Goal: Information Seeking & Learning: Learn about a topic

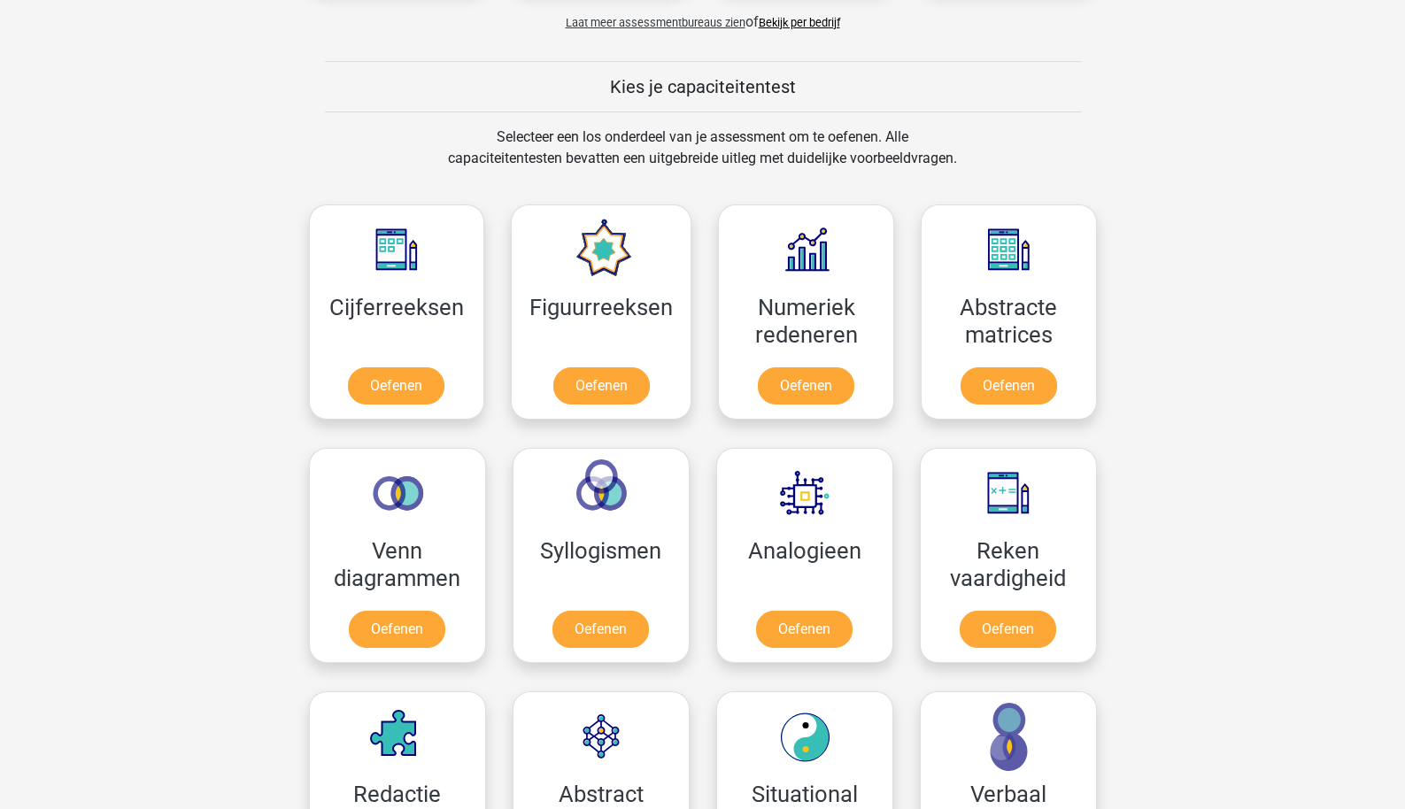
scroll to position [784, 0]
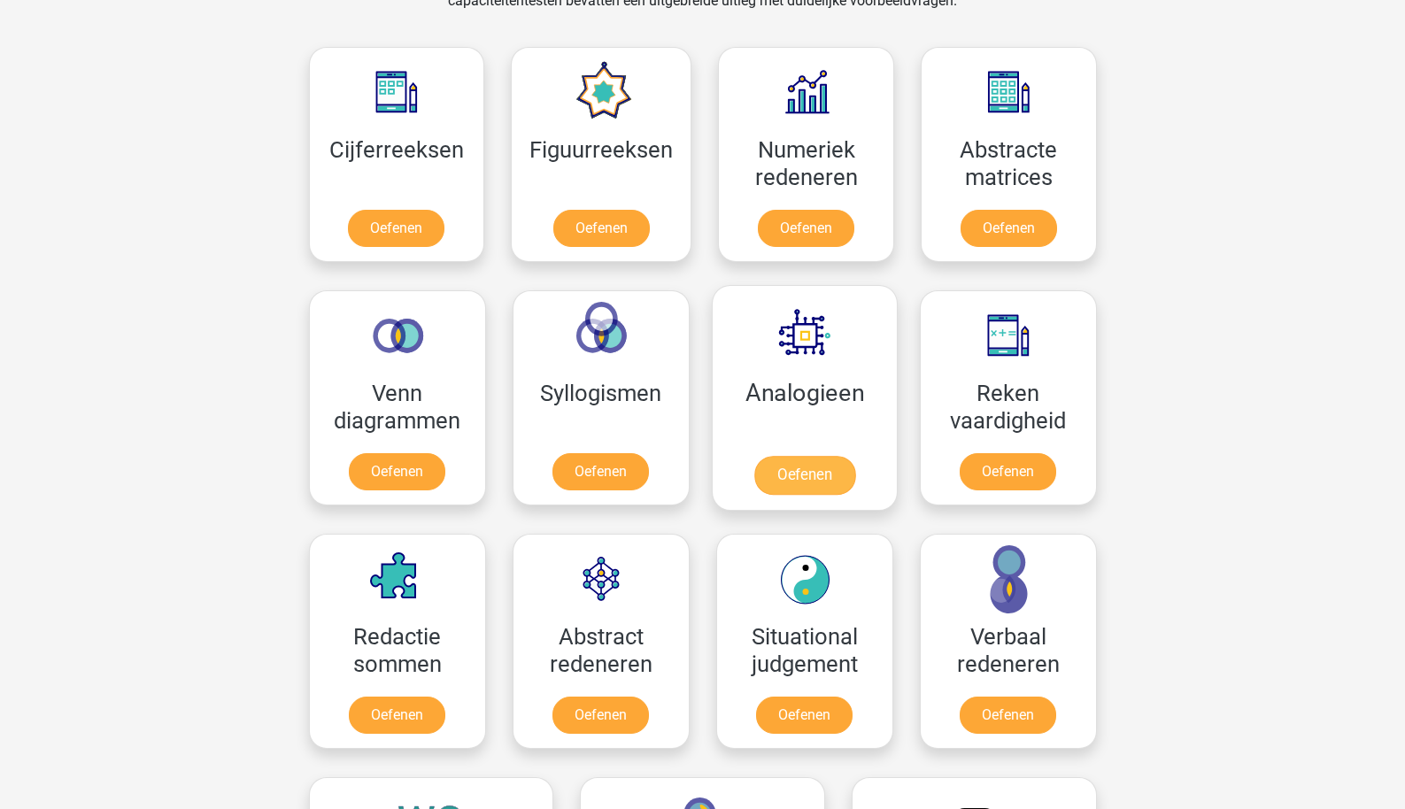
click at [779, 486] on link "Oefenen" at bounding box center [804, 475] width 101 height 39
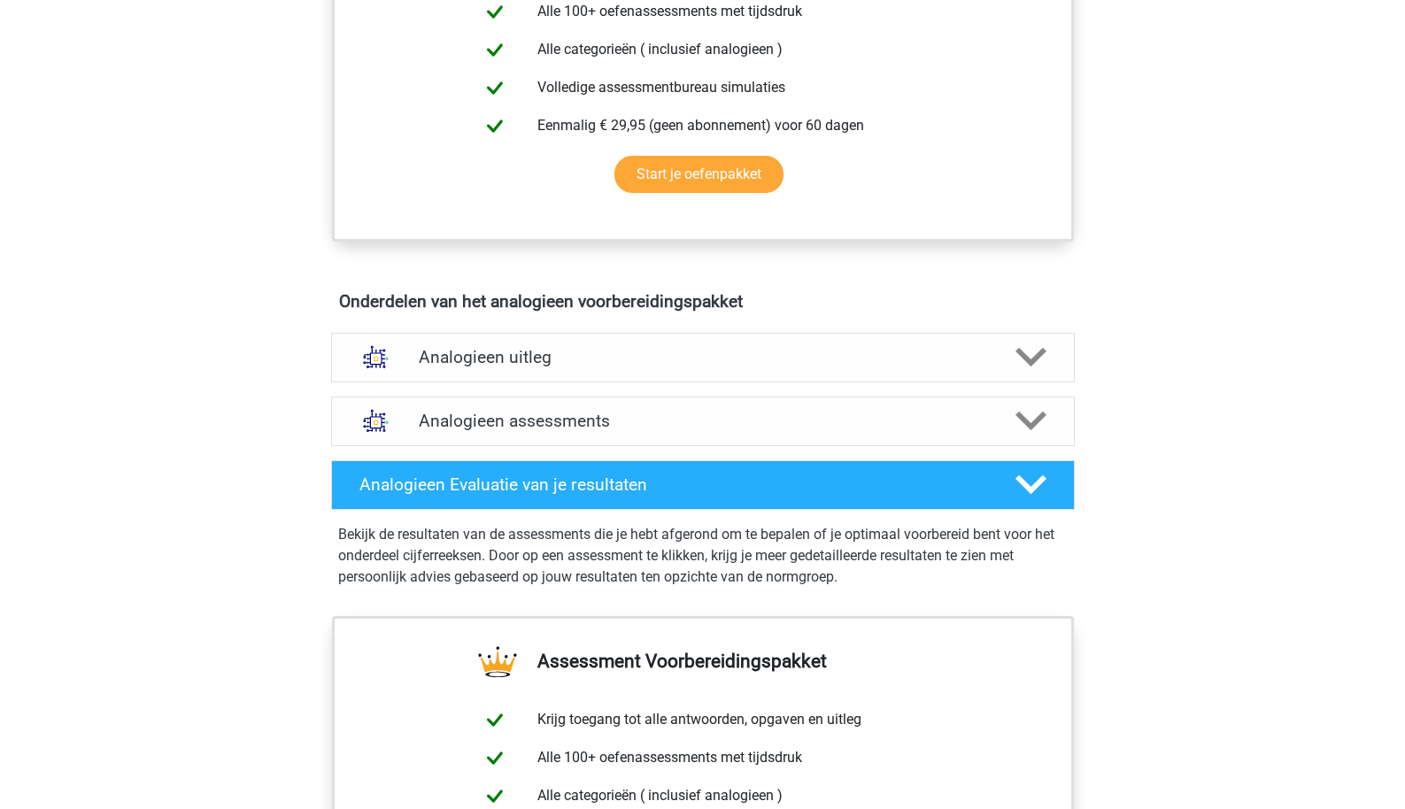
scroll to position [792, 0]
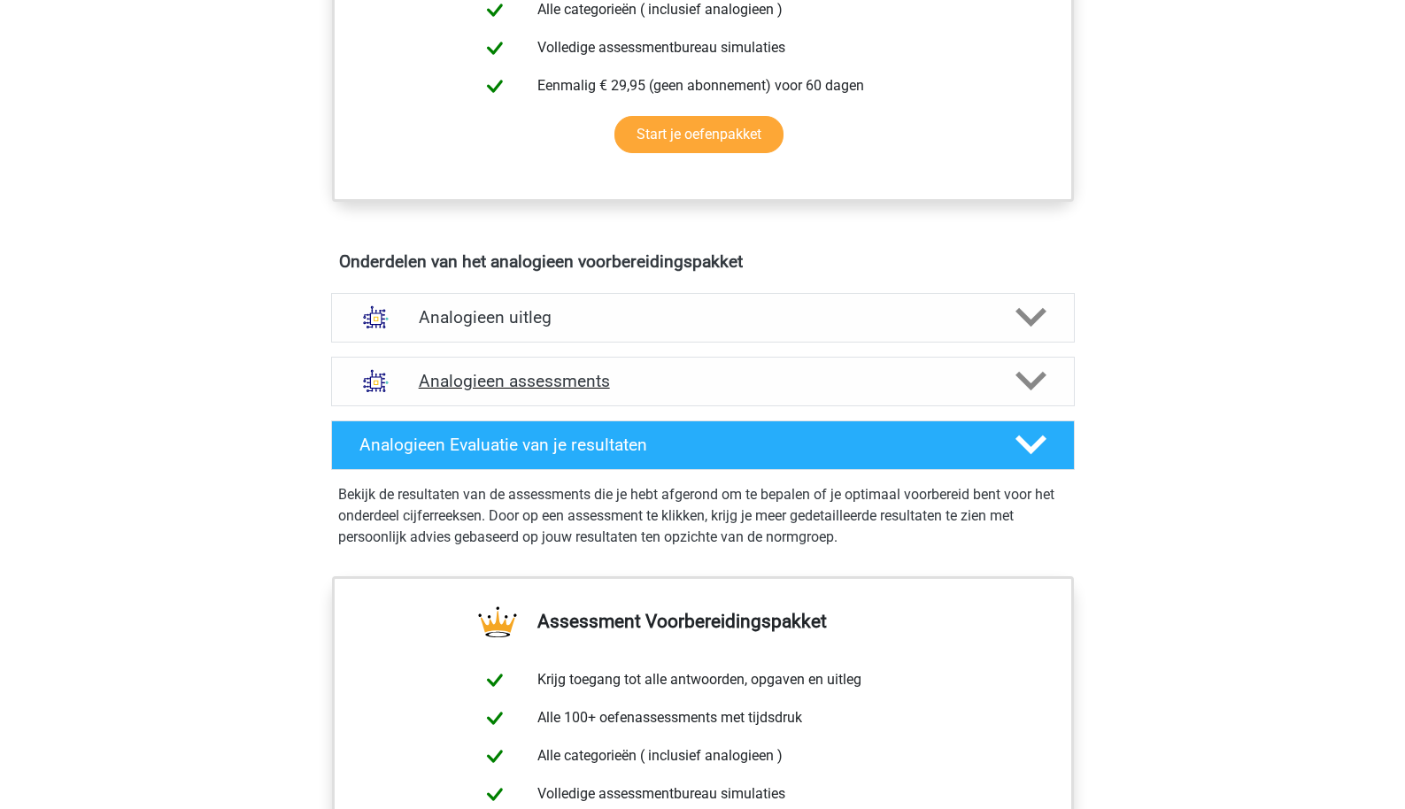
click at [581, 377] on h4 "Analogieen assessments" at bounding box center [703, 381] width 569 height 20
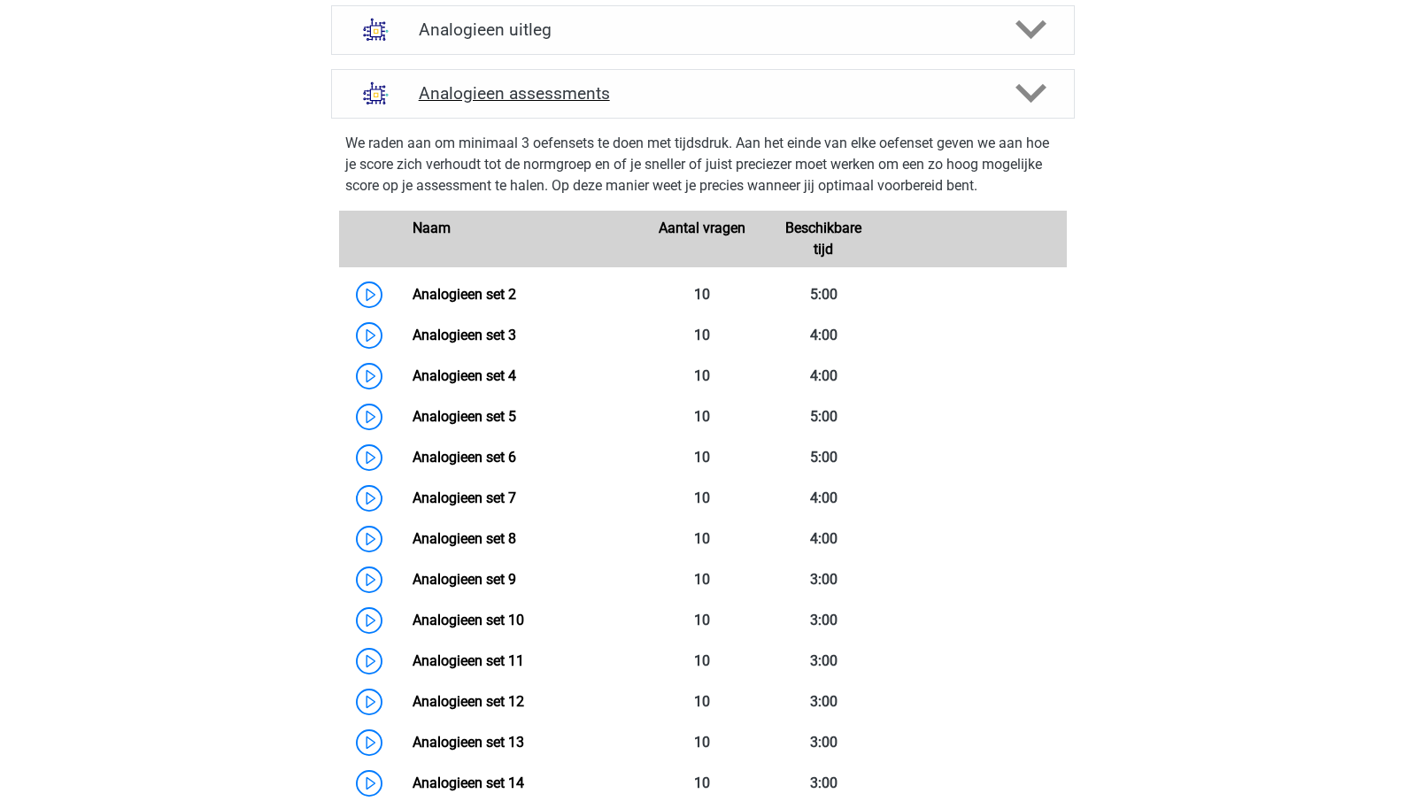
scroll to position [1296, 0]
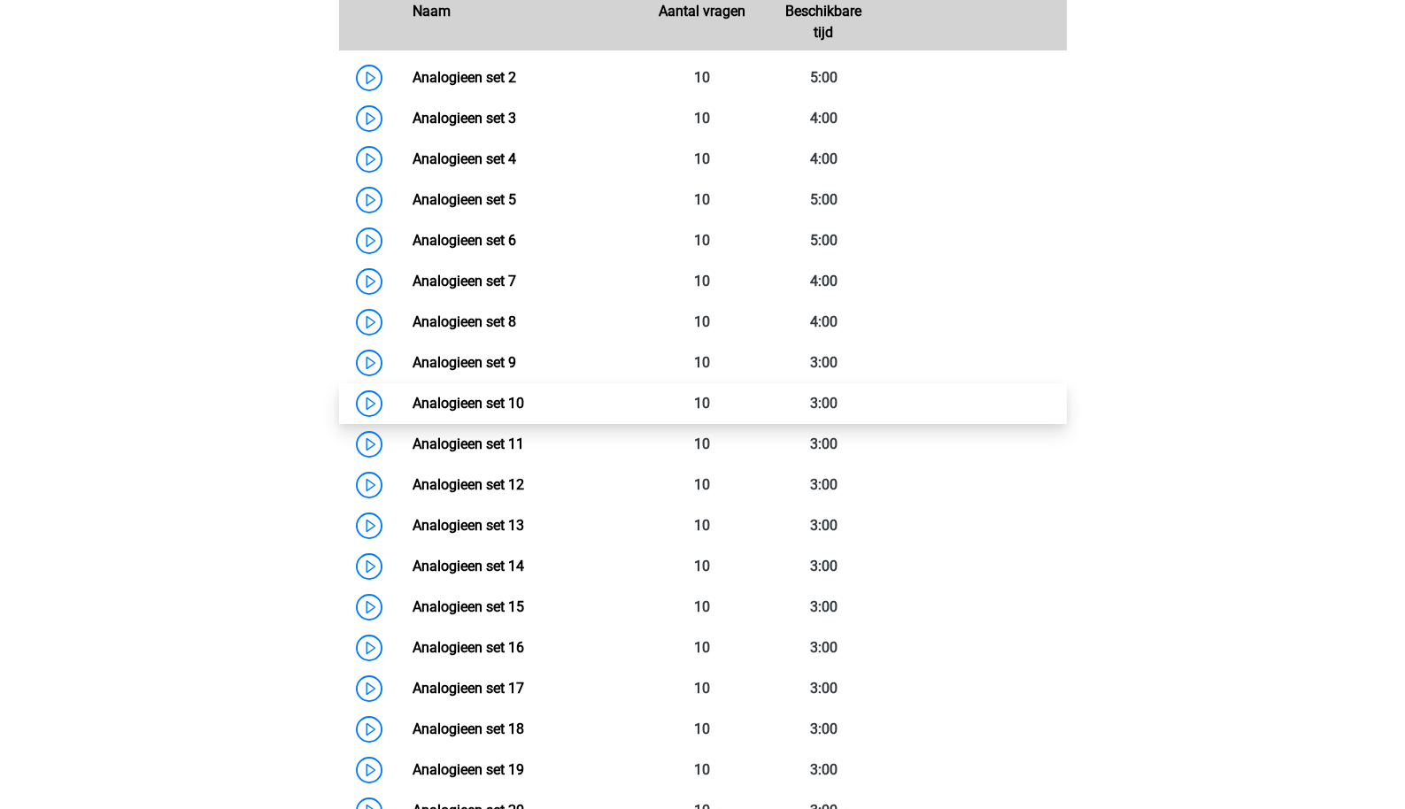
click at [517, 411] on link "Analogieen set 10" at bounding box center [469, 403] width 112 height 17
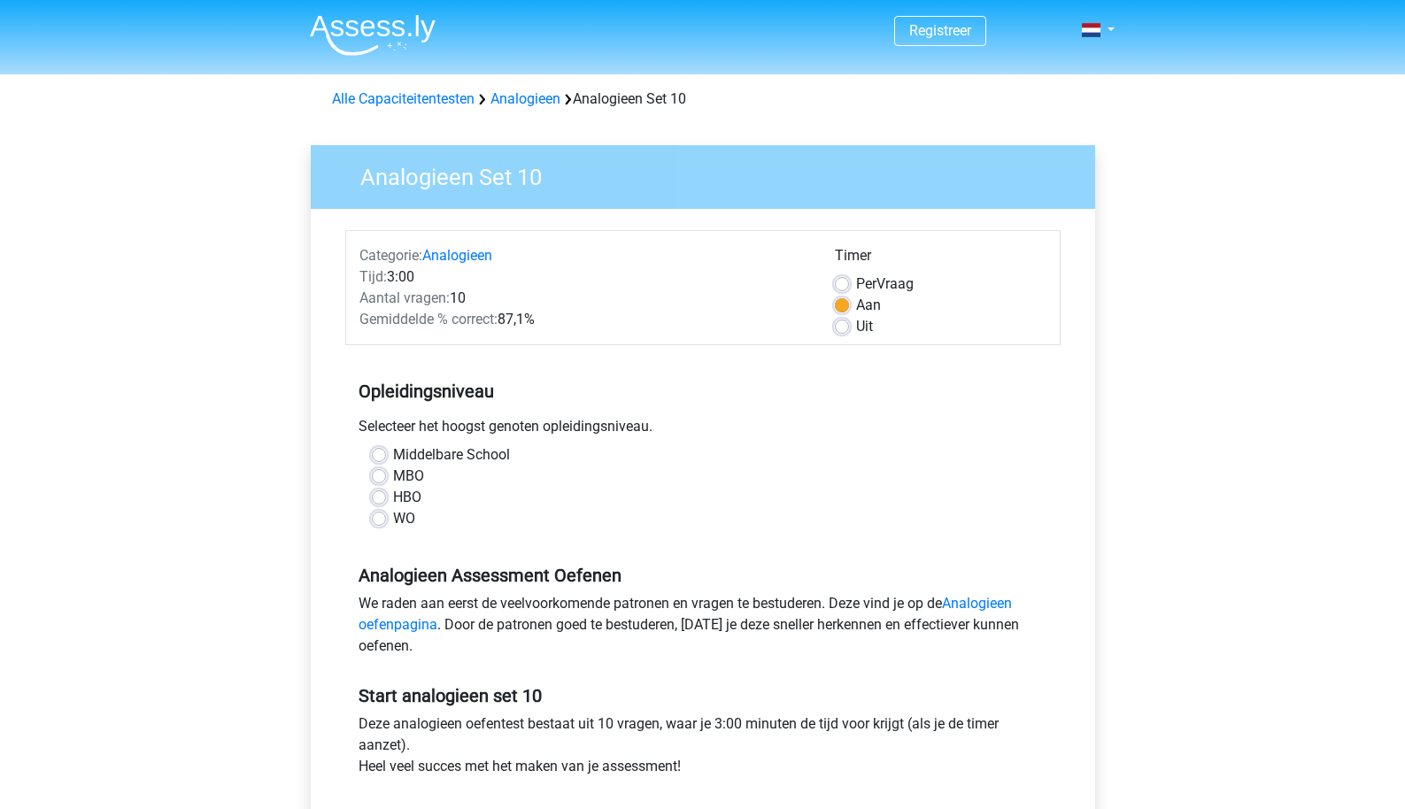
click at [406, 505] on label "HBO" at bounding box center [407, 497] width 28 height 21
click at [386, 505] on input "HBO" at bounding box center [379, 496] width 14 height 18
radio input "true"
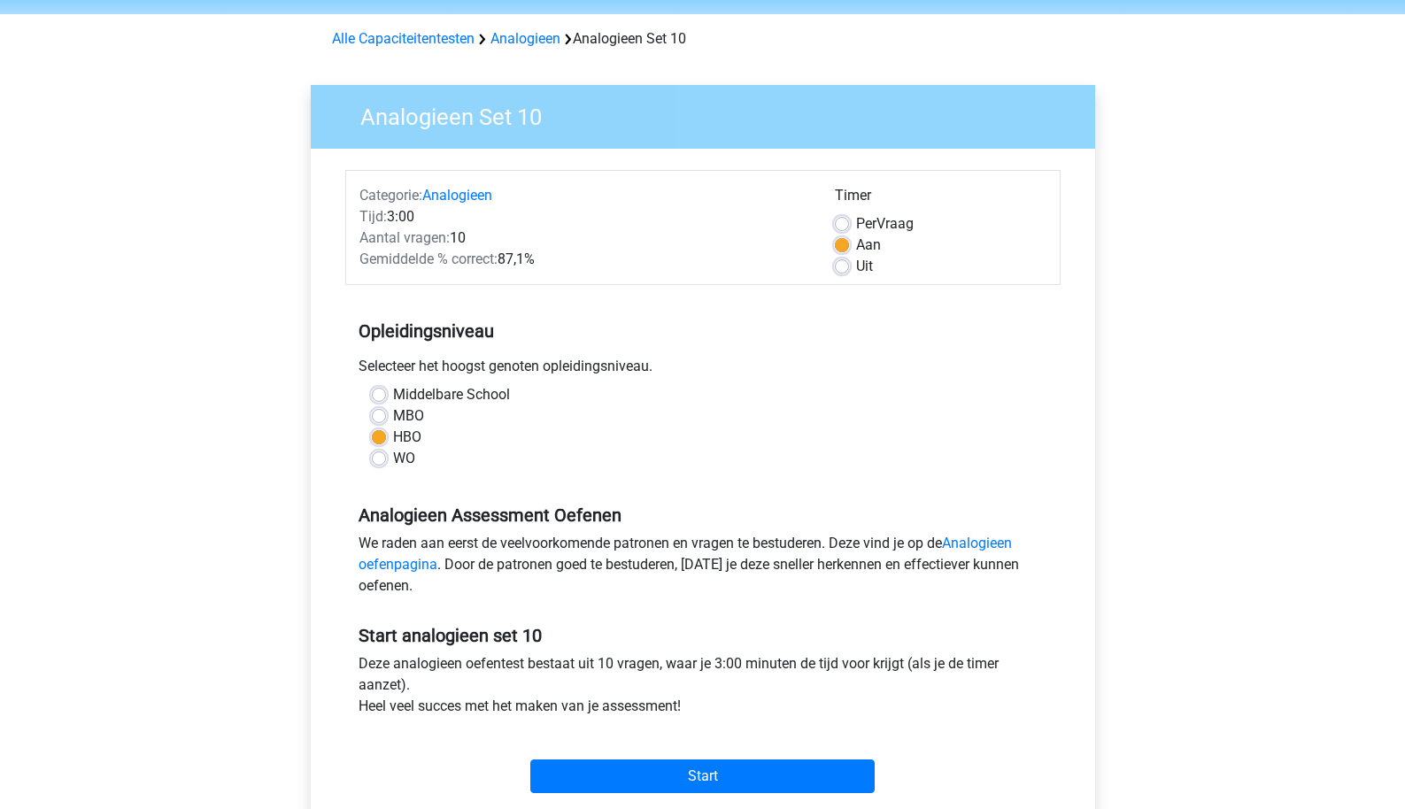
scroll to position [141, 0]
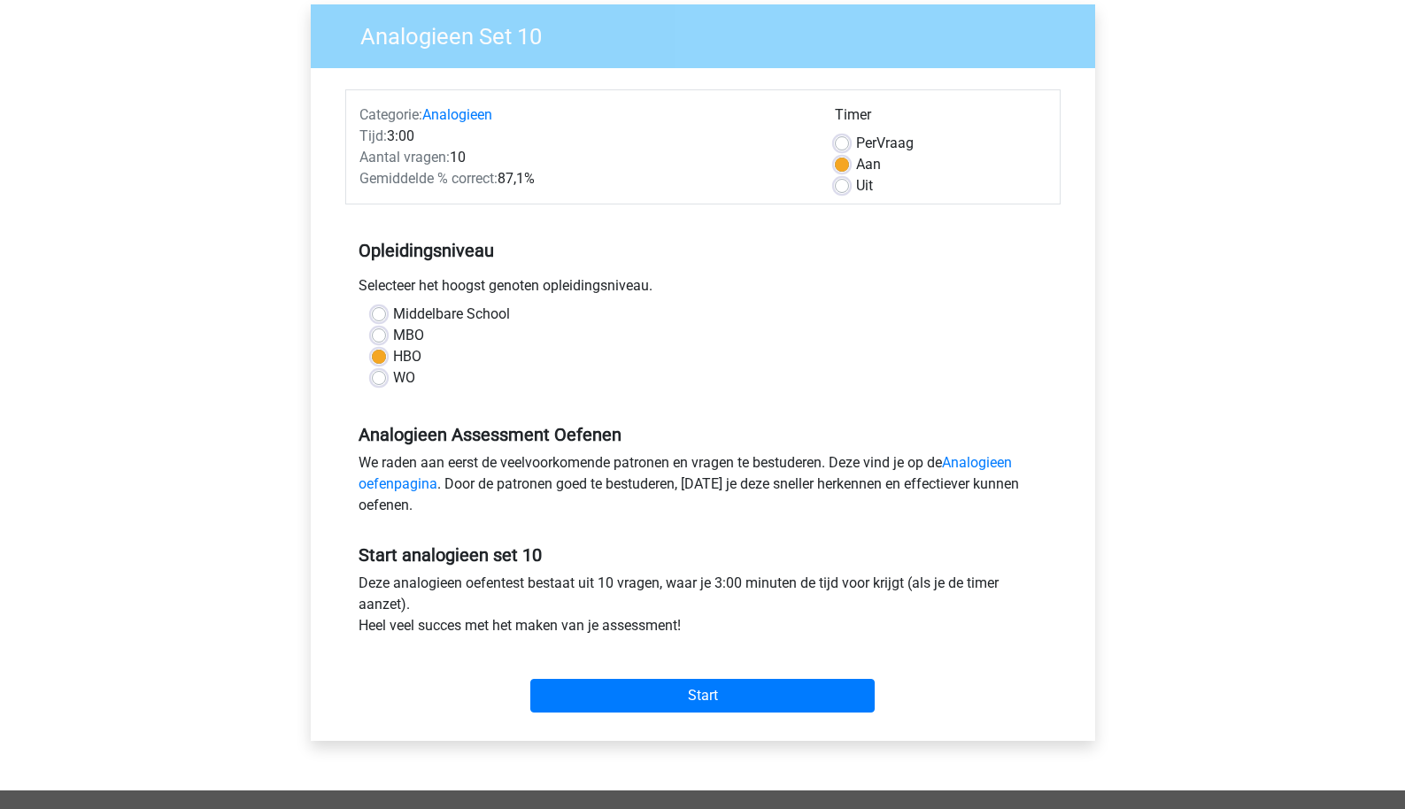
click at [569, 675] on div "Start" at bounding box center [703, 682] width 716 height 62
click at [569, 687] on input "Start" at bounding box center [702, 696] width 344 height 34
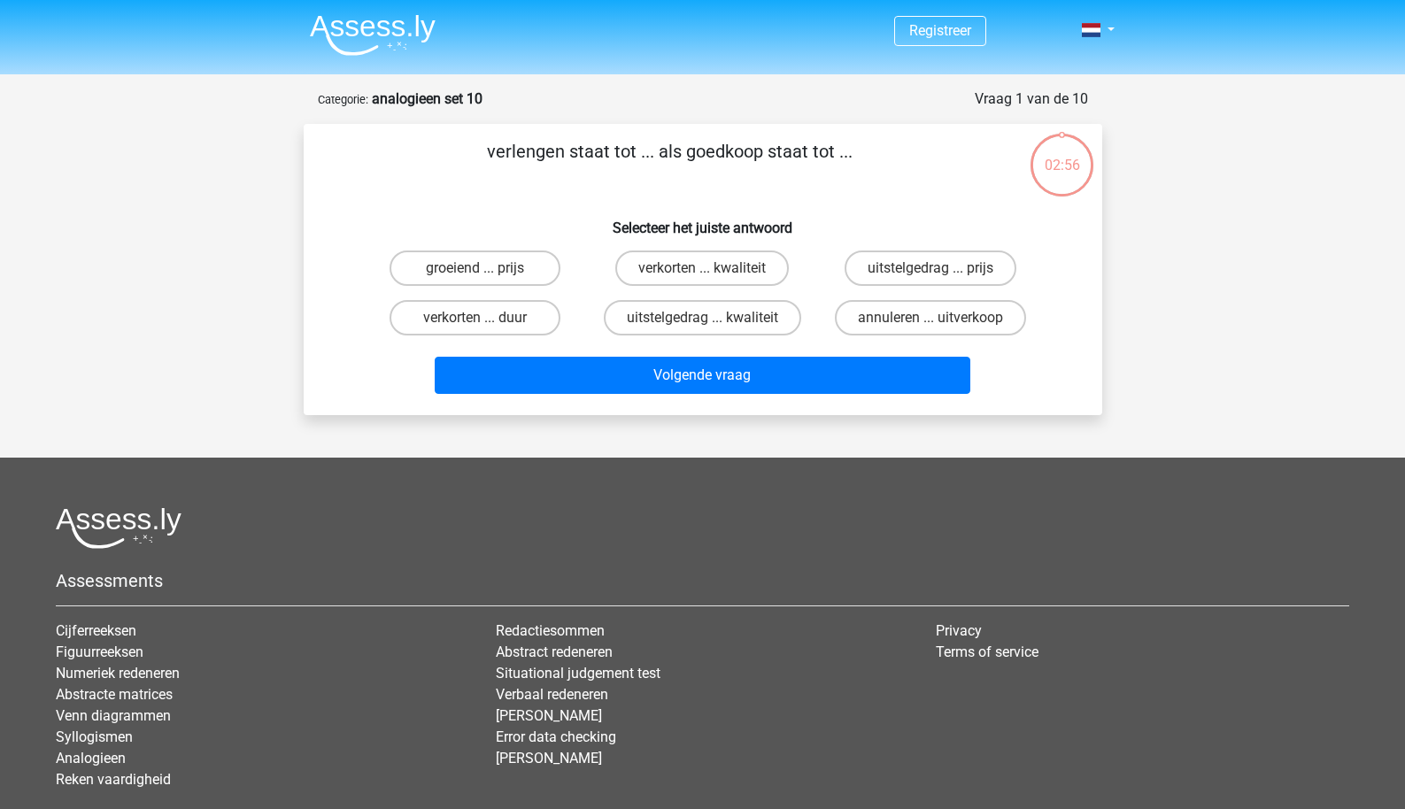
click at [485, 325] on input "verkorten ... duur" at bounding box center [481, 324] width 12 height 12
radio input "true"
click at [558, 397] on div "Volgende vraag" at bounding box center [703, 379] width 684 height 44
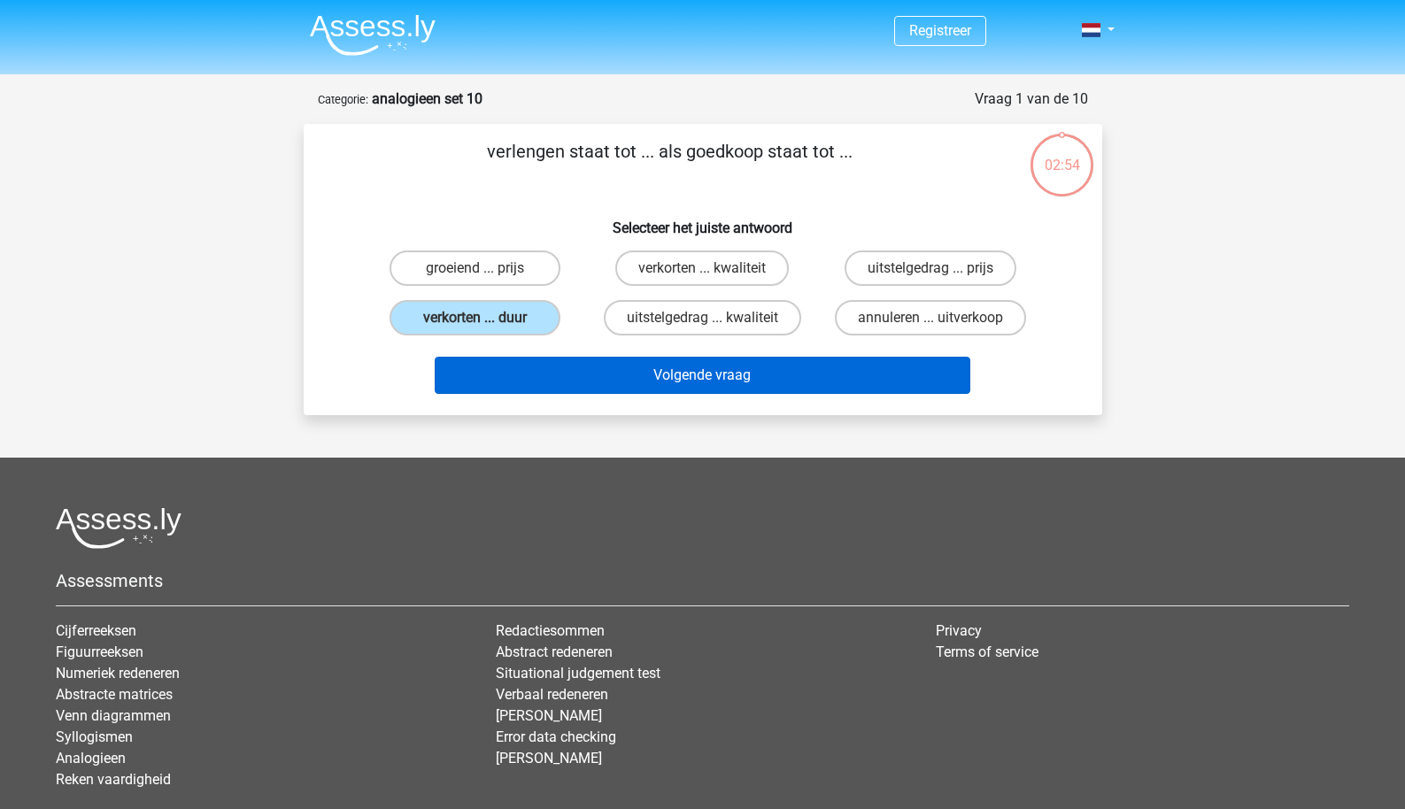
click at [580, 368] on button "Volgende vraag" at bounding box center [703, 375] width 536 height 37
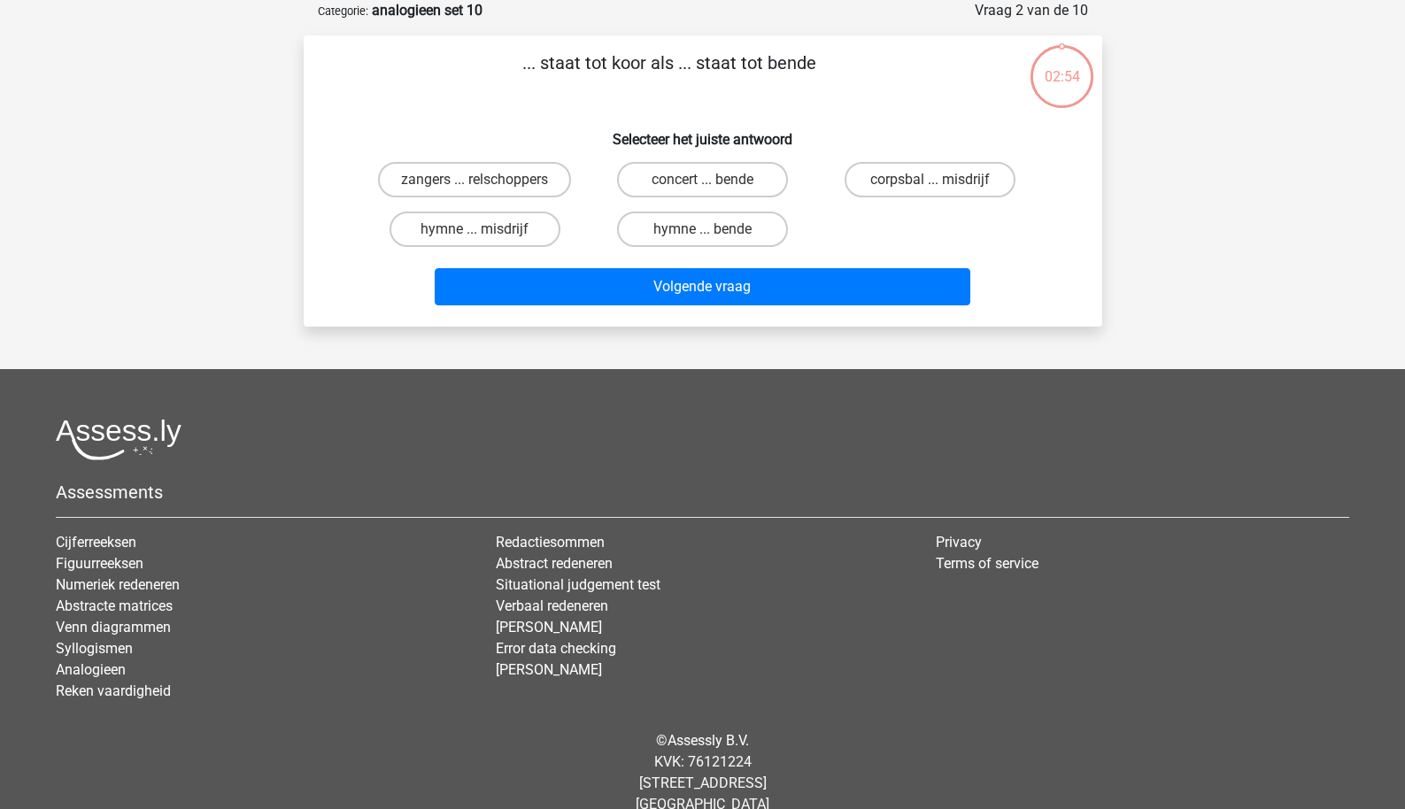
scroll to position [49, 0]
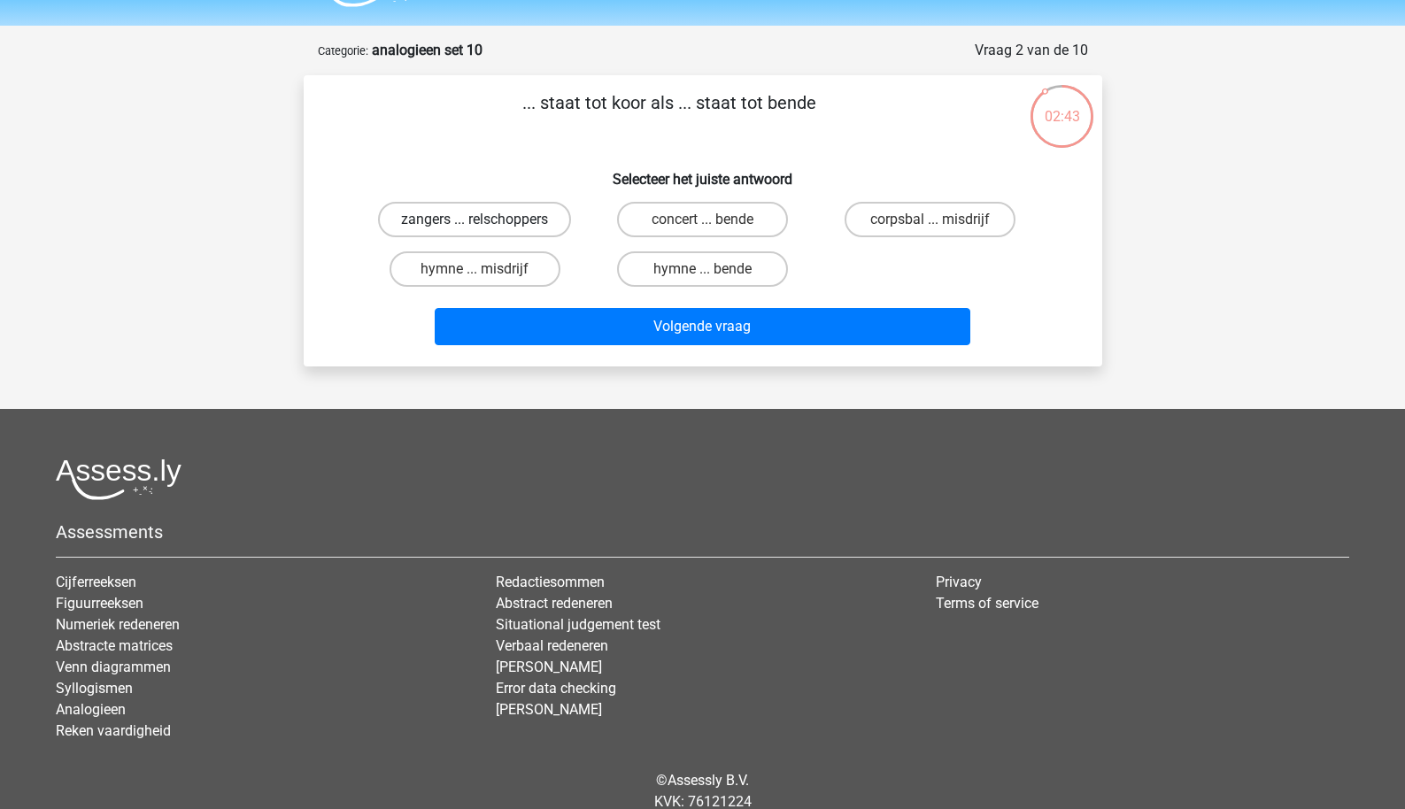
click at [535, 217] on label "zangers ... relschoppers" at bounding box center [474, 219] width 193 height 35
click at [486, 220] on input "zangers ... relschoppers" at bounding box center [481, 226] width 12 height 12
radio input "true"
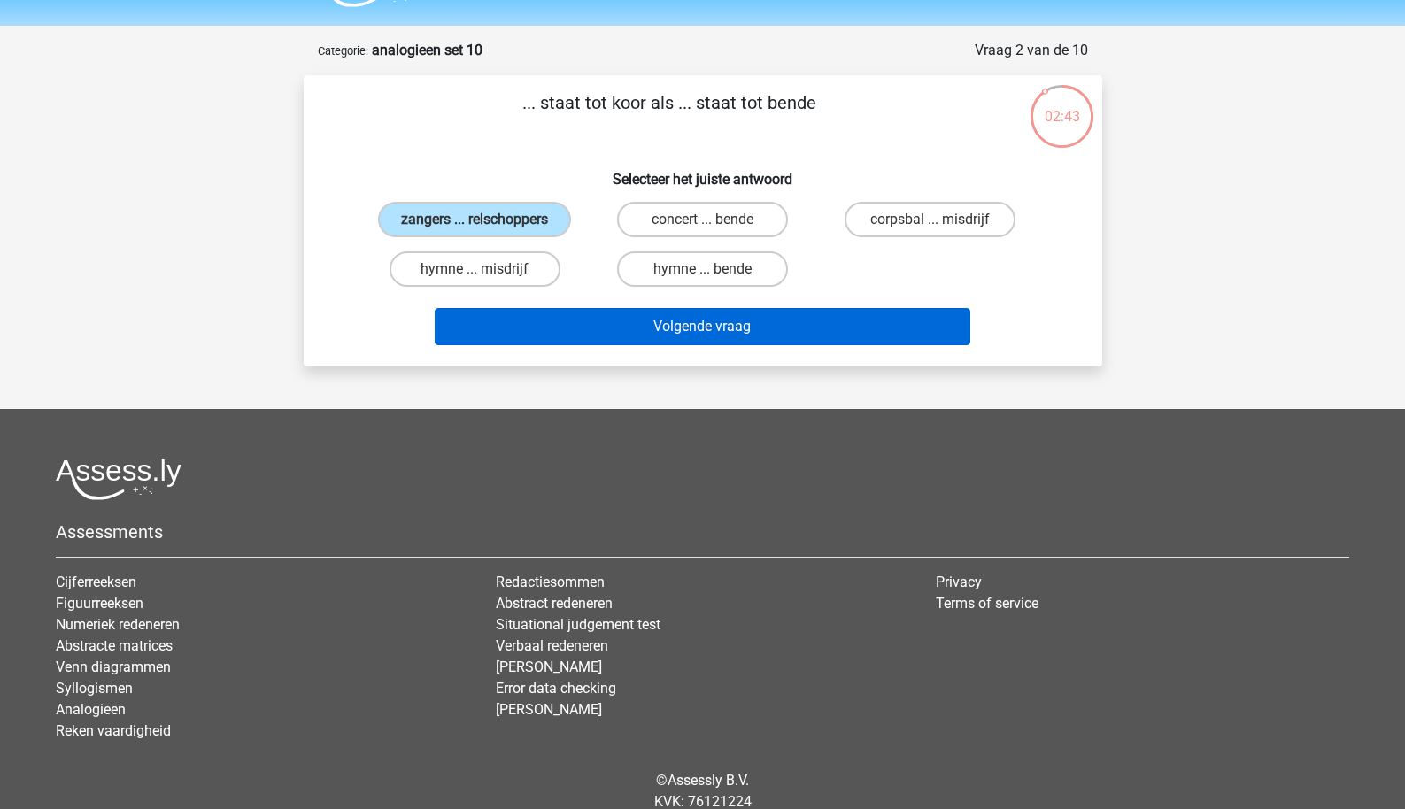
click at [596, 345] on button "Volgende vraag" at bounding box center [703, 326] width 536 height 37
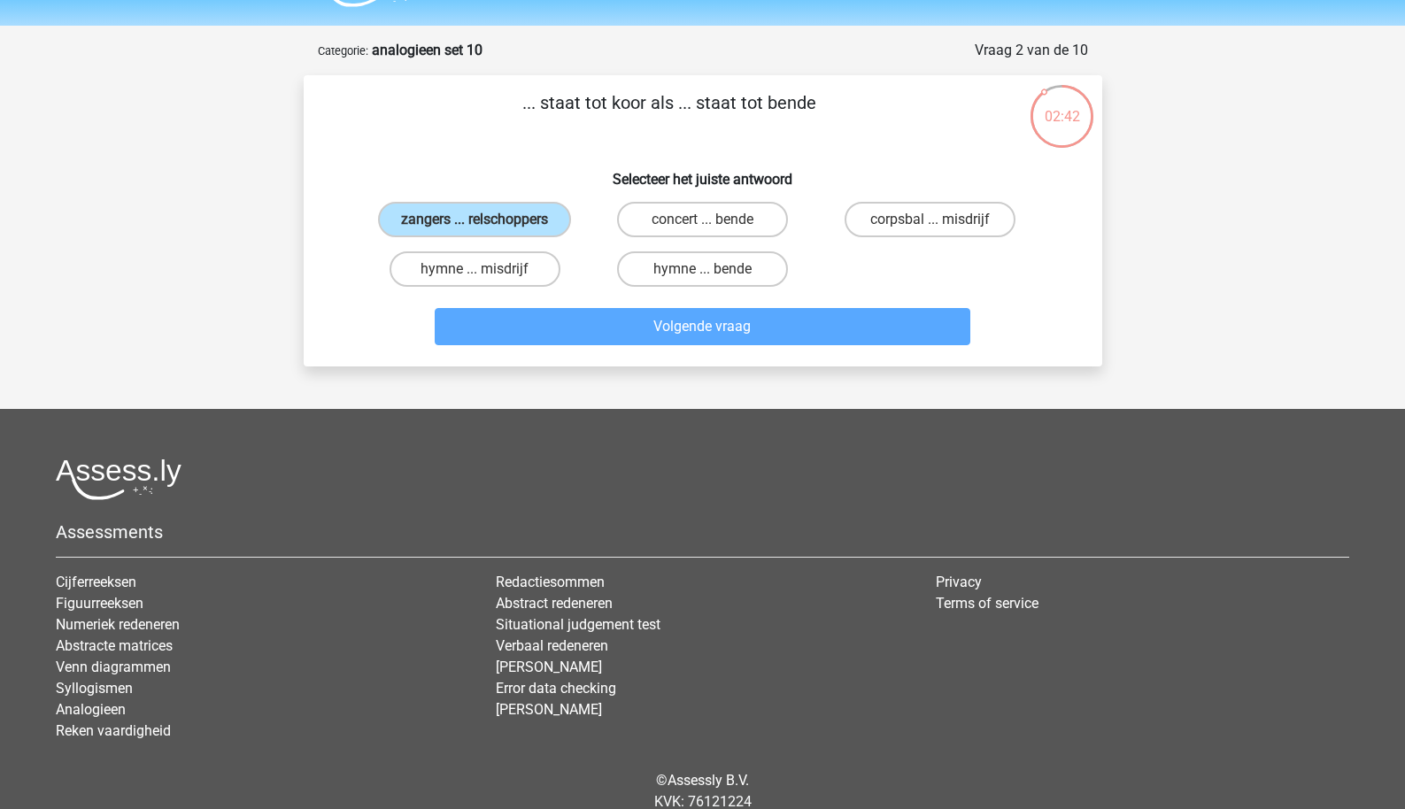
scroll to position [89, 0]
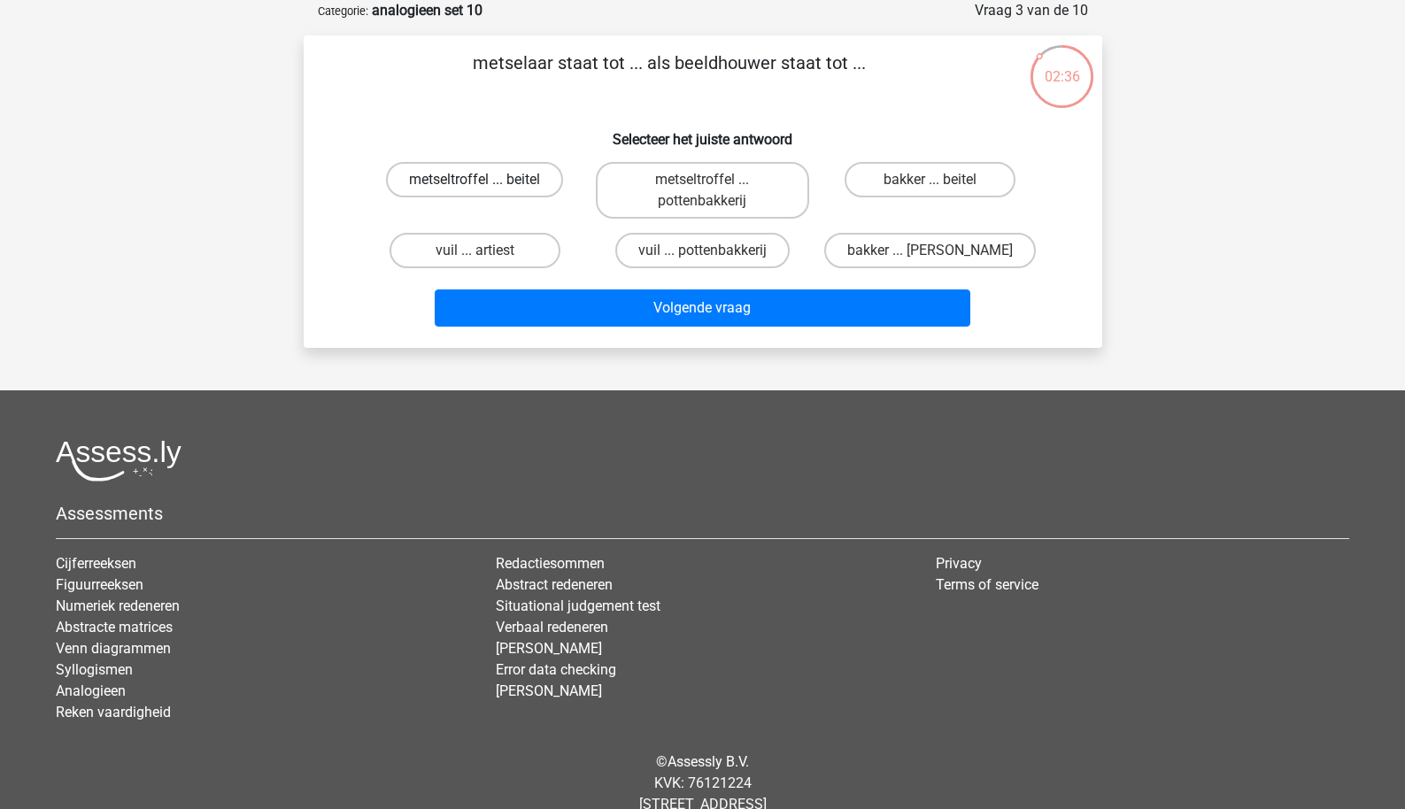
click at [535, 187] on label "metseltroffel ... beitel" at bounding box center [474, 179] width 177 height 35
click at [486, 187] on input "metseltroffel ... beitel" at bounding box center [481, 186] width 12 height 12
radio input "true"
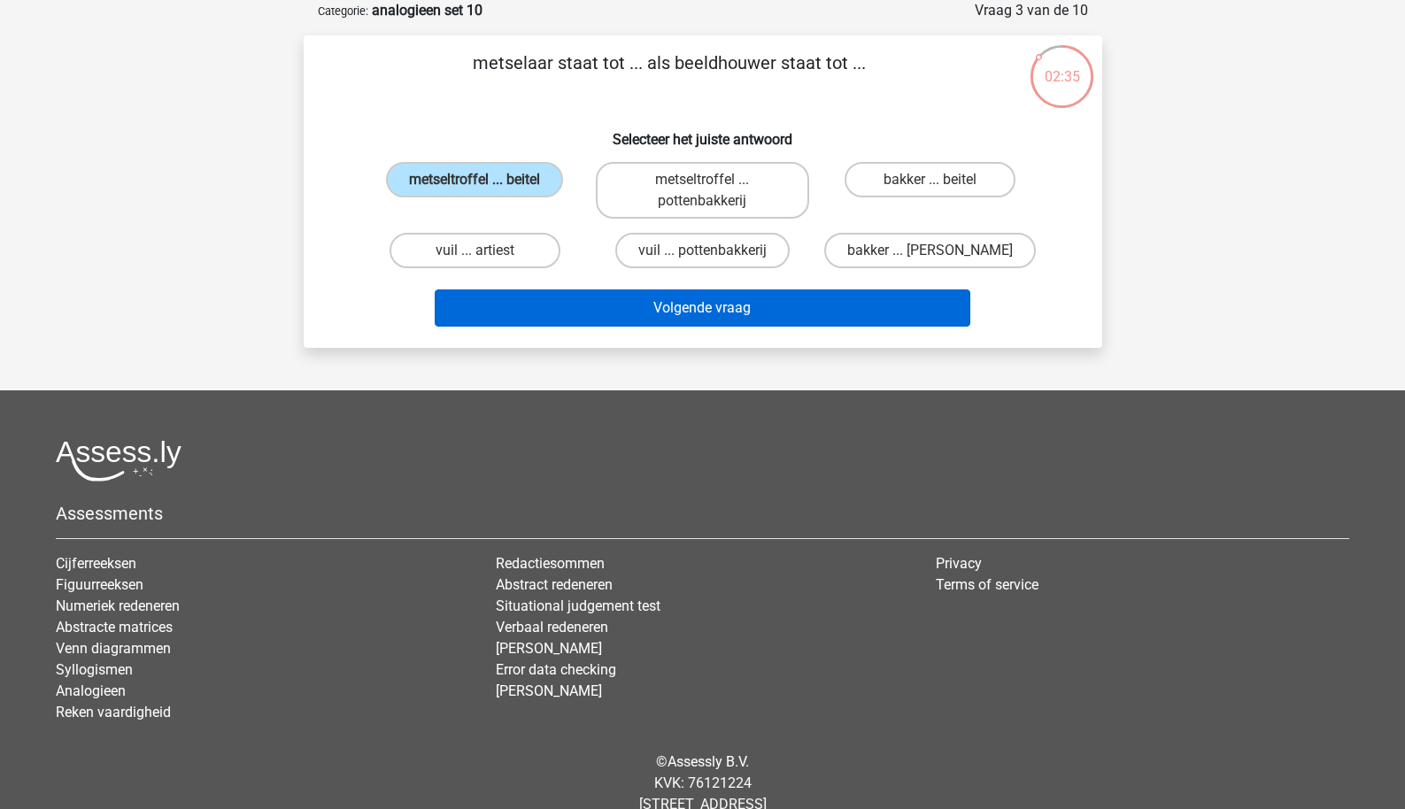
click at [576, 300] on button "Volgende vraag" at bounding box center [703, 308] width 536 height 37
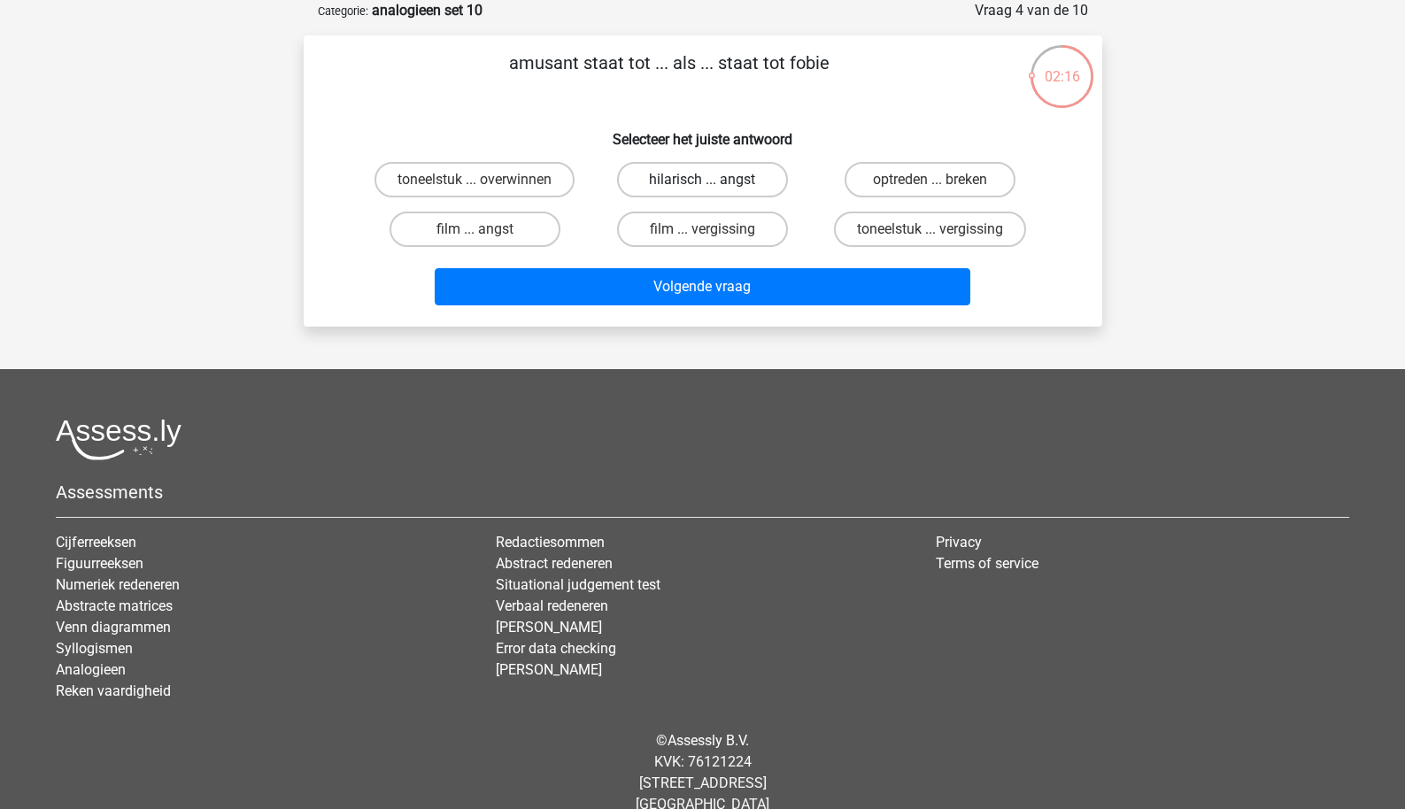
click at [655, 191] on label "hilarisch ... angst" at bounding box center [702, 179] width 171 height 35
click at [702, 191] on input "hilarisch ... angst" at bounding box center [708, 186] width 12 height 12
radio input "true"
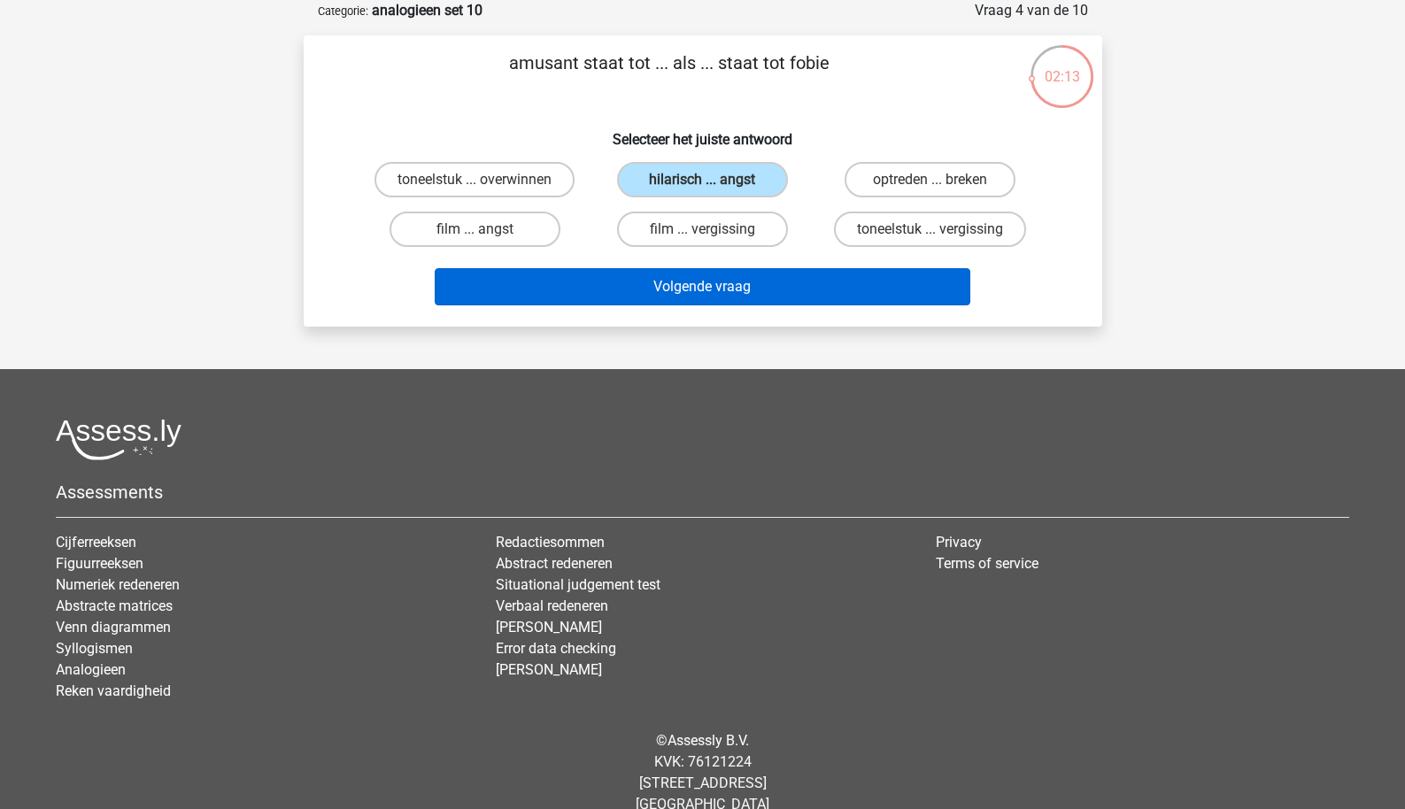
click at [651, 280] on button "Volgende vraag" at bounding box center [703, 286] width 536 height 37
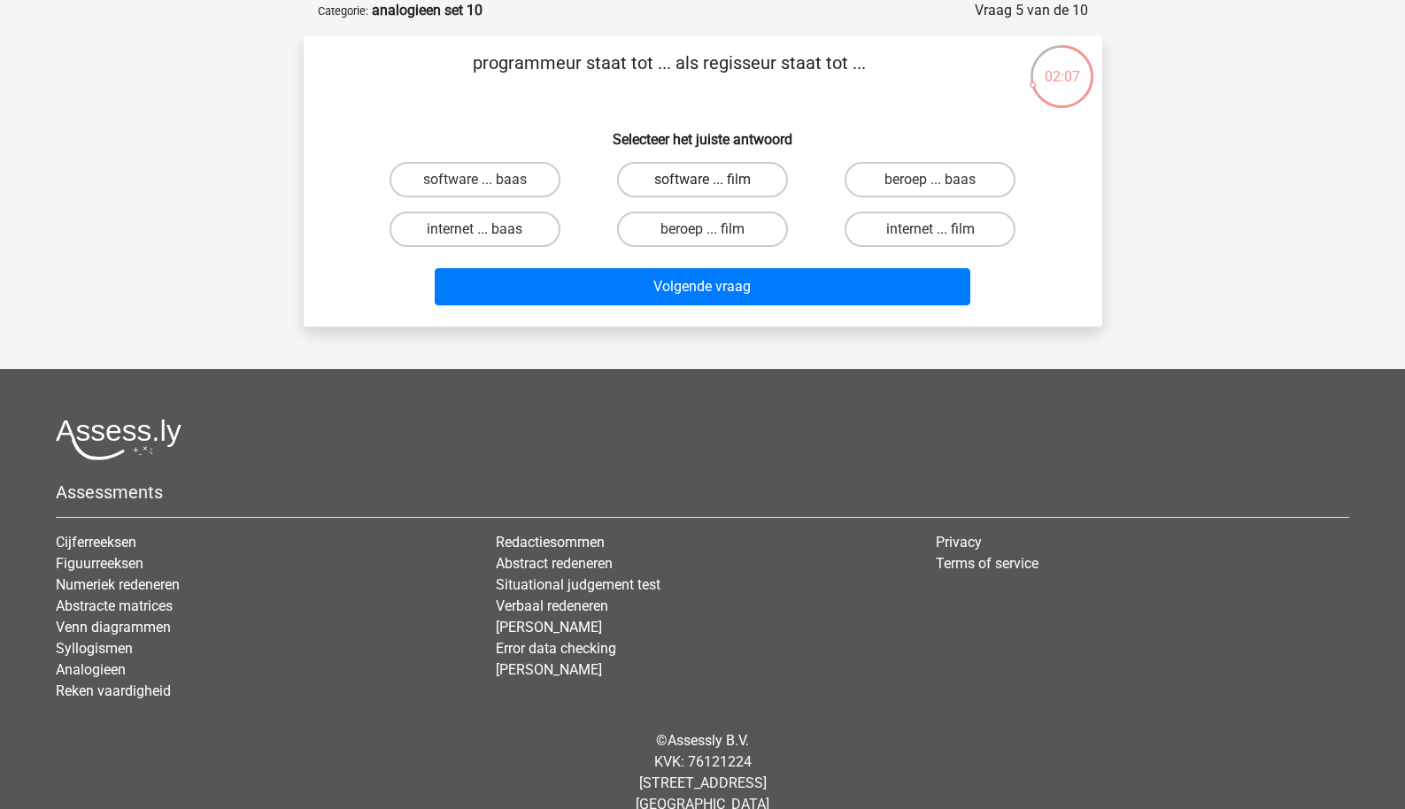
click at [697, 189] on label "software ... film" at bounding box center [702, 179] width 171 height 35
click at [702, 189] on input "software ... film" at bounding box center [708, 186] width 12 height 12
radio input "true"
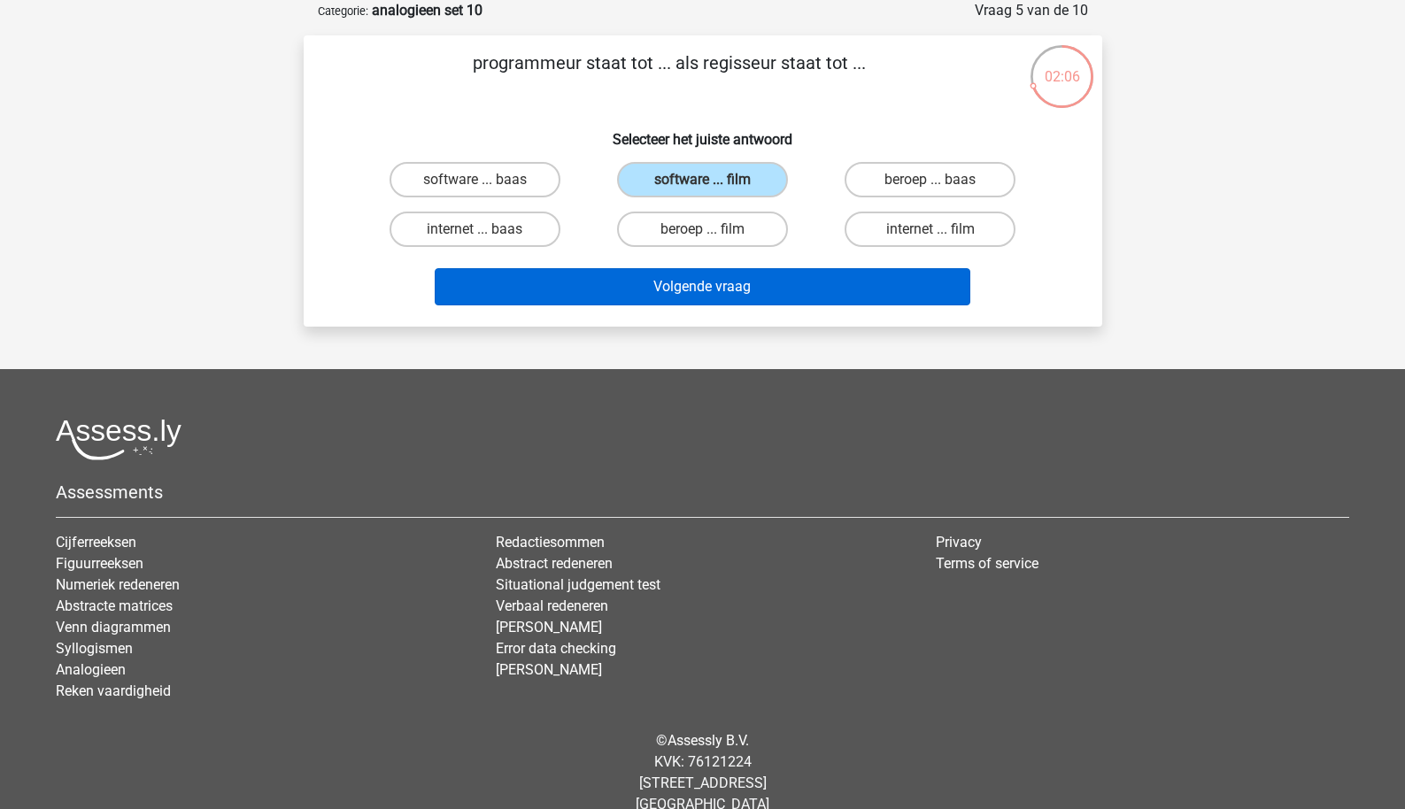
click at [701, 291] on button "Volgende vraag" at bounding box center [703, 286] width 536 height 37
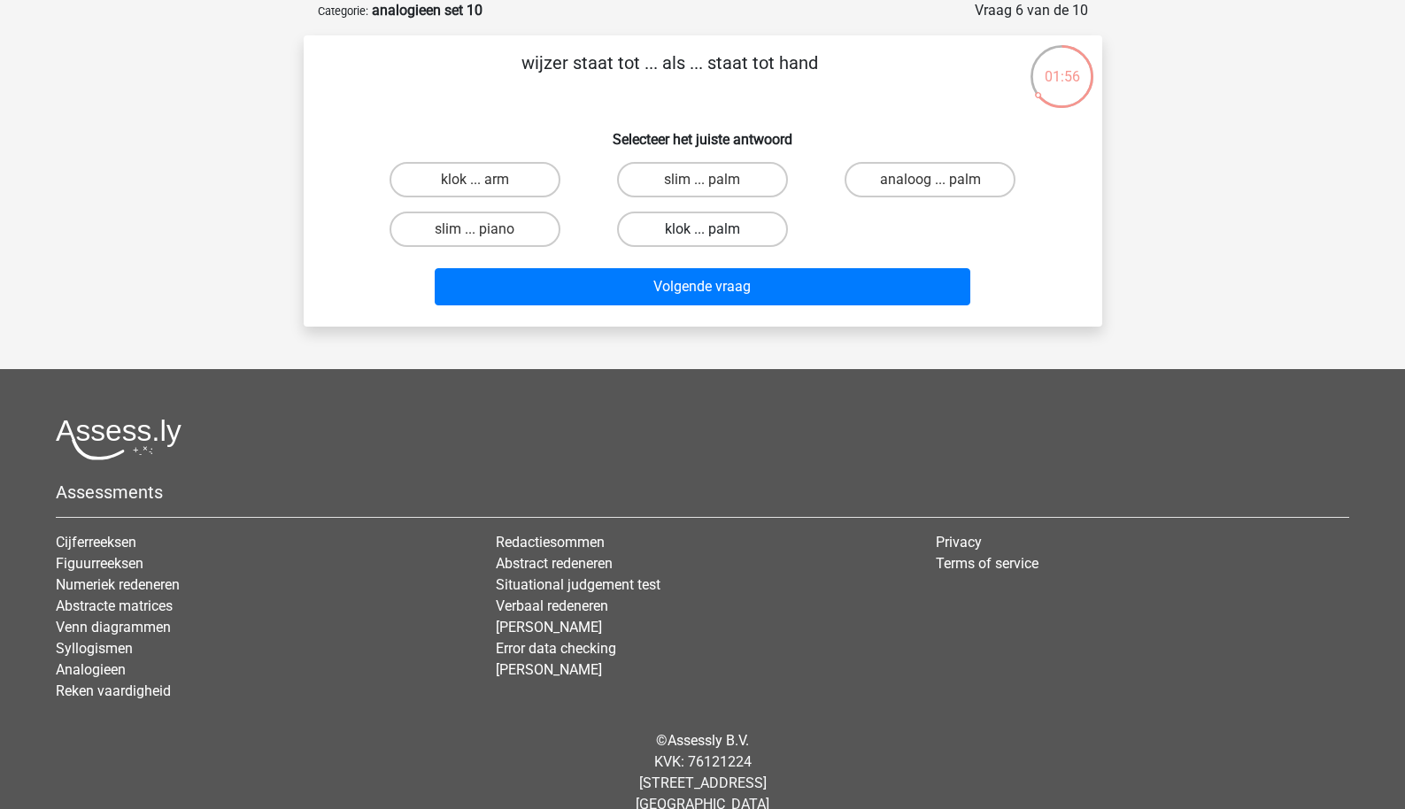
click at [685, 236] on label "klok ... palm" at bounding box center [702, 229] width 171 height 35
click at [702, 236] on input "klok ... palm" at bounding box center [708, 235] width 12 height 12
radio input "true"
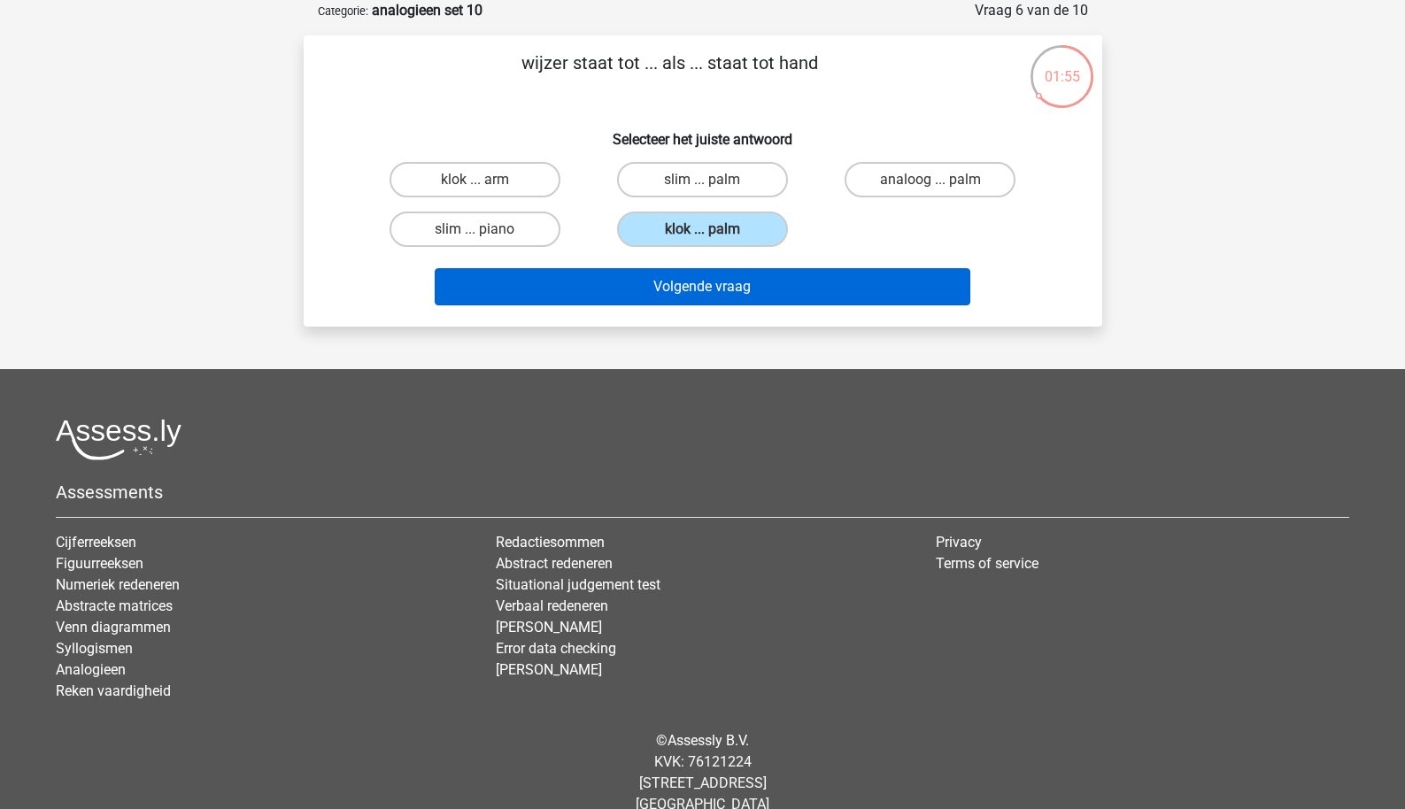
click at [685, 295] on button "Volgende vraag" at bounding box center [703, 286] width 536 height 37
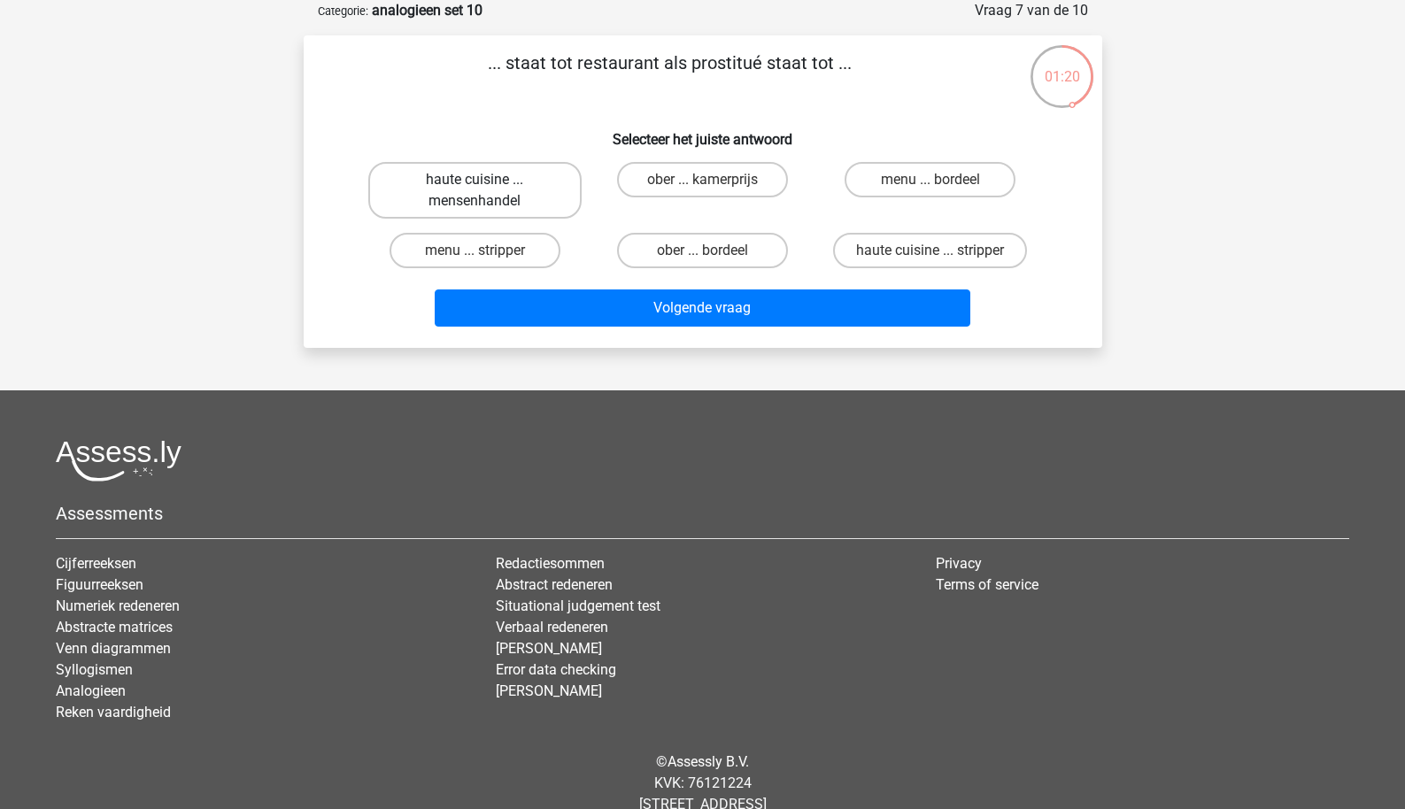
click at [535, 204] on label "haute cuisine ... mensenhandel" at bounding box center [474, 190] width 213 height 57
click at [486, 191] on input "haute cuisine ... mensenhandel" at bounding box center [481, 186] width 12 height 12
radio input "true"
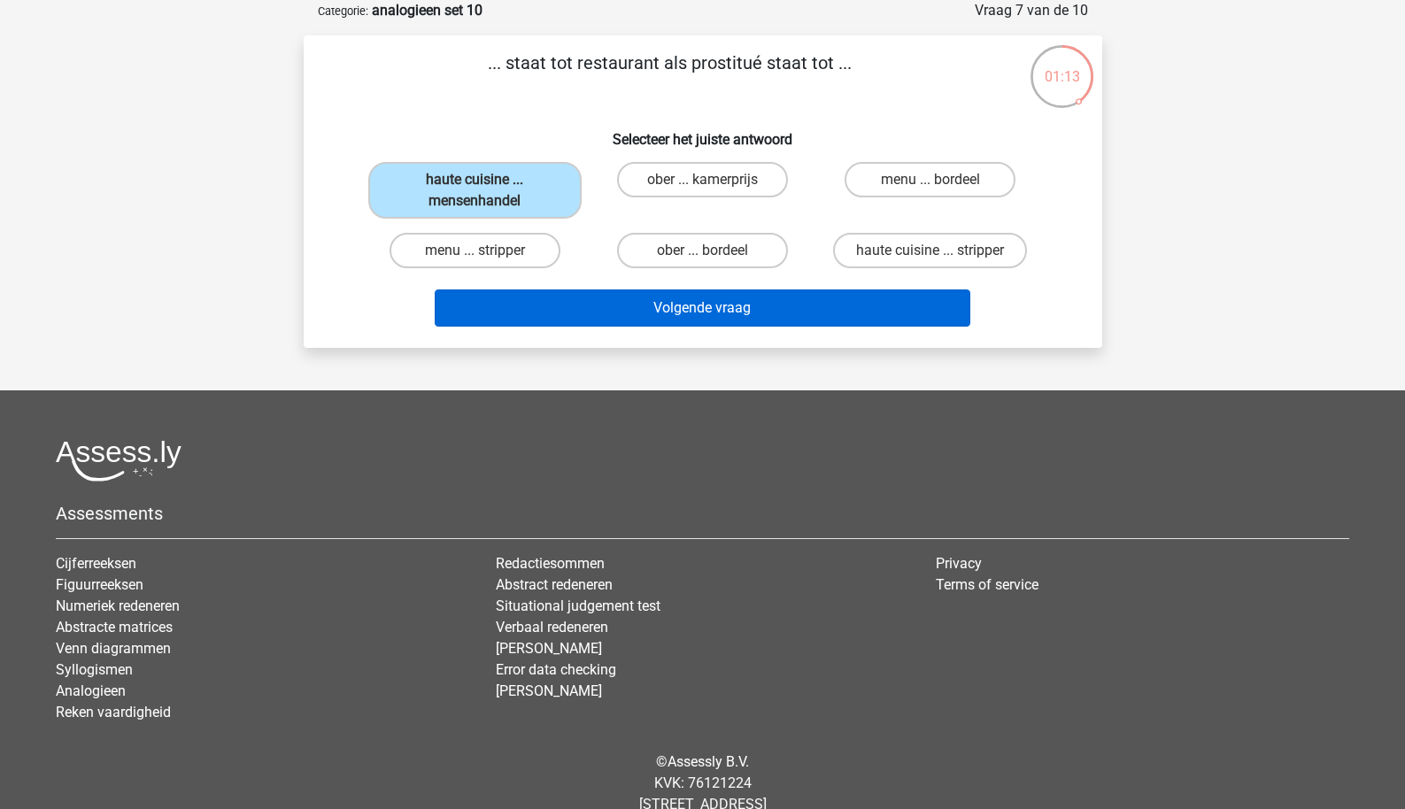
click at [538, 312] on button "Volgende vraag" at bounding box center [703, 308] width 536 height 37
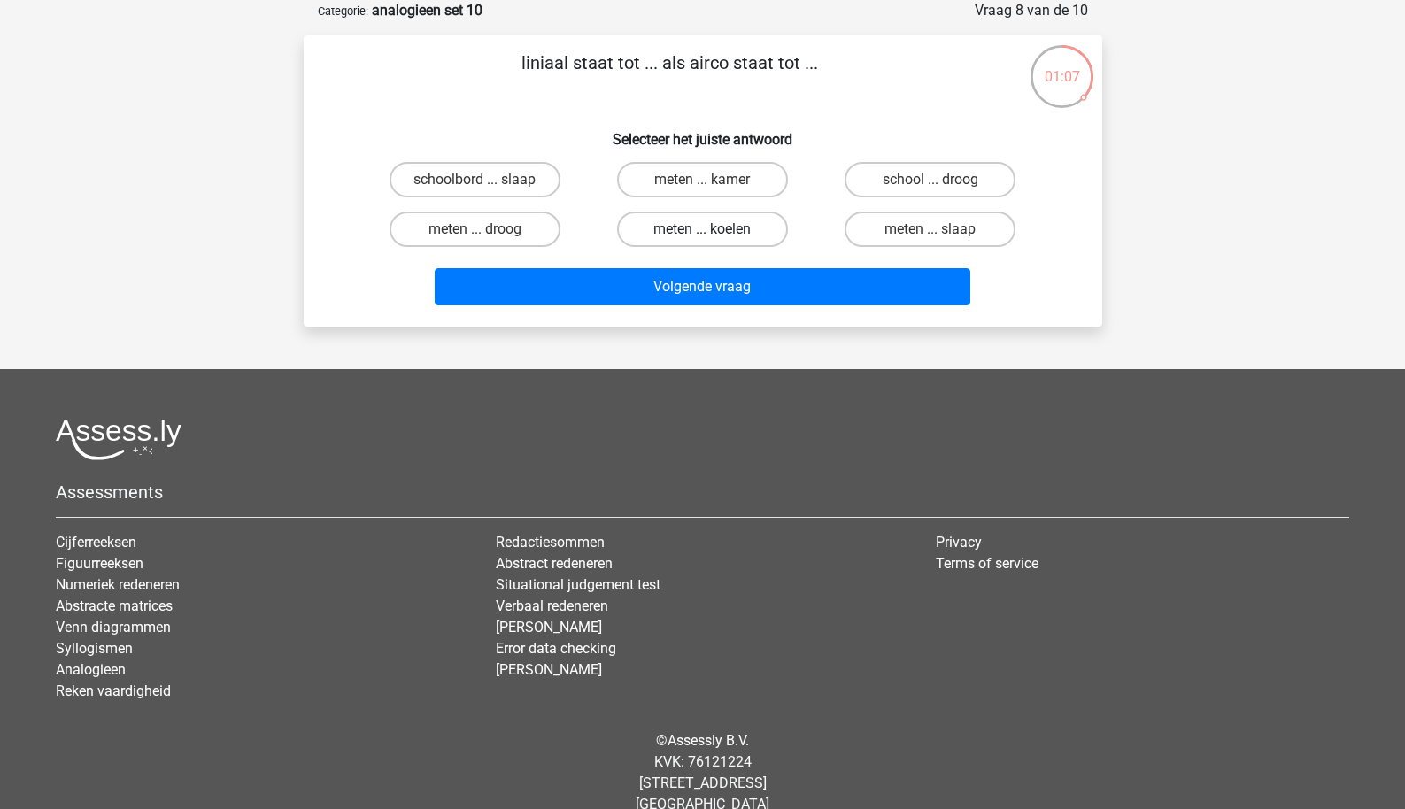
click at [687, 233] on label "meten ... koelen" at bounding box center [702, 229] width 171 height 35
click at [702, 233] on input "meten ... koelen" at bounding box center [708, 235] width 12 height 12
radio input "true"
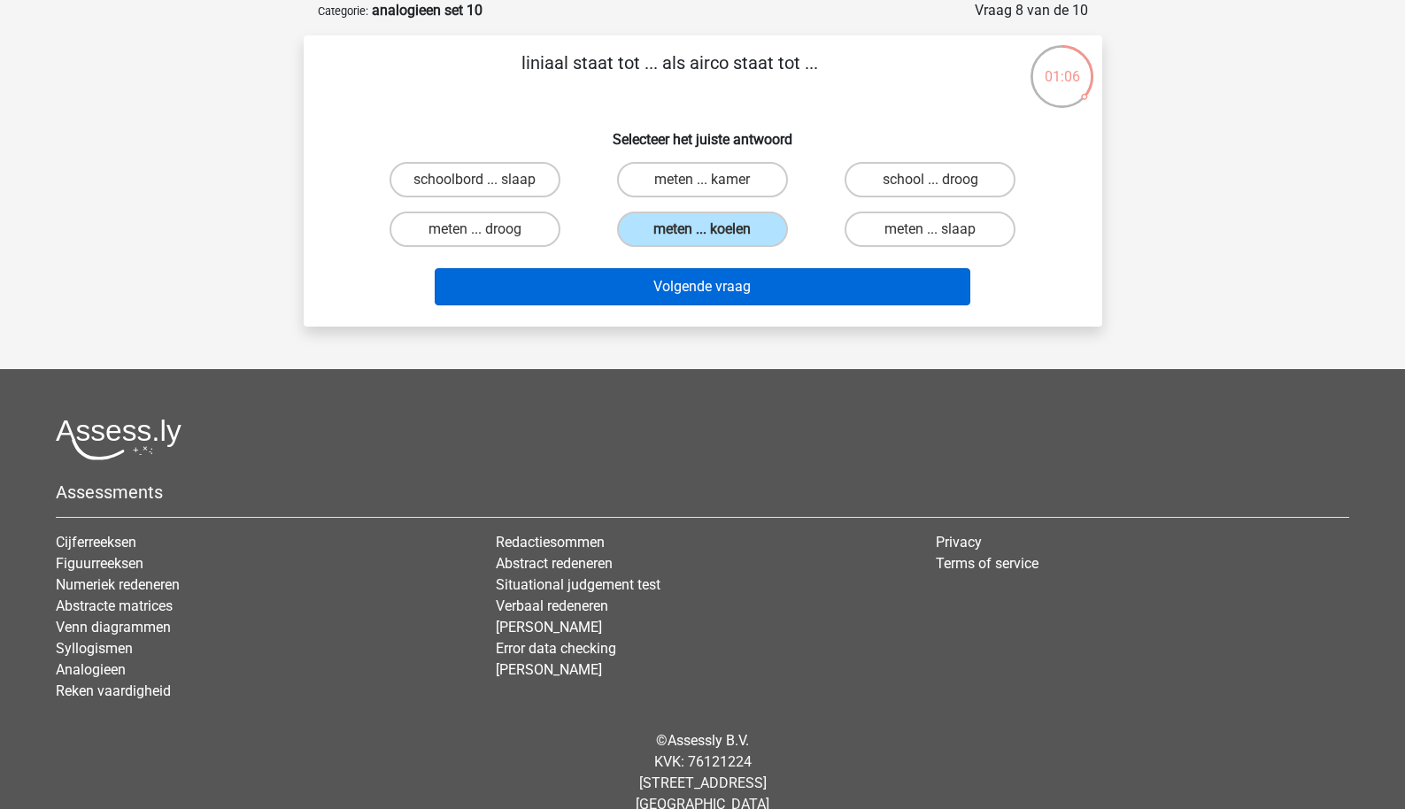
click at [663, 284] on button "Volgende vraag" at bounding box center [703, 286] width 536 height 37
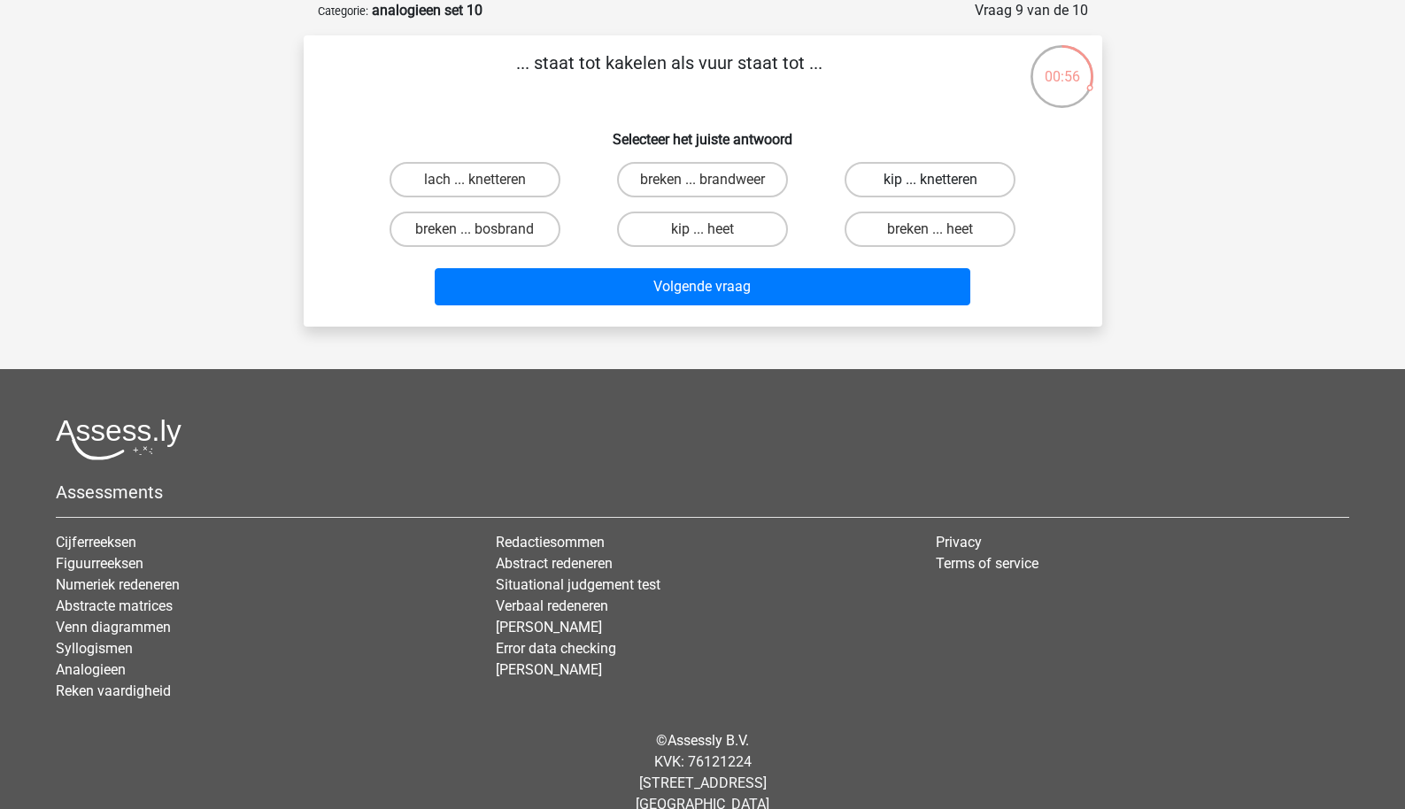
click at [900, 184] on label "kip ... knetteren" at bounding box center [930, 179] width 171 height 35
click at [931, 184] on input "kip ... knetteren" at bounding box center [937, 186] width 12 height 12
radio input "true"
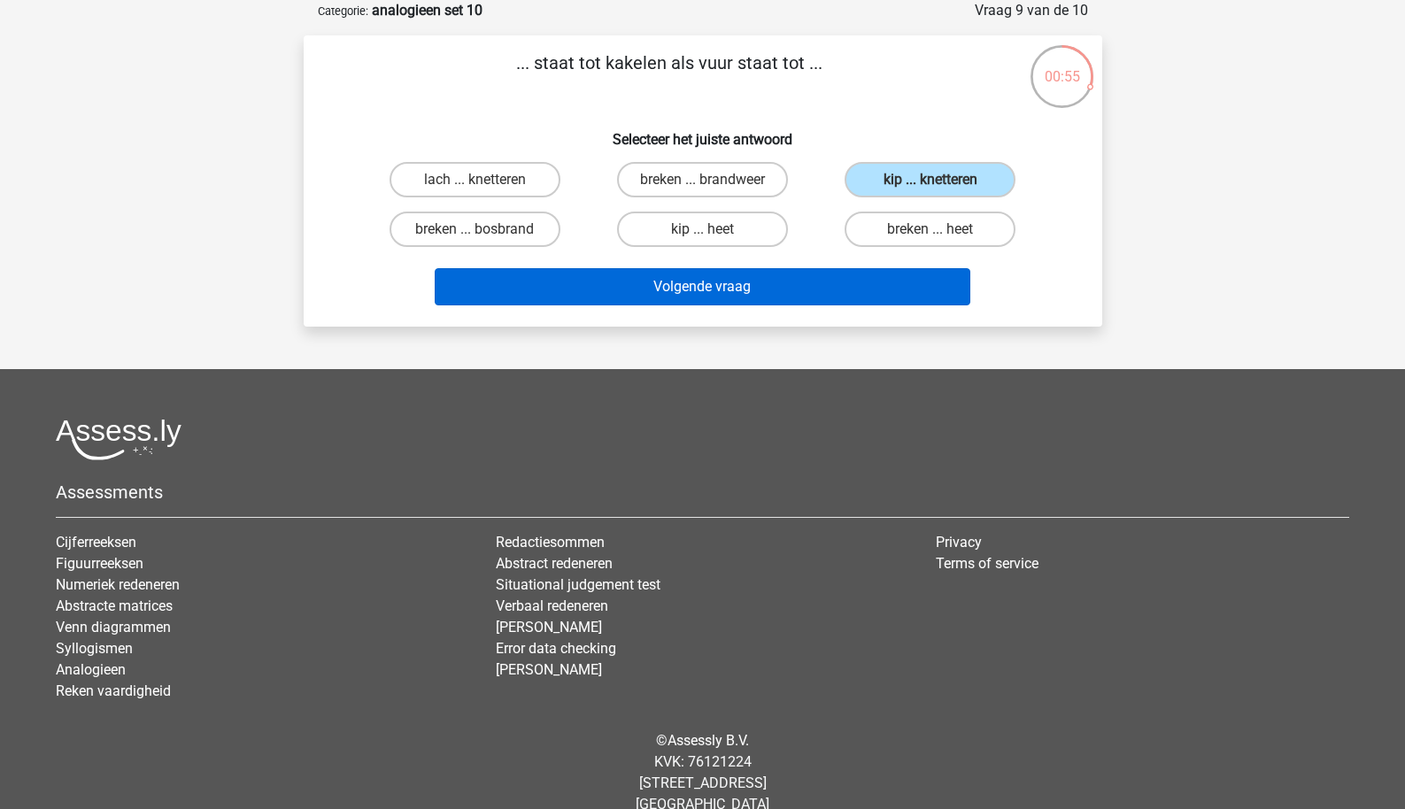
click at [806, 301] on button "Volgende vraag" at bounding box center [703, 286] width 536 height 37
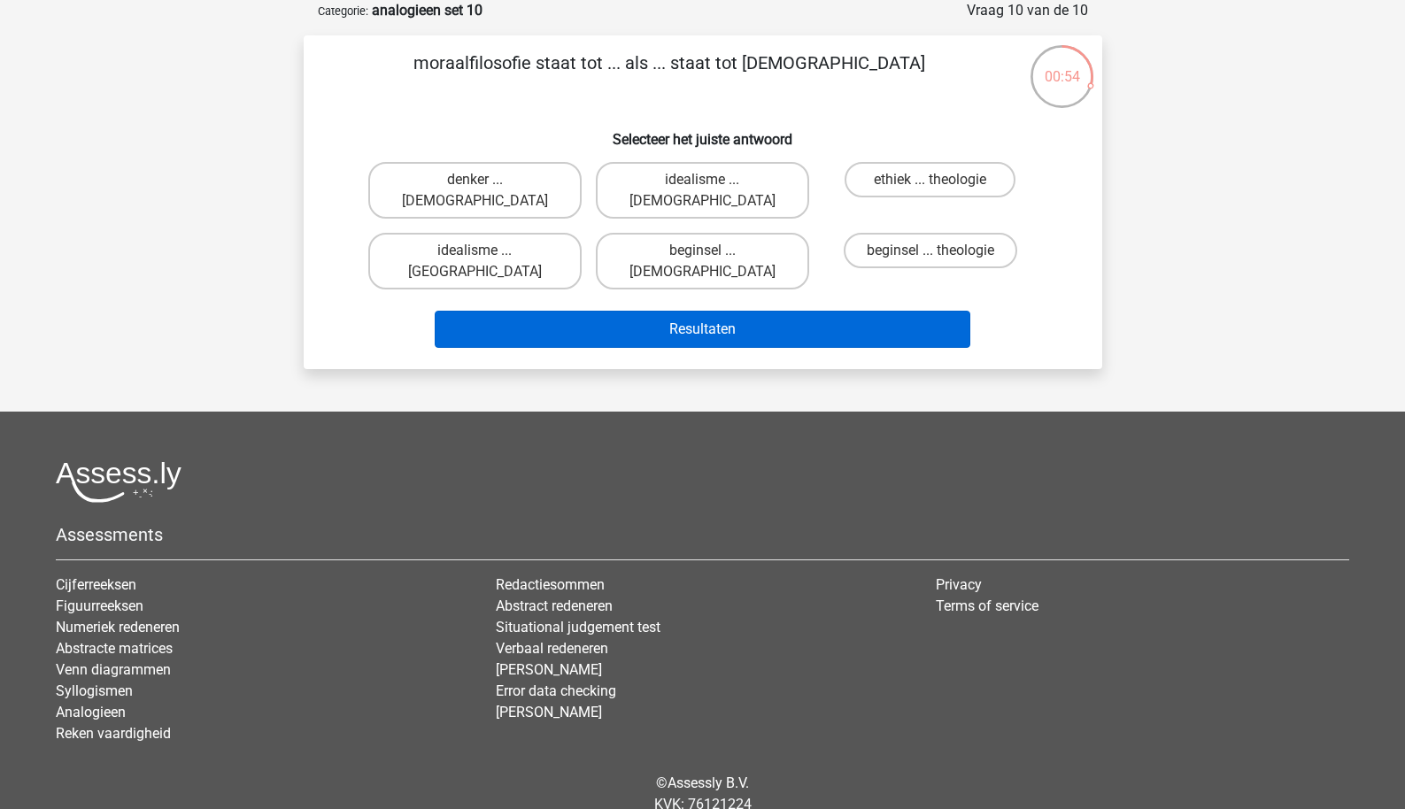
click at [702, 311] on button "Resultaten" at bounding box center [703, 329] width 536 height 37
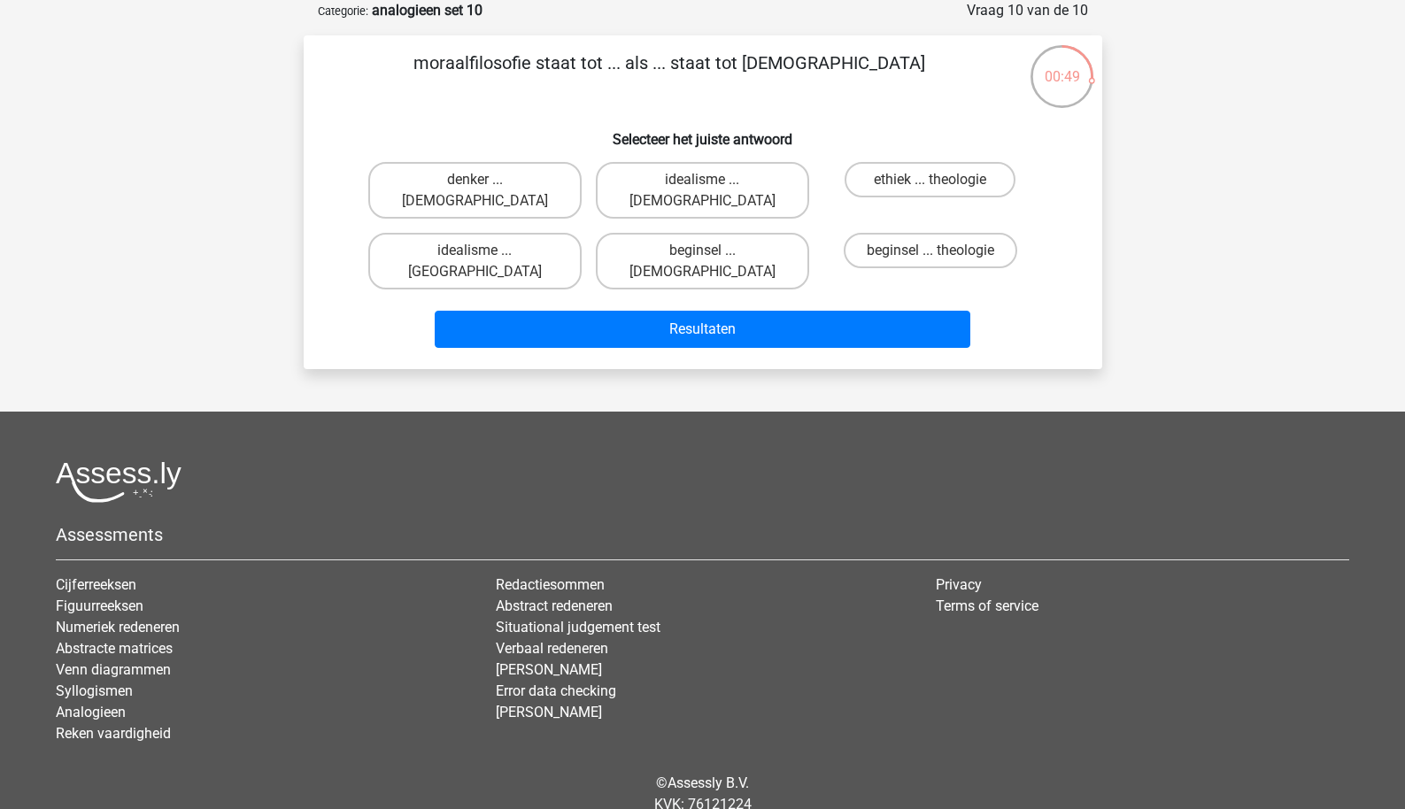
click at [682, 412] on footer "Assessments Cijferreeksen Figuurreeksen Numeriek redeneren Abstracte matrices V…" at bounding box center [702, 646] width 1405 height 468
click at [526, 184] on label "denker ... atheïsme" at bounding box center [474, 190] width 213 height 57
click at [486, 184] on input "denker ... atheïsme" at bounding box center [481, 186] width 12 height 12
radio input "true"
click at [886, 245] on label "beginsel ... theologie" at bounding box center [931, 250] width 174 height 35
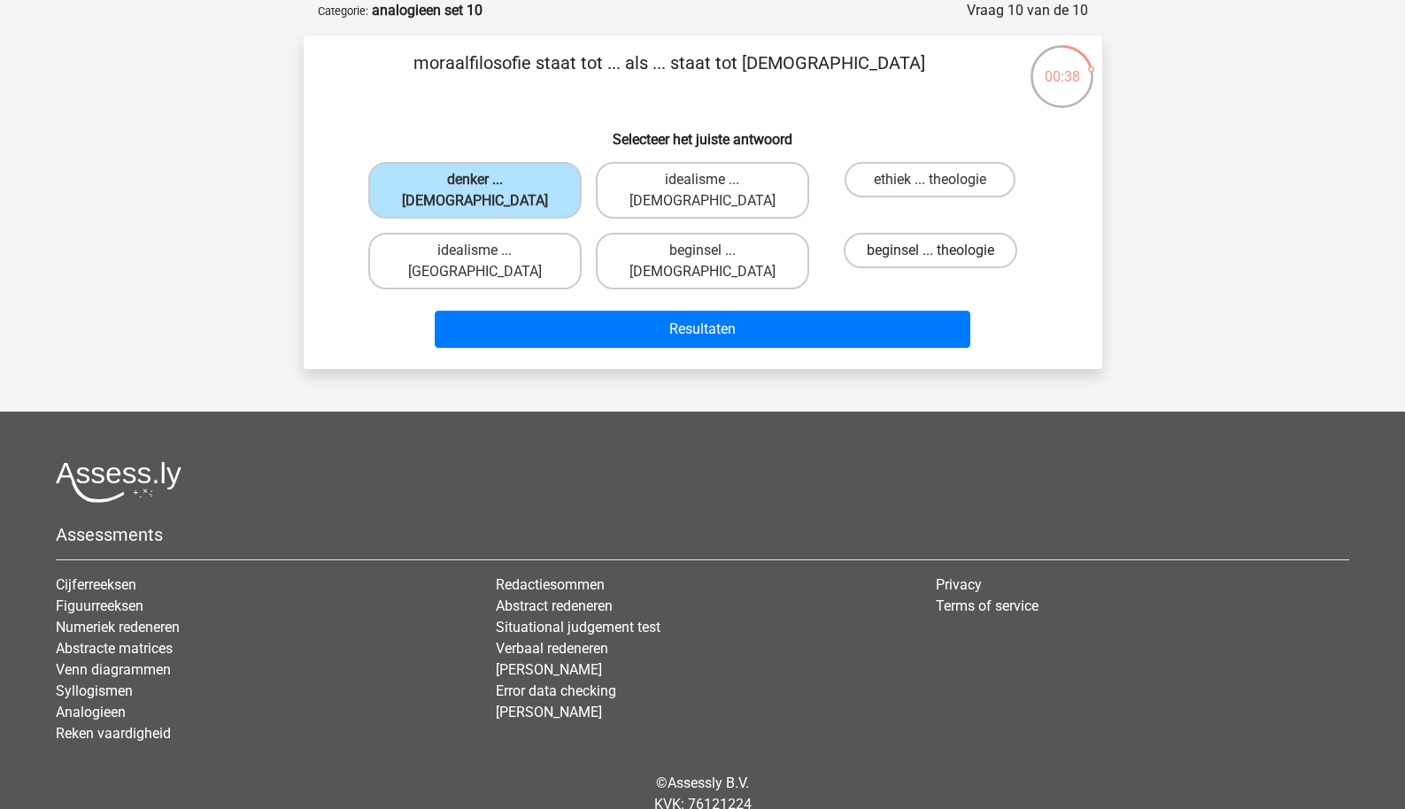
click at [931, 251] on input "beginsel ... theologie" at bounding box center [937, 257] width 12 height 12
radio input "true"
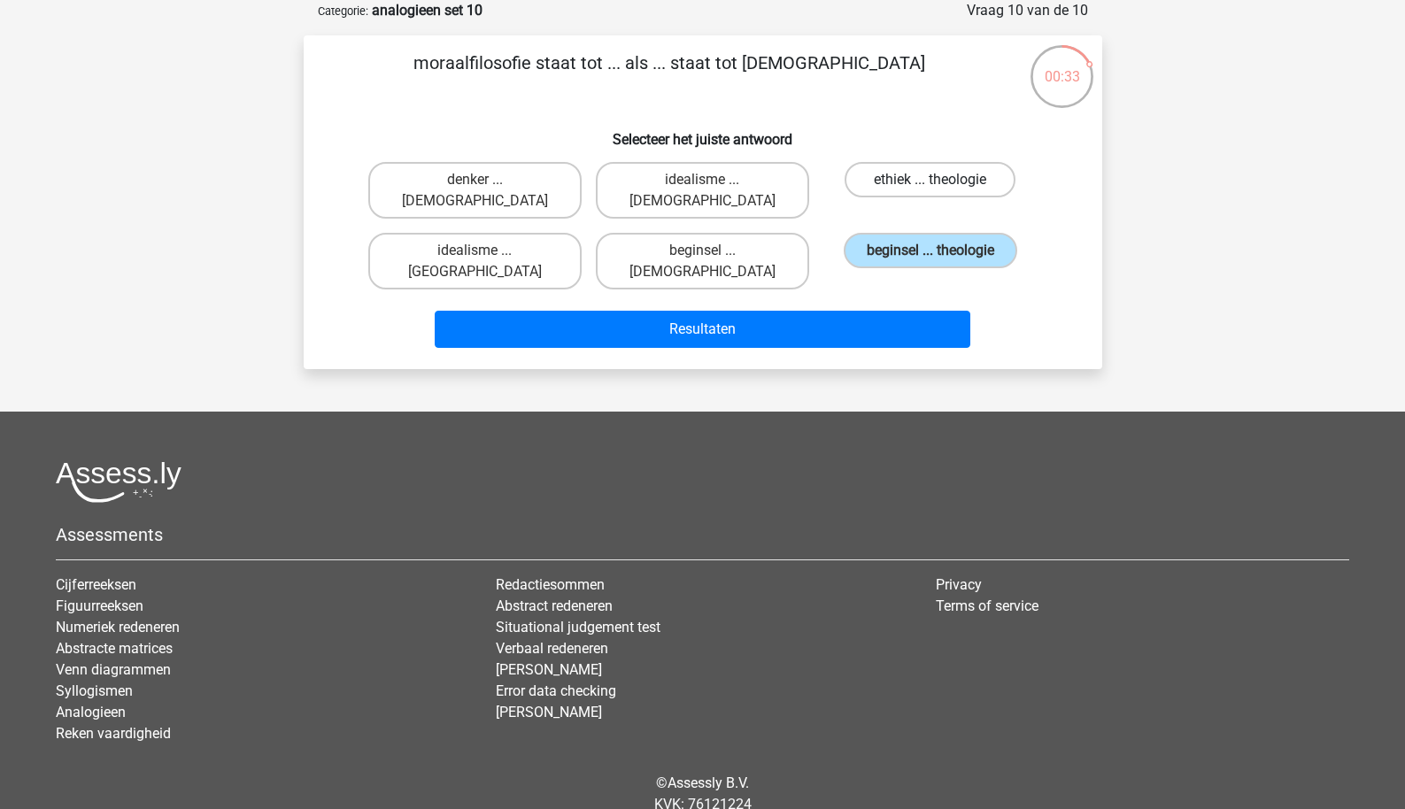
click at [890, 188] on label "ethiek ... theologie" at bounding box center [930, 179] width 171 height 35
click at [931, 188] on input "ethiek ... theologie" at bounding box center [937, 186] width 12 height 12
radio input "true"
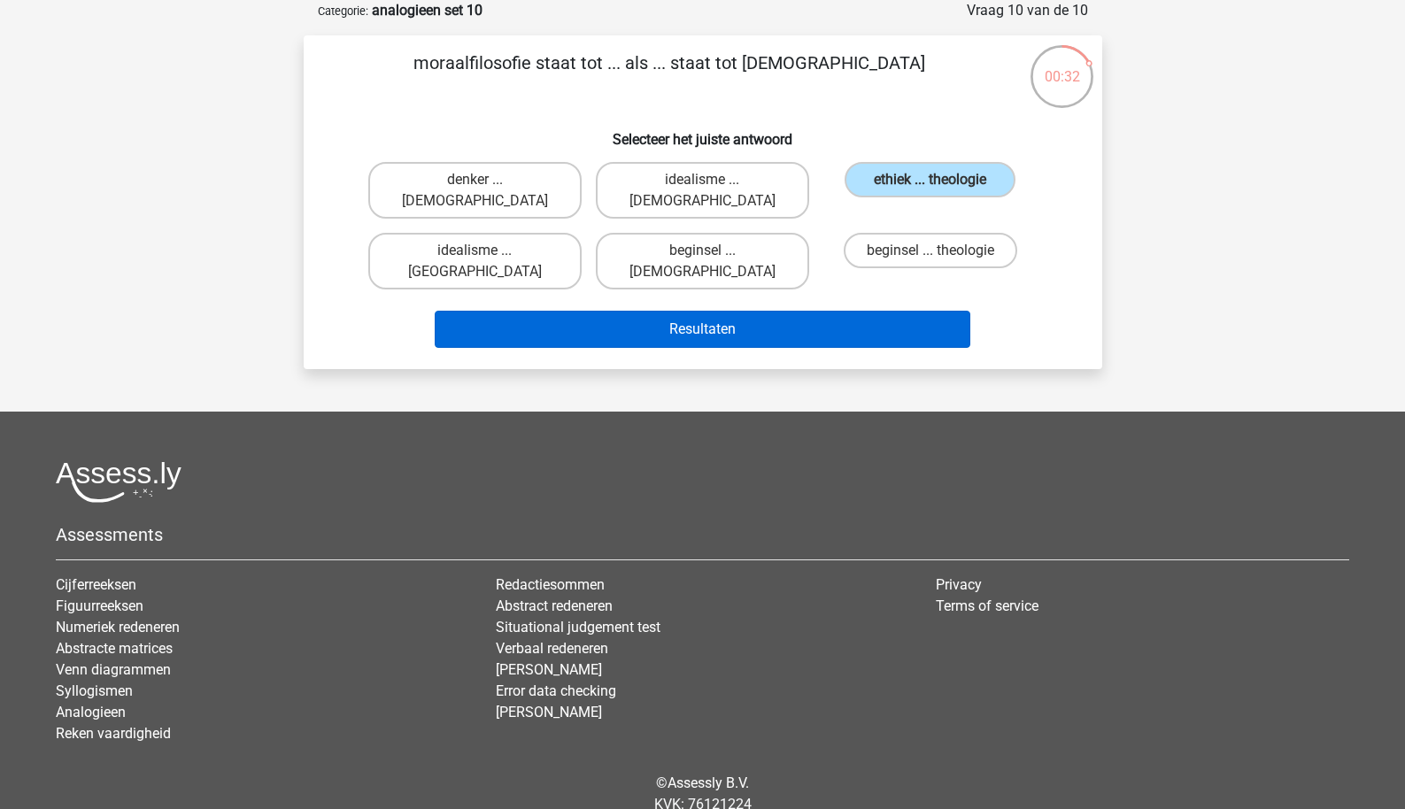
click at [844, 311] on button "Resultaten" at bounding box center [703, 329] width 536 height 37
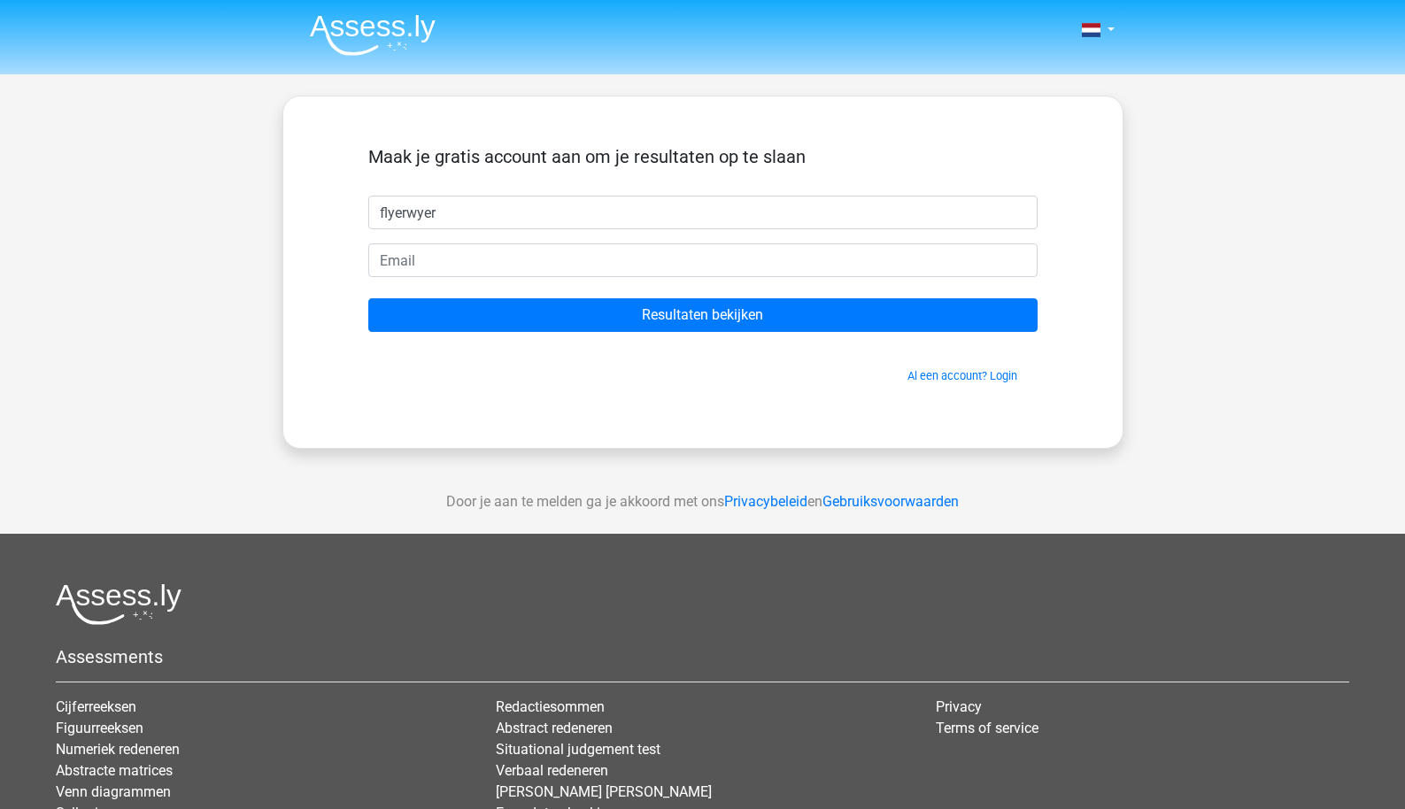
type input "flyerwyer"
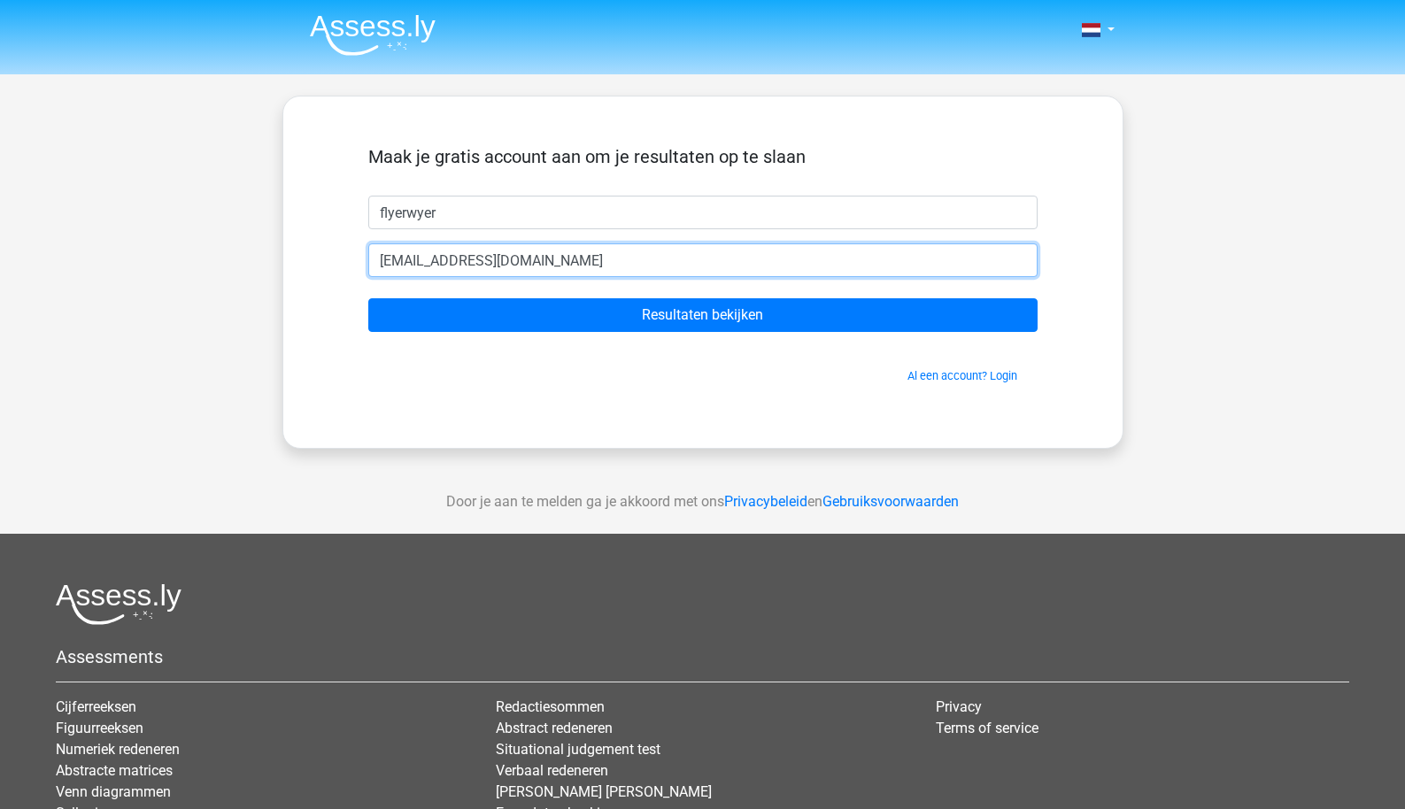
type input "[EMAIL_ADDRESS][DOMAIN_NAME]"
click at [702, 315] on input "Resultaten bekijken" at bounding box center [702, 315] width 669 height 34
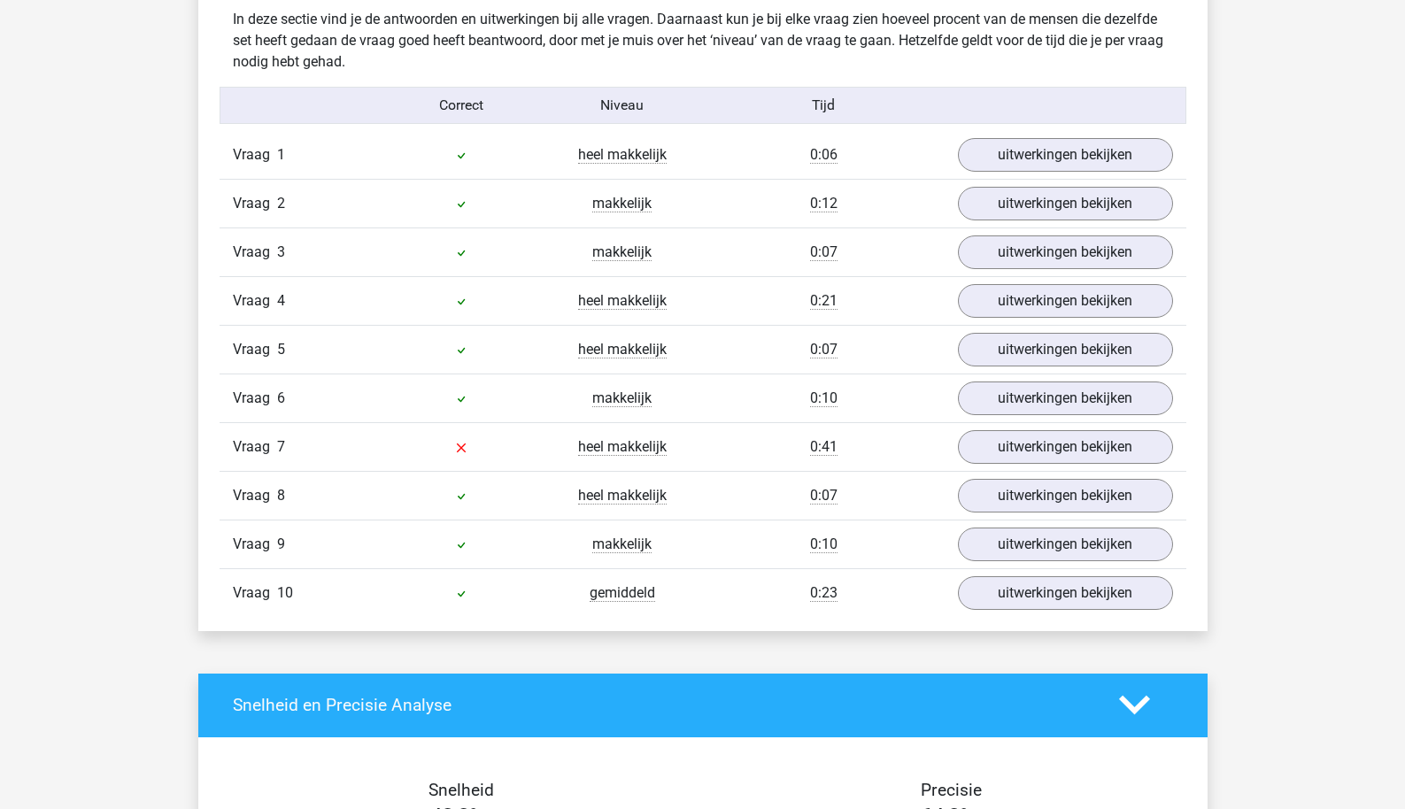
scroll to position [1415, 0]
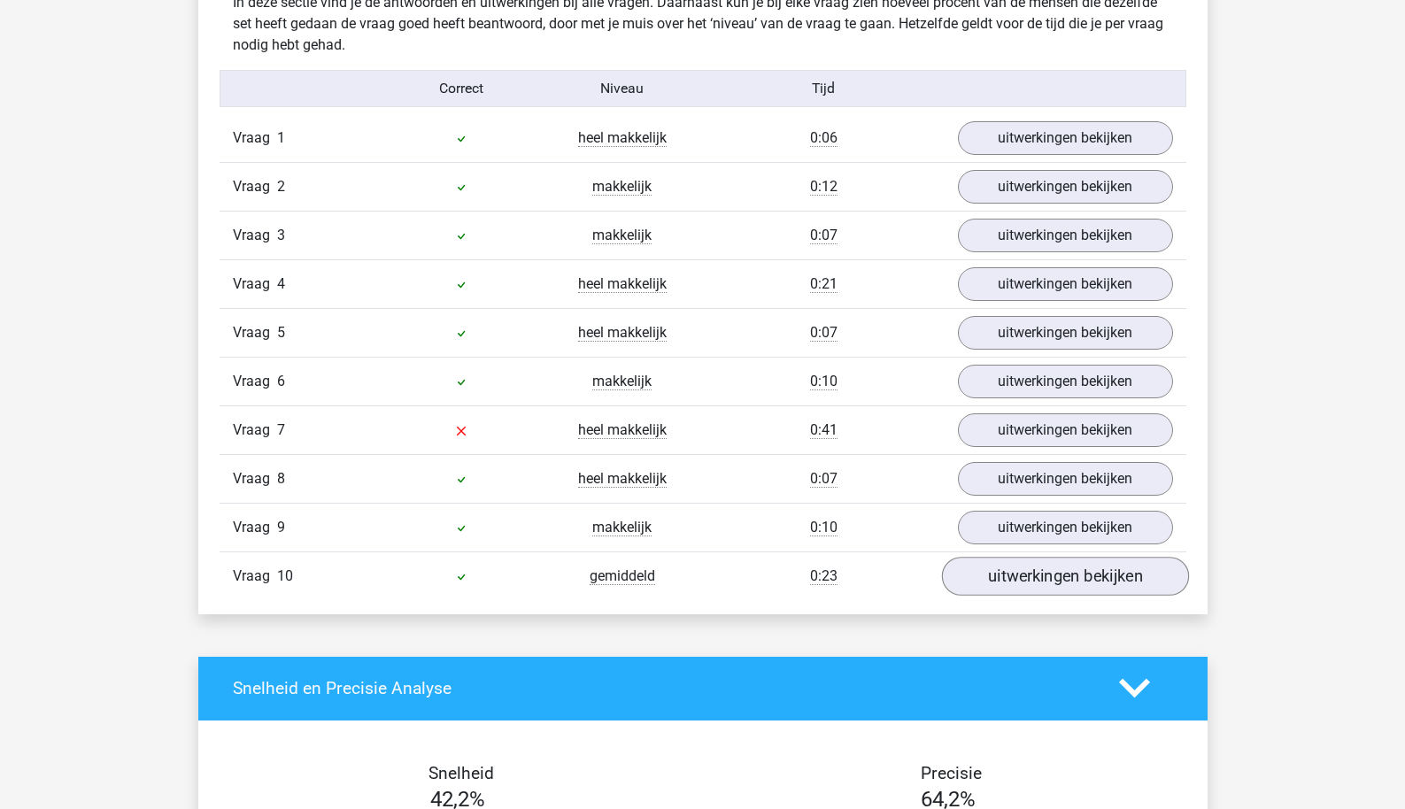
click at [1025, 570] on link "uitwerkingen bekijken" at bounding box center [1064, 576] width 247 height 39
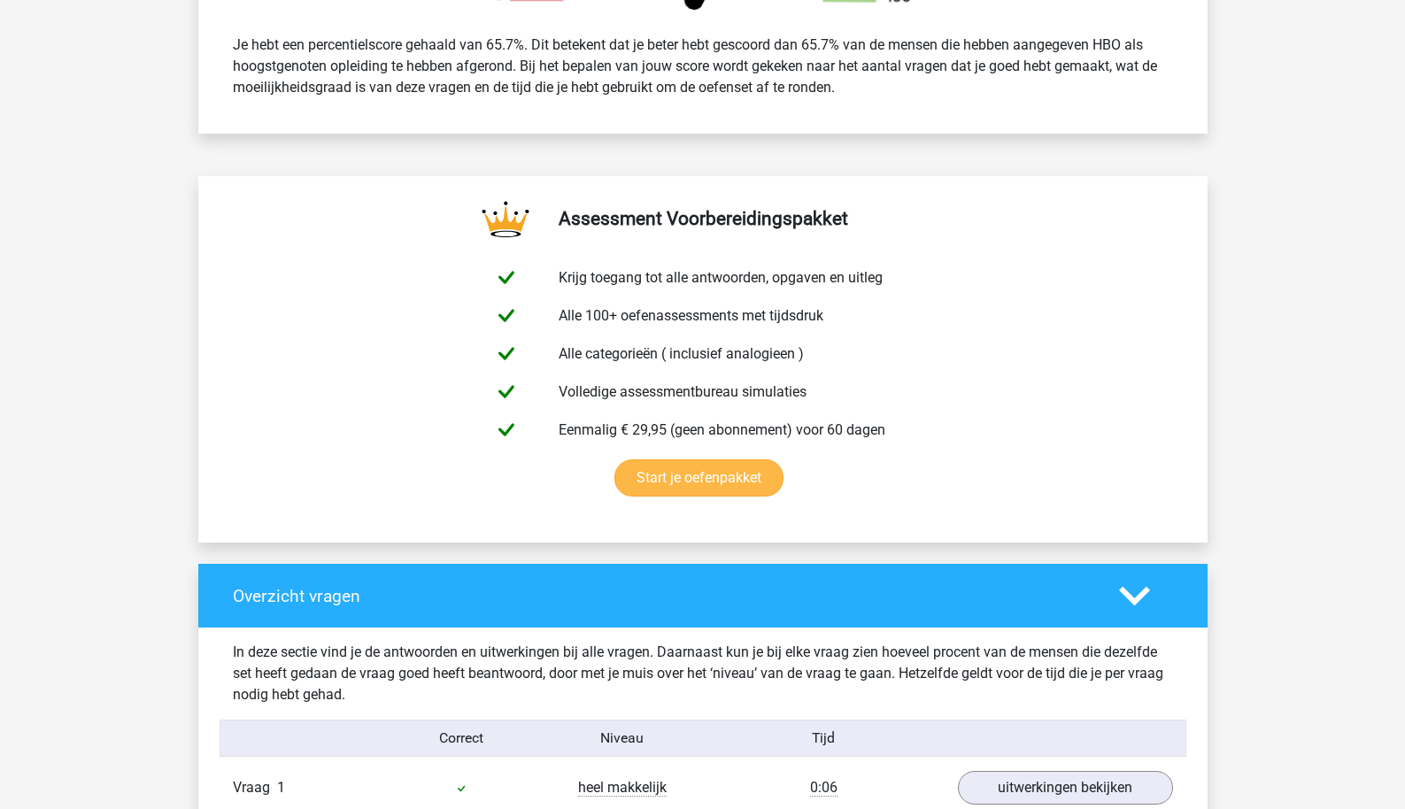
scroll to position [1260, 0]
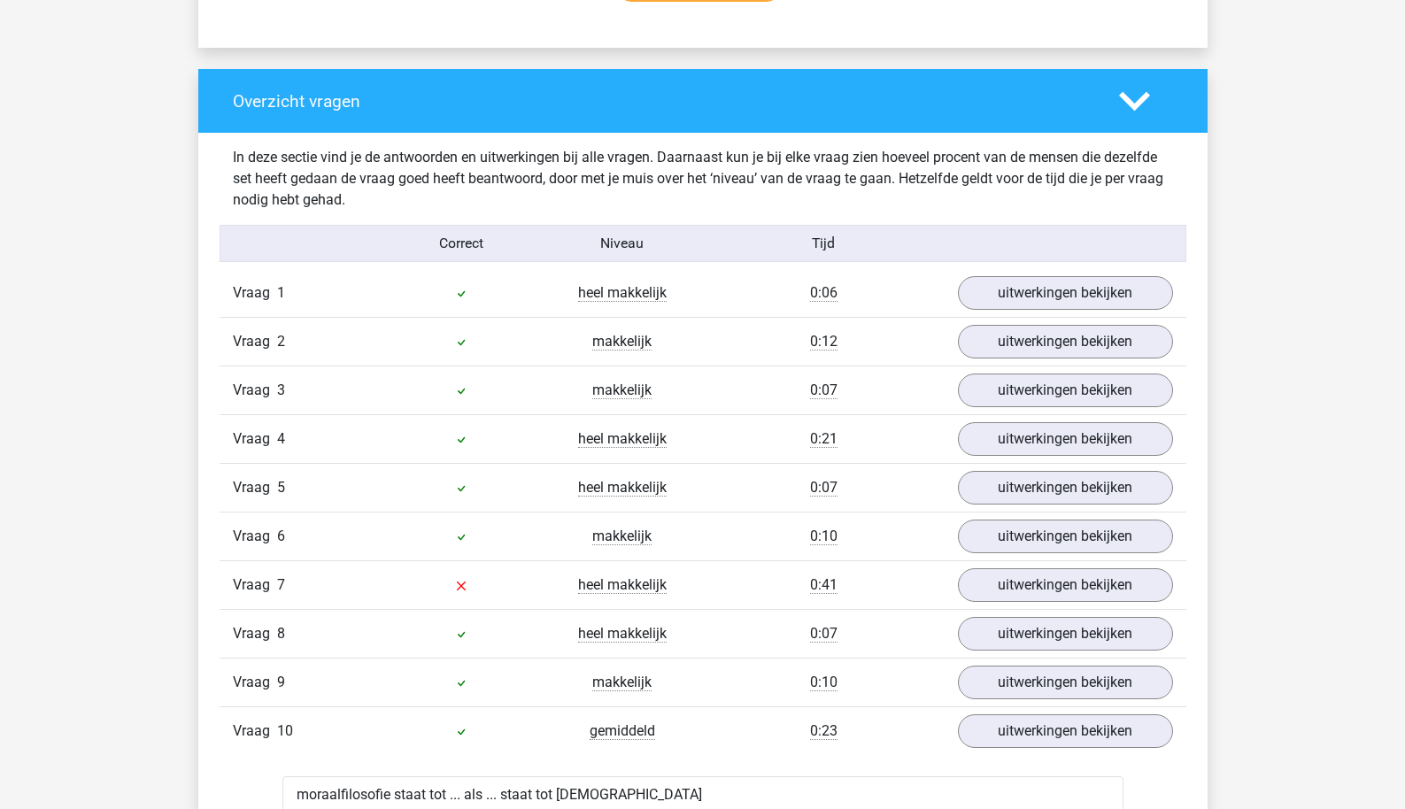
click at [1022, 270] on div "Vraag 1 heel makkelijk 0:06 uitwerkingen bekijken" at bounding box center [703, 293] width 967 height 48
click at [1022, 298] on link "uitwerkingen bekijken" at bounding box center [1064, 293] width 247 height 39
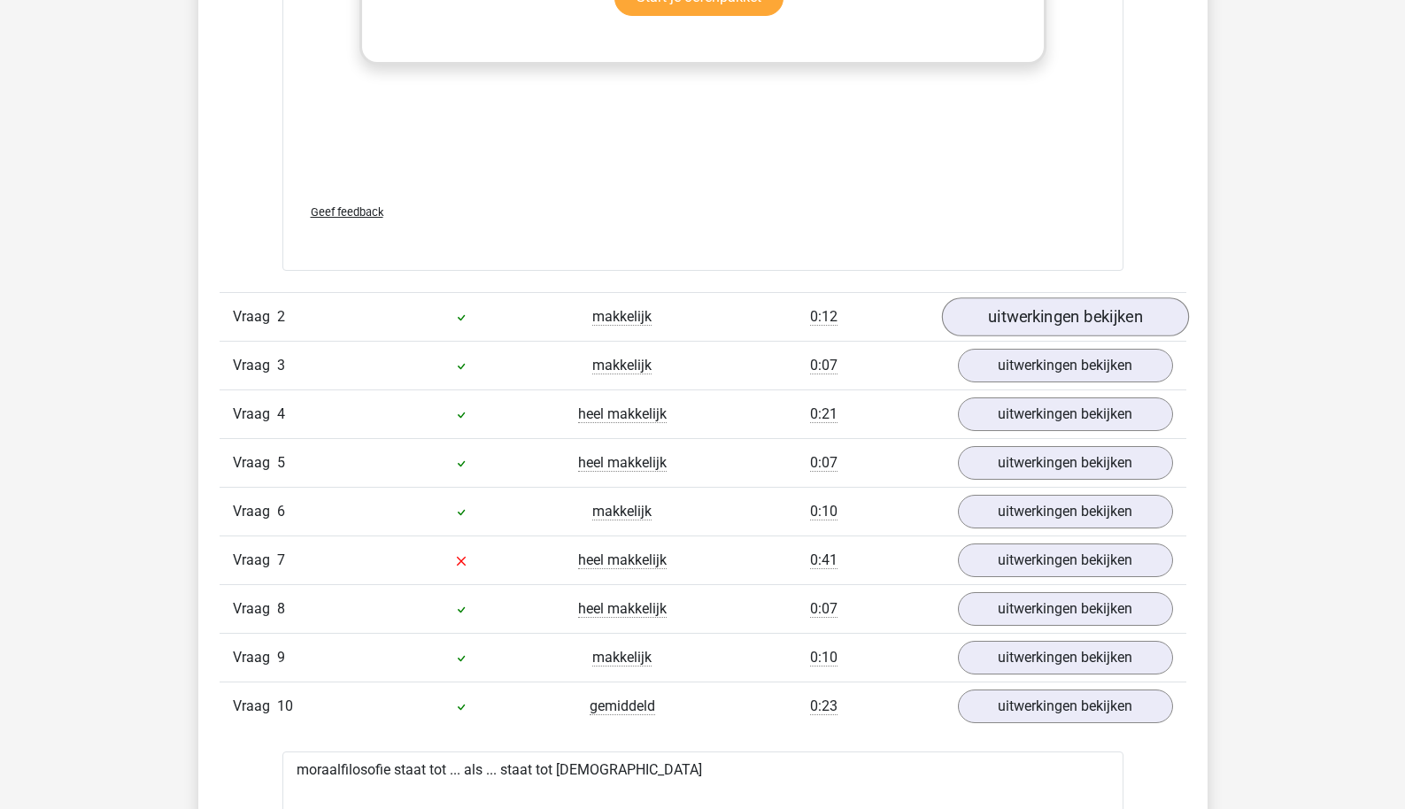
click at [1061, 301] on link "uitwerkingen bekijken" at bounding box center [1064, 317] width 247 height 39
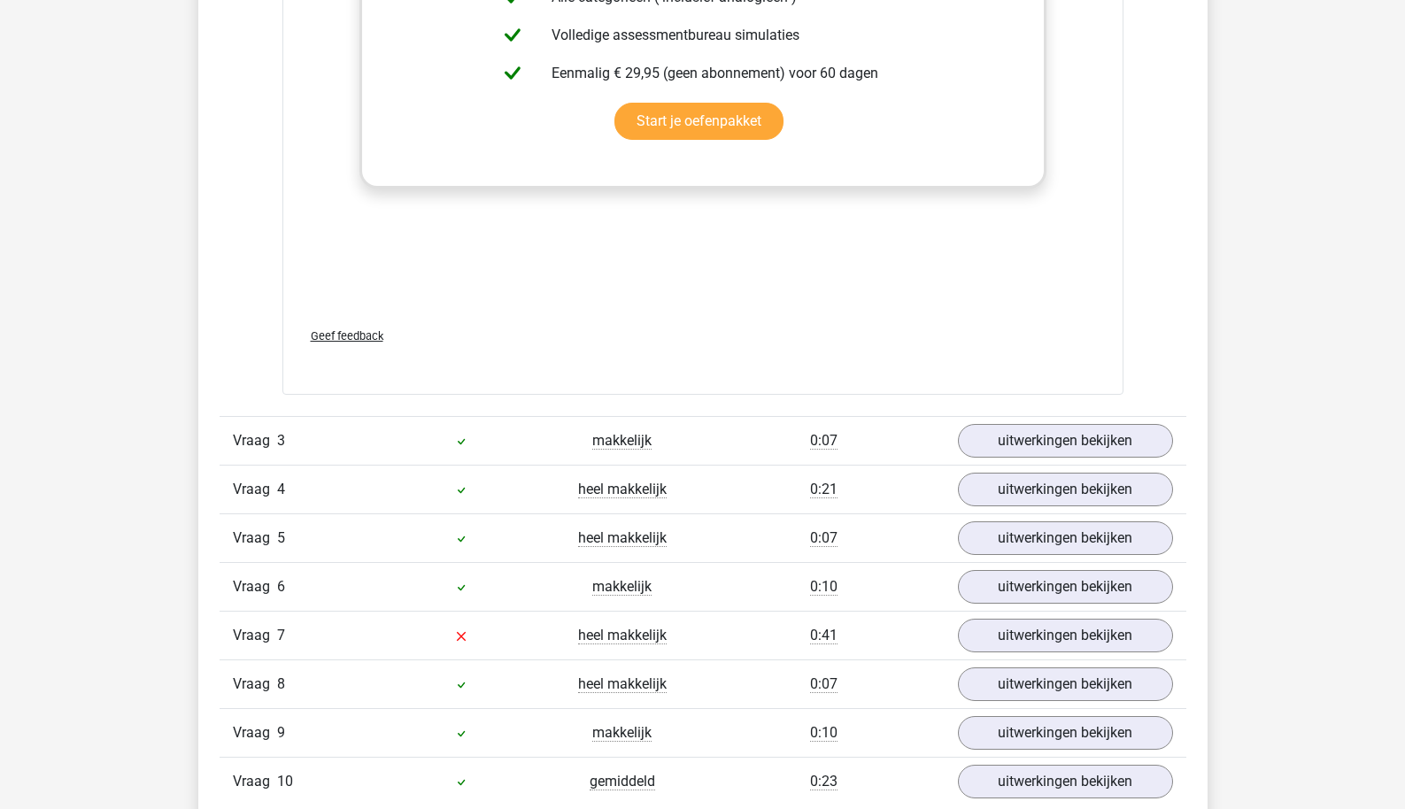
click at [1052, 460] on div "Vraag 3 makkelijk 0:07 uitwerkingen bekijken" at bounding box center [703, 440] width 967 height 49
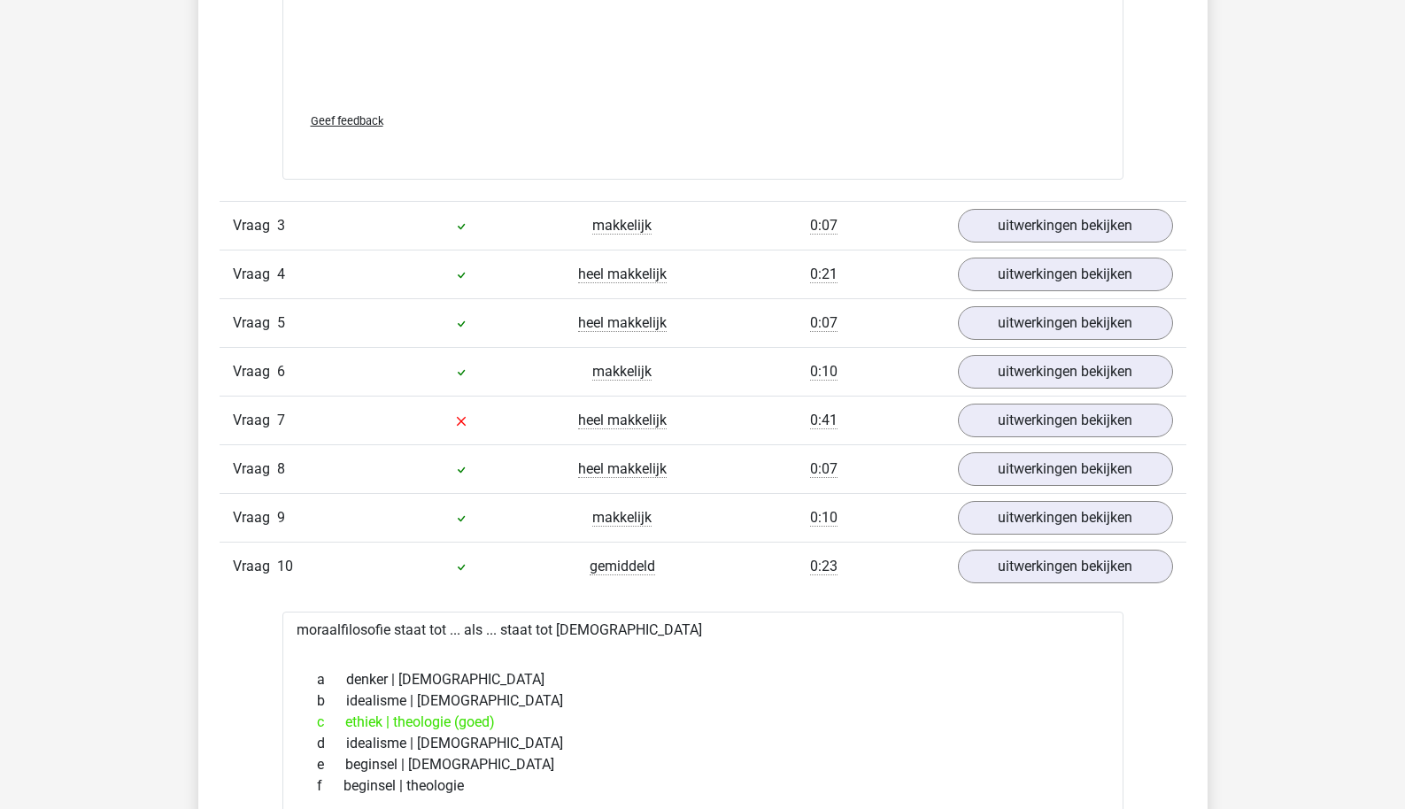
scroll to position [3370, 0]
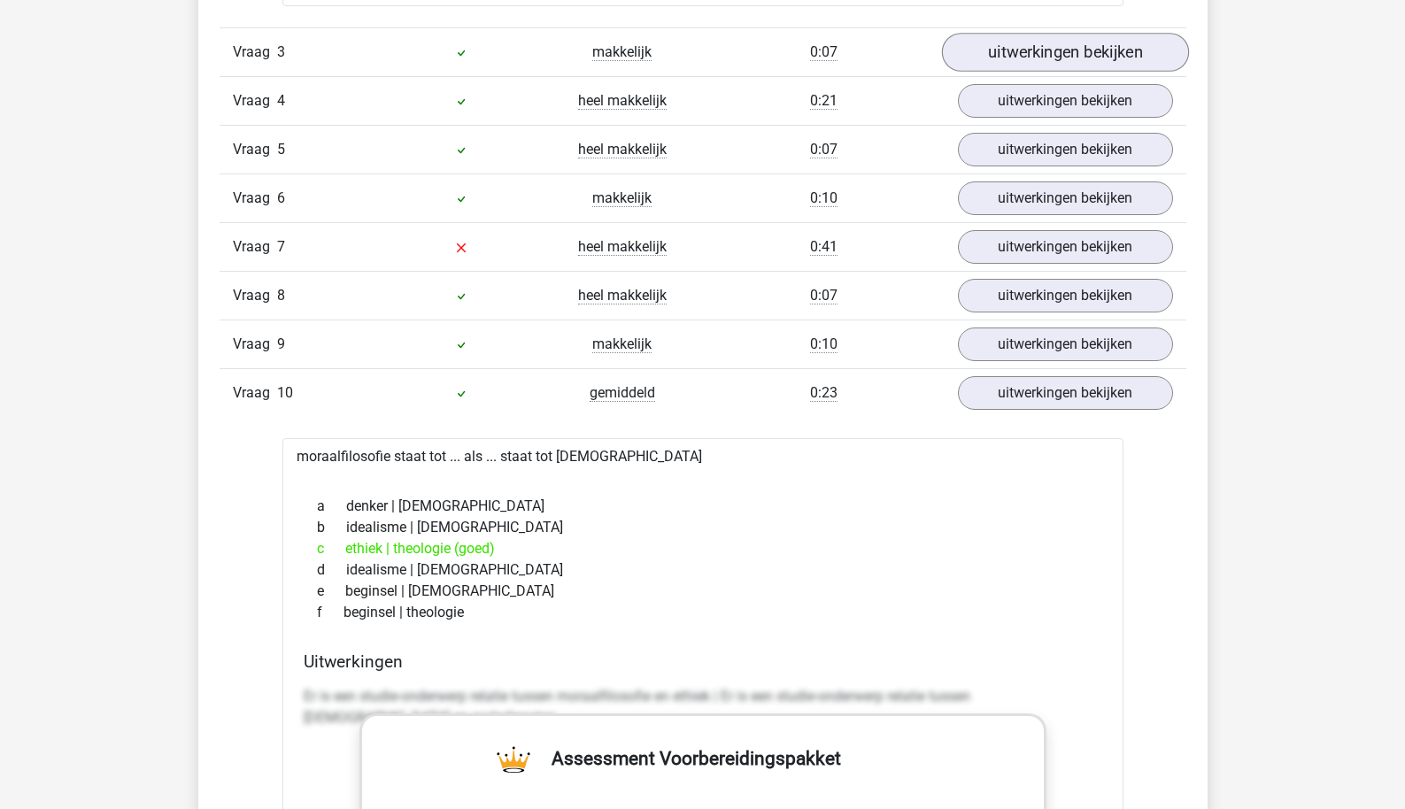
click at [1102, 48] on link "uitwerkingen bekijken" at bounding box center [1064, 52] width 247 height 39
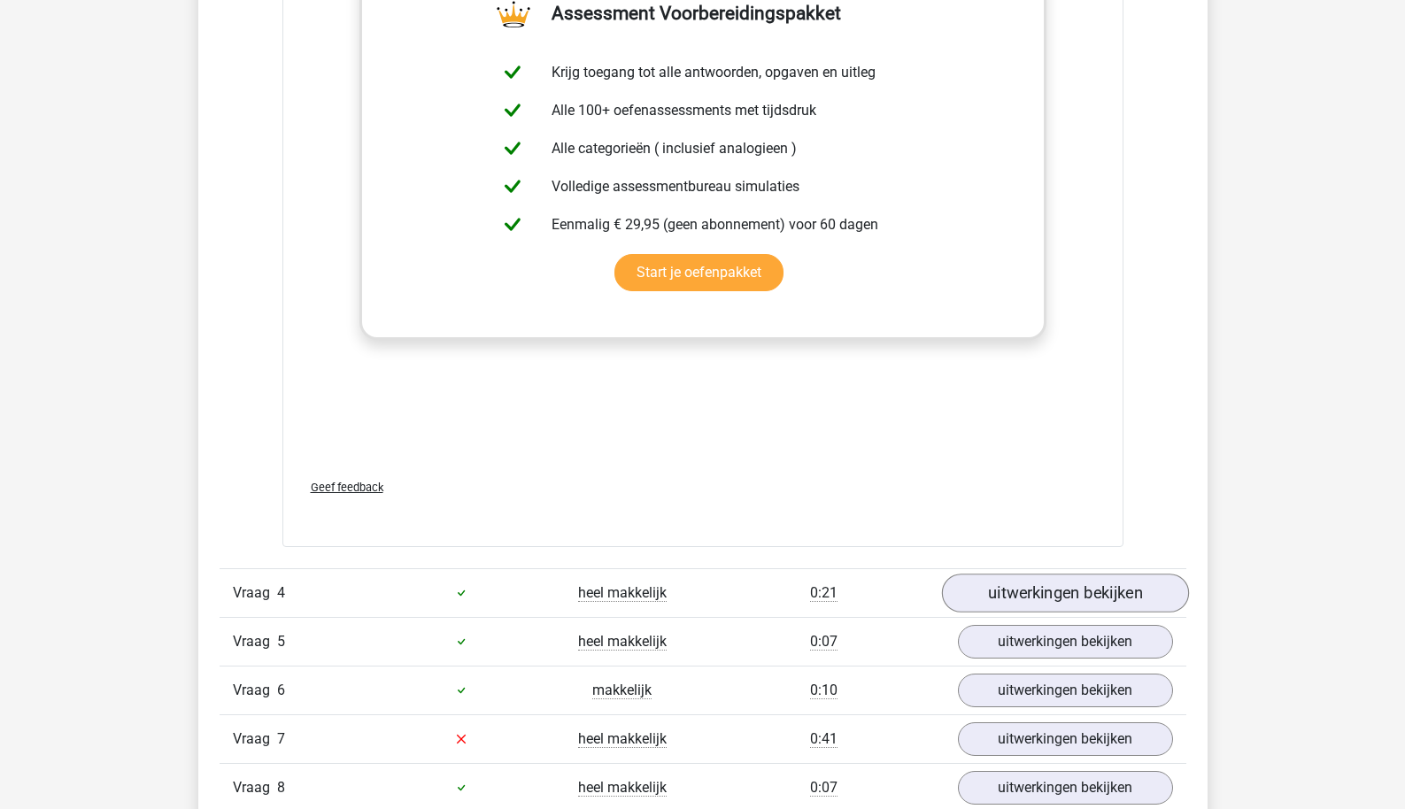
click at [1046, 604] on link "uitwerkingen bekijken" at bounding box center [1064, 593] width 247 height 39
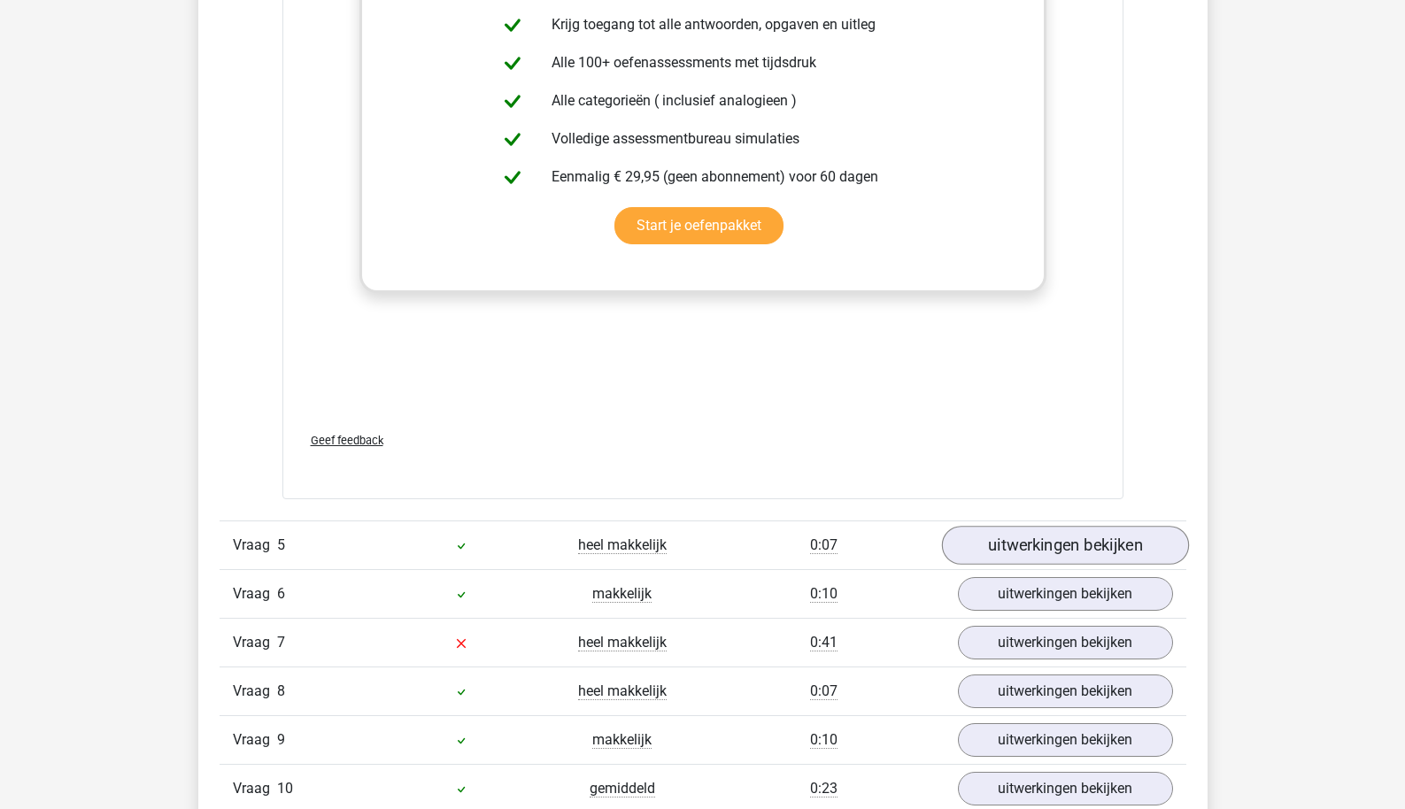
click at [1045, 556] on link "uitwerkingen bekijken" at bounding box center [1064, 545] width 247 height 39
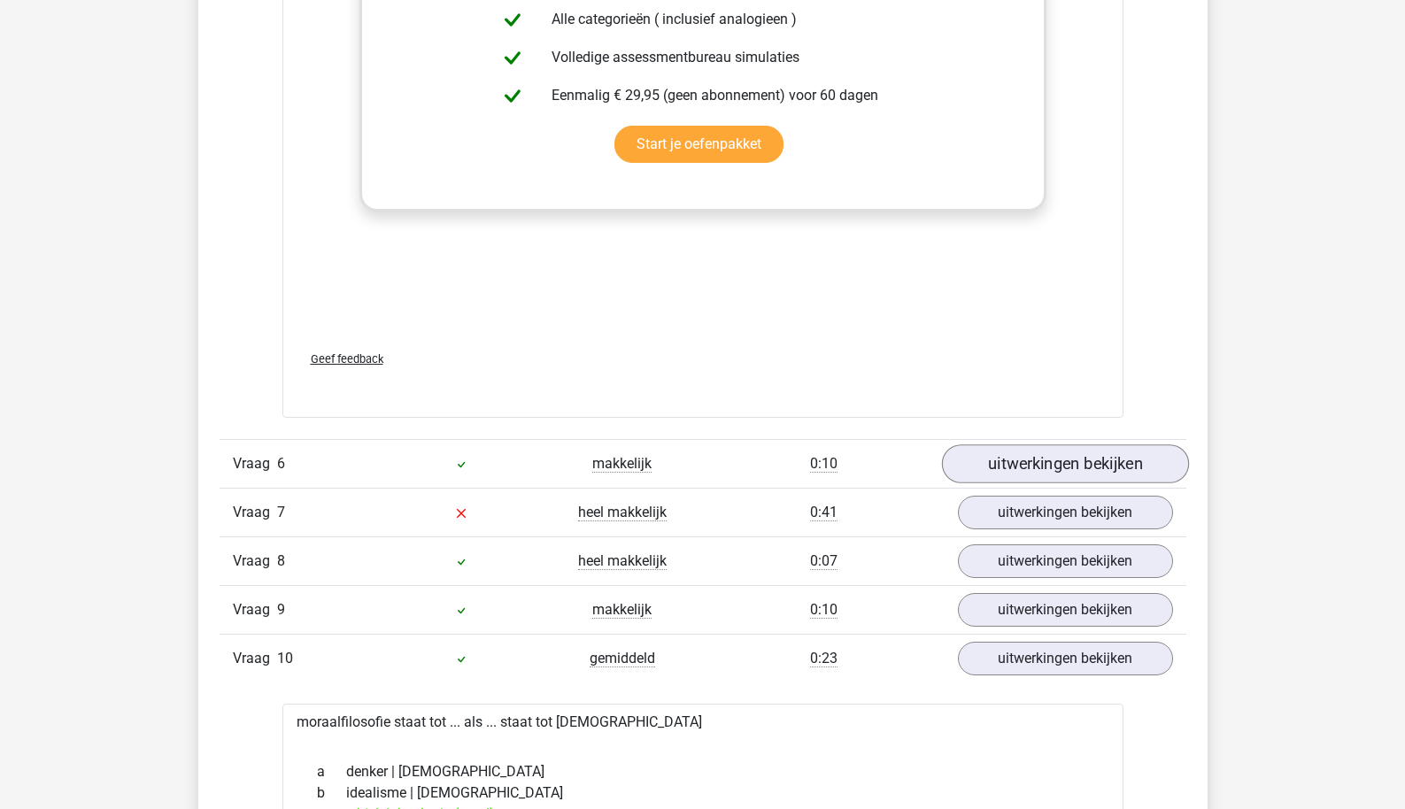
click at [1037, 461] on link "uitwerkingen bekijken" at bounding box center [1064, 464] width 247 height 39
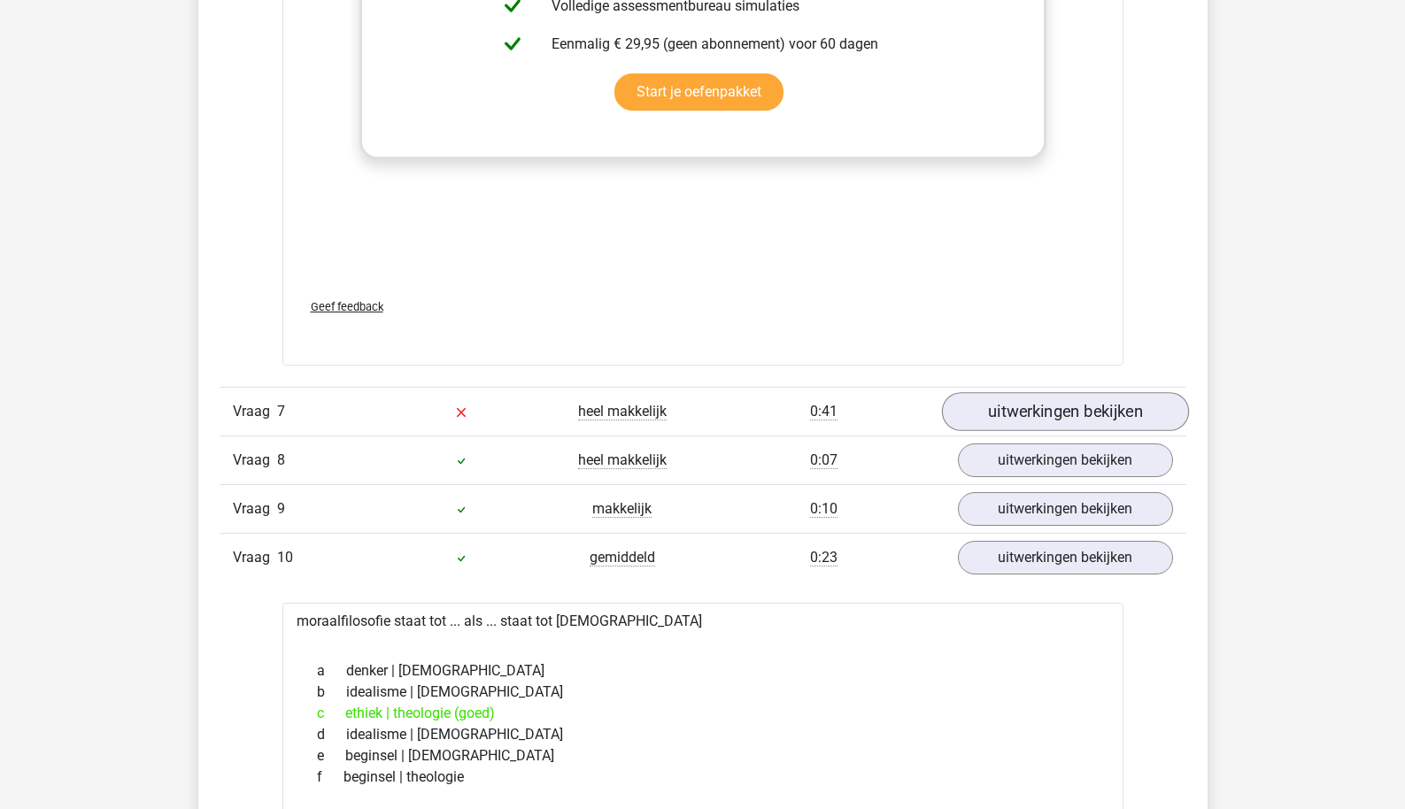
click at [1033, 408] on link "uitwerkingen bekijken" at bounding box center [1064, 411] width 247 height 39
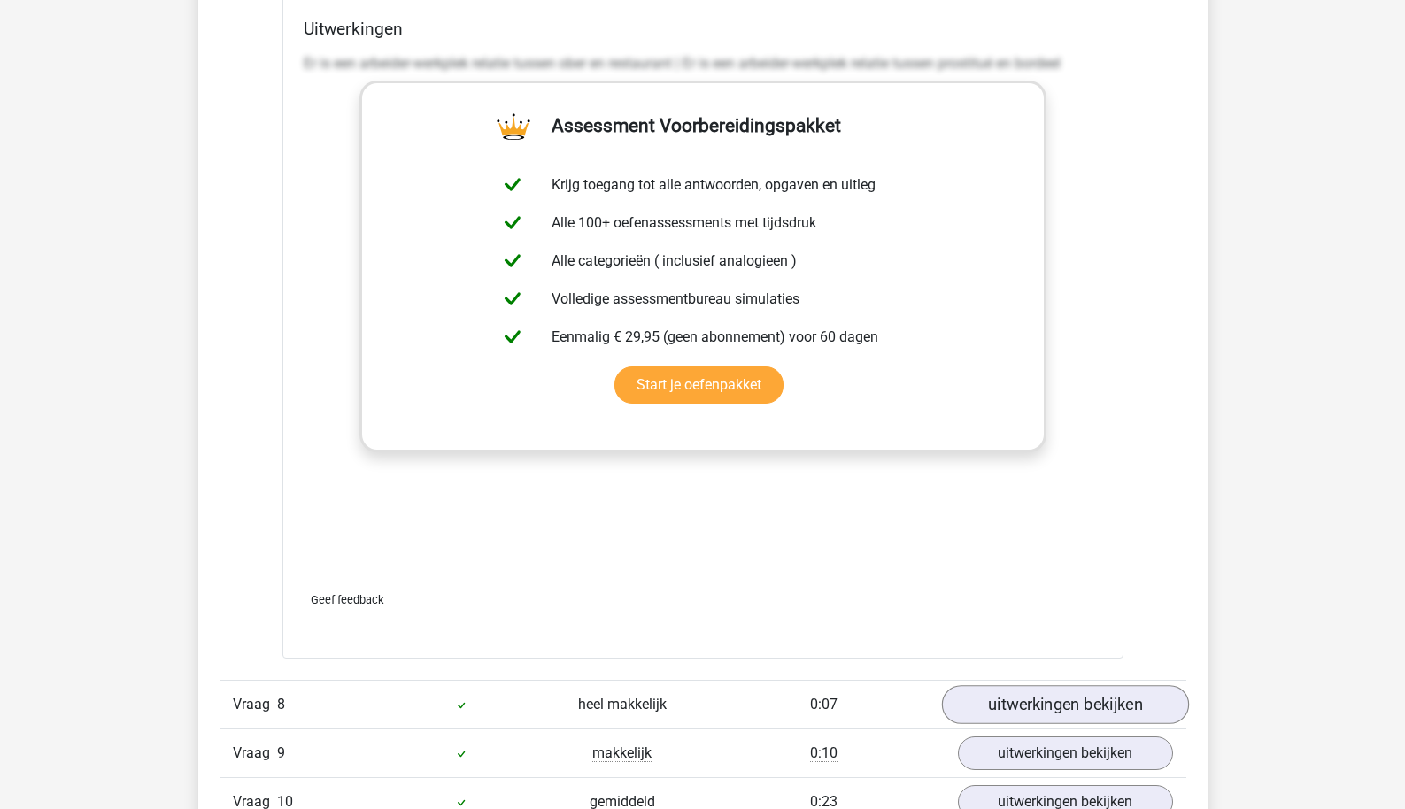
click at [1012, 716] on link "uitwerkingen bekijken" at bounding box center [1064, 705] width 247 height 39
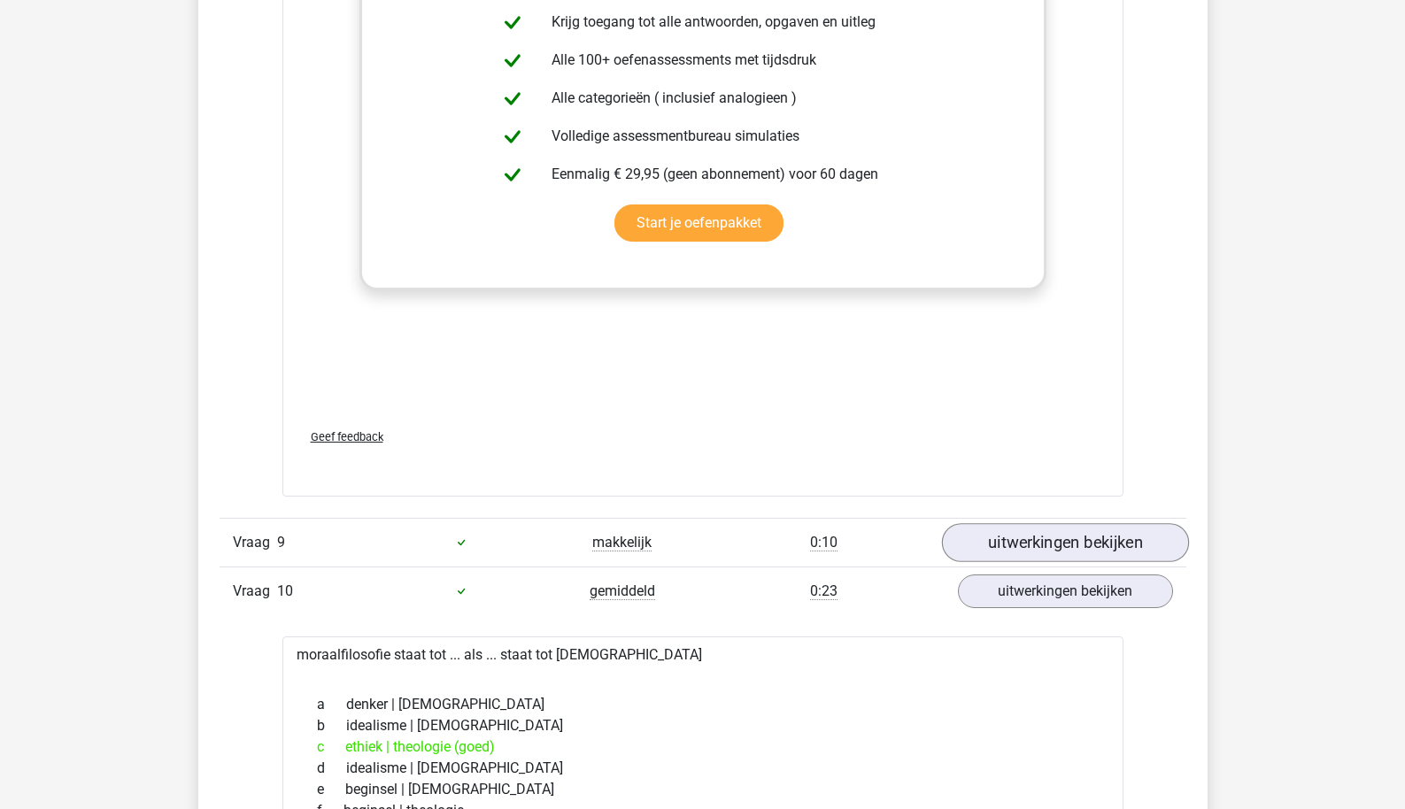
click at [1035, 547] on link "uitwerkingen bekijken" at bounding box center [1064, 542] width 247 height 39
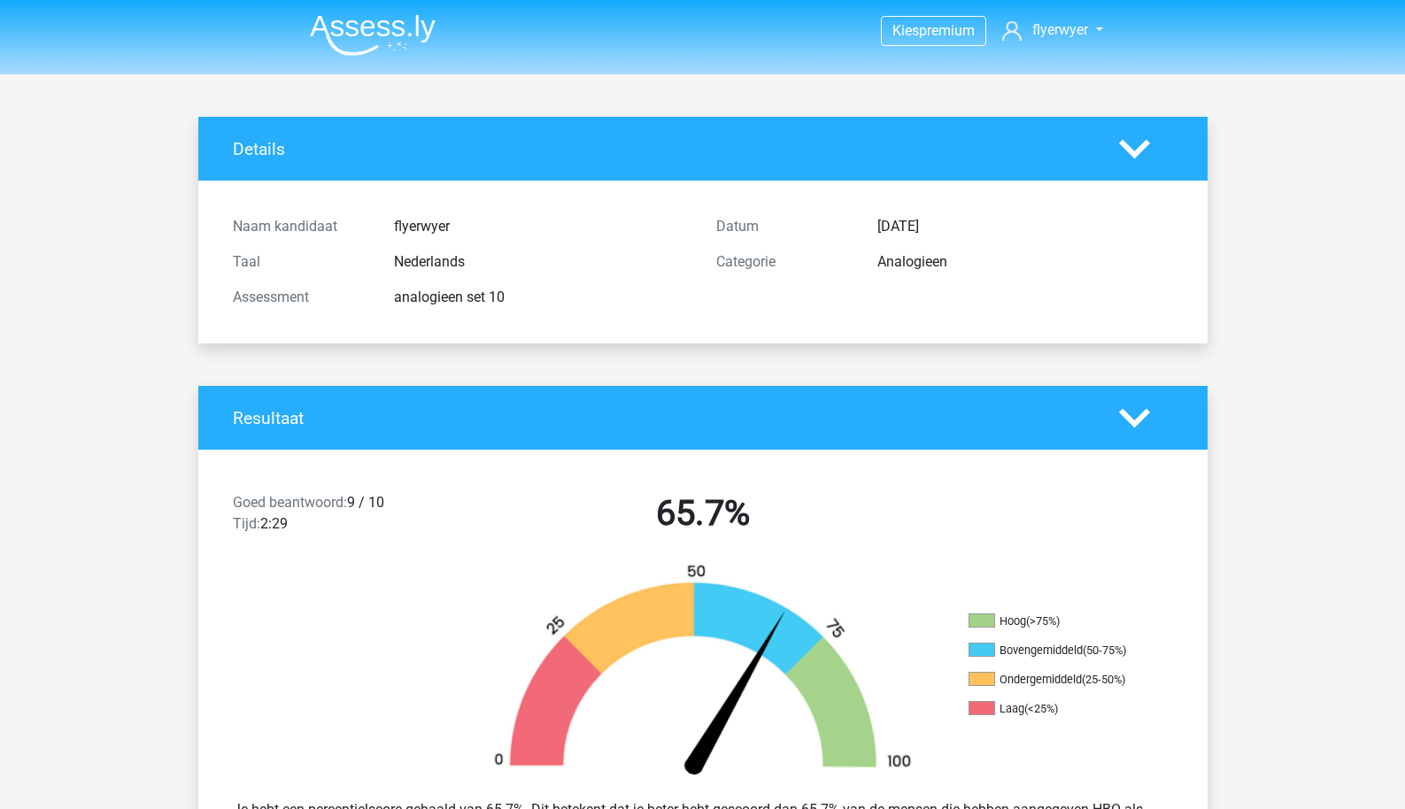
scroll to position [0, 0]
click at [358, 46] on img at bounding box center [373, 35] width 126 height 42
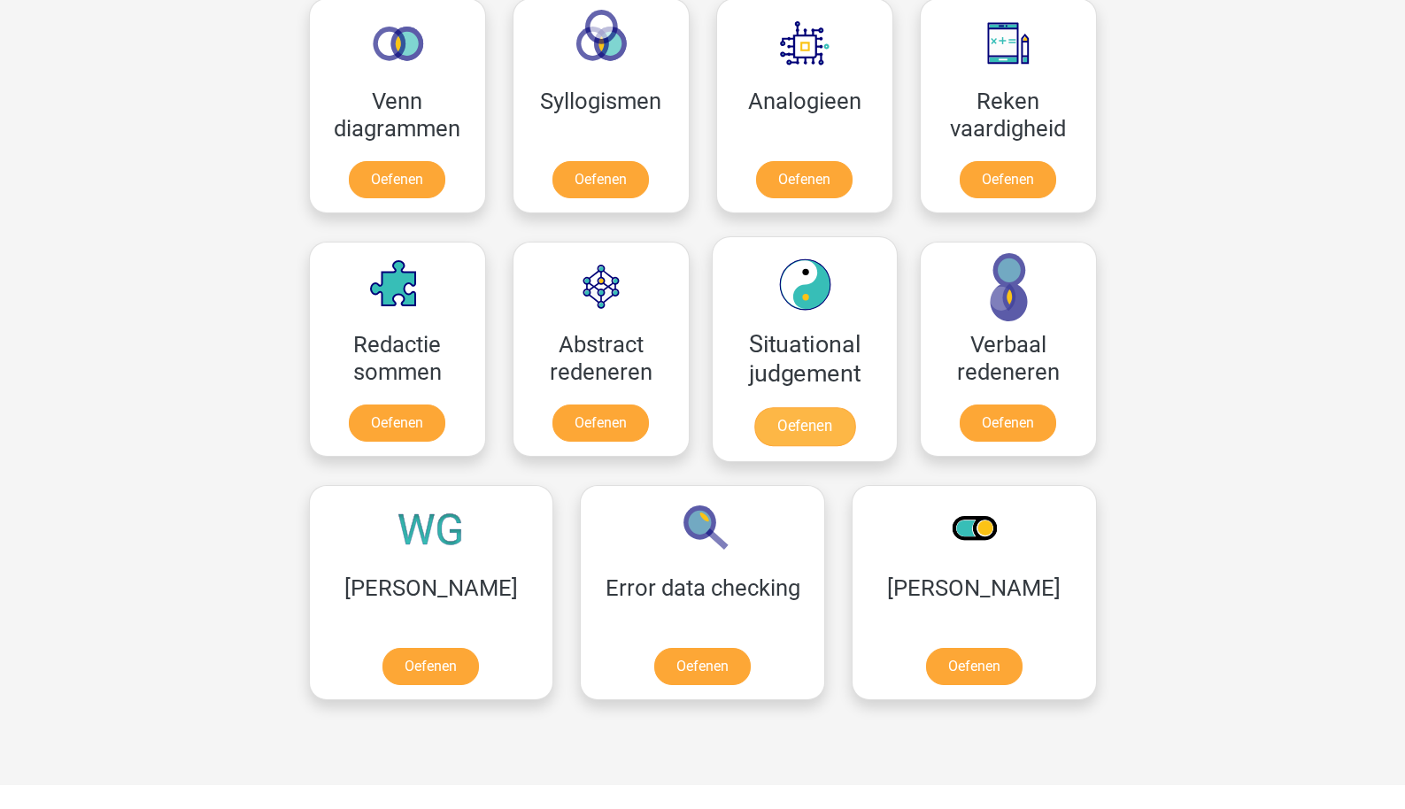
scroll to position [1029, 0]
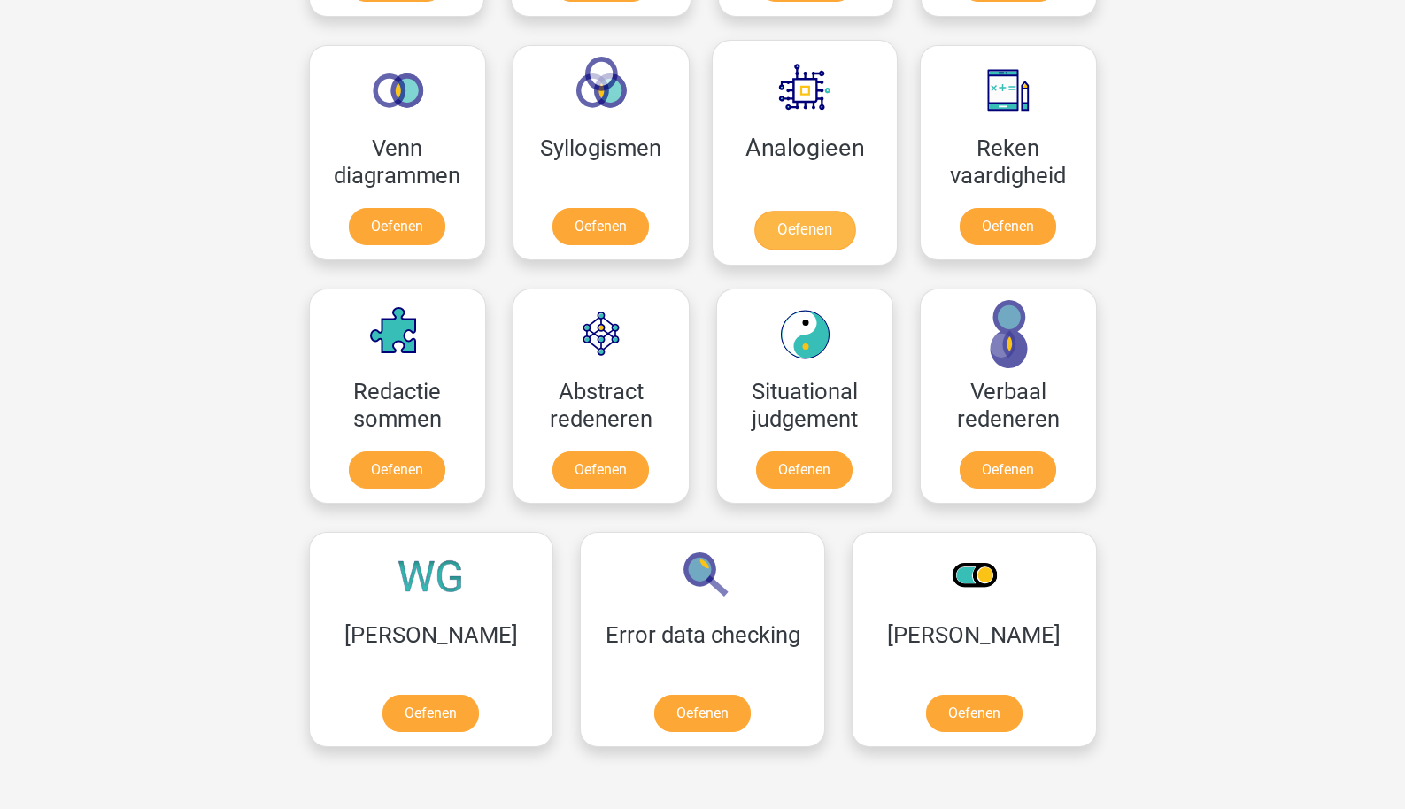
click at [826, 215] on link "Oefenen" at bounding box center [804, 230] width 101 height 39
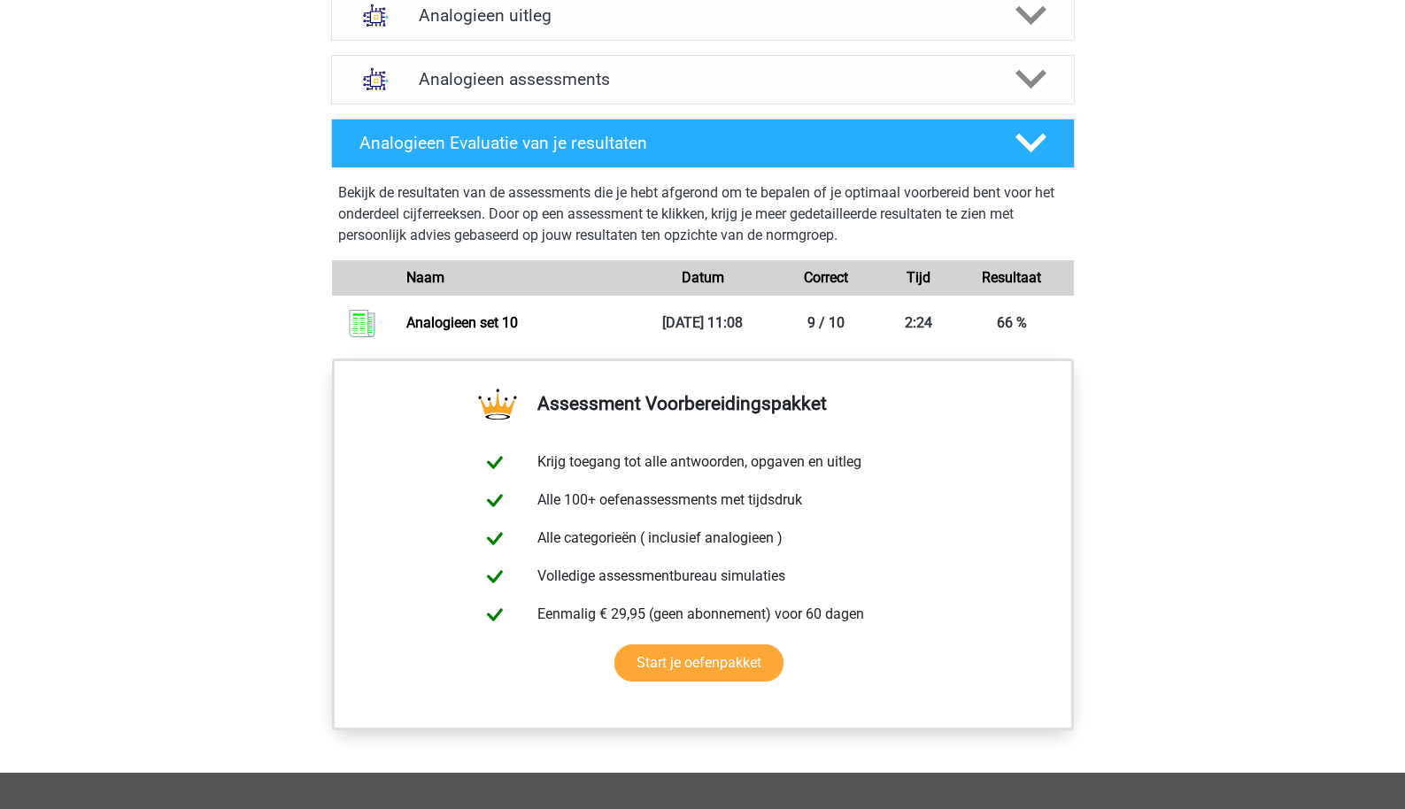
scroll to position [1077, 0]
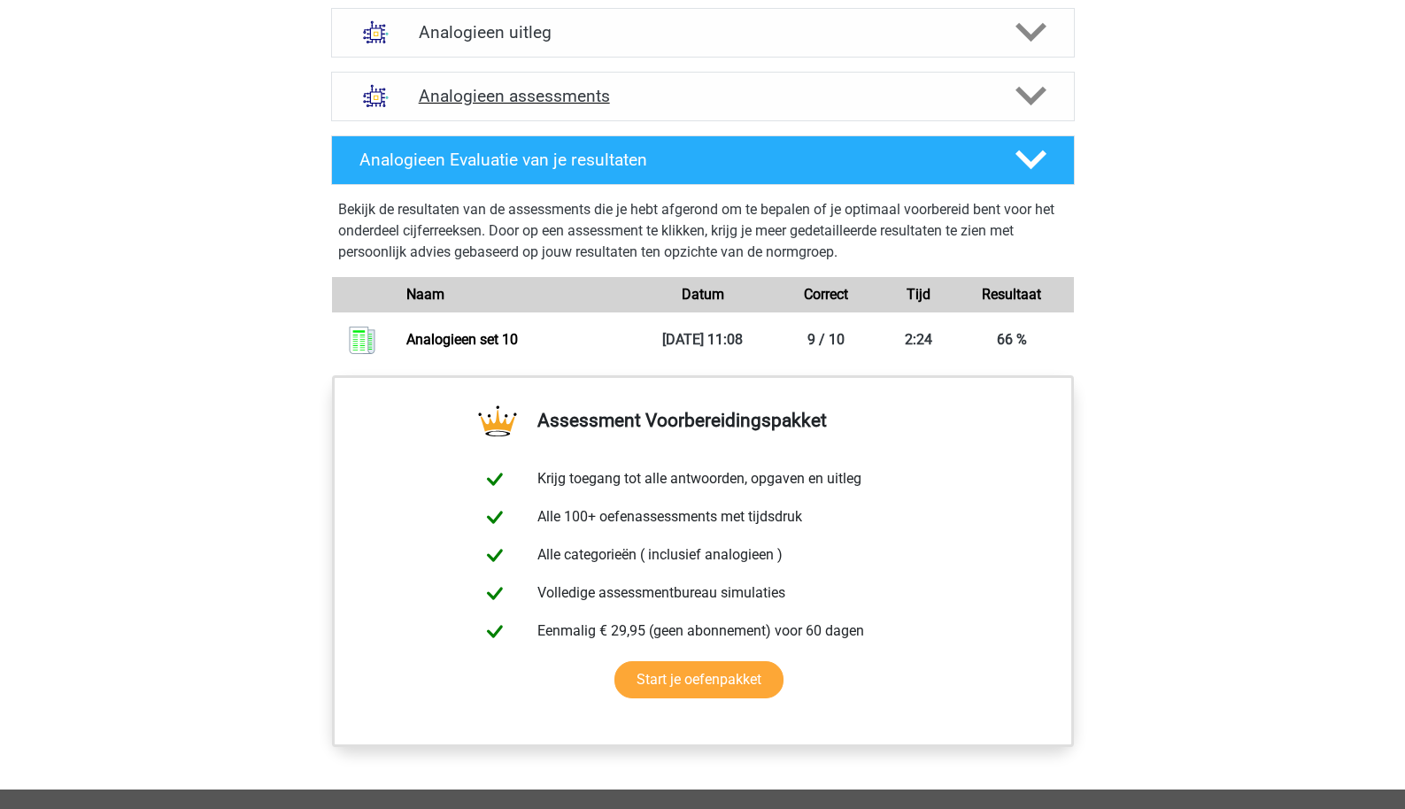
click at [703, 118] on div "Analogieen assessments" at bounding box center [703, 97] width 744 height 50
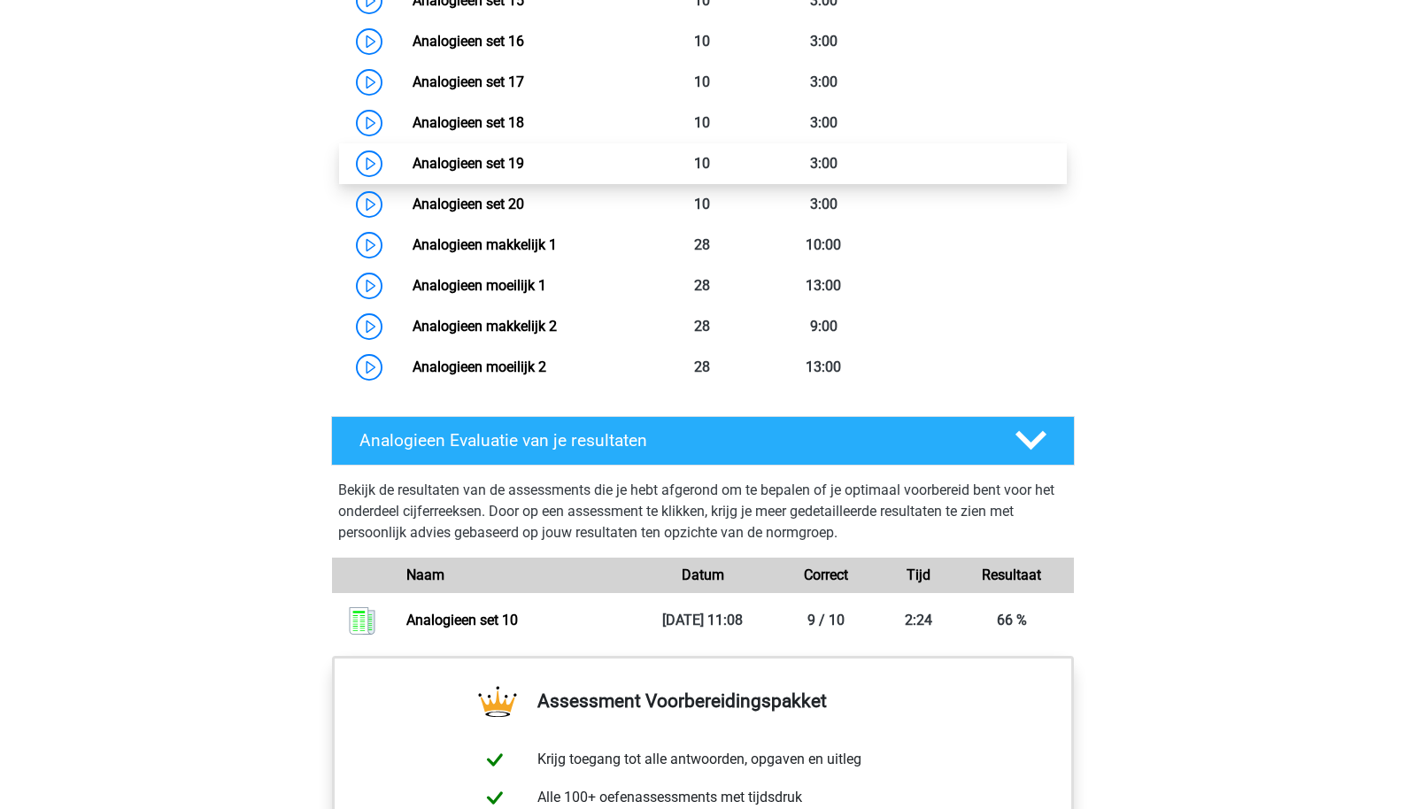
scroll to position [1902, 0]
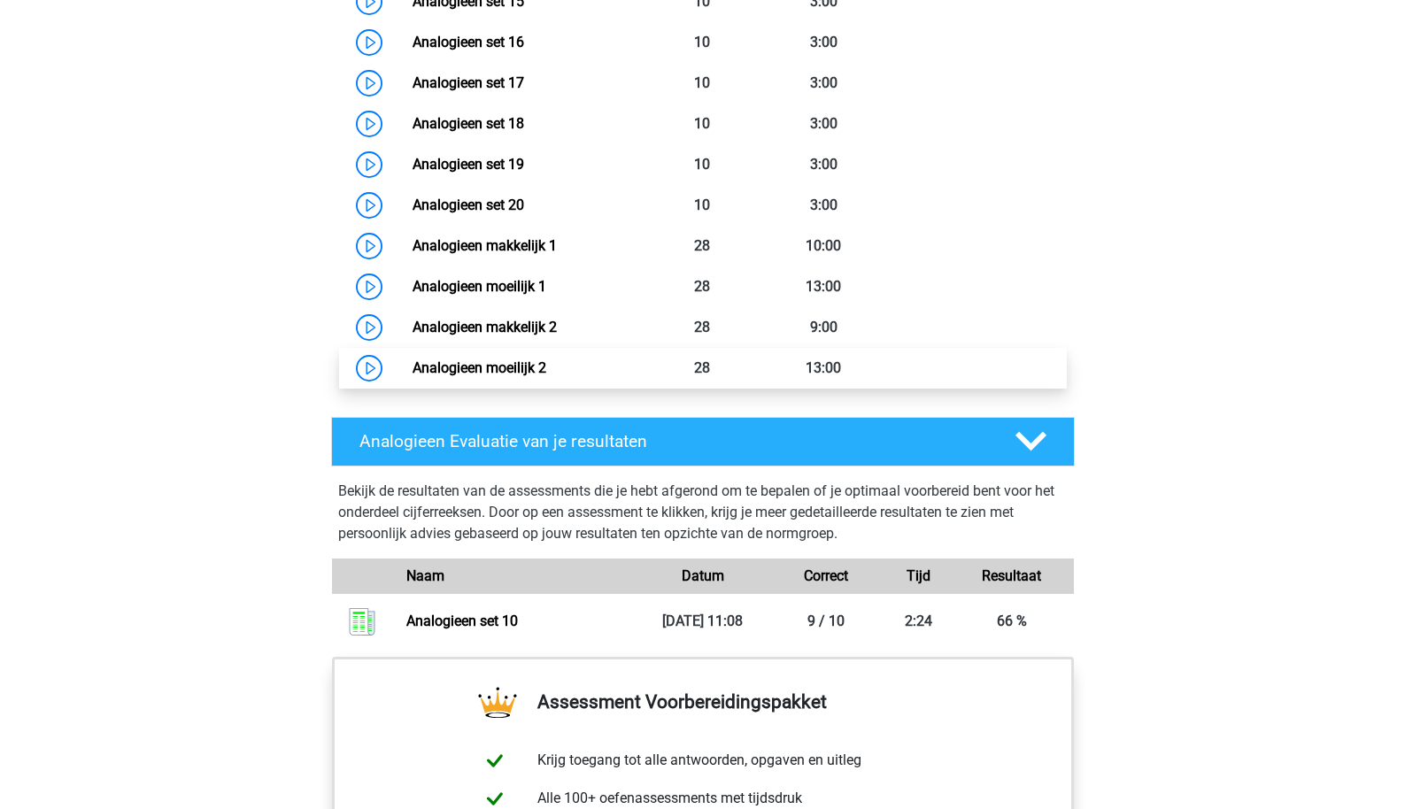
click at [533, 375] on link "Analogieen moeilijk 2" at bounding box center [480, 368] width 134 height 17
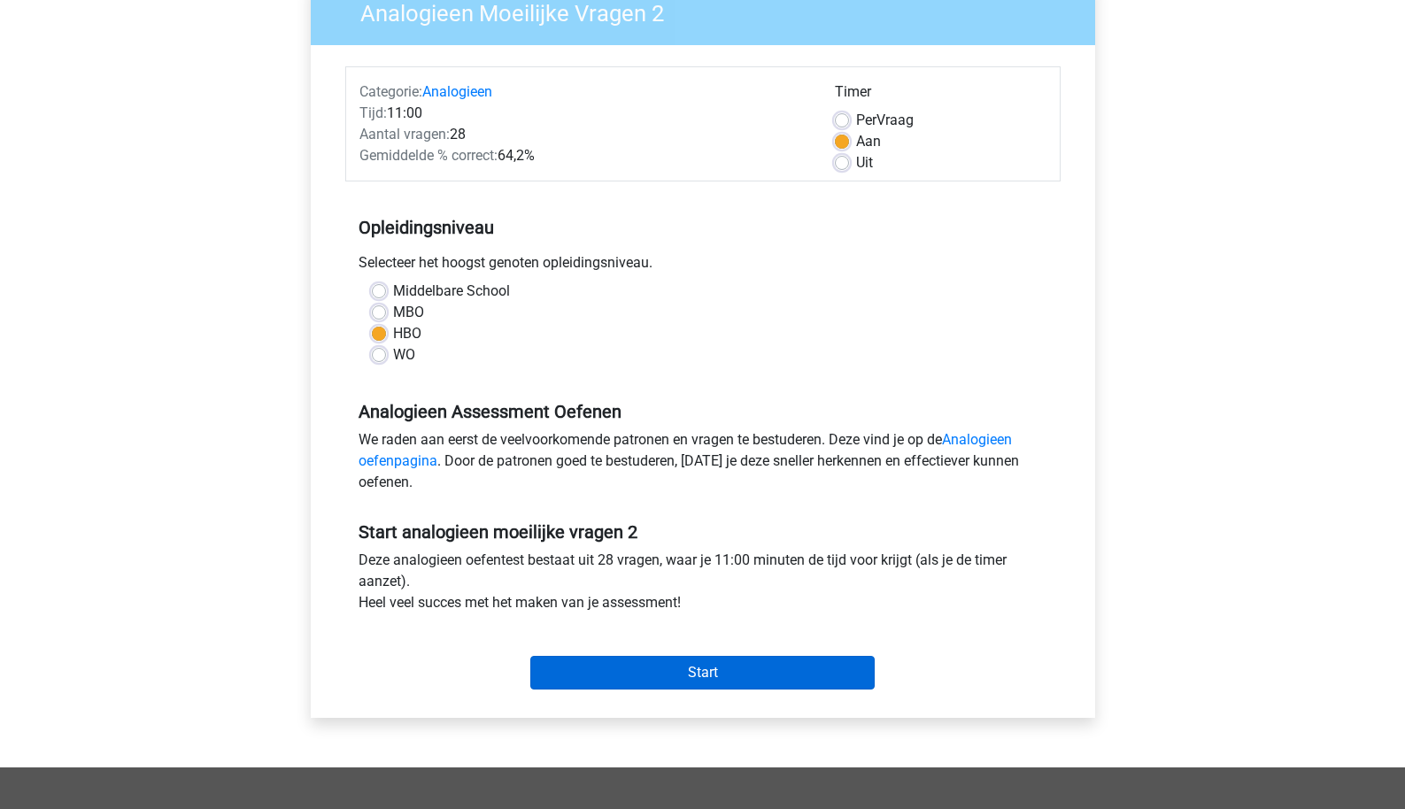
scroll to position [163, 0]
click at [589, 677] on input "Start" at bounding box center [702, 674] width 344 height 34
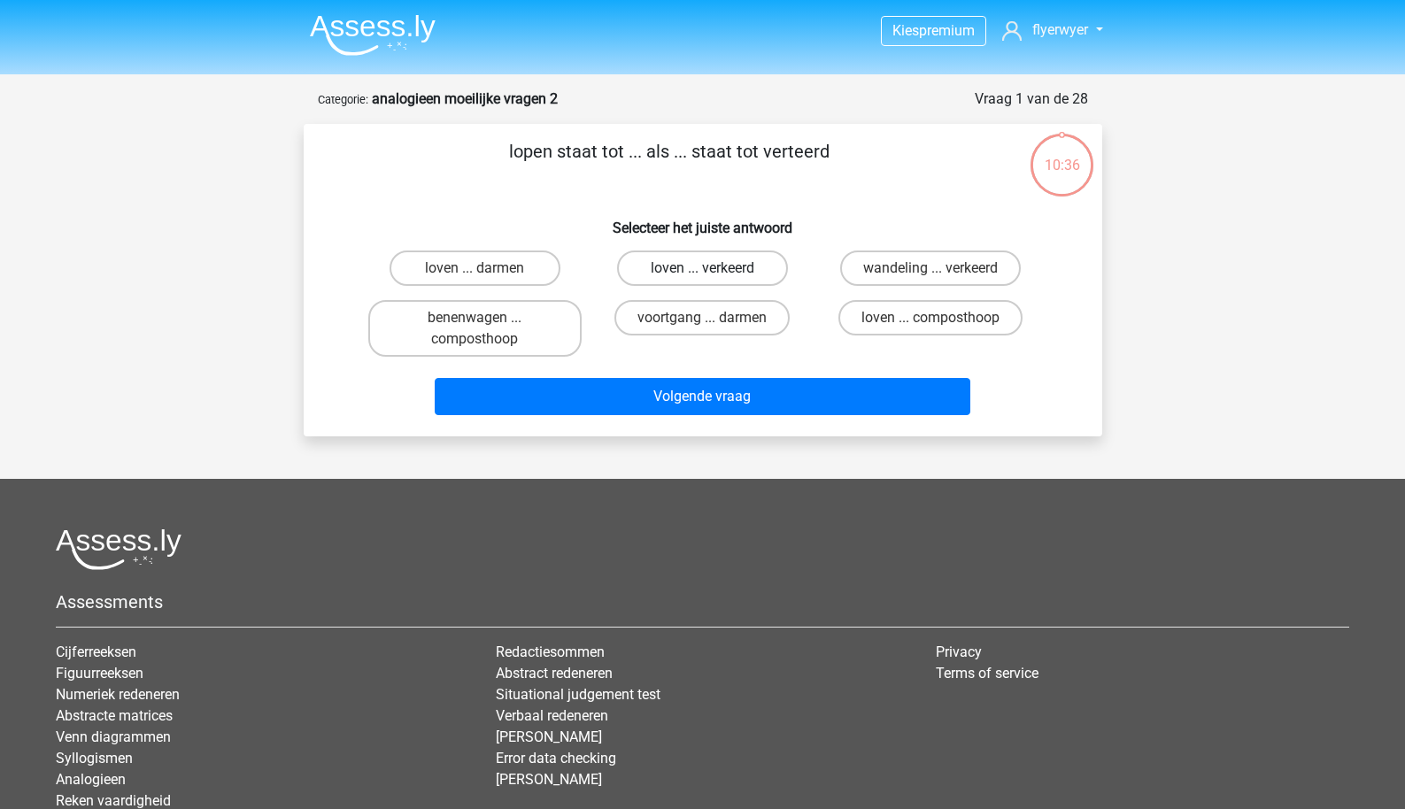
click at [697, 276] on label "loven ... verkeerd" at bounding box center [702, 268] width 171 height 35
click at [702, 276] on input "loven ... verkeerd" at bounding box center [708, 274] width 12 height 12
radio input "true"
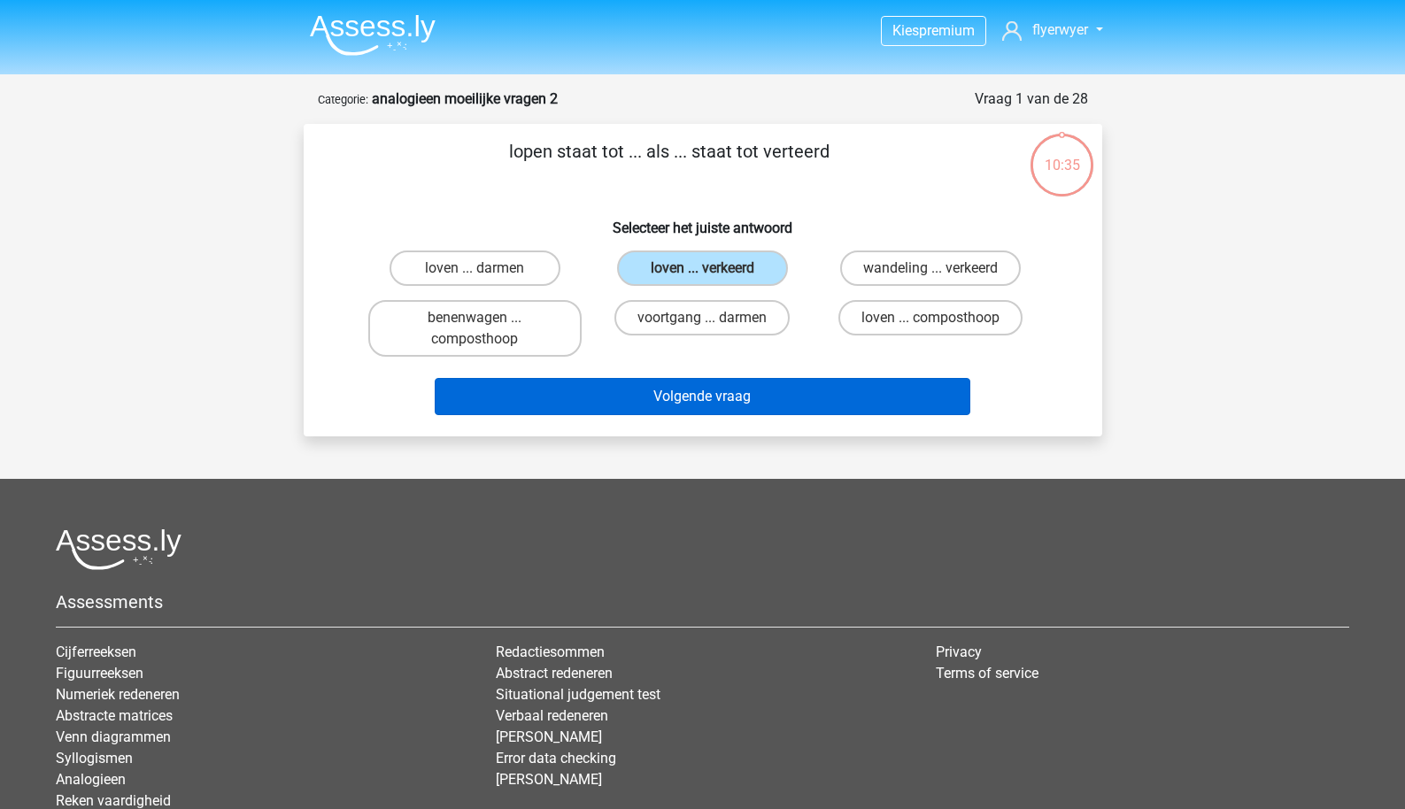
click at [694, 401] on button "Volgende vraag" at bounding box center [703, 396] width 536 height 37
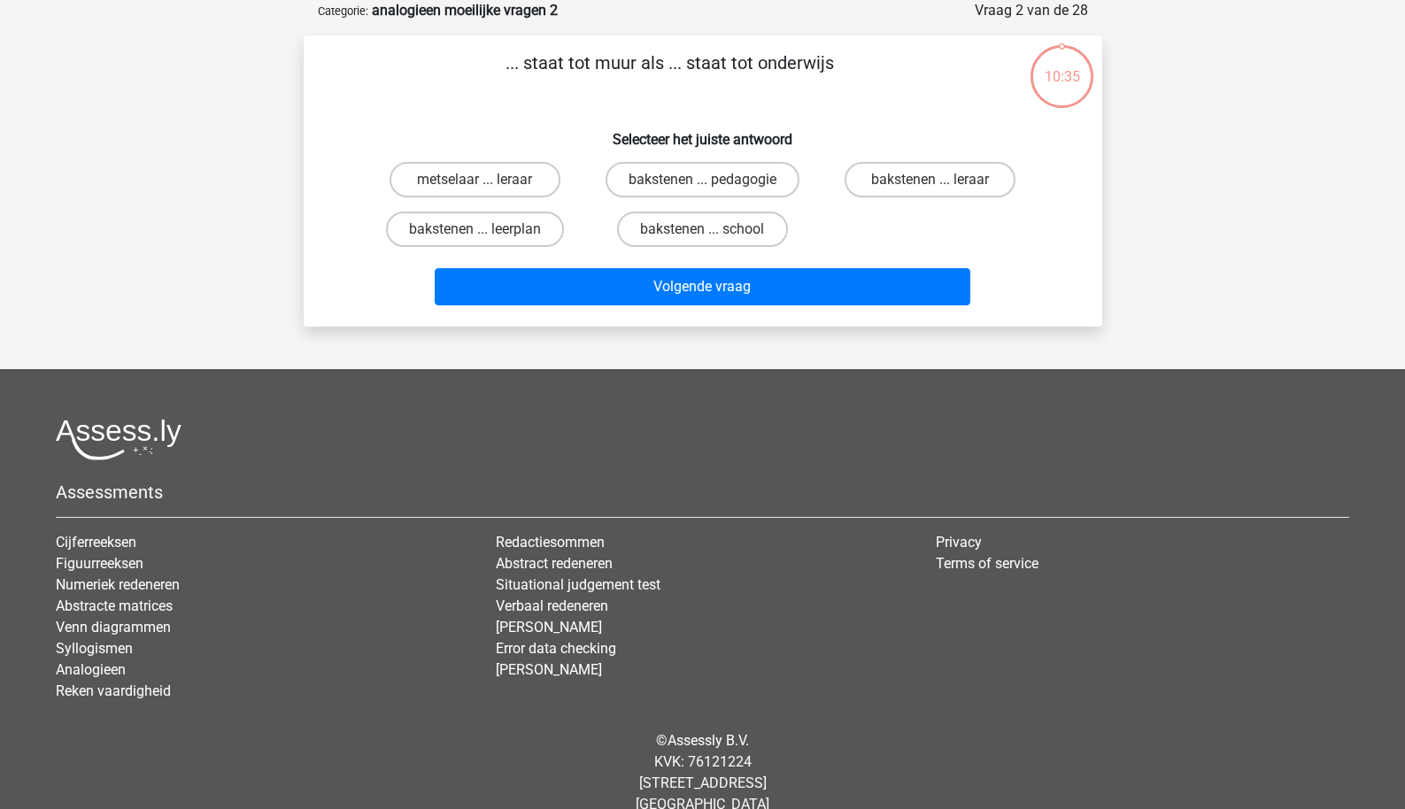
scroll to position [53, 0]
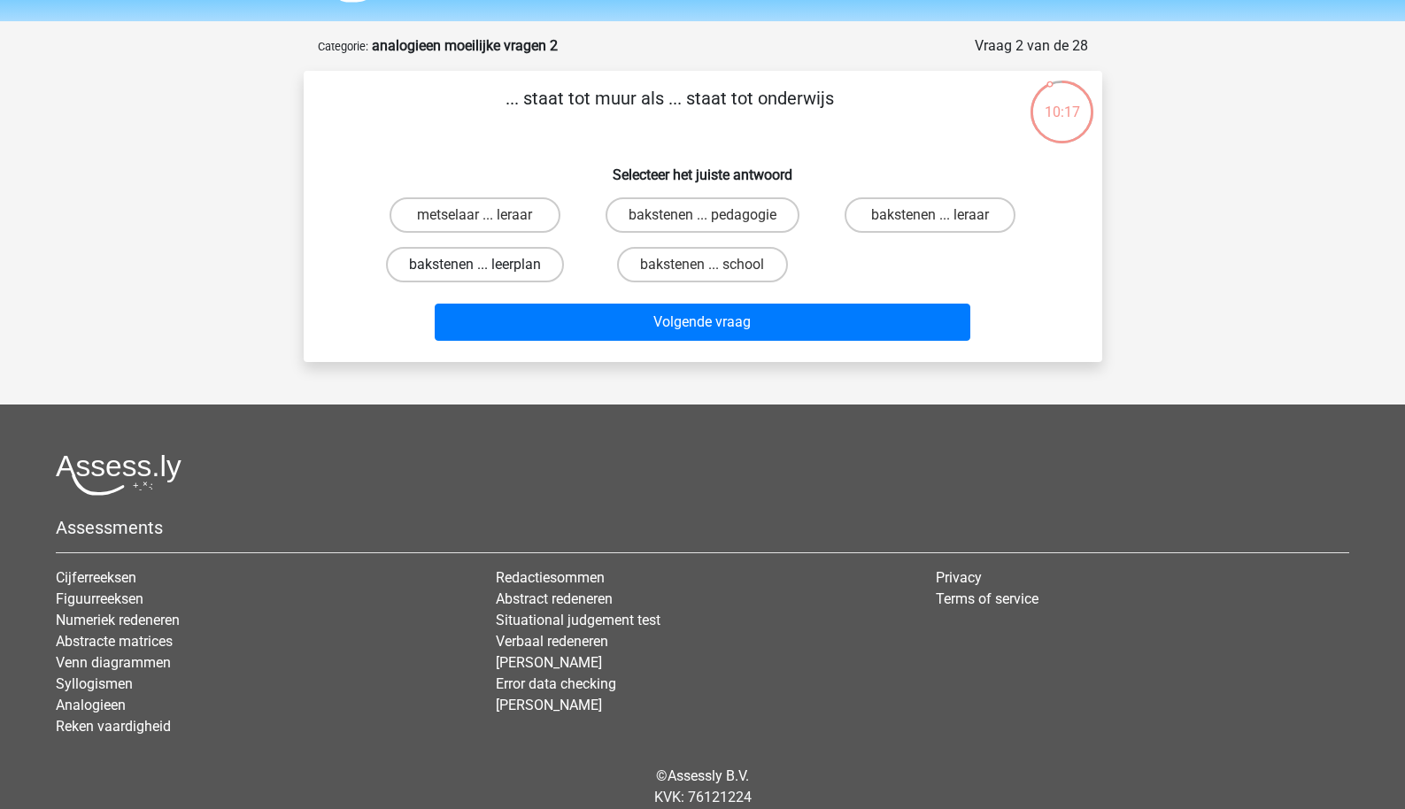
click at [508, 272] on label "bakstenen ... leerplan" at bounding box center [475, 264] width 178 height 35
click at [486, 272] on input "bakstenen ... leerplan" at bounding box center [481, 271] width 12 height 12
radio input "true"
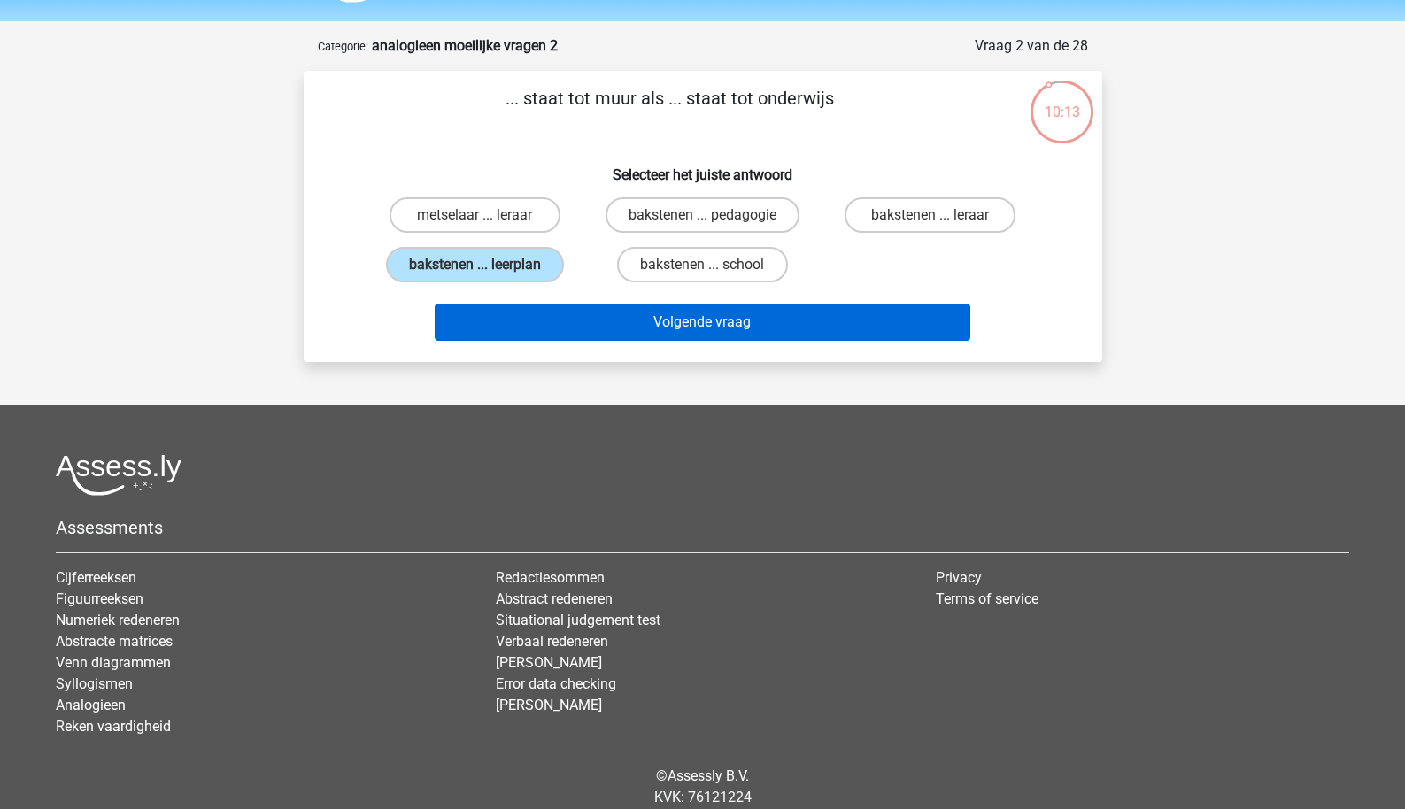
click at [563, 335] on button "Volgende vraag" at bounding box center [703, 322] width 536 height 37
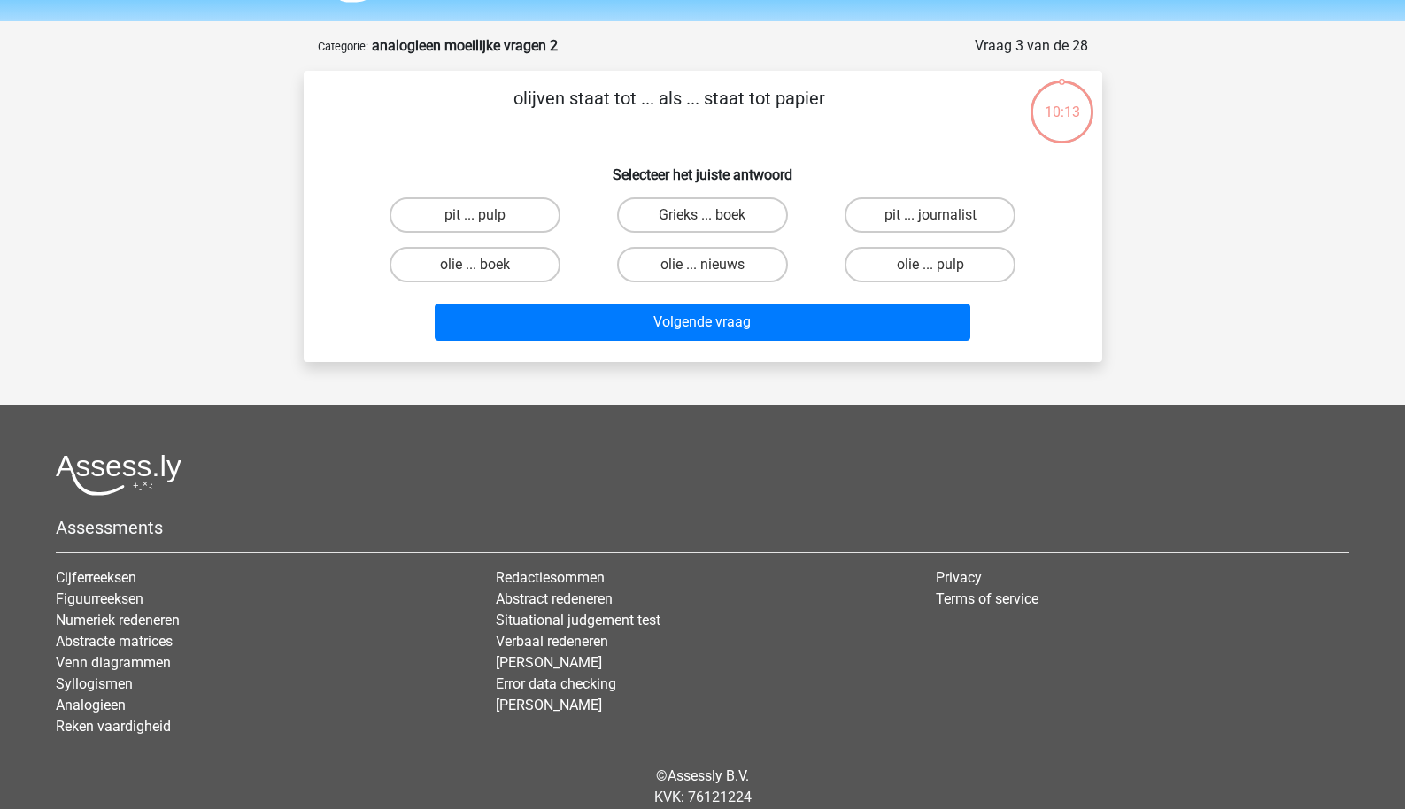
scroll to position [89, 0]
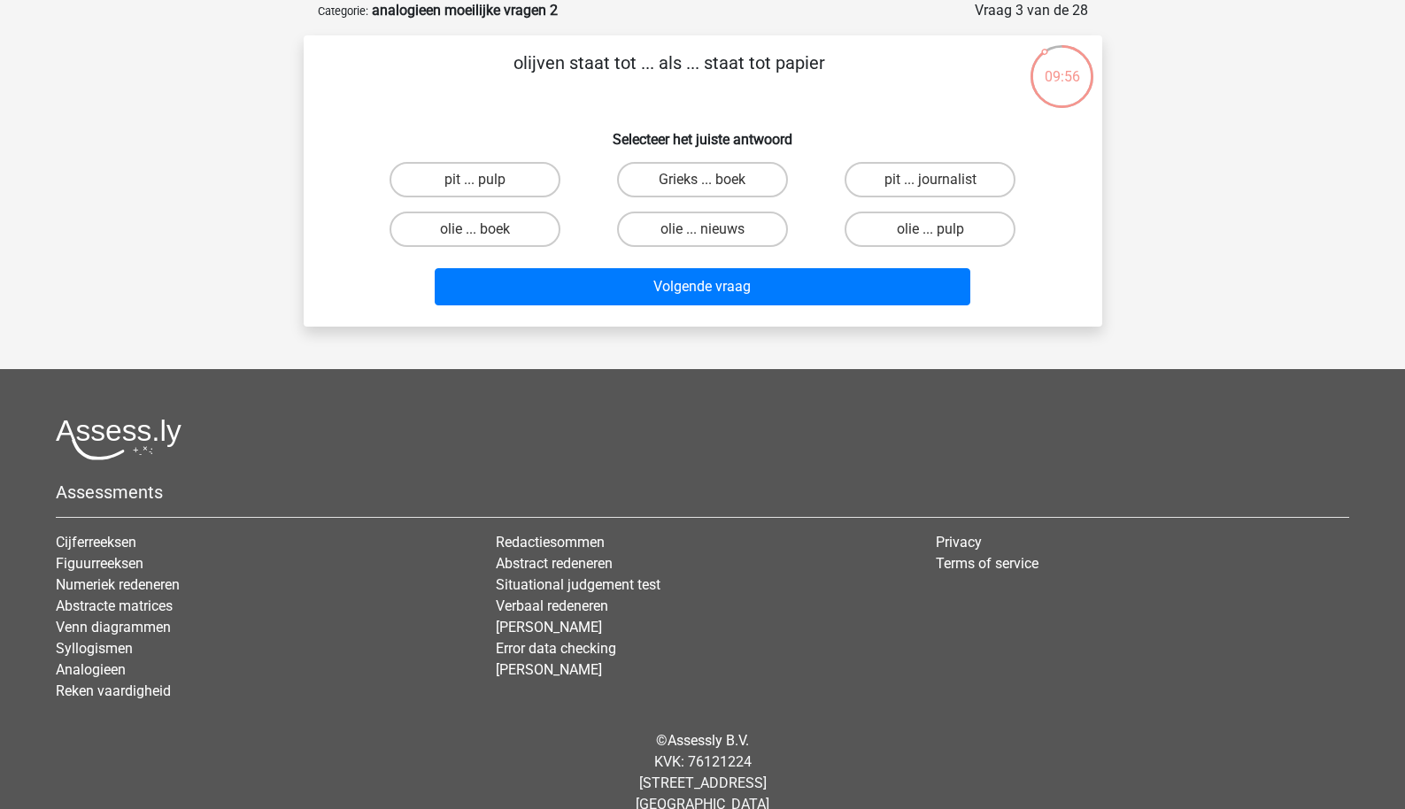
click at [910, 204] on div "pit ... journalist" at bounding box center [930, 180] width 228 height 50
click at [904, 213] on label "olie ... pulp" at bounding box center [930, 229] width 171 height 35
click at [931, 229] on input "olie ... pulp" at bounding box center [937, 235] width 12 height 12
radio input "true"
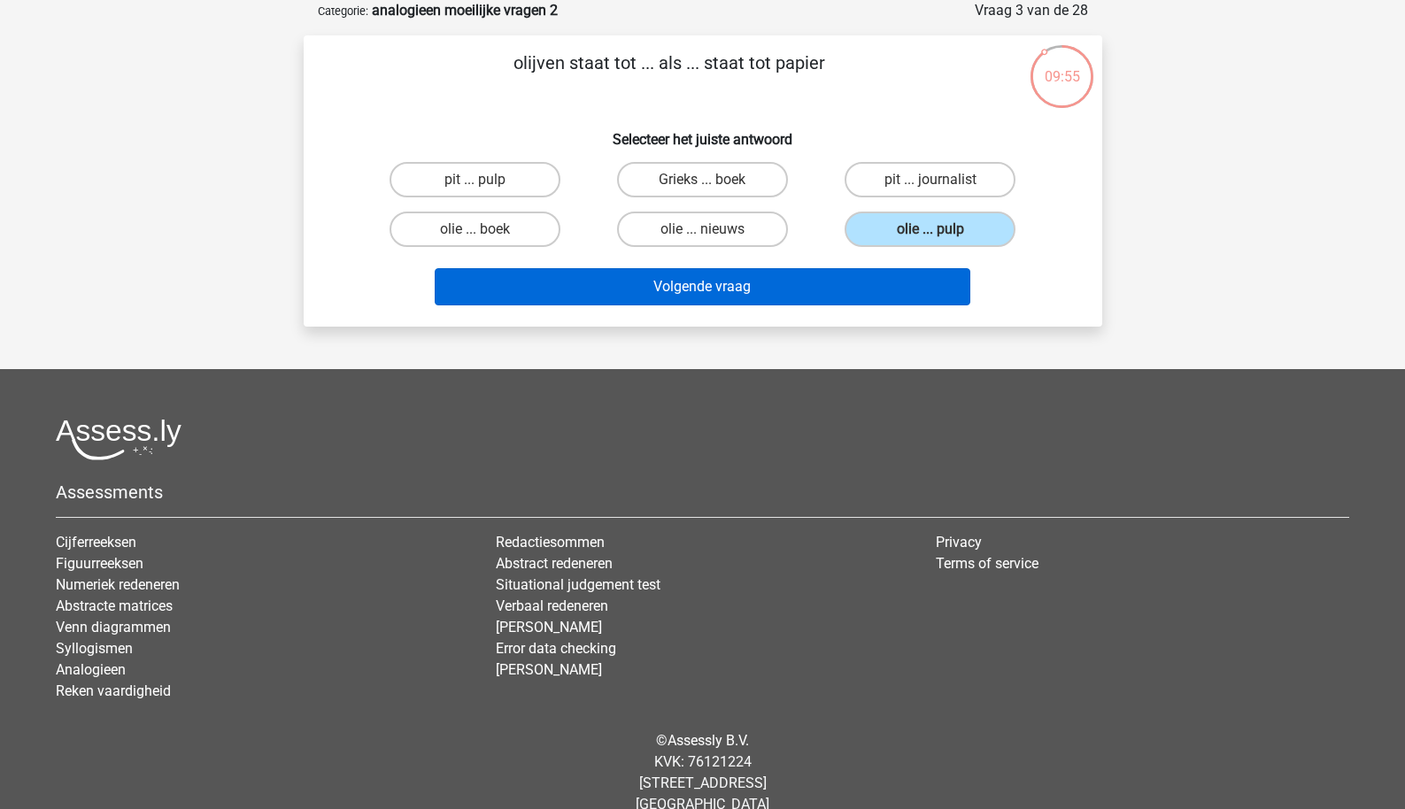
click at [825, 284] on button "Volgende vraag" at bounding box center [703, 286] width 536 height 37
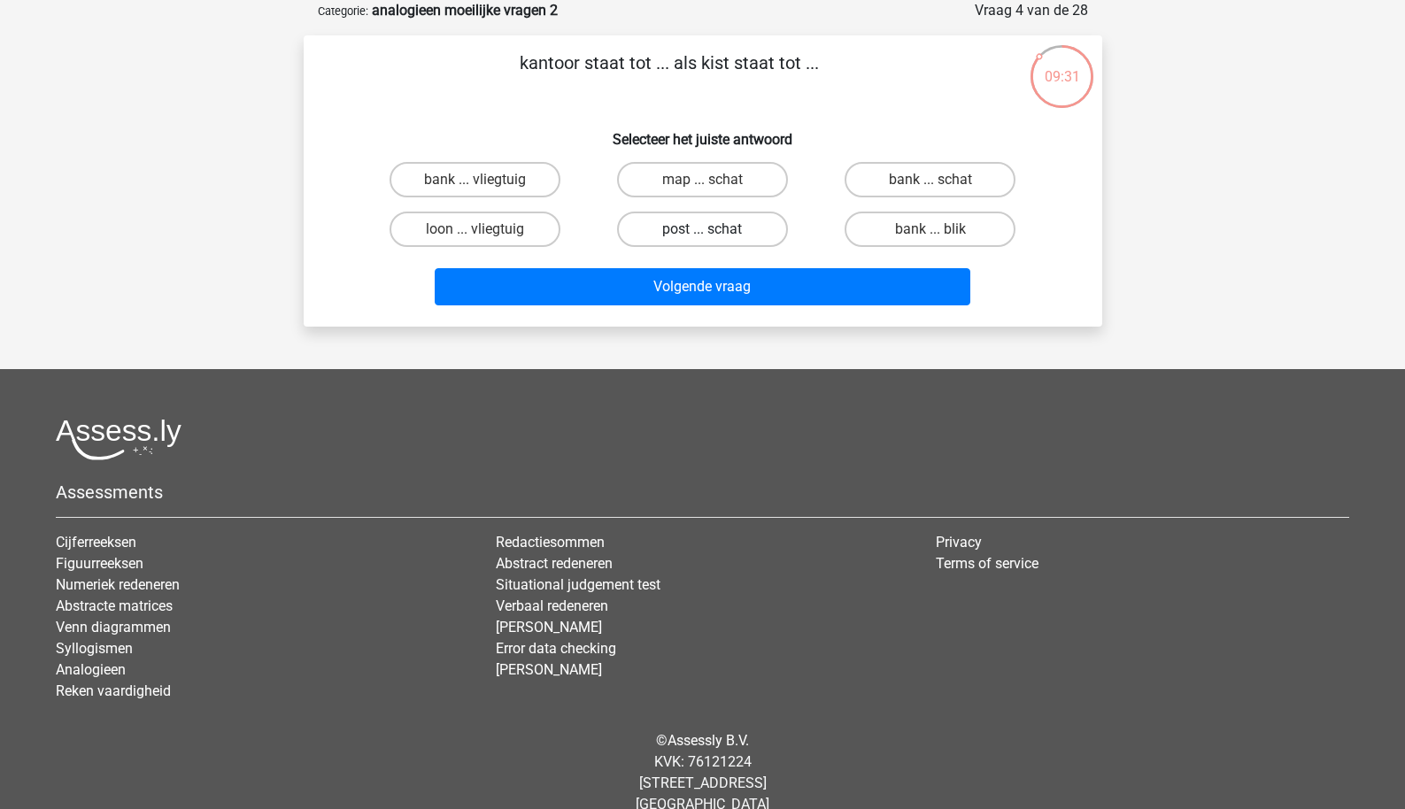
click at [662, 231] on label "post ... schat" at bounding box center [702, 229] width 171 height 35
click at [702, 231] on input "post ... schat" at bounding box center [708, 235] width 12 height 12
radio input "true"
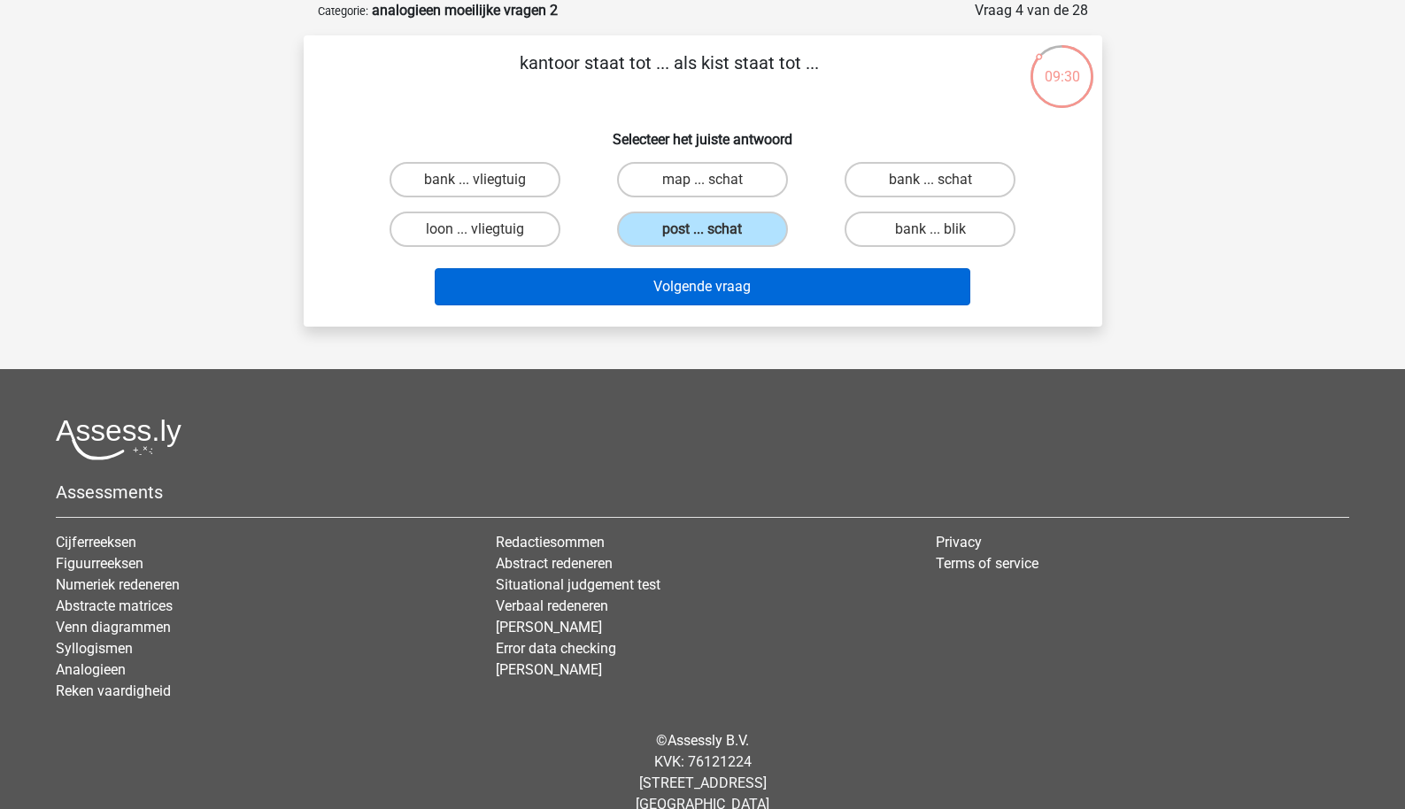
click at [664, 298] on button "Volgende vraag" at bounding box center [703, 286] width 536 height 37
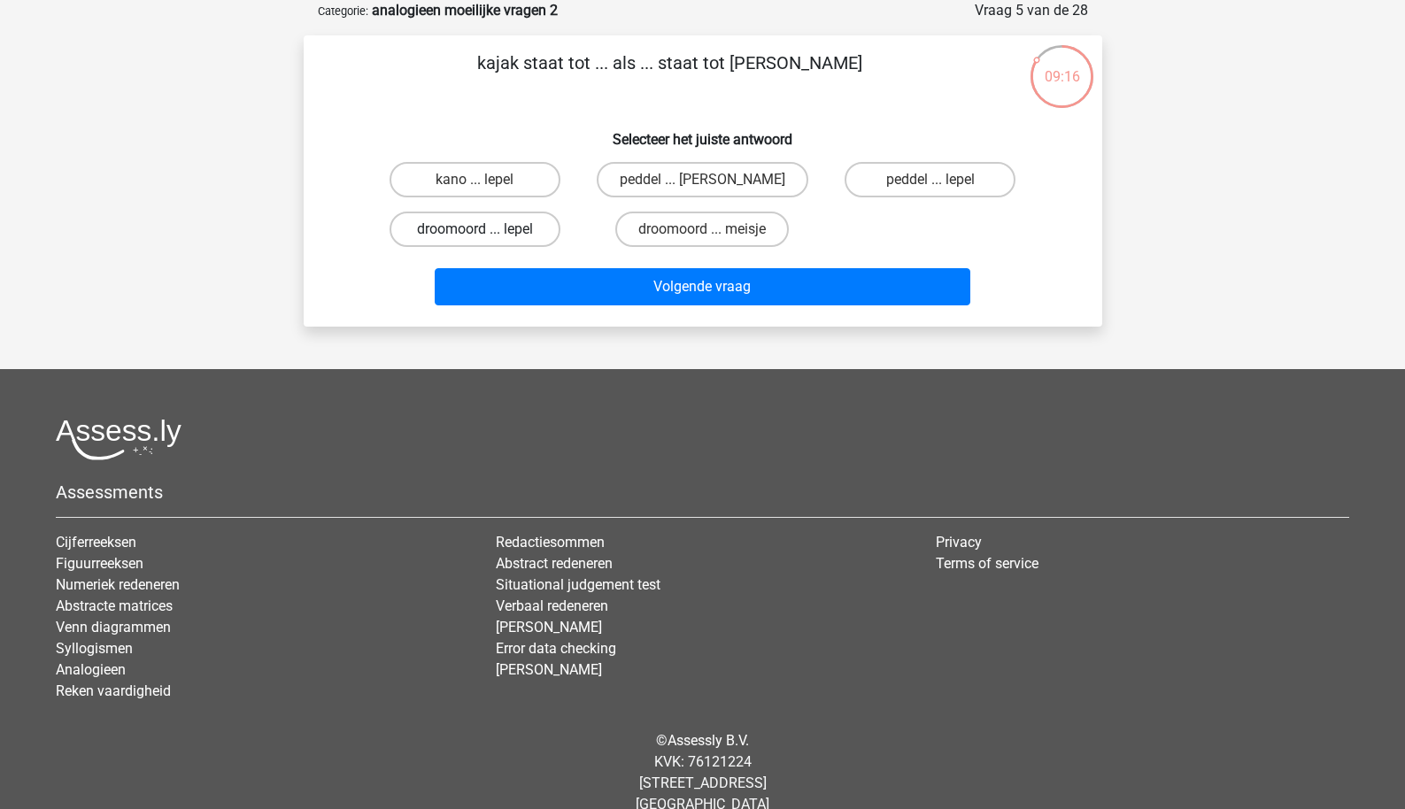
click at [537, 235] on label "droomoord ... lepel" at bounding box center [475, 229] width 171 height 35
click at [486, 235] on input "droomoord ... lepel" at bounding box center [481, 235] width 12 height 12
radio input "true"
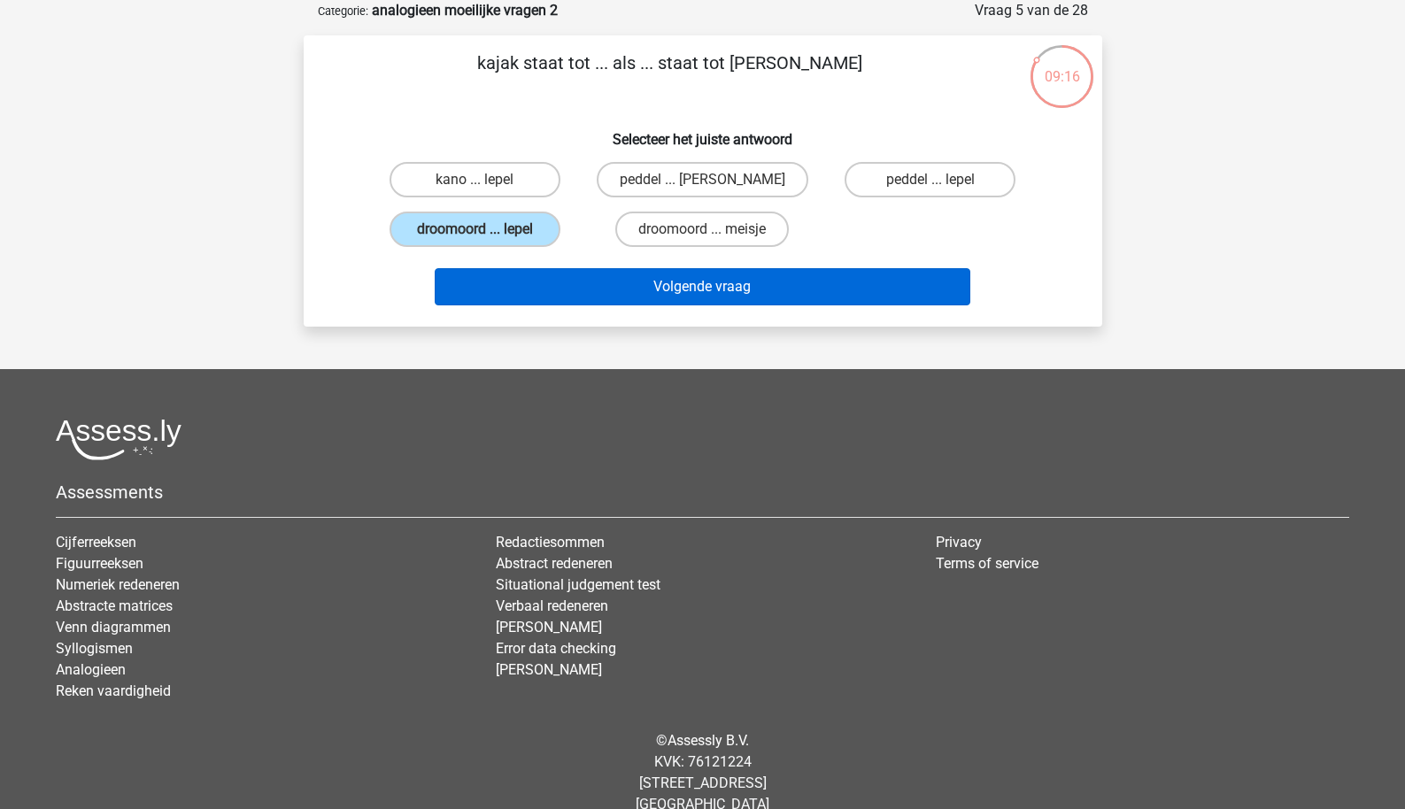
click at [553, 290] on button "Volgende vraag" at bounding box center [703, 286] width 536 height 37
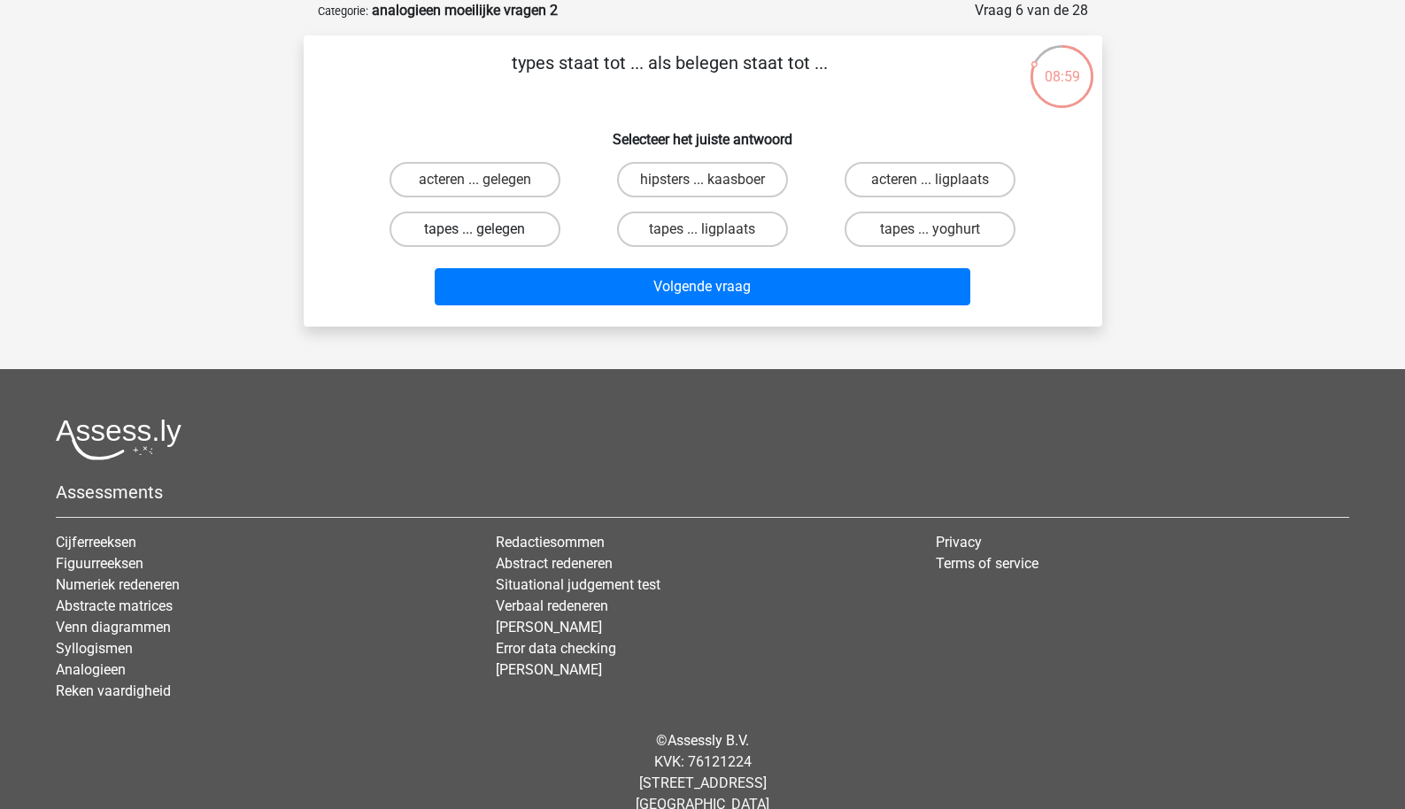
click at [518, 237] on label "tapes ... gelegen" at bounding box center [475, 229] width 171 height 35
click at [486, 237] on input "tapes ... gelegen" at bounding box center [481, 235] width 12 height 12
radio input "true"
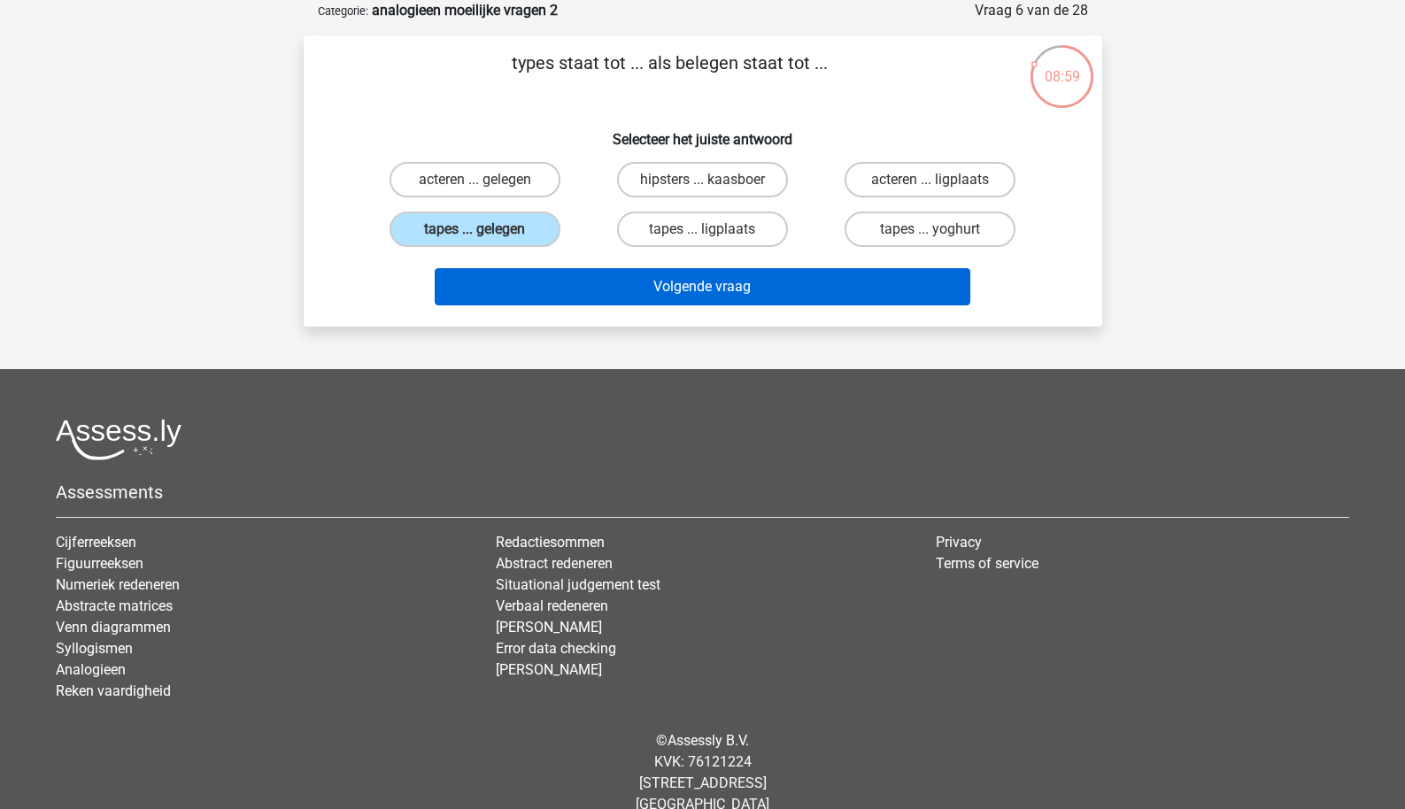
click at [538, 290] on button "Volgende vraag" at bounding box center [703, 286] width 536 height 37
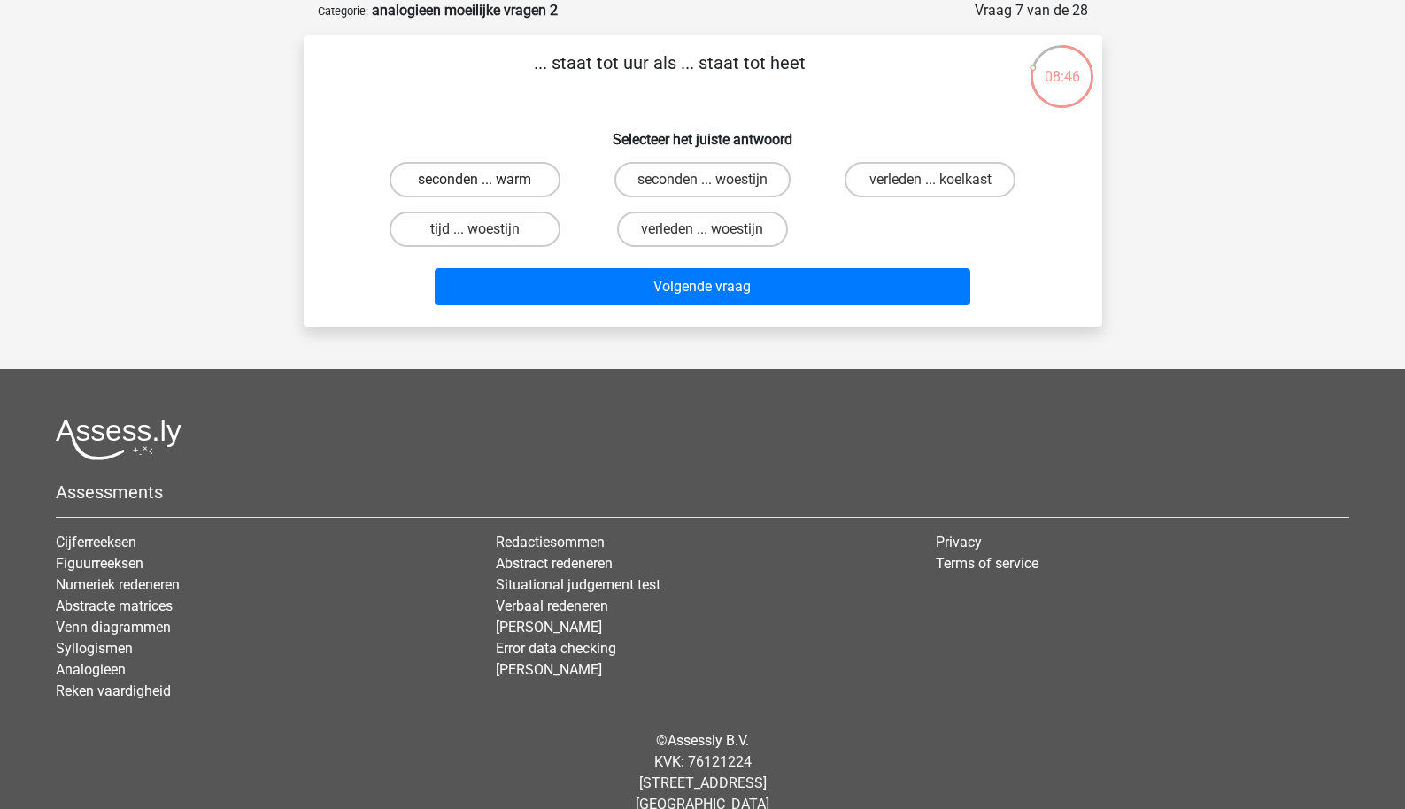
click at [523, 186] on label "seconden ... warm" at bounding box center [475, 179] width 171 height 35
click at [486, 186] on input "seconden ... warm" at bounding box center [481, 186] width 12 height 12
radio input "true"
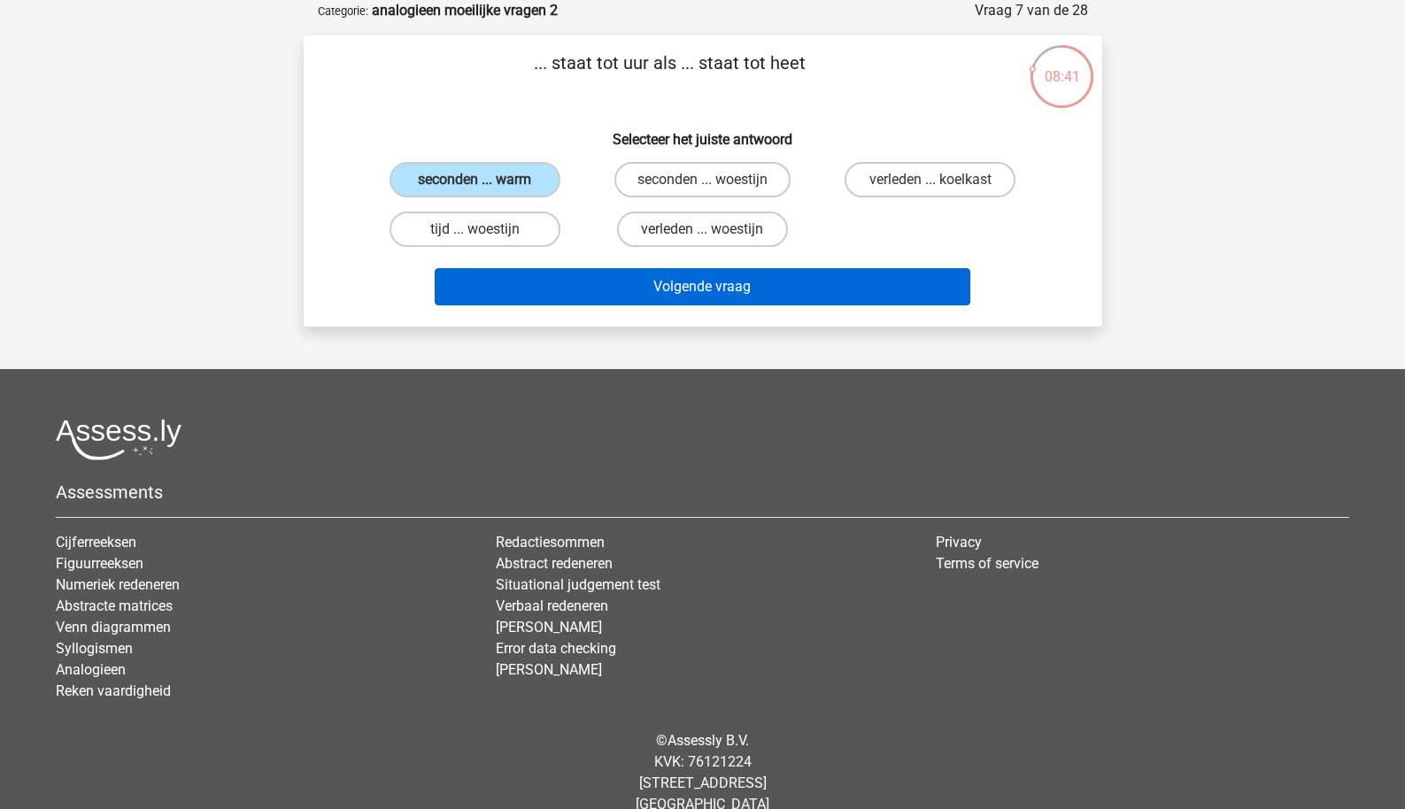
click at [547, 297] on button "Volgende vraag" at bounding box center [703, 286] width 536 height 37
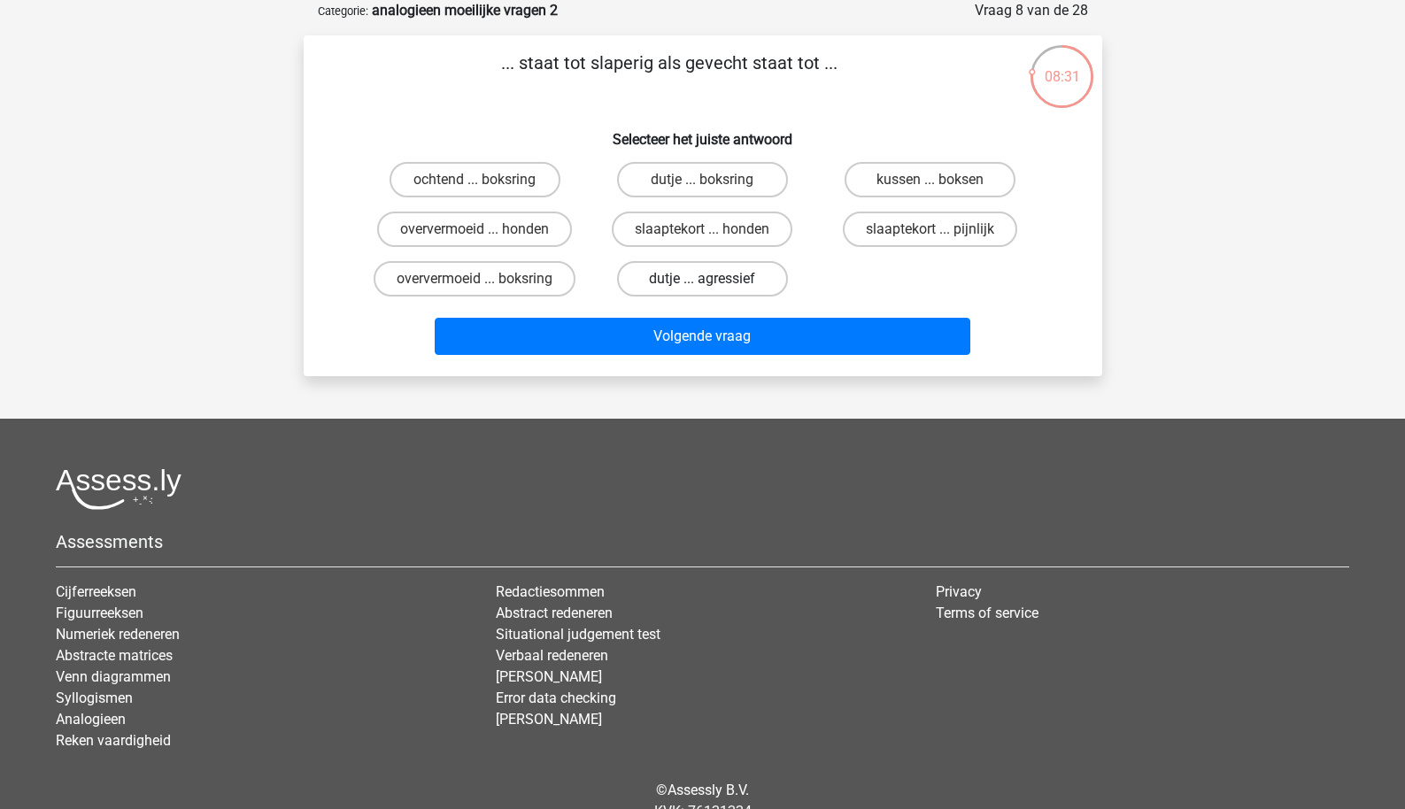
click at [662, 282] on label "dutje ... agressief" at bounding box center [702, 278] width 171 height 35
click at [702, 282] on input "dutje ... agressief" at bounding box center [708, 285] width 12 height 12
radio input "true"
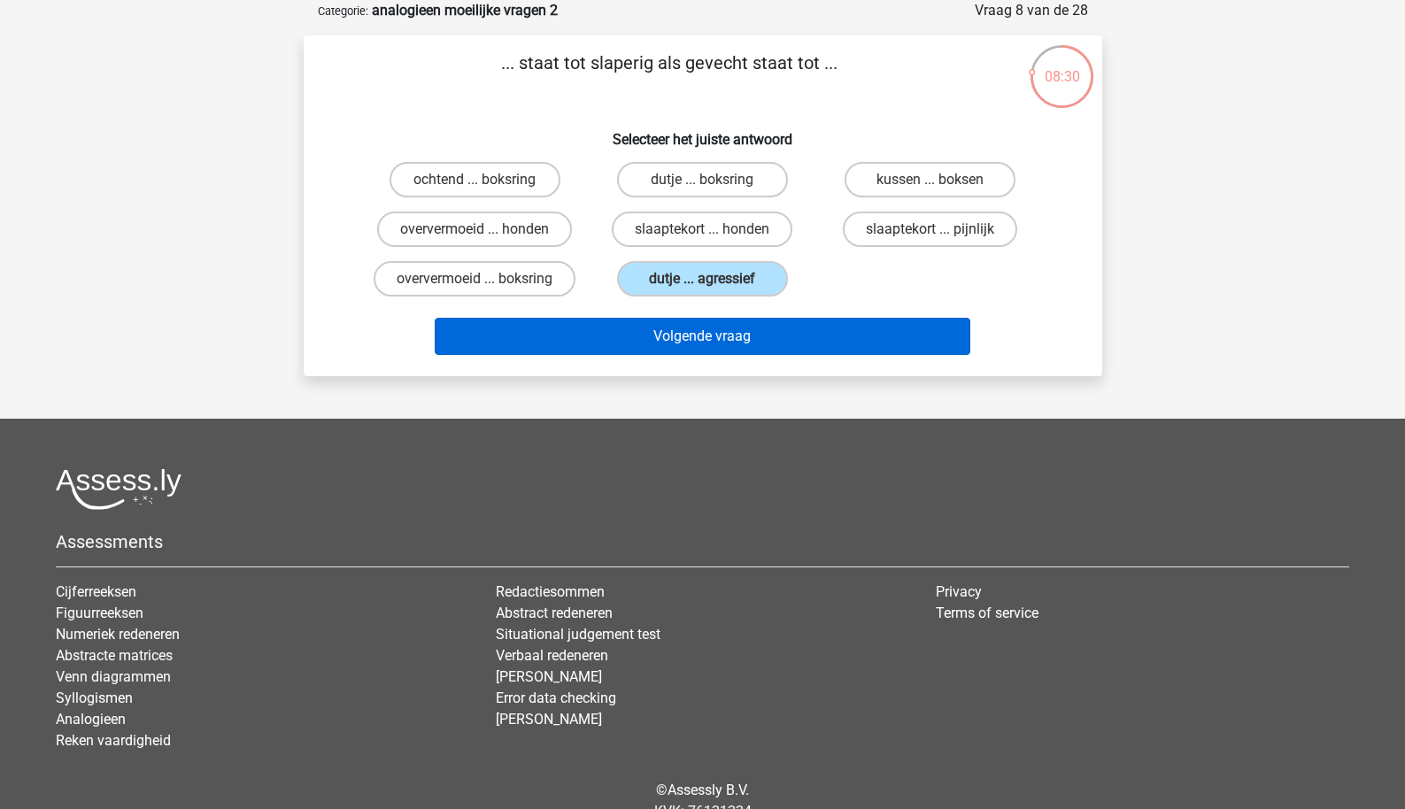
click at [654, 337] on button "Volgende vraag" at bounding box center [703, 336] width 536 height 37
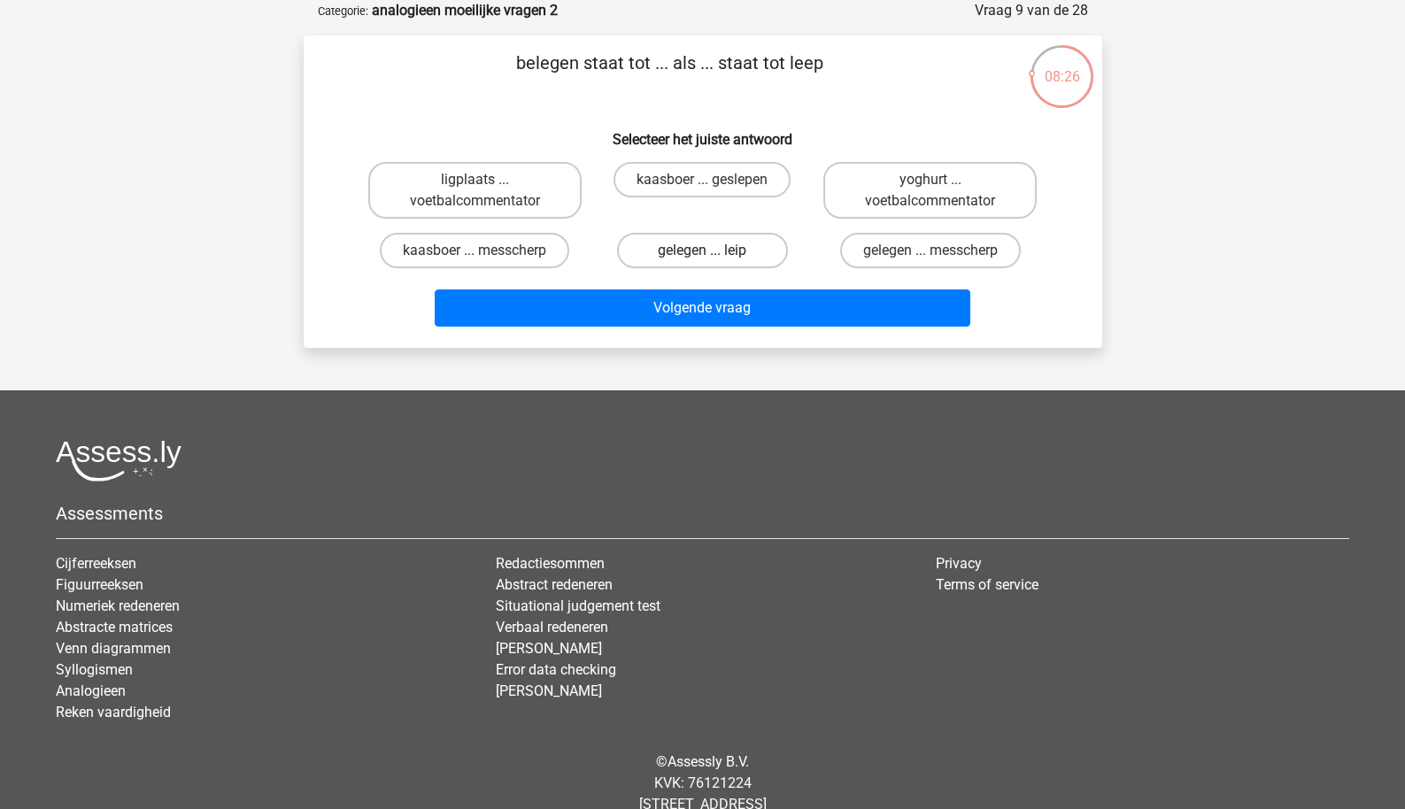
click at [675, 262] on label "gelegen ... leip" at bounding box center [702, 250] width 171 height 35
click at [702, 262] on input "gelegen ... leip" at bounding box center [708, 257] width 12 height 12
radio input "true"
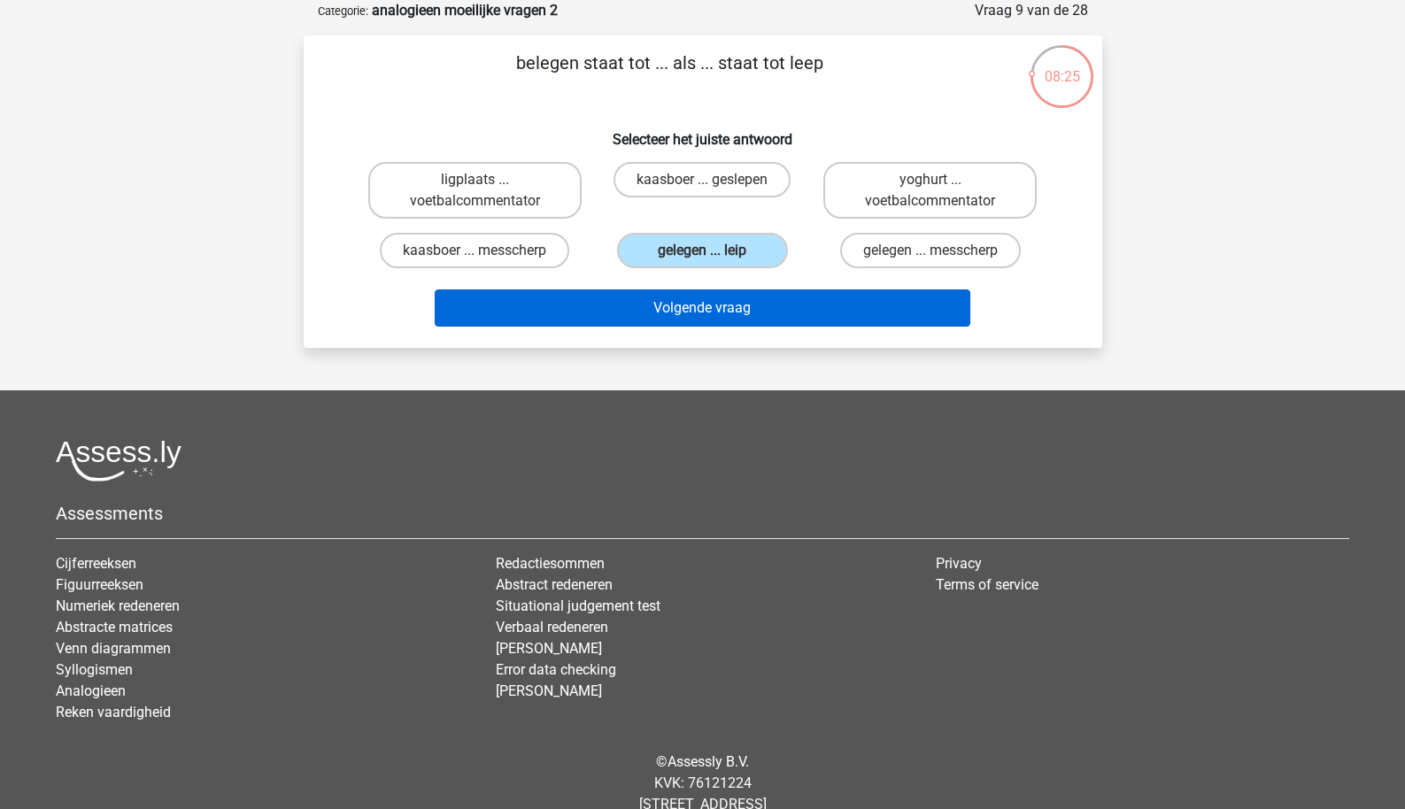
click at [641, 309] on button "Volgende vraag" at bounding box center [703, 308] width 536 height 37
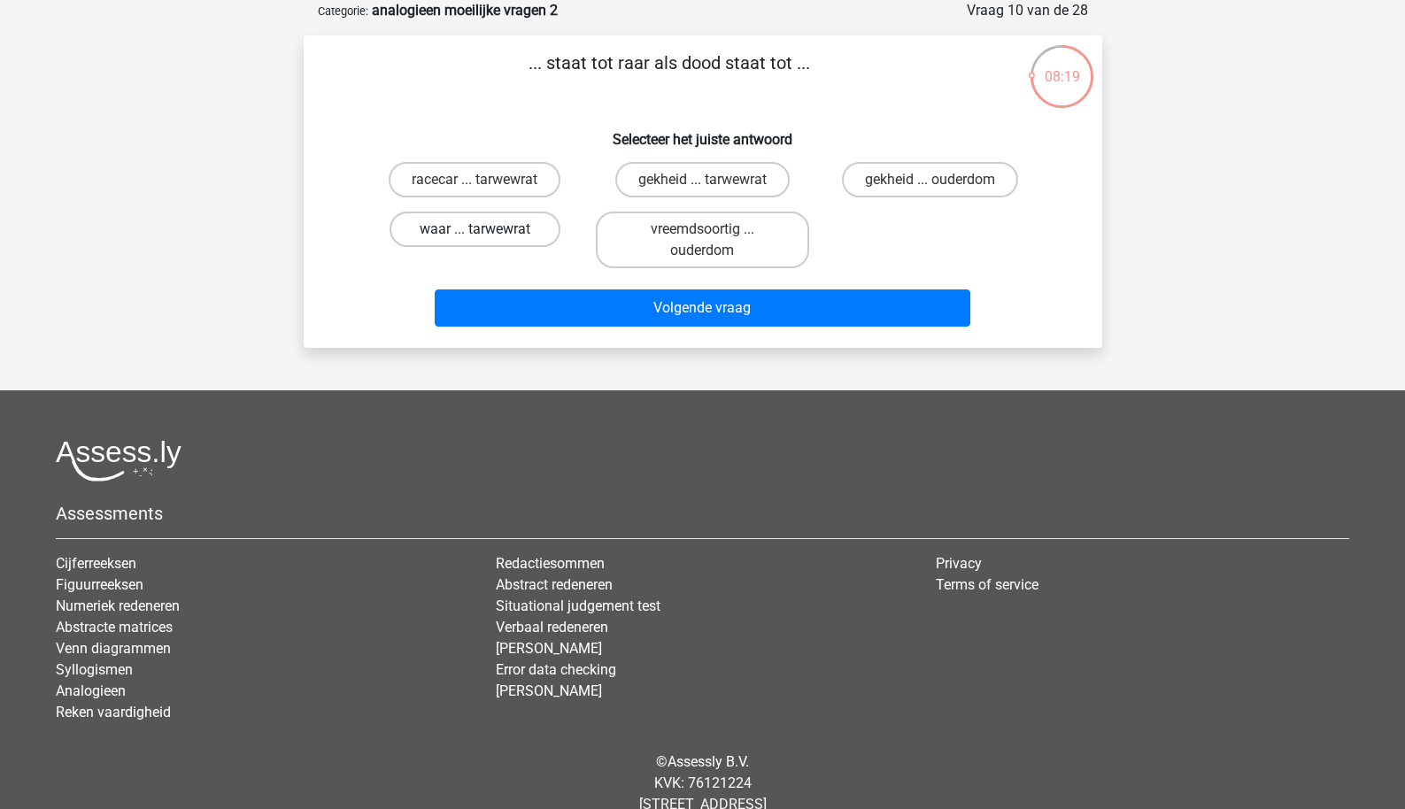
click at [538, 236] on label "waar ... tarwewrat" at bounding box center [475, 229] width 171 height 35
click at [486, 236] on input "waar ... tarwewrat" at bounding box center [481, 235] width 12 height 12
radio input "true"
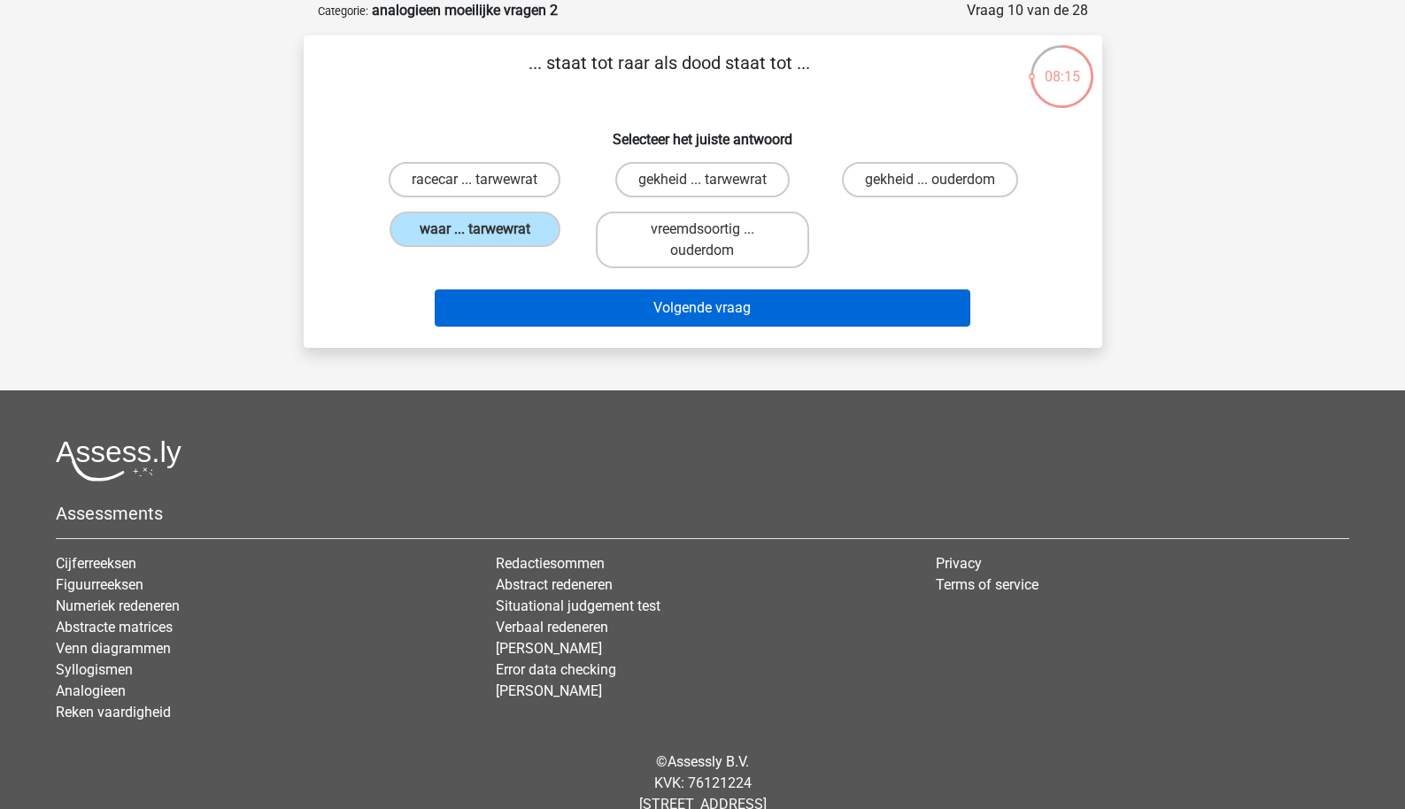
click at [551, 308] on button "Volgende vraag" at bounding box center [703, 308] width 536 height 37
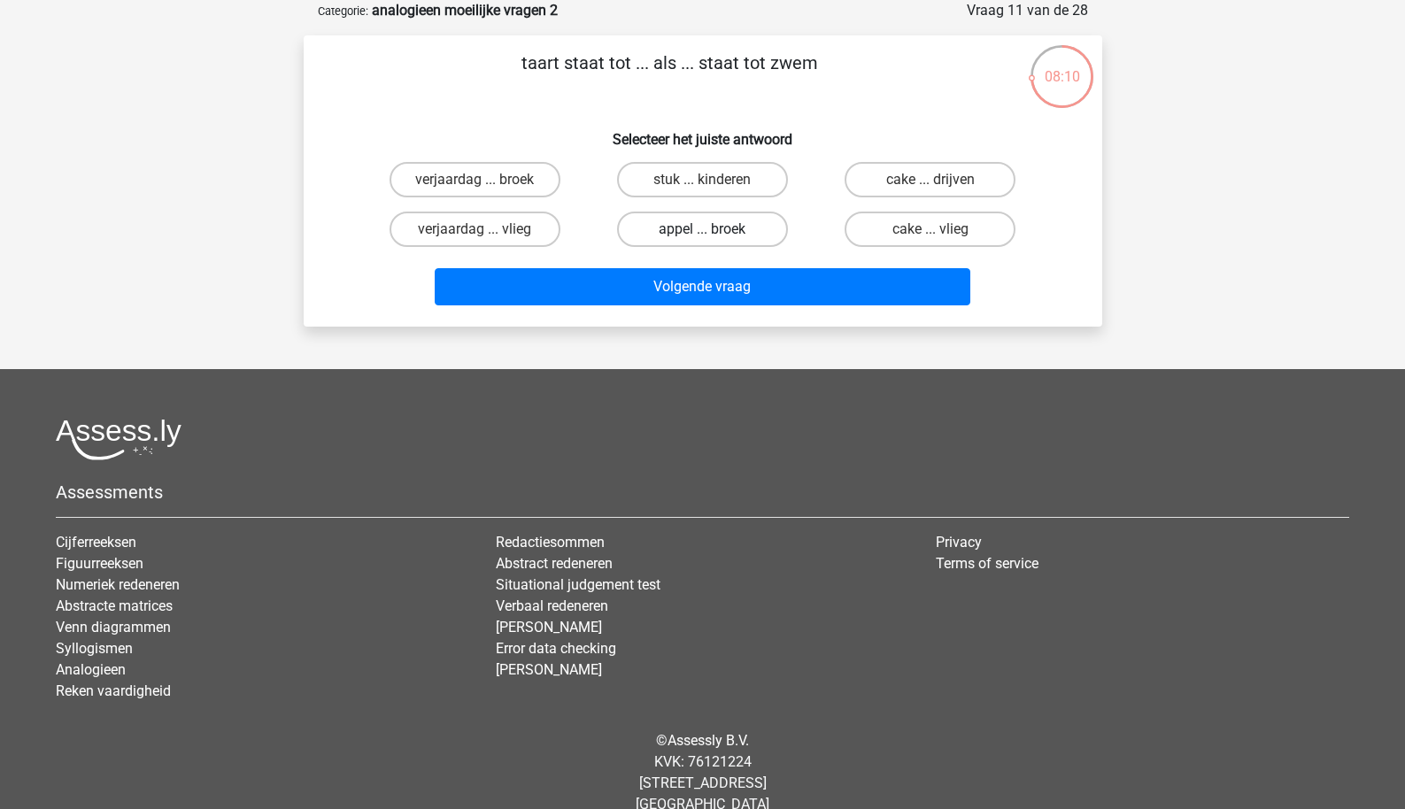
click at [654, 232] on label "appel ... broek" at bounding box center [702, 229] width 171 height 35
click at [702, 232] on input "appel ... broek" at bounding box center [708, 235] width 12 height 12
radio input "true"
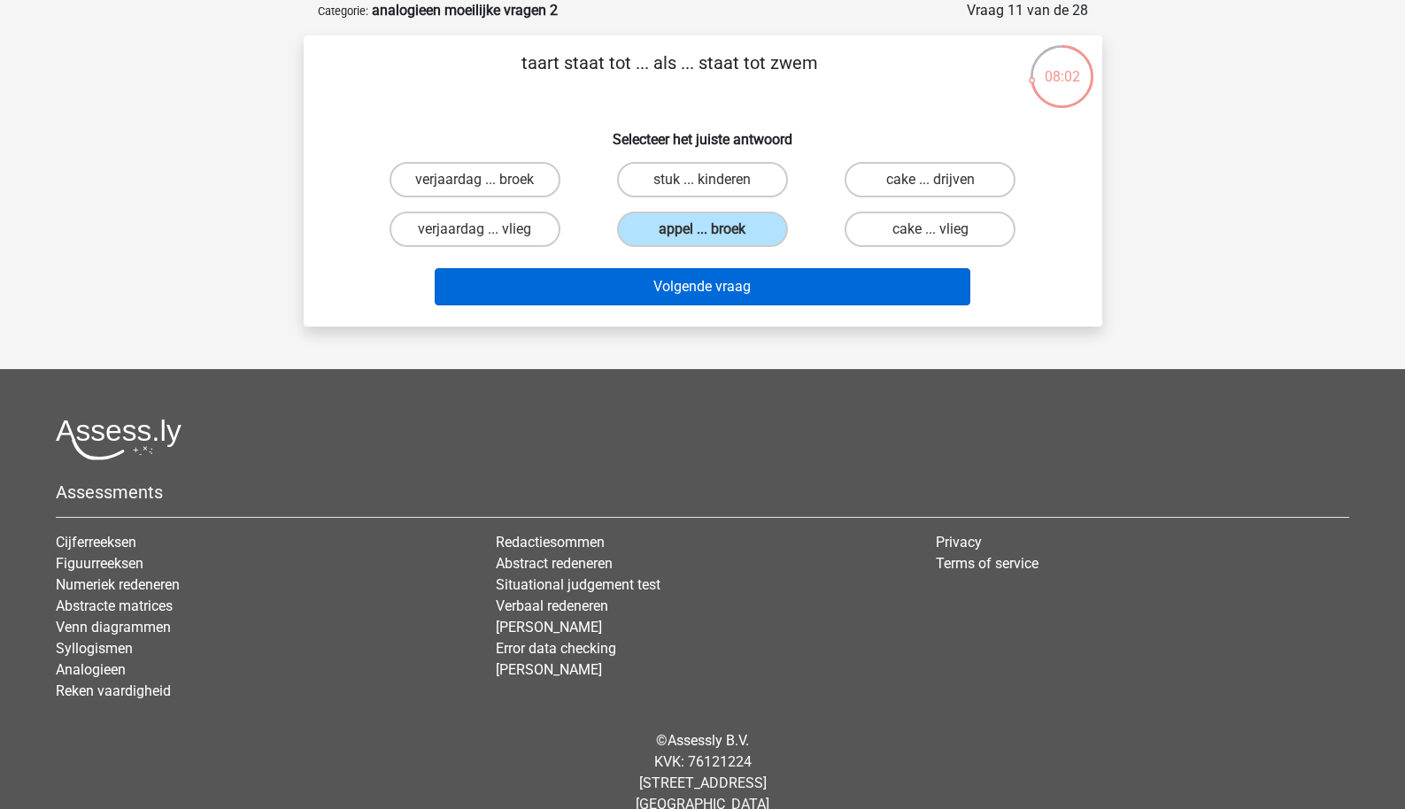
click at [624, 298] on button "Volgende vraag" at bounding box center [703, 286] width 536 height 37
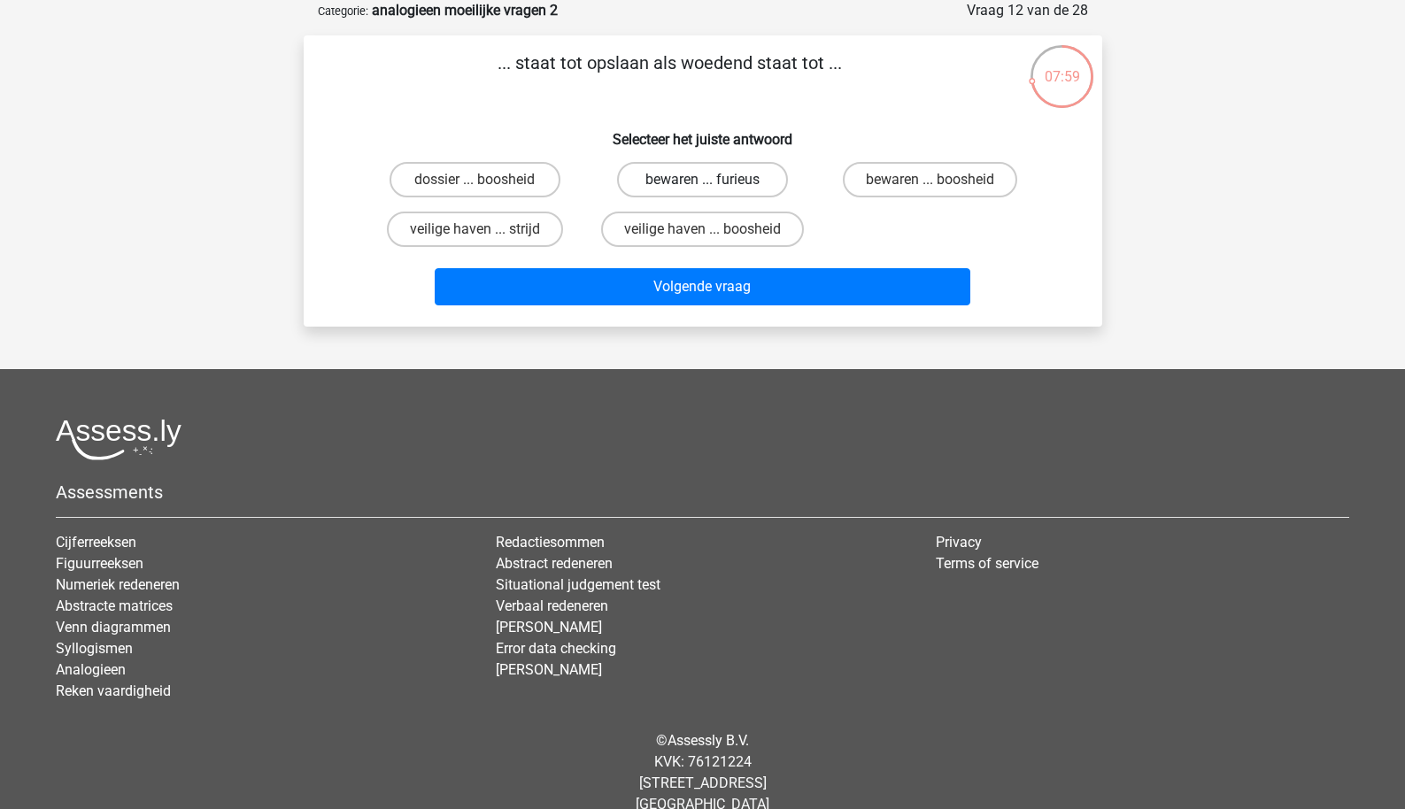
click at [676, 185] on label "bewaren ... furieus" at bounding box center [702, 179] width 171 height 35
click at [702, 185] on input "bewaren ... furieus" at bounding box center [708, 186] width 12 height 12
radio input "true"
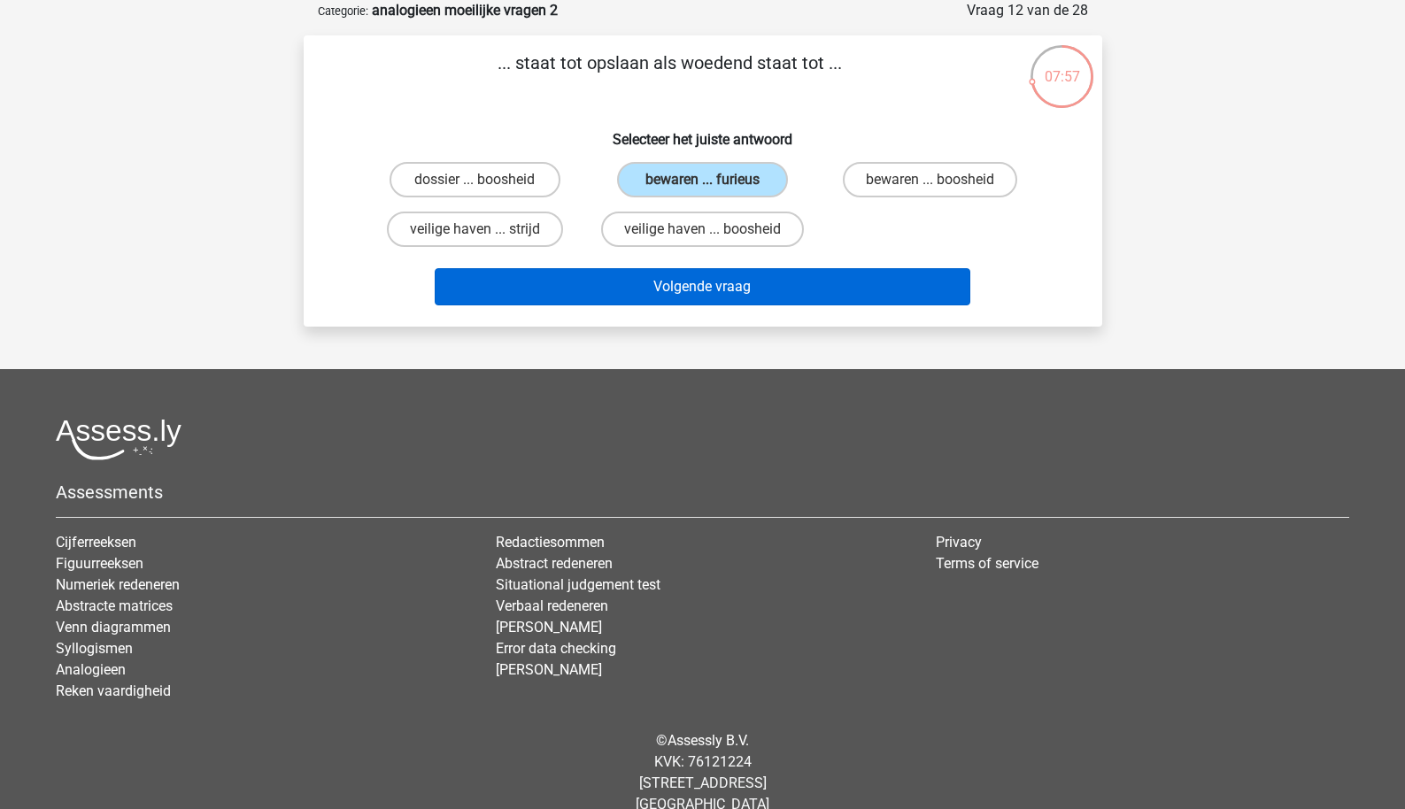
click at [650, 290] on button "Volgende vraag" at bounding box center [703, 286] width 536 height 37
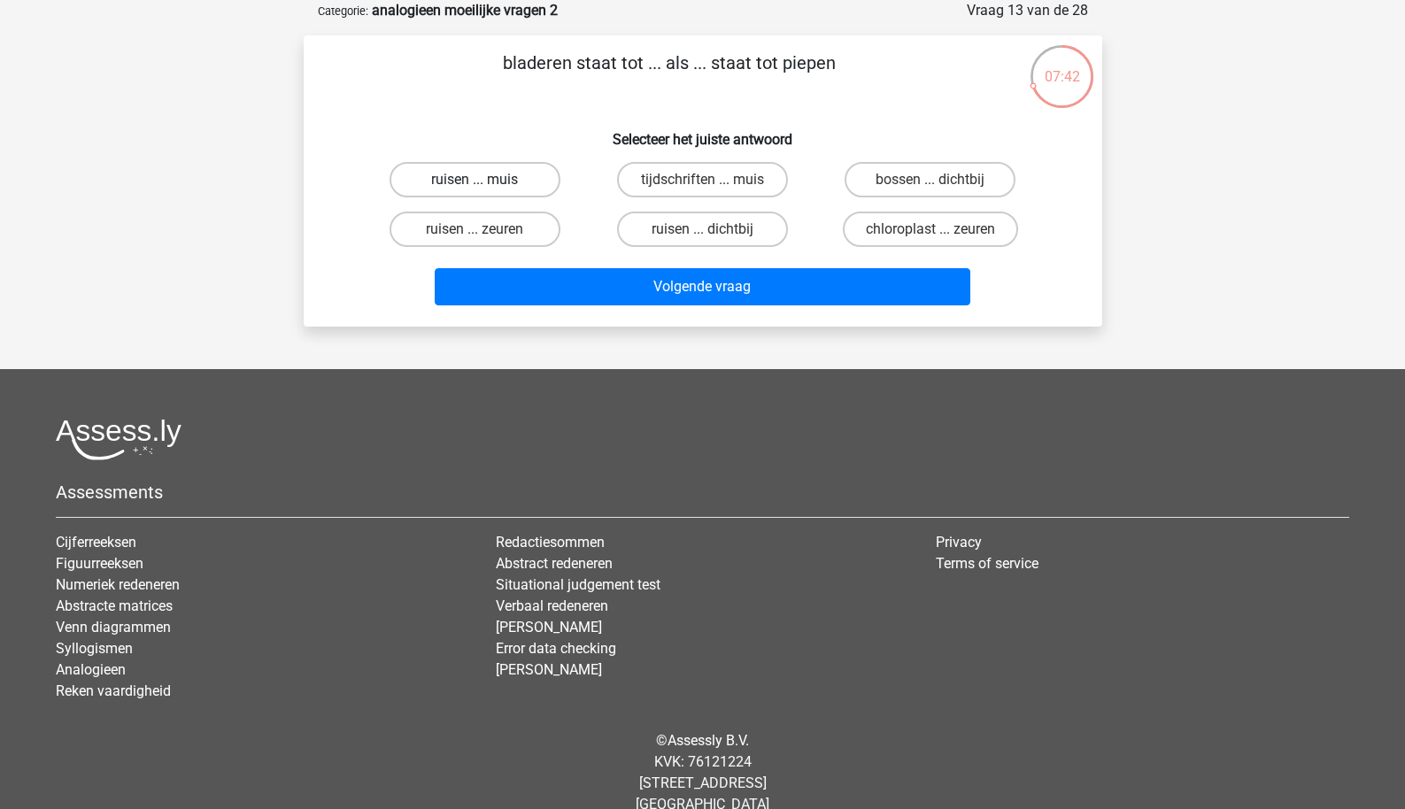
click at [528, 188] on label "ruisen ... muis" at bounding box center [475, 179] width 171 height 35
click at [486, 188] on input "ruisen ... muis" at bounding box center [481, 186] width 12 height 12
radio input "true"
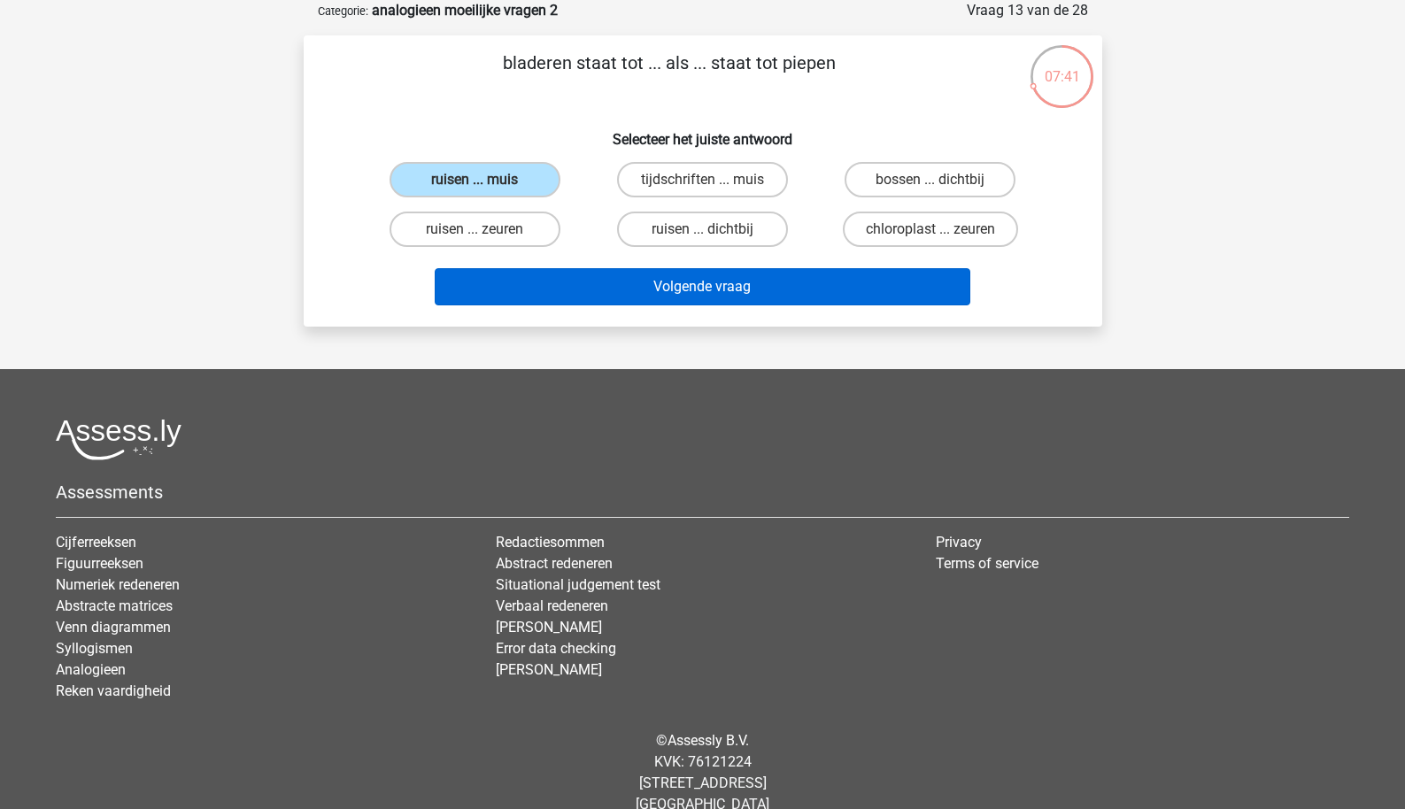
click at [550, 281] on button "Volgende vraag" at bounding box center [703, 286] width 536 height 37
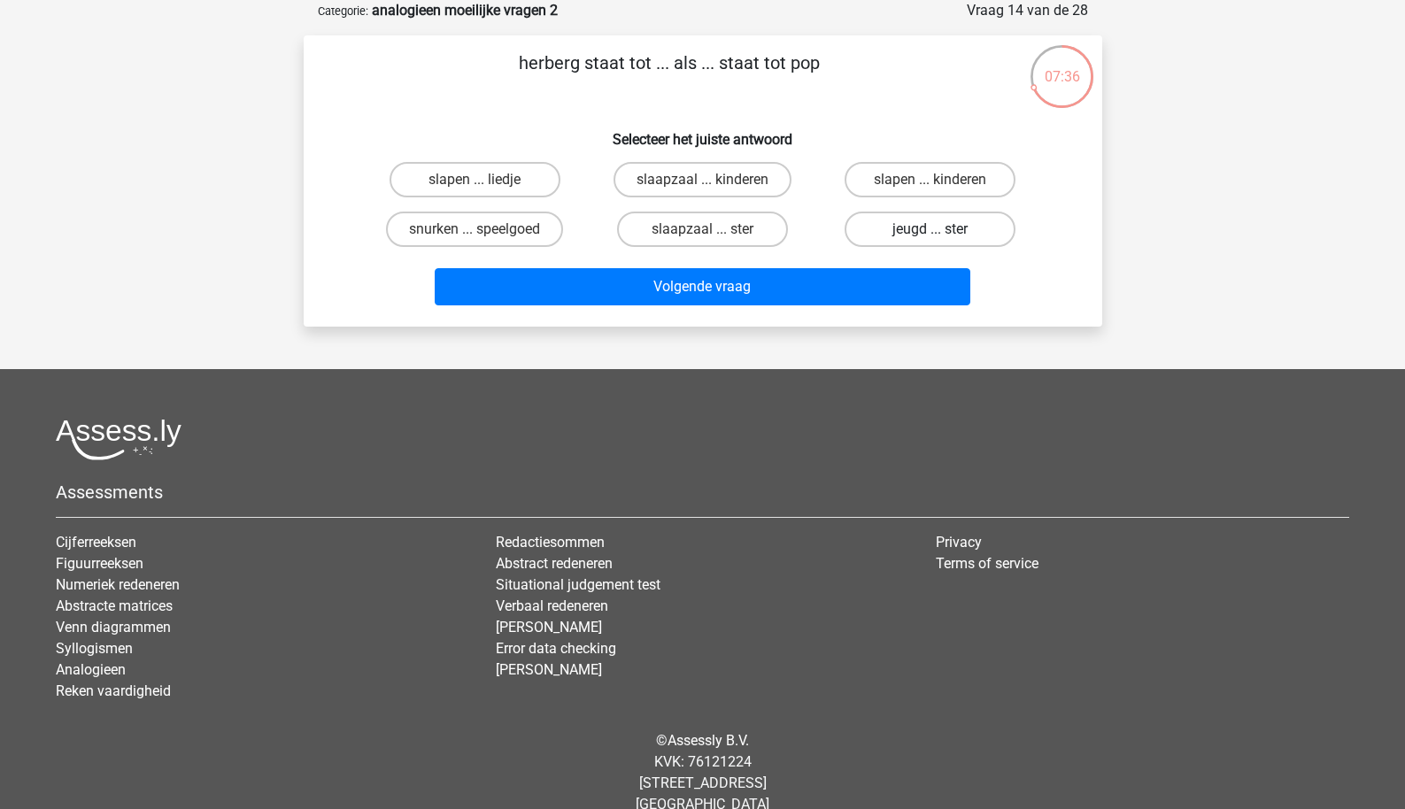
click at [891, 242] on label "jeugd ... ster" at bounding box center [930, 229] width 171 height 35
click at [931, 241] on input "jeugd ... ster" at bounding box center [937, 235] width 12 height 12
radio input "true"
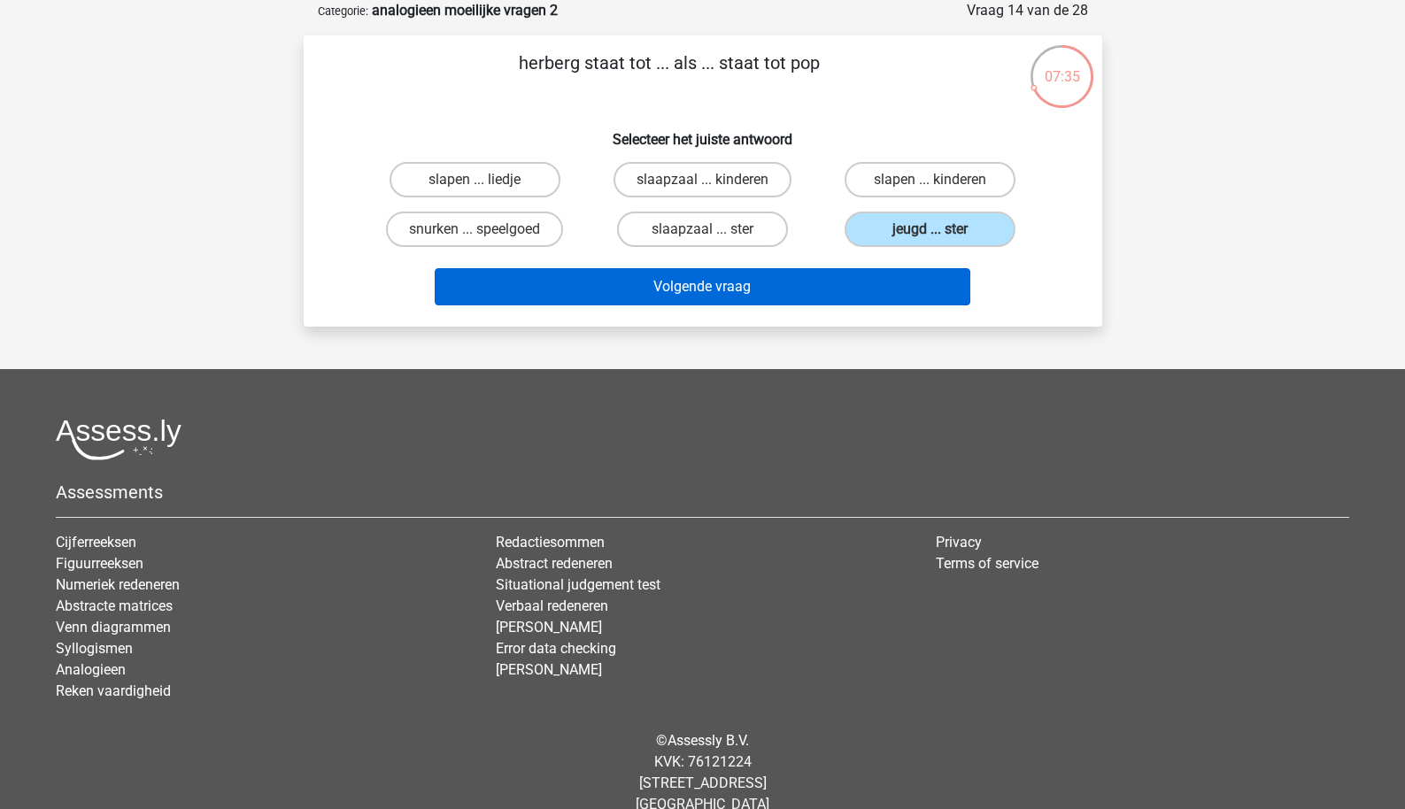
click at [795, 296] on button "Volgende vraag" at bounding box center [703, 286] width 536 height 37
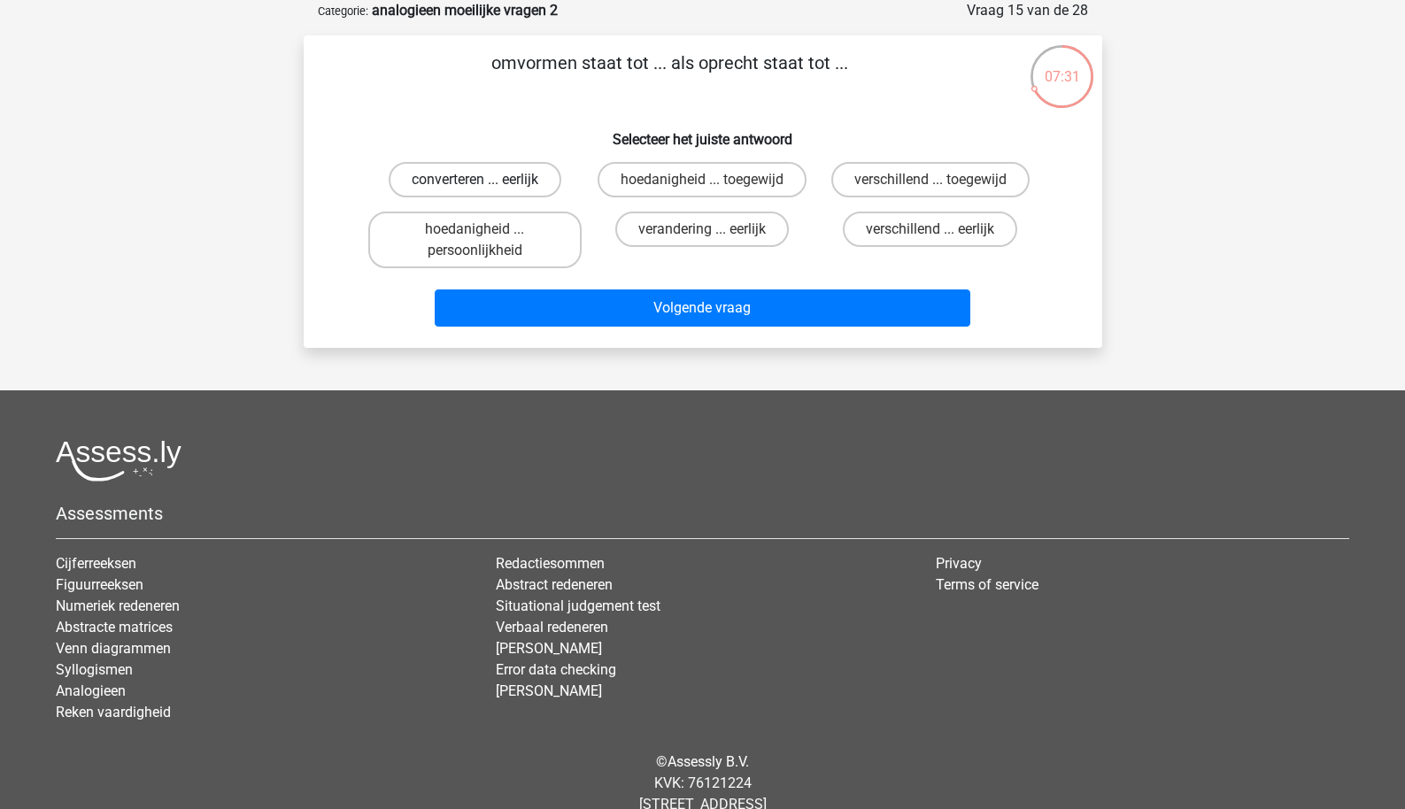
click at [526, 184] on label "converteren ... eerlijk" at bounding box center [475, 179] width 173 height 35
click at [486, 184] on input "converteren ... eerlijk" at bounding box center [481, 186] width 12 height 12
radio input "true"
click at [561, 285] on div "Volgende vraag" at bounding box center [703, 304] width 742 height 58
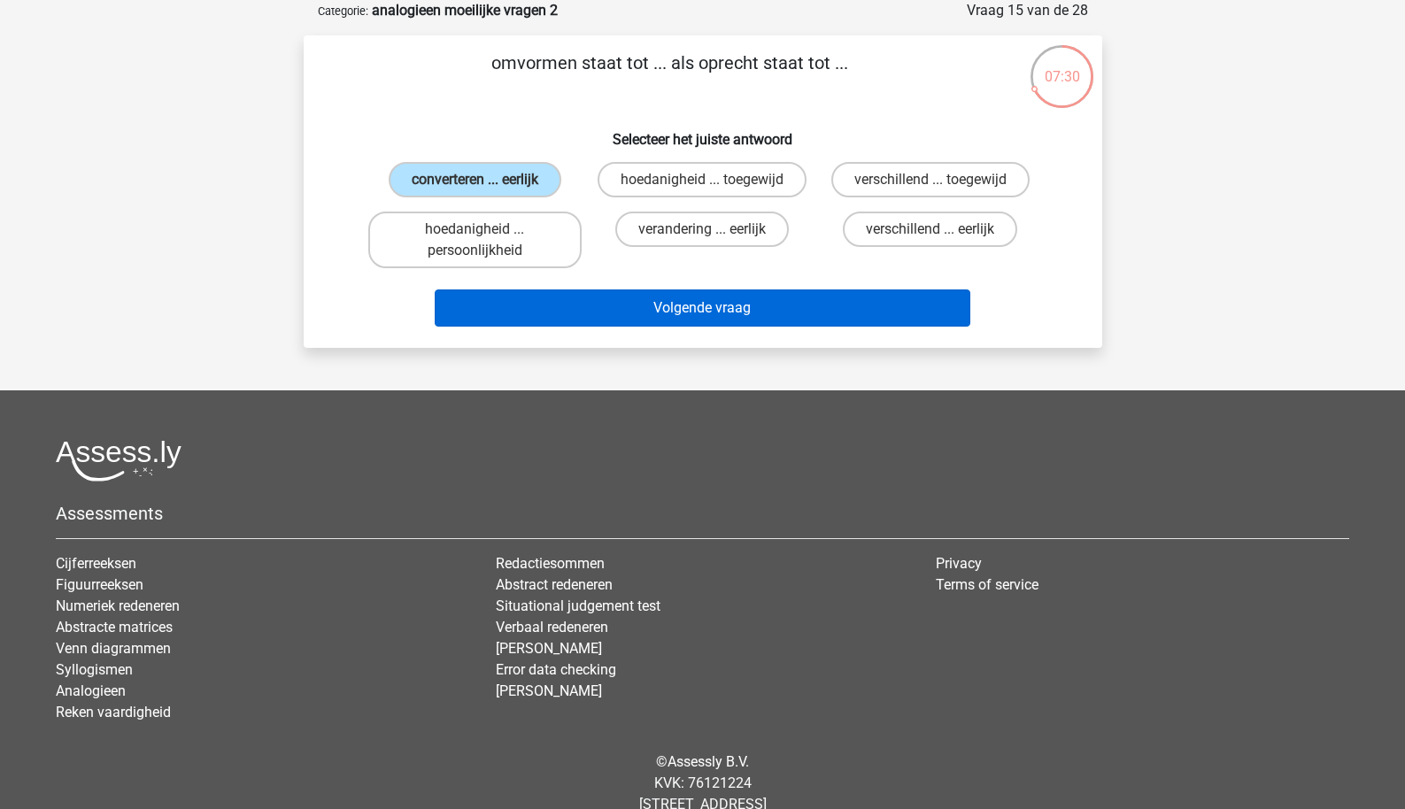
click at [563, 296] on button "Volgende vraag" at bounding box center [703, 308] width 536 height 37
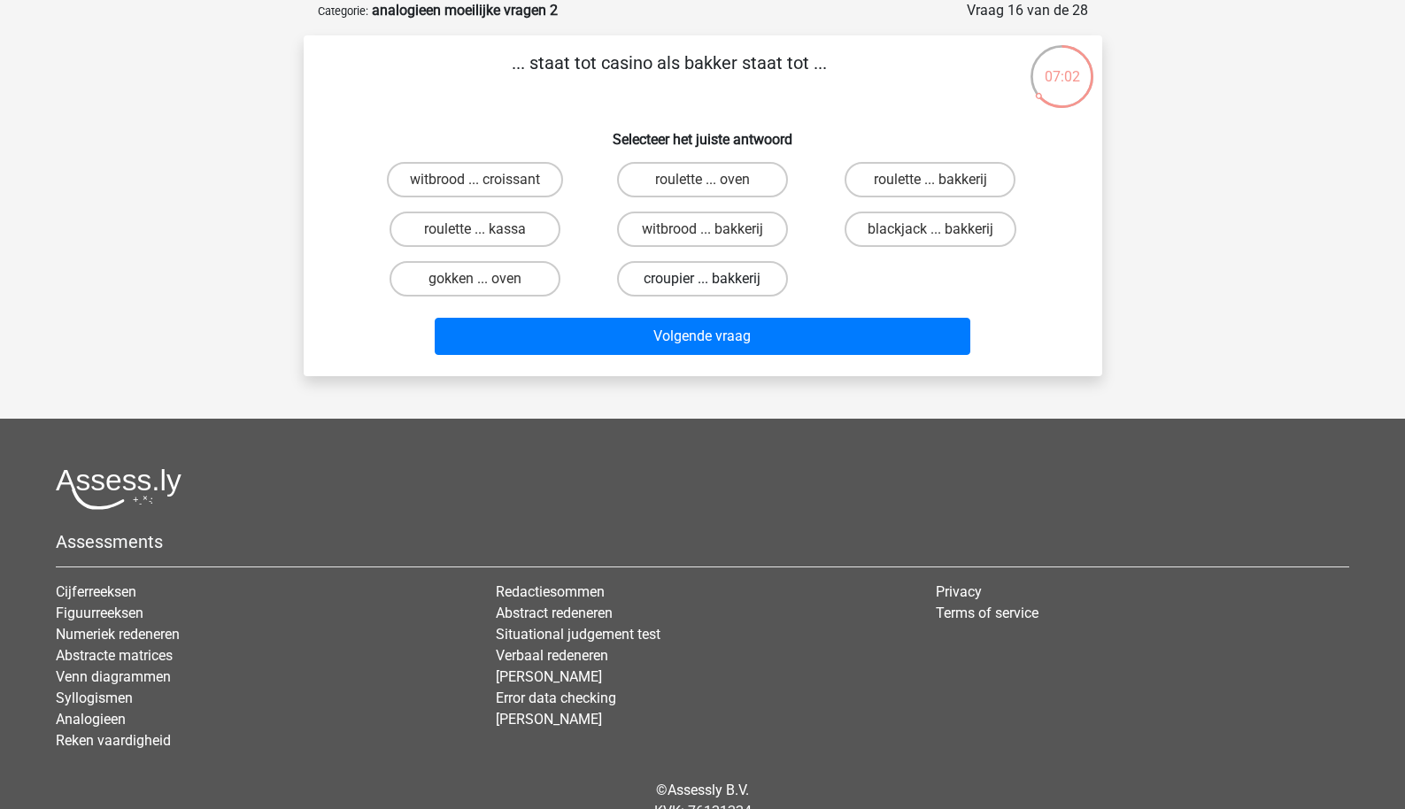
click at [648, 269] on label "croupier ... bakkerij" at bounding box center [702, 278] width 171 height 35
click at [702, 279] on input "croupier ... bakkerij" at bounding box center [708, 285] width 12 height 12
radio input "true"
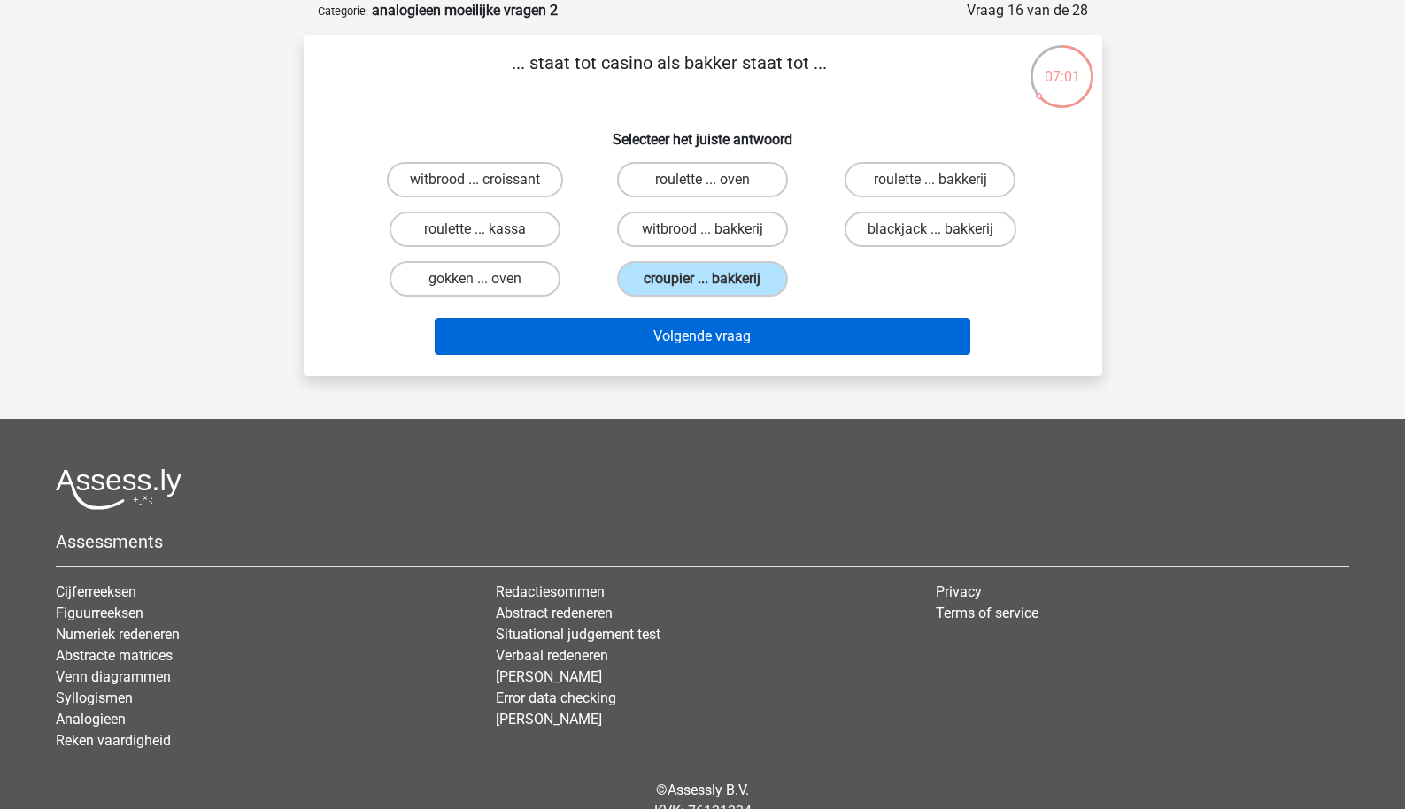
click at [639, 333] on button "Volgende vraag" at bounding box center [703, 336] width 536 height 37
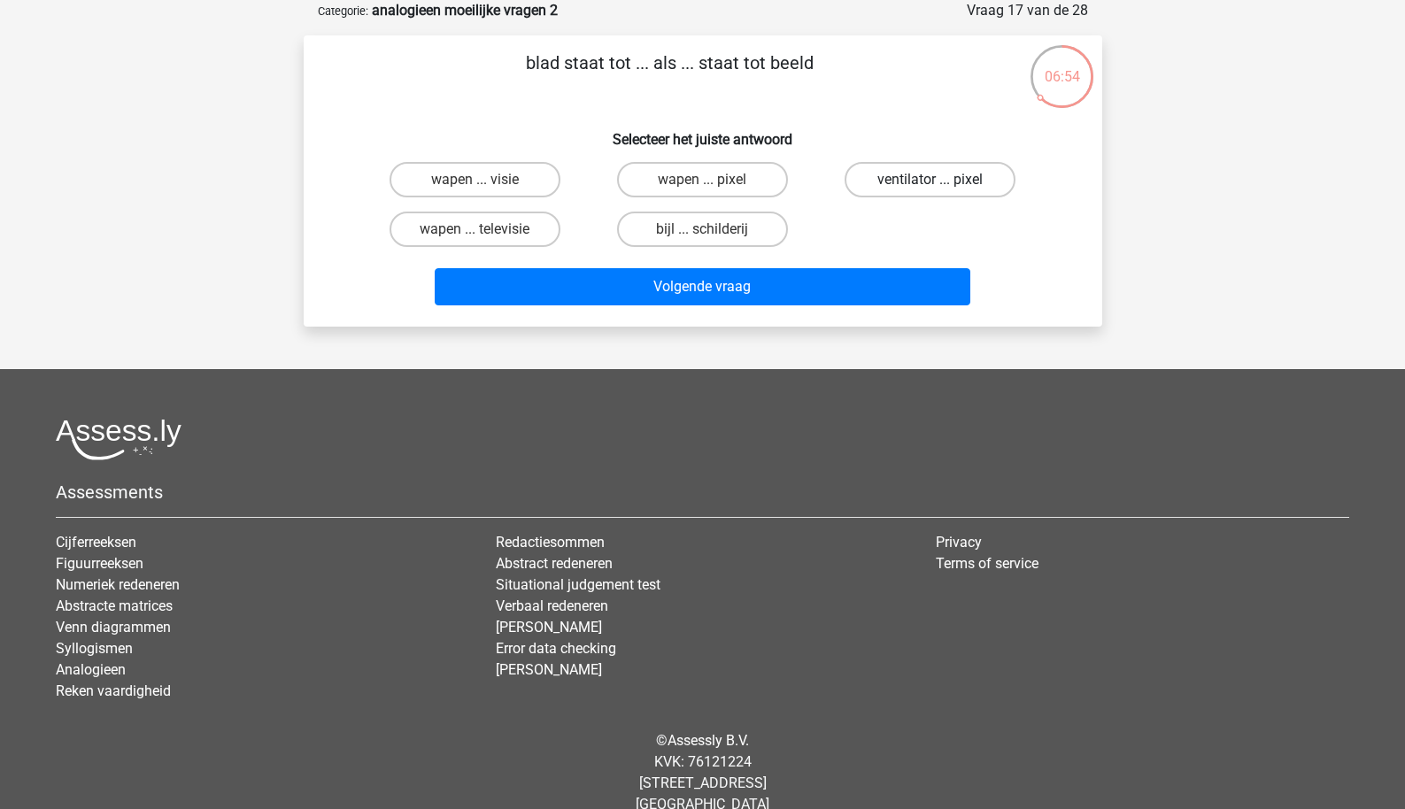
click at [914, 177] on label "ventilator ... pixel" at bounding box center [930, 179] width 171 height 35
click at [931, 180] on input "ventilator ... pixel" at bounding box center [937, 186] width 12 height 12
radio input "true"
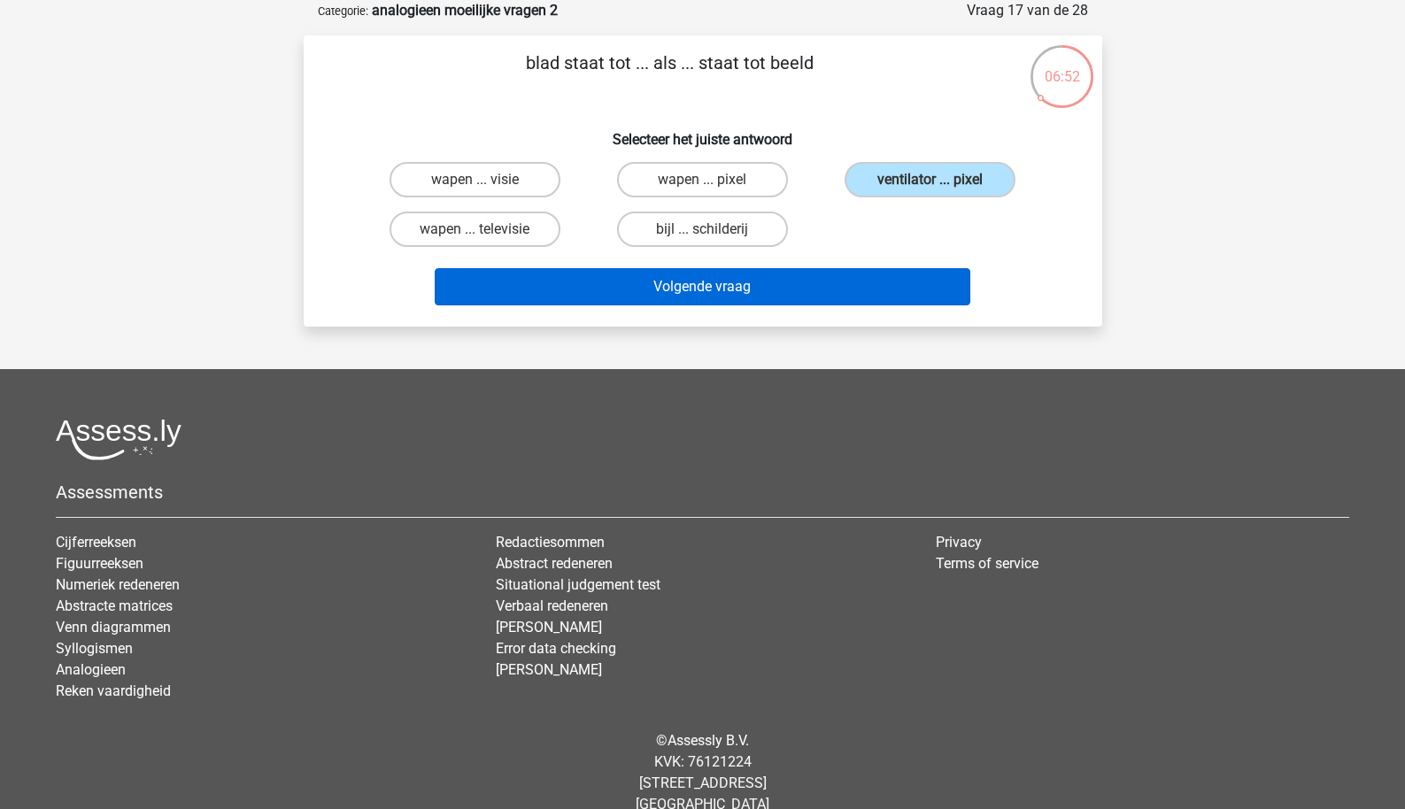
click at [828, 296] on button "Volgende vraag" at bounding box center [703, 286] width 536 height 37
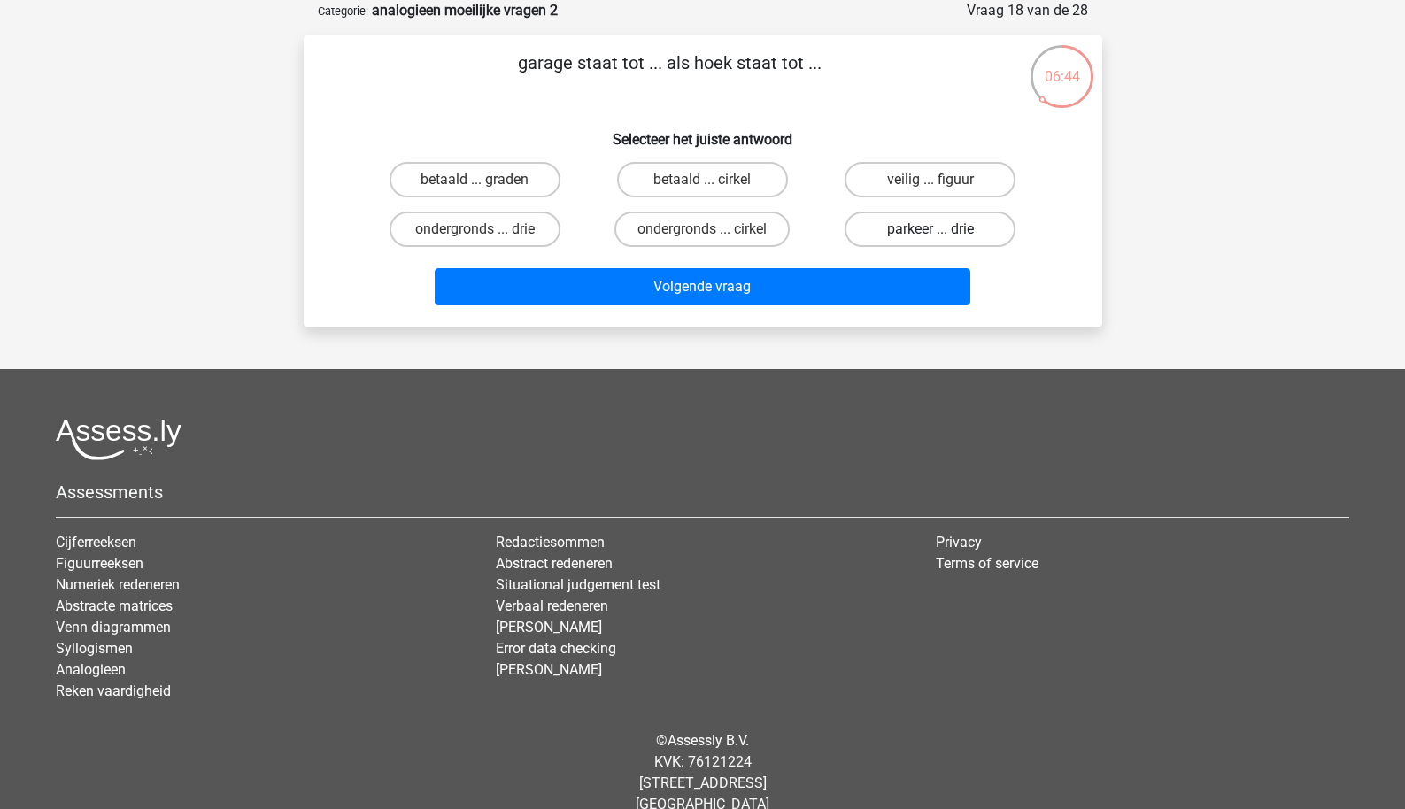
click at [895, 232] on label "parkeer ... drie" at bounding box center [930, 229] width 171 height 35
click at [931, 232] on input "parkeer ... drie" at bounding box center [937, 235] width 12 height 12
radio input "true"
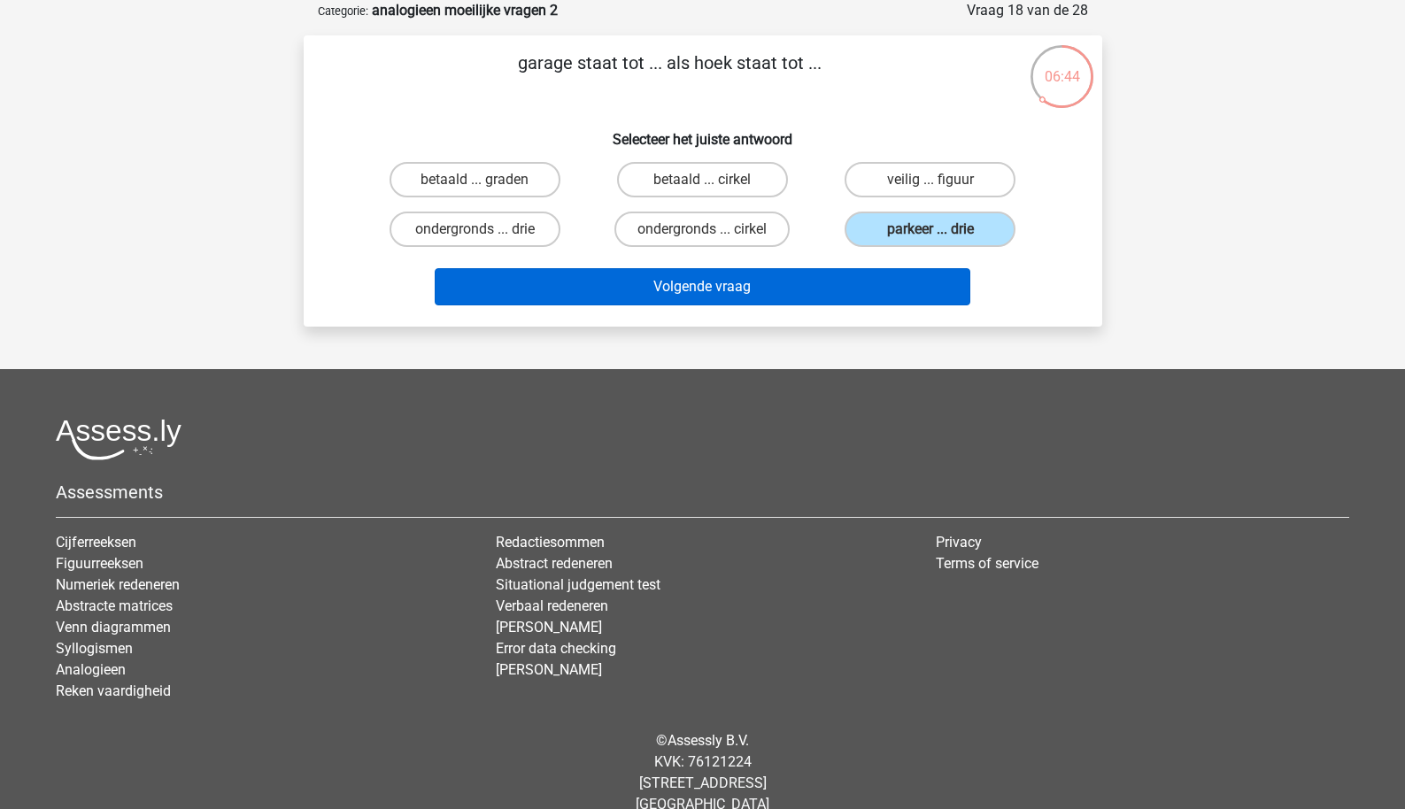
click at [852, 295] on button "Volgende vraag" at bounding box center [703, 286] width 536 height 37
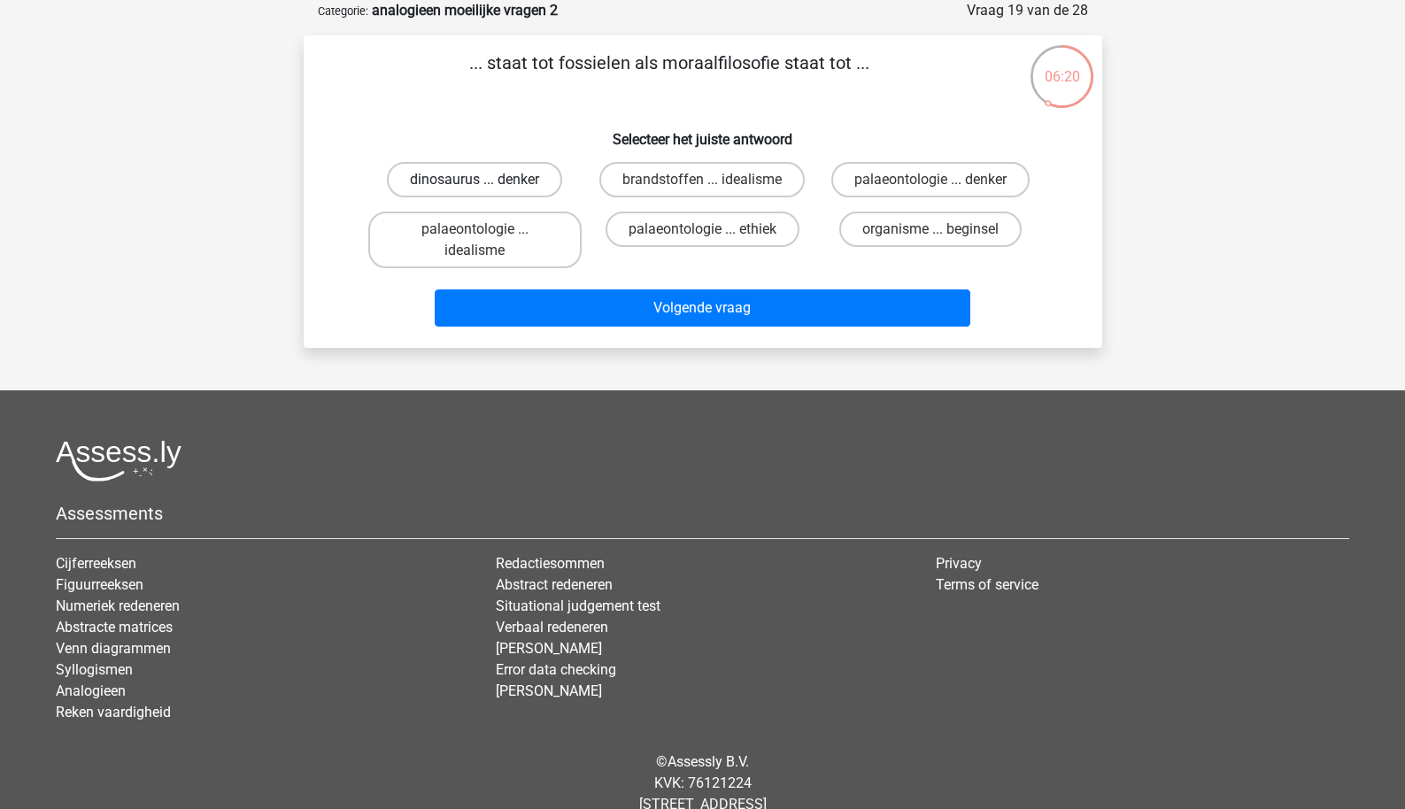
click at [536, 189] on label "dinosaurus ... denker" at bounding box center [474, 179] width 175 height 35
click at [486, 189] on input "dinosaurus ... denker" at bounding box center [481, 186] width 12 height 12
radio input "true"
click at [665, 235] on label "palaeontologie ... ethiek" at bounding box center [703, 229] width 194 height 35
click at [702, 235] on input "palaeontologie ... ethiek" at bounding box center [708, 235] width 12 height 12
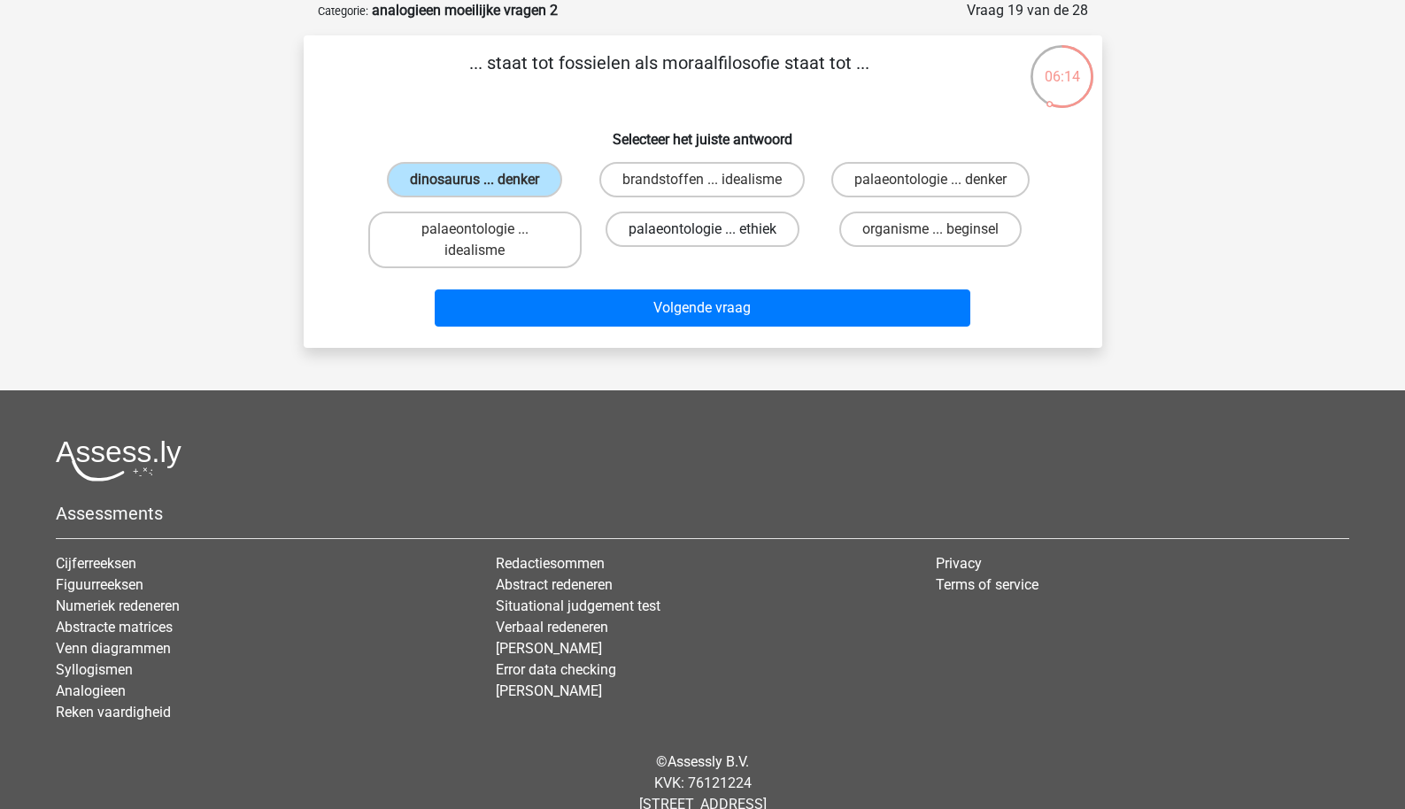
radio input "true"
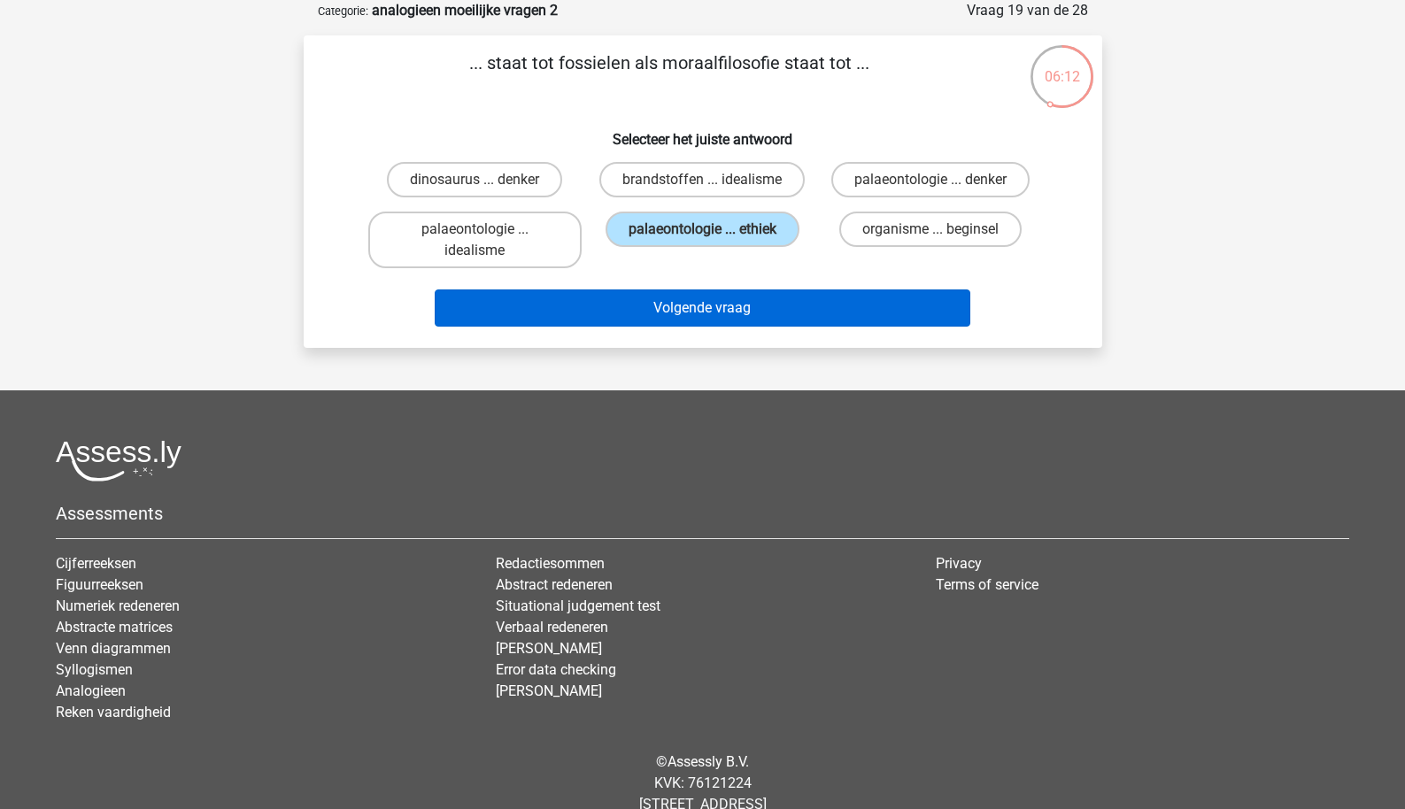
click at [654, 313] on button "Volgende vraag" at bounding box center [703, 308] width 536 height 37
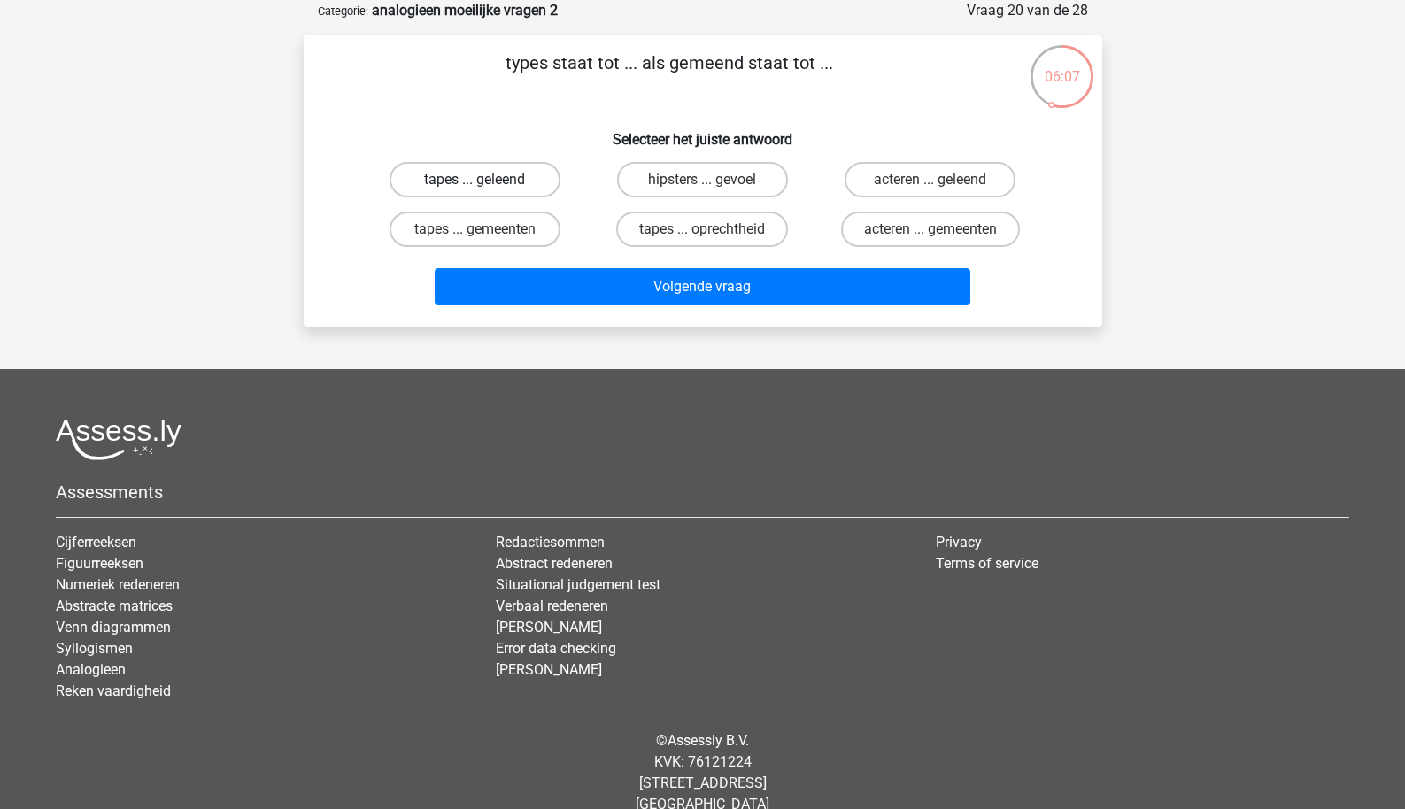
click at [530, 179] on label "tapes ... geleend" at bounding box center [475, 179] width 171 height 35
click at [486, 180] on input "tapes ... geleend" at bounding box center [481, 186] width 12 height 12
radio input "true"
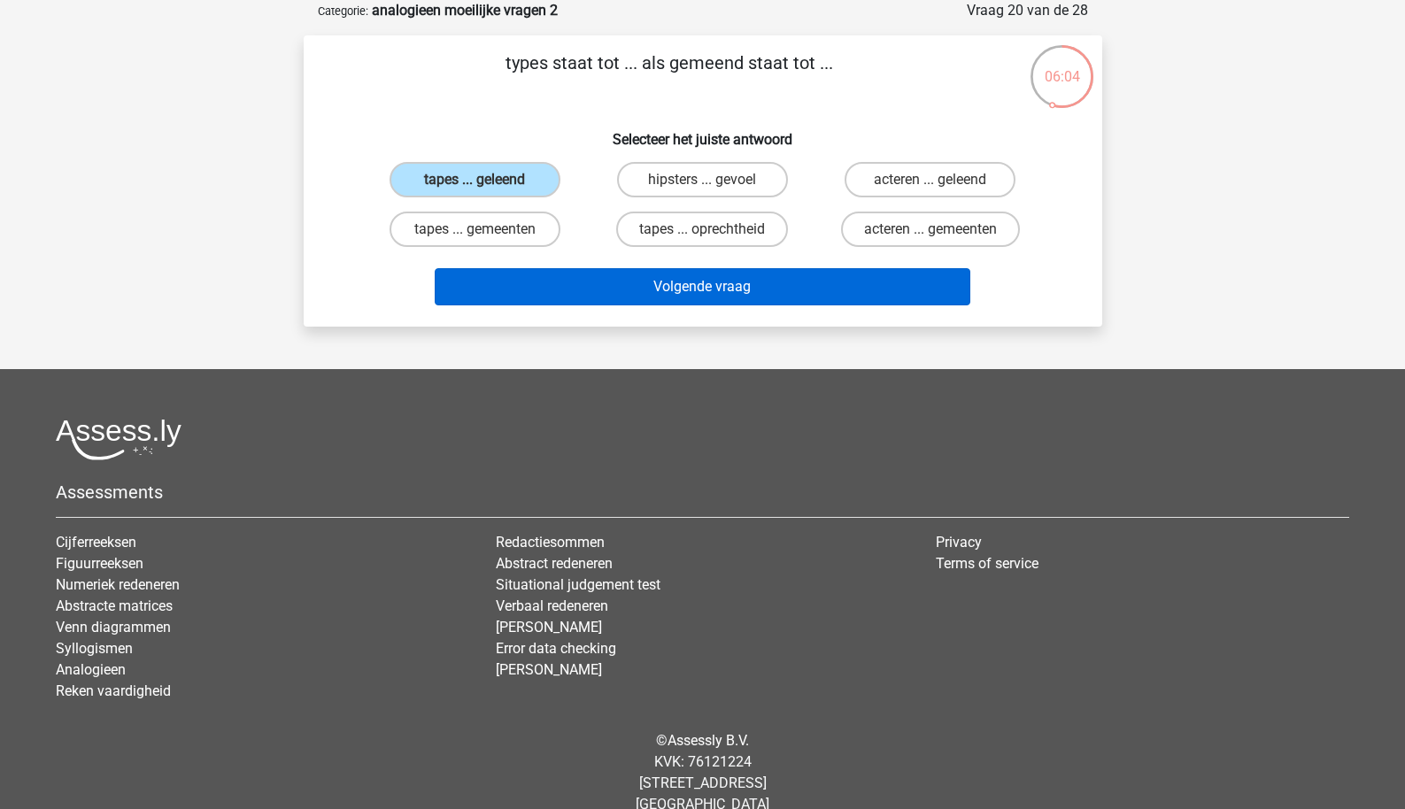
click at [584, 281] on button "Volgende vraag" at bounding box center [703, 286] width 536 height 37
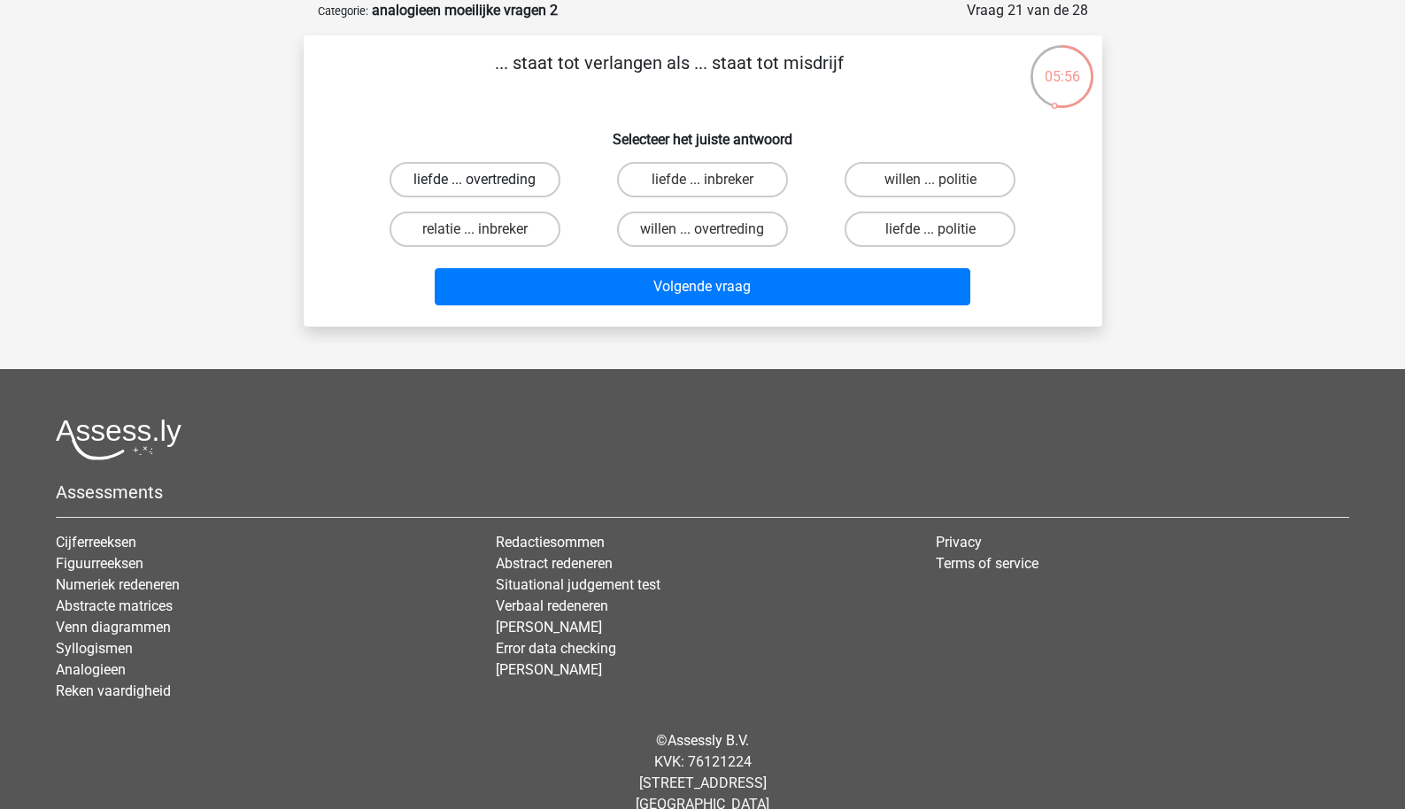
click at [543, 185] on label "liefde ... overtreding" at bounding box center [475, 179] width 171 height 35
click at [486, 185] on input "liefde ... overtreding" at bounding box center [481, 186] width 12 height 12
radio input "true"
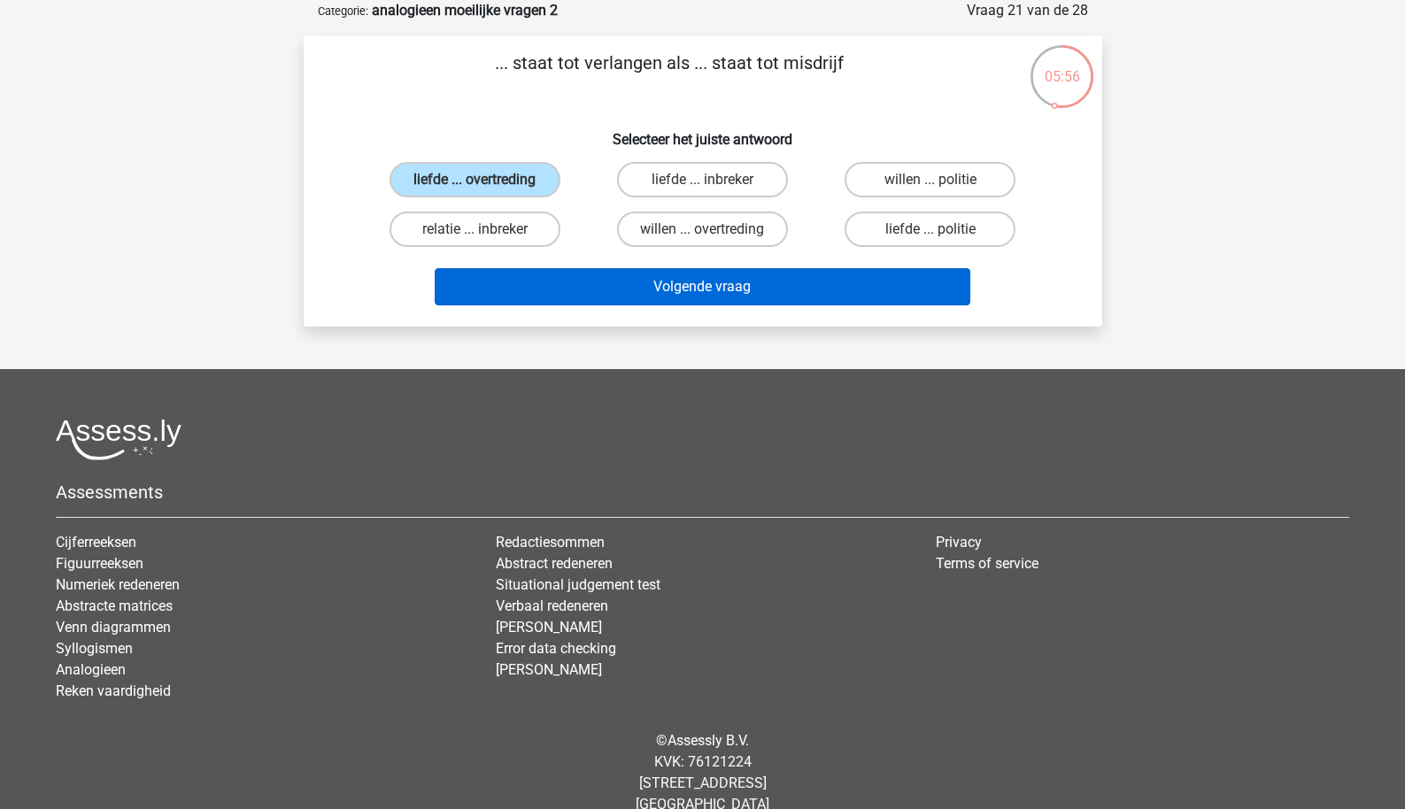
click at [564, 291] on button "Volgende vraag" at bounding box center [703, 286] width 536 height 37
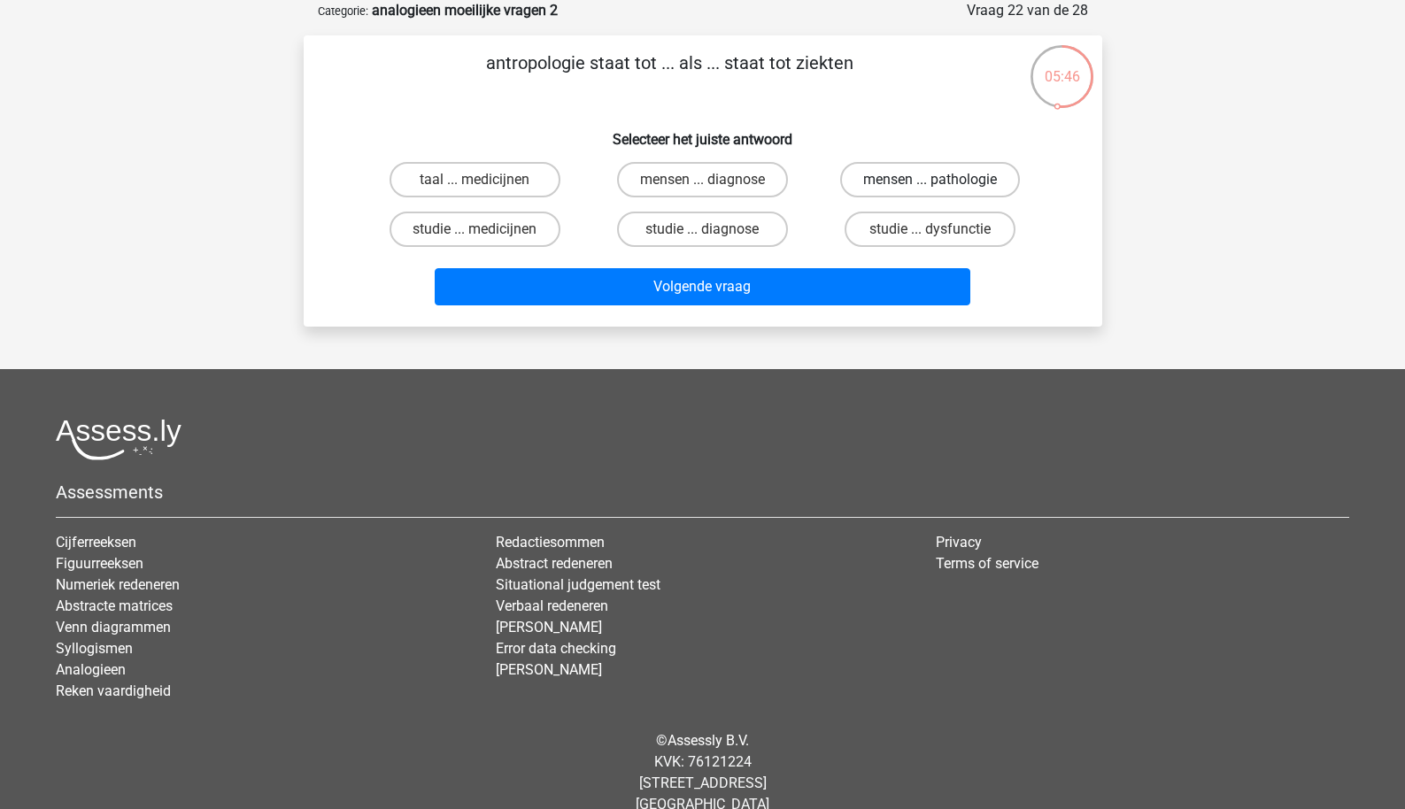
click at [871, 174] on label "mensen ... pathologie" at bounding box center [930, 179] width 180 height 35
click at [931, 180] on input "mensen ... pathologie" at bounding box center [937, 186] width 12 height 12
radio input "true"
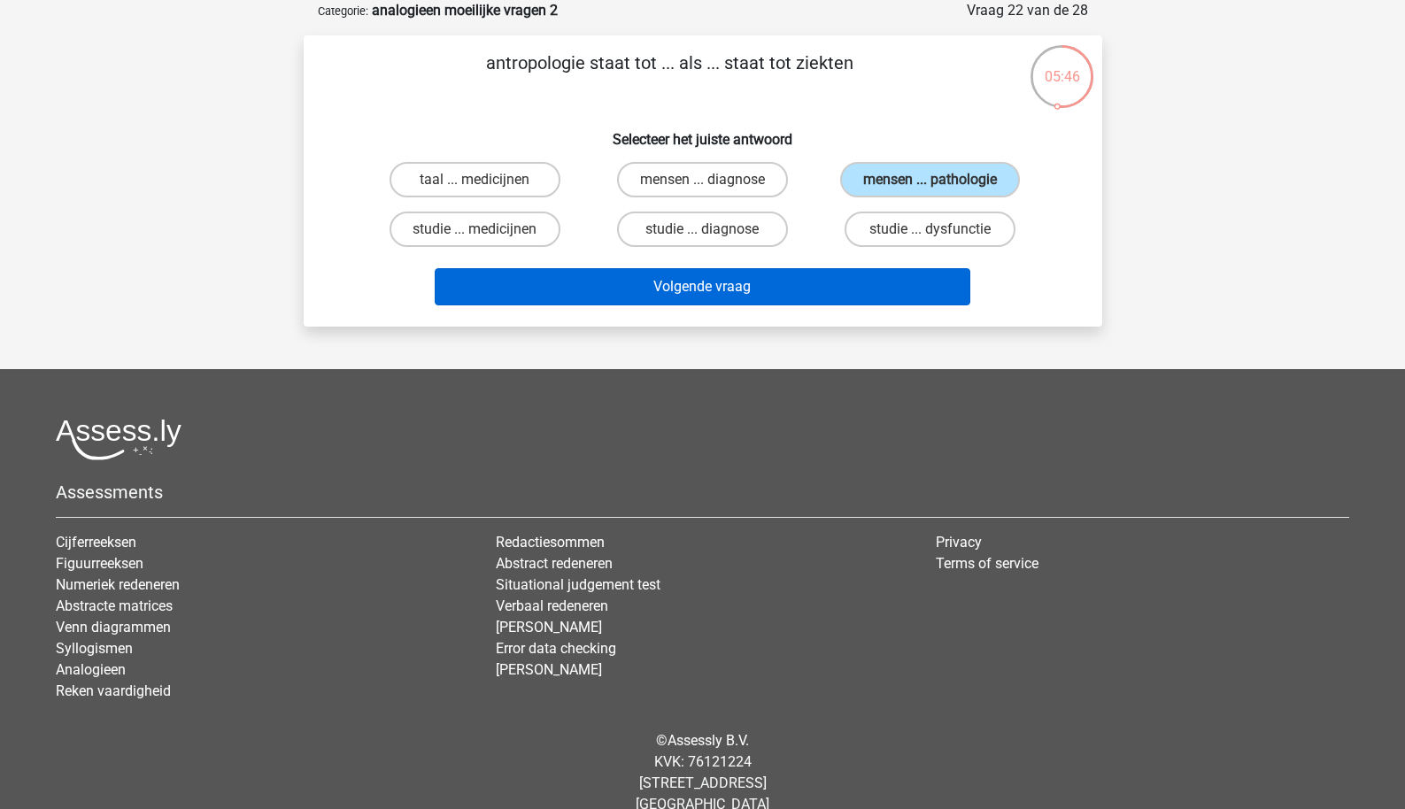
click at [809, 298] on button "Volgende vraag" at bounding box center [703, 286] width 536 height 37
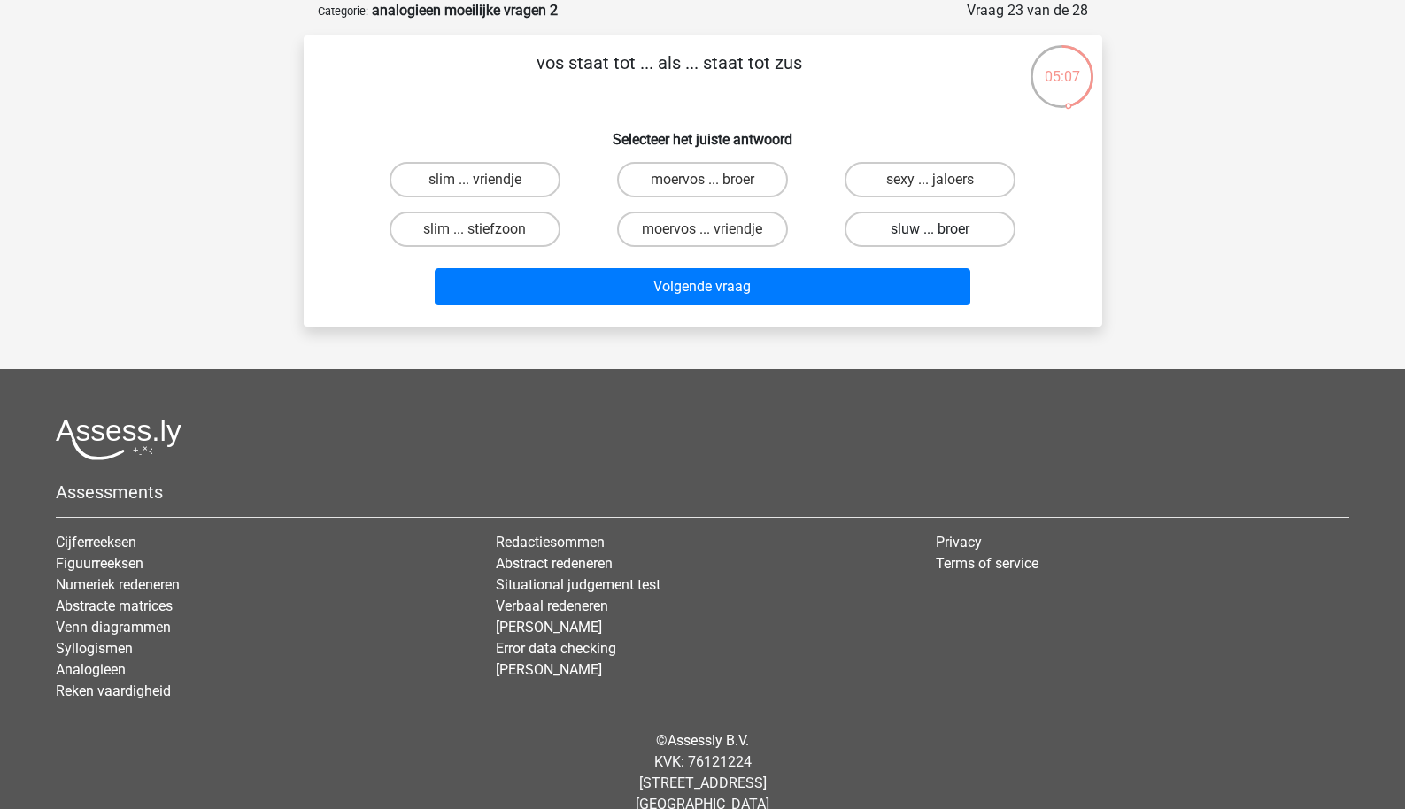
click at [869, 222] on label "sluw ... broer" at bounding box center [930, 229] width 171 height 35
click at [931, 229] on input "sluw ... broer" at bounding box center [937, 235] width 12 height 12
radio input "true"
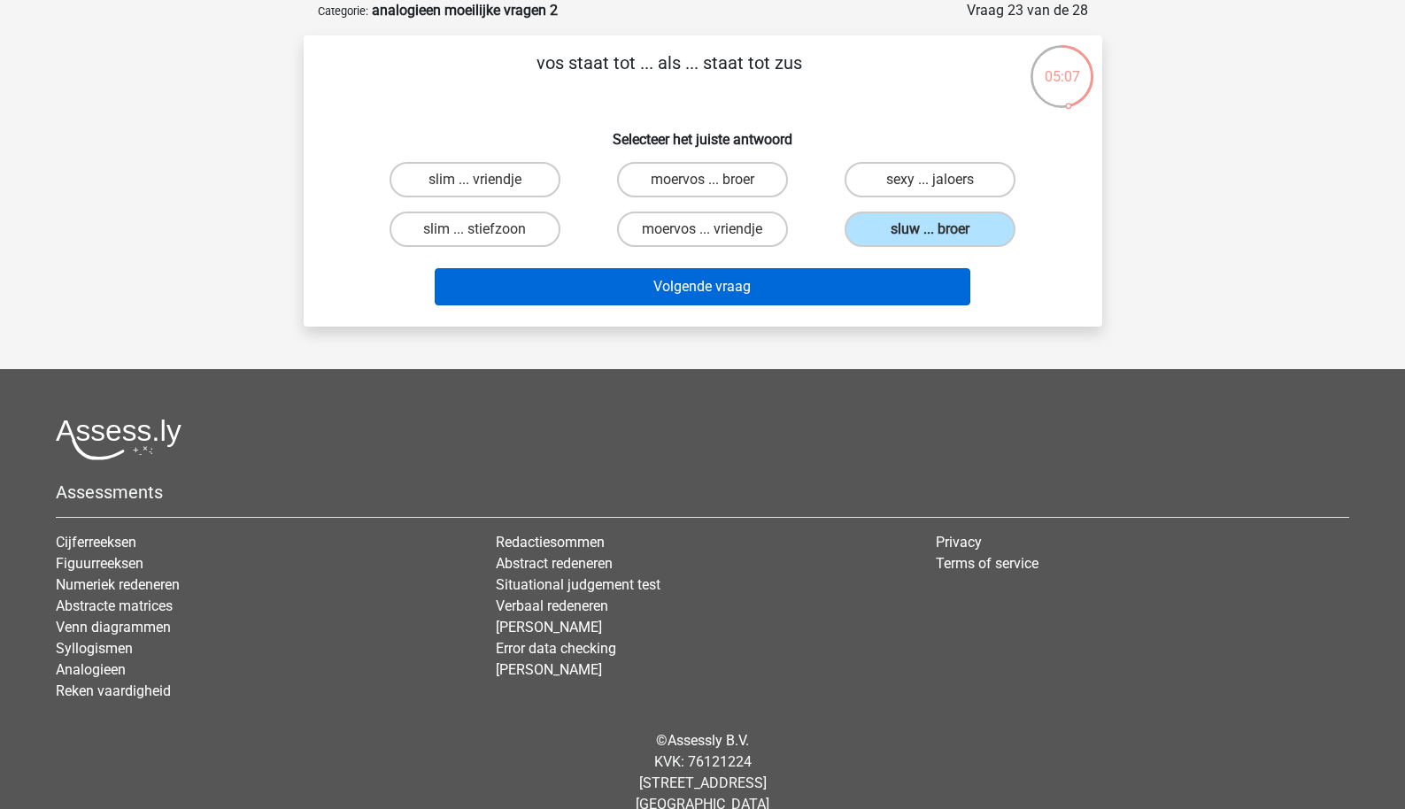
click at [776, 295] on button "Volgende vraag" at bounding box center [703, 286] width 536 height 37
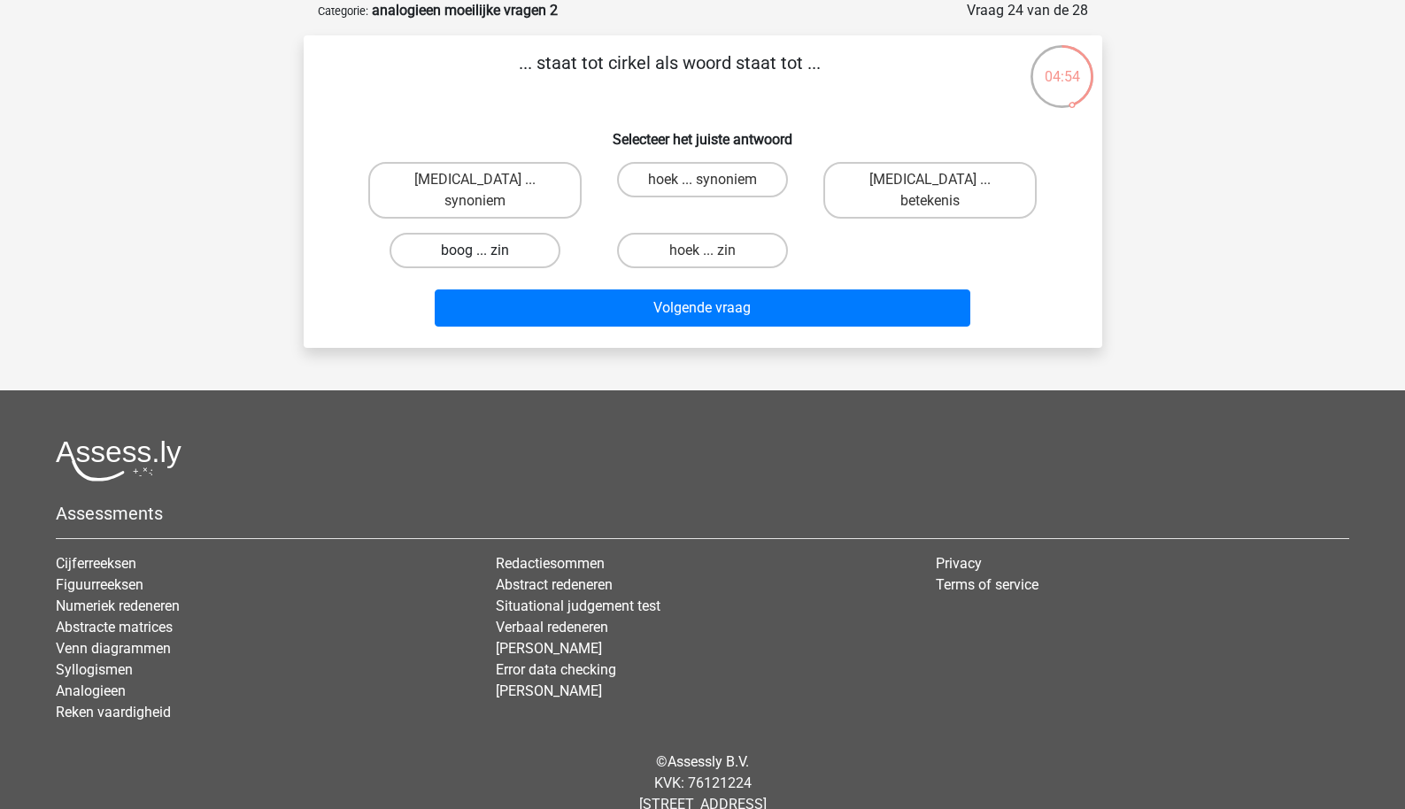
click at [526, 239] on label "boog ... zin" at bounding box center [475, 250] width 171 height 35
click at [486, 251] on input "boog ... zin" at bounding box center [481, 257] width 12 height 12
radio input "true"
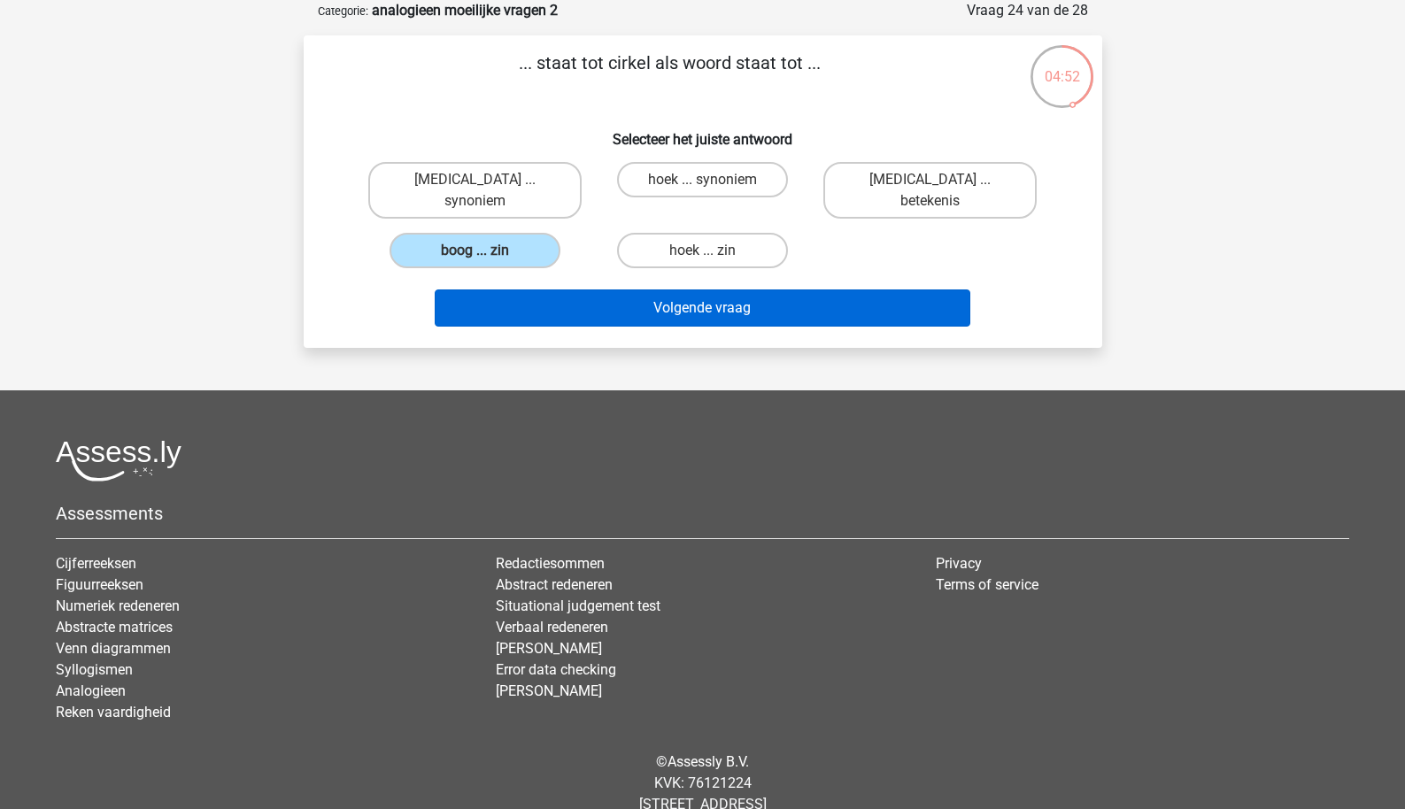
click at [553, 290] on button "Volgende vraag" at bounding box center [703, 308] width 536 height 37
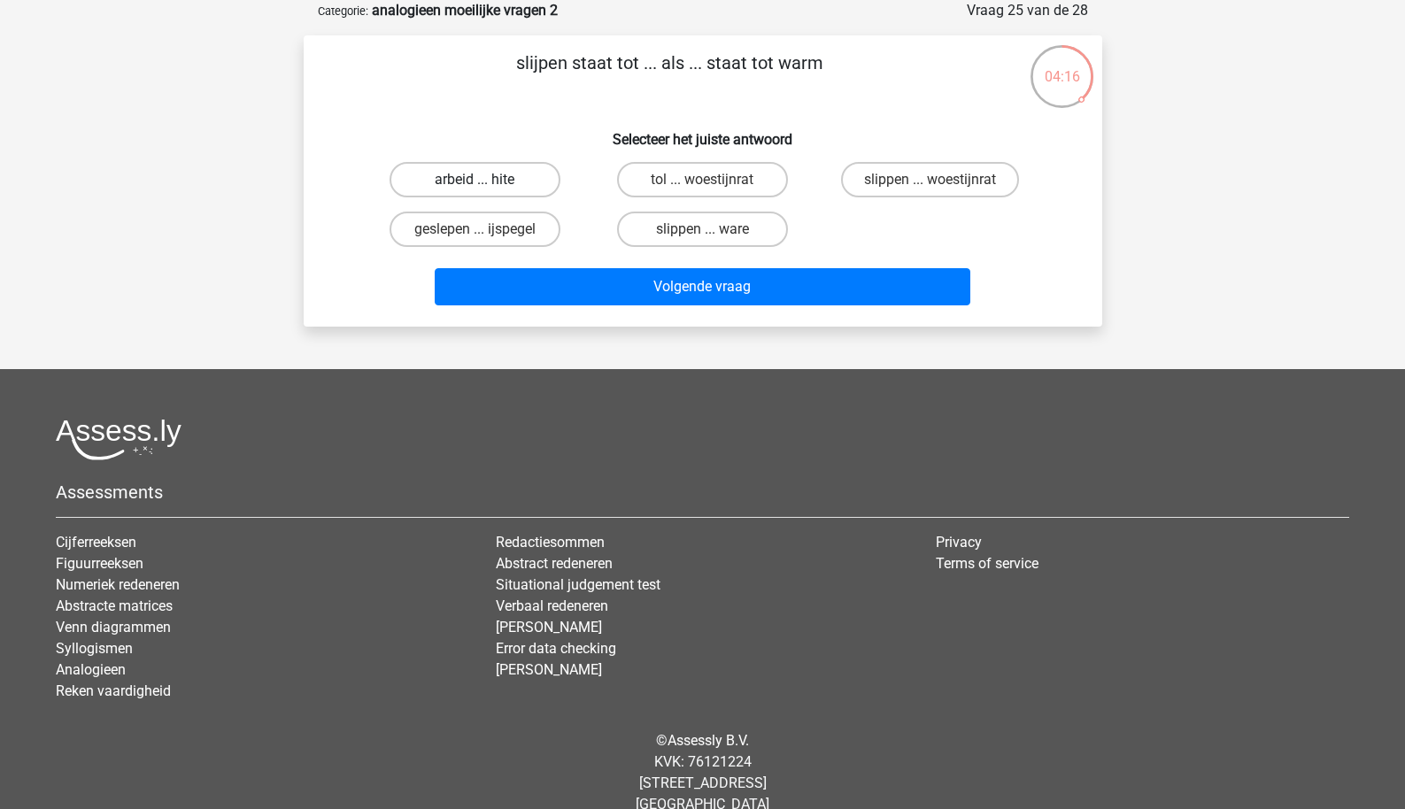
click at [548, 187] on label "arbeid ... hite" at bounding box center [475, 179] width 171 height 35
click at [486, 187] on input "arbeid ... hite" at bounding box center [481, 186] width 12 height 12
radio input "true"
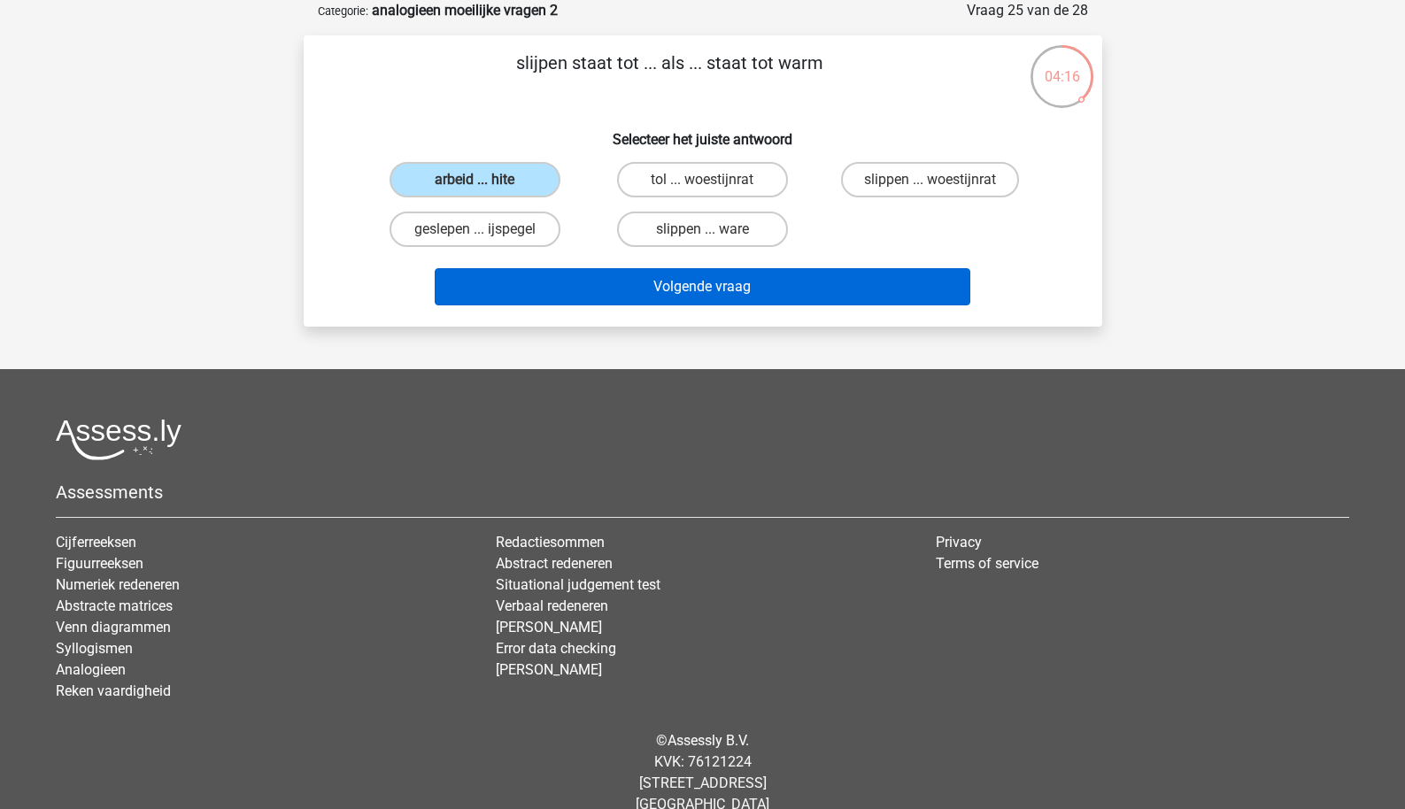
click at [575, 292] on button "Volgende vraag" at bounding box center [703, 286] width 536 height 37
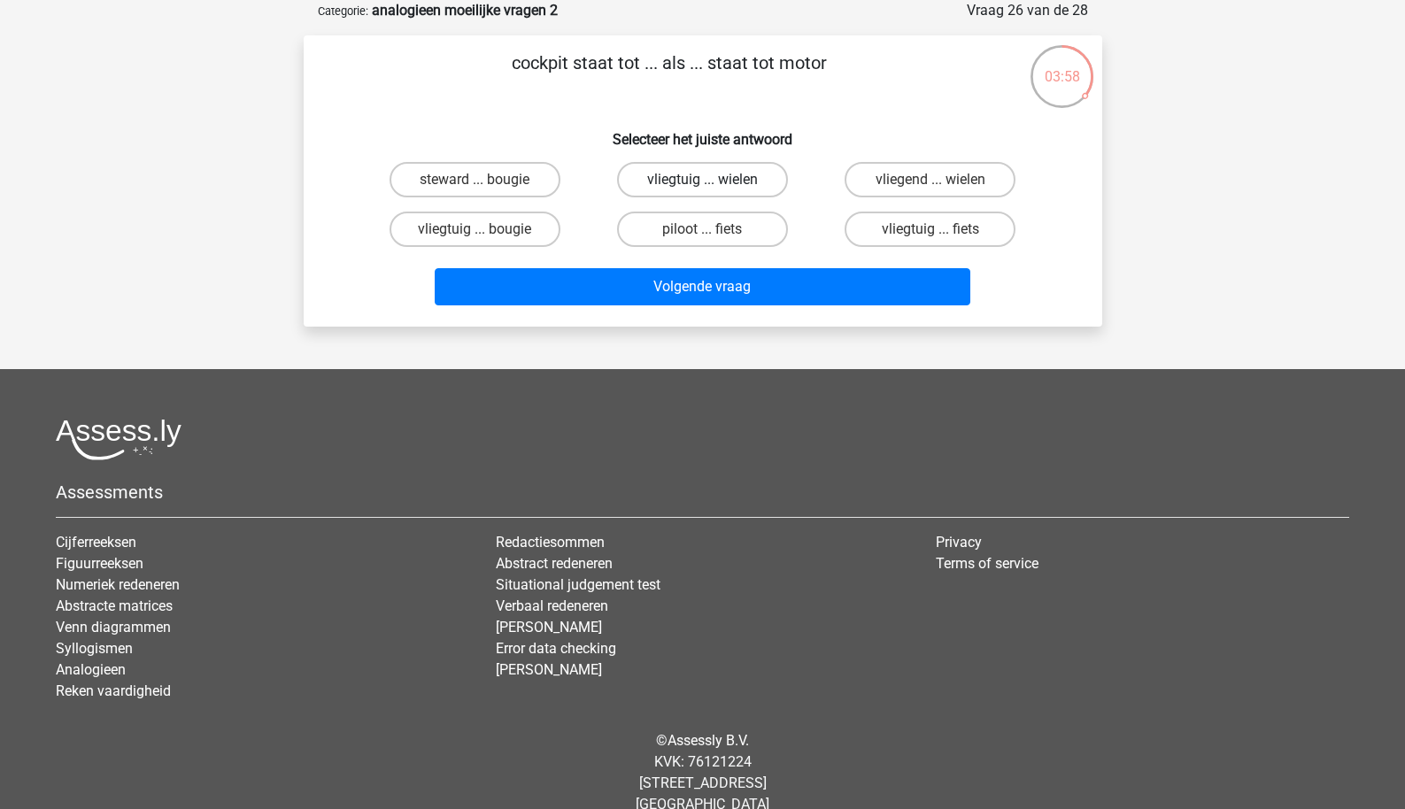
click at [689, 181] on label "vliegtuig ... wielen" at bounding box center [702, 179] width 171 height 35
click at [702, 181] on input "vliegtuig ... wielen" at bounding box center [708, 186] width 12 height 12
radio input "true"
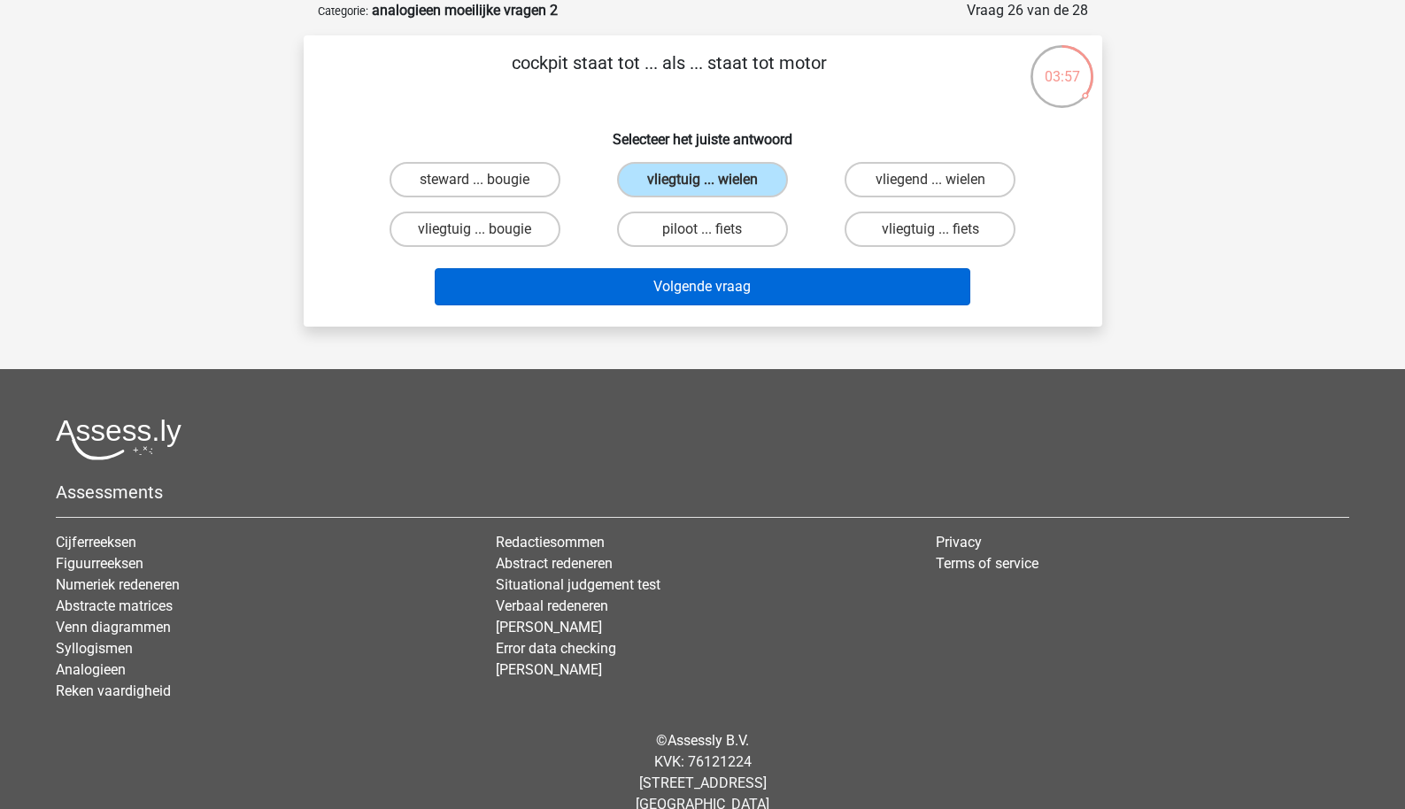
click at [675, 290] on button "Volgende vraag" at bounding box center [703, 286] width 536 height 37
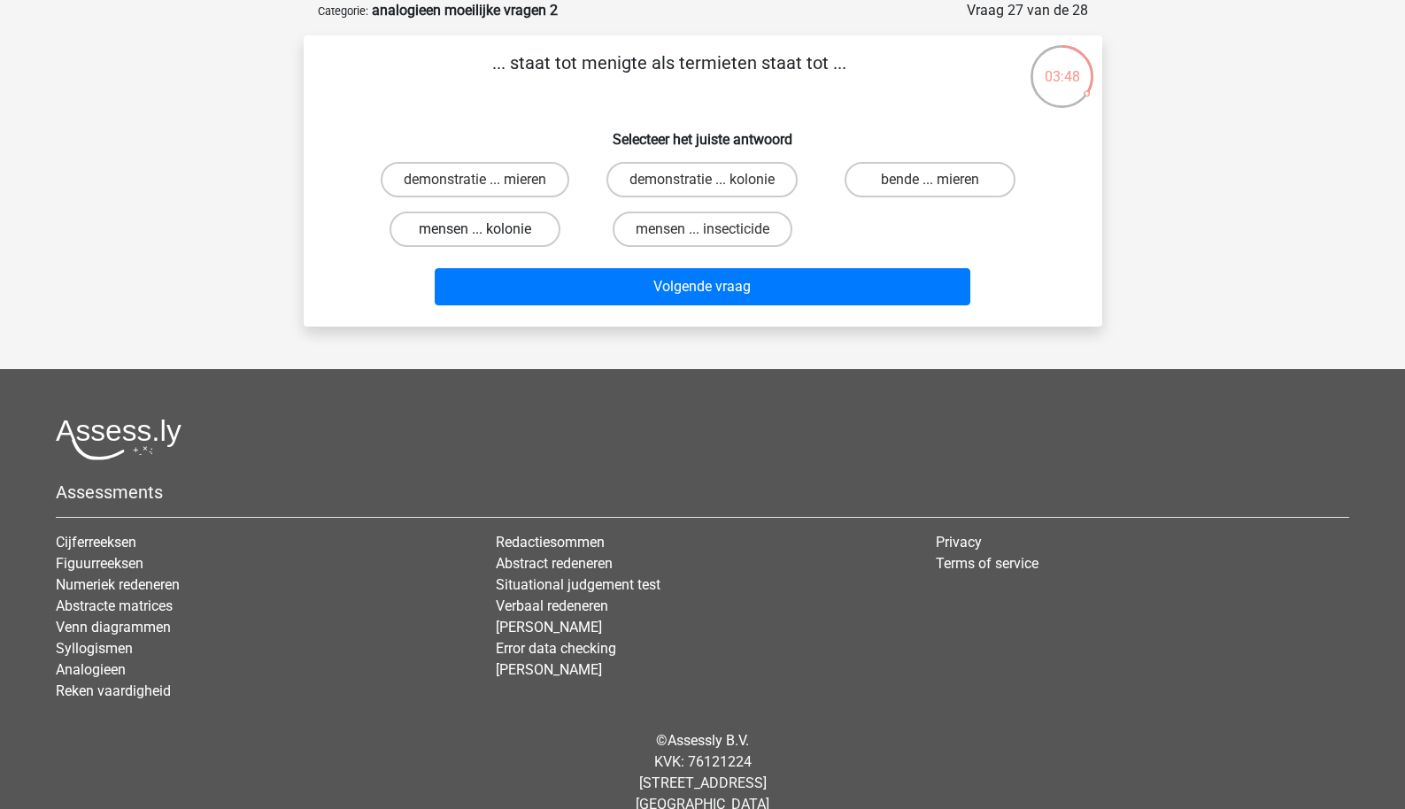
click at [537, 240] on label "mensen ... kolonie" at bounding box center [475, 229] width 171 height 35
click at [486, 240] on input "mensen ... kolonie" at bounding box center [481, 235] width 12 height 12
radio input "true"
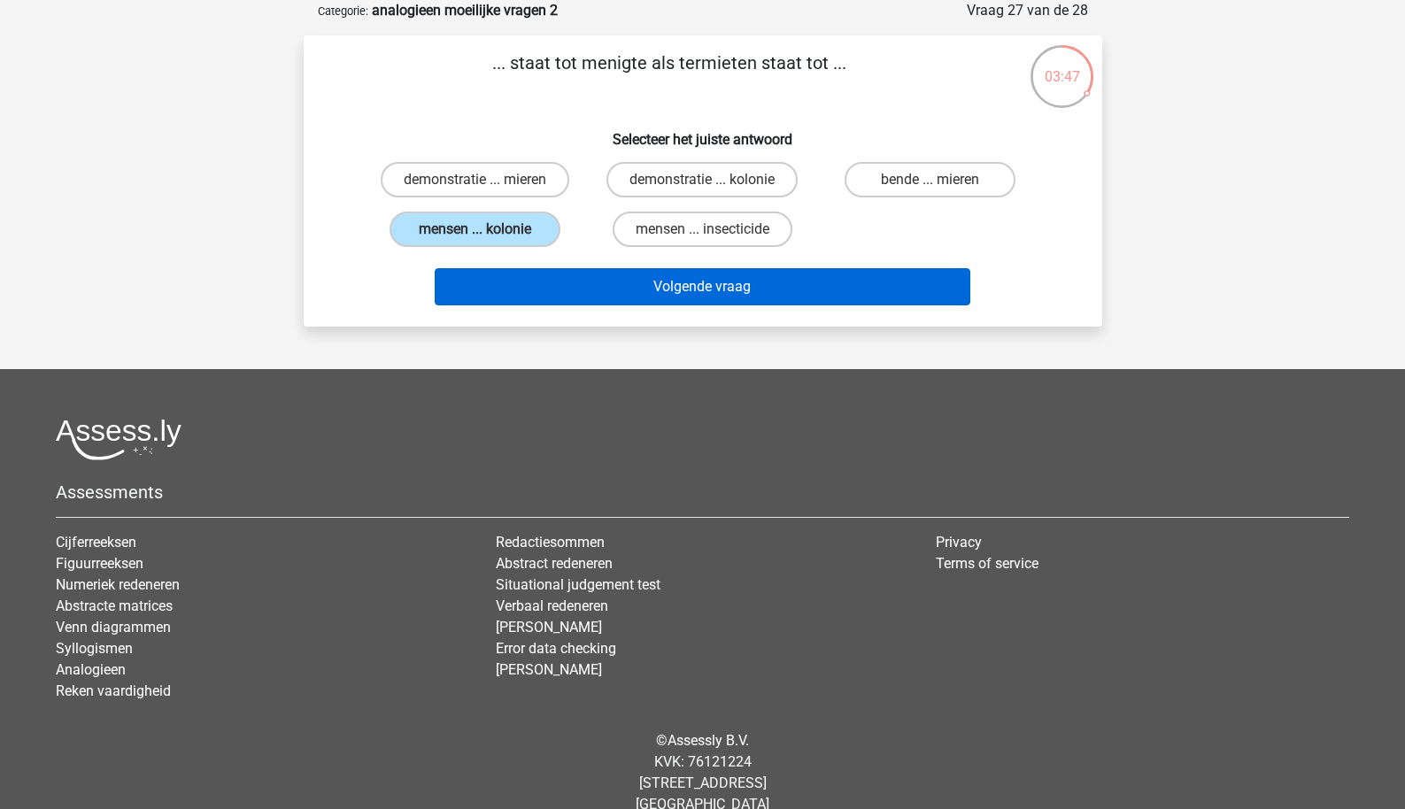
click at [583, 294] on button "Volgende vraag" at bounding box center [703, 286] width 536 height 37
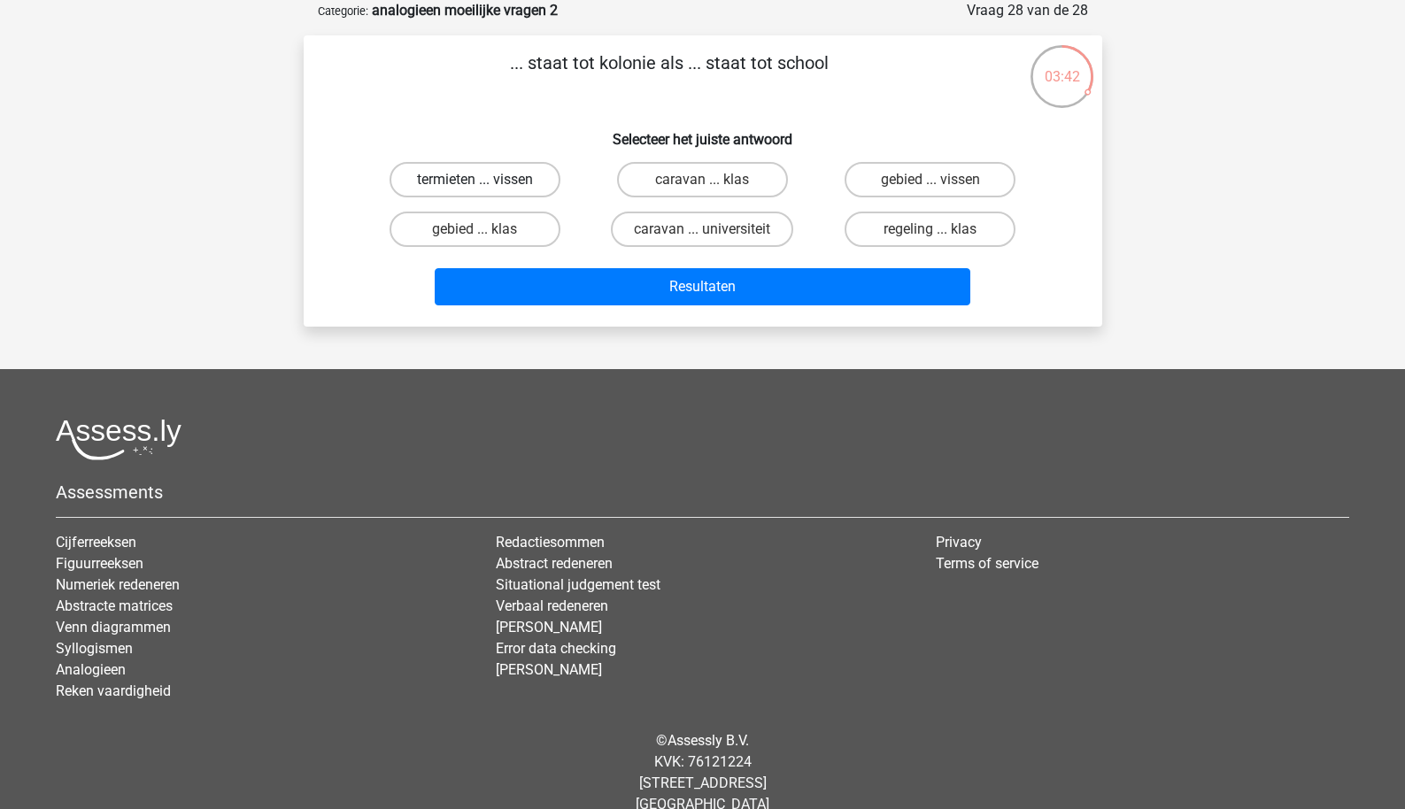
click at [523, 182] on label "termieten ... vissen" at bounding box center [475, 179] width 171 height 35
click at [486, 182] on input "termieten ... vissen" at bounding box center [481, 186] width 12 height 12
radio input "true"
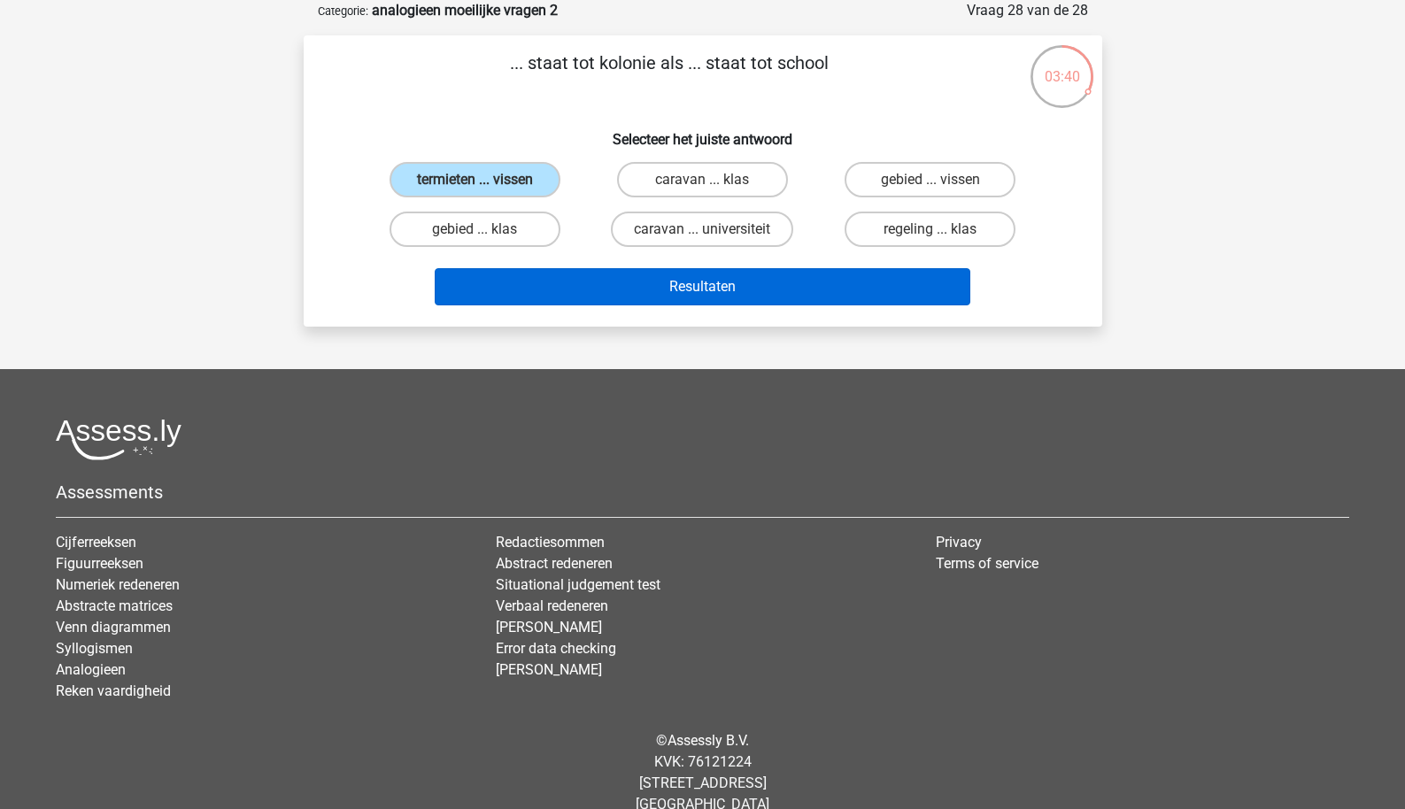
click at [557, 286] on button "Resultaten" at bounding box center [703, 286] width 536 height 37
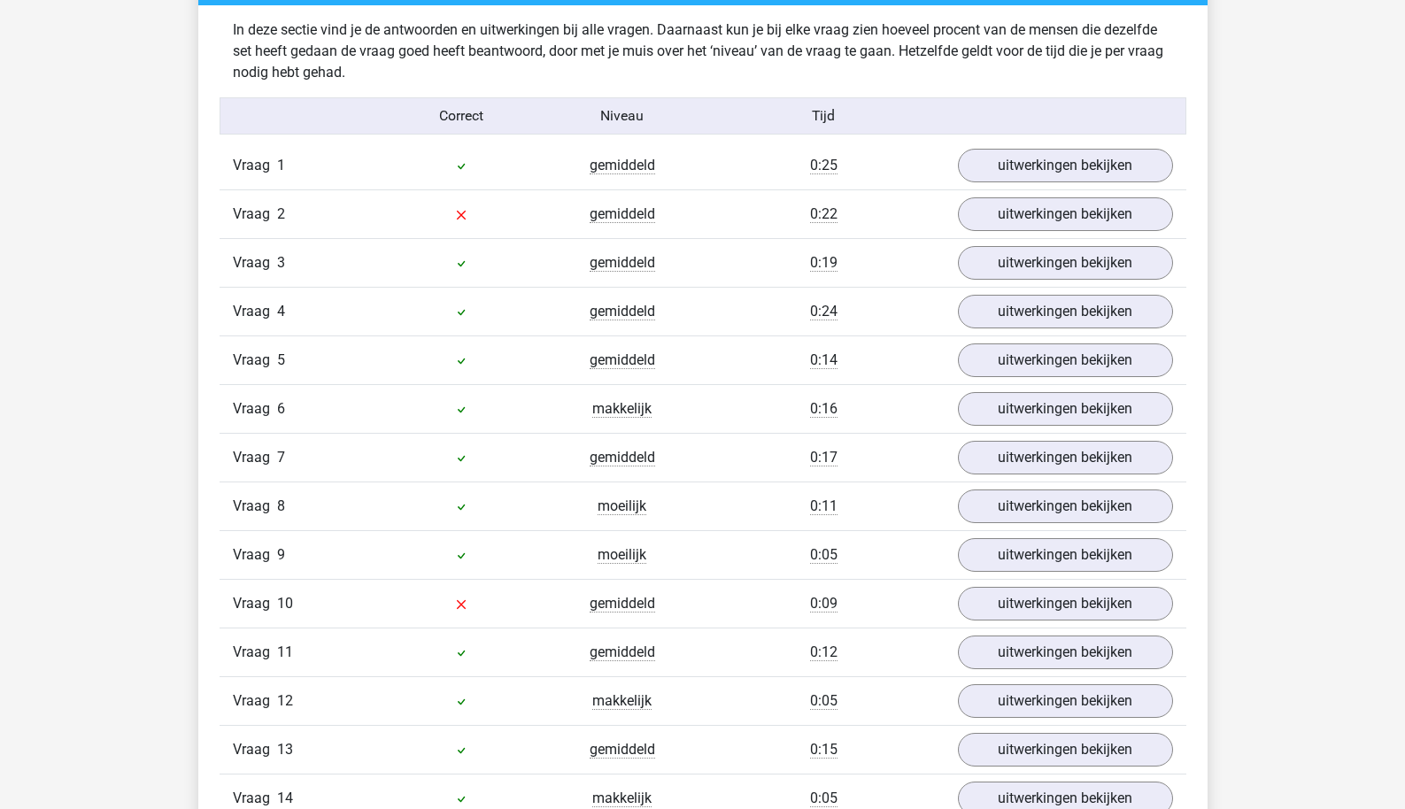
scroll to position [1366, 0]
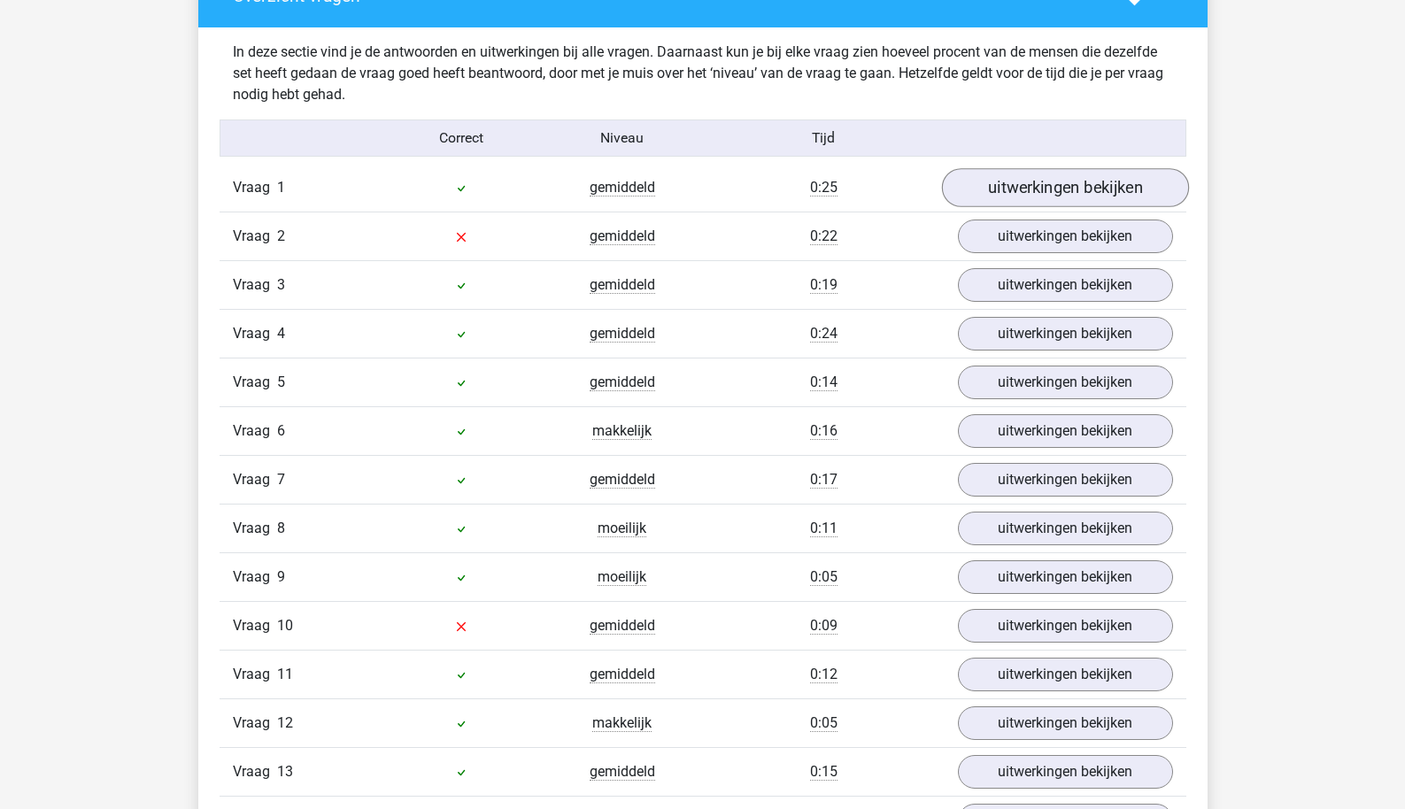
click at [1058, 202] on link "uitwerkingen bekijken" at bounding box center [1064, 187] width 247 height 39
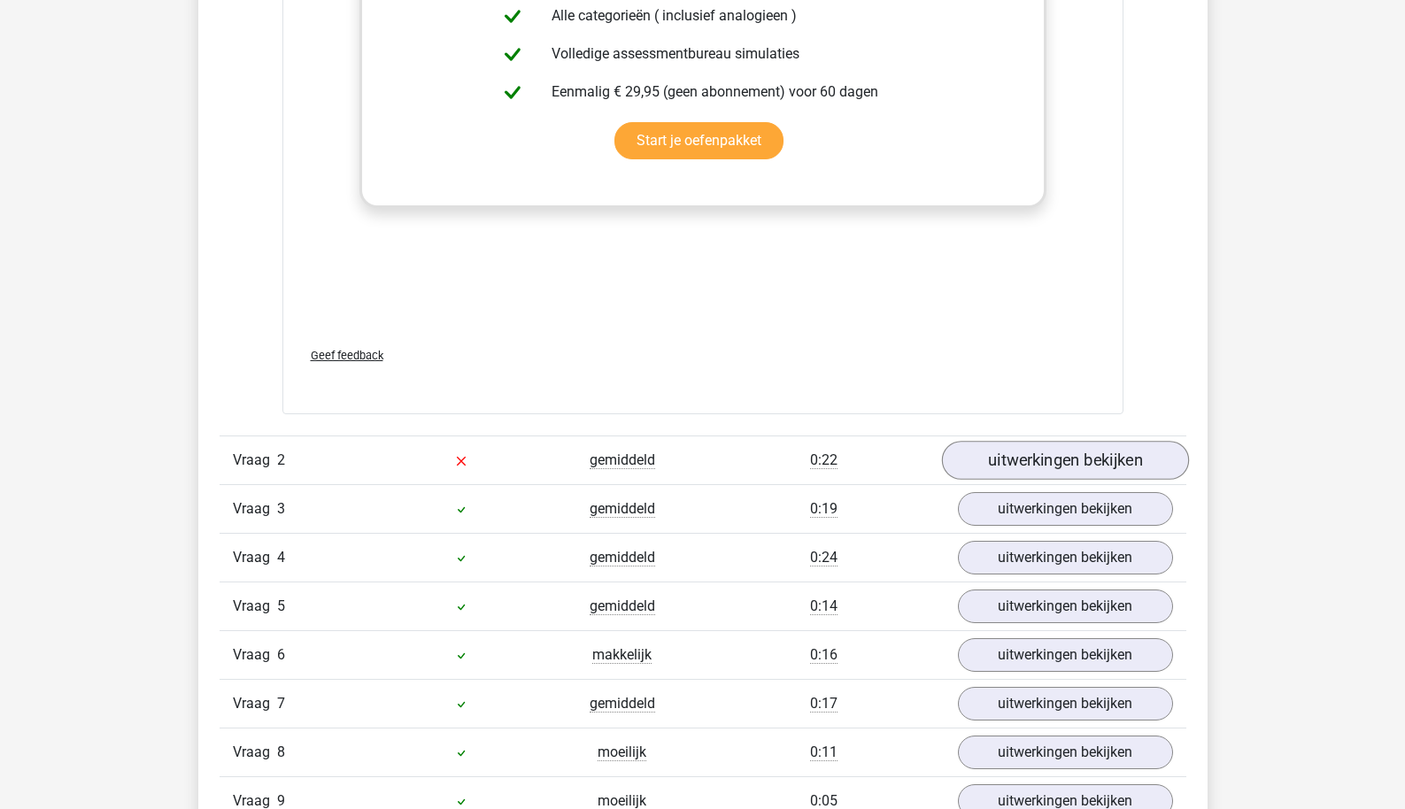
click at [1010, 451] on link "uitwerkingen bekijken" at bounding box center [1064, 460] width 247 height 39
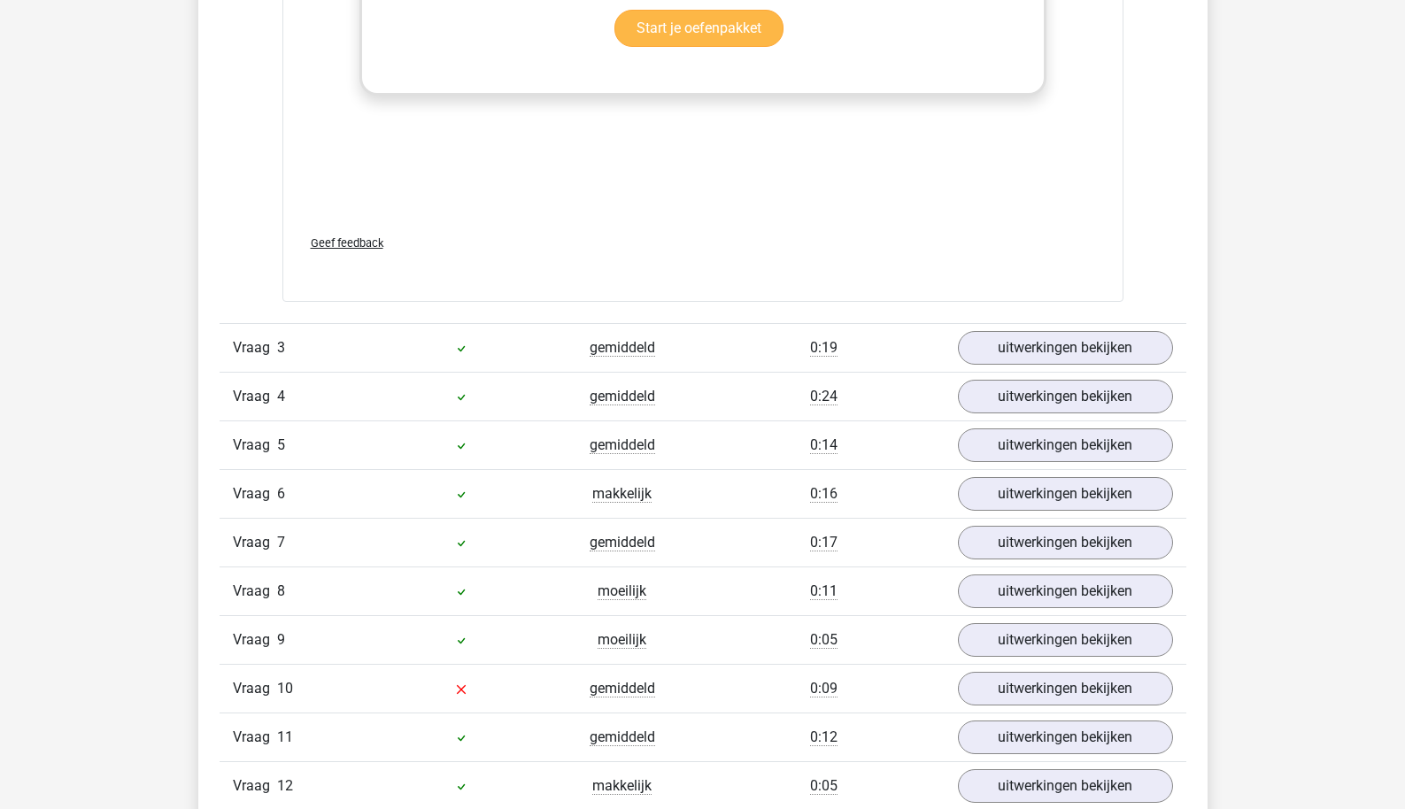
scroll to position [3286, 0]
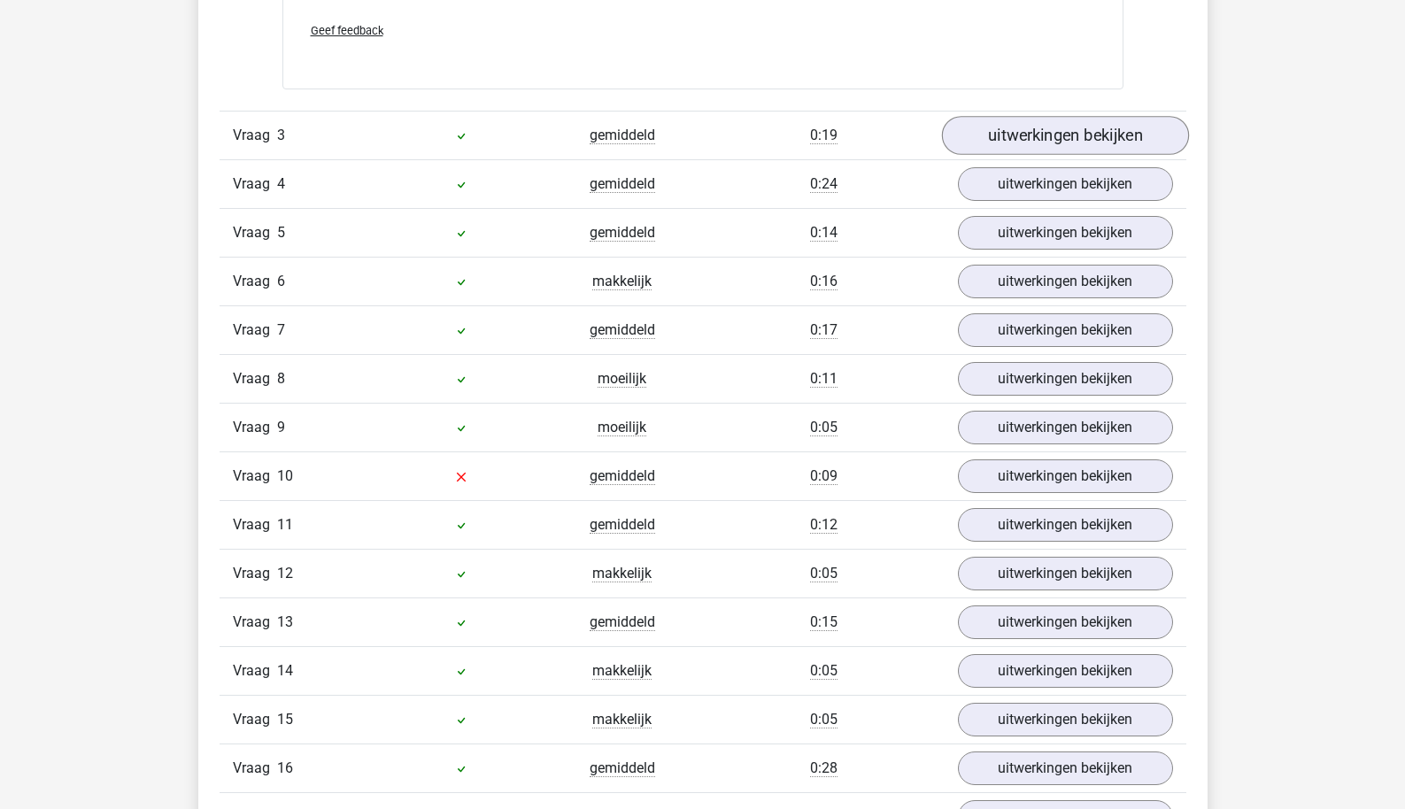
click at [1049, 142] on link "uitwerkingen bekijken" at bounding box center [1064, 135] width 247 height 39
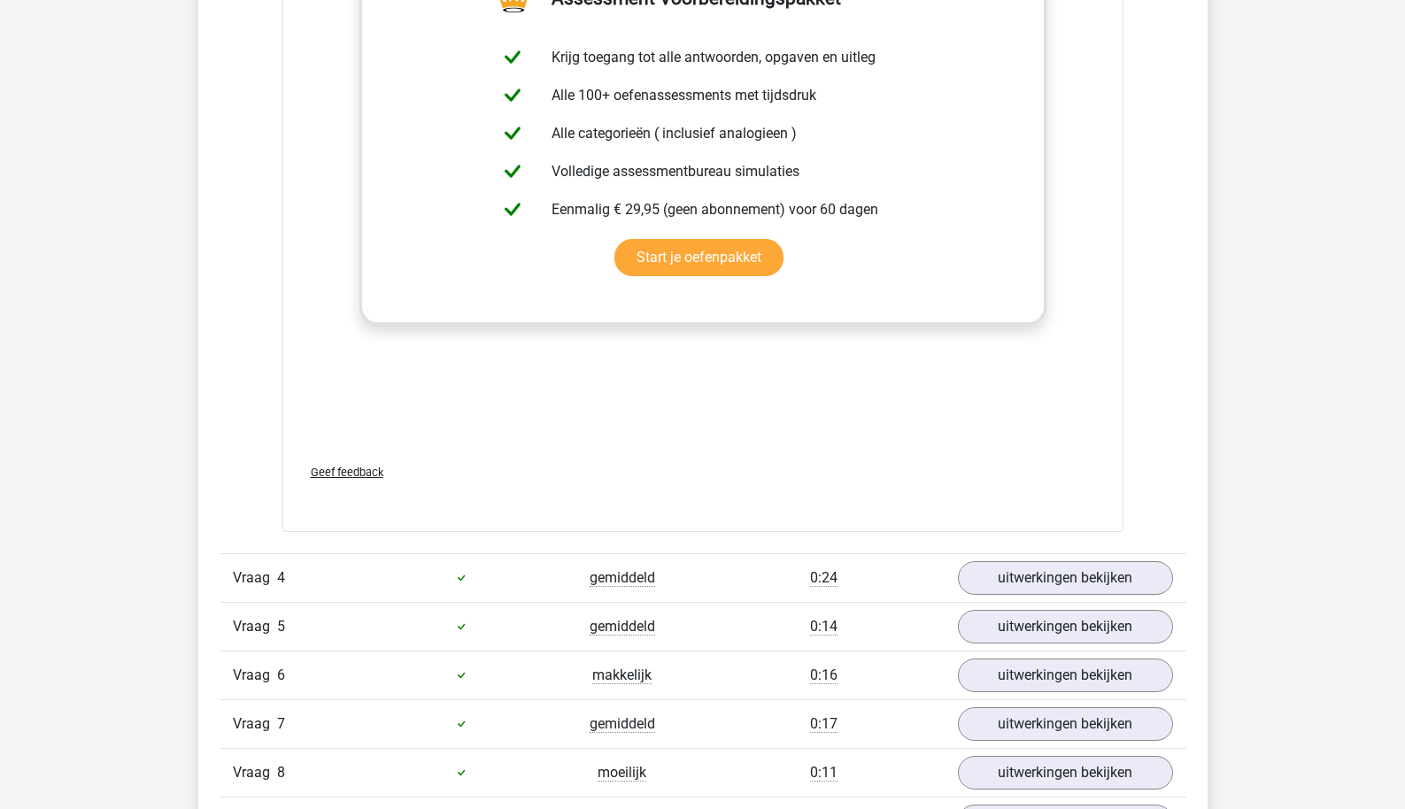
scroll to position [3963, 0]
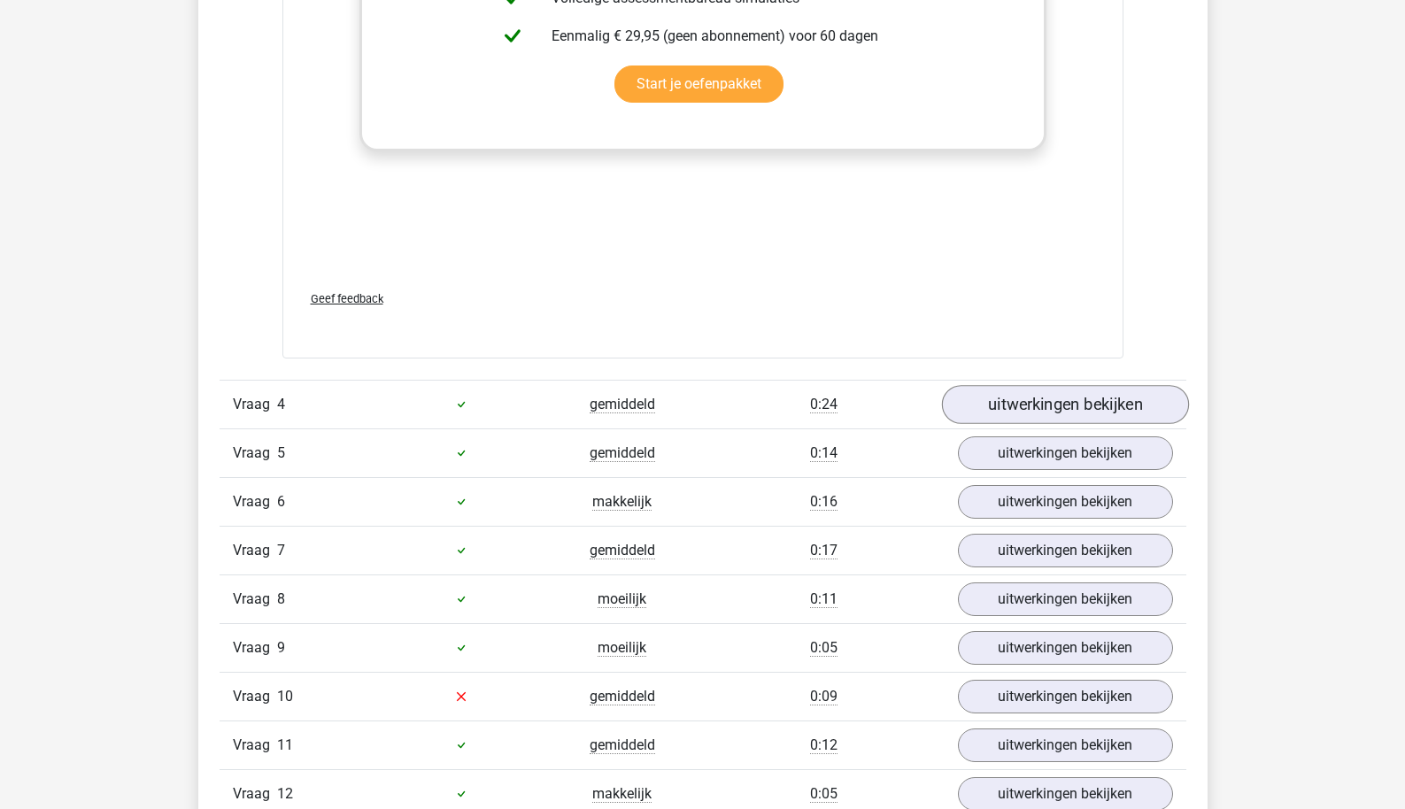
click at [1064, 418] on link "uitwerkingen bekijken" at bounding box center [1064, 404] width 247 height 39
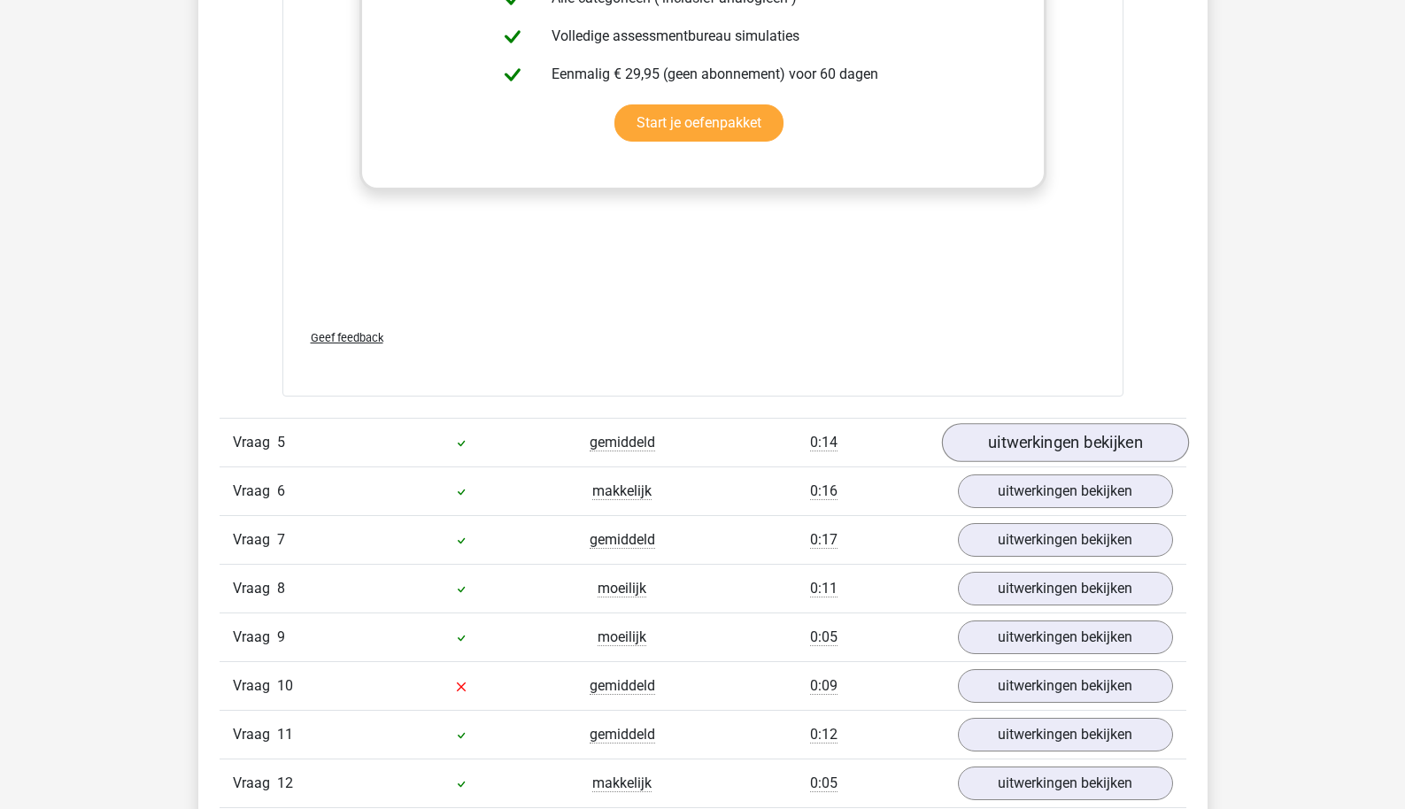
click at [1059, 441] on link "uitwerkingen bekijken" at bounding box center [1064, 442] width 247 height 39
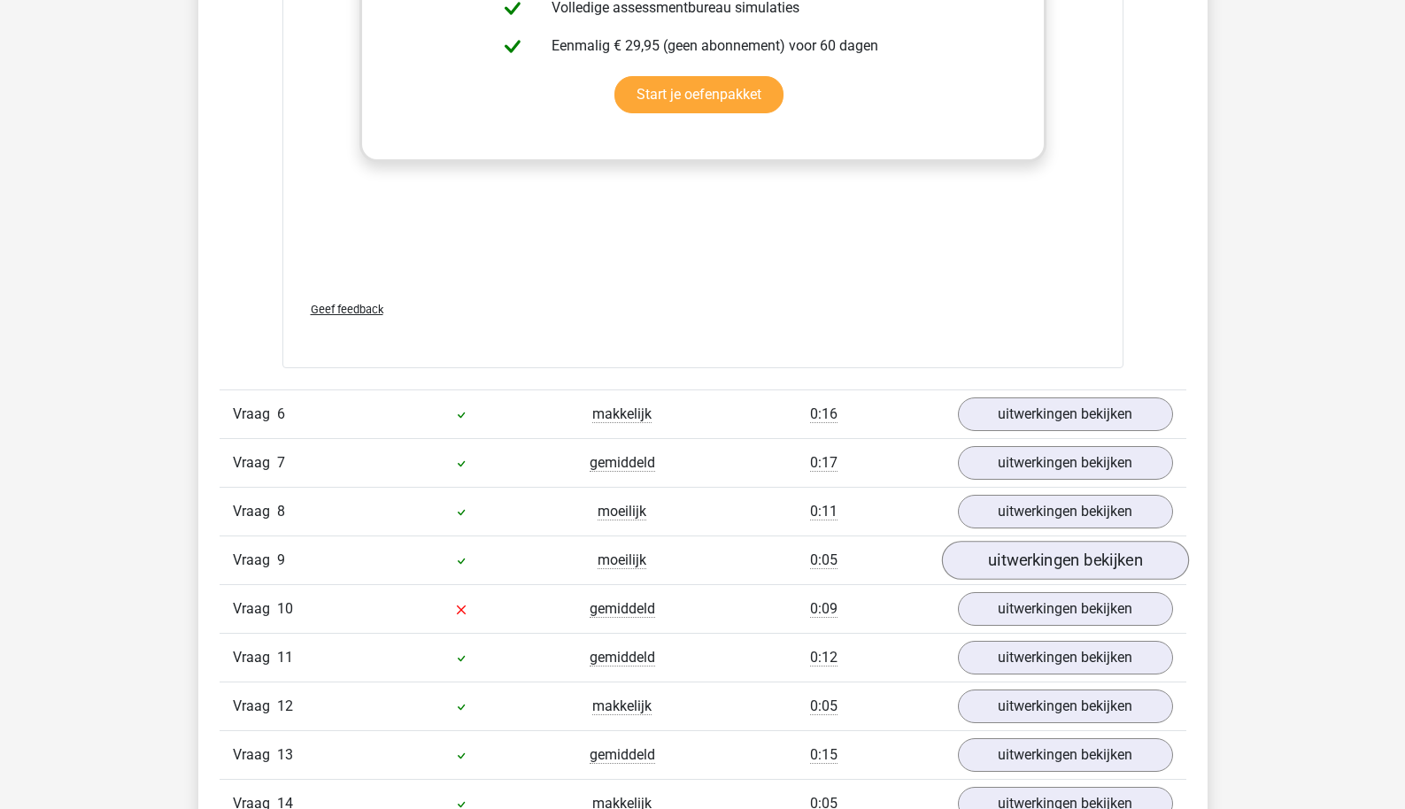
scroll to position [6019, 0]
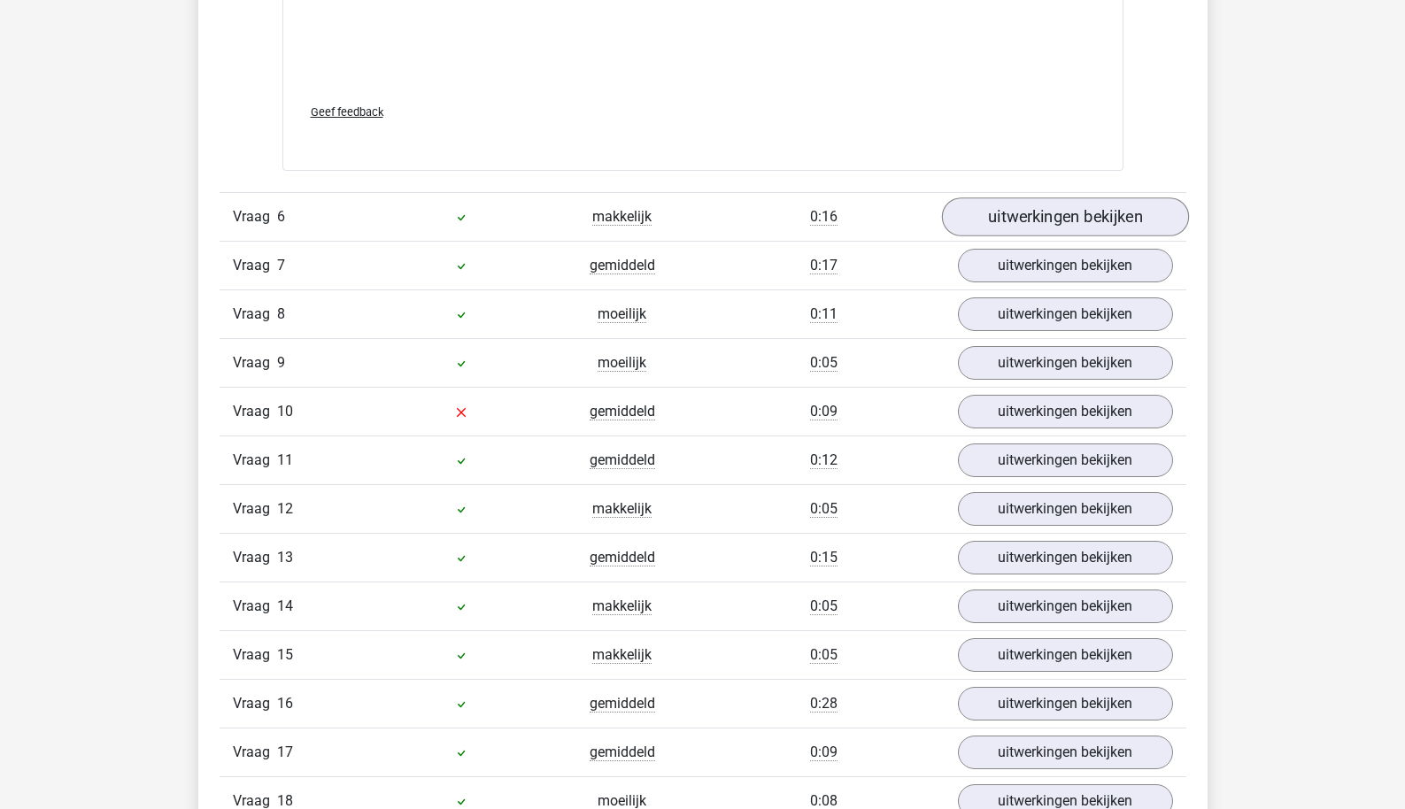
click at [1046, 219] on link "uitwerkingen bekijken" at bounding box center [1064, 216] width 247 height 39
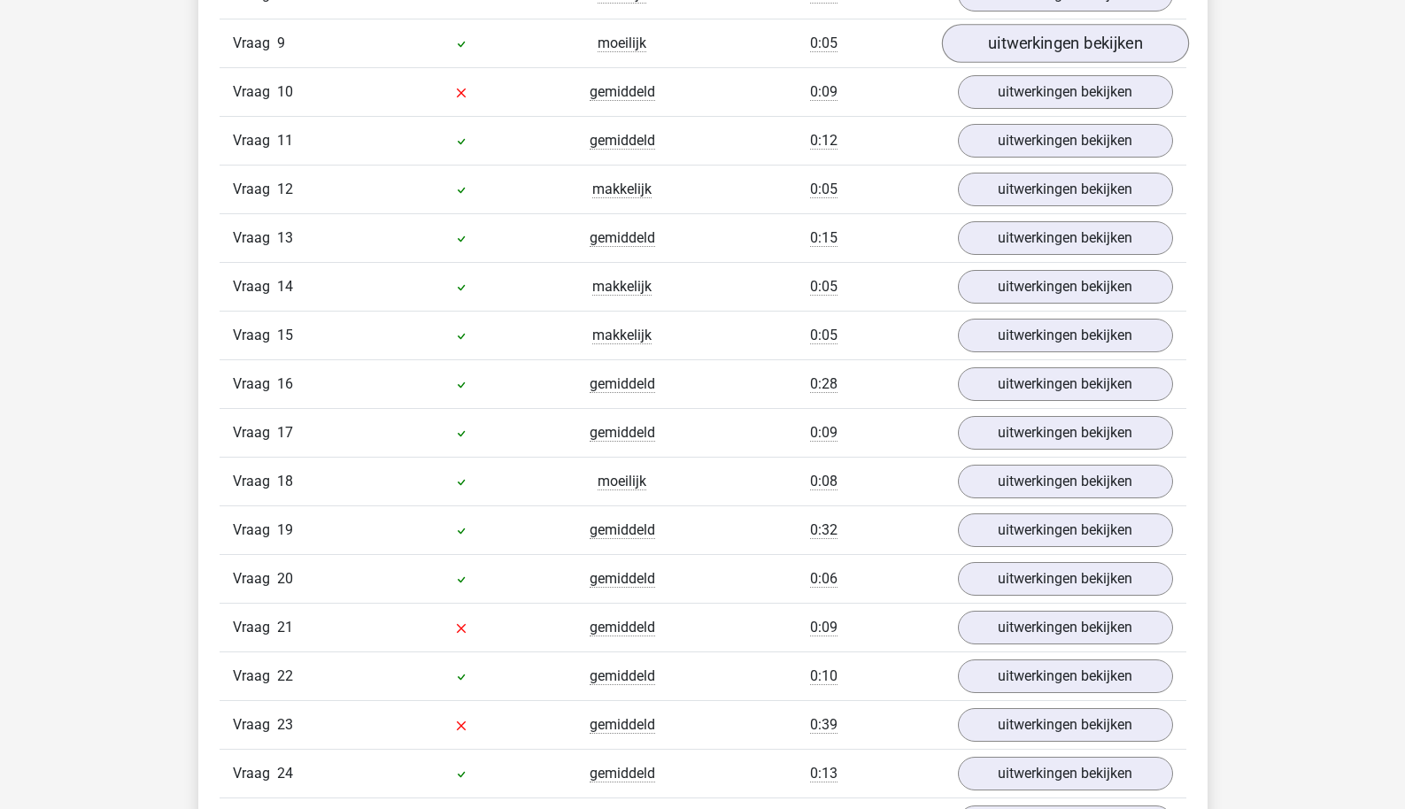
scroll to position [7115, 0]
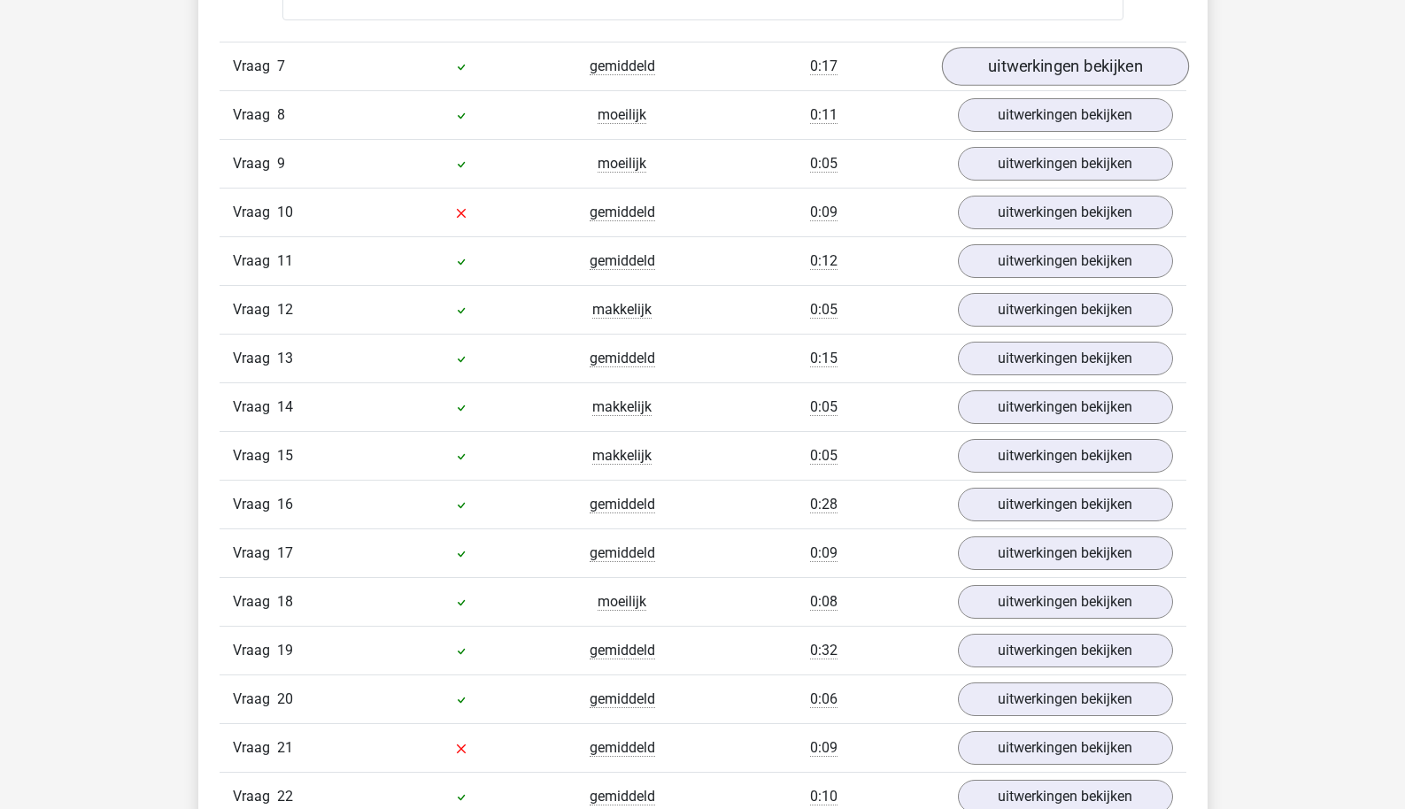
click at [1071, 58] on link "uitwerkingen bekijken" at bounding box center [1064, 66] width 247 height 39
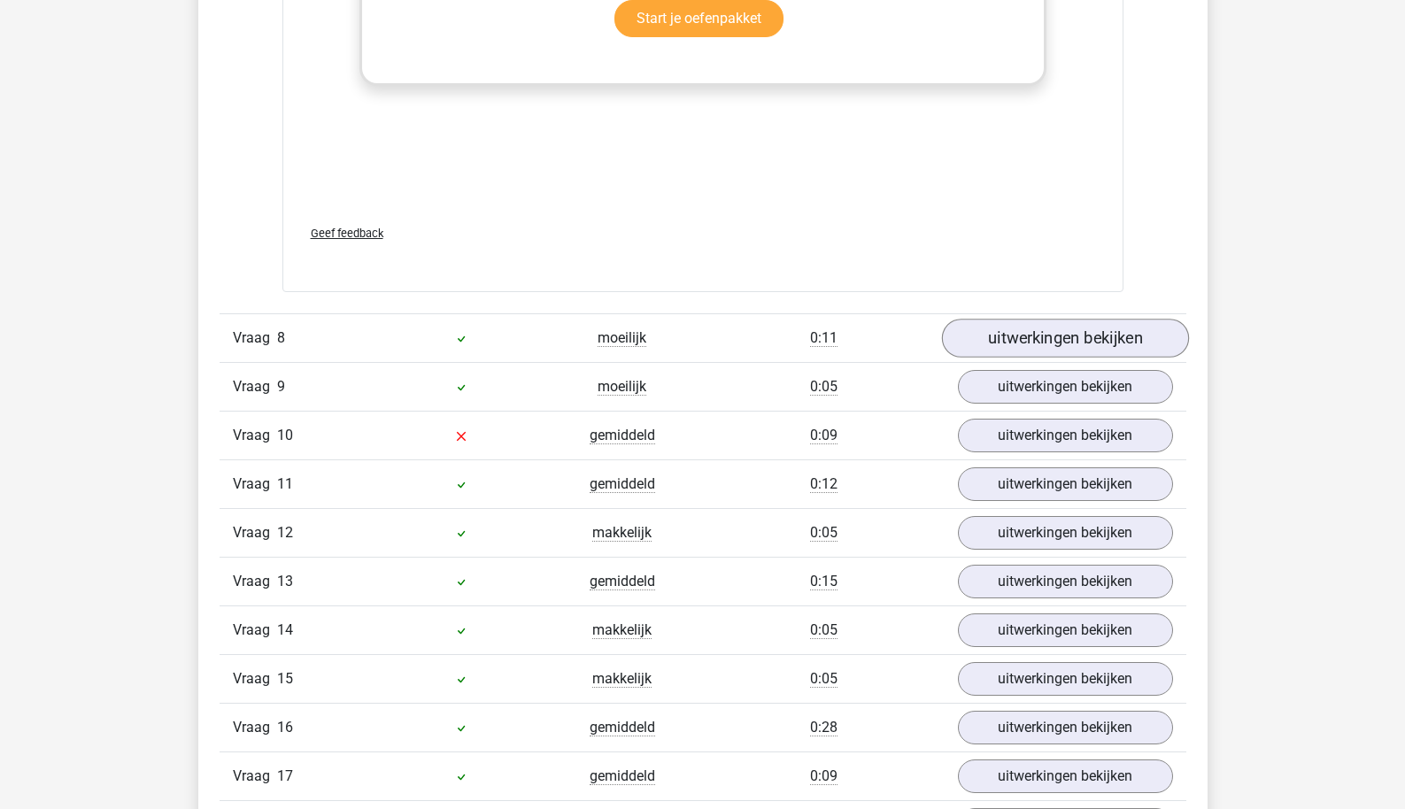
click at [1059, 343] on link "uitwerkingen bekijken" at bounding box center [1064, 339] width 247 height 39
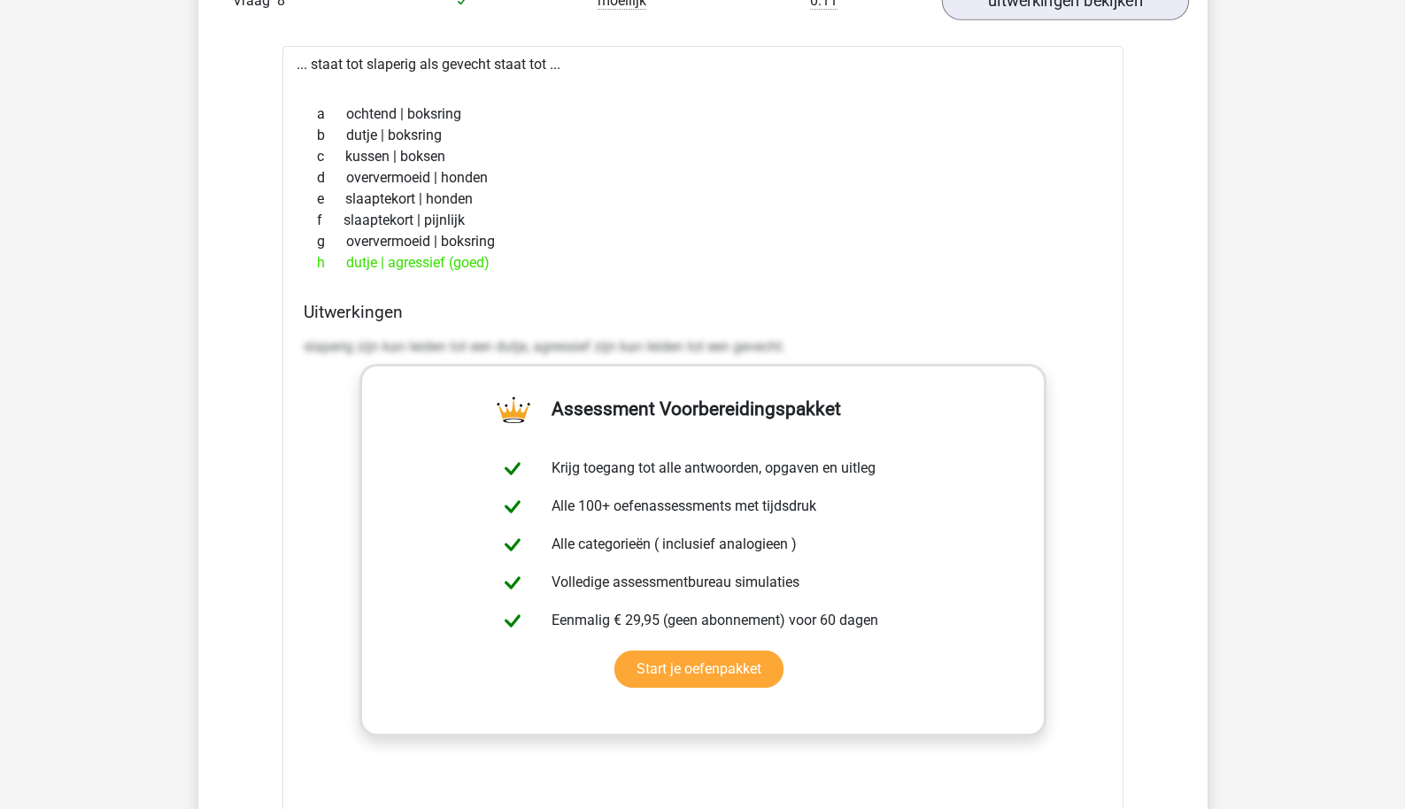
scroll to position [8542, 0]
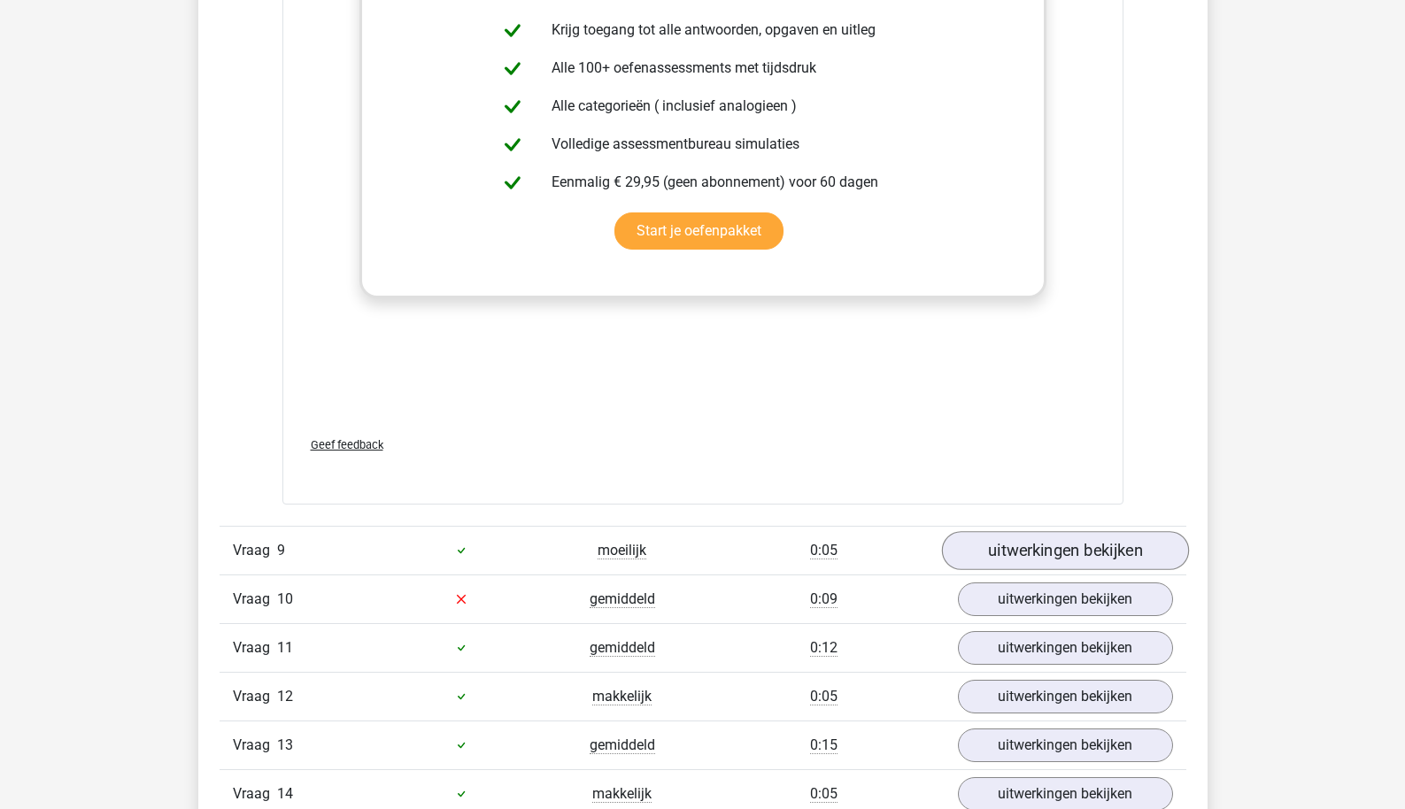
click at [1047, 559] on link "uitwerkingen bekijken" at bounding box center [1064, 550] width 247 height 39
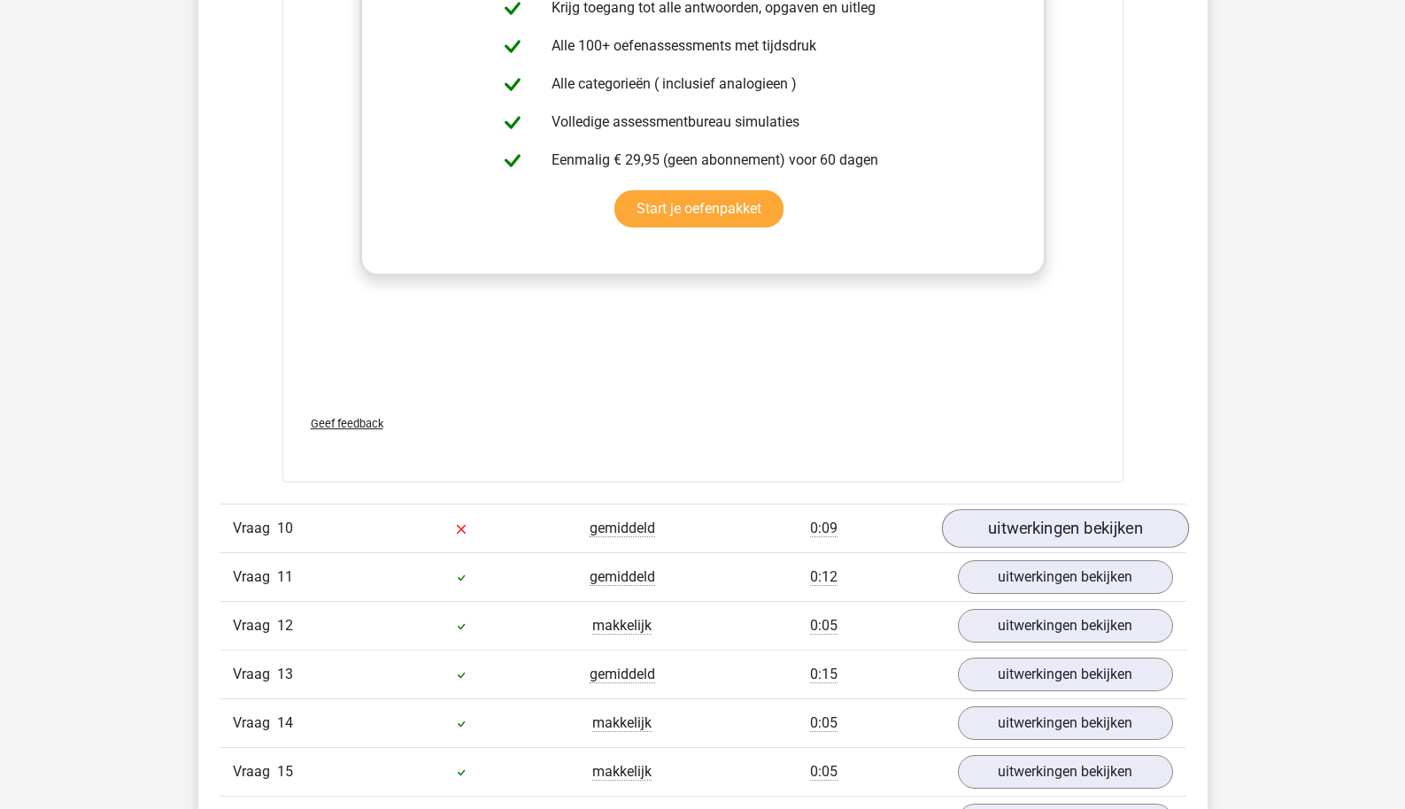
click at [1047, 523] on link "uitwerkingen bekijken" at bounding box center [1064, 528] width 247 height 39
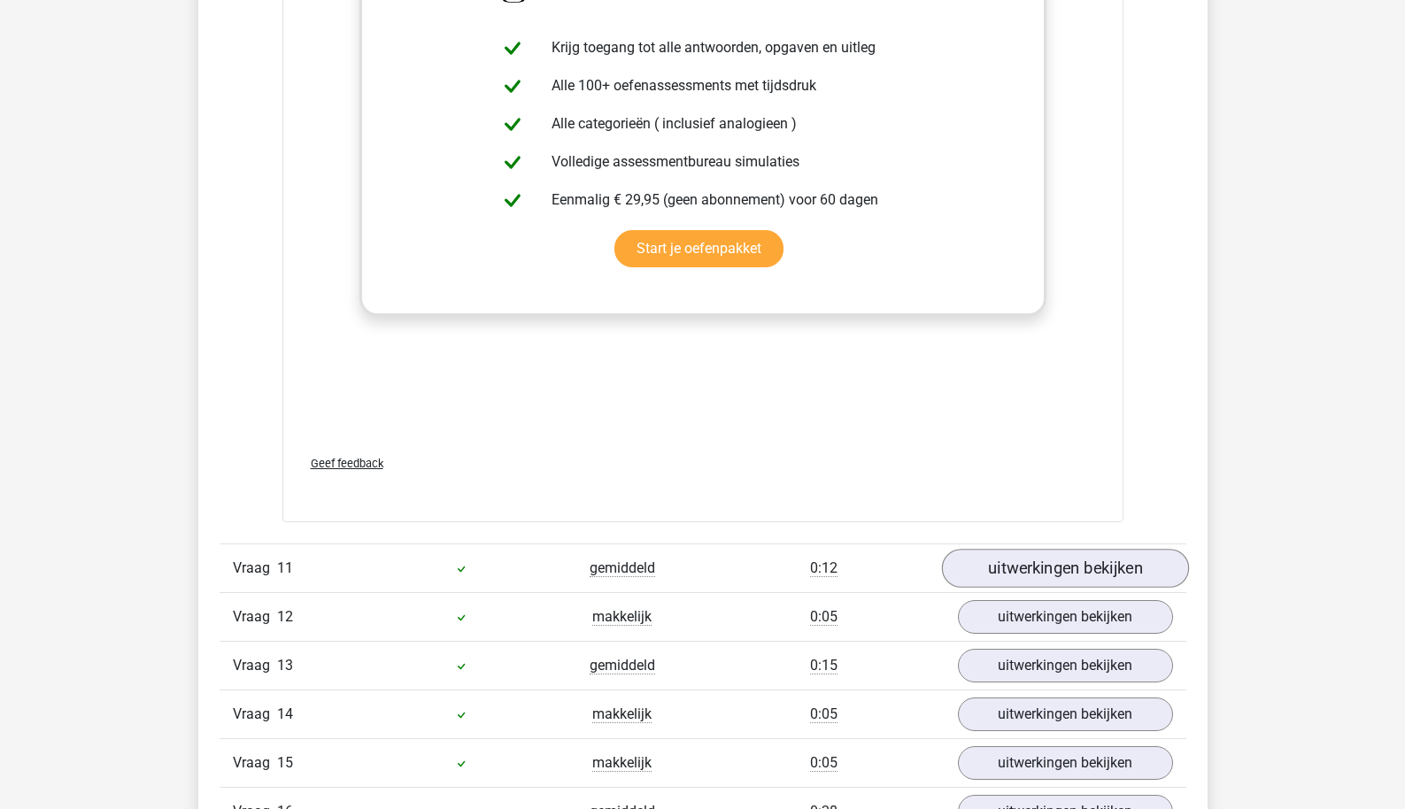
click at [1033, 549] on link "uitwerkingen bekijken" at bounding box center [1064, 568] width 247 height 39
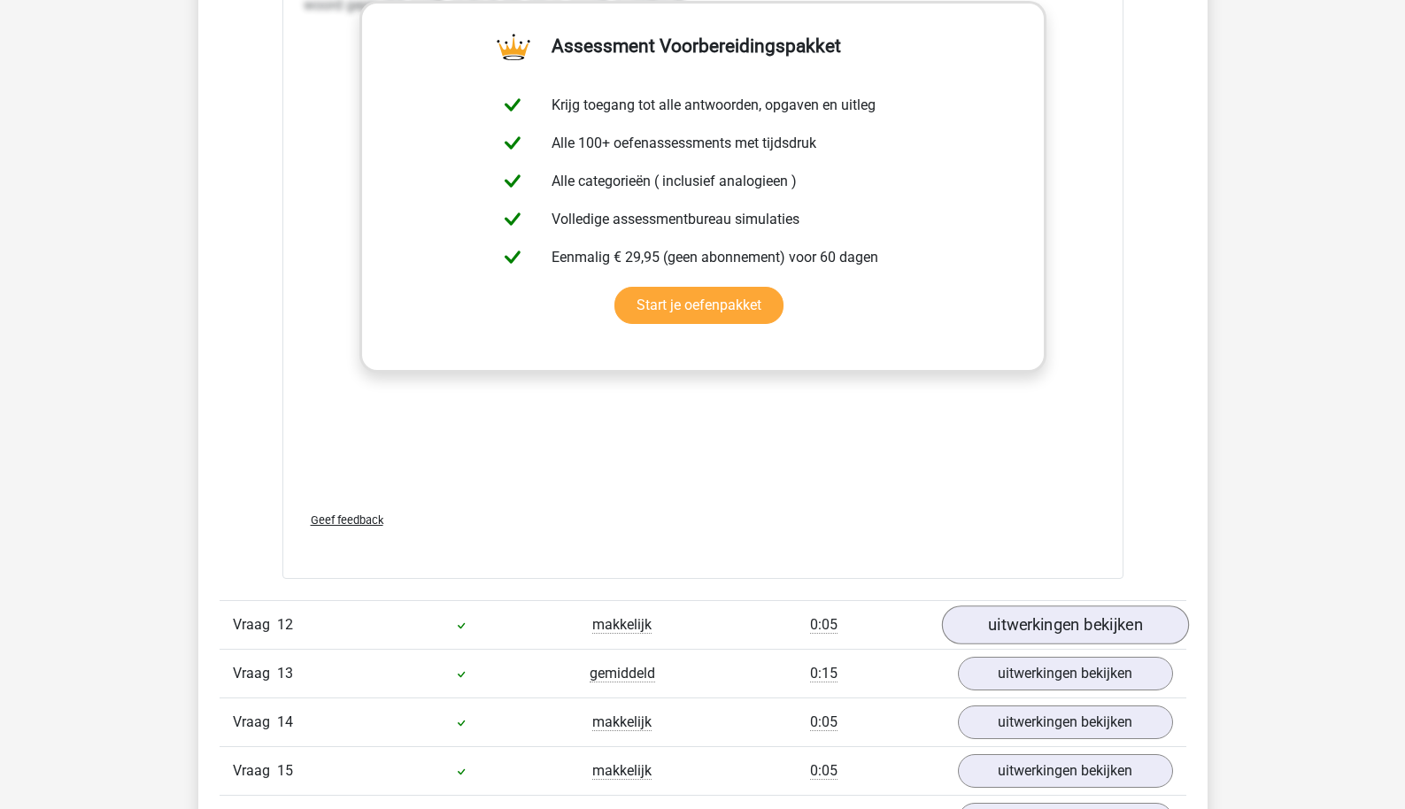
click at [1025, 613] on link "uitwerkingen bekijken" at bounding box center [1064, 625] width 247 height 39
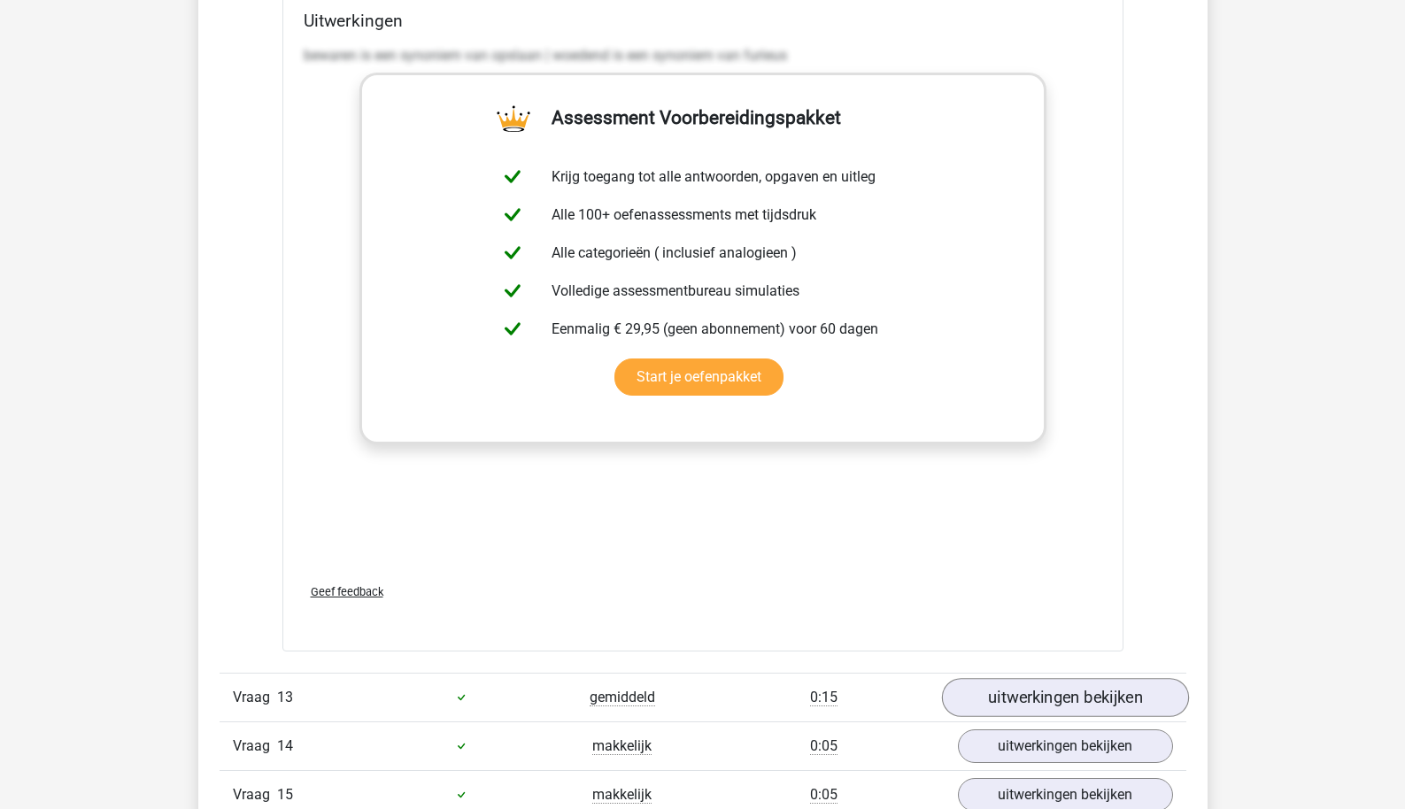
click at [1012, 678] on link "uitwerkingen bekijken" at bounding box center [1064, 697] width 247 height 39
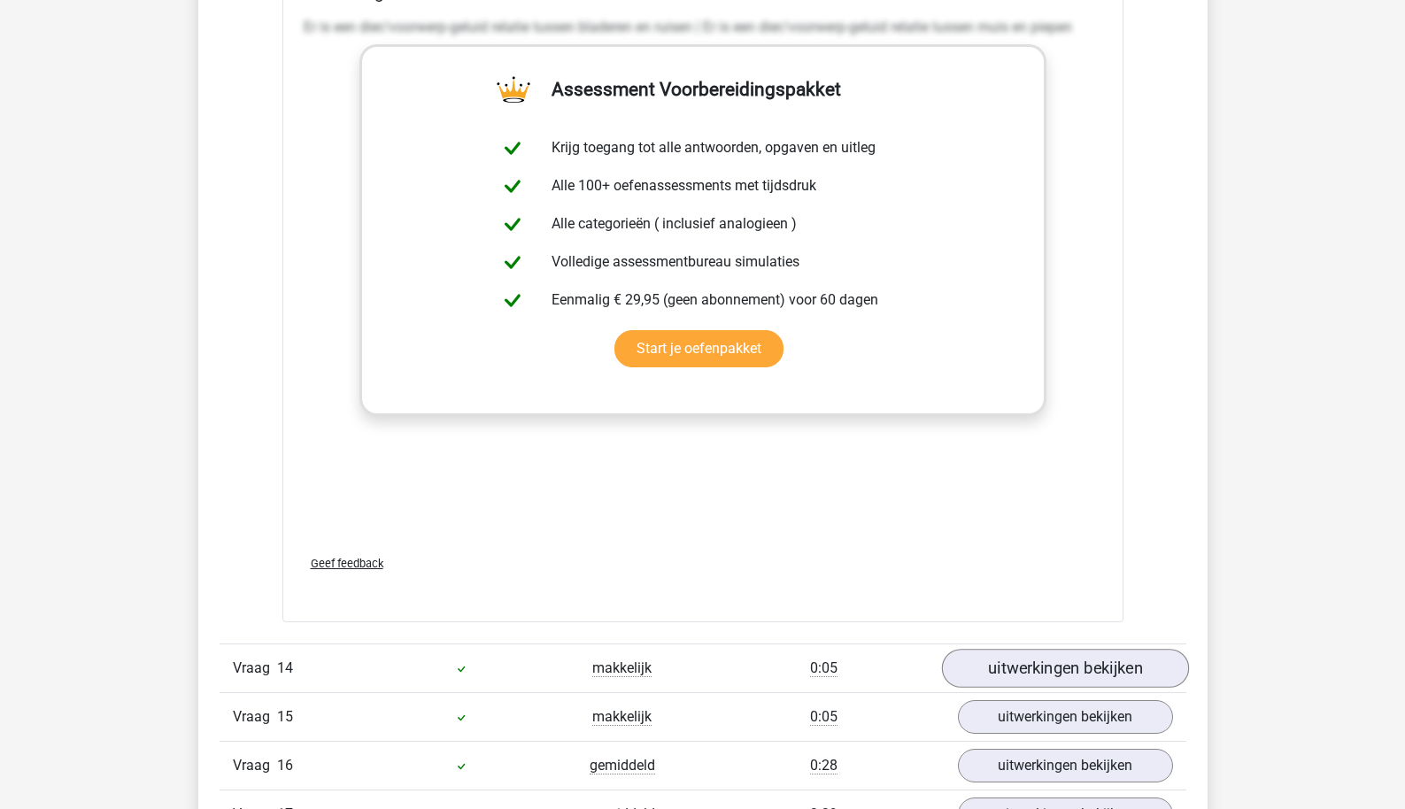
click at [1016, 658] on link "uitwerkingen bekijken" at bounding box center [1064, 668] width 247 height 39
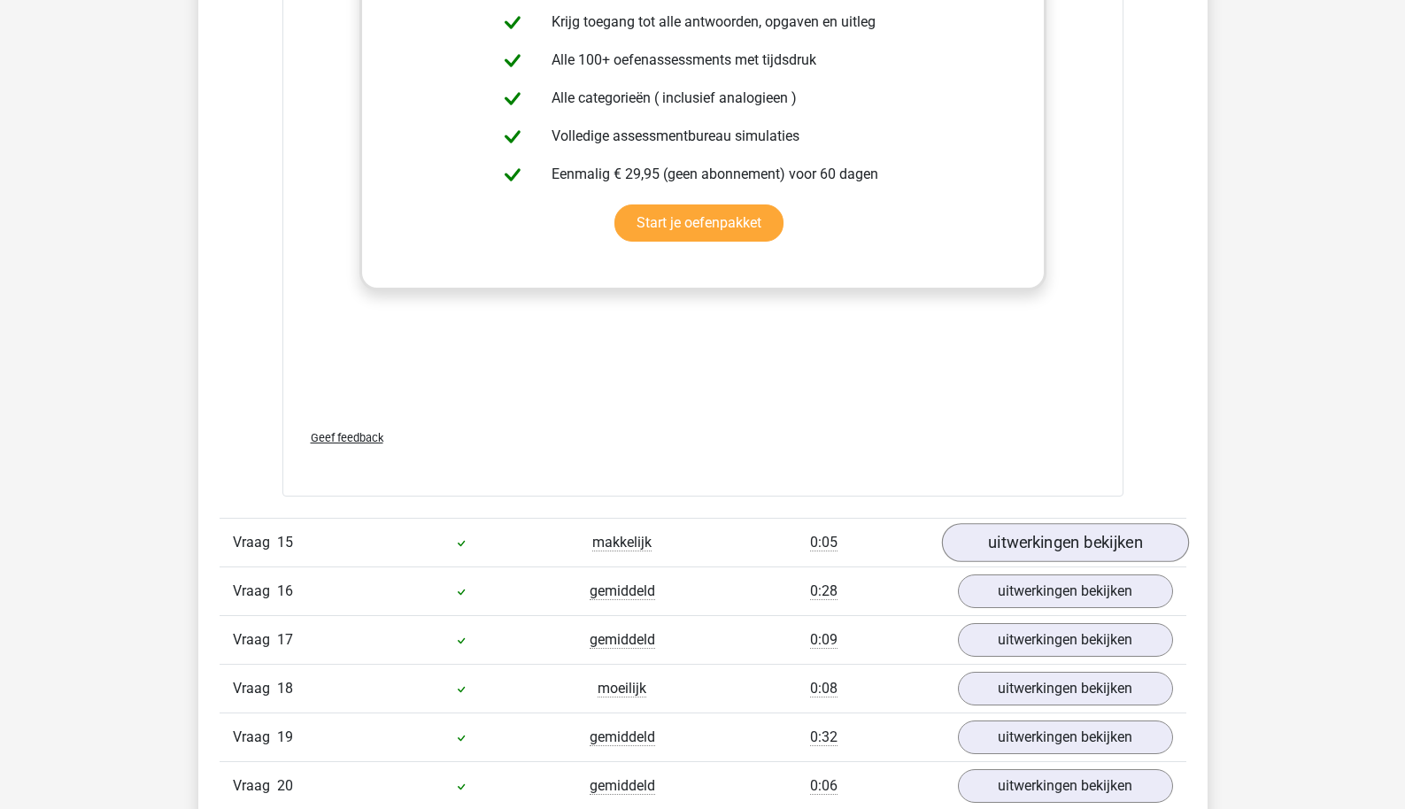
click at [1032, 538] on link "uitwerkingen bekijken" at bounding box center [1064, 542] width 247 height 39
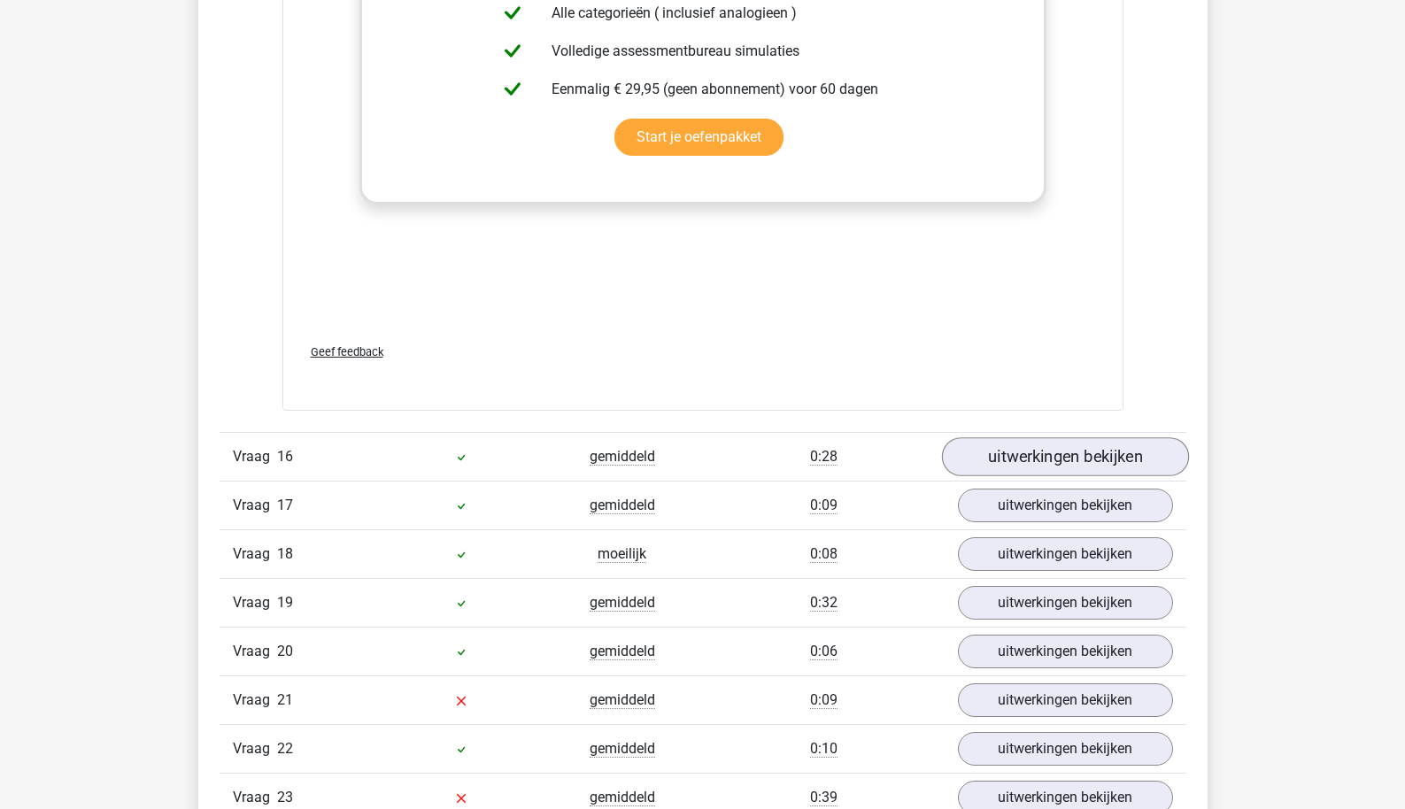
click at [1027, 445] on link "uitwerkingen bekijken" at bounding box center [1064, 456] width 247 height 39
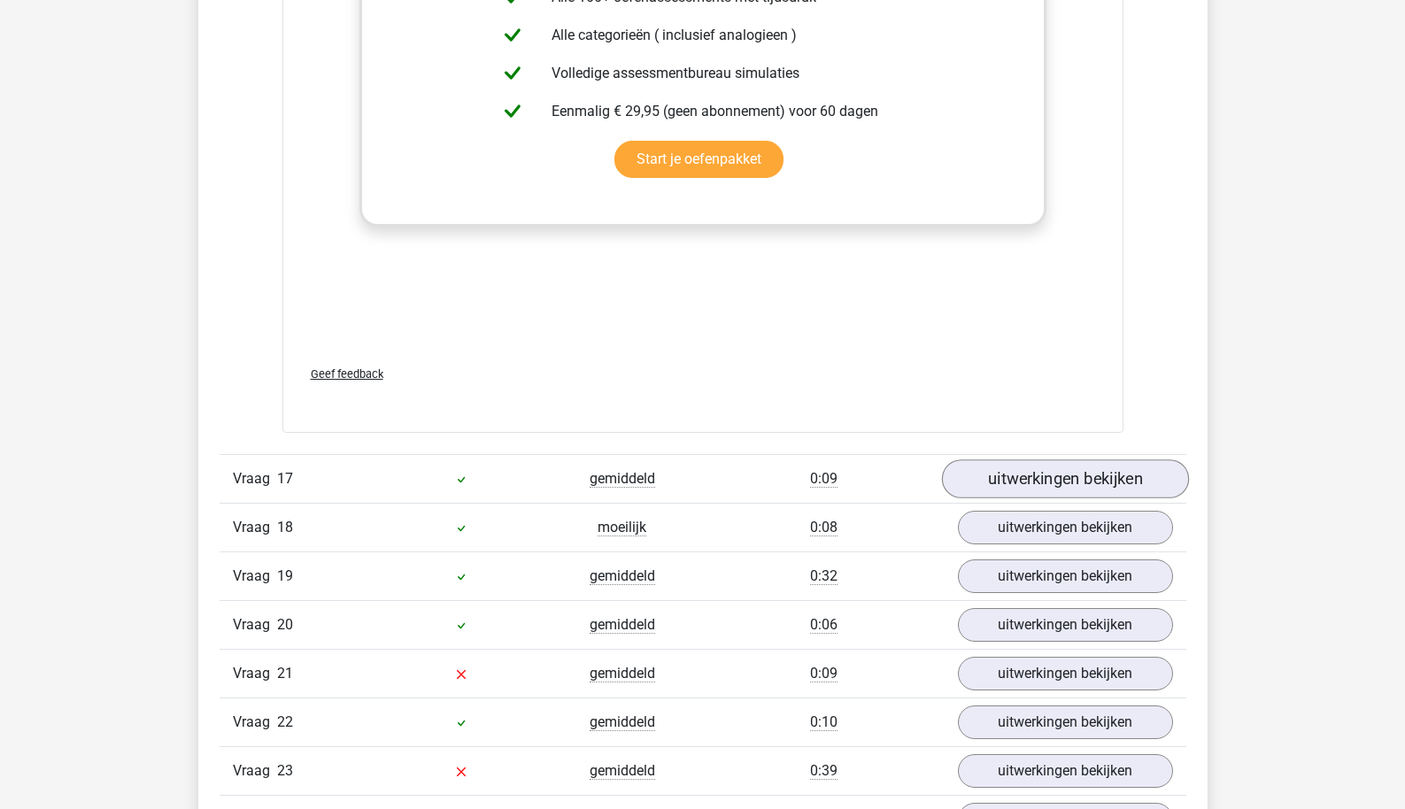
click at [1026, 460] on link "uitwerkingen bekijken" at bounding box center [1064, 479] width 247 height 39
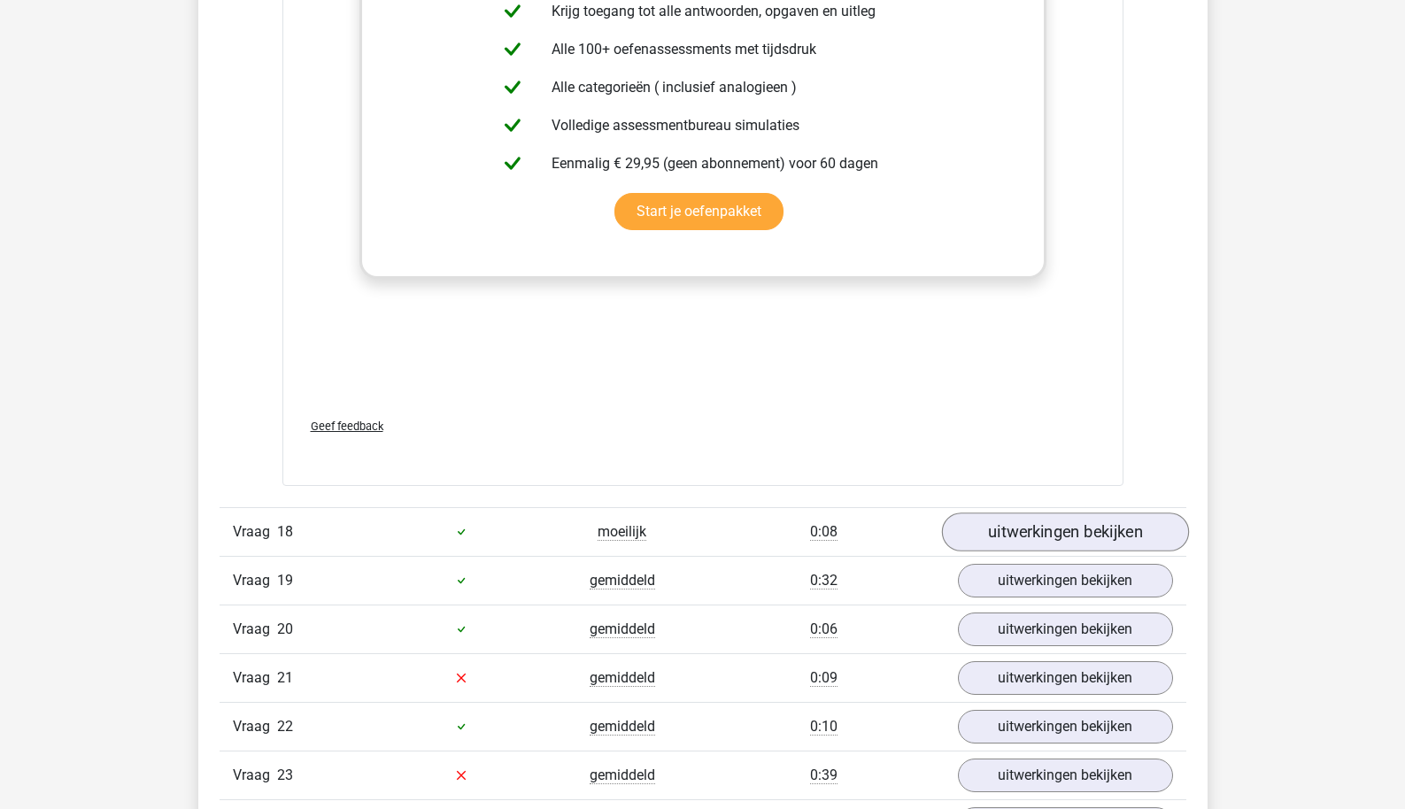
click at [1028, 513] on link "uitwerkingen bekijken" at bounding box center [1064, 532] width 247 height 39
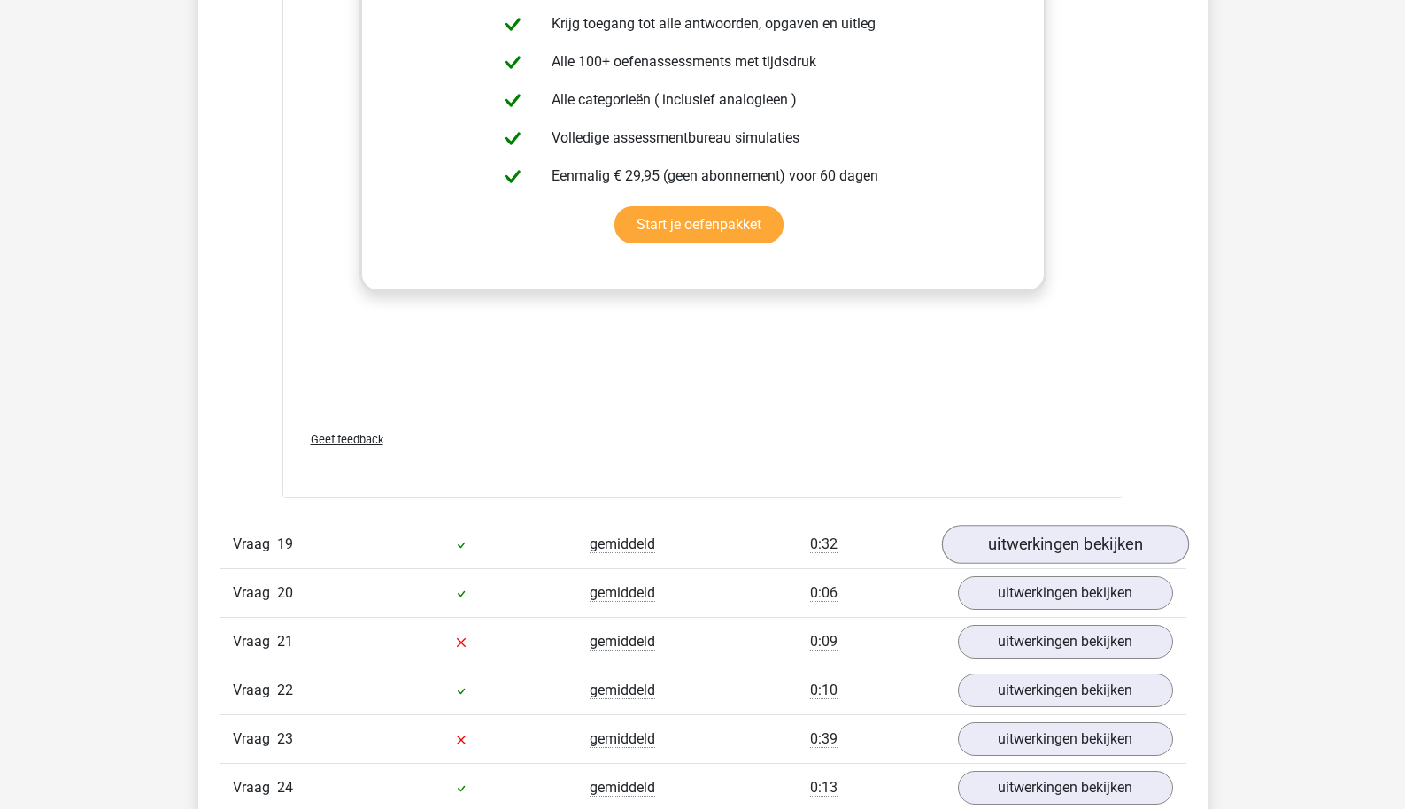
click at [1026, 525] on link "uitwerkingen bekijken" at bounding box center [1064, 544] width 247 height 39
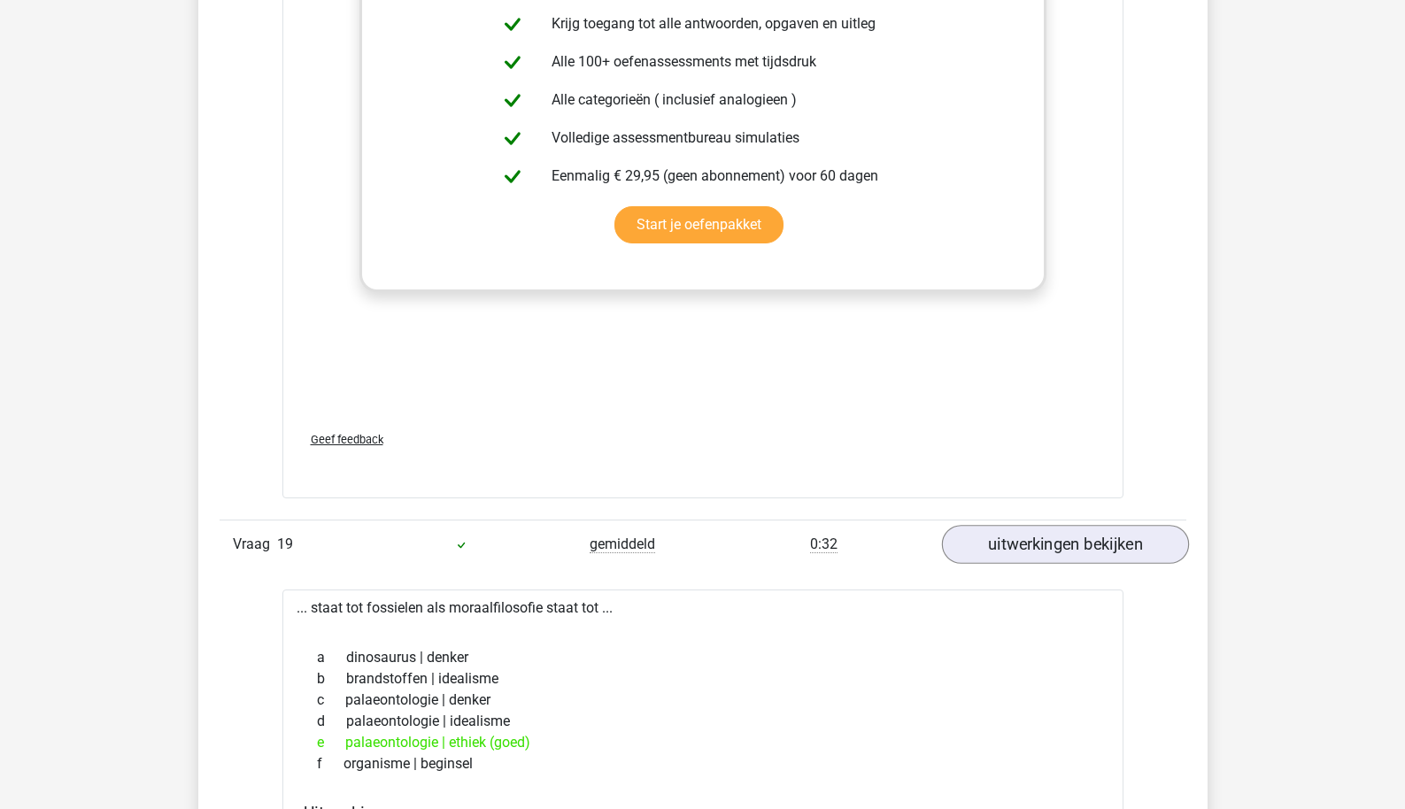
scroll to position [18795, 0]
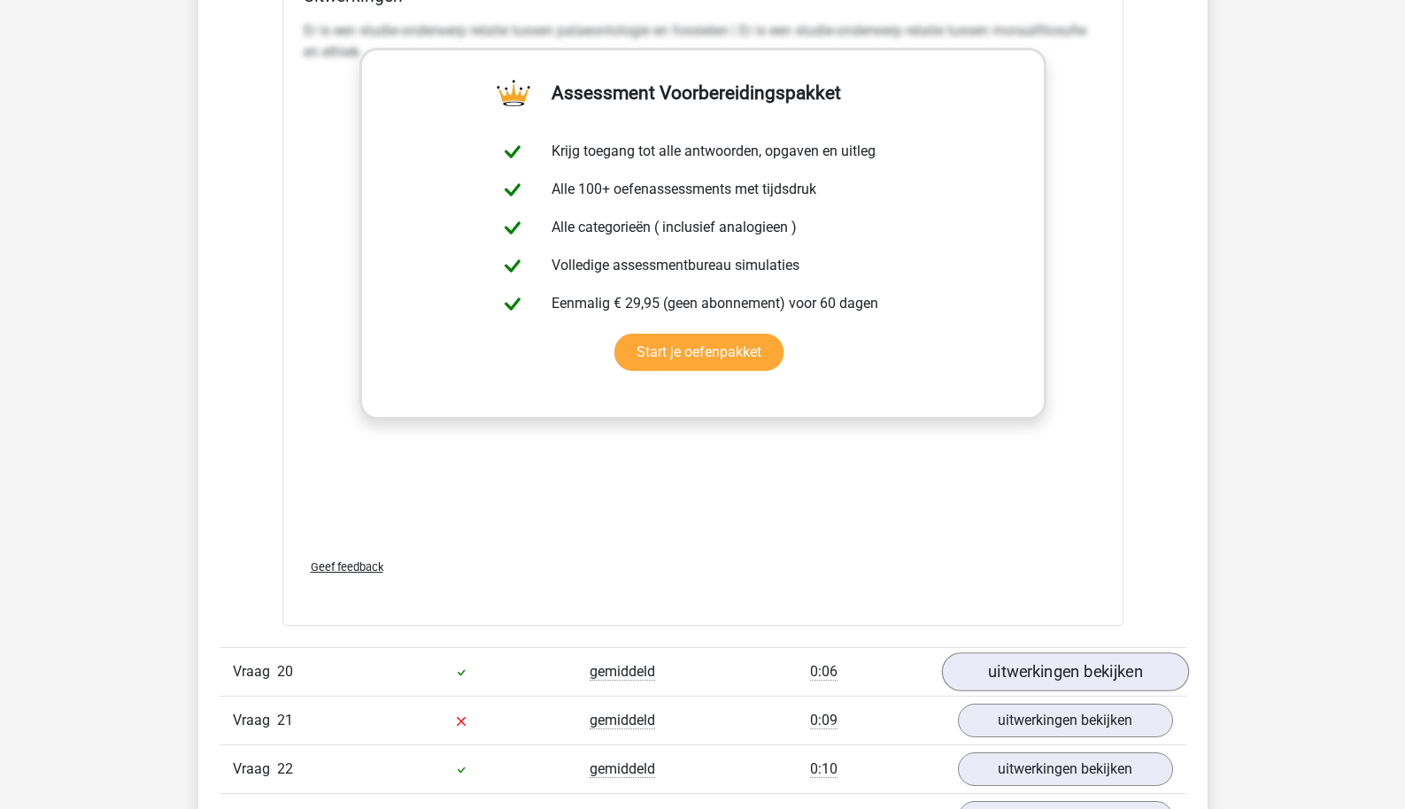
click at [1024, 653] on link "uitwerkingen bekijken" at bounding box center [1064, 672] width 247 height 39
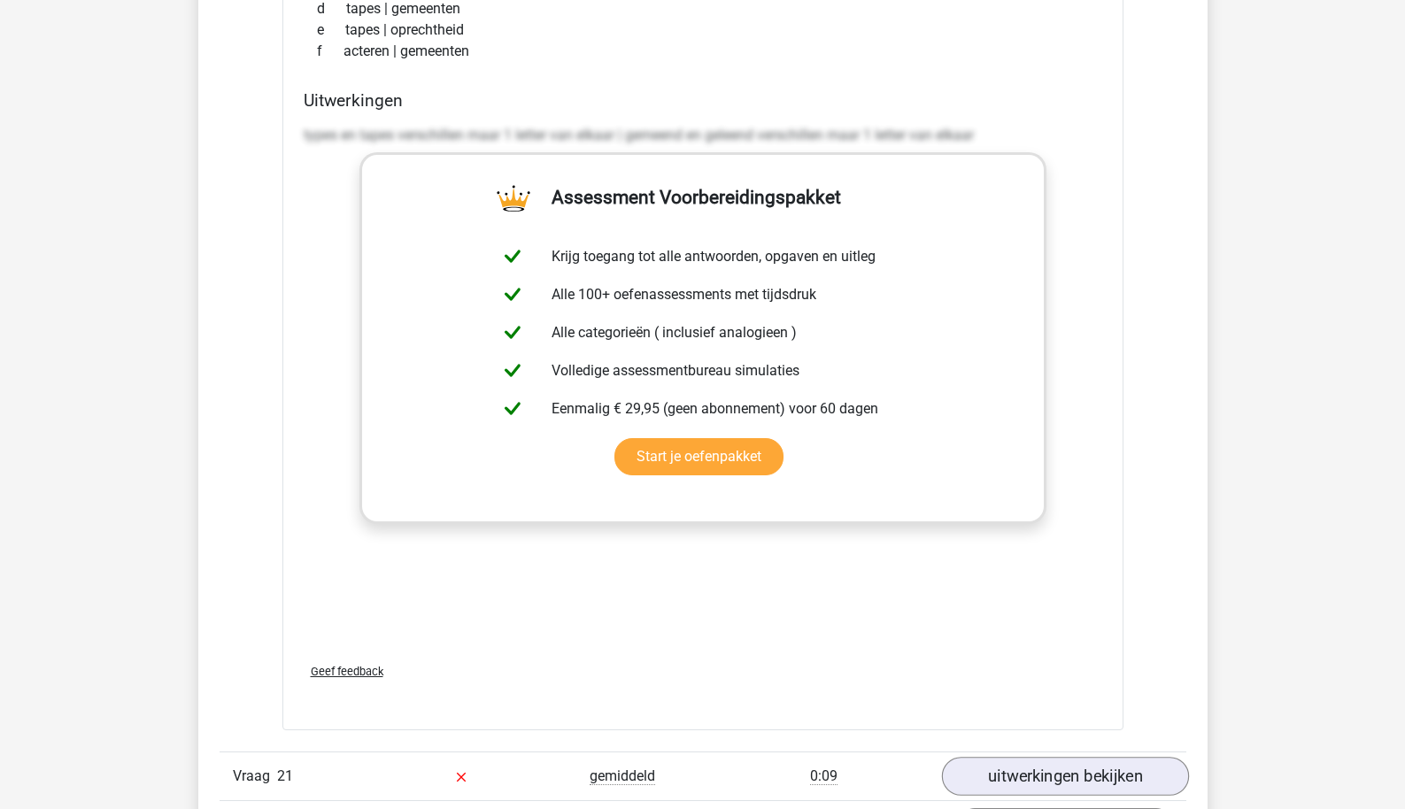
click at [1025, 757] on link "uitwerkingen bekijken" at bounding box center [1064, 776] width 247 height 39
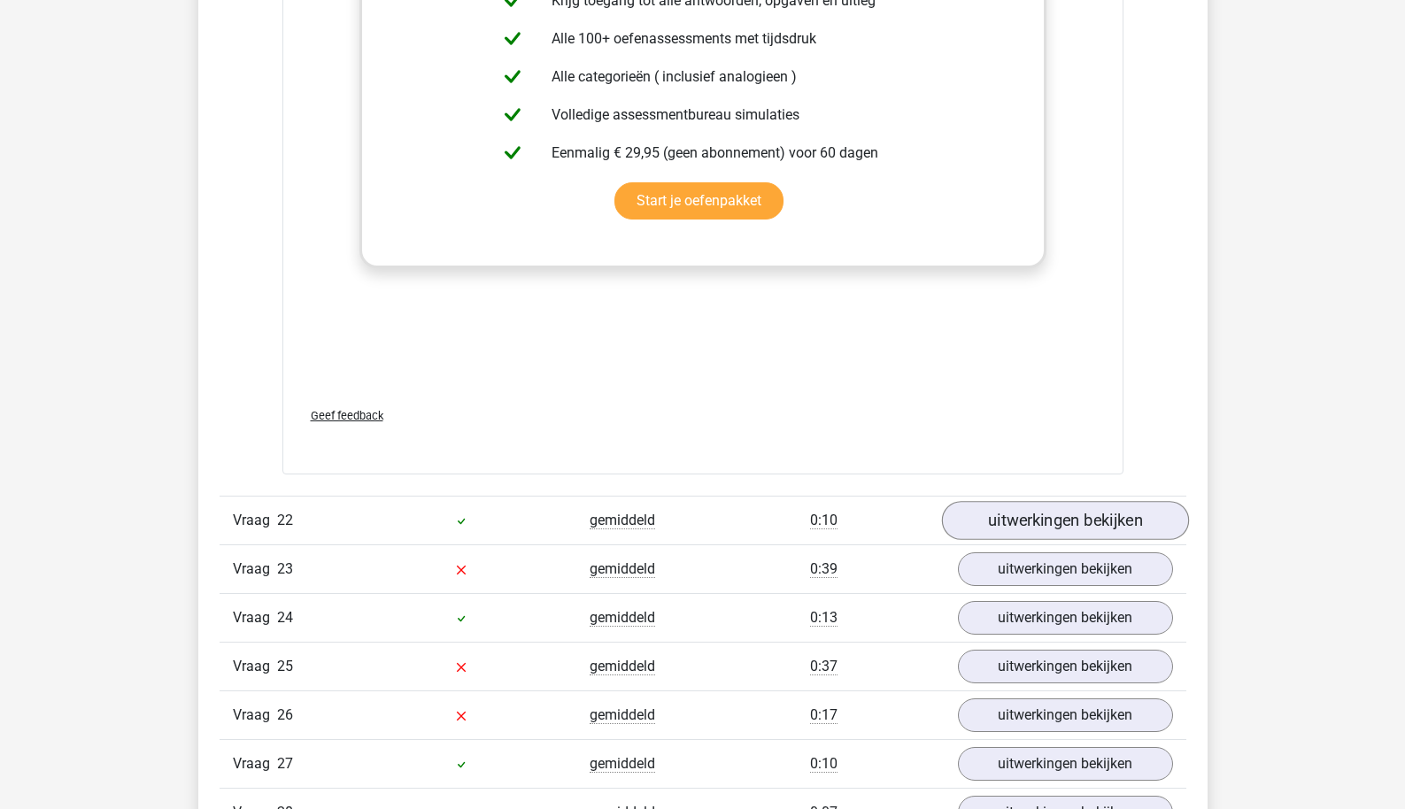
click at [1026, 511] on link "uitwerkingen bekijken" at bounding box center [1064, 521] width 247 height 39
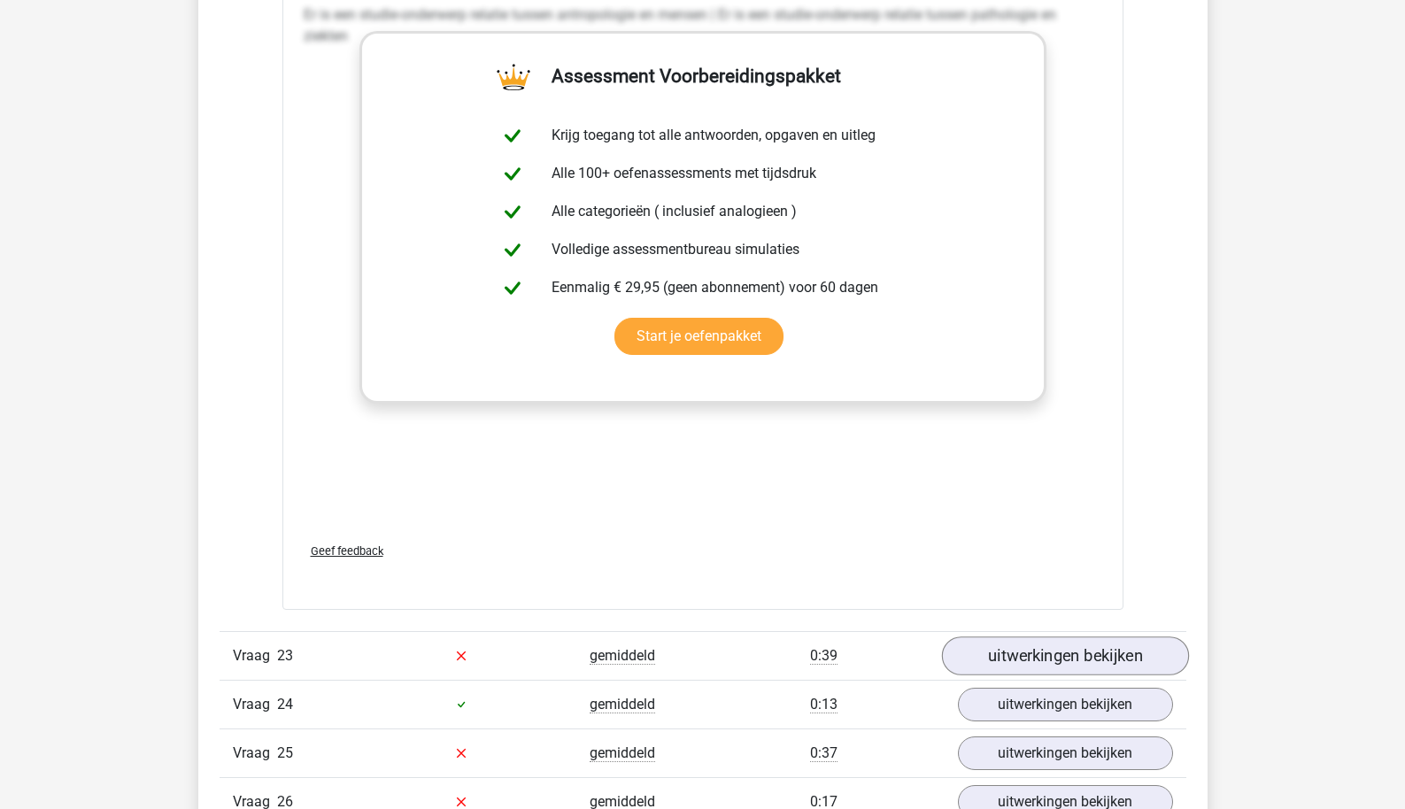
click at [1018, 637] on link "uitwerkingen bekijken" at bounding box center [1064, 656] width 247 height 39
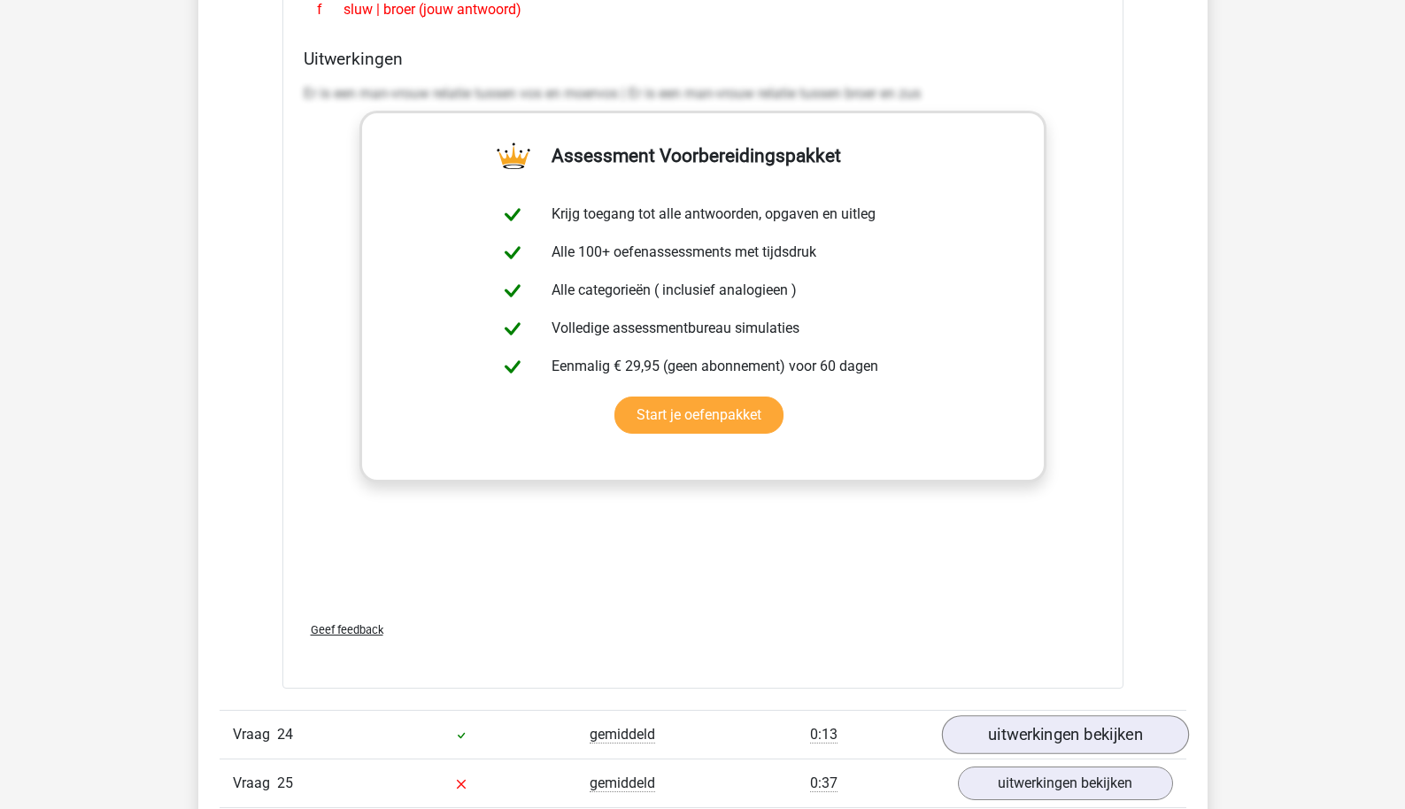
click at [1016, 716] on link "uitwerkingen bekijken" at bounding box center [1064, 735] width 247 height 39
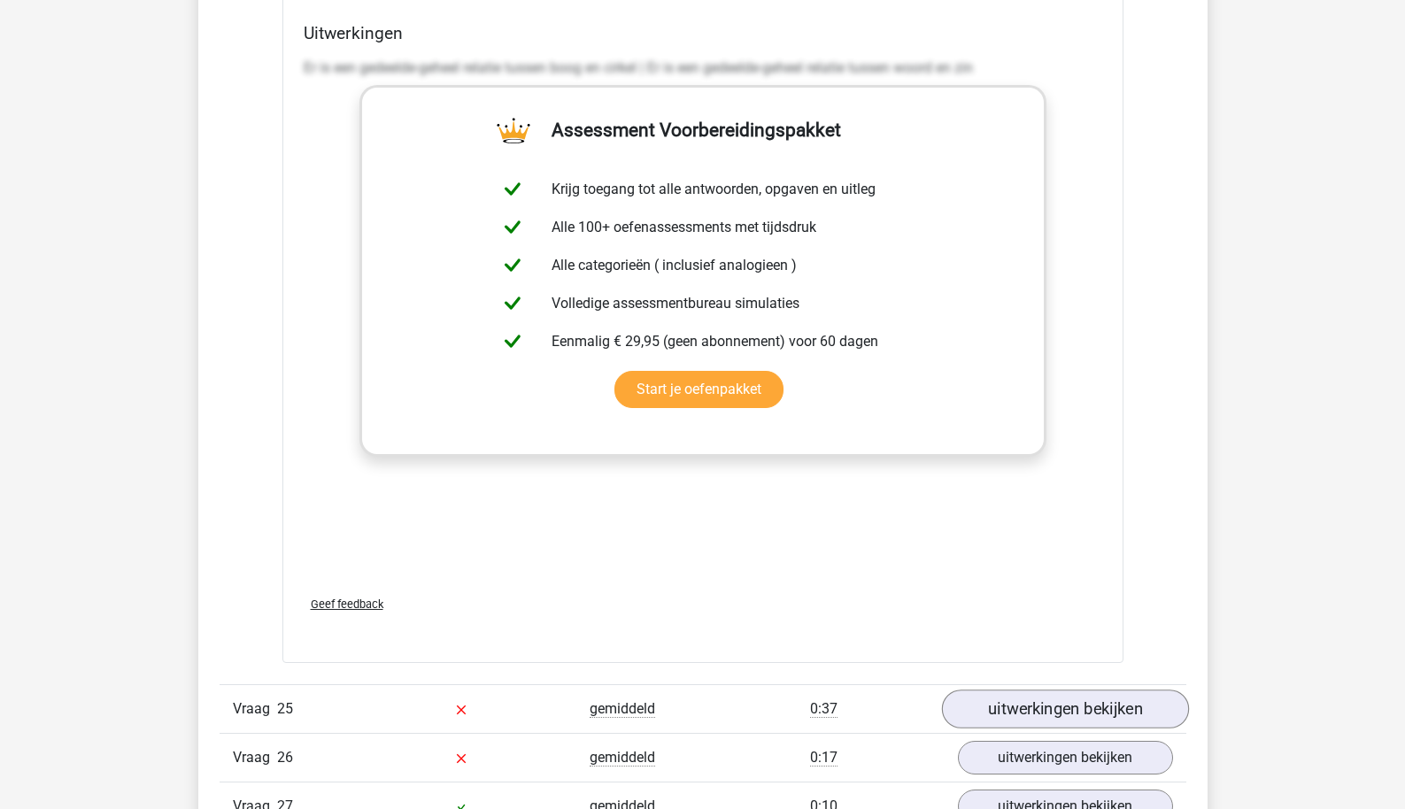
click at [1008, 690] on link "uitwerkingen bekijken" at bounding box center [1064, 709] width 247 height 39
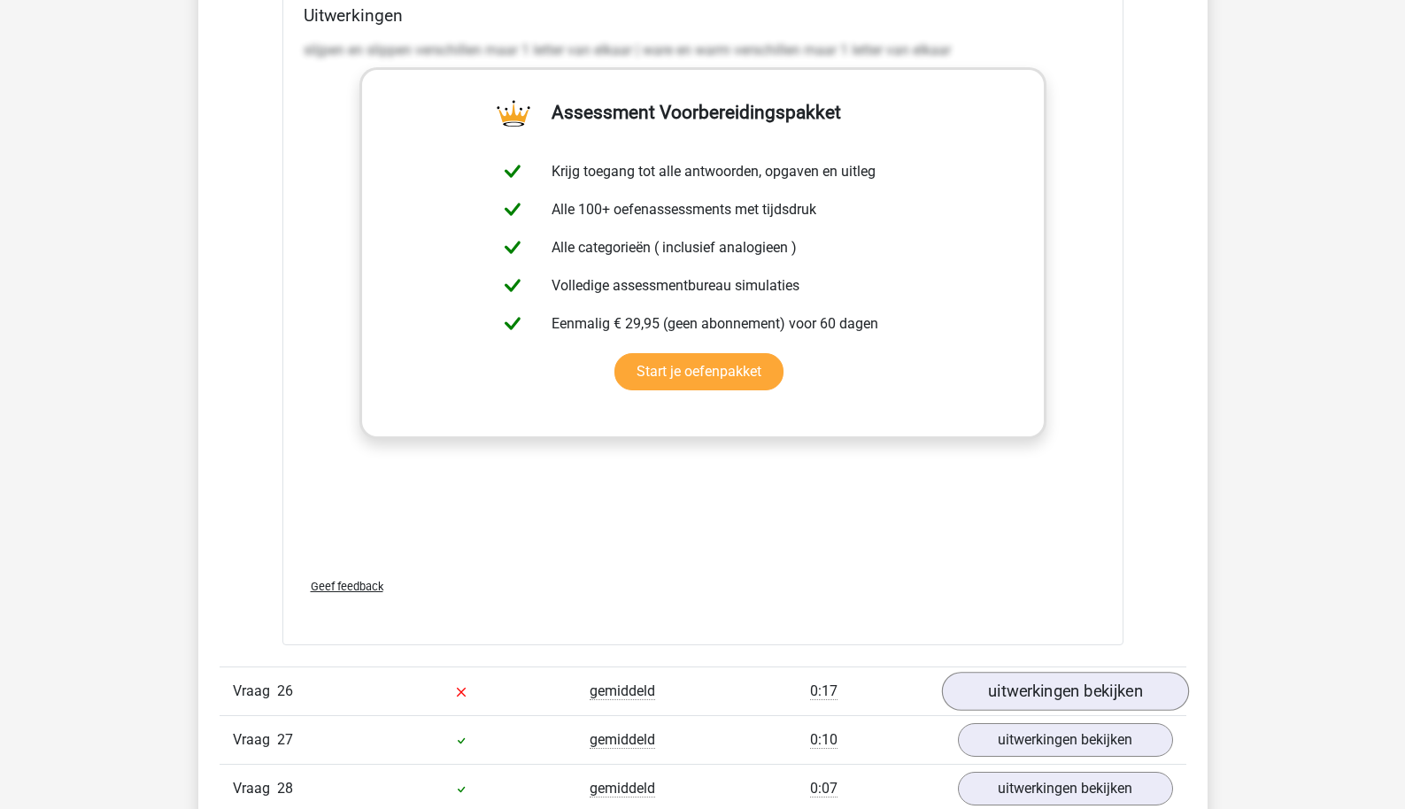
click at [1012, 677] on link "uitwerkingen bekijken" at bounding box center [1064, 692] width 247 height 39
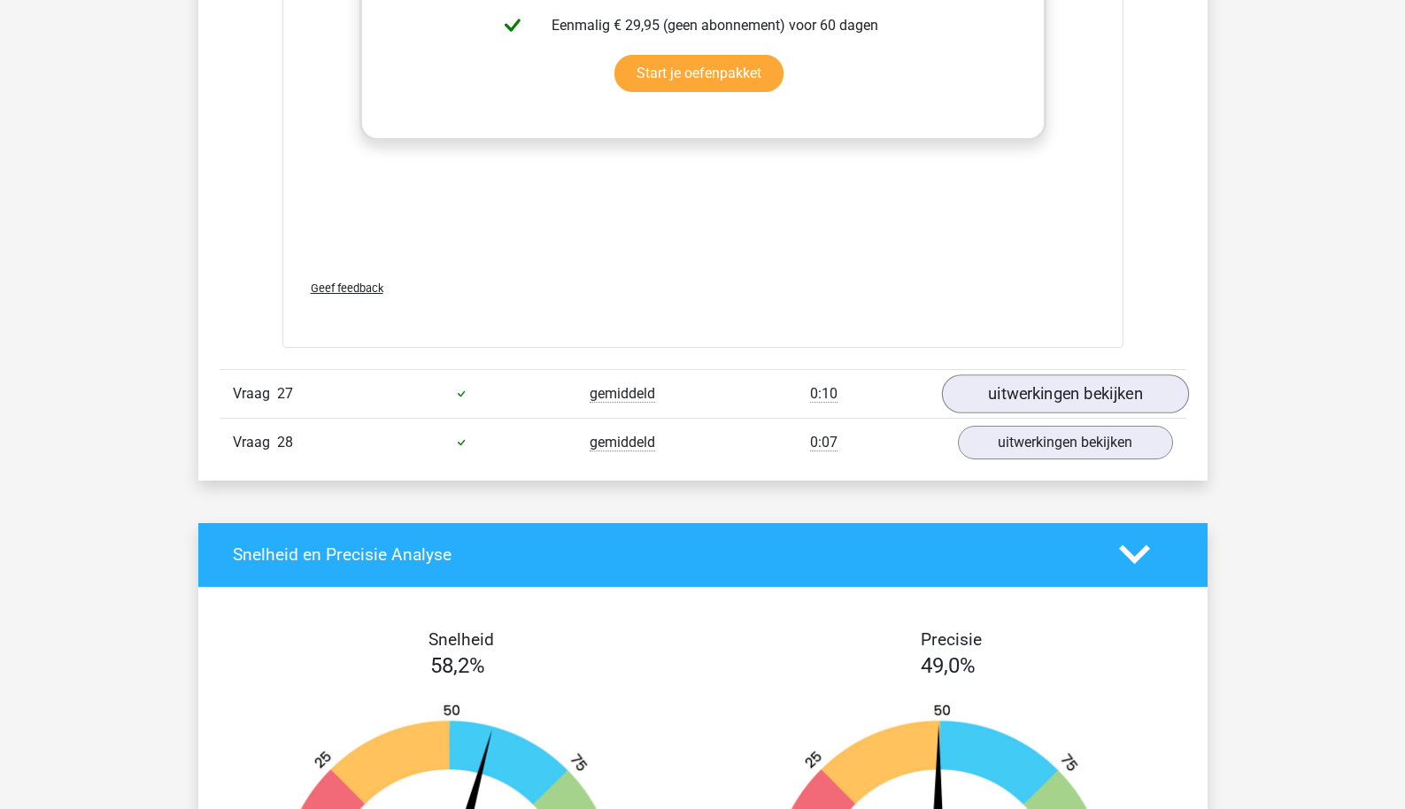
click at [1035, 375] on link "uitwerkingen bekijken" at bounding box center [1064, 394] width 247 height 39
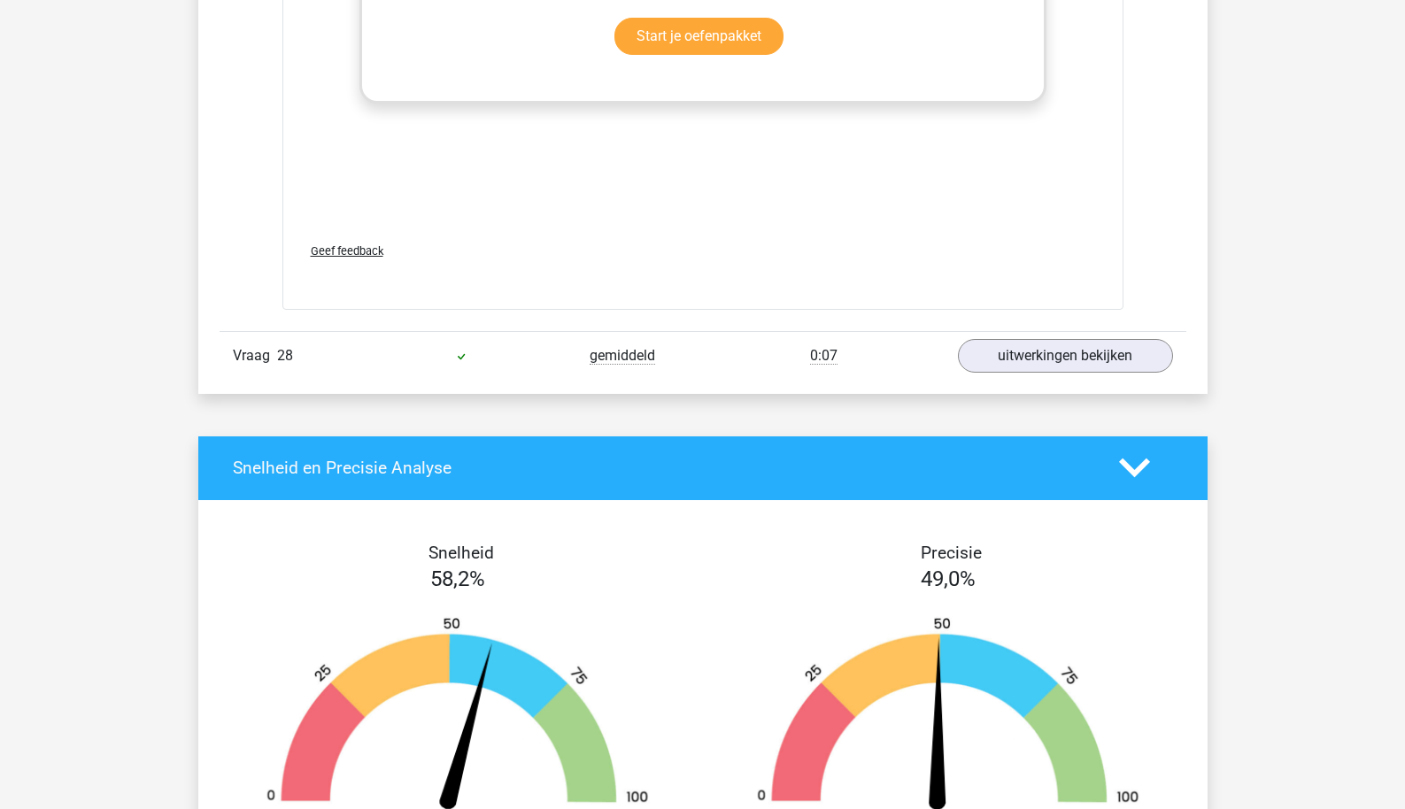
scroll to position [26787, 0]
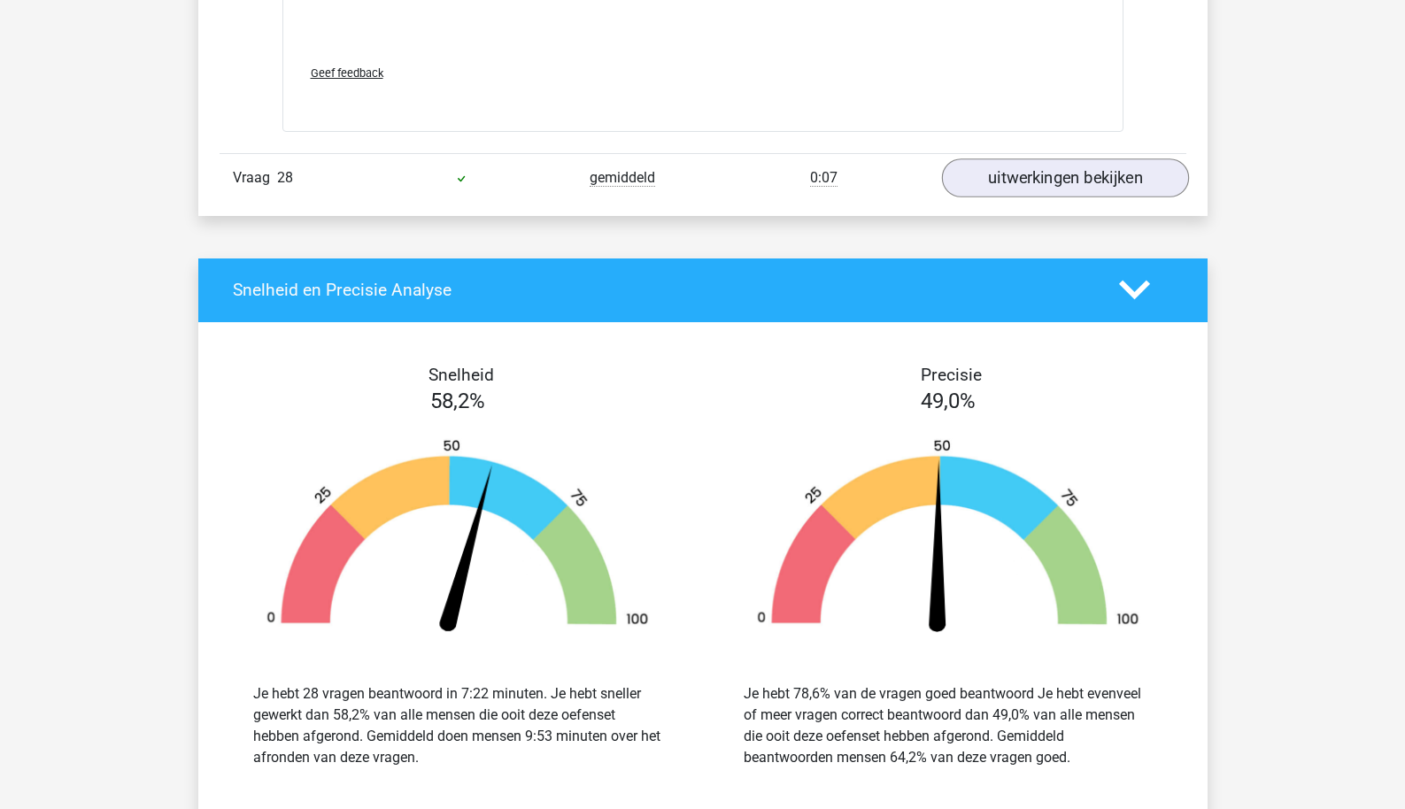
click at [1057, 159] on link "uitwerkingen bekijken" at bounding box center [1064, 178] width 247 height 39
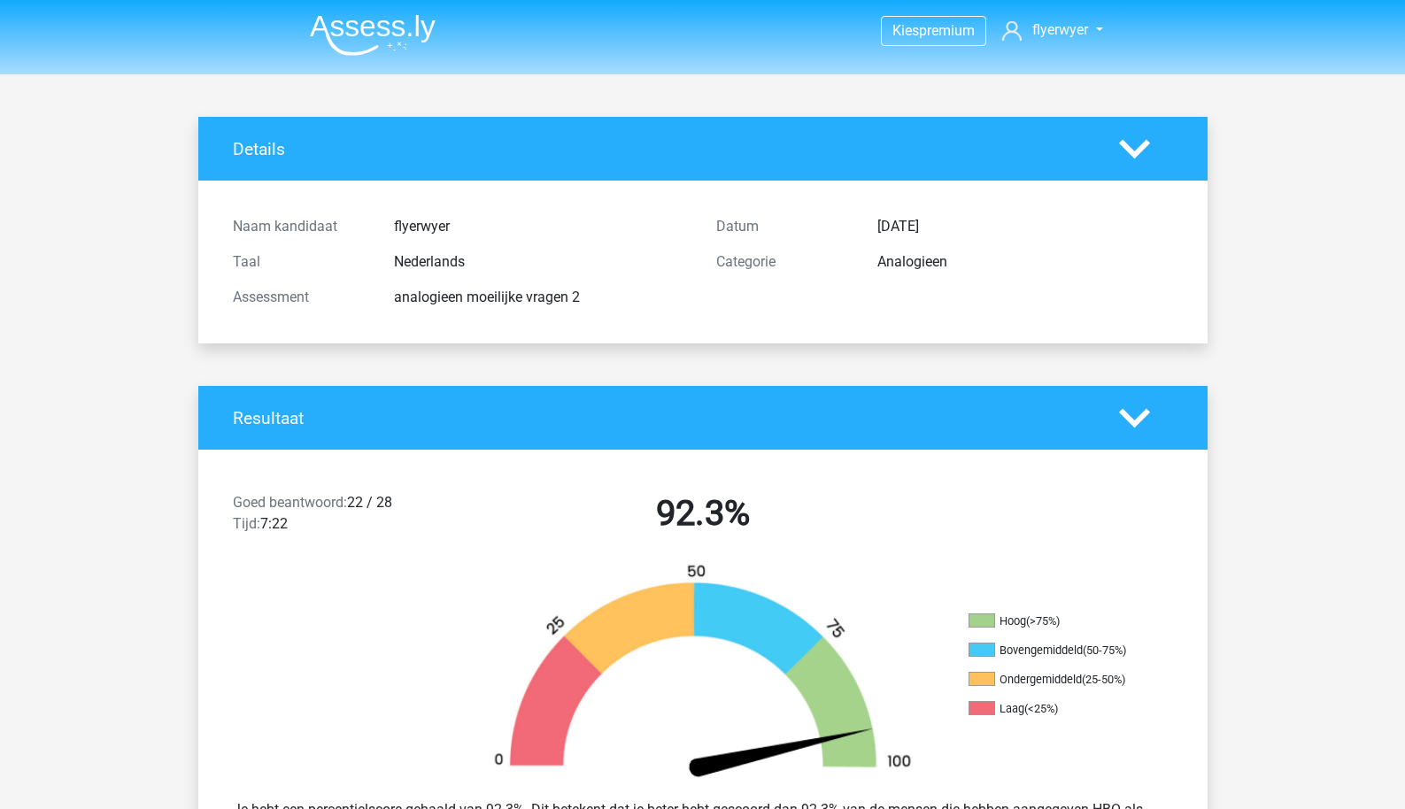
scroll to position [0, 0]
click at [378, 53] on img at bounding box center [373, 35] width 126 height 42
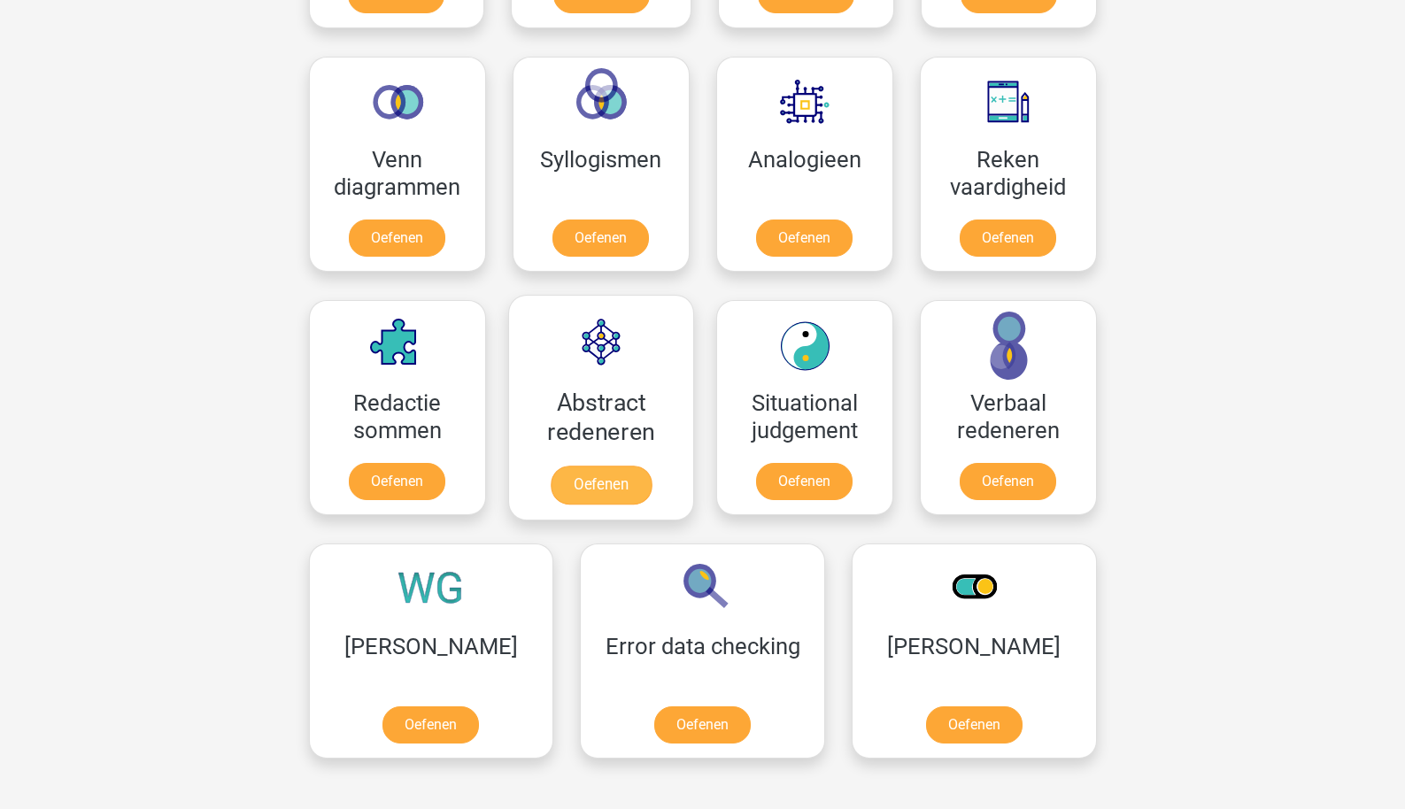
scroll to position [1022, 0]
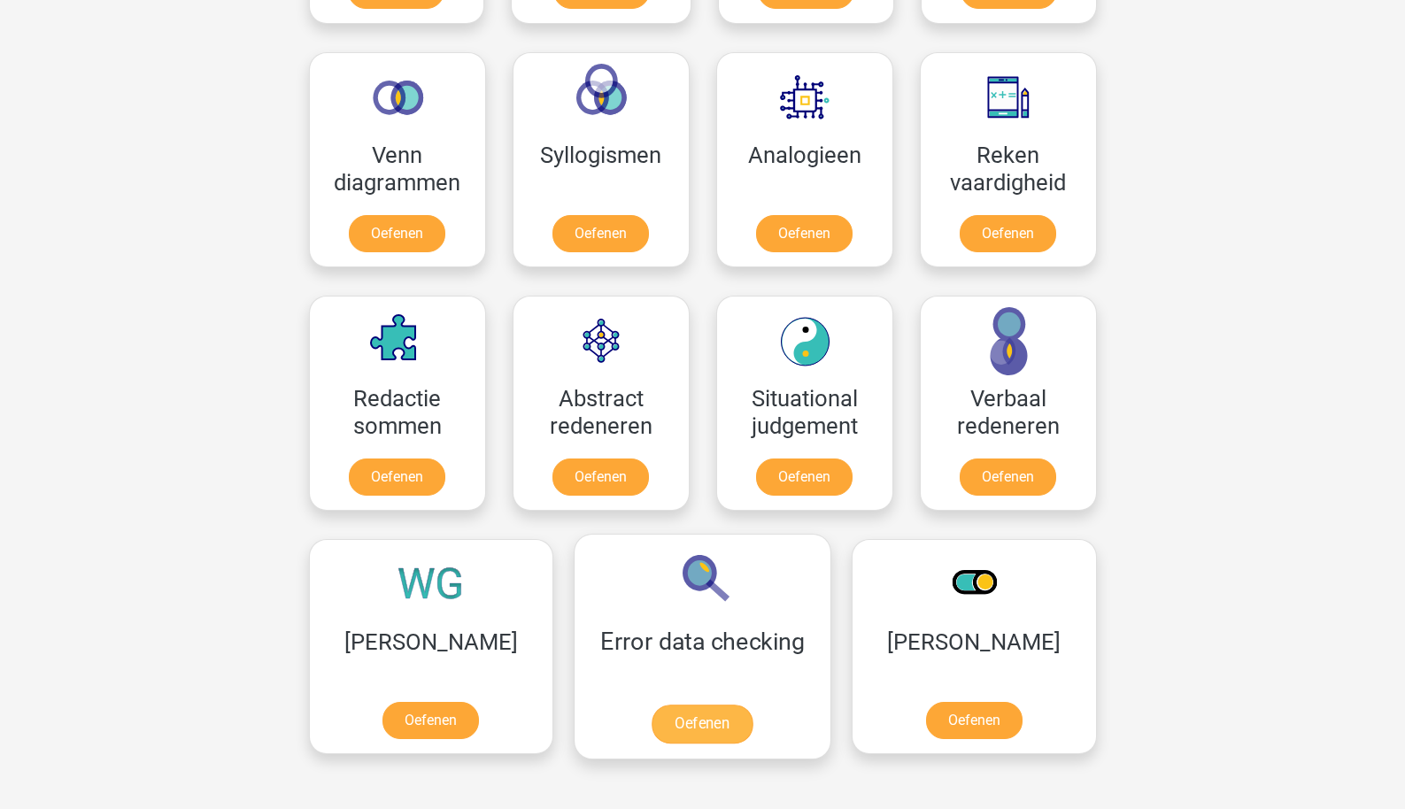
click at [652, 705] on link "Oefenen" at bounding box center [702, 724] width 101 height 39
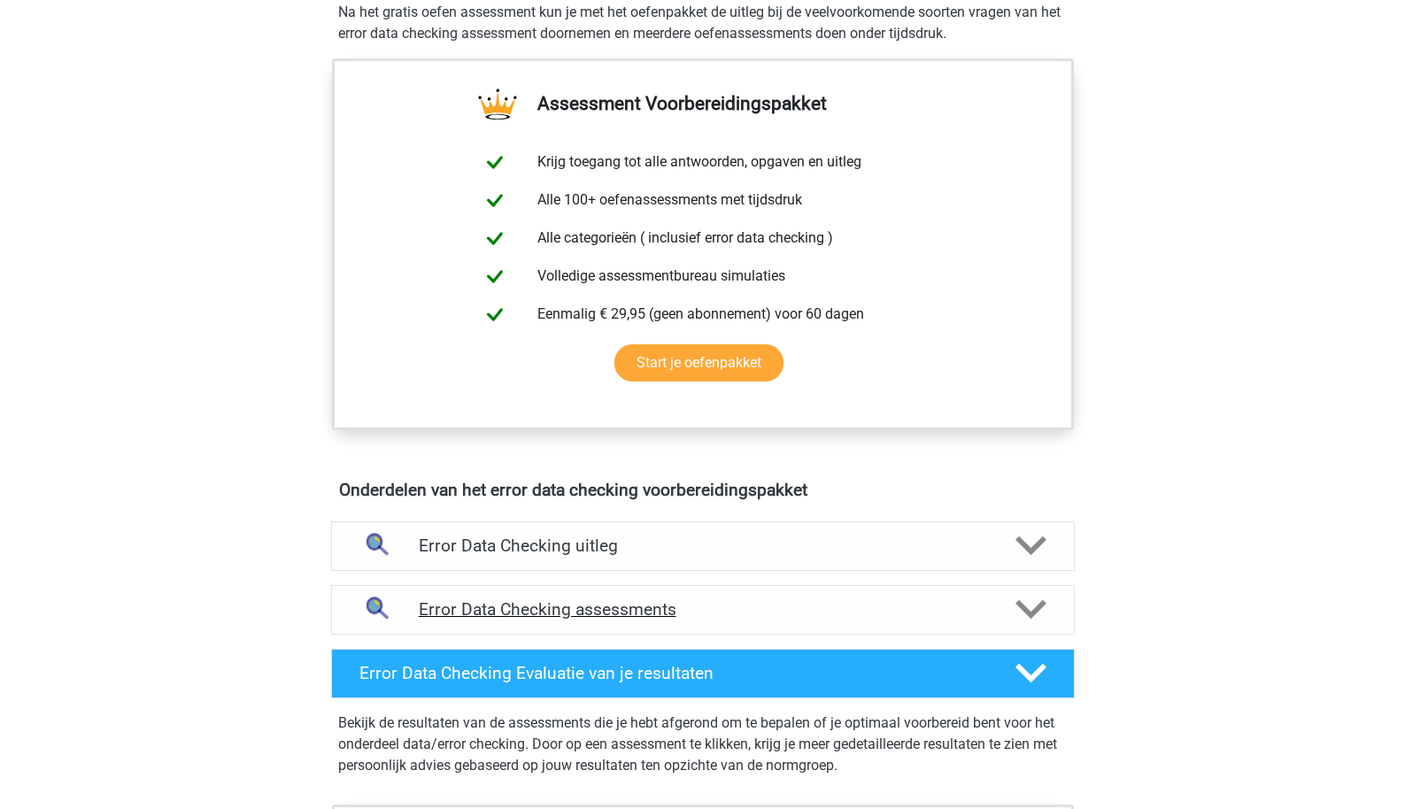
click at [564, 595] on div "Error Data Checking assessments" at bounding box center [703, 610] width 744 height 50
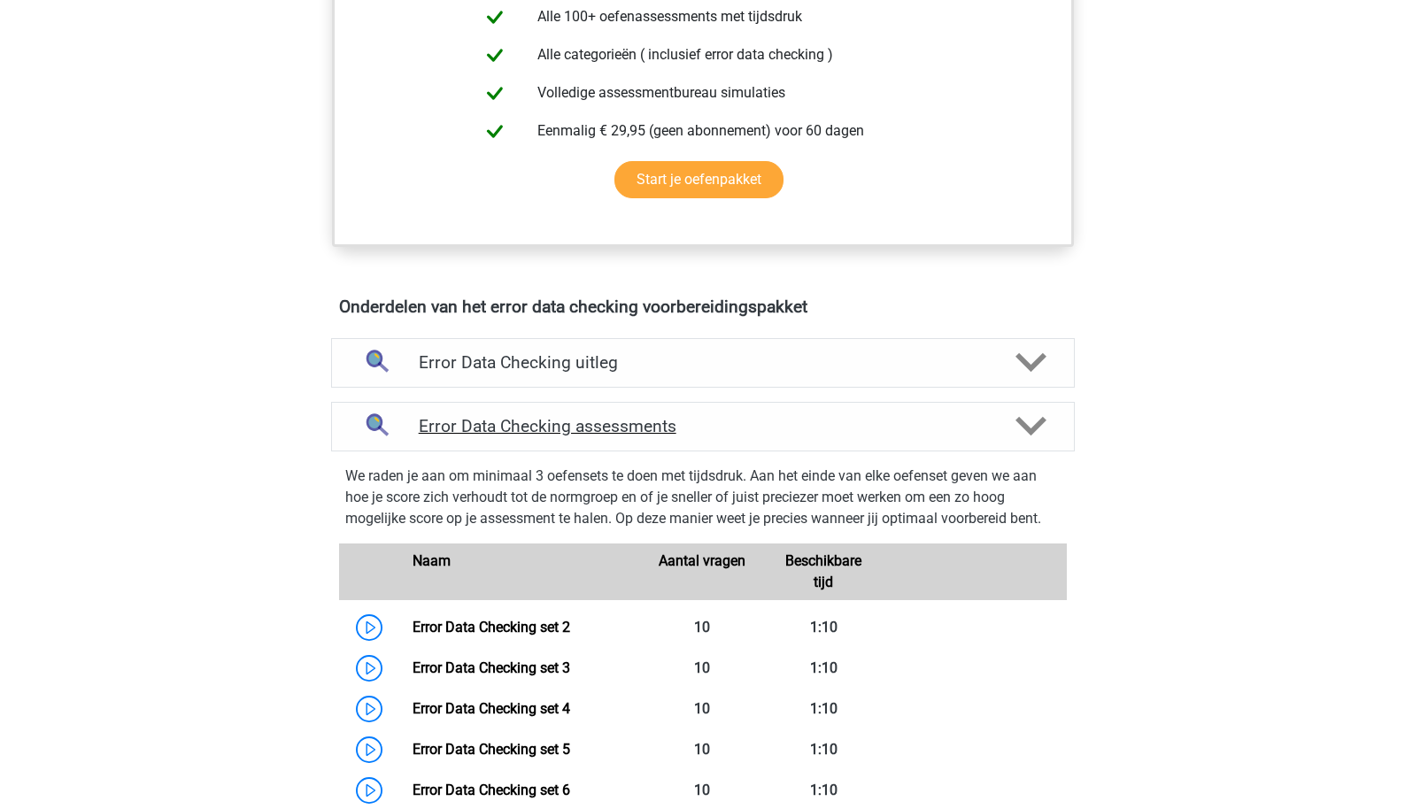
scroll to position [977, 0]
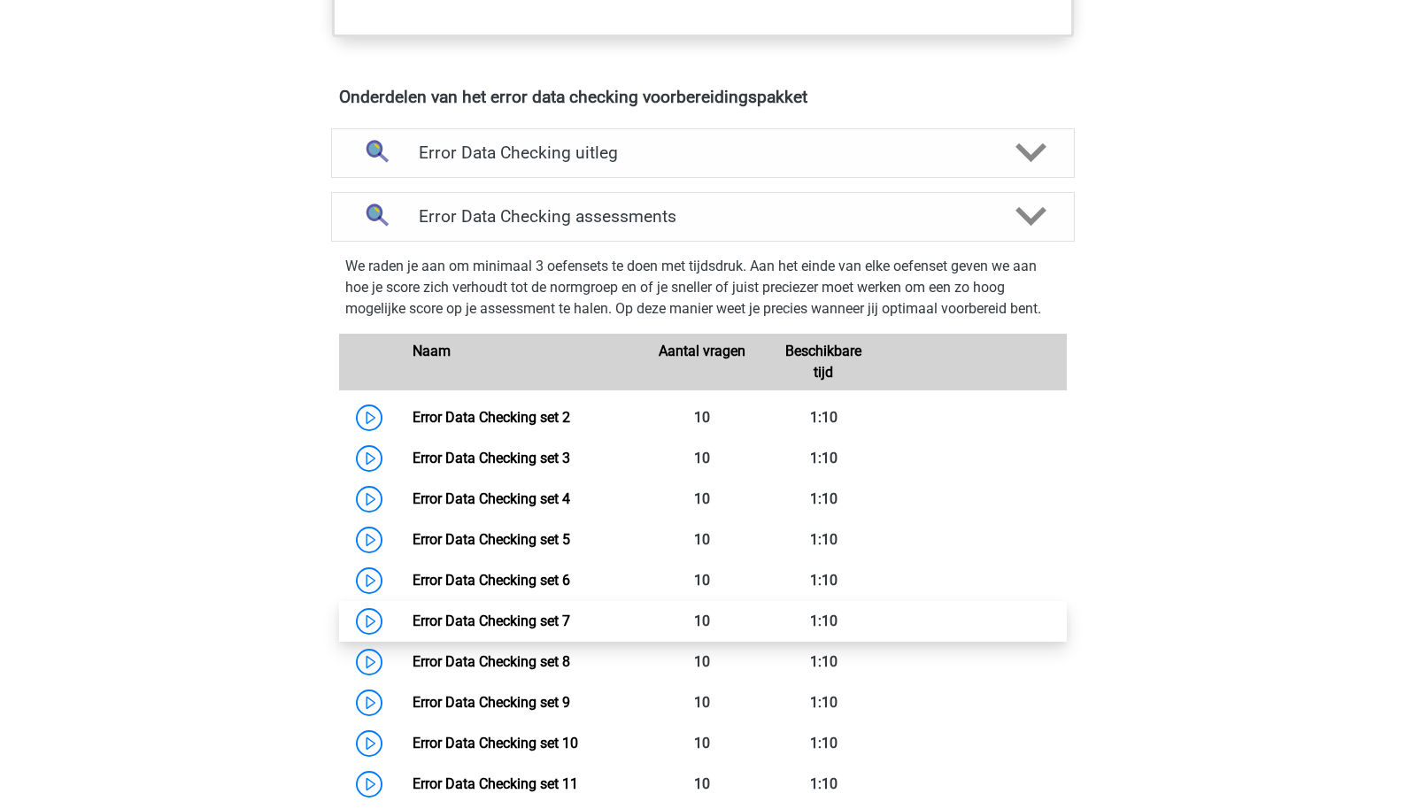
click at [527, 613] on link "Error Data Checking set 7" at bounding box center [492, 621] width 158 height 17
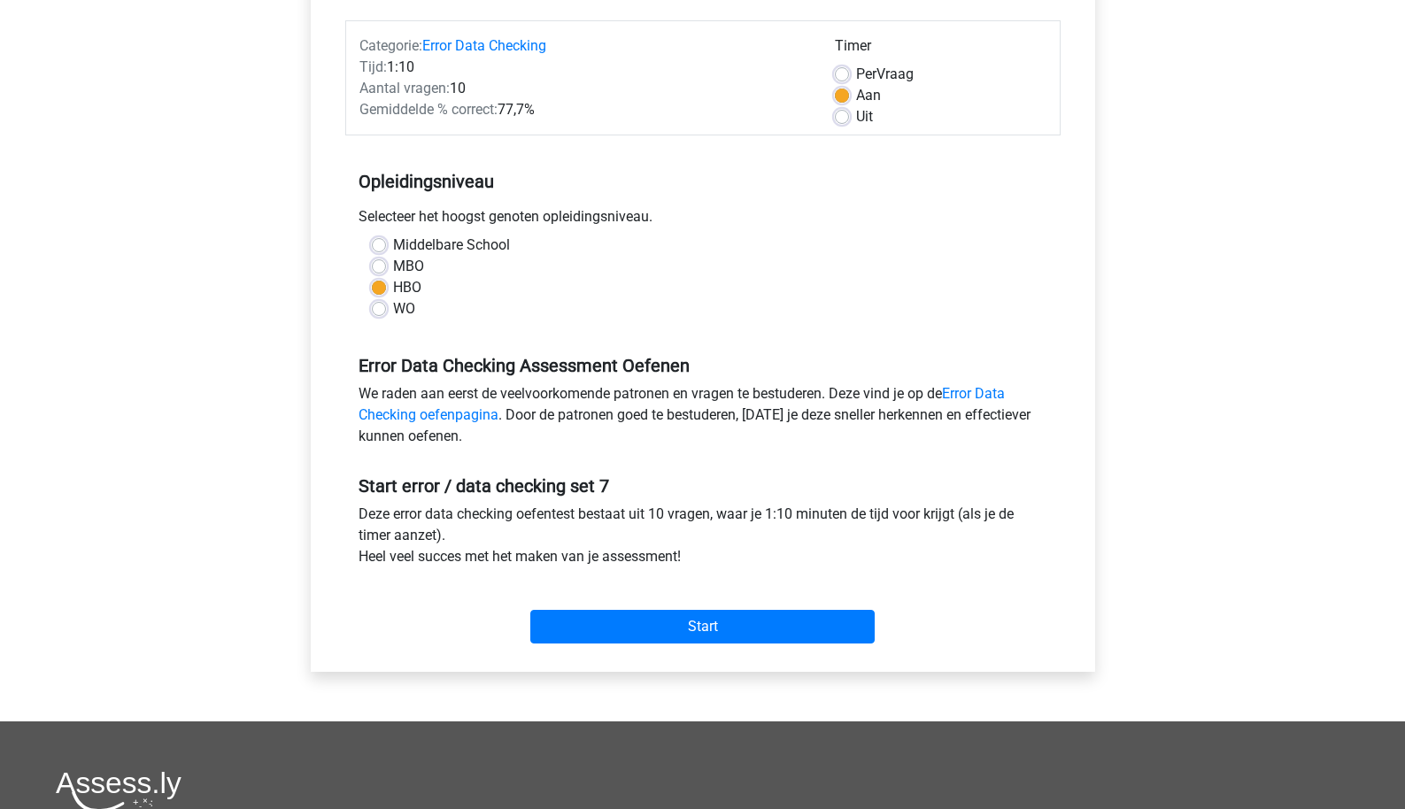
scroll to position [218, 0]
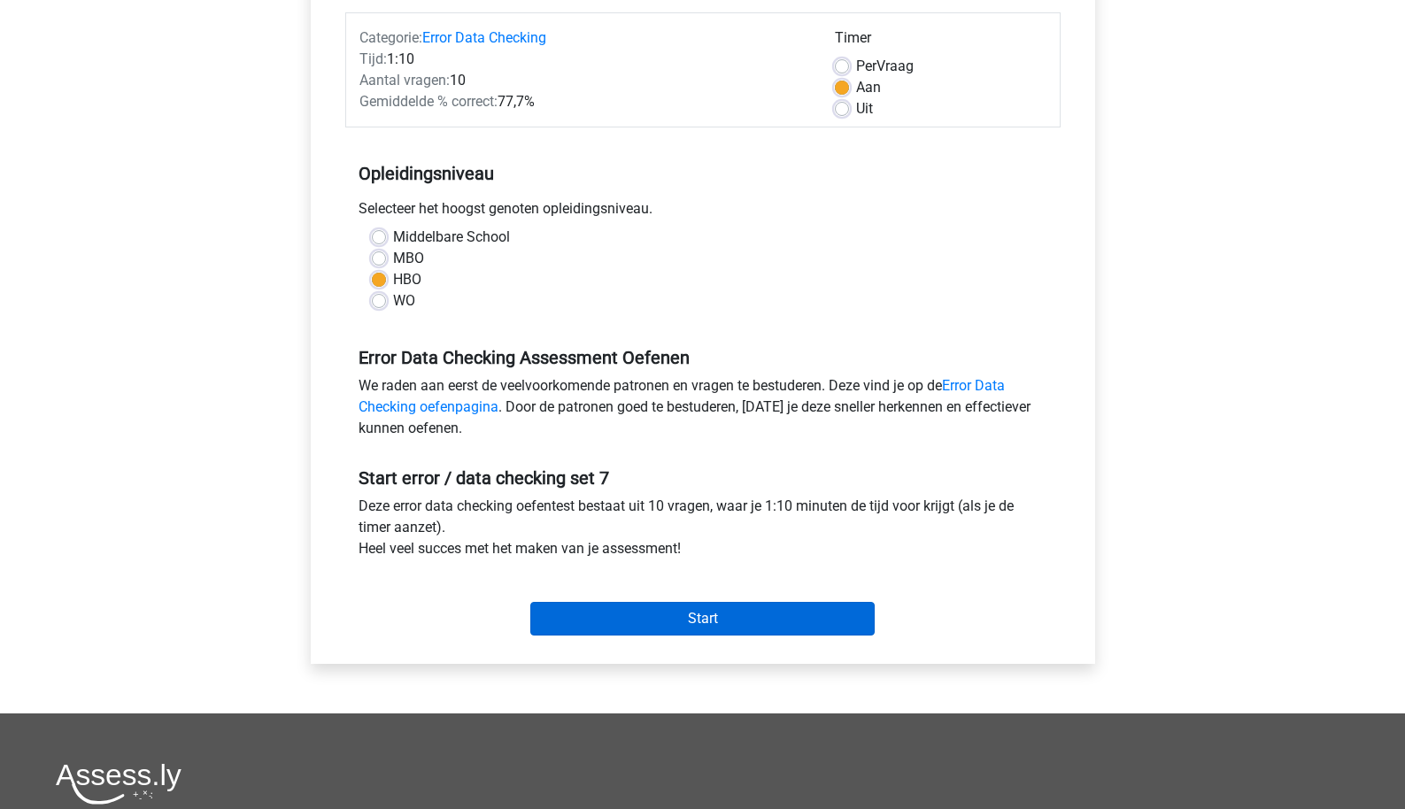
click at [580, 613] on input "Start" at bounding box center [702, 619] width 344 height 34
click at [732, 626] on input "Start" at bounding box center [702, 619] width 344 height 34
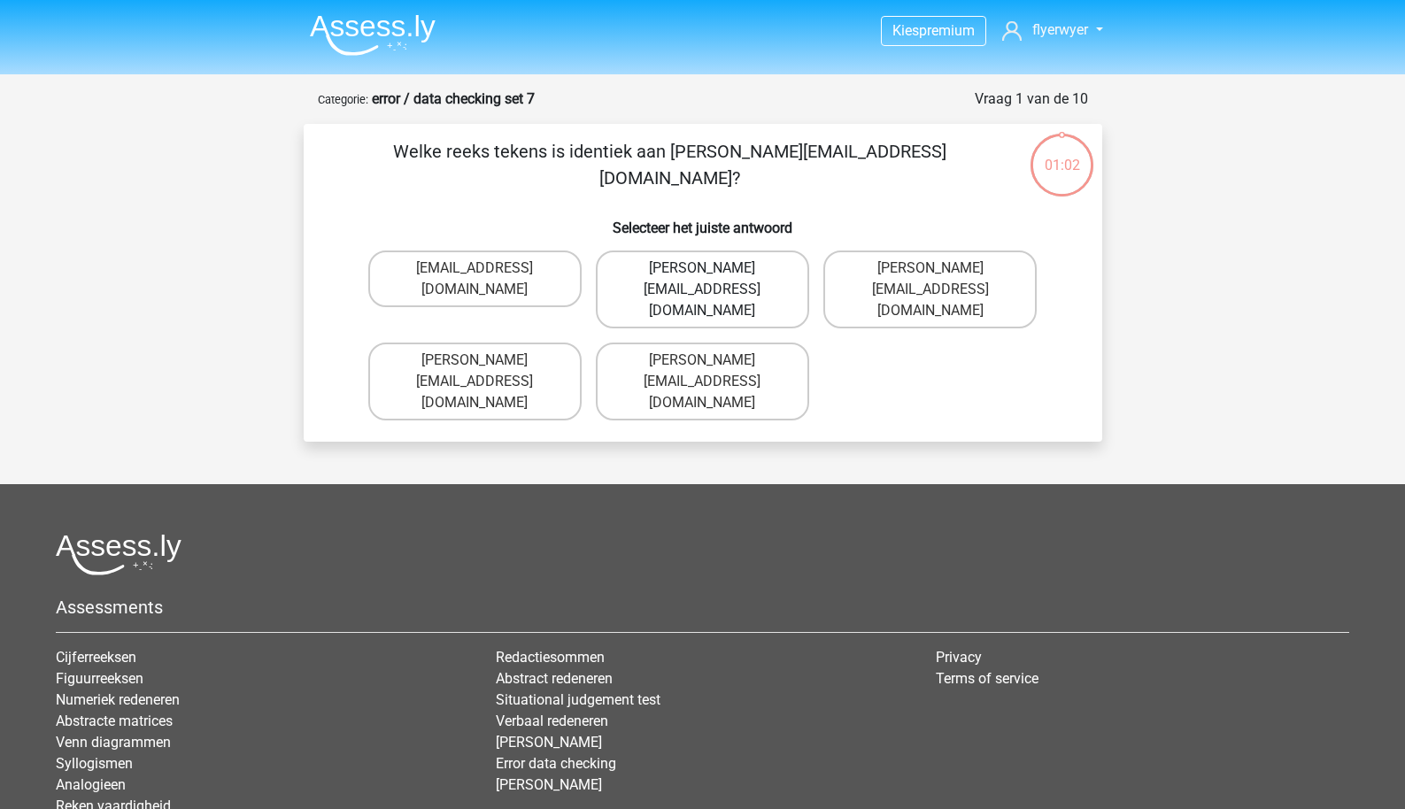
click at [677, 277] on label "Damian-Livingsten@hotmail.gr" at bounding box center [702, 290] width 213 height 78
click at [702, 277] on input "Damian-Livingsten@hotmail.gr" at bounding box center [708, 274] width 12 height 12
radio input "true"
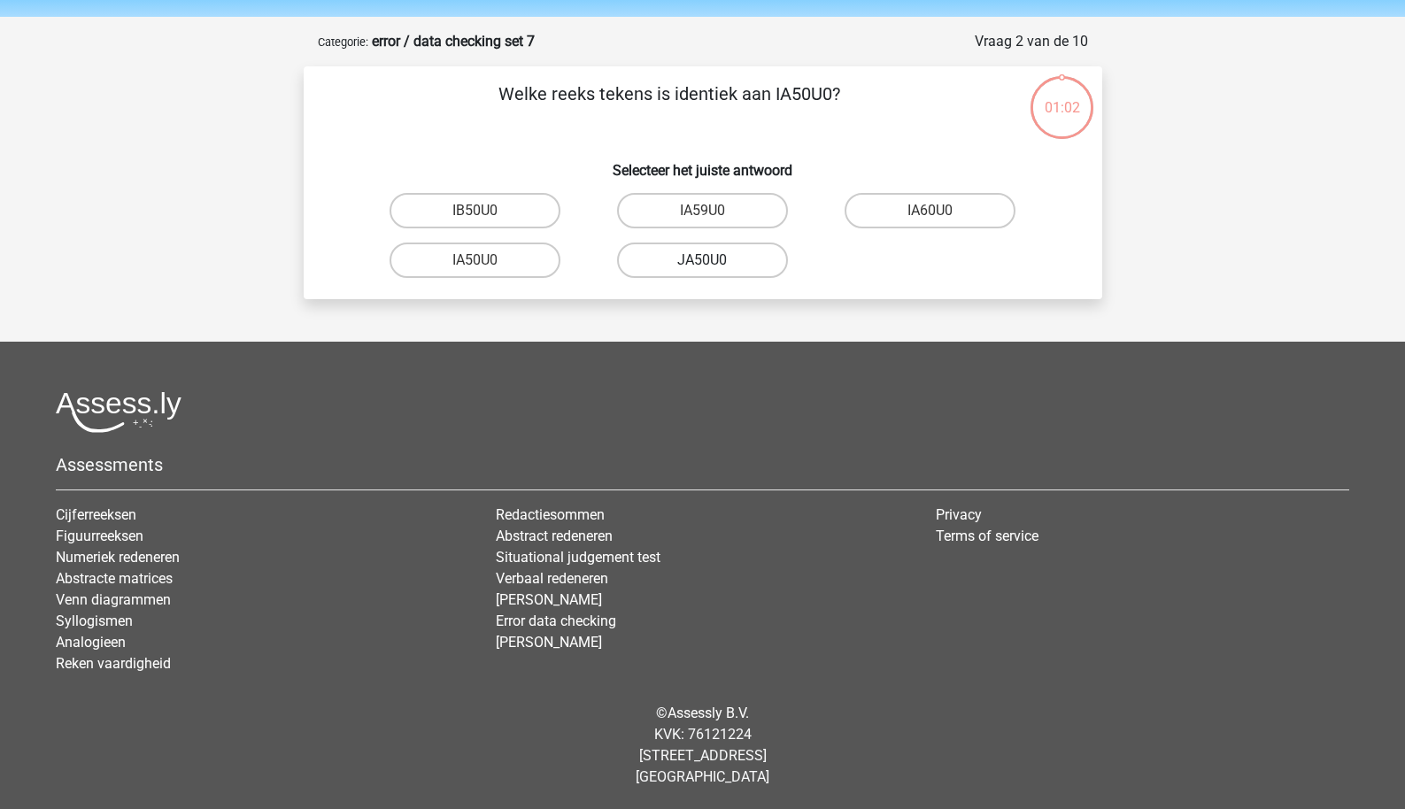
scroll to position [21, 0]
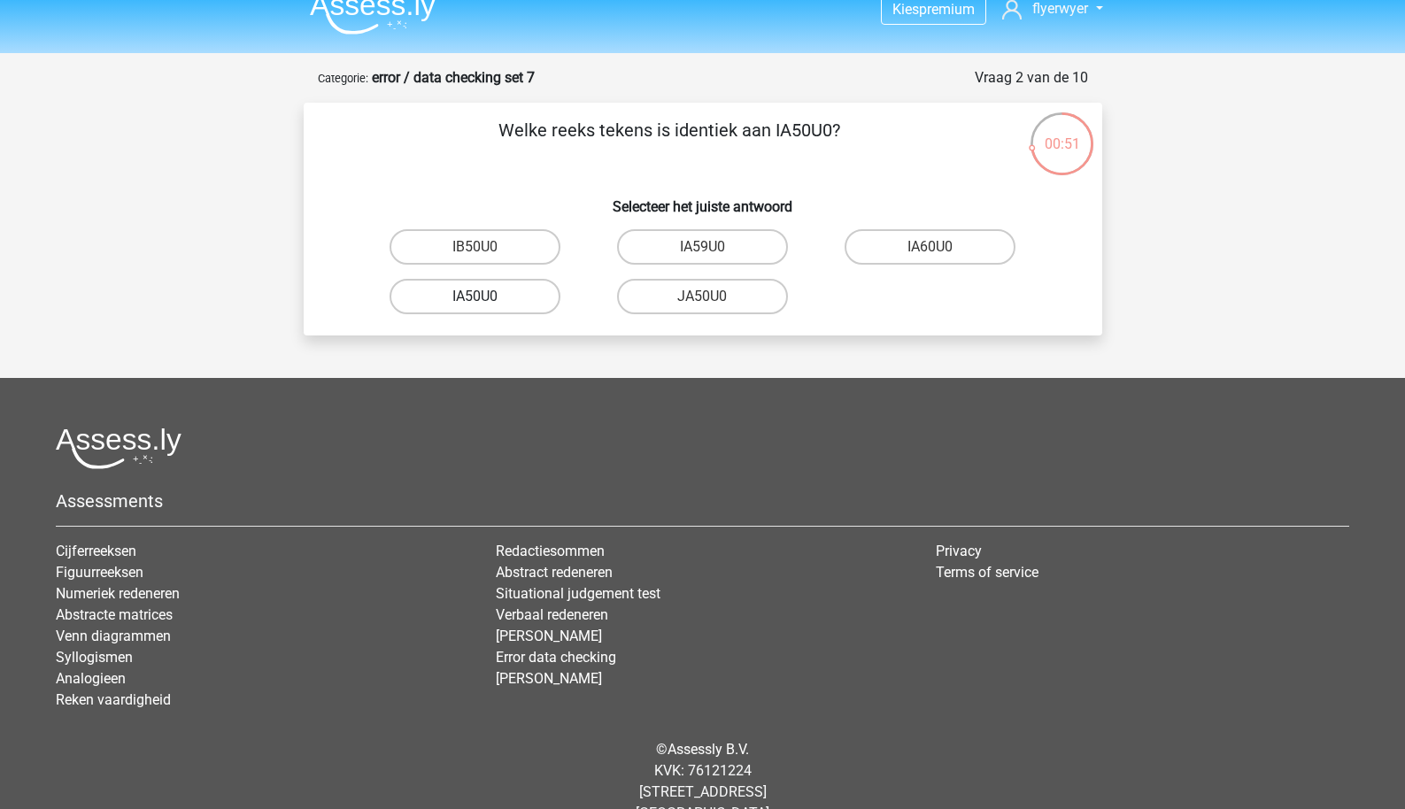
click at [525, 300] on label "IA50U0" at bounding box center [475, 296] width 171 height 35
click at [486, 300] on input "IA50U0" at bounding box center [481, 303] width 12 height 12
radio input "true"
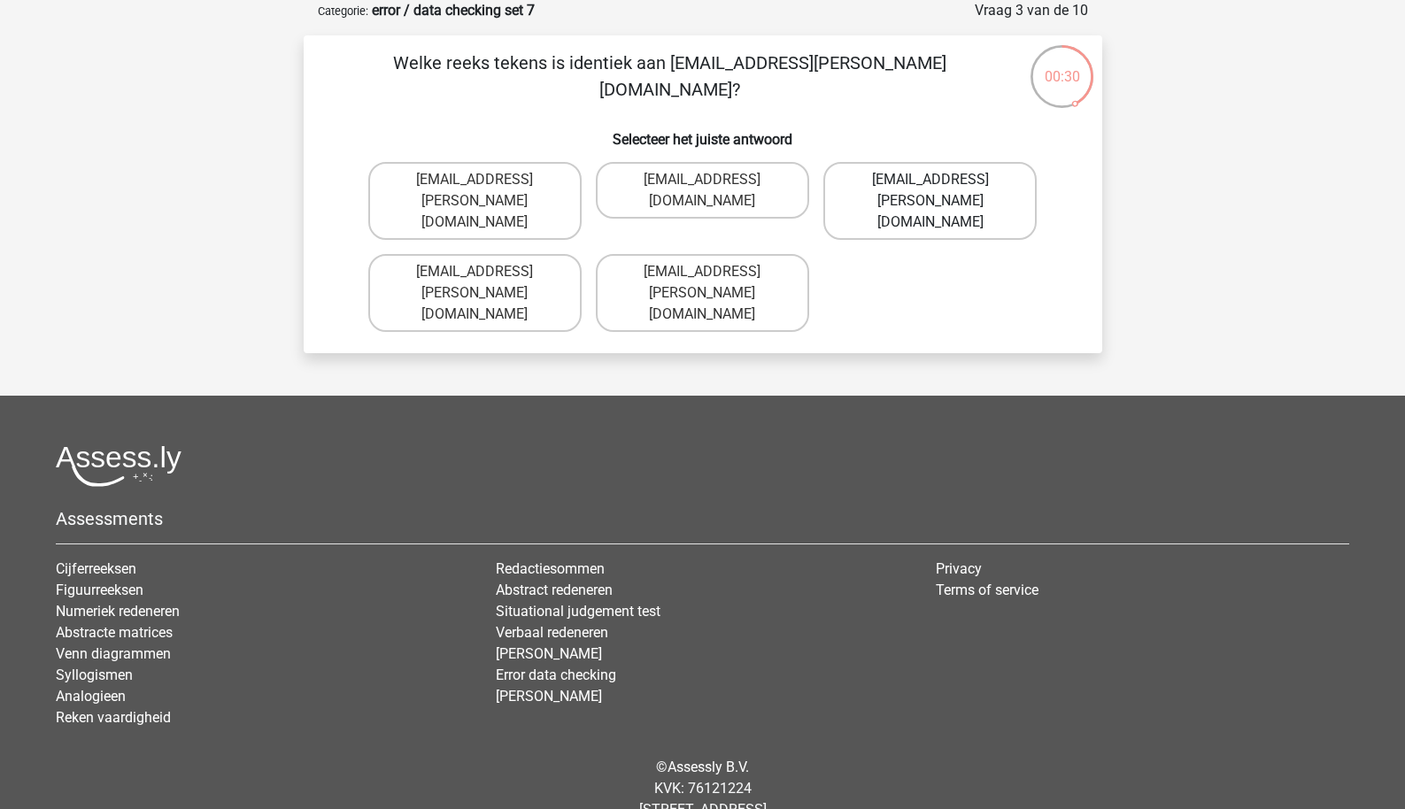
click at [857, 196] on label "Grace-Patterson@joinmail.com.co" at bounding box center [930, 201] width 213 height 78
click at [931, 191] on input "Grace-Patterson@joinmail.com.co" at bounding box center [937, 186] width 12 height 12
radio input "true"
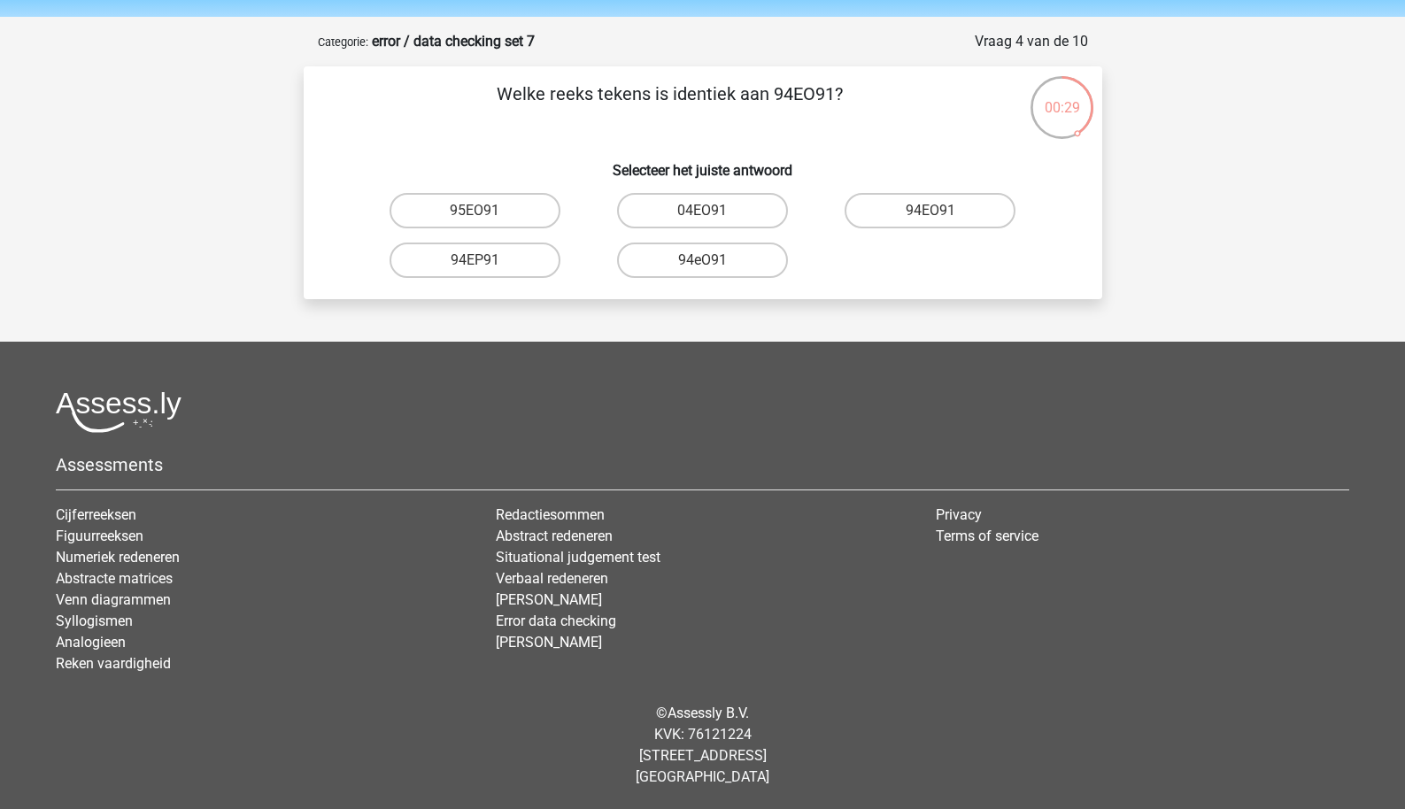
scroll to position [58, 0]
click at [905, 214] on label "94EO91" at bounding box center [930, 210] width 171 height 35
click at [931, 214] on input "94EO91" at bounding box center [937, 217] width 12 height 12
radio input "true"
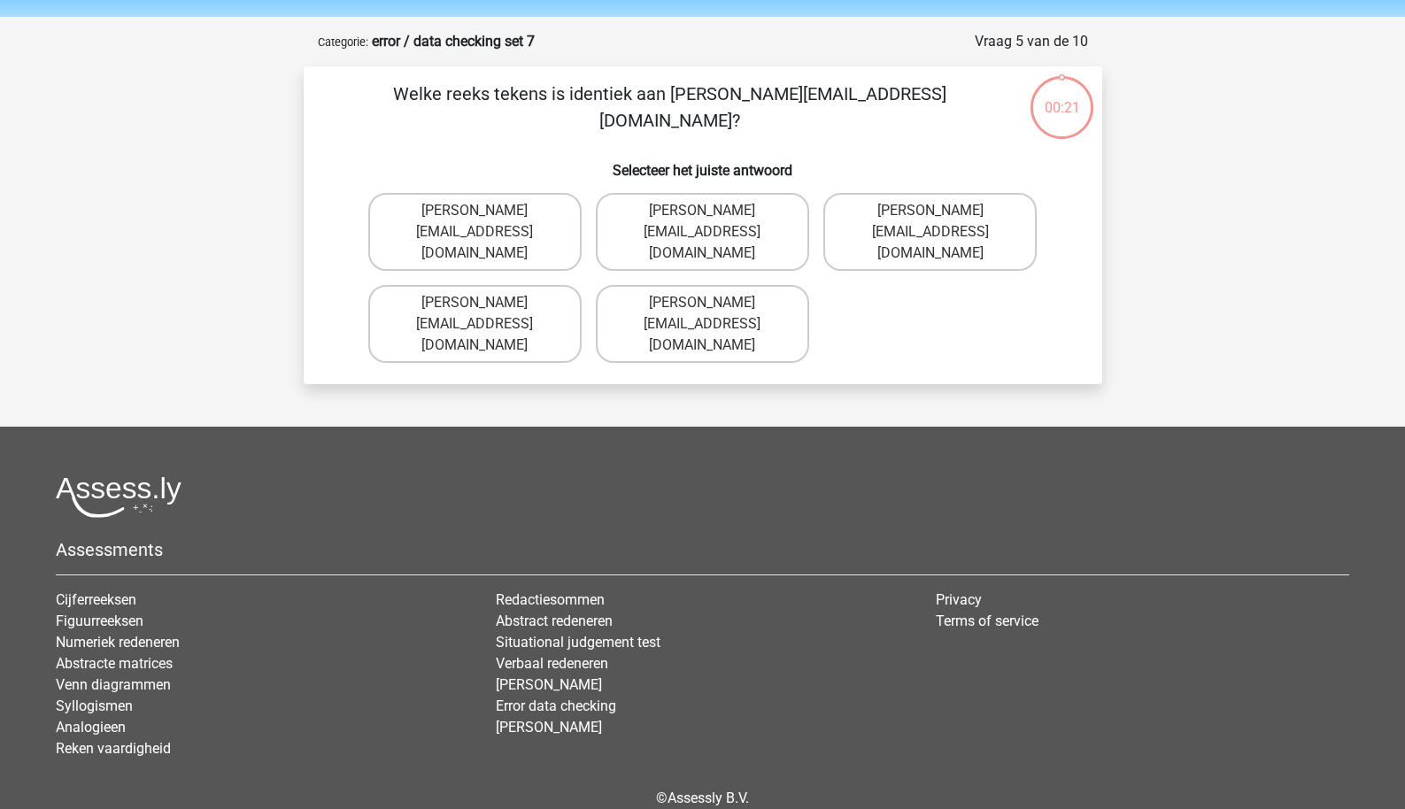
scroll to position [89, 0]
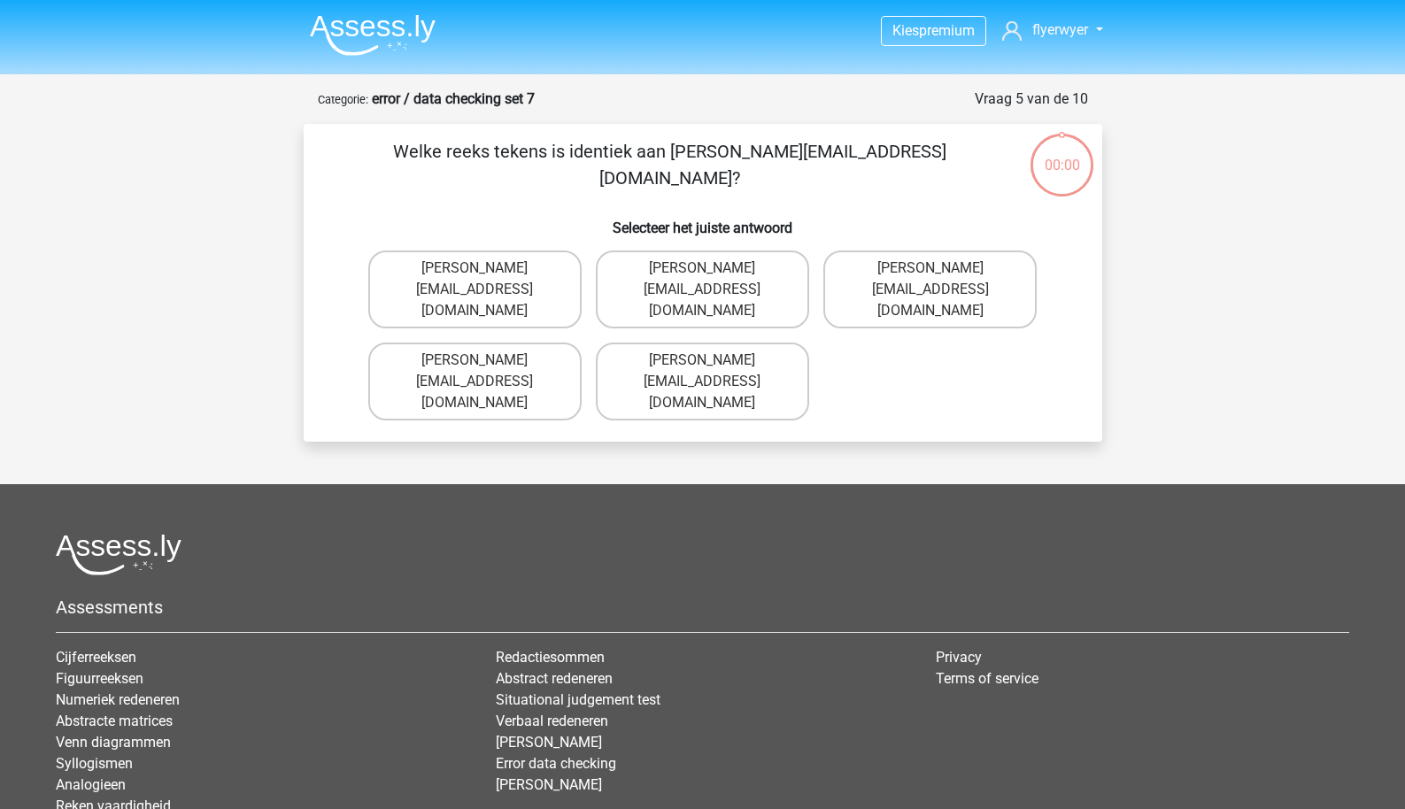
scroll to position [89, 0]
click at [542, 368] on label "[PERSON_NAME][EMAIL_ADDRESS][DOMAIN_NAME]" at bounding box center [474, 382] width 213 height 78
click at [486, 368] on input "[PERSON_NAME][EMAIL_ADDRESS][DOMAIN_NAME]" at bounding box center [481, 366] width 12 height 12
radio input "true"
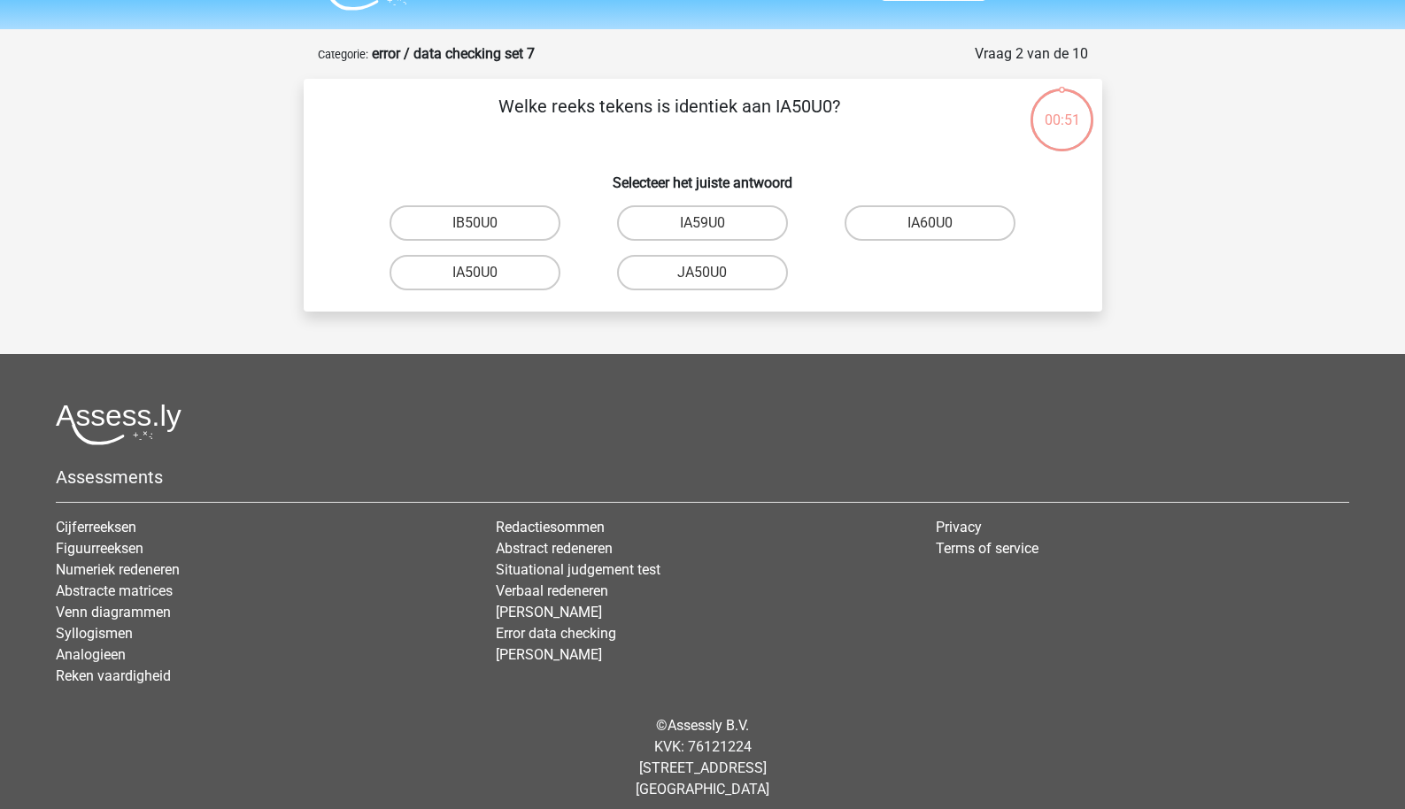
scroll to position [44, 0]
click at [521, 278] on label "IA50U0" at bounding box center [475, 273] width 171 height 35
click at [486, 278] on input "IA50U0" at bounding box center [481, 280] width 12 height 12
radio input "true"
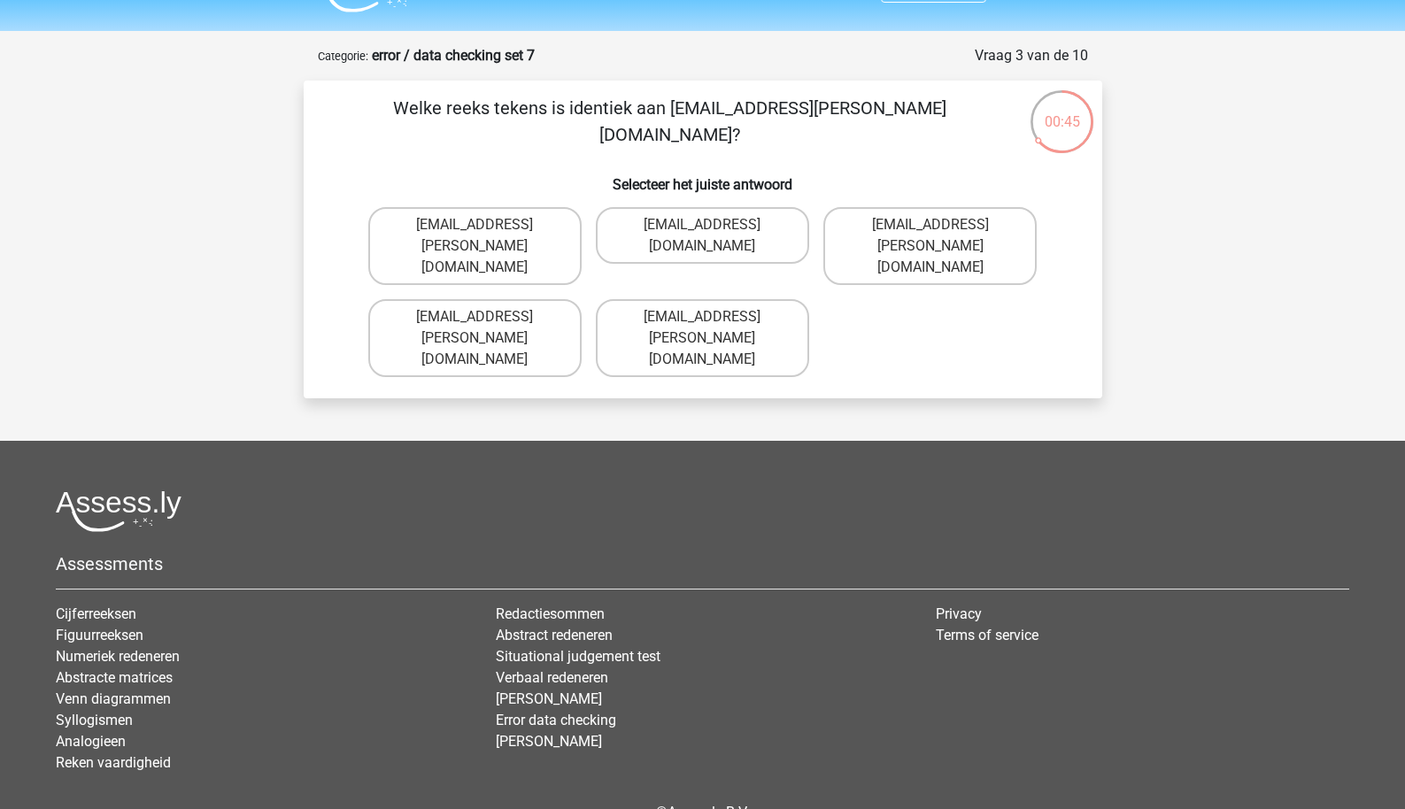
scroll to position [43, 0]
click at [895, 245] on label "Grace-Patterson@joinmail.com.co" at bounding box center [930, 247] width 213 height 78
click at [931, 237] on input "Grace-Patterson@joinmail.com.co" at bounding box center [937, 232] width 12 height 12
radio input "true"
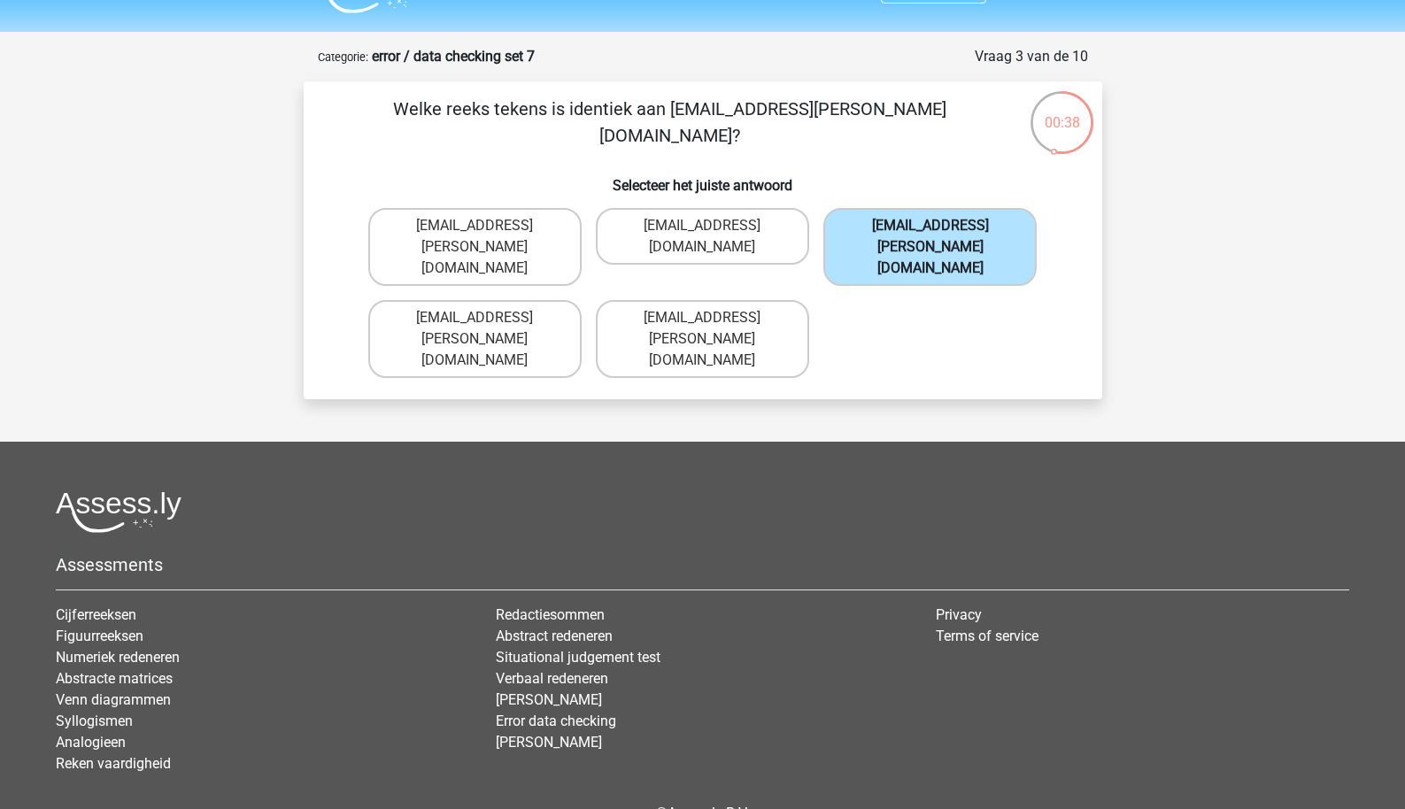
scroll to position [58, 0]
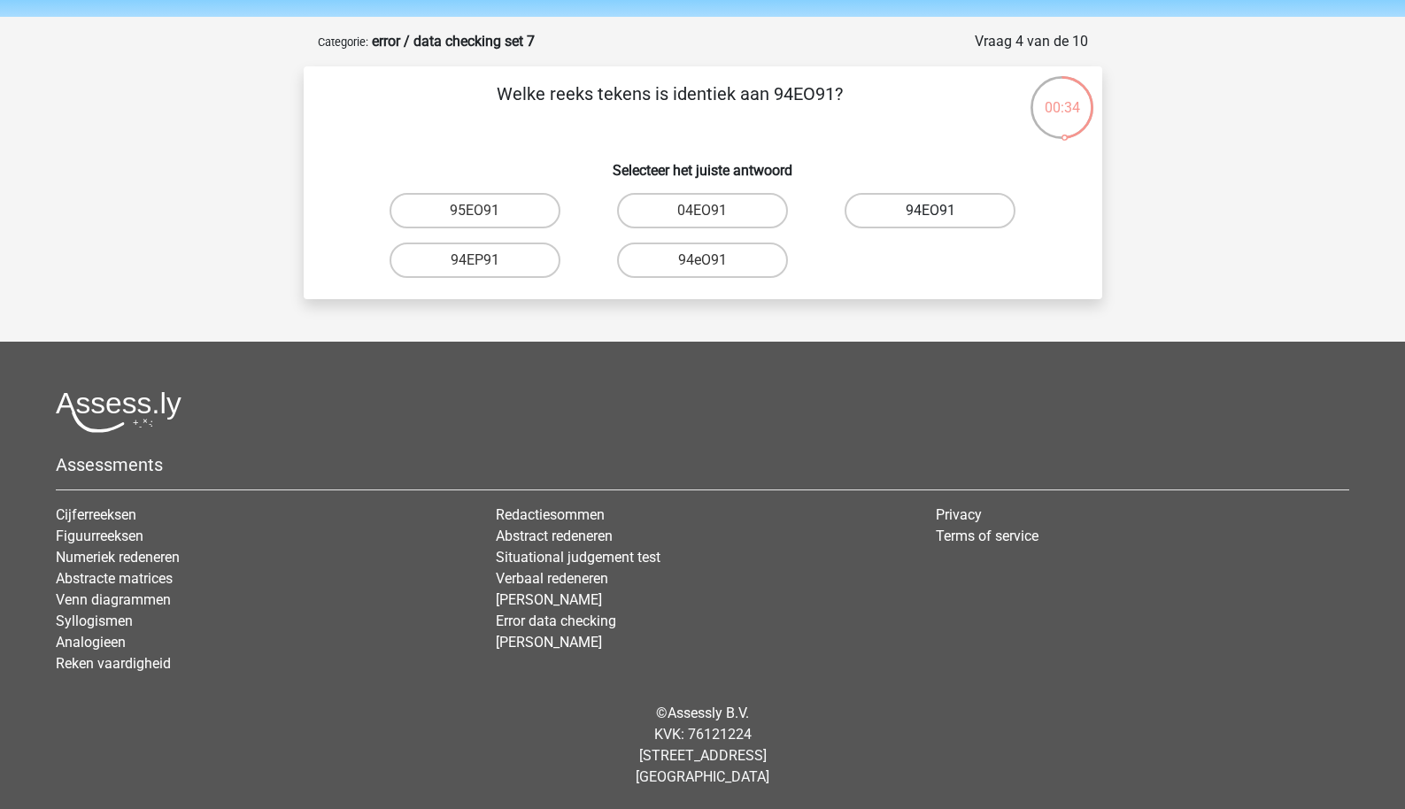
click at [902, 219] on label "94EO91" at bounding box center [930, 210] width 171 height 35
click at [931, 219] on input "94EO91" at bounding box center [937, 217] width 12 height 12
radio input "true"
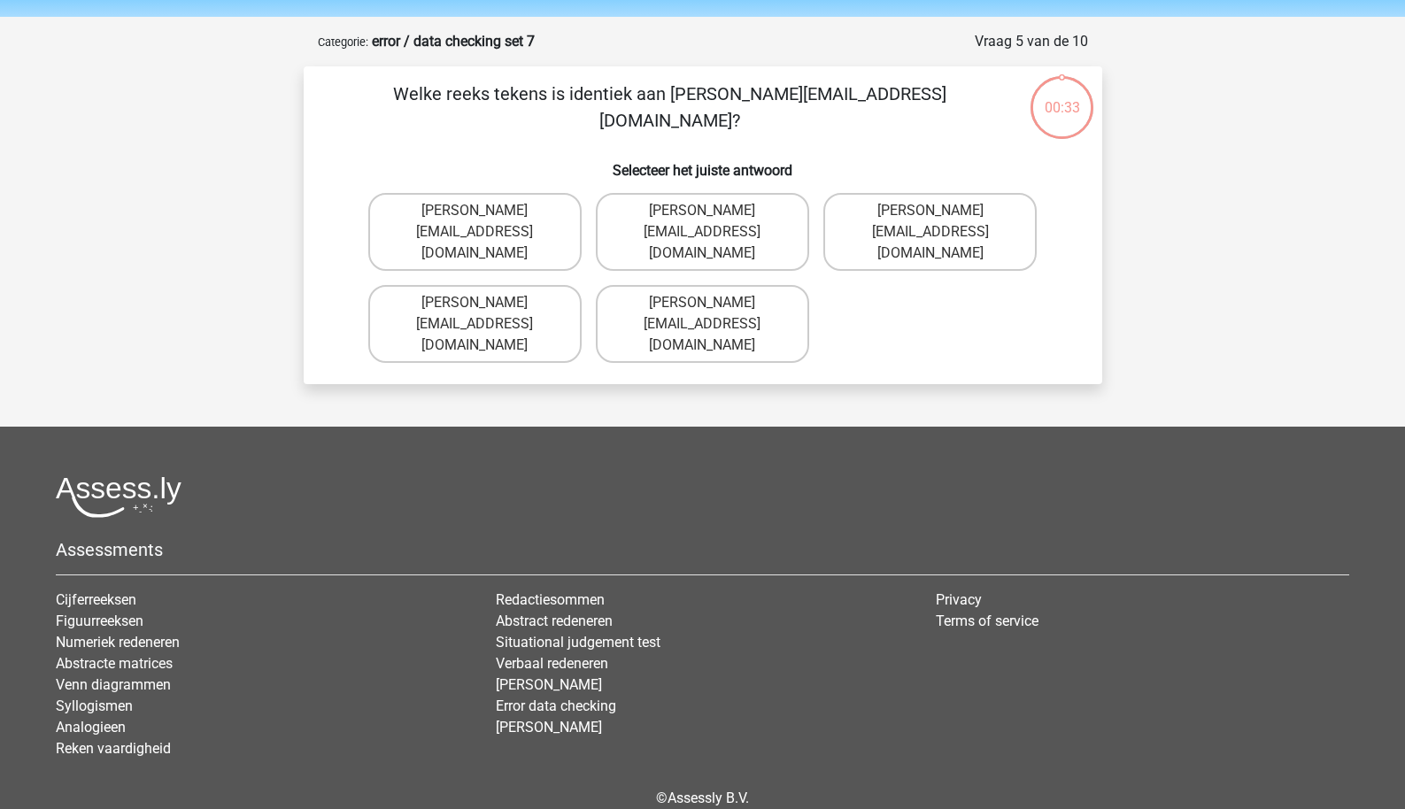
scroll to position [89, 0]
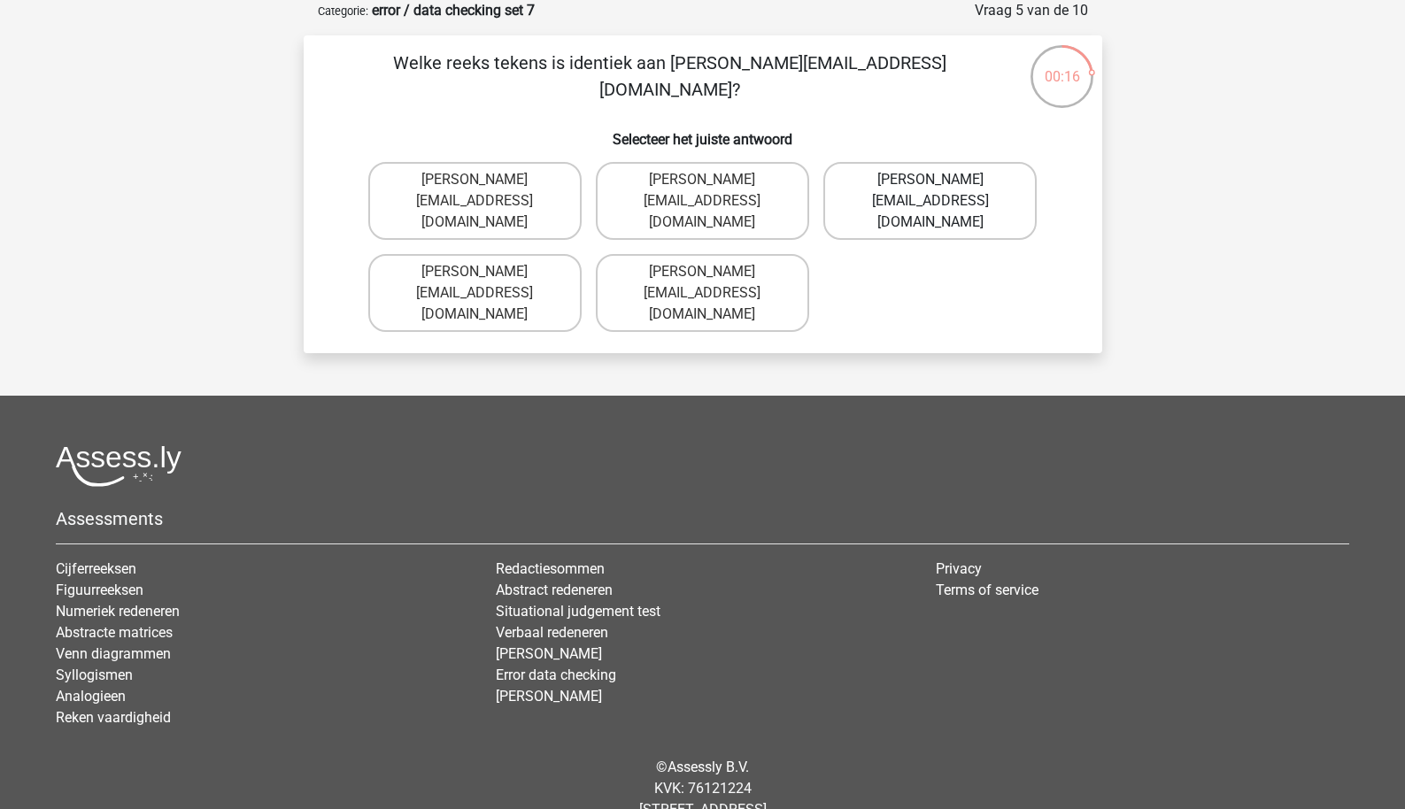
click at [875, 201] on label "Joshua-Carrick@email.uk.com" at bounding box center [930, 201] width 213 height 78
click at [931, 191] on input "Joshua-Carrick@email.uk.com" at bounding box center [937, 186] width 12 height 12
radio input "true"
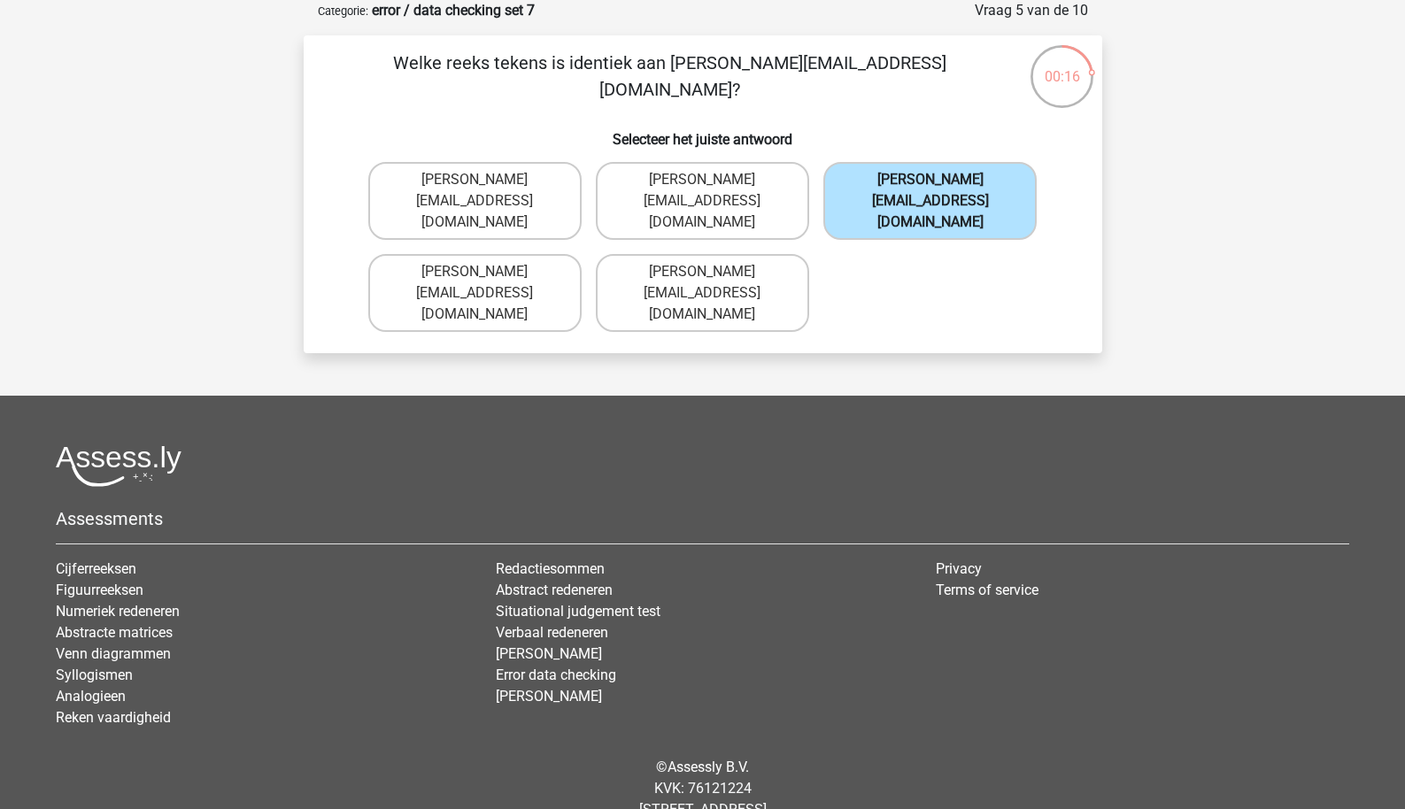
scroll to position [58, 0]
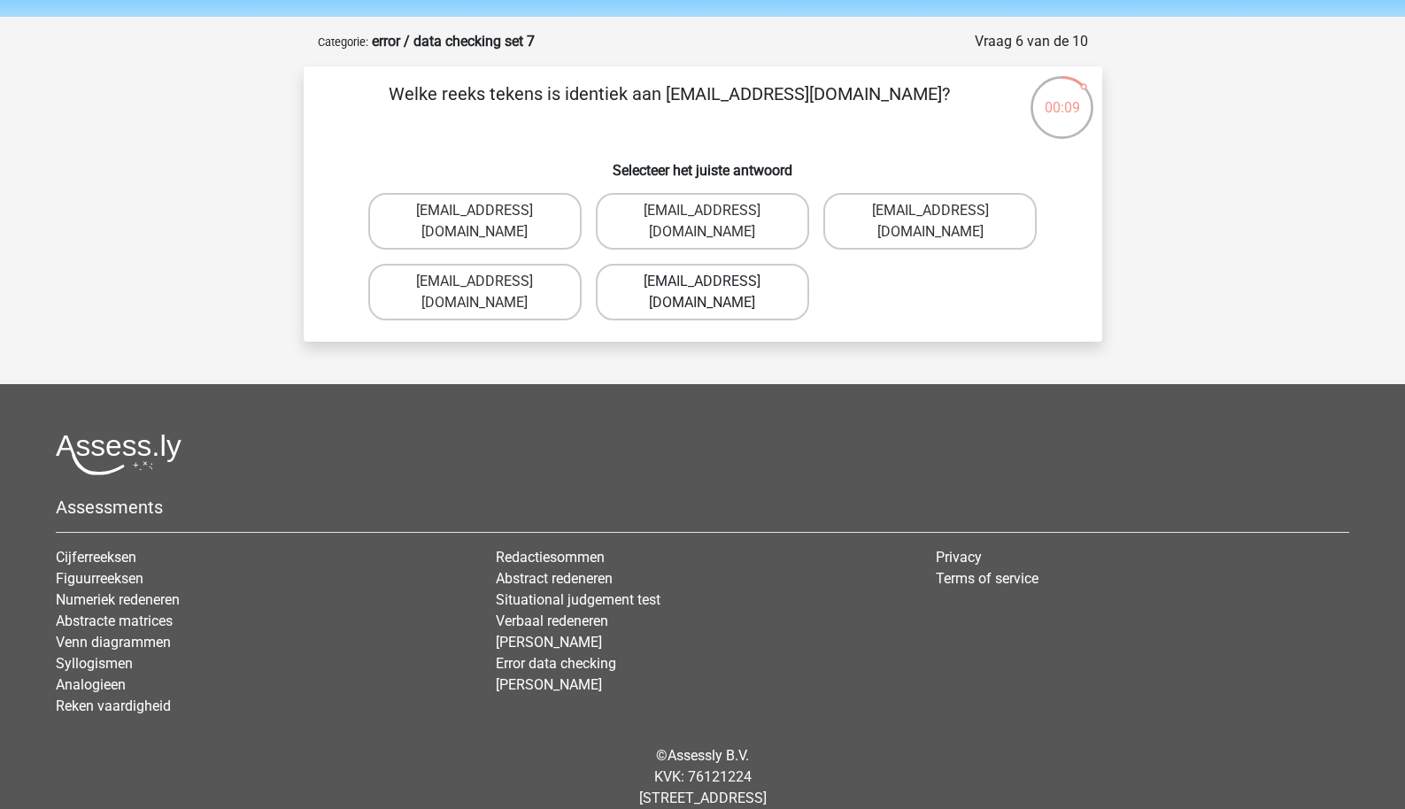
click at [674, 267] on label "Theo-Rhino@jointmail.gl" at bounding box center [702, 292] width 213 height 57
click at [702, 282] on input "Theo-Rhino@jointmail.gl" at bounding box center [708, 288] width 12 height 12
radio input "true"
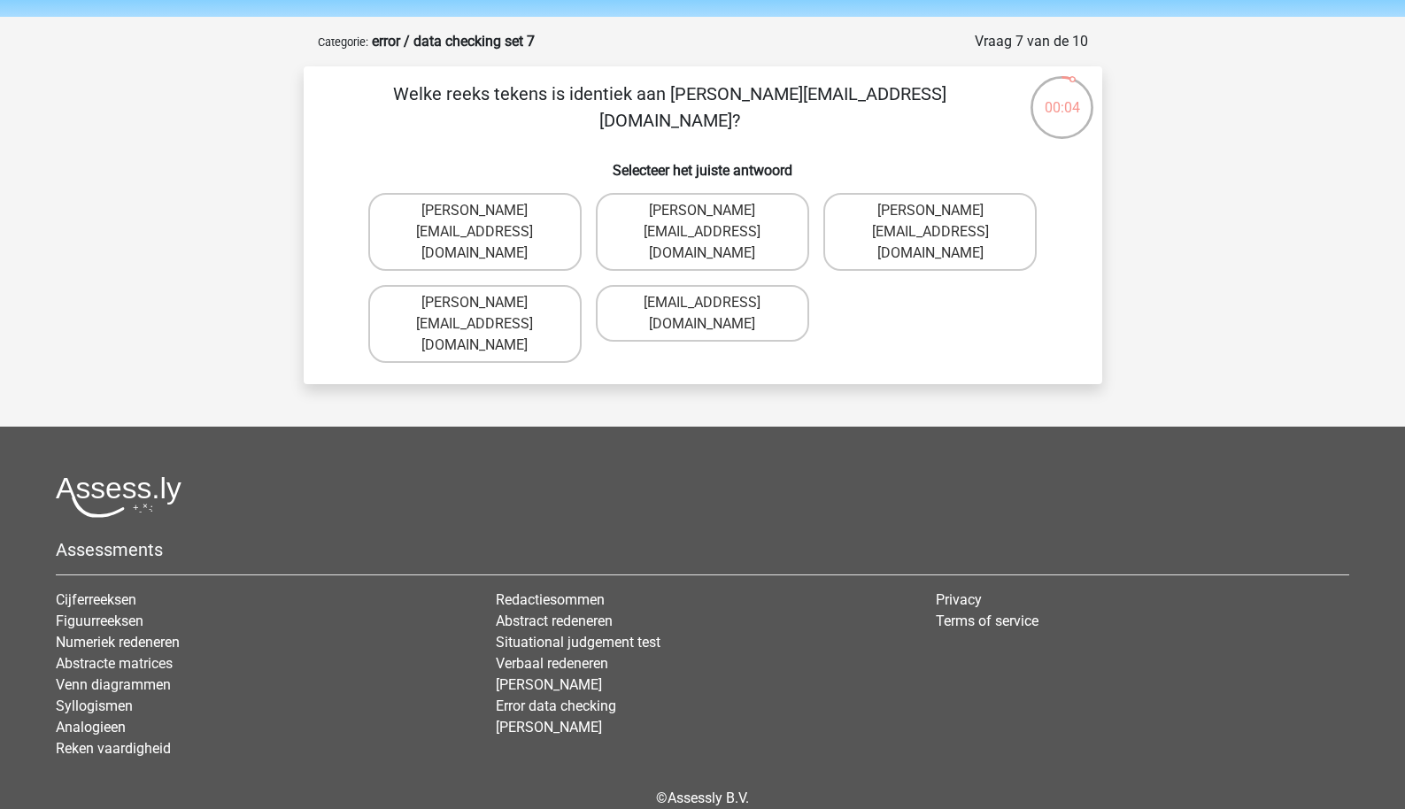
click at [702, 303] on input "Josehp-Clay@e-mail.br" at bounding box center [708, 309] width 12 height 12
radio input "true"
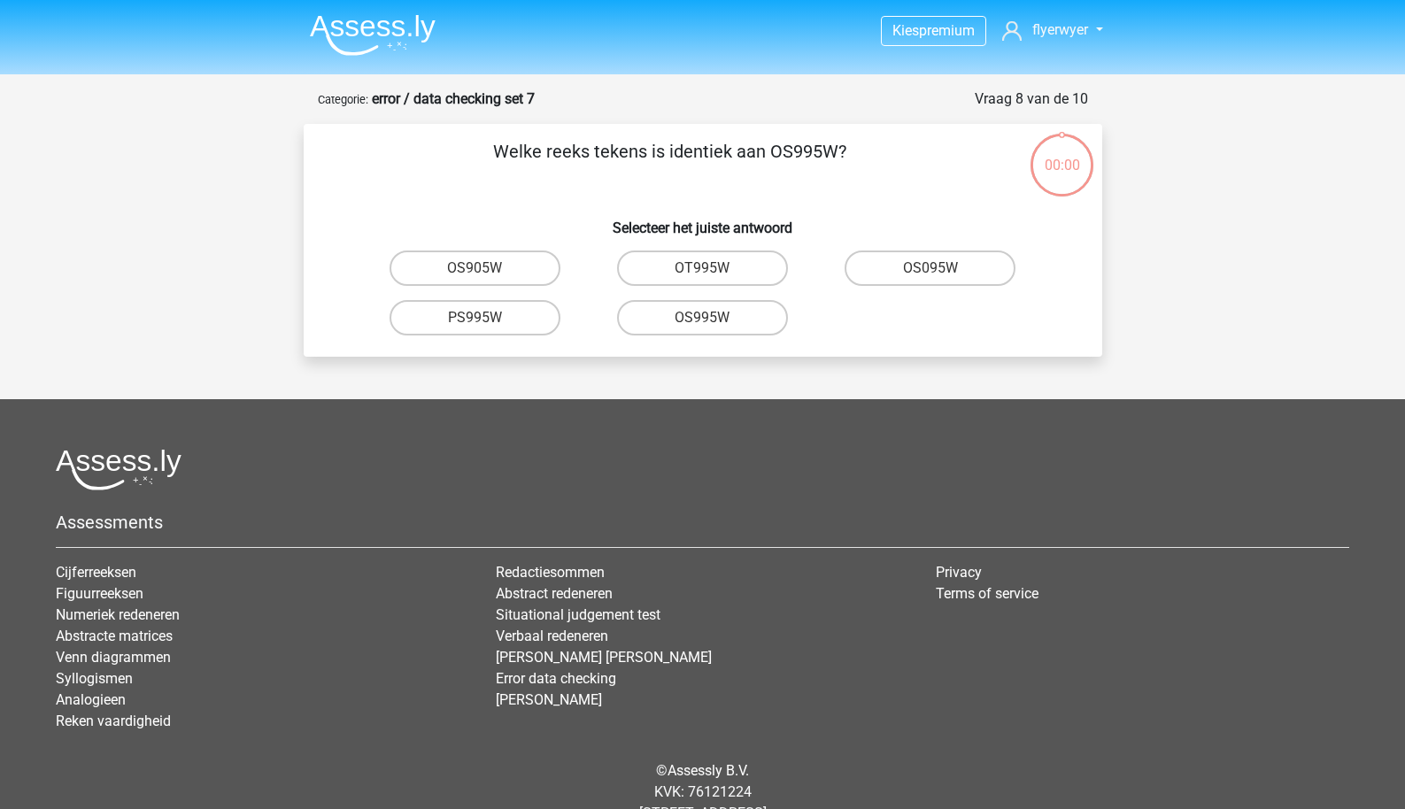
scroll to position [58, 0]
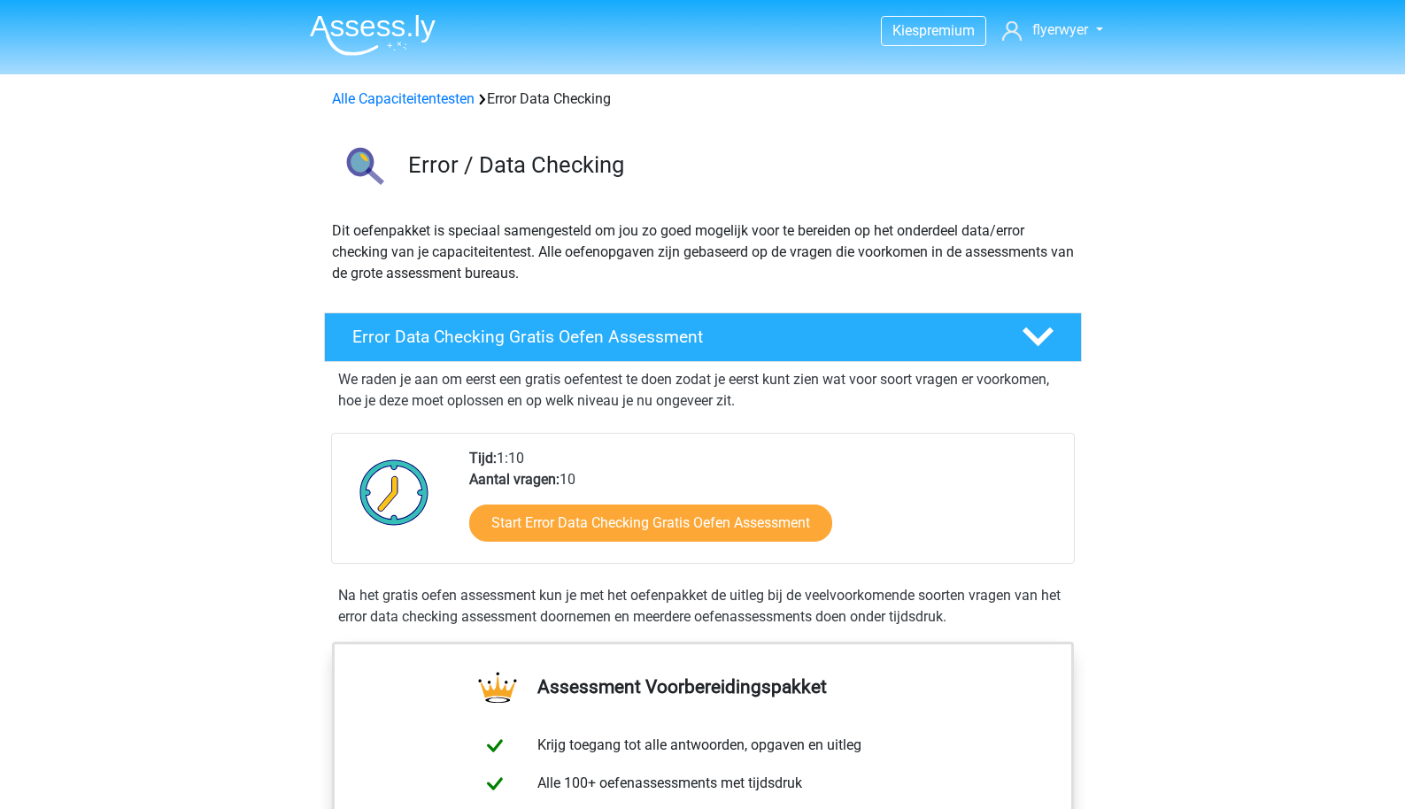
scroll to position [977, 0]
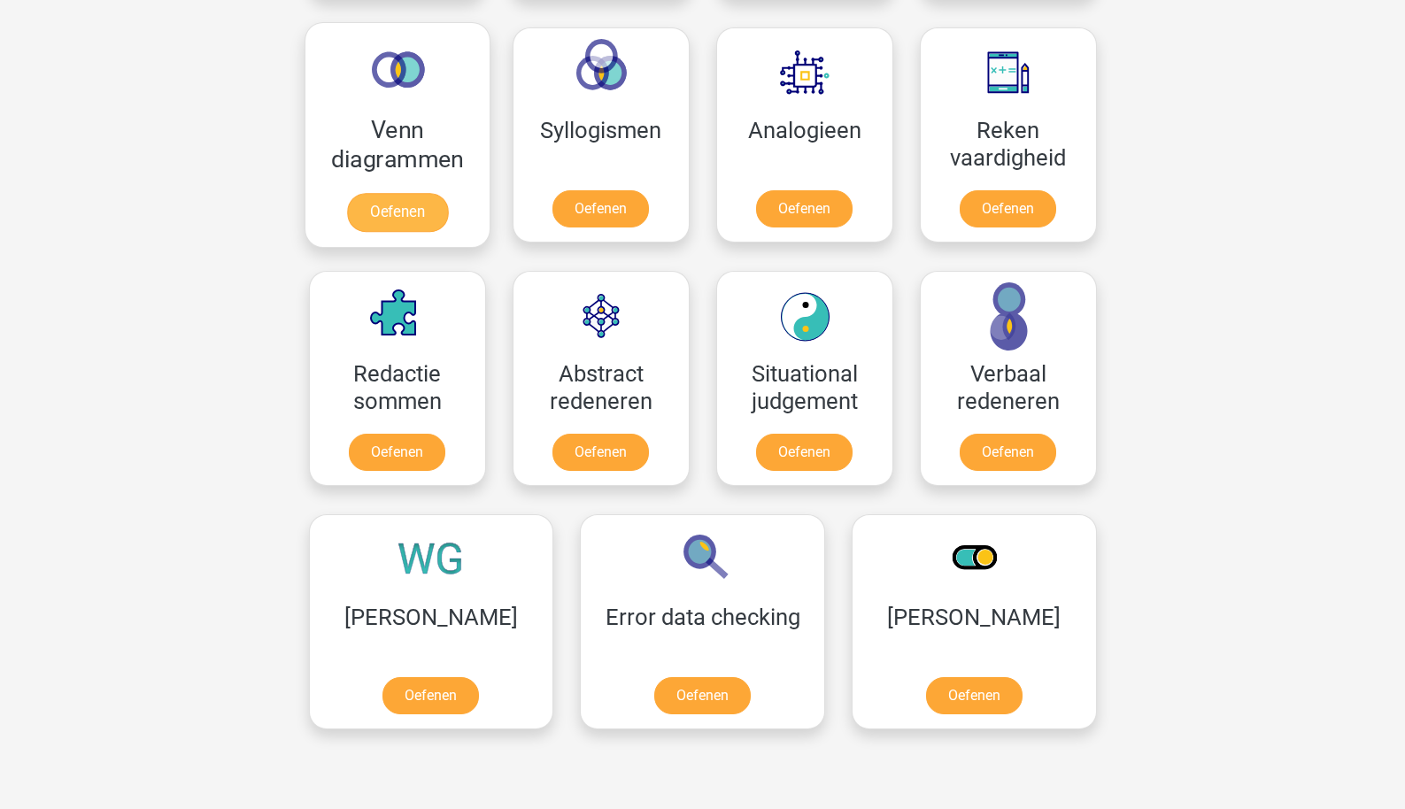
scroll to position [1051, 0]
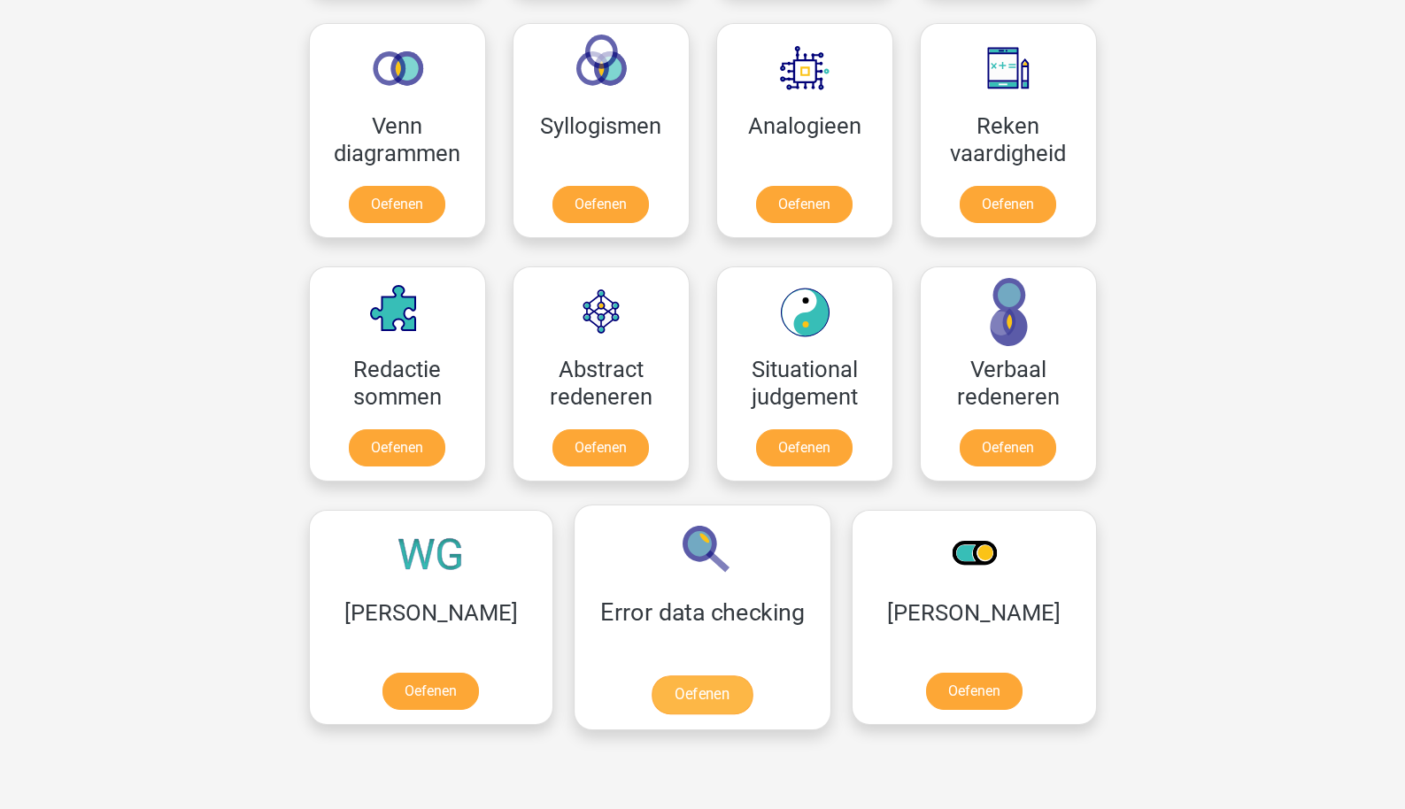
click at [652, 676] on link "Oefenen" at bounding box center [702, 695] width 101 height 39
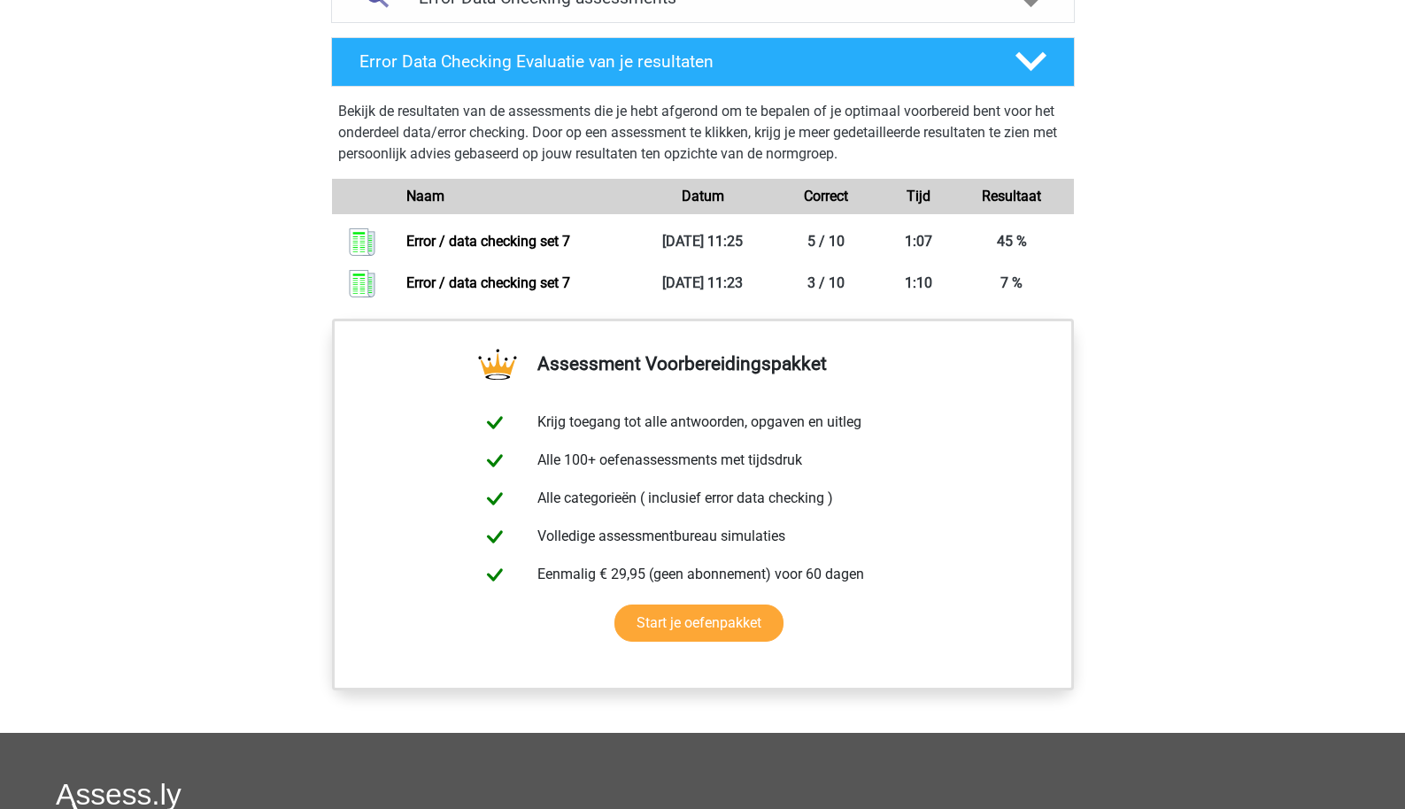
scroll to position [812, 0]
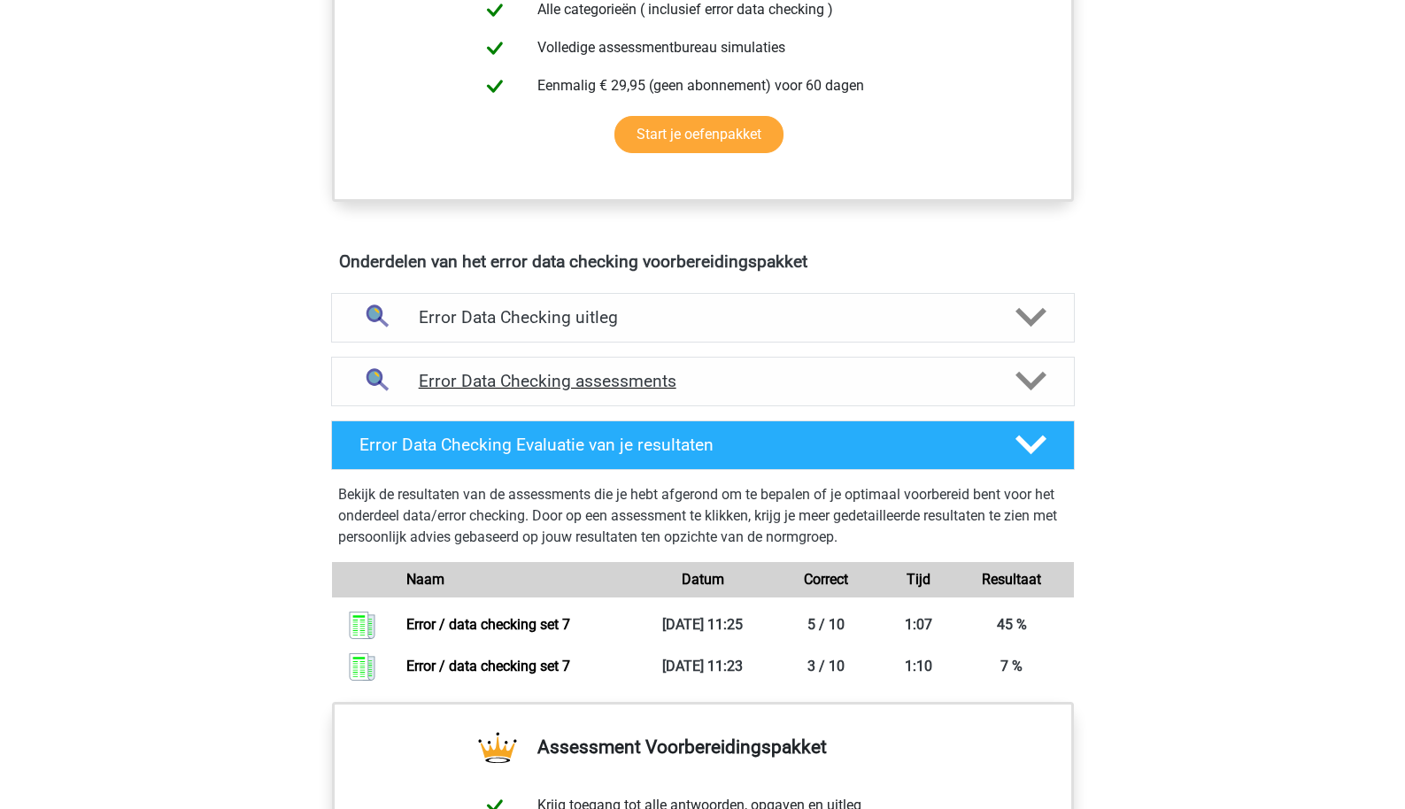
click at [526, 363] on div "Error Data Checking assessments" at bounding box center [703, 382] width 744 height 50
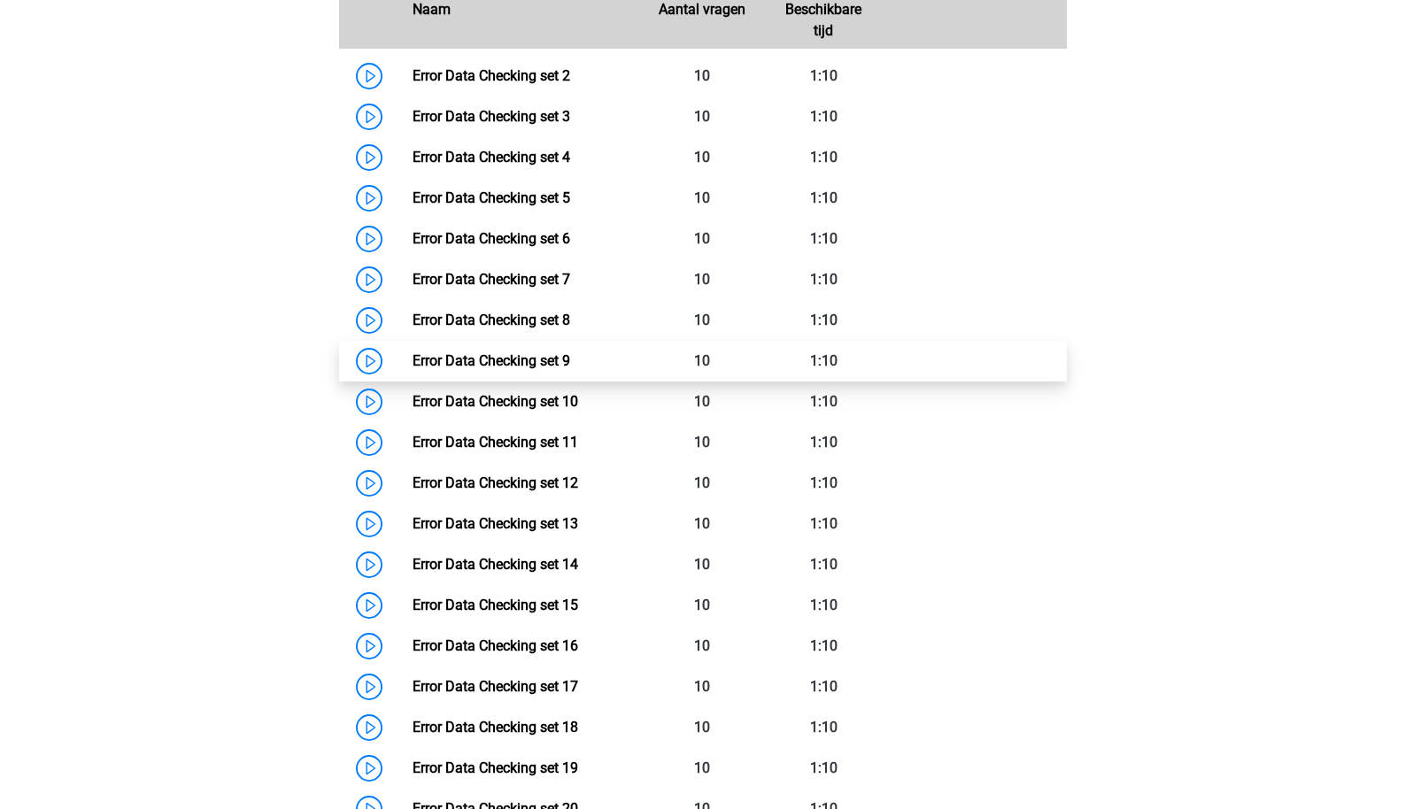
scroll to position [1320, 0]
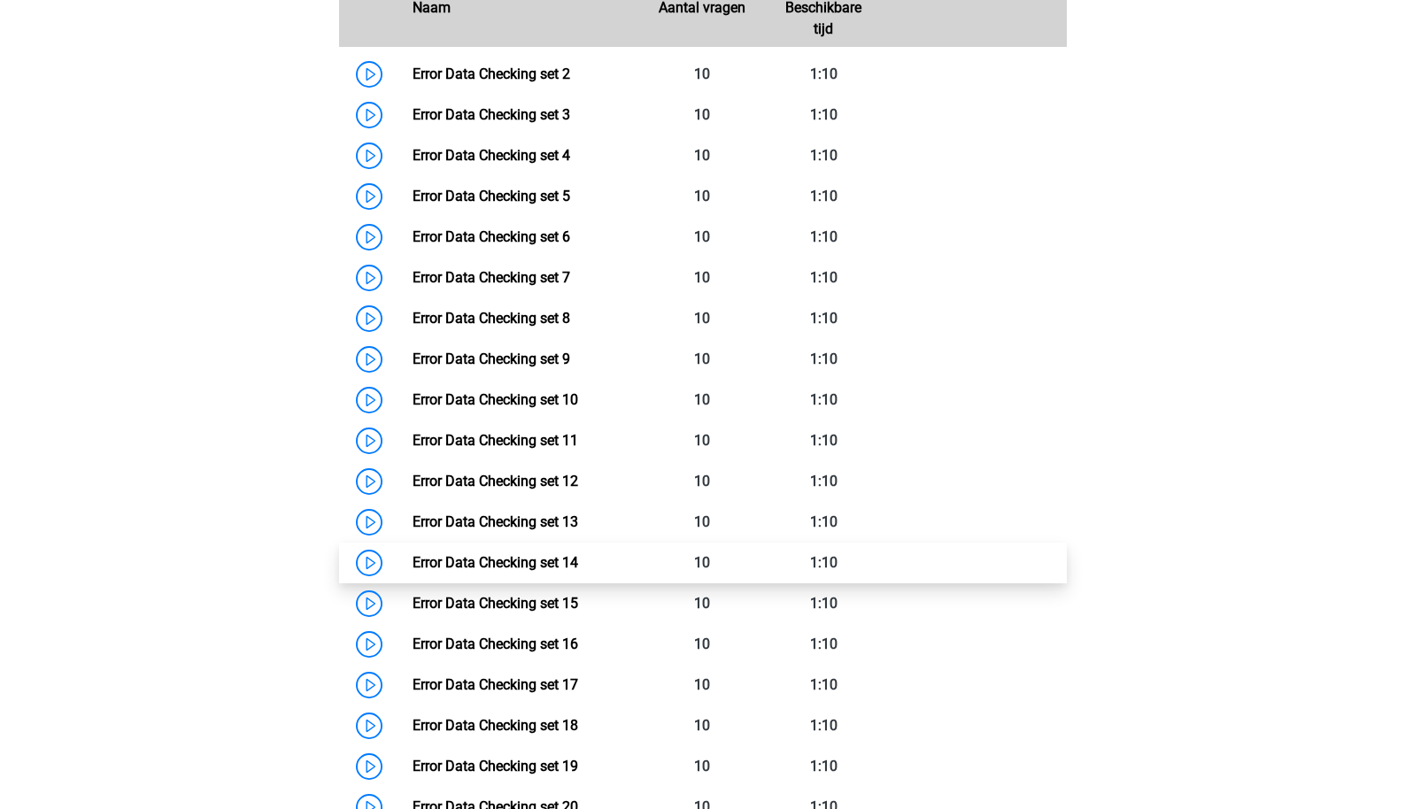
click at [498, 571] on link "Error Data Checking set 14" at bounding box center [496, 562] width 166 height 17
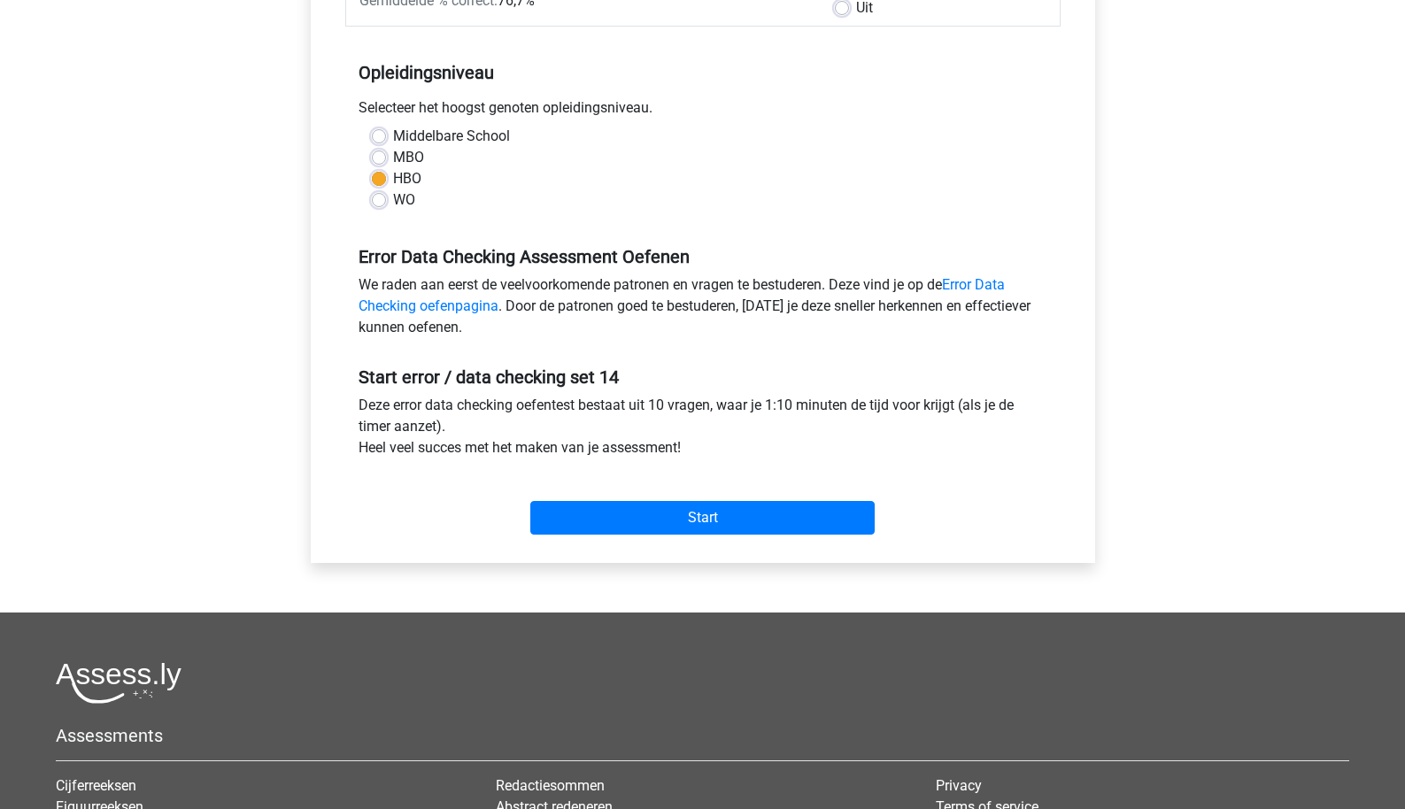
scroll to position [341, 0]
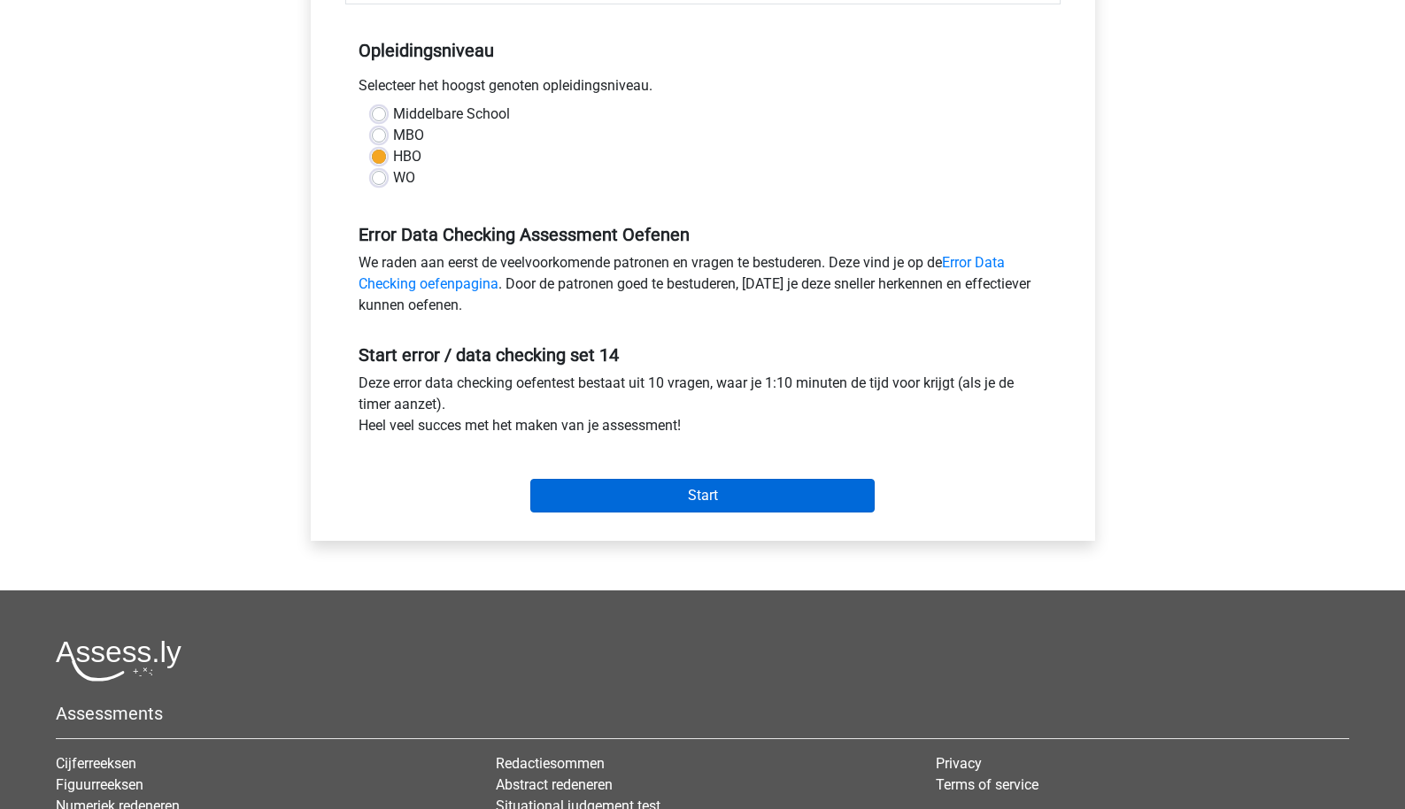
click at [610, 499] on input "Start" at bounding box center [702, 496] width 344 height 34
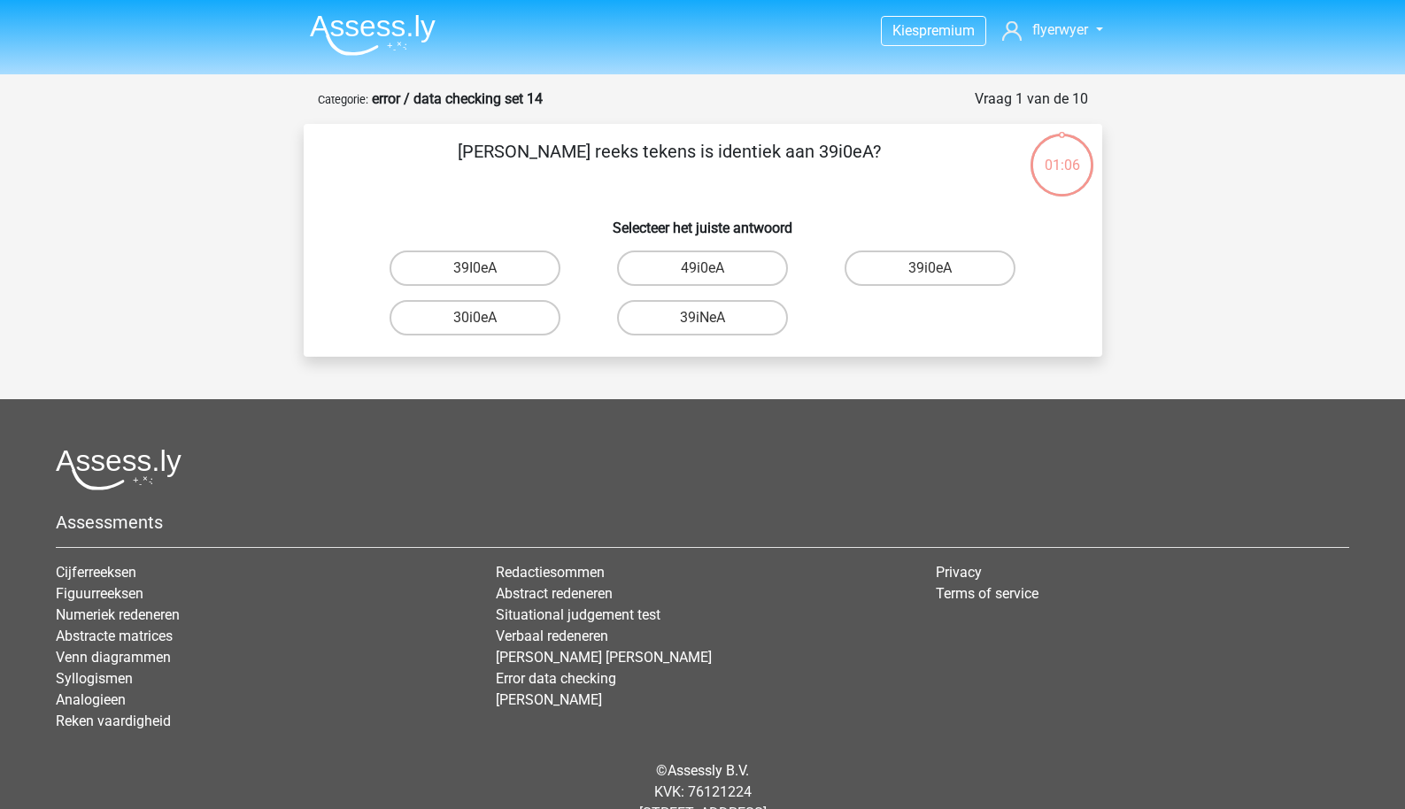
click at [950, 239] on div "[PERSON_NAME] reeks tekens is identiek aan 39i0eA? Selecteer het juiste antwoor…" at bounding box center [703, 240] width 785 height 205
click at [929, 261] on label "39i0eA" at bounding box center [930, 268] width 171 height 35
click at [931, 268] on input "39i0eA" at bounding box center [937, 274] width 12 height 12
radio input "true"
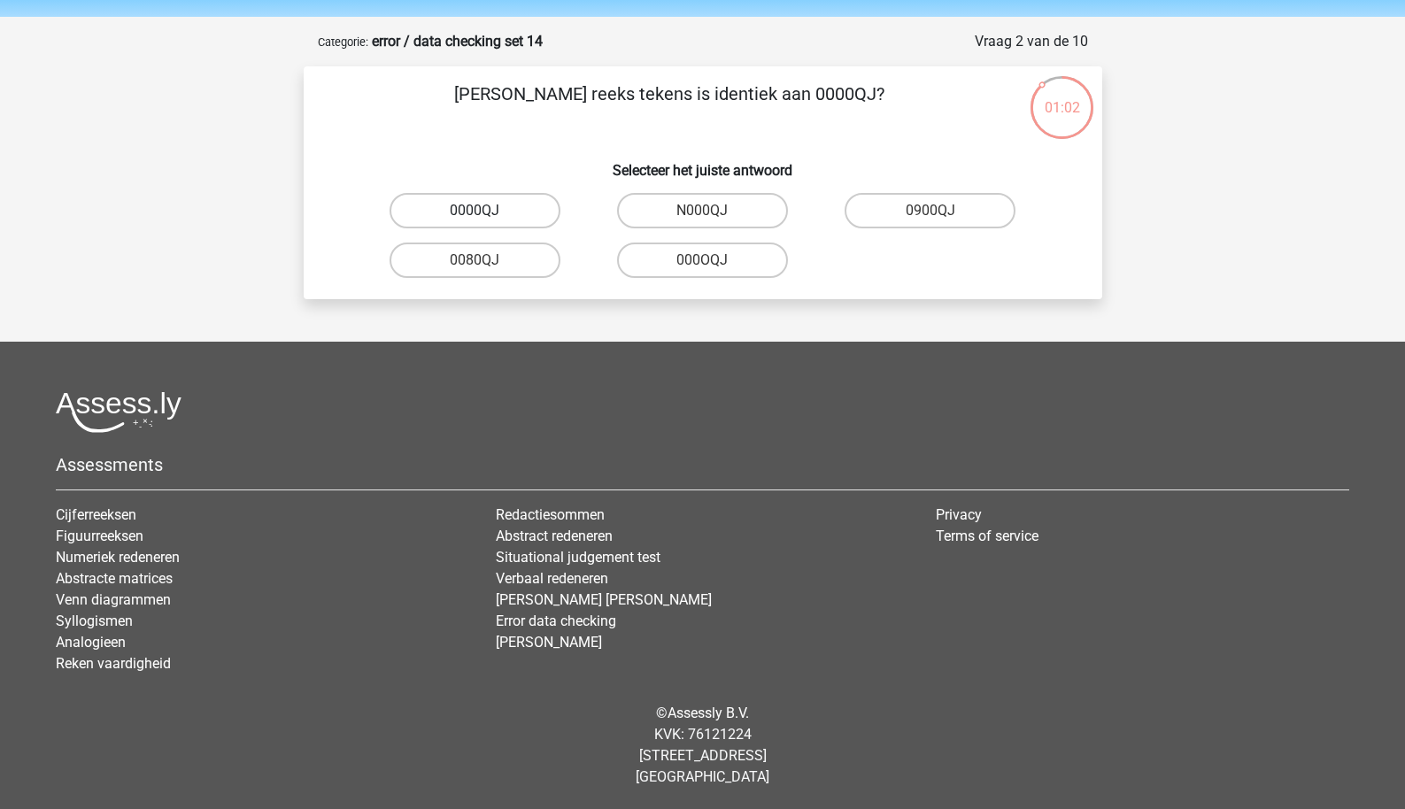
click at [513, 209] on label "0000QJ" at bounding box center [475, 210] width 171 height 35
click at [486, 211] on input "0000QJ" at bounding box center [481, 217] width 12 height 12
radio input "true"
click at [699, 212] on label "0Q1CI6" at bounding box center [702, 210] width 171 height 35
click at [702, 212] on input "0Q1CI6" at bounding box center [708, 217] width 12 height 12
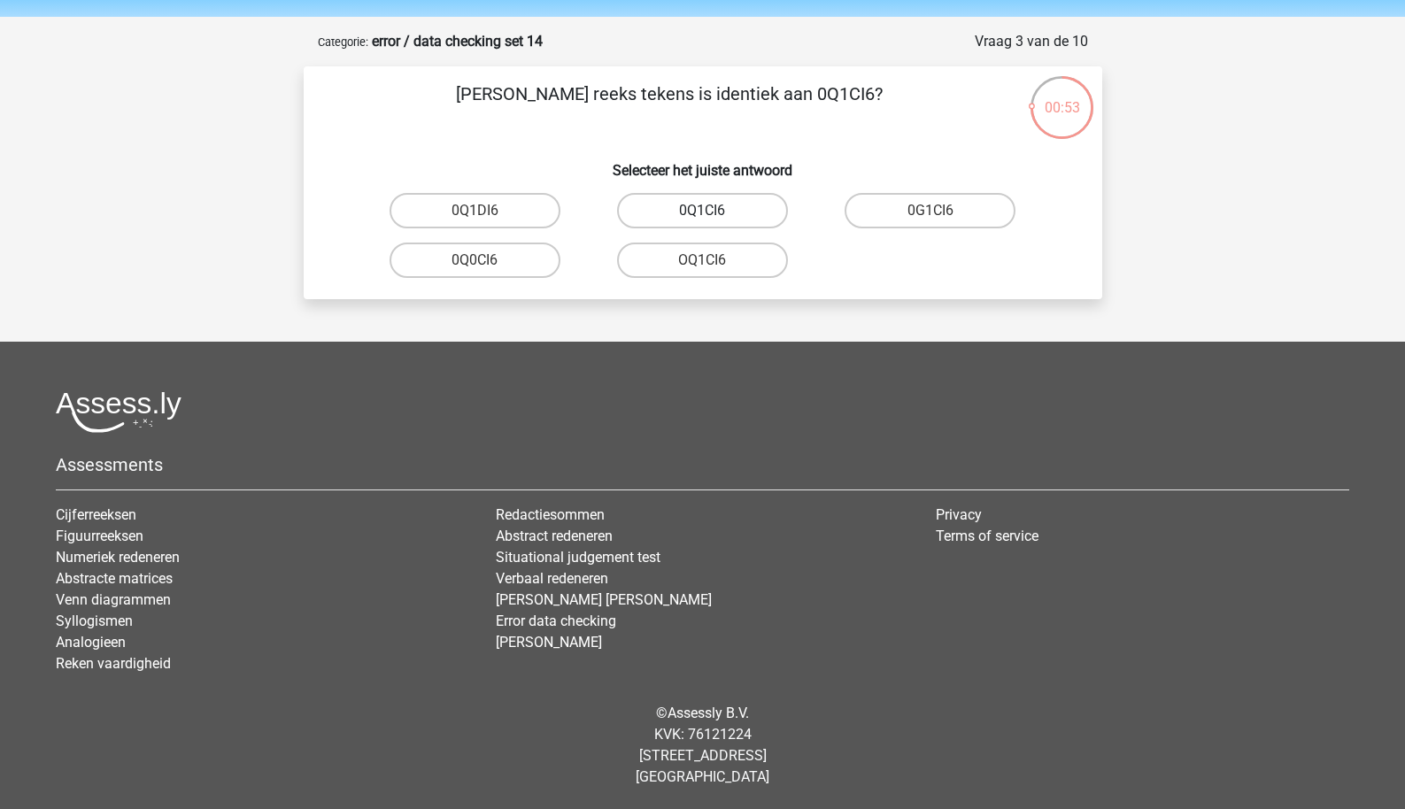
radio input "true"
click at [709, 218] on input "00O008" at bounding box center [708, 217] width 12 height 12
radio input "true"
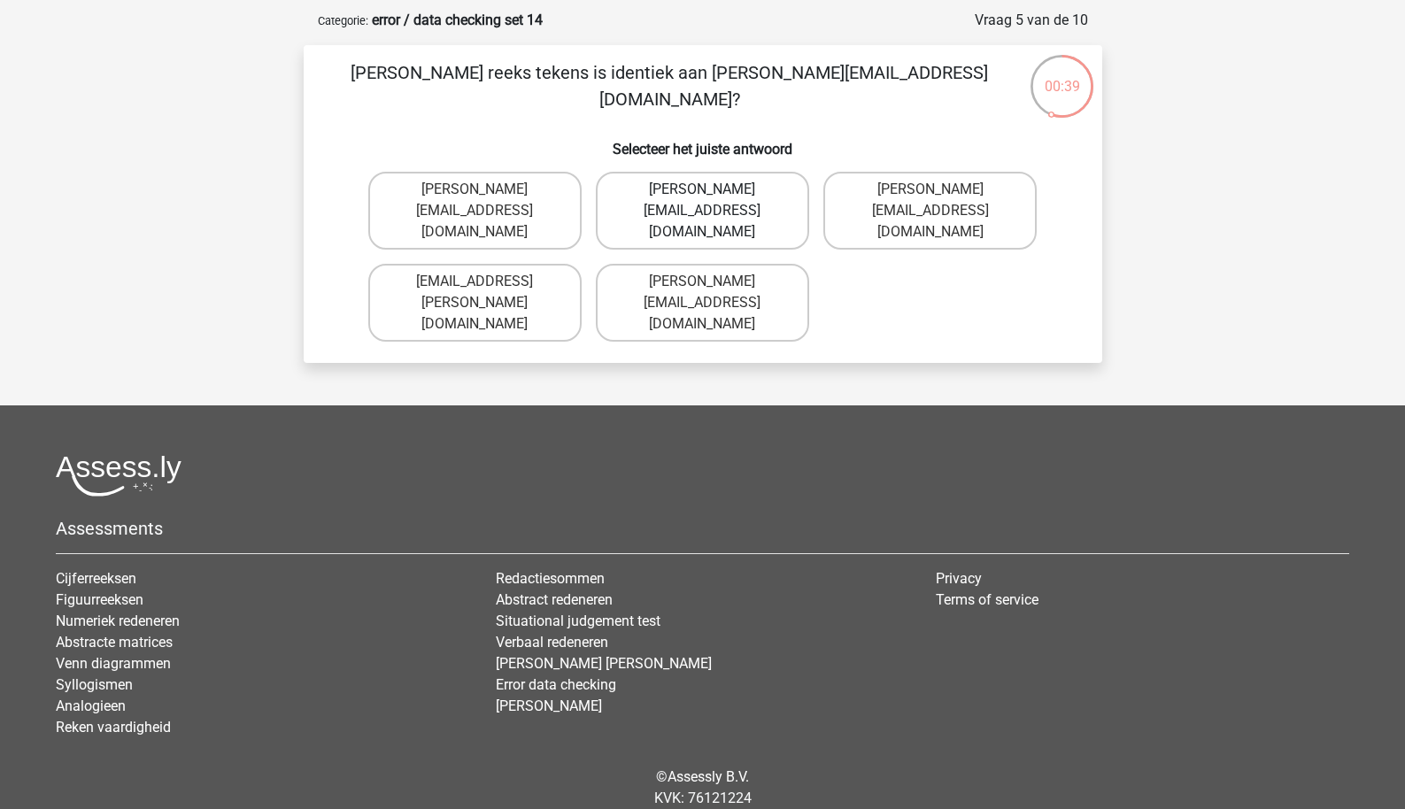
click at [695, 191] on label "Evelyn-Woods@hotmale.fr" at bounding box center [702, 211] width 213 height 78
click at [702, 191] on input "Evelyn-Woods@hotmale.fr" at bounding box center [708, 196] width 12 height 12
radio input "true"
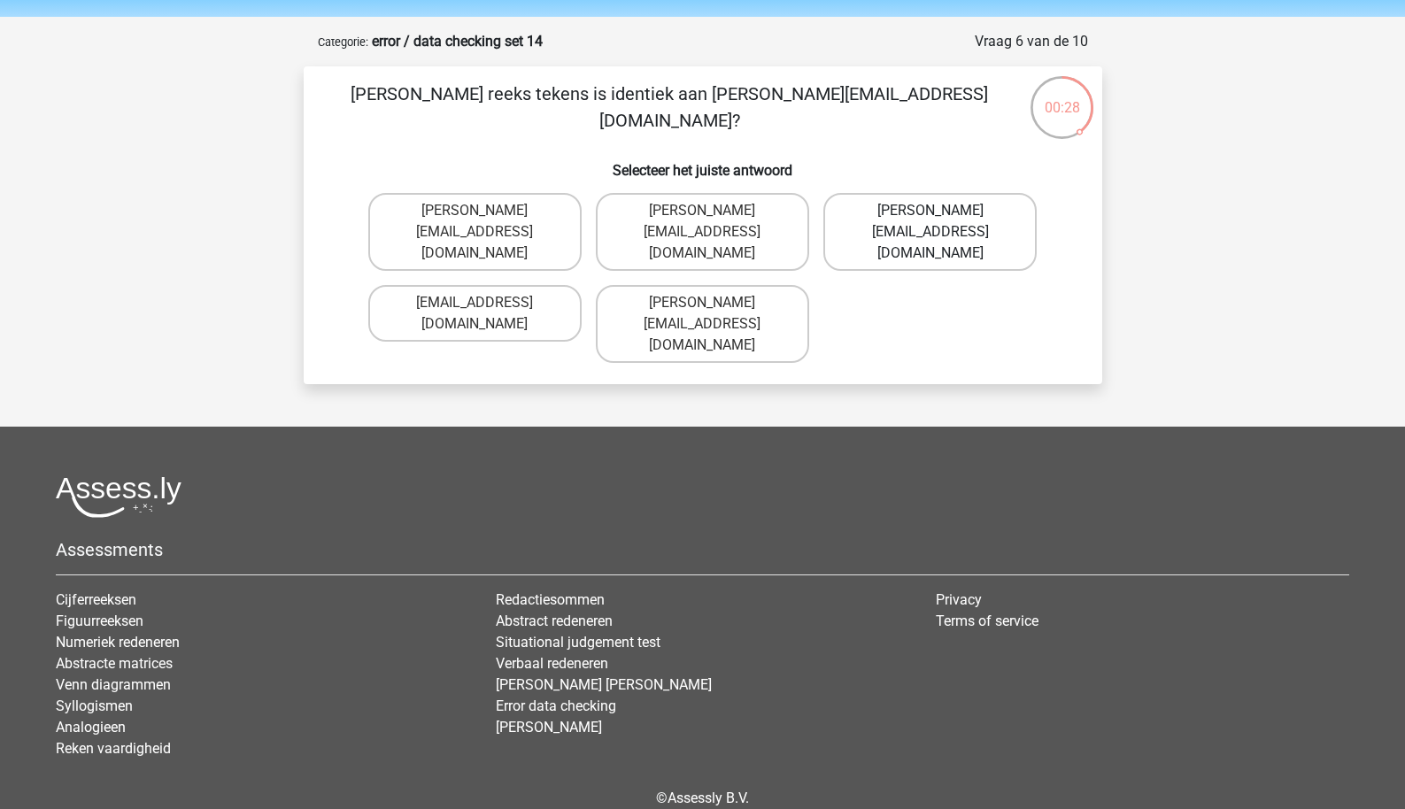
click at [878, 222] on label "William-Wood@email.gl" at bounding box center [930, 232] width 213 height 78
click at [931, 222] on input "William-Wood@email.gl" at bounding box center [937, 217] width 12 height 12
radio input "true"
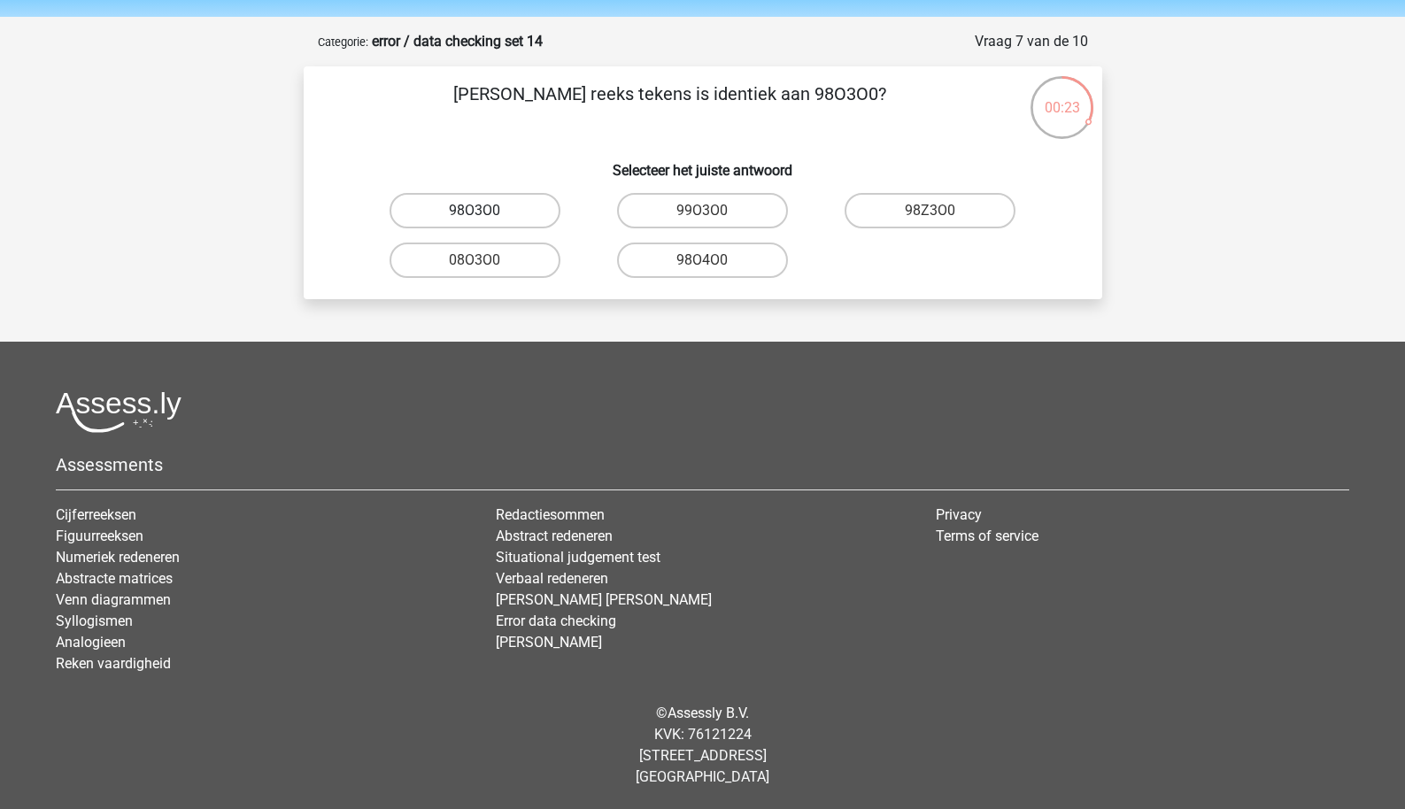
click at [520, 220] on label "98O3O0" at bounding box center [475, 210] width 171 height 35
click at [486, 220] on input "98O3O0" at bounding box center [481, 217] width 12 height 12
radio input "true"
click at [525, 262] on label "300V46" at bounding box center [475, 260] width 171 height 35
click at [486, 262] on input "300V46" at bounding box center [481, 266] width 12 height 12
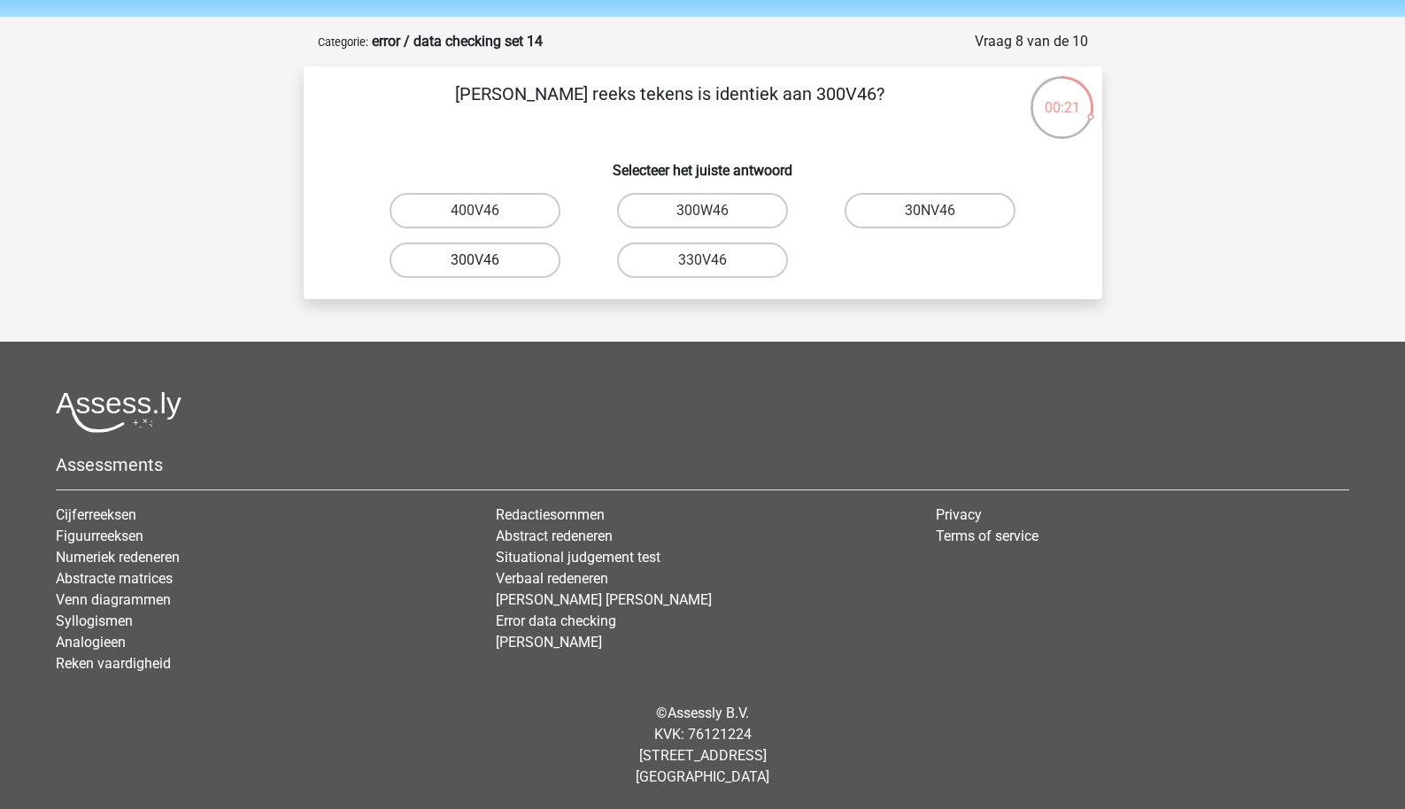
radio input "true"
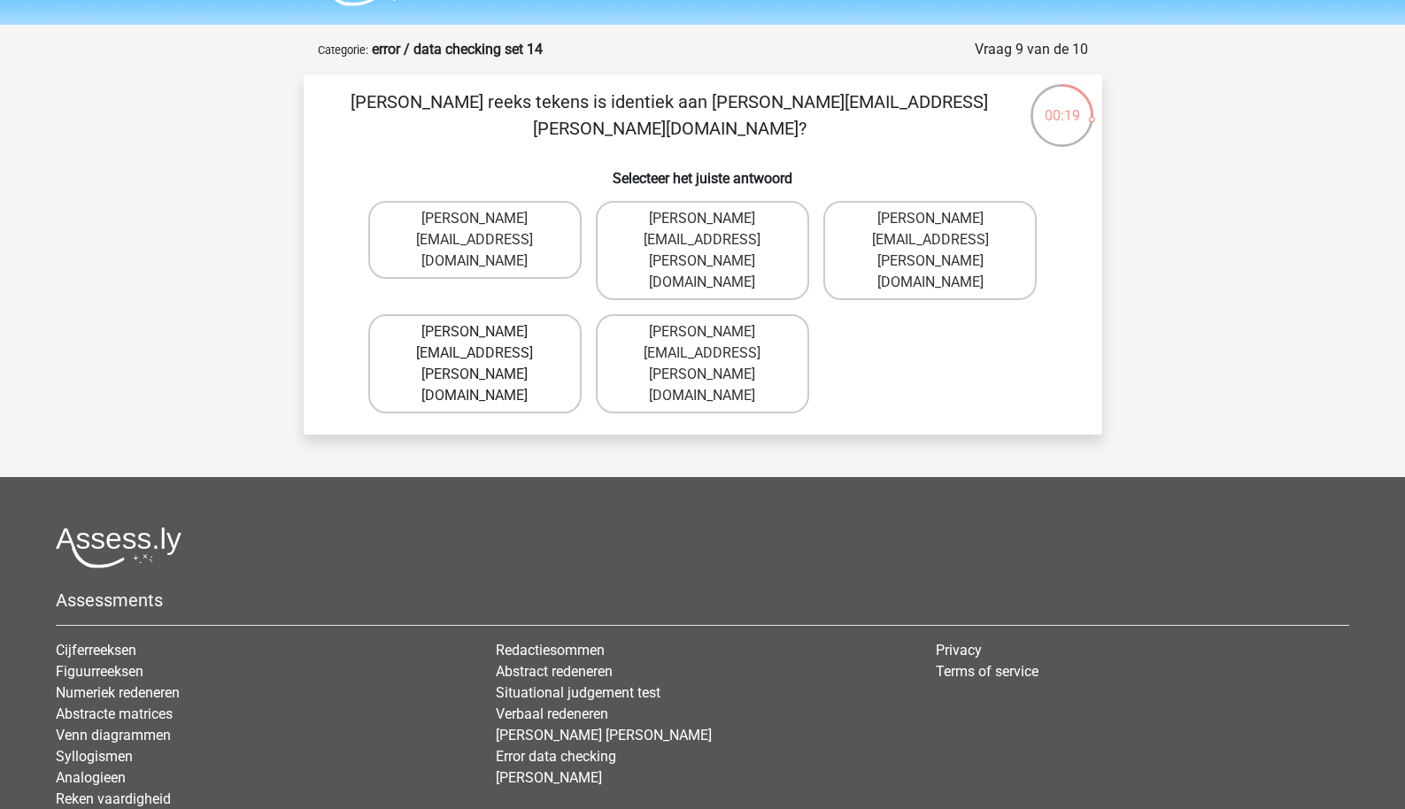
scroll to position [49, 0]
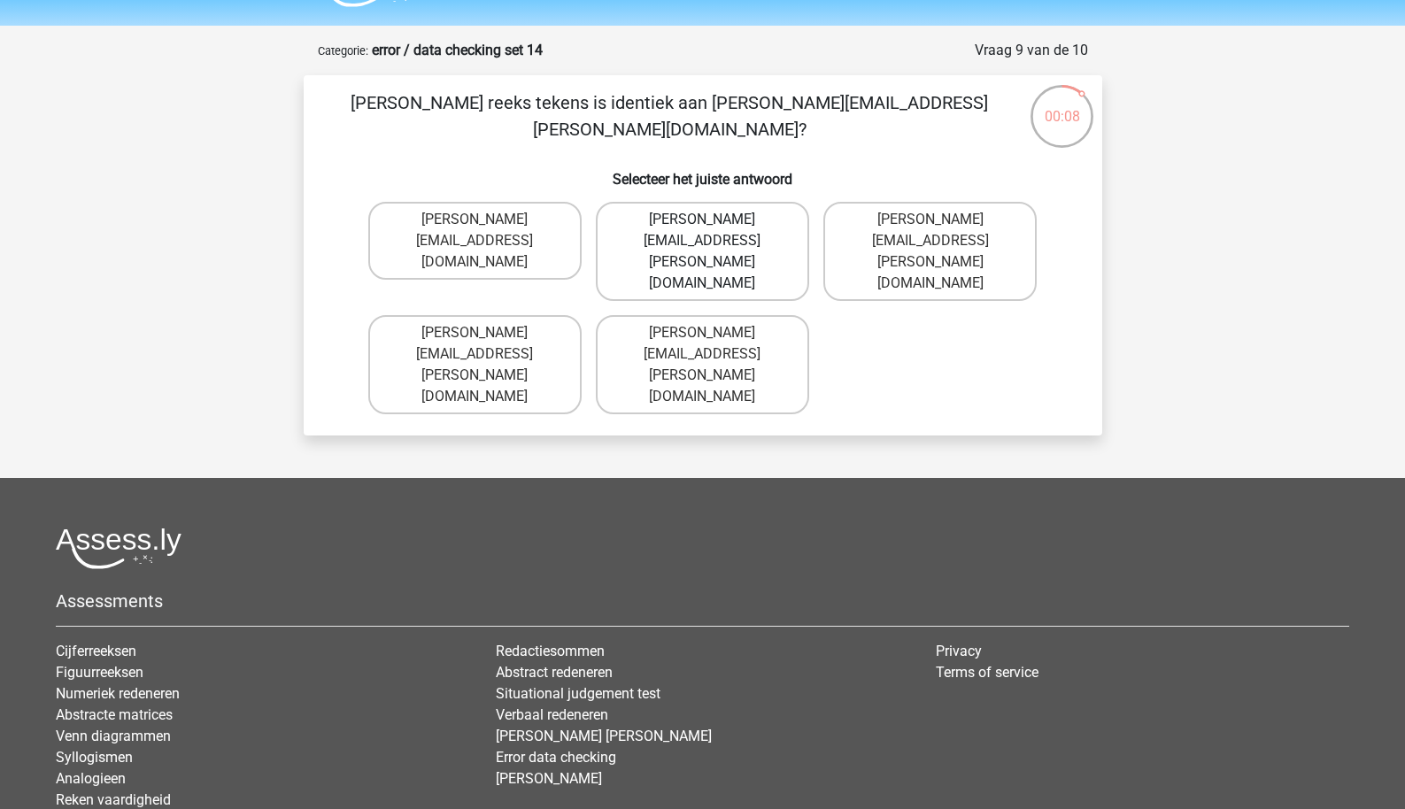
click at [720, 228] on label "William+Wright@email.co.uk" at bounding box center [702, 251] width 213 height 99
click at [714, 228] on input "William+Wright@email.co.uk" at bounding box center [708, 226] width 12 height 12
radio input "true"
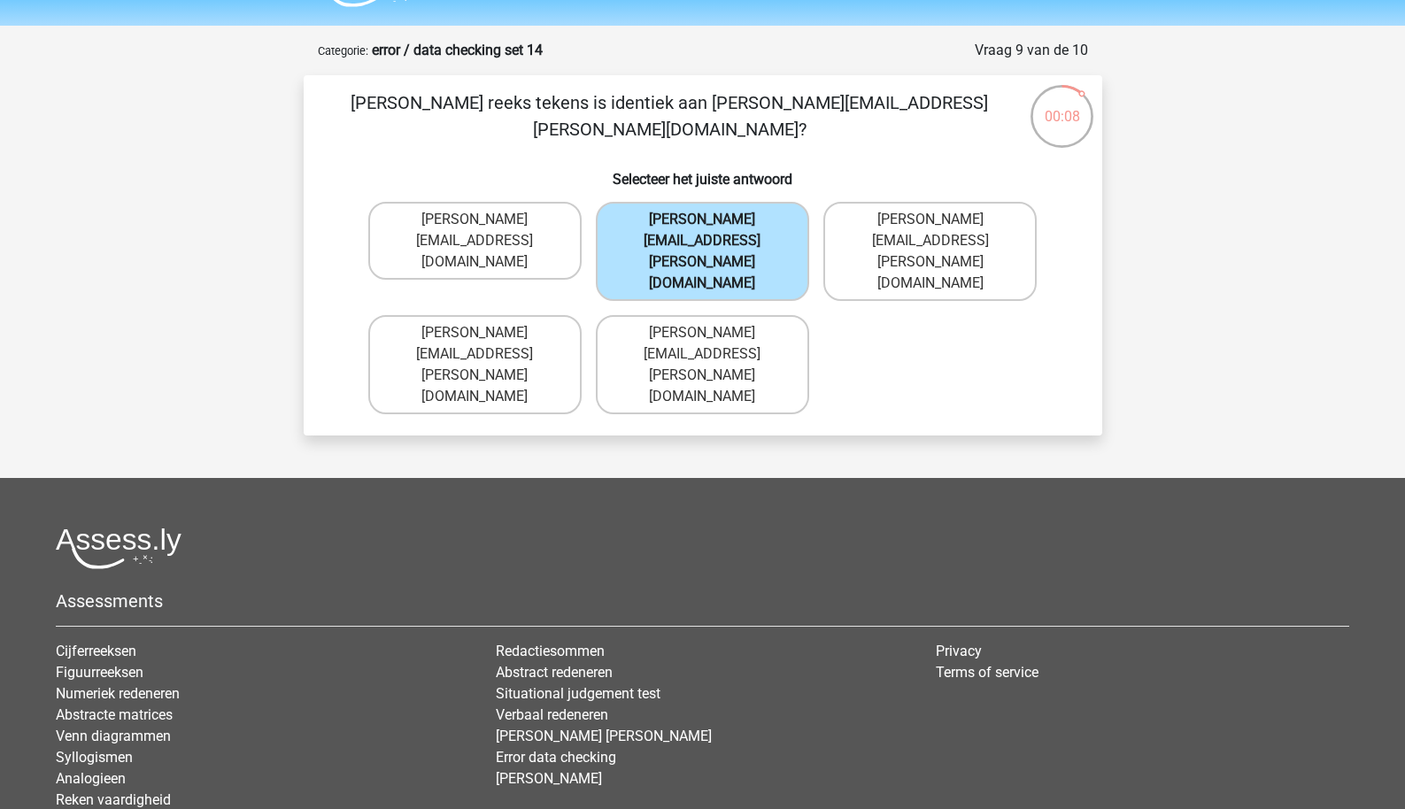
scroll to position [58, 0]
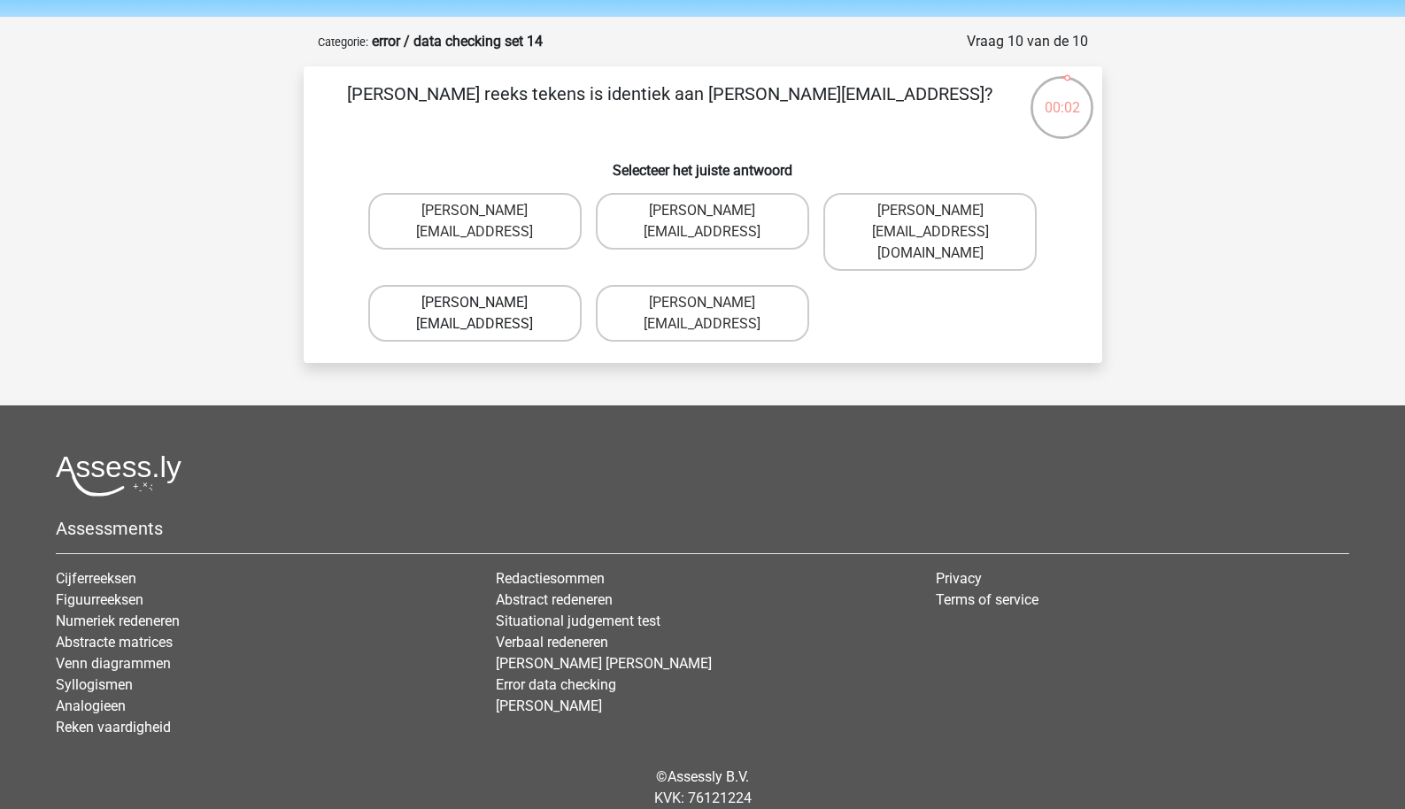
click at [497, 285] on label "Theodor_Thompson@joinmail.coo" at bounding box center [474, 313] width 213 height 57
click at [486, 303] on input "Theodor_Thompson@joinmail.coo" at bounding box center [481, 309] width 12 height 12
radio input "true"
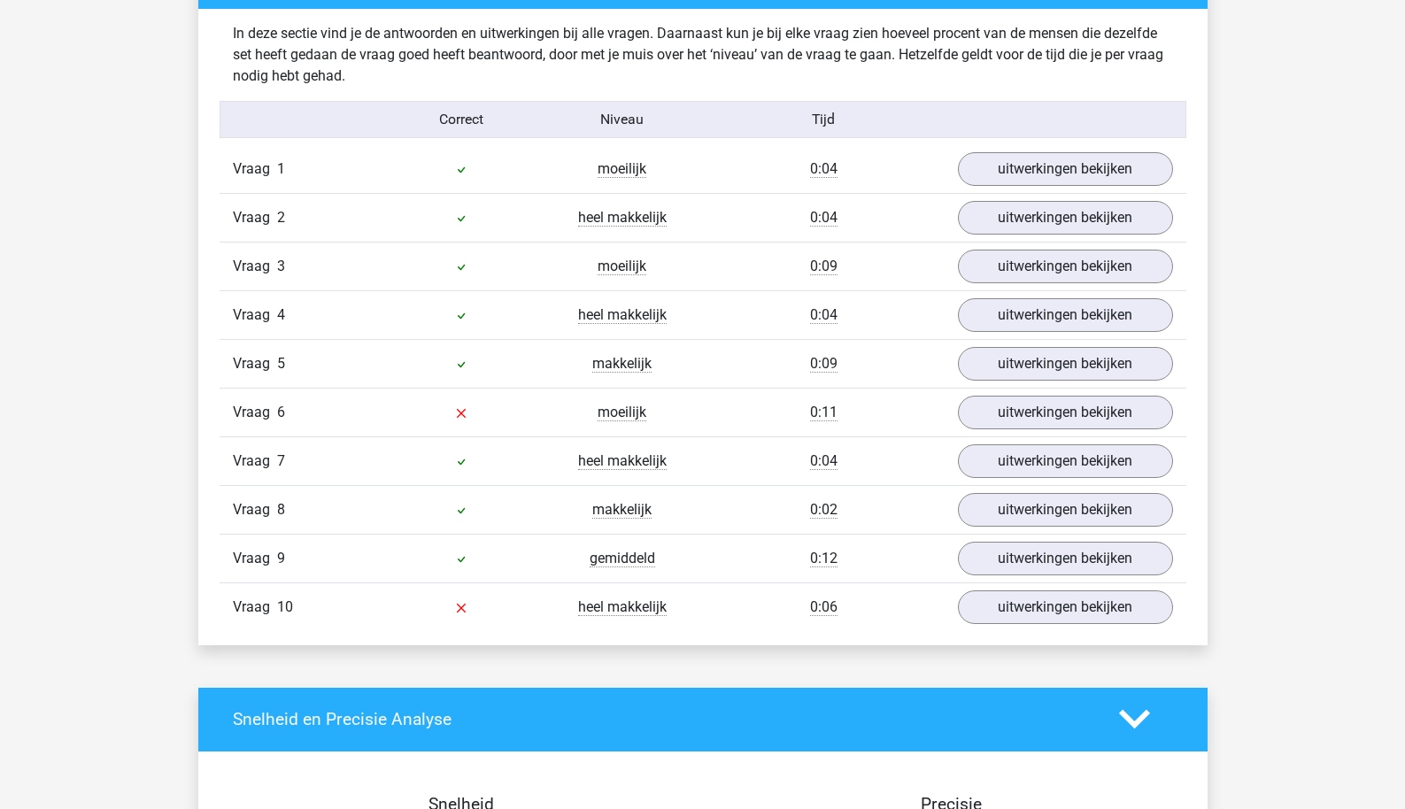
scroll to position [1386, 0]
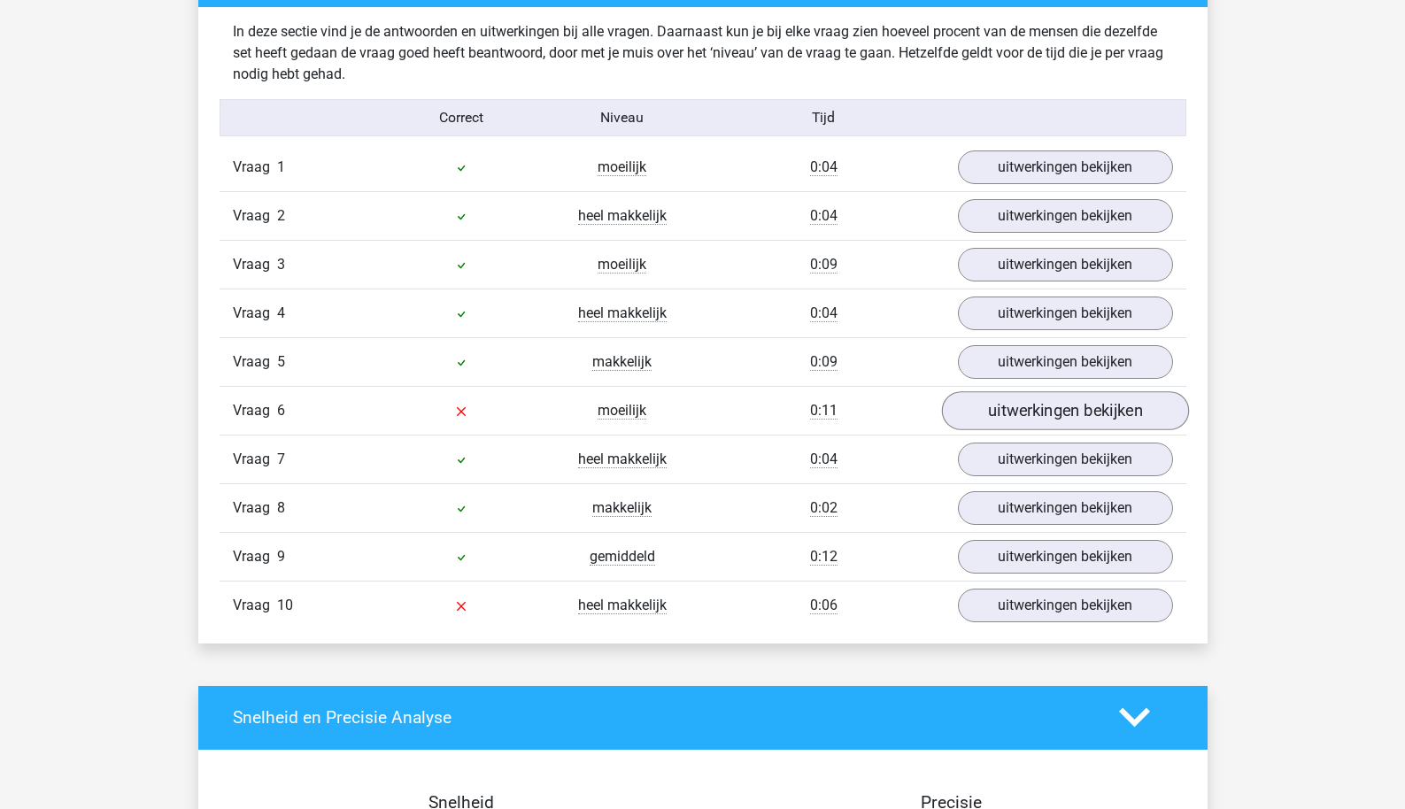
click at [1004, 413] on link "uitwerkingen bekijken" at bounding box center [1064, 410] width 247 height 39
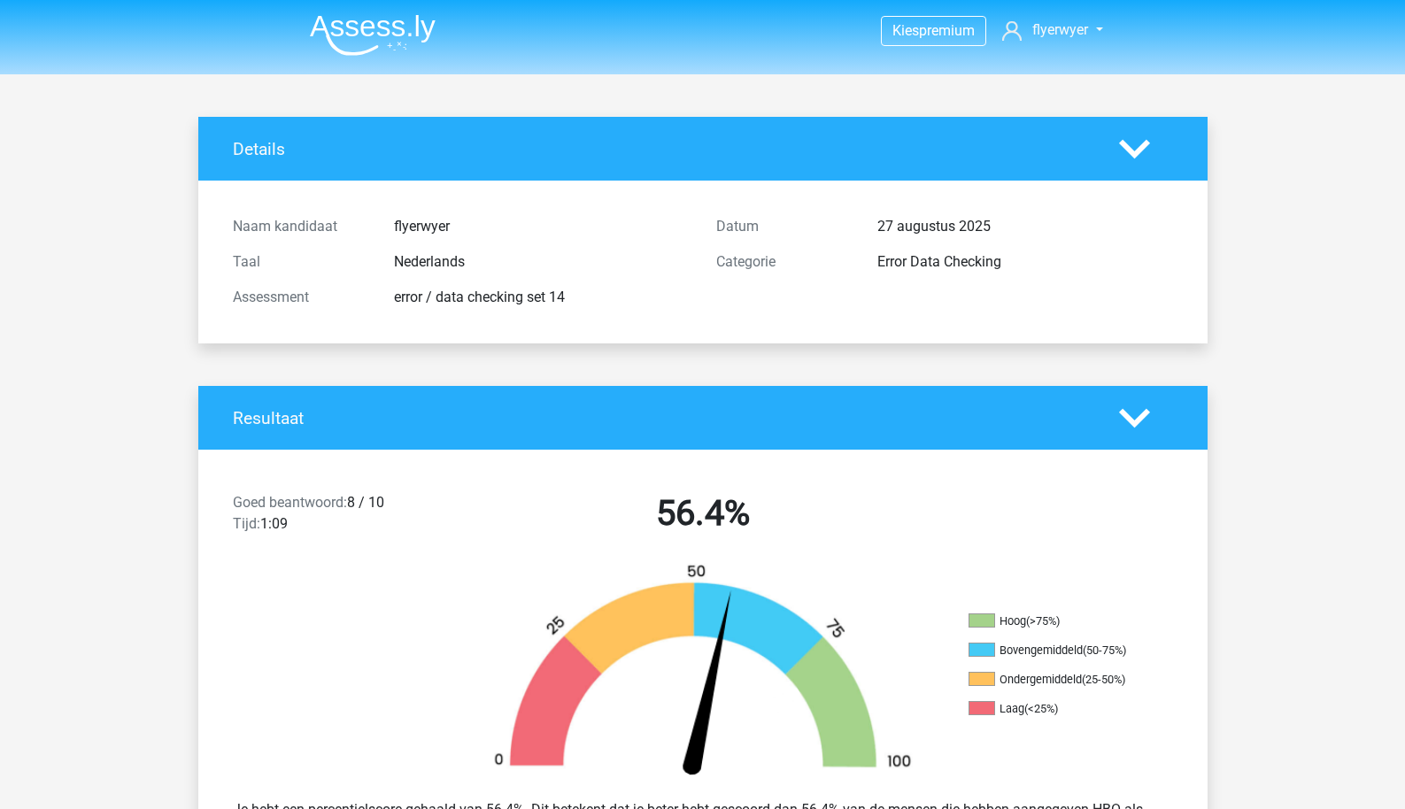
scroll to position [0, 0]
click at [372, 27] on img at bounding box center [373, 35] width 126 height 42
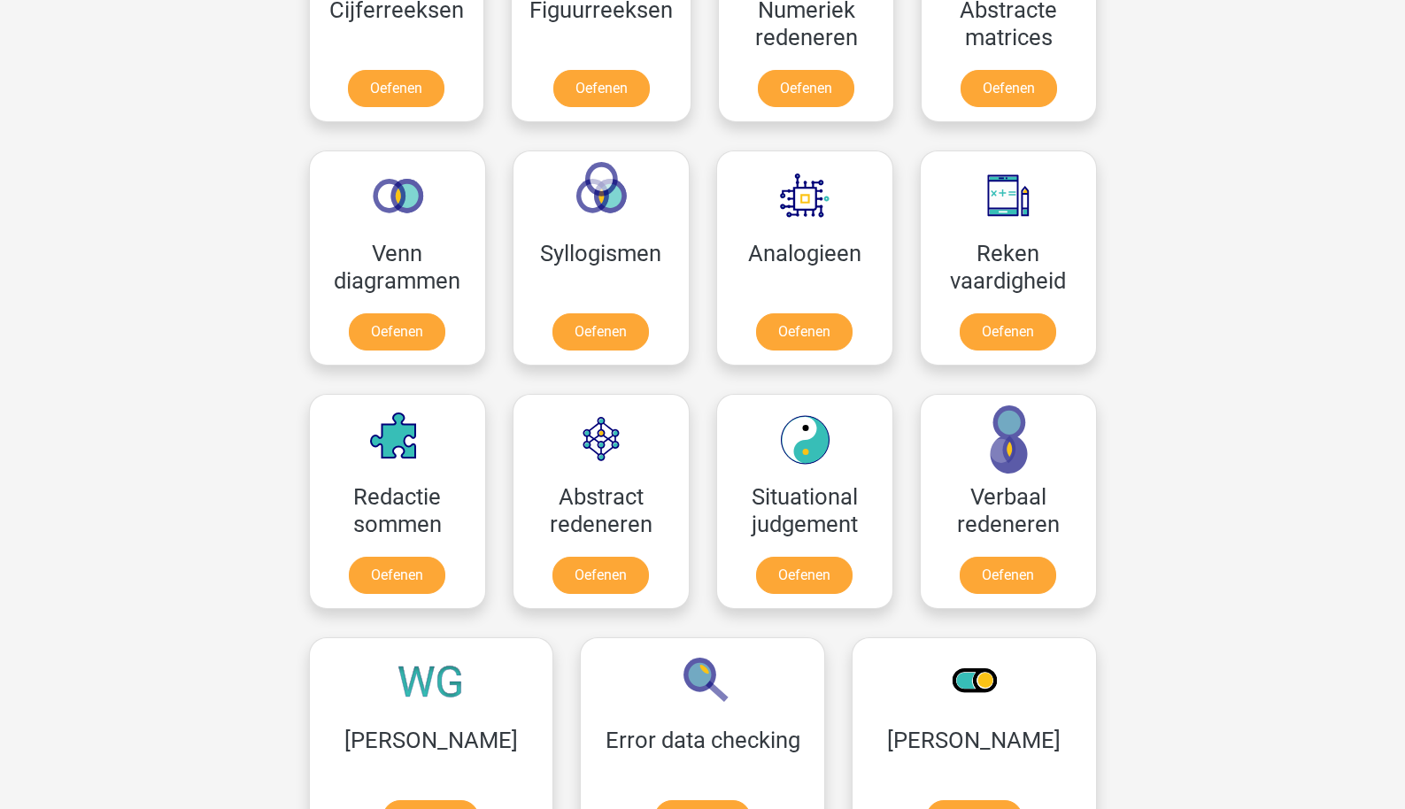
scroll to position [927, 0]
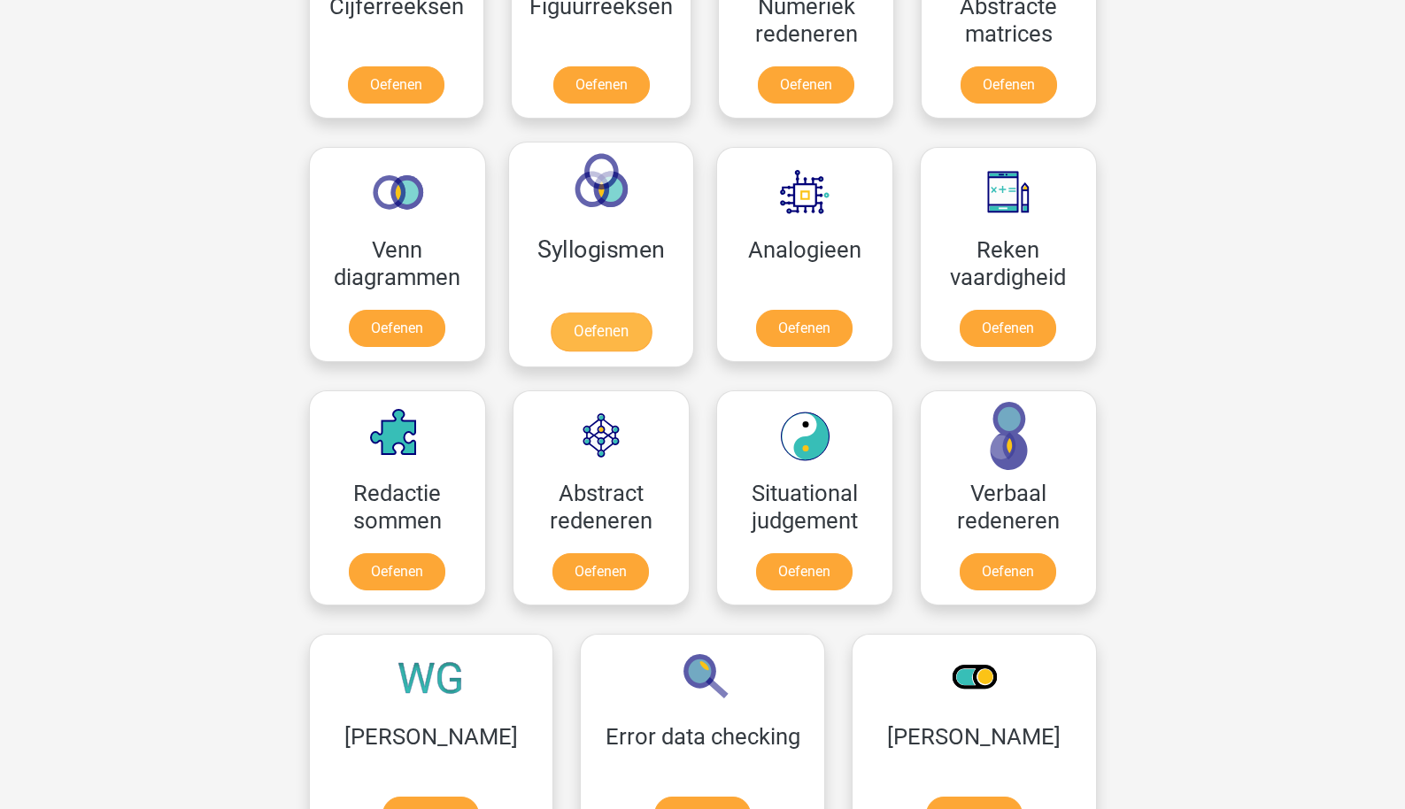
click at [625, 313] on link "Oefenen" at bounding box center [600, 332] width 101 height 39
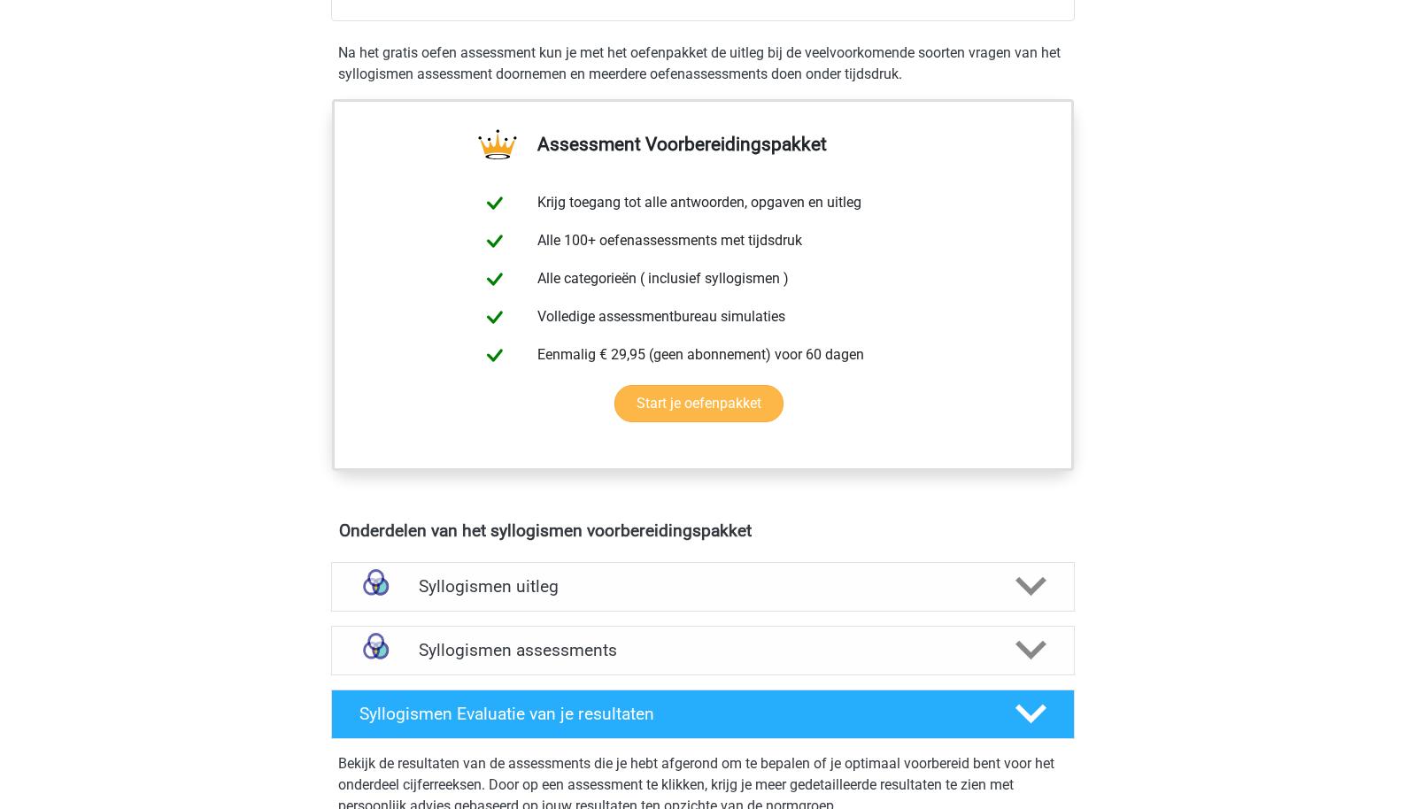
scroll to position [511, 0]
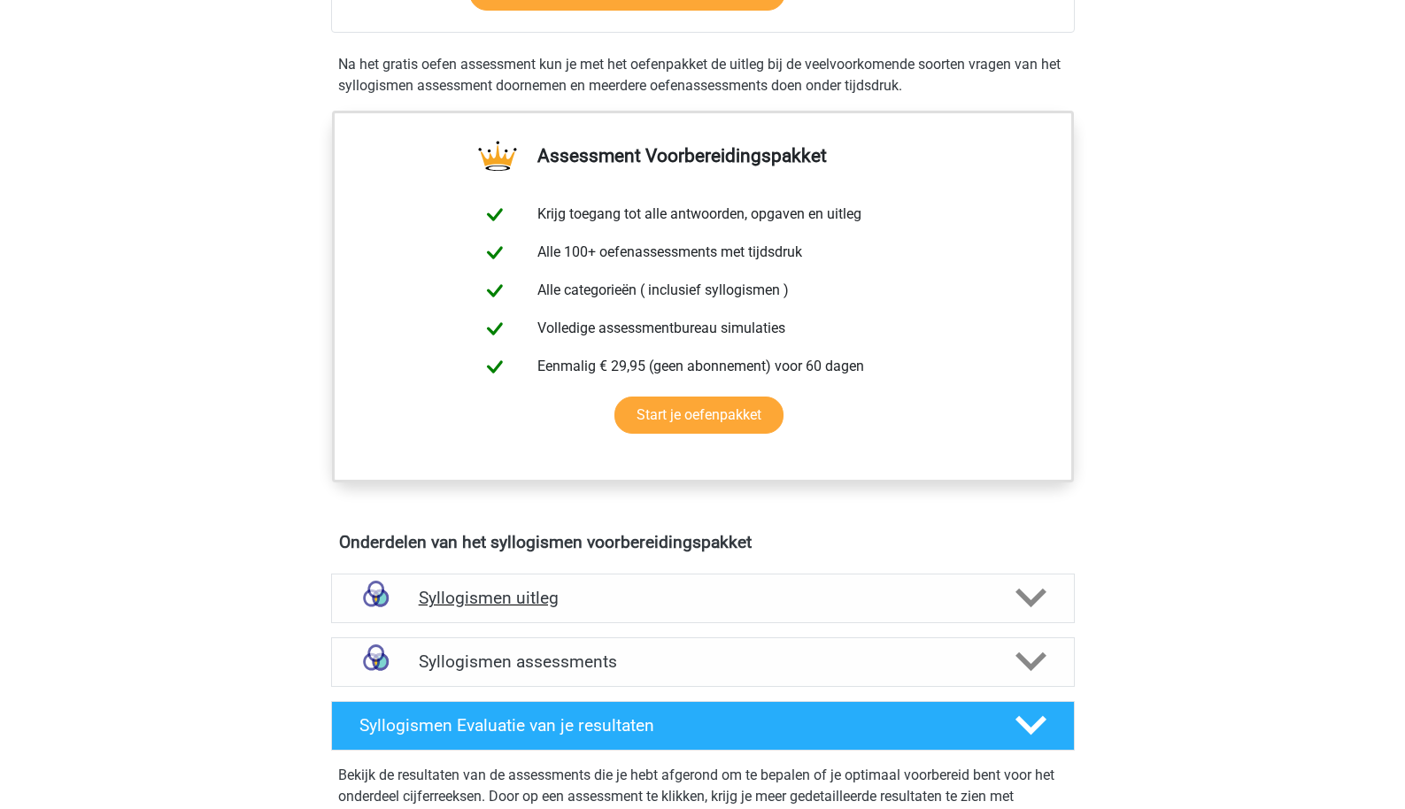
click at [586, 584] on div "Syllogismen uitleg" at bounding box center [703, 599] width 744 height 50
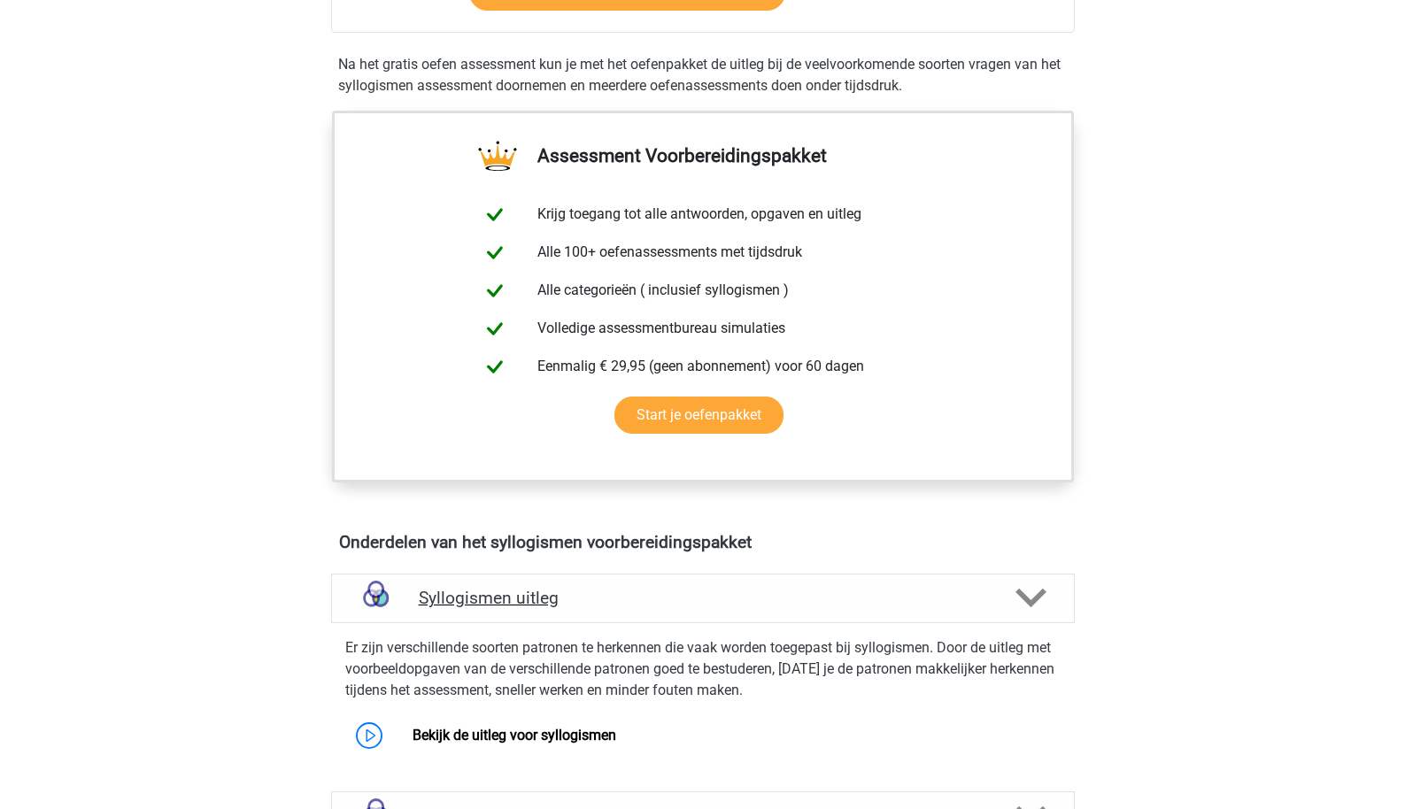
click at [586, 584] on div "Syllogismen uitleg" at bounding box center [703, 599] width 744 height 50
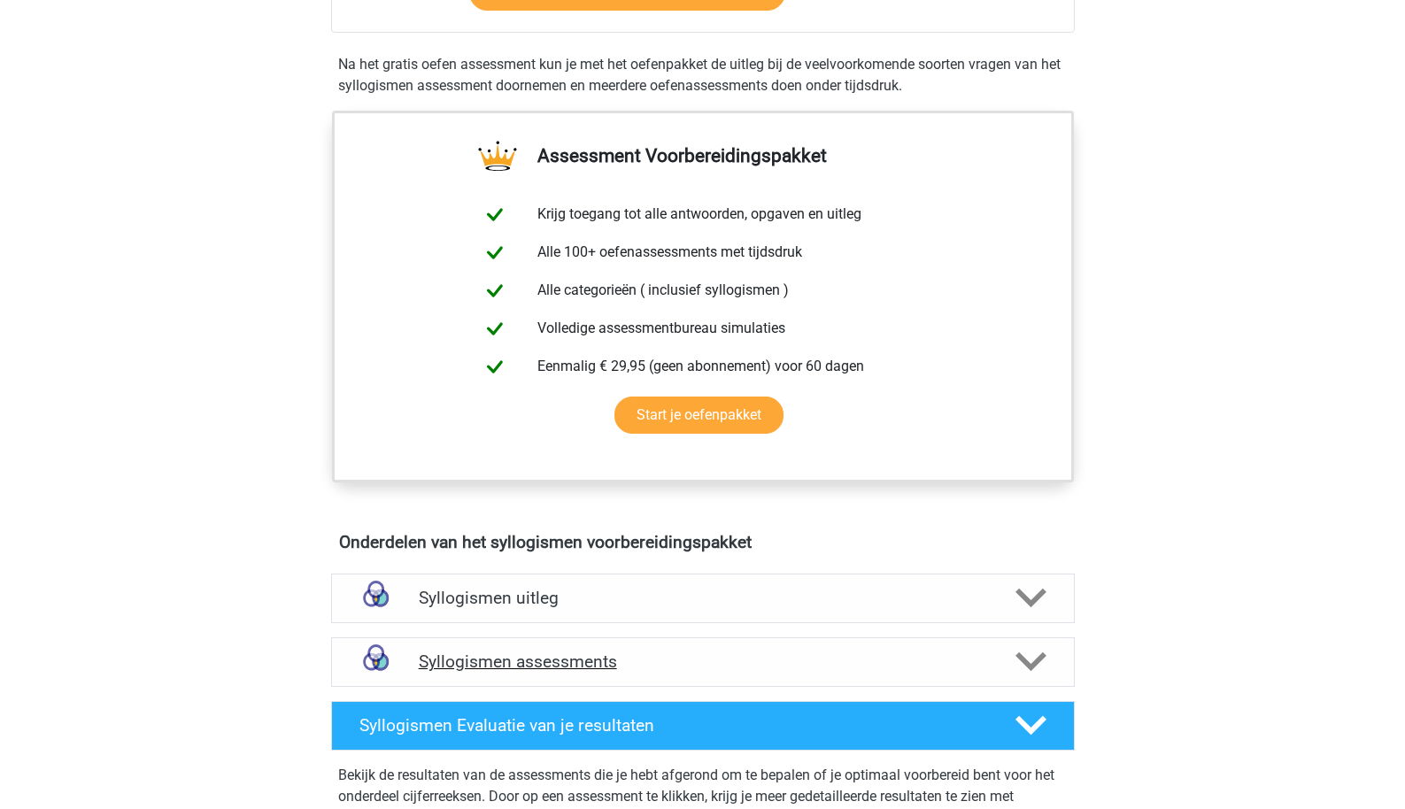
click at [707, 655] on h4 "Syllogismen assessments" at bounding box center [703, 662] width 569 height 20
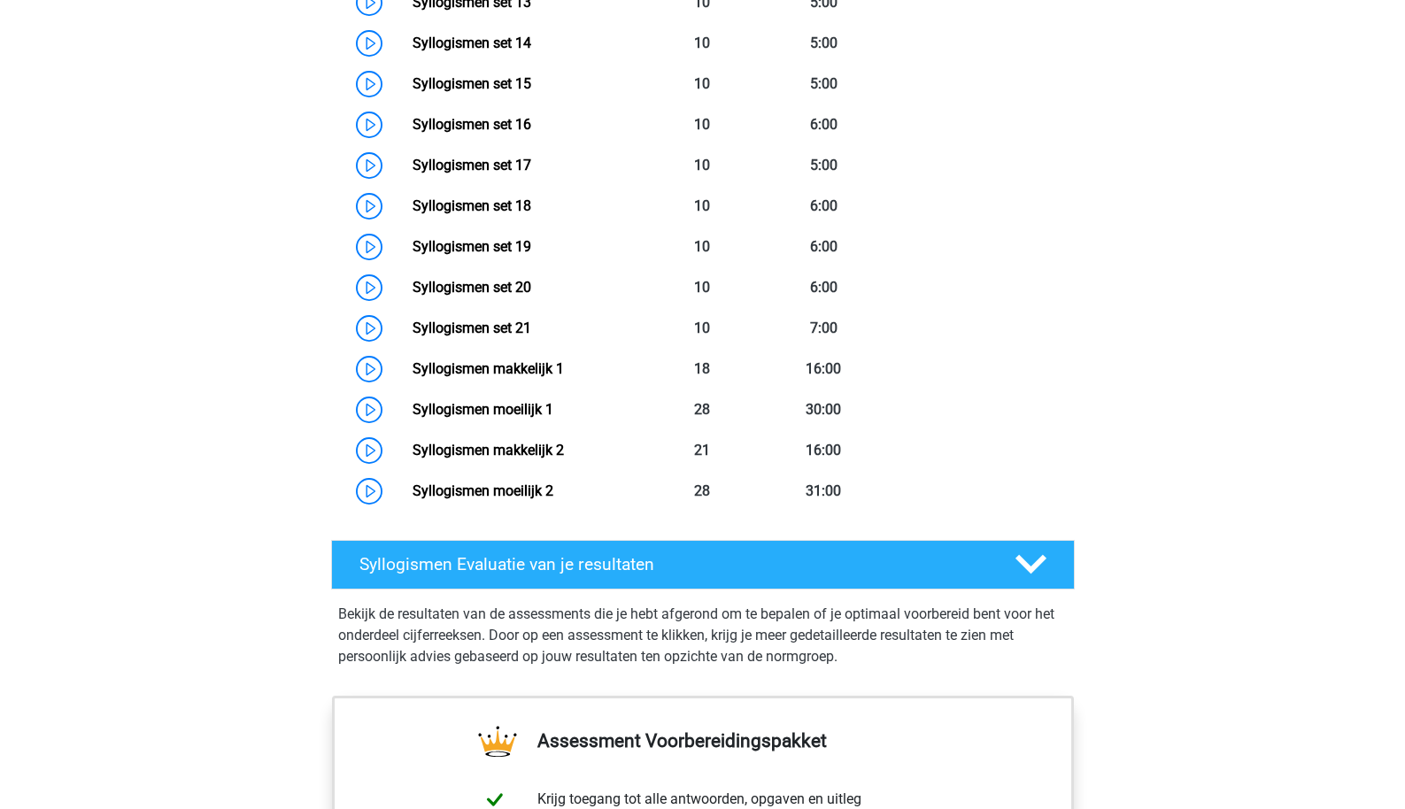
scroll to position [1833, 0]
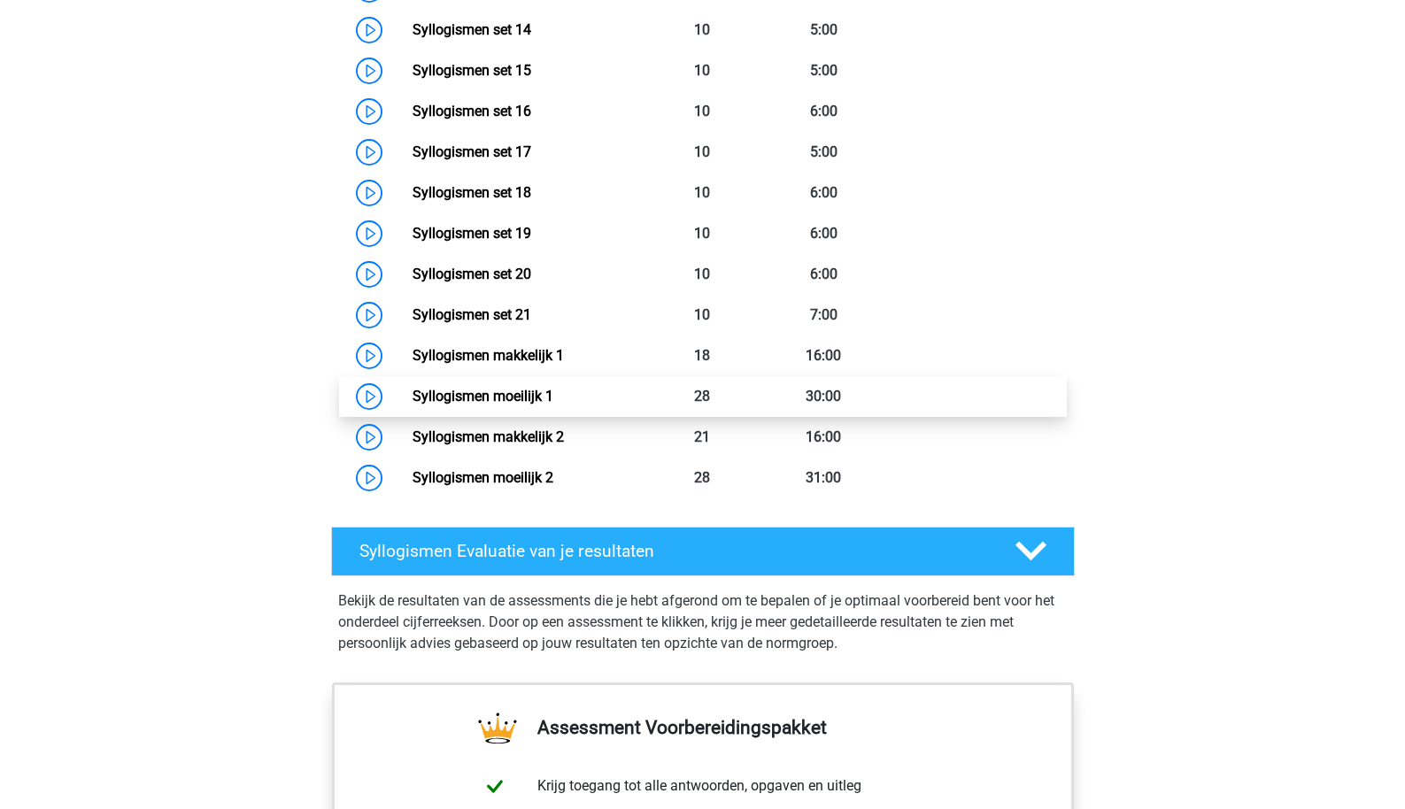
click at [533, 388] on link "Syllogismen moeilijk 1" at bounding box center [483, 396] width 141 height 17
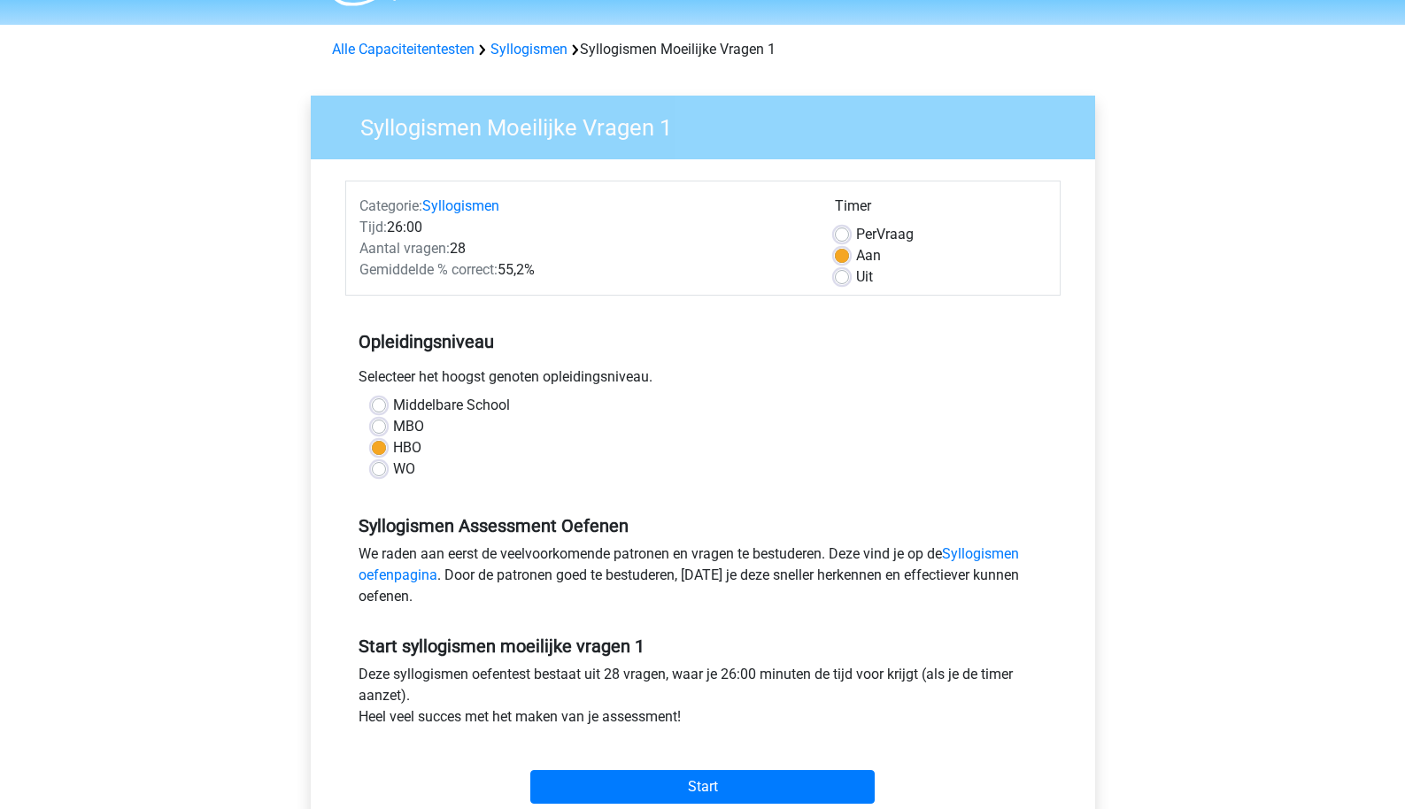
scroll to position [50, 0]
click at [393, 467] on label "WO" at bounding box center [404, 468] width 22 height 21
click at [386, 467] on input "WO" at bounding box center [379, 467] width 14 height 18
radio input "true"
click at [394, 436] on label "MBO" at bounding box center [408, 425] width 31 height 21
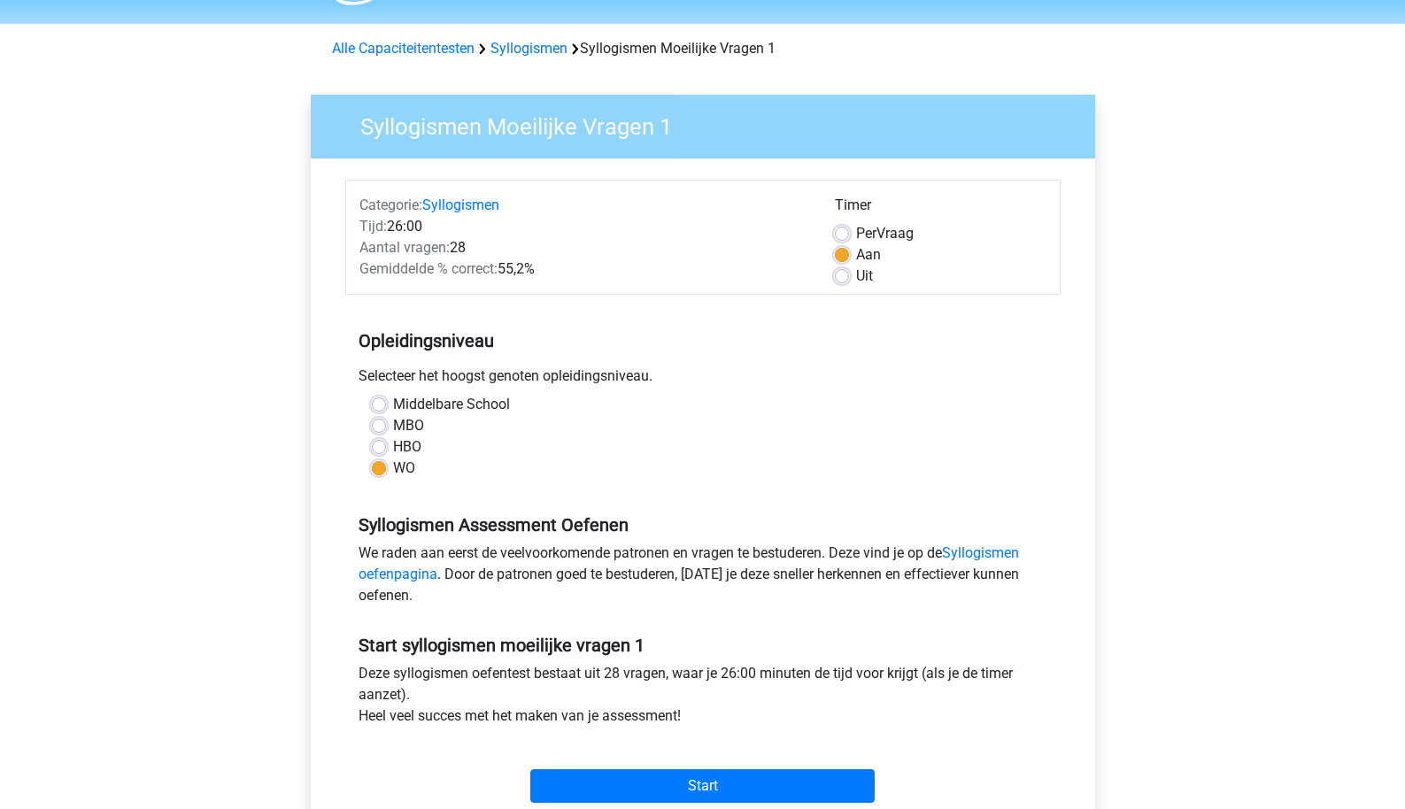
click at [386, 433] on input "MBO" at bounding box center [379, 424] width 14 height 18
radio input "true"
click at [414, 445] on label "HBO" at bounding box center [407, 447] width 28 height 21
click at [386, 445] on input "HBO" at bounding box center [379, 446] width 14 height 18
radio input "true"
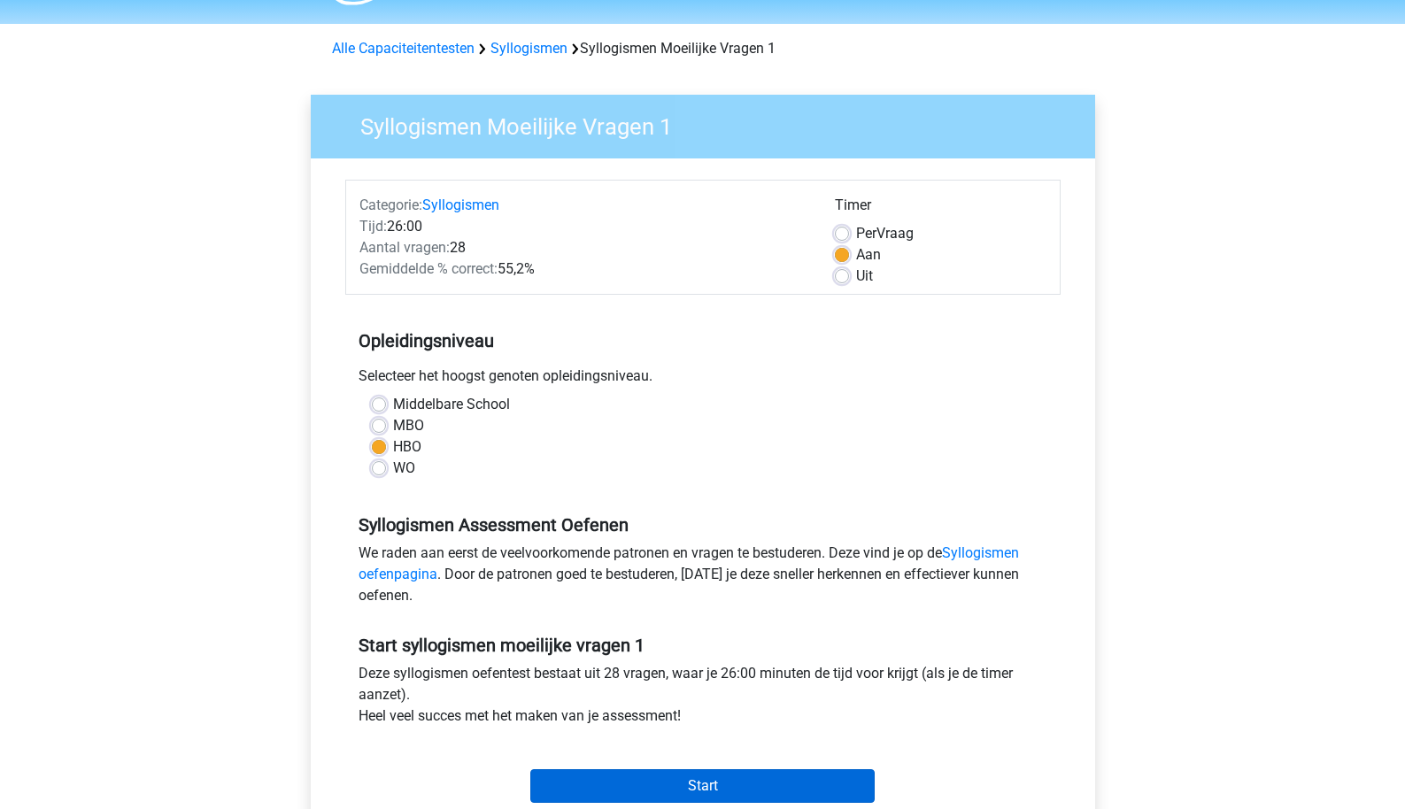
click at [688, 783] on input "Start" at bounding box center [702, 787] width 344 height 34
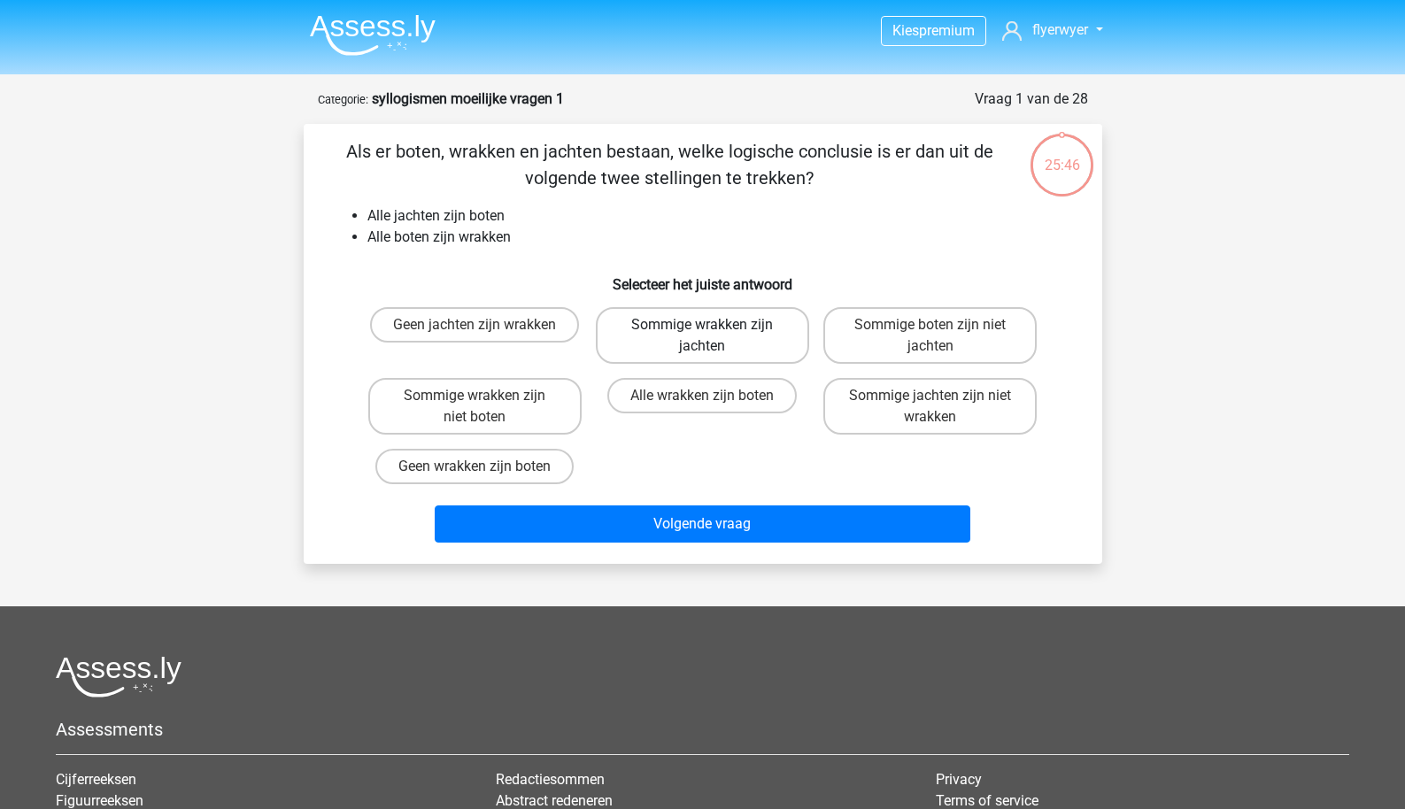
click at [675, 342] on label "Sommige wrakken zijn jachten" at bounding box center [702, 335] width 213 height 57
click at [702, 337] on input "Sommige wrakken zijn jachten" at bounding box center [708, 331] width 12 height 12
radio input "true"
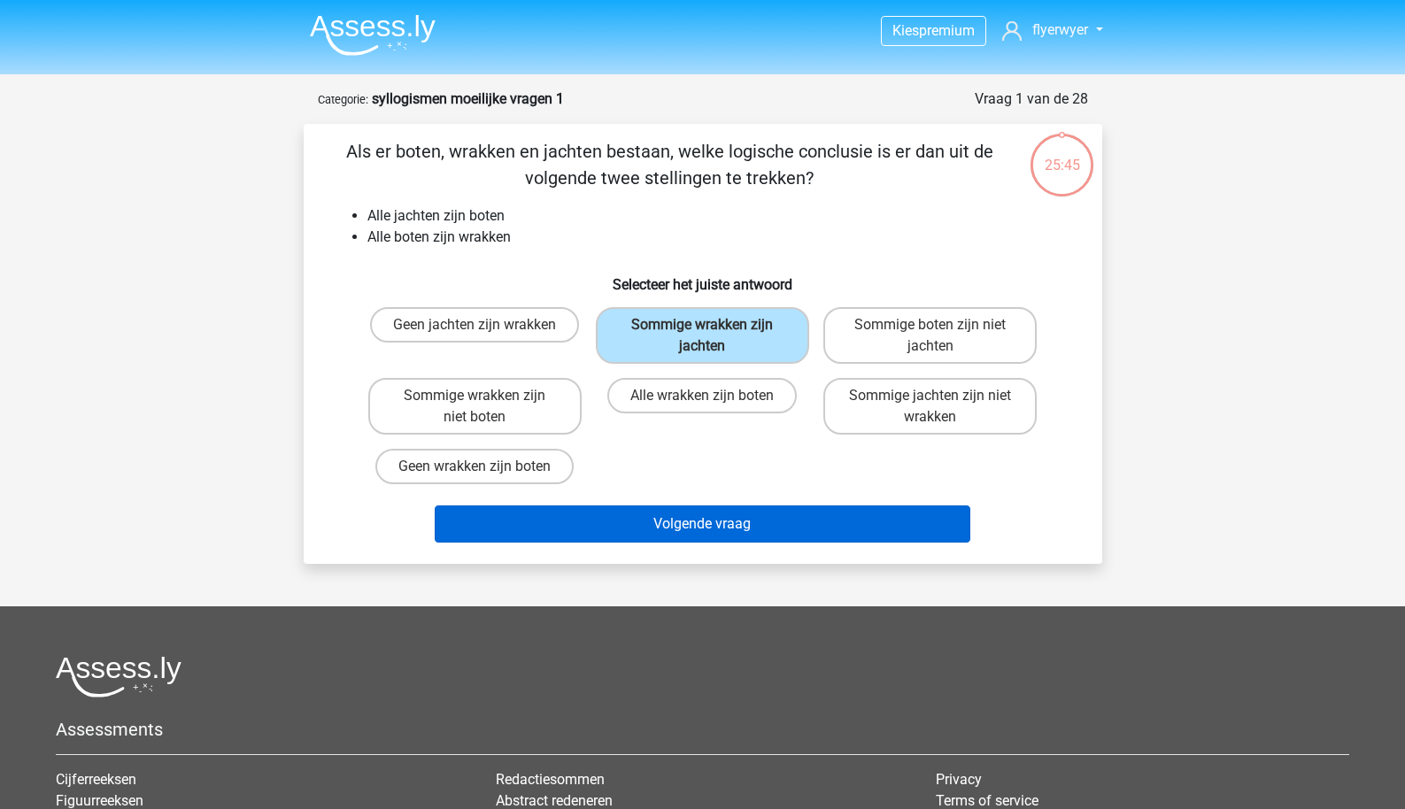
click at [639, 510] on button "Volgende vraag" at bounding box center [703, 524] width 536 height 37
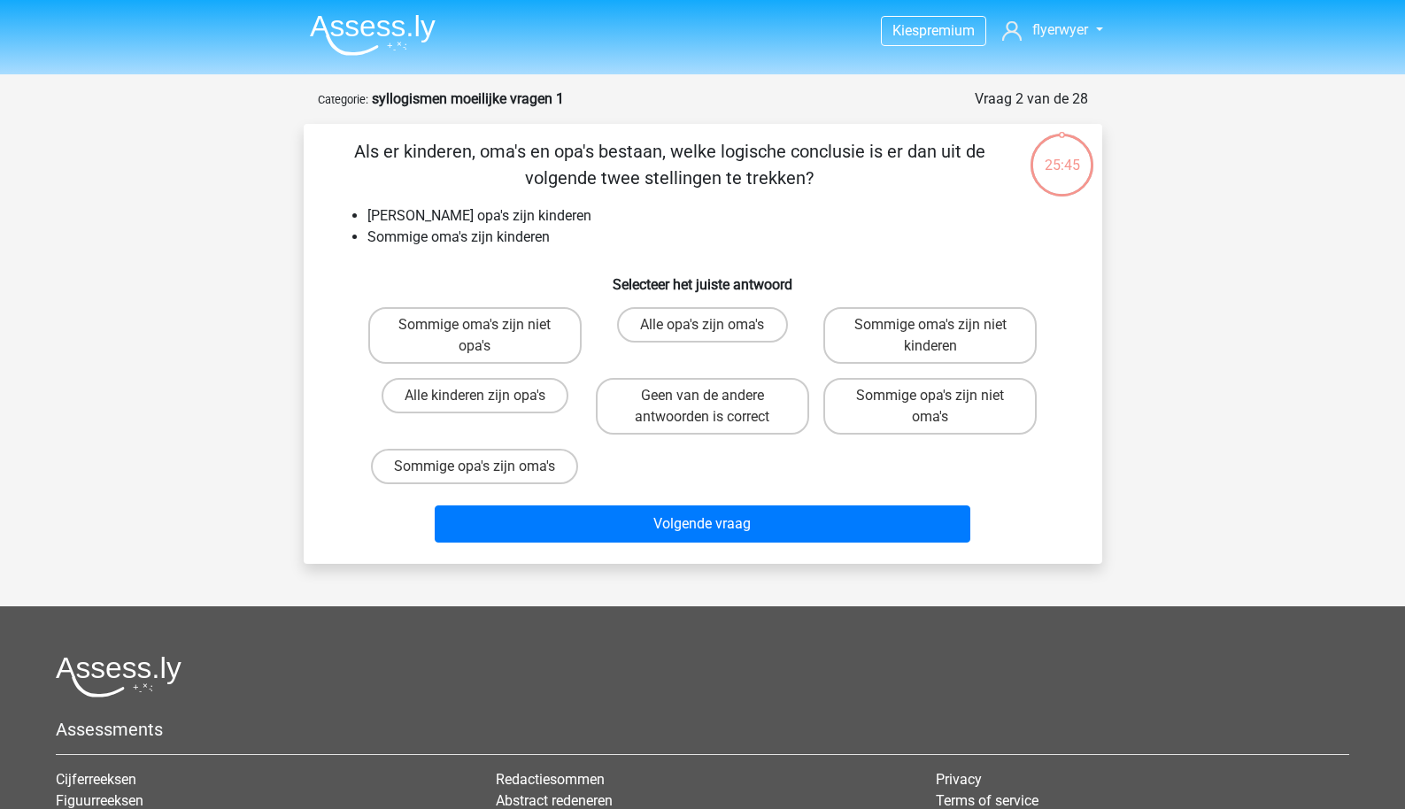
scroll to position [89, 0]
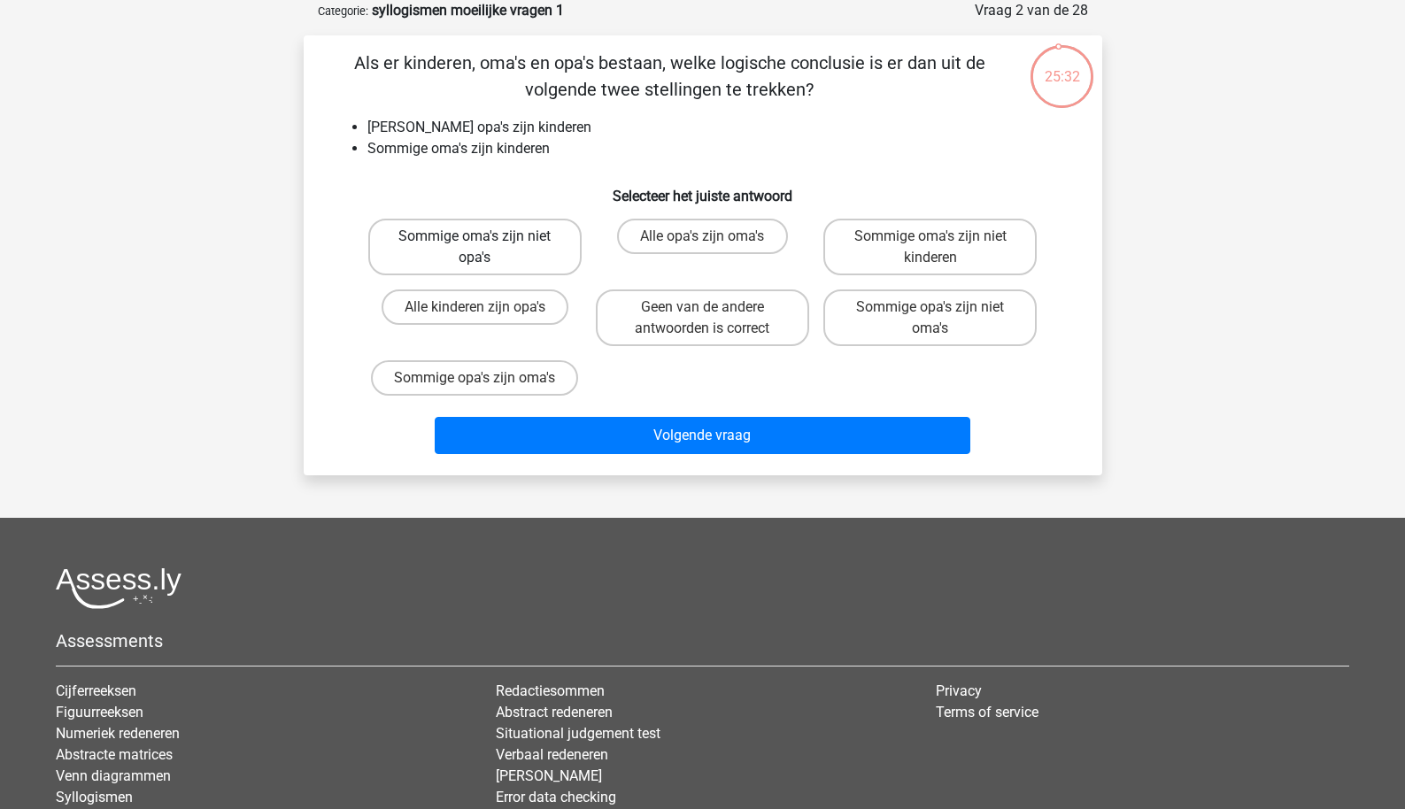
click at [473, 258] on label "Sommige oma's zijn niet opa's" at bounding box center [474, 247] width 213 height 57
click at [475, 248] on input "Sommige oma's zijn niet opa's" at bounding box center [481, 242] width 12 height 12
radio input "true"
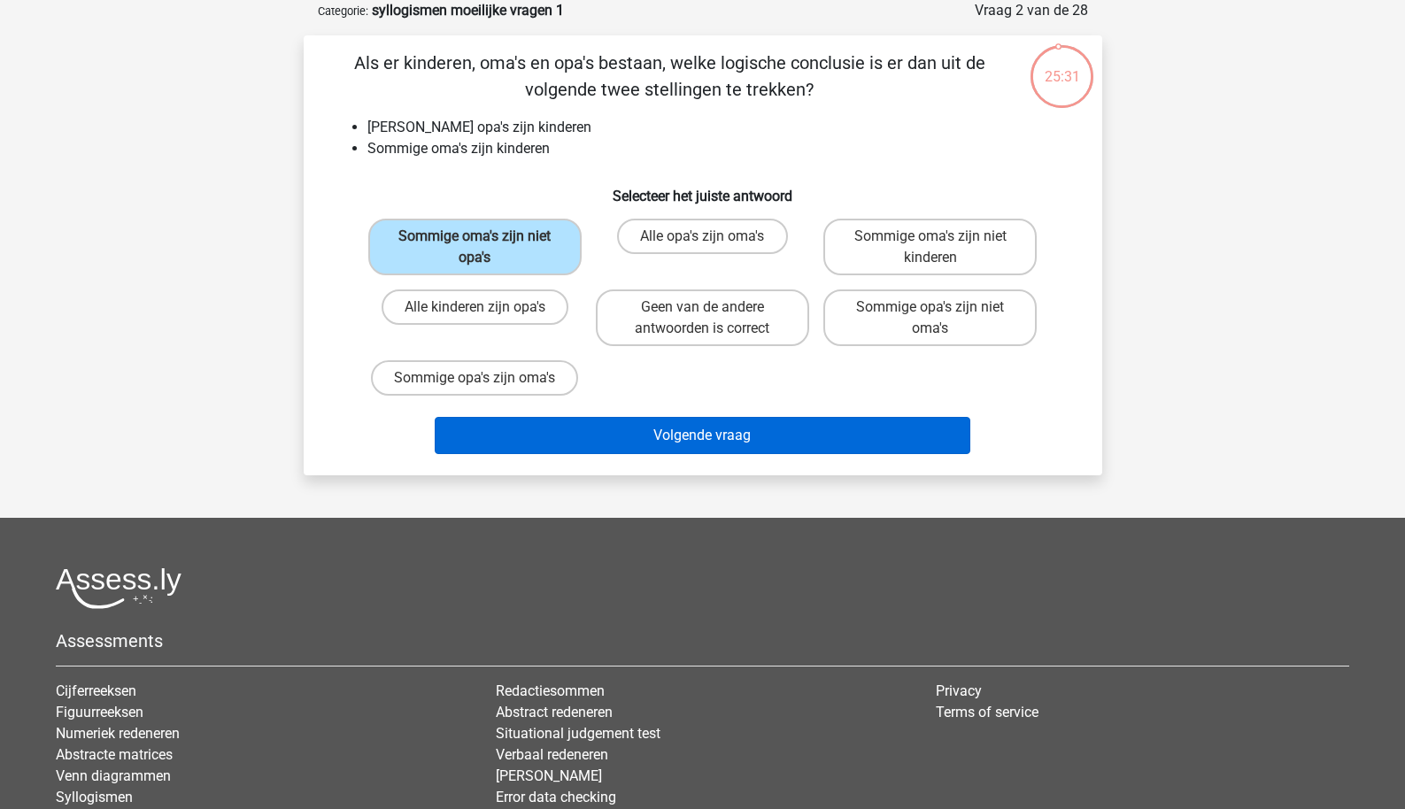
click at [560, 438] on button "Volgende vraag" at bounding box center [703, 435] width 536 height 37
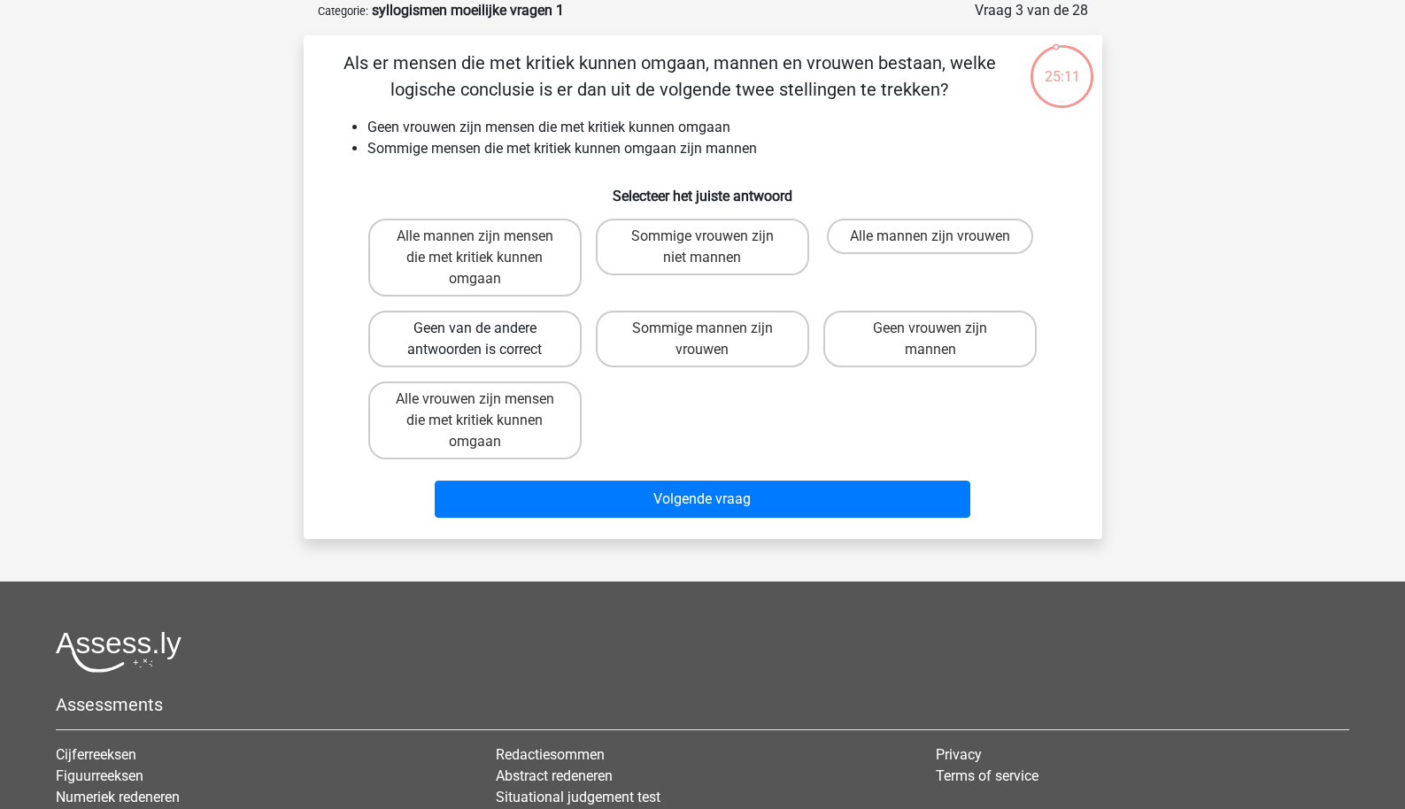
click at [555, 333] on label "Geen van de andere antwoorden is correct" at bounding box center [474, 339] width 213 height 57
click at [486, 333] on input "Geen van de andere antwoorden is correct" at bounding box center [481, 335] width 12 height 12
radio input "true"
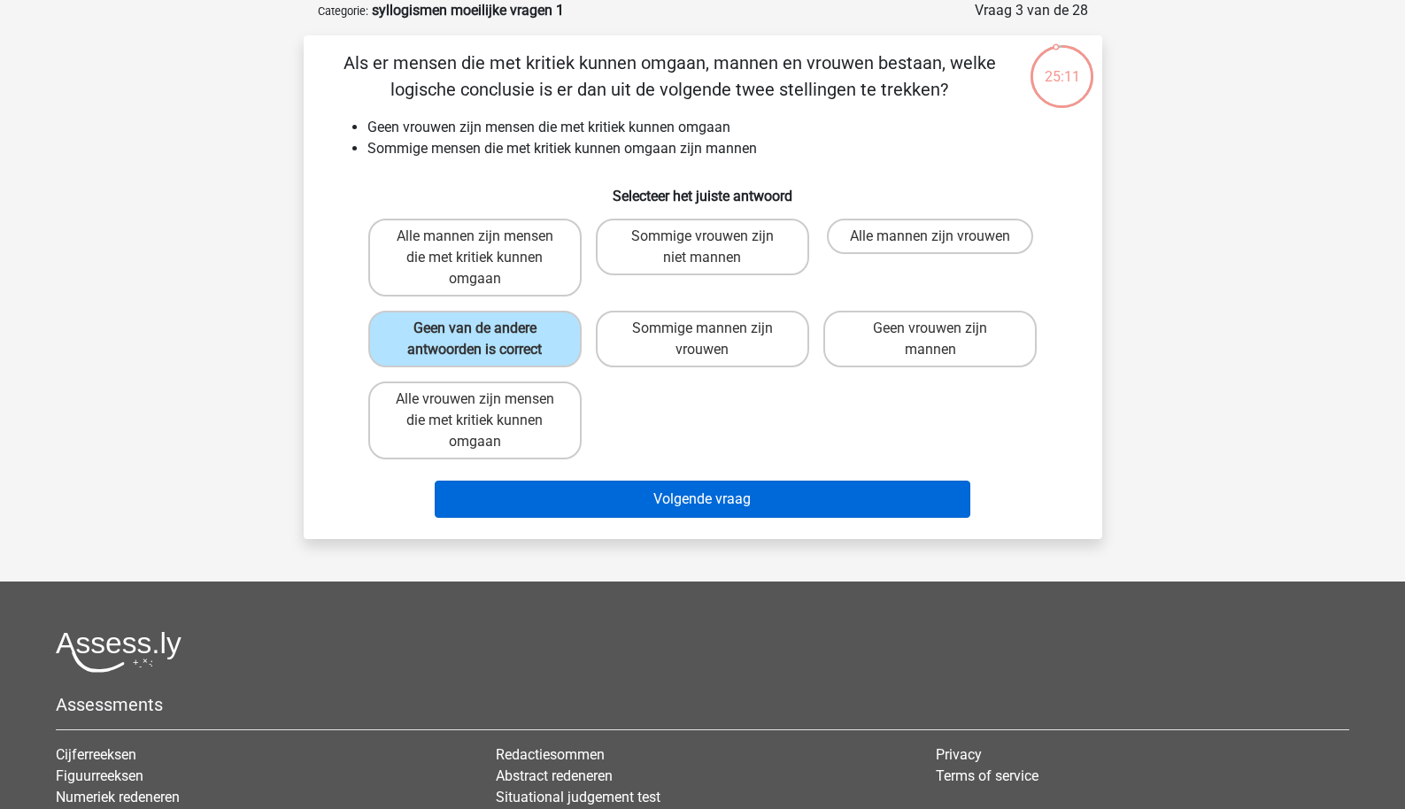
click at [564, 518] on button "Volgende vraag" at bounding box center [703, 499] width 536 height 37
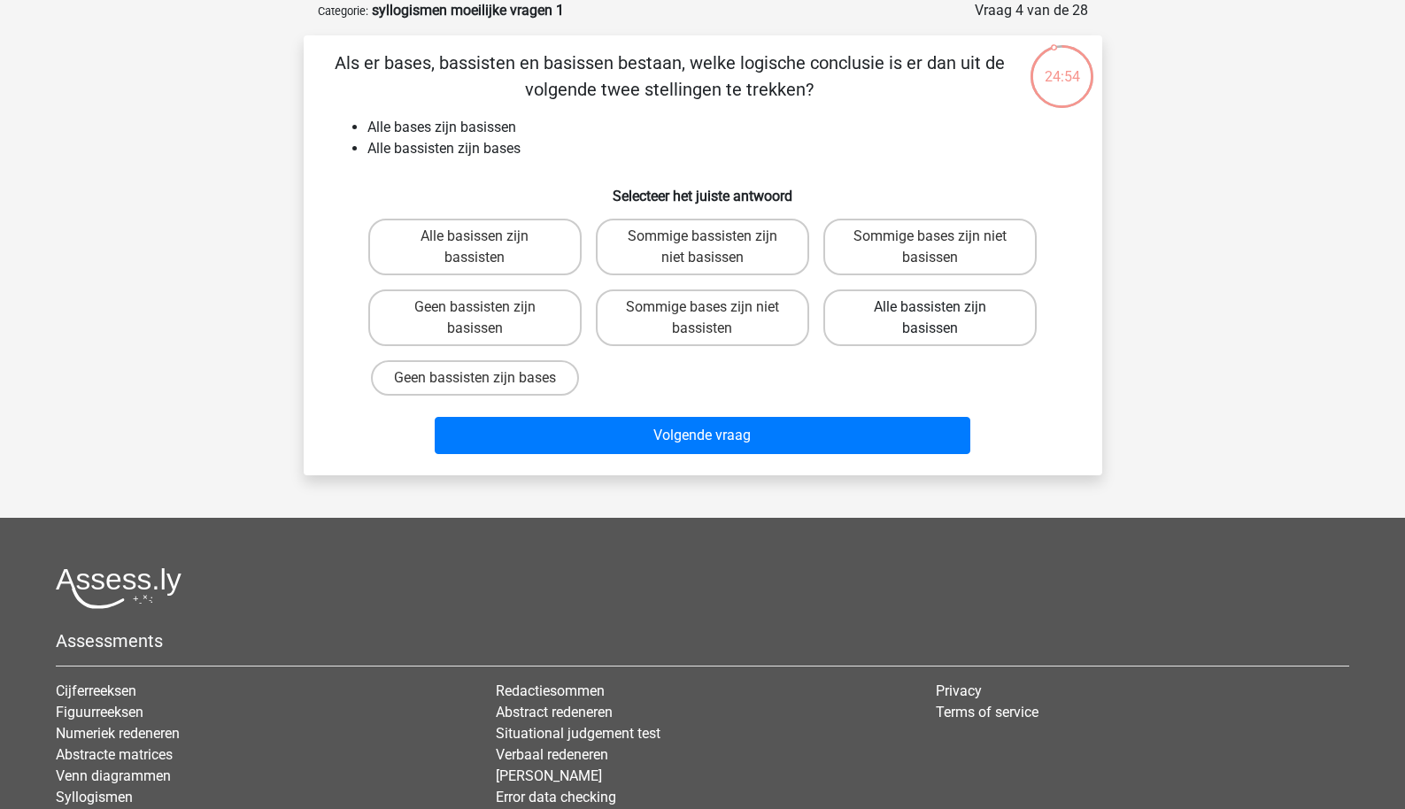
click at [956, 324] on label "Alle bassisten zijn basissen" at bounding box center [930, 318] width 213 height 57
click at [942, 319] on input "Alle bassisten zijn basissen" at bounding box center [937, 313] width 12 height 12
radio input "true"
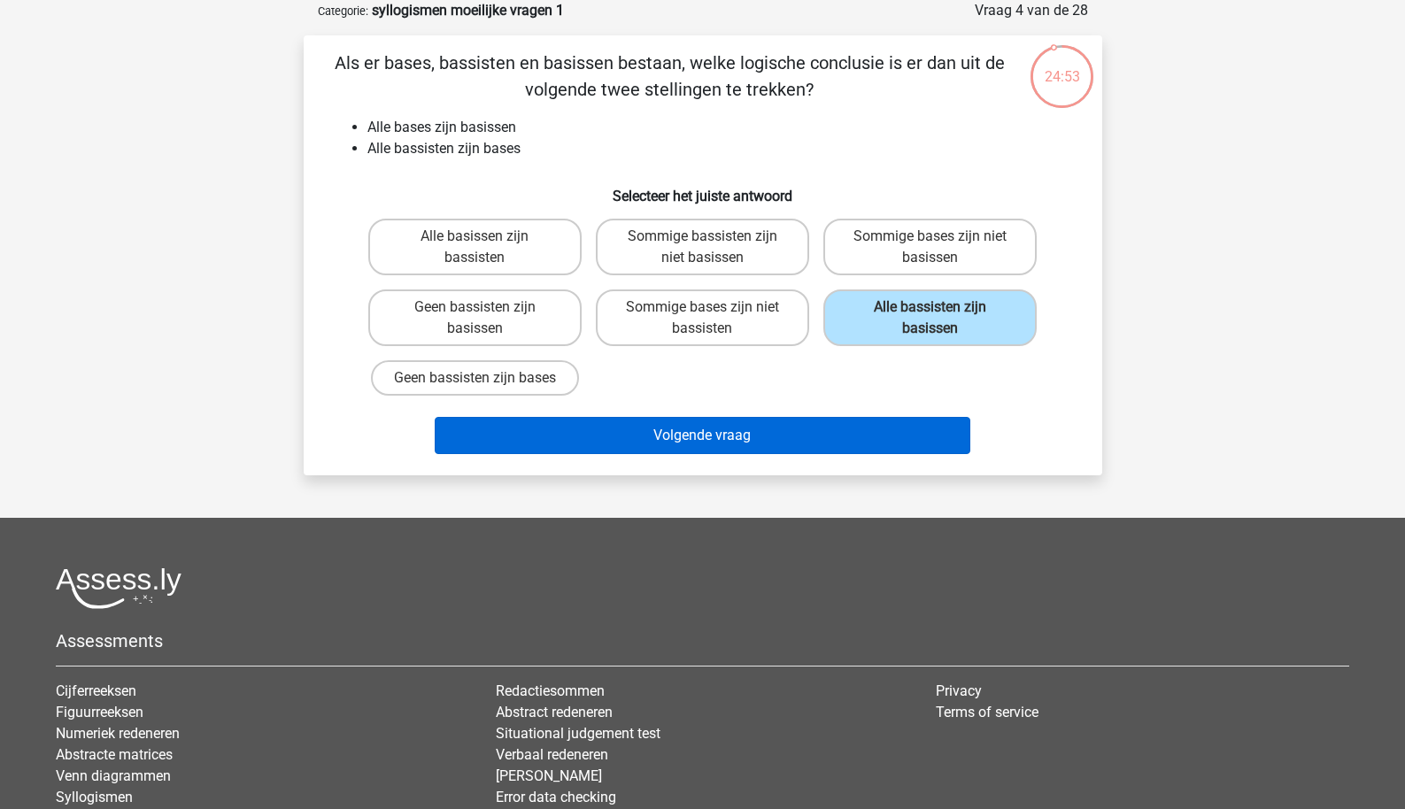
click at [839, 438] on button "Volgende vraag" at bounding box center [703, 435] width 536 height 37
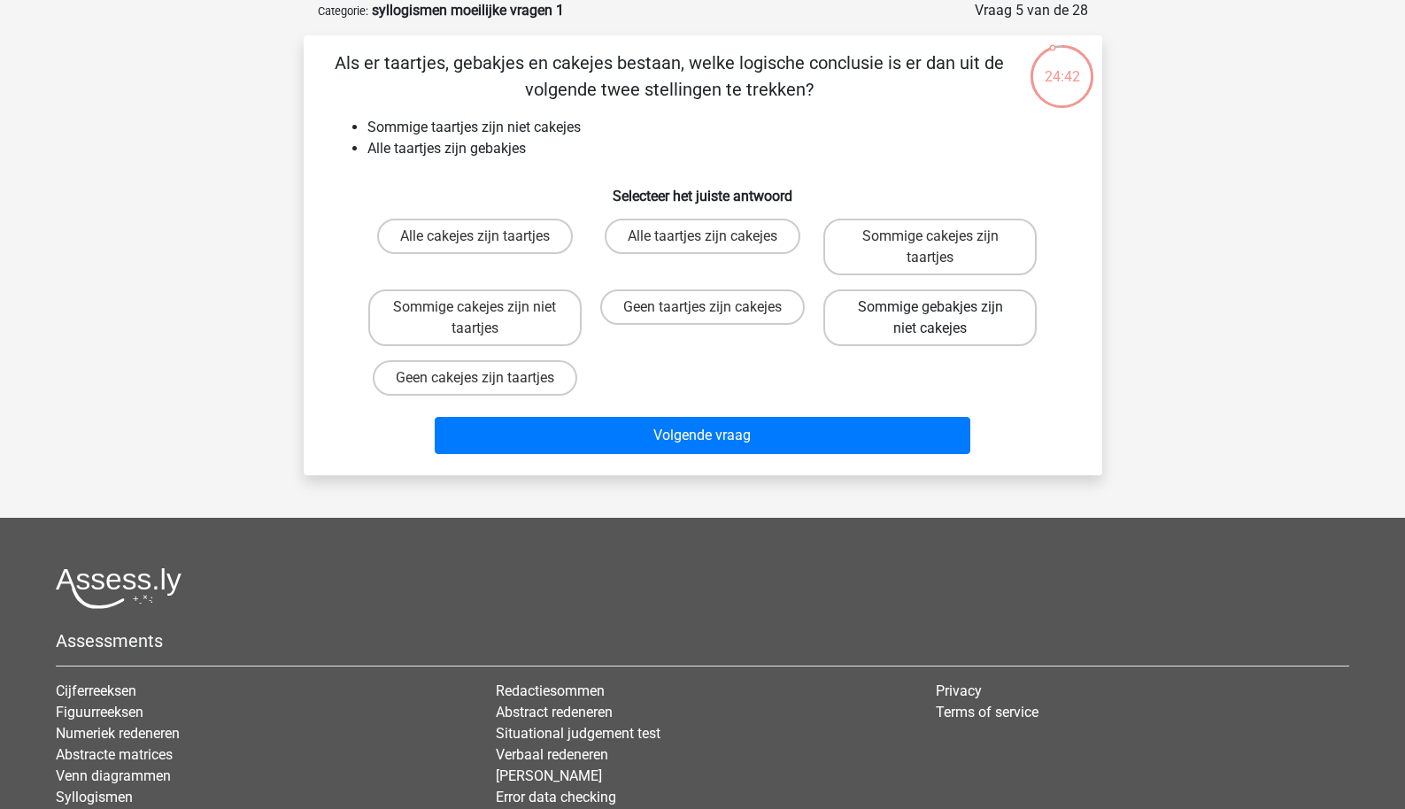
click at [905, 310] on label "Sommige gebakjes zijn niet cakejes" at bounding box center [930, 318] width 213 height 57
click at [931, 310] on input "Sommige gebakjes zijn niet cakejes" at bounding box center [937, 313] width 12 height 12
radio input "true"
drag, startPoint x: 801, startPoint y: 437, endPoint x: 823, endPoint y: 379, distance: 61.4
click at [823, 379] on div "Als er taartjes, gebakjes en cakejes bestaan, welke logische conclusie is er da…" at bounding box center [703, 256] width 785 height 412
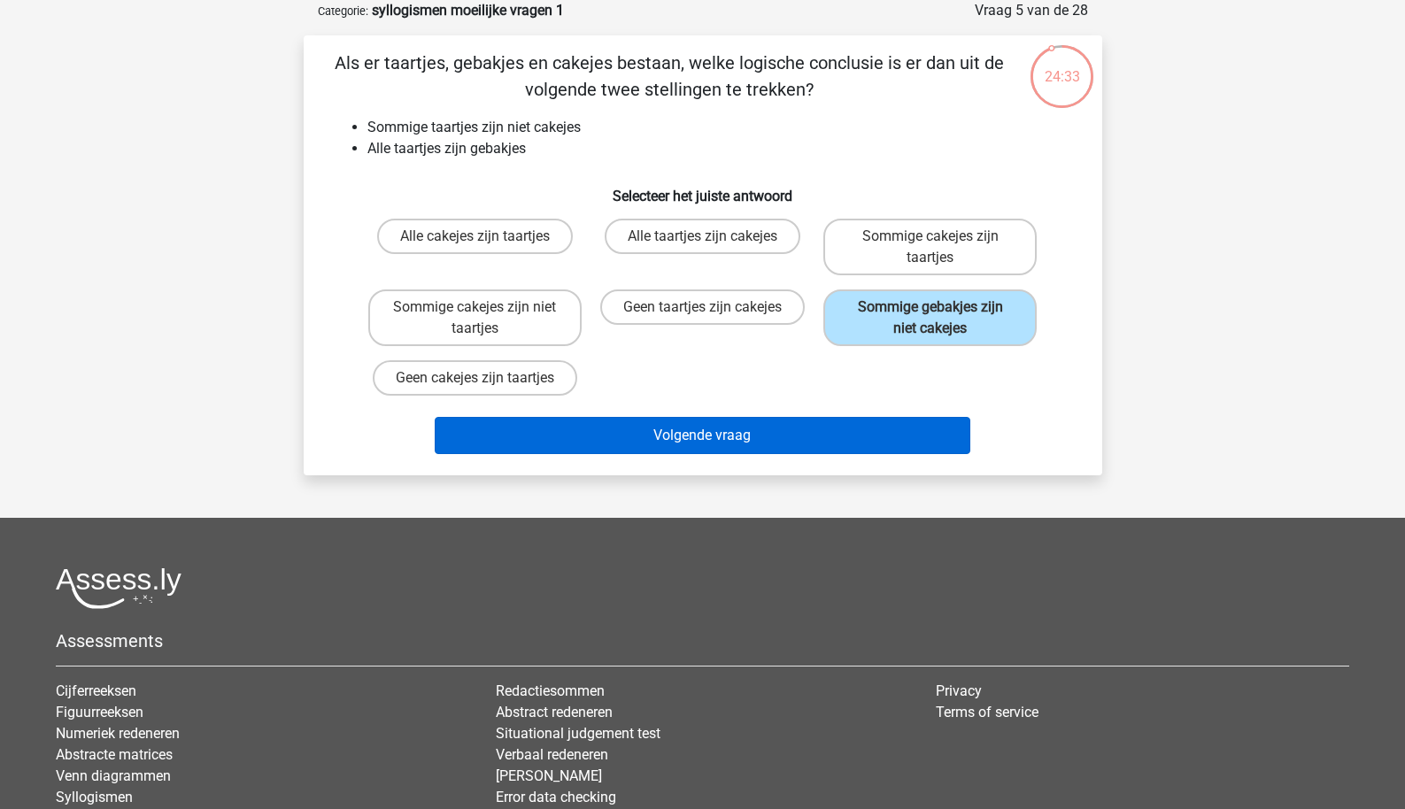
click at [807, 420] on button "Volgende vraag" at bounding box center [703, 435] width 536 height 37
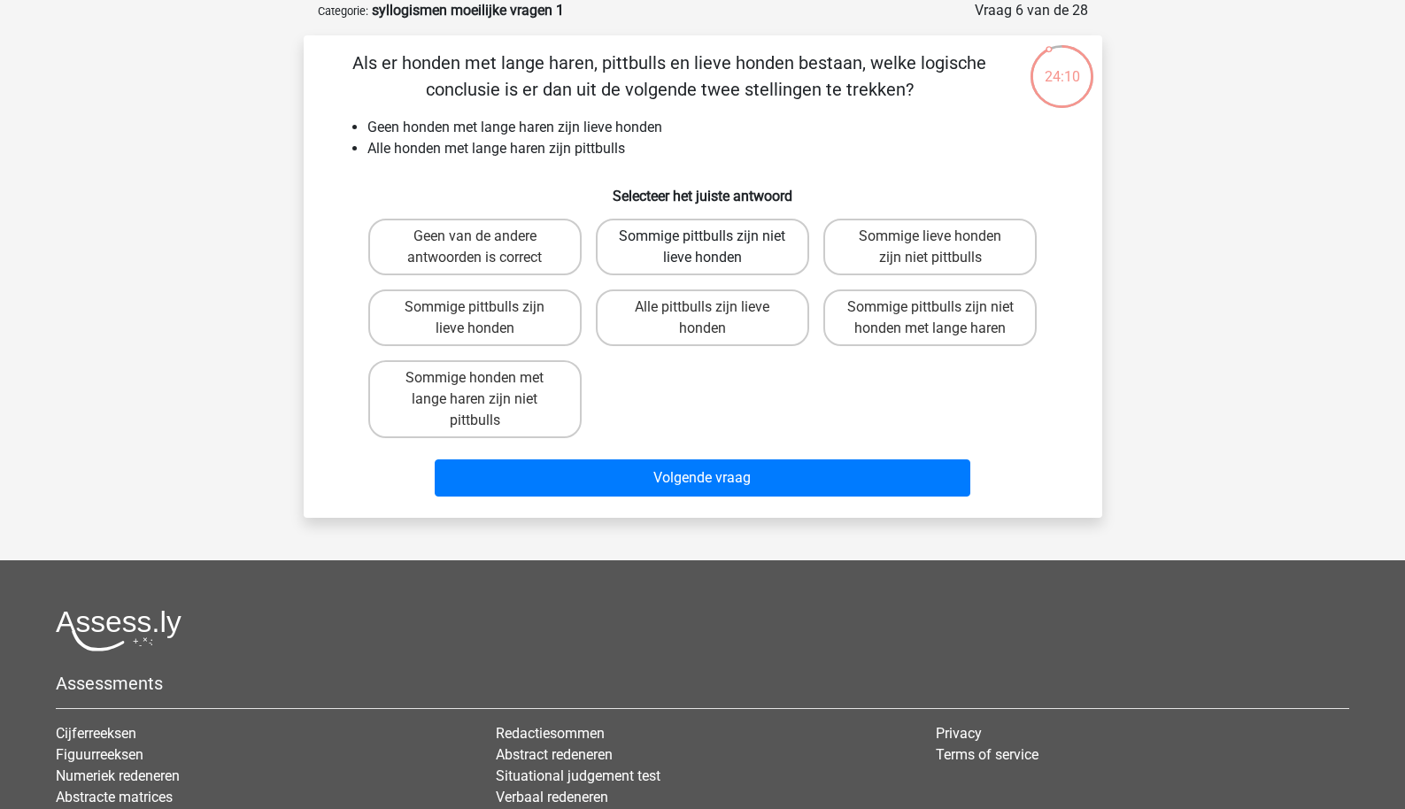
click at [764, 269] on label "Sommige pittbulls zijn niet lieve honden" at bounding box center [702, 247] width 213 height 57
click at [714, 248] on input "Sommige pittbulls zijn niet lieve honden" at bounding box center [708, 242] width 12 height 12
radio input "true"
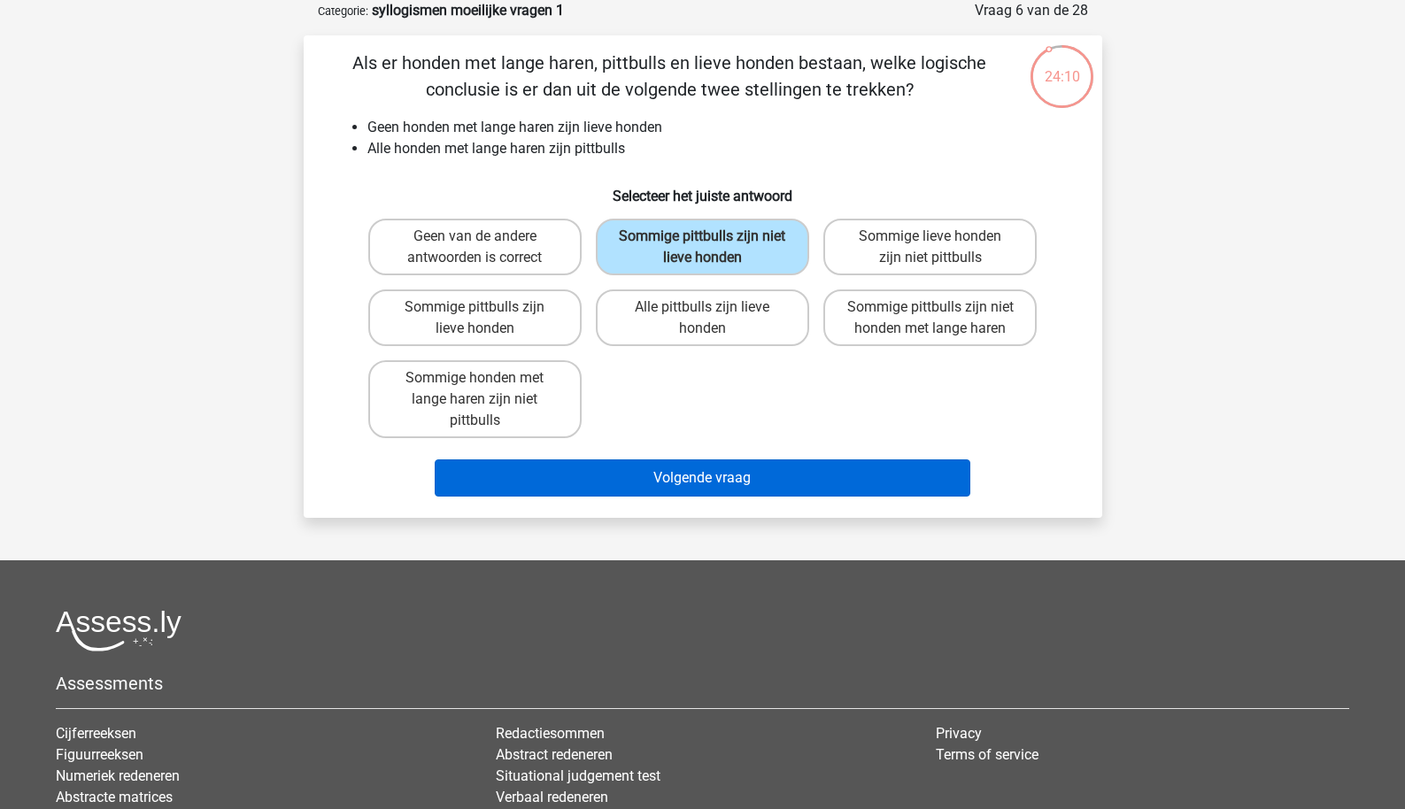
click at [753, 470] on button "Volgende vraag" at bounding box center [703, 478] width 536 height 37
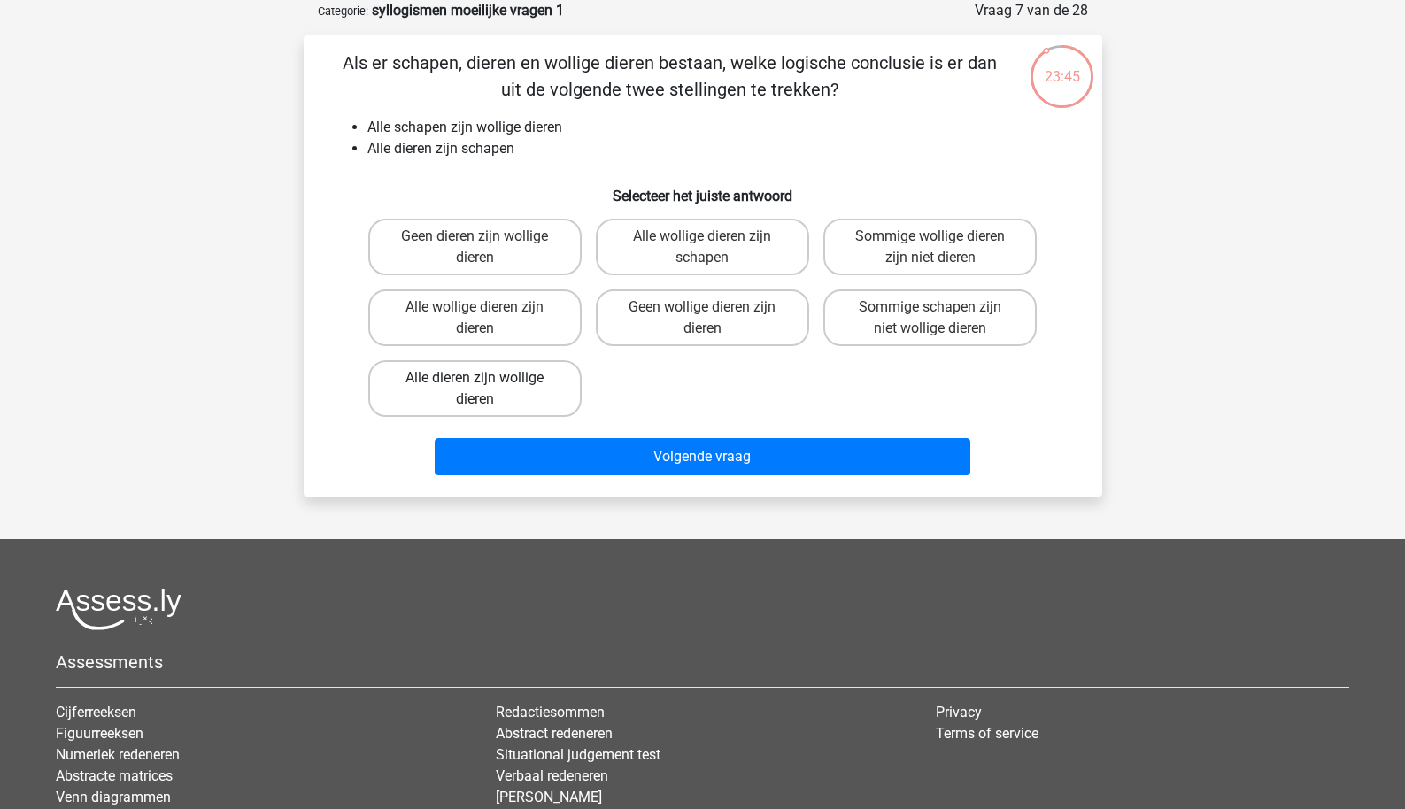
click at [490, 397] on label "Alle dieren zijn wollige dieren" at bounding box center [474, 388] width 213 height 57
click at [486, 390] on input "Alle dieren zijn wollige dieren" at bounding box center [481, 384] width 12 height 12
radio input "true"
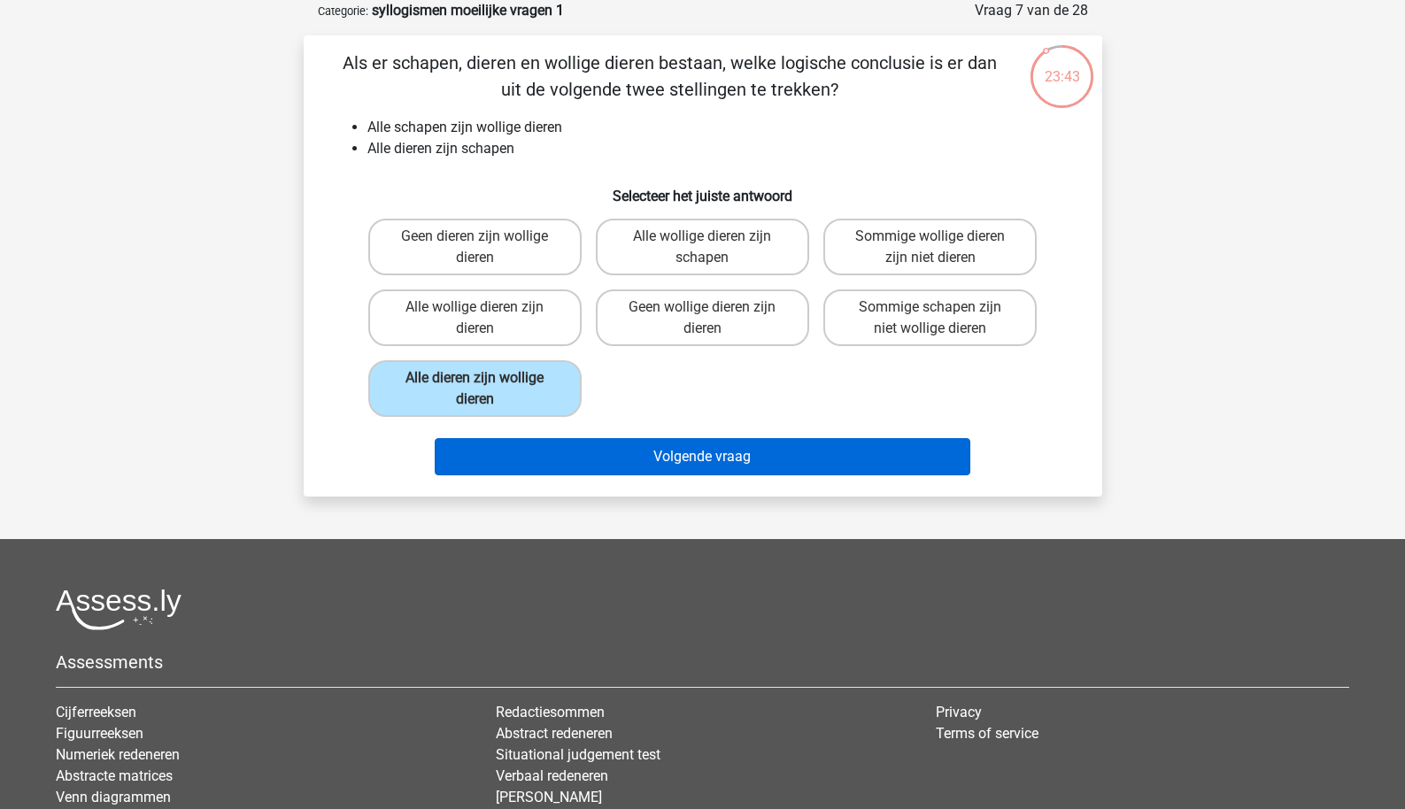
click at [521, 459] on button "Volgende vraag" at bounding box center [703, 456] width 536 height 37
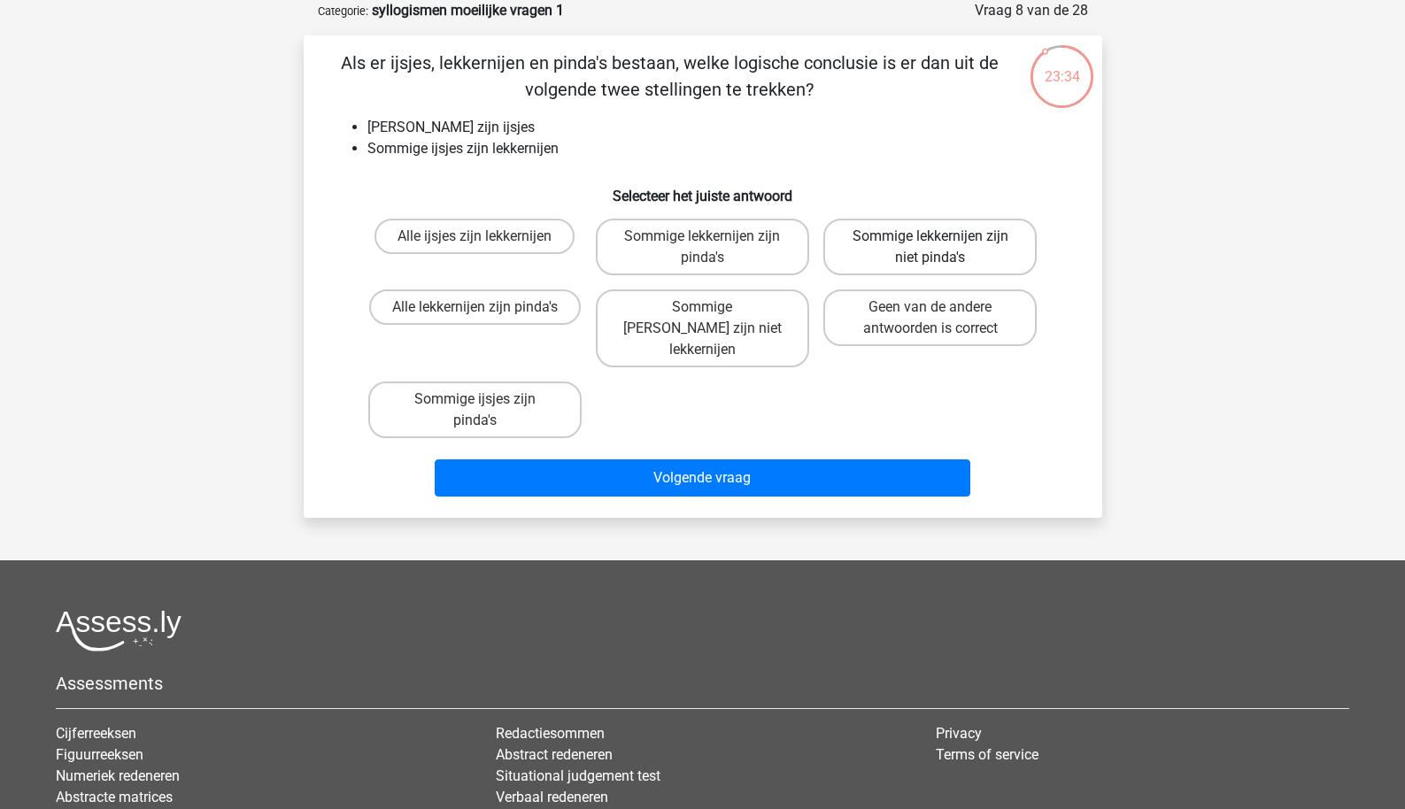
click at [917, 244] on label "Sommige lekkernijen zijn niet pinda's" at bounding box center [930, 247] width 213 height 57
click at [931, 244] on input "Sommige lekkernijen zijn niet pinda's" at bounding box center [937, 242] width 12 height 12
radio input "true"
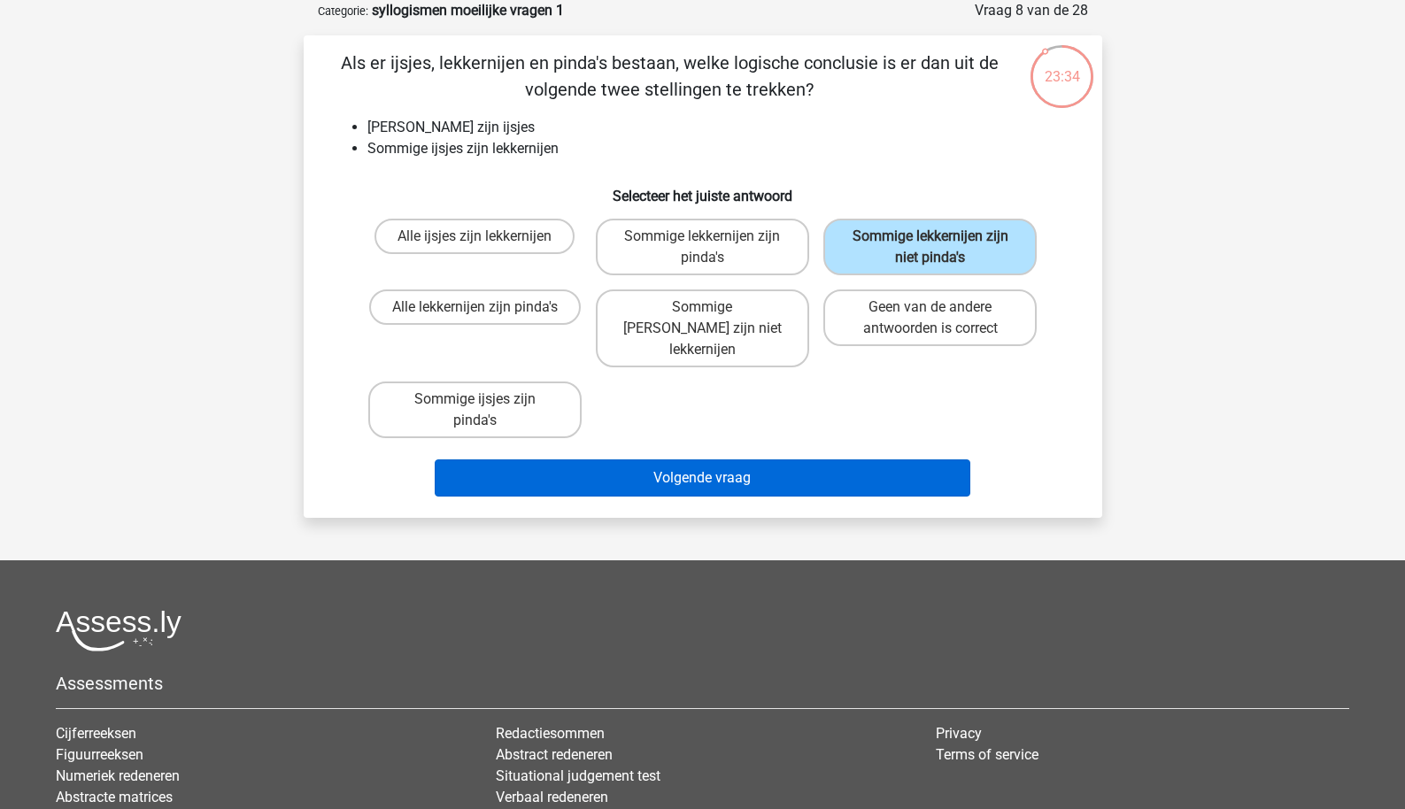
click at [791, 464] on button "Volgende vraag" at bounding box center [703, 478] width 536 height 37
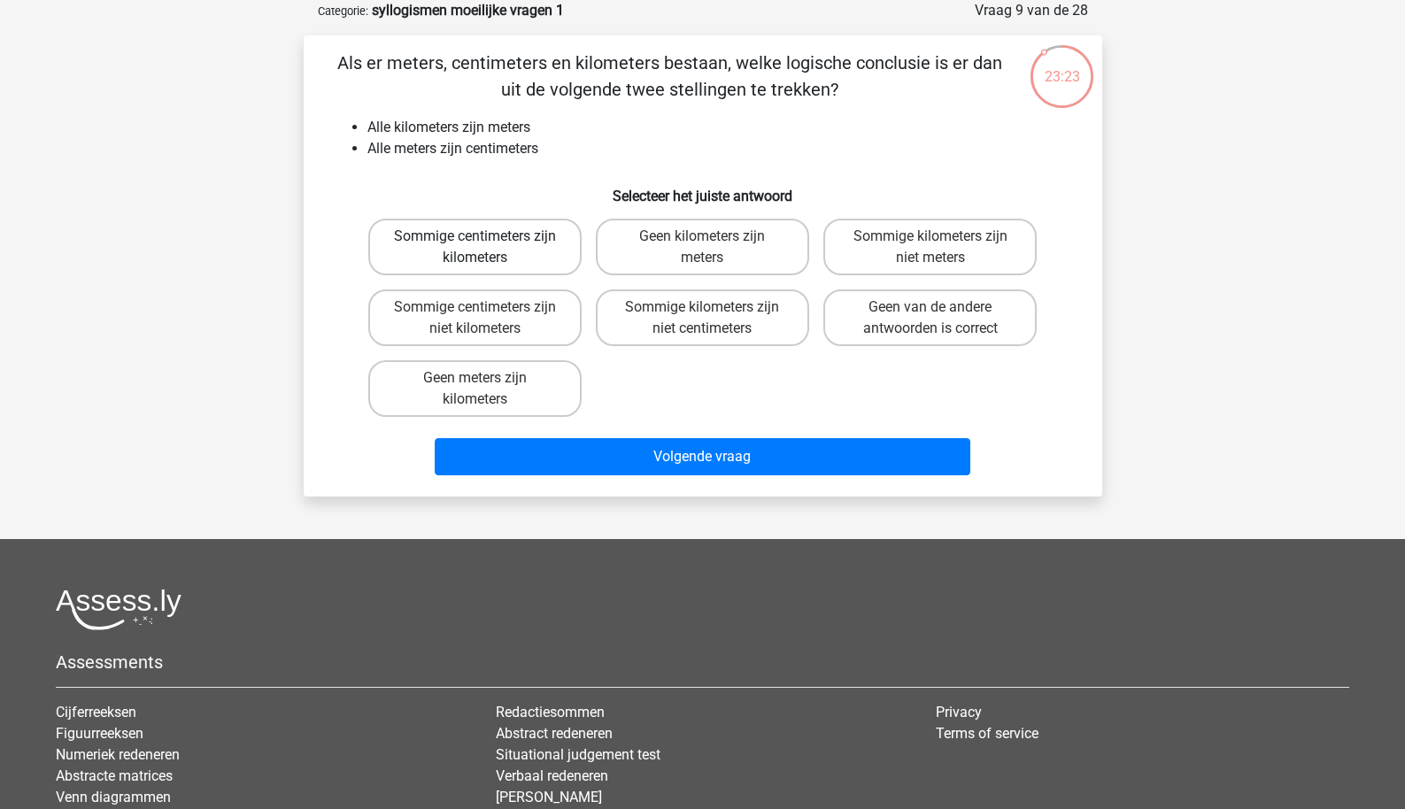
click at [545, 258] on label "Sommige centimeters zijn kilometers" at bounding box center [474, 247] width 213 height 57
click at [486, 248] on input "Sommige centimeters zijn kilometers" at bounding box center [481, 242] width 12 height 12
radio input "true"
click at [571, 434] on div "Volgende vraag" at bounding box center [703, 453] width 742 height 58
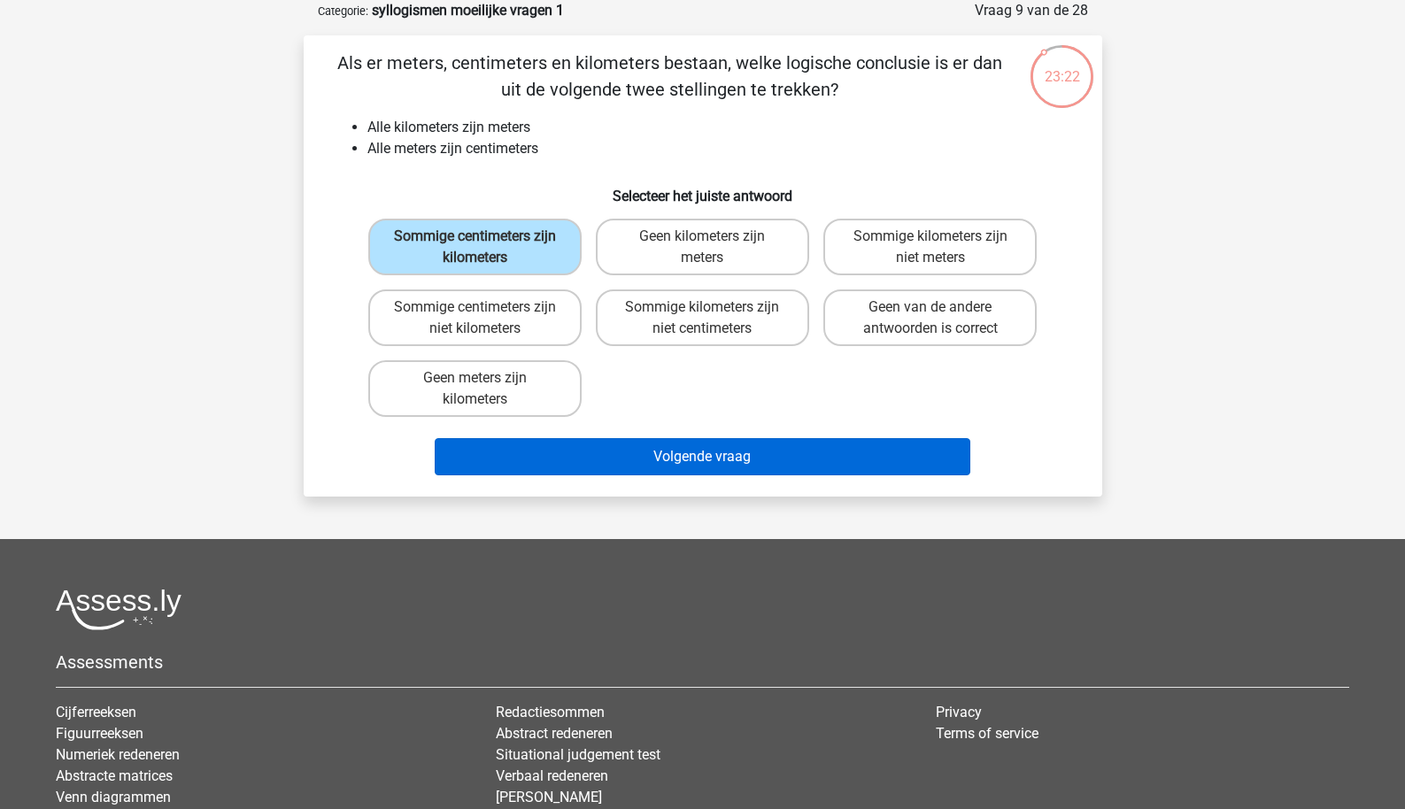
click at [571, 453] on button "Volgende vraag" at bounding box center [703, 456] width 536 height 37
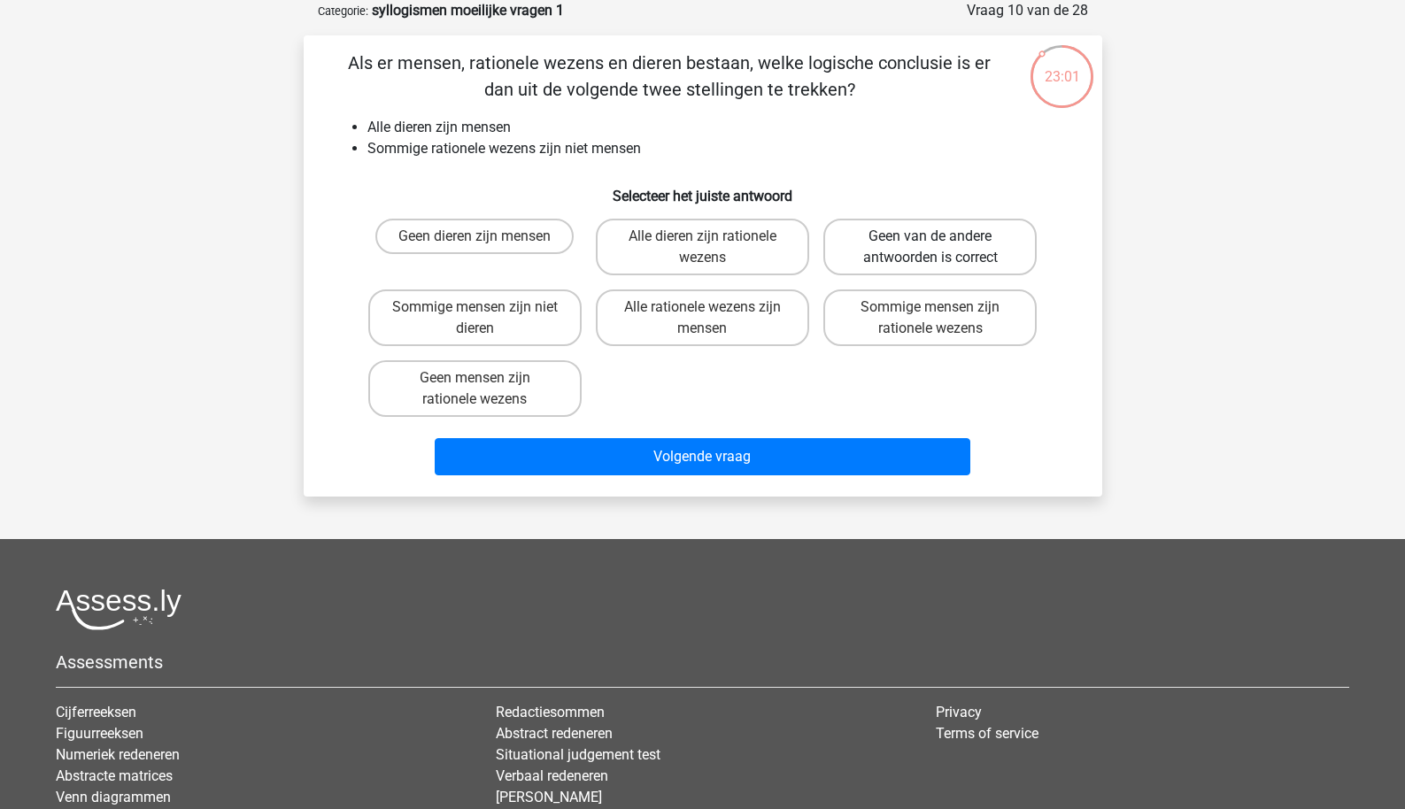
click at [866, 256] on label "Geen van de andere antwoorden is correct" at bounding box center [930, 247] width 213 height 57
click at [931, 248] on input "Geen van de andere antwoorden is correct" at bounding box center [937, 242] width 12 height 12
radio input "true"
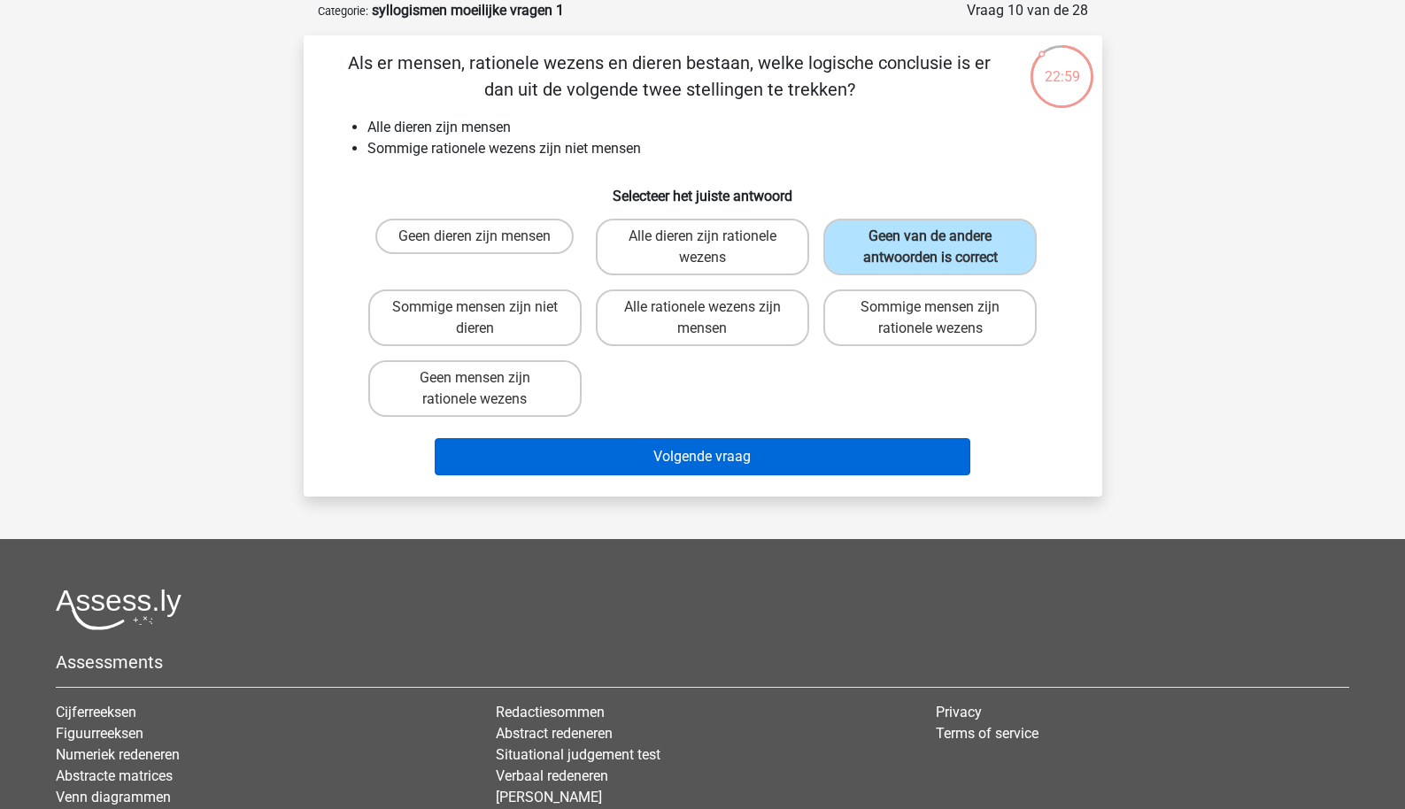
click at [677, 455] on button "Volgende vraag" at bounding box center [703, 456] width 536 height 37
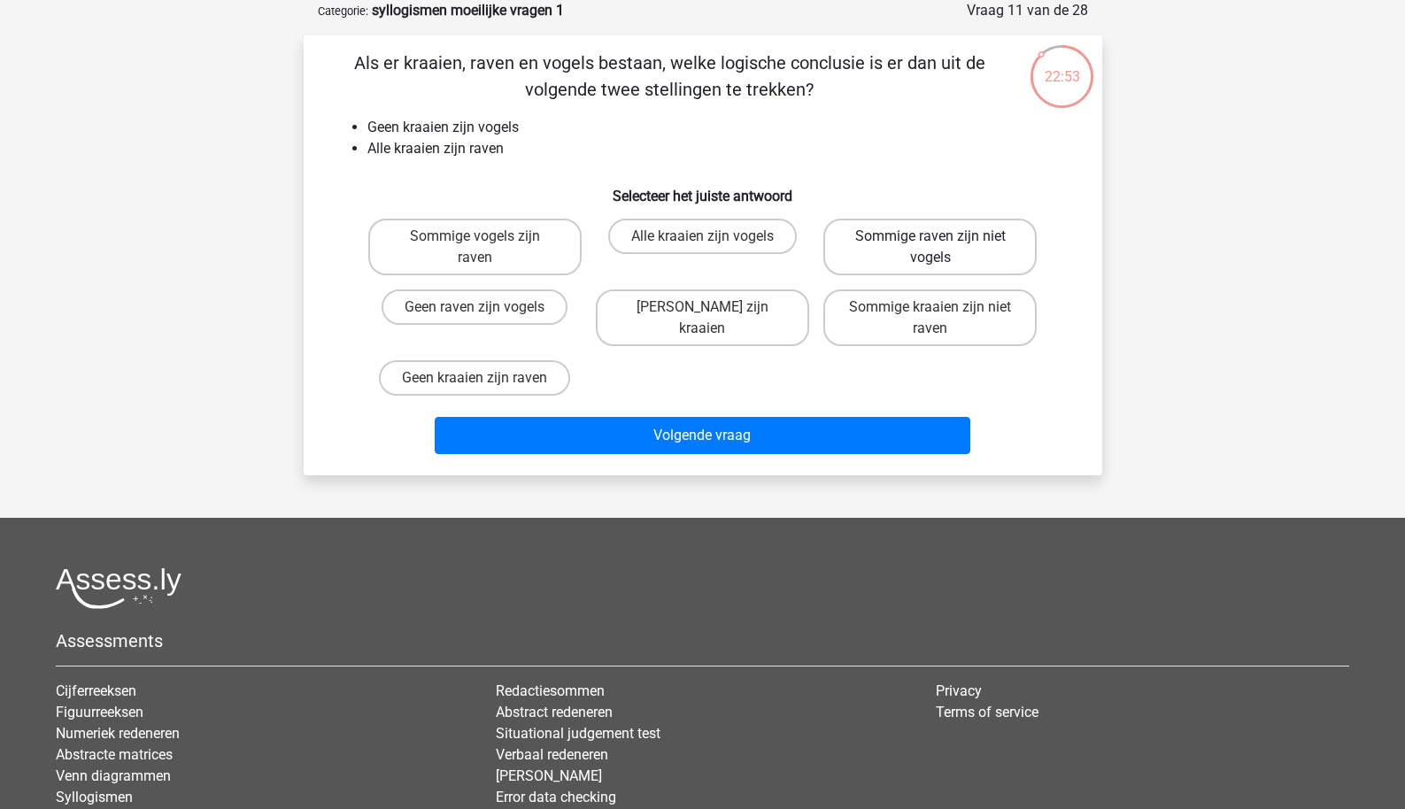
click at [887, 253] on label "Sommige raven zijn niet vogels" at bounding box center [930, 247] width 213 height 57
click at [931, 248] on input "Sommige raven zijn niet vogels" at bounding box center [937, 242] width 12 height 12
radio input "true"
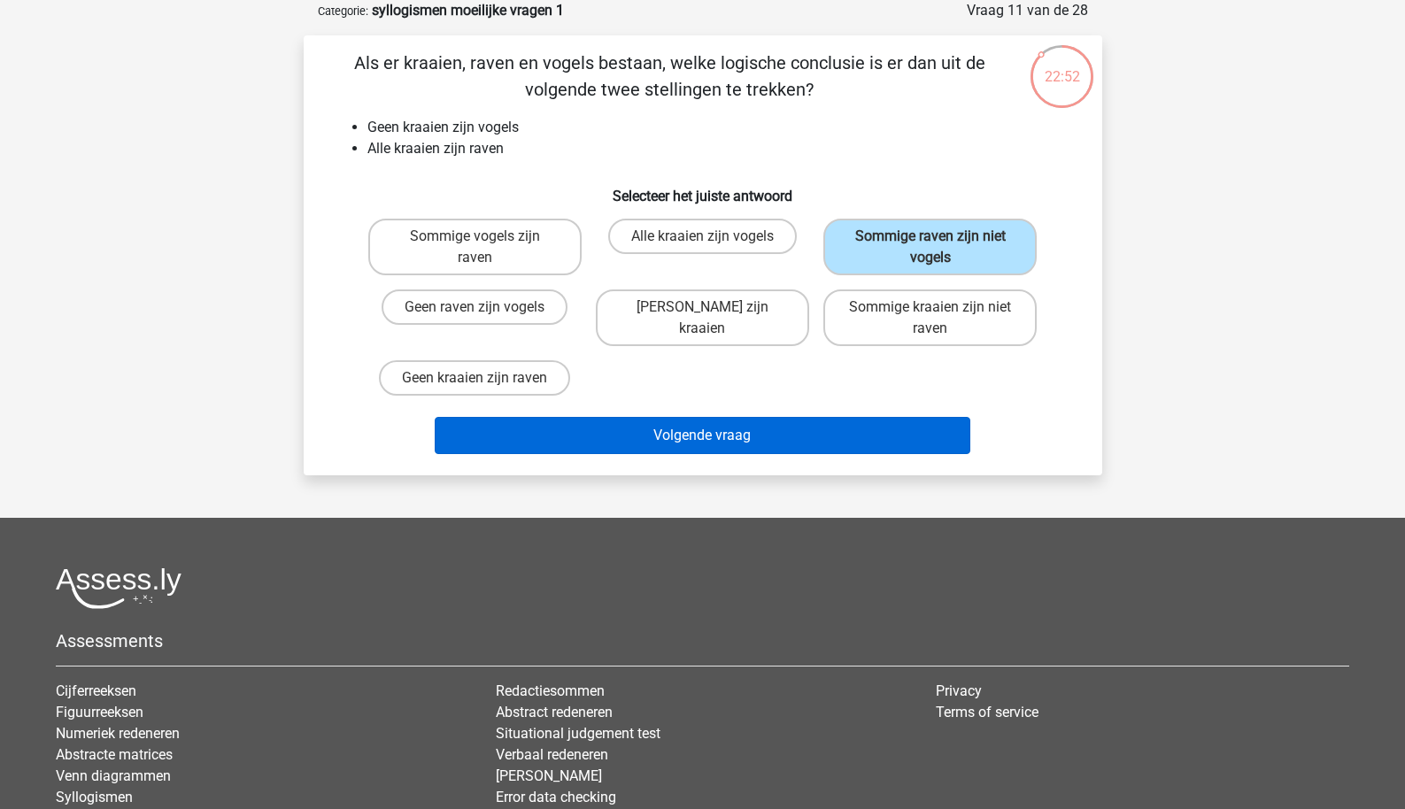
click at [669, 433] on button "Volgende vraag" at bounding box center [703, 435] width 536 height 37
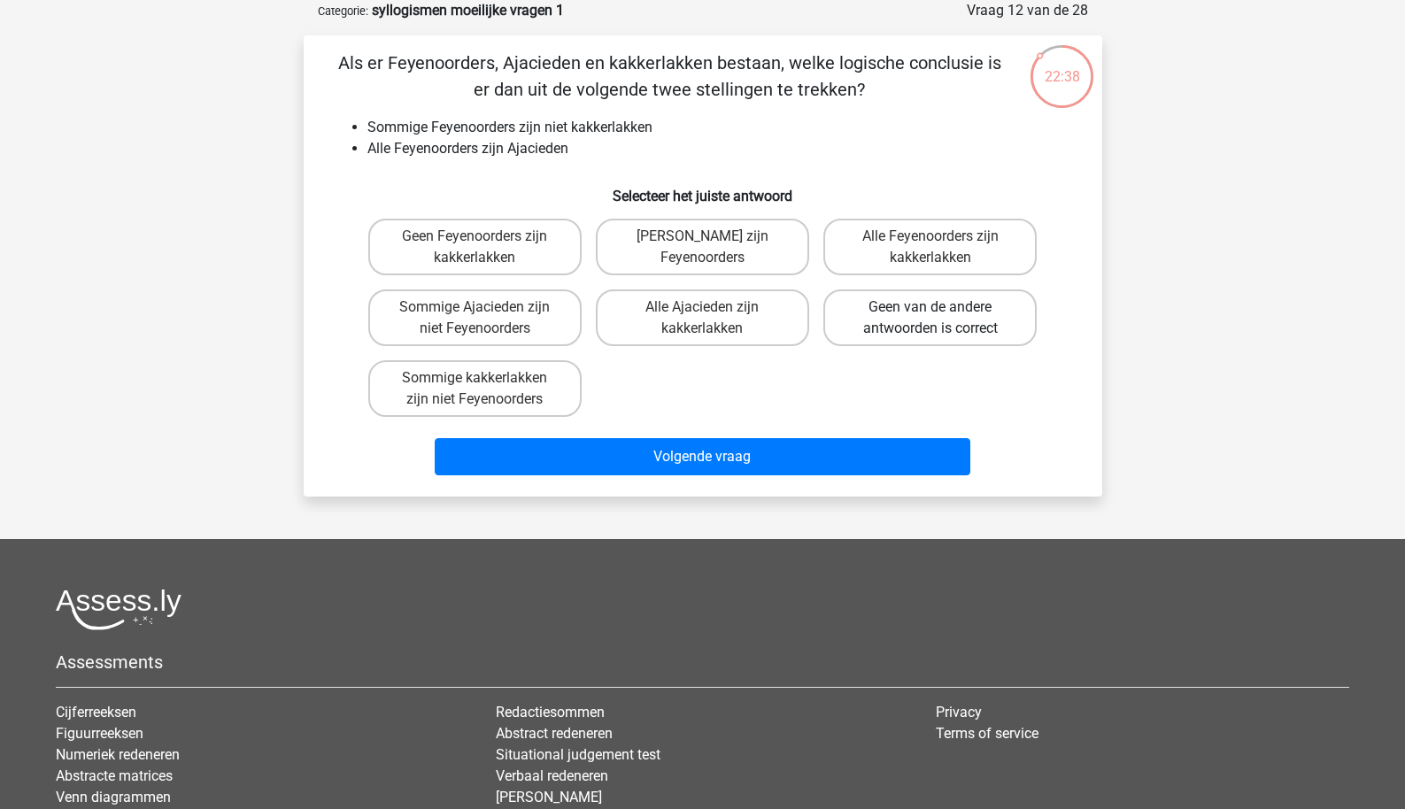
click at [888, 309] on label "Geen van de andere antwoorden is correct" at bounding box center [930, 318] width 213 height 57
click at [931, 309] on input "Geen van de andere antwoorden is correct" at bounding box center [937, 313] width 12 height 12
radio input "true"
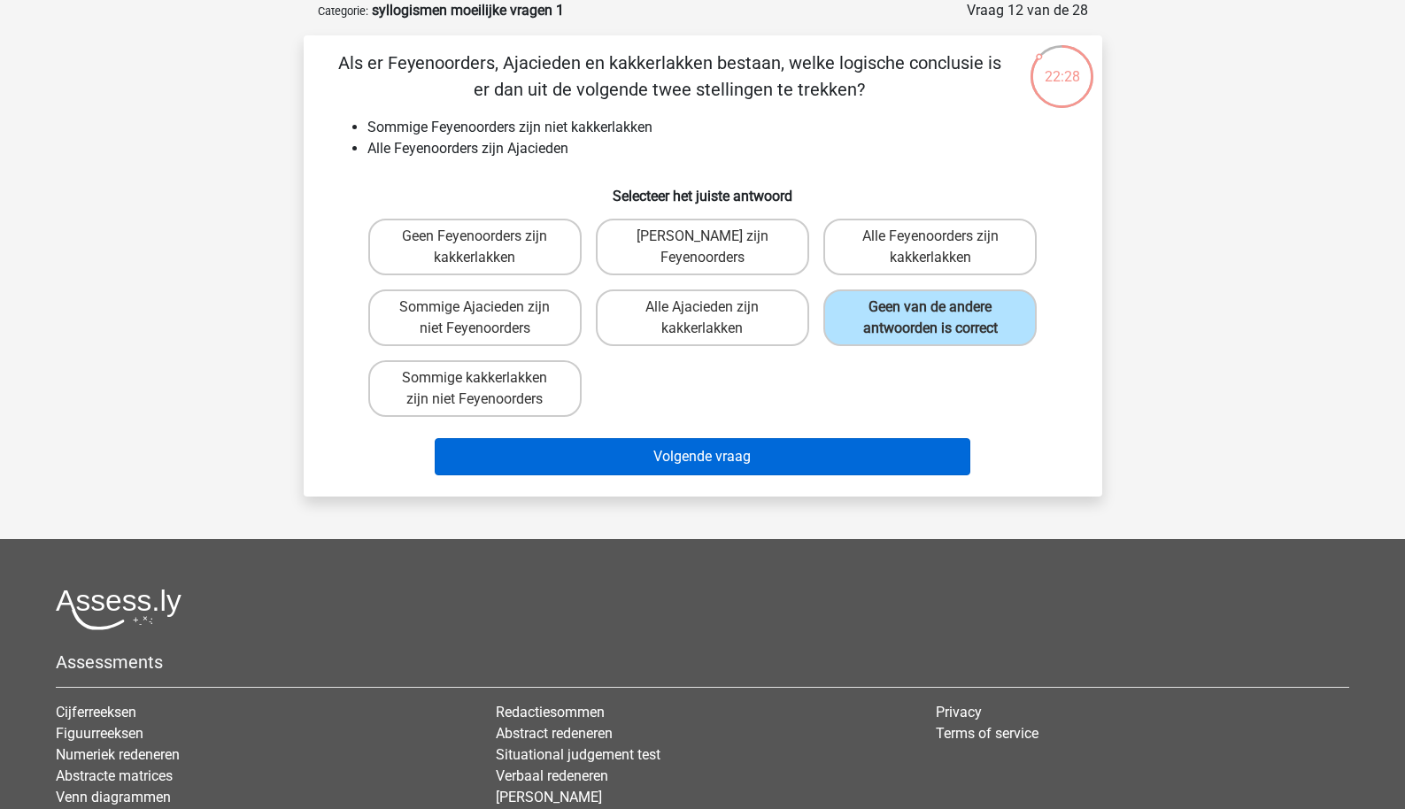
click at [801, 458] on button "Volgende vraag" at bounding box center [703, 456] width 536 height 37
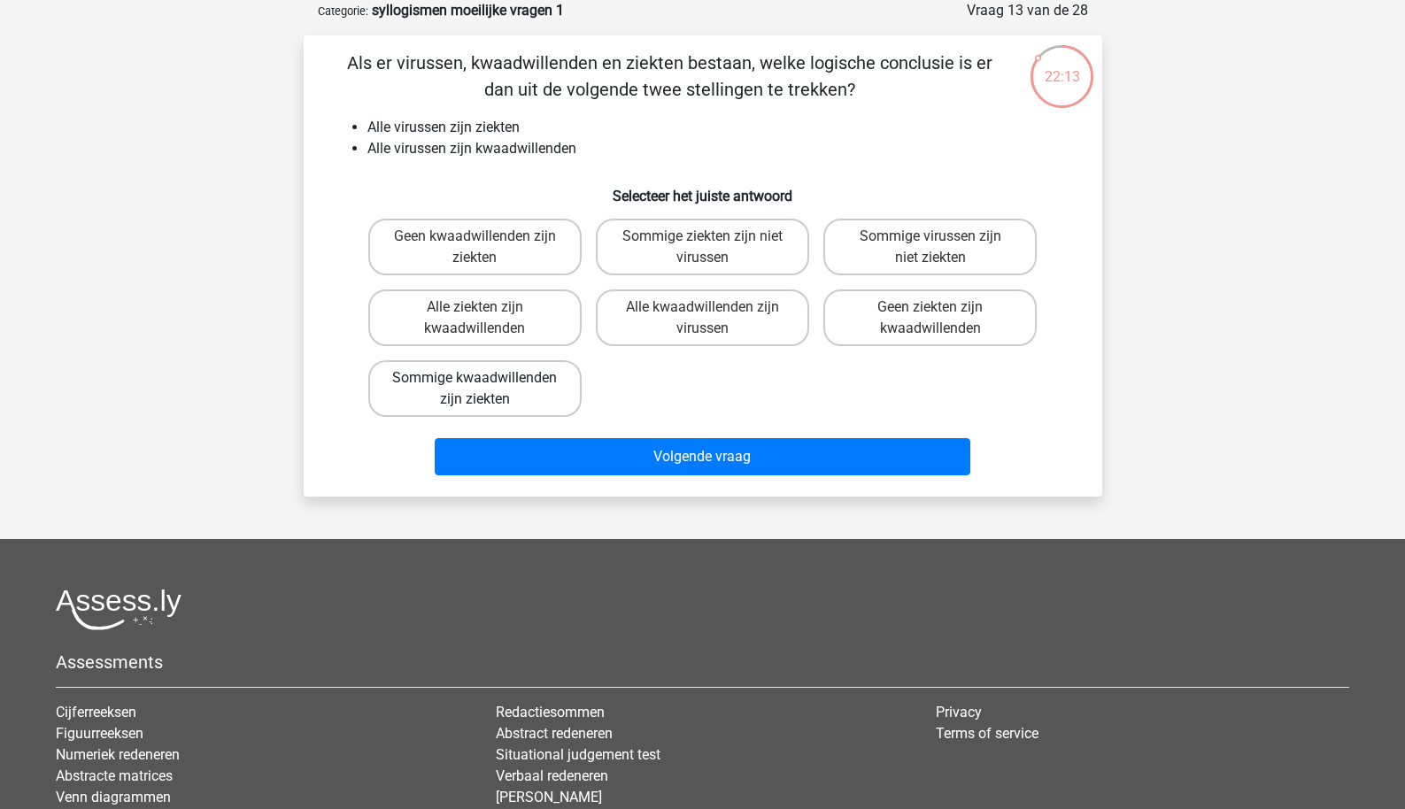
click at [567, 392] on label "Sommige kwaadwillenden zijn ziekten" at bounding box center [474, 388] width 213 height 57
click at [486, 390] on input "Sommige kwaadwillenden zijn ziekten" at bounding box center [481, 384] width 12 height 12
radio input "true"
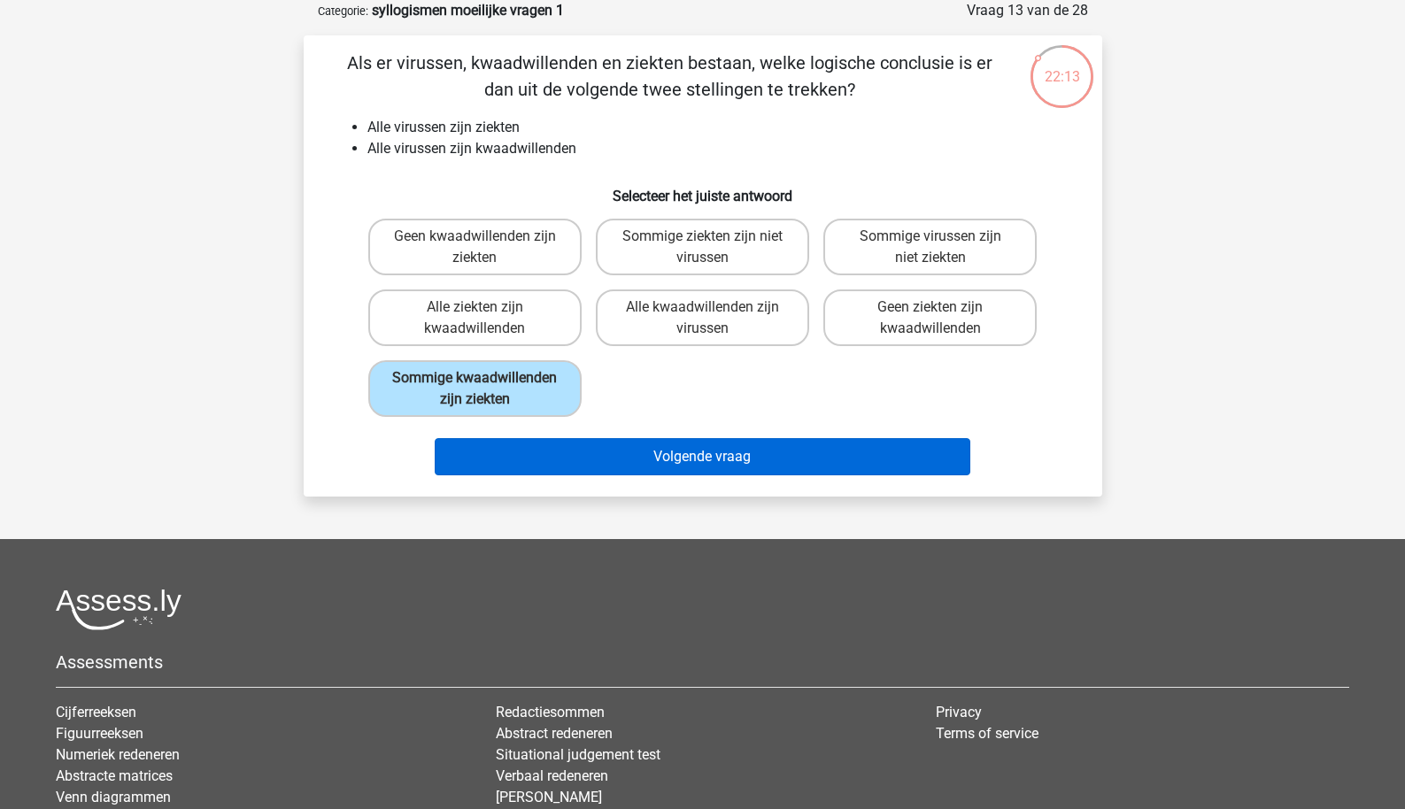
click at [591, 462] on button "Volgende vraag" at bounding box center [703, 456] width 536 height 37
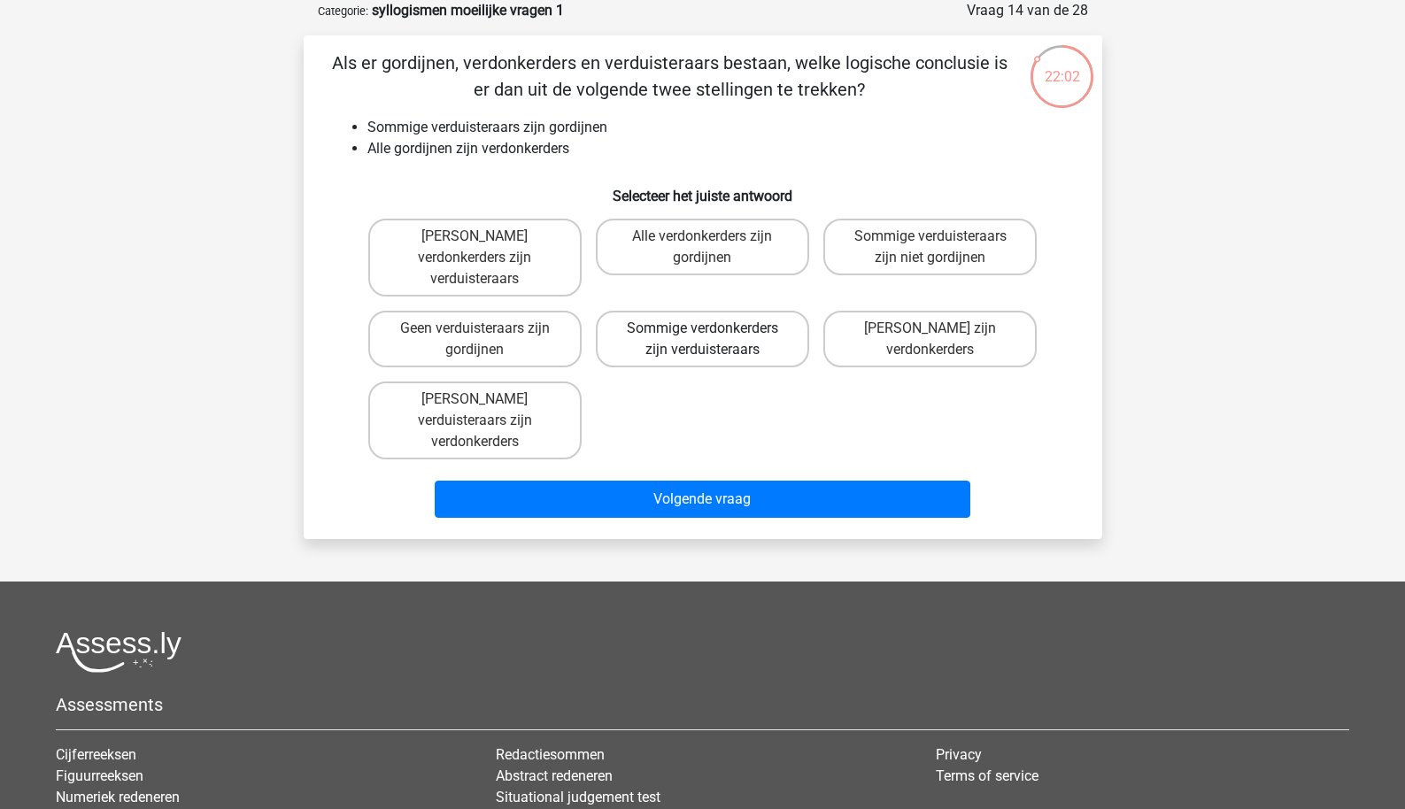
click at [698, 311] on label "Sommige verdonkerders zijn verduisteraars" at bounding box center [702, 339] width 213 height 57
click at [702, 329] on input "Sommige verdonkerders zijn verduisteraars" at bounding box center [708, 335] width 12 height 12
radio input "true"
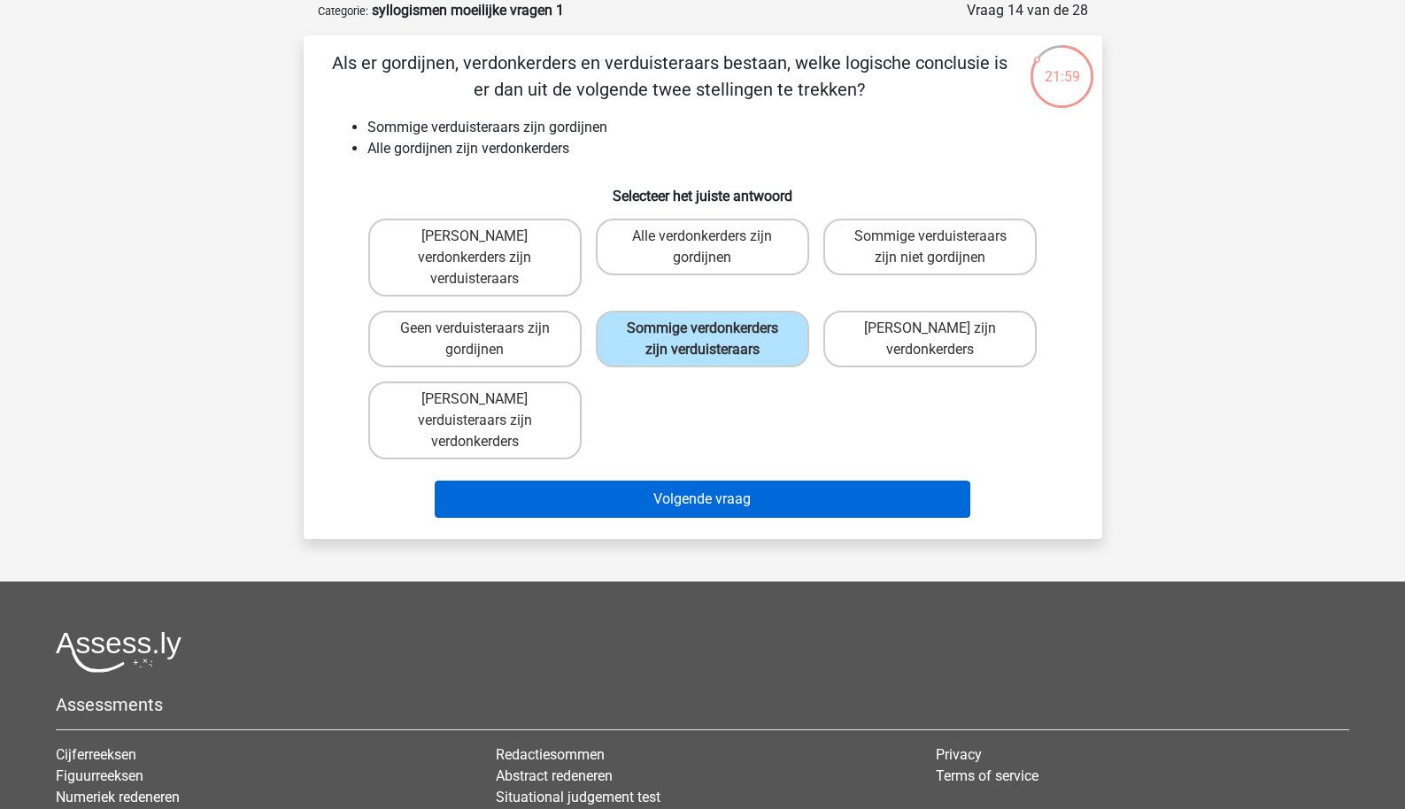
click at [654, 481] on button "Volgende vraag" at bounding box center [703, 499] width 536 height 37
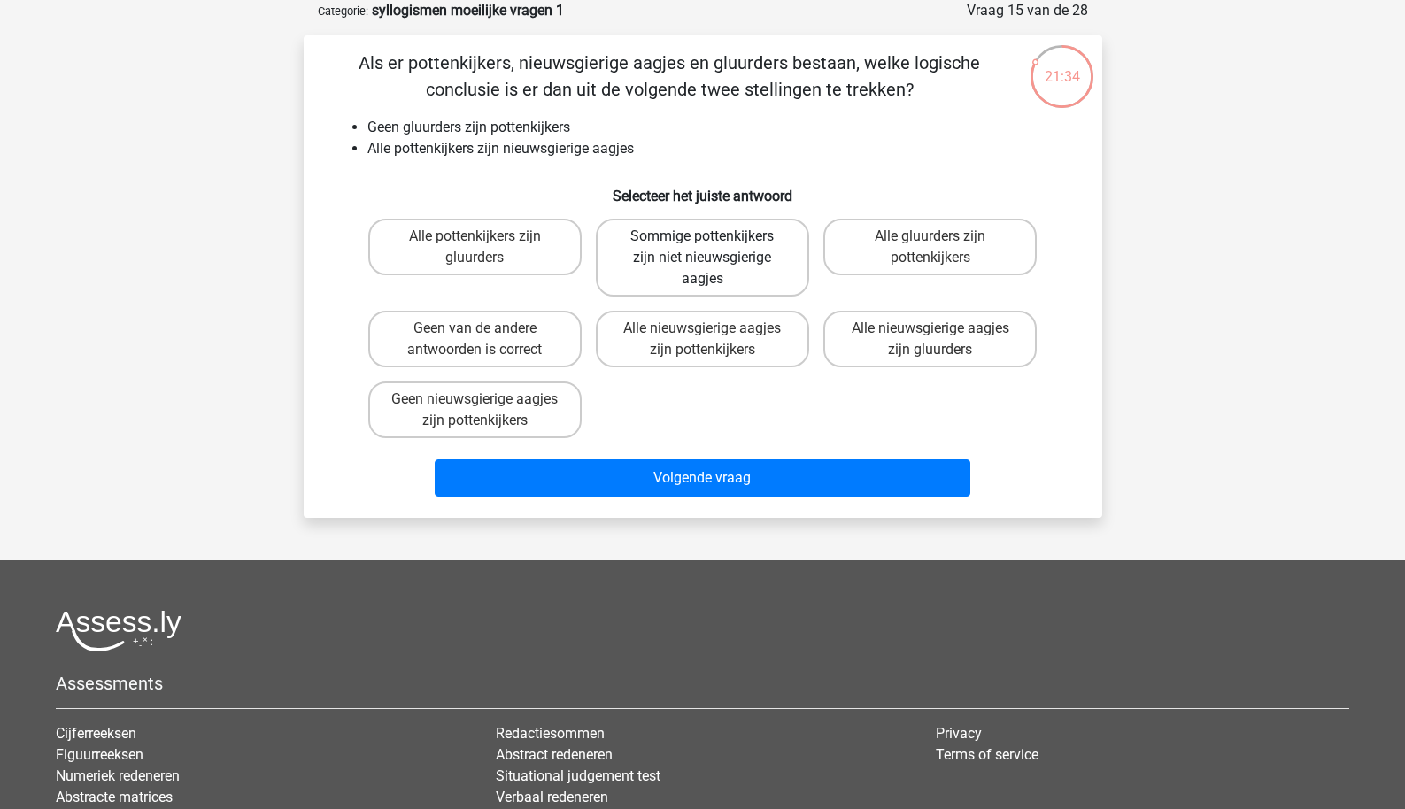
click at [641, 281] on label "Sommige pottenkijkers zijn niet nieuwsgierige aagjes" at bounding box center [702, 258] width 213 height 78
click at [702, 248] on input "Sommige pottenkijkers zijn niet nieuwsgierige aagjes" at bounding box center [708, 242] width 12 height 12
radio input "true"
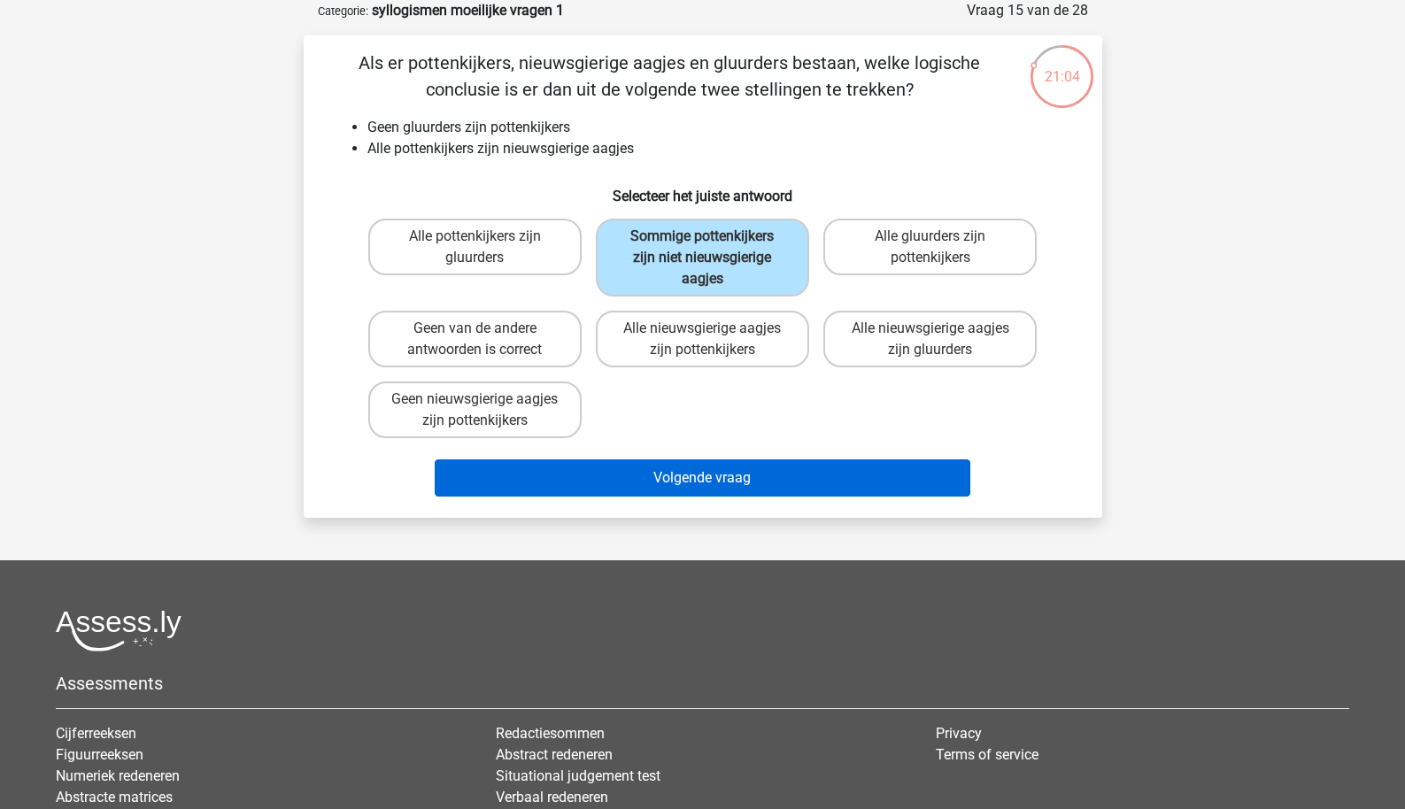
click at [589, 484] on button "Volgende vraag" at bounding box center [703, 478] width 536 height 37
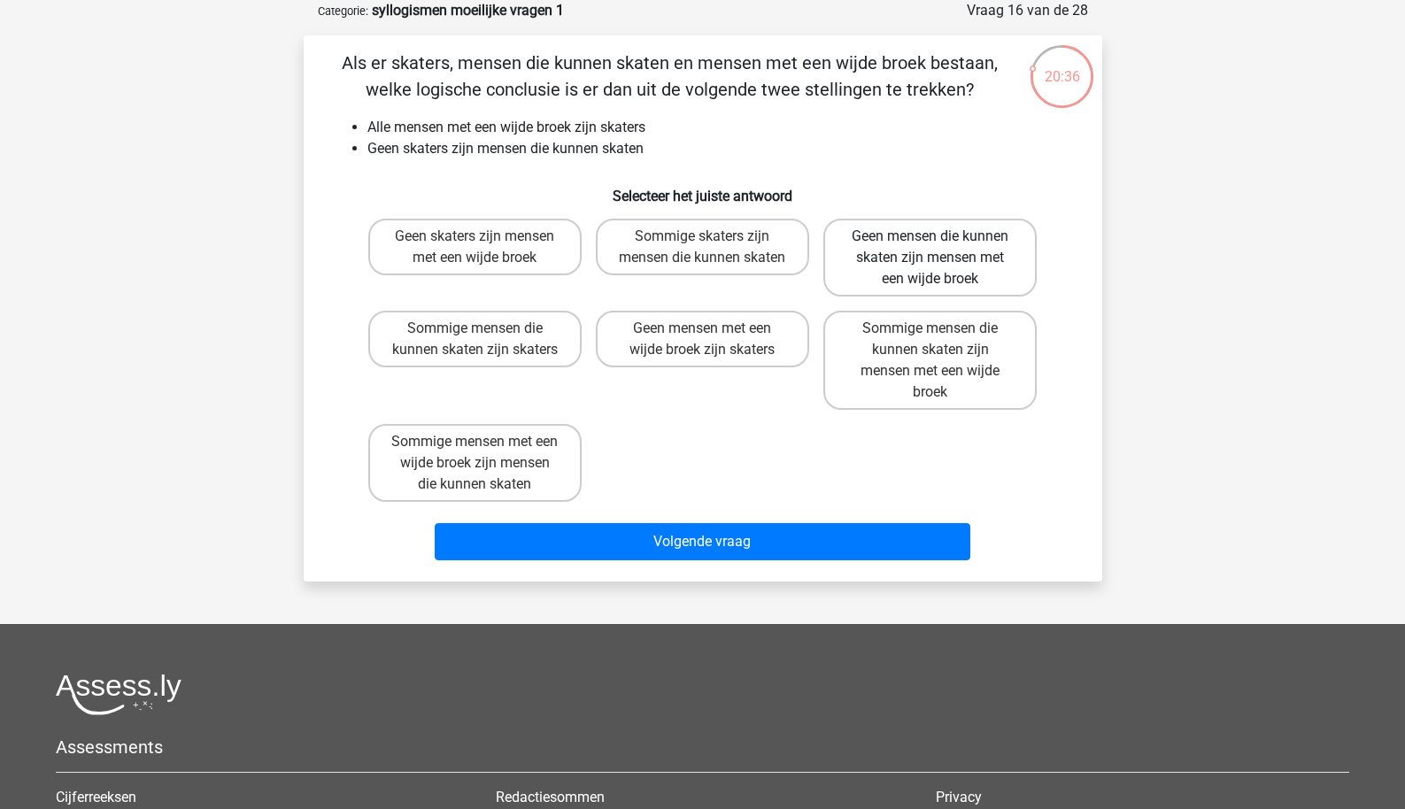
click at [863, 268] on label "Geen mensen die kunnen skaten zijn mensen met een wijde broek" at bounding box center [930, 258] width 213 height 78
click at [931, 248] on input "Geen mensen die kunnen skaten zijn mensen met een wijde broek" at bounding box center [937, 242] width 12 height 12
radio input "true"
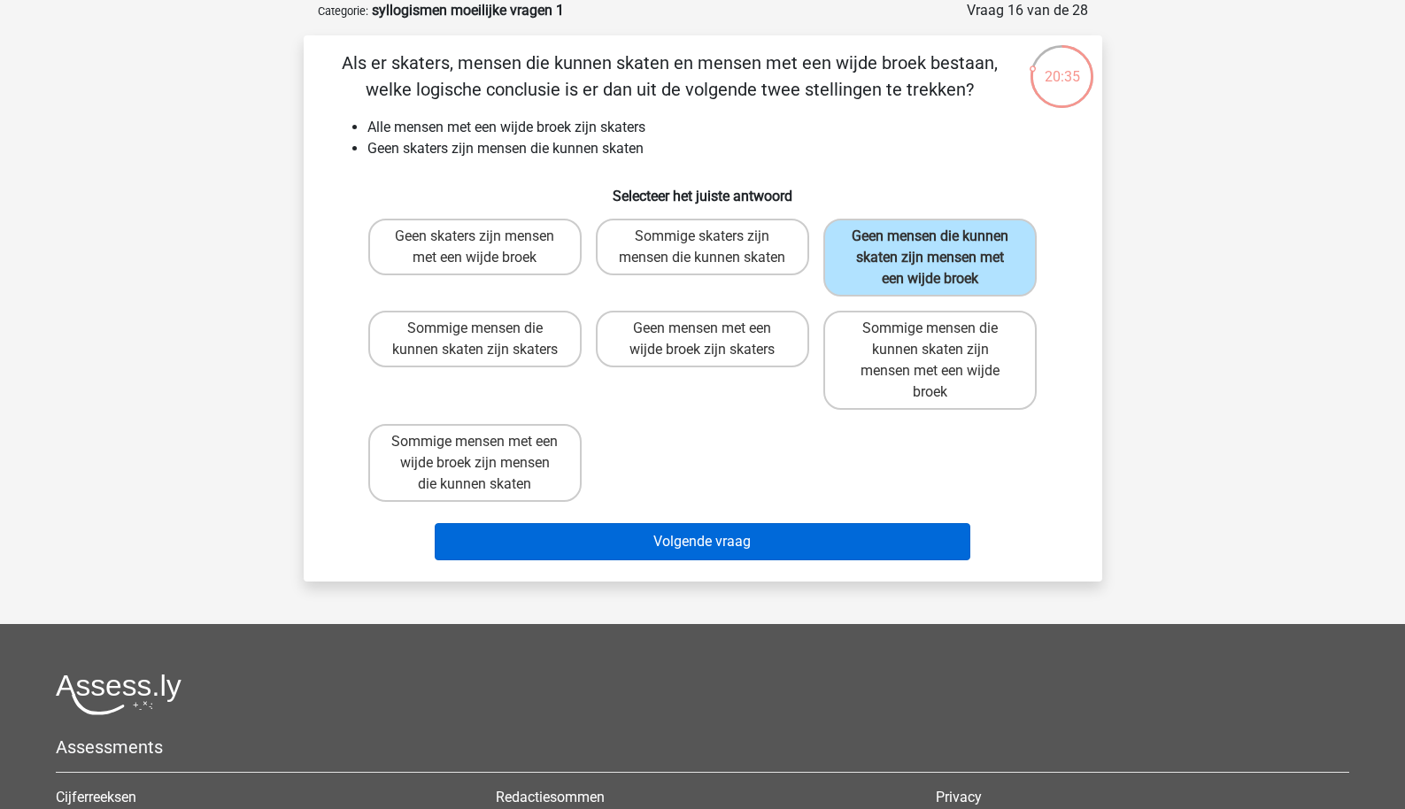
click at [699, 561] on button "Volgende vraag" at bounding box center [703, 541] width 536 height 37
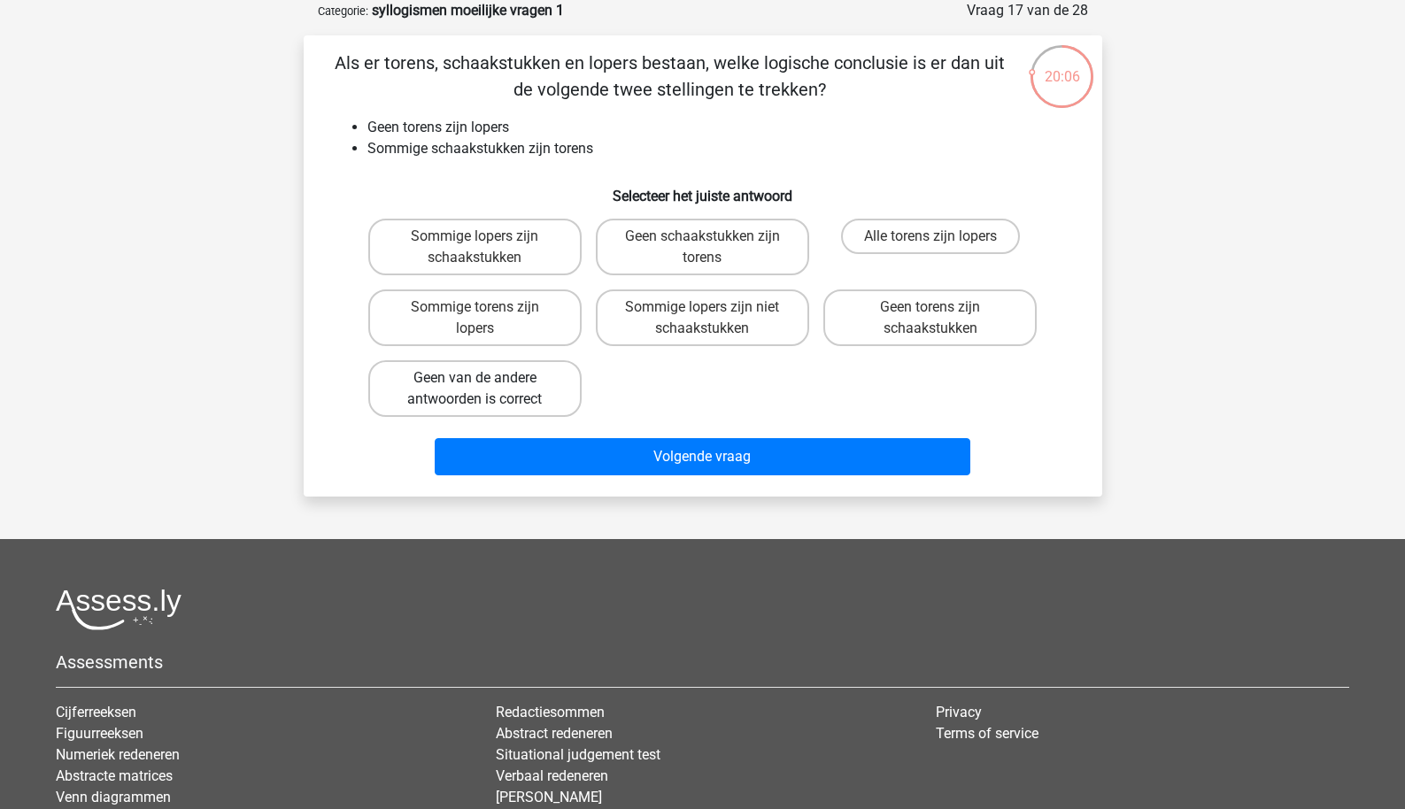
click at [446, 372] on label "Geen van de andere antwoorden is correct" at bounding box center [474, 388] width 213 height 57
click at [475, 378] on input "Geen van de andere antwoorden is correct" at bounding box center [481, 384] width 12 height 12
radio input "true"
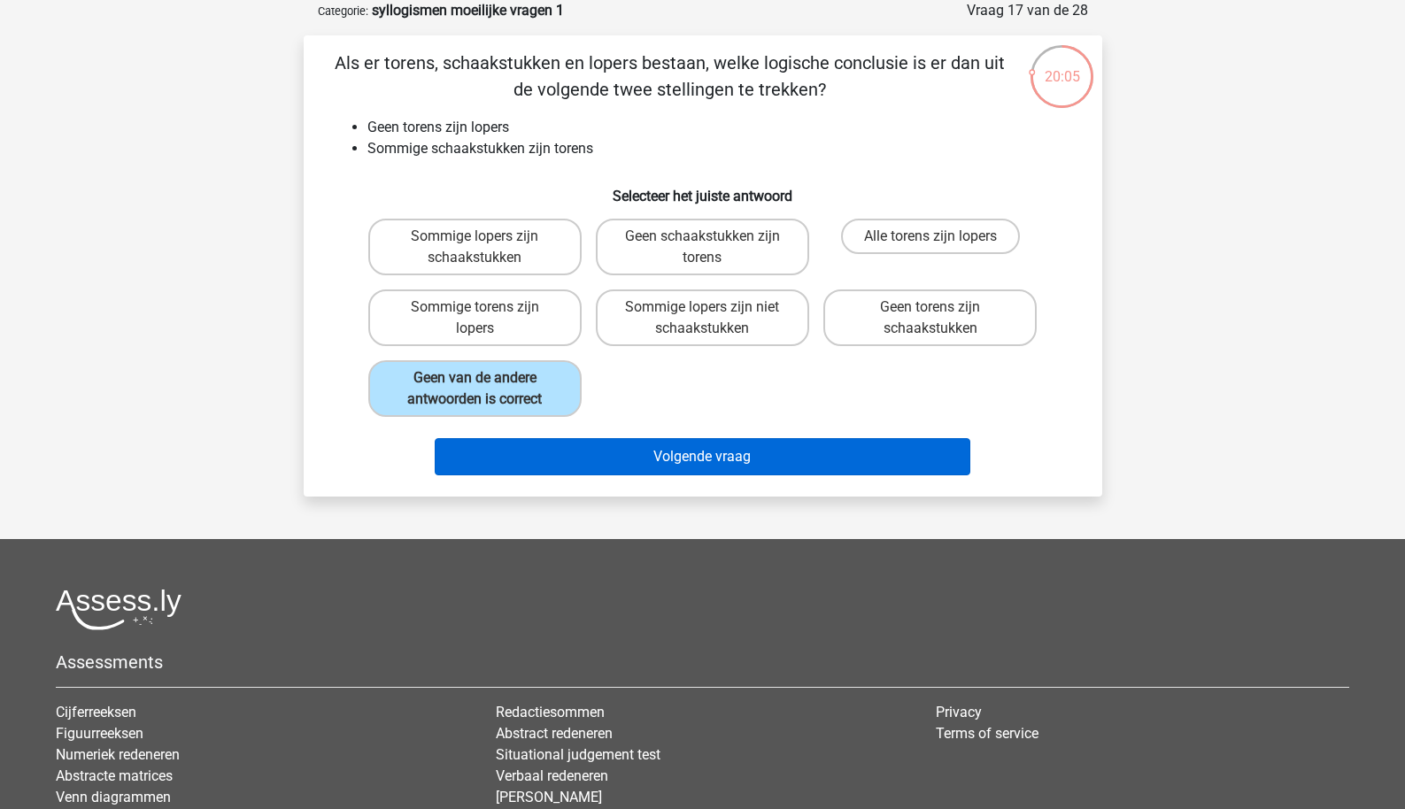
click at [632, 459] on button "Volgende vraag" at bounding box center [703, 456] width 536 height 37
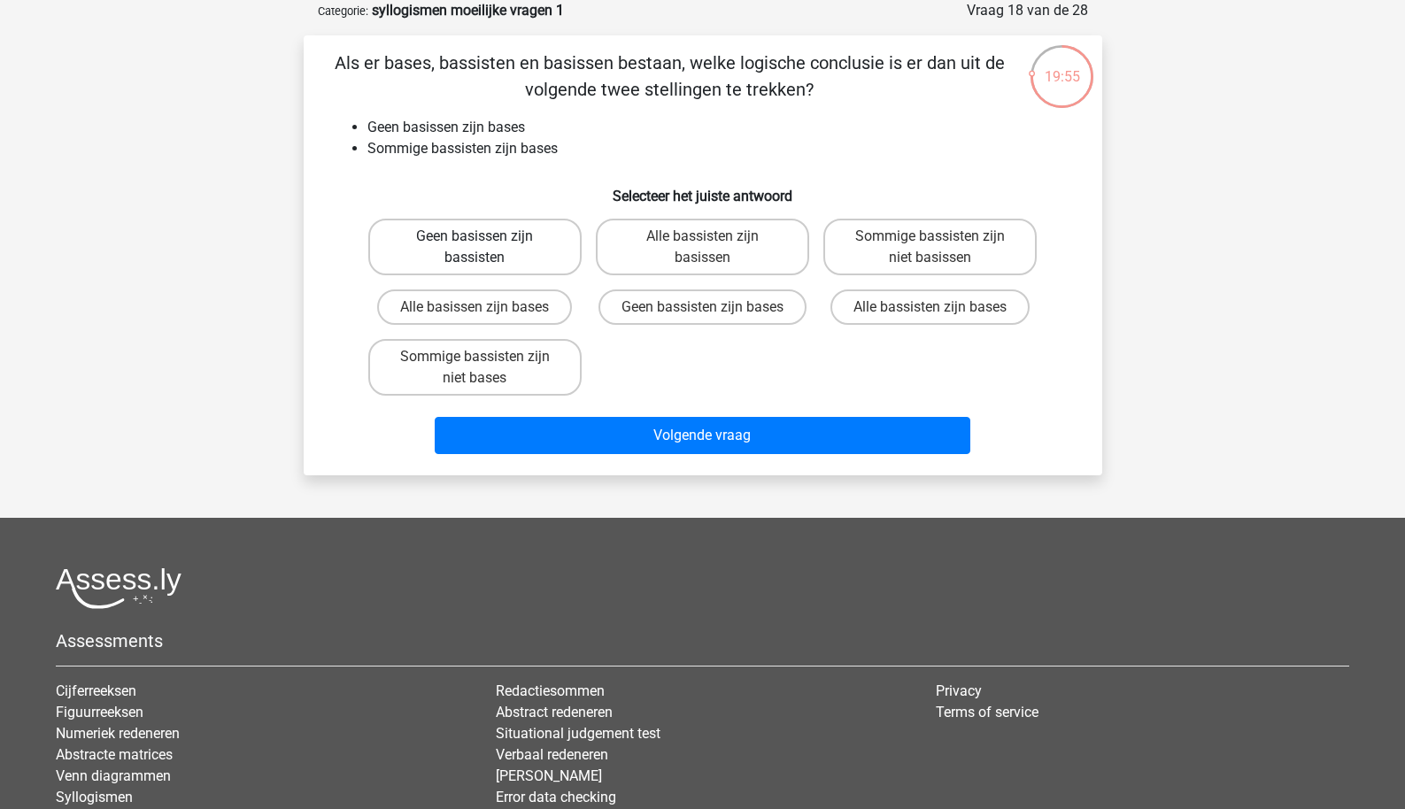
click at [512, 245] on label "Geen basissen zijn bassisten" at bounding box center [474, 247] width 213 height 57
click at [486, 245] on input "Geen basissen zijn bassisten" at bounding box center [481, 242] width 12 height 12
radio input "true"
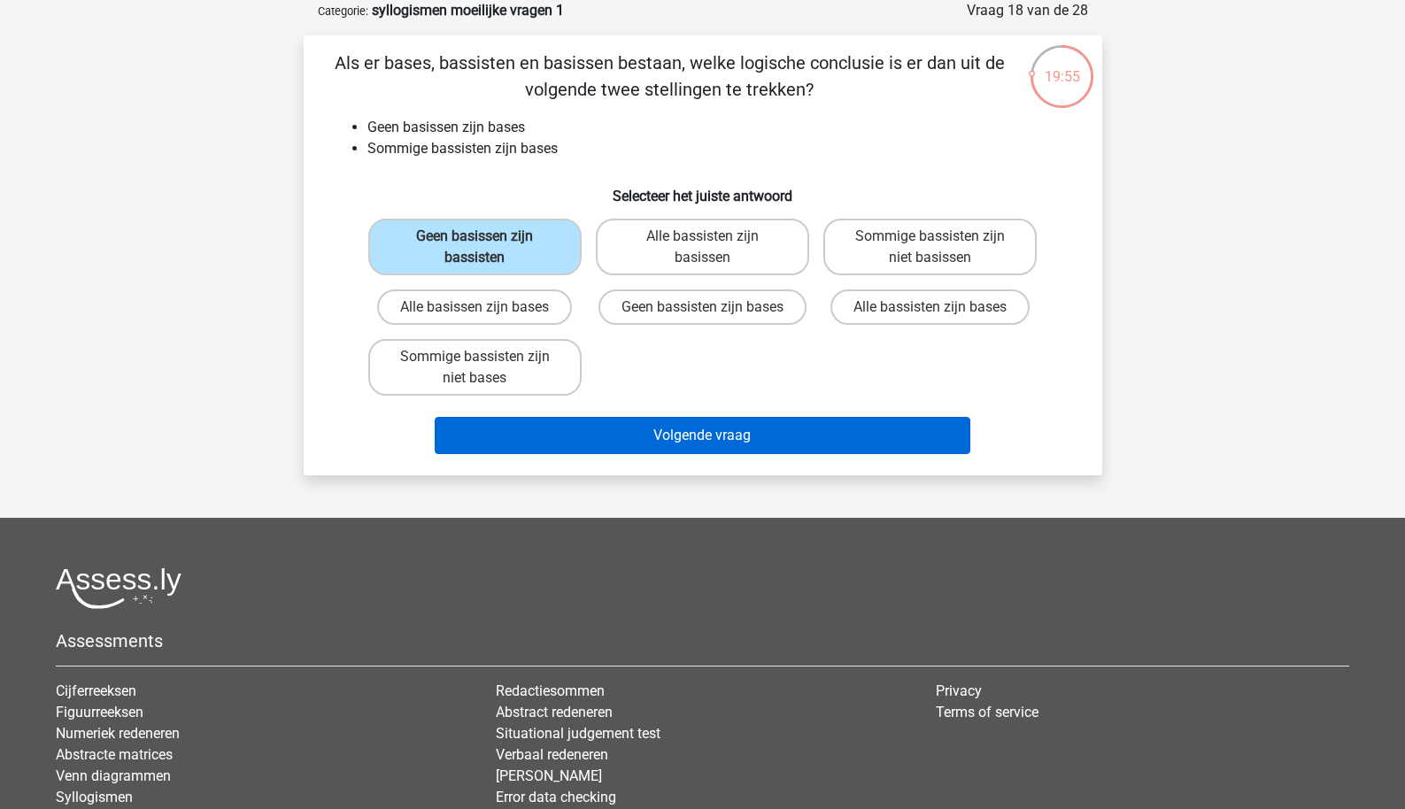
click at [633, 440] on button "Volgende vraag" at bounding box center [703, 435] width 536 height 37
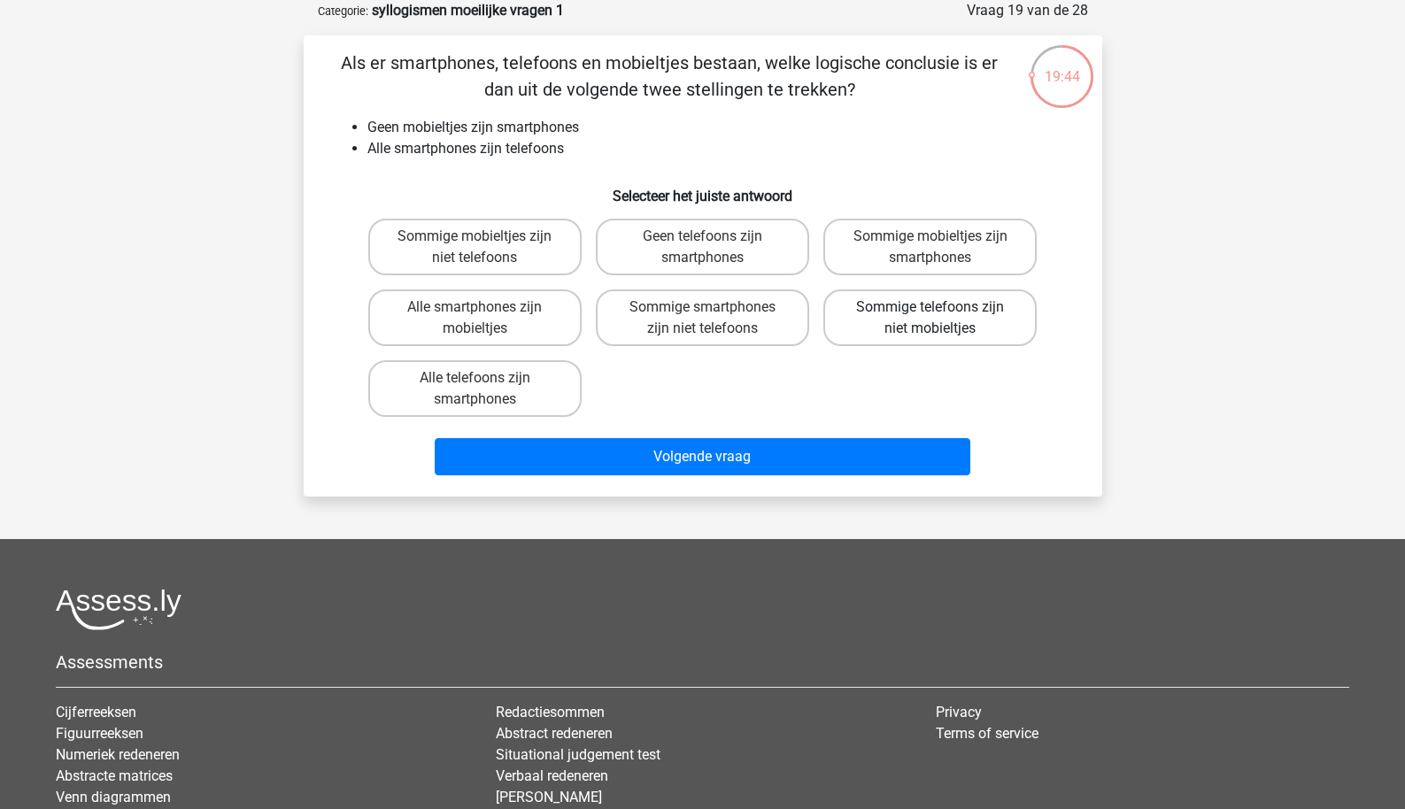
click at [899, 313] on label "Sommige telefoons zijn niet mobieltjes" at bounding box center [930, 318] width 213 height 57
click at [931, 313] on input "Sommige telefoons zijn niet mobieltjes" at bounding box center [937, 313] width 12 height 12
radio input "true"
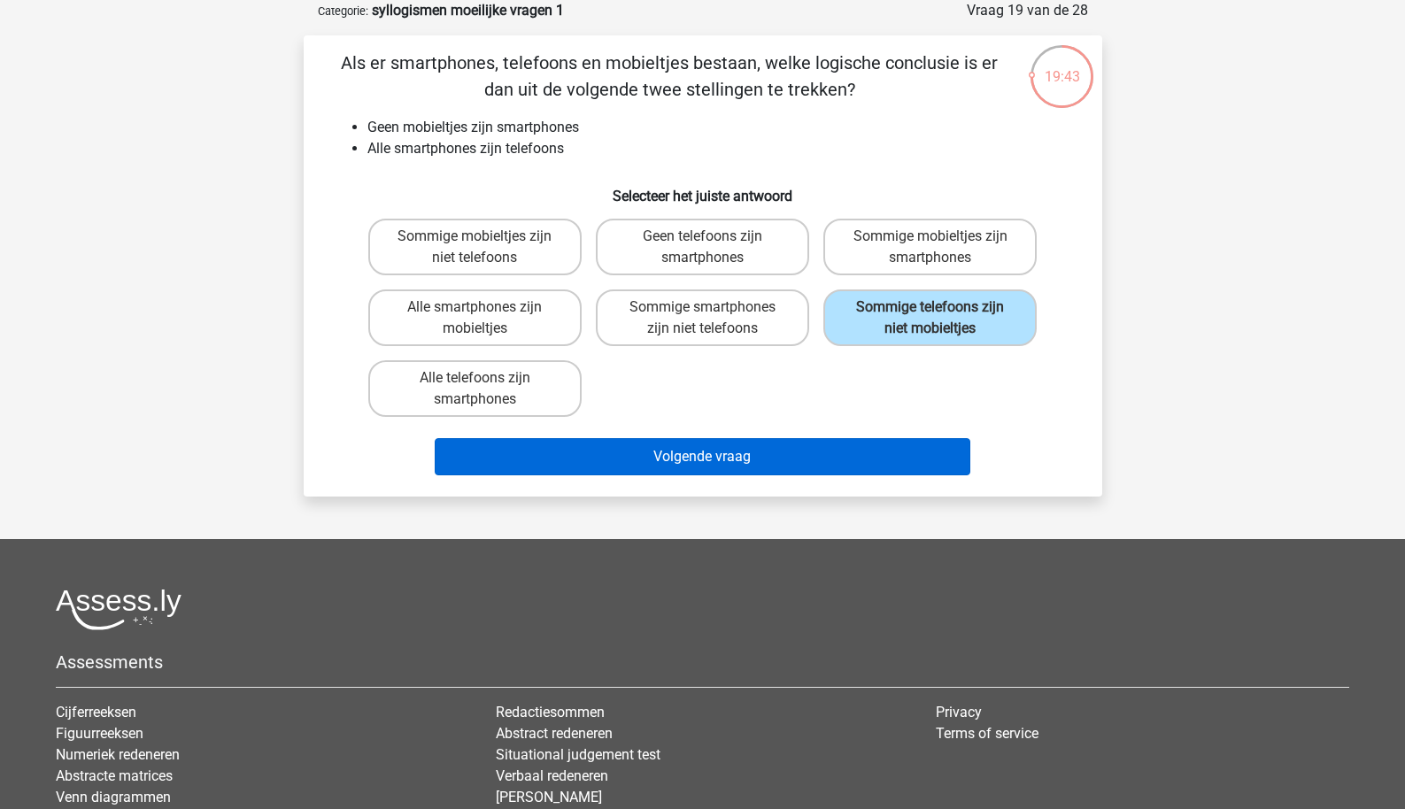
click at [801, 458] on button "Volgende vraag" at bounding box center [703, 456] width 536 height 37
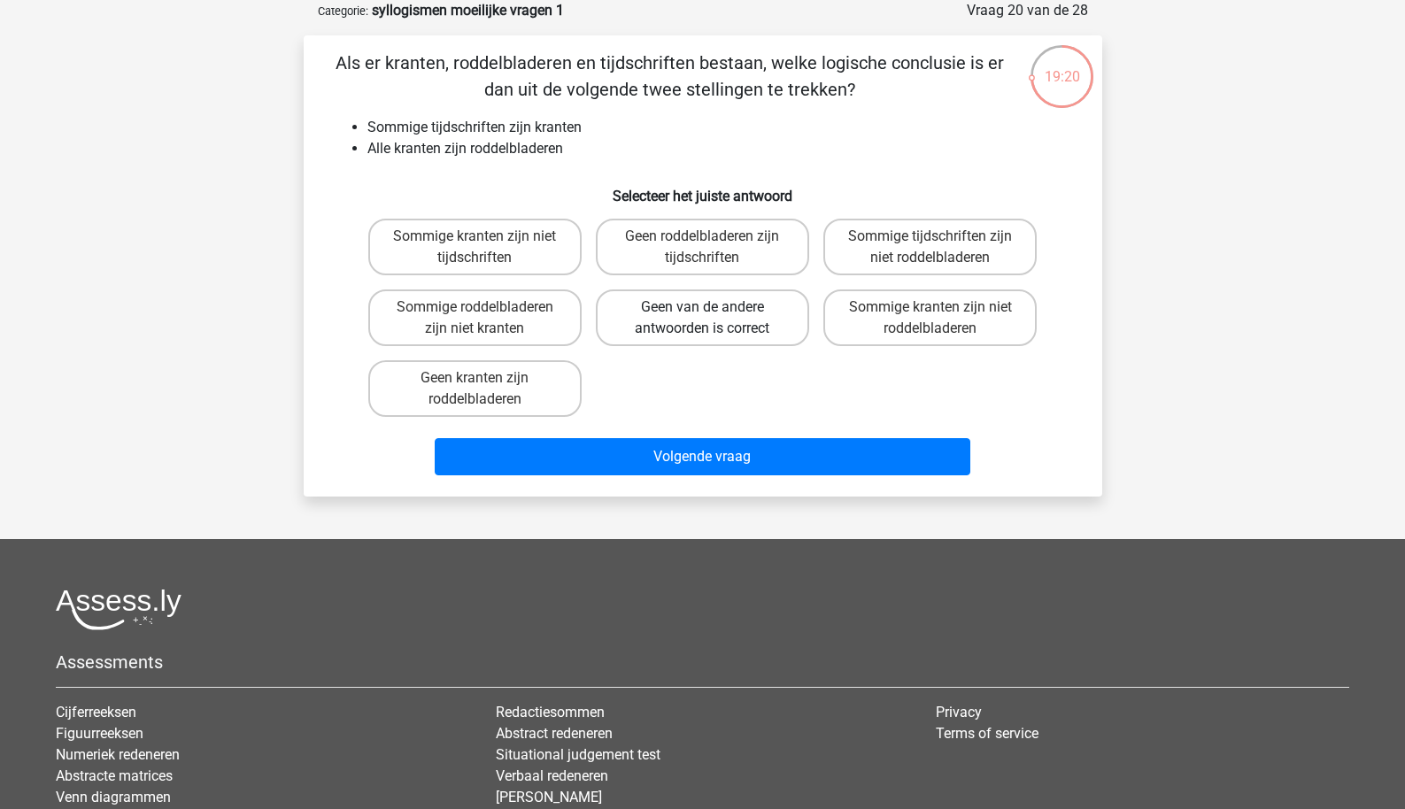
click at [706, 328] on label "Geen van de andere antwoorden is correct" at bounding box center [702, 318] width 213 height 57
click at [706, 319] on input "Geen van de andere antwoorden is correct" at bounding box center [708, 313] width 12 height 12
radio input "true"
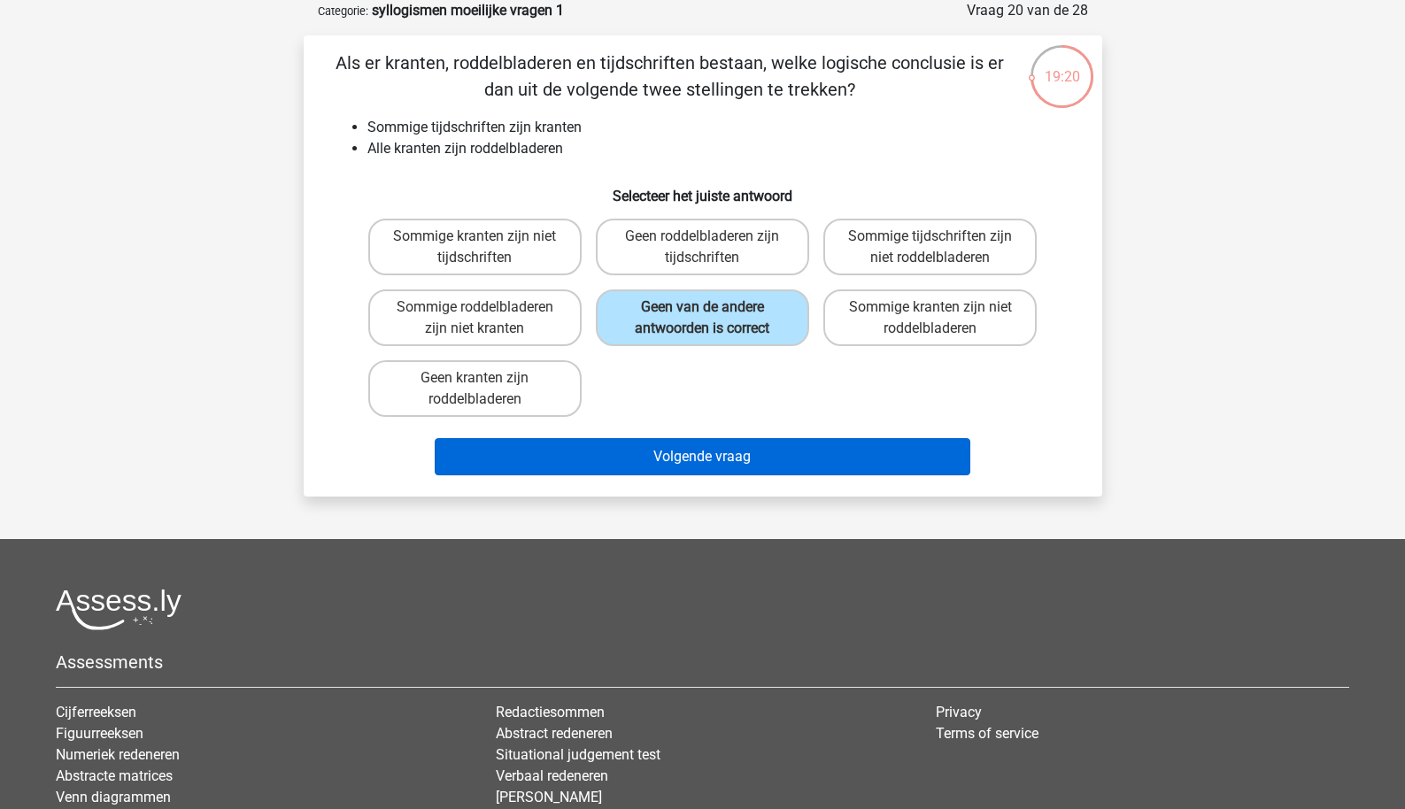
click at [667, 467] on button "Volgende vraag" at bounding box center [703, 456] width 536 height 37
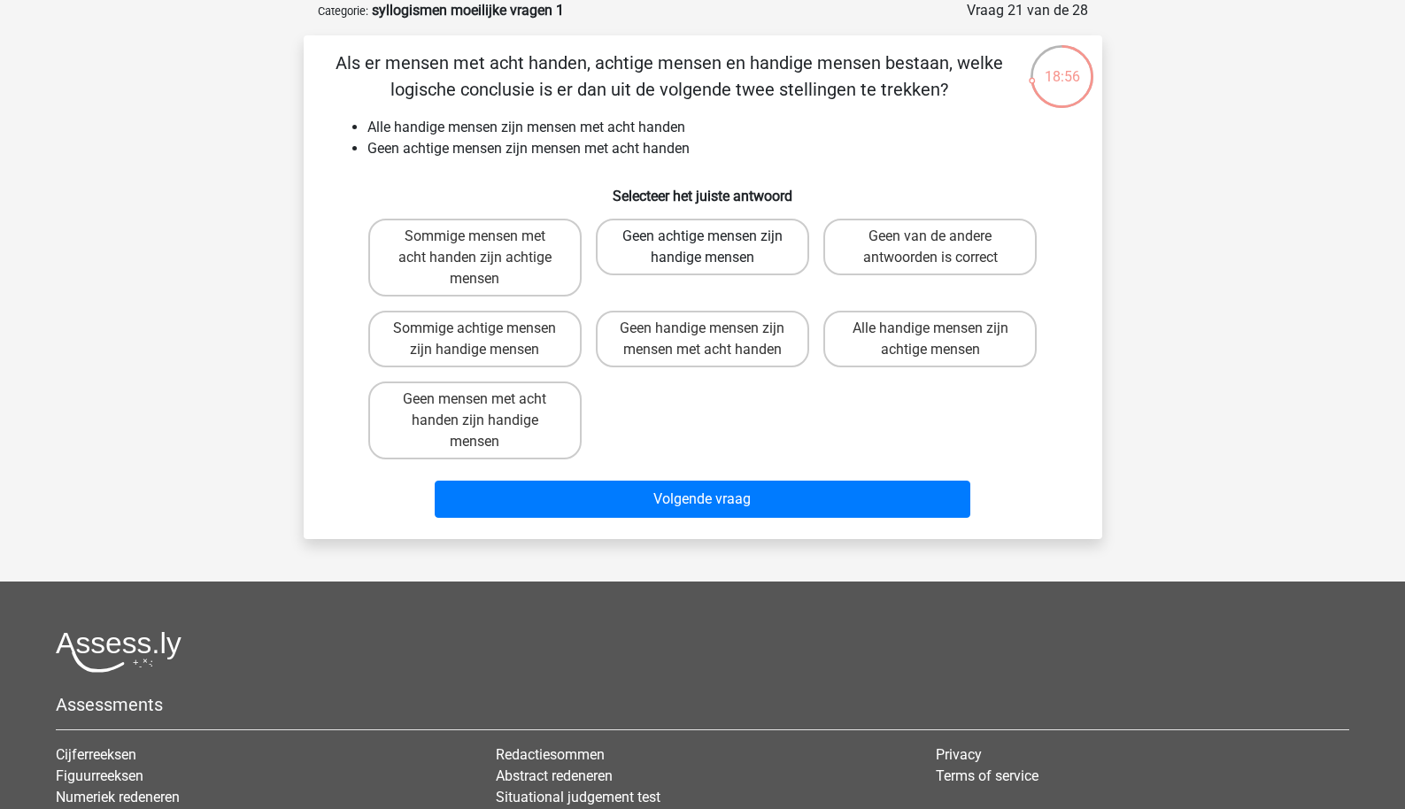
click at [695, 257] on label "Geen achtige mensen zijn handige mensen" at bounding box center [702, 247] width 213 height 57
click at [702, 248] on input "Geen achtige mensen zijn handige mensen" at bounding box center [708, 242] width 12 height 12
radio input "true"
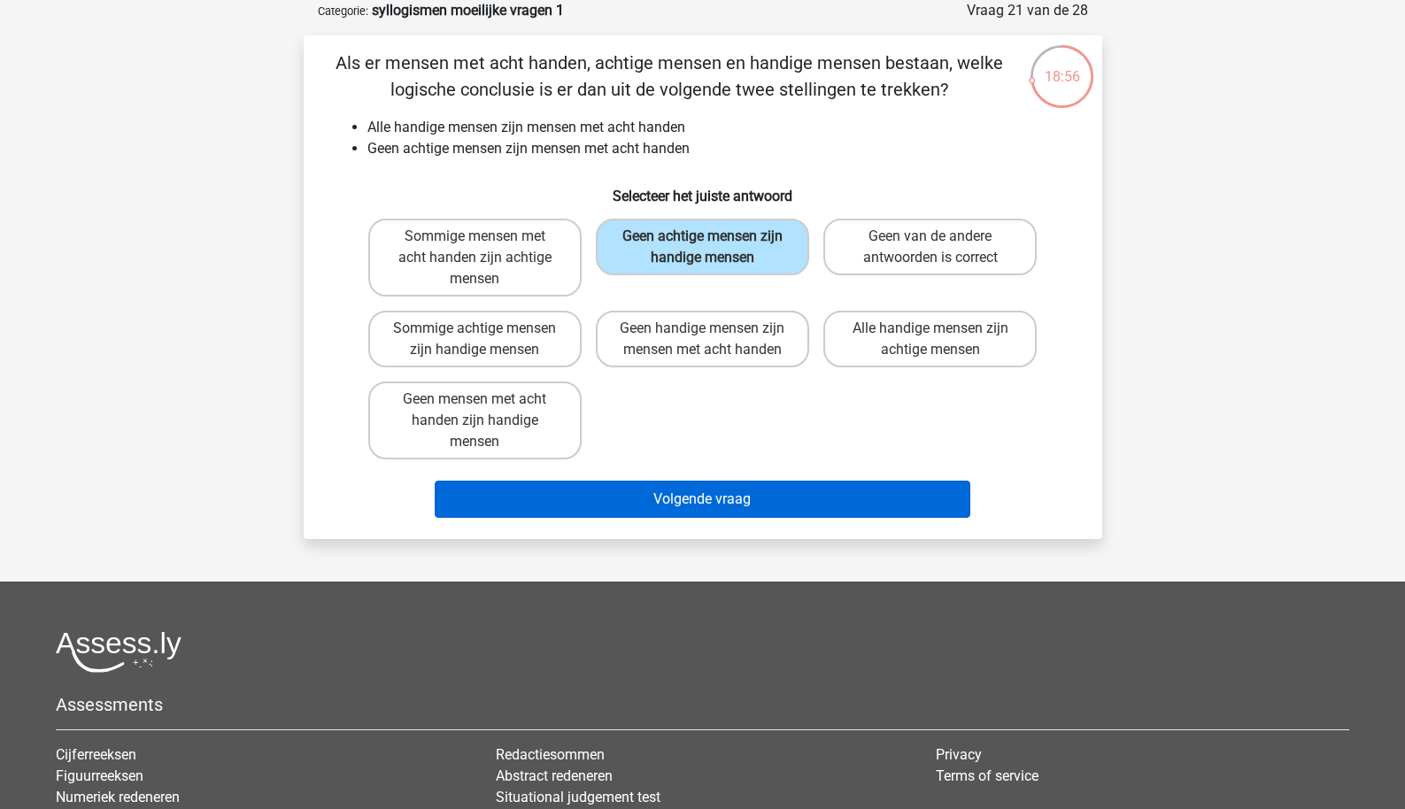
click at [693, 498] on button "Volgende vraag" at bounding box center [703, 499] width 536 height 37
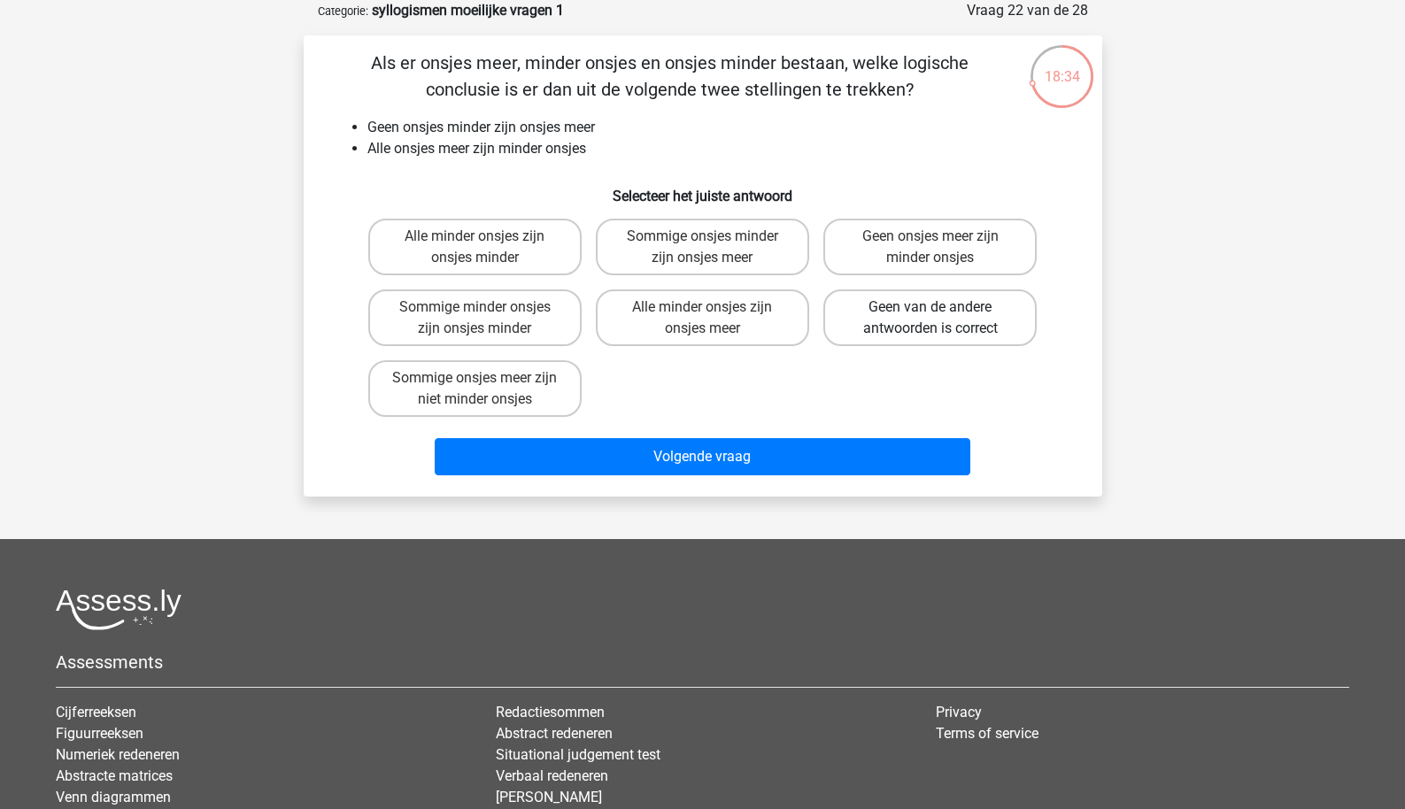
click at [892, 313] on label "Geen van de andere antwoorden is correct" at bounding box center [930, 318] width 213 height 57
click at [931, 313] on input "Geen van de andere antwoorden is correct" at bounding box center [937, 313] width 12 height 12
radio input "true"
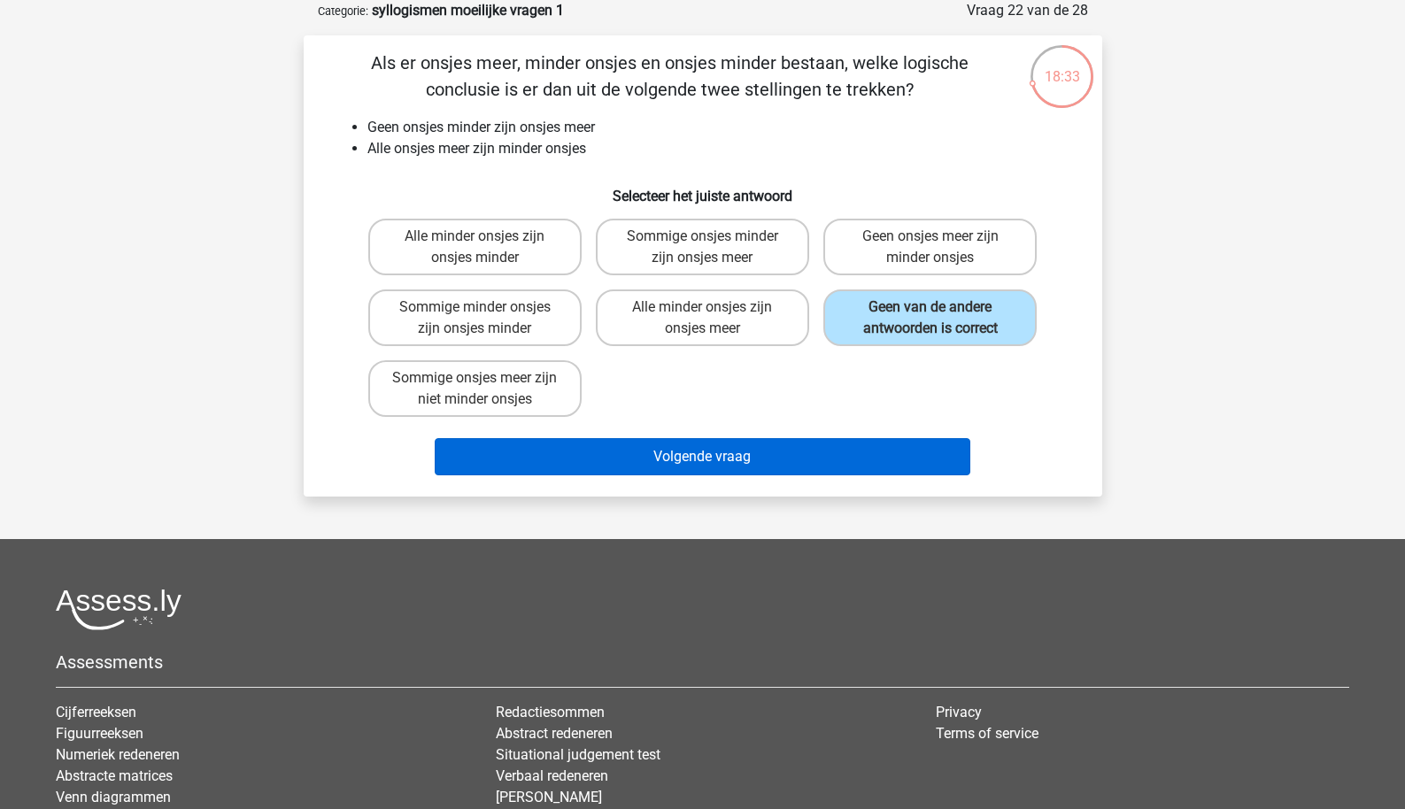
click at [740, 462] on button "Volgende vraag" at bounding box center [703, 456] width 536 height 37
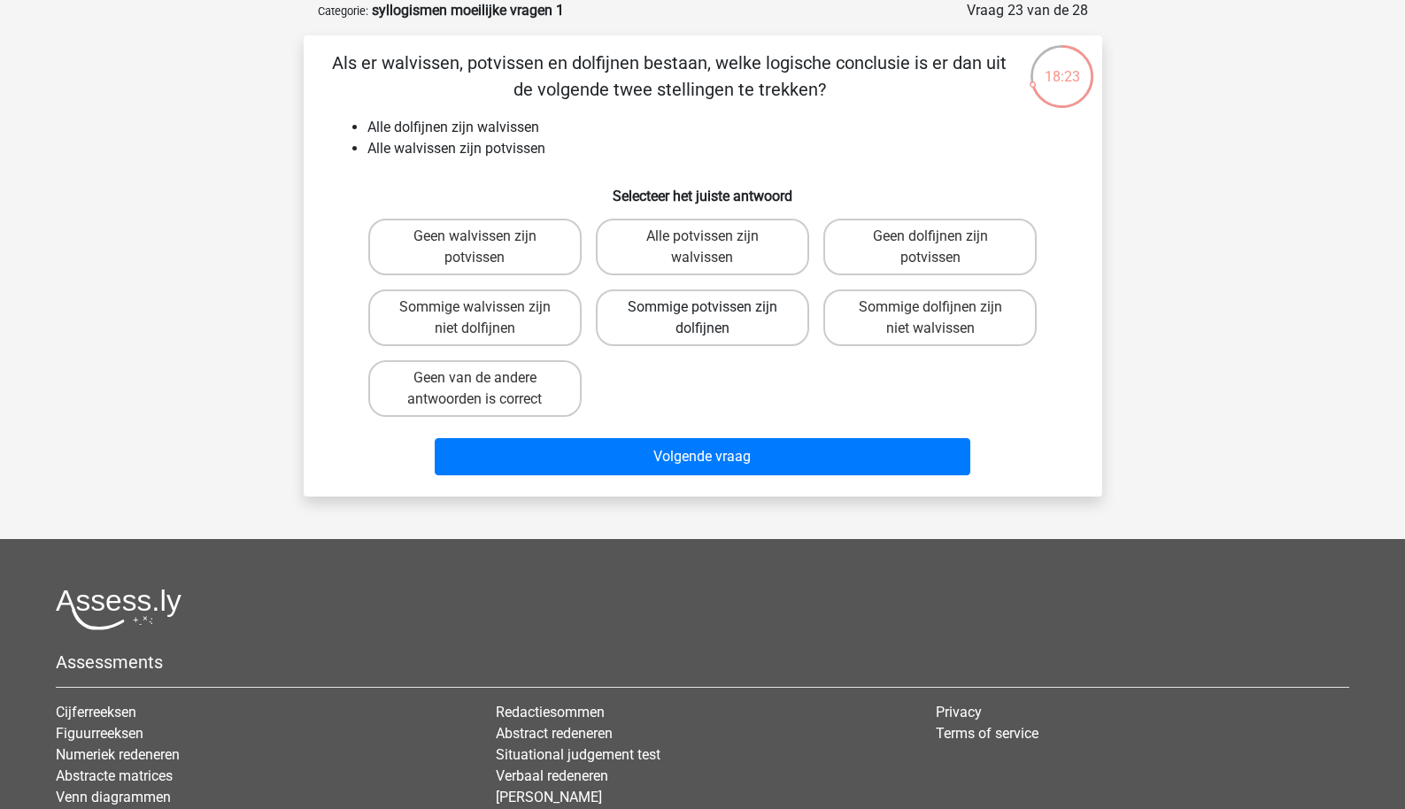
click at [726, 341] on label "Sommige potvissen zijn dolfijnen" at bounding box center [702, 318] width 213 height 57
click at [714, 319] on input "Sommige potvissen zijn dolfijnen" at bounding box center [708, 313] width 12 height 12
radio input "true"
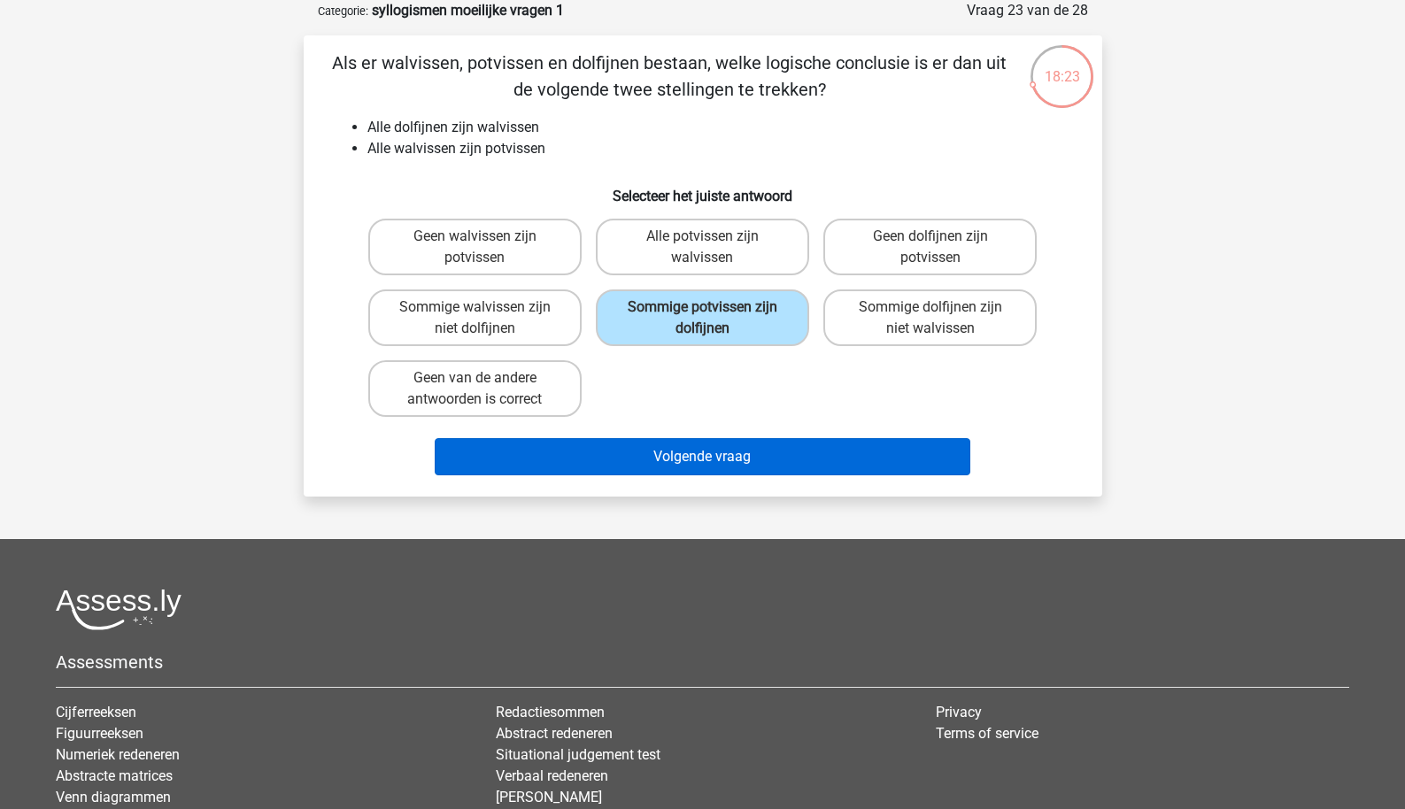
click at [741, 467] on button "Volgende vraag" at bounding box center [703, 456] width 536 height 37
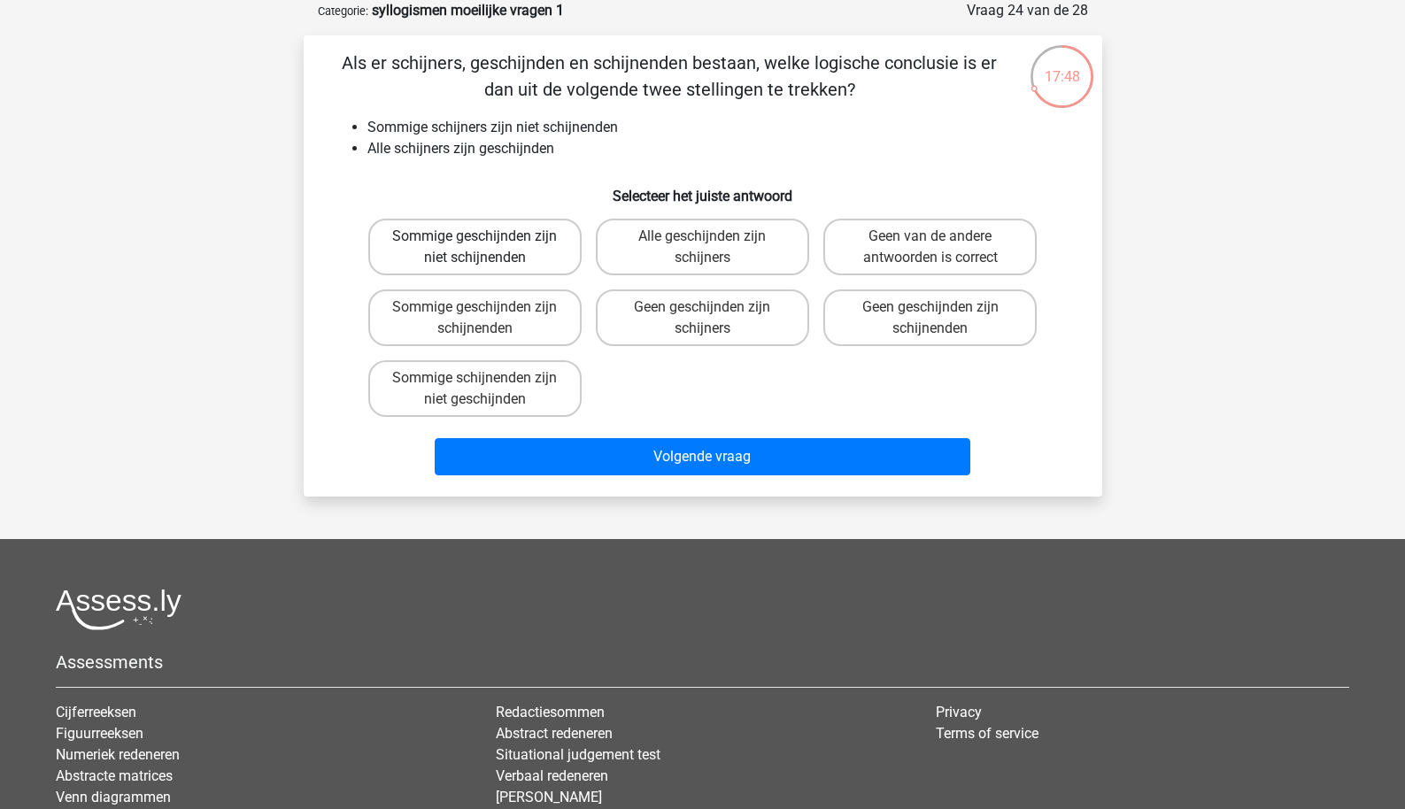
click at [467, 228] on label "Sommige geschijnden zijn niet schijnenden" at bounding box center [474, 247] width 213 height 57
click at [475, 236] on input "Sommige geschijnden zijn niet schijnenden" at bounding box center [481, 242] width 12 height 12
radio input "true"
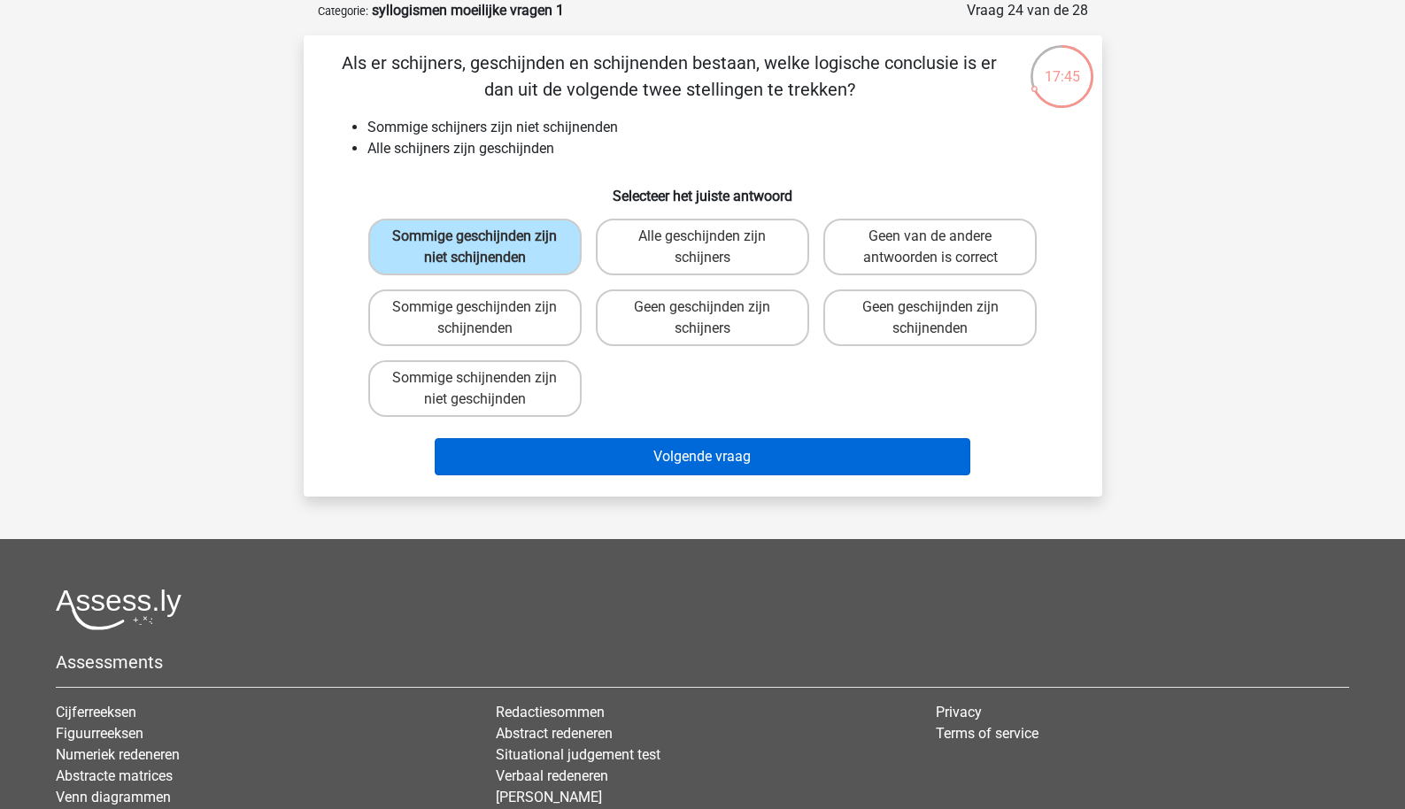
click at [627, 470] on button "Volgende vraag" at bounding box center [703, 456] width 536 height 37
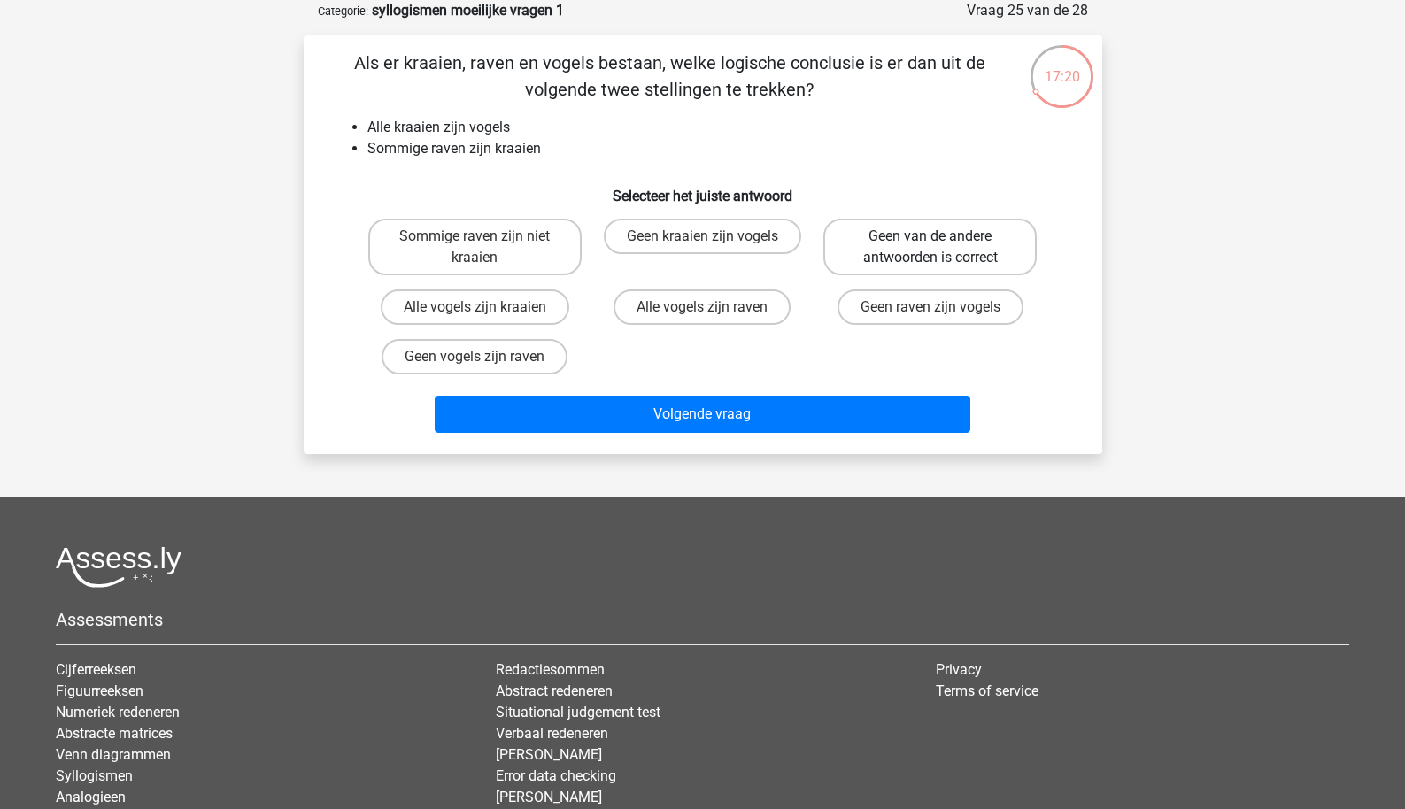
click at [888, 266] on label "Geen van de andere antwoorden is correct" at bounding box center [930, 247] width 213 height 57
click at [931, 248] on input "Geen van de andere antwoorden is correct" at bounding box center [937, 242] width 12 height 12
radio input "true"
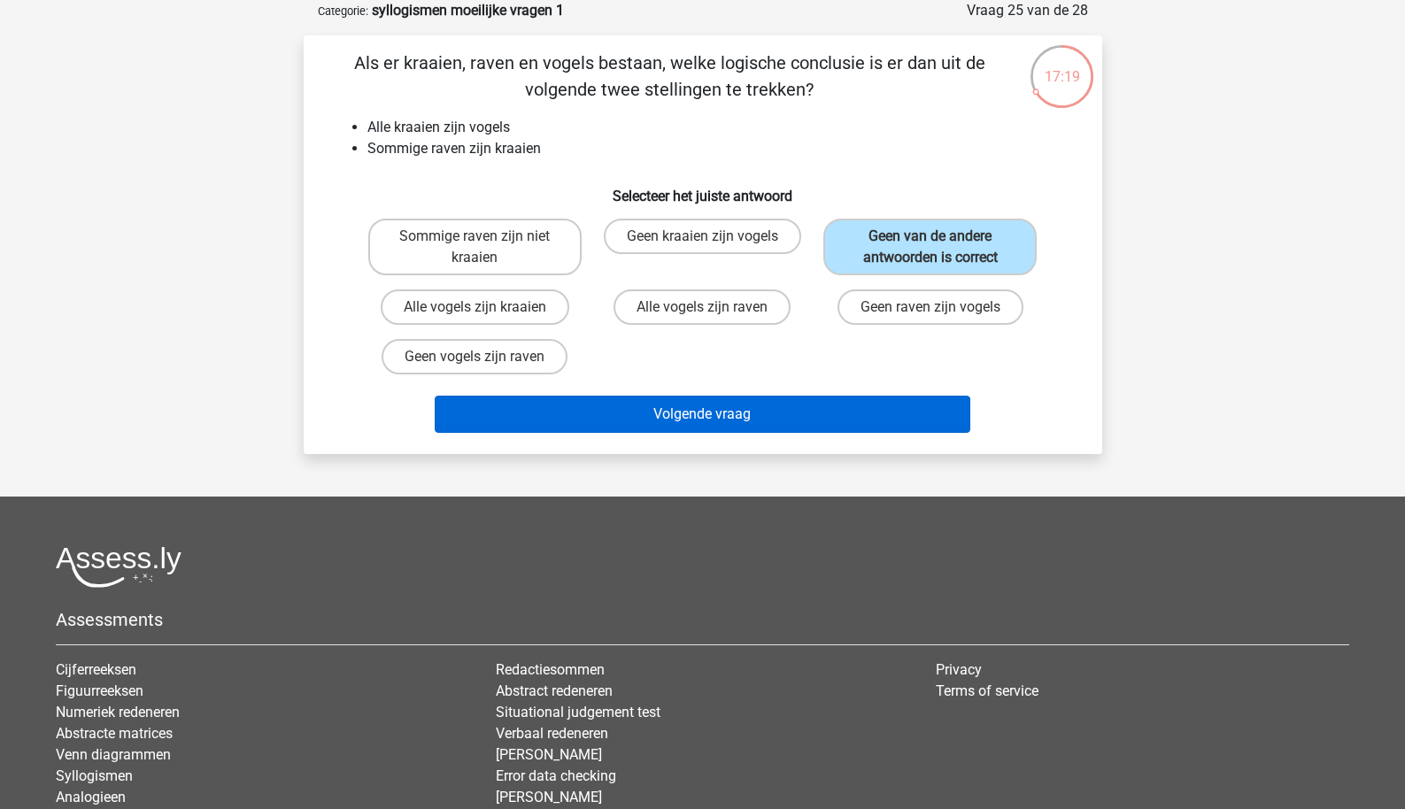
click at [789, 411] on button "Volgende vraag" at bounding box center [703, 414] width 536 height 37
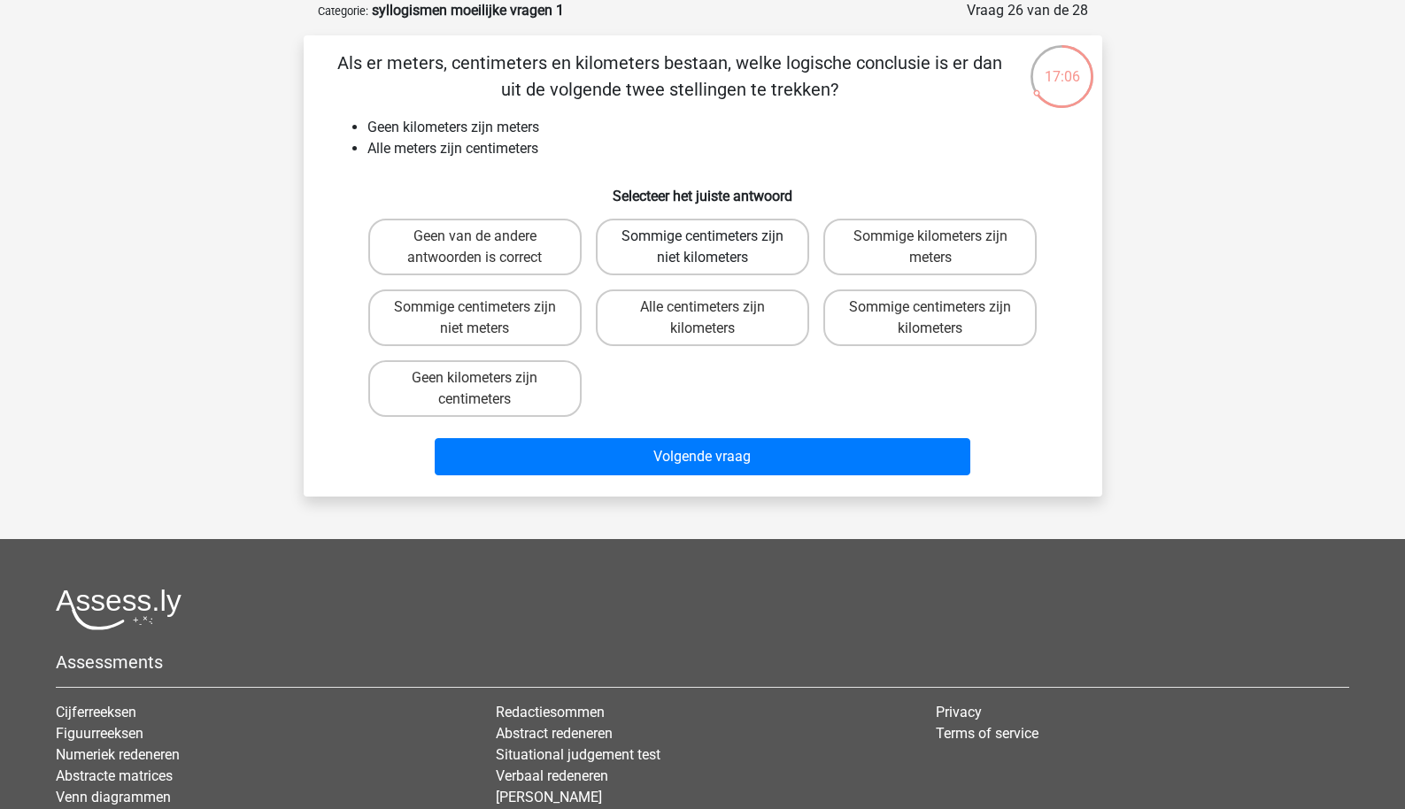
click at [758, 260] on label "Sommige centimeters zijn niet kilometers" at bounding box center [702, 247] width 213 height 57
click at [714, 248] on input "Sommige centimeters zijn niet kilometers" at bounding box center [708, 242] width 12 height 12
radio input "true"
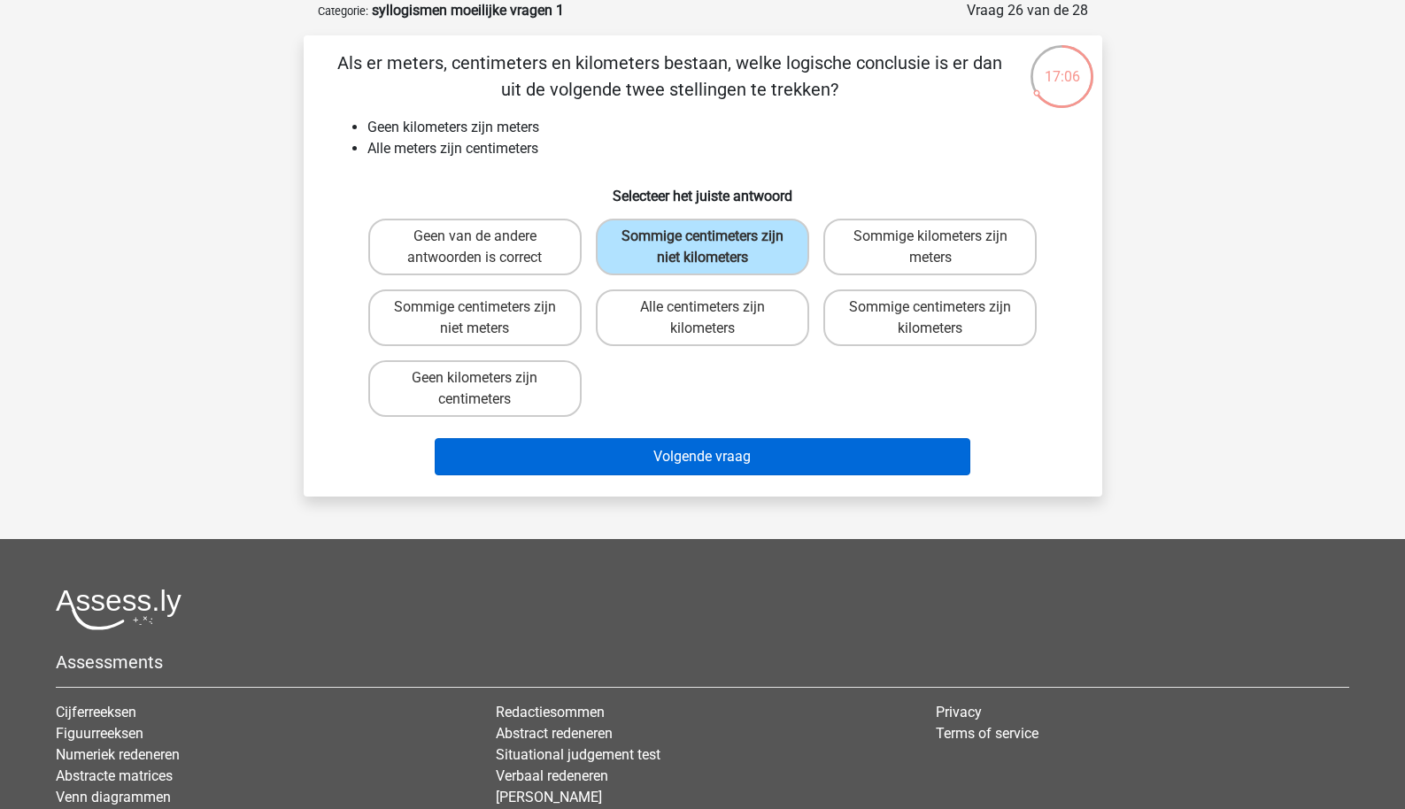
click at [743, 462] on button "Volgende vraag" at bounding box center [703, 456] width 536 height 37
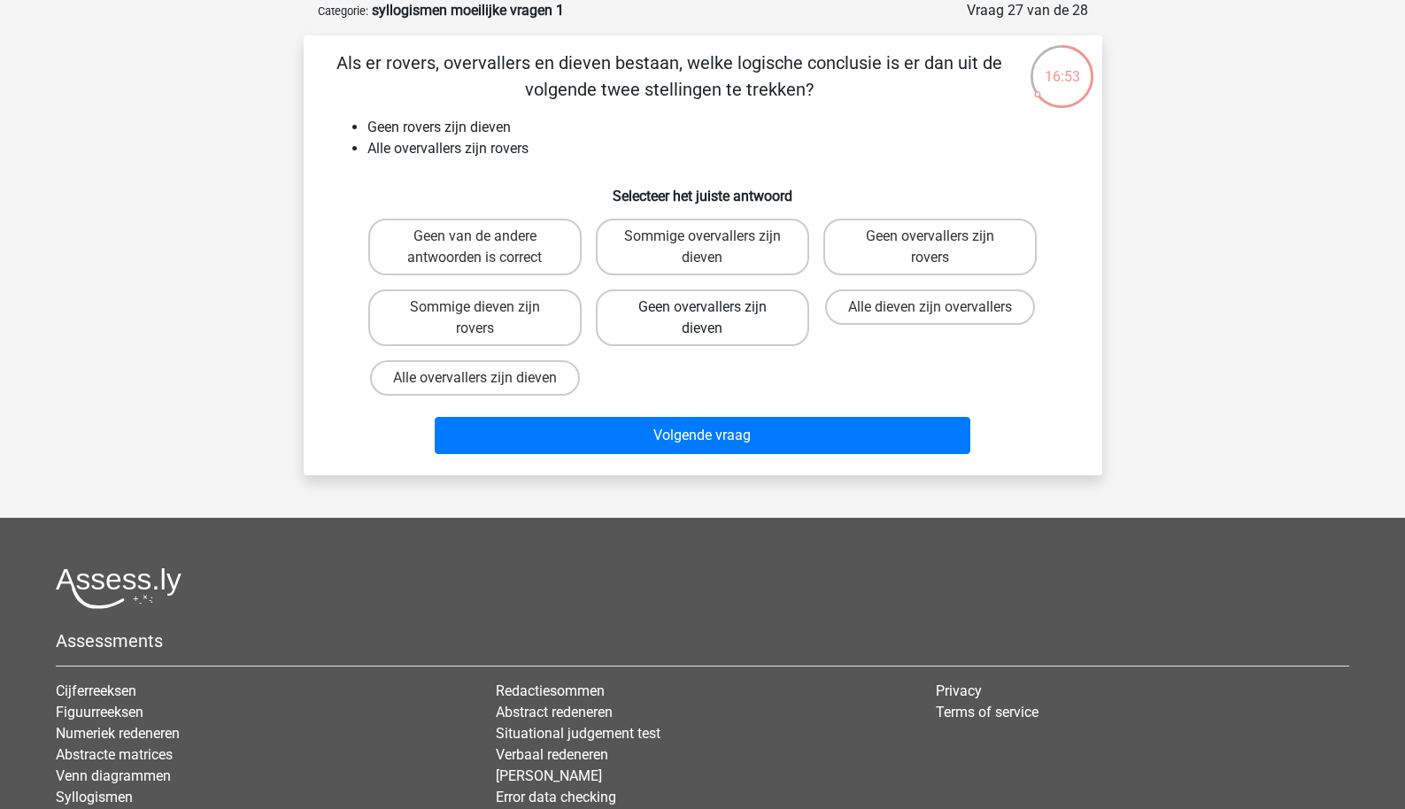
click at [700, 332] on label "Geen overvallers zijn dieven" at bounding box center [702, 318] width 213 height 57
click at [702, 319] on input "Geen overvallers zijn dieven" at bounding box center [708, 313] width 12 height 12
radio input "true"
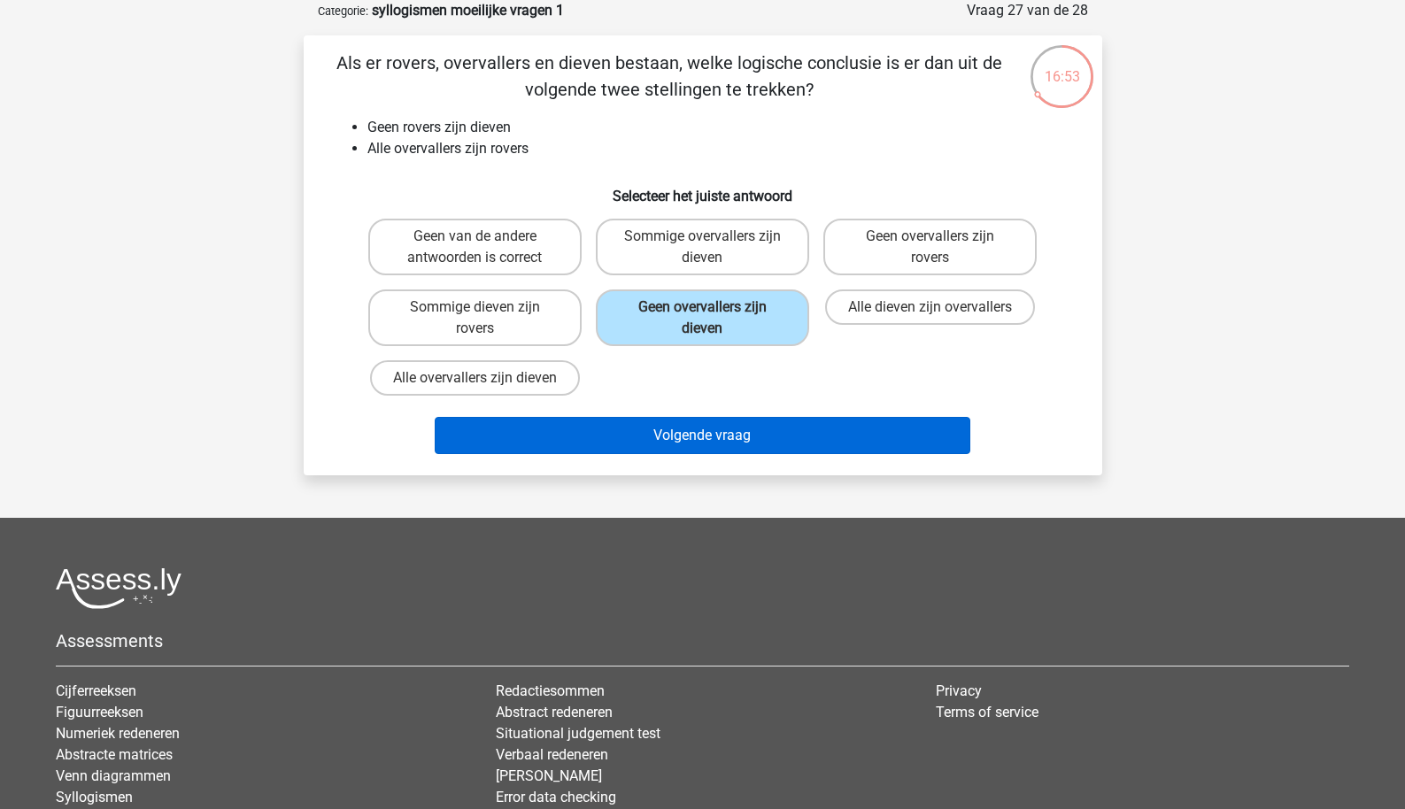
click at [693, 450] on button "Volgende vraag" at bounding box center [703, 435] width 536 height 37
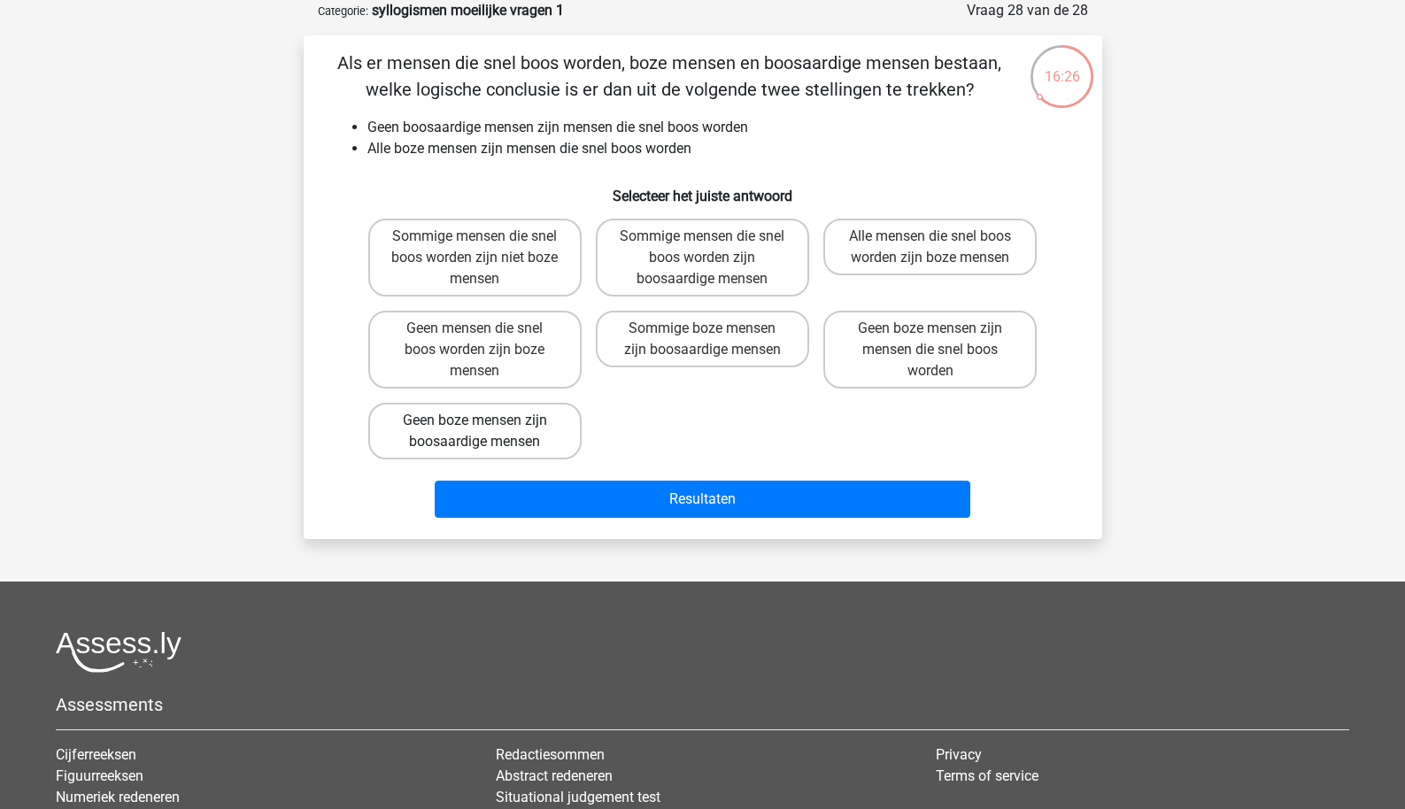
click at [540, 430] on label "Geen boze mensen zijn boosaardige mensen" at bounding box center [474, 431] width 213 height 57
click at [486, 430] on input "Geen boze mensen zijn boosaardige mensen" at bounding box center [481, 427] width 12 height 12
radio input "true"
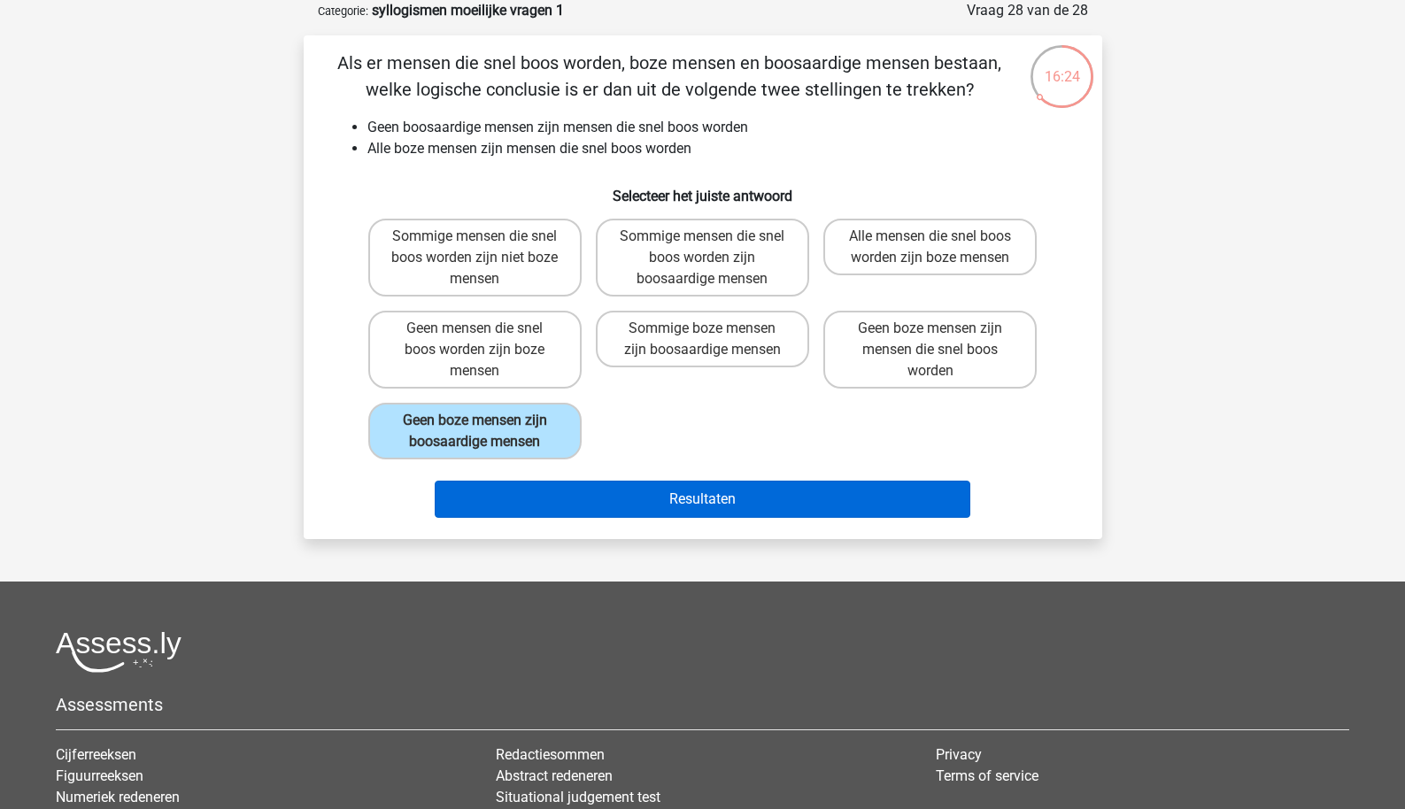
click at [557, 495] on button "Resultaten" at bounding box center [703, 499] width 536 height 37
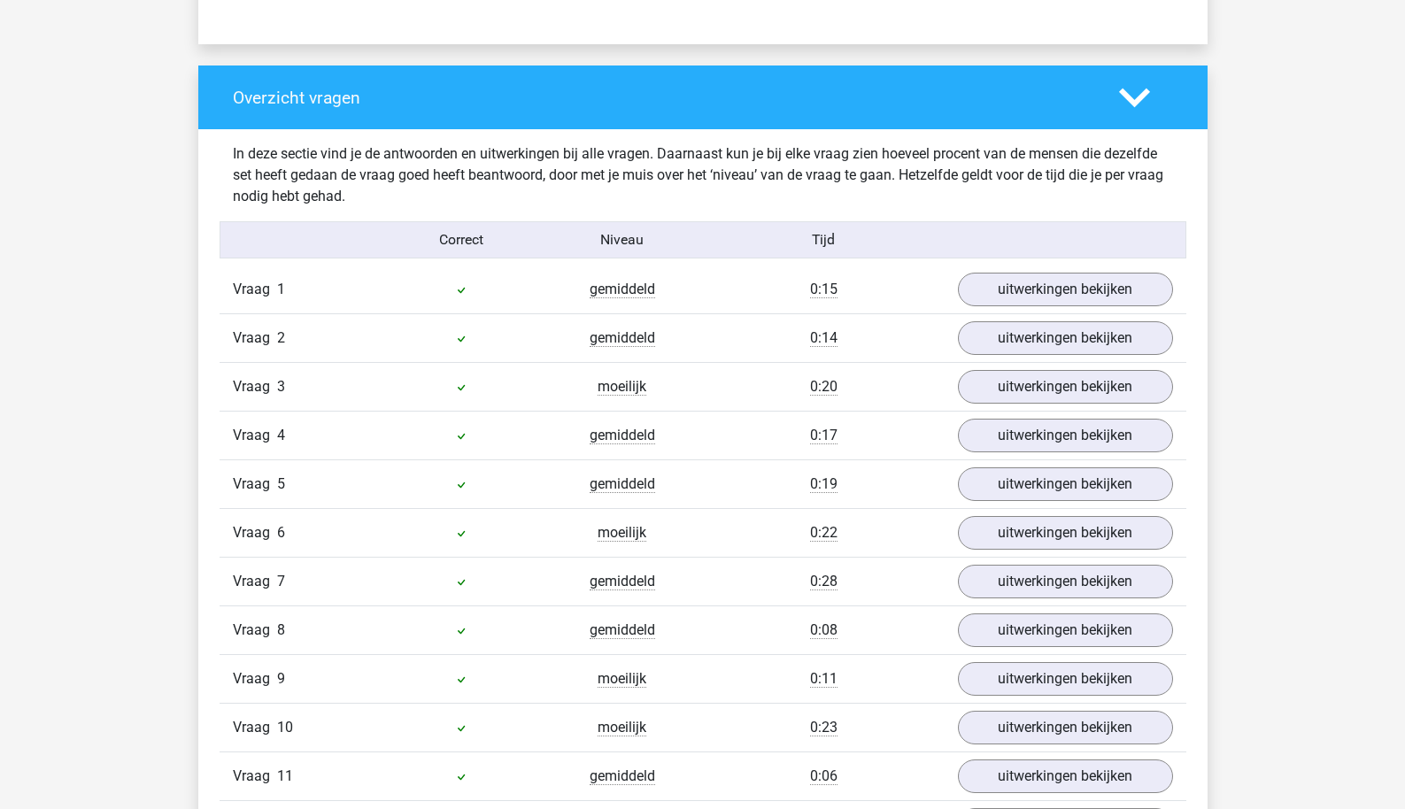
scroll to position [1309, 0]
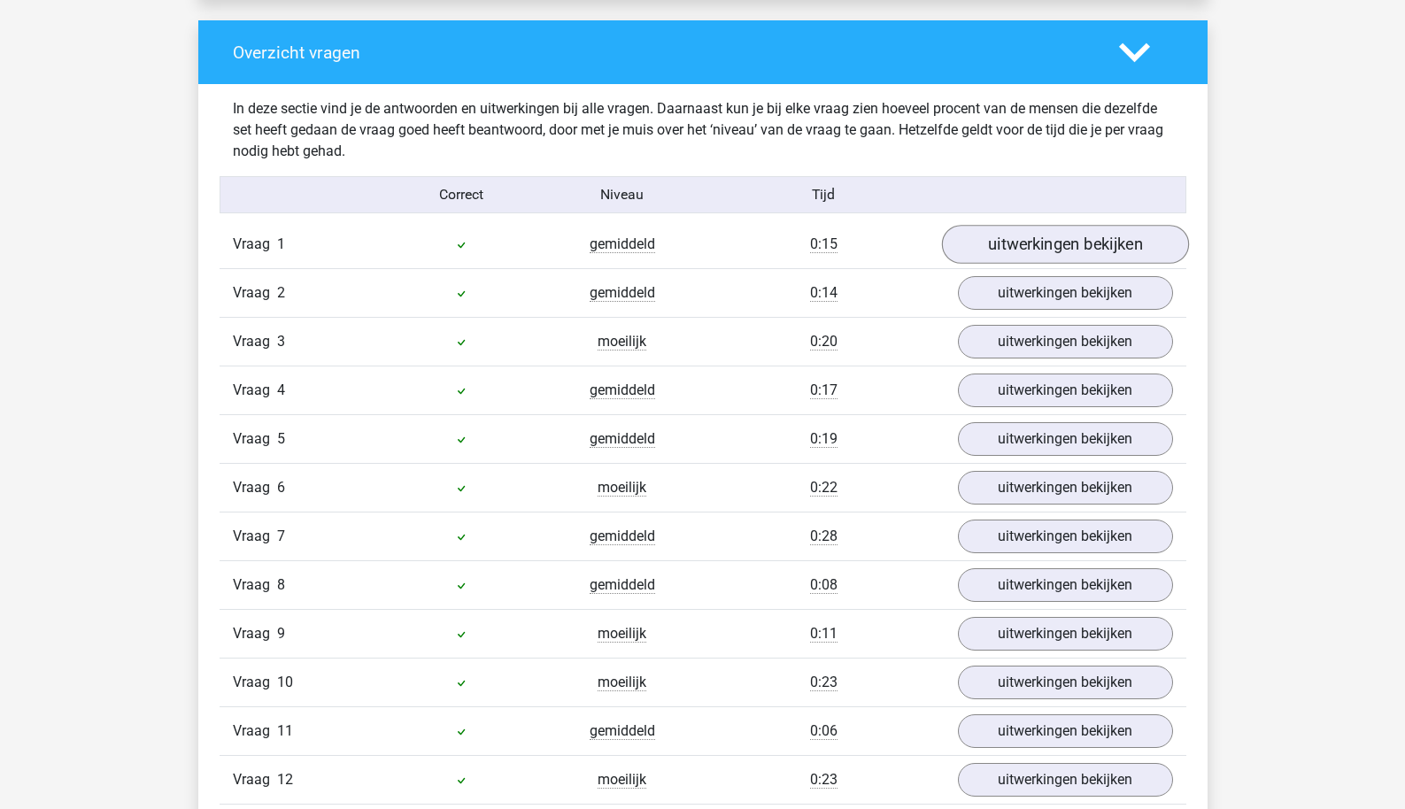
click at [1030, 246] on link "uitwerkingen bekijken" at bounding box center [1064, 244] width 247 height 39
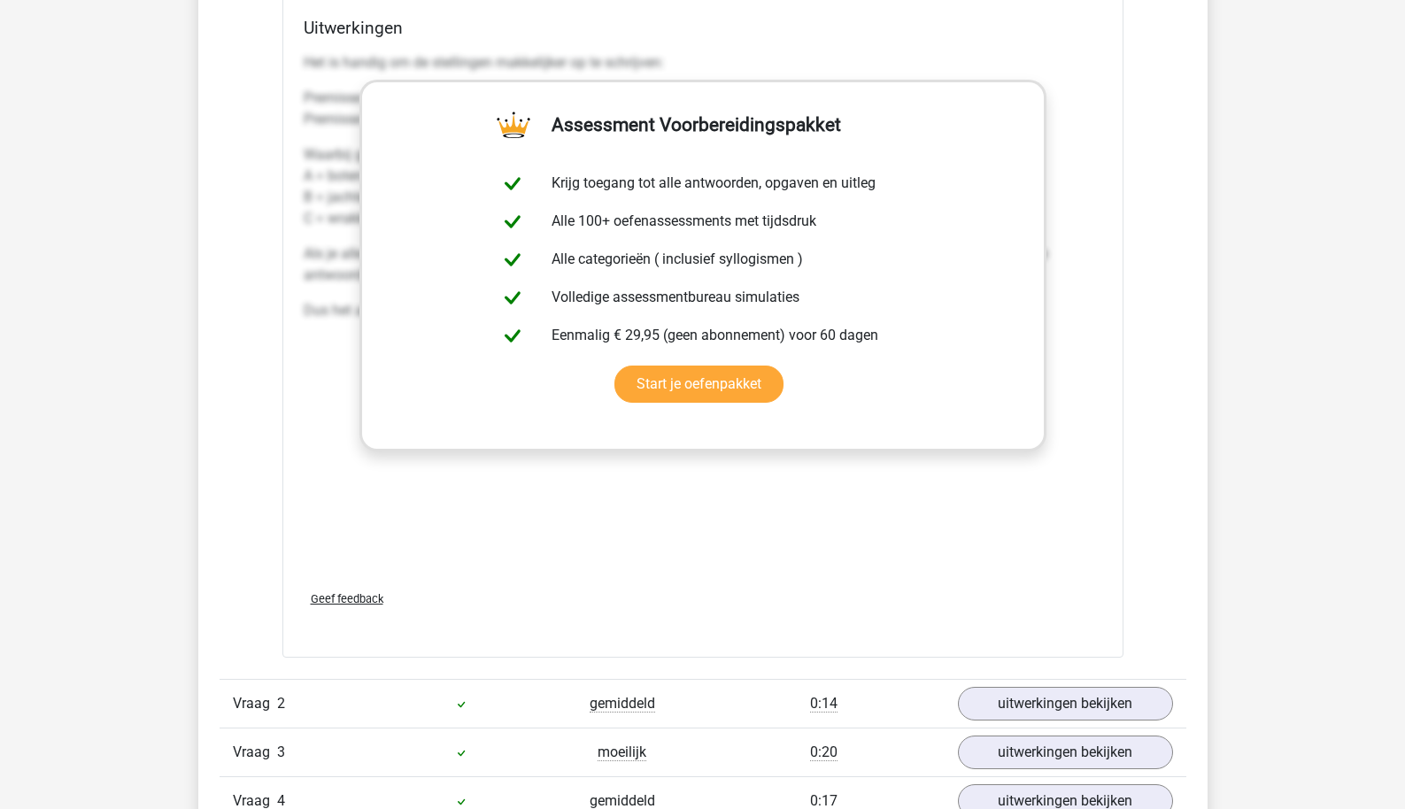
scroll to position [1937, 0]
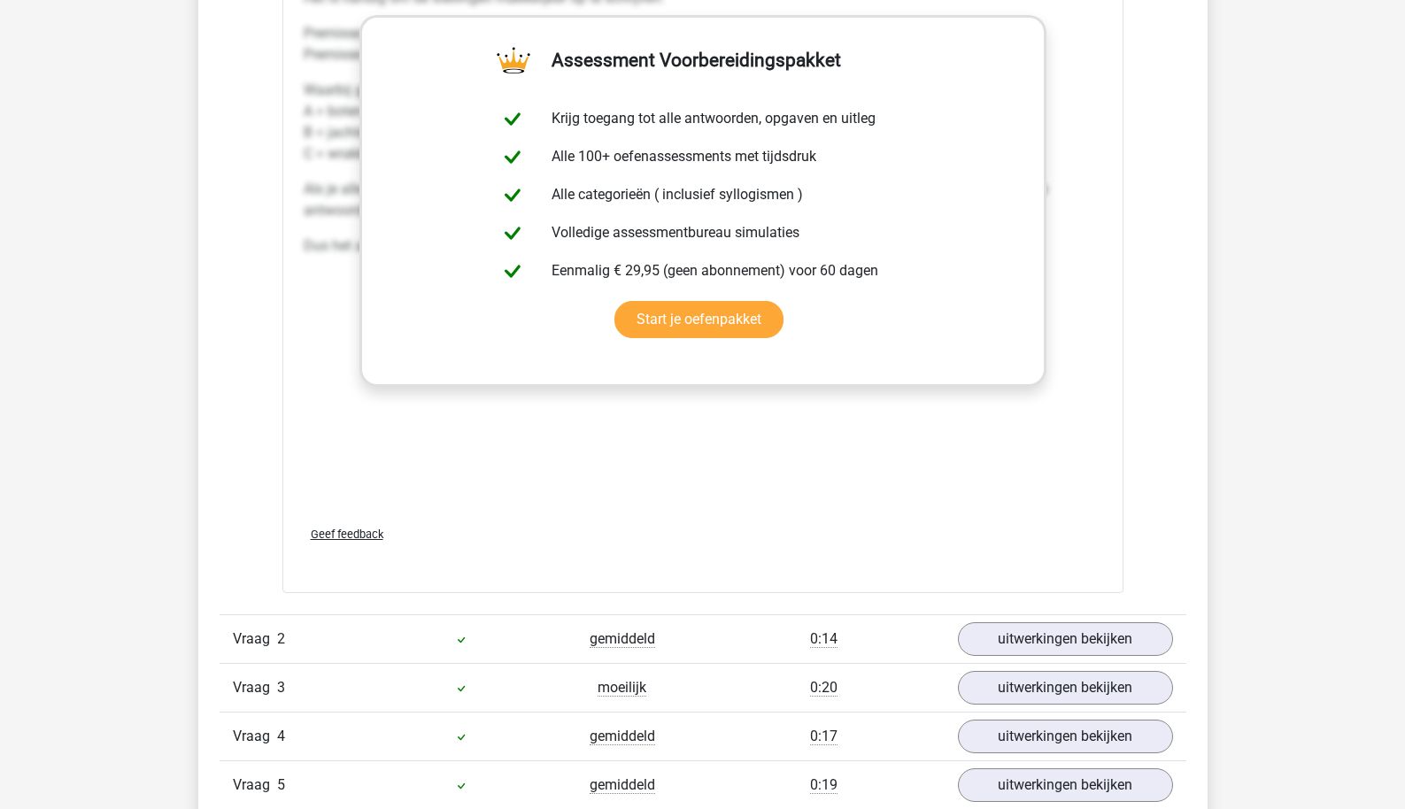
click at [1006, 661] on div "Vraag 2 gemiddeld 0:14 uitwerkingen bekijken" at bounding box center [703, 639] width 967 height 49
click at [1010, 656] on div "Vraag 2 gemiddeld 0:14 uitwerkingen bekijken" at bounding box center [703, 639] width 967 height 49
click at [1018, 634] on link "uitwerkingen bekijken" at bounding box center [1064, 639] width 247 height 39
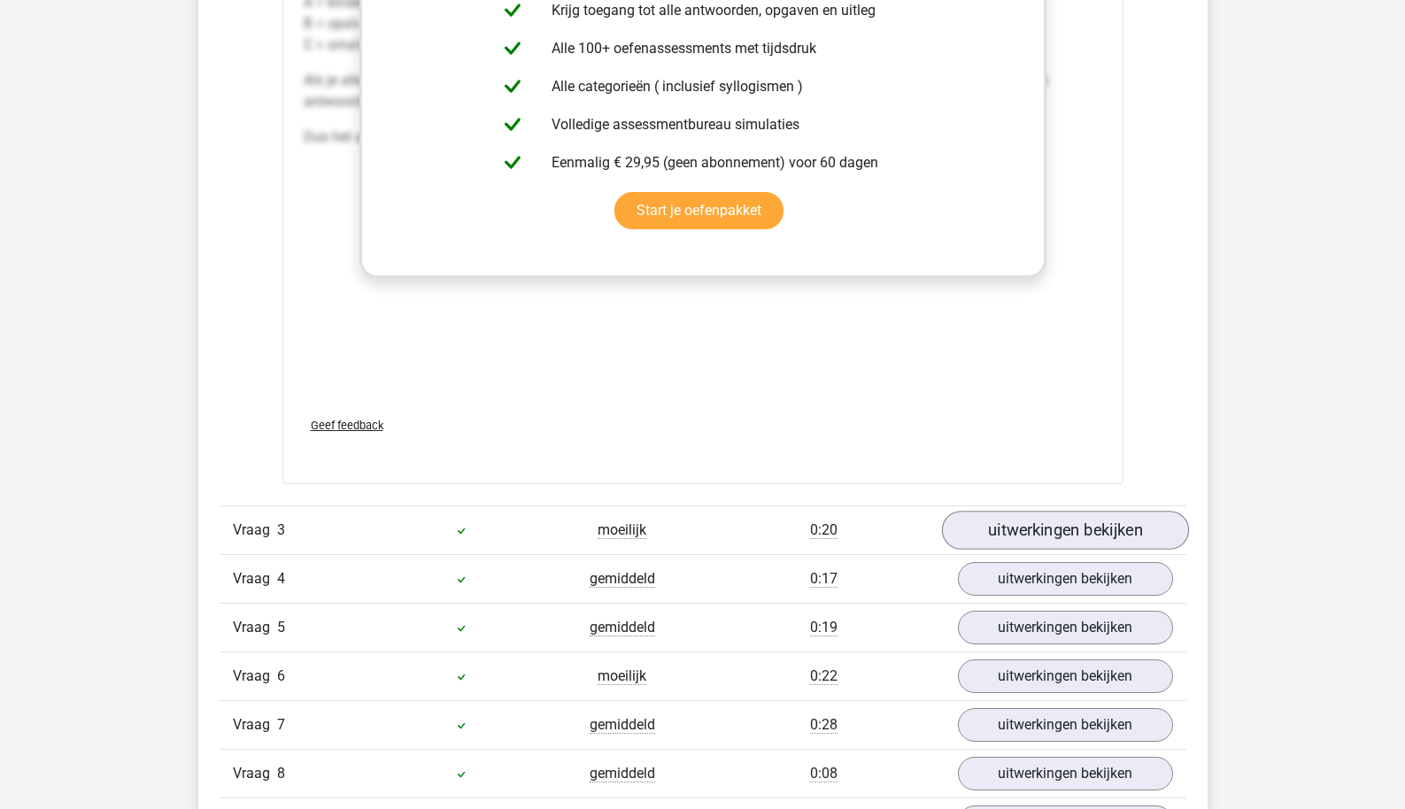
click at [1053, 526] on link "uitwerkingen bekijken" at bounding box center [1064, 530] width 247 height 39
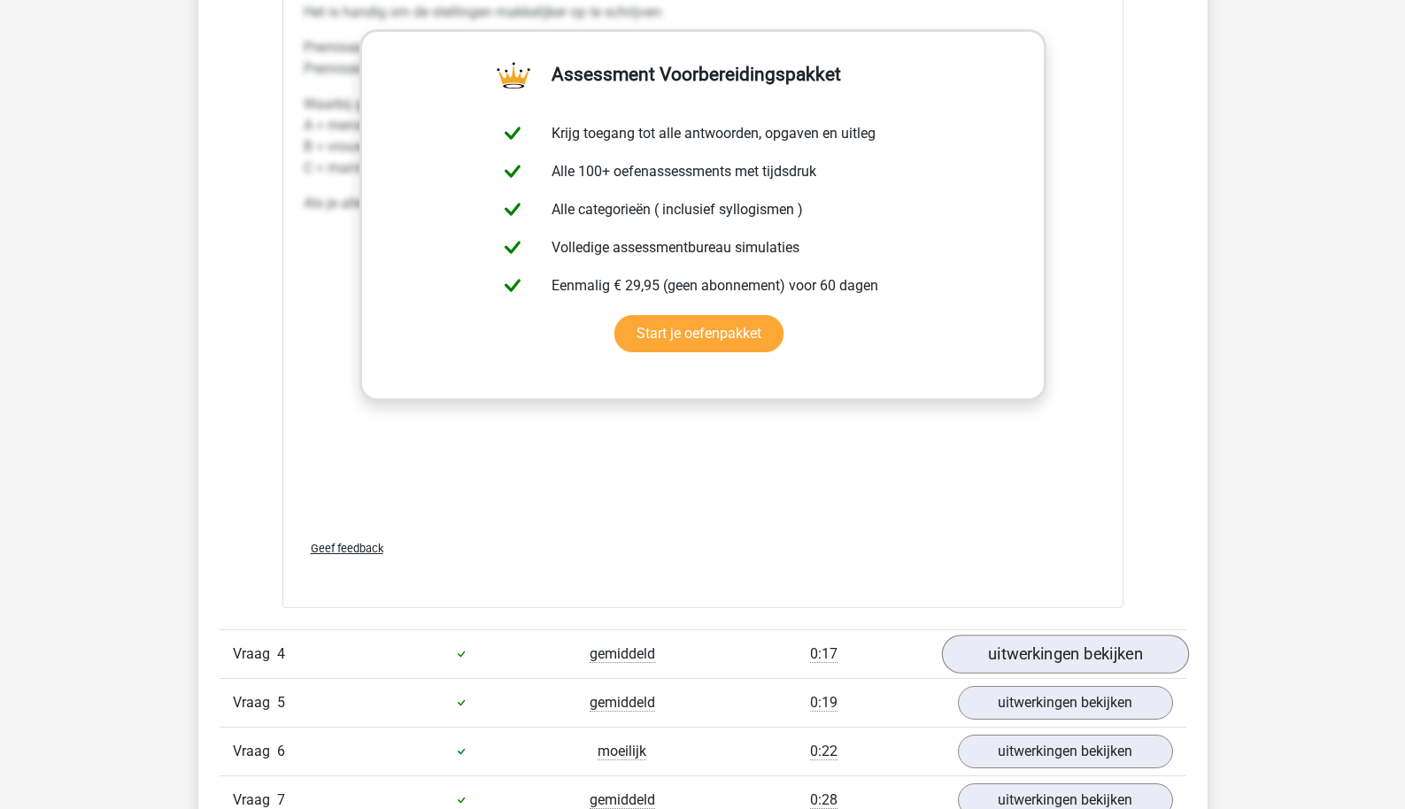
click at [1035, 665] on link "uitwerkingen bekijken" at bounding box center [1064, 654] width 247 height 39
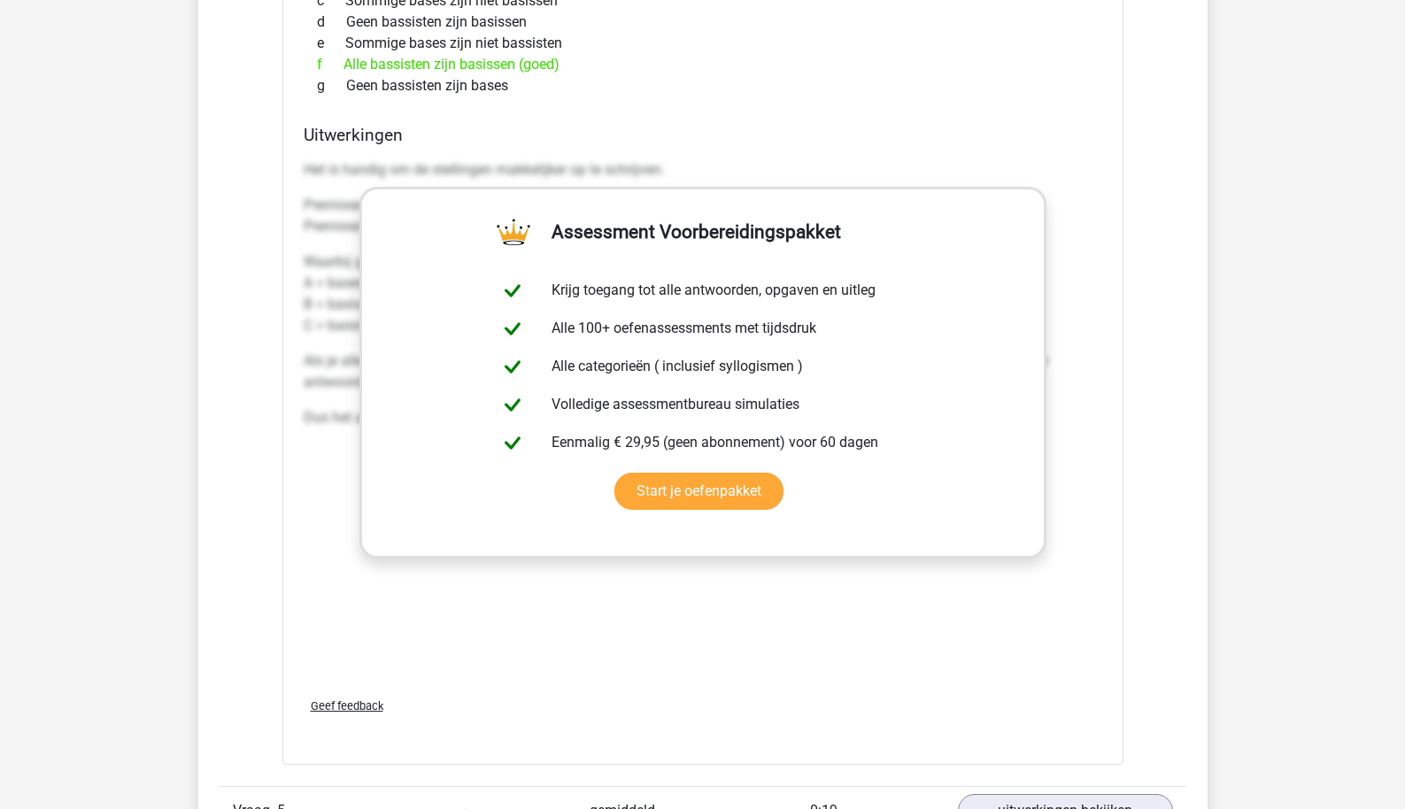
scroll to position [4933, 0]
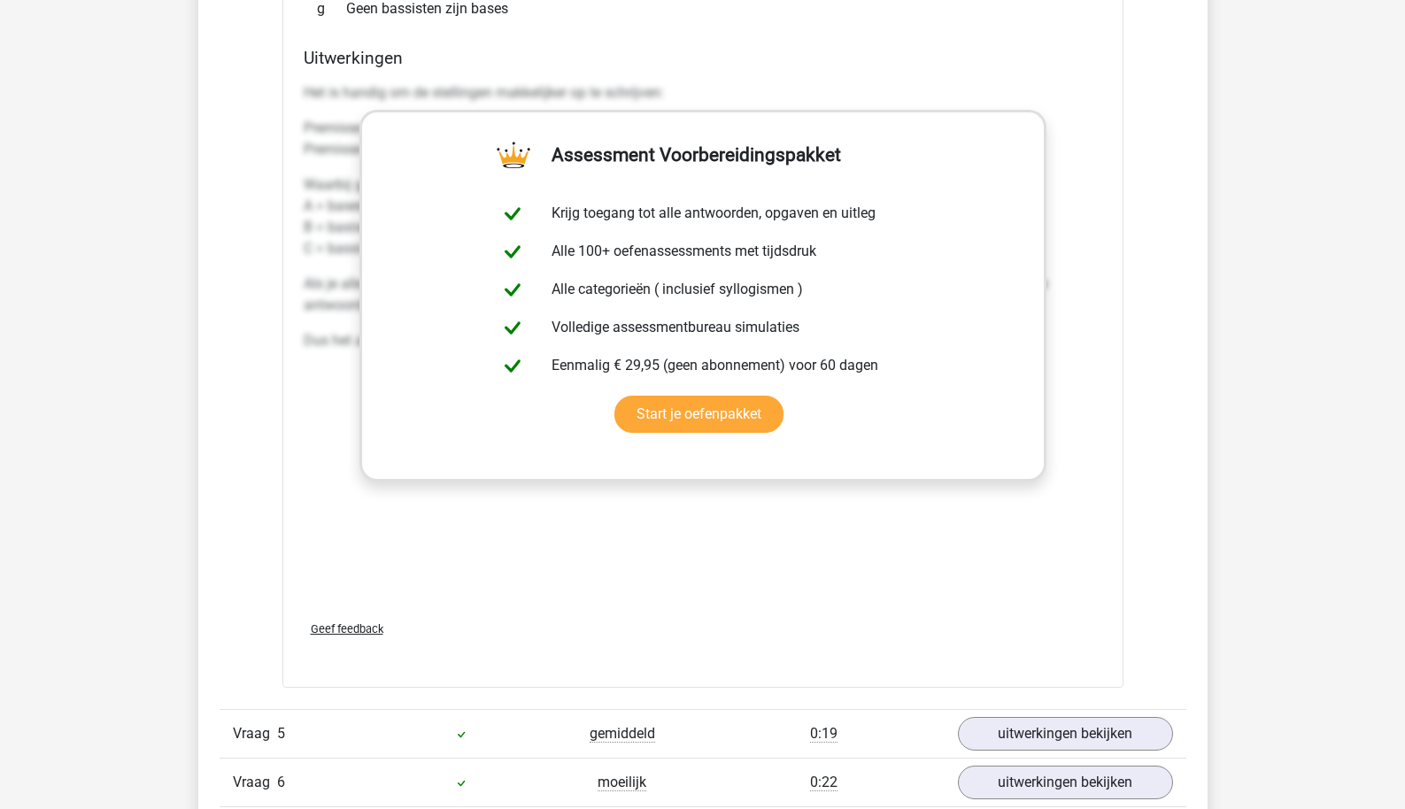
click at [1015, 709] on div "Vraag 5 gemiddeld 0:19 uitwerkingen bekijken" at bounding box center [703, 733] width 967 height 49
click at [1015, 725] on link "uitwerkingen bekijken" at bounding box center [1064, 734] width 247 height 39
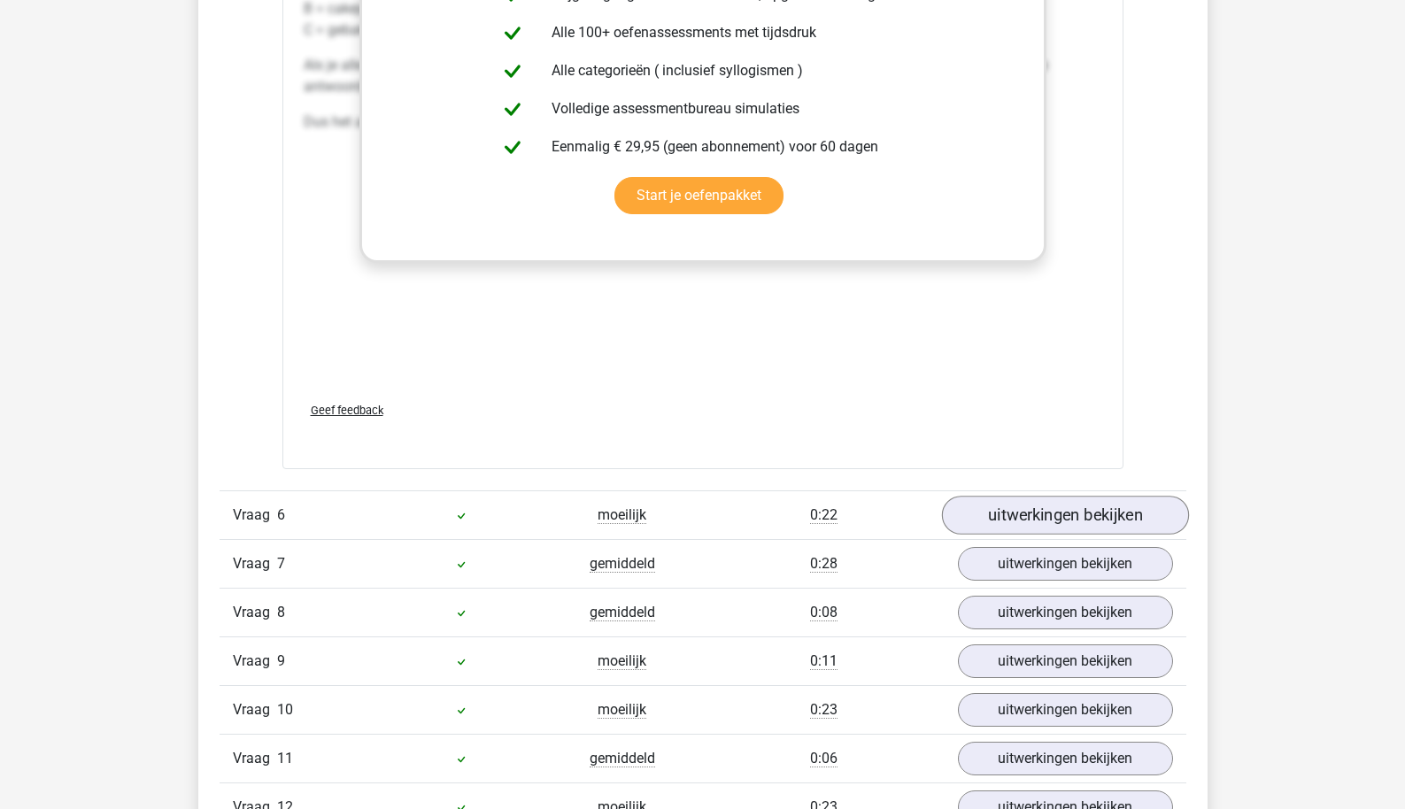
click at [1012, 502] on link "uitwerkingen bekijken" at bounding box center [1064, 515] width 247 height 39
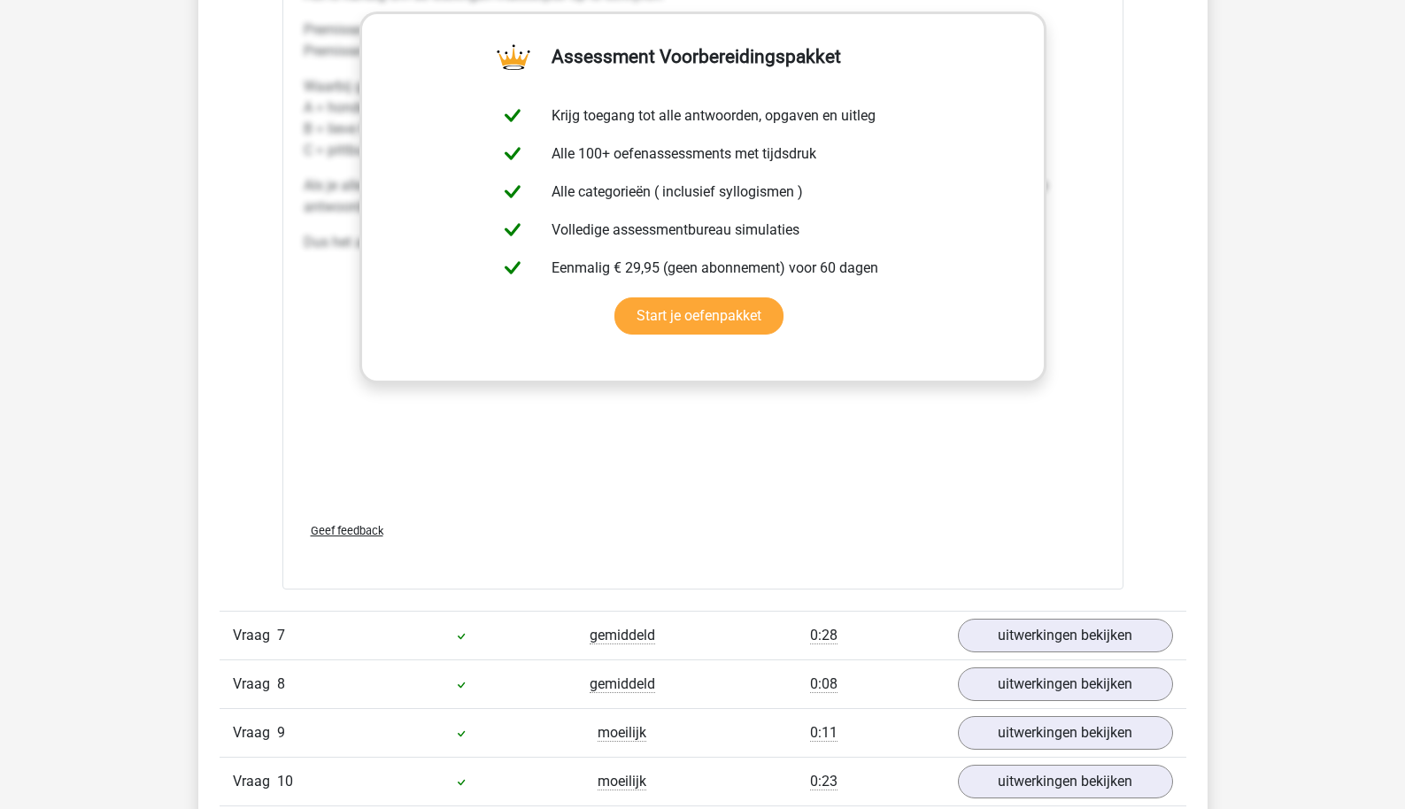
scroll to position [7547, 0]
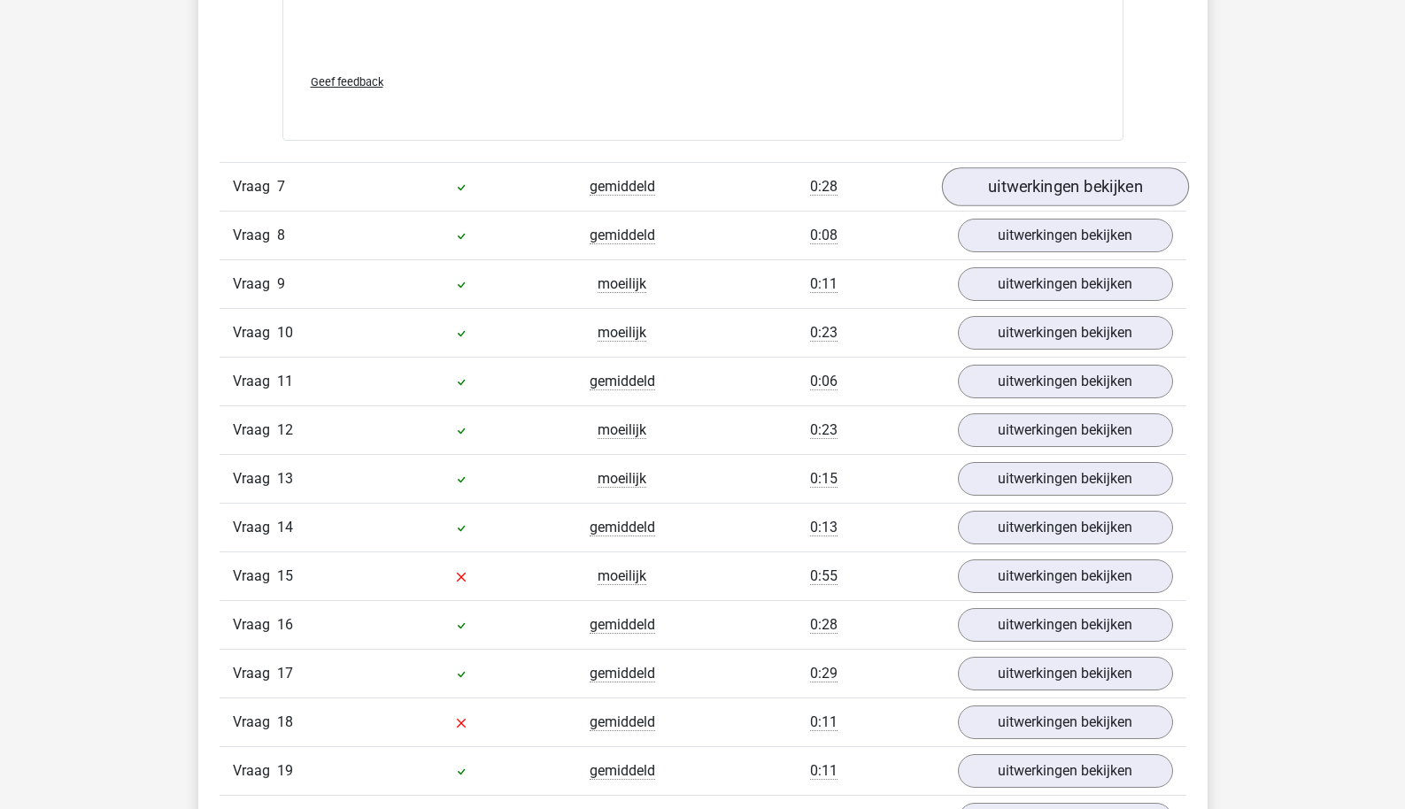
click at [1076, 180] on link "uitwerkingen bekijken" at bounding box center [1064, 186] width 247 height 39
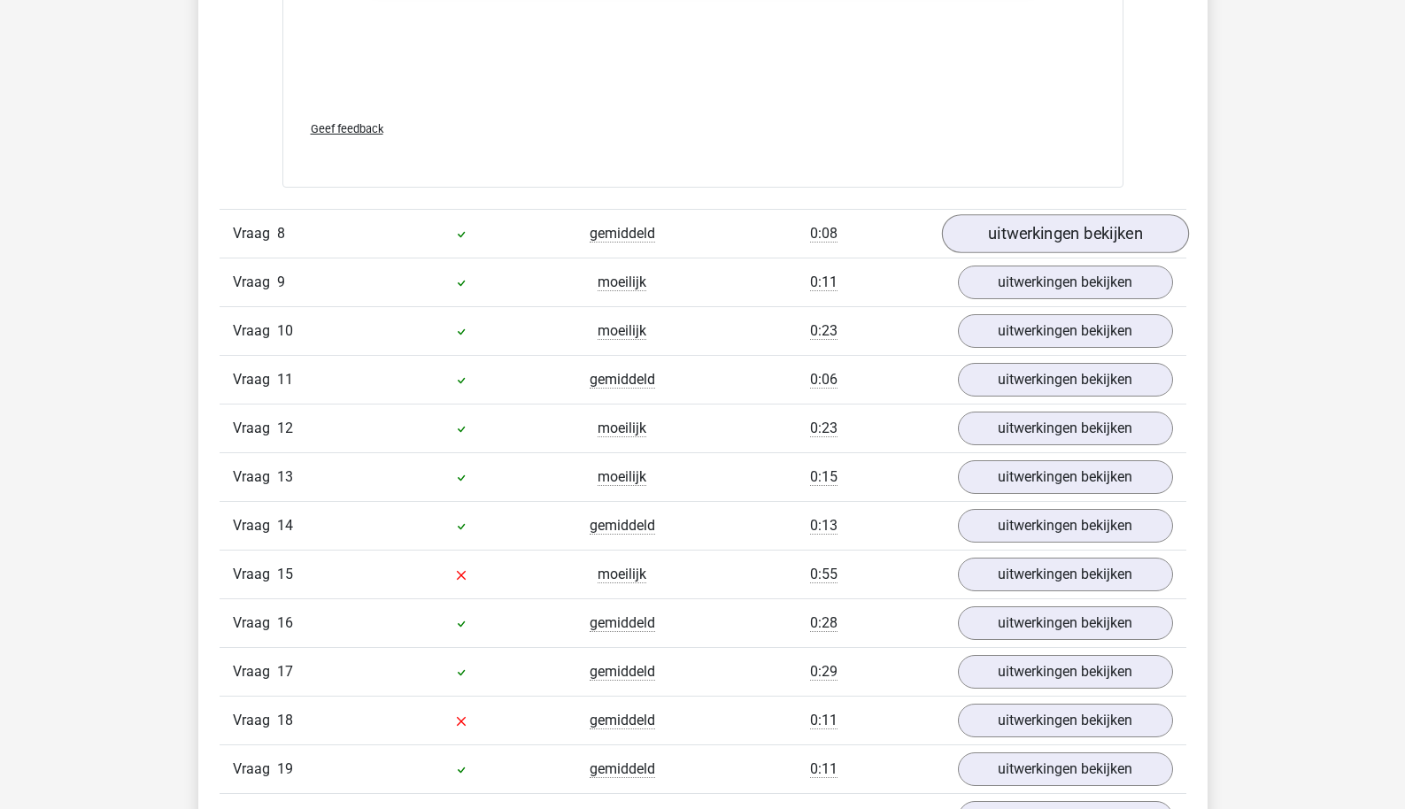
click at [1069, 215] on link "uitwerkingen bekijken" at bounding box center [1064, 234] width 247 height 39
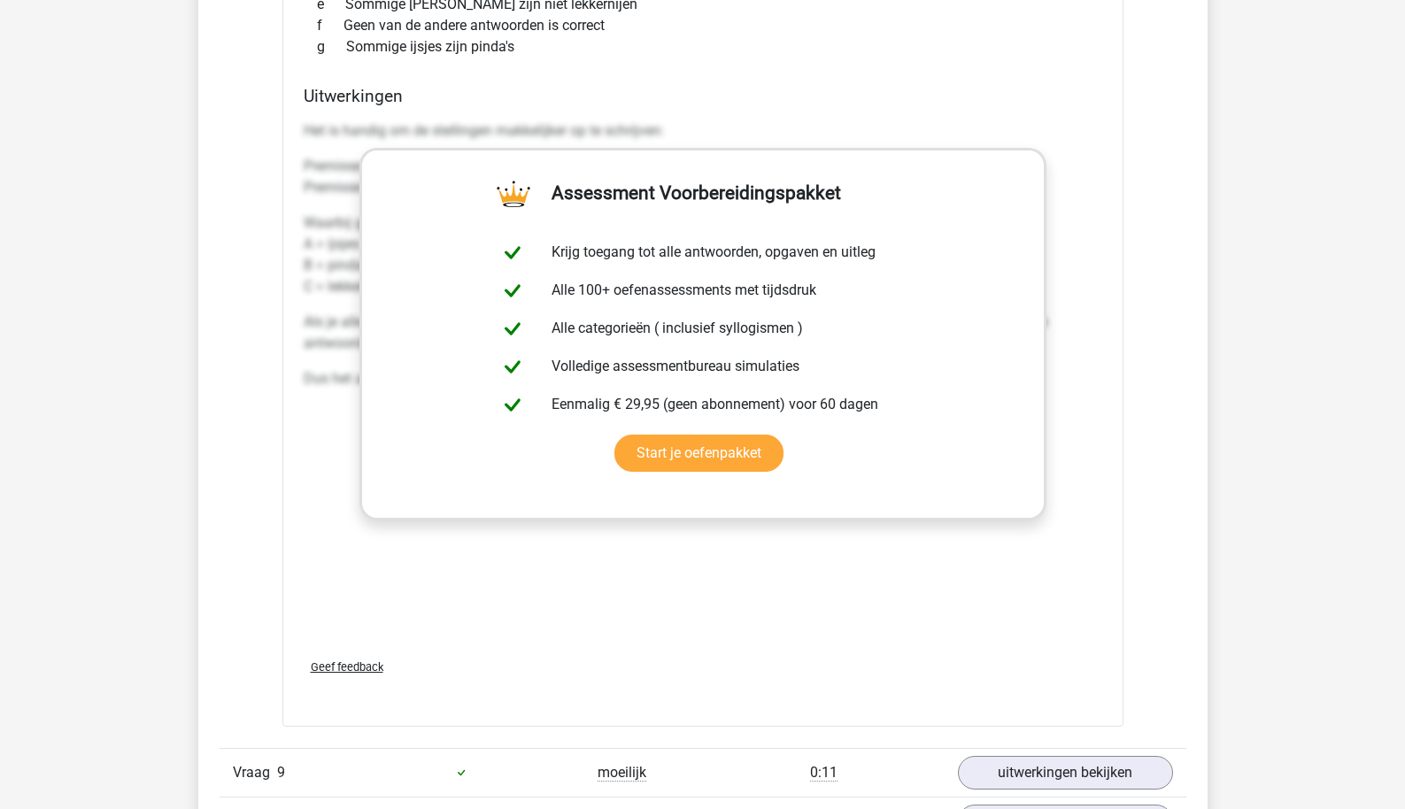
scroll to position [9680, 0]
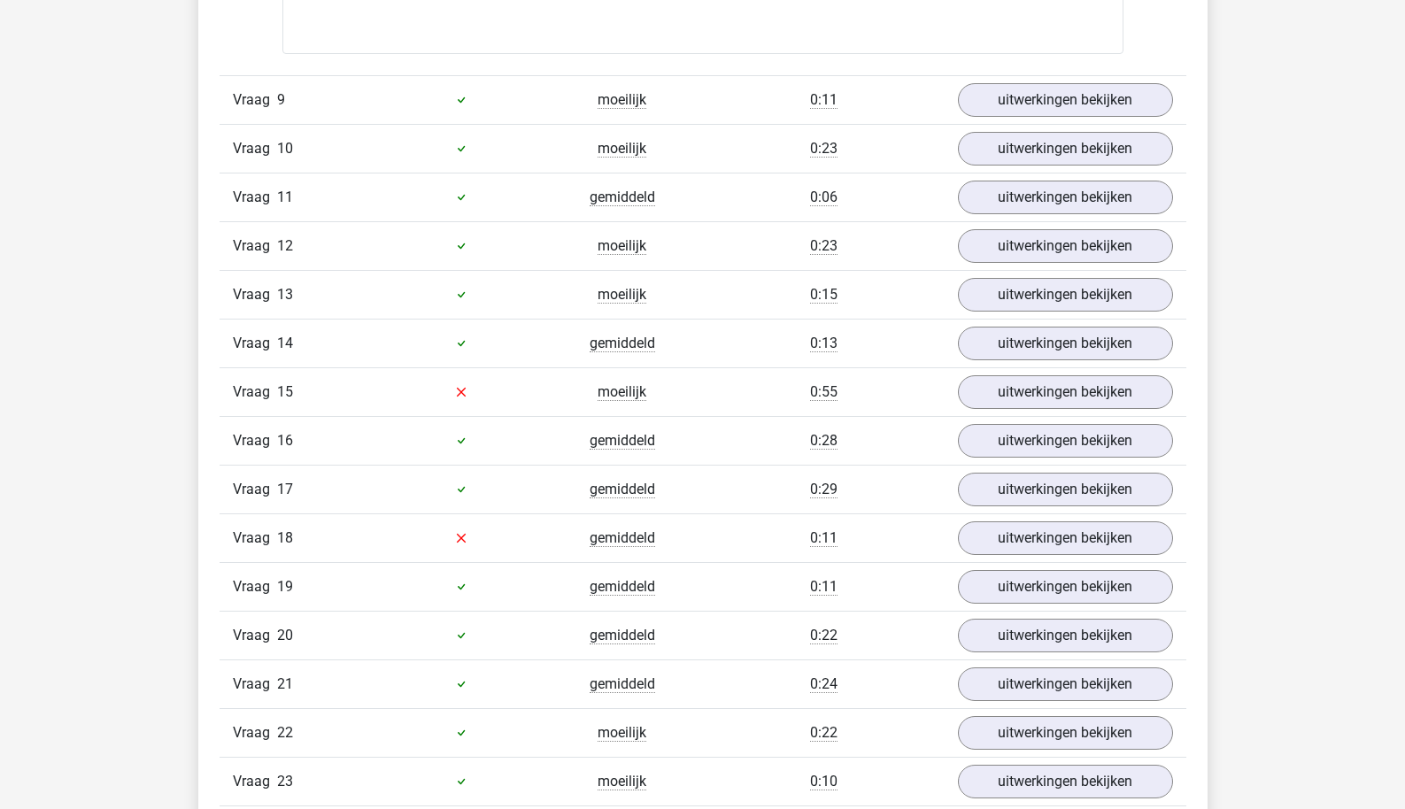
click at [1071, 124] on div "Vraag 10 moeilijk 0:23 uitwerkingen bekijken" at bounding box center [703, 148] width 967 height 49
click at [1087, 86] on link "uitwerkingen bekijken" at bounding box center [1064, 100] width 247 height 39
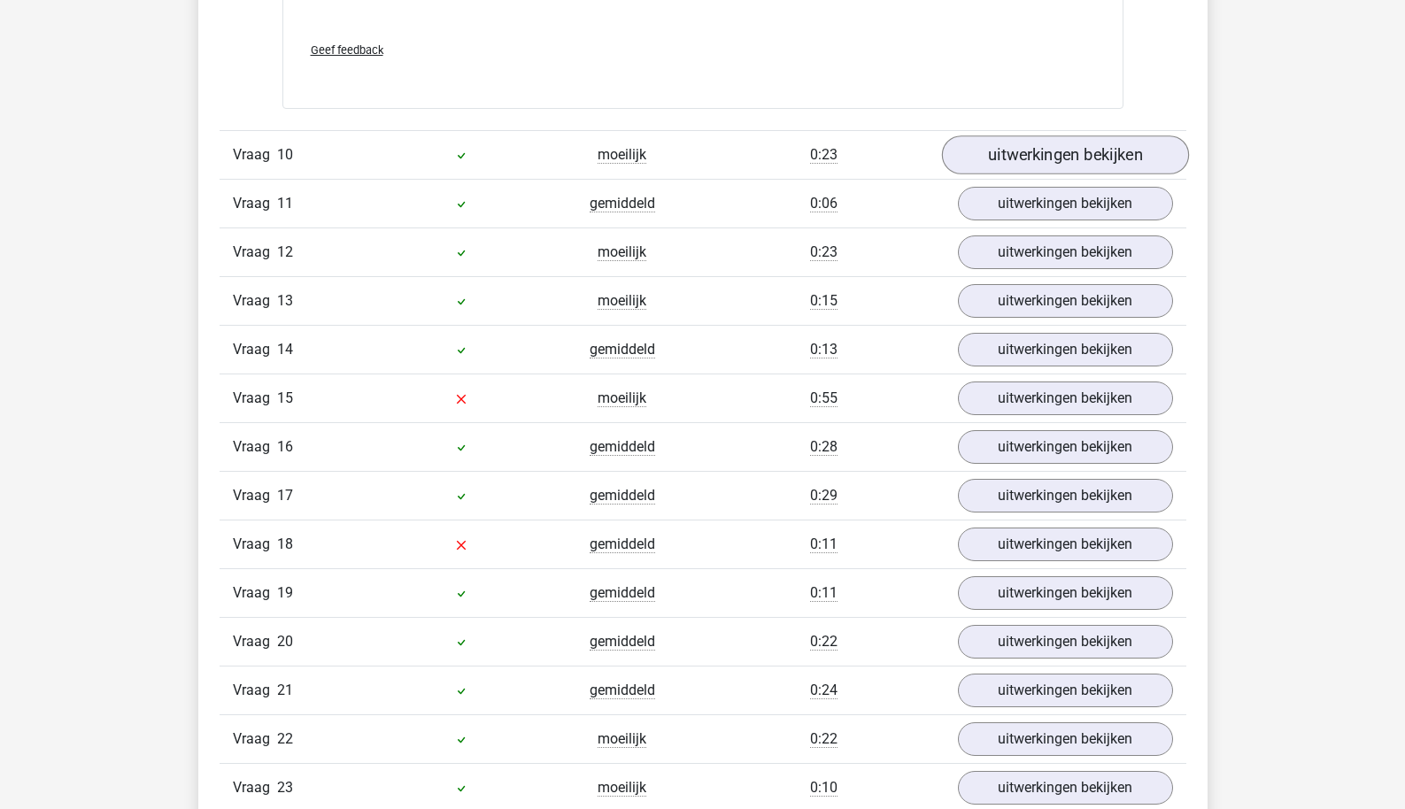
click at [1064, 153] on link "uitwerkingen bekijken" at bounding box center [1064, 154] width 247 height 39
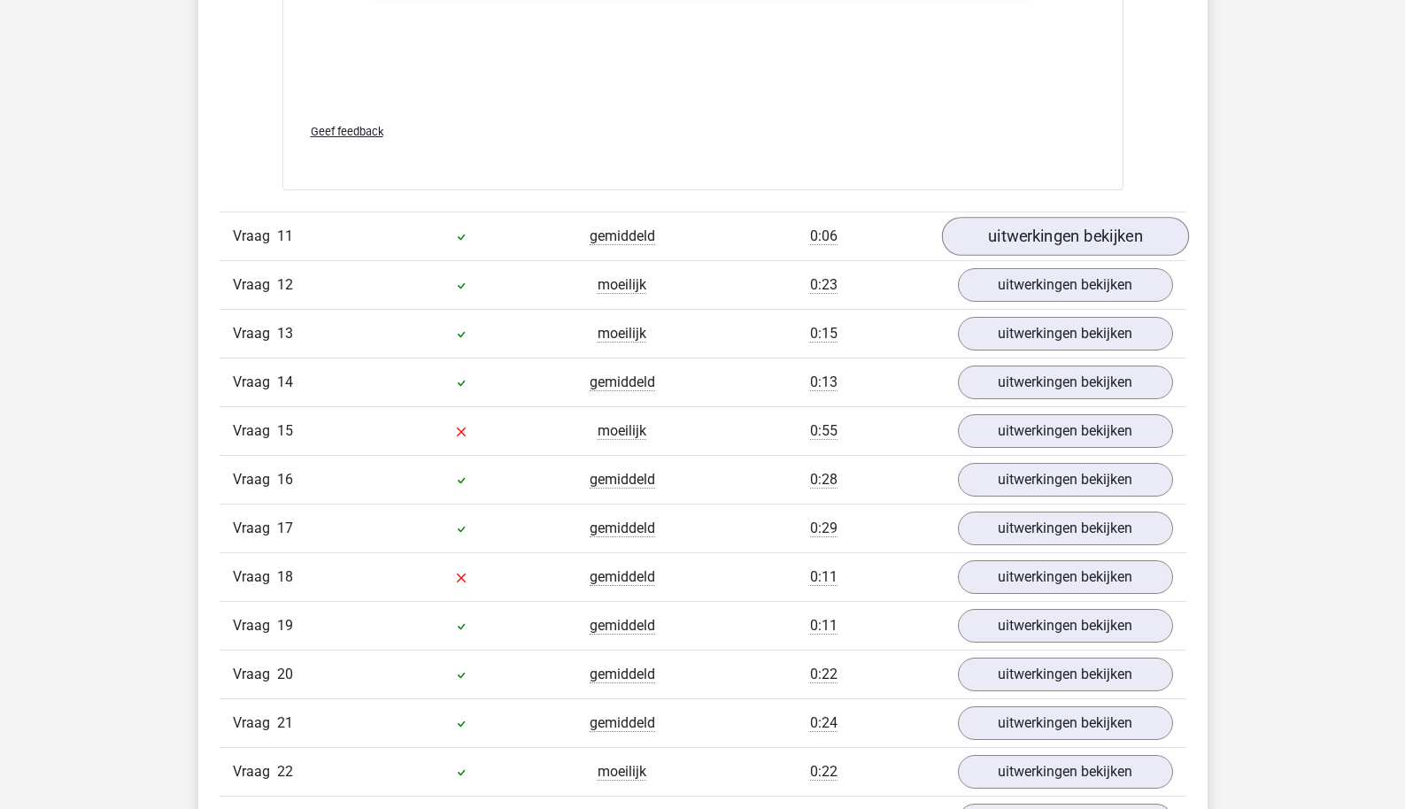
click at [1058, 225] on link "uitwerkingen bekijken" at bounding box center [1064, 236] width 247 height 39
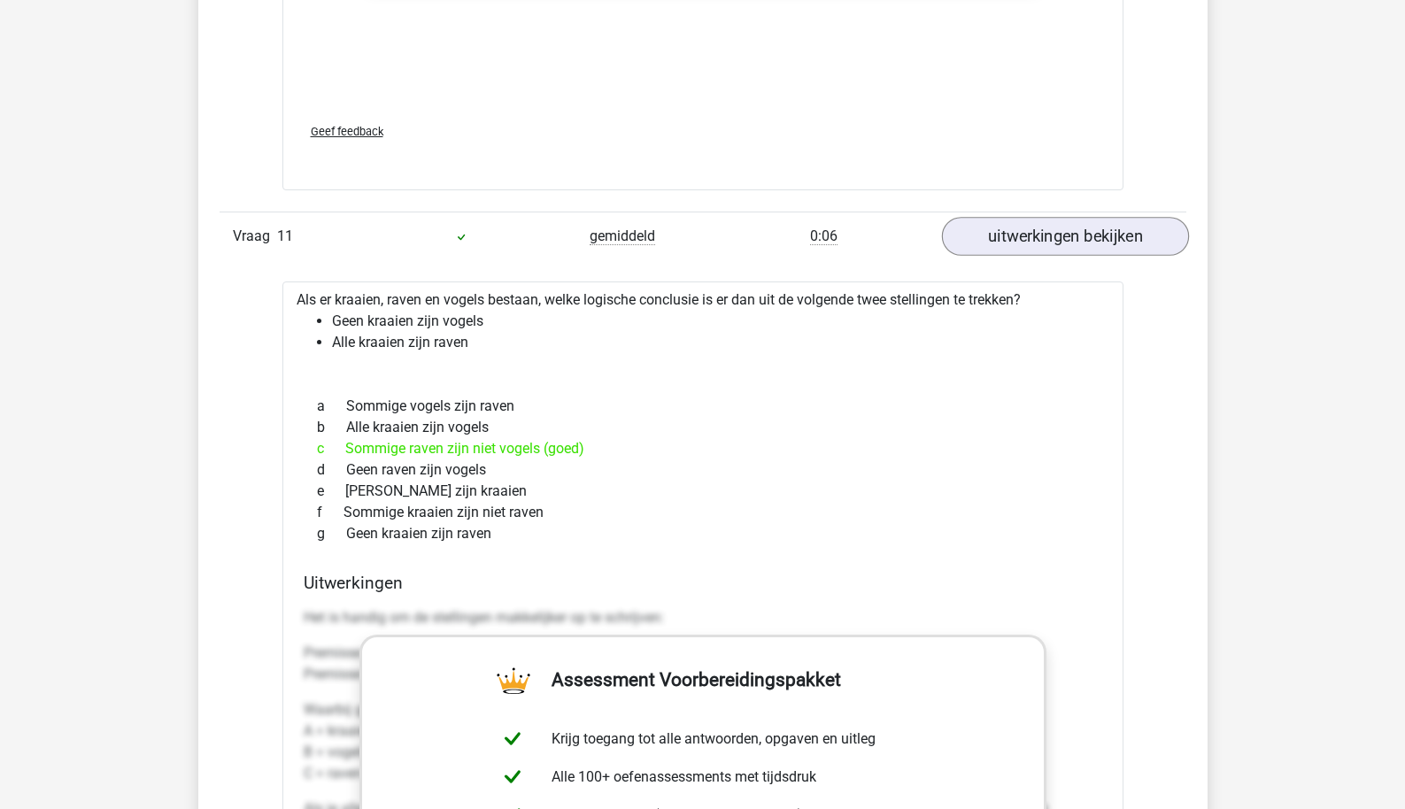
scroll to position [12440, 0]
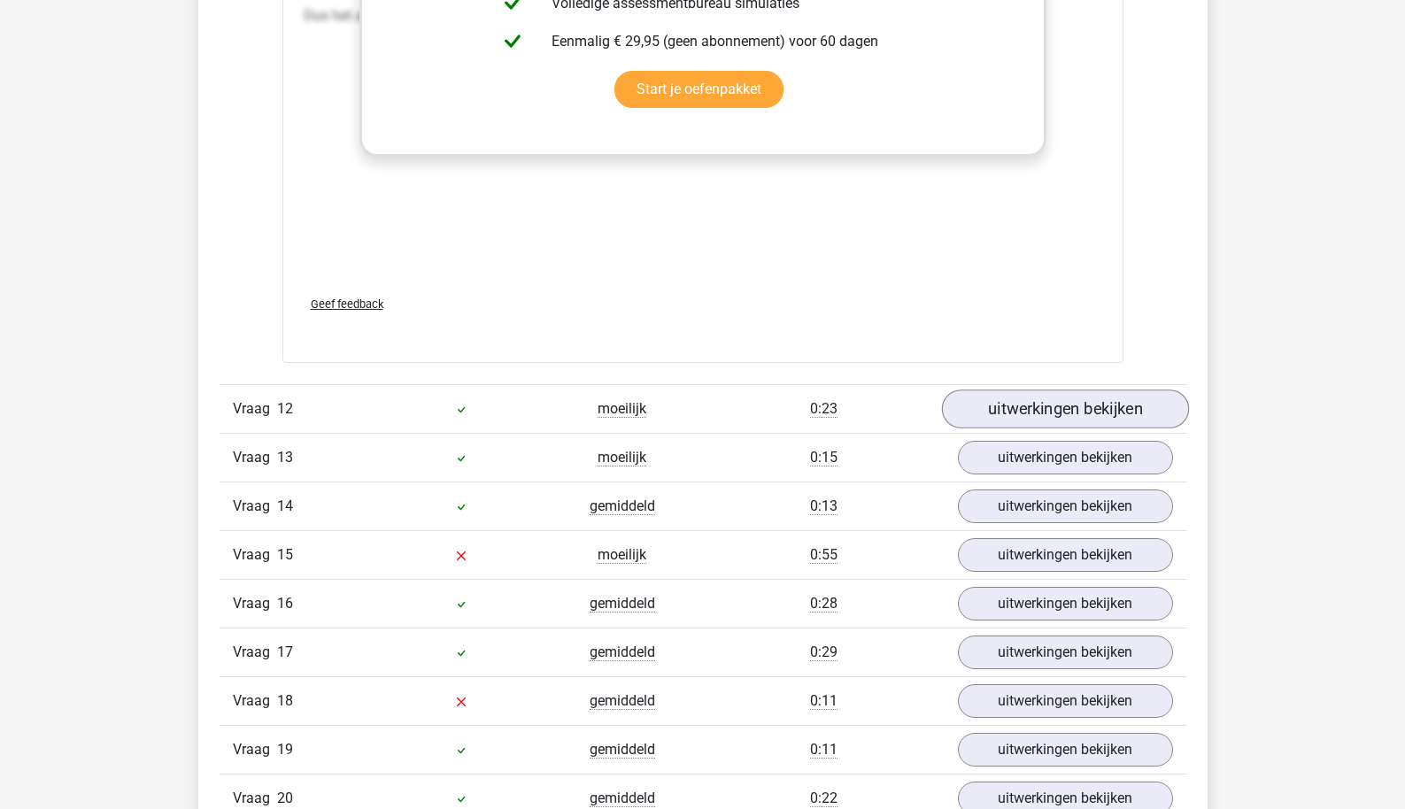
click at [1070, 406] on link "uitwerkingen bekijken" at bounding box center [1064, 409] width 247 height 39
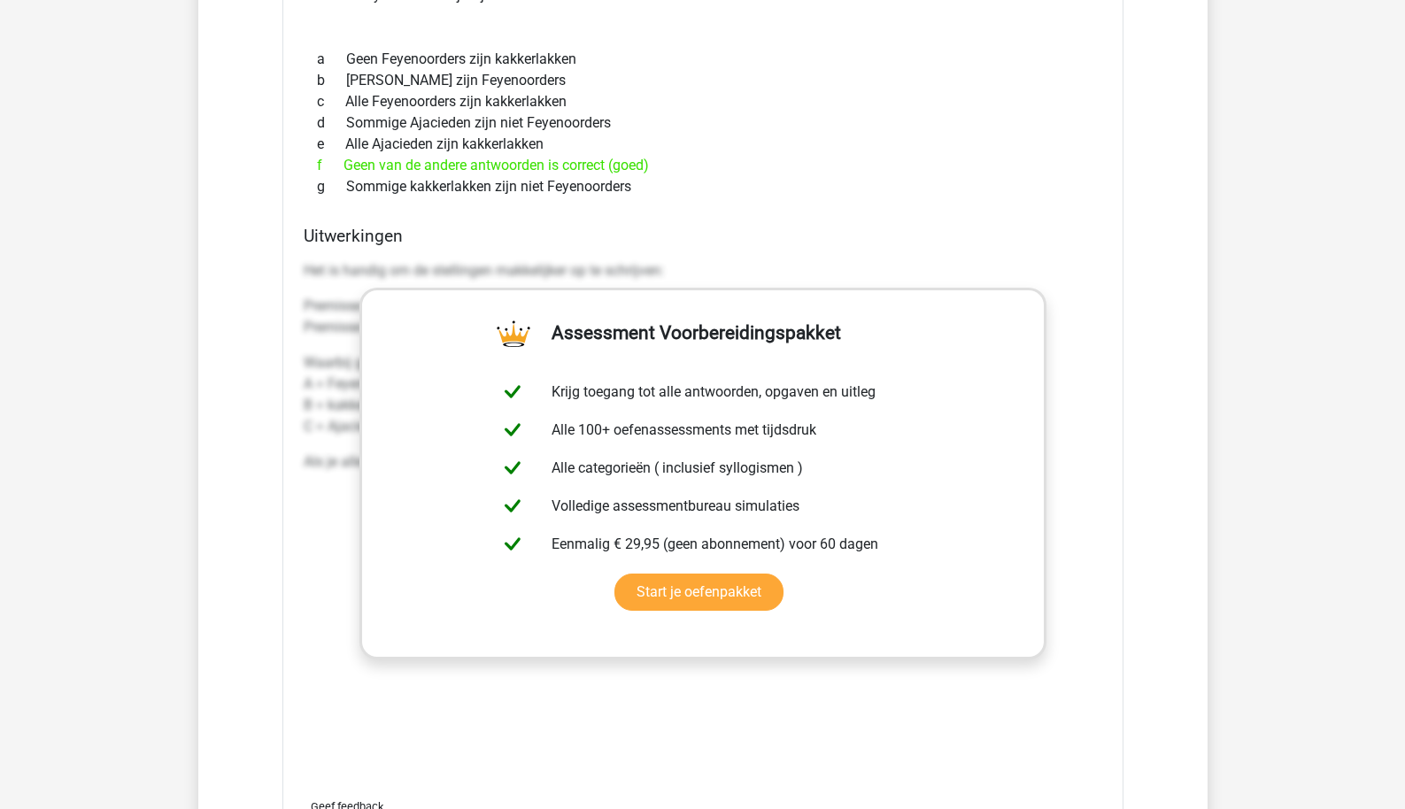
scroll to position [13661, 0]
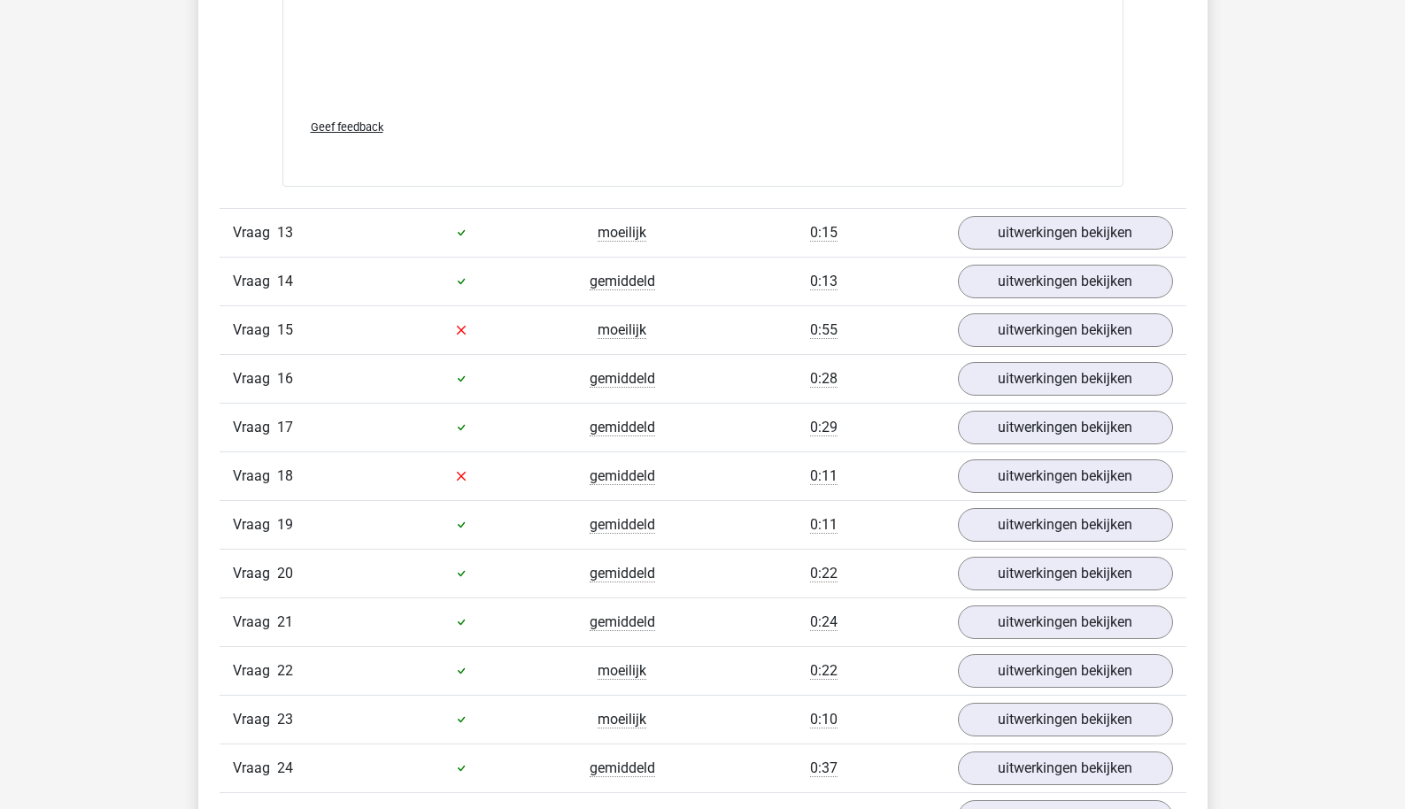
click at [1027, 243] on div "Vraag 13 moeilijk 0:15 uitwerkingen bekijken" at bounding box center [703, 232] width 967 height 49
click at [1038, 216] on link "uitwerkingen bekijken" at bounding box center [1064, 232] width 247 height 39
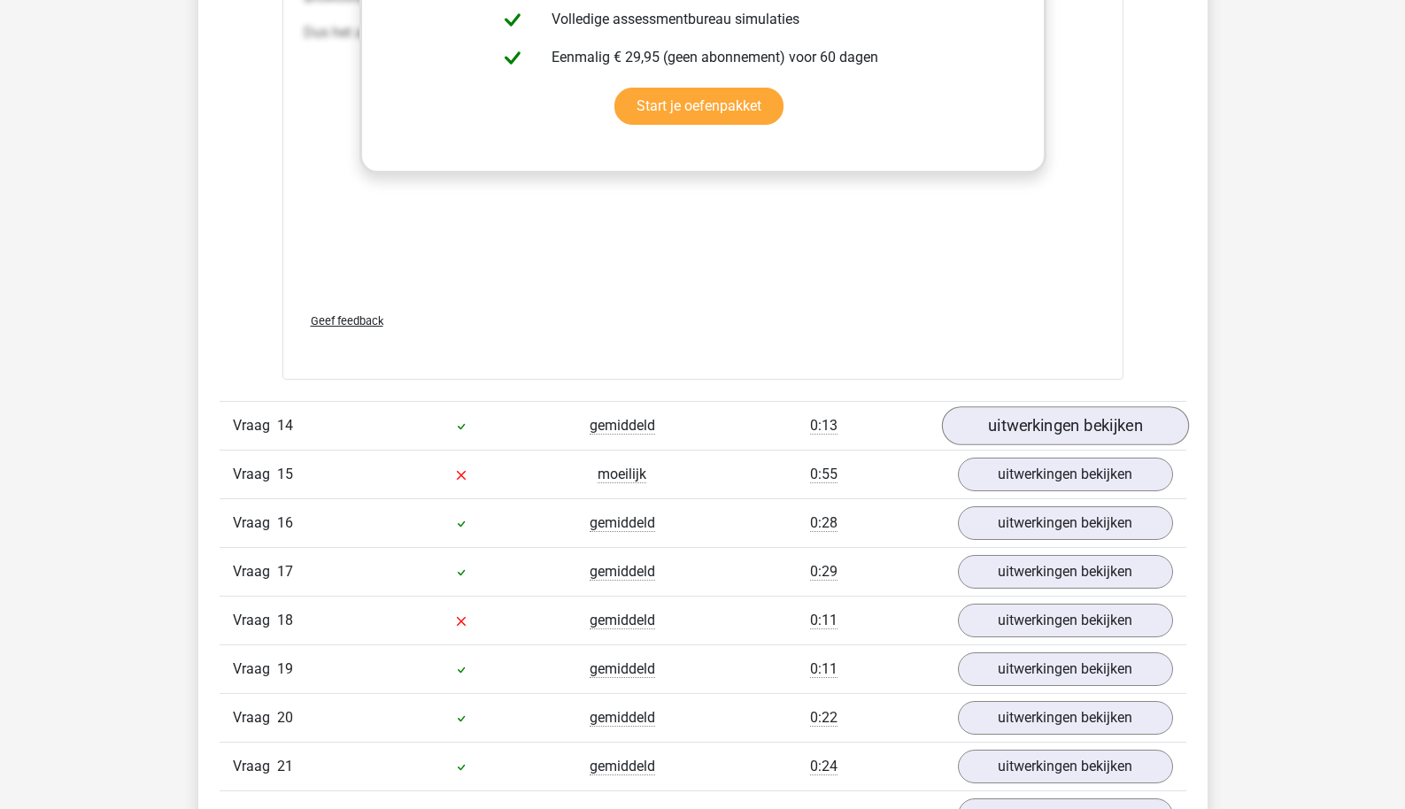
click at [1008, 415] on link "uitwerkingen bekijken" at bounding box center [1064, 425] width 247 height 39
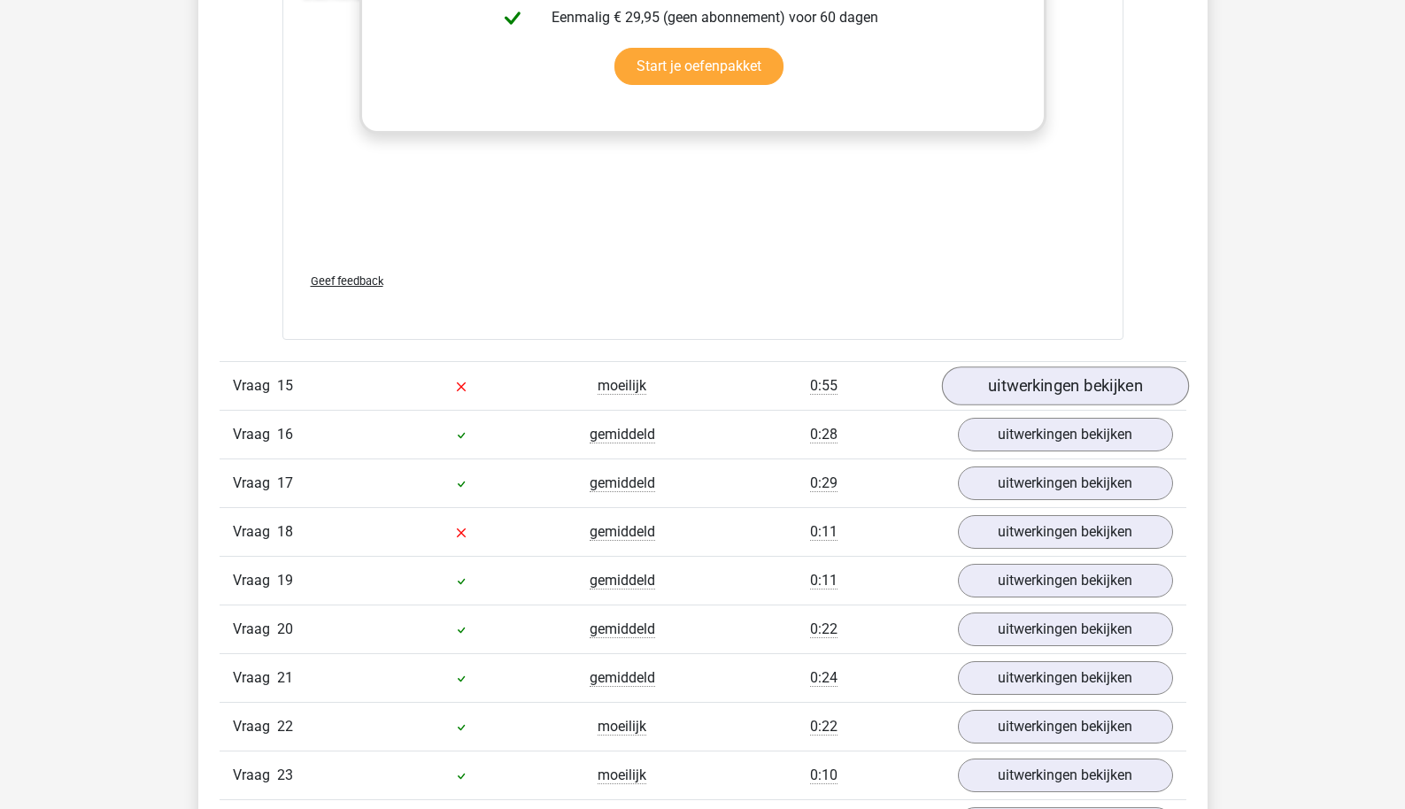
click at [1015, 384] on link "uitwerkingen bekijken" at bounding box center [1064, 386] width 247 height 39
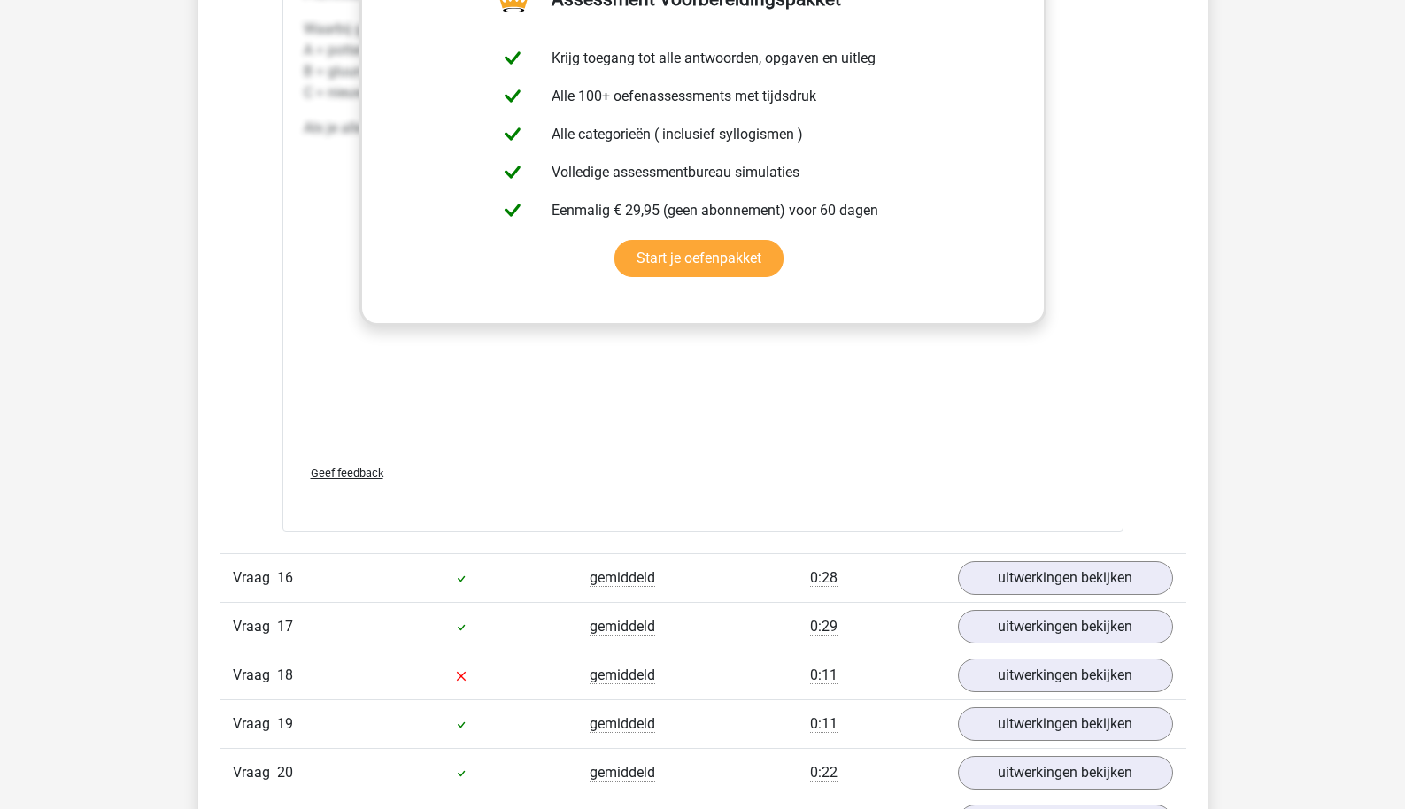
scroll to position [16532, 0]
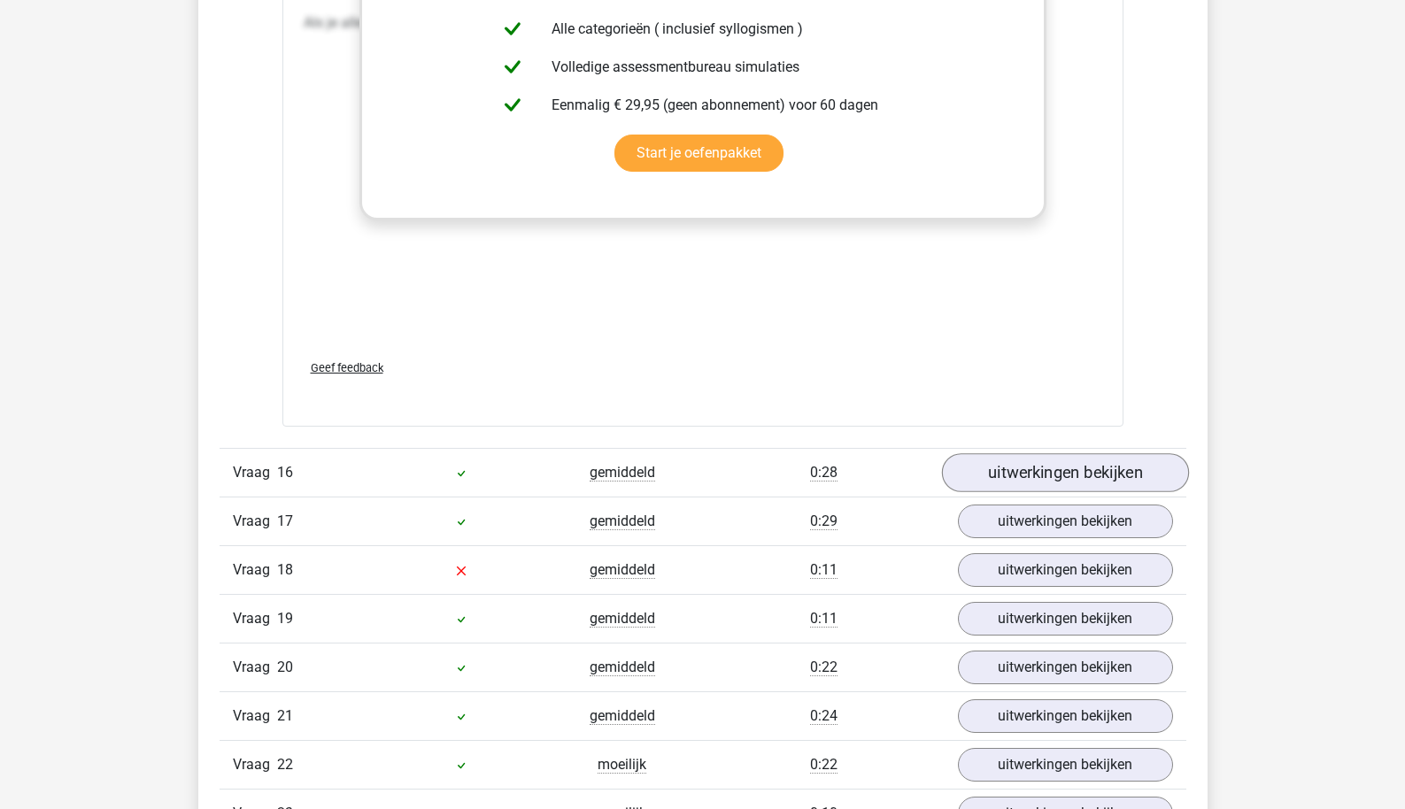
click at [1010, 453] on link "uitwerkingen bekijken" at bounding box center [1064, 472] width 247 height 39
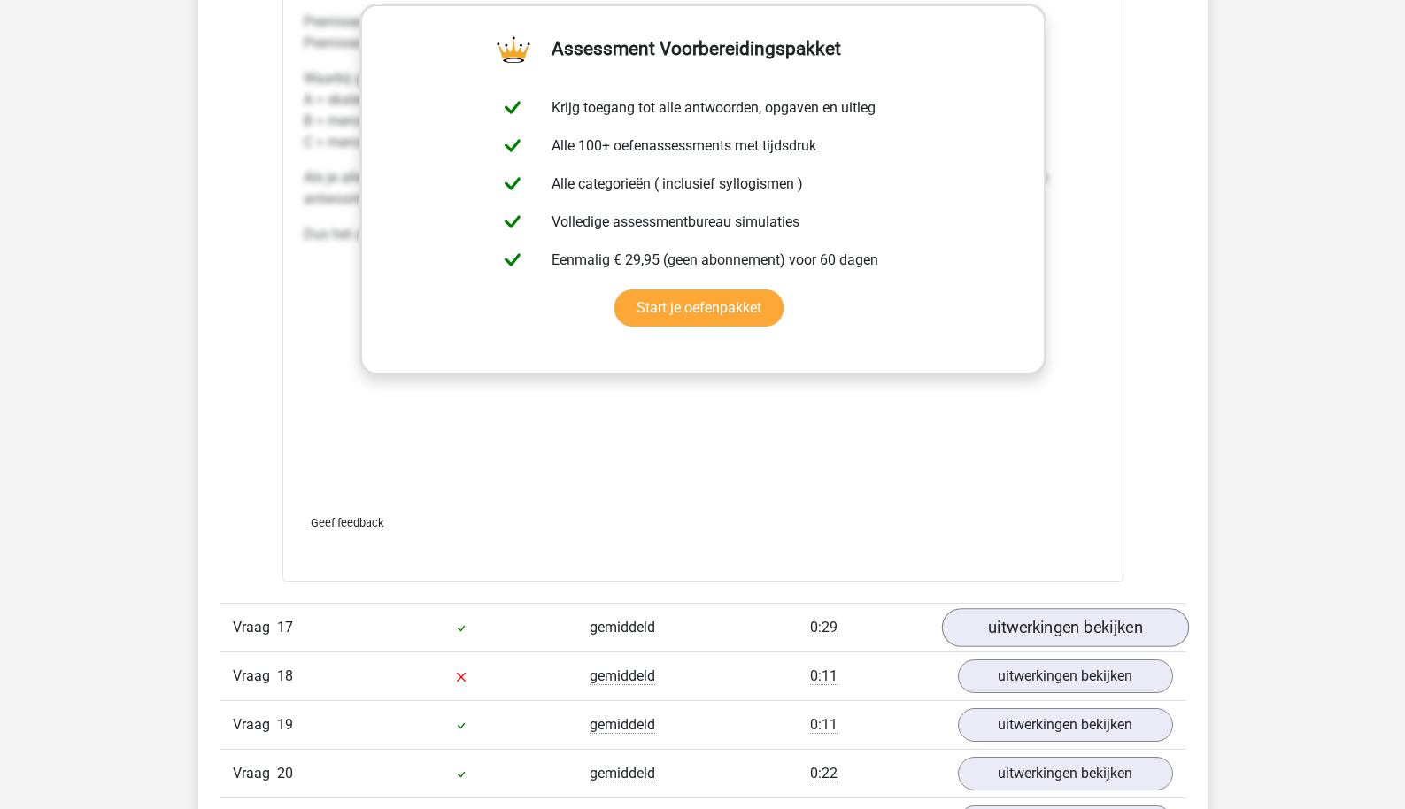
click at [976, 631] on link "uitwerkingen bekijken" at bounding box center [1064, 628] width 247 height 39
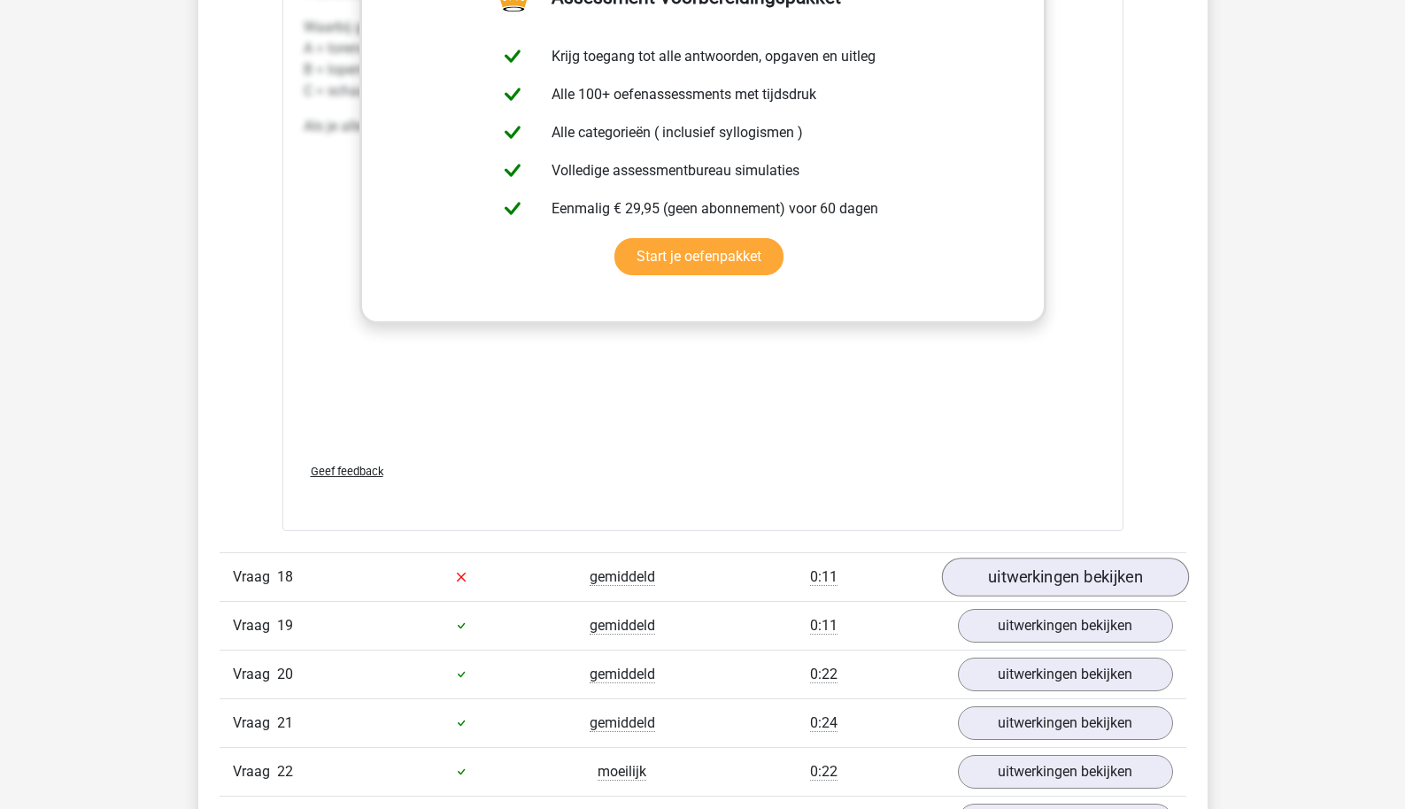
click at [987, 563] on link "uitwerkingen bekijken" at bounding box center [1064, 577] width 247 height 39
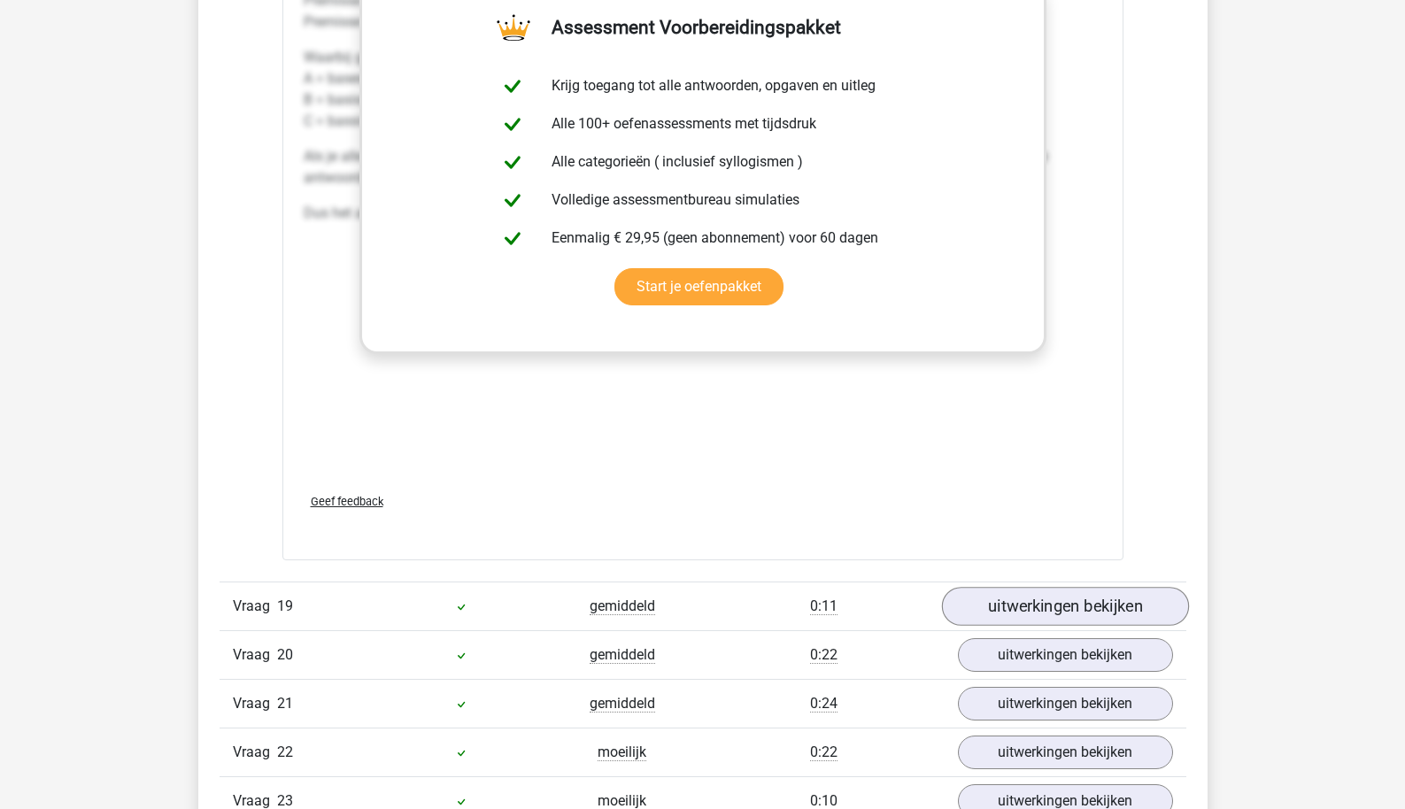
click at [976, 596] on link "uitwerkingen bekijken" at bounding box center [1064, 606] width 247 height 39
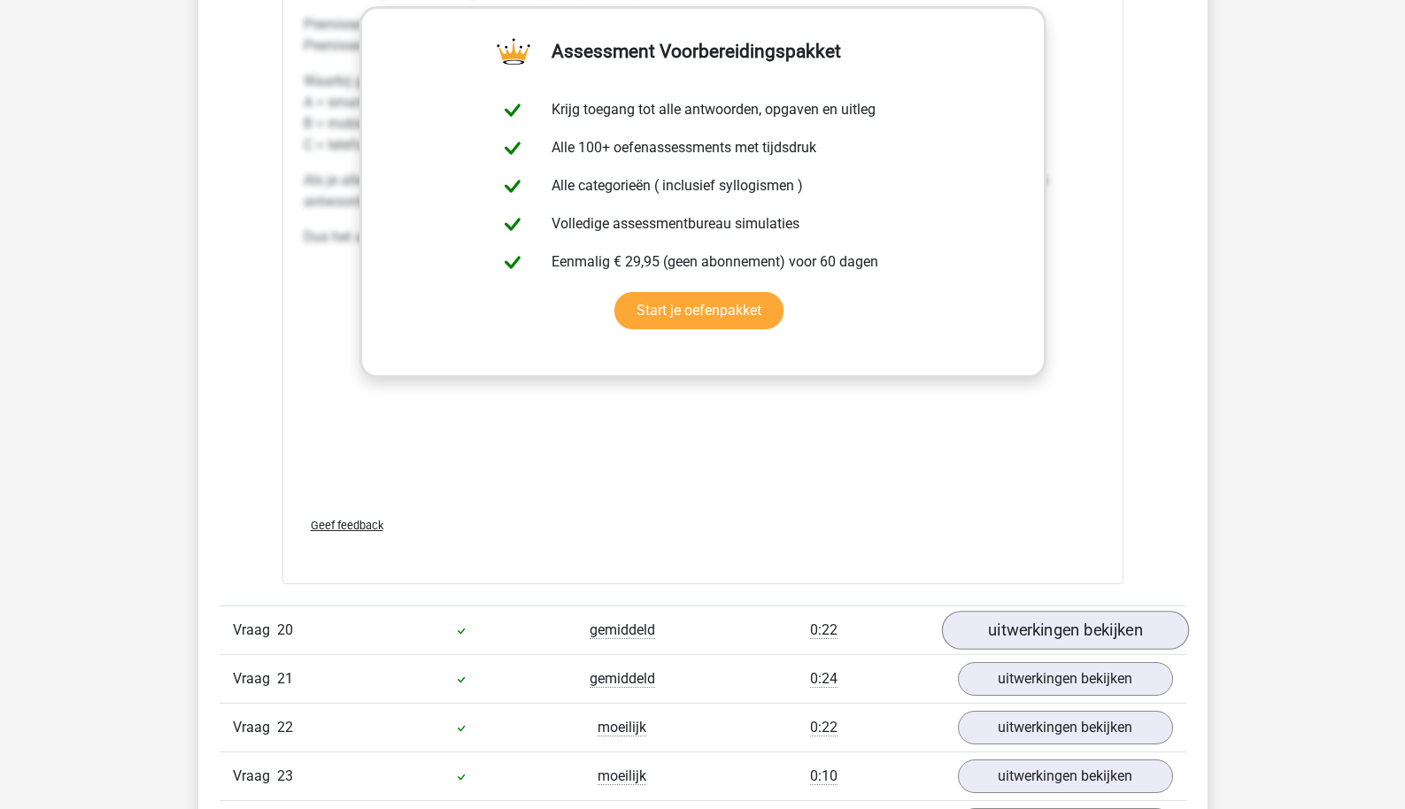
click at [979, 615] on link "uitwerkingen bekijken" at bounding box center [1064, 630] width 247 height 39
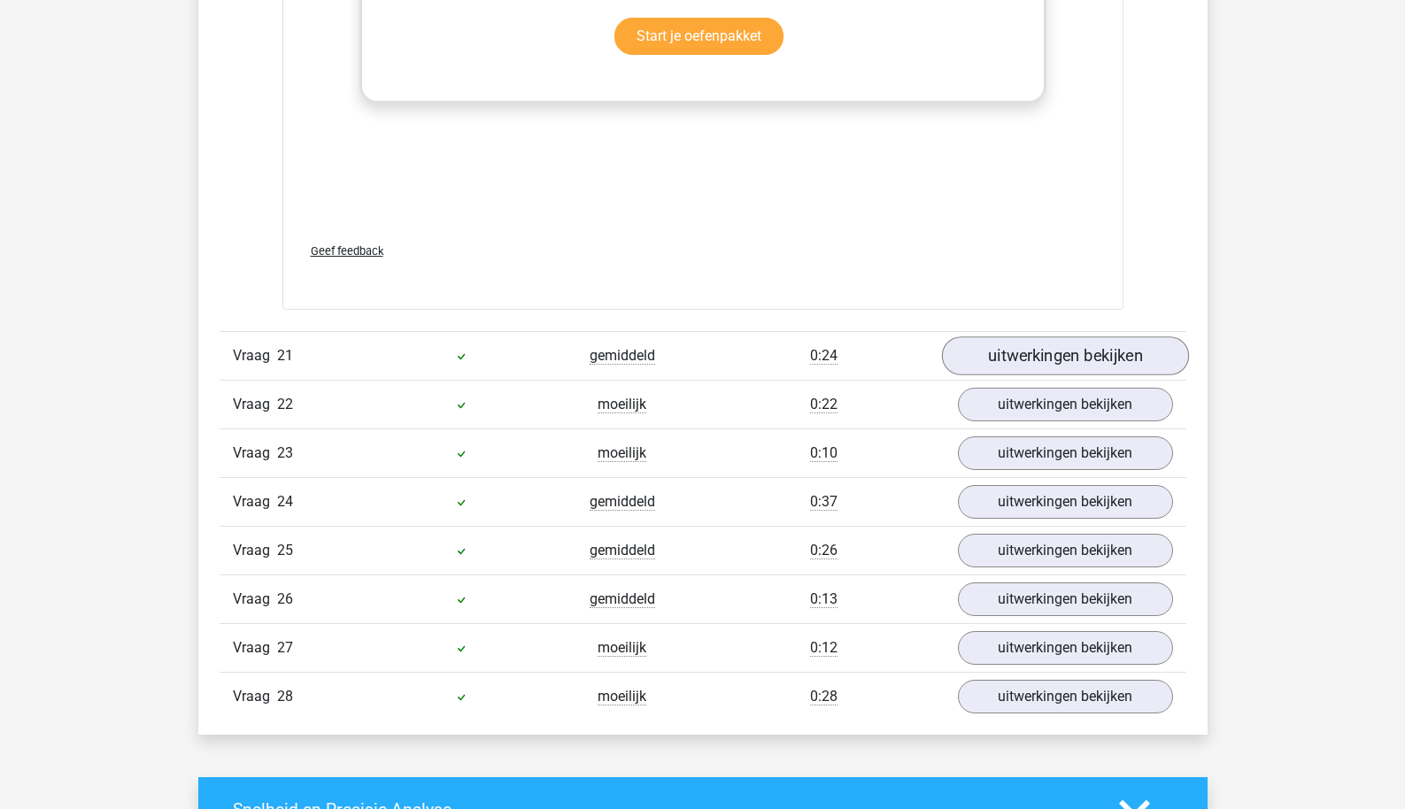
scroll to position [21827, 0]
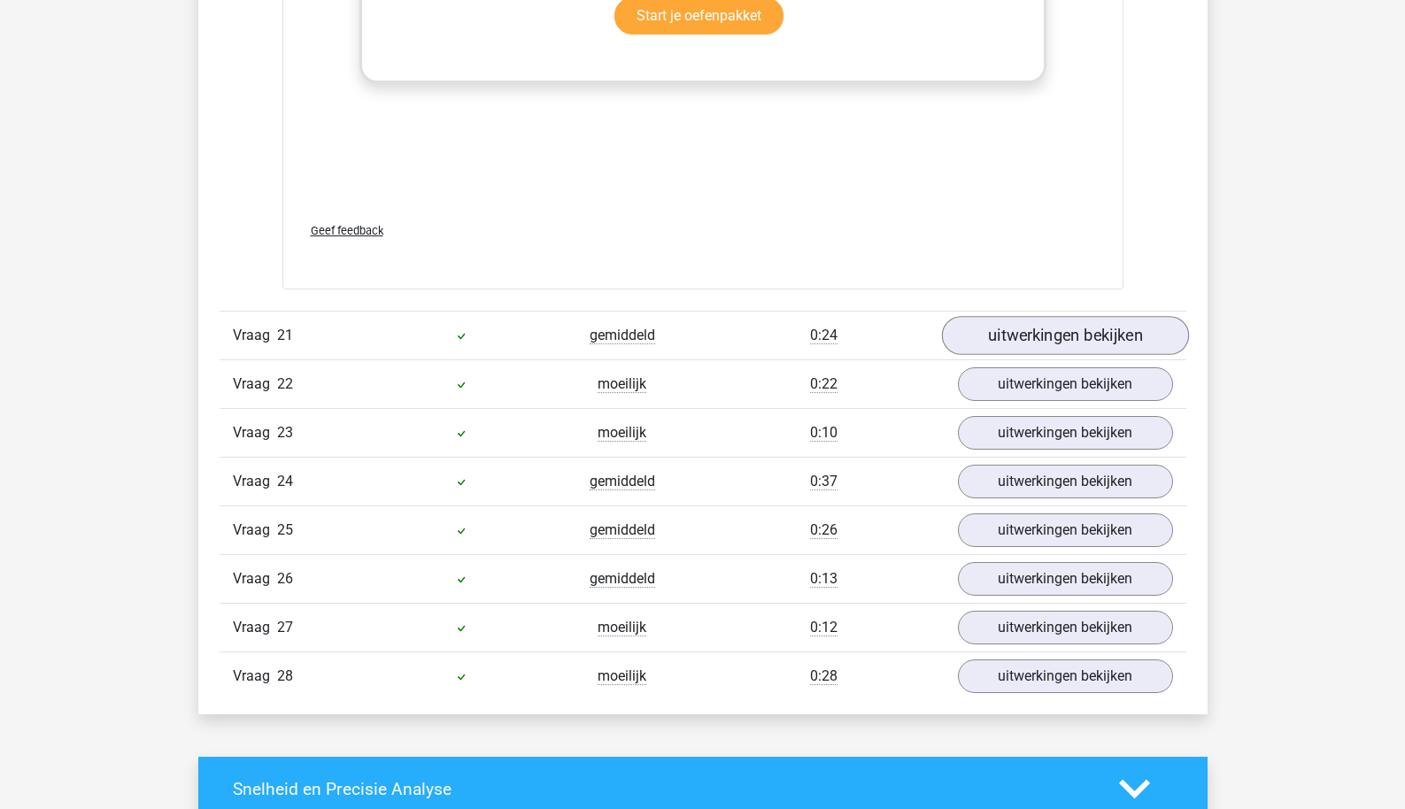
click at [992, 323] on link "uitwerkingen bekijken" at bounding box center [1064, 335] width 247 height 39
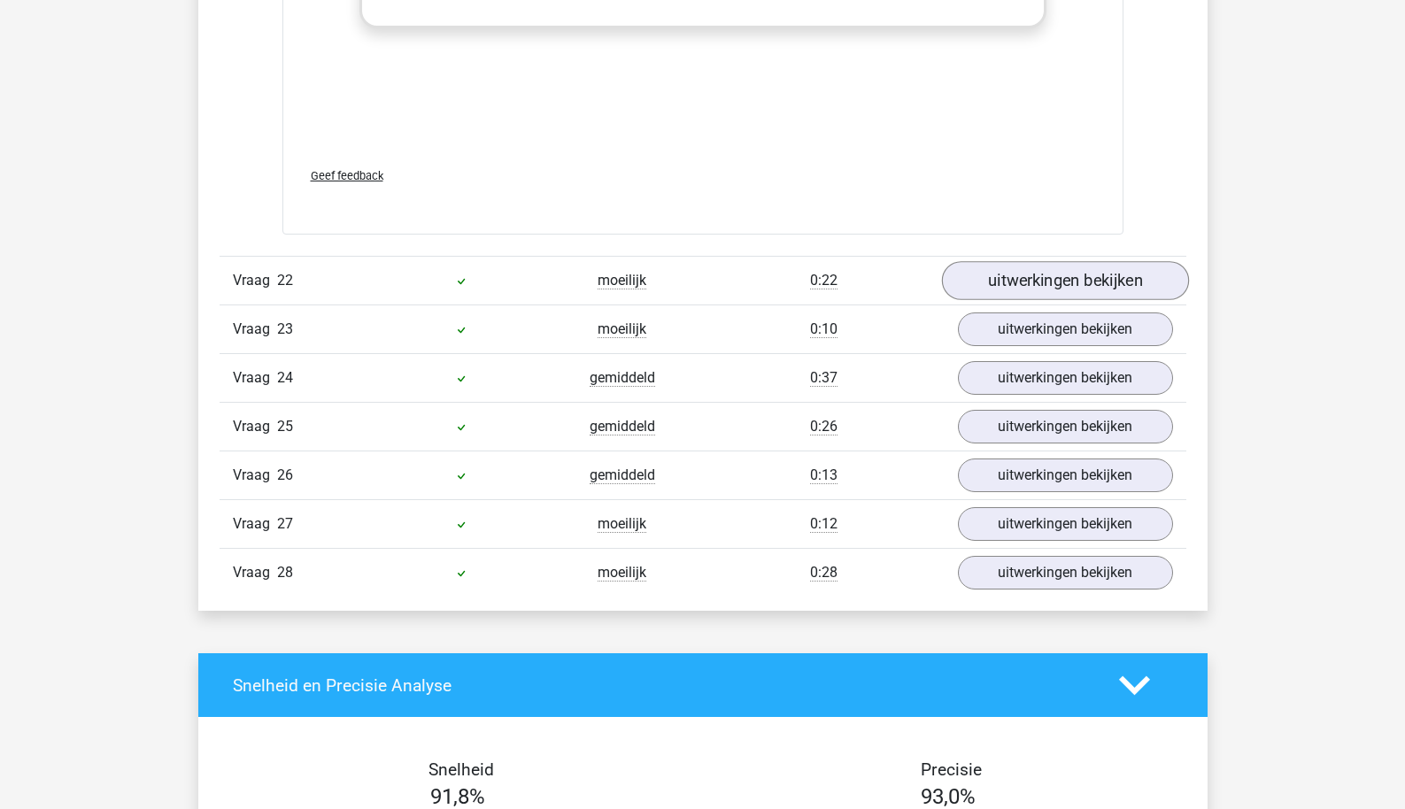
click at [1011, 282] on link "uitwerkingen bekijken" at bounding box center [1064, 281] width 247 height 39
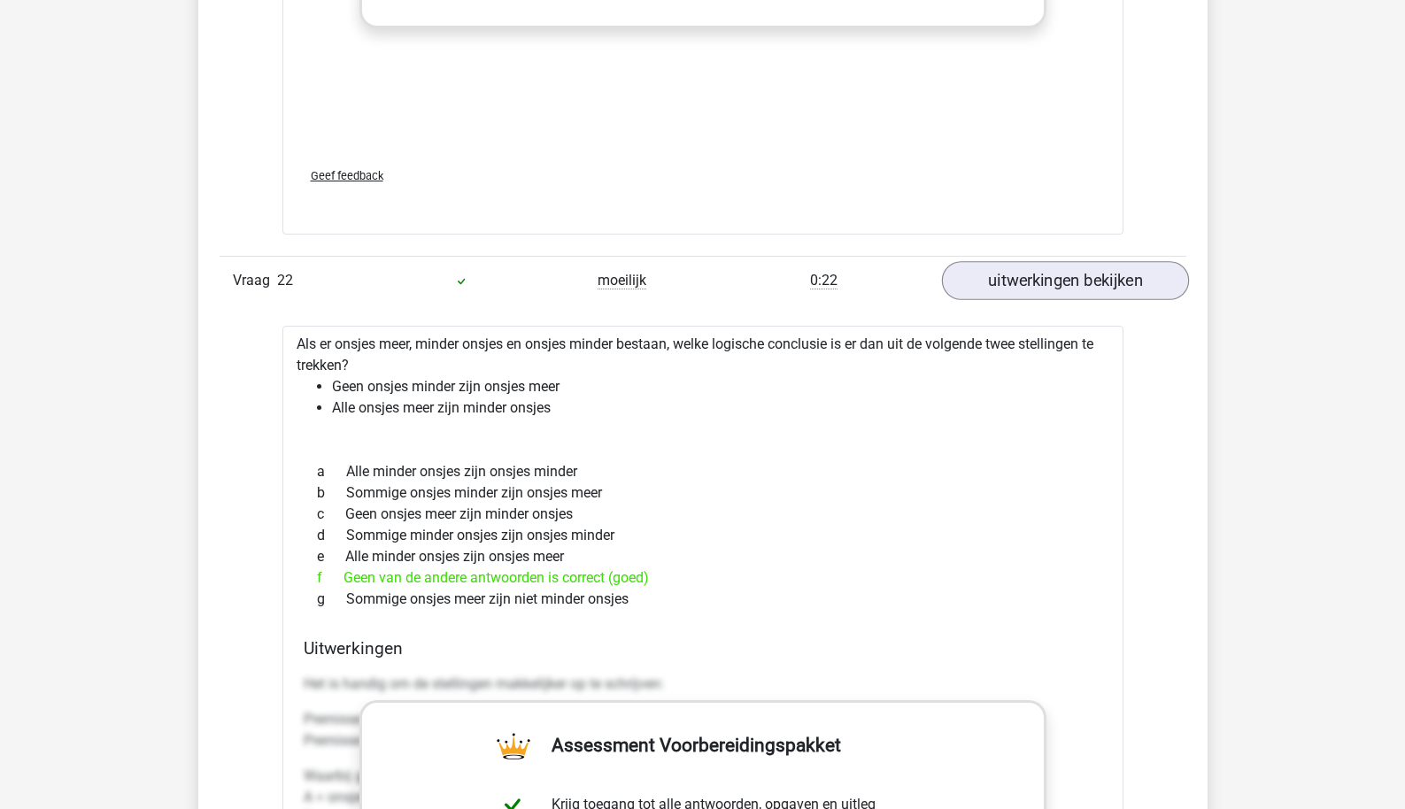
scroll to position [24111, 0]
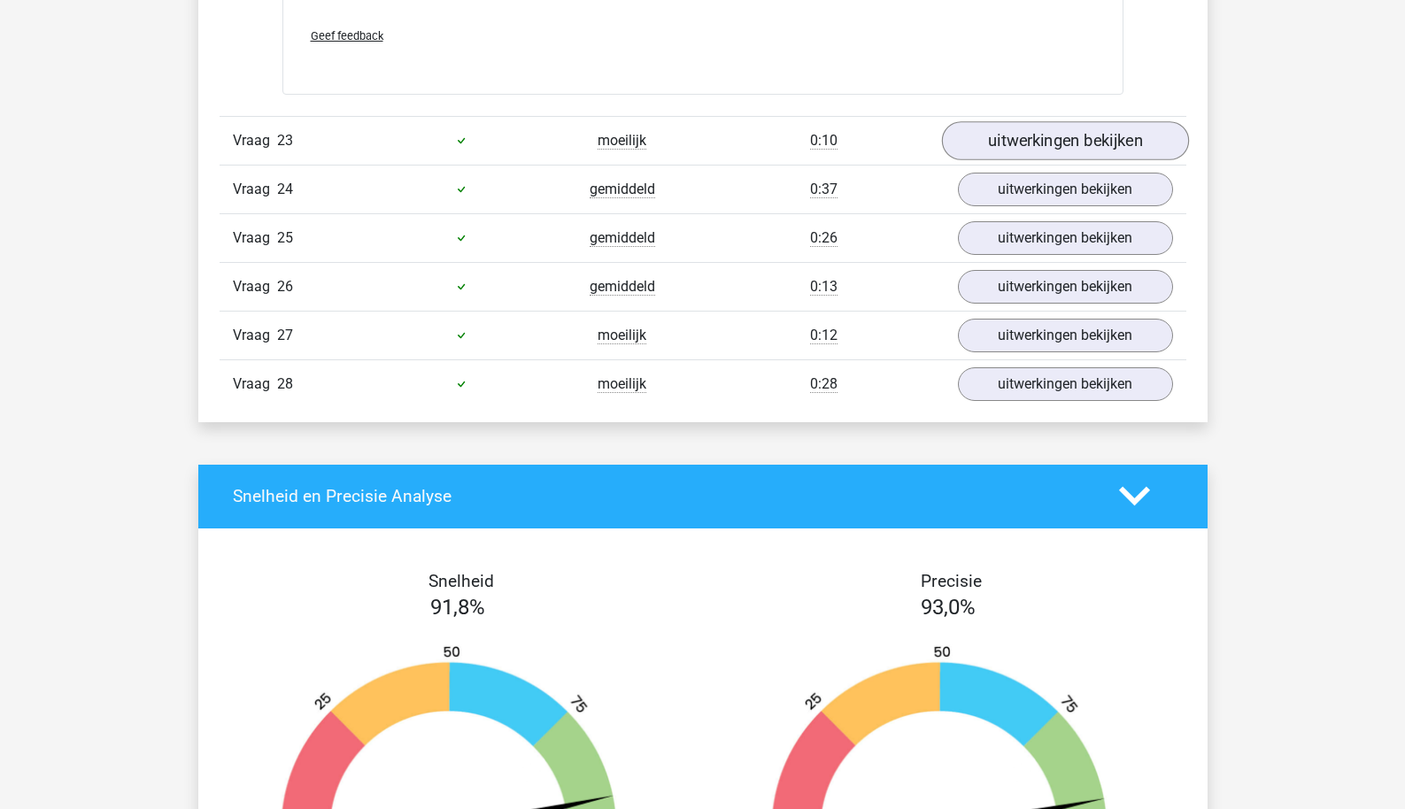
click at [1028, 123] on link "uitwerkingen bekijken" at bounding box center [1064, 140] width 247 height 39
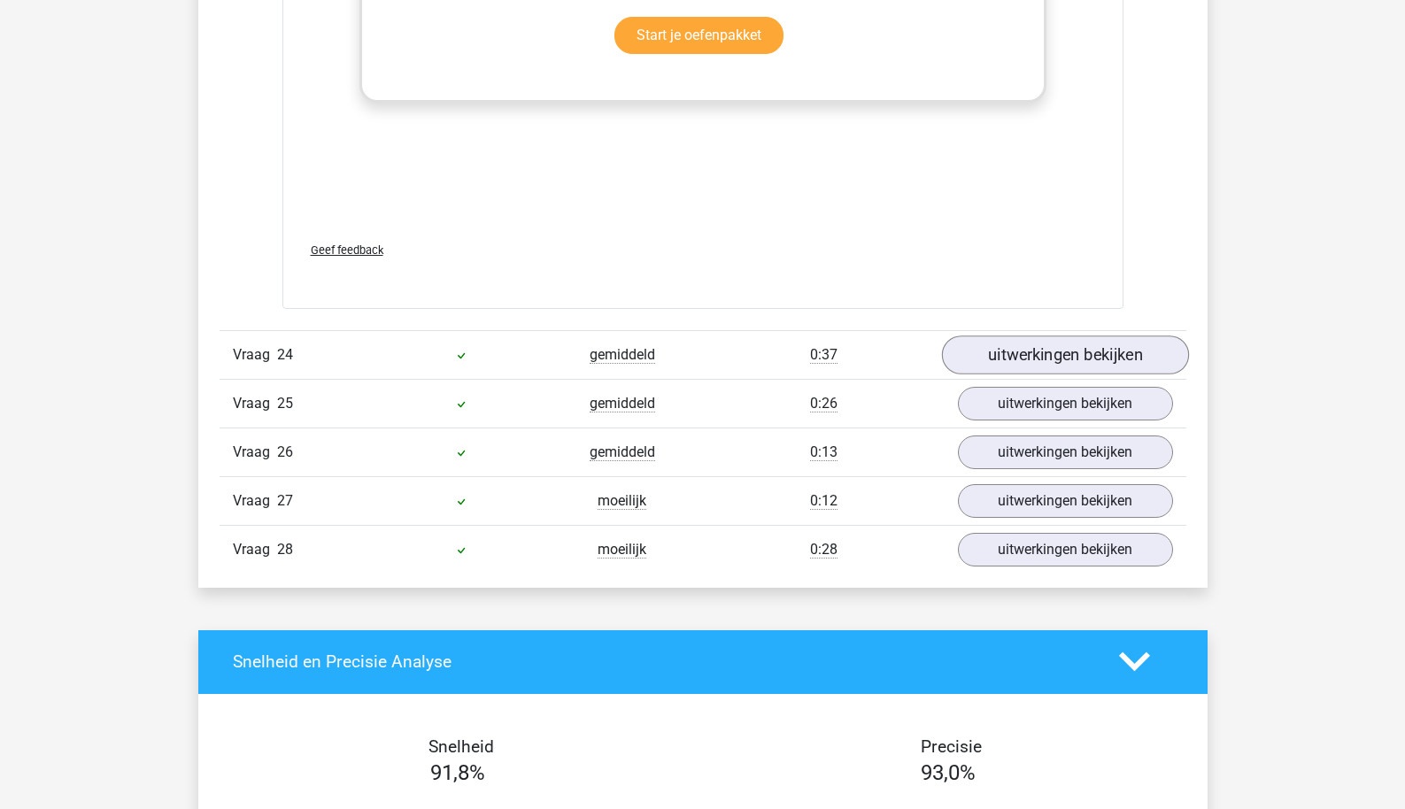
click at [1072, 358] on link "uitwerkingen bekijken" at bounding box center [1064, 355] width 247 height 39
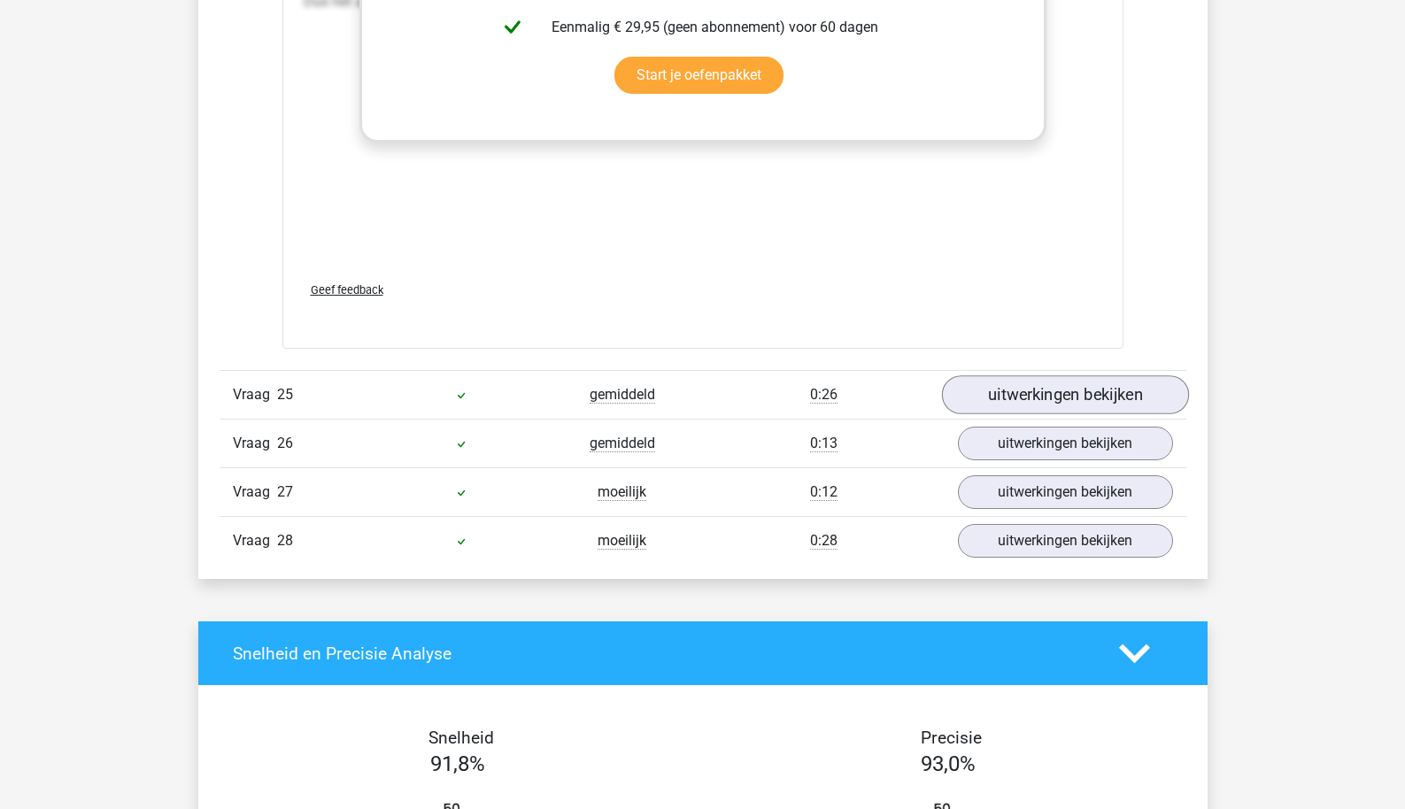
click at [1062, 399] on link "uitwerkingen bekijken" at bounding box center [1064, 394] width 247 height 39
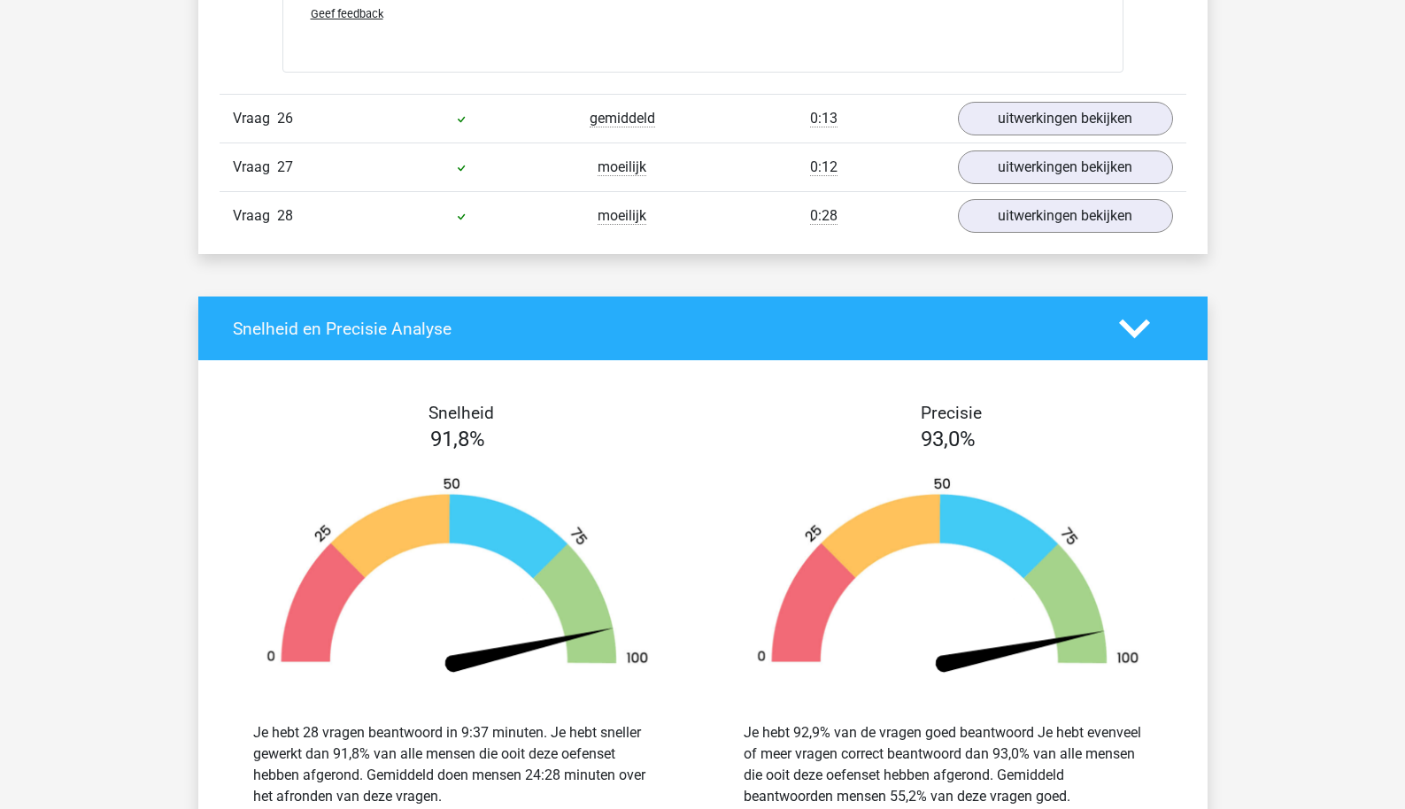
scroll to position [27223, 0]
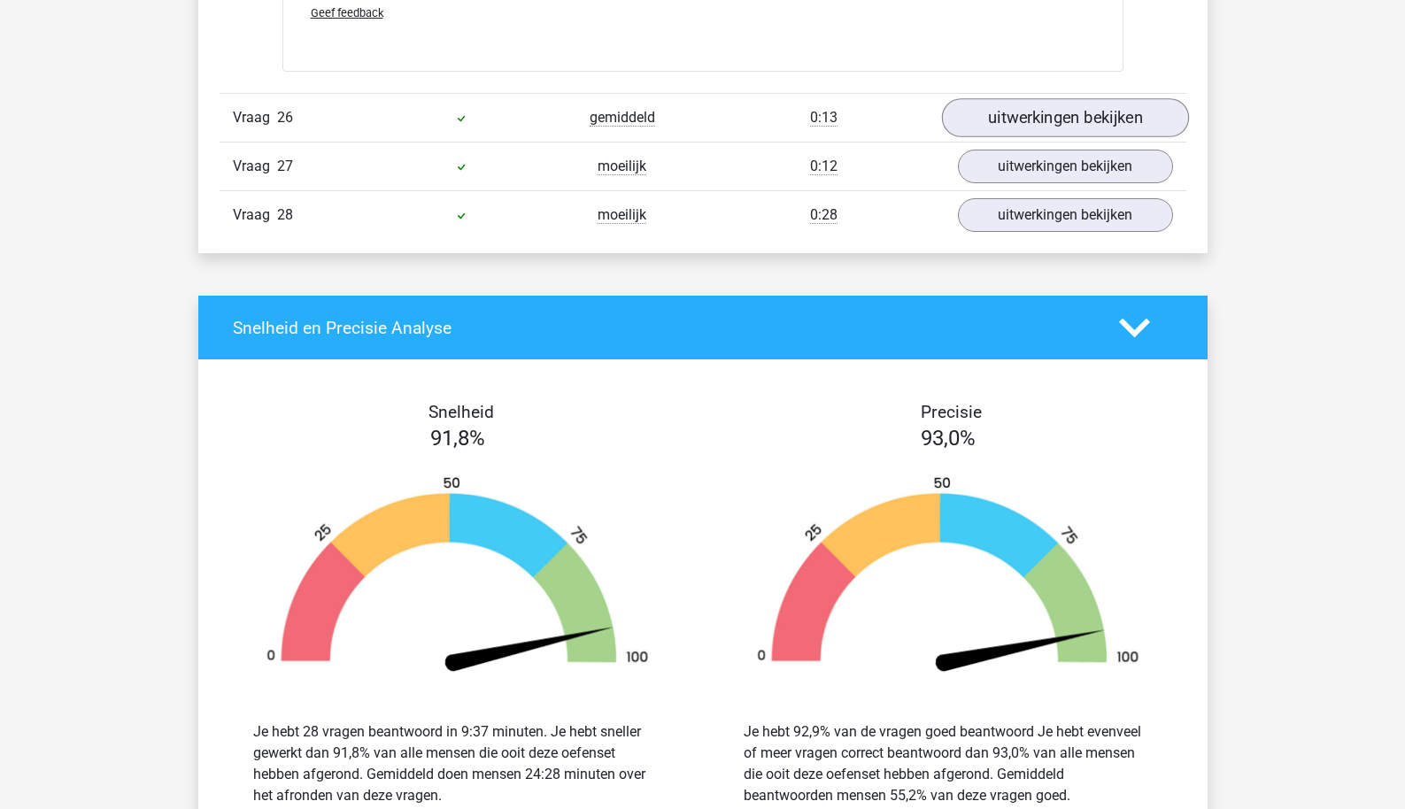
click at [1056, 122] on link "uitwerkingen bekijken" at bounding box center [1064, 118] width 247 height 39
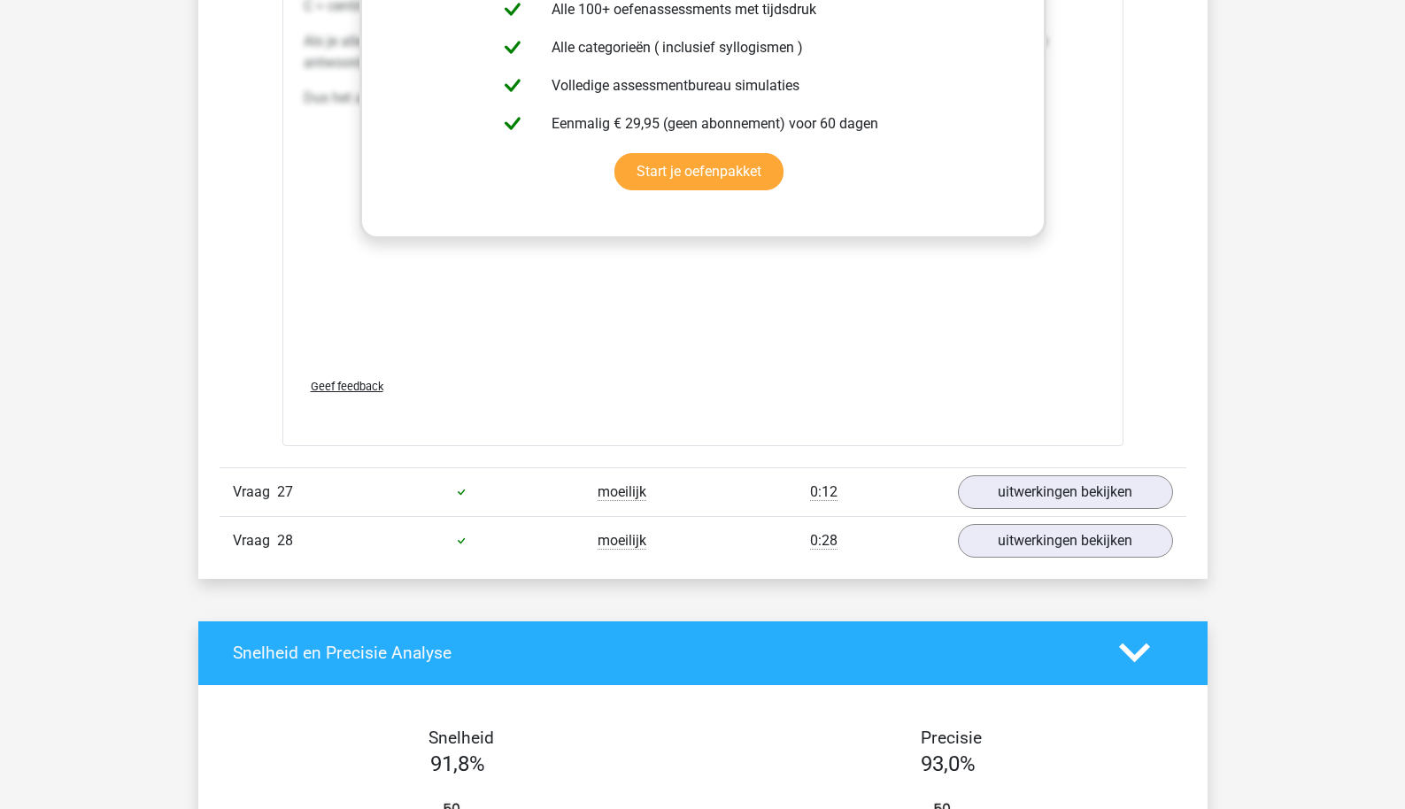
scroll to position [28105, 0]
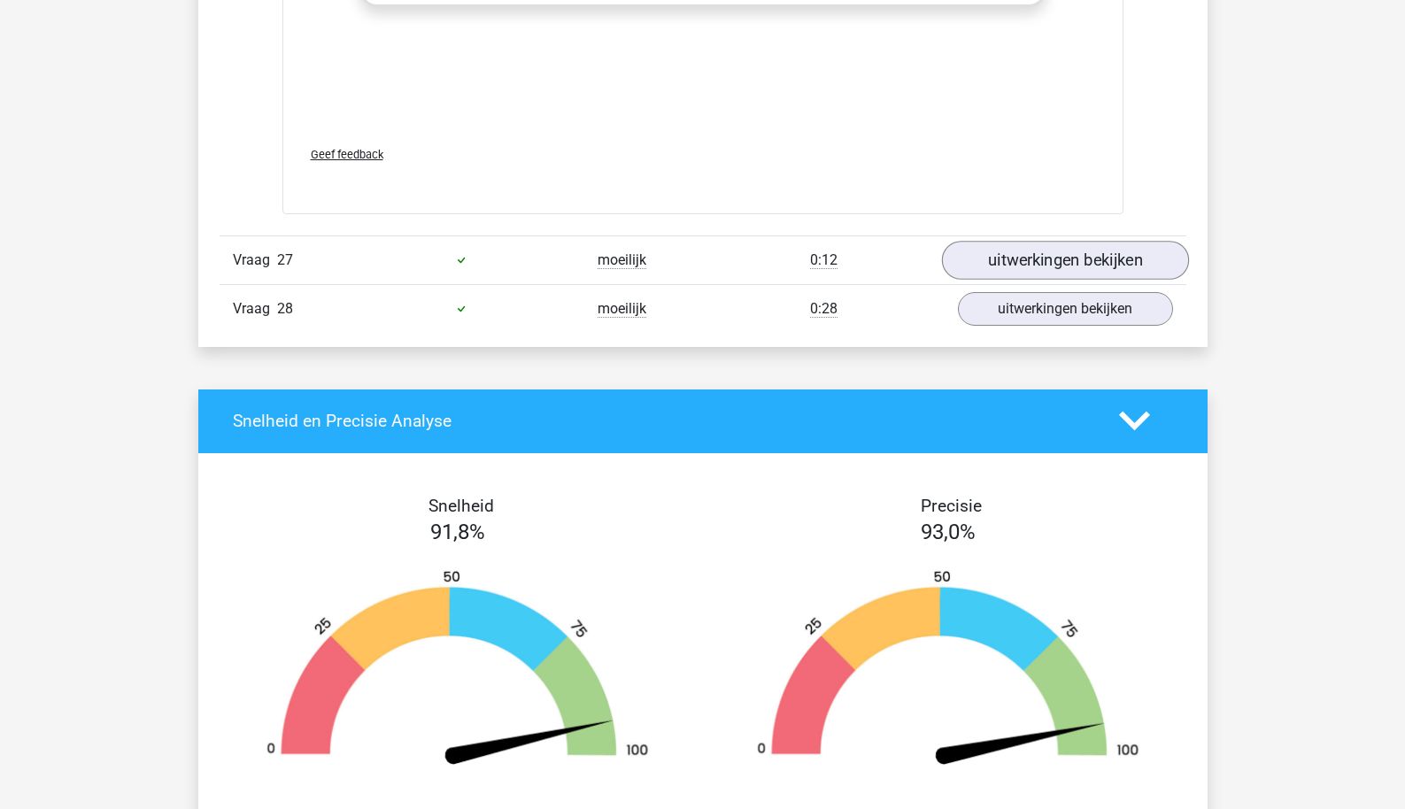
click at [1064, 278] on link "uitwerkingen bekijken" at bounding box center [1064, 260] width 247 height 39
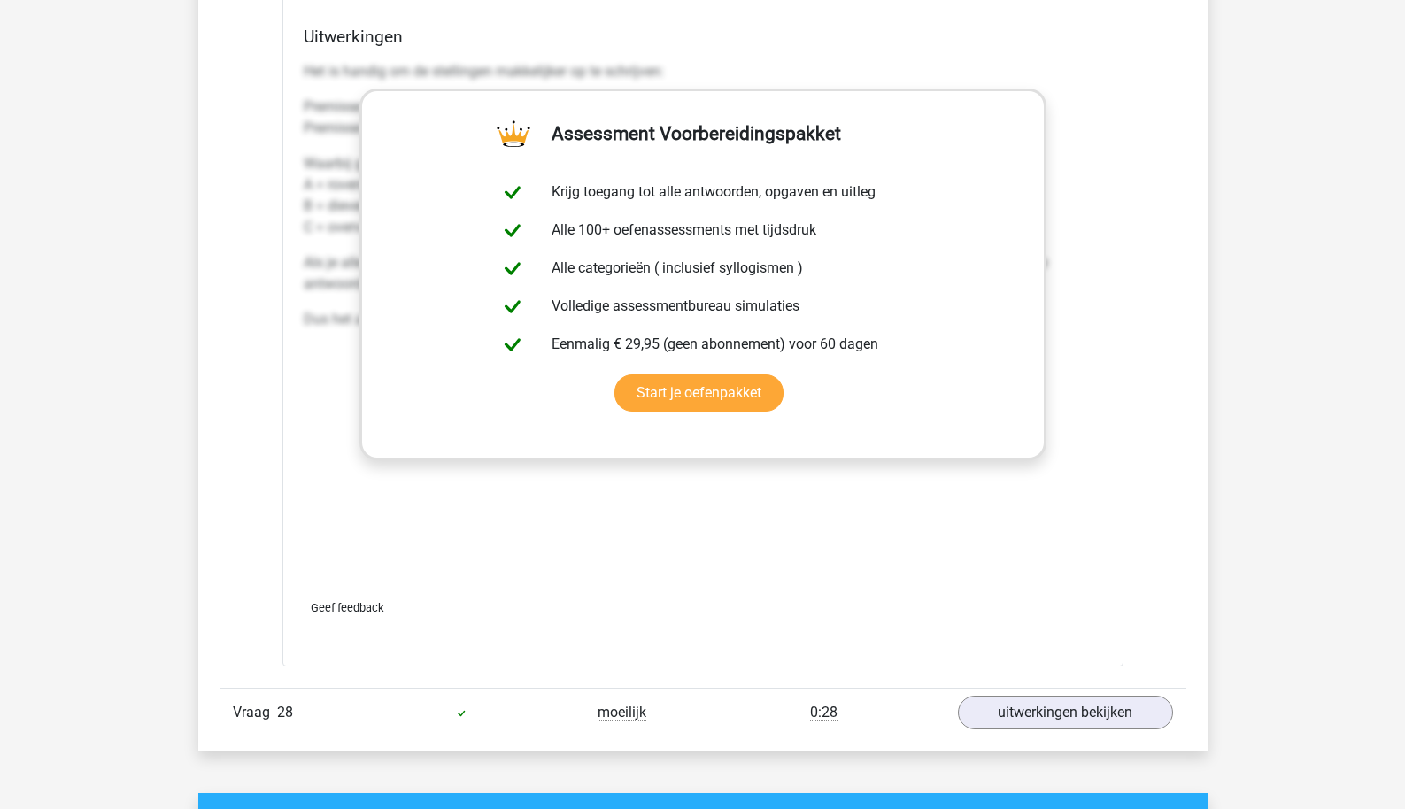
scroll to position [28930, 0]
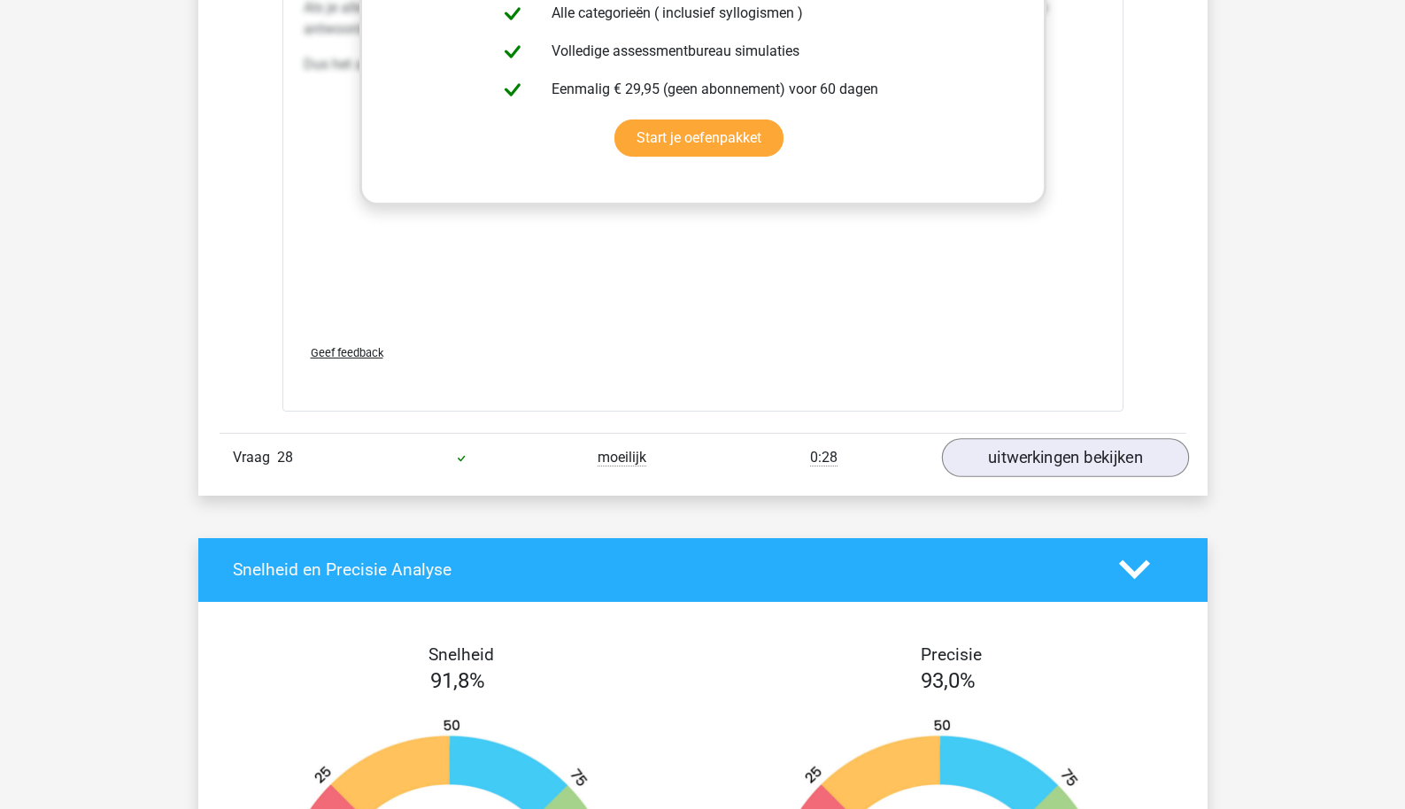
click at [1061, 455] on link "uitwerkingen bekijken" at bounding box center [1064, 457] width 247 height 39
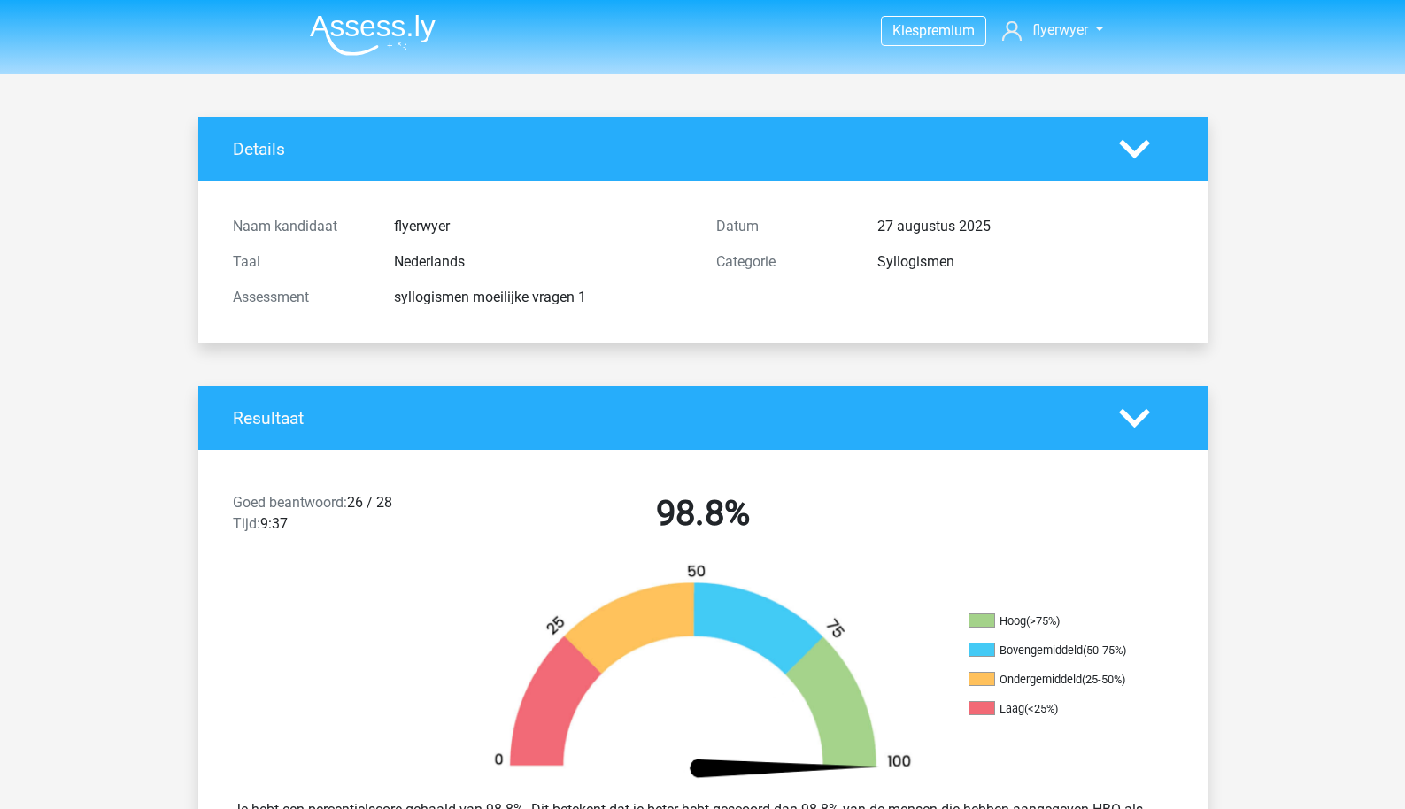
scroll to position [0, 0]
click at [363, 27] on img at bounding box center [373, 35] width 126 height 42
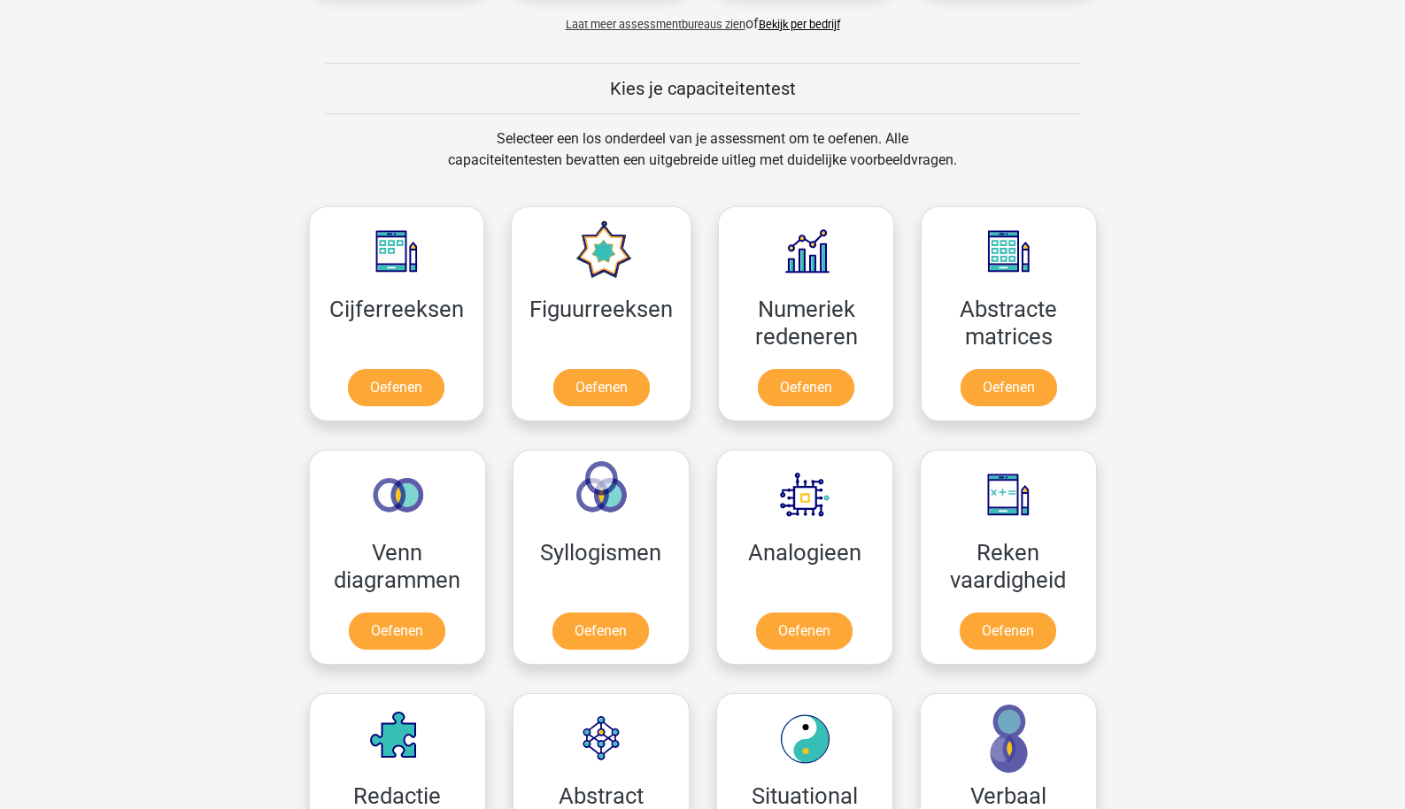
scroll to position [634, 0]
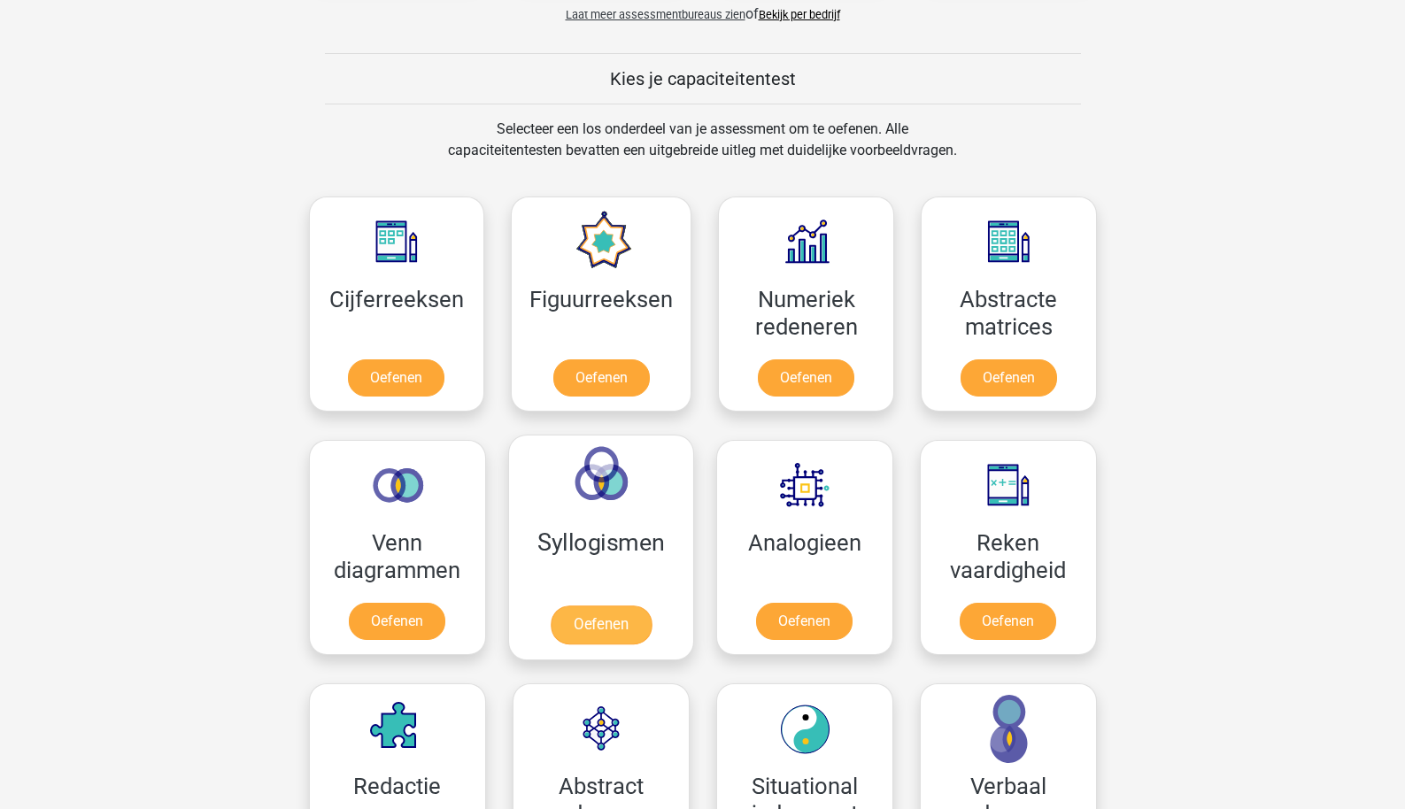
click at [651, 606] on link "Oefenen" at bounding box center [600, 625] width 101 height 39
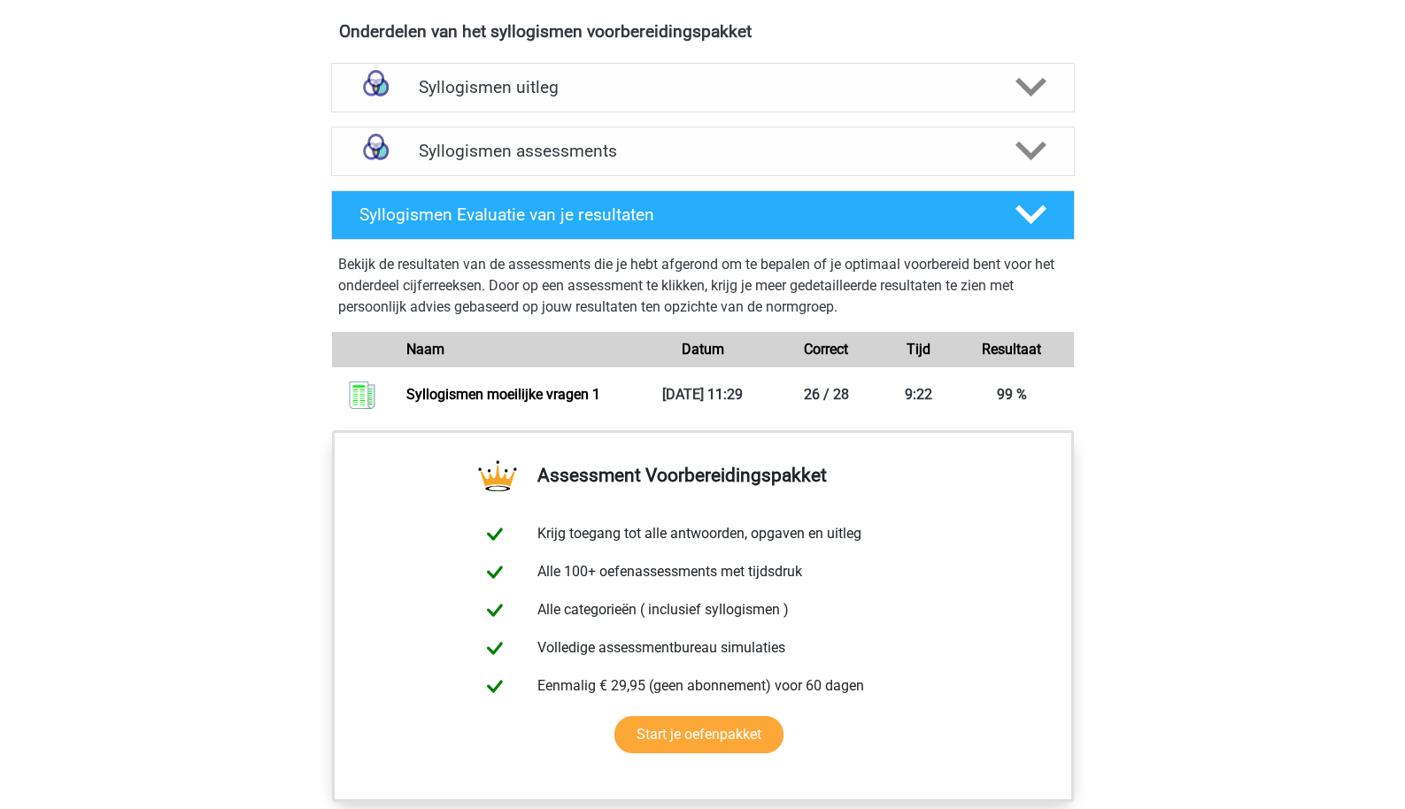
scroll to position [1032, 0]
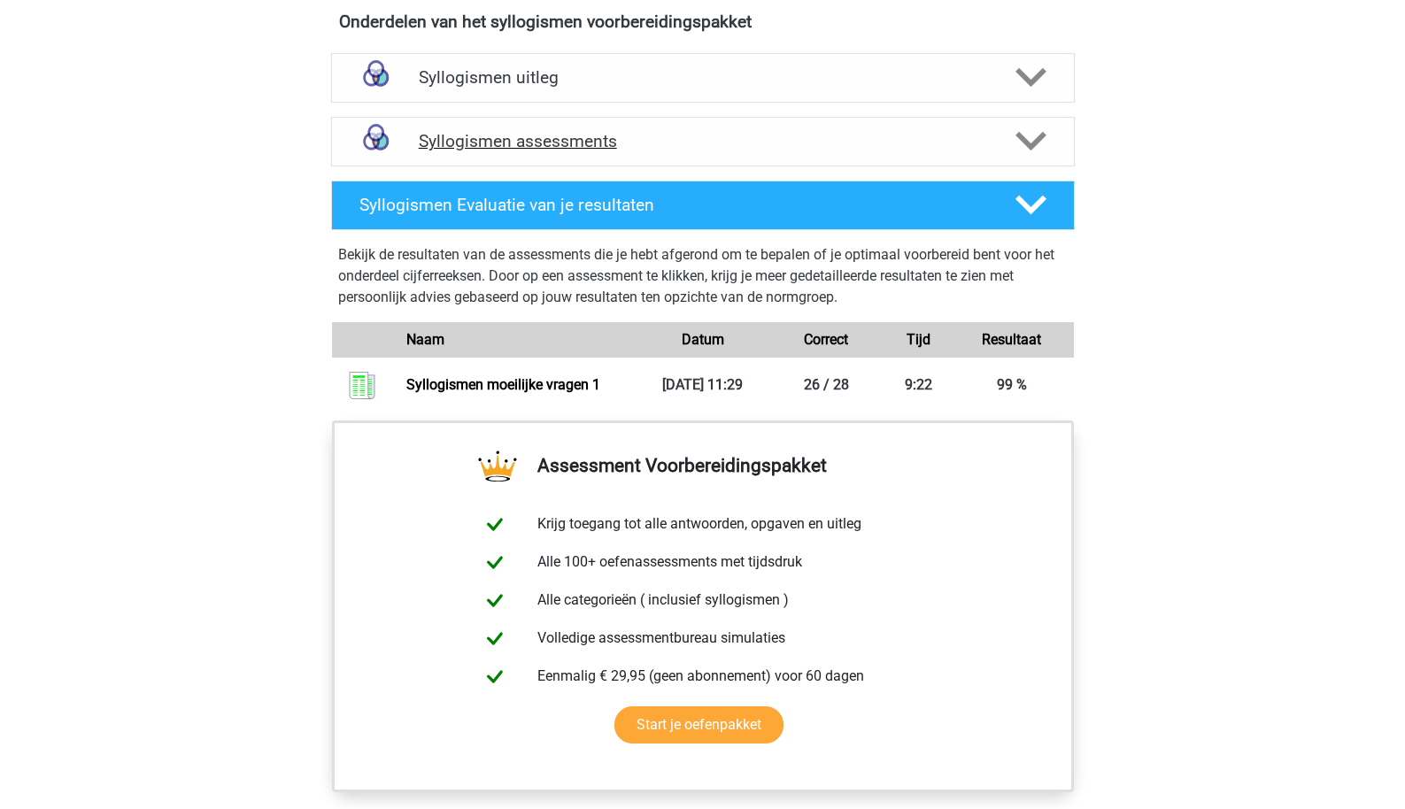
click at [590, 149] on h4 "Syllogismen assessments" at bounding box center [703, 141] width 569 height 20
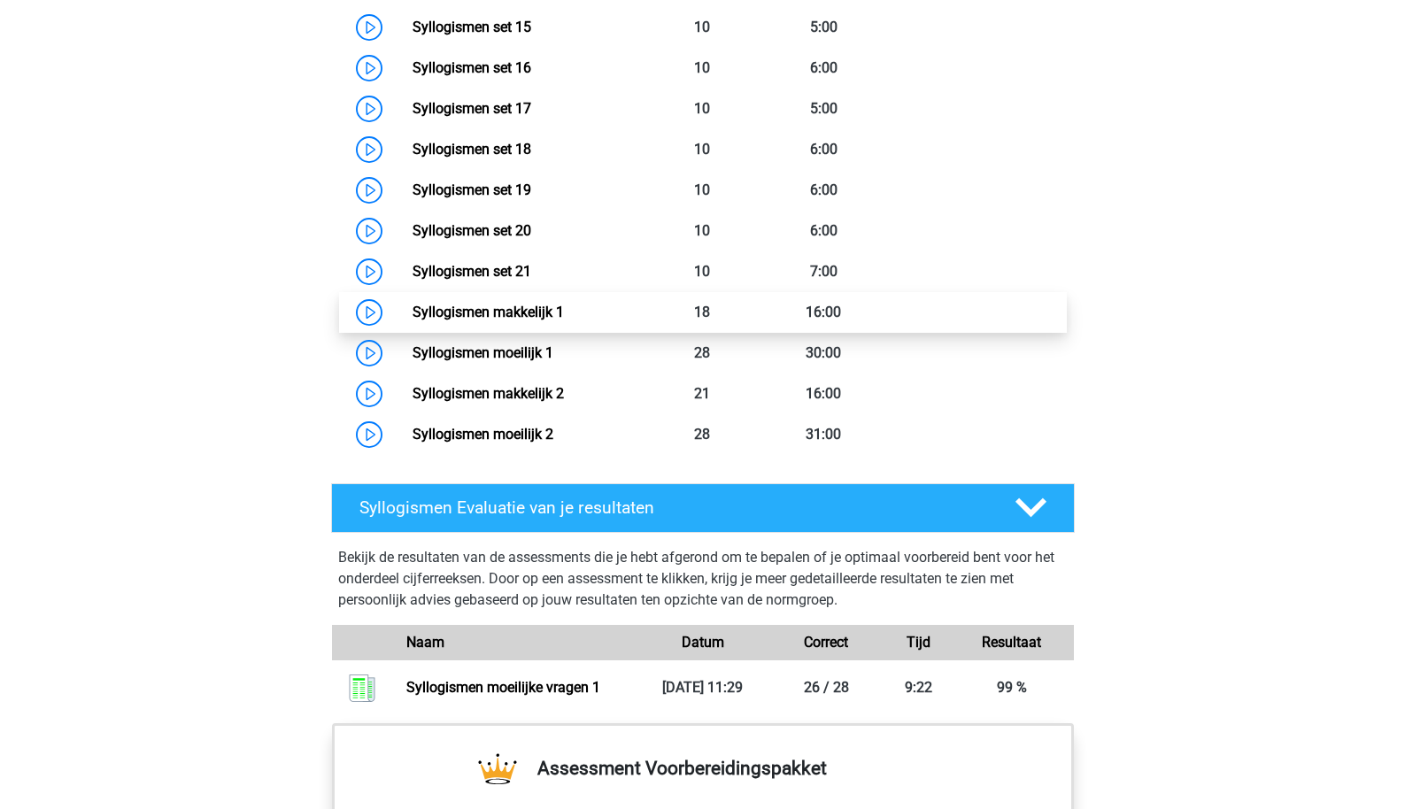
scroll to position [1700, 0]
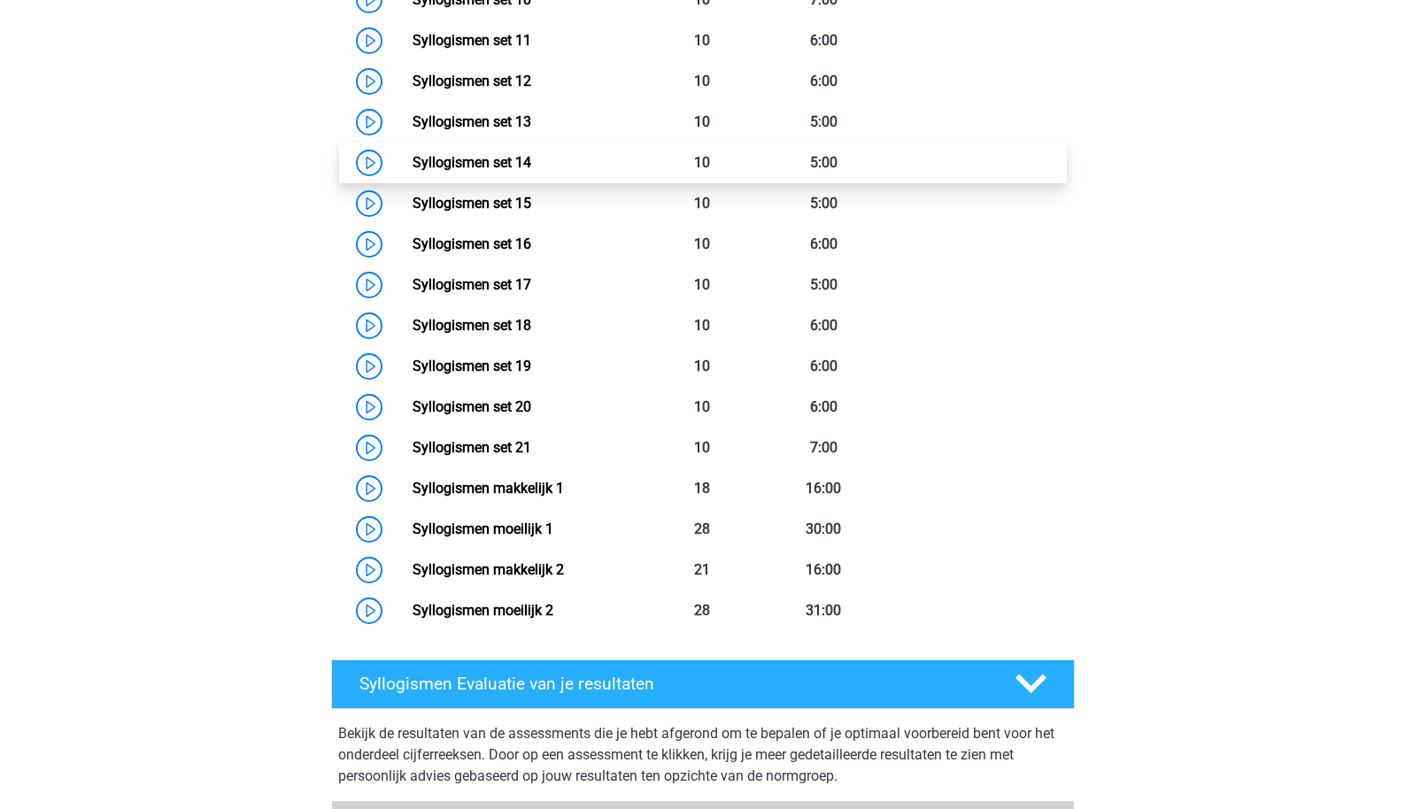
click at [515, 154] on link "Syllogismen set 14" at bounding box center [472, 162] width 119 height 17
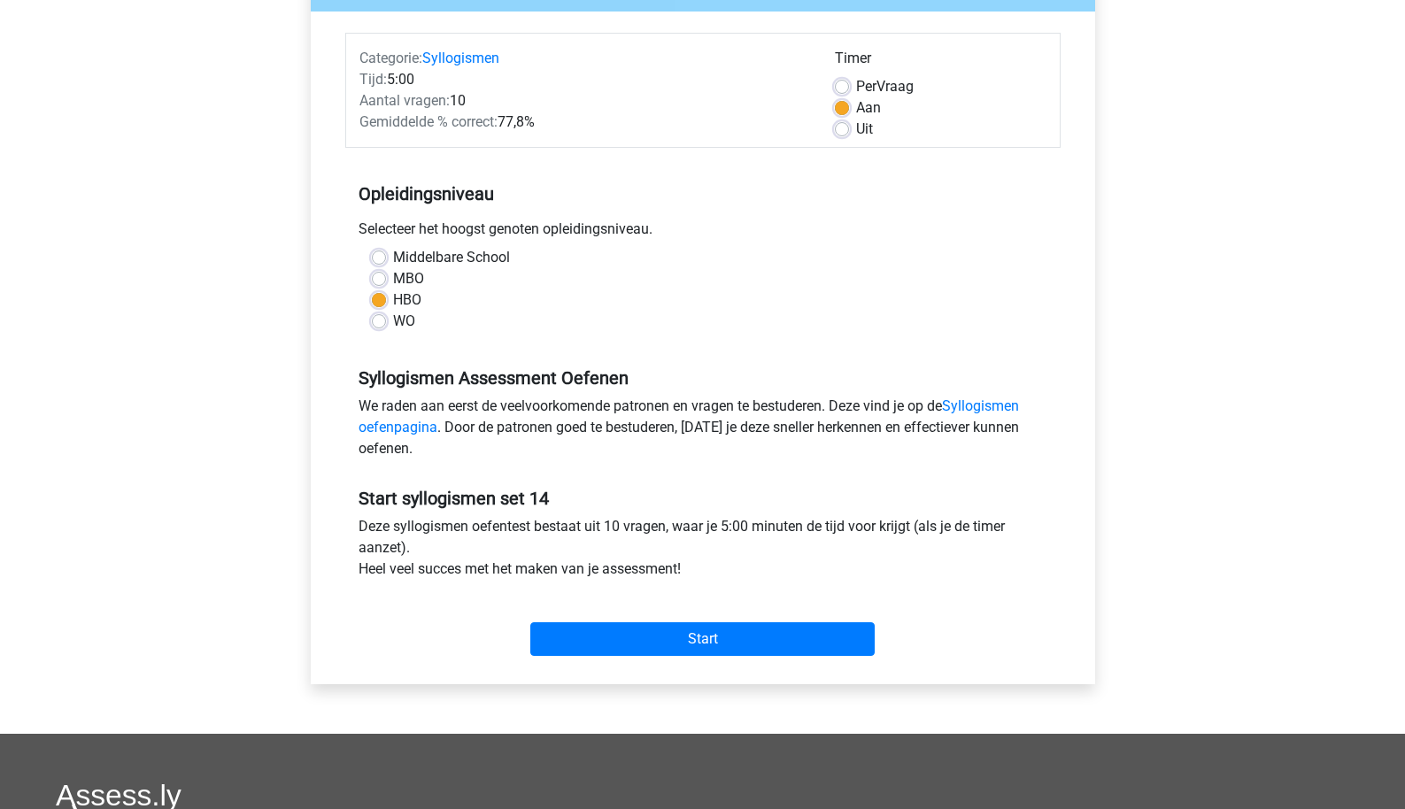
scroll to position [206, 0]
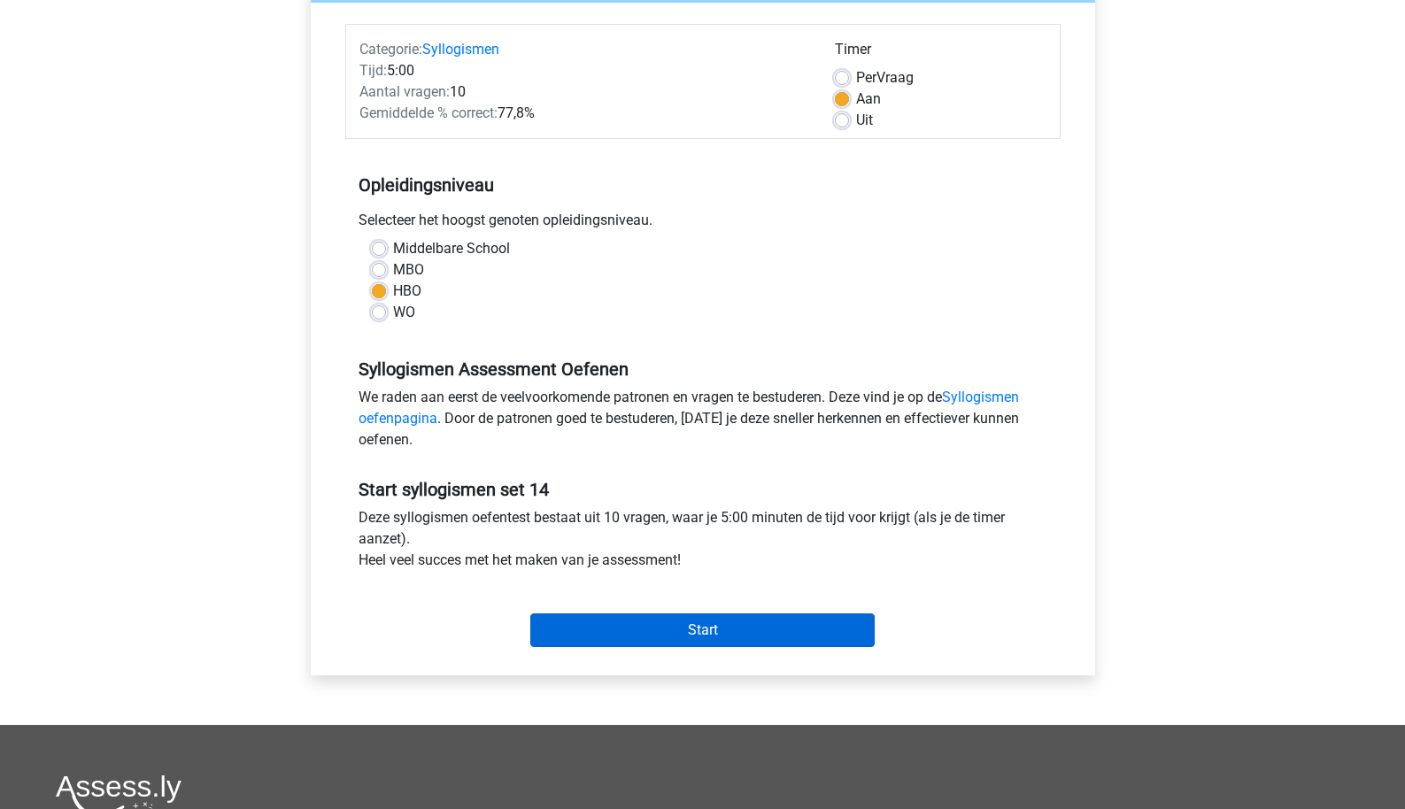
click at [615, 621] on input "Start" at bounding box center [702, 631] width 344 height 34
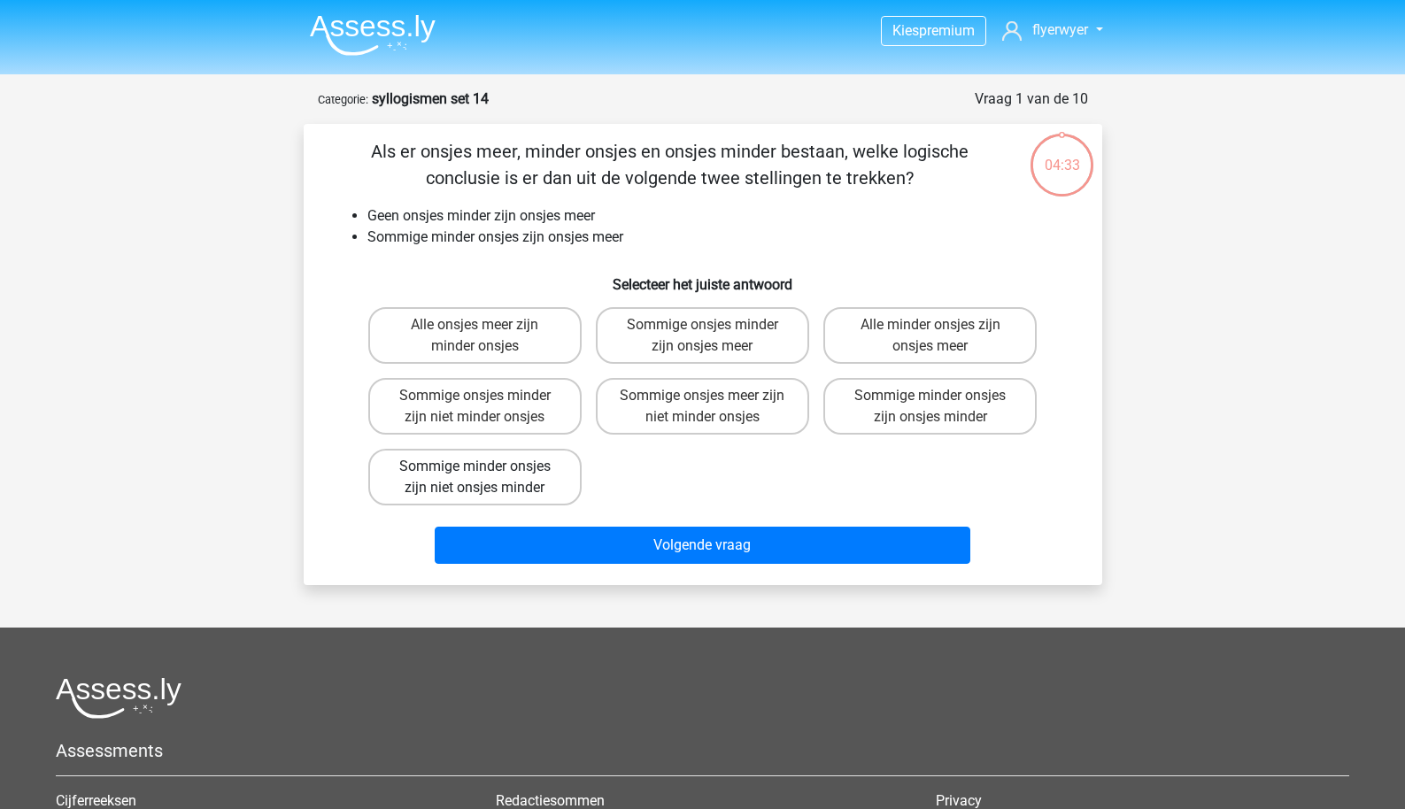
click at [509, 497] on label "Sommige minder onsjes zijn niet onsjes minder" at bounding box center [474, 477] width 213 height 57
click at [486, 478] on input "Sommige minder onsjes zijn niet onsjes minder" at bounding box center [481, 473] width 12 height 12
radio input "true"
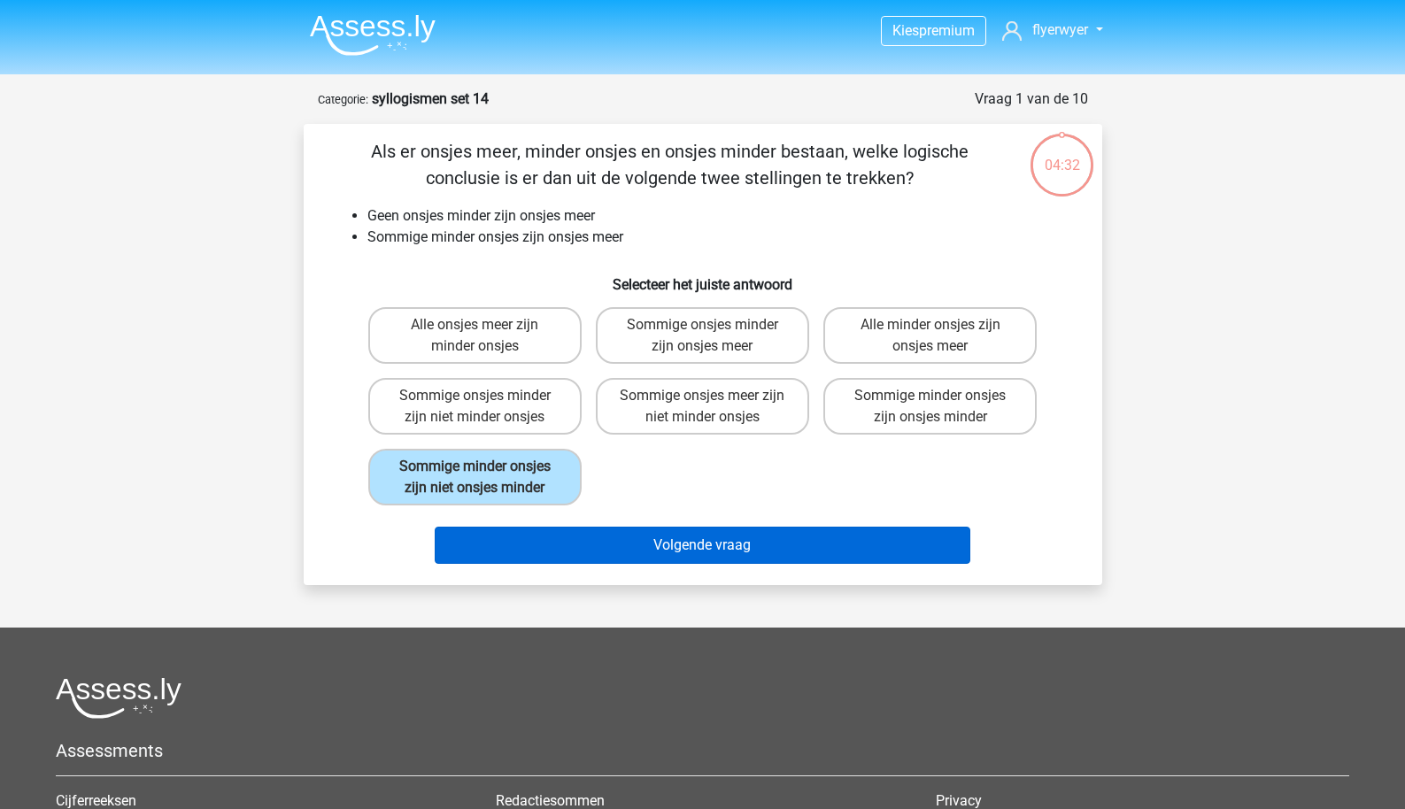
click at [523, 564] on button "Volgende vraag" at bounding box center [703, 545] width 536 height 37
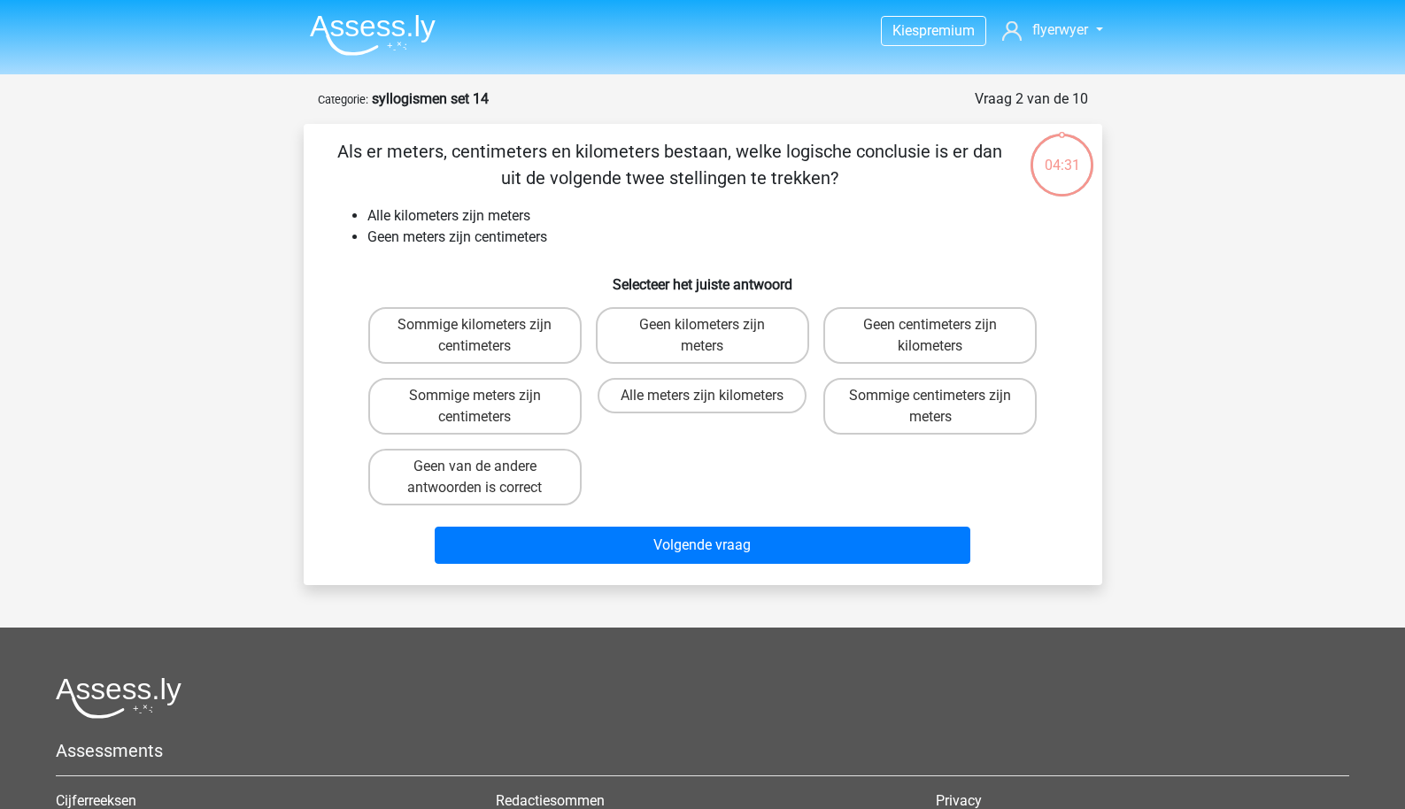
scroll to position [89, 0]
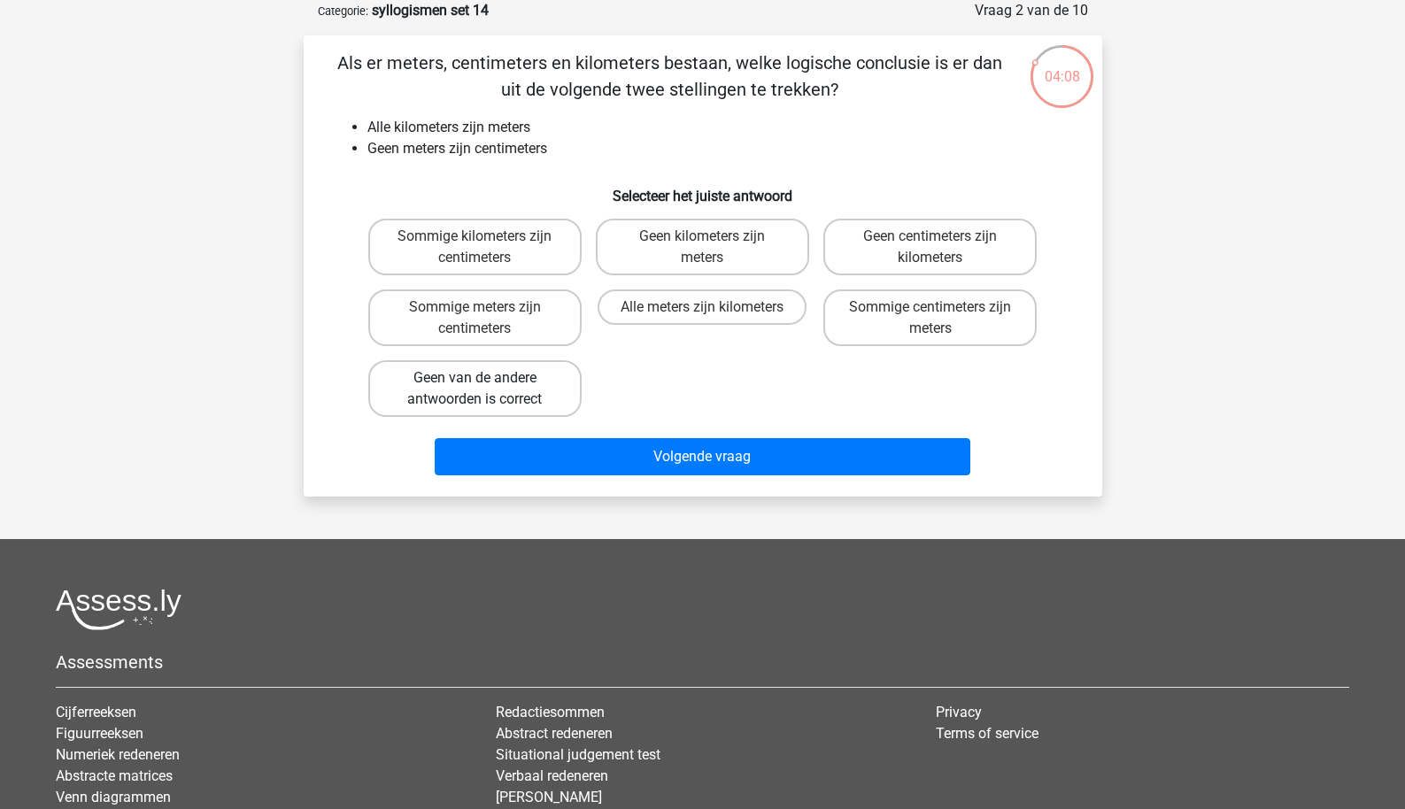
click at [561, 383] on label "Geen van de andere antwoorden is correct" at bounding box center [474, 388] width 213 height 57
click at [486, 383] on input "Geen van de andere antwoorden is correct" at bounding box center [481, 384] width 12 height 12
radio input "true"
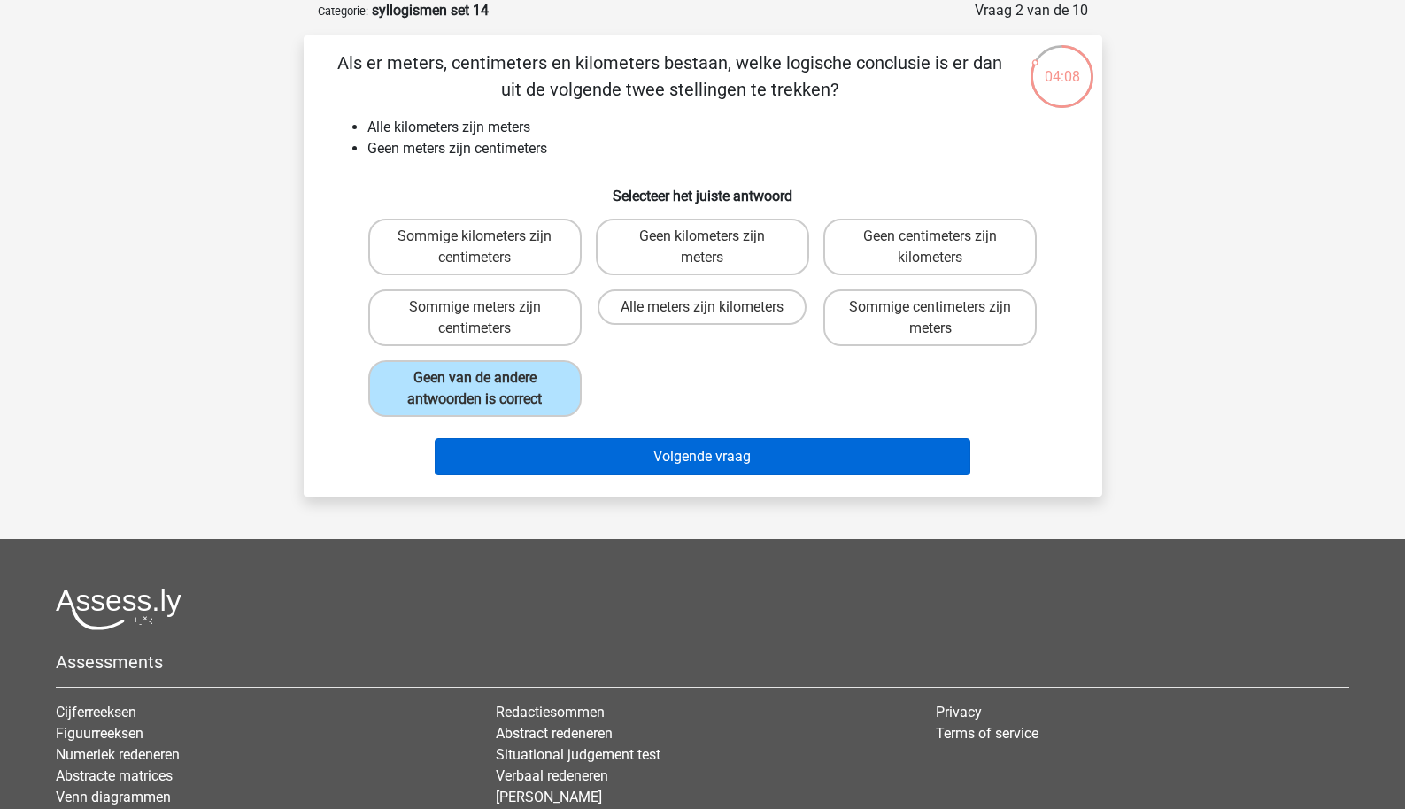
click at [585, 453] on button "Volgende vraag" at bounding box center [703, 456] width 536 height 37
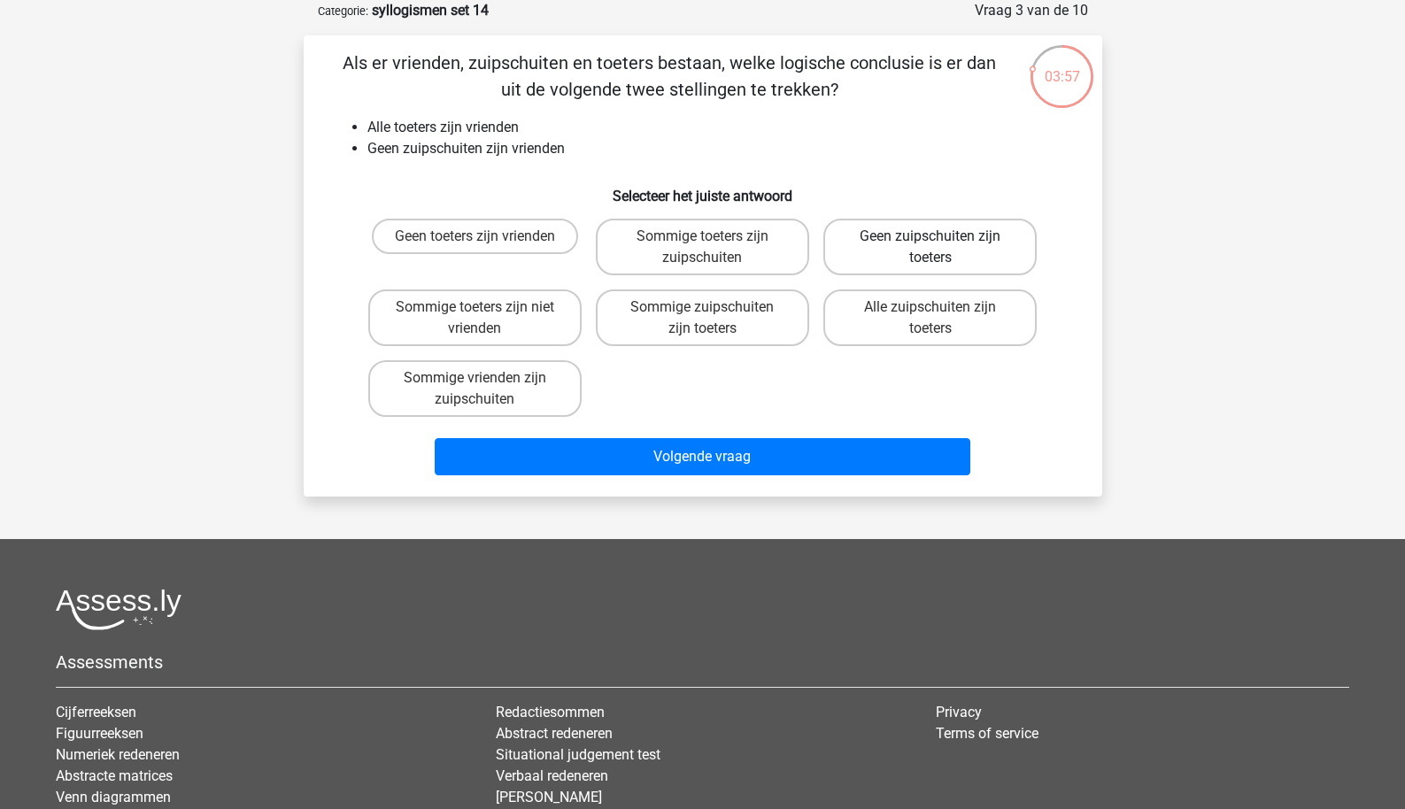
click at [883, 261] on label "Geen zuipschuiten zijn toeters" at bounding box center [930, 247] width 213 height 57
click at [931, 248] on input "Geen zuipschuiten zijn toeters" at bounding box center [937, 242] width 12 height 12
radio input "true"
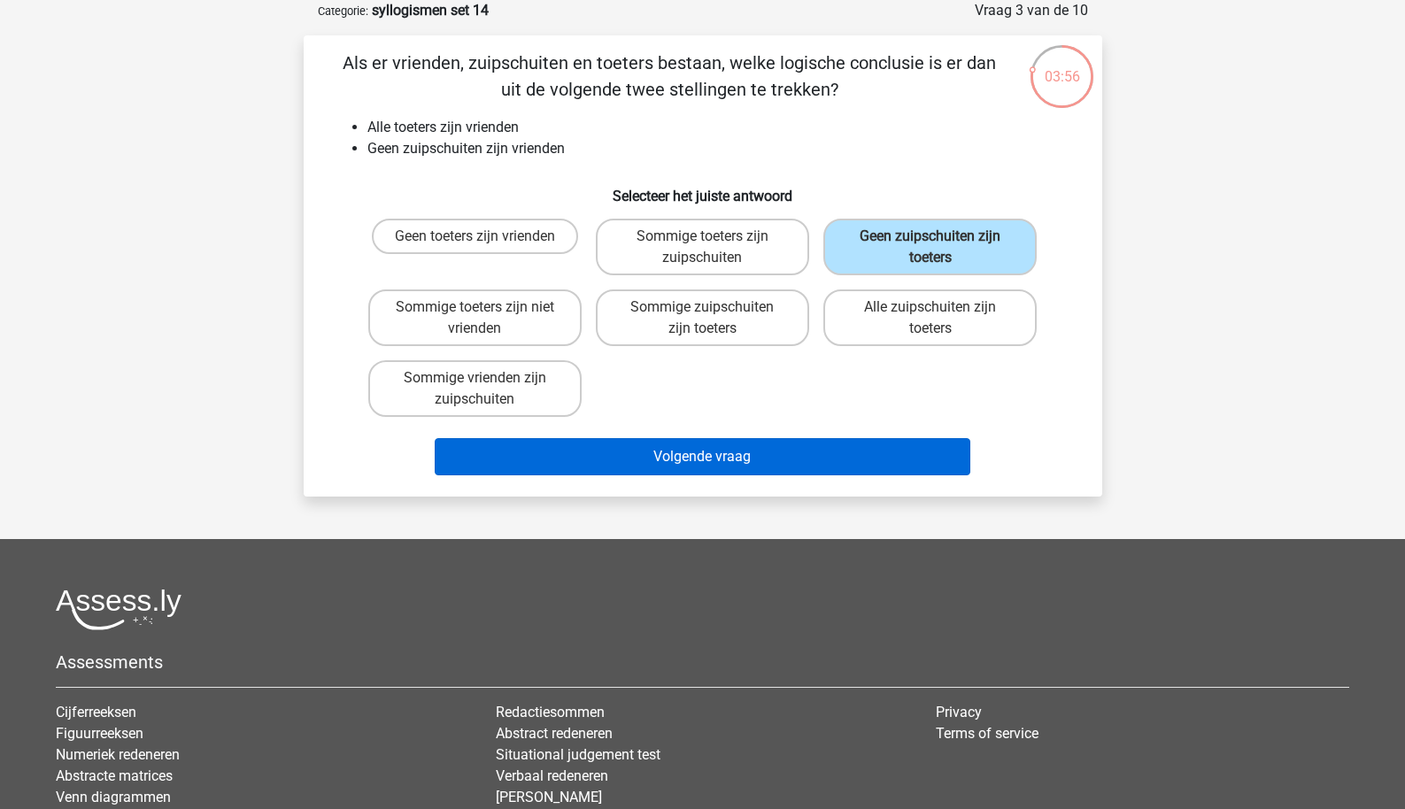
click at [715, 460] on button "Volgende vraag" at bounding box center [703, 456] width 536 height 37
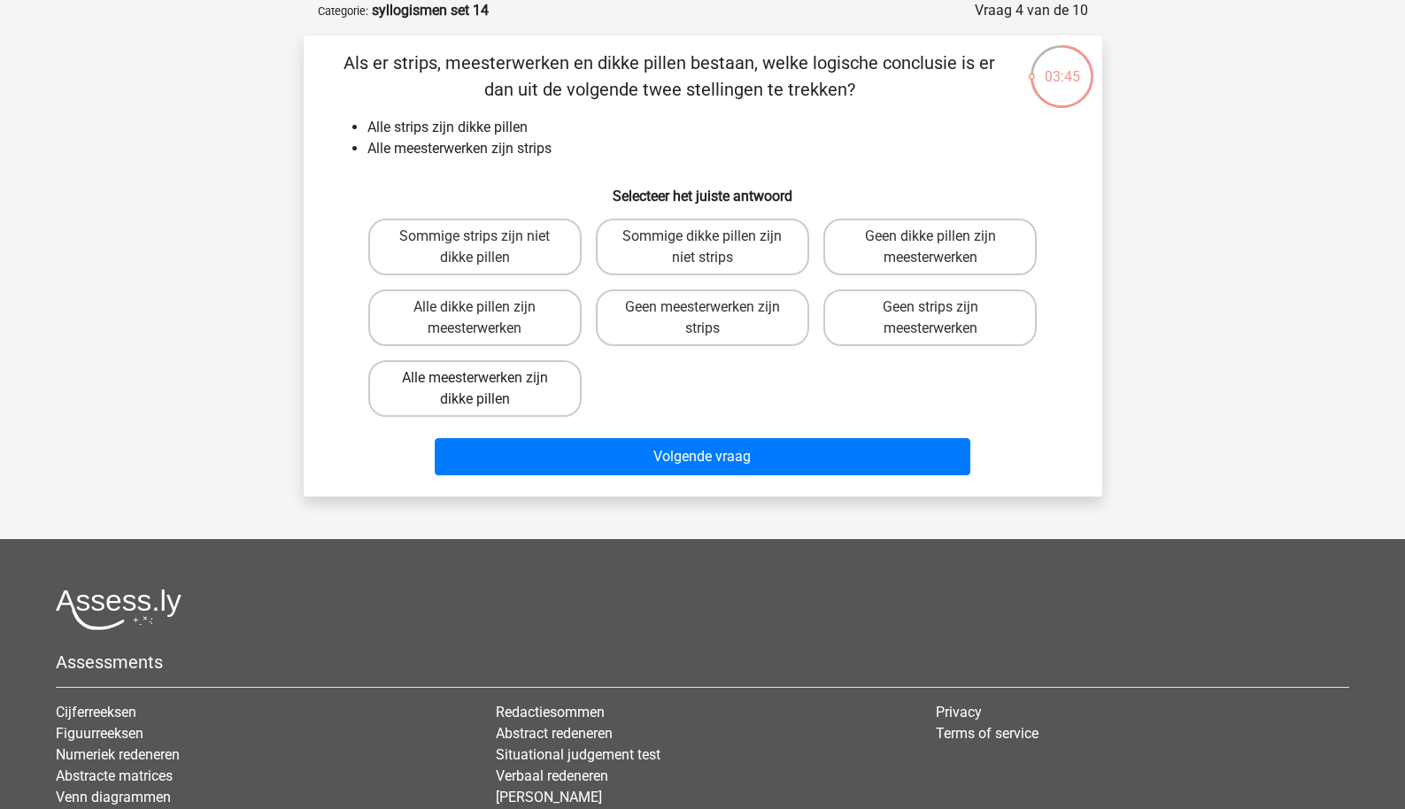
click at [555, 400] on label "Alle meesterwerken zijn dikke pillen" at bounding box center [474, 388] width 213 height 57
click at [486, 390] on input "Alle meesterwerken zijn dikke pillen" at bounding box center [481, 384] width 12 height 12
radio input "true"
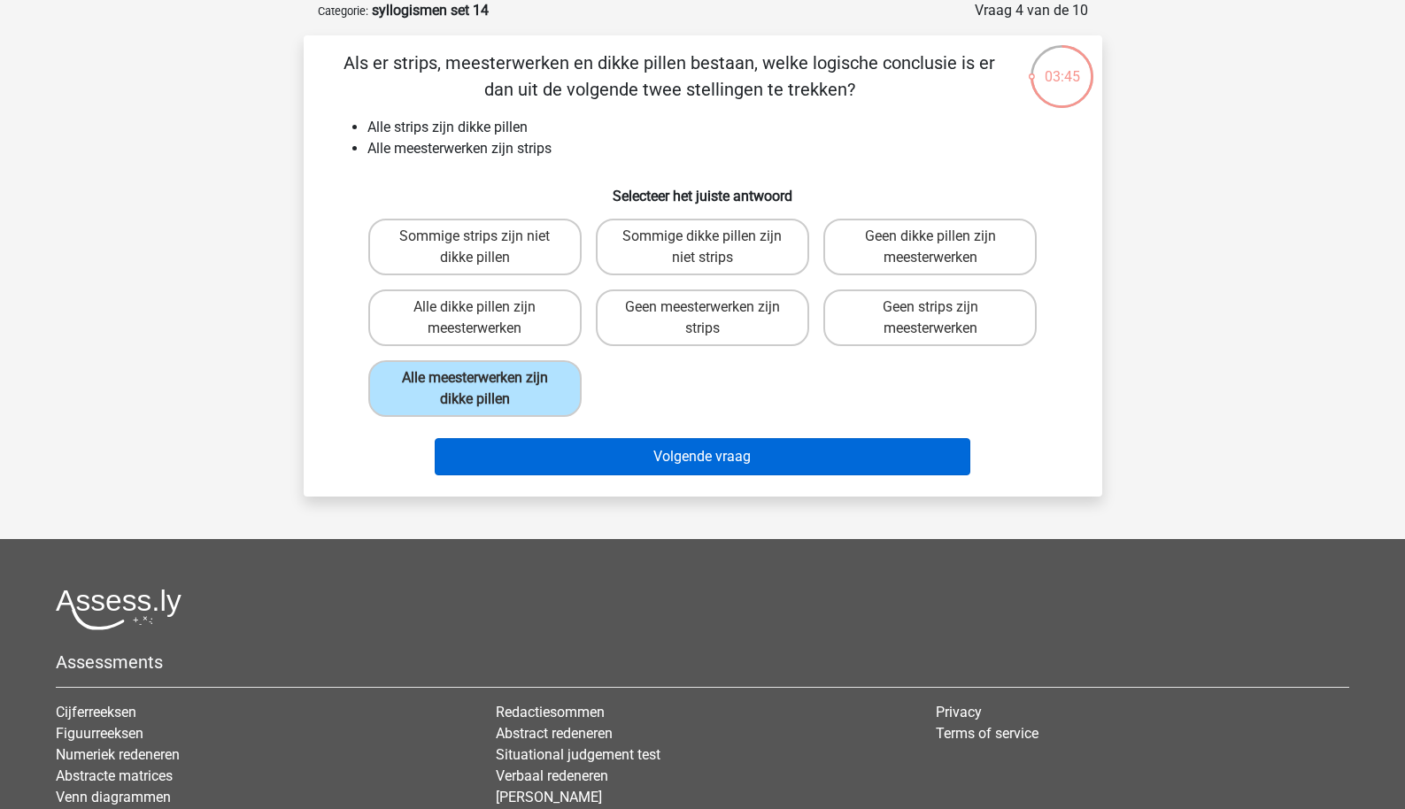
click at [582, 451] on button "Volgende vraag" at bounding box center [703, 456] width 536 height 37
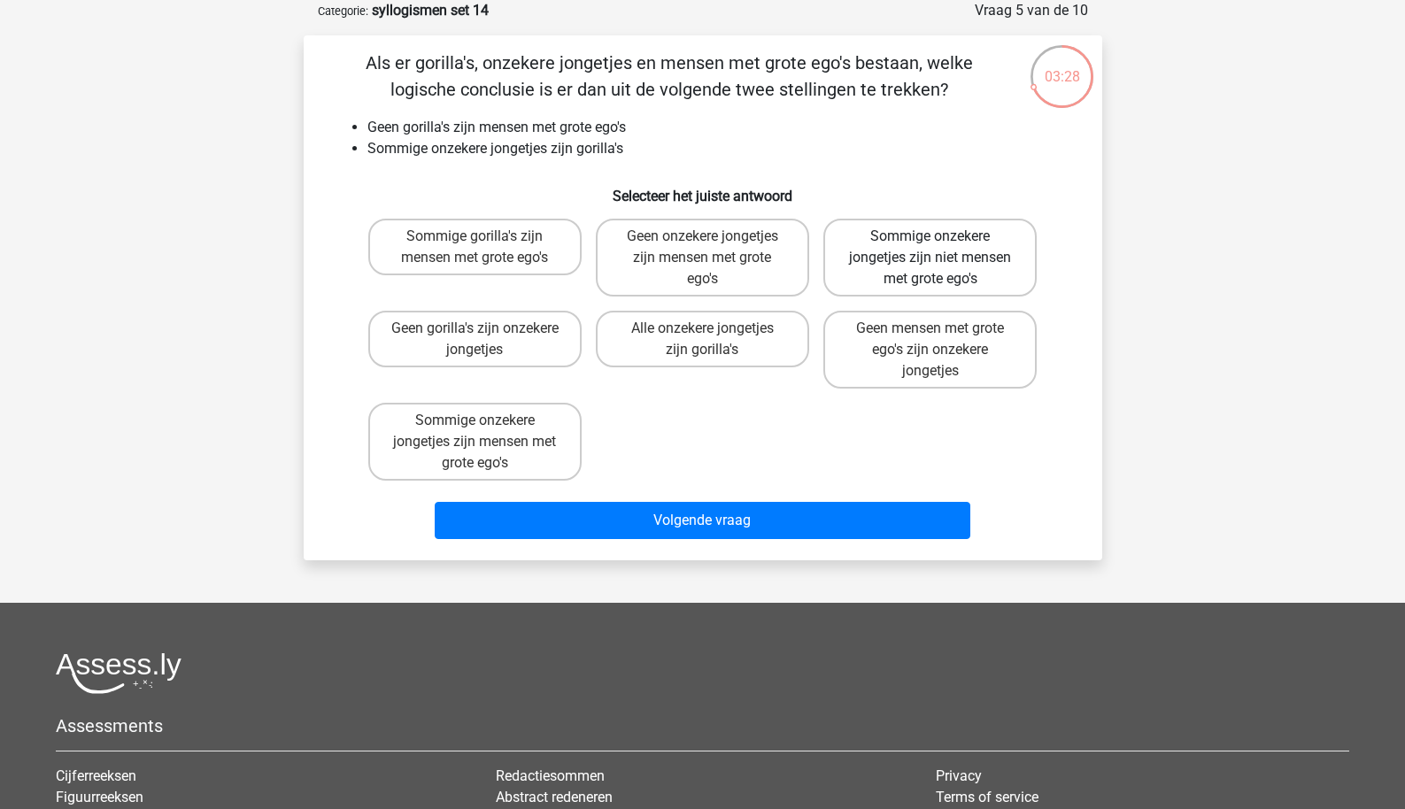
click at [902, 273] on label "Sommige onzekere jongetjes zijn niet mensen met grote ego's" at bounding box center [930, 258] width 213 height 78
click at [931, 248] on input "Sommige onzekere jongetjes zijn niet mensen met grote ego's" at bounding box center [937, 242] width 12 height 12
radio input "true"
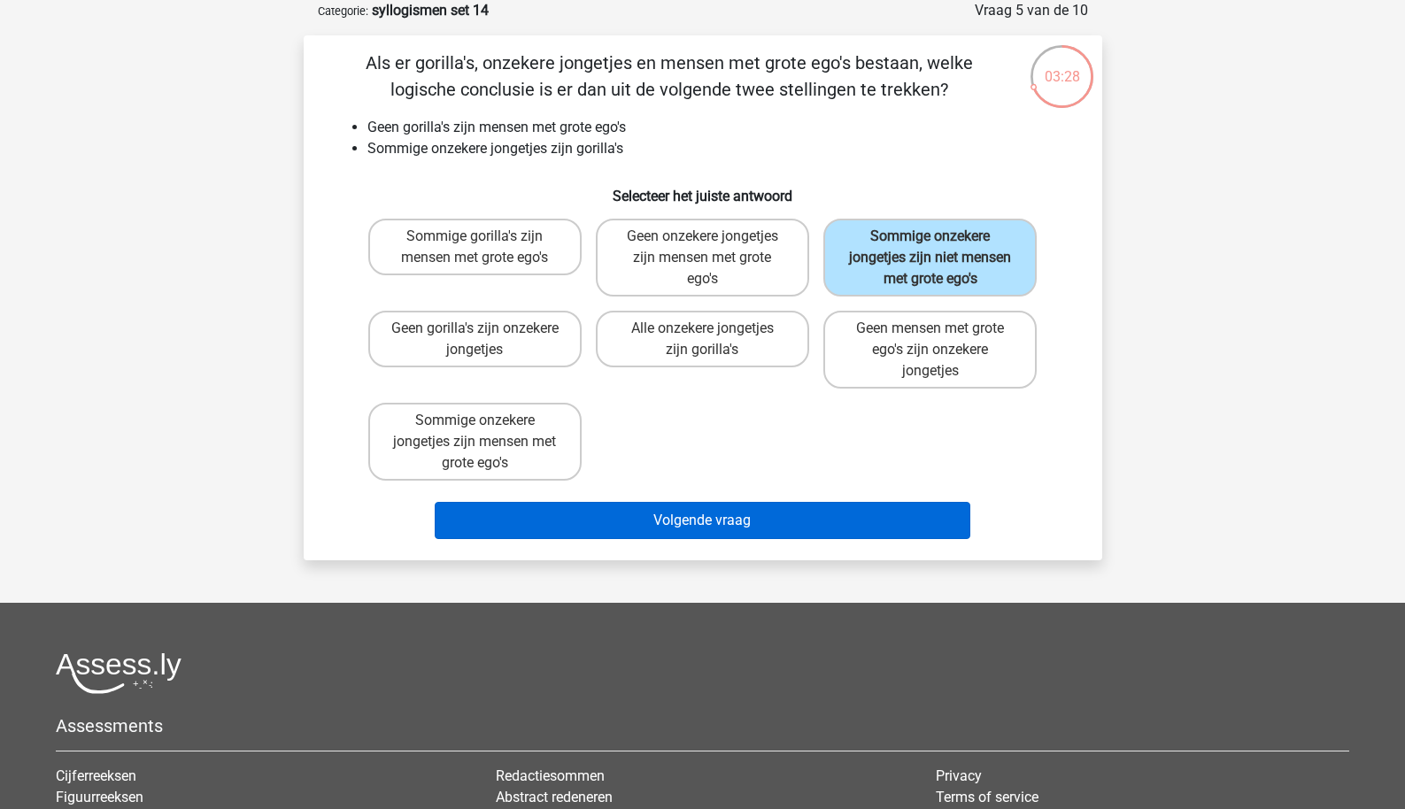
click at [712, 533] on button "Volgende vraag" at bounding box center [703, 520] width 536 height 37
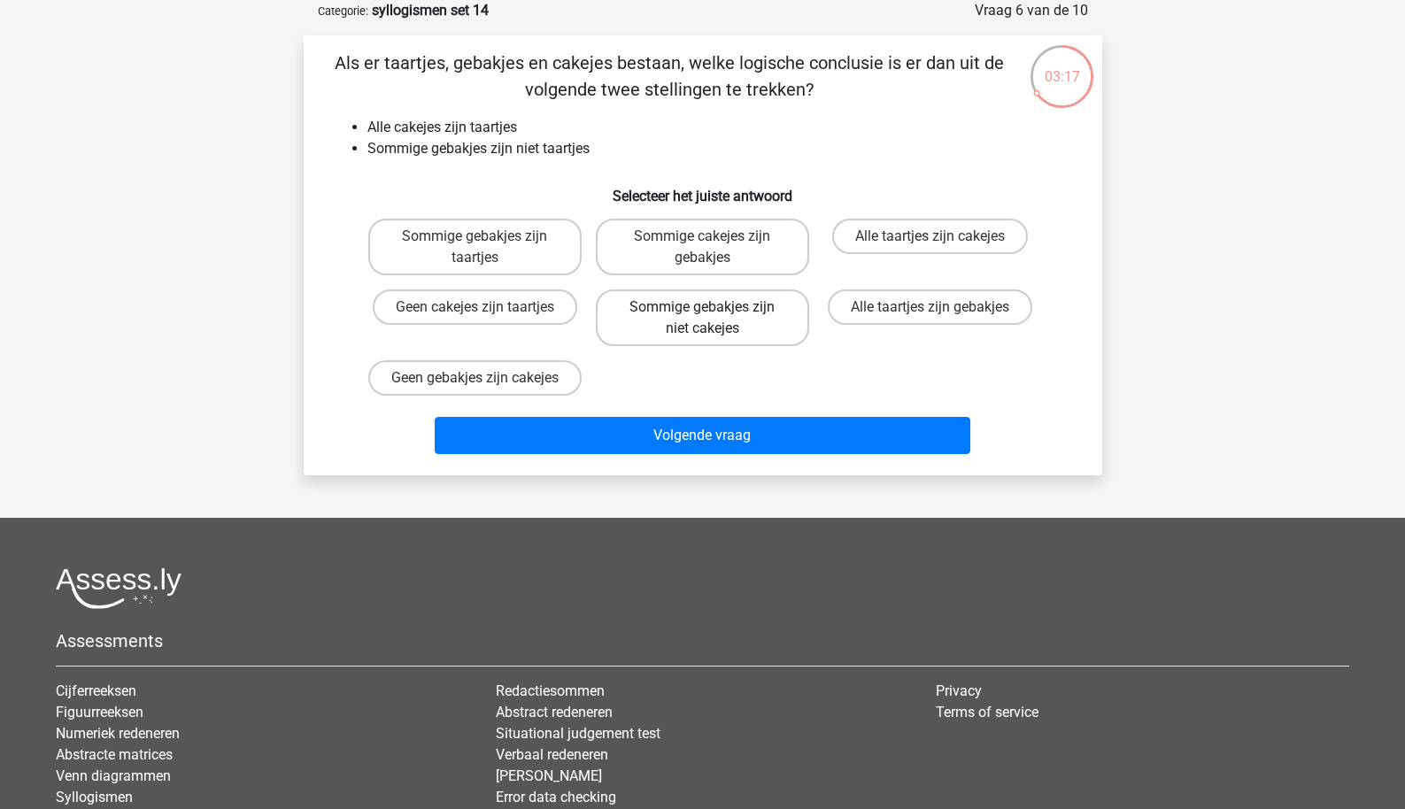
click at [736, 331] on label "Sommige gebakjes zijn niet cakejes" at bounding box center [702, 318] width 213 height 57
click at [714, 319] on input "Sommige gebakjes zijn niet cakejes" at bounding box center [708, 313] width 12 height 12
radio input "true"
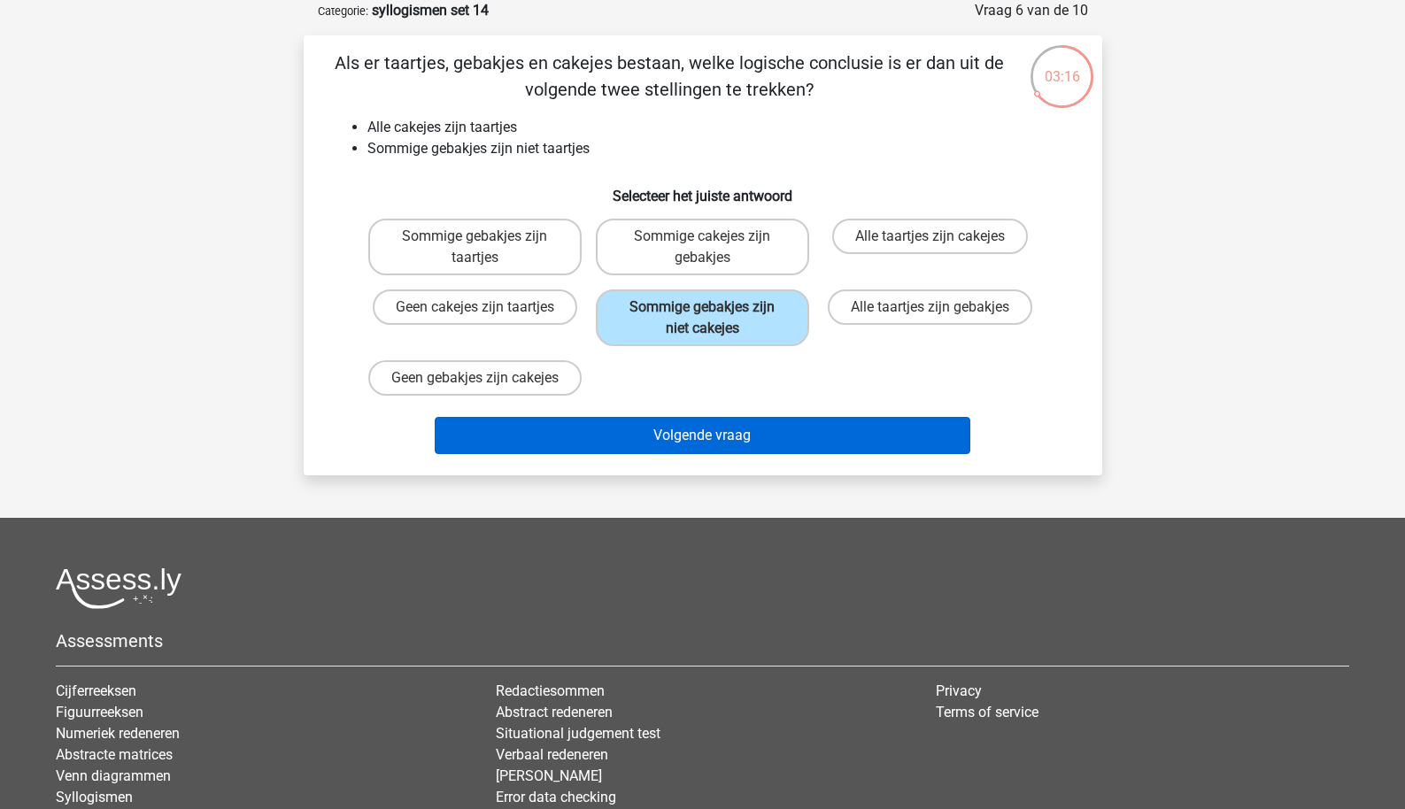
click at [686, 447] on button "Volgende vraag" at bounding box center [703, 435] width 536 height 37
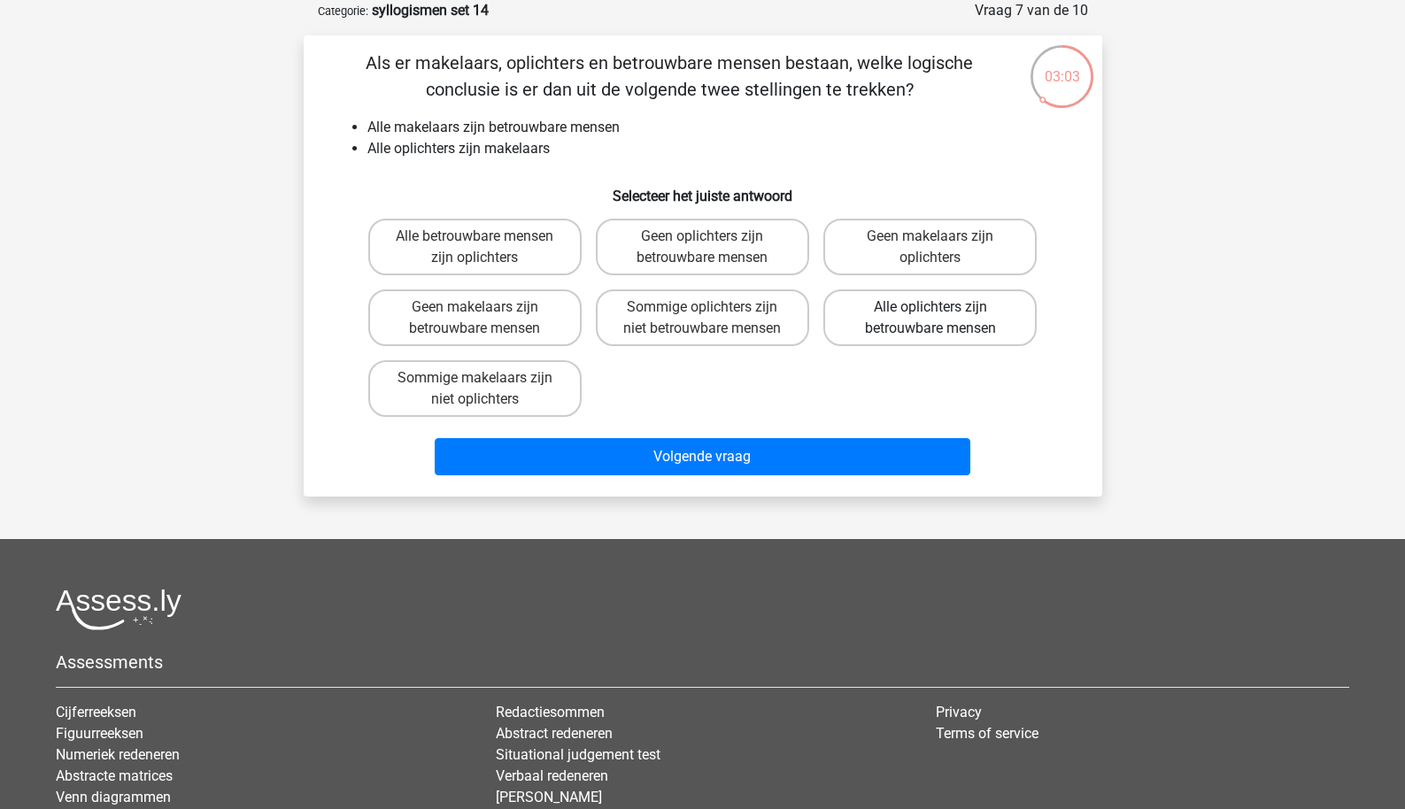
click at [870, 329] on label "Alle oplichters zijn betrouwbare mensen" at bounding box center [930, 318] width 213 height 57
click at [931, 319] on input "Alle oplichters zijn betrouwbare mensen" at bounding box center [937, 313] width 12 height 12
radio input "true"
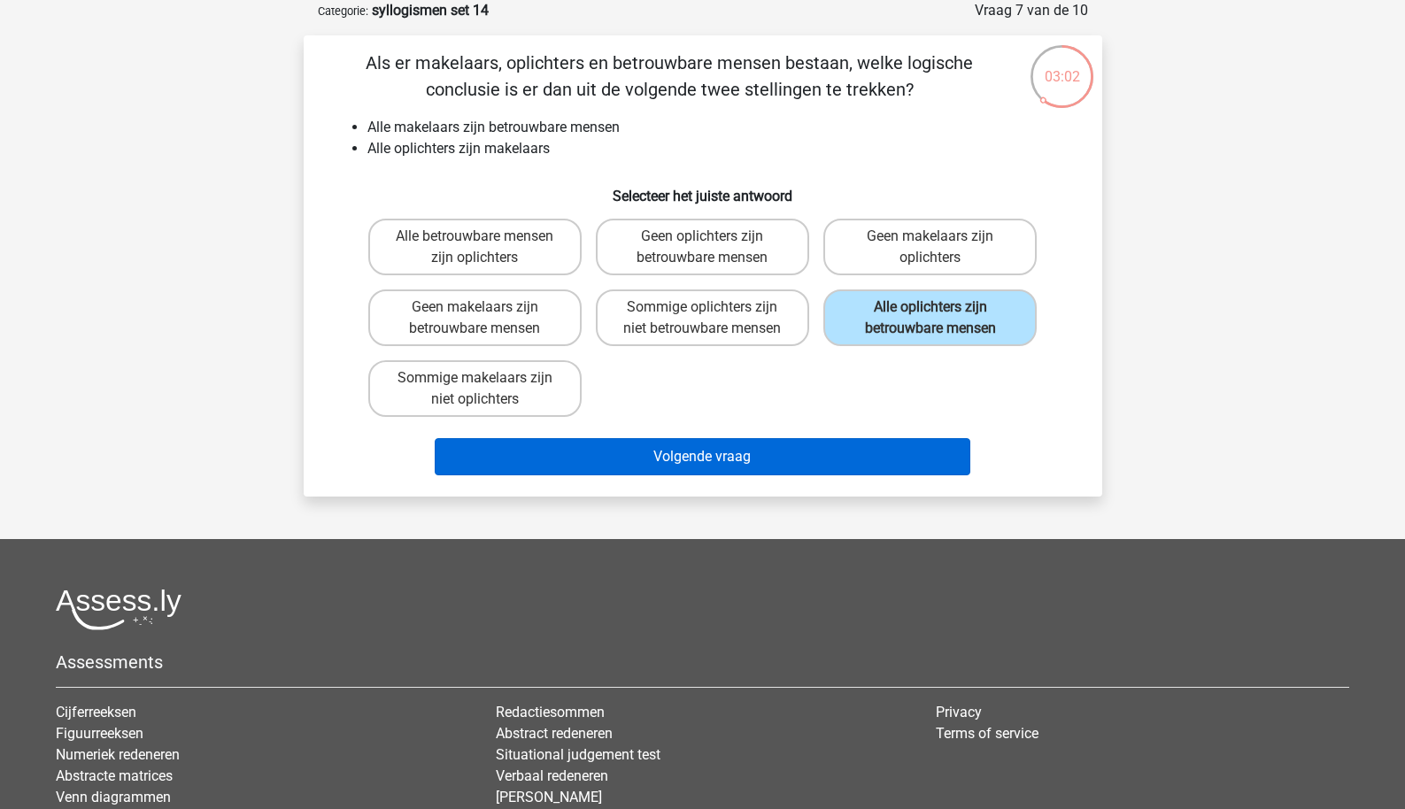
click at [774, 465] on button "Volgende vraag" at bounding box center [703, 456] width 536 height 37
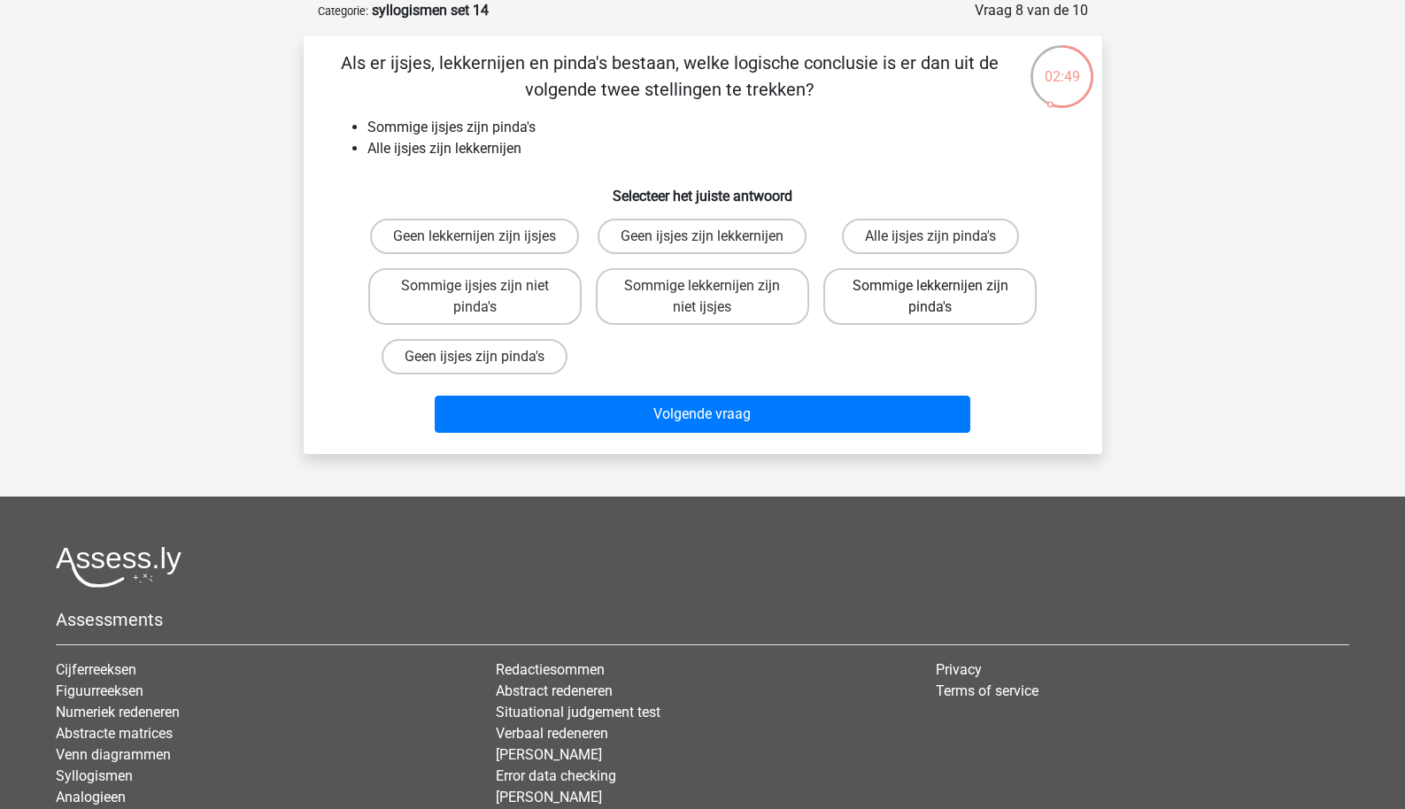
click at [907, 300] on label "Sommige lekkernijen zijn pinda's" at bounding box center [930, 296] width 213 height 57
click at [931, 298] on input "Sommige lekkernijen zijn pinda's" at bounding box center [937, 292] width 12 height 12
radio input "true"
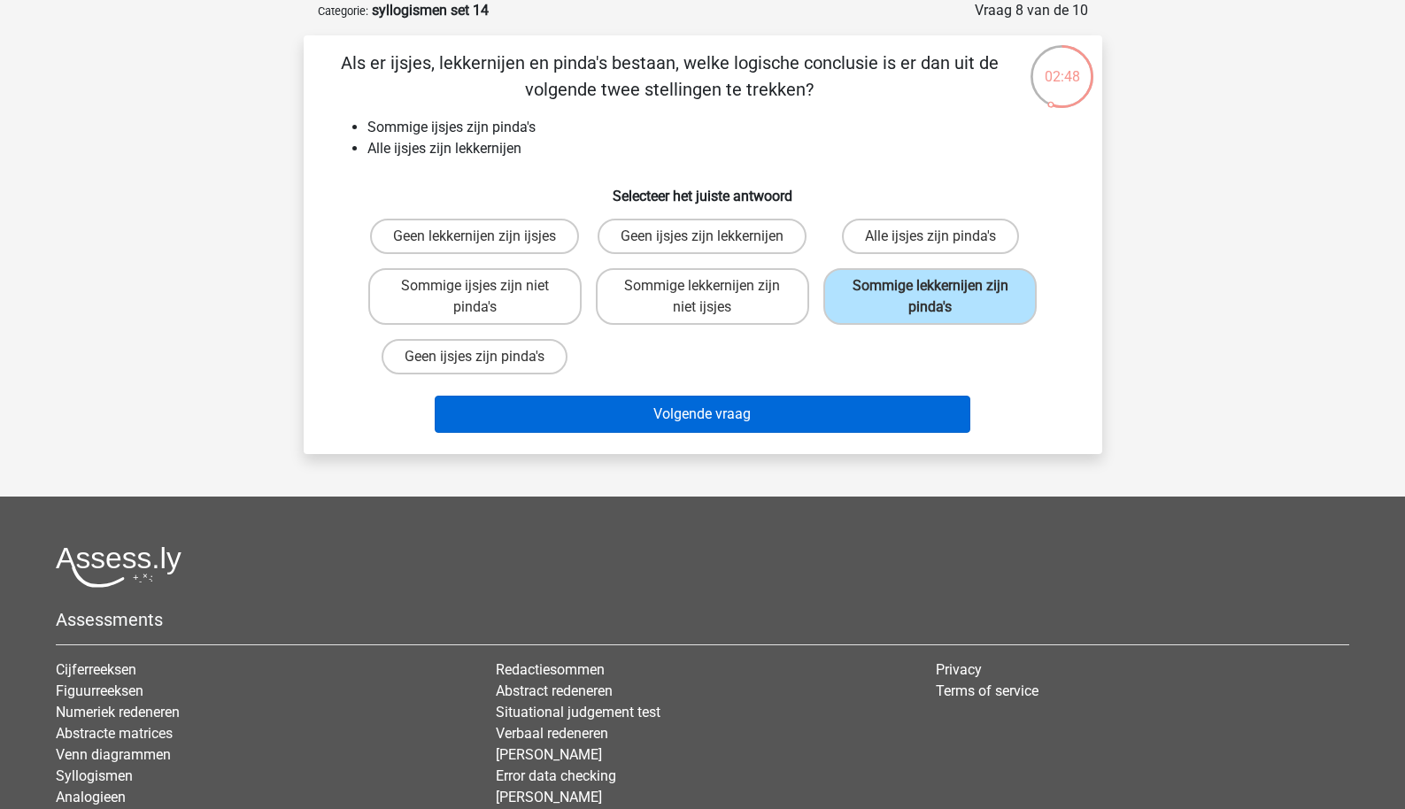
click at [810, 414] on button "Volgende vraag" at bounding box center [703, 414] width 536 height 37
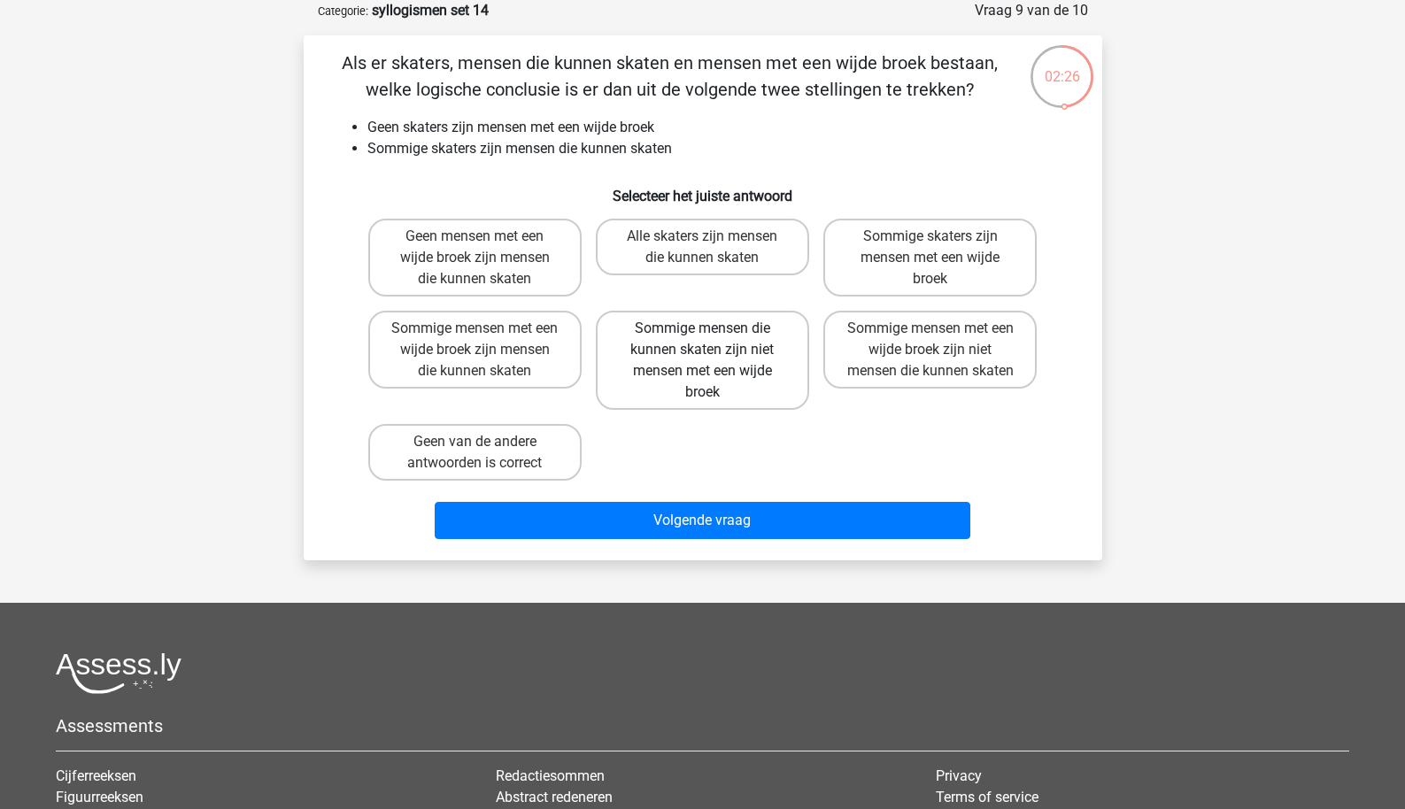
click at [682, 387] on label "Sommige mensen die kunnen skaten zijn niet mensen met een wijde broek" at bounding box center [702, 360] width 213 height 99
click at [702, 340] on input "Sommige mensen die kunnen skaten zijn niet mensen met een wijde broek" at bounding box center [708, 335] width 12 height 12
radio input "true"
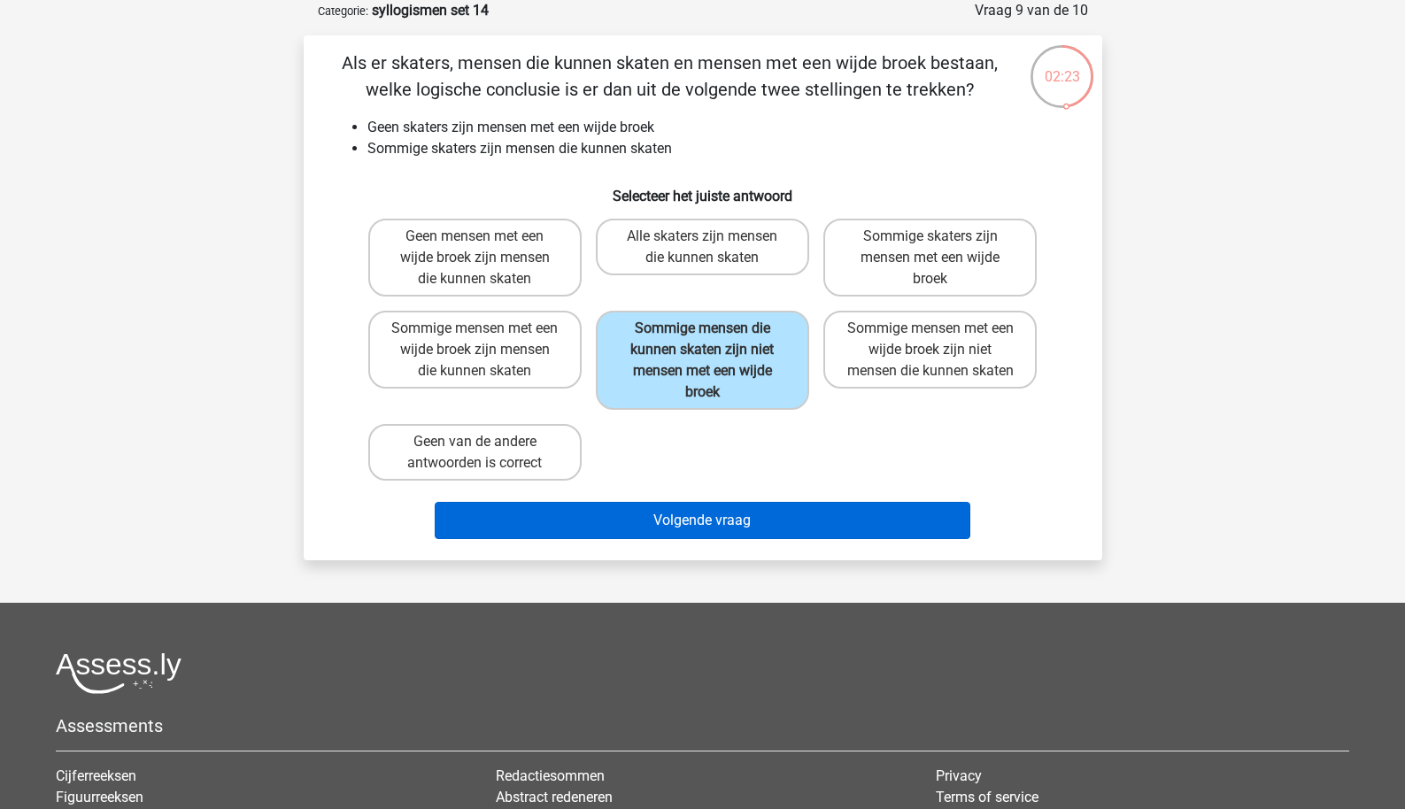
click at [665, 519] on button "Volgende vraag" at bounding box center [703, 520] width 536 height 37
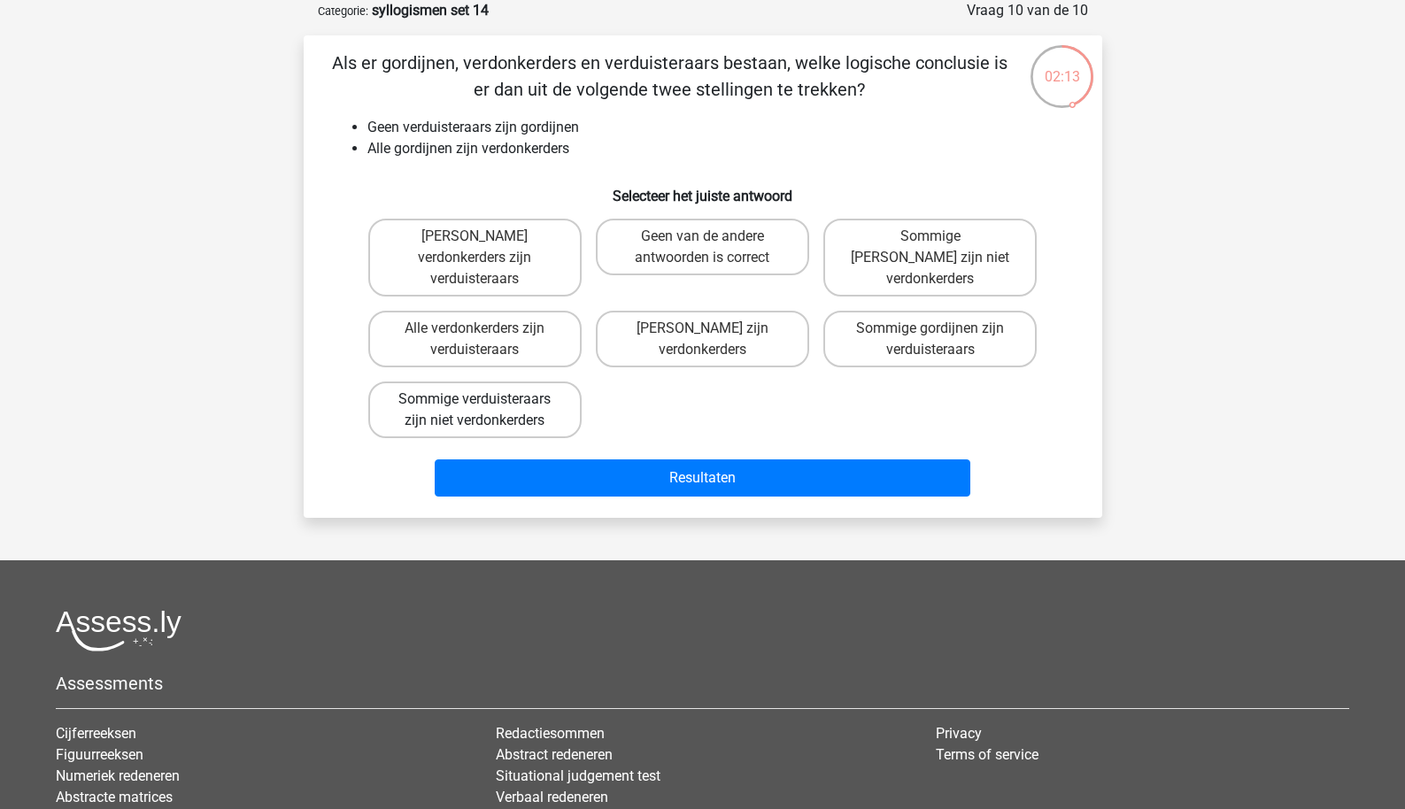
click at [515, 399] on label "Sommige verduisteraars zijn niet verdonkerders" at bounding box center [474, 410] width 213 height 57
click at [486, 399] on input "Sommige verduisteraars zijn niet verdonkerders" at bounding box center [481, 405] width 12 height 12
radio input "true"
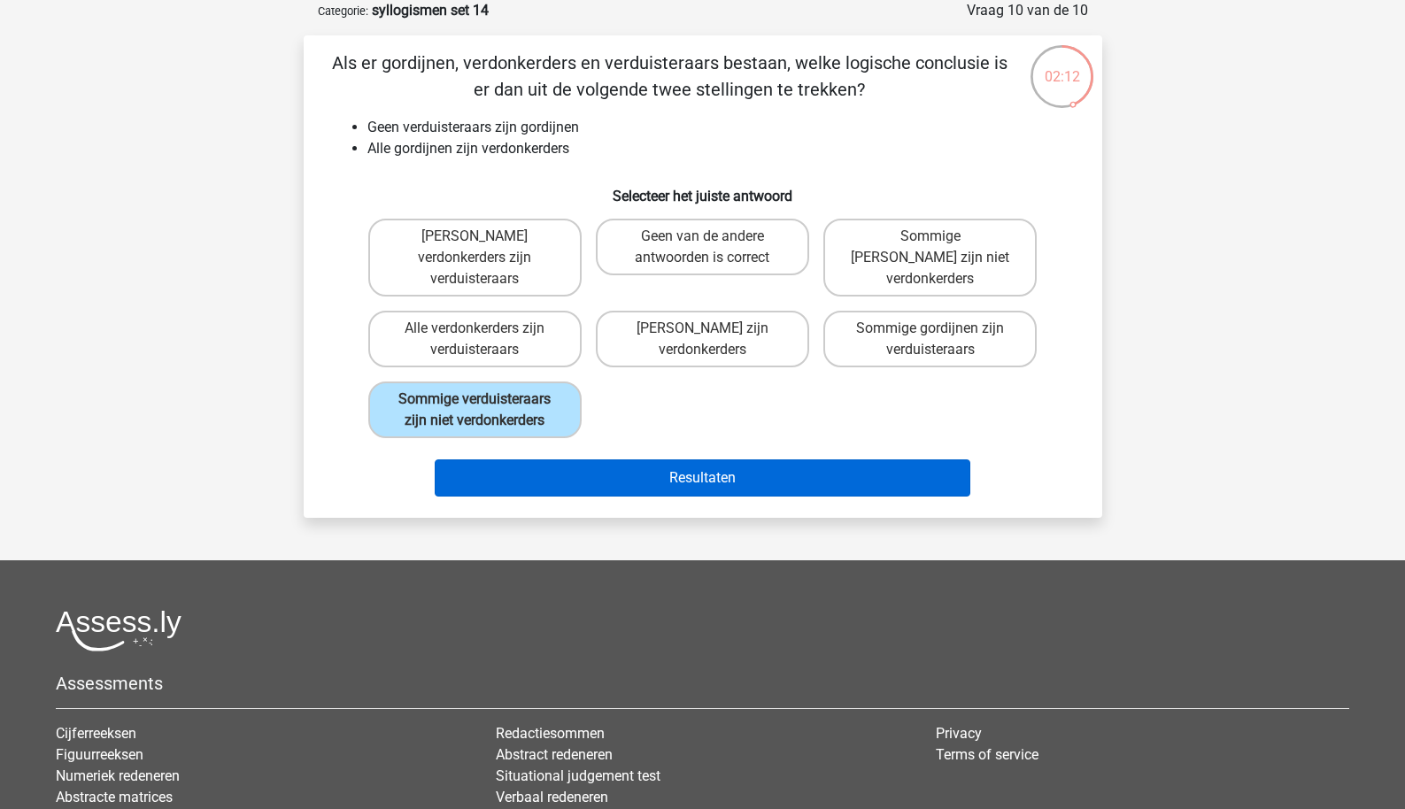
click at [584, 484] on button "Resultaten" at bounding box center [703, 478] width 536 height 37
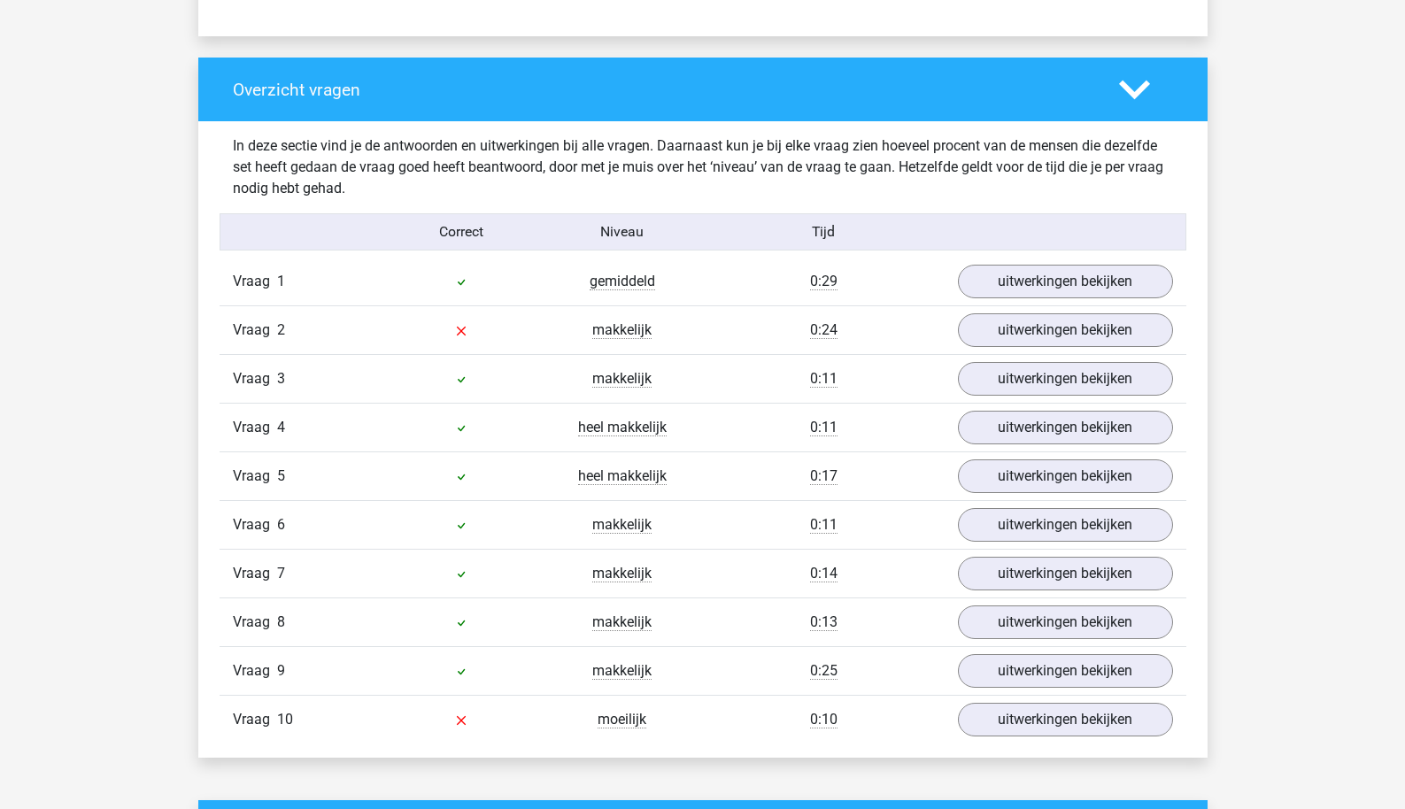
scroll to position [1311, 0]
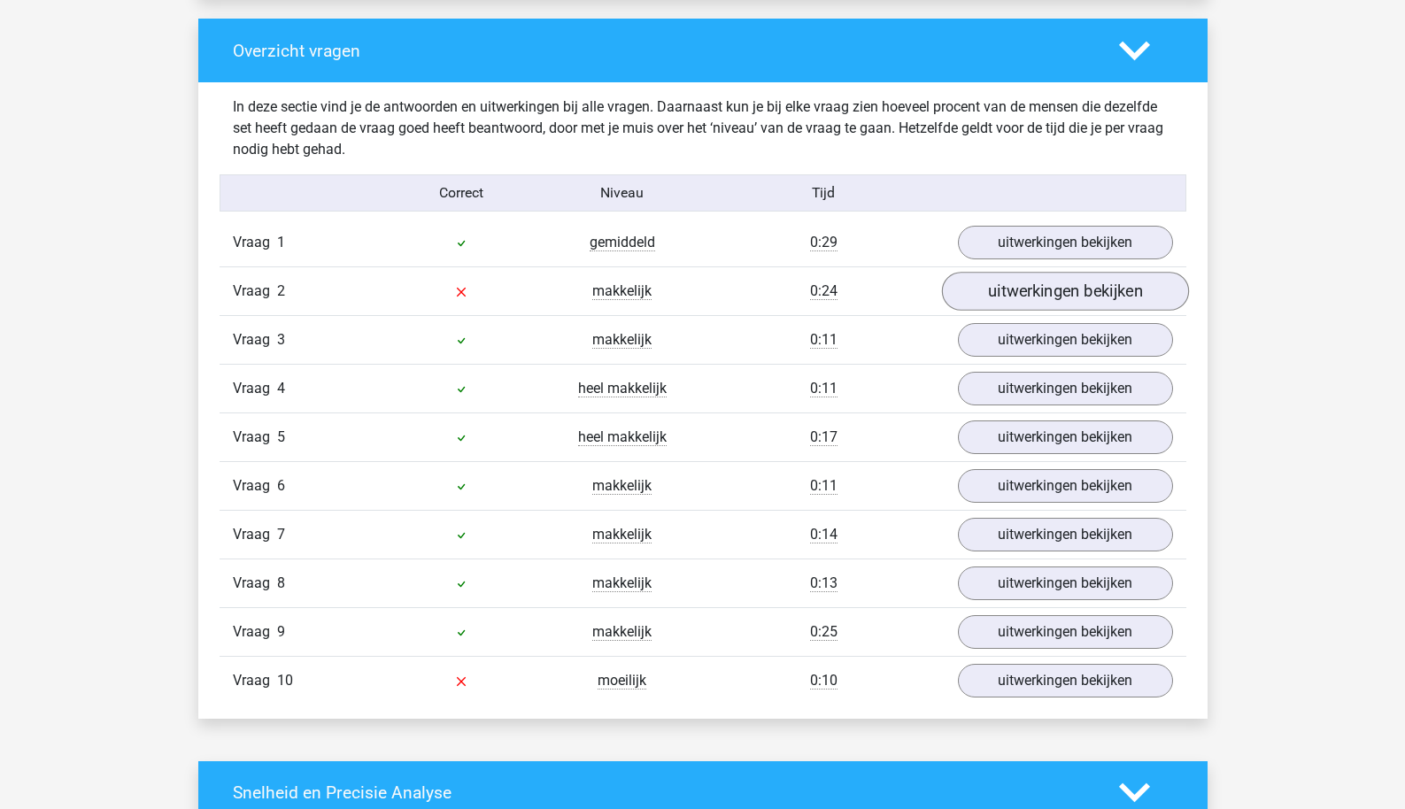
click at [1016, 279] on link "uitwerkingen bekijken" at bounding box center [1064, 291] width 247 height 39
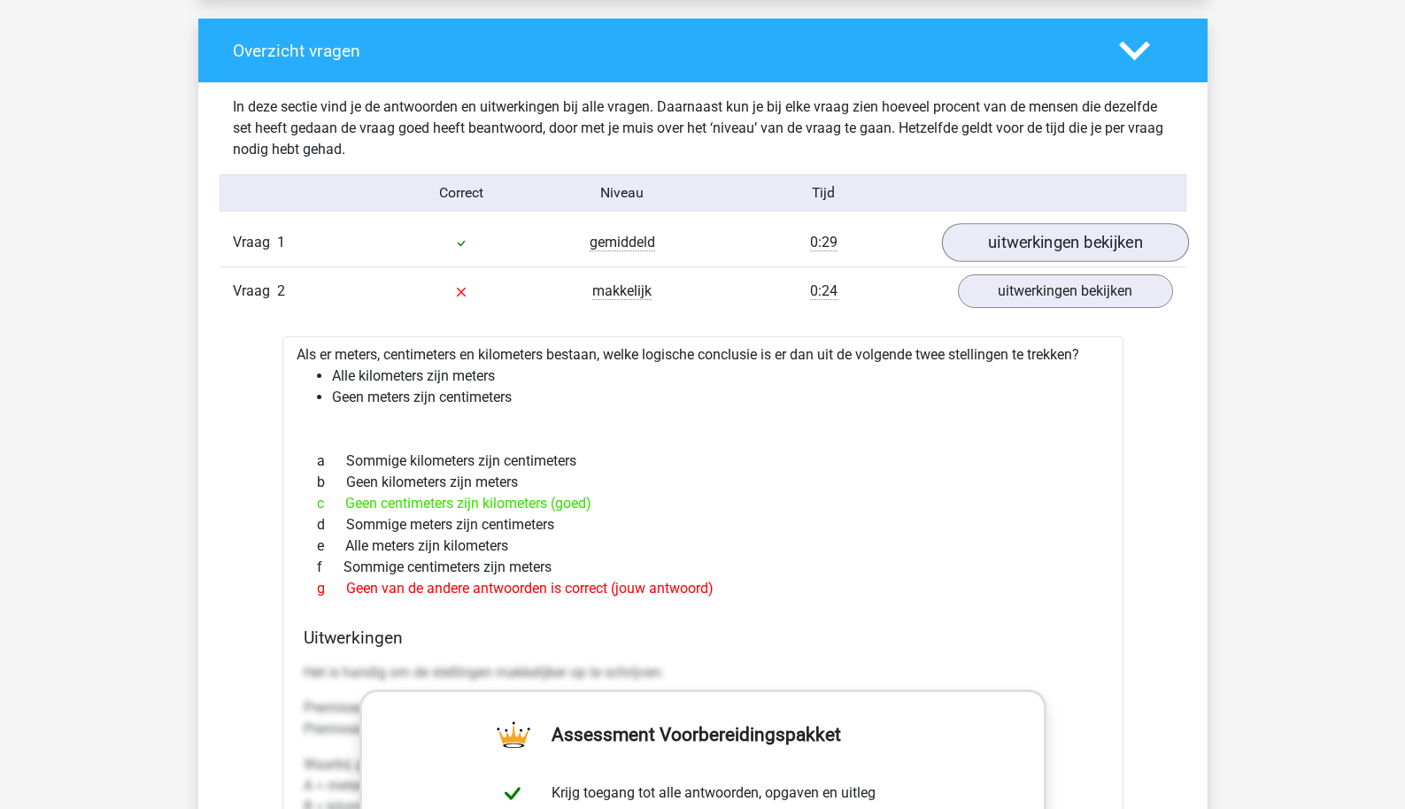
click at [1037, 234] on link "uitwerkingen bekijken" at bounding box center [1064, 242] width 247 height 39
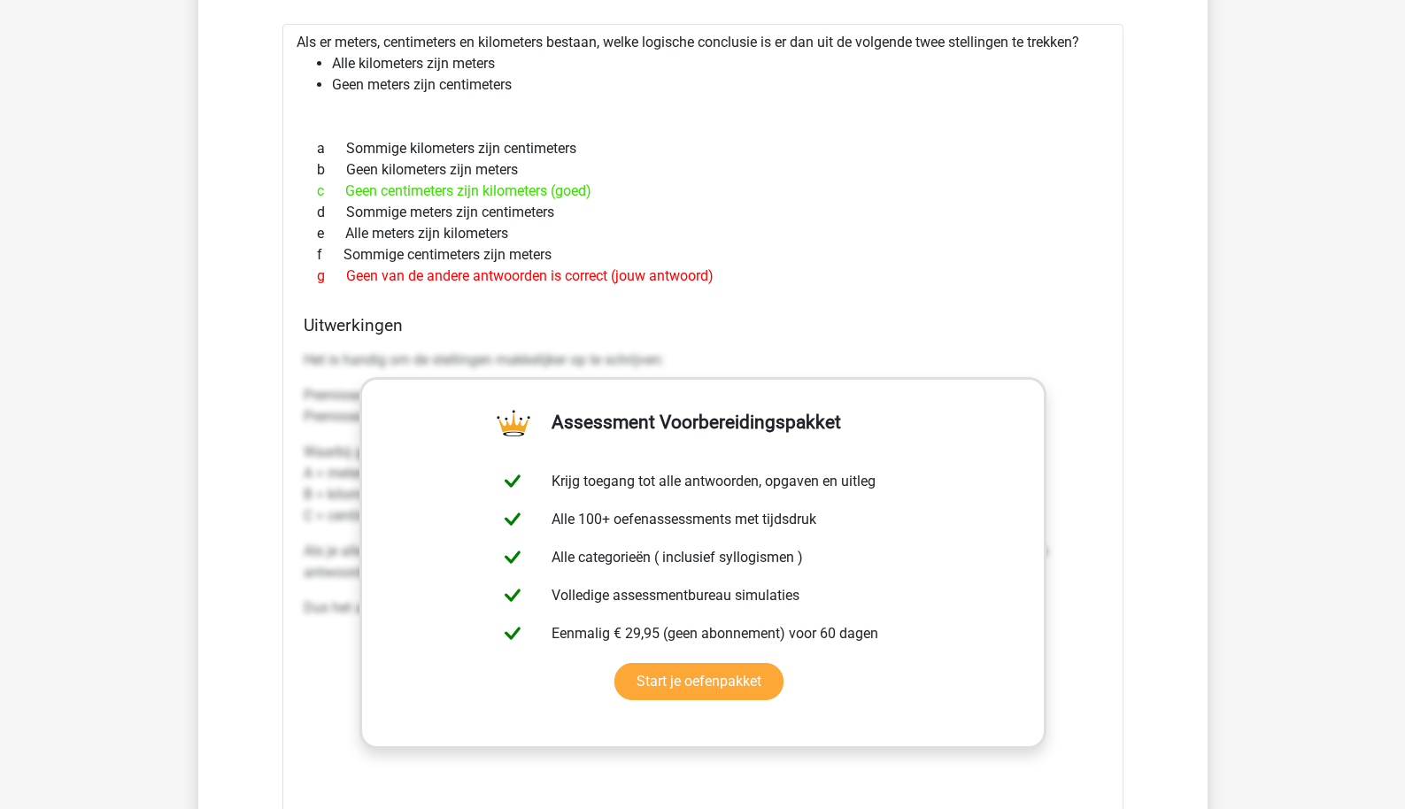
scroll to position [3410, 0]
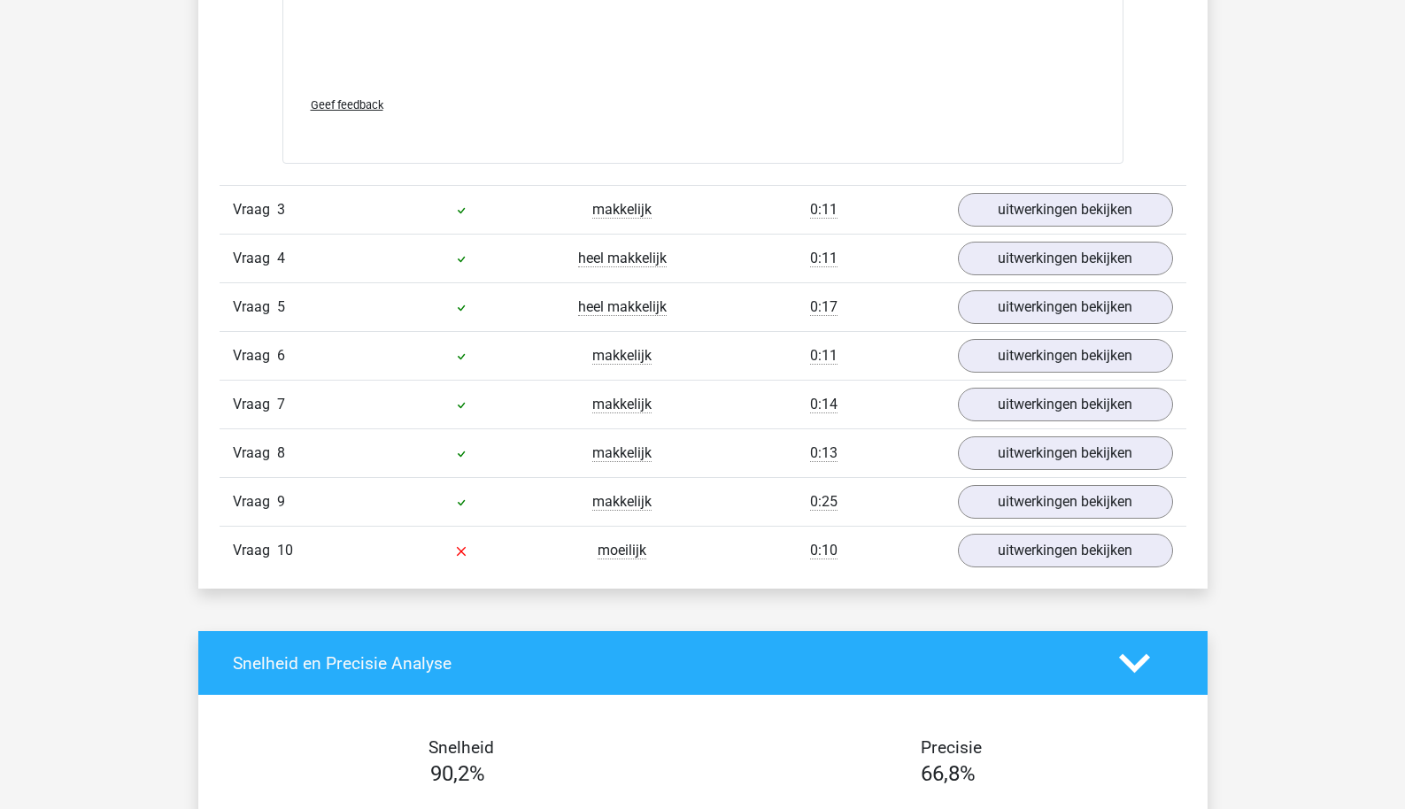
click at [1041, 234] on div "Vraag 4 heel makkelijk 0:11 uitwerkingen bekijken" at bounding box center [703, 258] width 967 height 49
click at [1055, 206] on link "uitwerkingen bekijken" at bounding box center [1064, 209] width 247 height 39
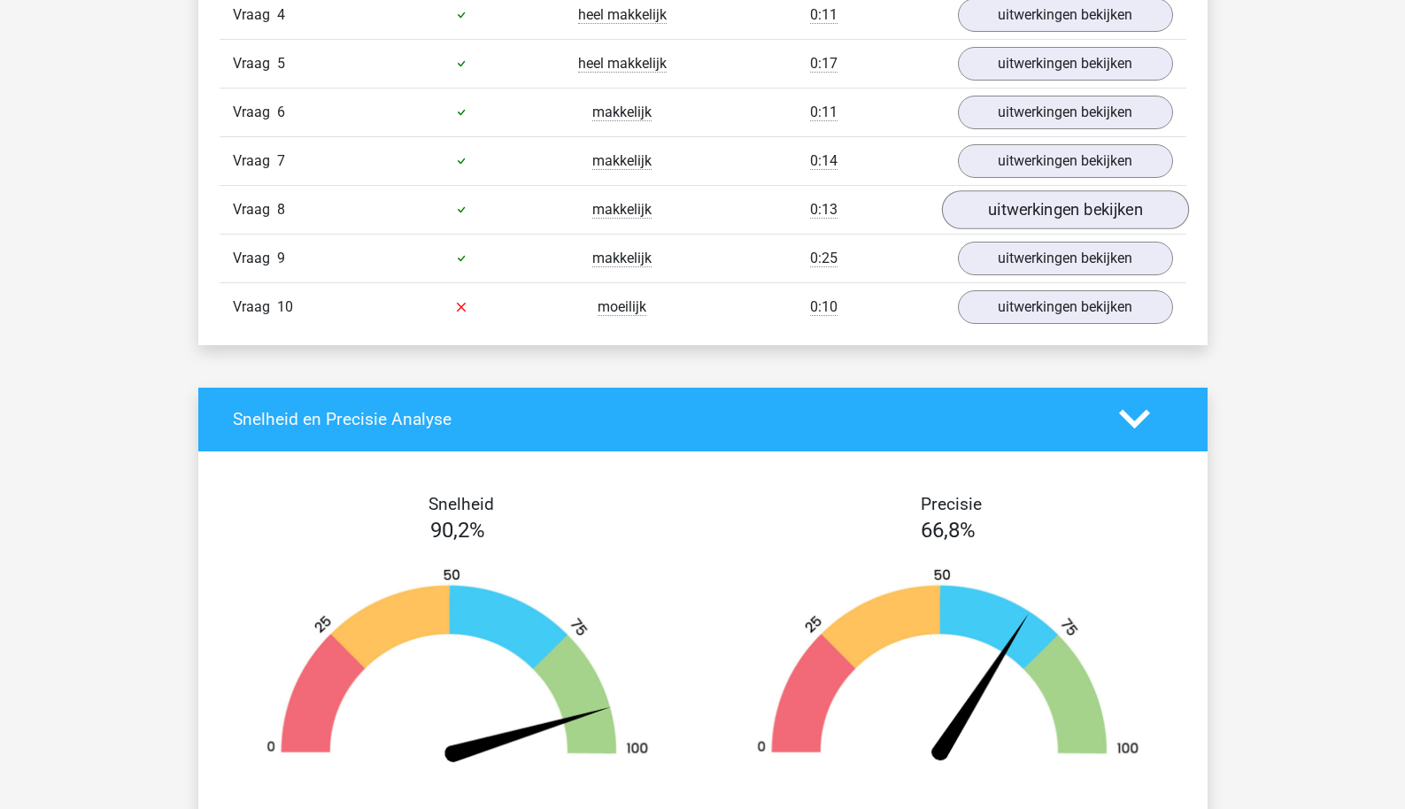
scroll to position [4268, 0]
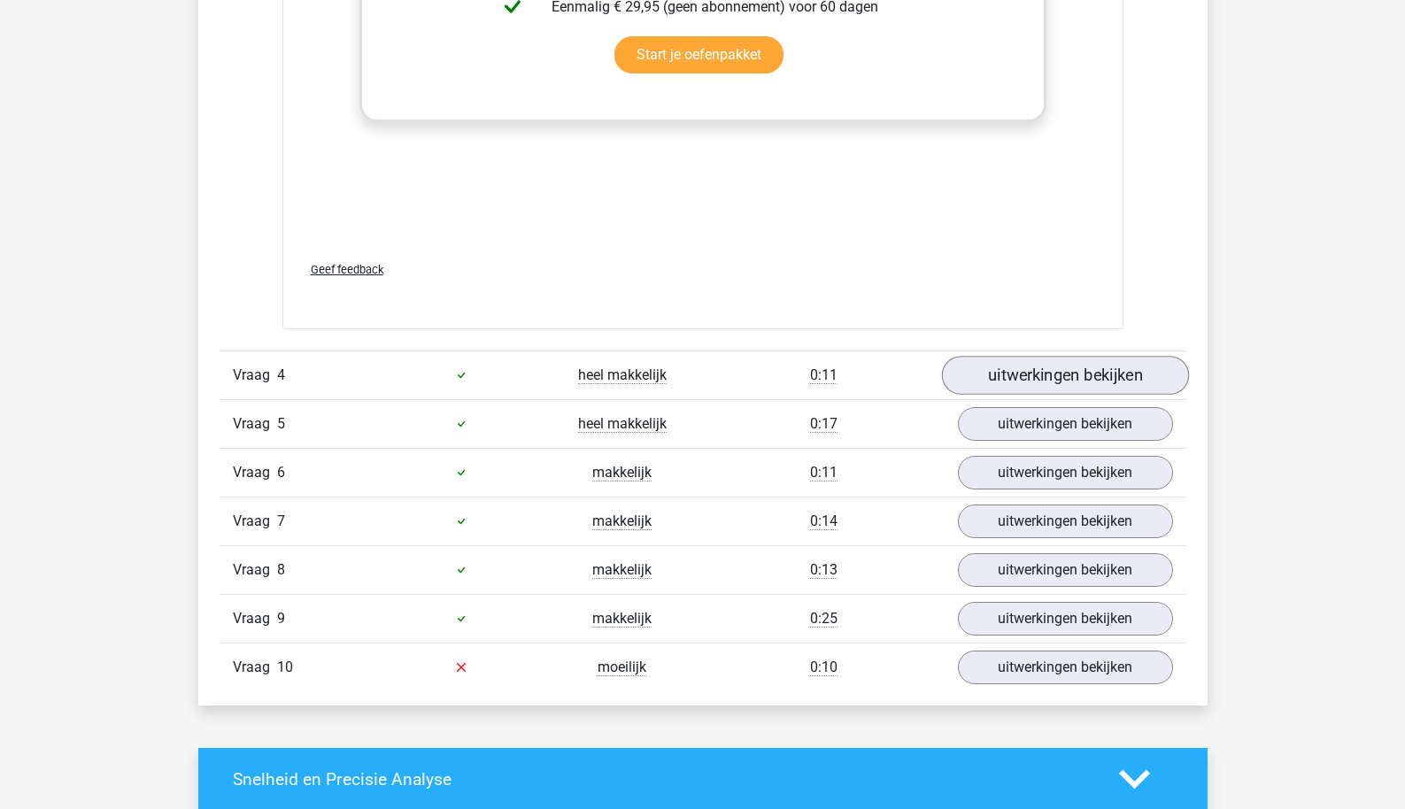
click at [1003, 378] on link "uitwerkingen bekijken" at bounding box center [1064, 375] width 247 height 39
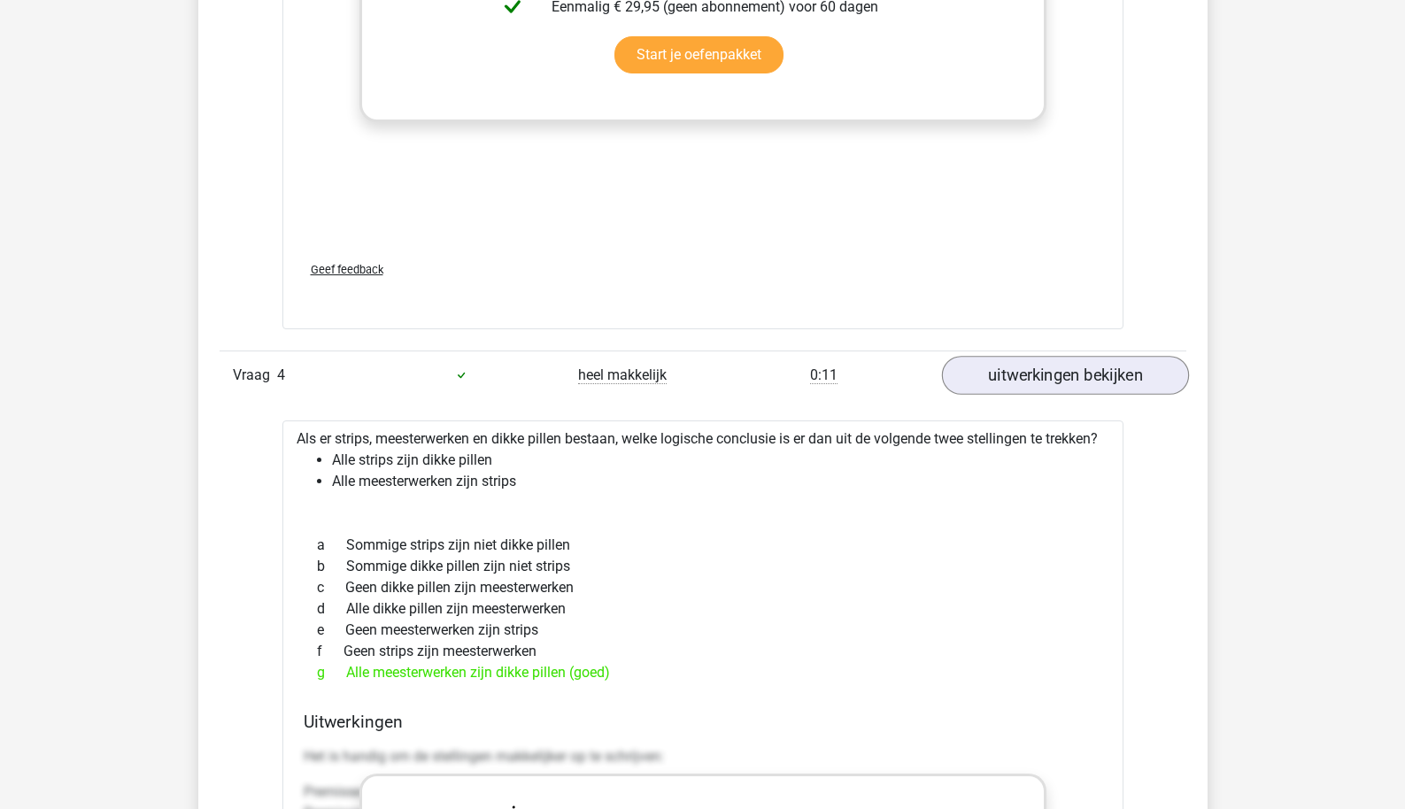
scroll to position [5127, 0]
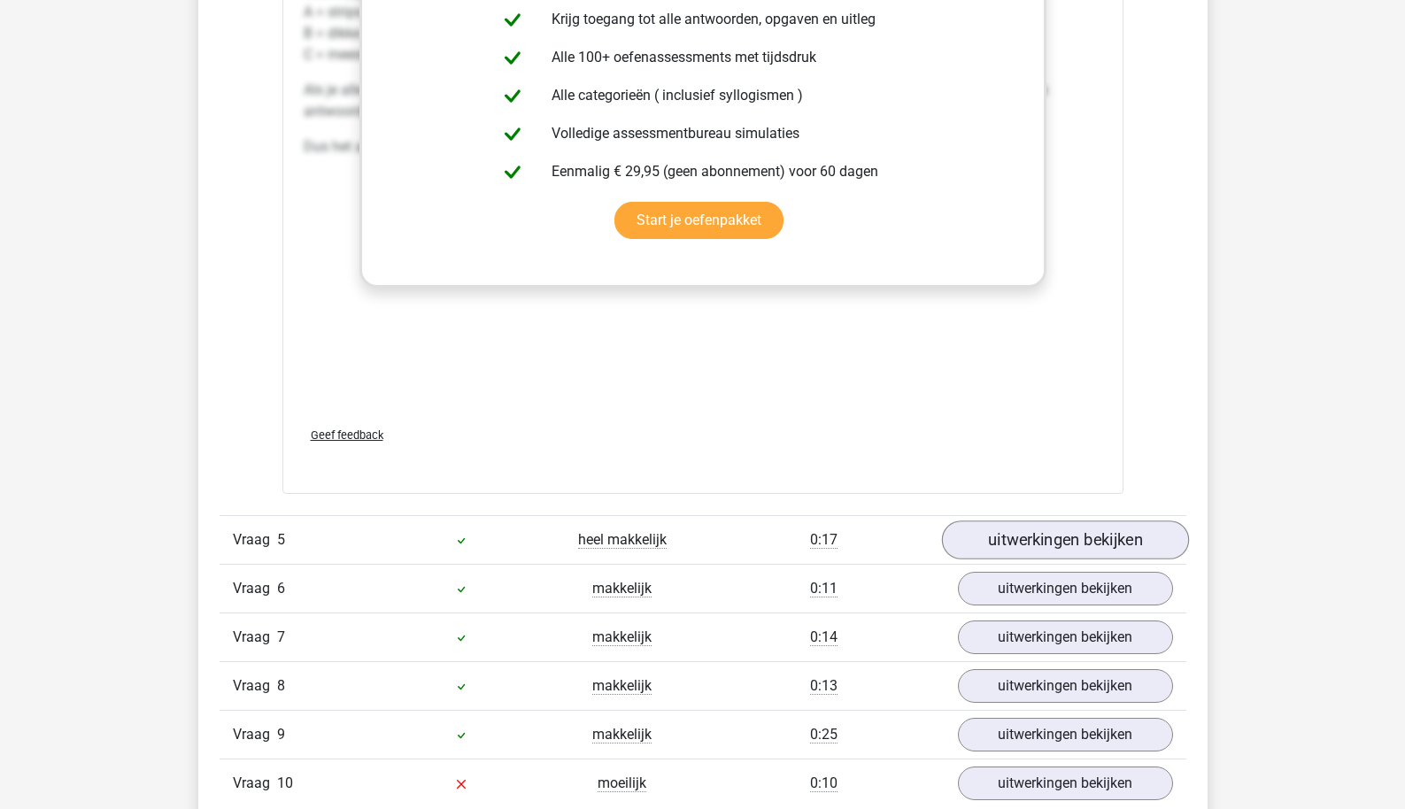
click at [1002, 560] on link "uitwerkingen bekijken" at bounding box center [1064, 540] width 247 height 39
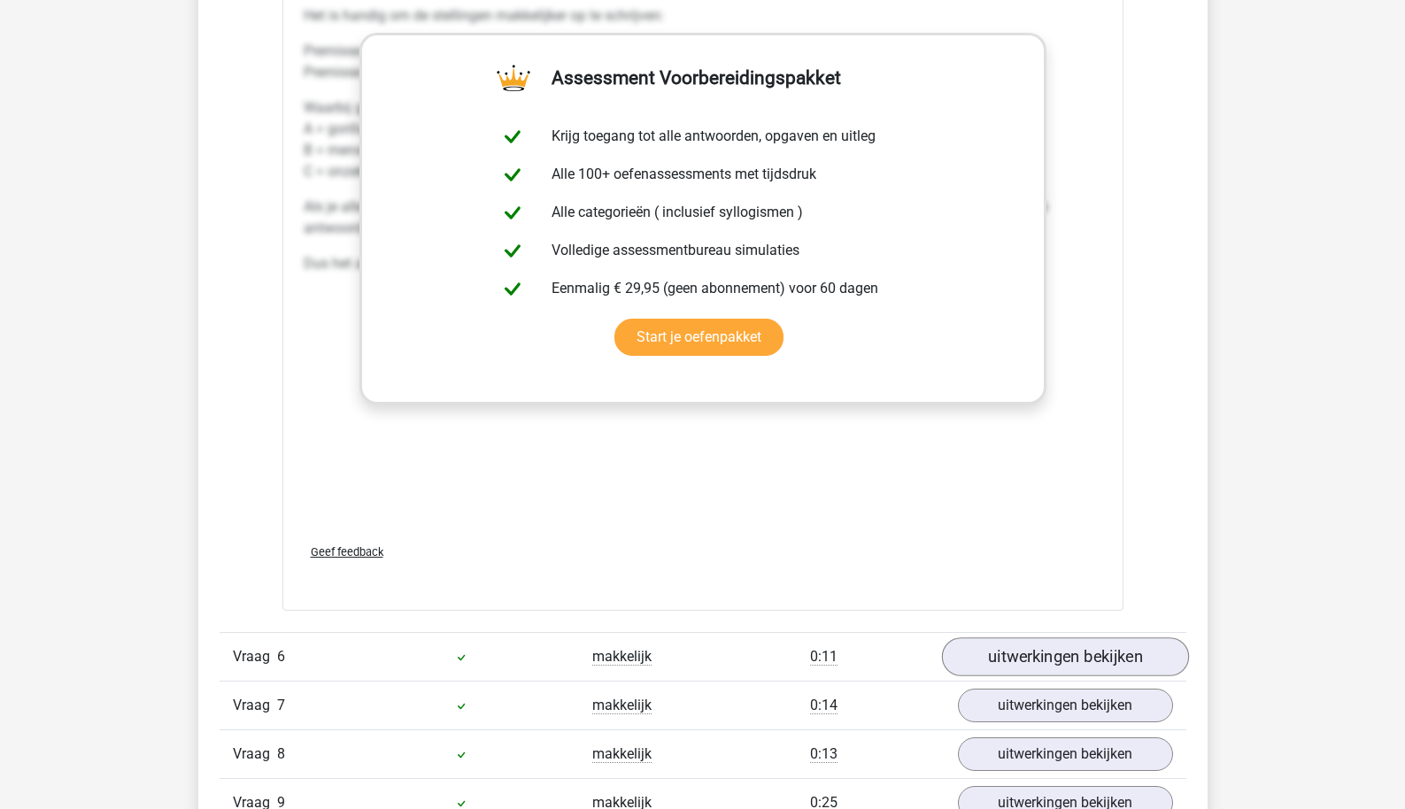
click at [1006, 672] on link "uitwerkingen bekijken" at bounding box center [1064, 657] width 247 height 39
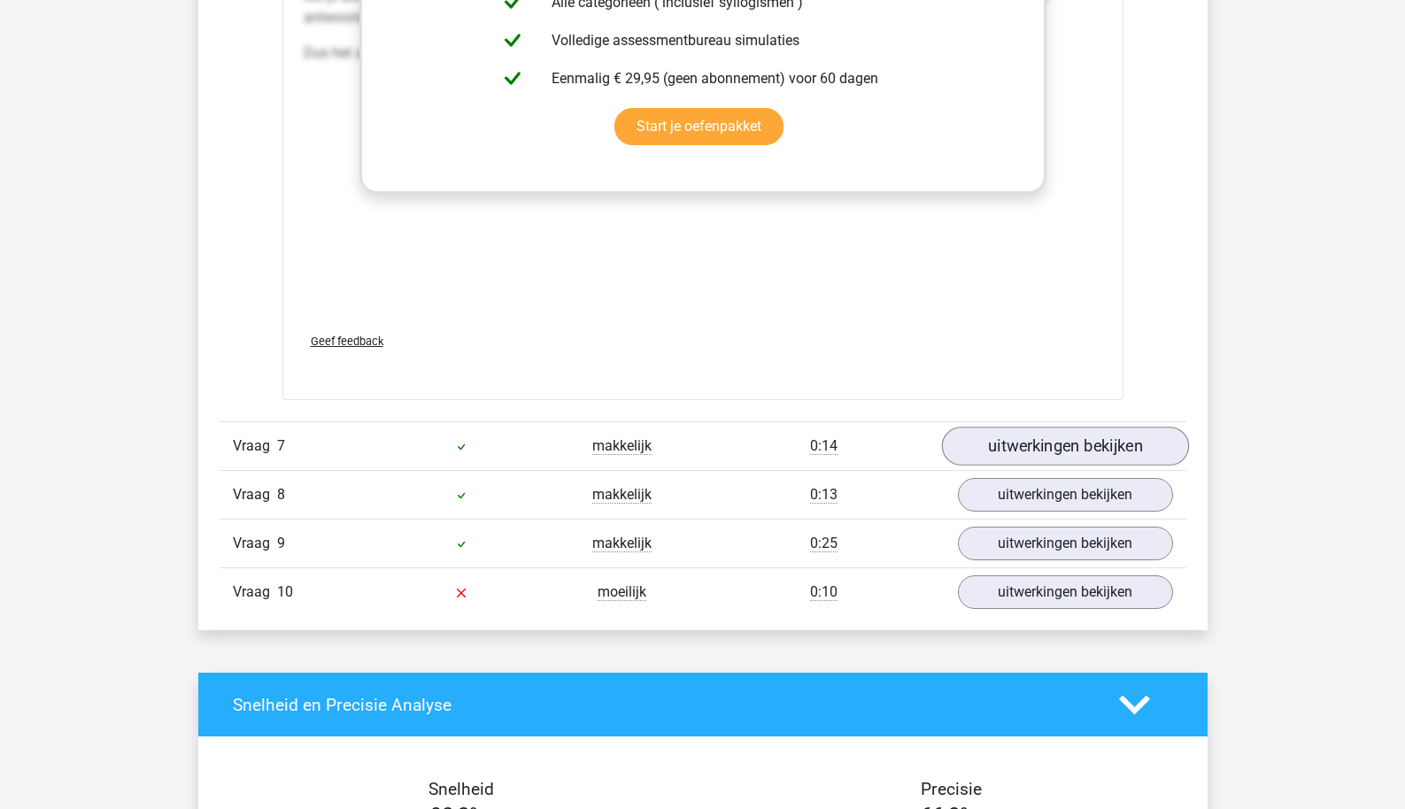
click at [1019, 466] on link "uitwerkingen bekijken" at bounding box center [1064, 446] width 247 height 39
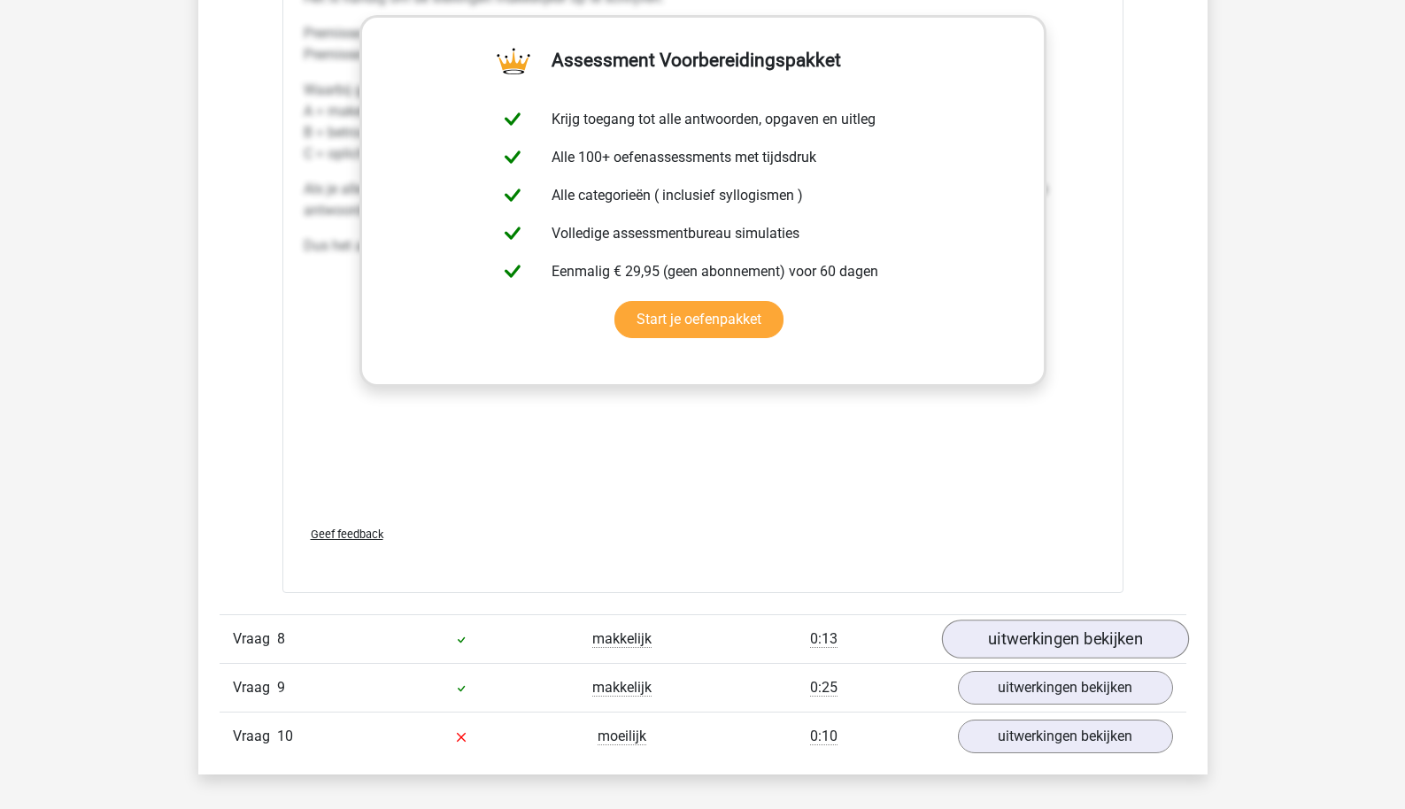
click at [1001, 646] on link "uitwerkingen bekijken" at bounding box center [1064, 640] width 247 height 39
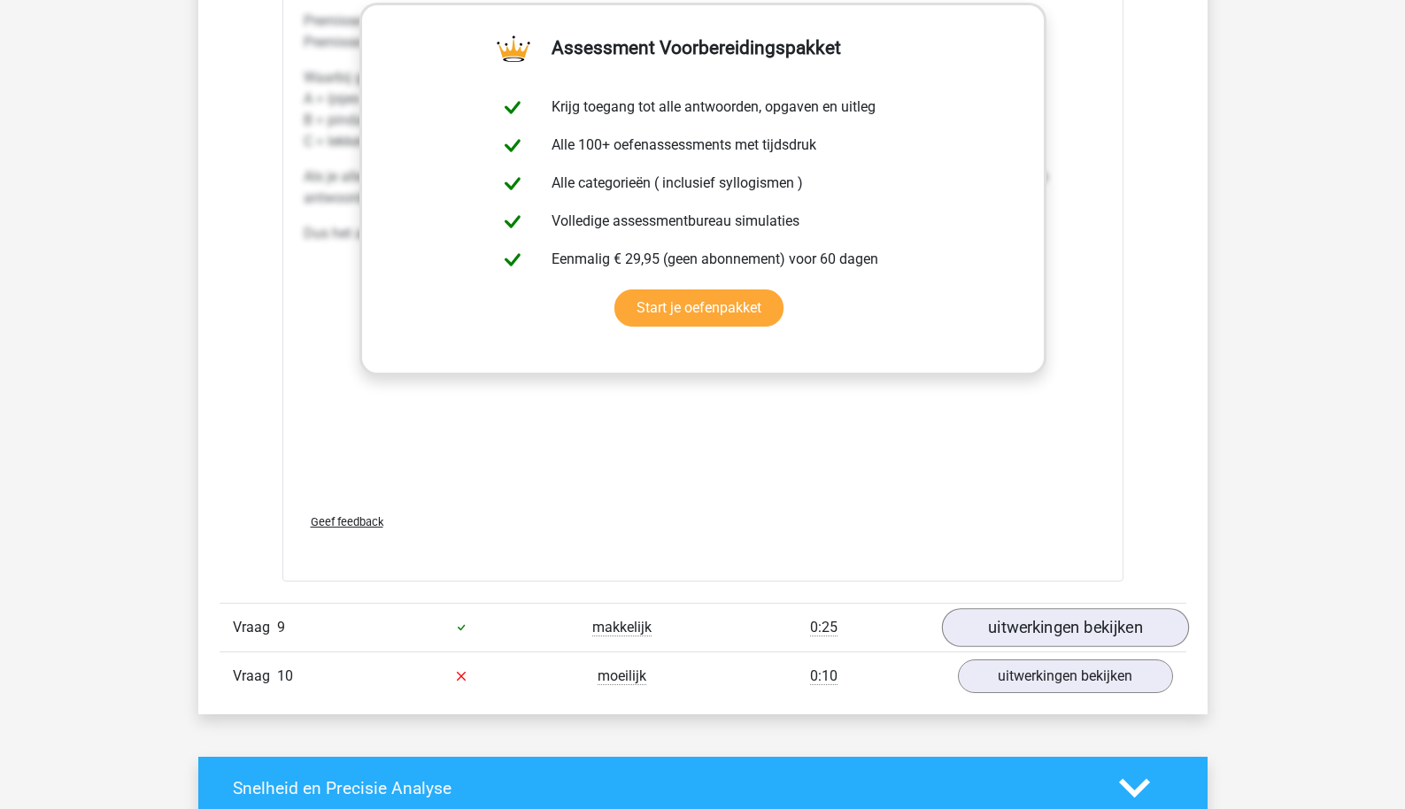
click at [1014, 647] on link "uitwerkingen bekijken" at bounding box center [1064, 627] width 247 height 39
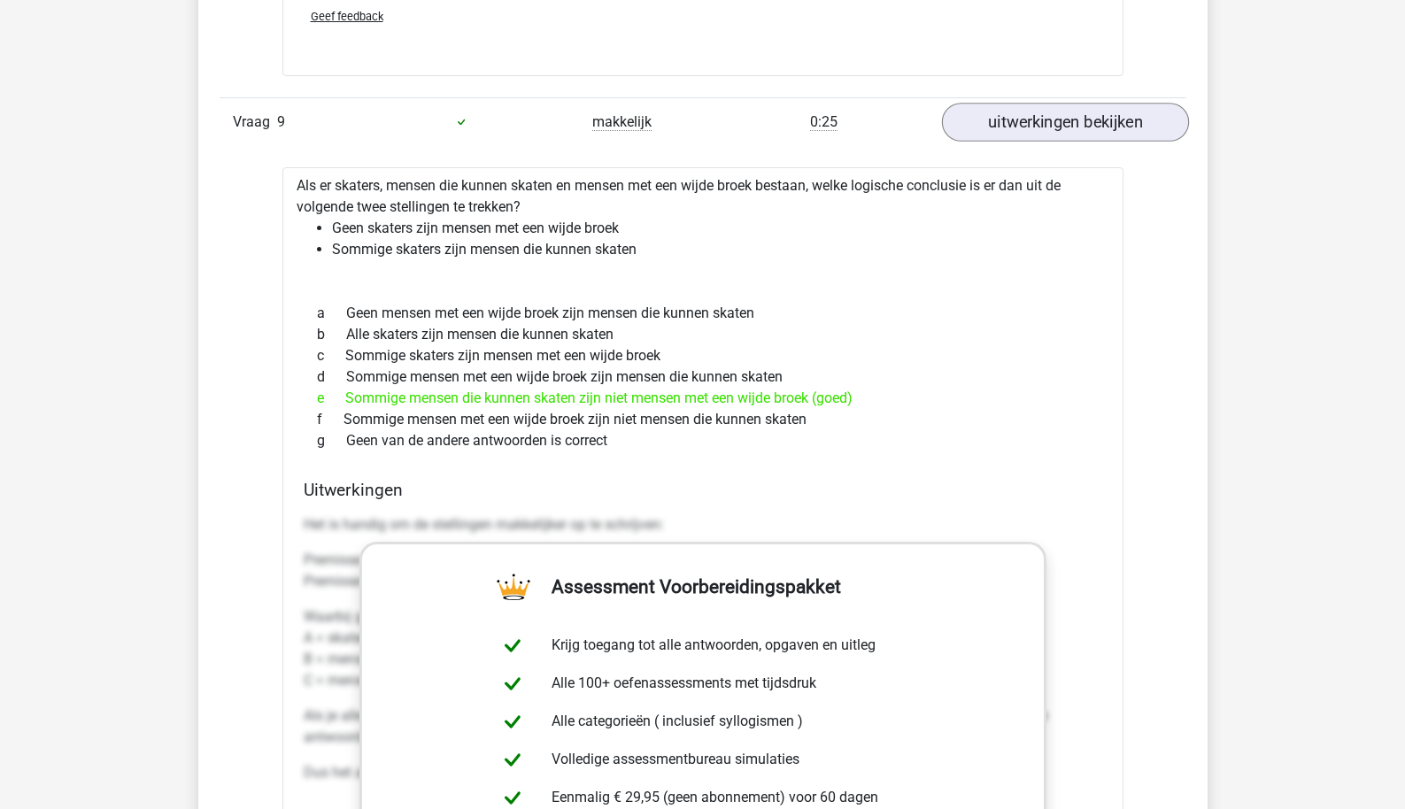
scroll to position [10129, 0]
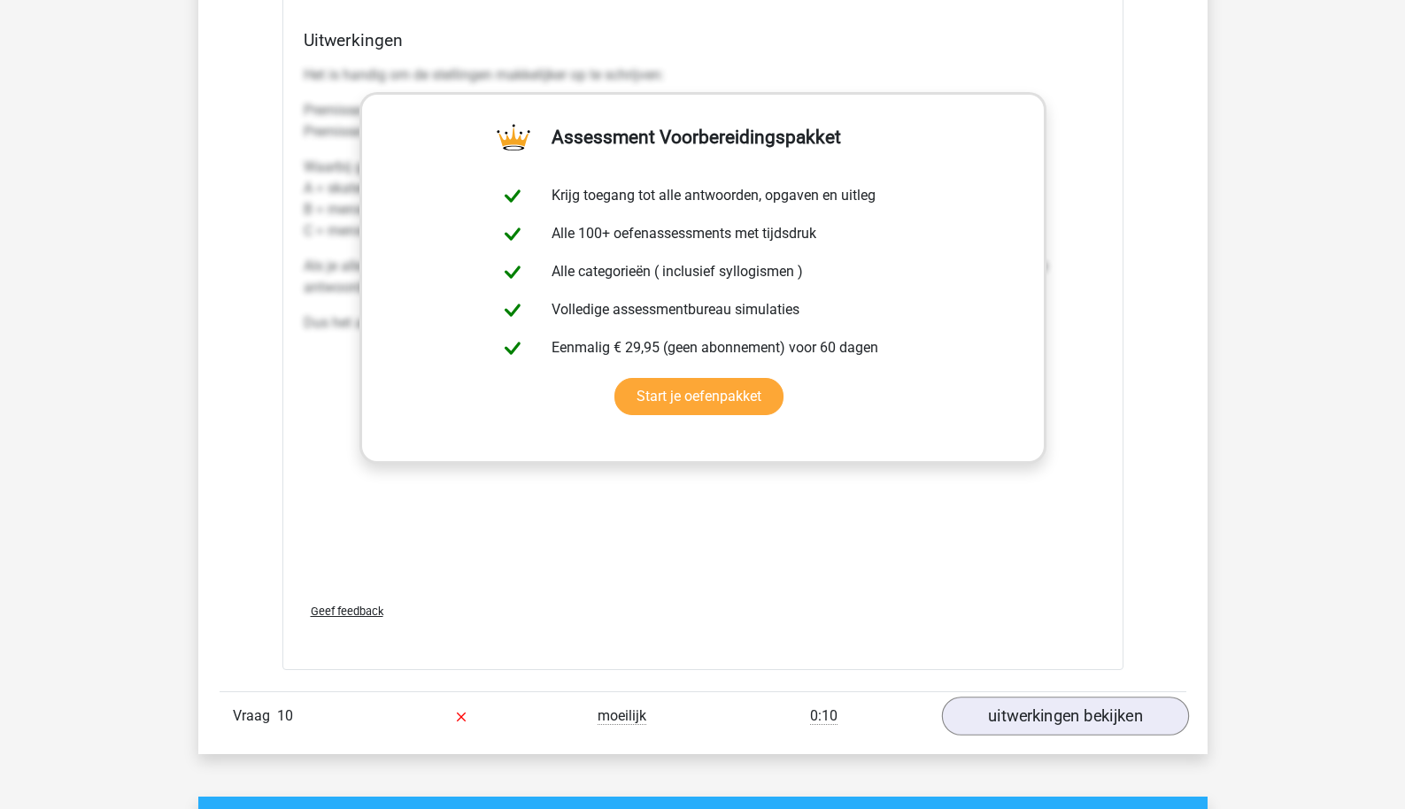
click at [1024, 736] on link "uitwerkingen bekijken" at bounding box center [1064, 716] width 247 height 39
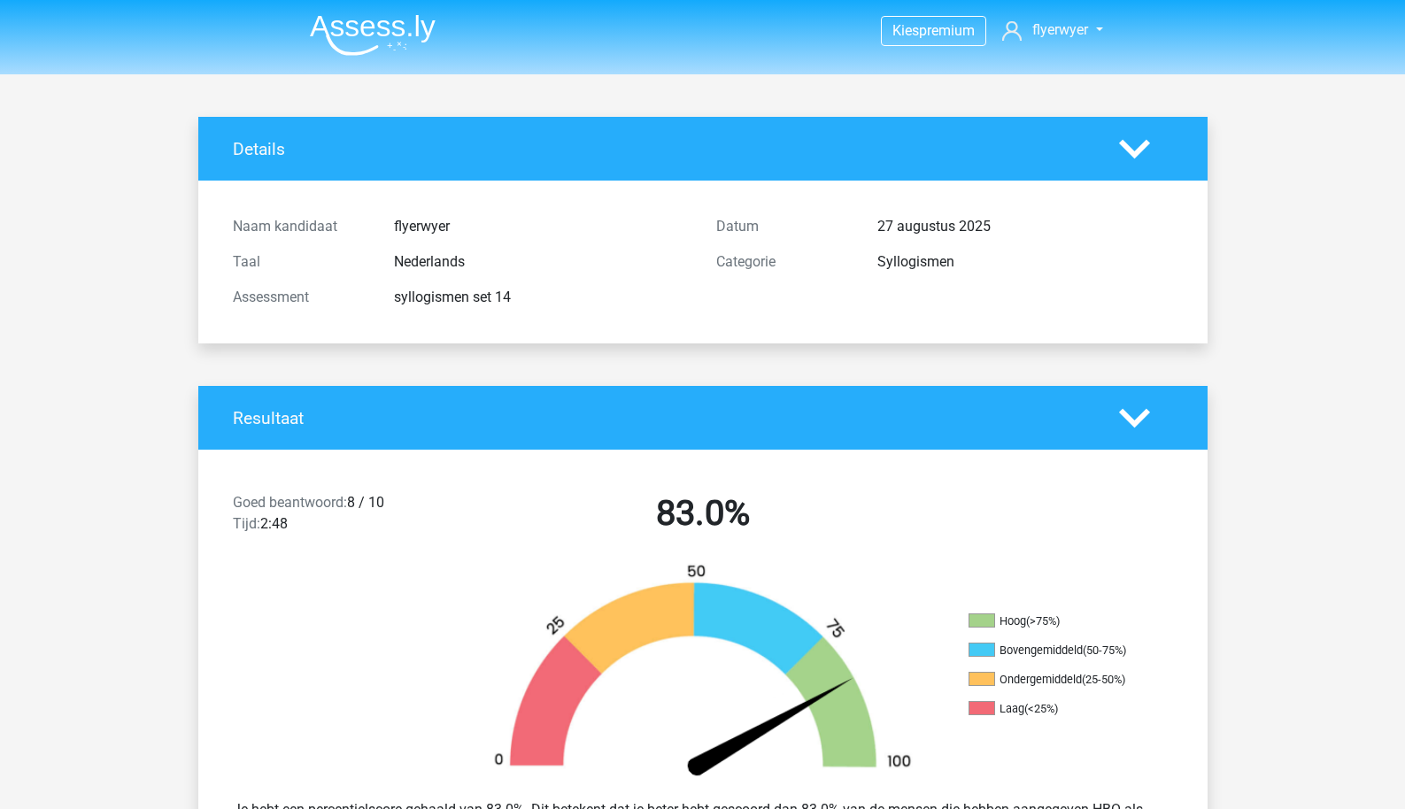
scroll to position [0, 0]
click at [427, 27] on img at bounding box center [373, 35] width 126 height 42
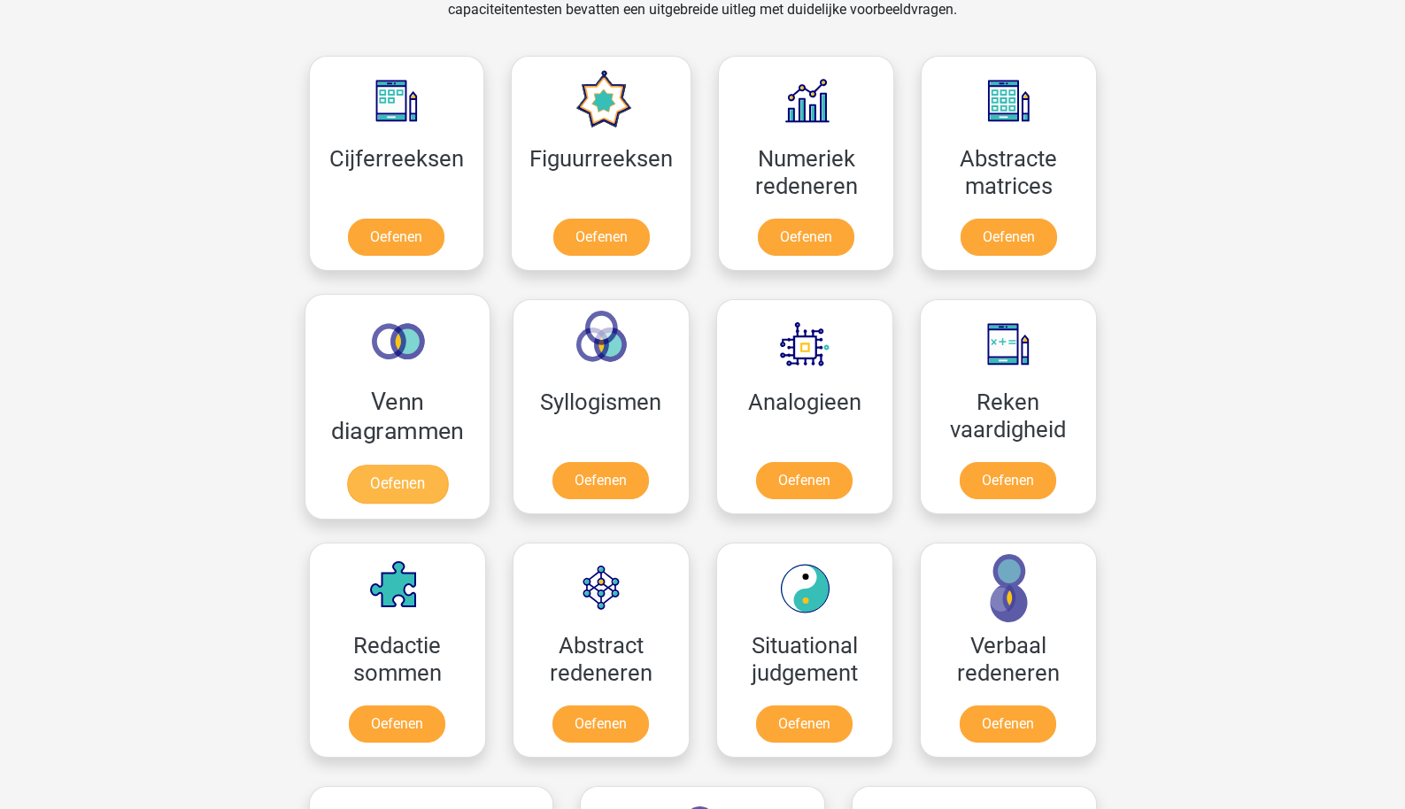
scroll to position [779, 0]
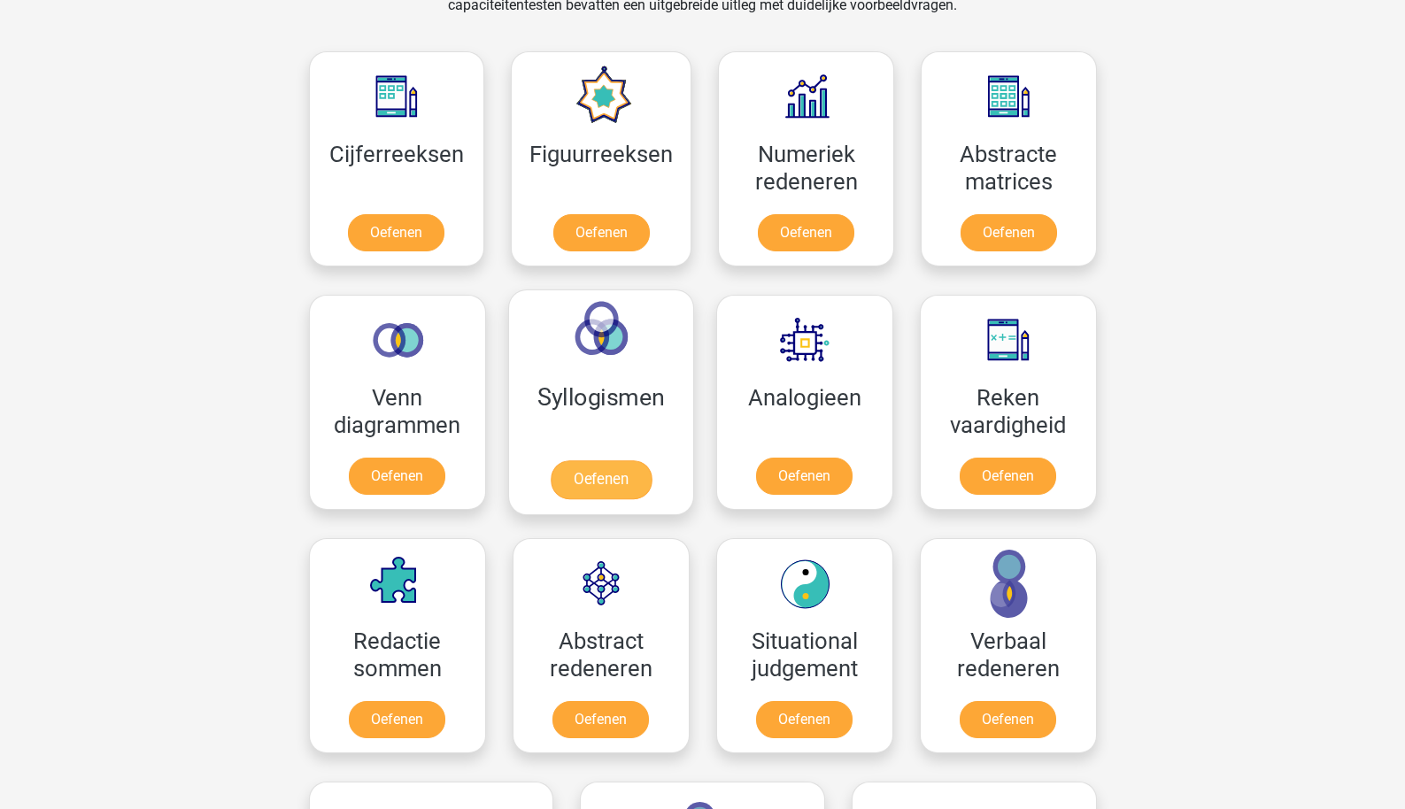
click at [581, 484] on link "Oefenen" at bounding box center [600, 479] width 101 height 39
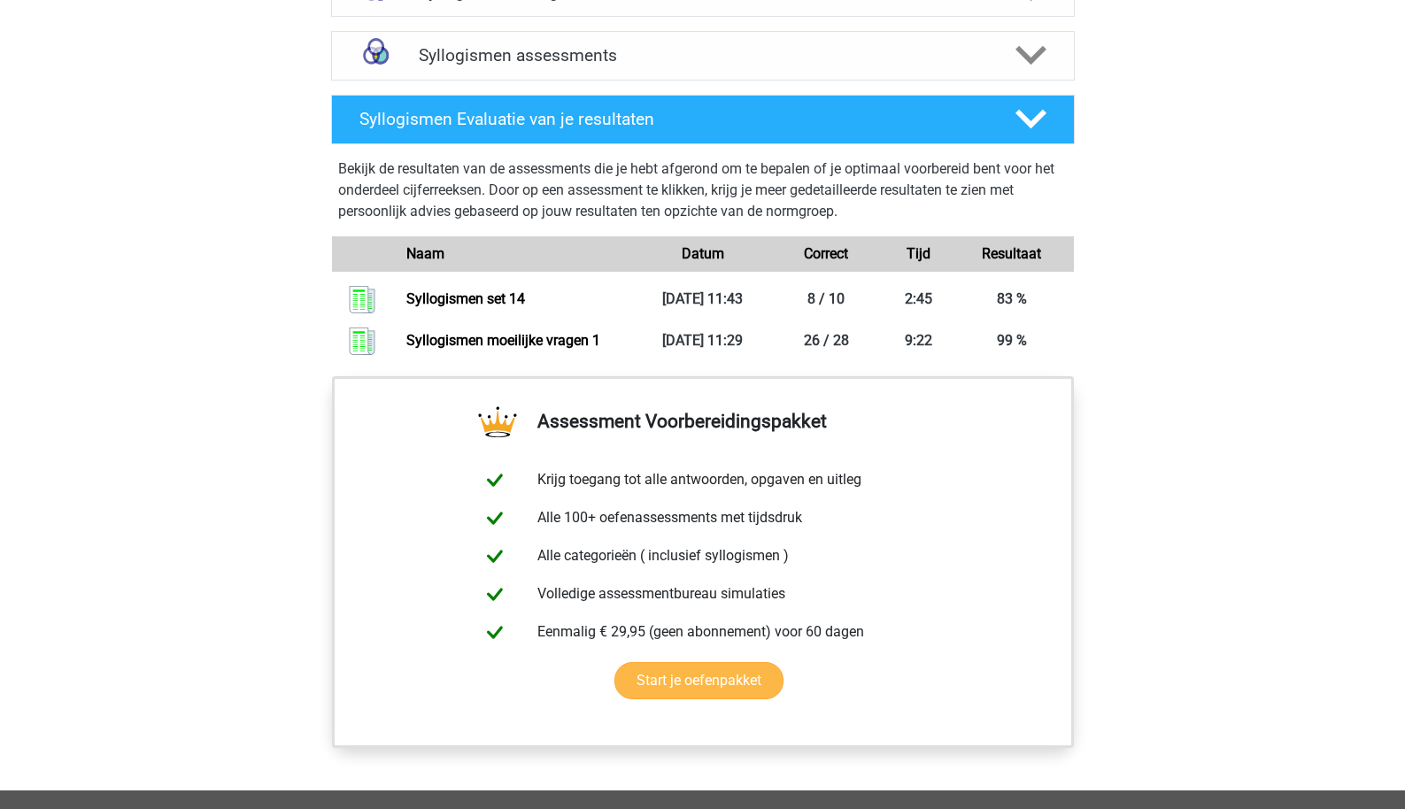
scroll to position [983, 0]
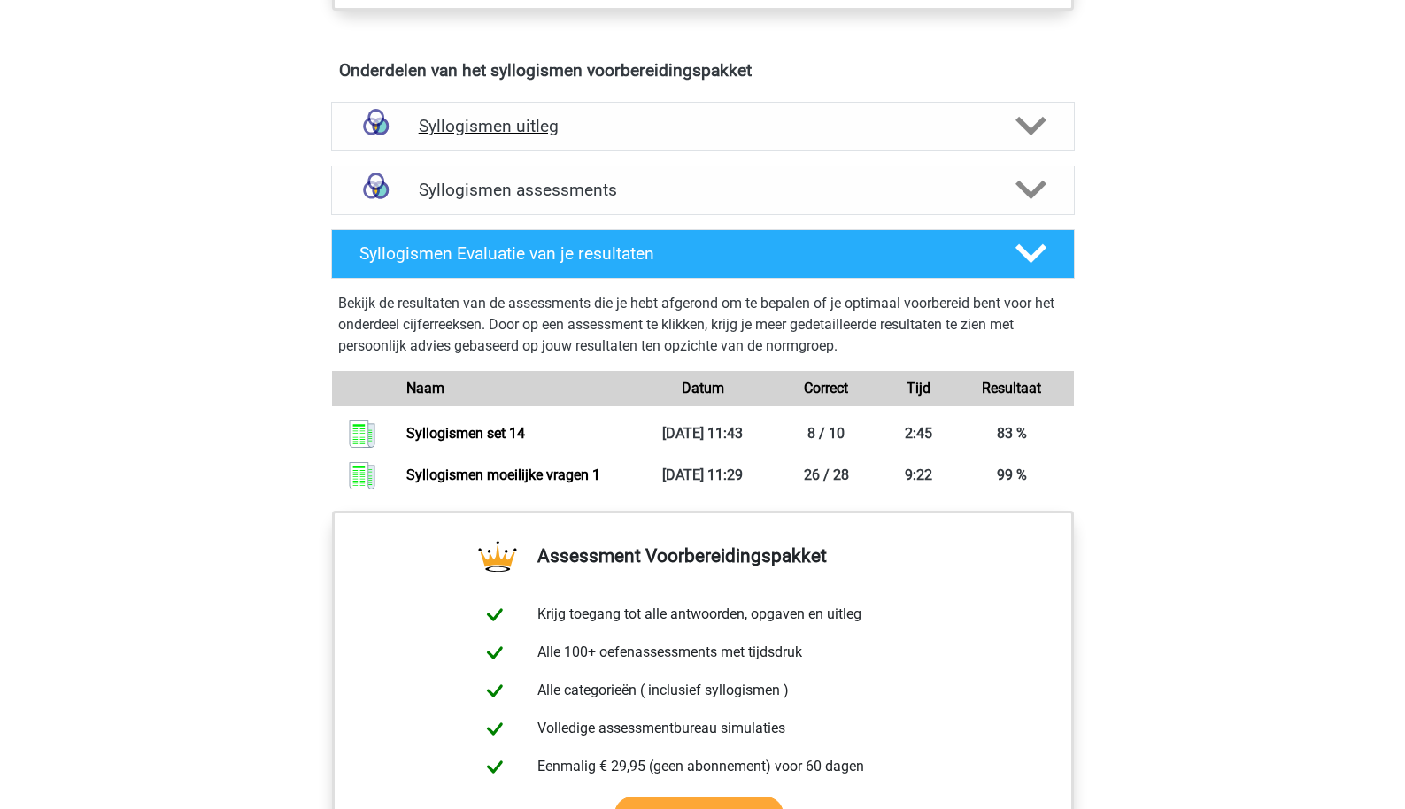
click at [523, 134] on h4 "Syllogismen uitleg" at bounding box center [703, 126] width 569 height 20
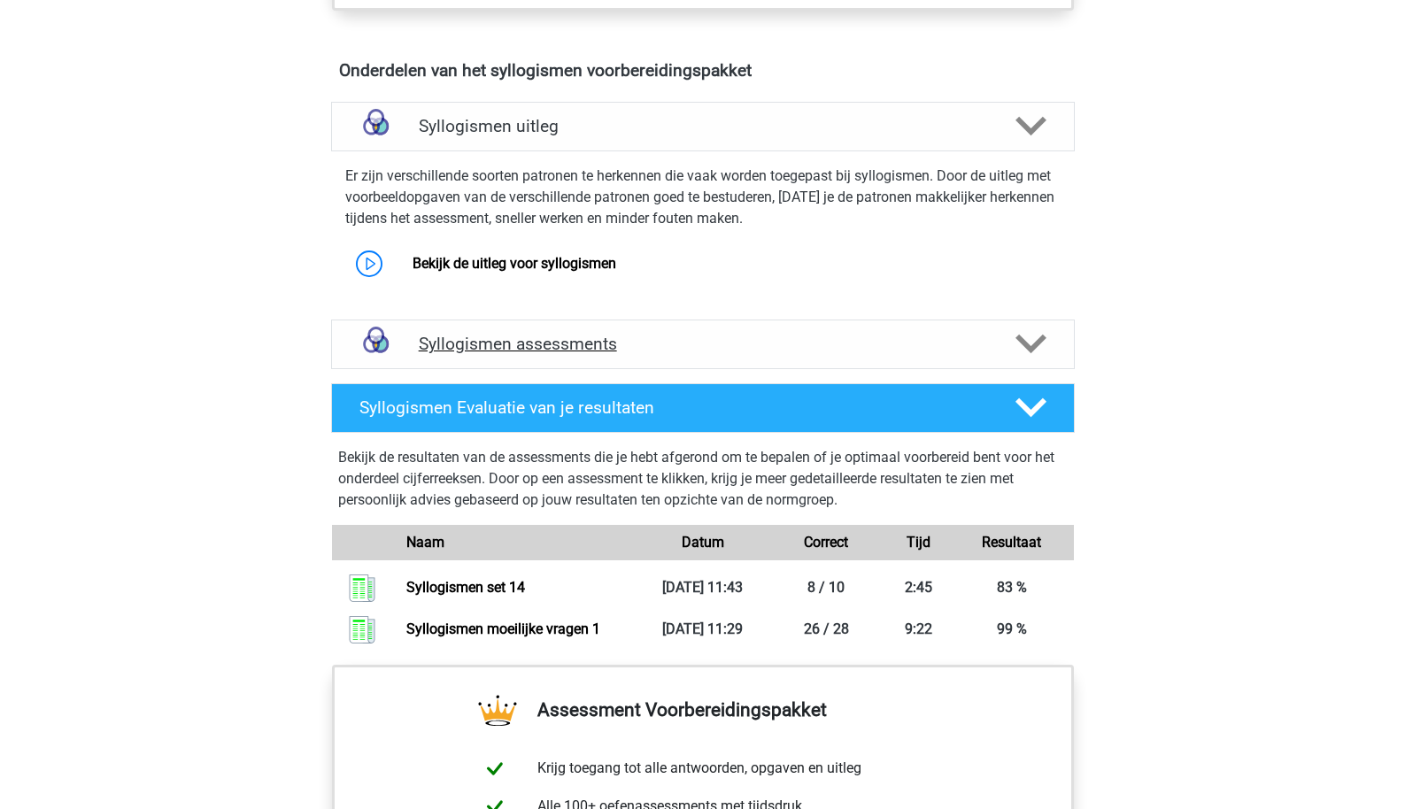
click at [522, 360] on div "Syllogismen assessments" at bounding box center [703, 345] width 744 height 50
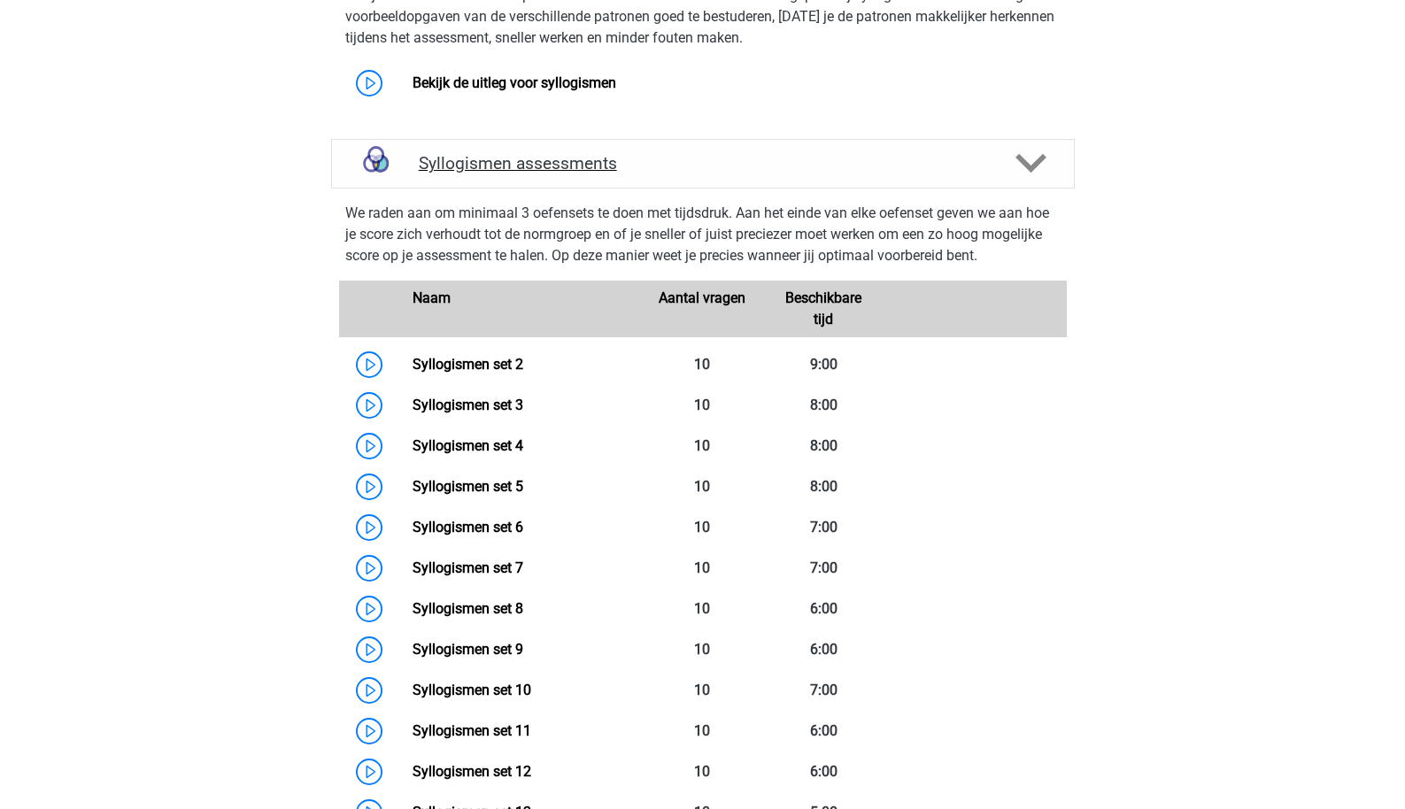
scroll to position [1407, 0]
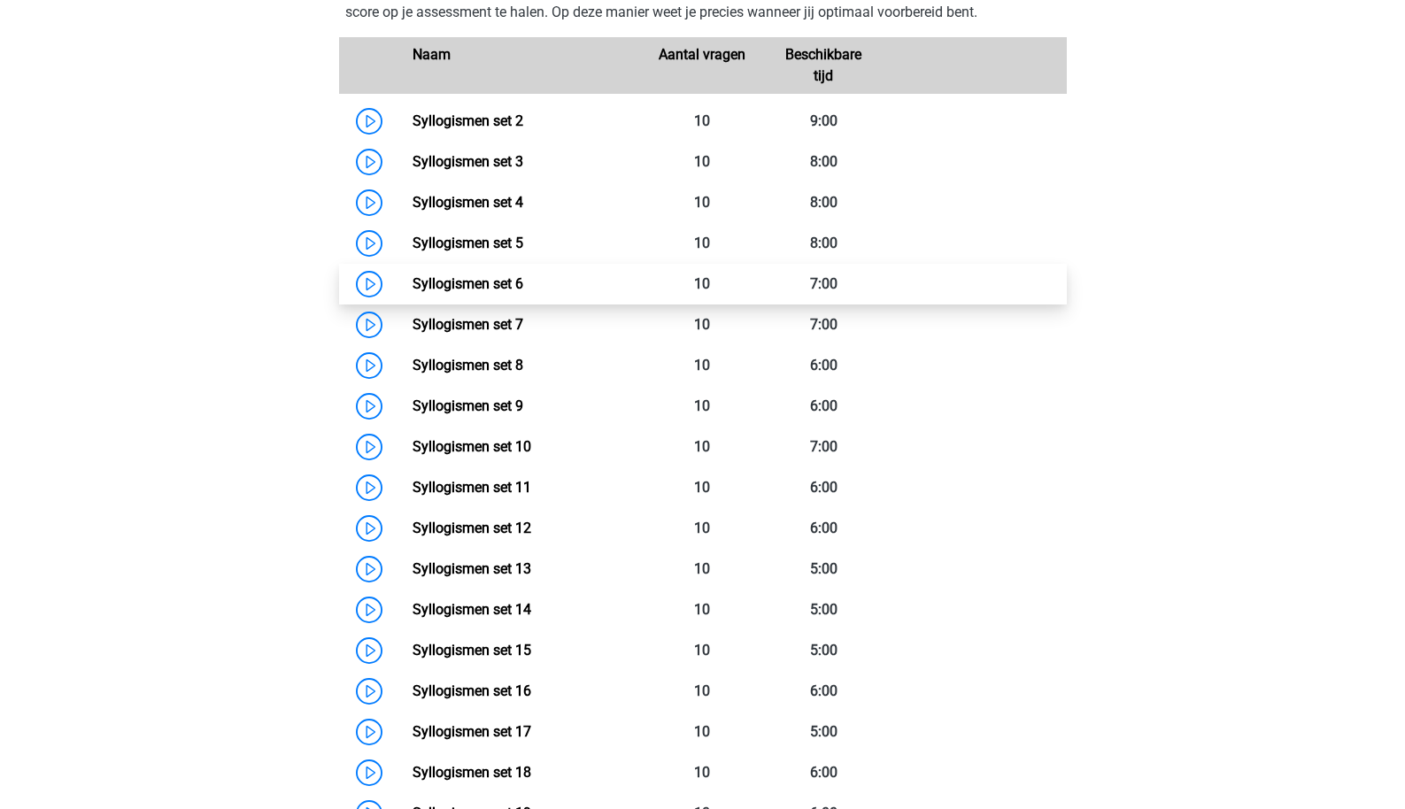
click at [523, 283] on link "Syllogismen set 6" at bounding box center [468, 283] width 111 height 17
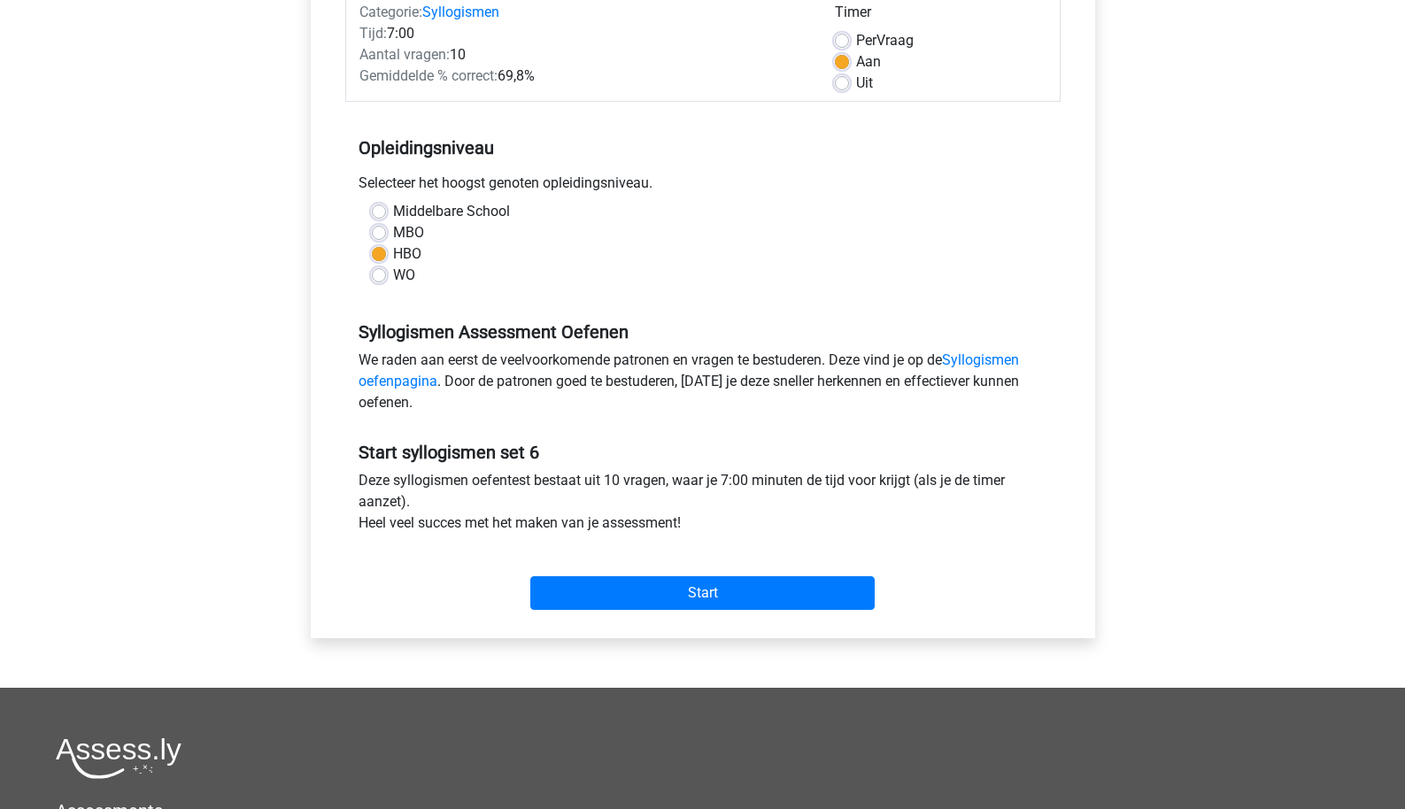
scroll to position [252, 0]
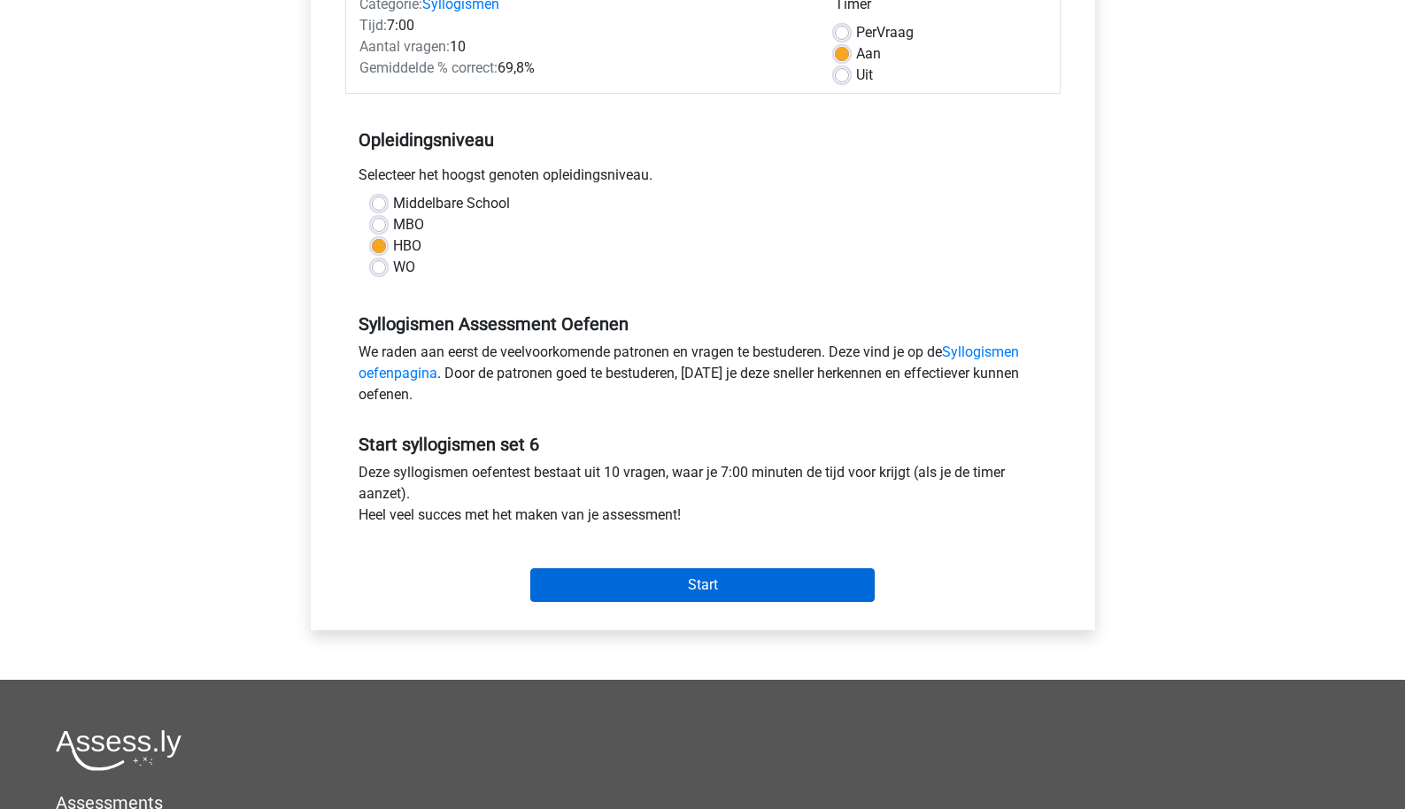
click at [635, 591] on input "Start" at bounding box center [702, 586] width 344 height 34
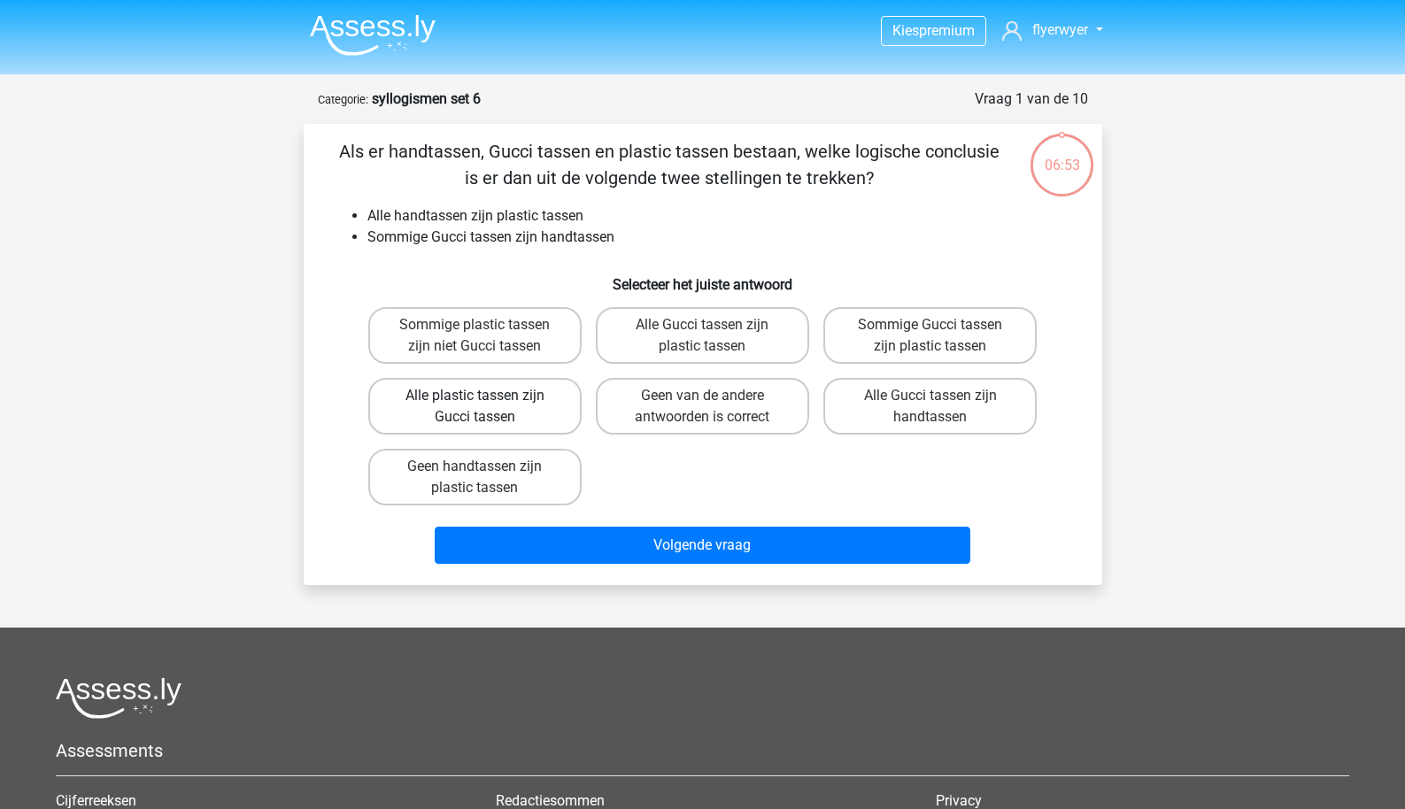
click at [532, 402] on label "Alle plastic tassen zijn Gucci tassen" at bounding box center [474, 406] width 213 height 57
click at [486, 402] on input "Alle plastic tassen zijn Gucci tassen" at bounding box center [481, 402] width 12 height 12
radio input "true"
click at [907, 357] on label "Sommige Gucci tassen zijn plastic tassen" at bounding box center [930, 335] width 213 height 57
click at [931, 337] on input "Sommige Gucci tassen zijn plastic tassen" at bounding box center [937, 331] width 12 height 12
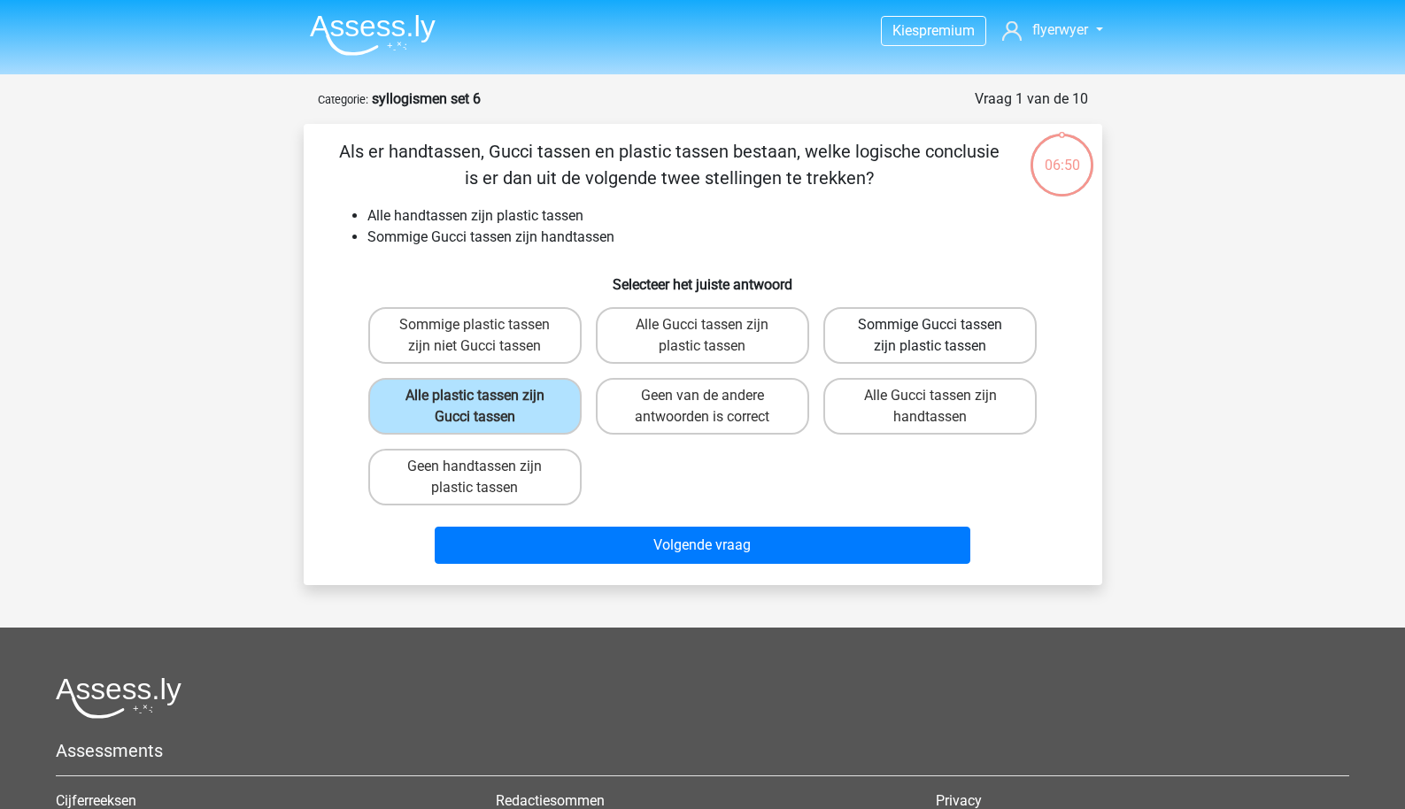
radio input "true"
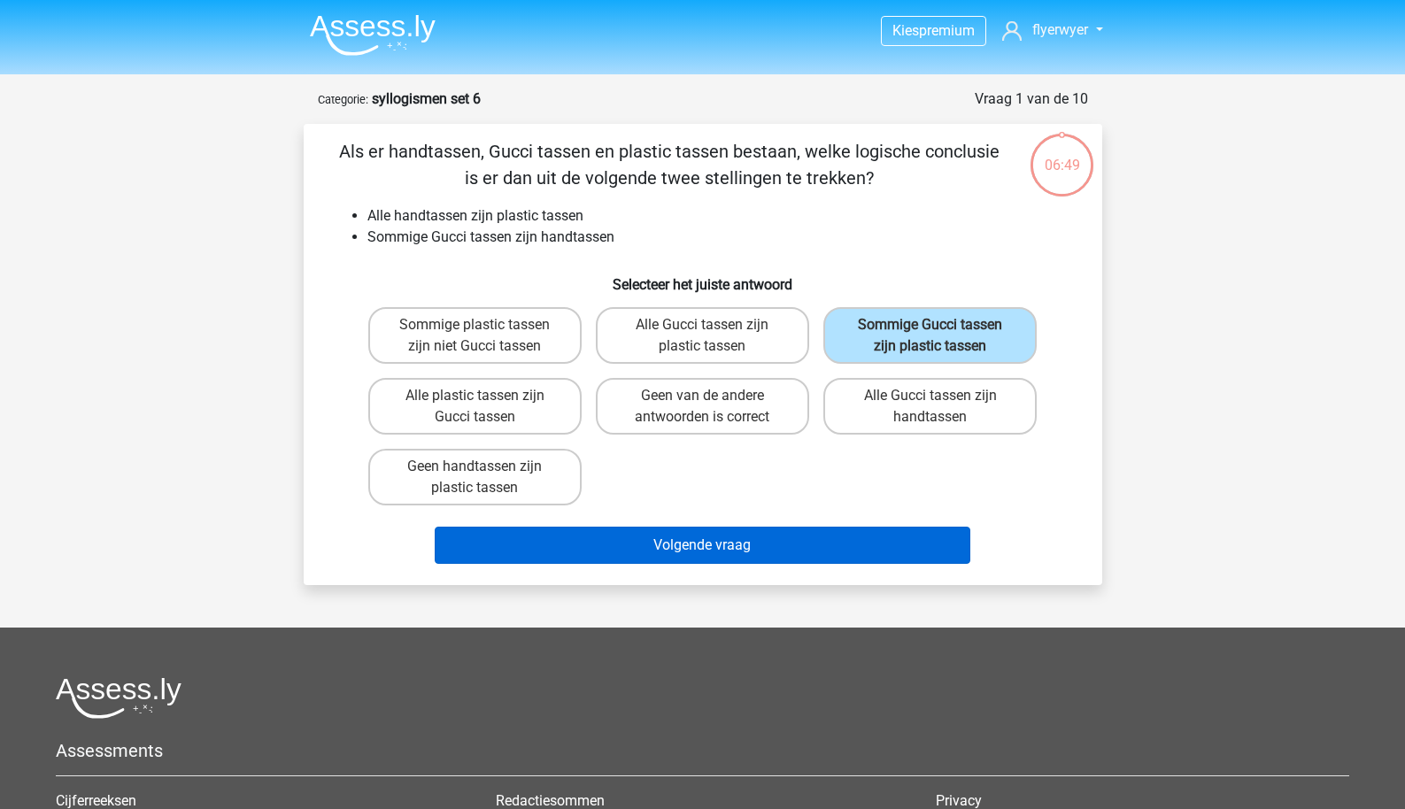
click at [808, 539] on button "Volgende vraag" at bounding box center [703, 545] width 536 height 37
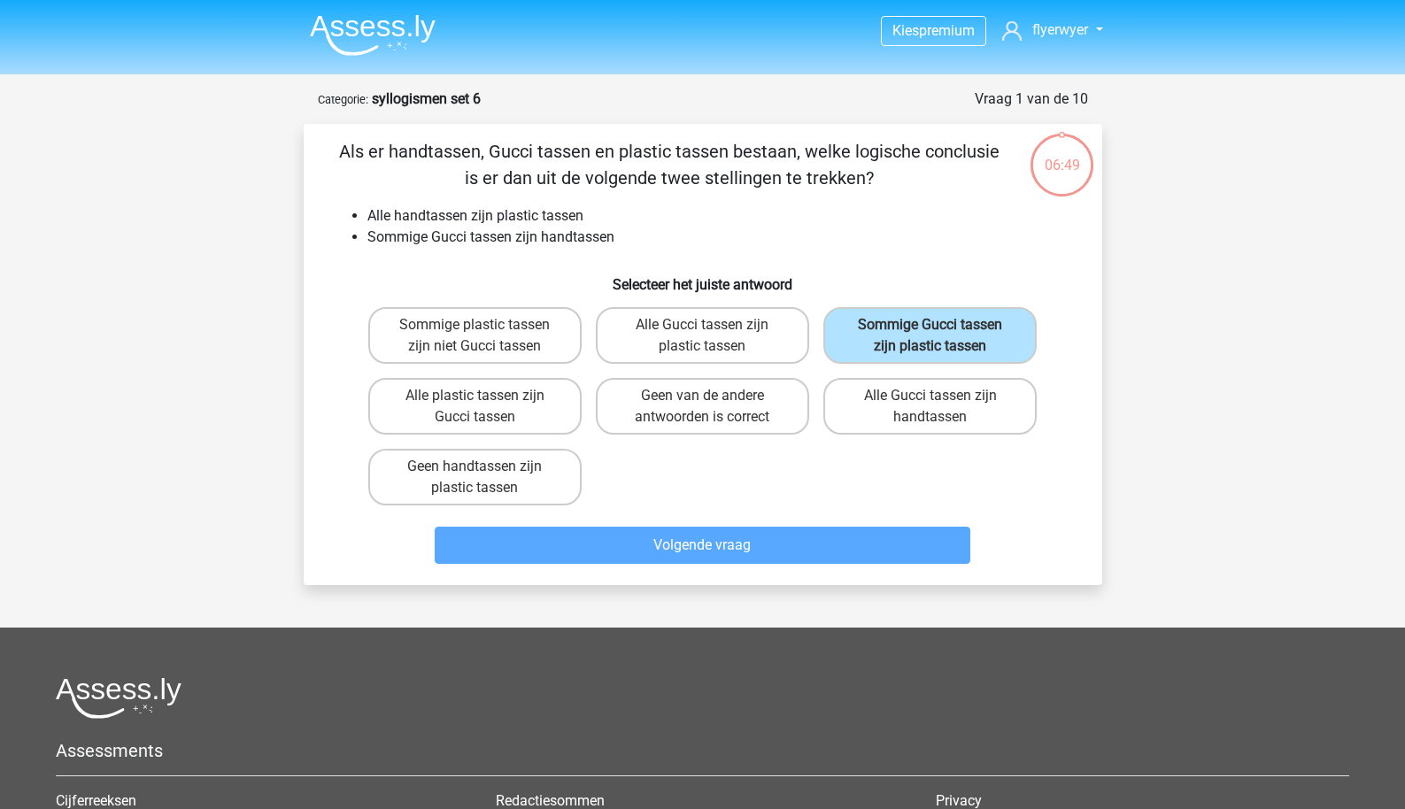
scroll to position [89, 0]
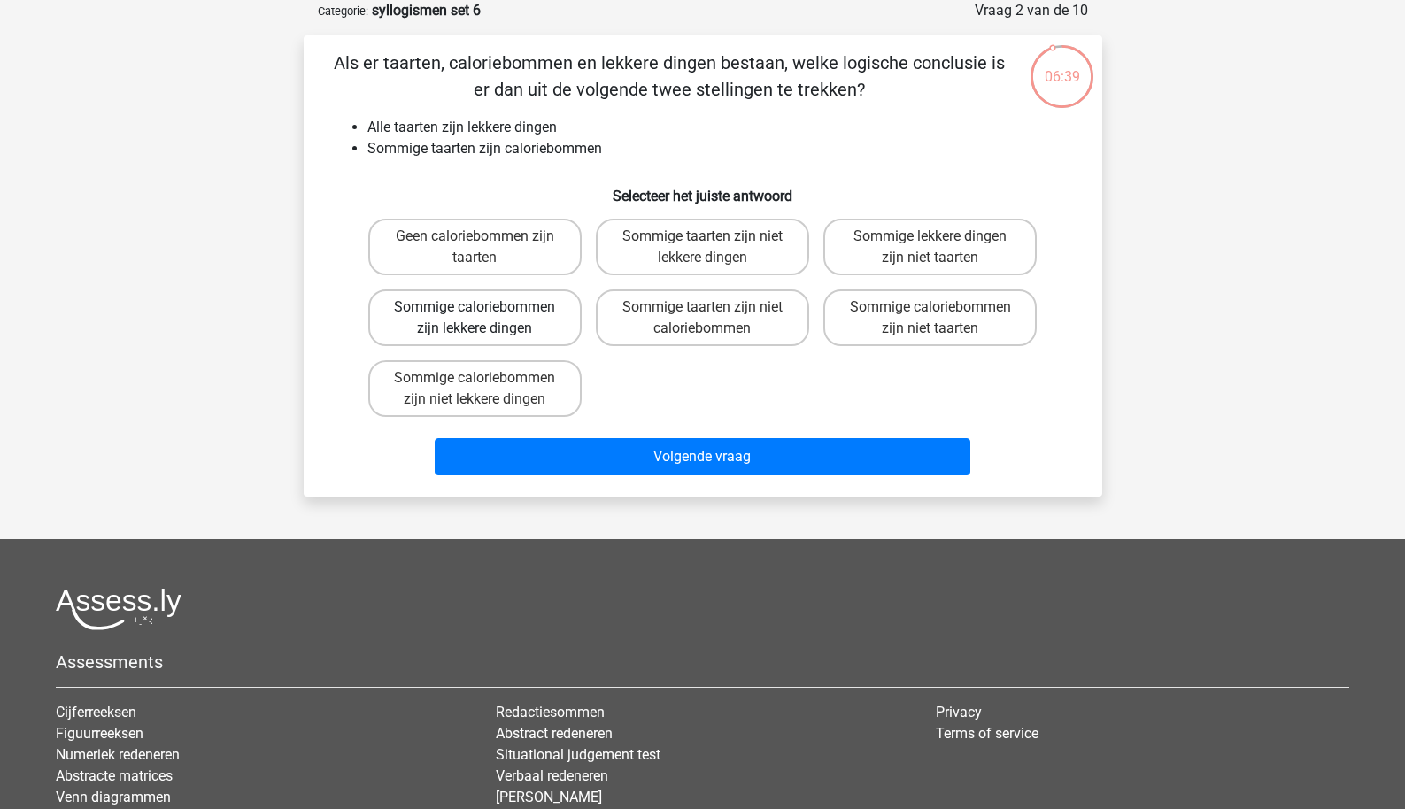
click at [538, 332] on label "Sommige caloriebommen zijn lekkere dingen" at bounding box center [474, 318] width 213 height 57
click at [486, 319] on input "Sommige caloriebommen zijn lekkere dingen" at bounding box center [481, 313] width 12 height 12
radio input "true"
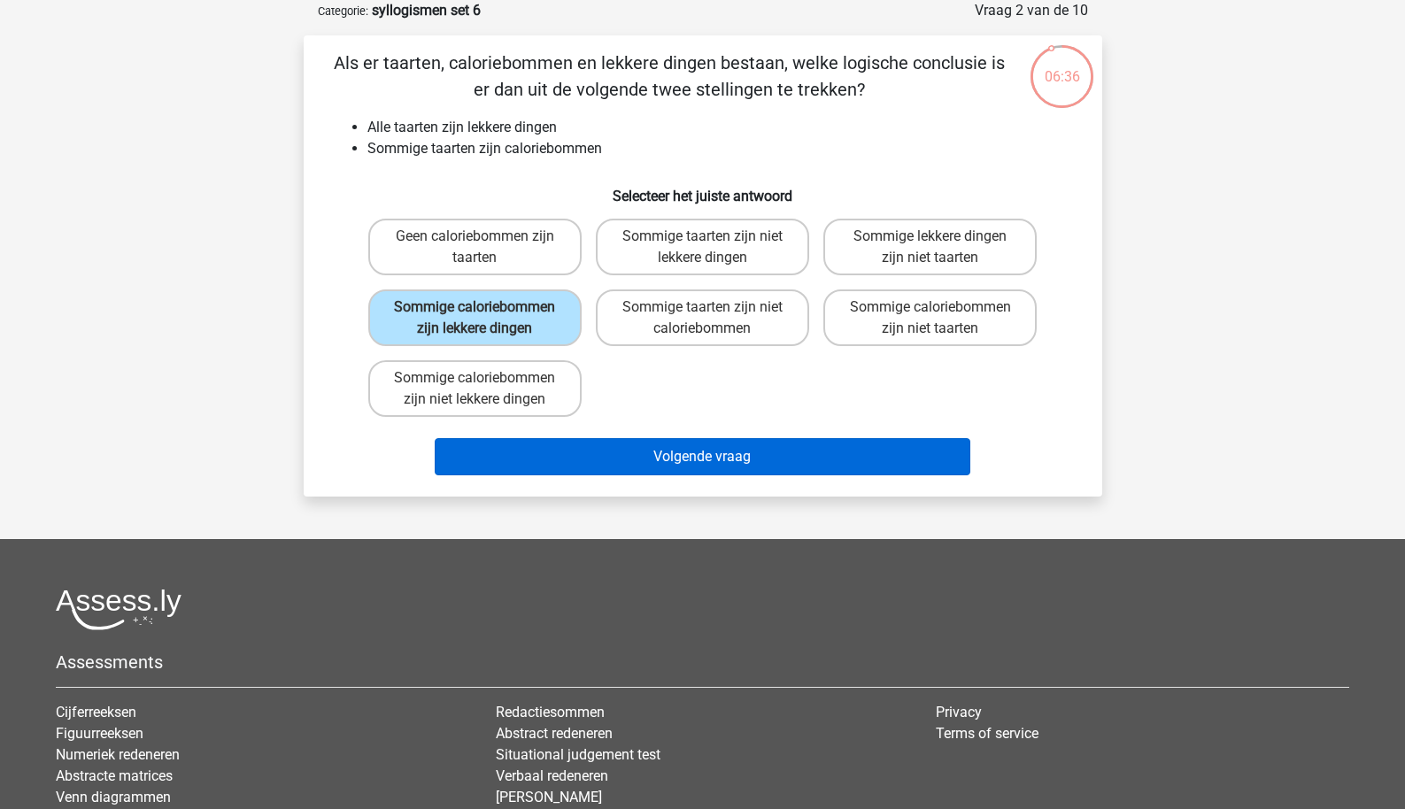
click at [580, 476] on button "Volgende vraag" at bounding box center [703, 456] width 536 height 37
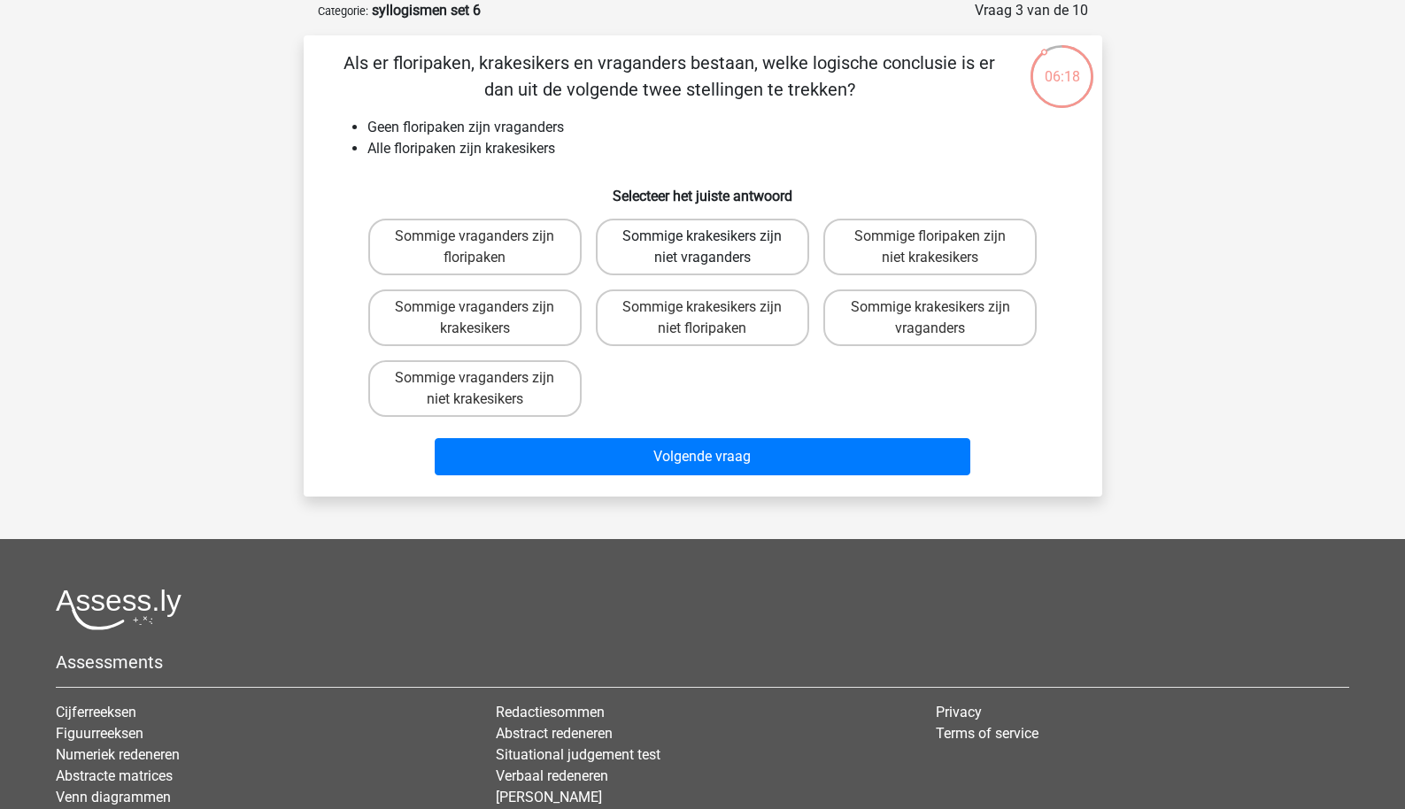
click at [693, 259] on label "Sommige krakesikers zijn niet vraganders" at bounding box center [702, 247] width 213 height 57
click at [702, 248] on input "Sommige krakesikers zijn niet vraganders" at bounding box center [708, 242] width 12 height 12
radio input "true"
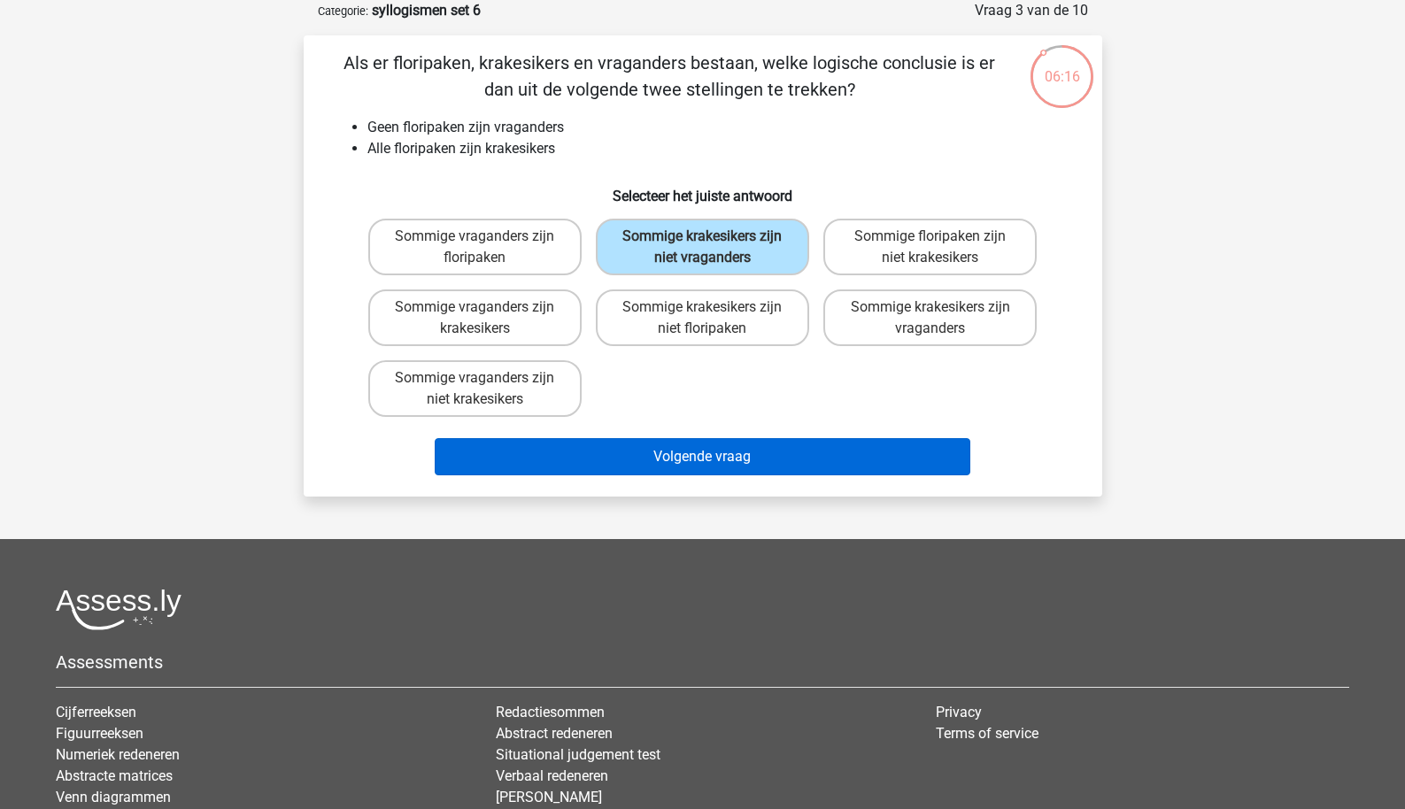
click at [645, 452] on button "Volgende vraag" at bounding box center [703, 456] width 536 height 37
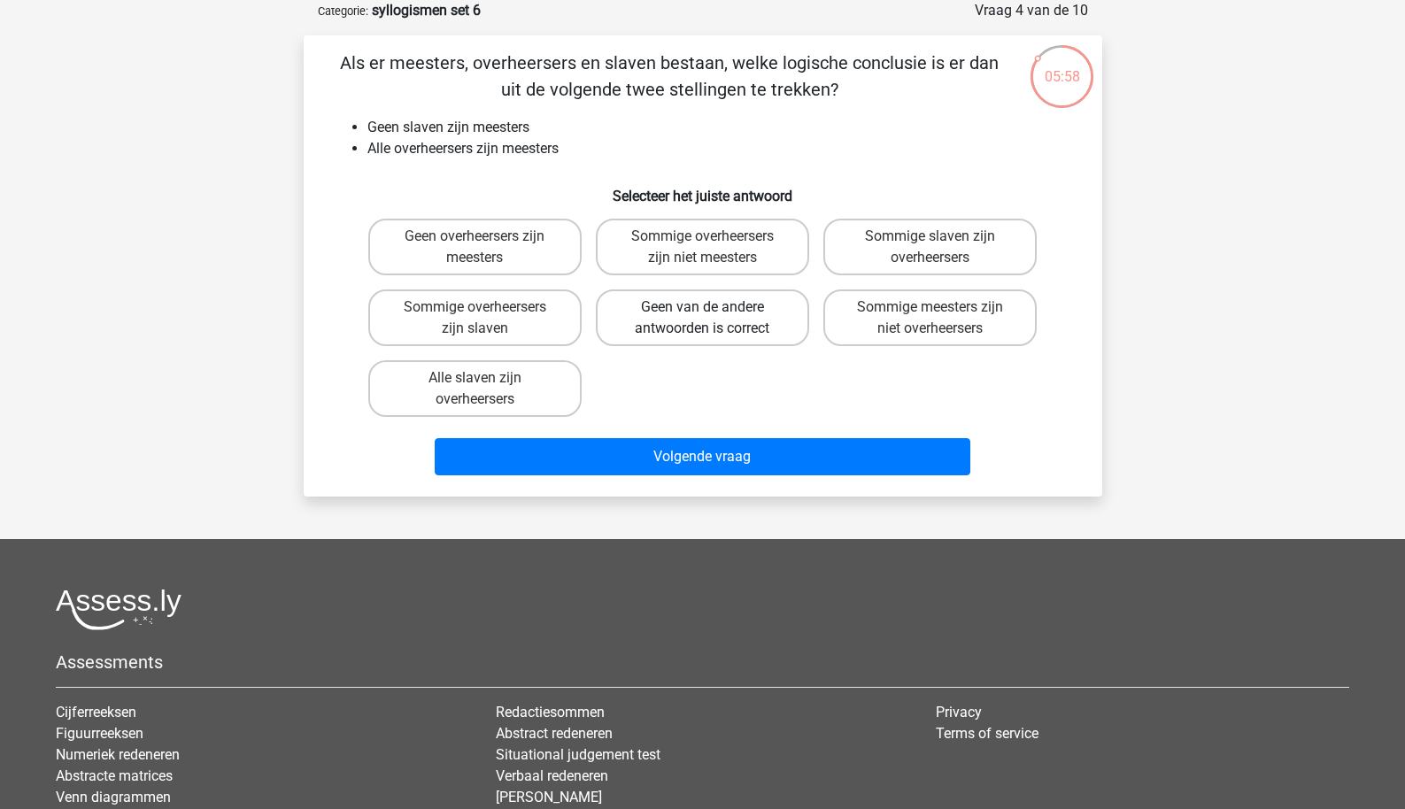
click at [640, 325] on label "Geen van de andere antwoorden is correct" at bounding box center [702, 318] width 213 height 57
click at [702, 319] on input "Geen van de andere antwoorden is correct" at bounding box center [708, 313] width 12 height 12
radio input "true"
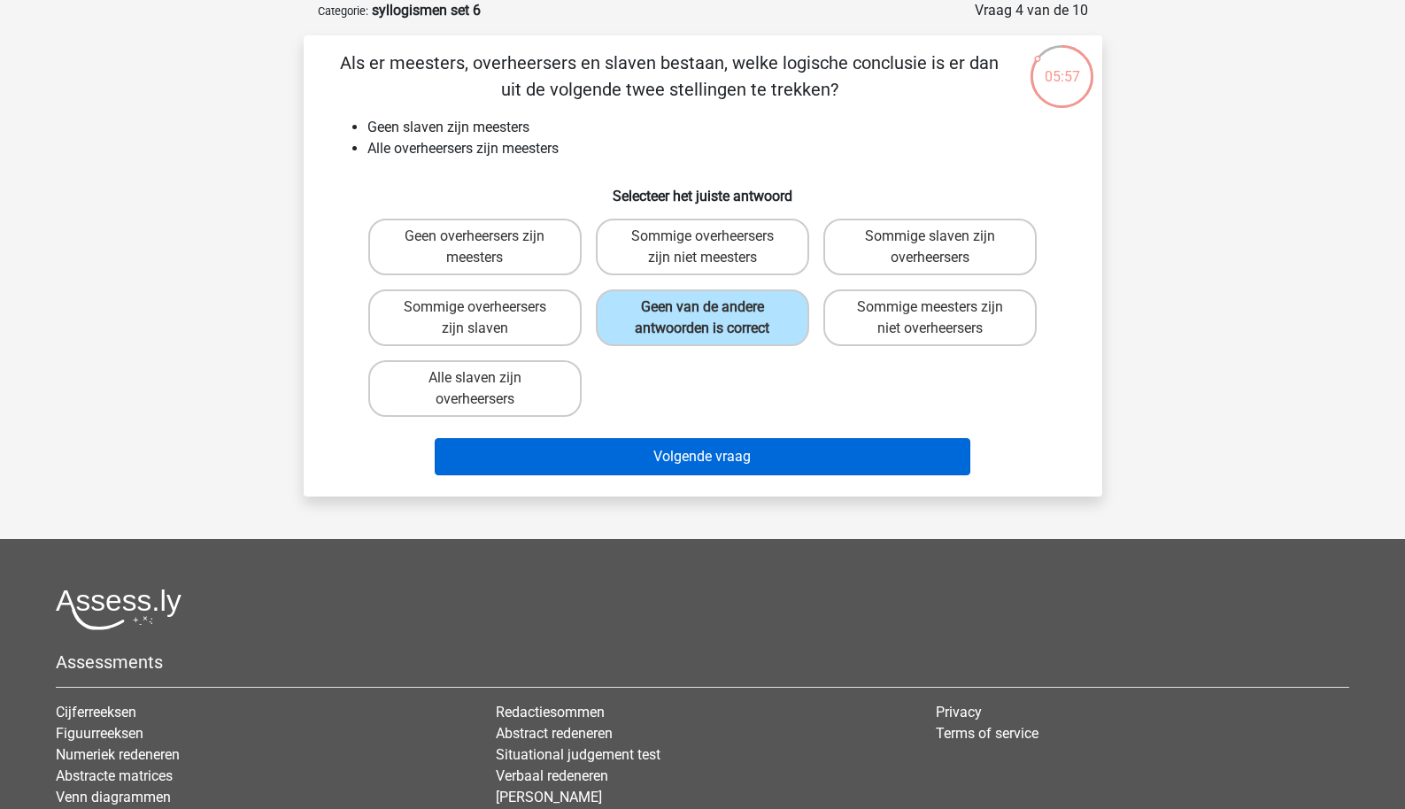
click at [621, 468] on button "Volgende vraag" at bounding box center [703, 456] width 536 height 37
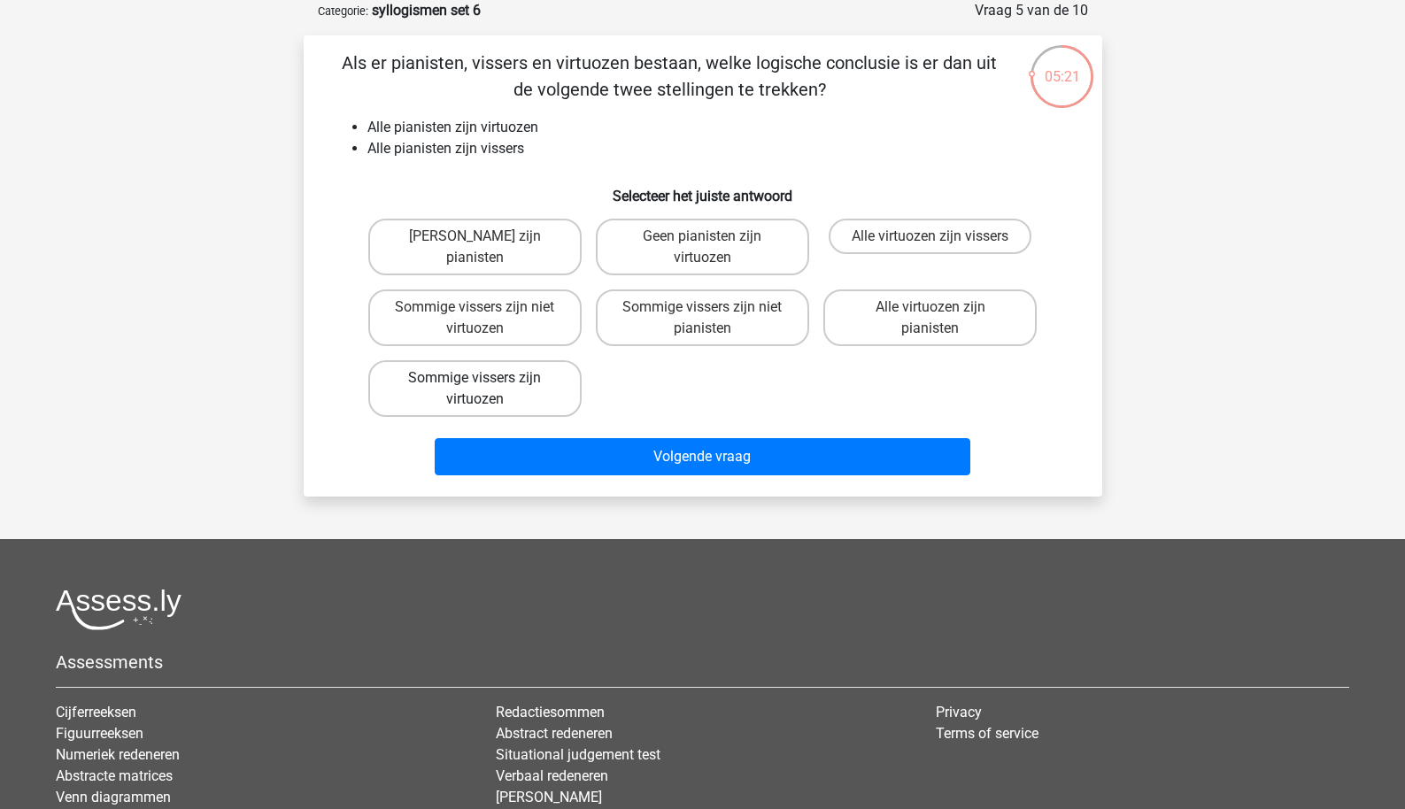
click at [561, 399] on label "Sommige vissers zijn virtuozen" at bounding box center [474, 388] width 213 height 57
click at [486, 390] on input "Sommige vissers zijn virtuozen" at bounding box center [481, 384] width 12 height 12
radio input "true"
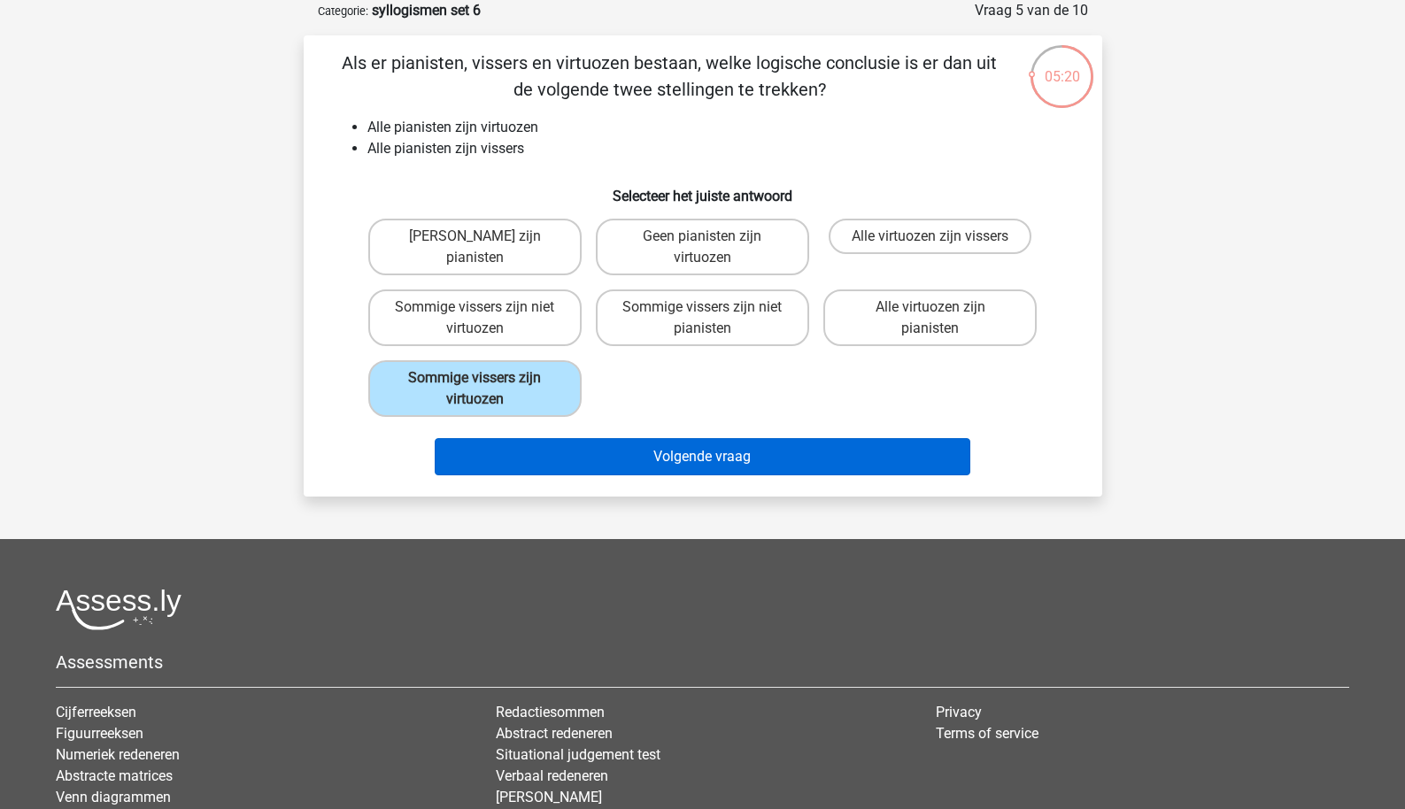
click at [591, 464] on button "Volgende vraag" at bounding box center [703, 456] width 536 height 37
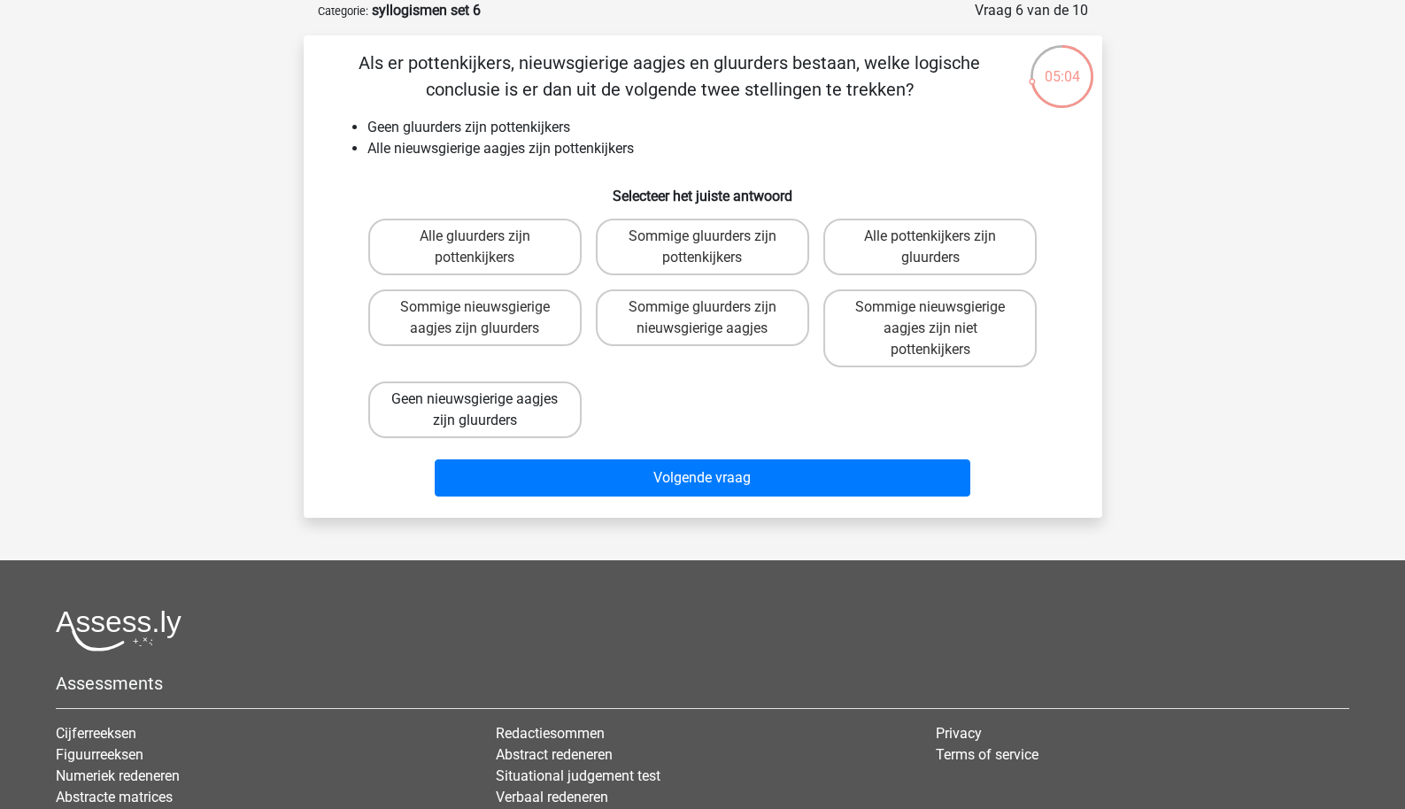
click at [546, 431] on label "Geen nieuwsgierige aagjes zijn gluurders" at bounding box center [474, 410] width 213 height 57
click at [486, 411] on input "Geen nieuwsgierige aagjes zijn gluurders" at bounding box center [481, 405] width 12 height 12
radio input "true"
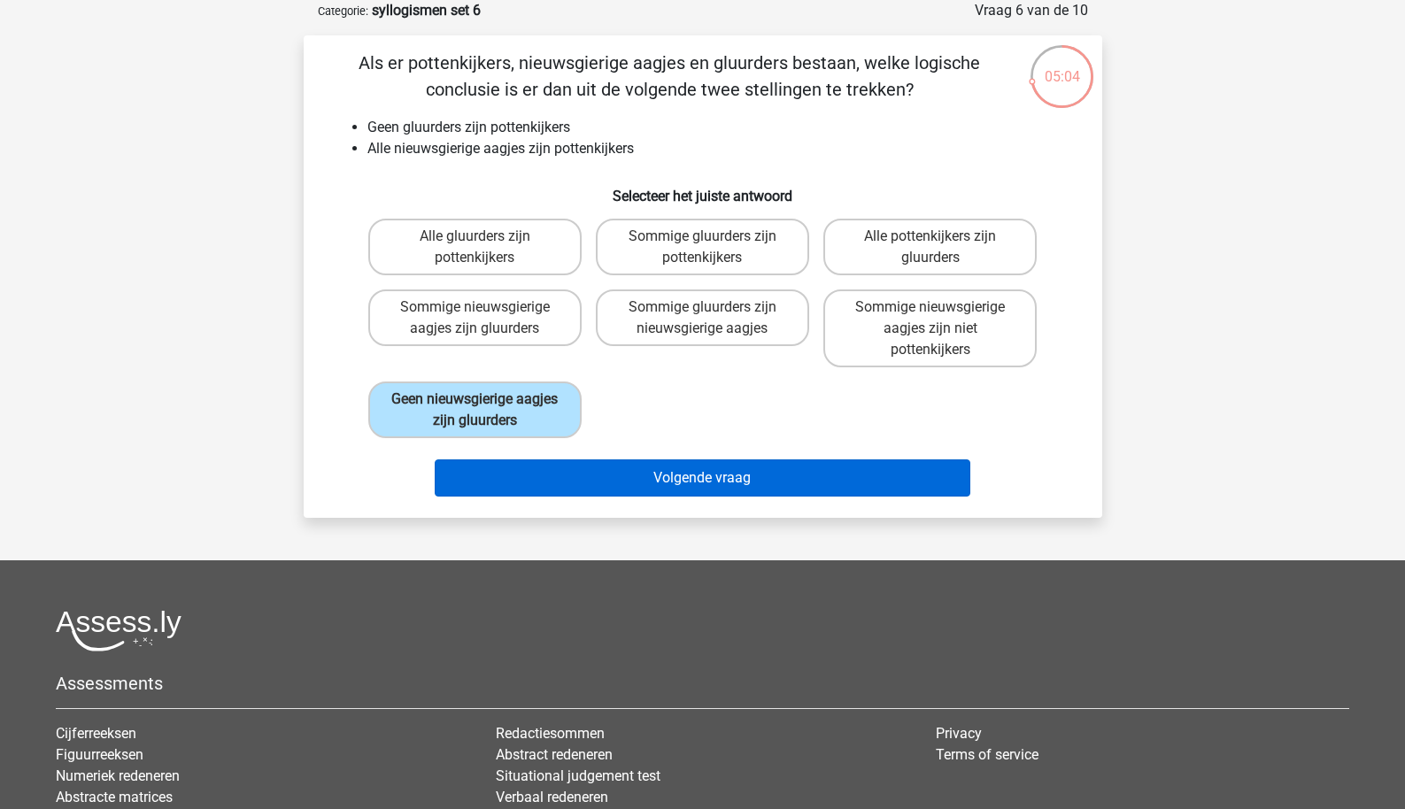
click at [570, 484] on button "Volgende vraag" at bounding box center [703, 478] width 536 height 37
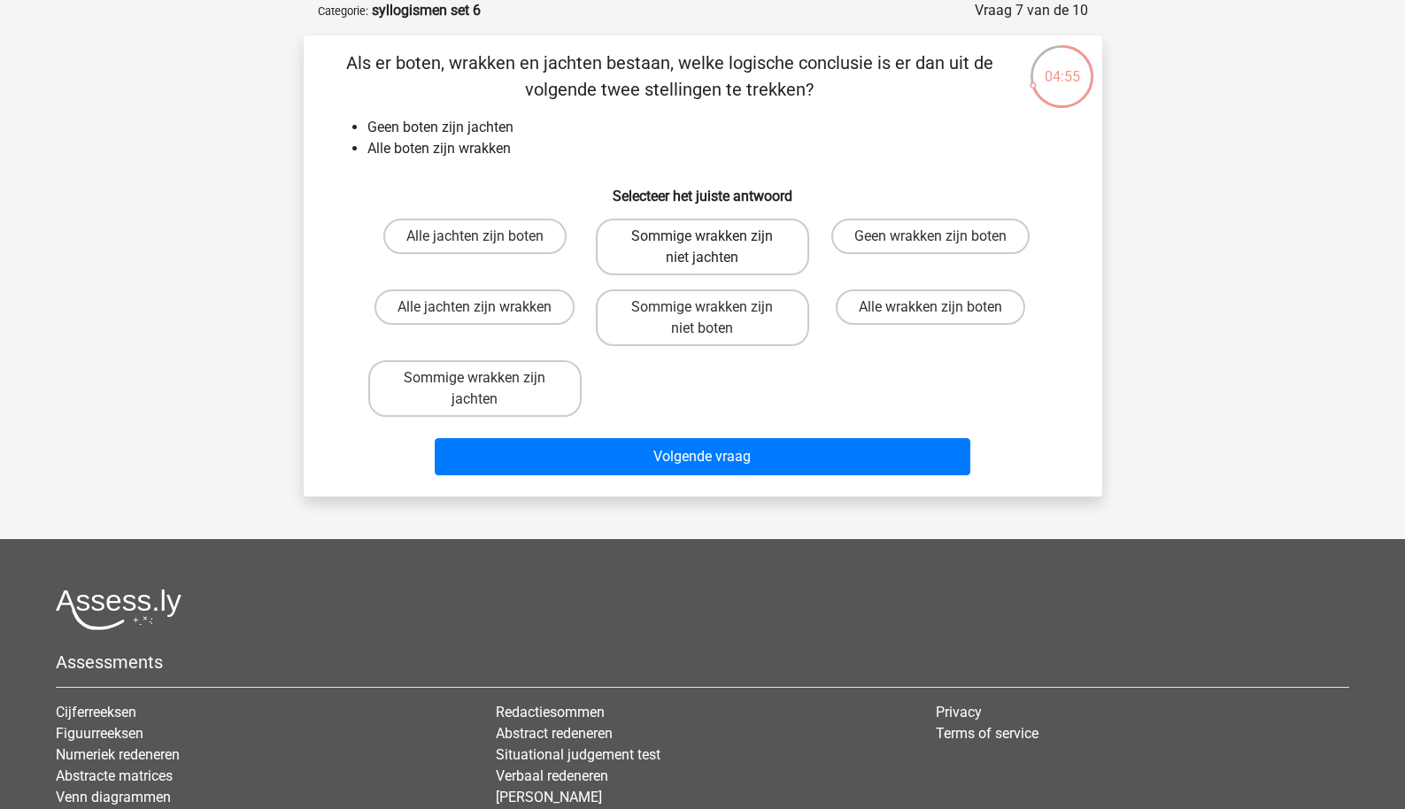
click at [689, 257] on label "Sommige wrakken zijn niet jachten" at bounding box center [702, 247] width 213 height 57
click at [702, 248] on input "Sommige wrakken zijn niet jachten" at bounding box center [708, 242] width 12 height 12
radio input "true"
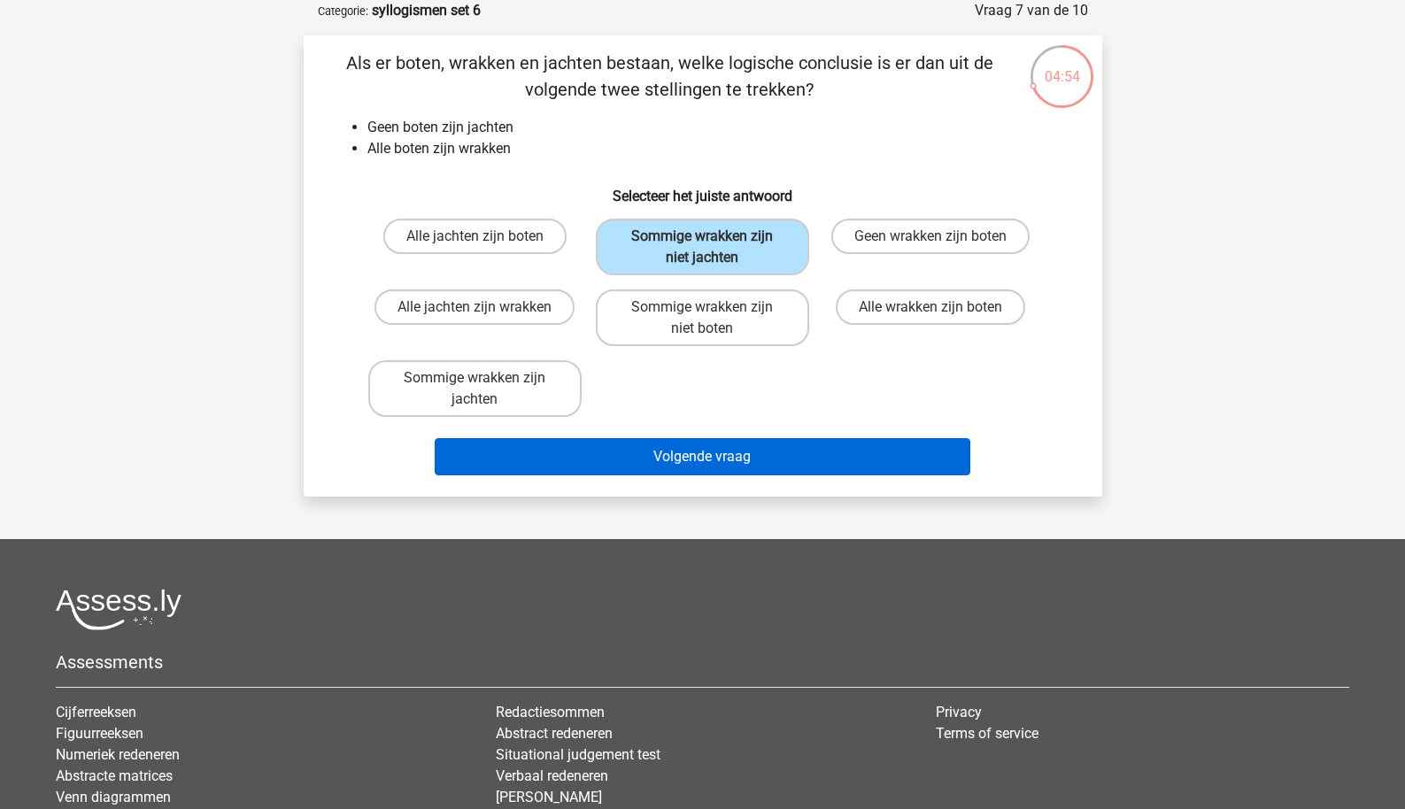
click at [659, 457] on button "Volgende vraag" at bounding box center [703, 456] width 536 height 37
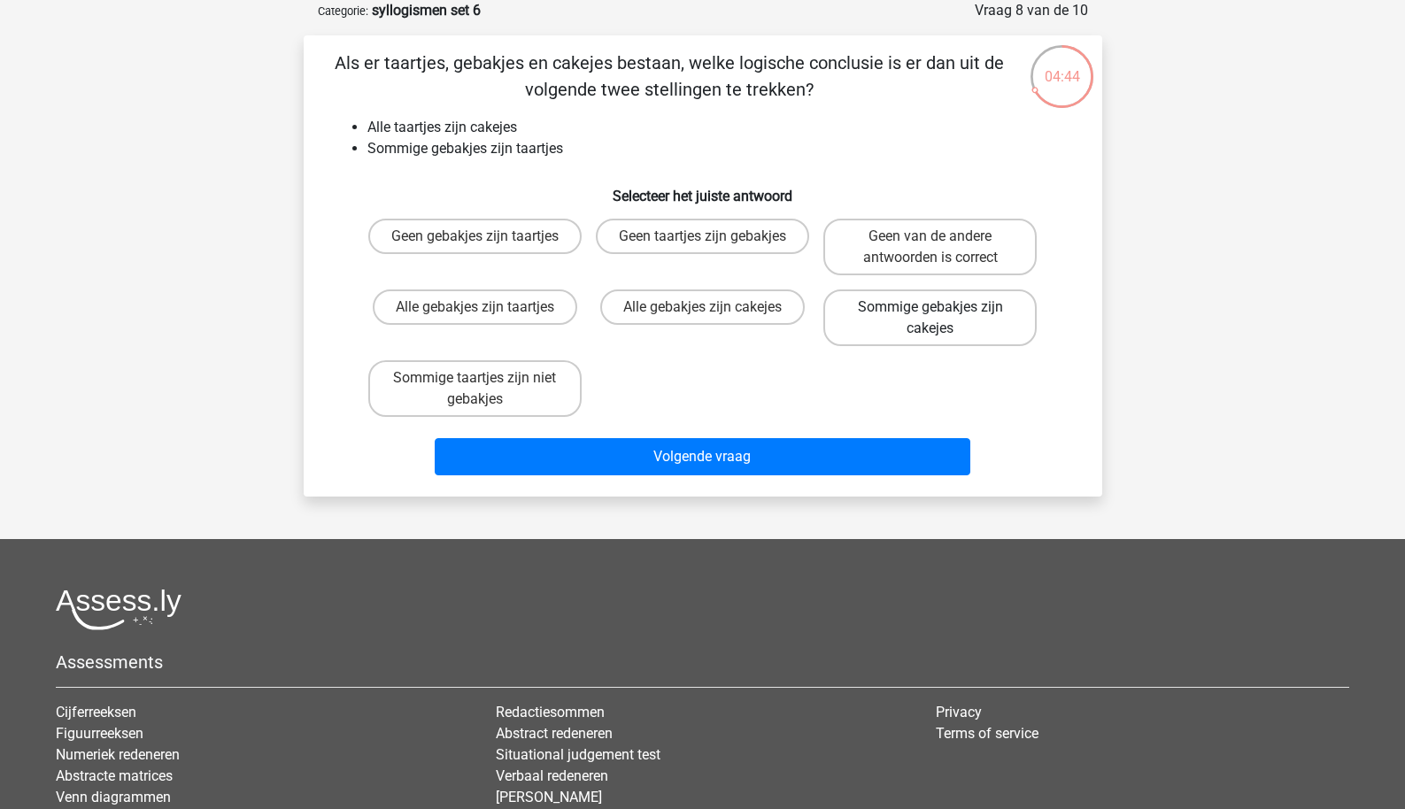
click at [882, 335] on label "Sommige gebakjes zijn cakejes" at bounding box center [930, 318] width 213 height 57
click at [931, 319] on input "Sommige gebakjes zijn cakejes" at bounding box center [937, 313] width 12 height 12
radio input "true"
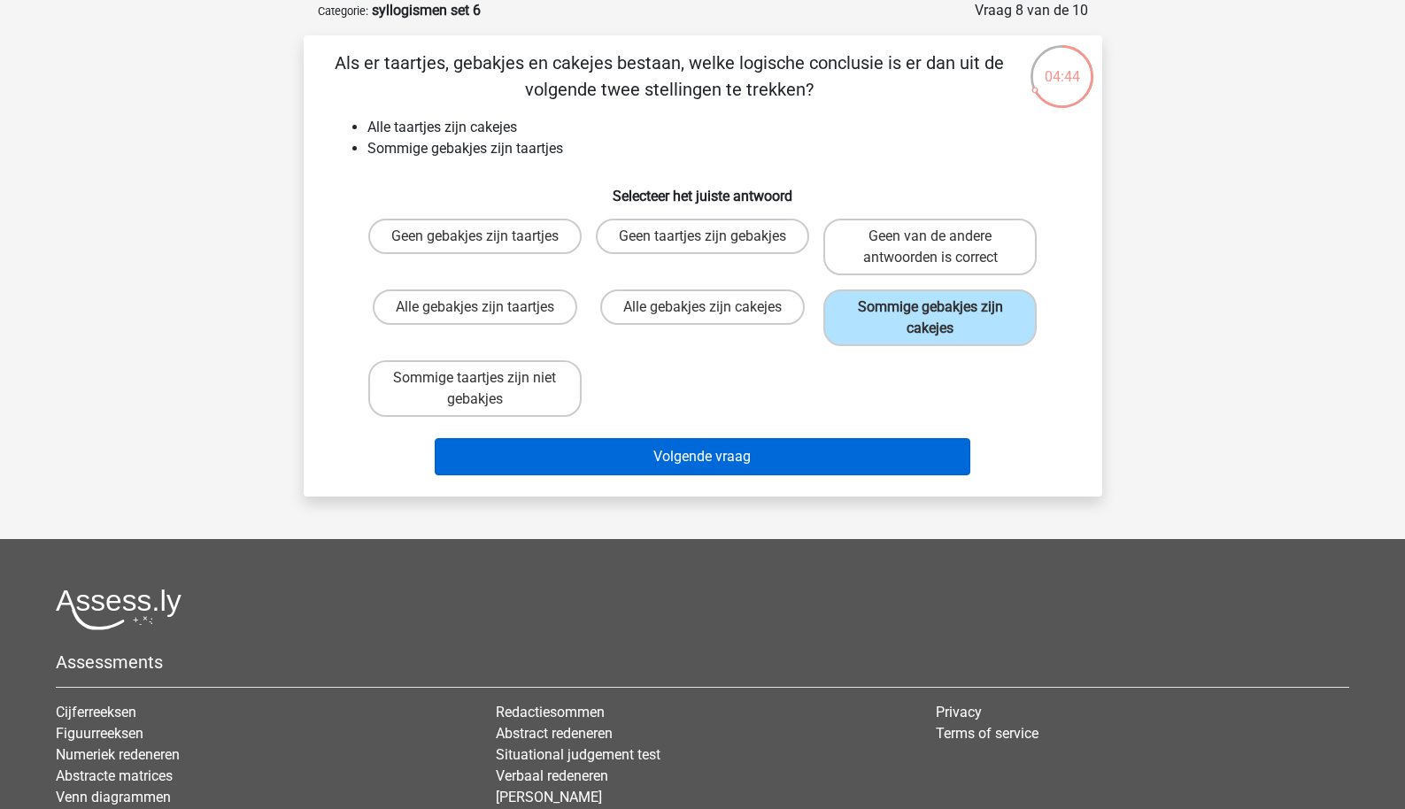
click at [744, 445] on button "Volgende vraag" at bounding box center [703, 456] width 536 height 37
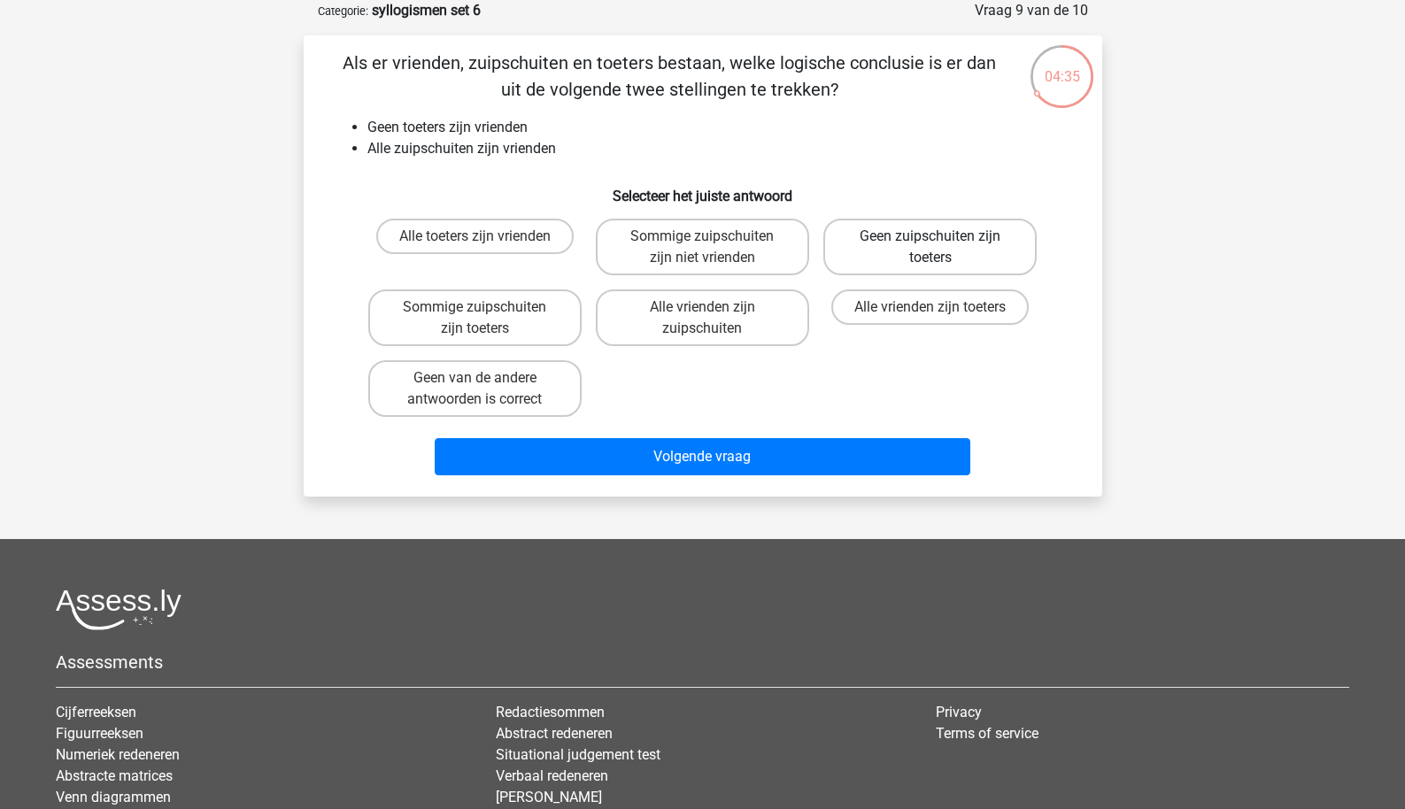
click at [903, 262] on label "Geen zuipschuiten zijn toeters" at bounding box center [930, 247] width 213 height 57
click at [931, 248] on input "Geen zuipschuiten zijn toeters" at bounding box center [937, 242] width 12 height 12
radio input "true"
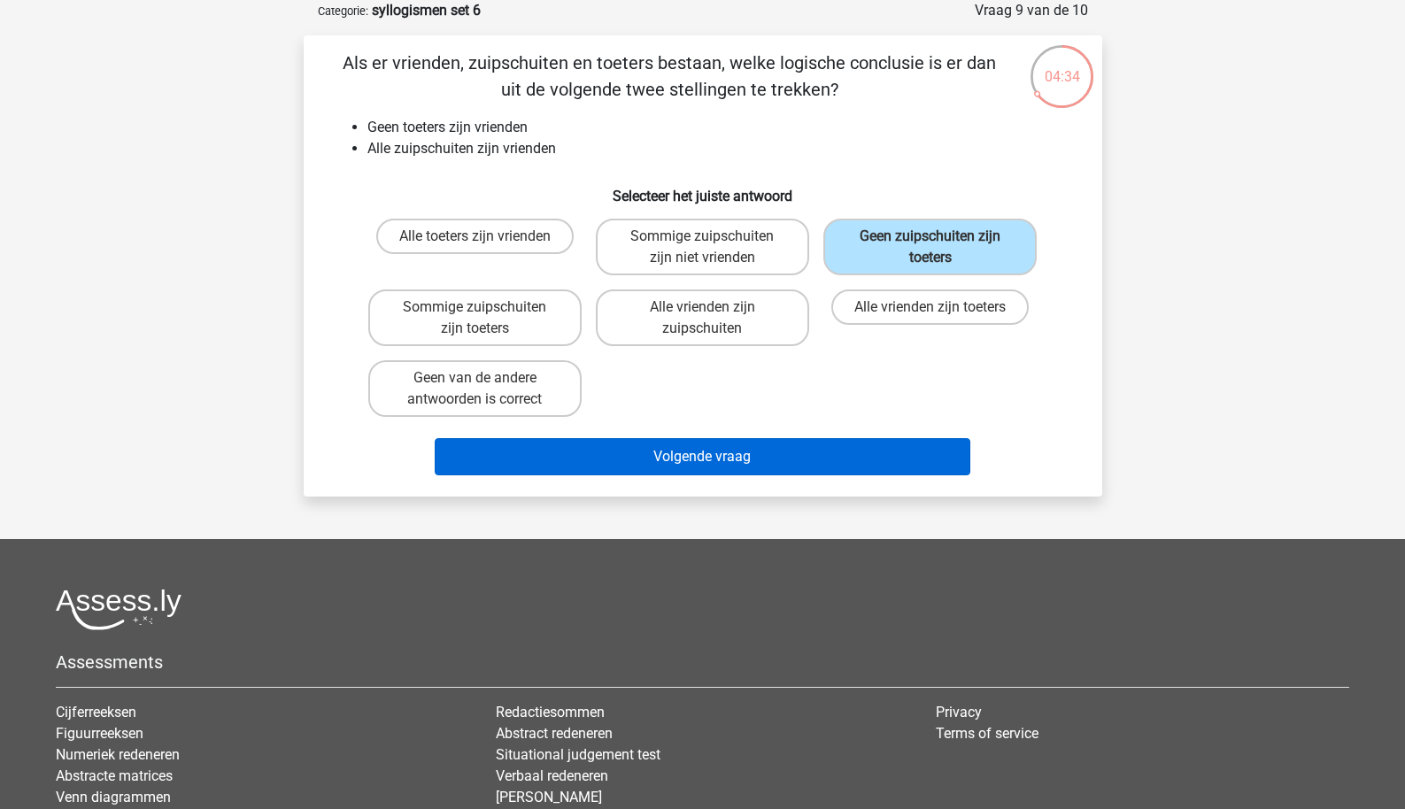
click at [795, 445] on button "Volgende vraag" at bounding box center [703, 456] width 536 height 37
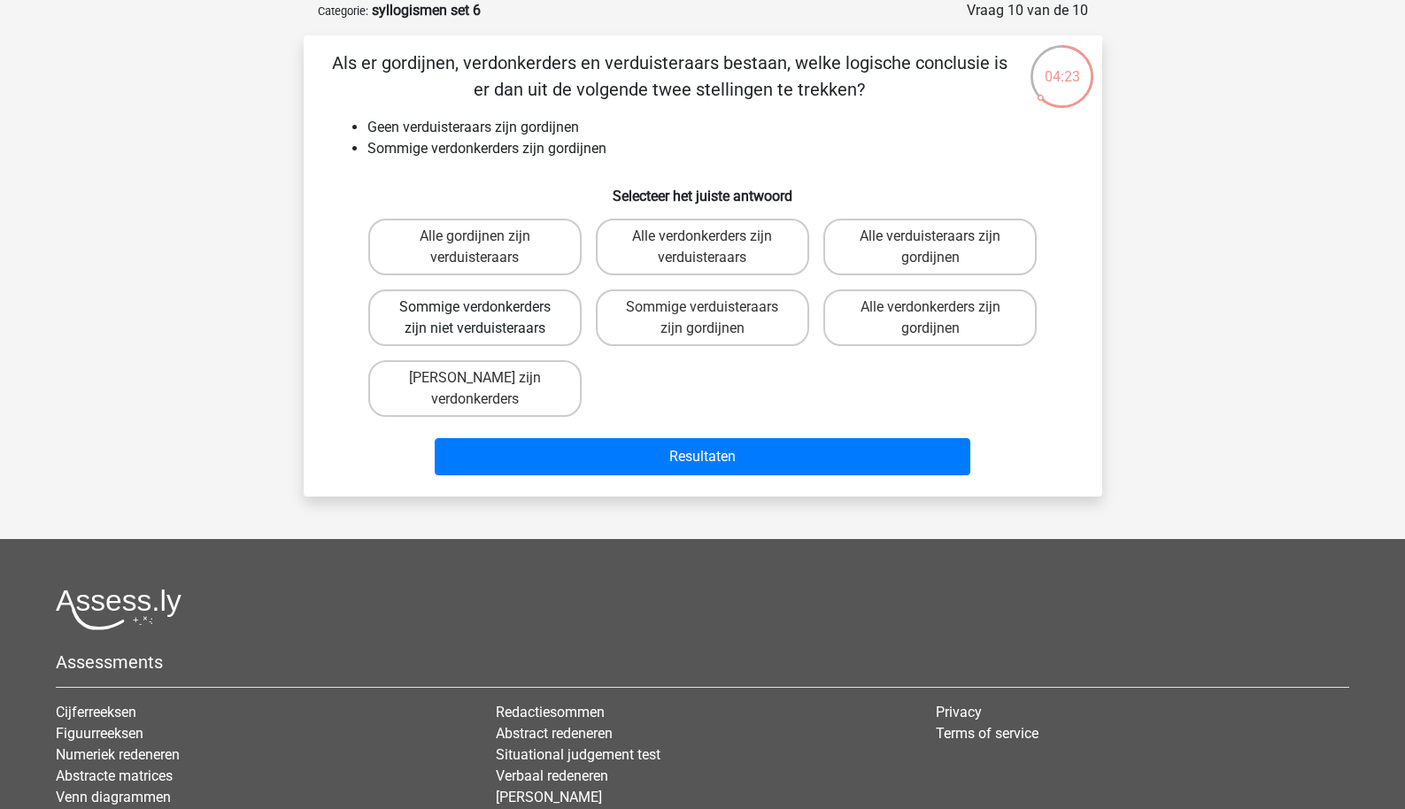
click at [540, 334] on label "Sommige verdonkerders zijn niet verduisteraars" at bounding box center [474, 318] width 213 height 57
click at [486, 319] on input "Sommige verdonkerders zijn niet verduisteraars" at bounding box center [481, 313] width 12 height 12
radio input "true"
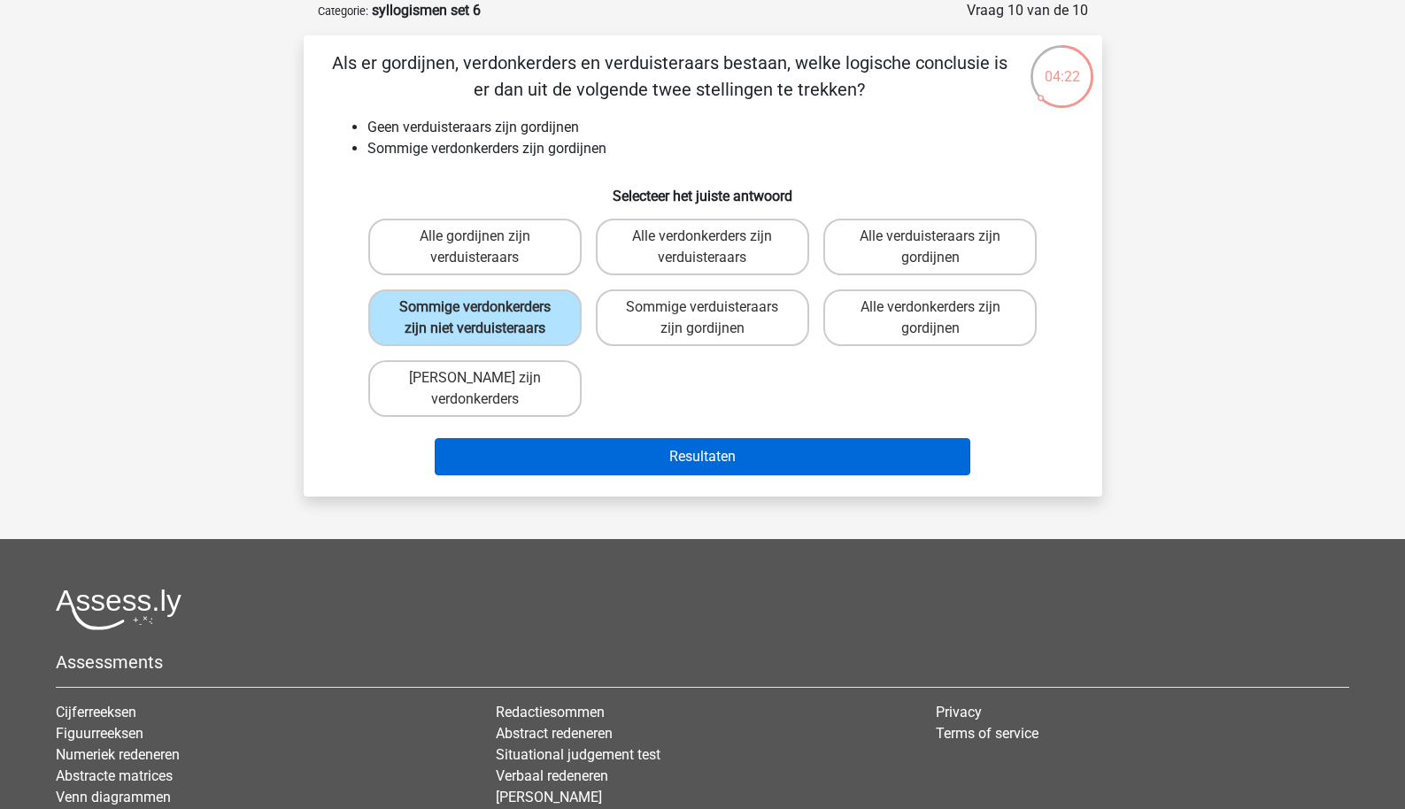
click at [601, 460] on button "Resultaten" at bounding box center [703, 456] width 536 height 37
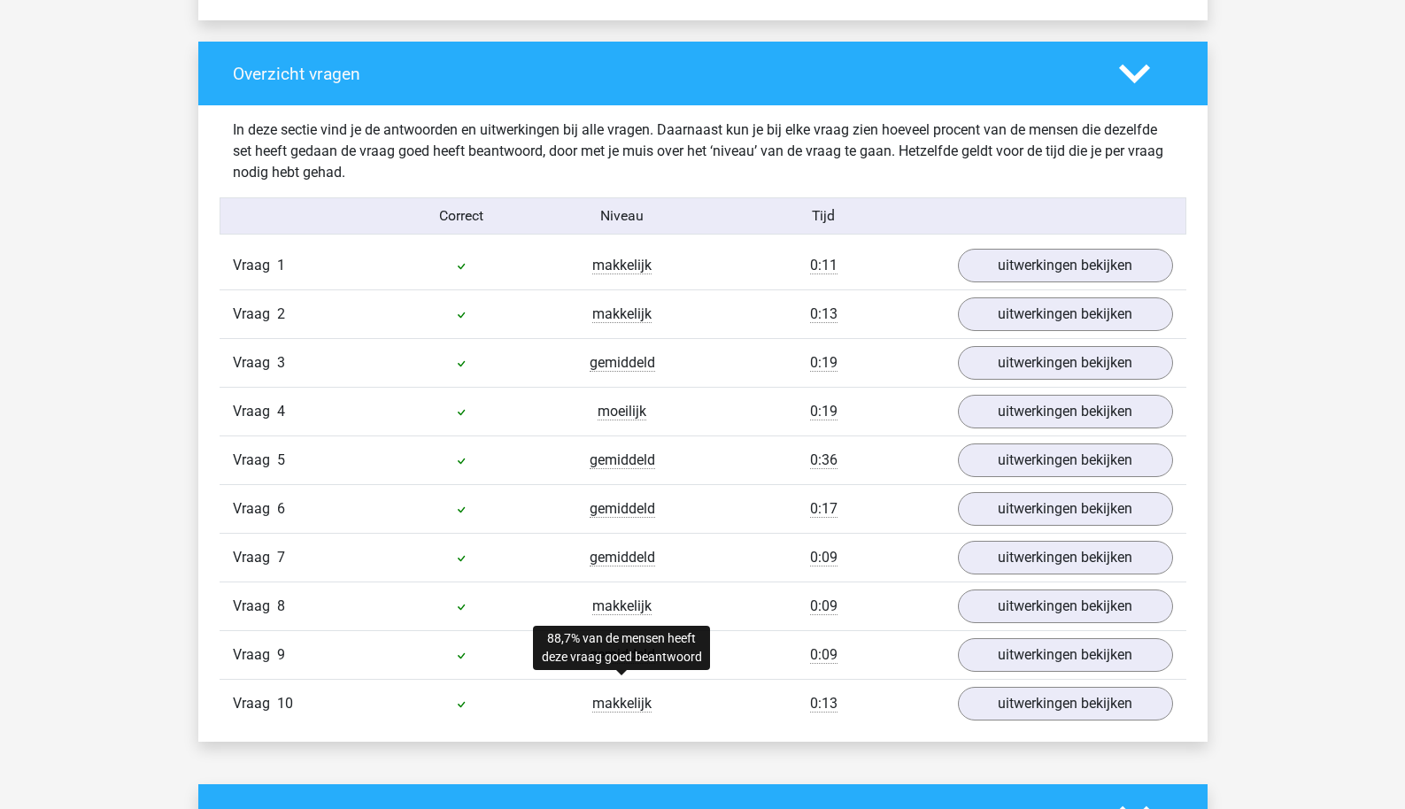
scroll to position [1299, 0]
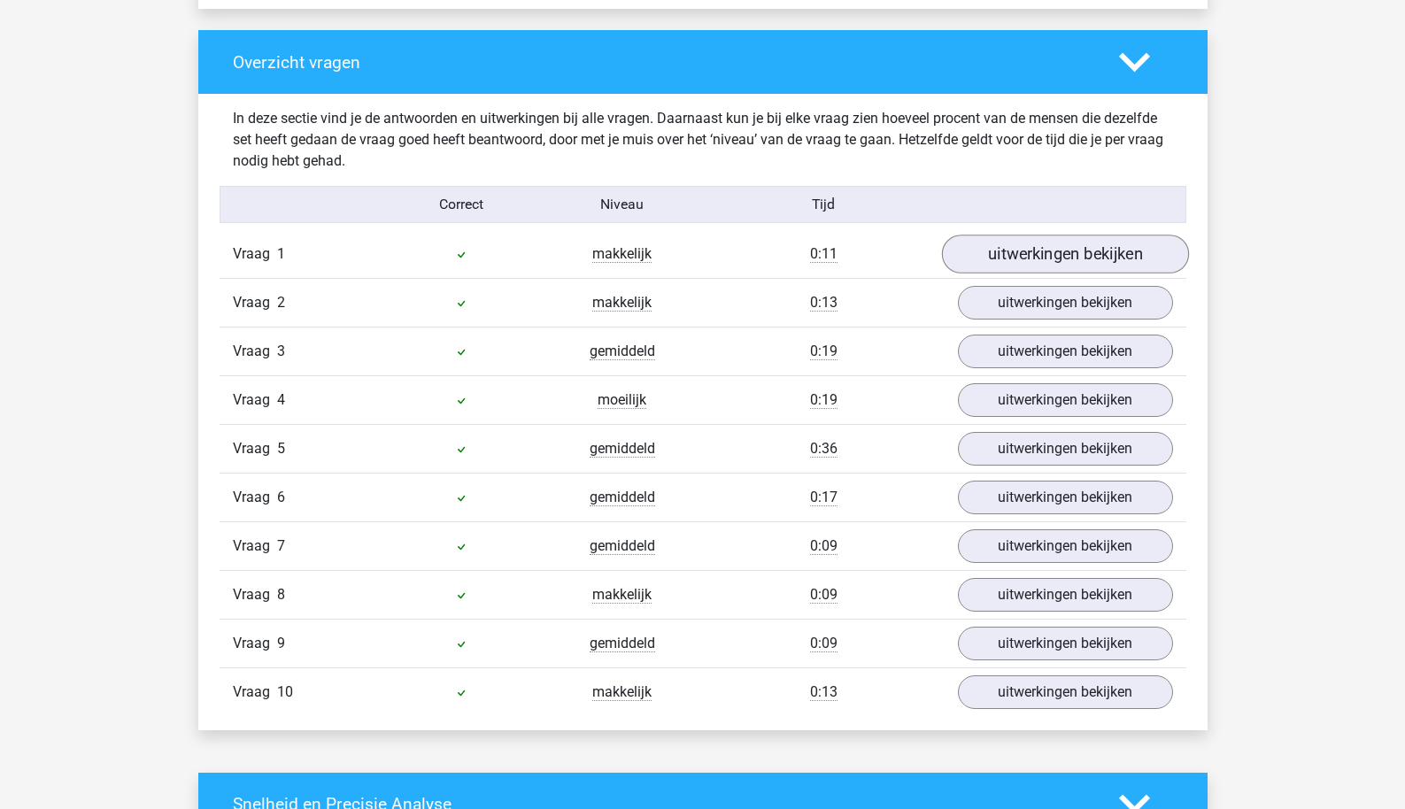
click at [987, 260] on link "uitwerkingen bekijken" at bounding box center [1064, 254] width 247 height 39
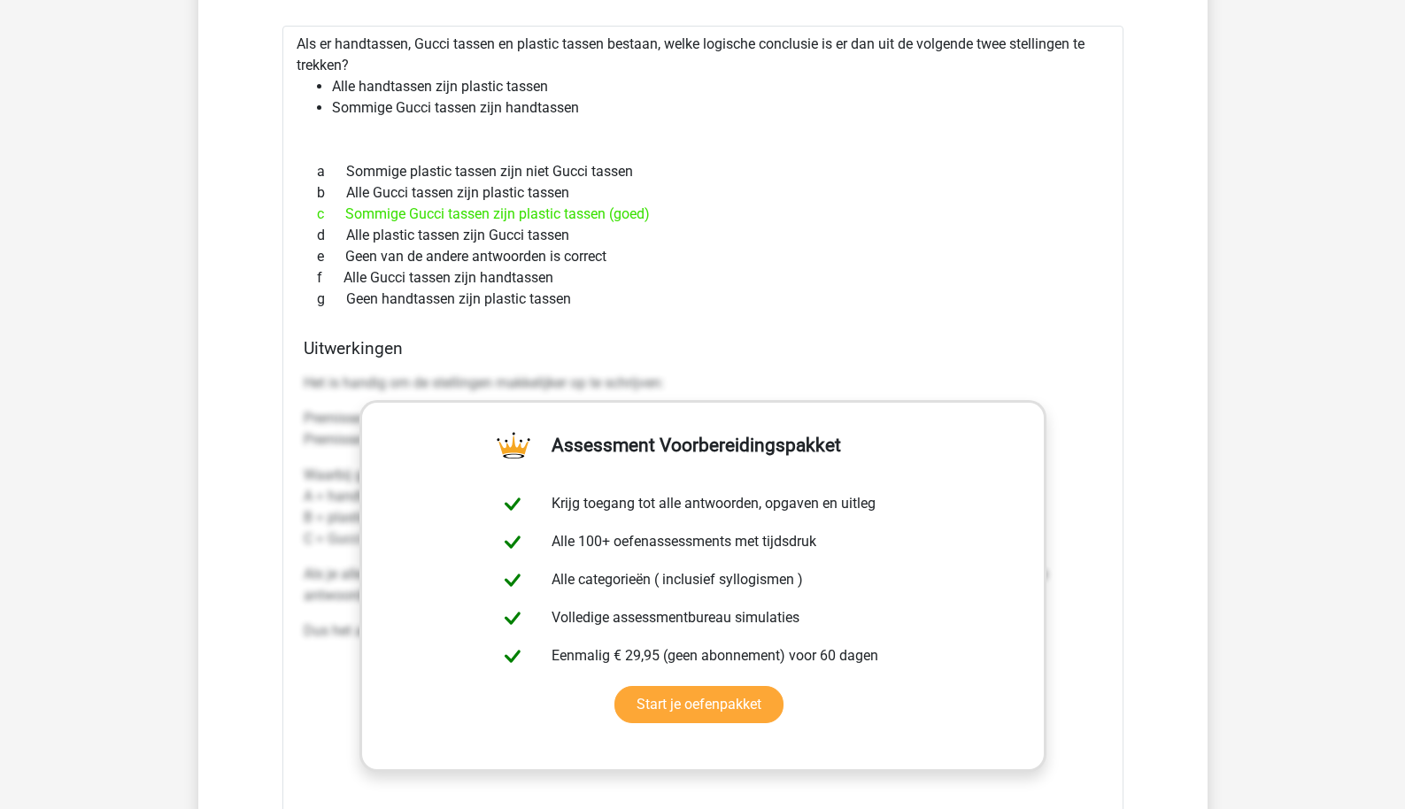
scroll to position [1877, 0]
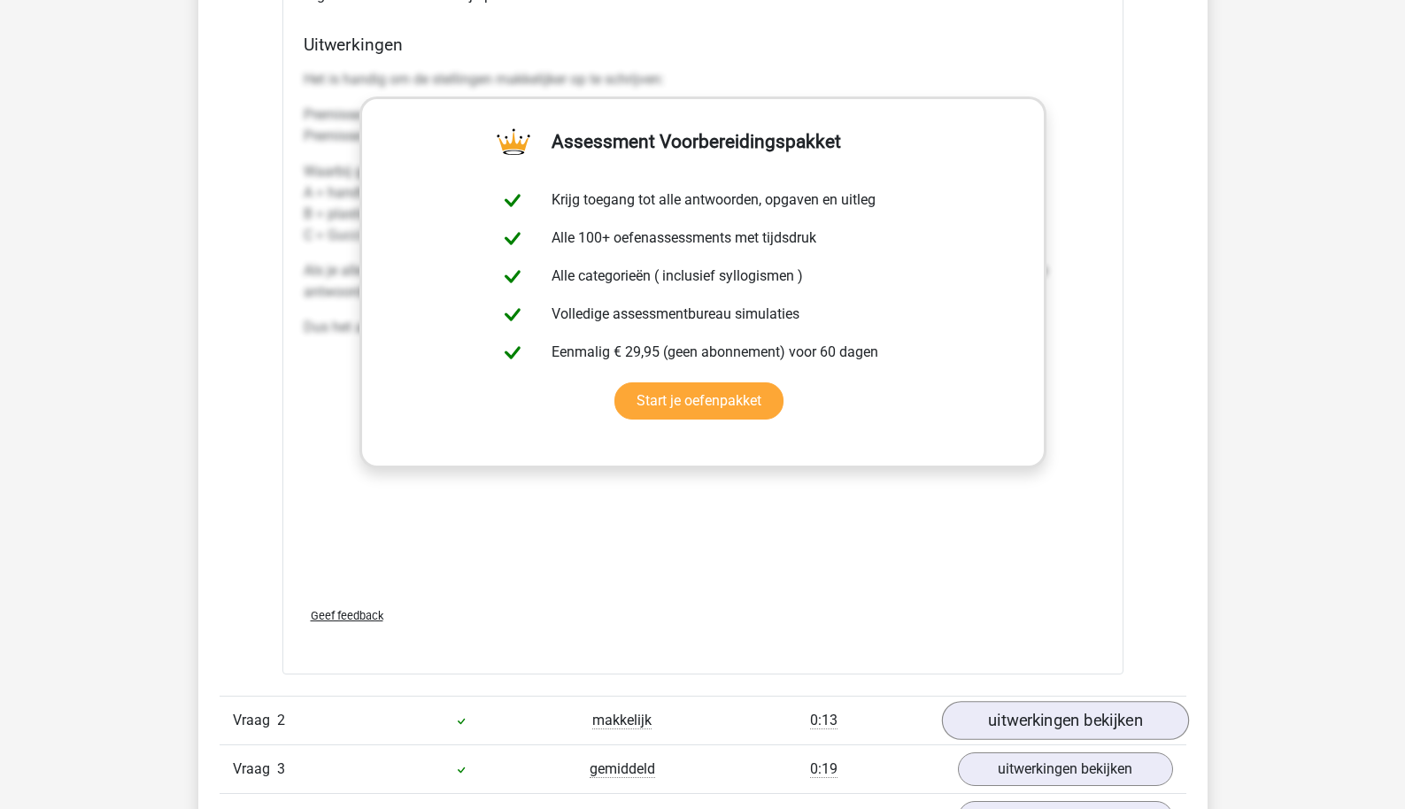
click at [1006, 739] on link "uitwerkingen bekijken" at bounding box center [1064, 720] width 247 height 39
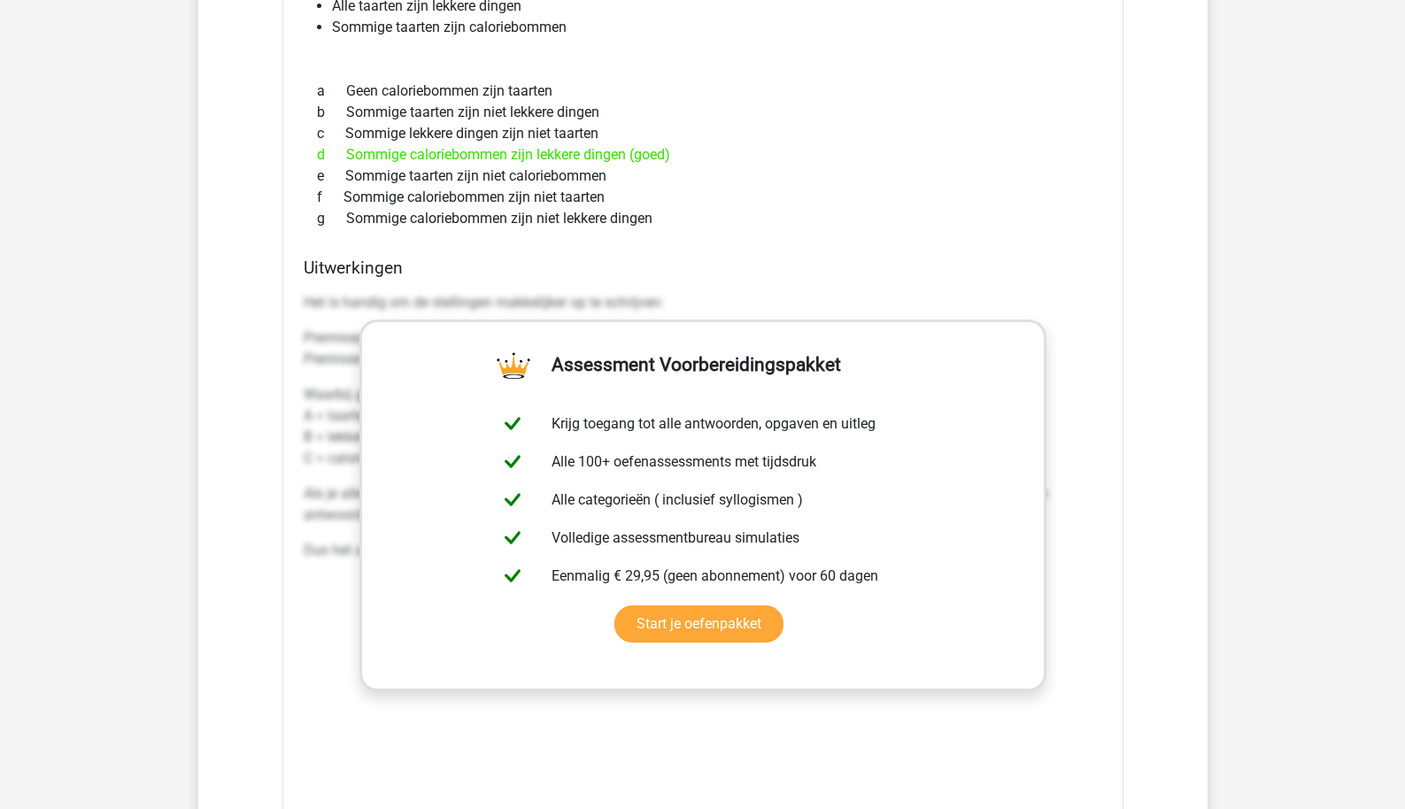
scroll to position [3279, 0]
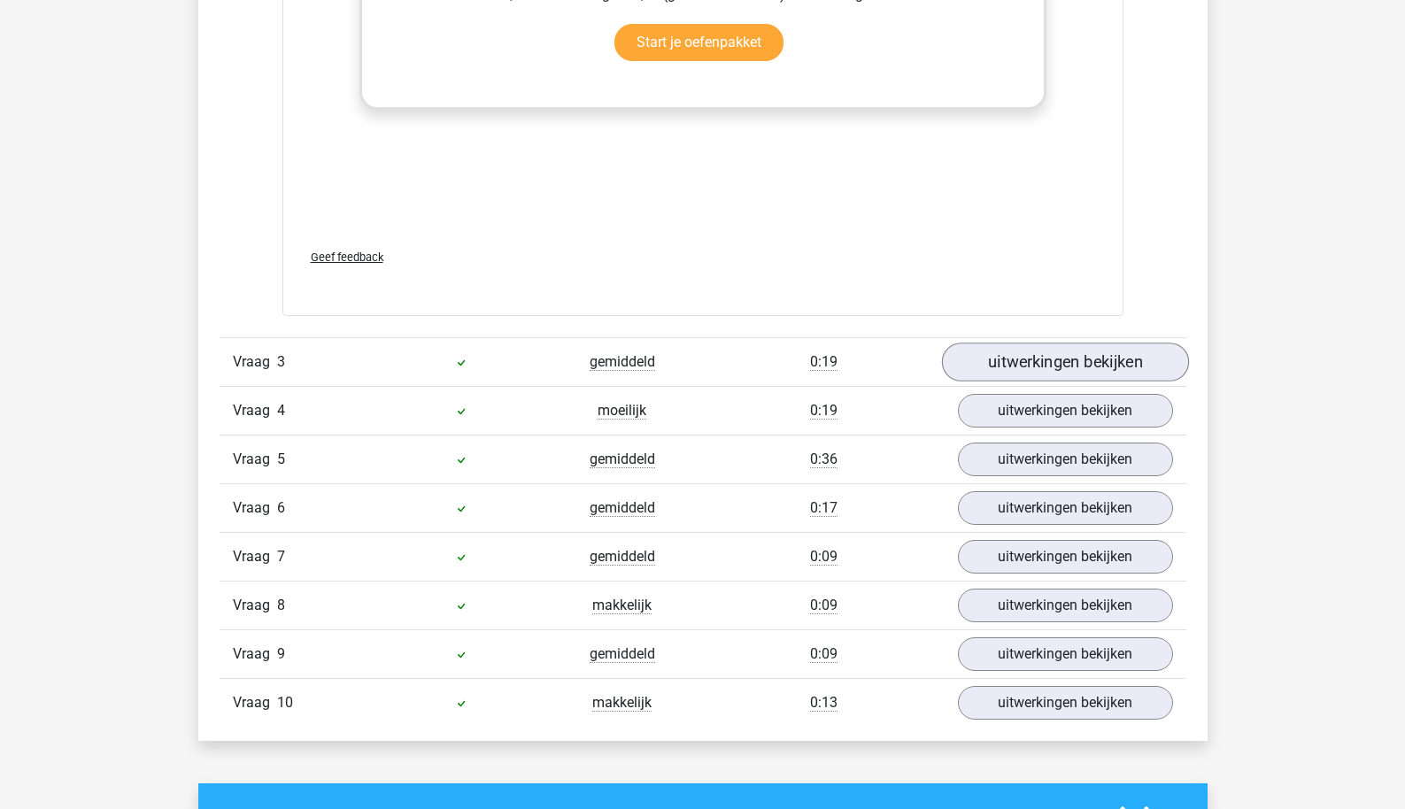
click at [1050, 349] on link "uitwerkingen bekijken" at bounding box center [1064, 362] width 247 height 39
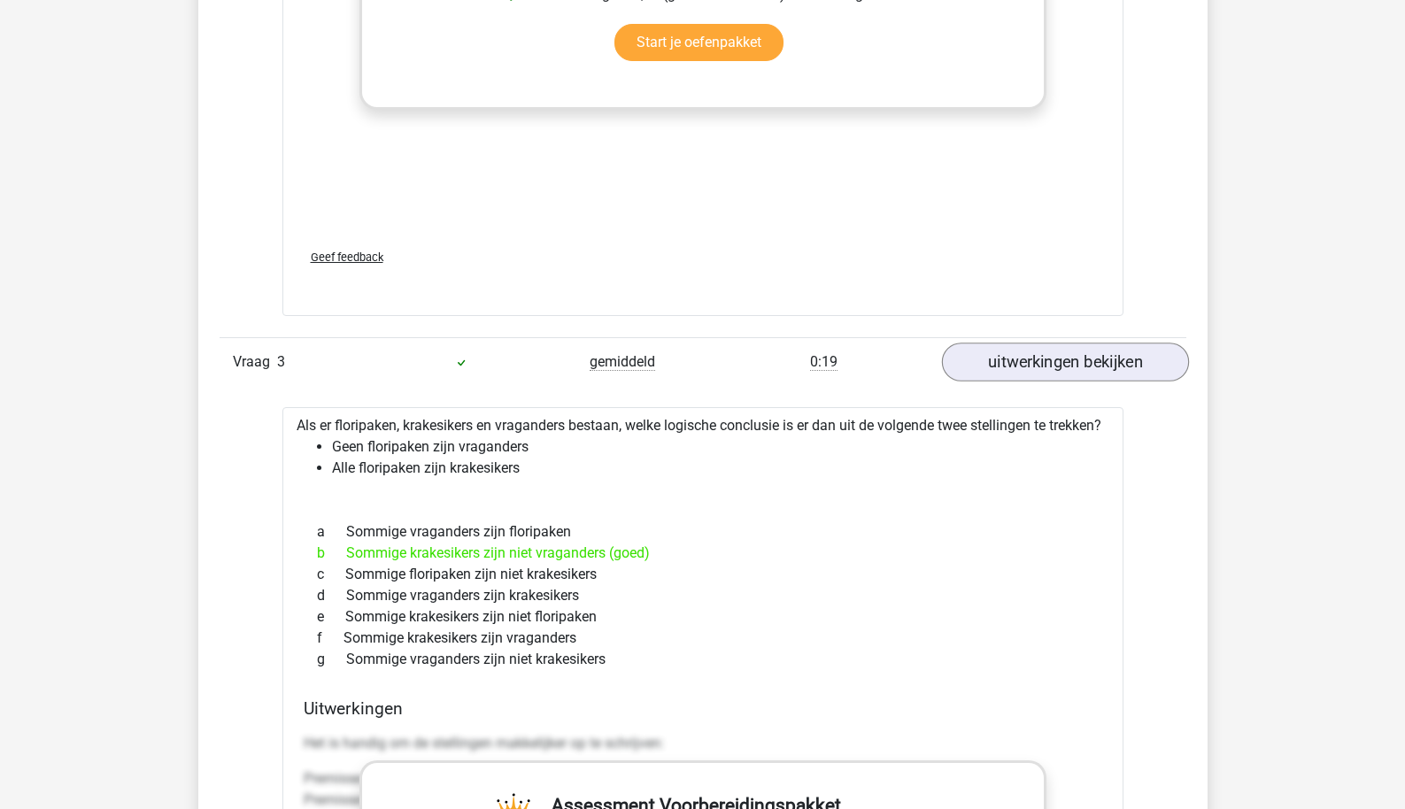
scroll to position [4250, 0]
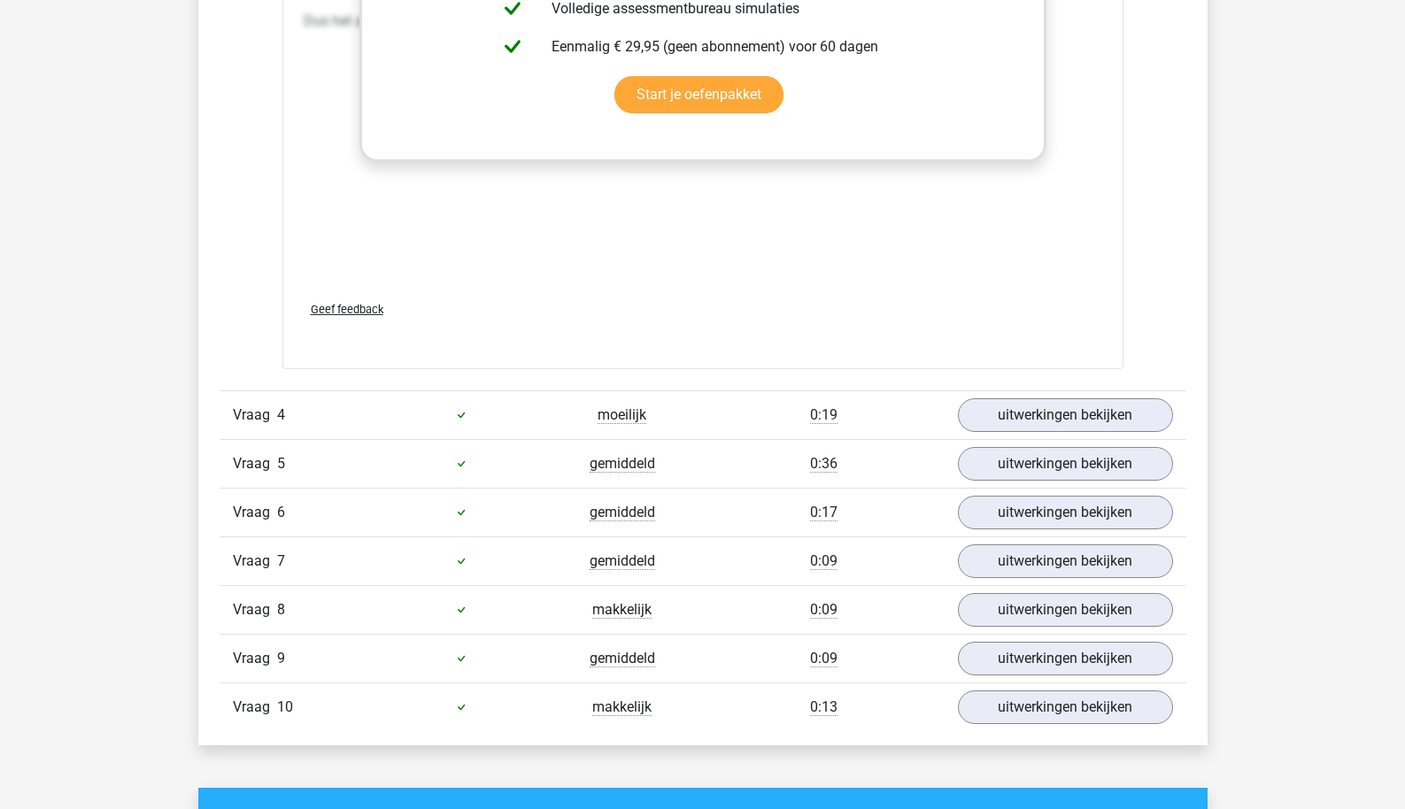
click at [1025, 411] on div "Vraag 4 moeilijk 0:19 uitwerkingen bekijken" at bounding box center [703, 415] width 967 height 49
click at [1025, 424] on link "uitwerkingen bekijken" at bounding box center [1064, 415] width 247 height 39
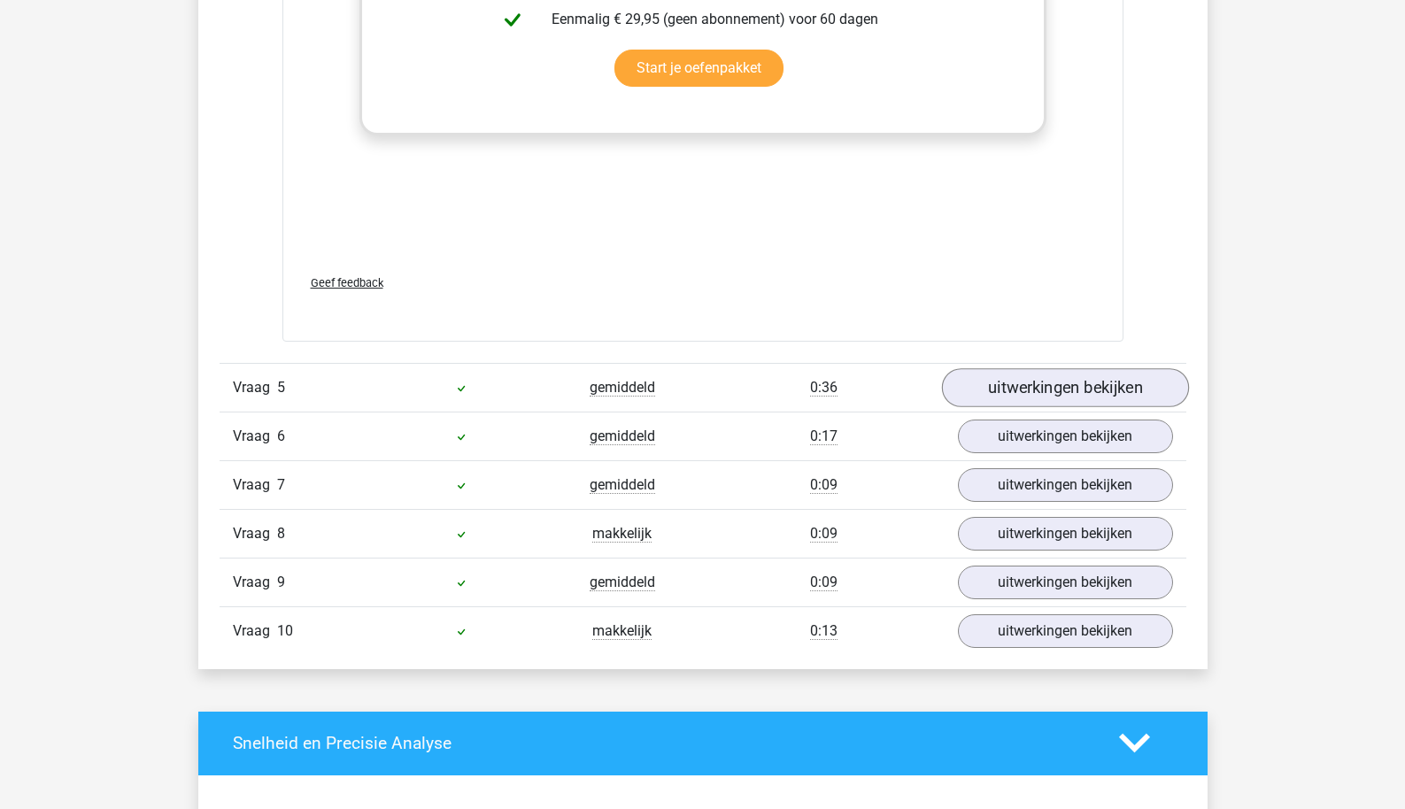
click at [1042, 407] on link "uitwerkingen bekijken" at bounding box center [1064, 387] width 247 height 39
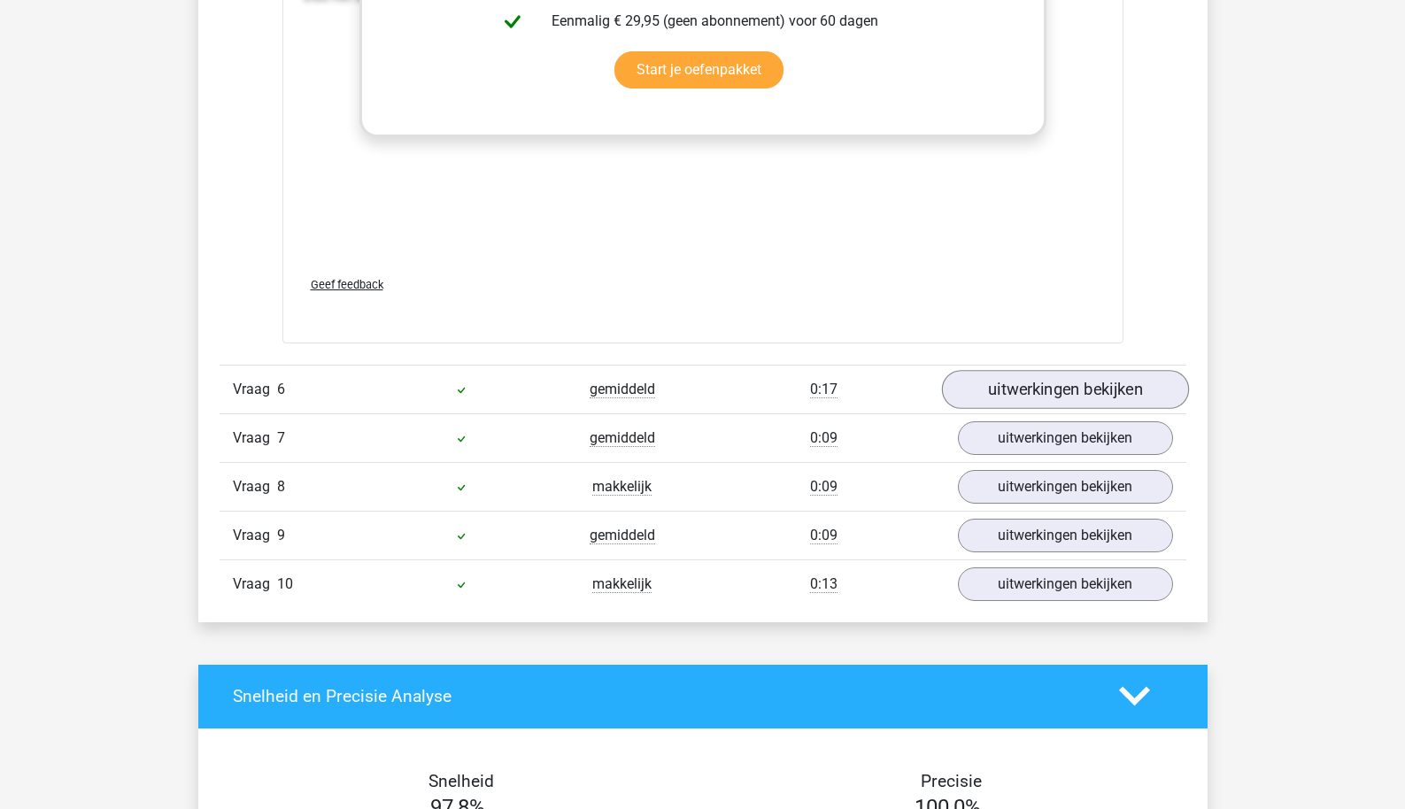
click at [1036, 409] on link "uitwerkingen bekijken" at bounding box center [1064, 389] width 247 height 39
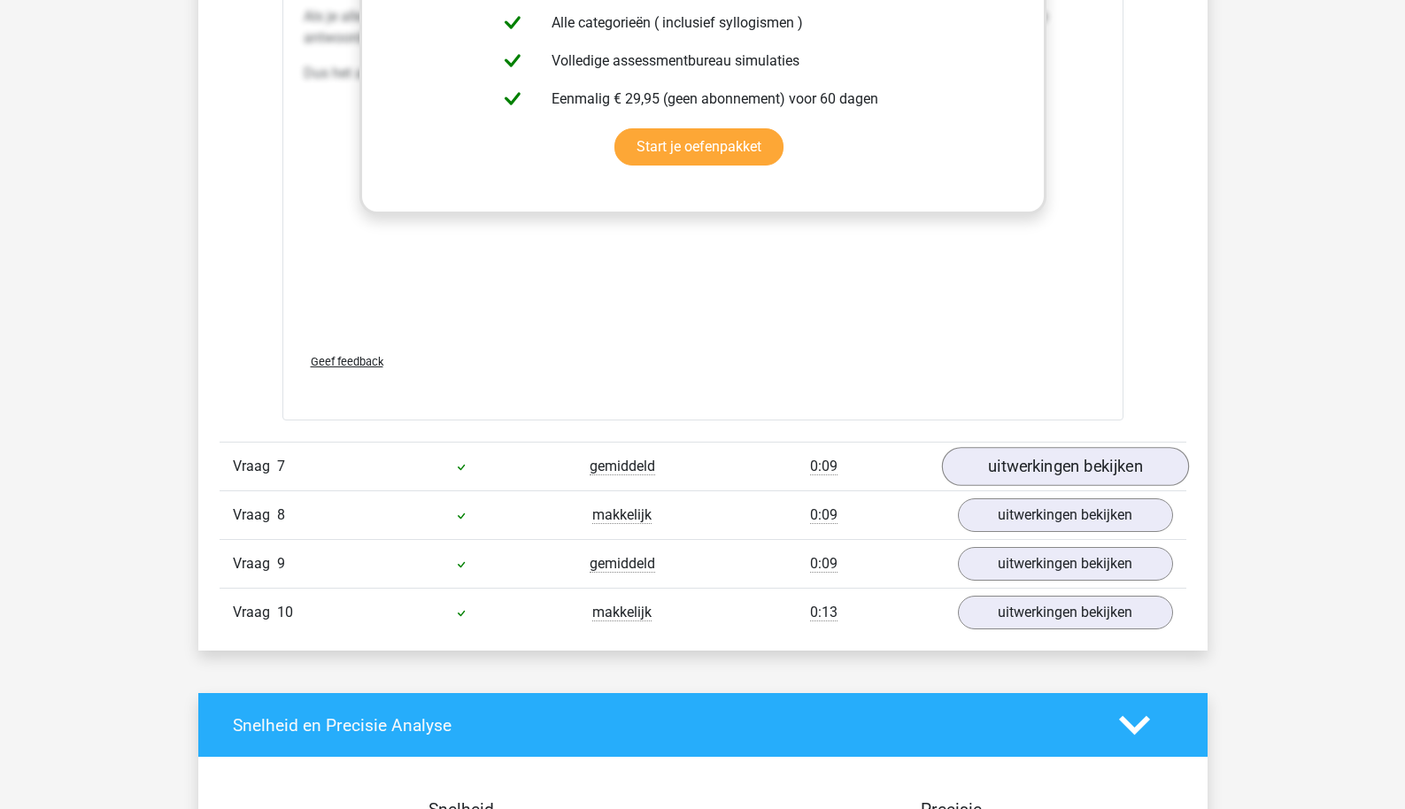
click at [1011, 486] on link "uitwerkingen bekijken" at bounding box center [1064, 466] width 247 height 39
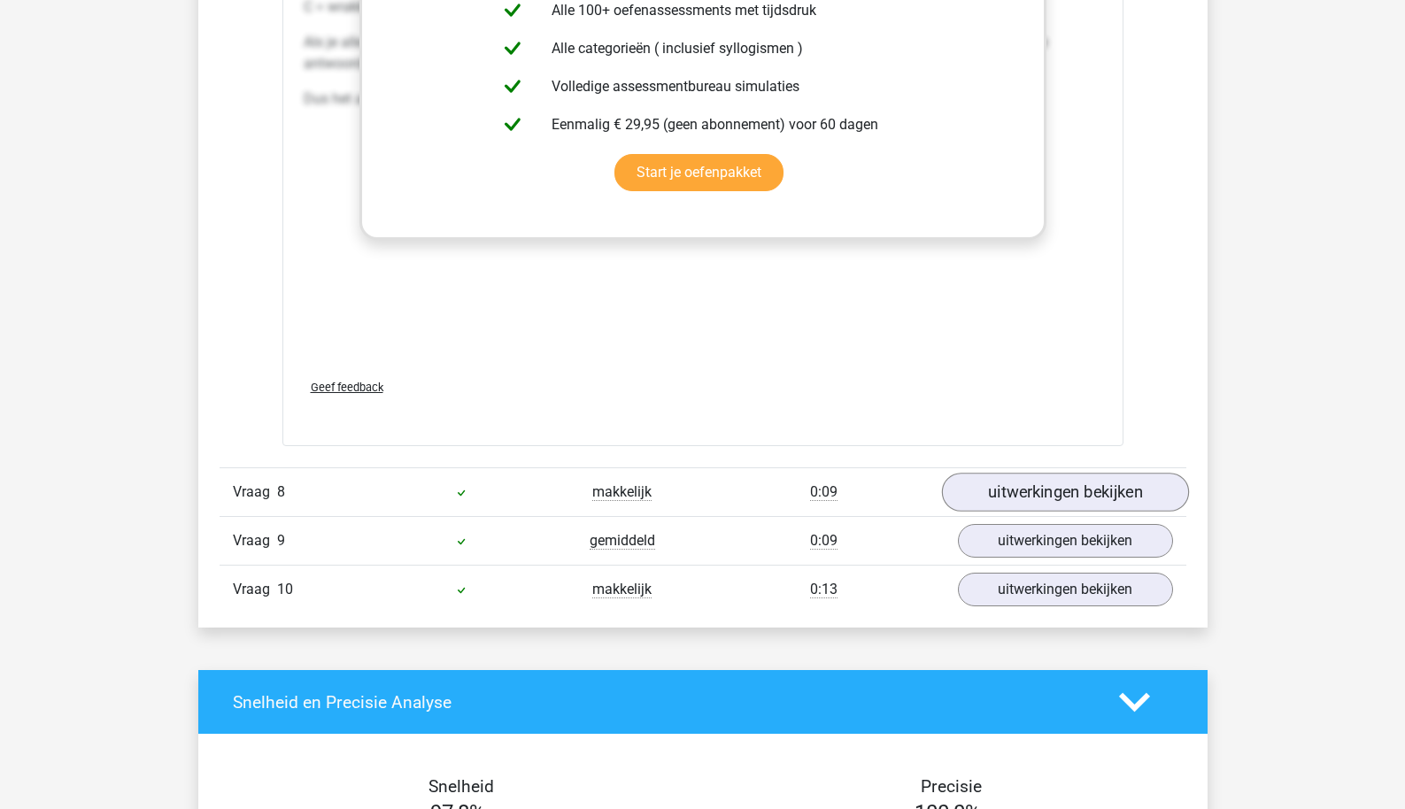
click at [1008, 506] on link "uitwerkingen bekijken" at bounding box center [1064, 493] width 247 height 39
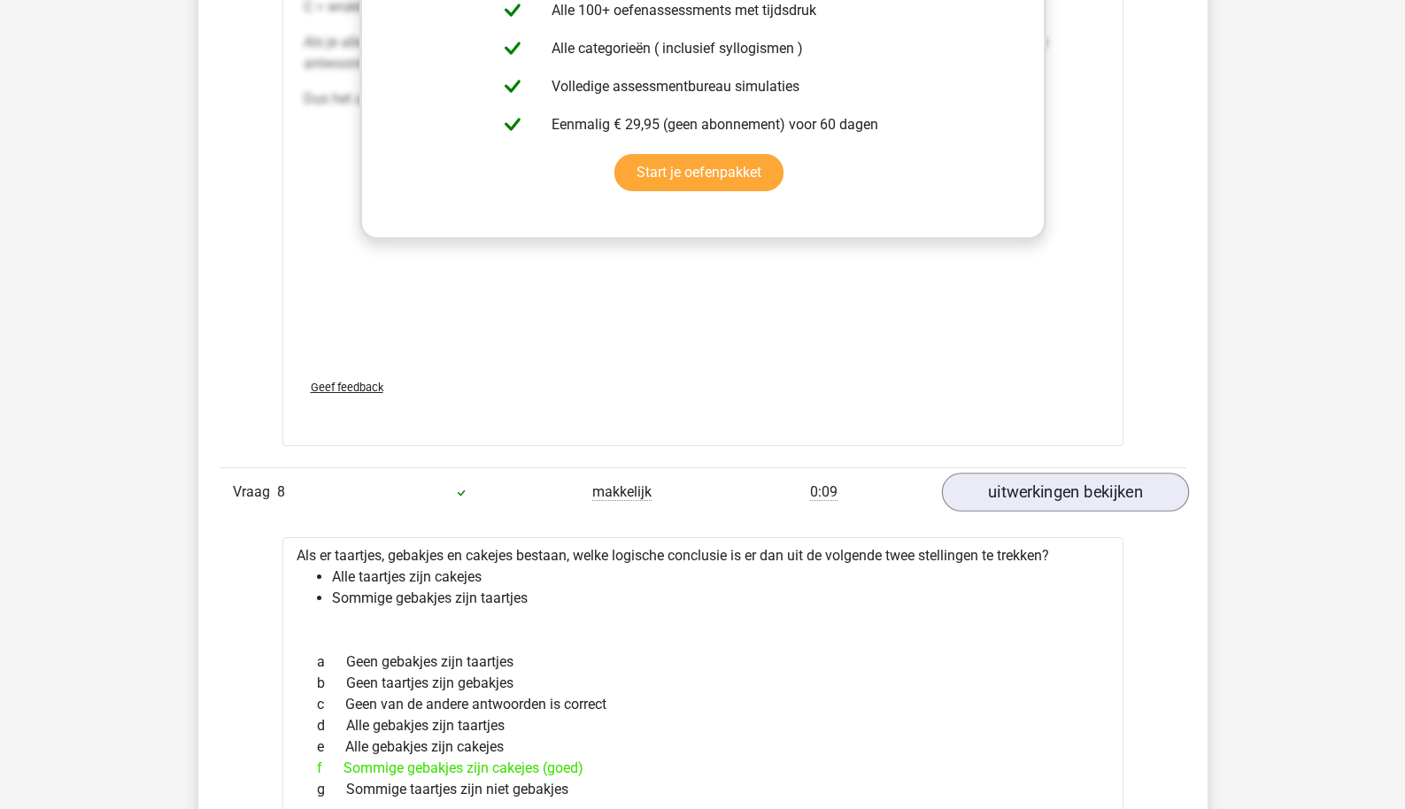
scroll to position [9331, 0]
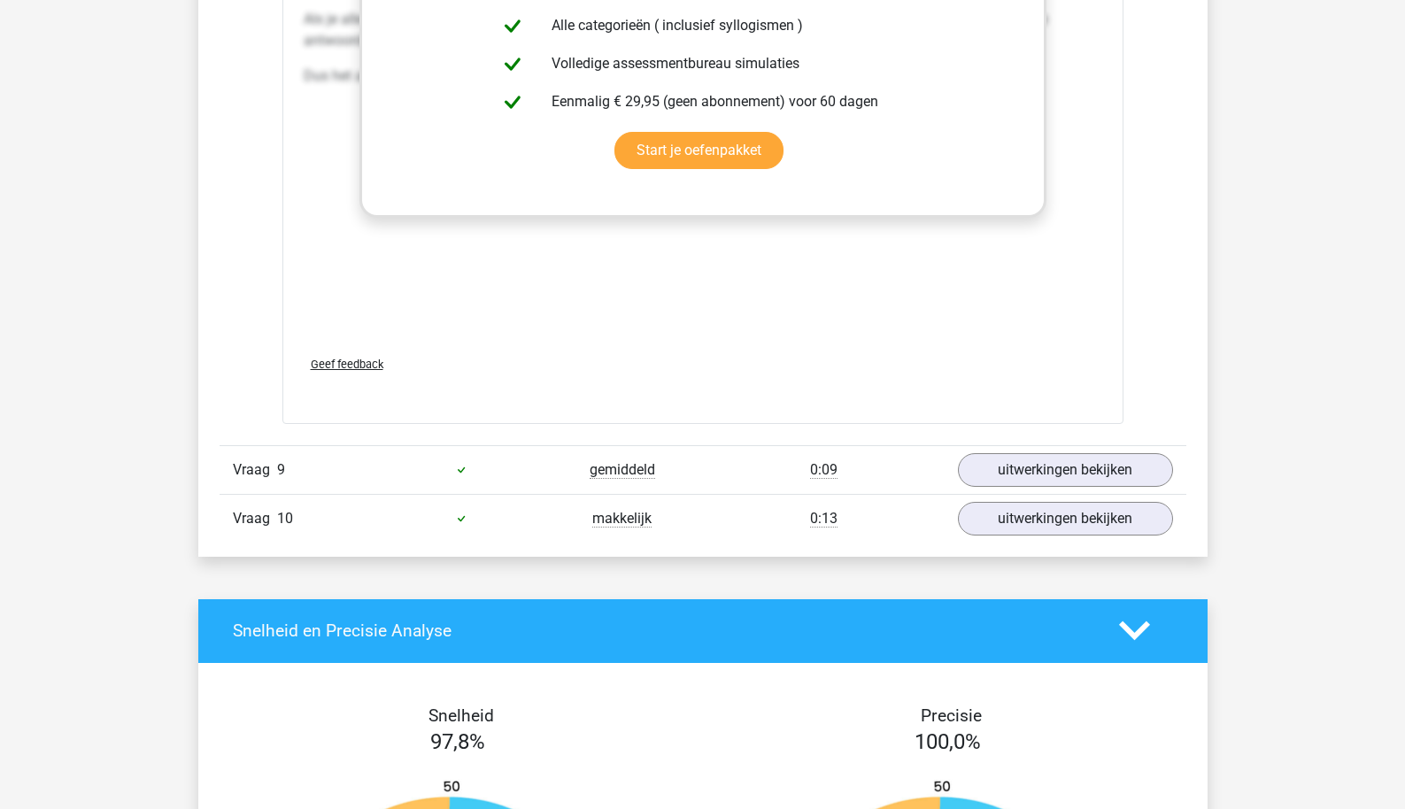
click at [1009, 494] on div "Vraag 9 gemiddeld 0:09 uitwerkingen bekijken" at bounding box center [703, 469] width 967 height 49
click at [1011, 484] on link "uitwerkingen bekijken" at bounding box center [1064, 470] width 247 height 39
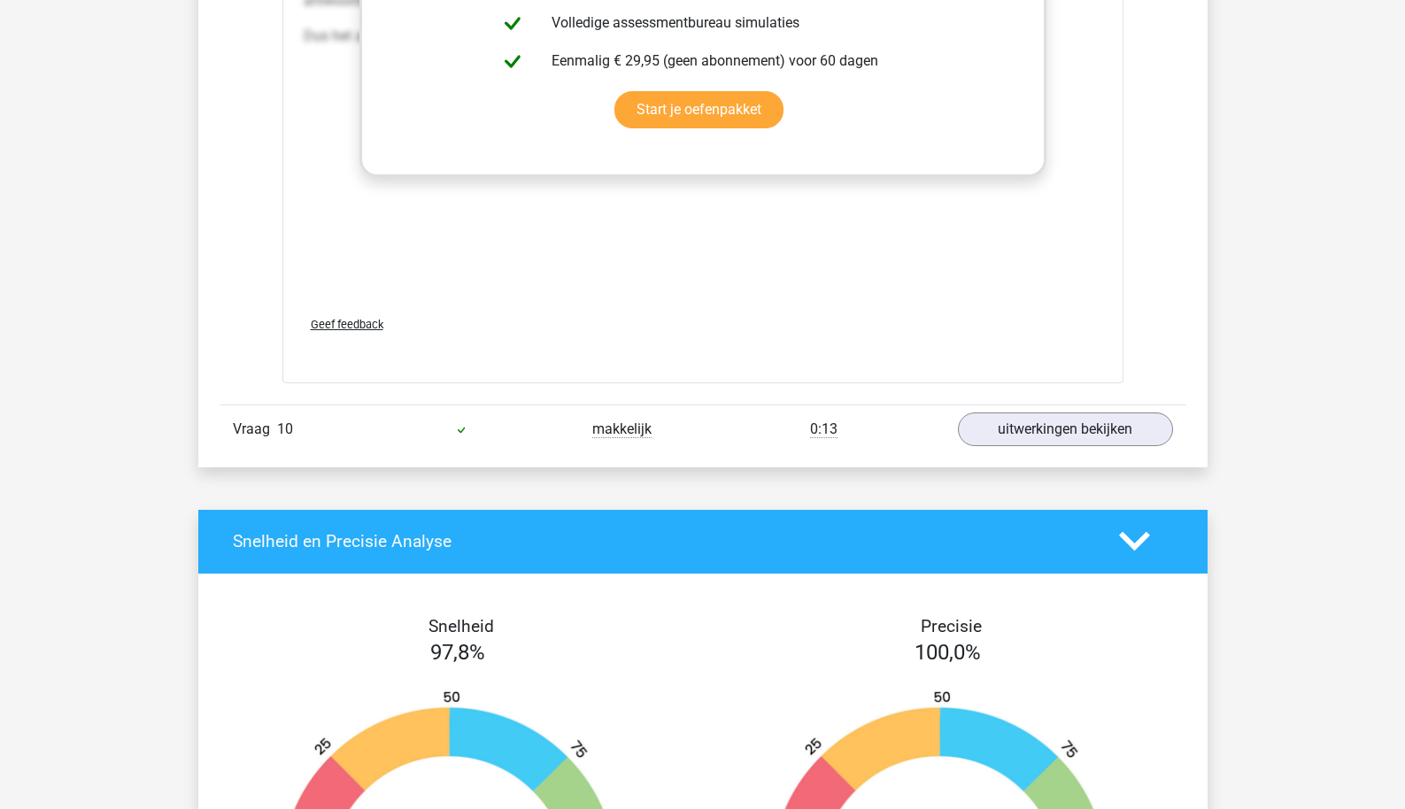
scroll to position [10429, 0]
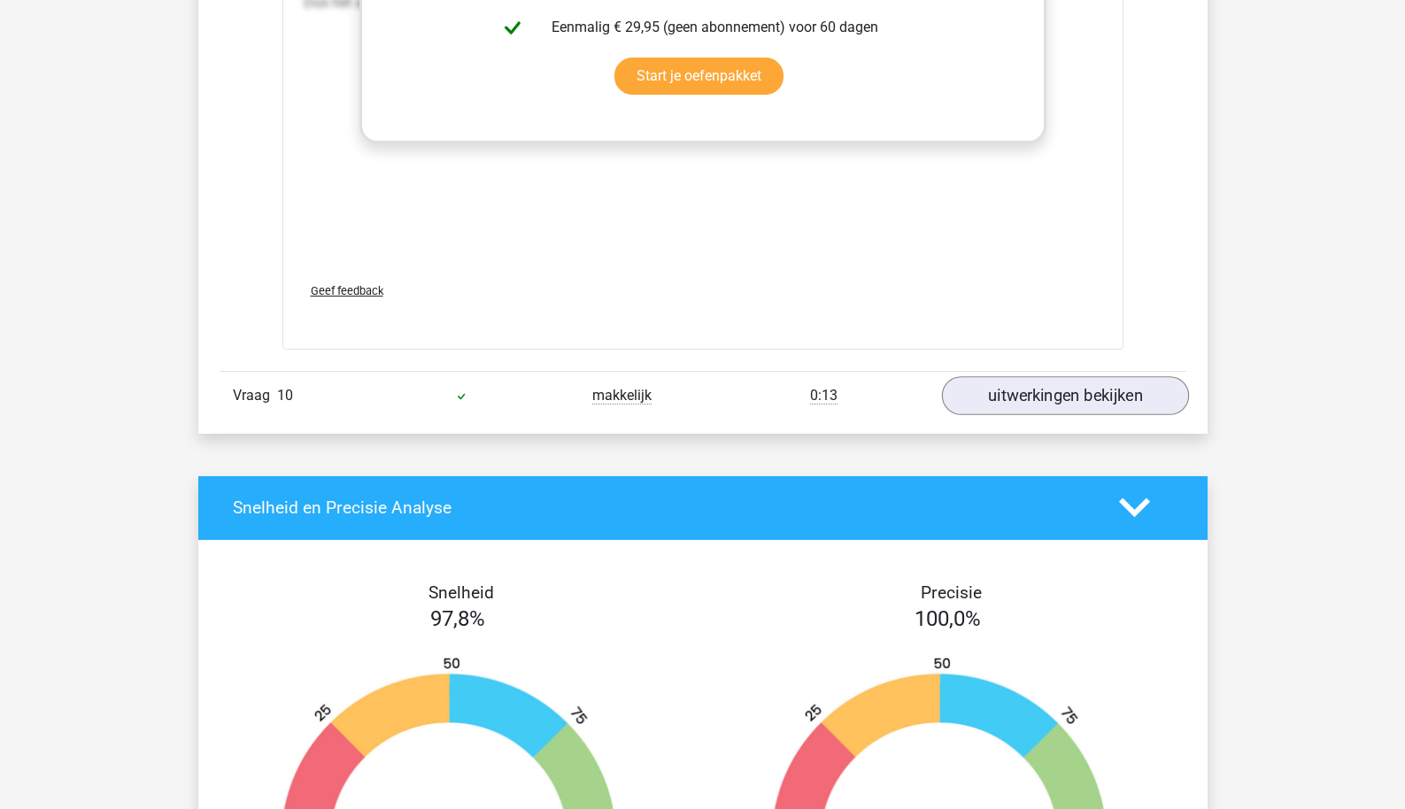
click at [1020, 399] on link "uitwerkingen bekijken" at bounding box center [1064, 395] width 247 height 39
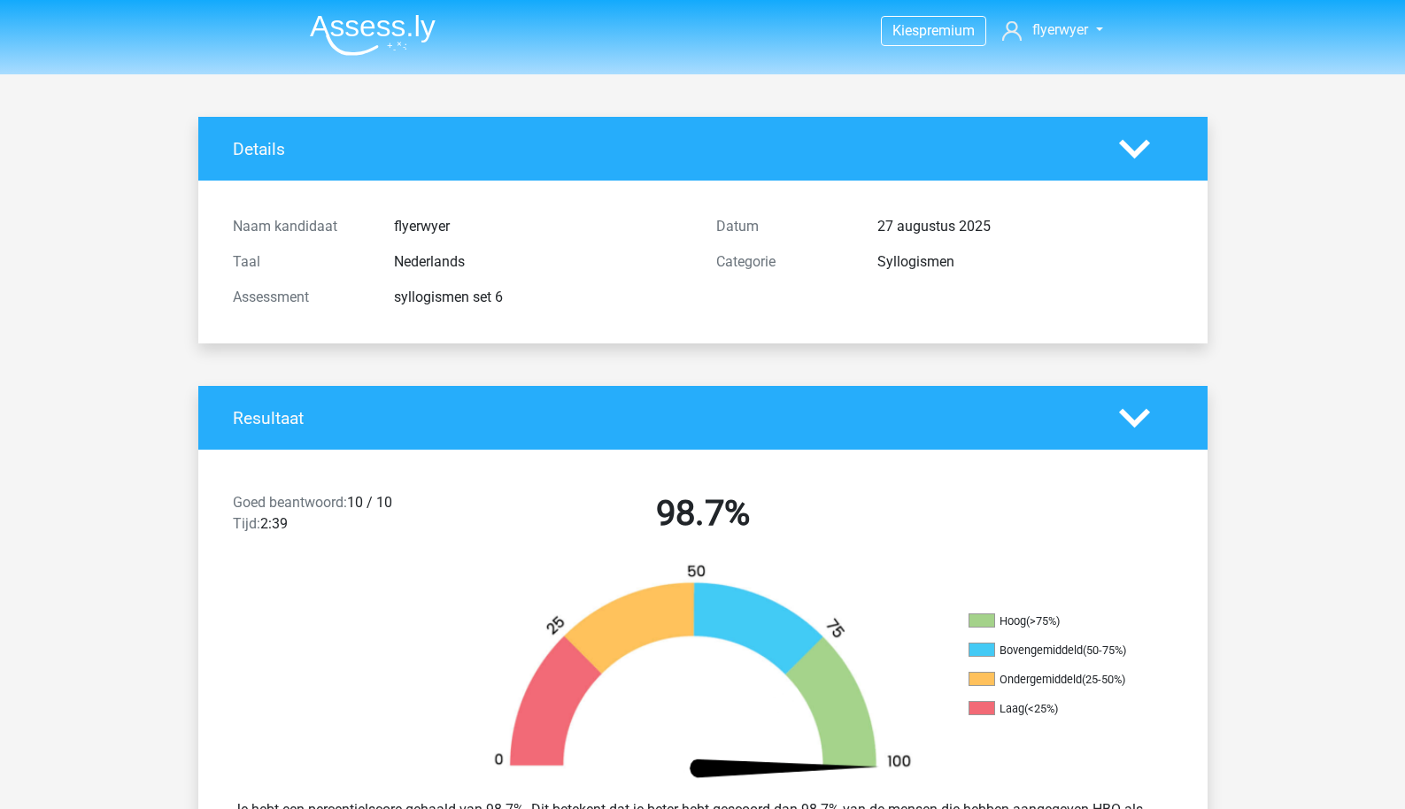
scroll to position [0, 0]
click at [360, 59] on nav "Kies premium flyerwyer flywhy@gmail.com" at bounding box center [703, 32] width 815 height 58
click at [366, 31] on img at bounding box center [373, 35] width 126 height 42
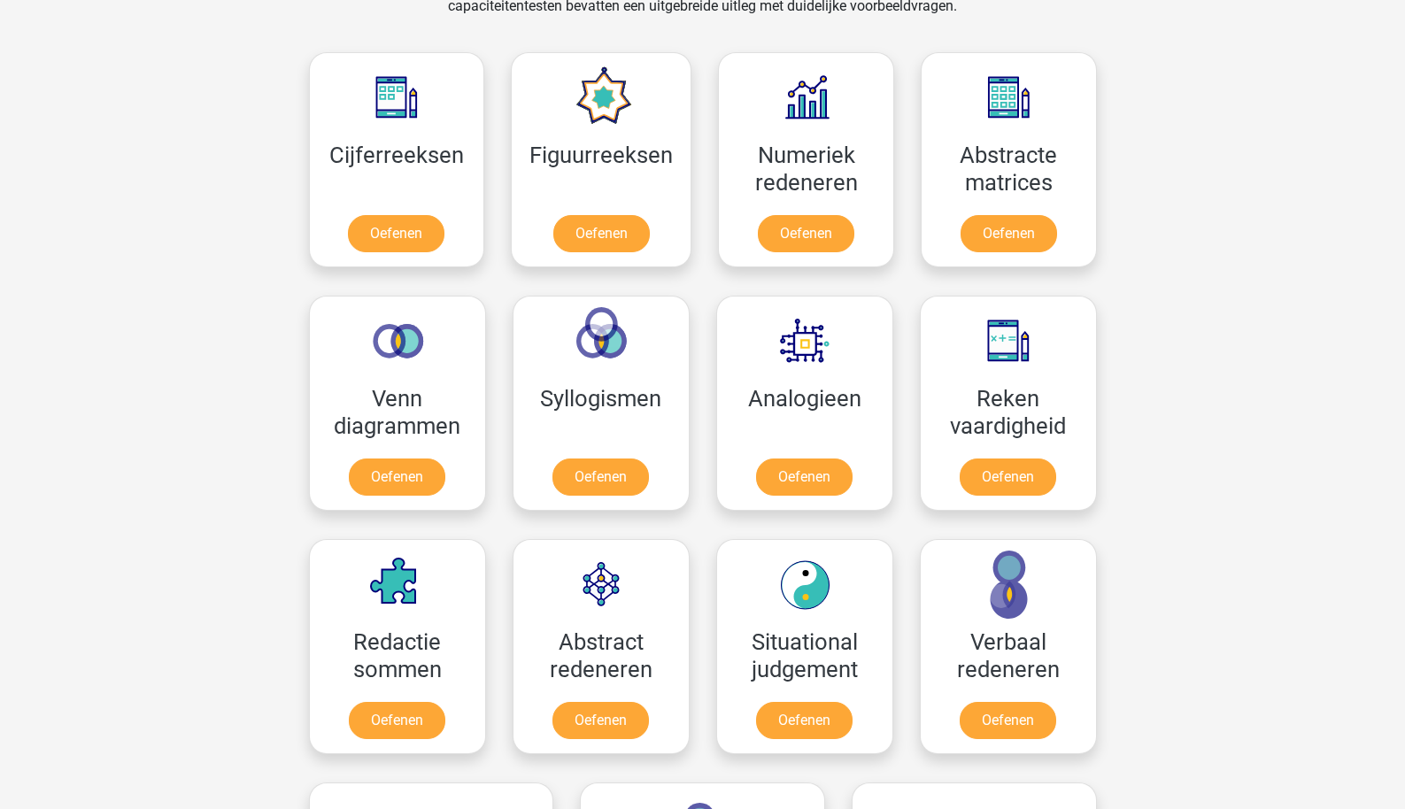
scroll to position [788, 0]
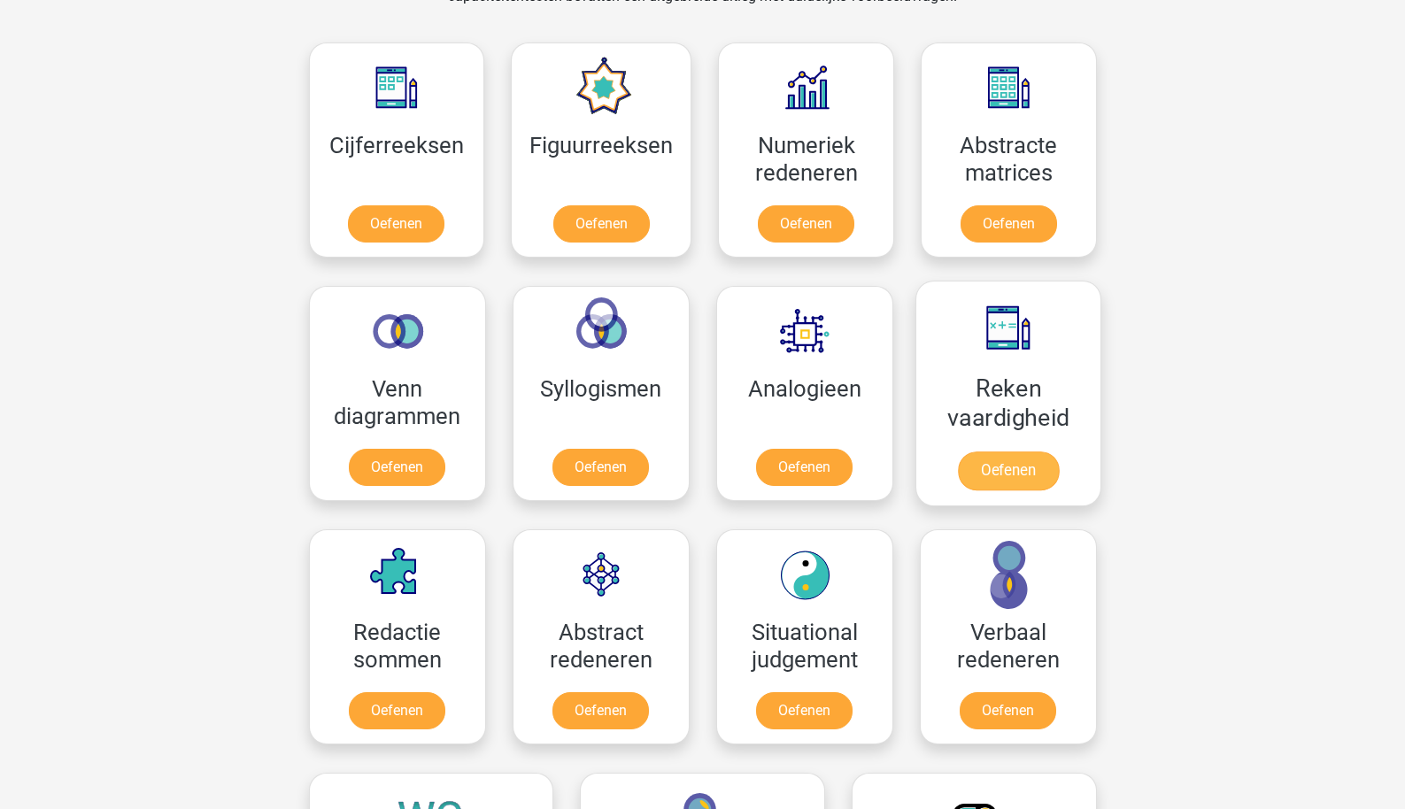
click at [975, 485] on link "Oefenen" at bounding box center [1007, 471] width 101 height 39
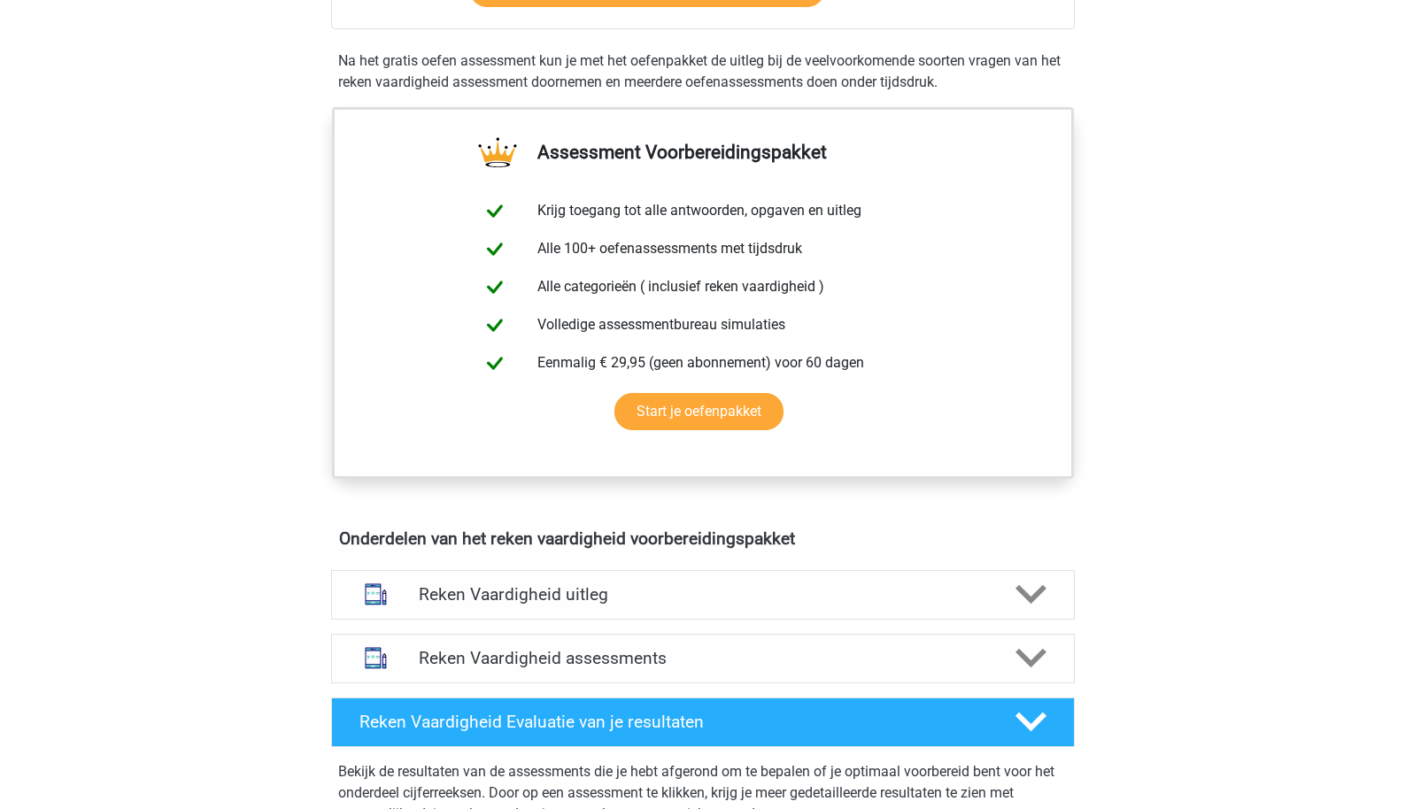
scroll to position [550, 0]
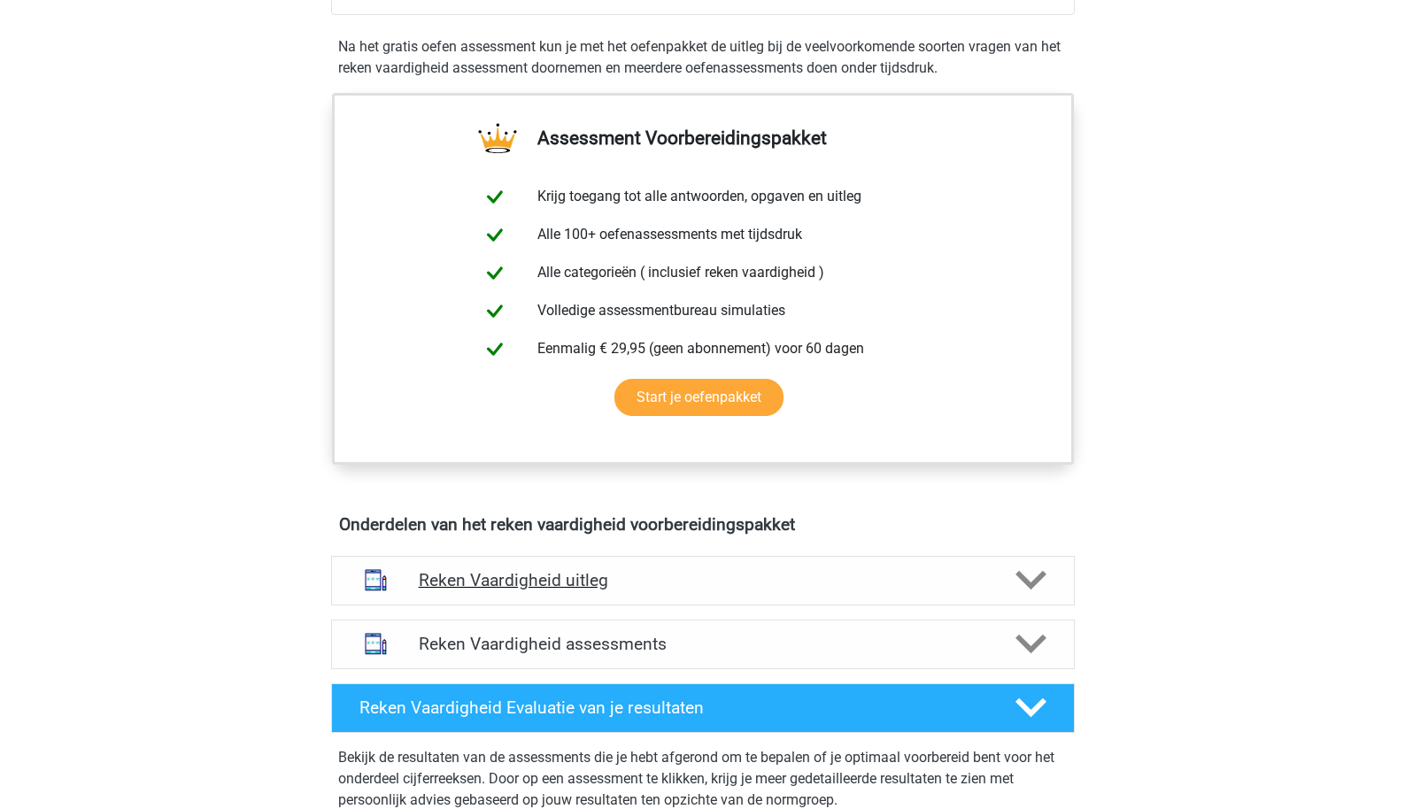
click at [472, 579] on h4 "Reken Vaardigheid uitleg" at bounding box center [703, 580] width 569 height 20
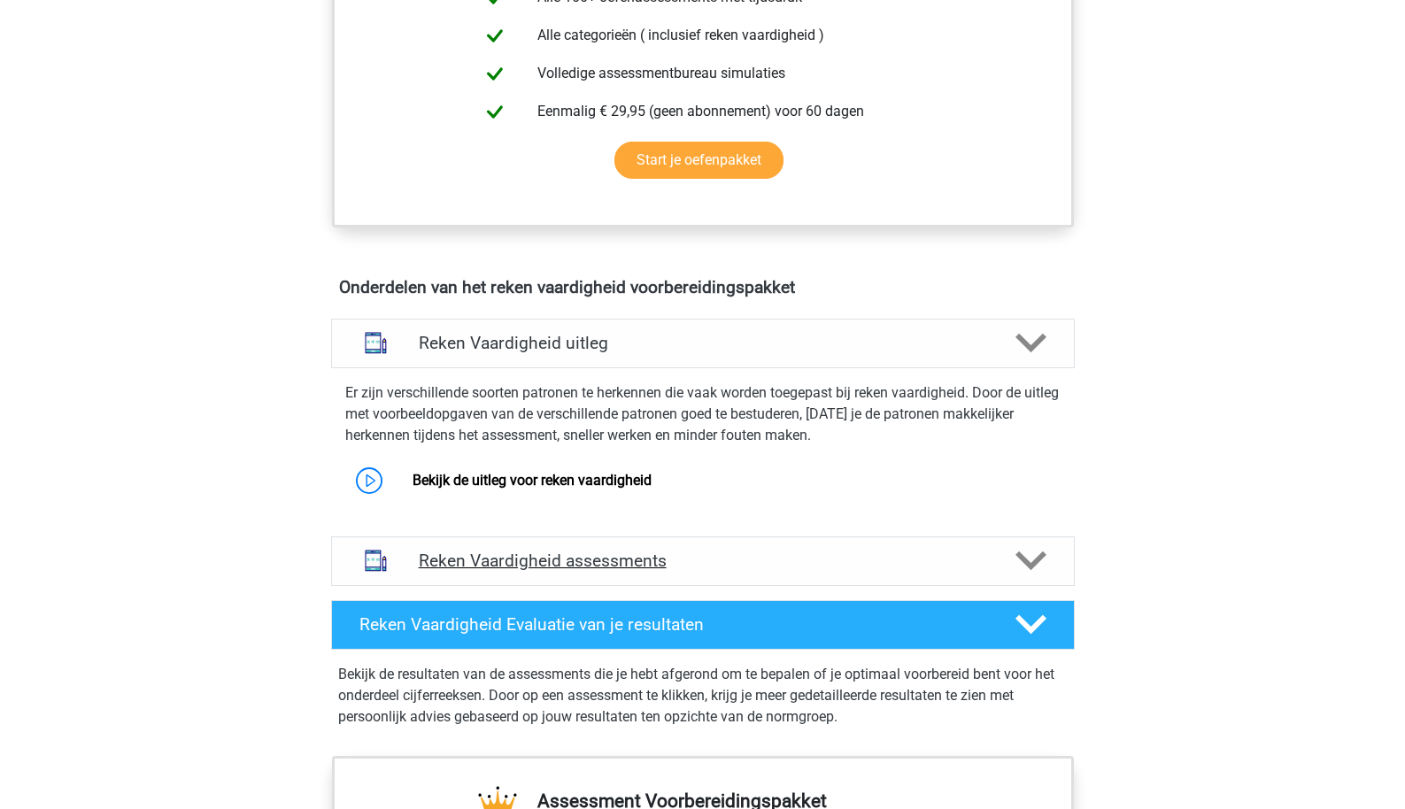
click at [479, 558] on h4 "Reken Vaardigheid assessments" at bounding box center [703, 561] width 569 height 20
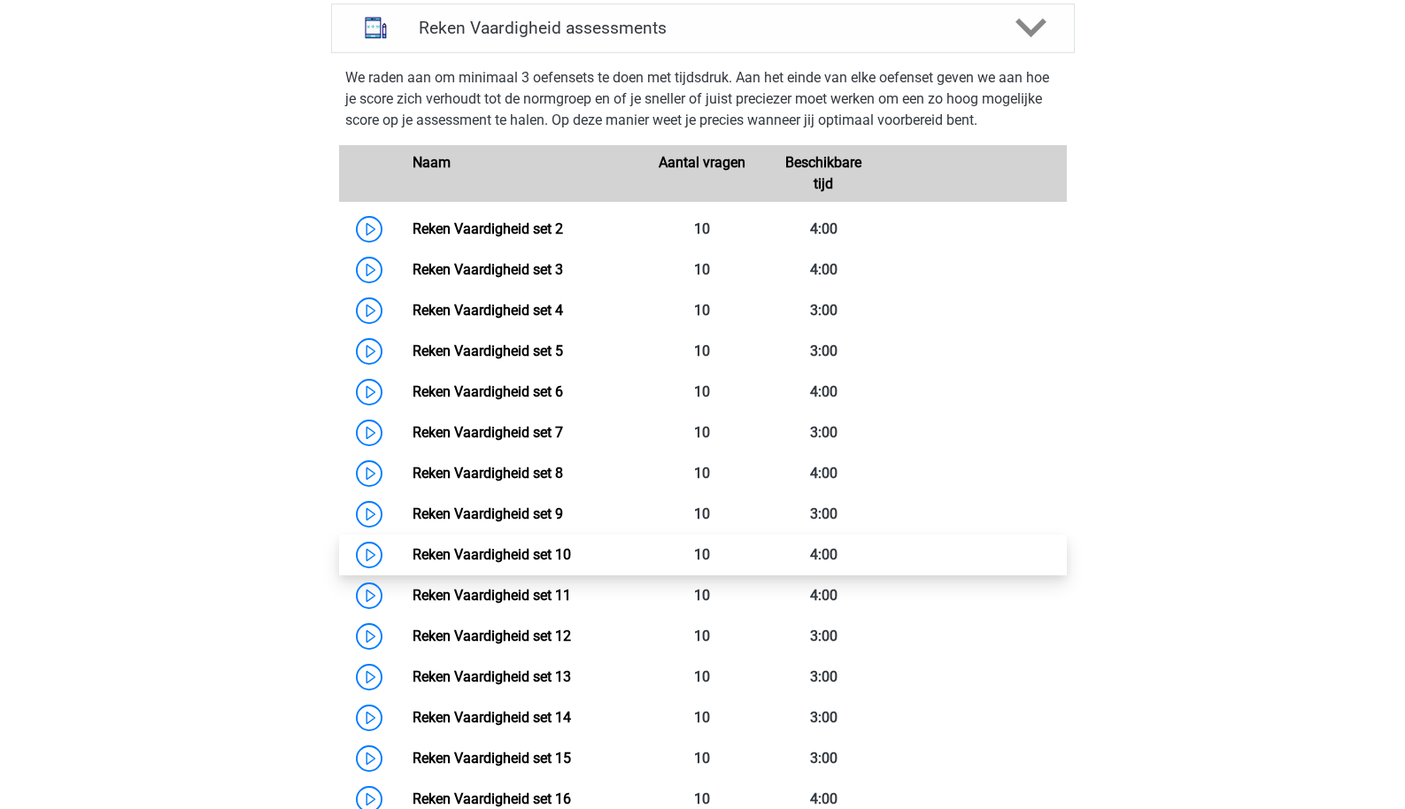
scroll to position [1366, 0]
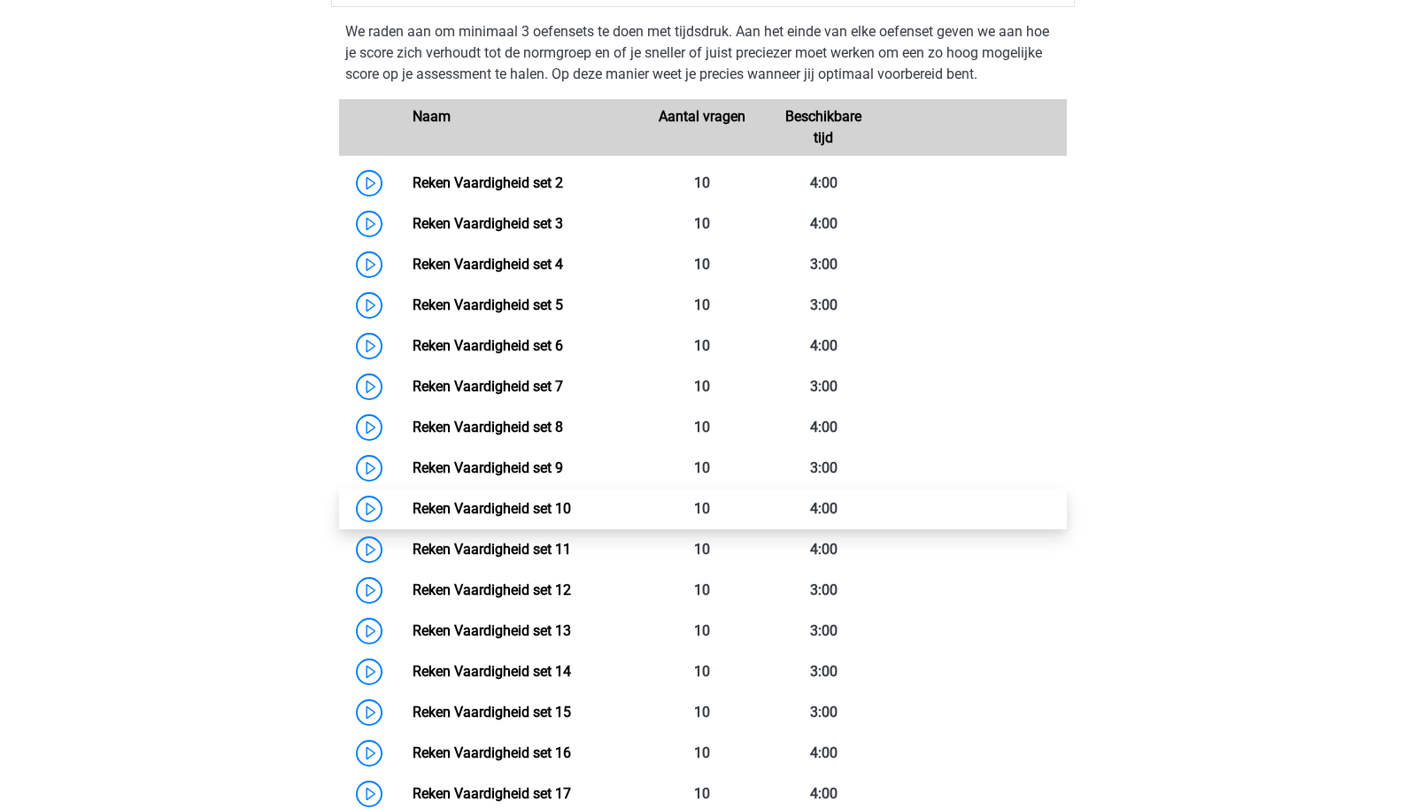
click at [486, 517] on link "Reken Vaardigheid set 10" at bounding box center [492, 508] width 159 height 17
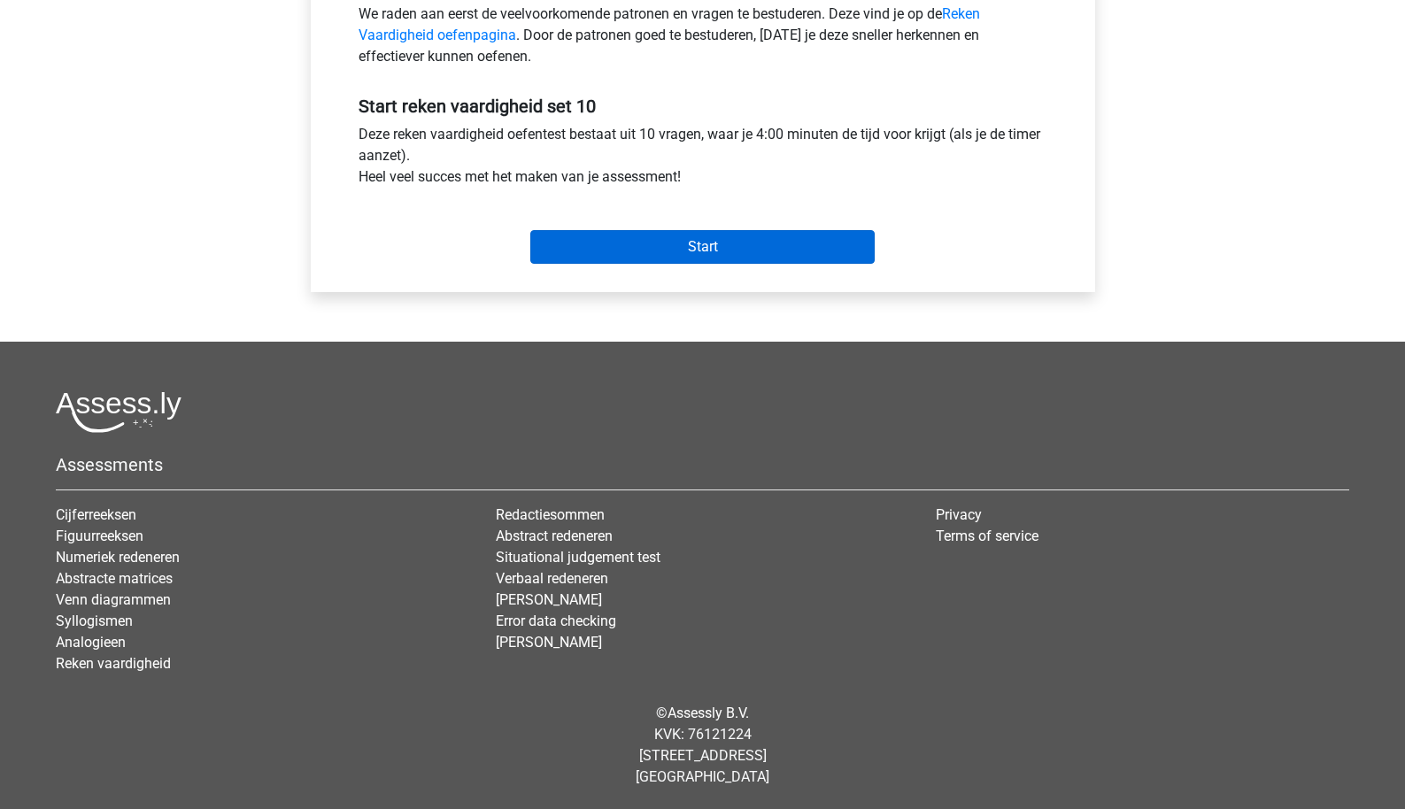
click at [615, 248] on input "Start" at bounding box center [702, 247] width 344 height 34
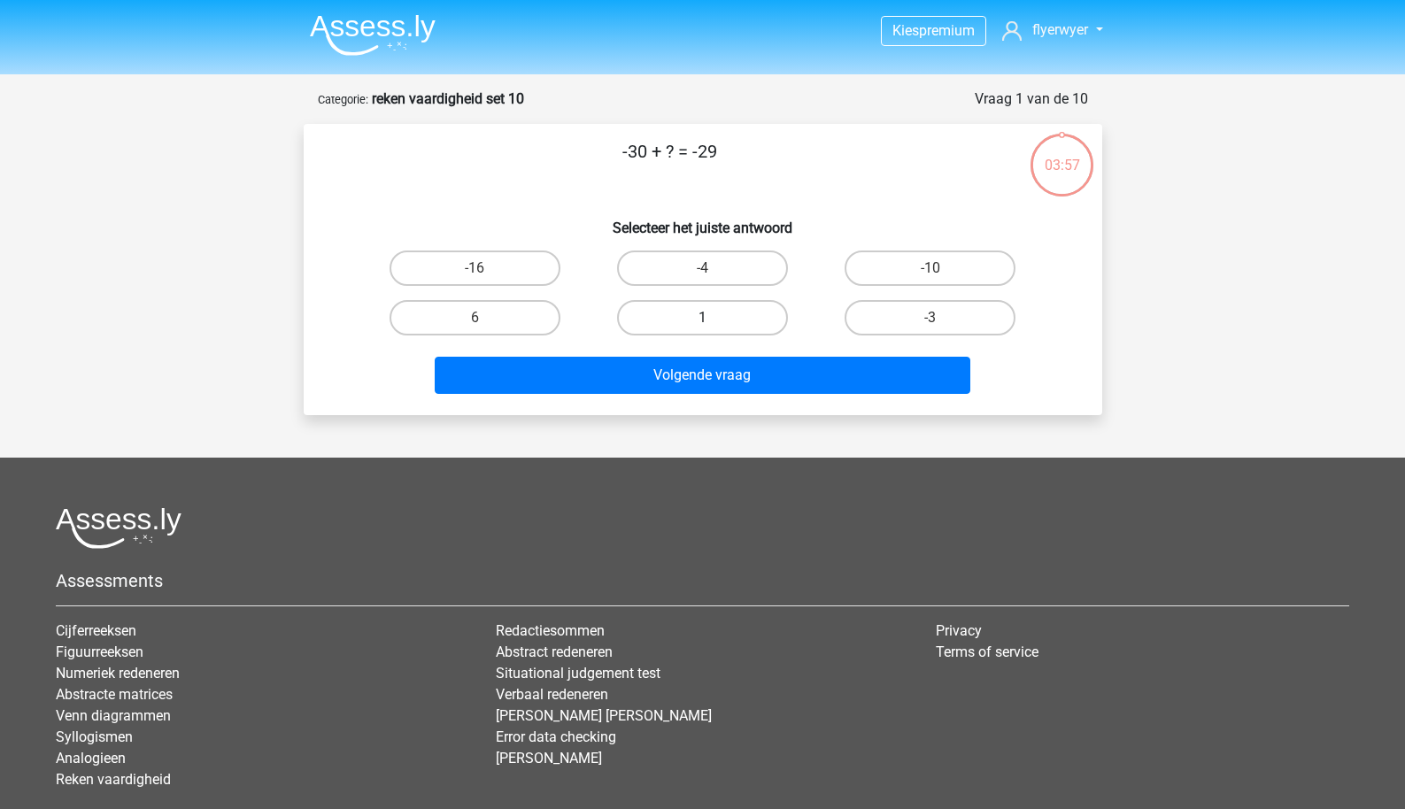
click at [647, 313] on label "1" at bounding box center [702, 317] width 171 height 35
click at [702, 318] on input "1" at bounding box center [708, 324] width 12 height 12
radio input "true"
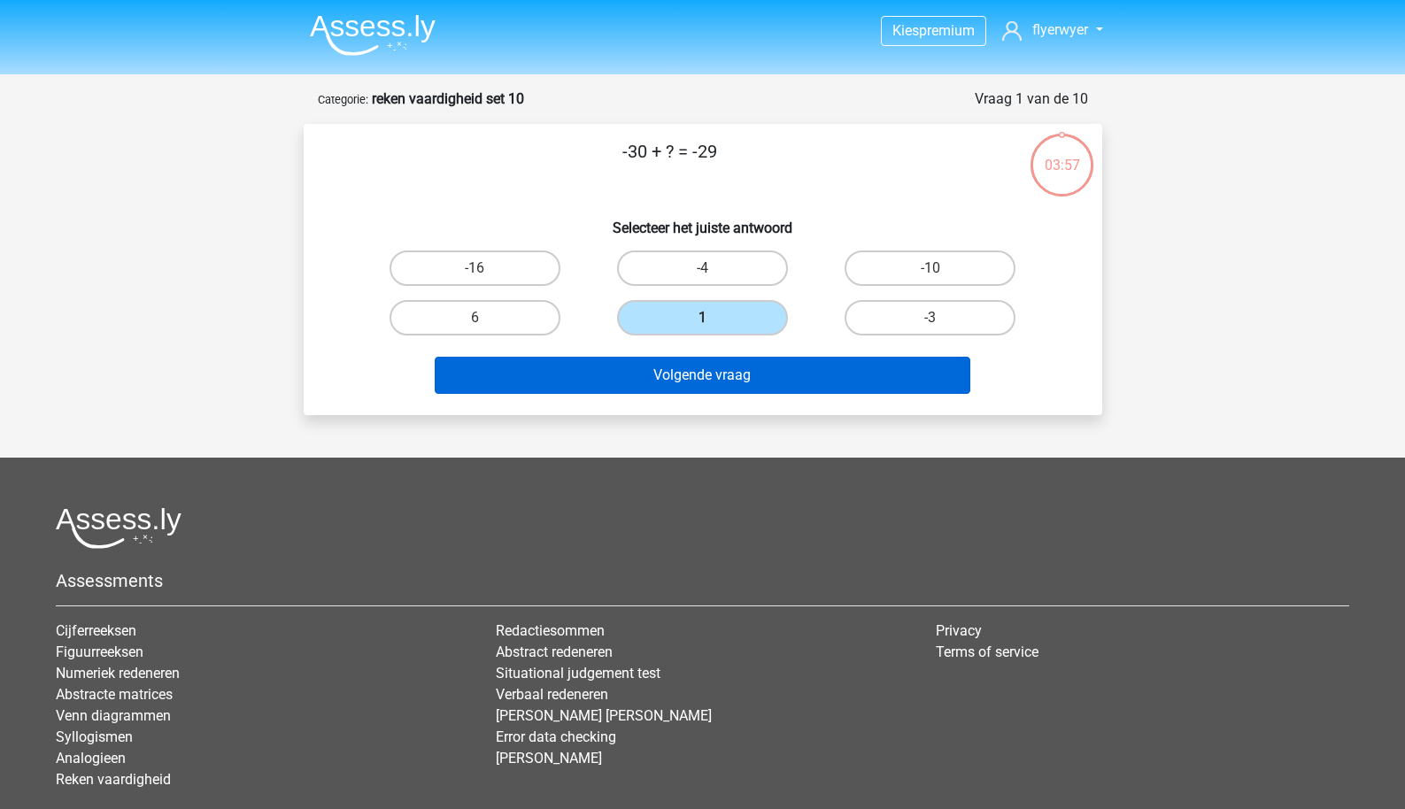
click at [653, 366] on button "Volgende vraag" at bounding box center [703, 375] width 536 height 37
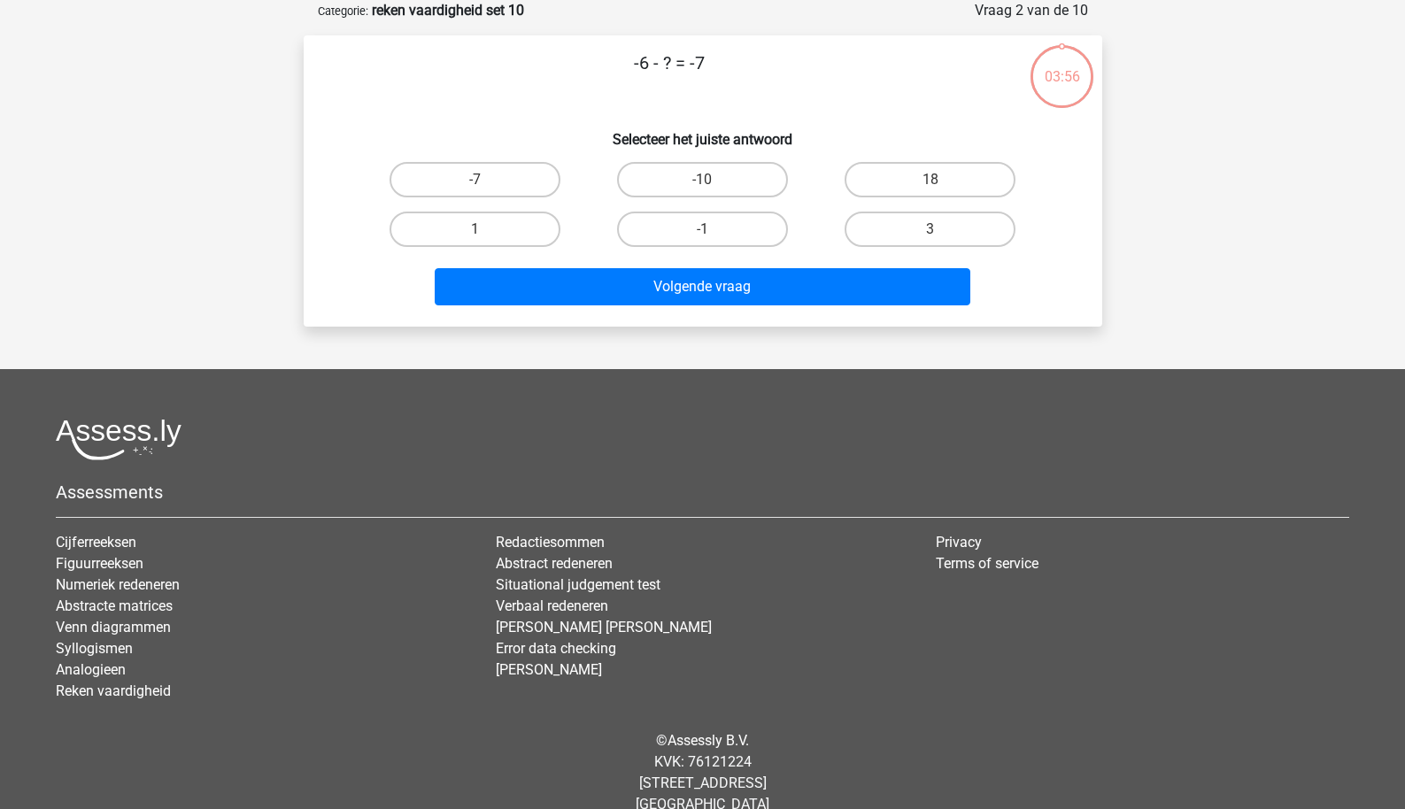
scroll to position [67, 0]
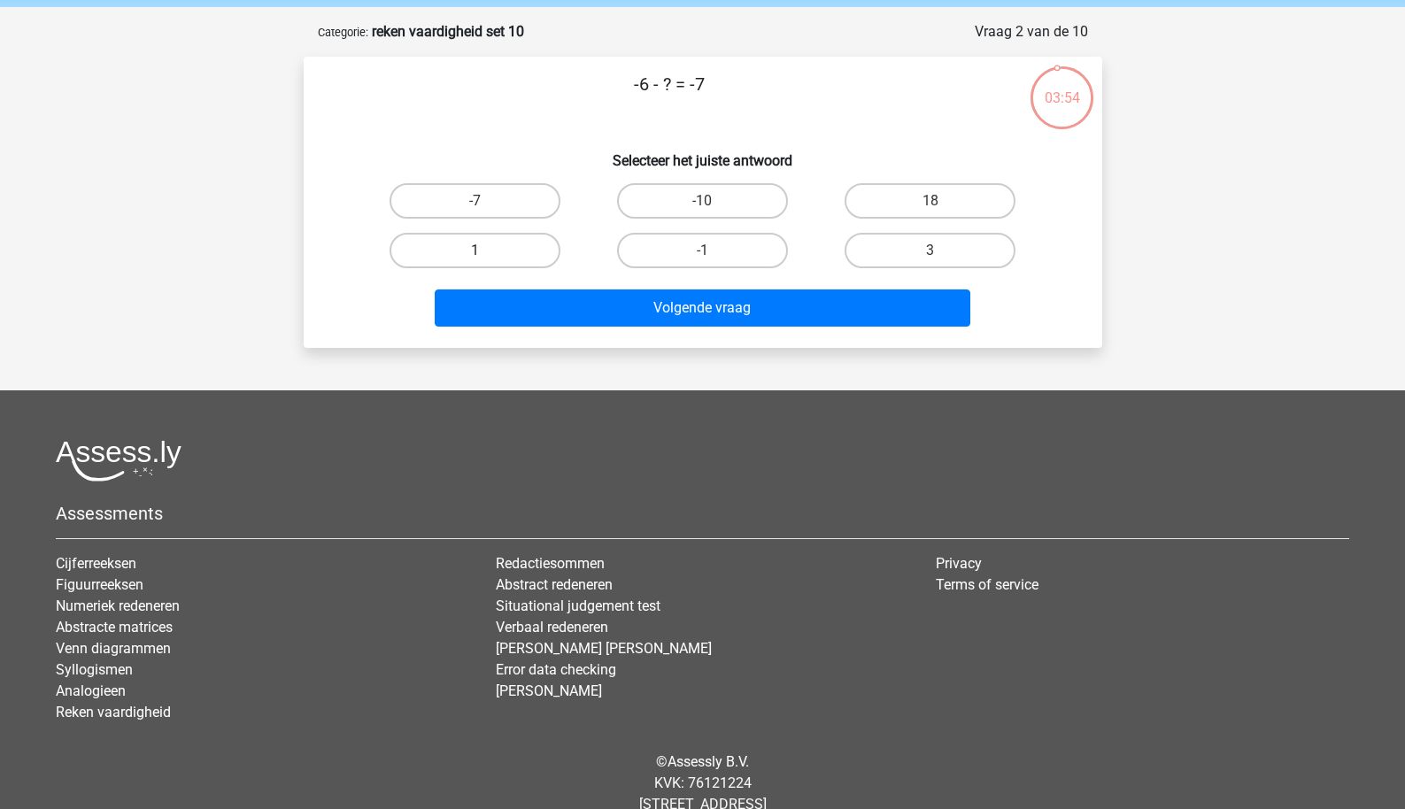
click at [502, 244] on label "1" at bounding box center [475, 250] width 171 height 35
click at [486, 251] on input "1" at bounding box center [481, 257] width 12 height 12
radio input "true"
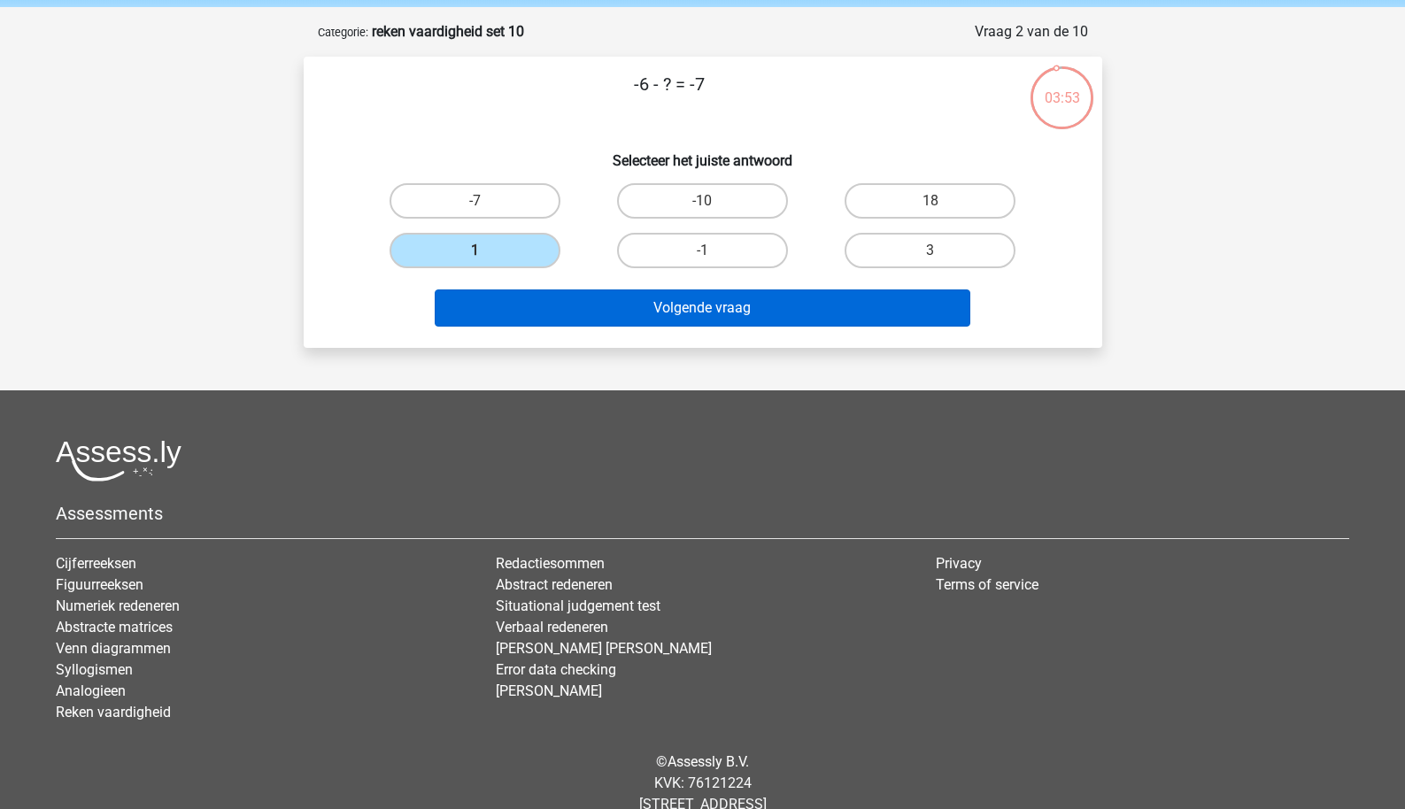
click at [553, 312] on button "Volgende vraag" at bounding box center [703, 308] width 536 height 37
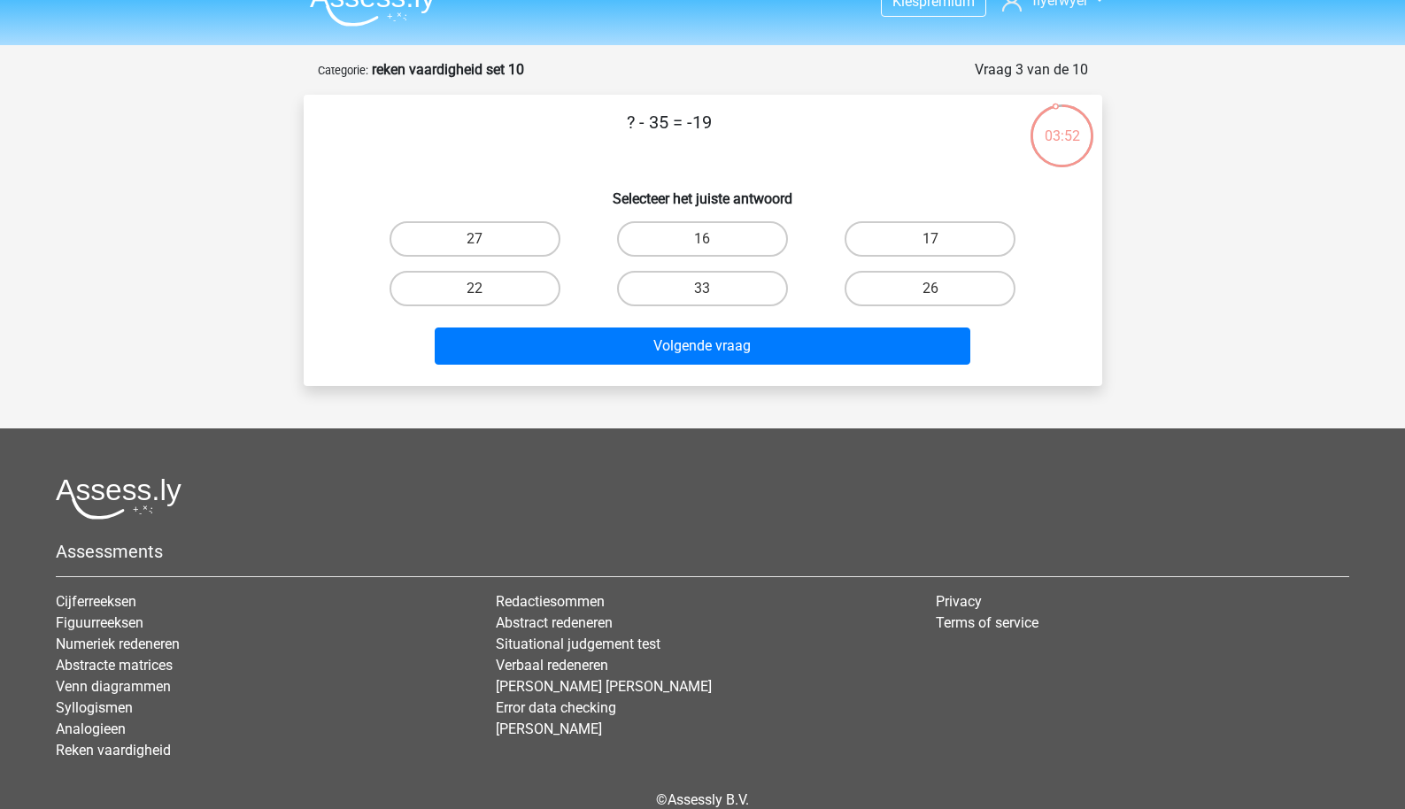
scroll to position [27, 0]
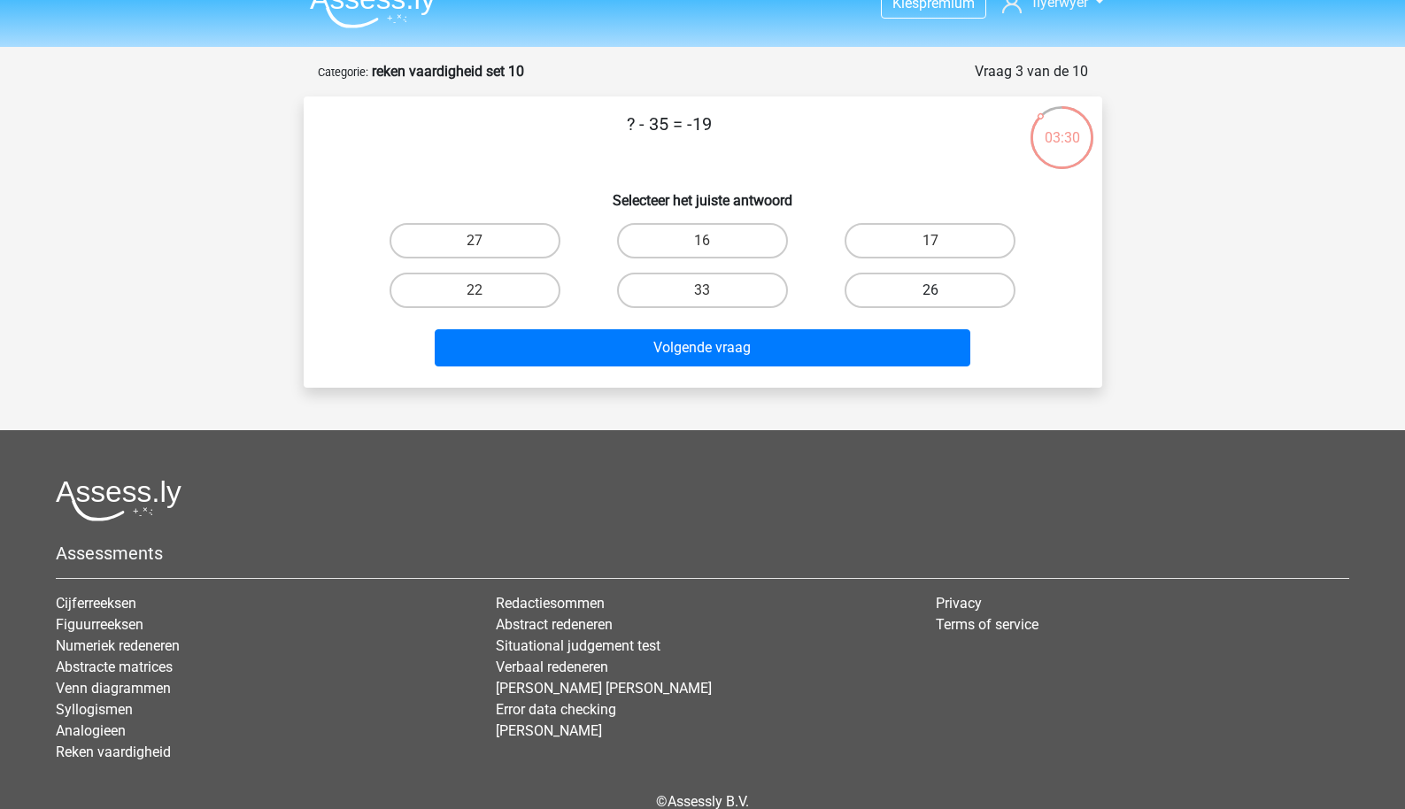
click at [856, 284] on label "26" at bounding box center [930, 290] width 171 height 35
click at [931, 290] on input "26" at bounding box center [937, 296] width 12 height 12
radio input "true"
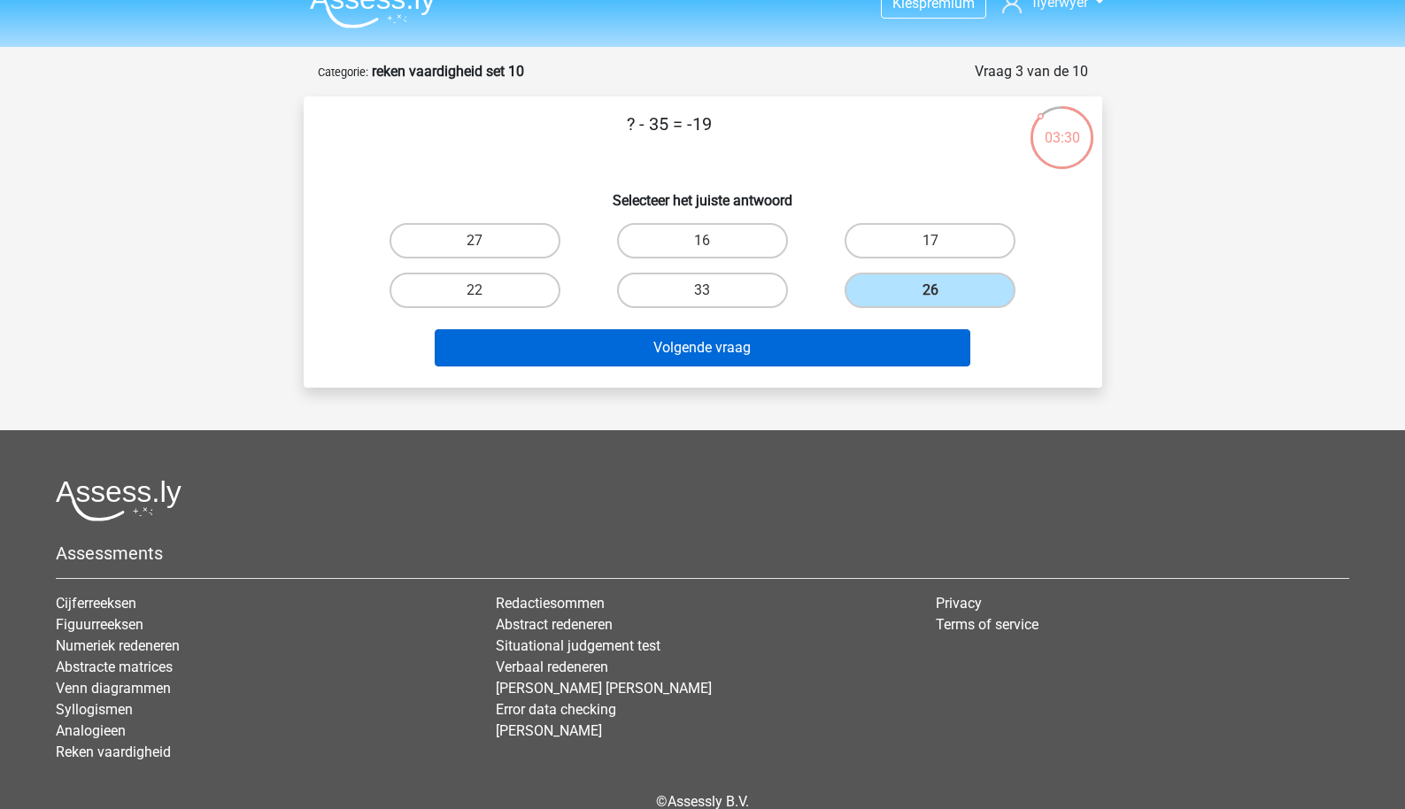
click at [807, 347] on button "Volgende vraag" at bounding box center [703, 347] width 536 height 37
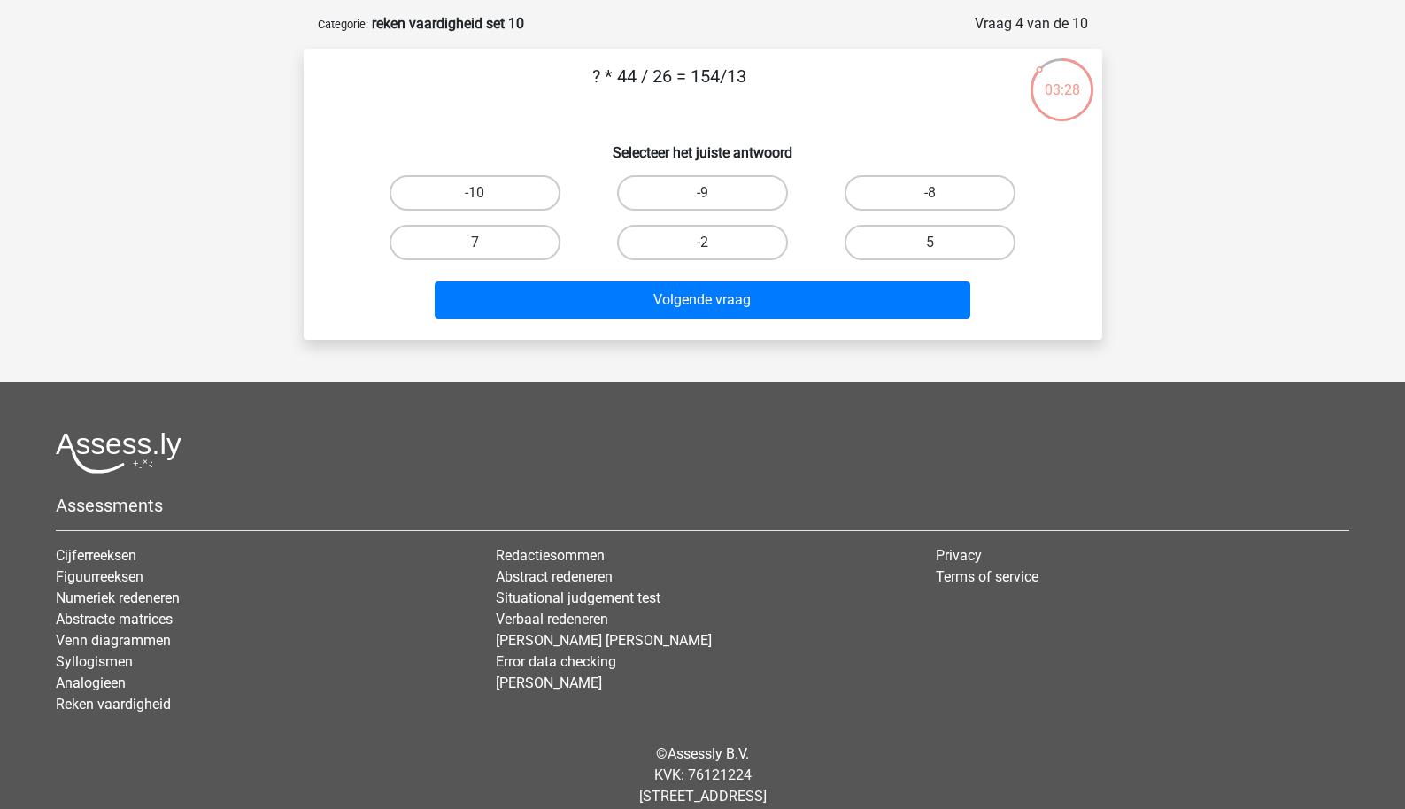
scroll to position [72, 0]
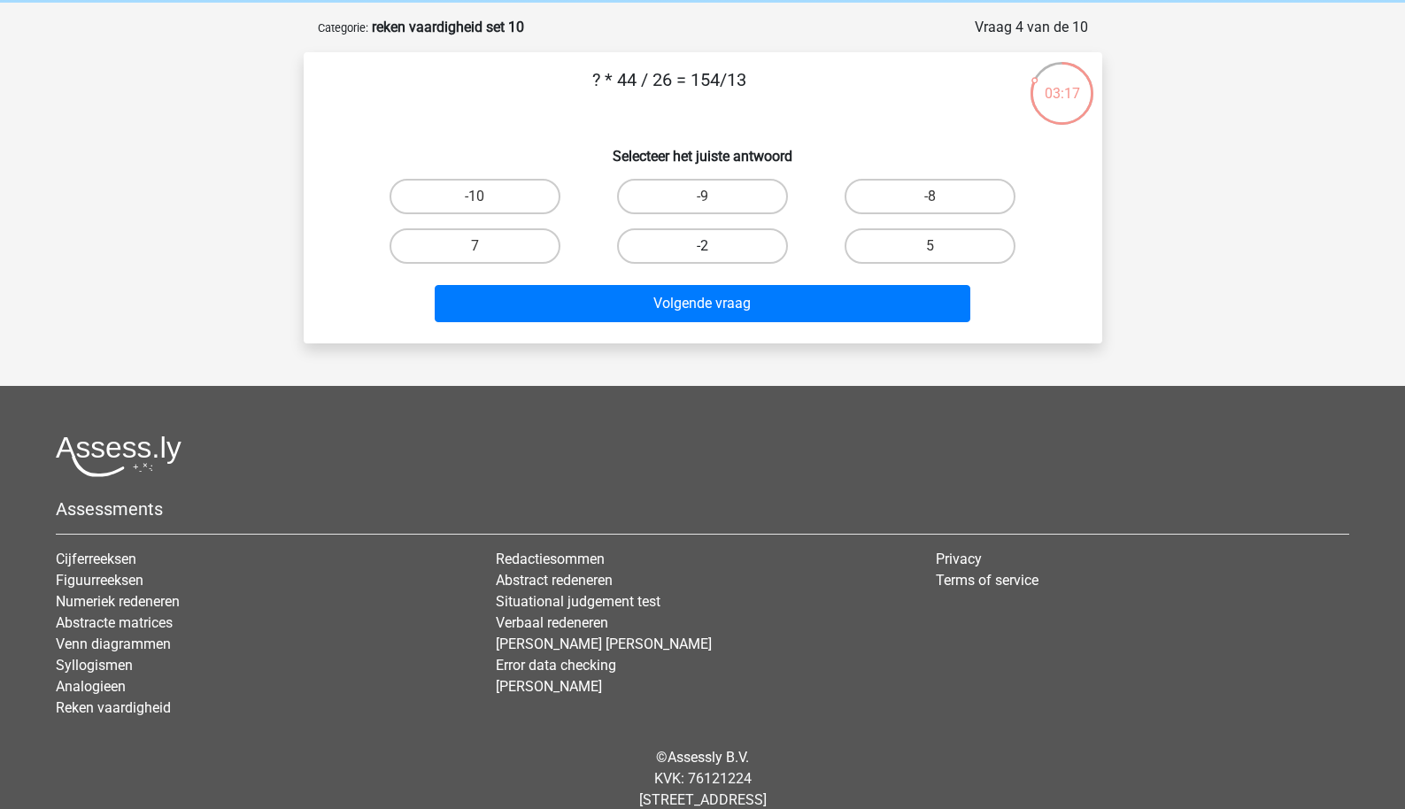
click at [689, 234] on label "-2" at bounding box center [702, 245] width 171 height 35
click at [702, 246] on input "-2" at bounding box center [708, 252] width 12 height 12
radio input "true"
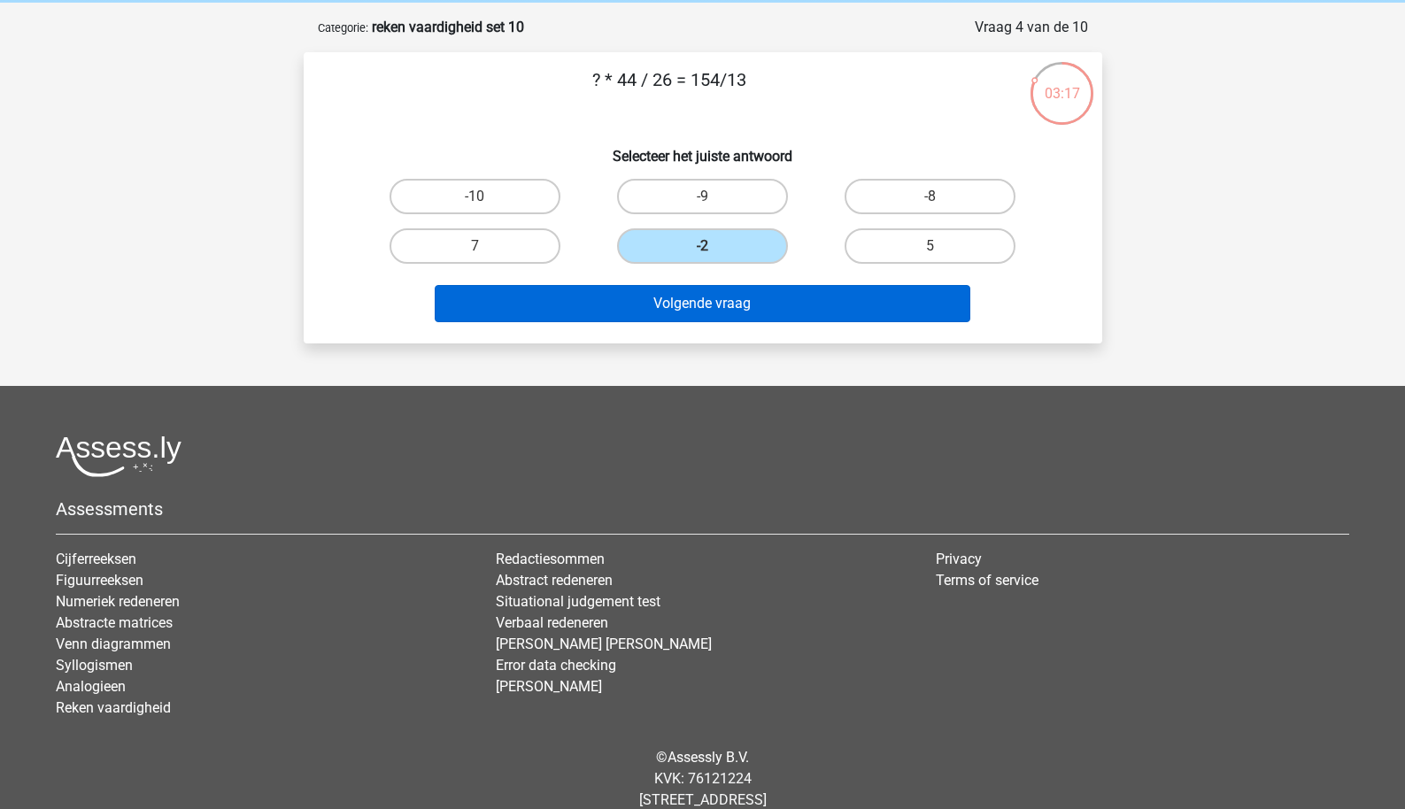
click at [691, 322] on button "Volgende vraag" at bounding box center [703, 303] width 536 height 37
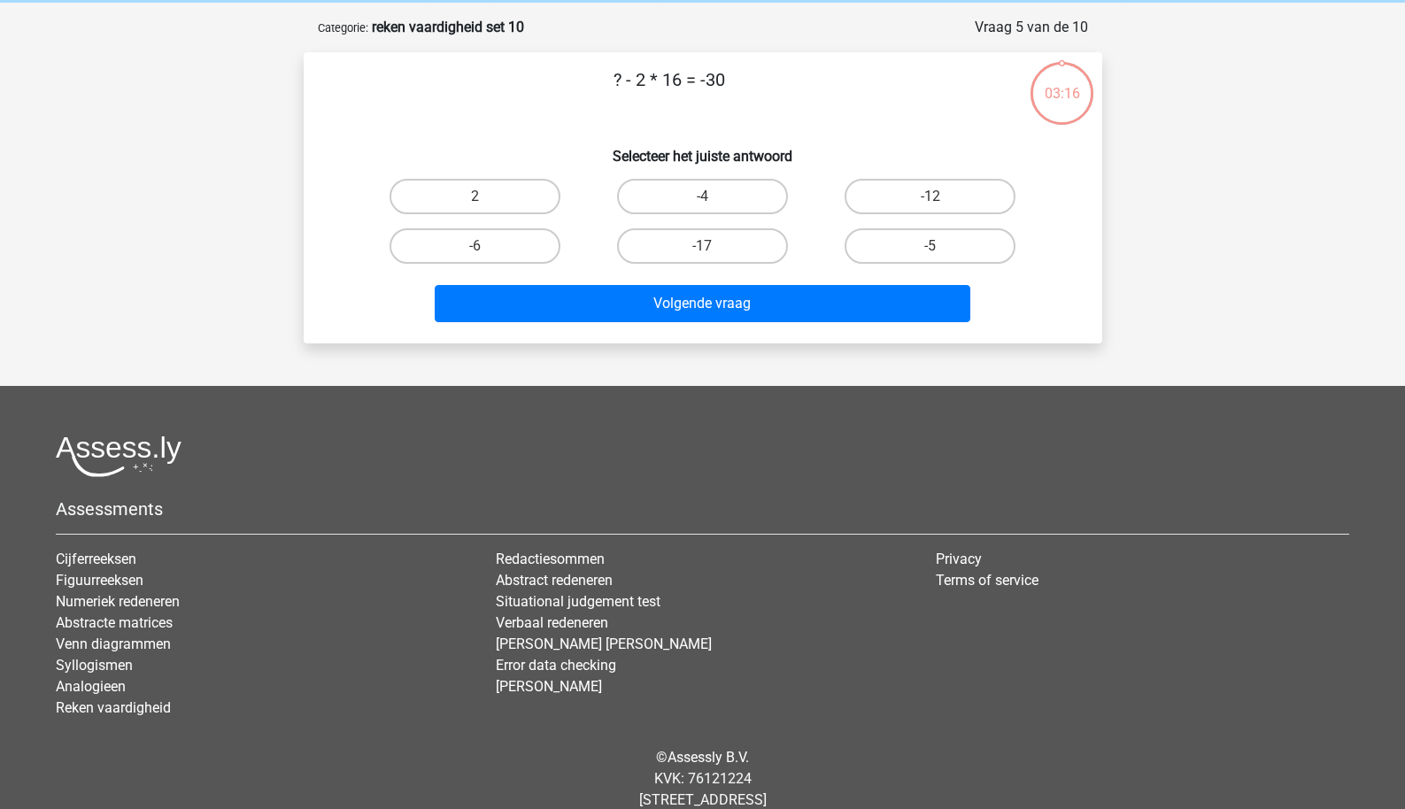
scroll to position [89, 0]
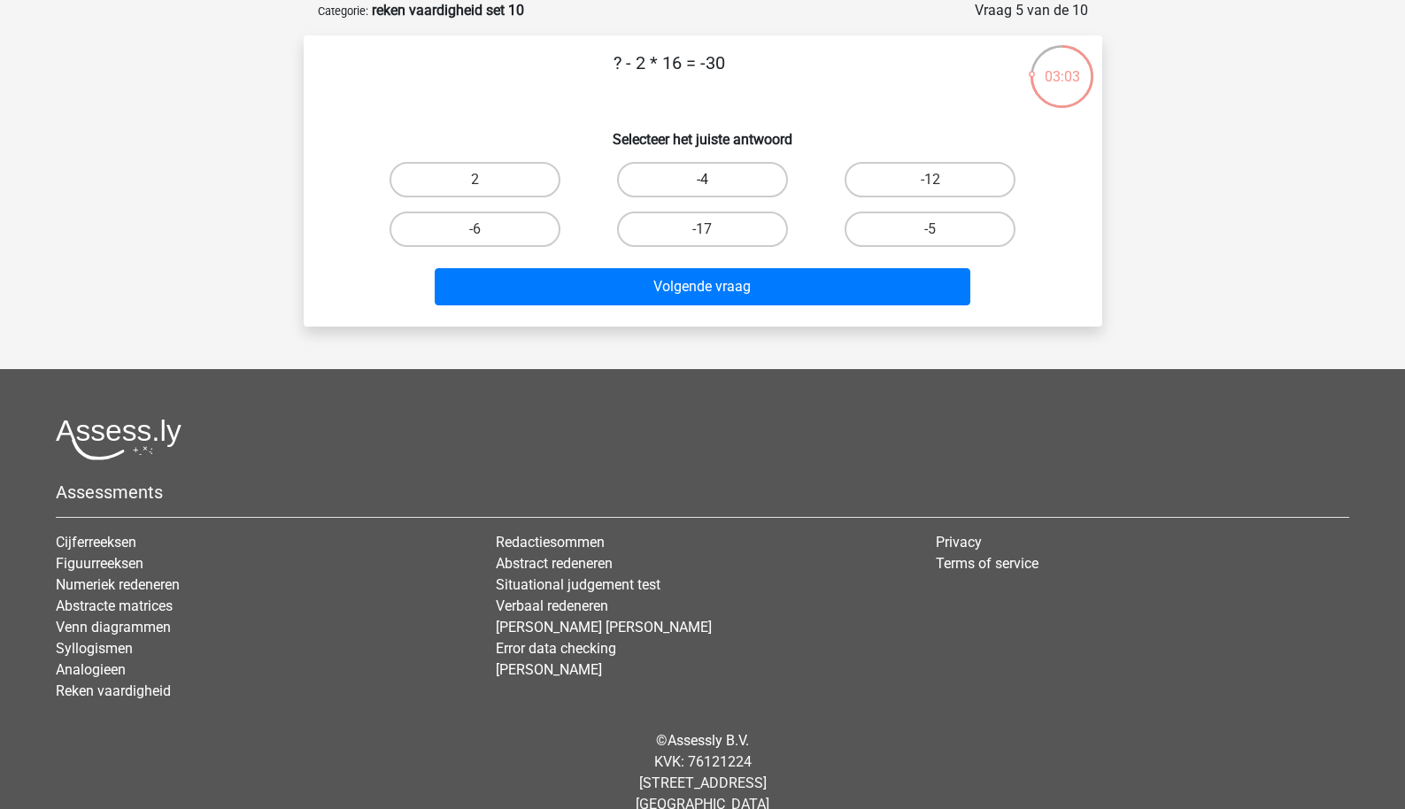
click at [685, 185] on label "-4" at bounding box center [702, 179] width 171 height 35
click at [702, 185] on input "-4" at bounding box center [708, 186] width 12 height 12
radio input "true"
click at [525, 186] on label "2" at bounding box center [475, 179] width 171 height 35
click at [486, 186] on input "2" at bounding box center [481, 186] width 12 height 12
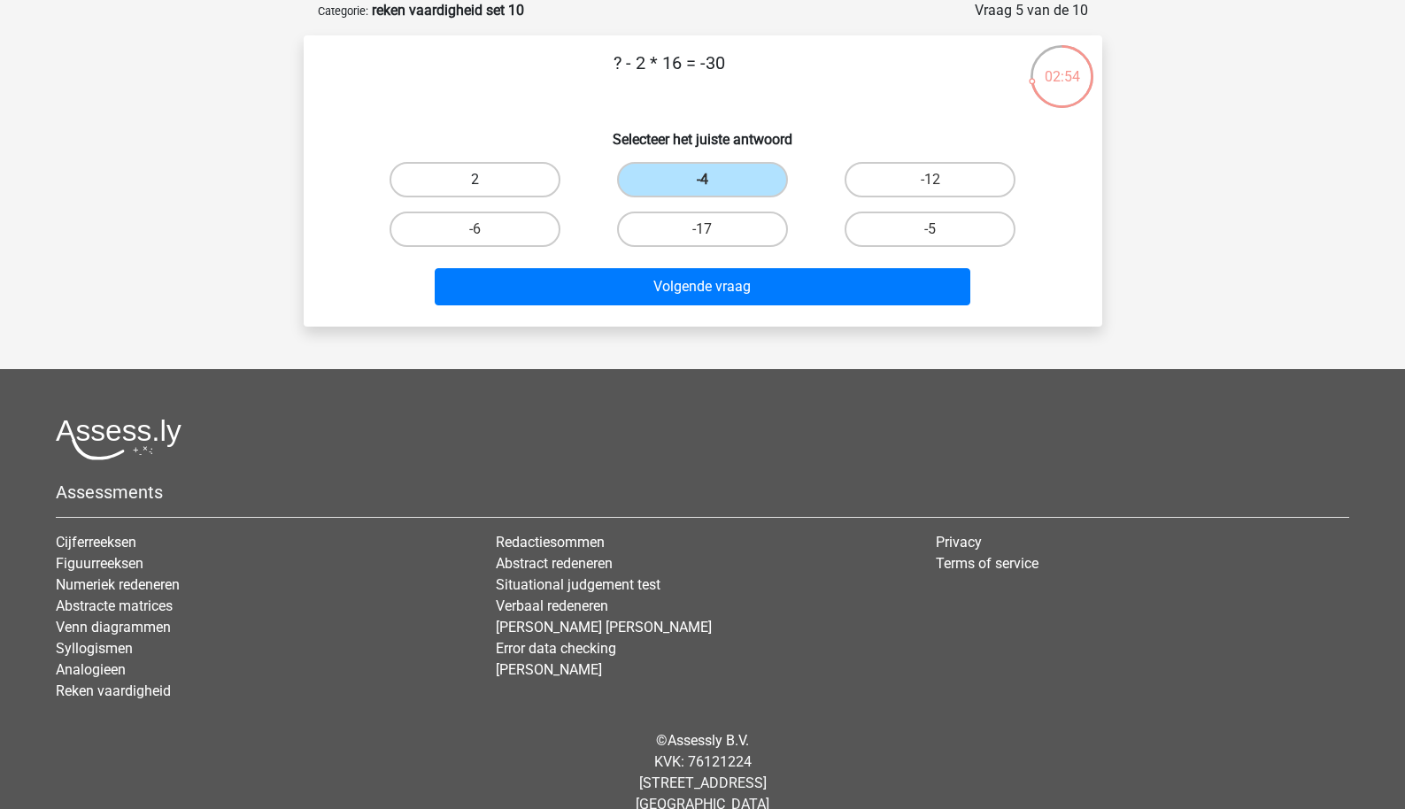
radio input "true"
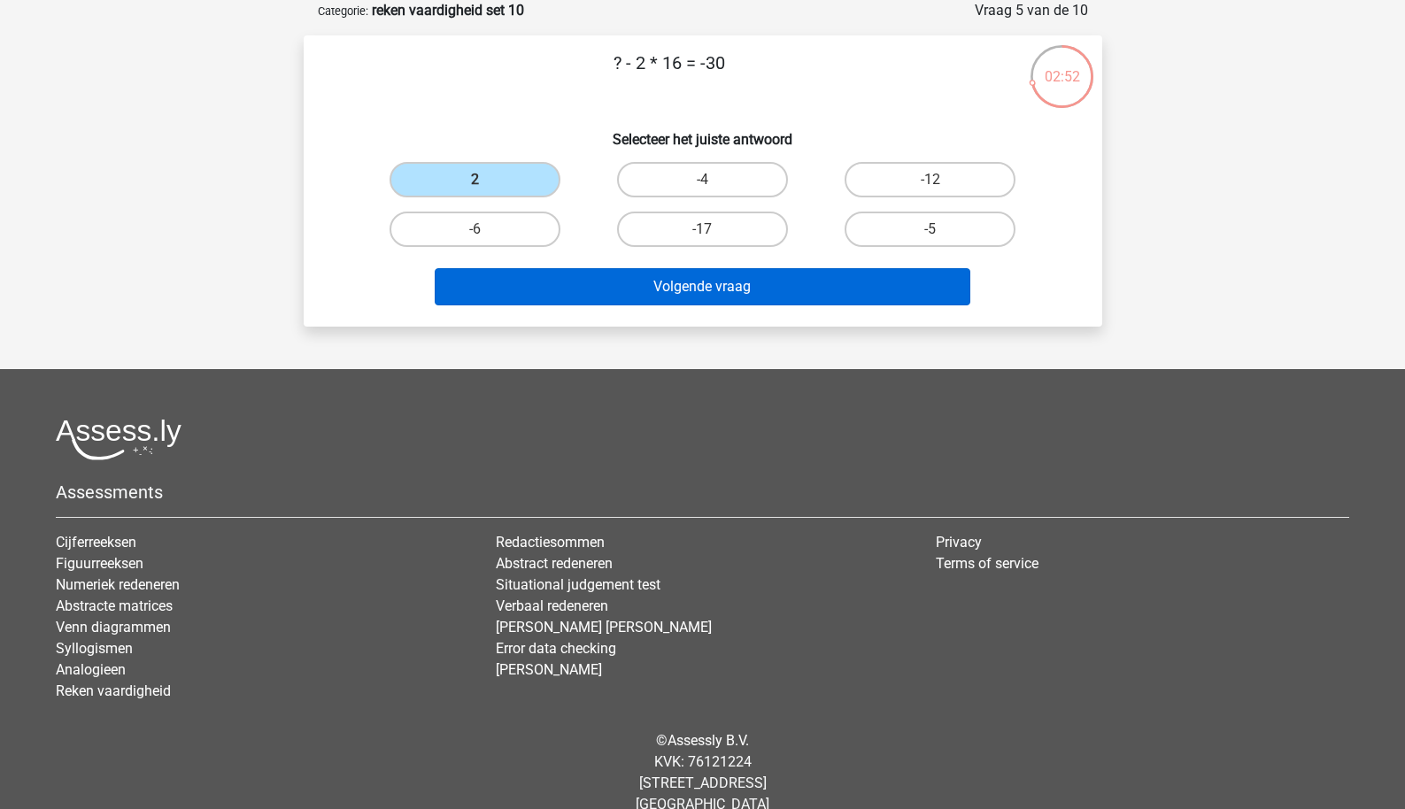
click at [593, 282] on button "Volgende vraag" at bounding box center [703, 286] width 536 height 37
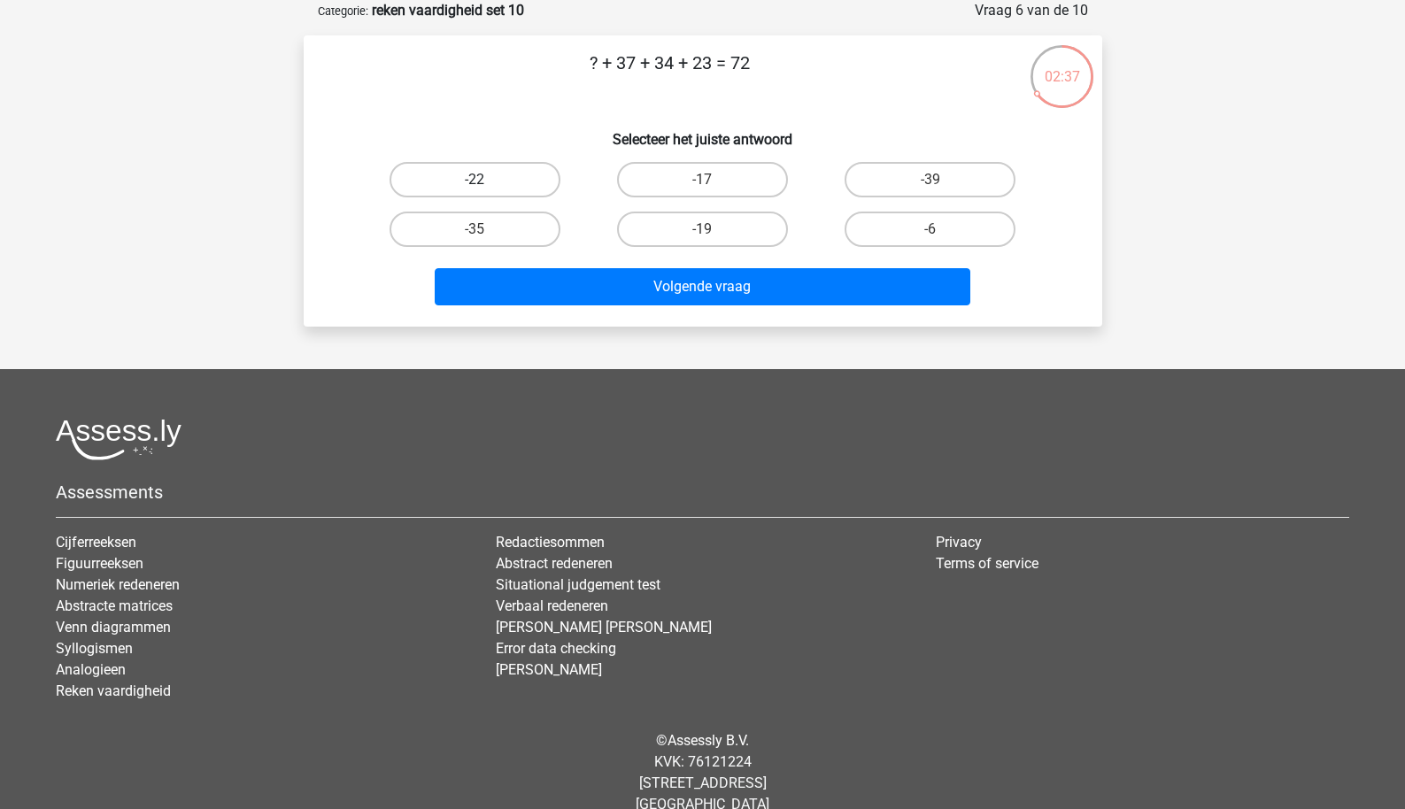
click at [522, 175] on label "-22" at bounding box center [475, 179] width 171 height 35
click at [486, 180] on input "-22" at bounding box center [481, 186] width 12 height 12
radio input "true"
click at [551, 267] on div "Volgende vraag" at bounding box center [703, 283] width 742 height 58
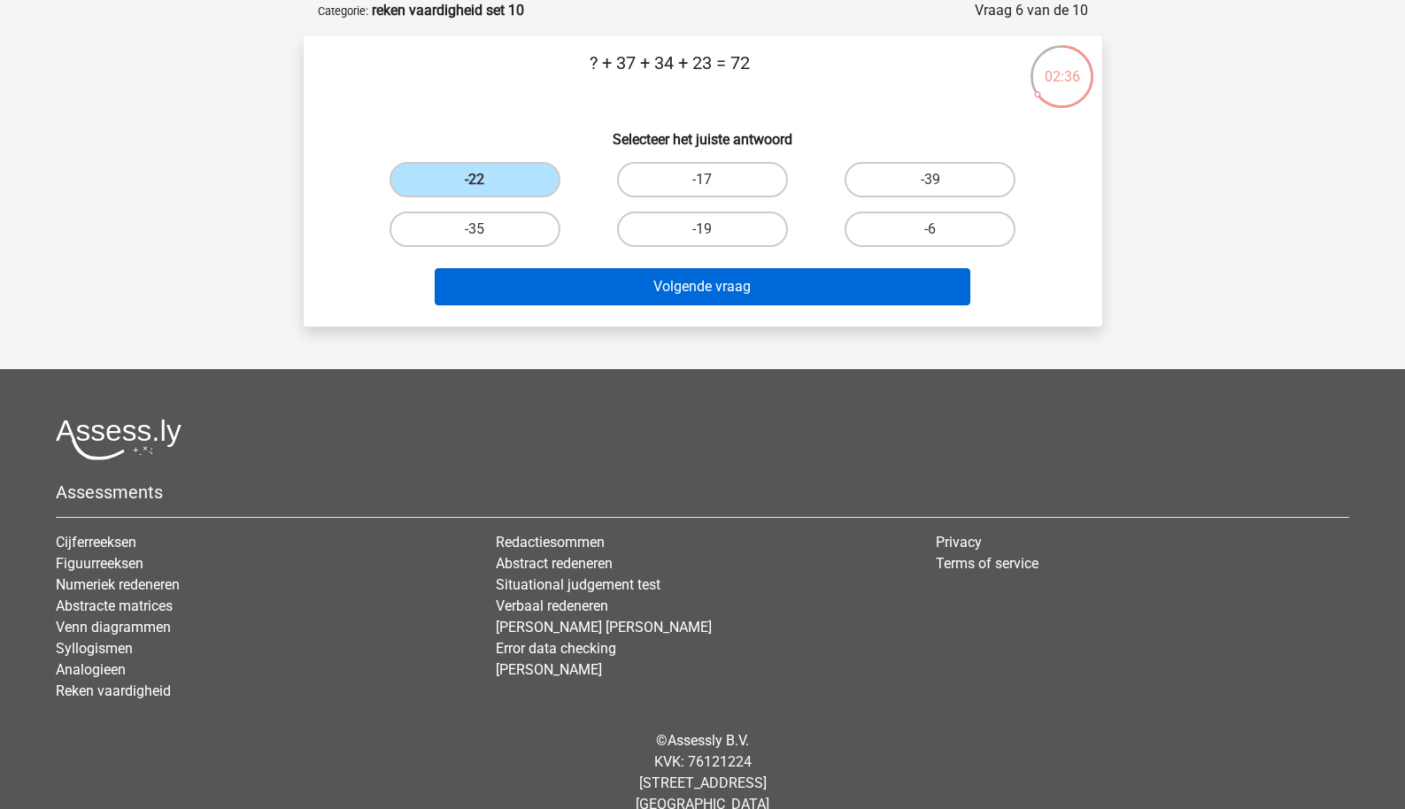
click at [552, 279] on button "Volgende vraag" at bounding box center [703, 286] width 536 height 37
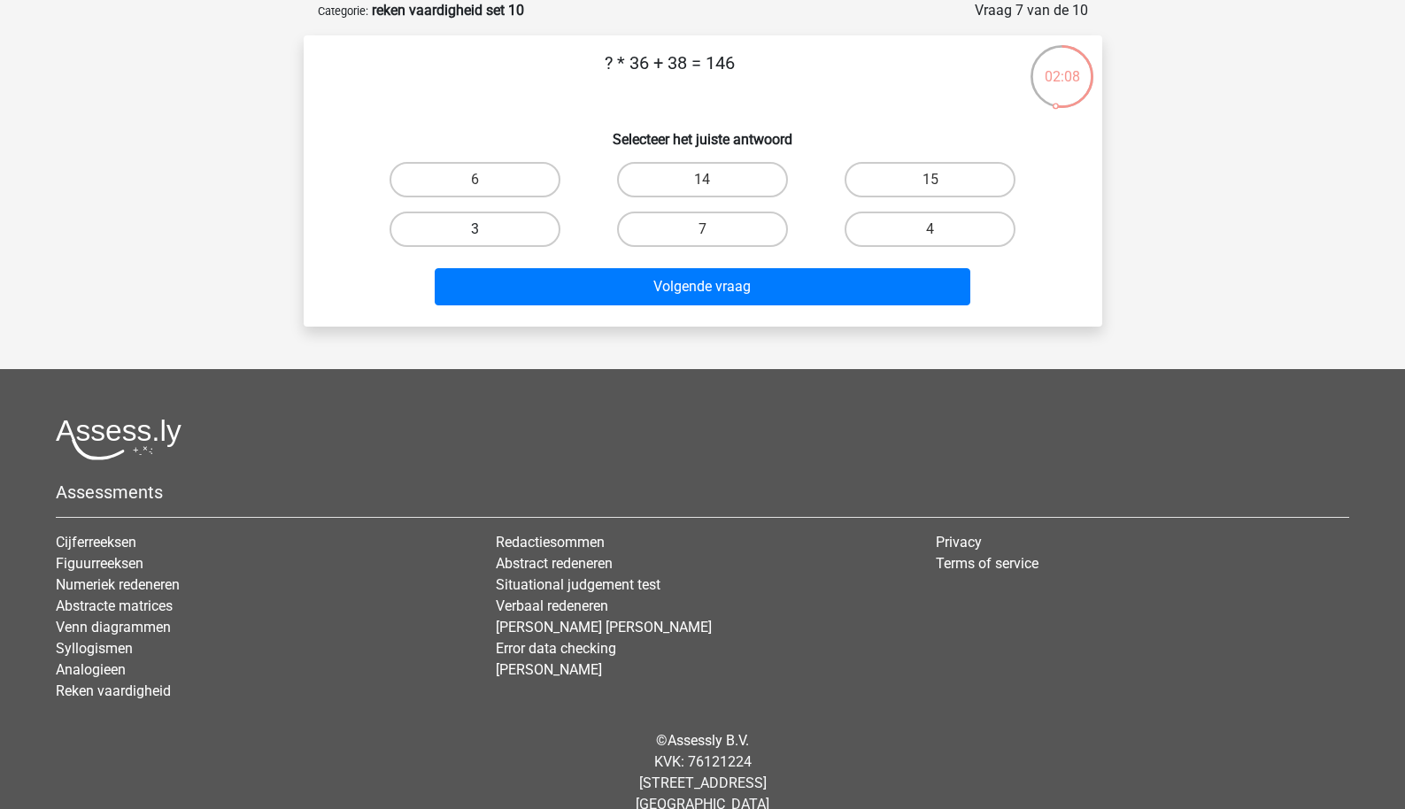
click at [505, 233] on label "3" at bounding box center [475, 229] width 171 height 35
click at [486, 233] on input "3" at bounding box center [481, 235] width 12 height 12
radio input "true"
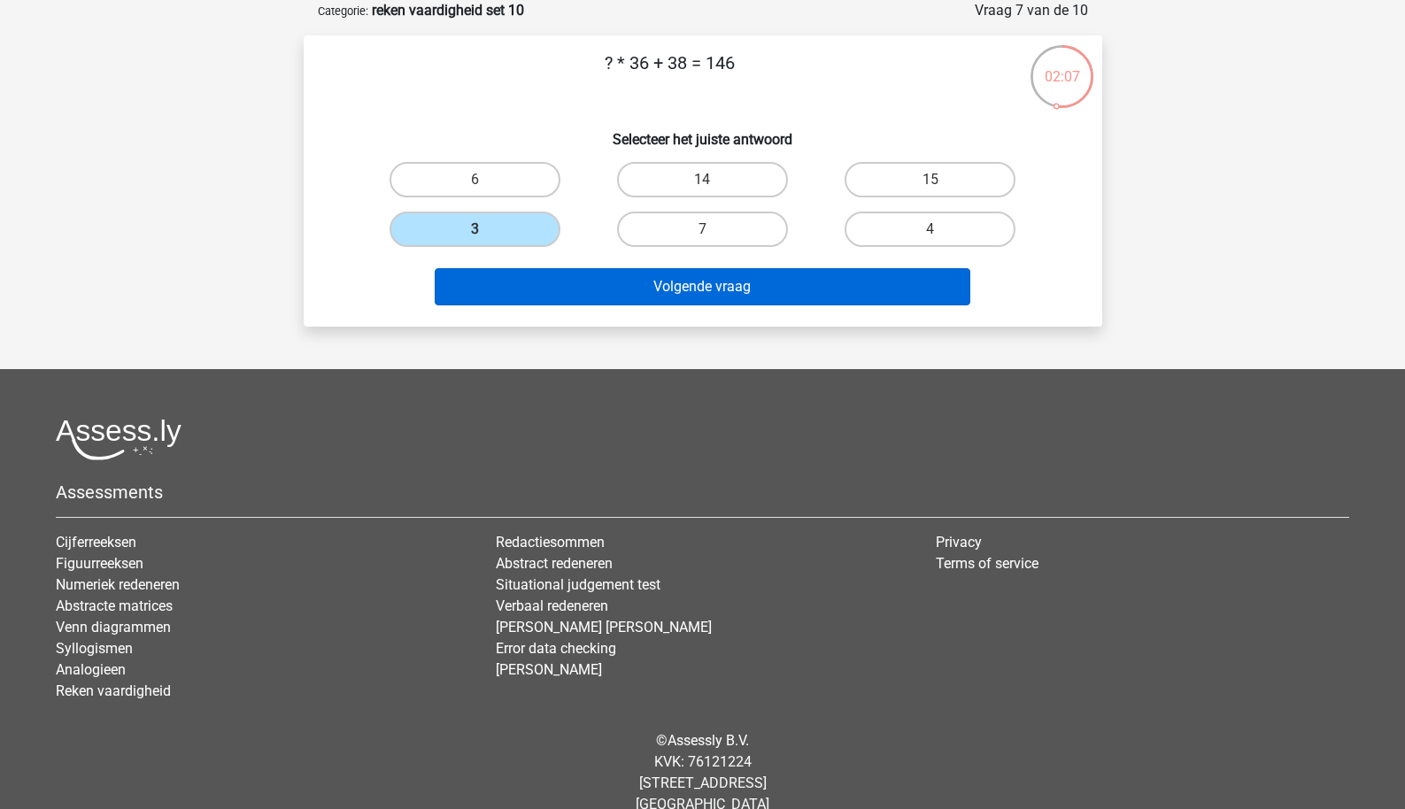
click at [561, 293] on button "Volgende vraag" at bounding box center [703, 286] width 536 height 37
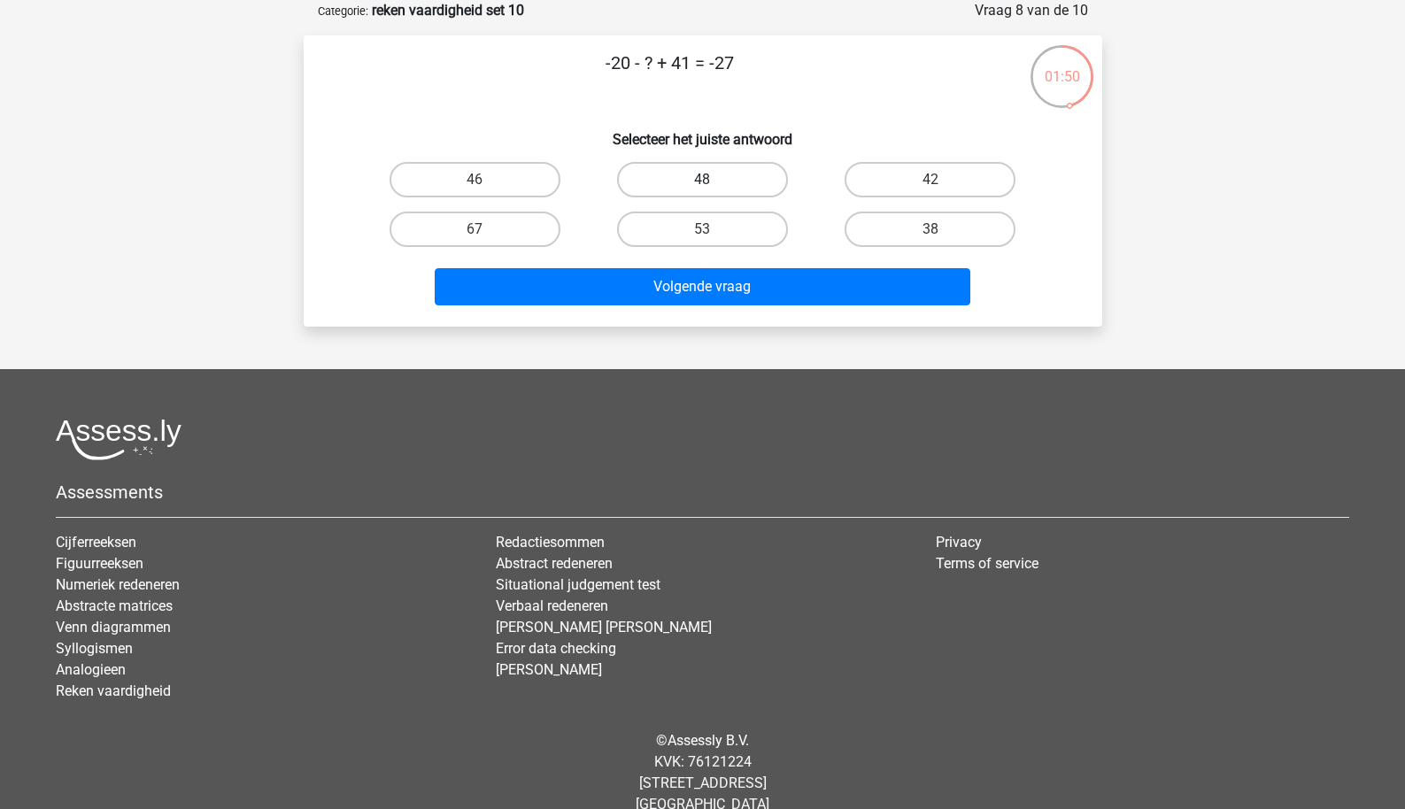
click at [669, 168] on label "48" at bounding box center [702, 179] width 171 height 35
click at [702, 180] on input "48" at bounding box center [708, 186] width 12 height 12
radio input "true"
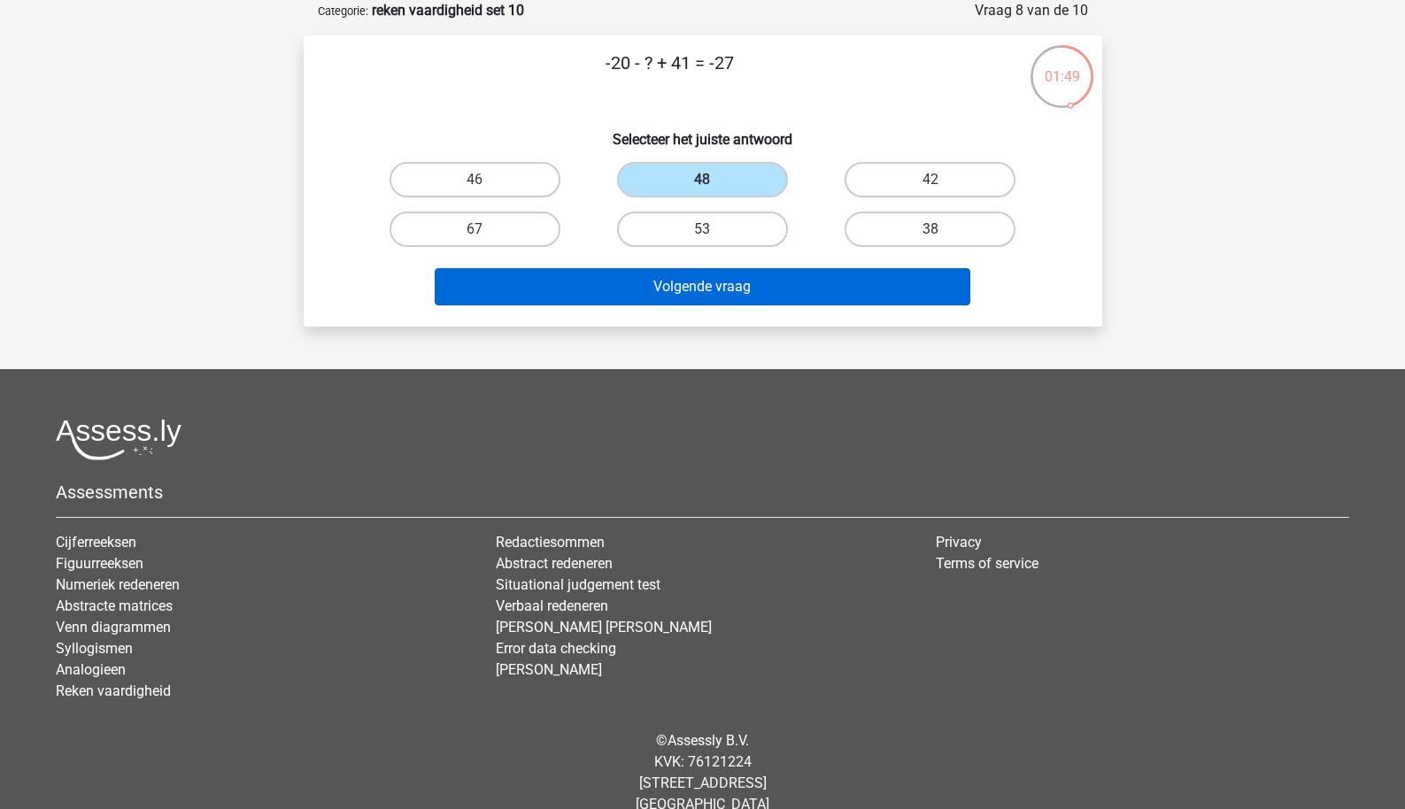
click at [662, 290] on button "Volgende vraag" at bounding box center [703, 286] width 536 height 37
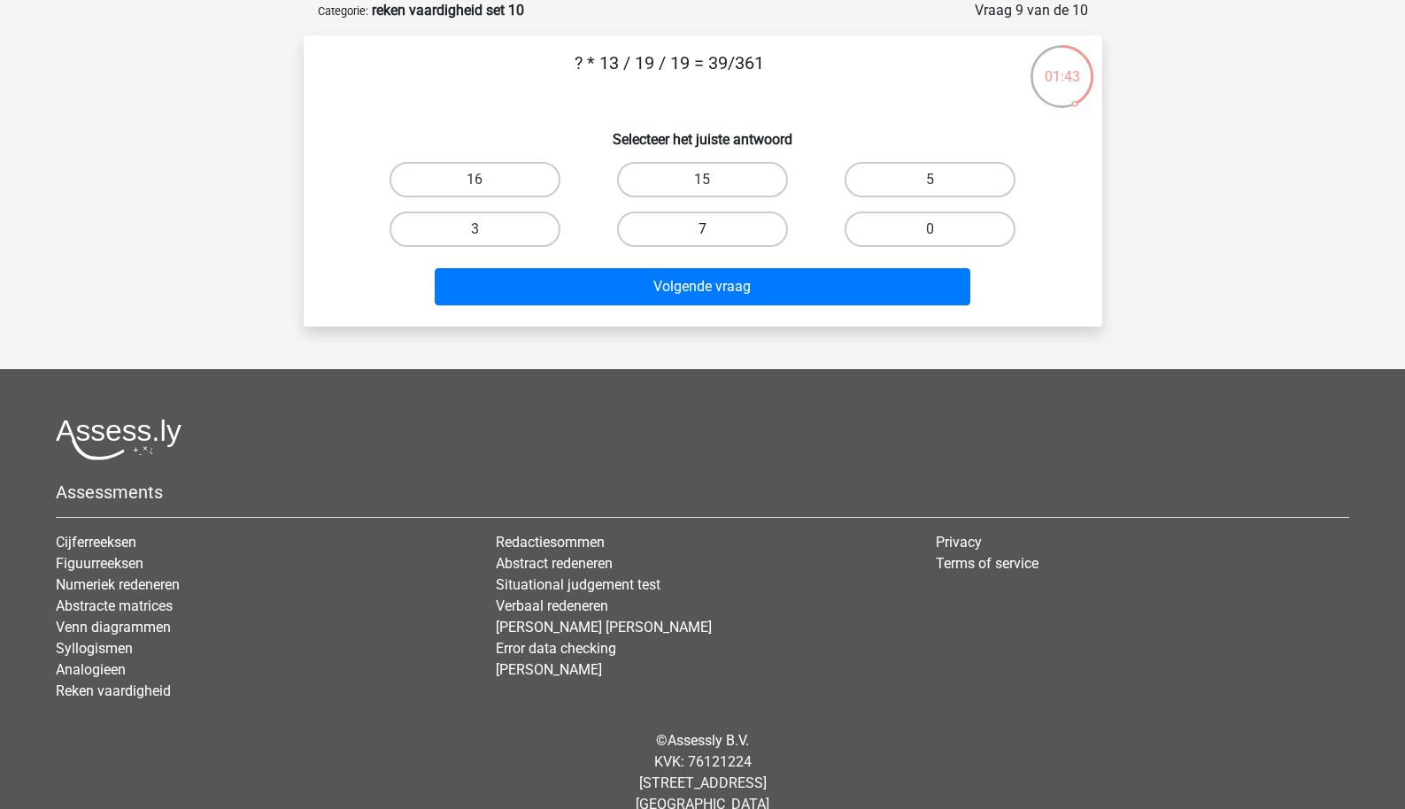
click at [655, 232] on label "7" at bounding box center [702, 229] width 171 height 35
click at [702, 232] on input "7" at bounding box center [708, 235] width 12 height 12
radio input "true"
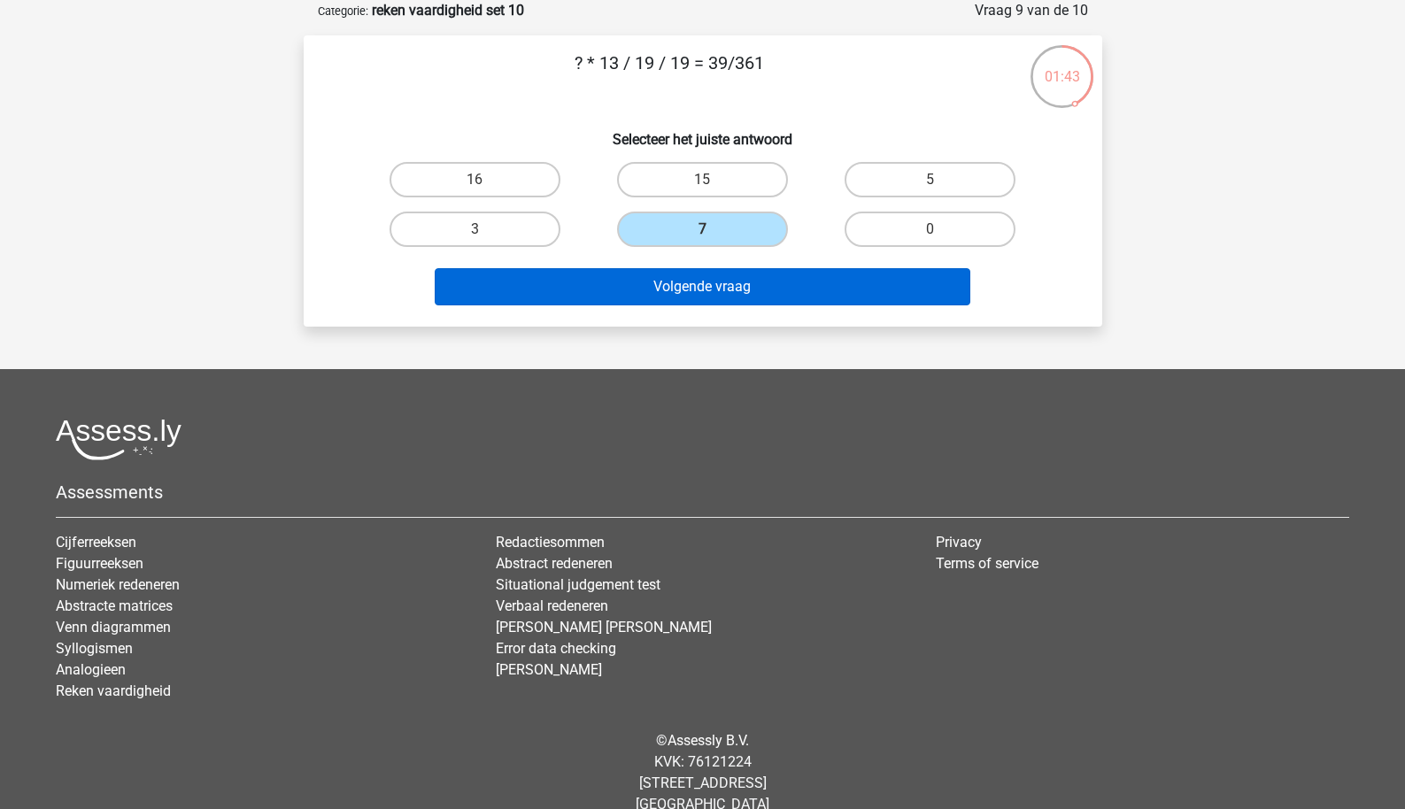
click at [655, 295] on button "Volgende vraag" at bounding box center [703, 286] width 536 height 37
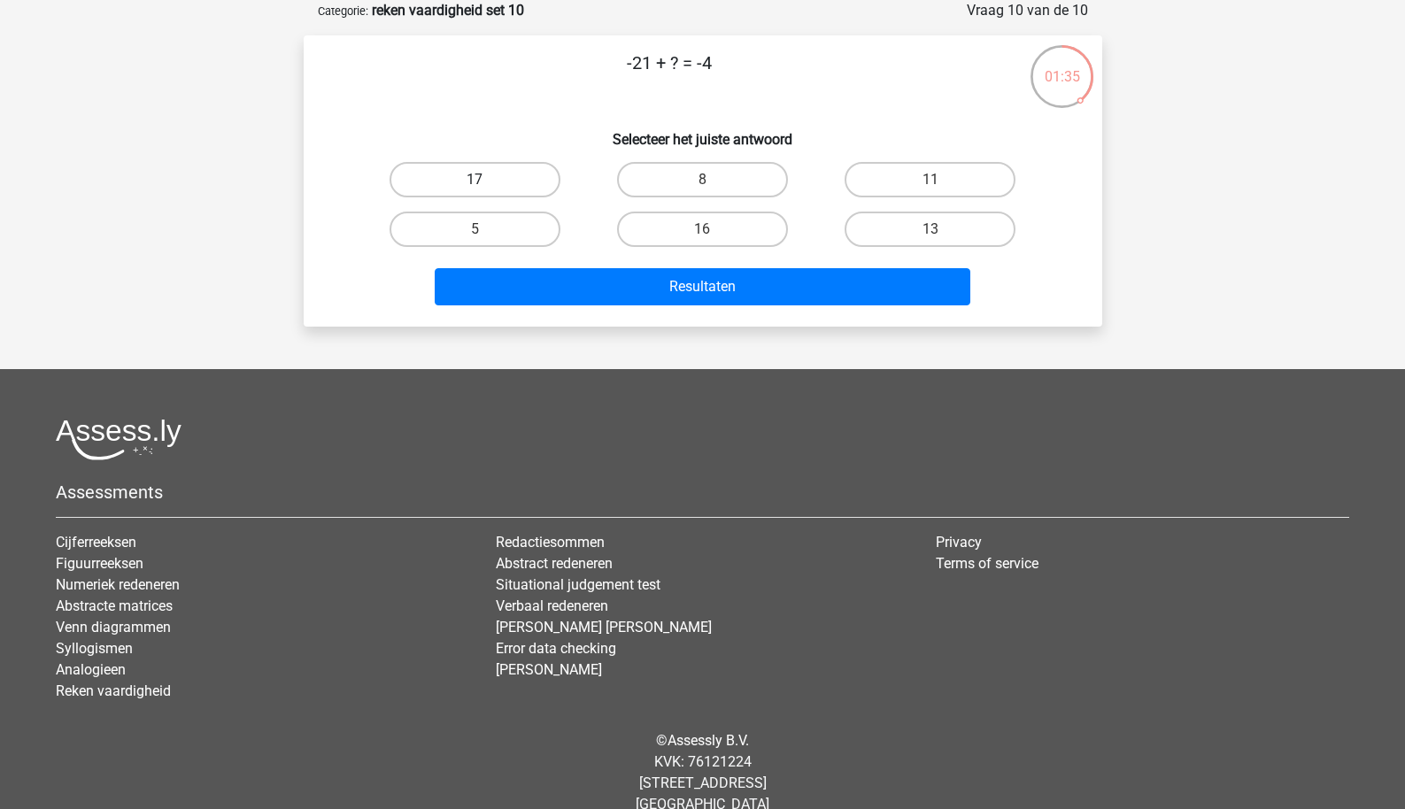
click at [523, 182] on label "17" at bounding box center [475, 179] width 171 height 35
click at [486, 182] on input "17" at bounding box center [481, 186] width 12 height 12
radio input "true"
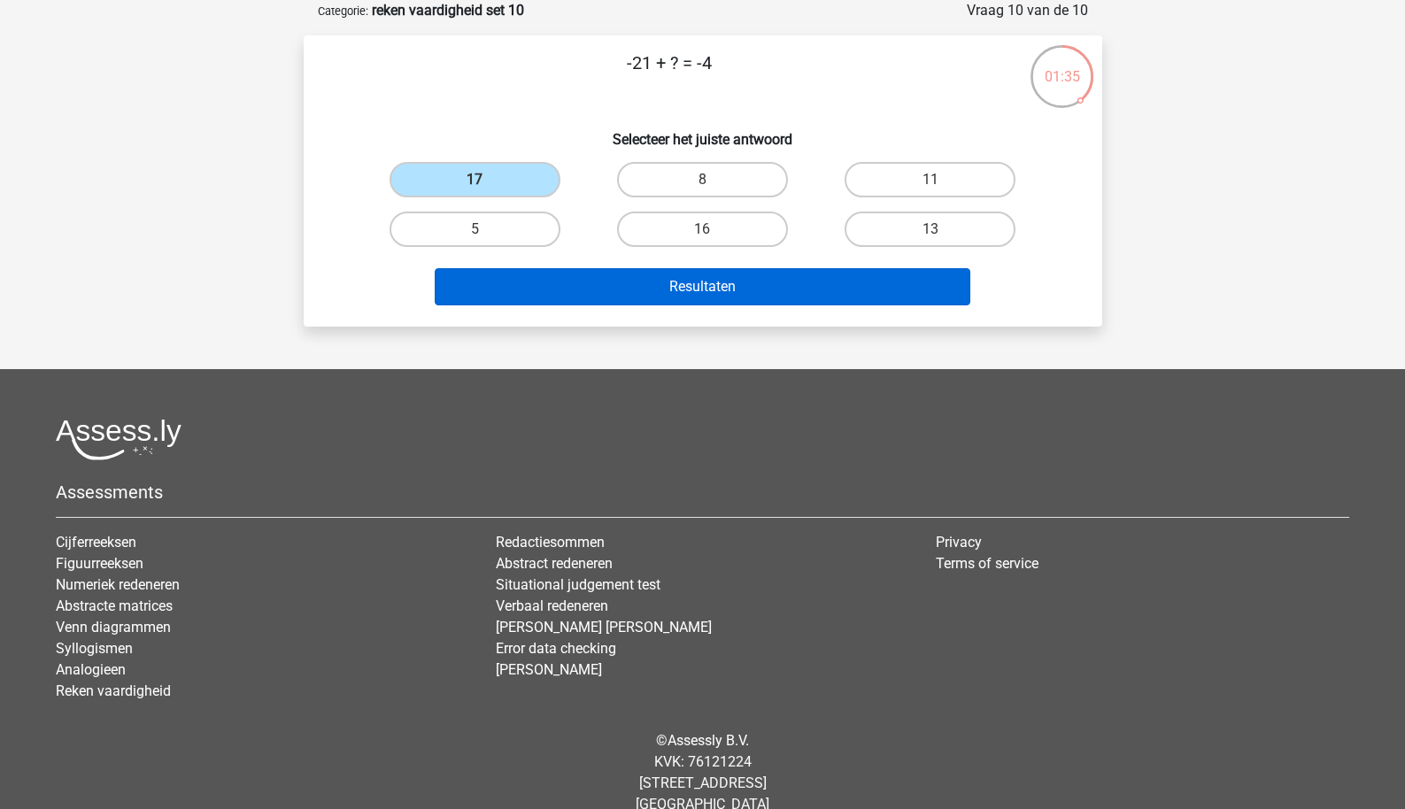
click at [567, 276] on button "Resultaten" at bounding box center [703, 286] width 536 height 37
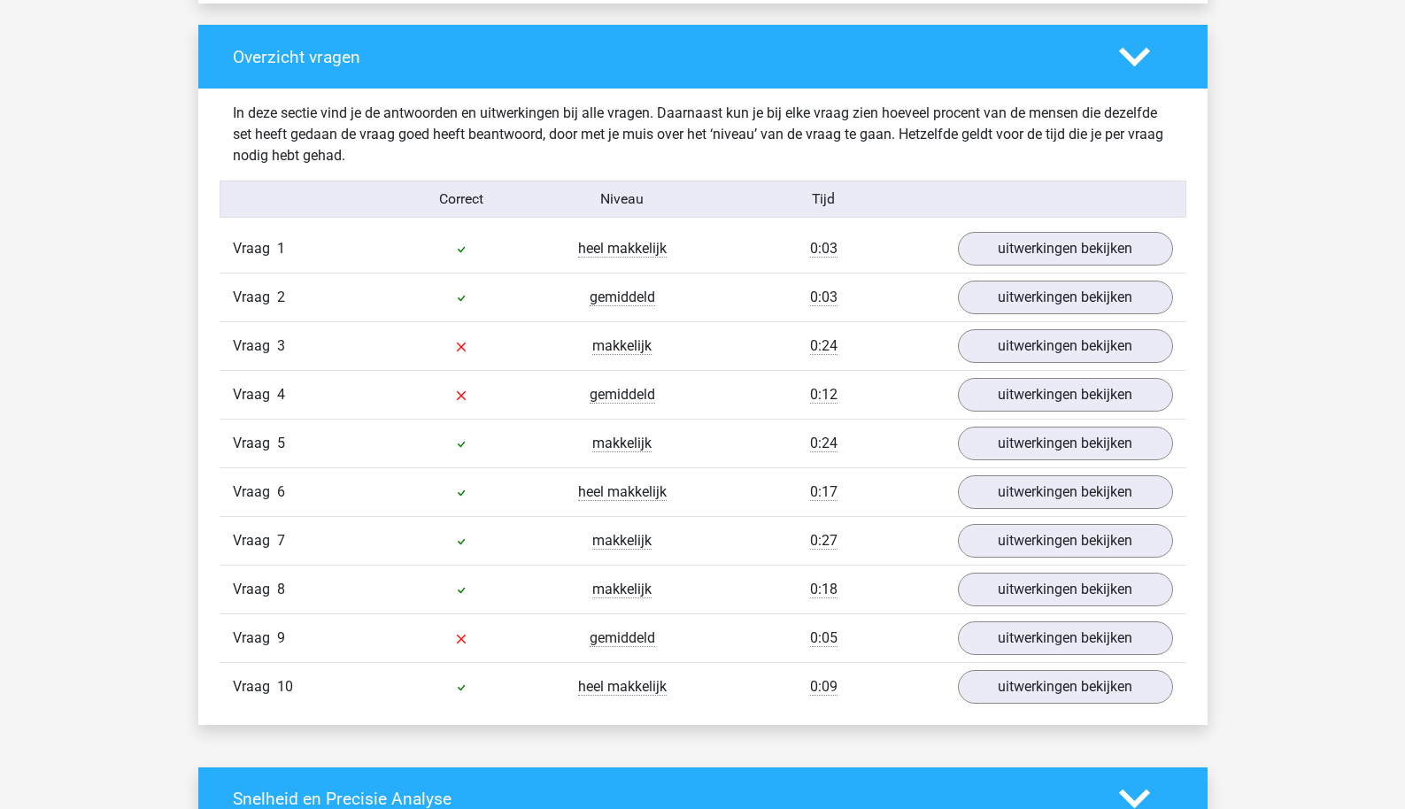
scroll to position [1315, 0]
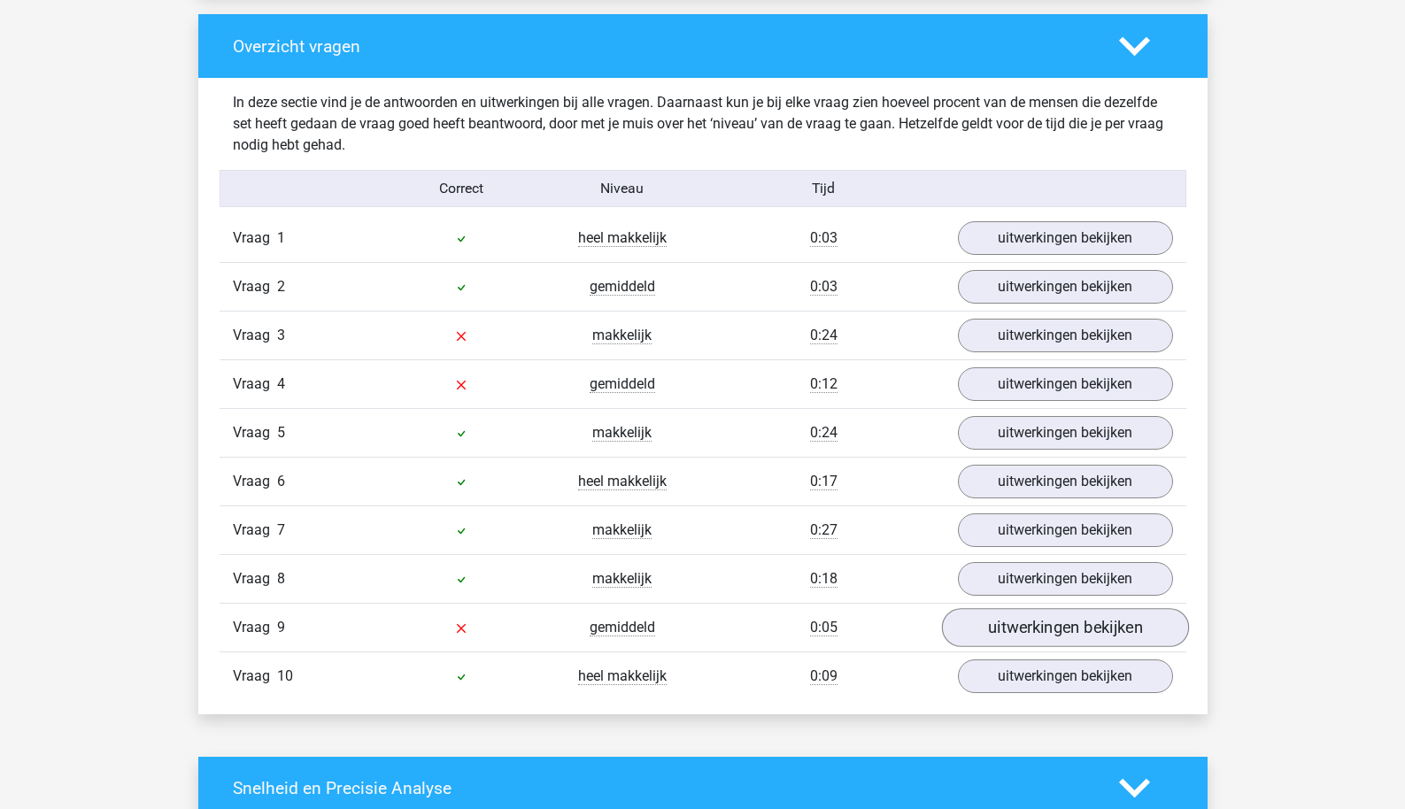
click at [1000, 617] on link "uitwerkingen bekijken" at bounding box center [1064, 627] width 247 height 39
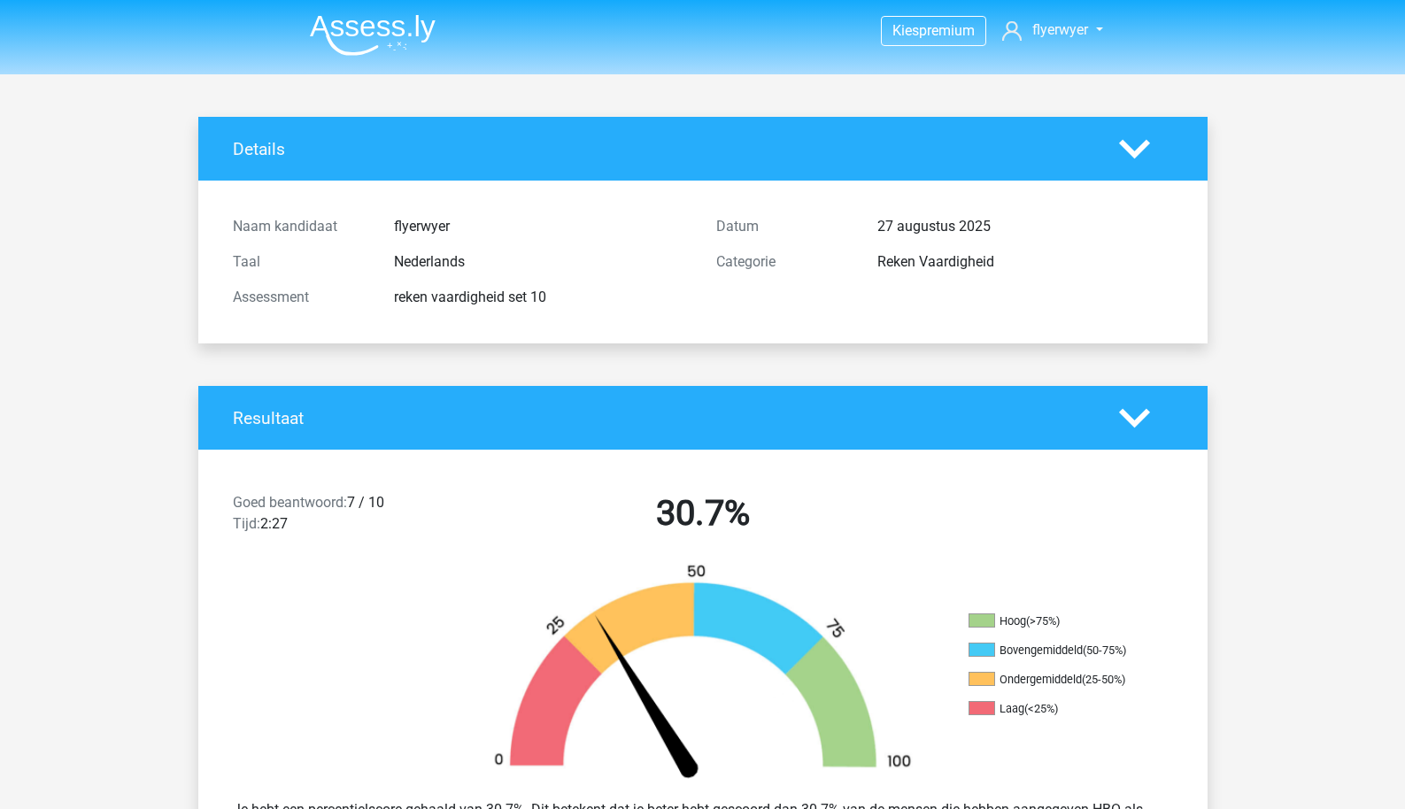
scroll to position [0, 0]
click at [355, 34] on img at bounding box center [373, 35] width 126 height 42
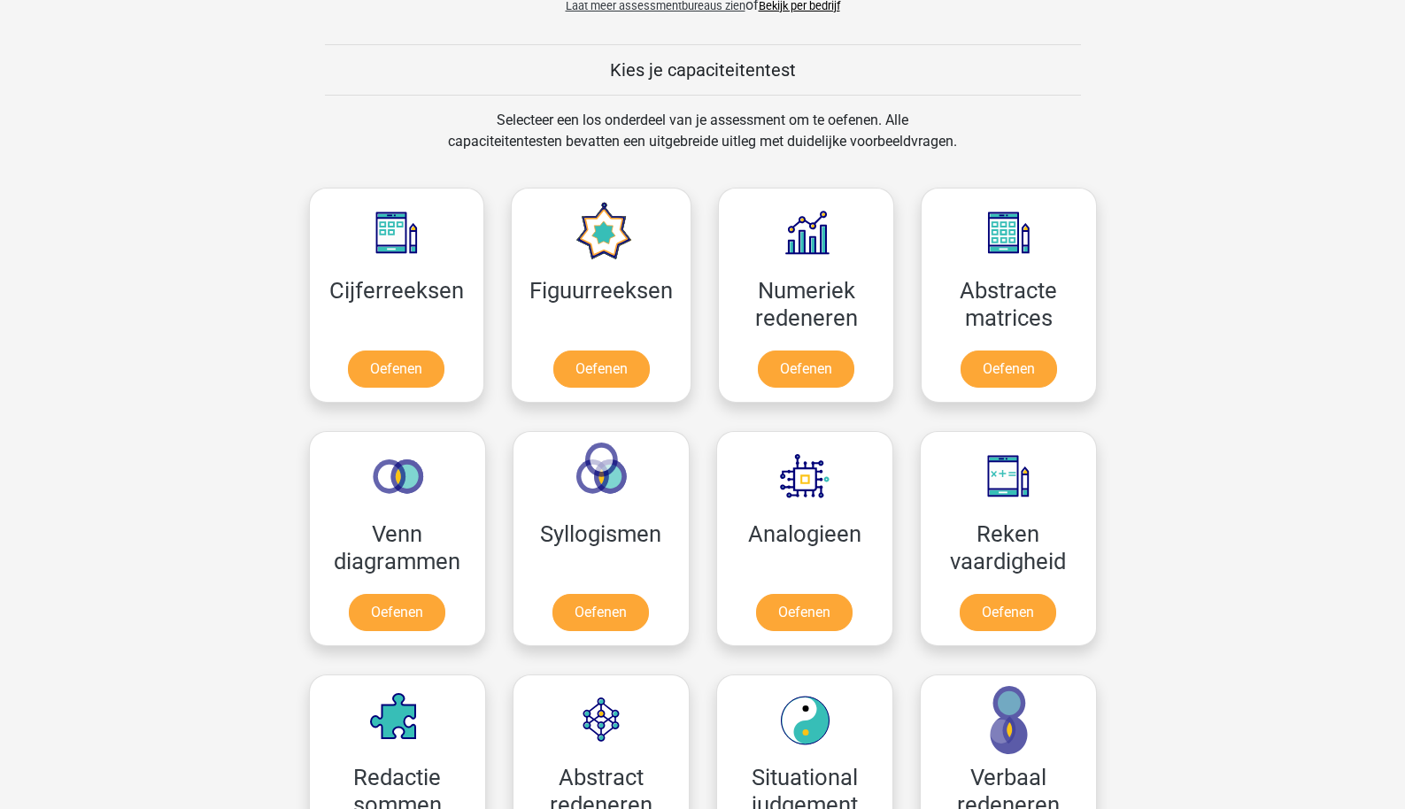
scroll to position [871, 0]
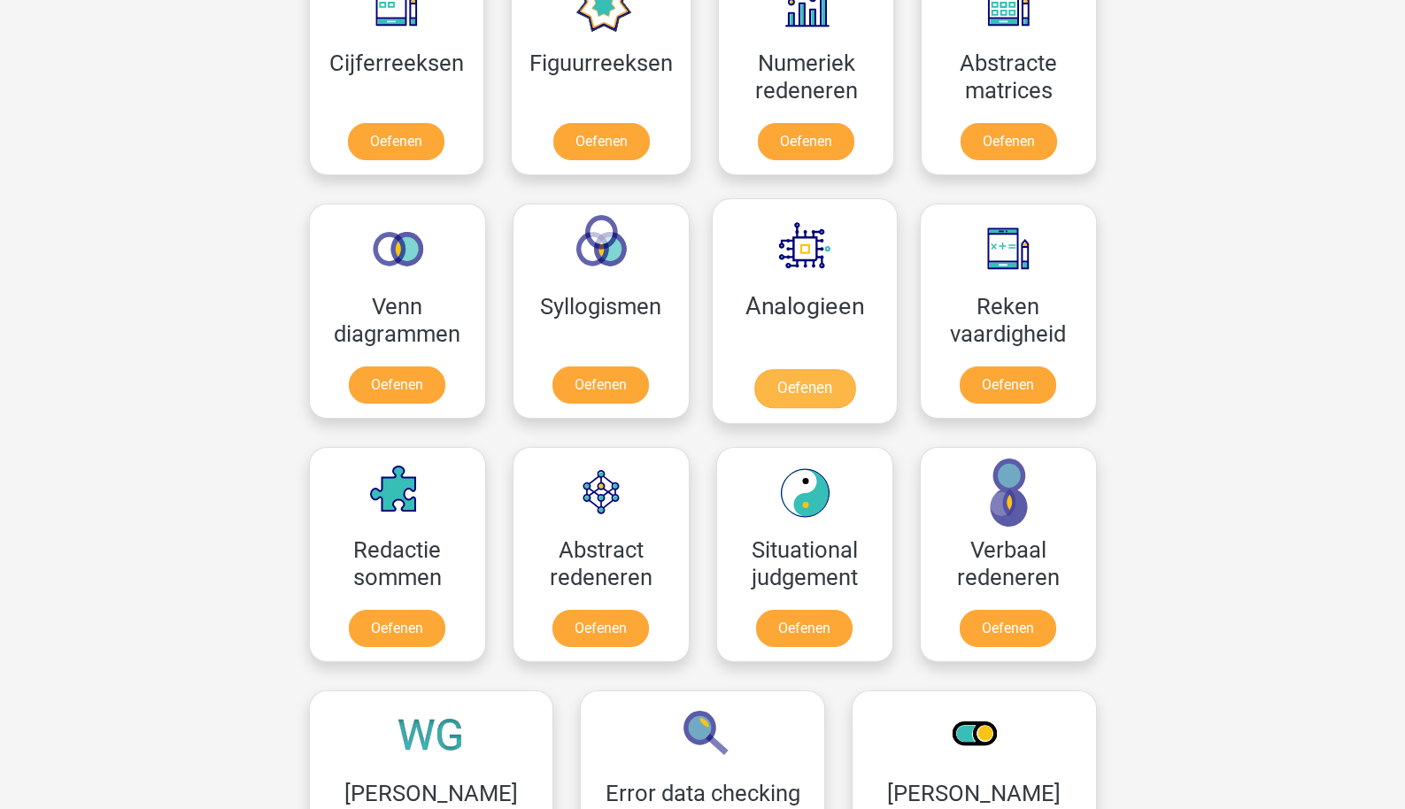
click at [793, 397] on link "Oefenen" at bounding box center [804, 388] width 101 height 39
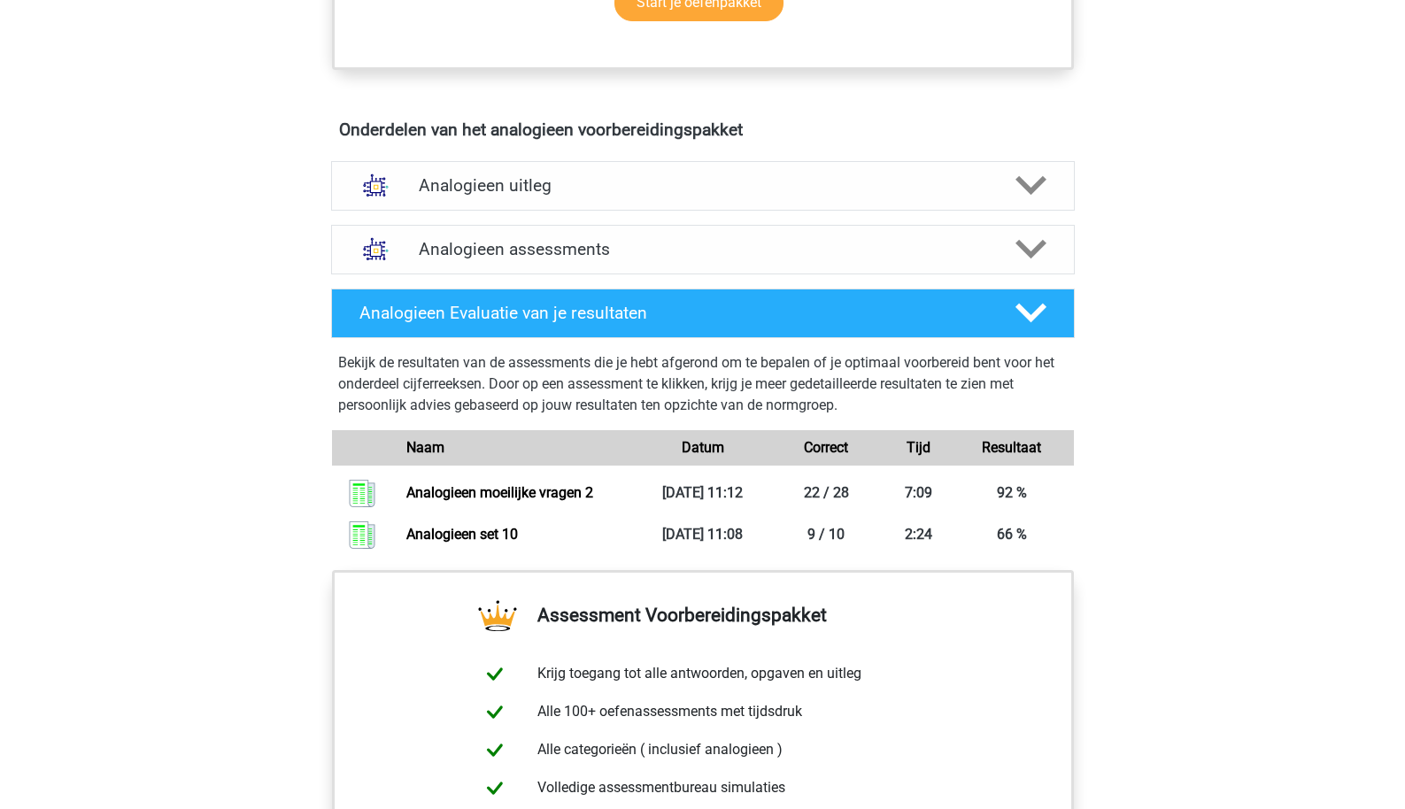
scroll to position [932, 0]
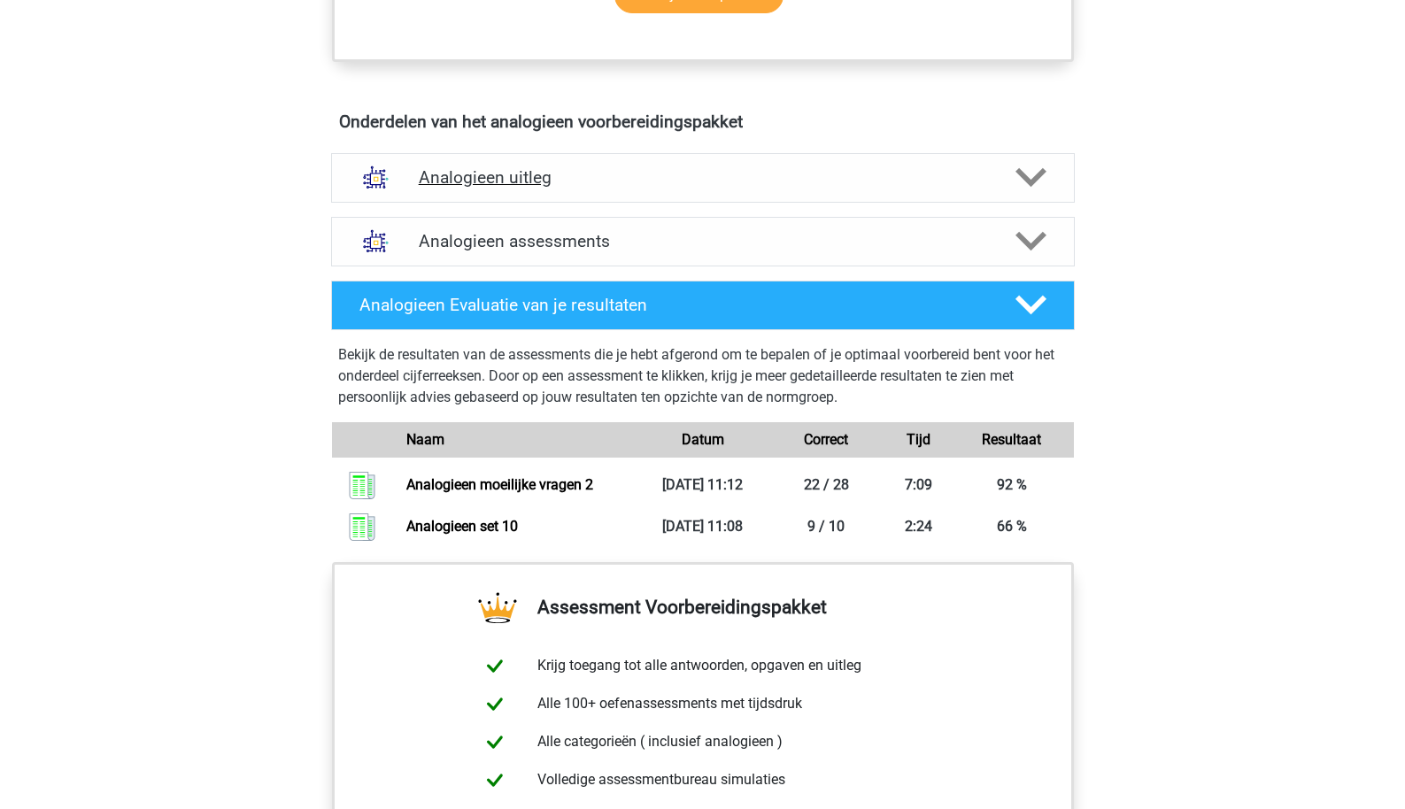
click at [632, 187] on div "Analogieen uitleg" at bounding box center [703, 178] width 744 height 50
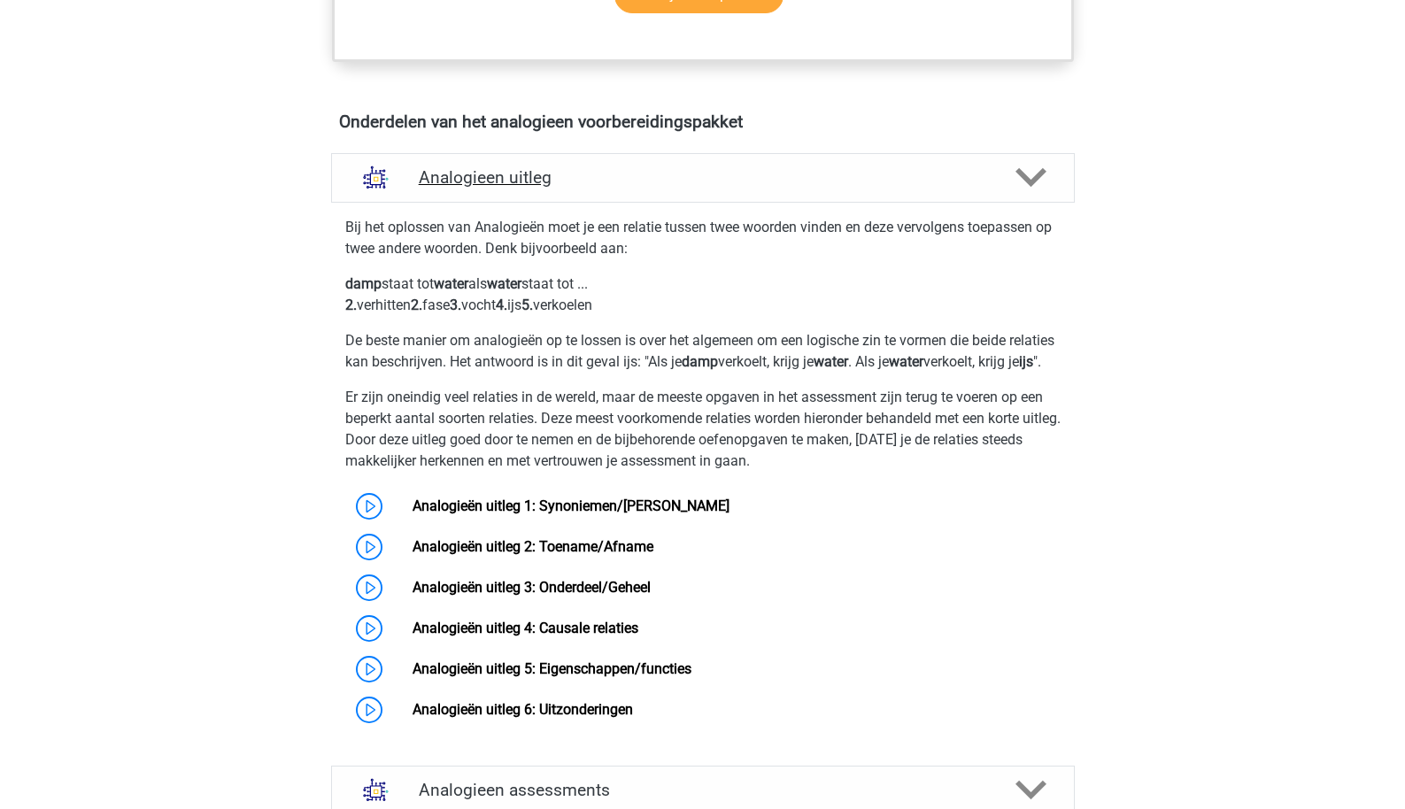
click at [552, 174] on h4 "Analogieen uitleg" at bounding box center [703, 177] width 569 height 20
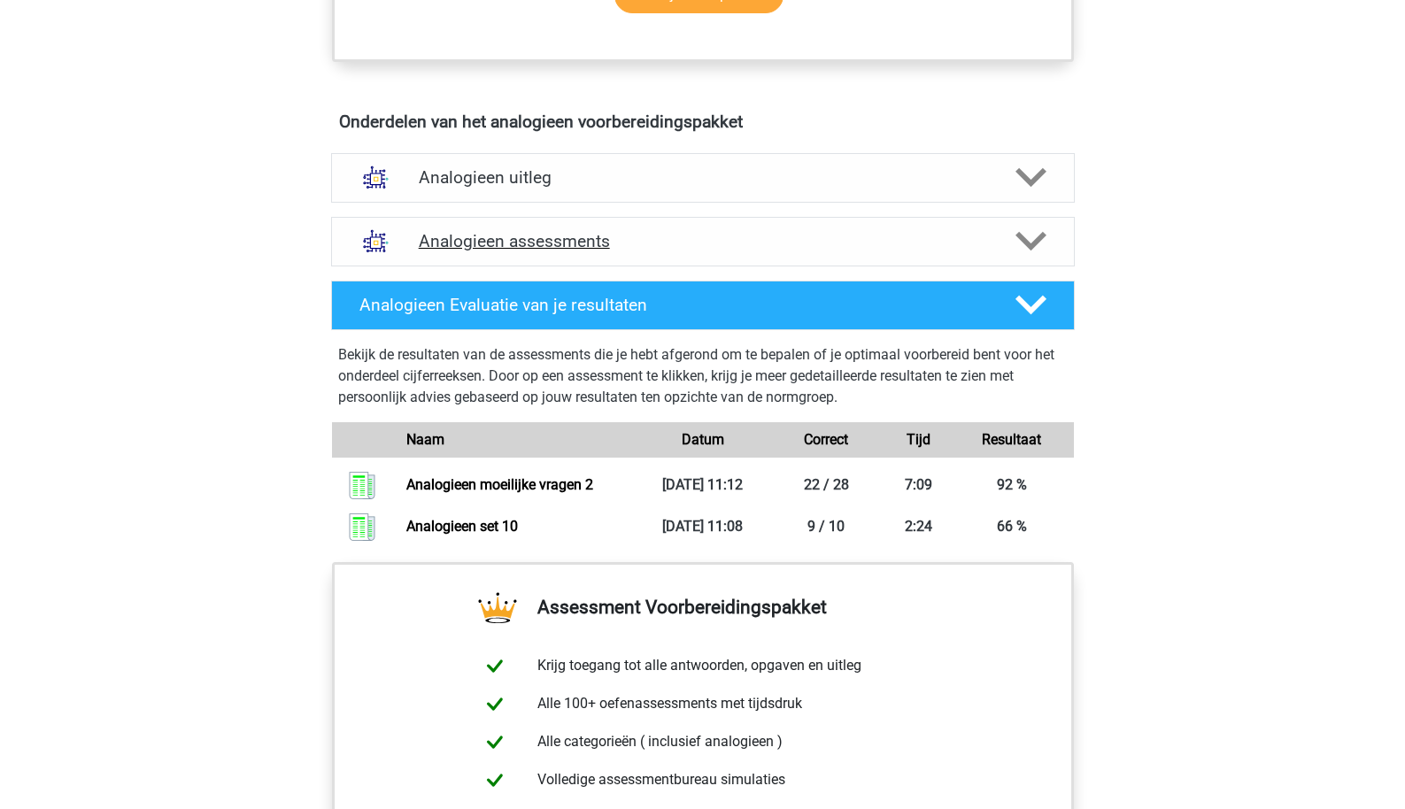
click at [546, 221] on div "Analogieen assessments" at bounding box center [703, 242] width 744 height 50
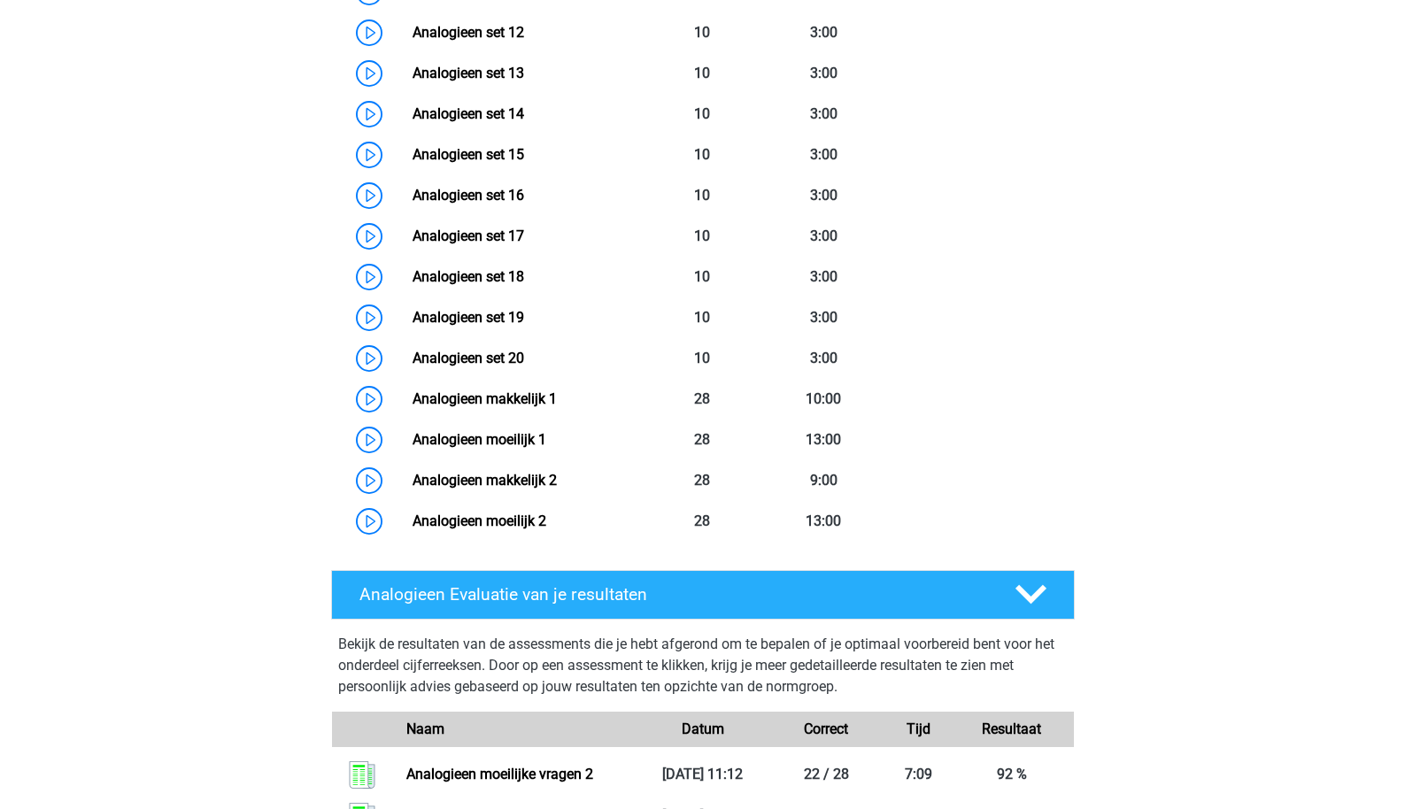
scroll to position [1901, 0]
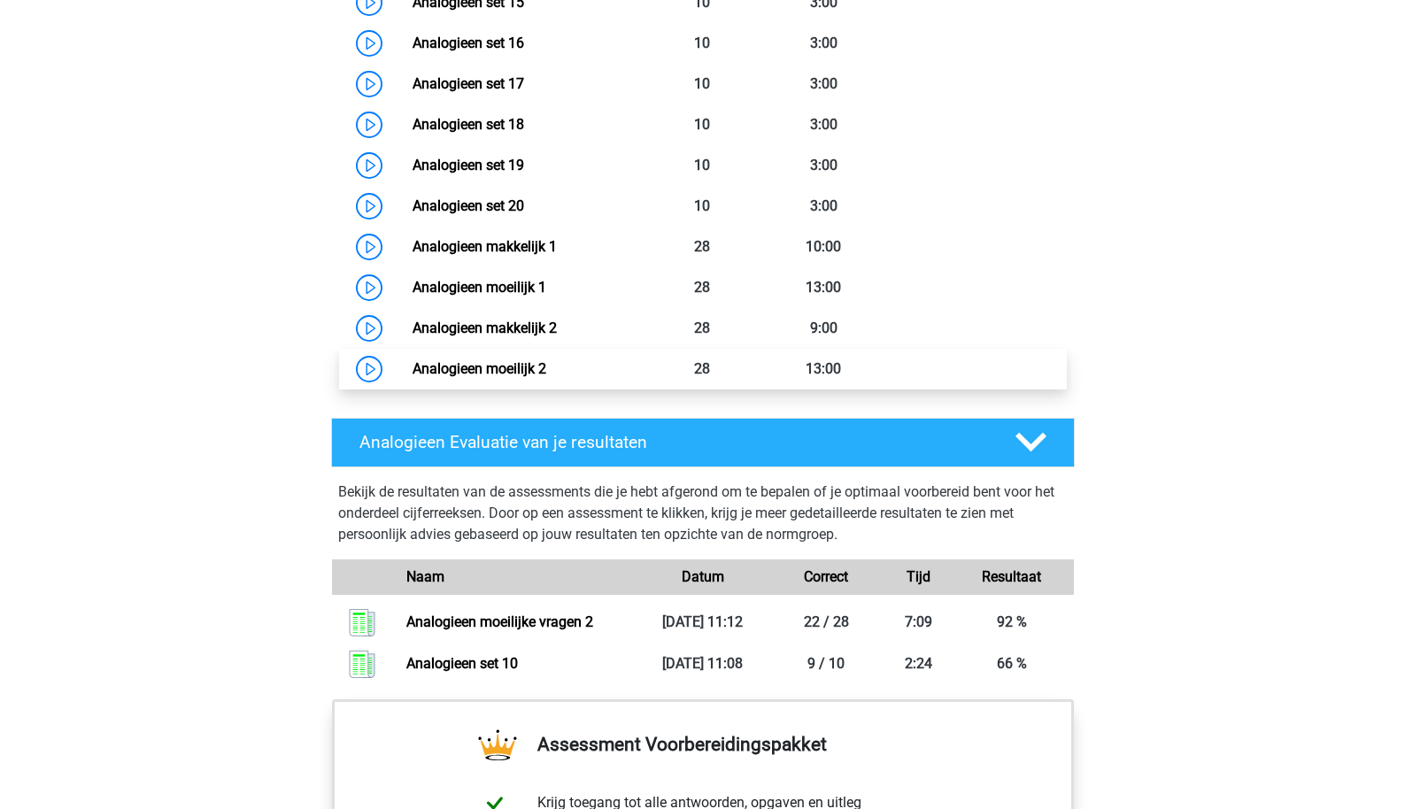
click at [536, 362] on link "Analogieen moeilijk 2" at bounding box center [480, 368] width 134 height 17
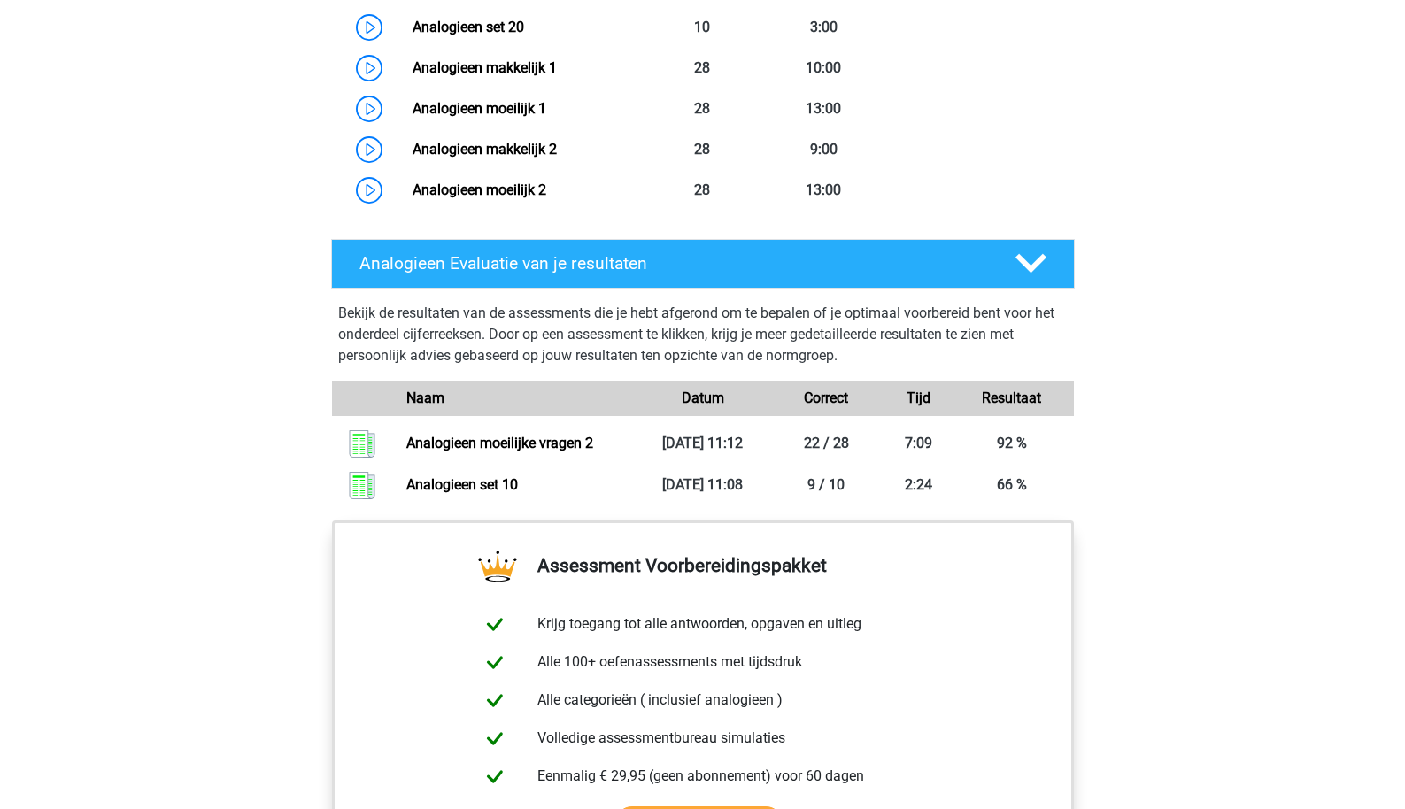
scroll to position [2060, 0]
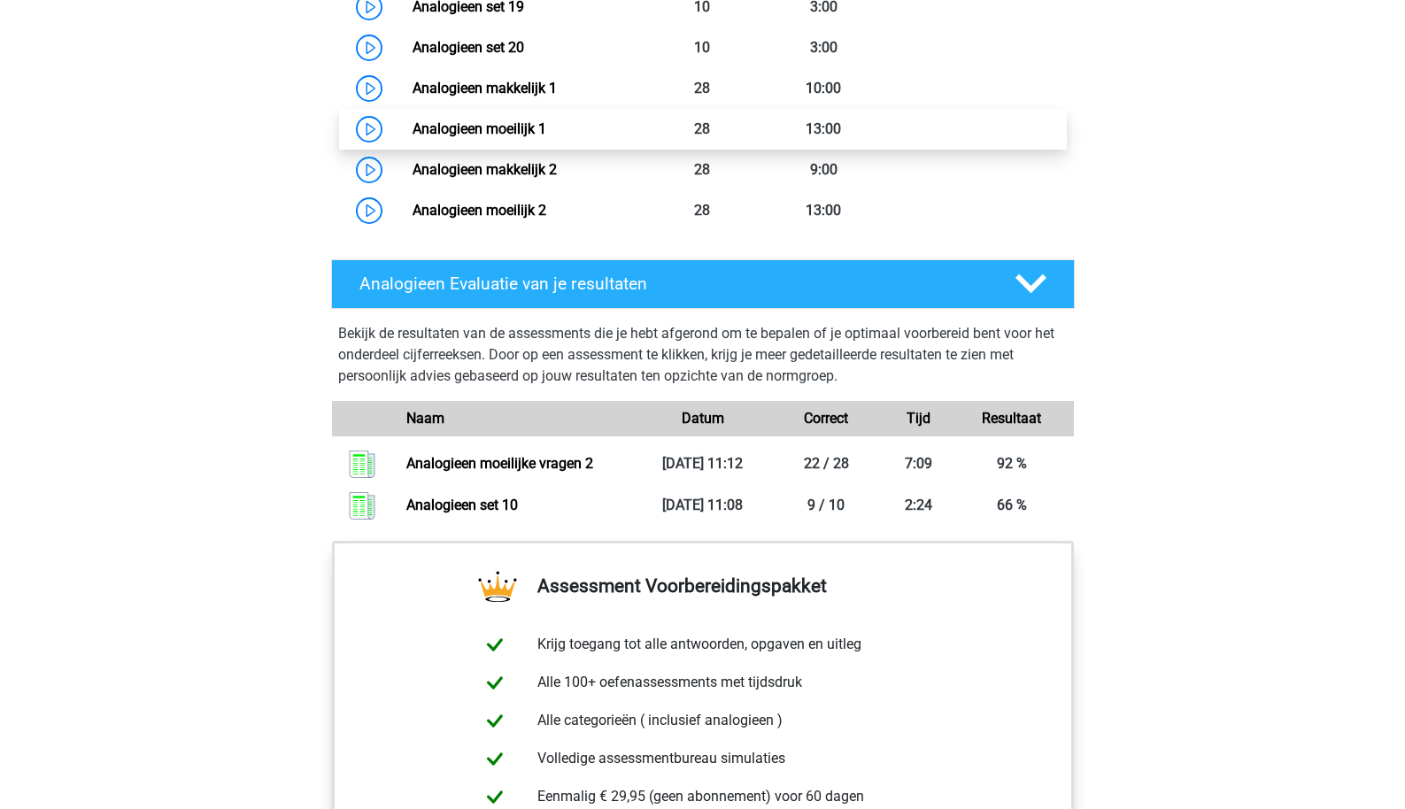
click at [507, 125] on link "Analogieen moeilijk 1" at bounding box center [480, 128] width 134 height 17
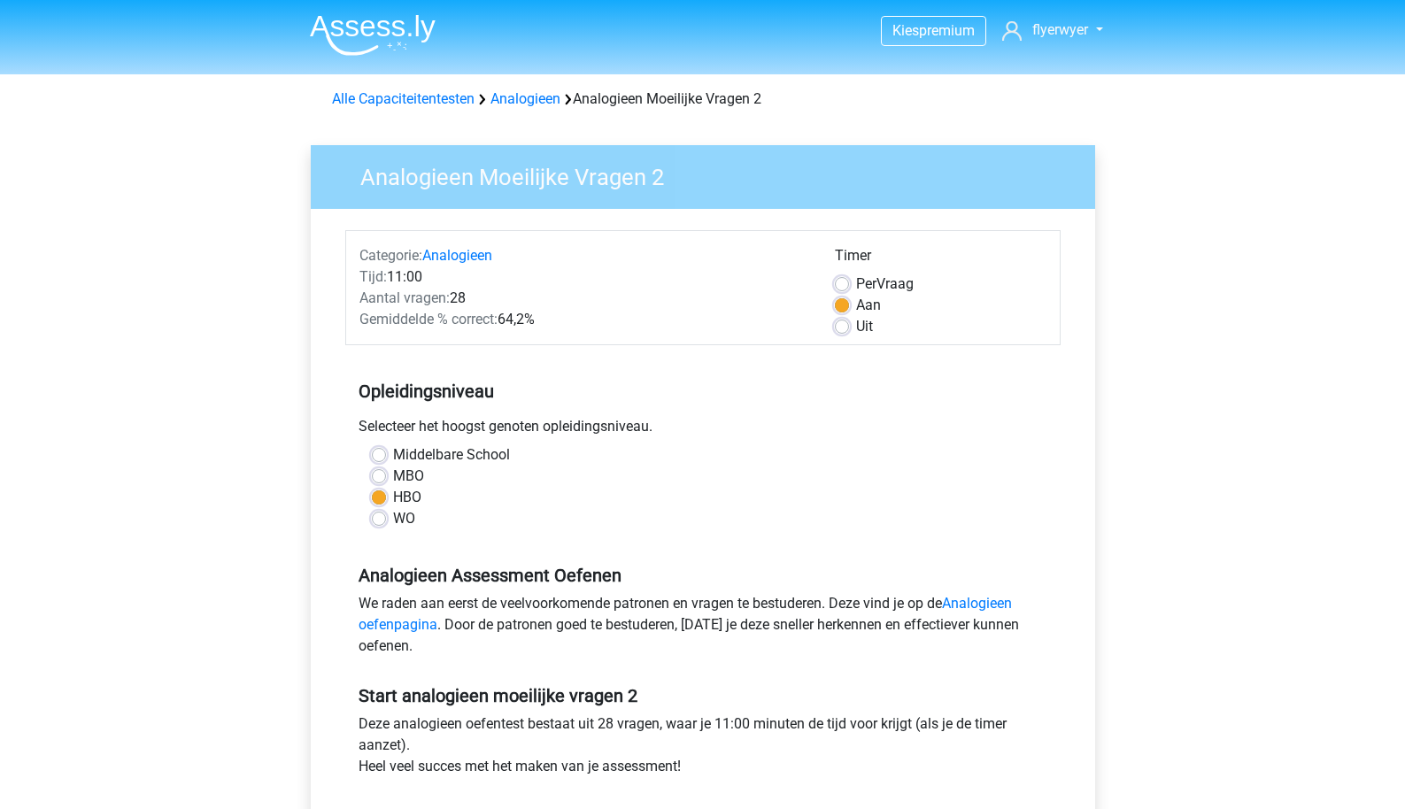
scroll to position [78, 0]
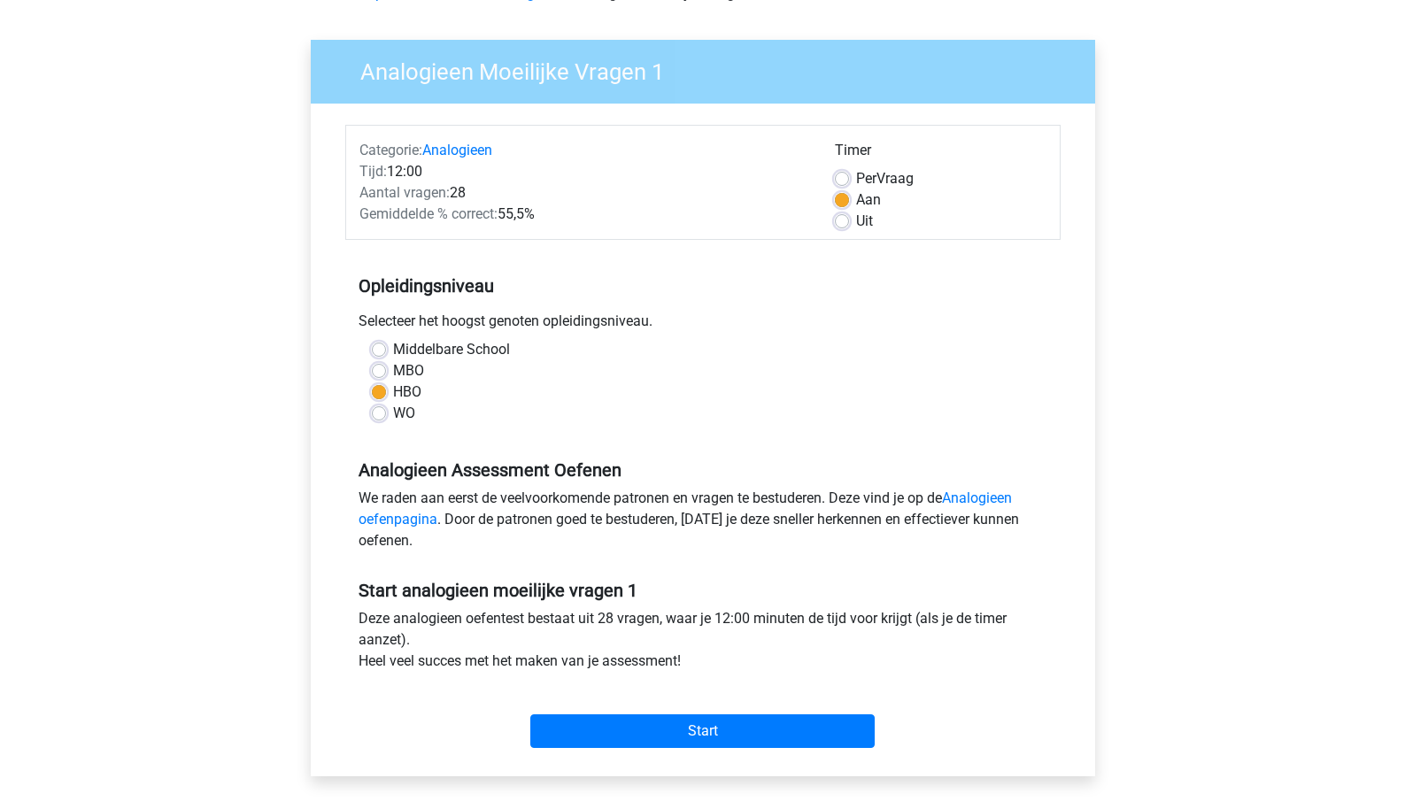
scroll to position [126, 0]
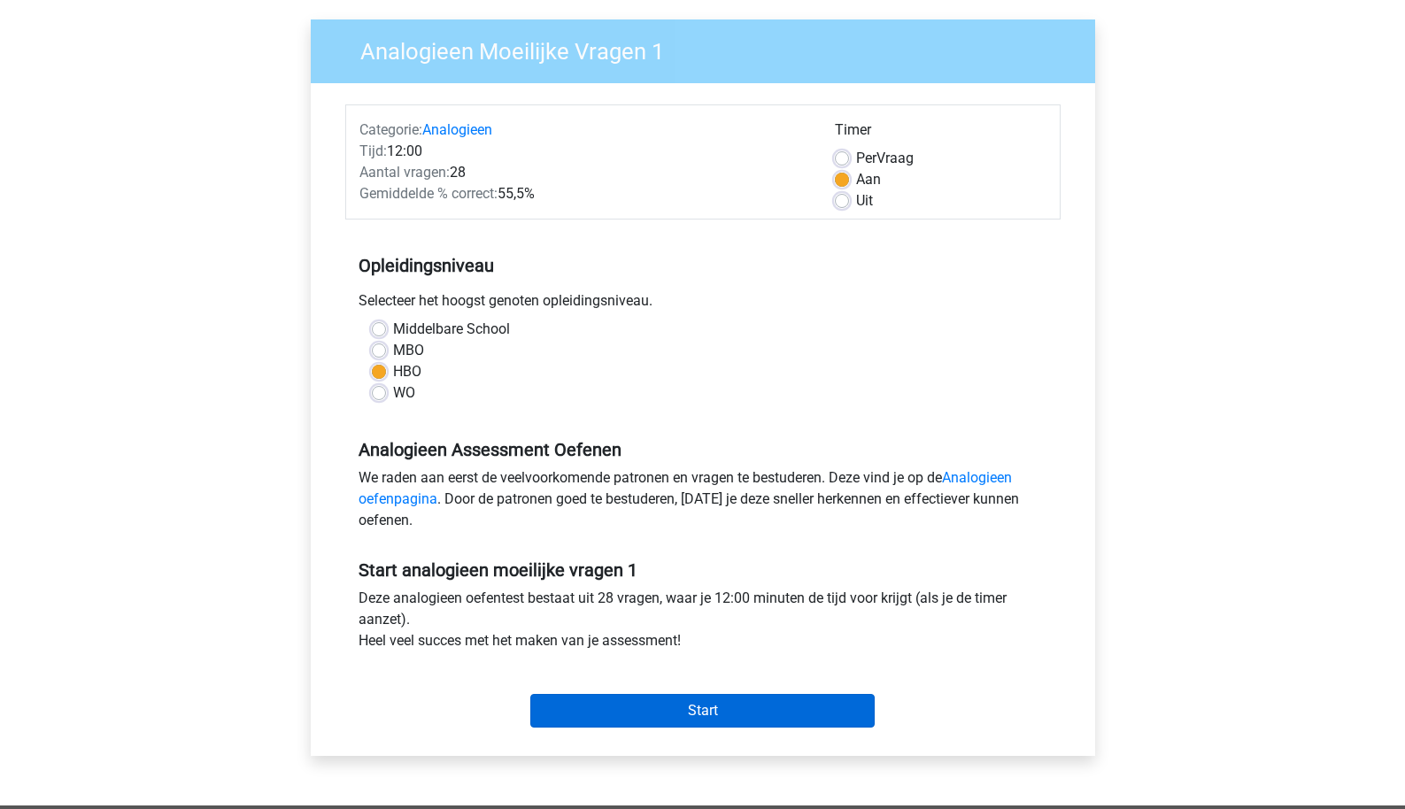
click at [628, 705] on input "Start" at bounding box center [702, 711] width 344 height 34
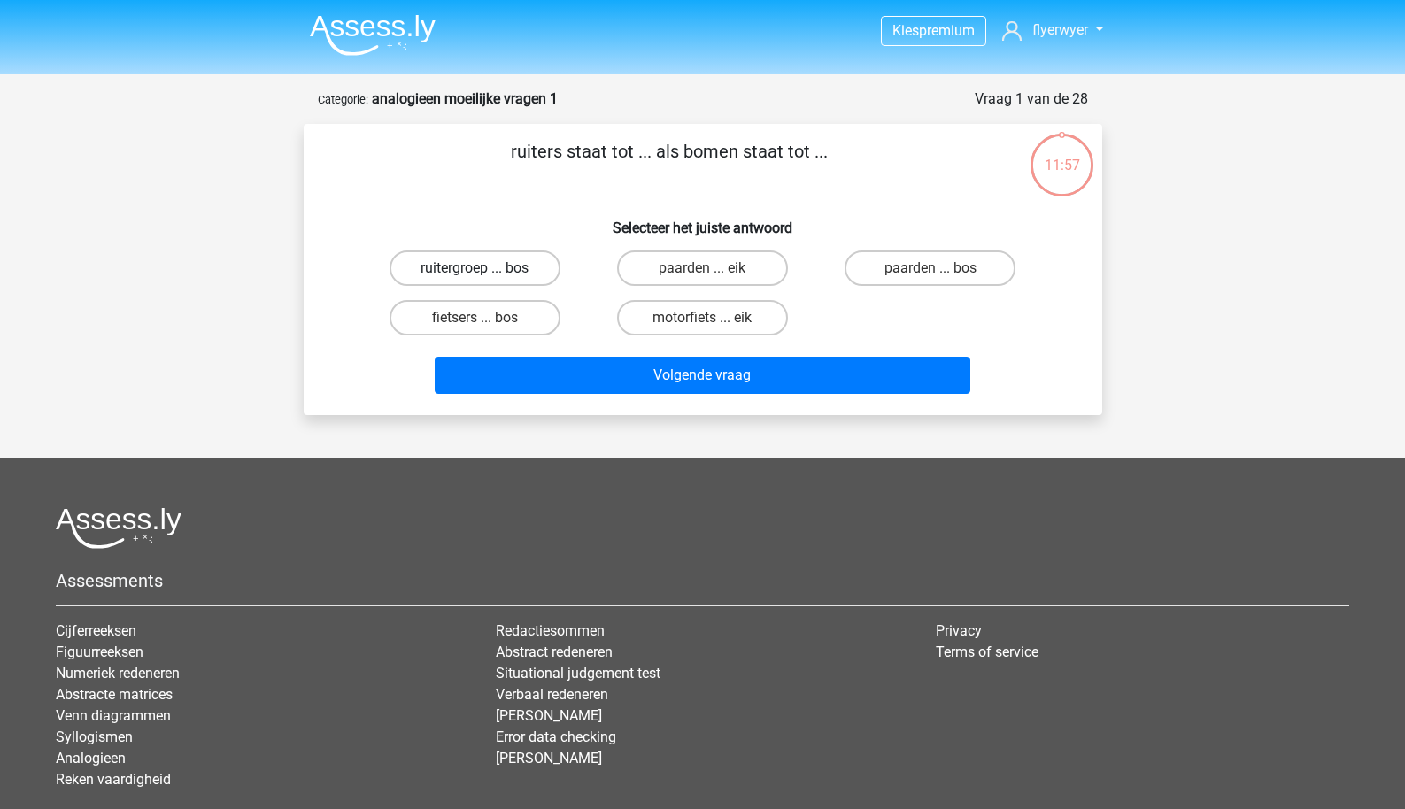
click at [492, 282] on label "ruitergroep ... bos" at bounding box center [475, 268] width 171 height 35
click at [486, 280] on input "ruitergroep ... bos" at bounding box center [481, 274] width 12 height 12
radio input "true"
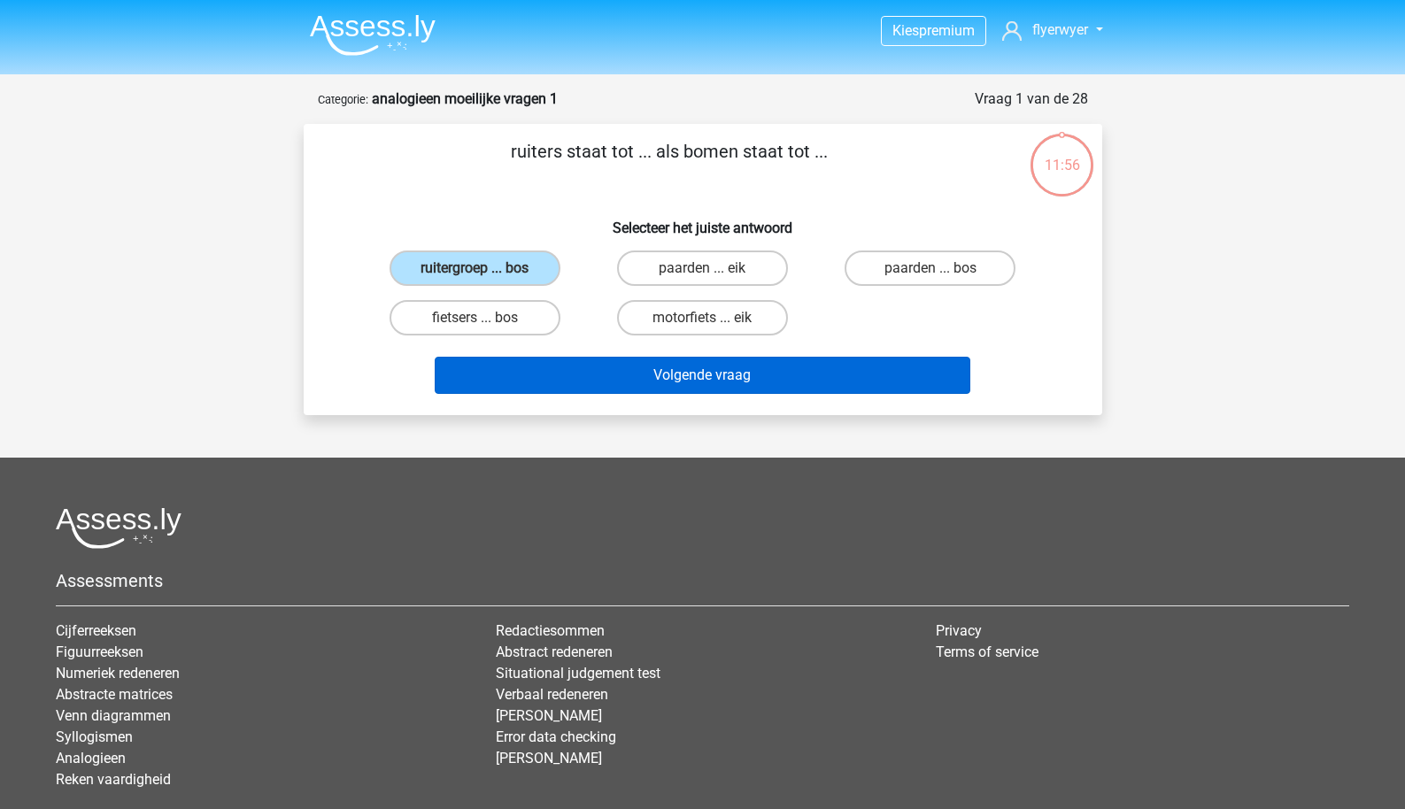
click at [576, 384] on button "Volgende vraag" at bounding box center [703, 375] width 536 height 37
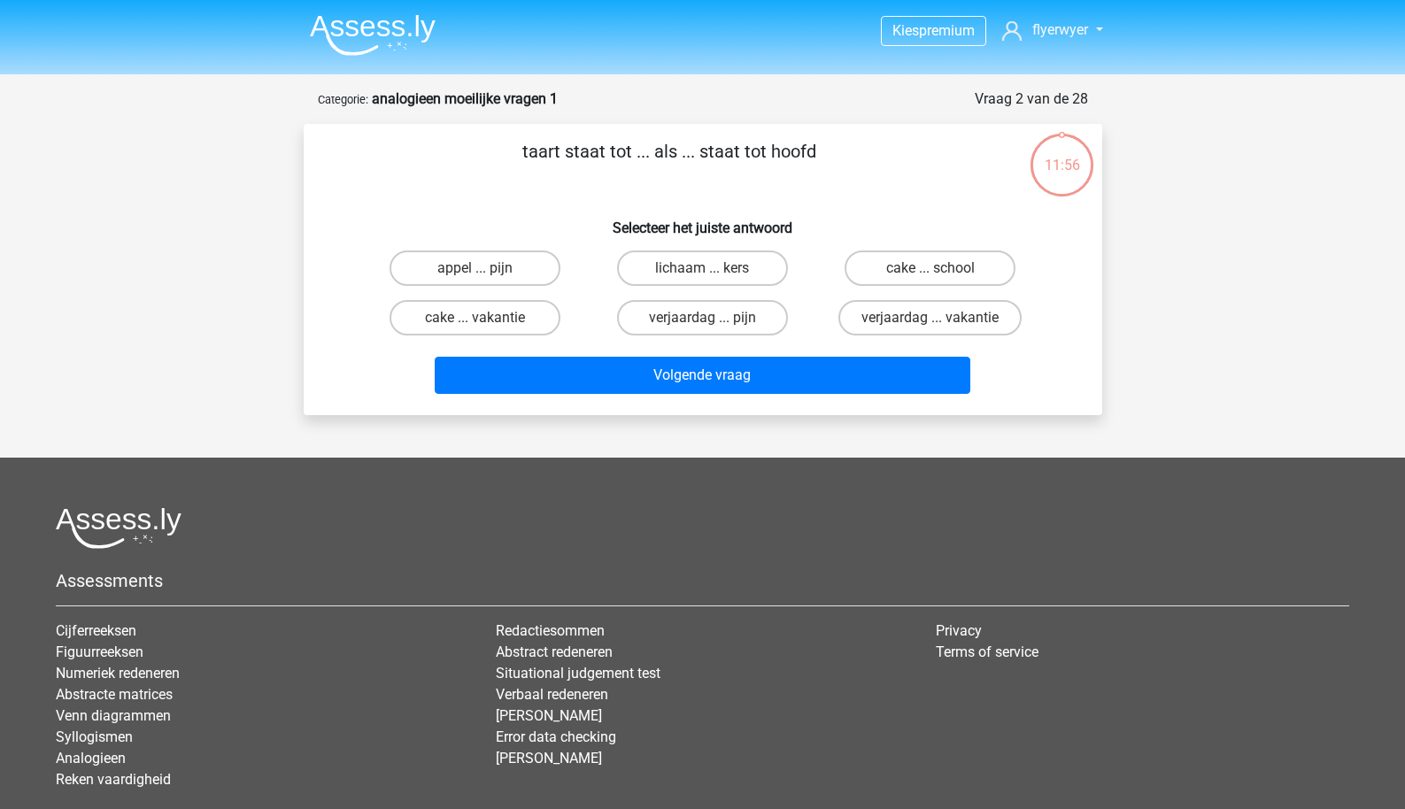
scroll to position [89, 0]
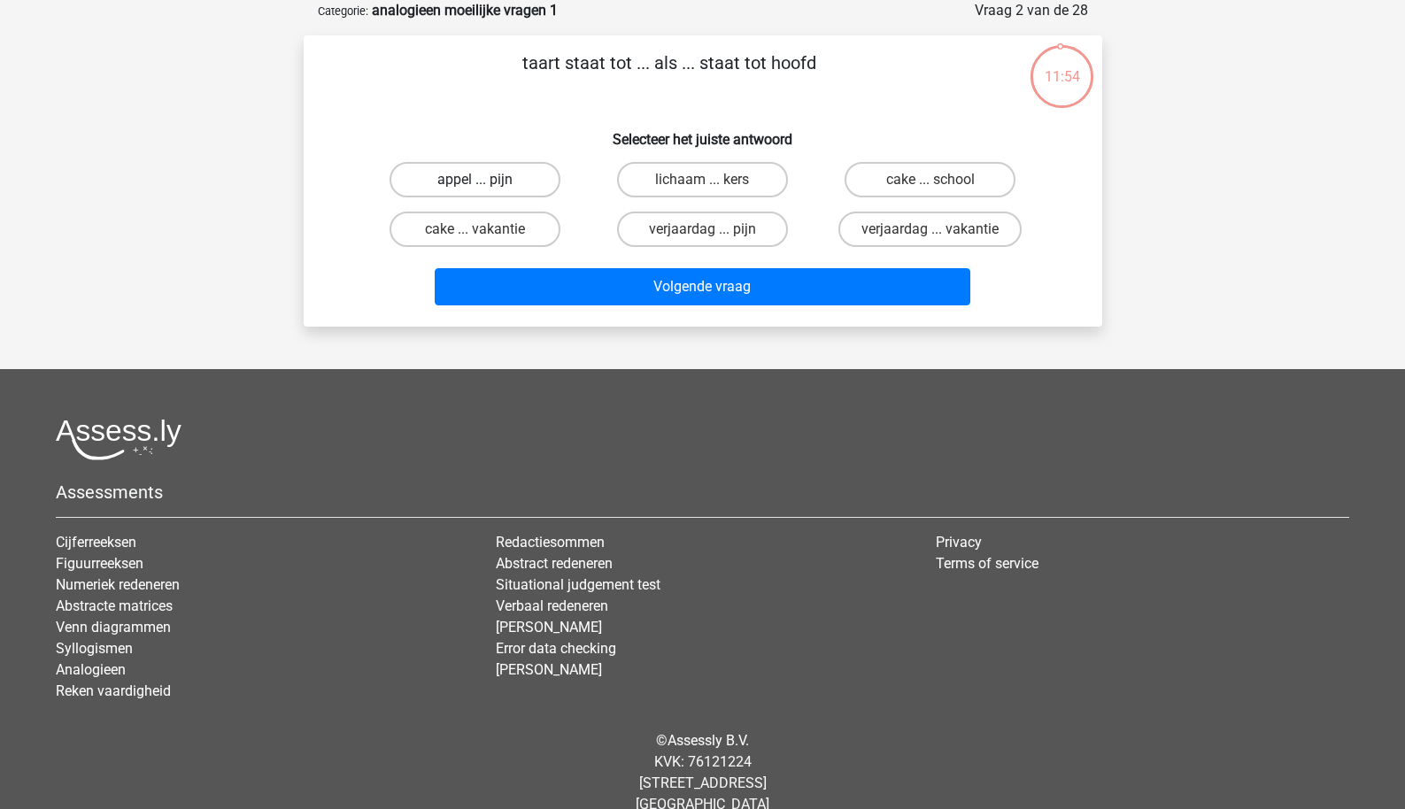
click at [531, 182] on label "appel ... pijn" at bounding box center [475, 179] width 171 height 35
click at [486, 182] on input "appel ... pijn" at bounding box center [481, 186] width 12 height 12
radio input "true"
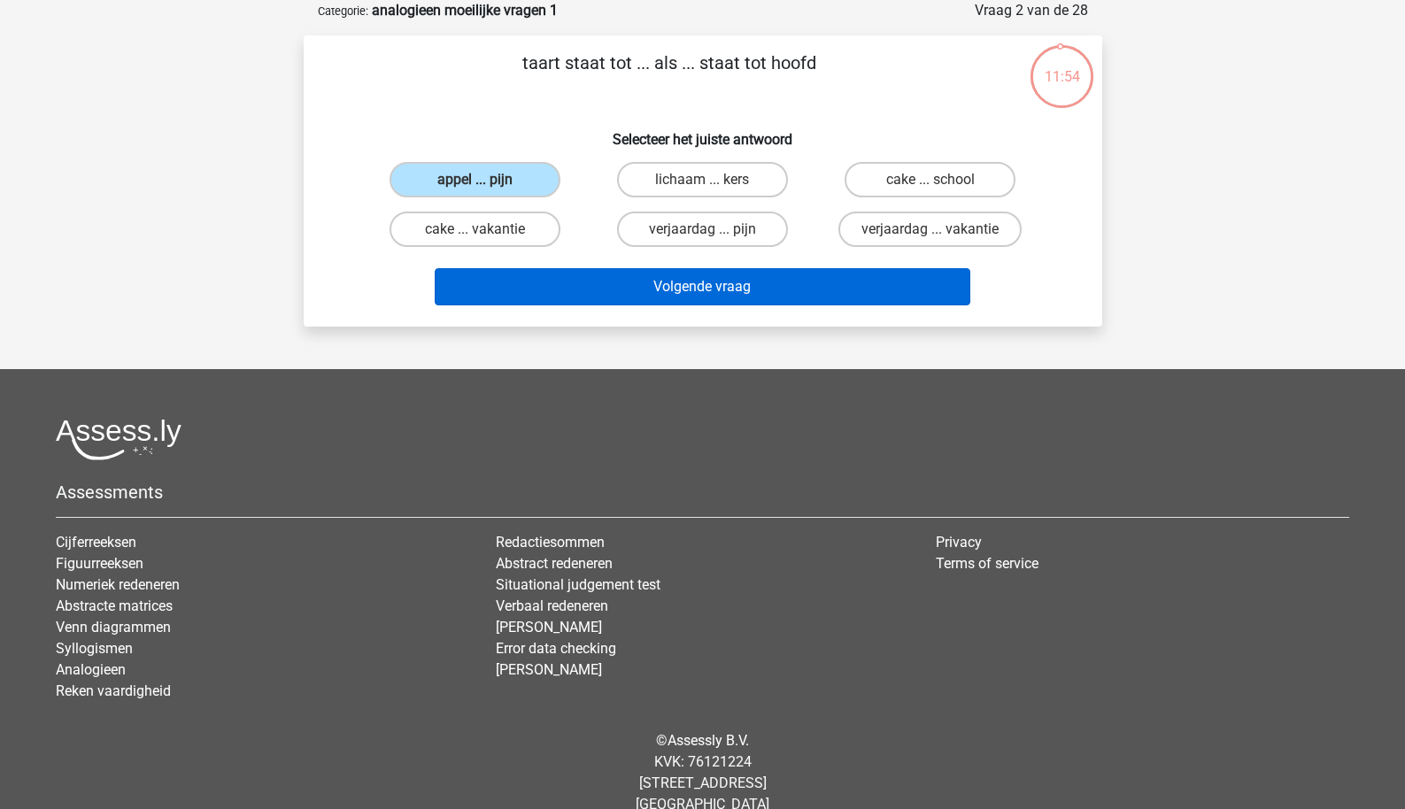
click at [530, 292] on button "Volgende vraag" at bounding box center [703, 286] width 536 height 37
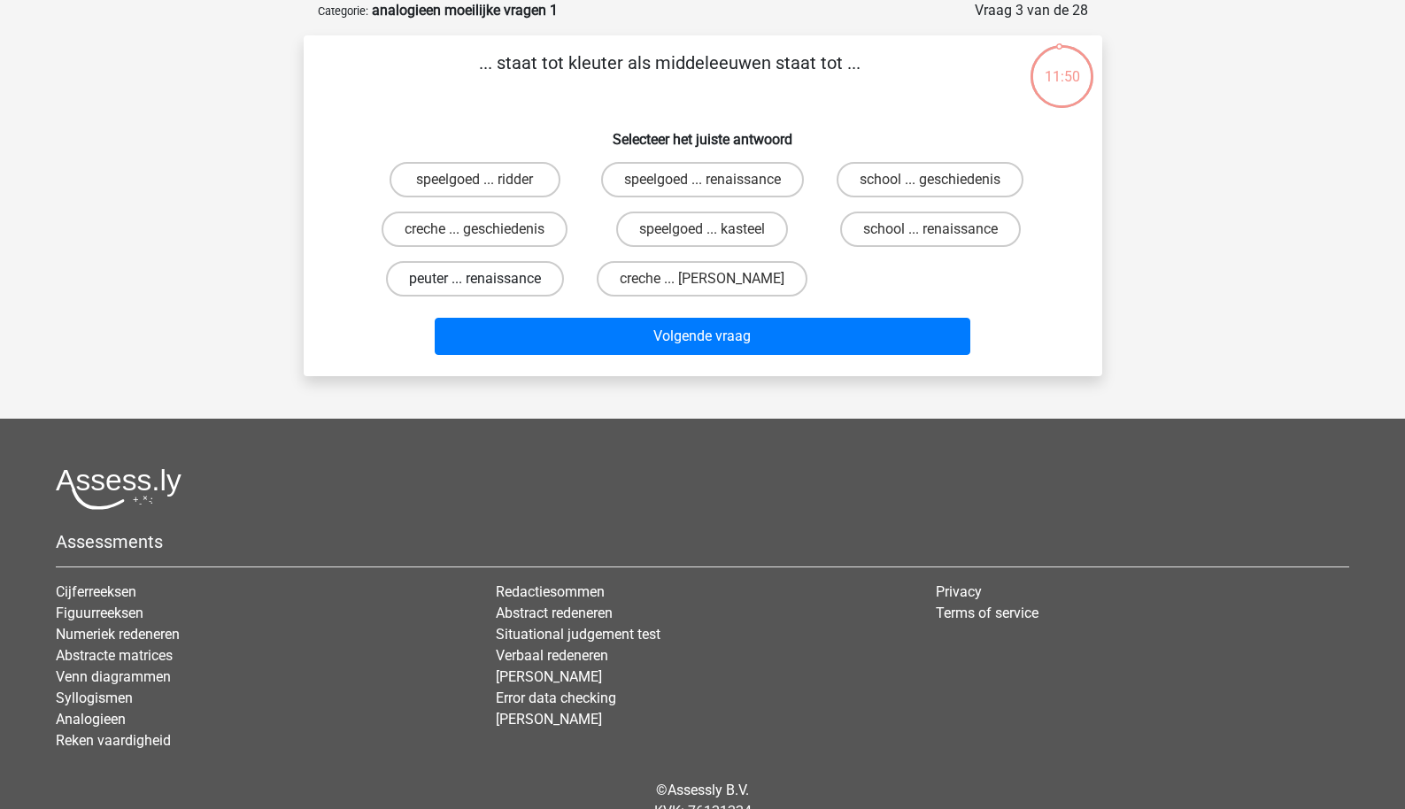
click at [530, 277] on label "peuter ... renaissance" at bounding box center [475, 278] width 178 height 35
click at [486, 279] on input "peuter ... renaissance" at bounding box center [481, 285] width 12 height 12
radio input "true"
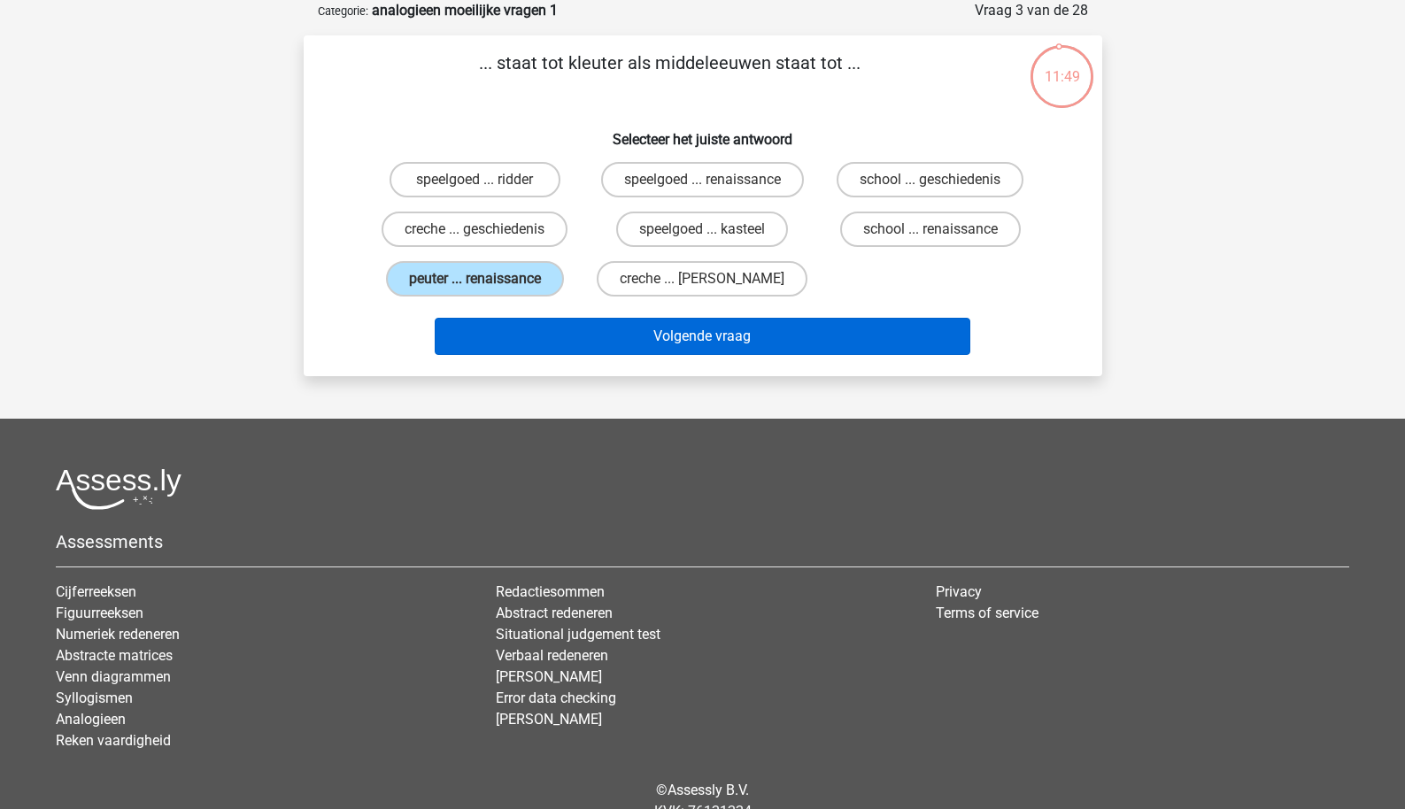
click at [617, 339] on button "Volgende vraag" at bounding box center [703, 336] width 536 height 37
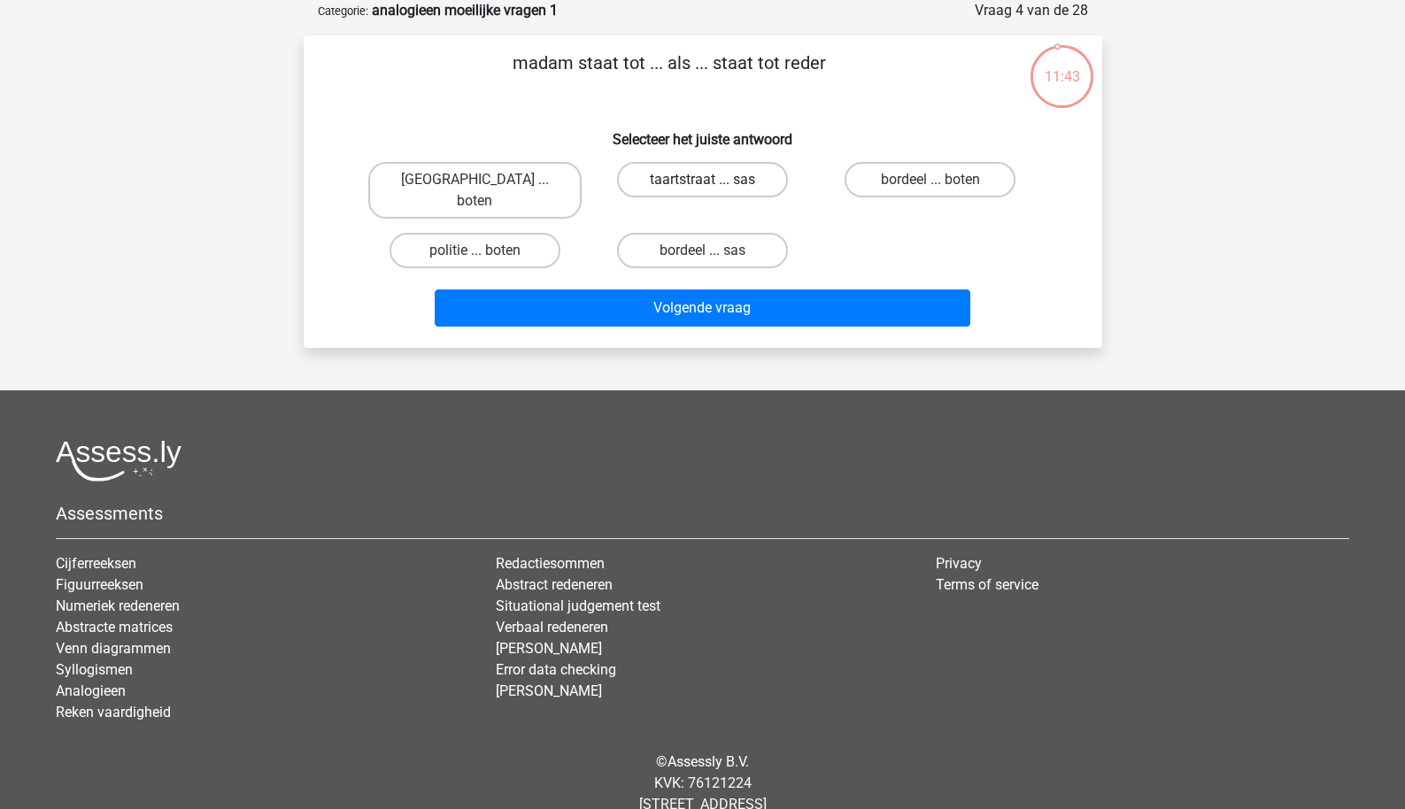
click at [693, 186] on label "taartstraat ... sas" at bounding box center [702, 179] width 171 height 35
click at [702, 186] on input "taartstraat ... sas" at bounding box center [708, 186] width 12 height 12
radio input "true"
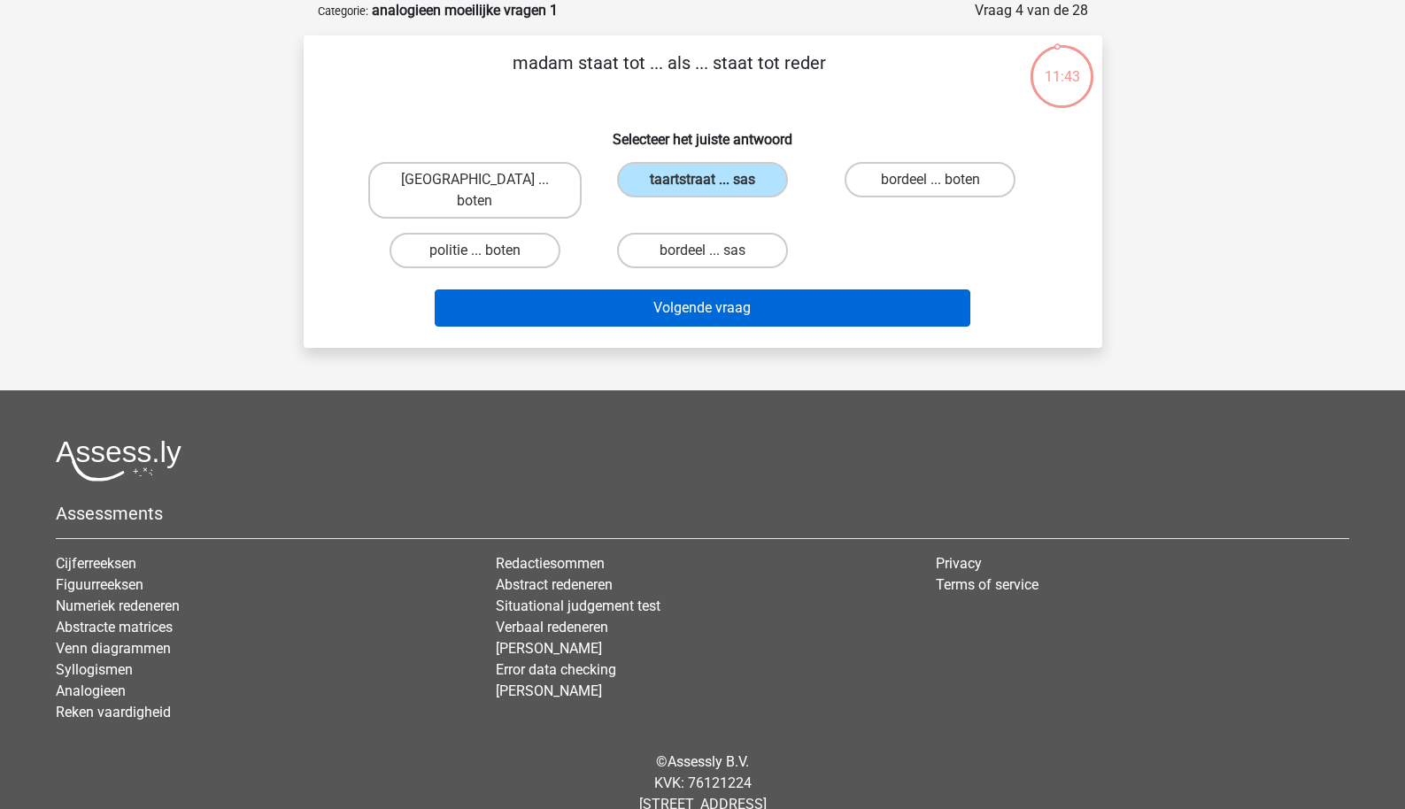
click at [677, 290] on button "Volgende vraag" at bounding box center [703, 308] width 536 height 37
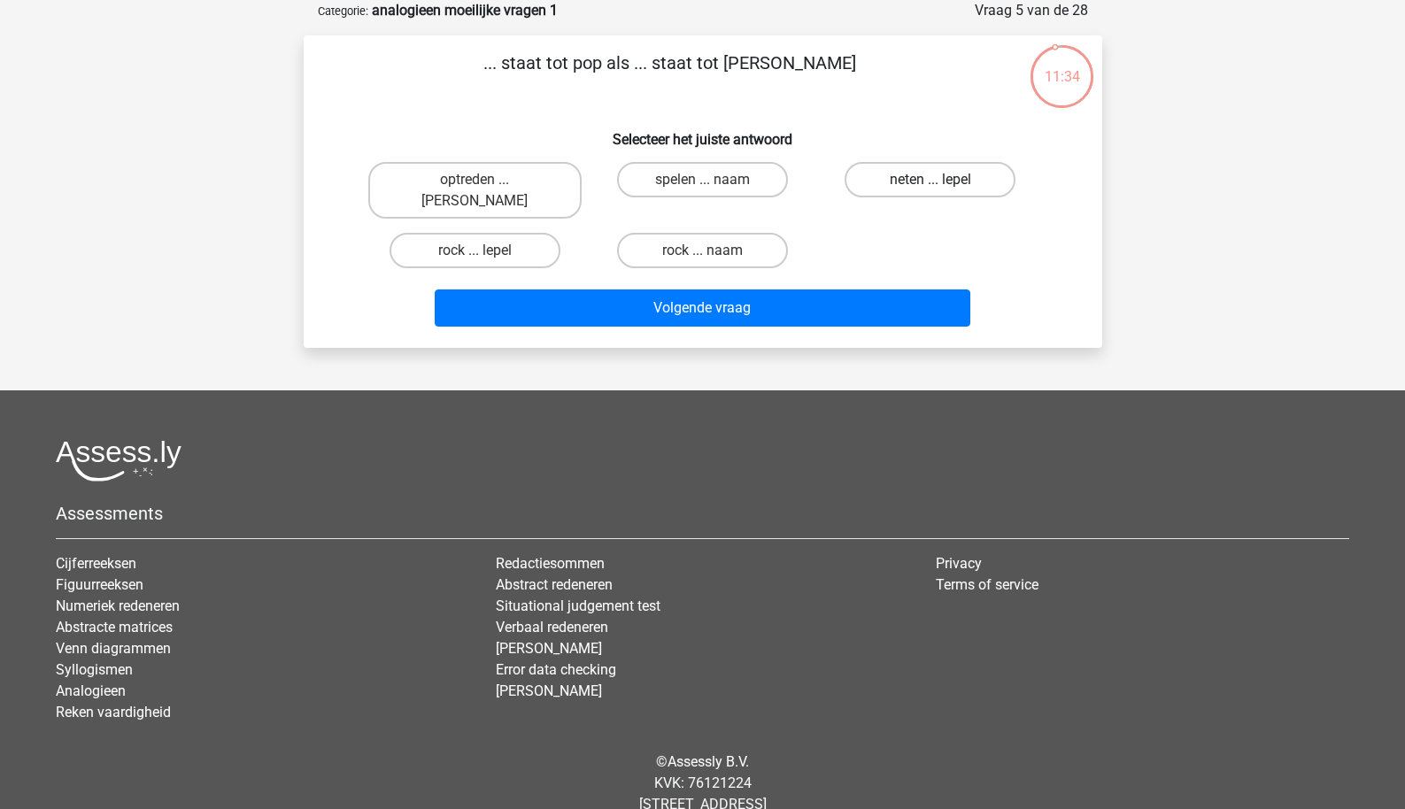
click at [891, 190] on label "neten ... lepel" at bounding box center [930, 179] width 171 height 35
click at [931, 190] on input "neten ... lepel" at bounding box center [937, 186] width 12 height 12
radio input "true"
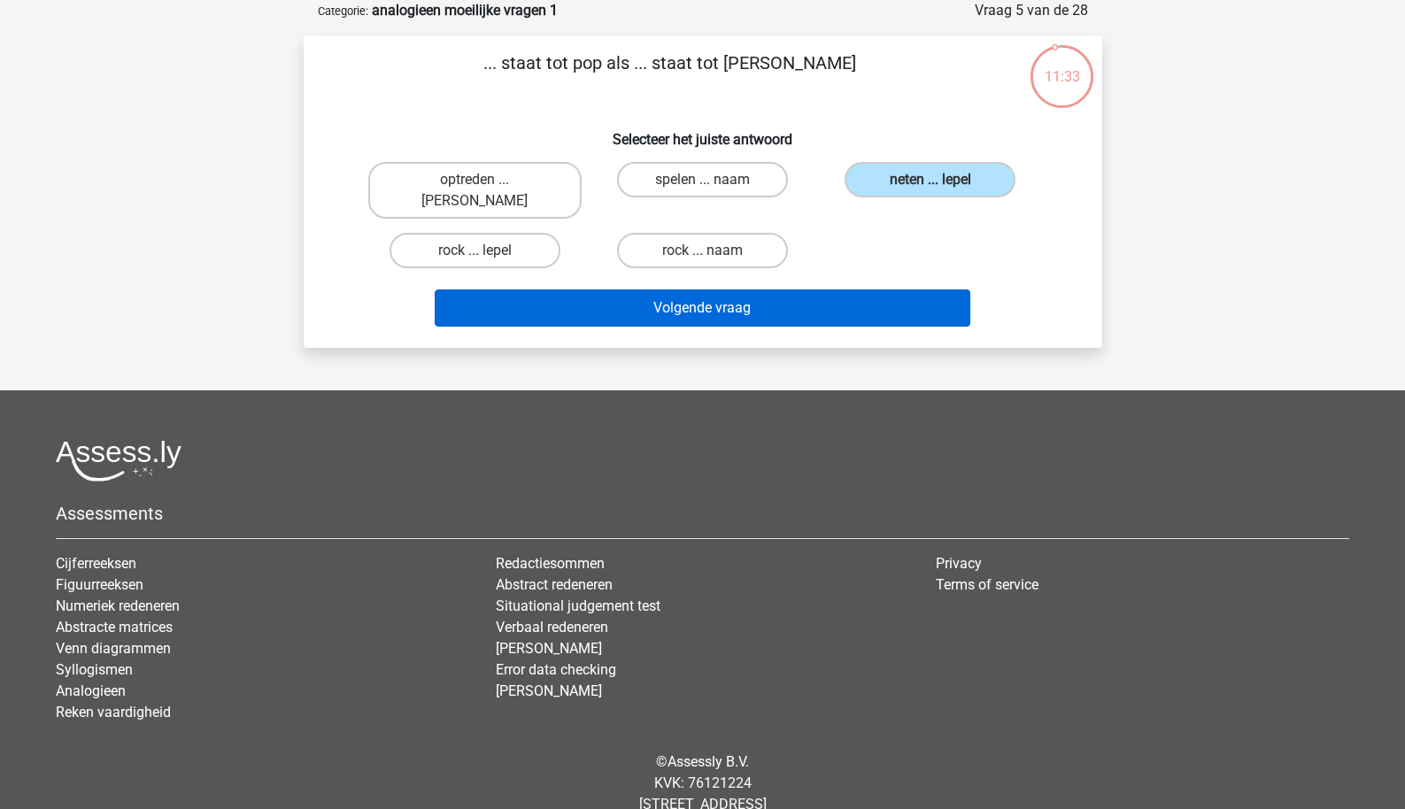
click at [836, 290] on button "Volgende vraag" at bounding box center [703, 308] width 536 height 37
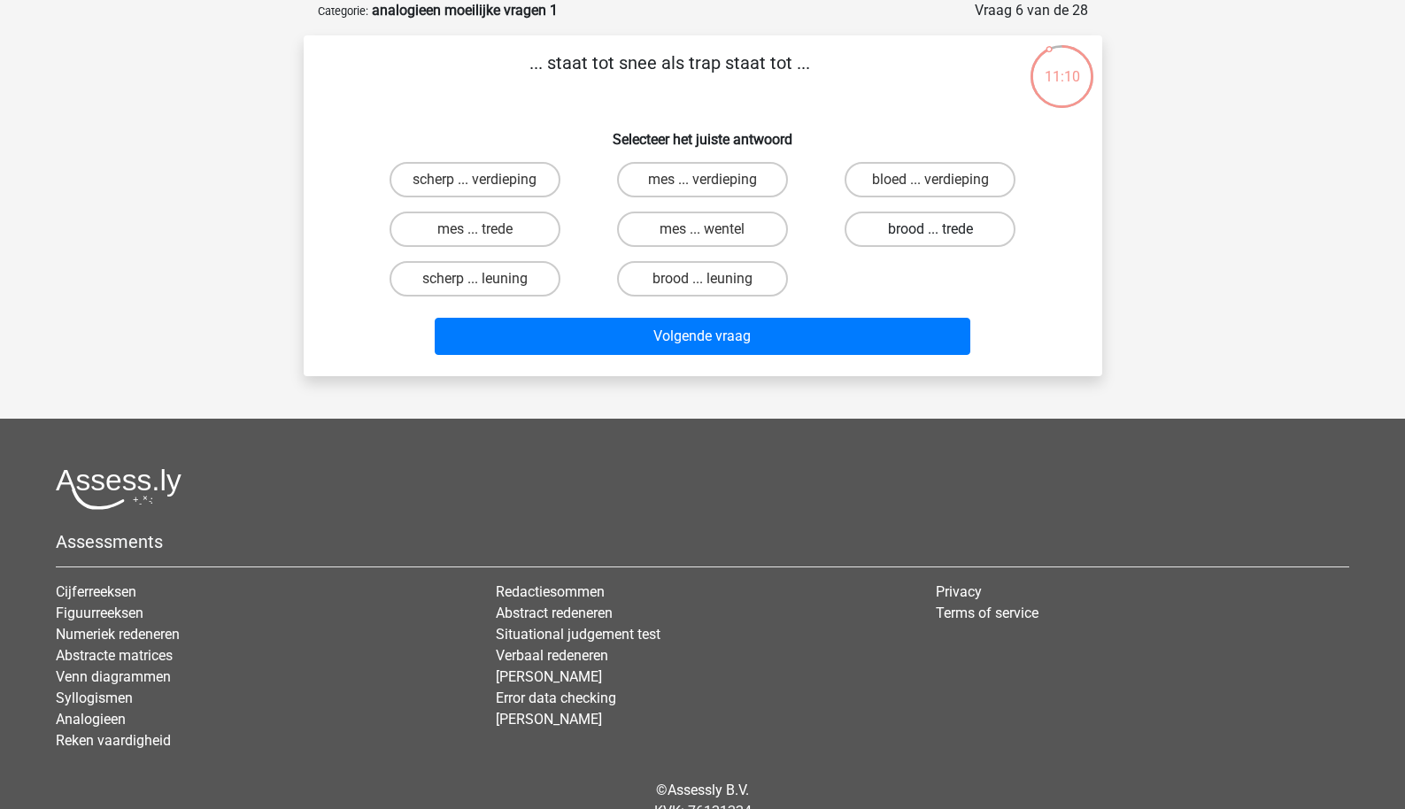
click at [949, 239] on label "brood ... trede" at bounding box center [930, 229] width 171 height 35
click at [942, 239] on input "brood ... trede" at bounding box center [937, 235] width 12 height 12
radio input "true"
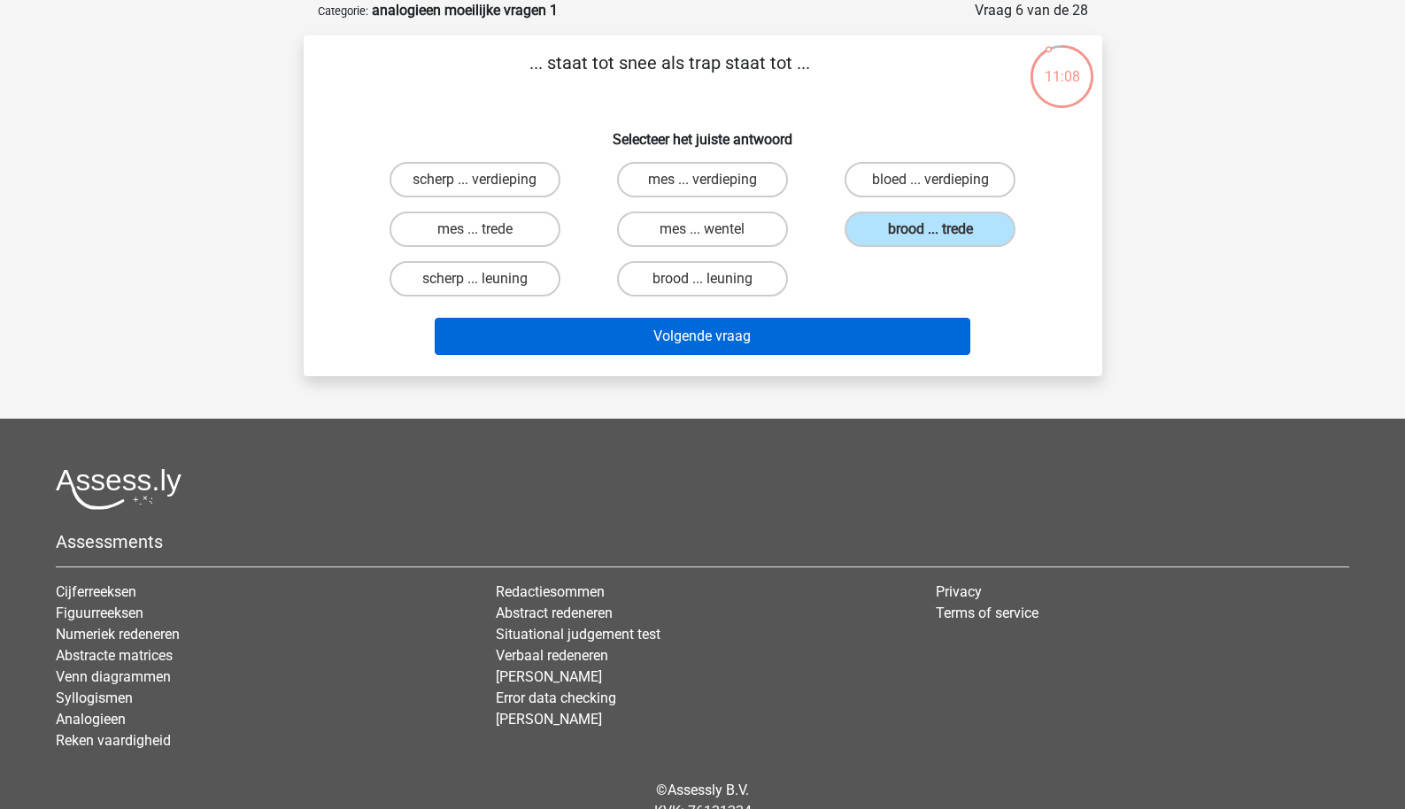
click at [832, 336] on button "Volgende vraag" at bounding box center [703, 336] width 536 height 37
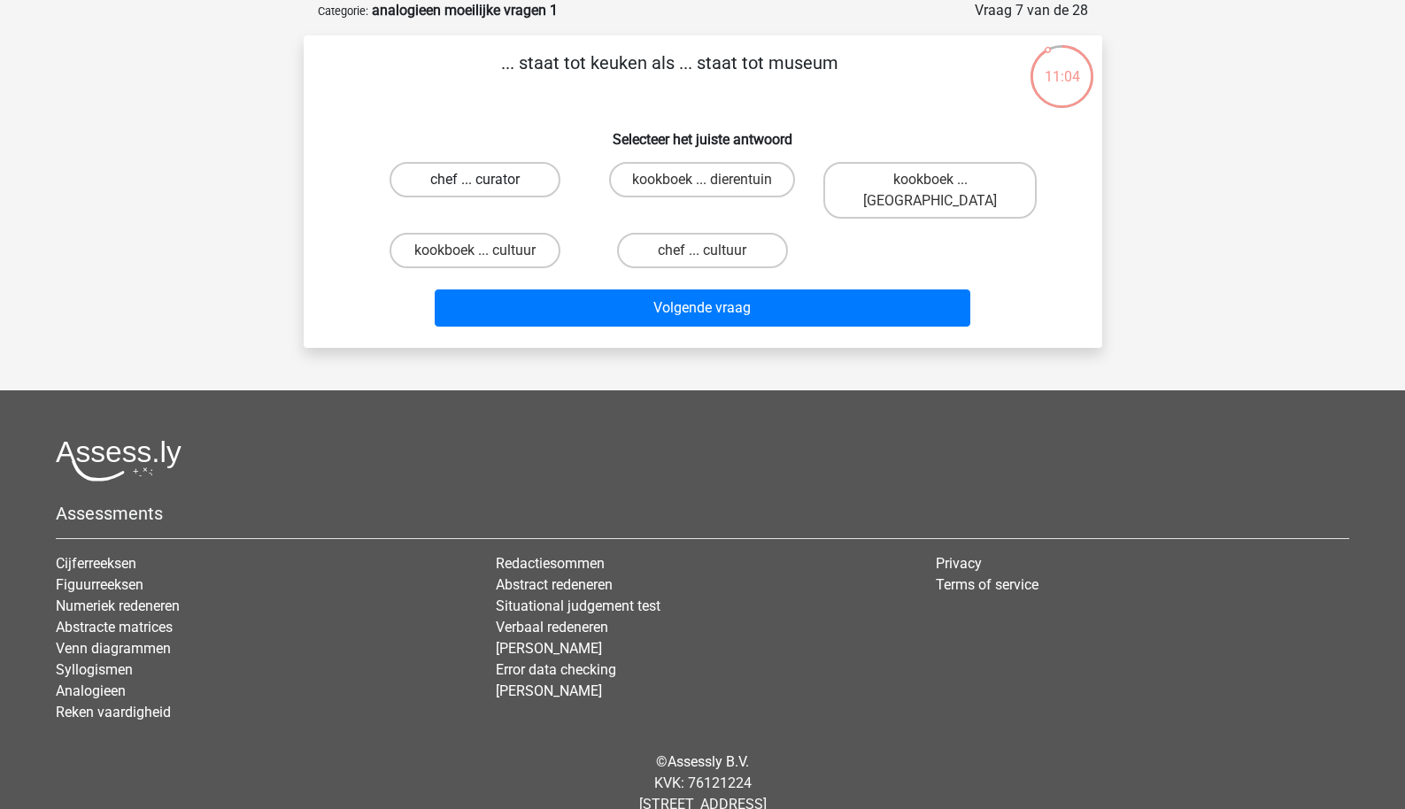
click at [518, 174] on label "chef ... curator" at bounding box center [475, 179] width 171 height 35
click at [486, 180] on input "chef ... curator" at bounding box center [481, 186] width 12 height 12
radio input "true"
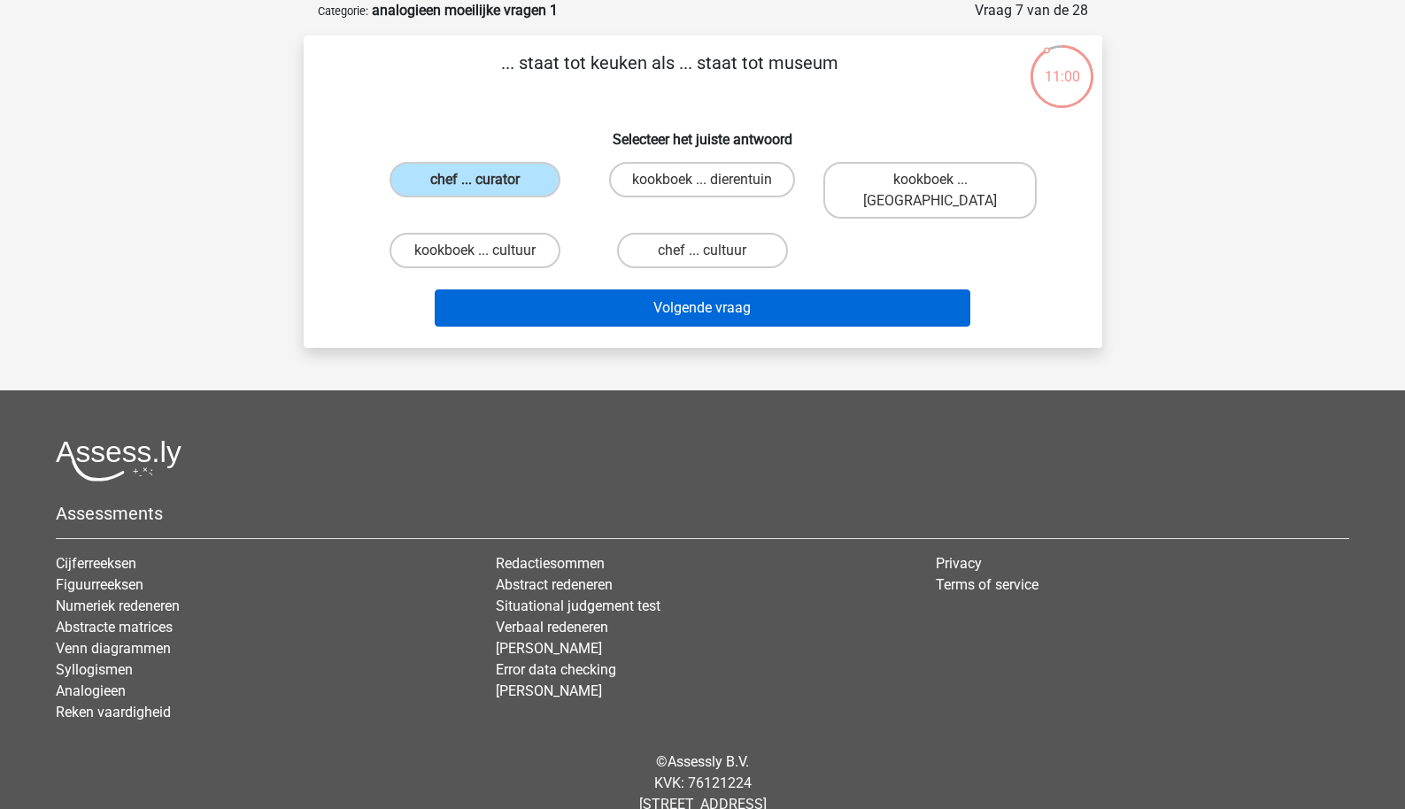
click at [575, 290] on button "Volgende vraag" at bounding box center [703, 308] width 536 height 37
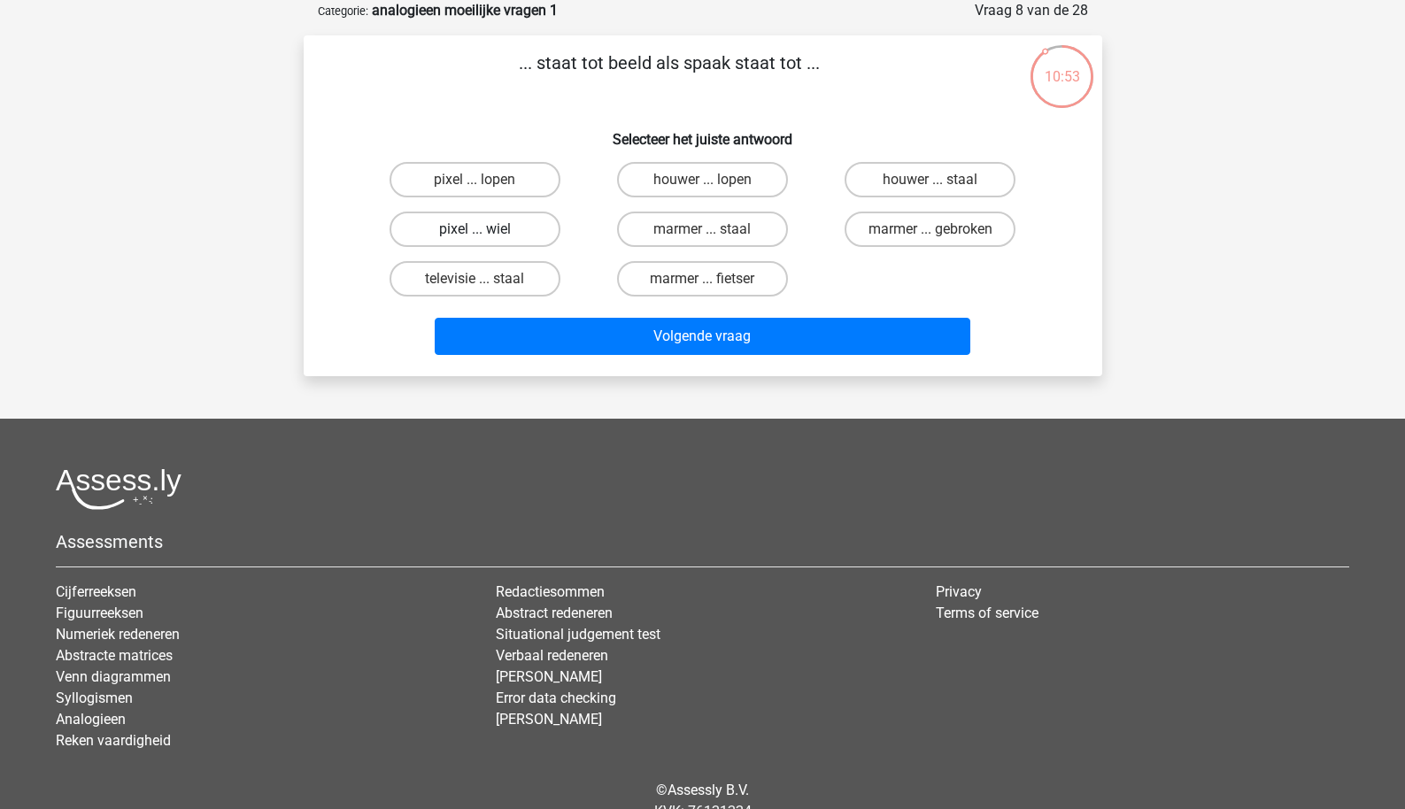
click at [525, 232] on label "pixel ... wiel" at bounding box center [475, 229] width 171 height 35
click at [486, 232] on input "pixel ... wiel" at bounding box center [481, 235] width 12 height 12
radio input "true"
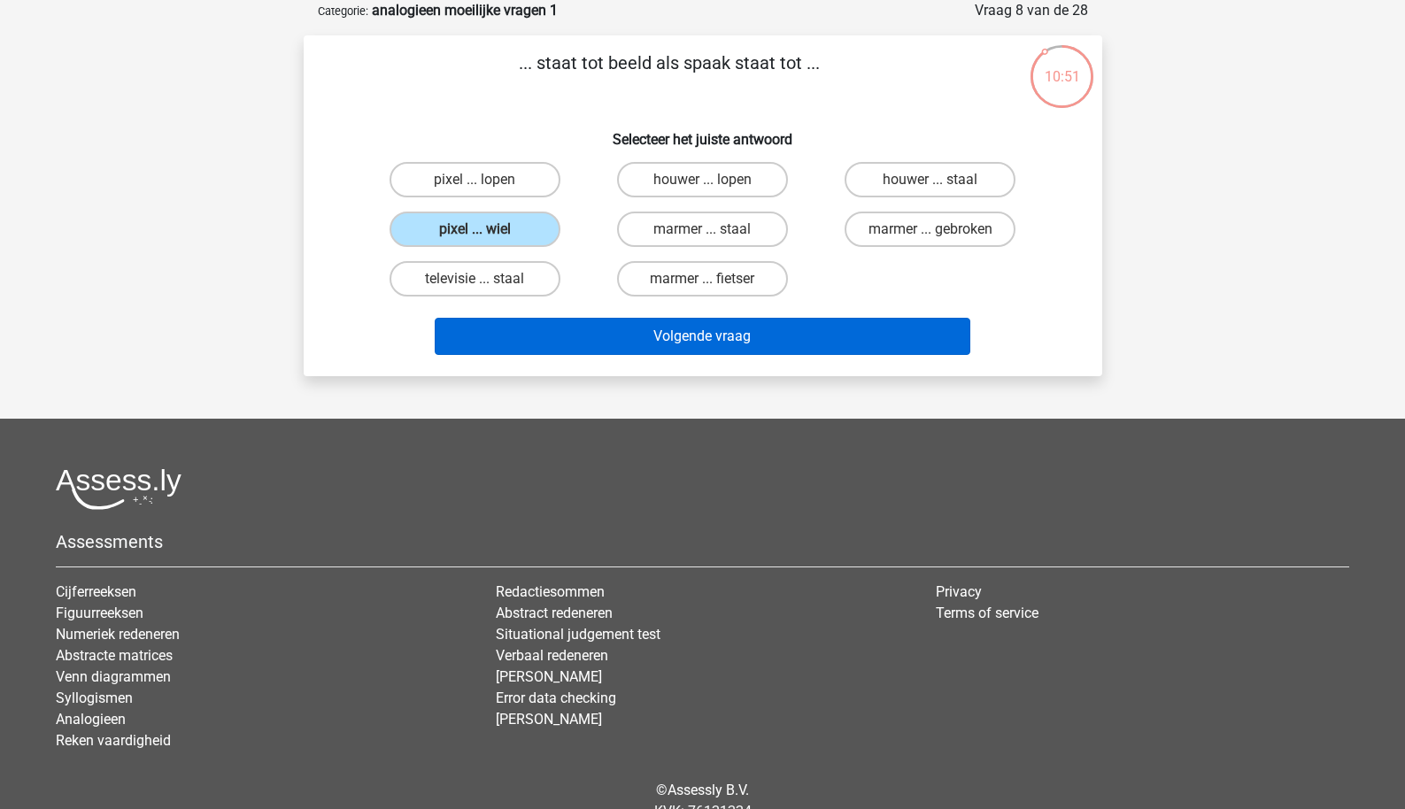
click at [603, 330] on button "Volgende vraag" at bounding box center [703, 336] width 536 height 37
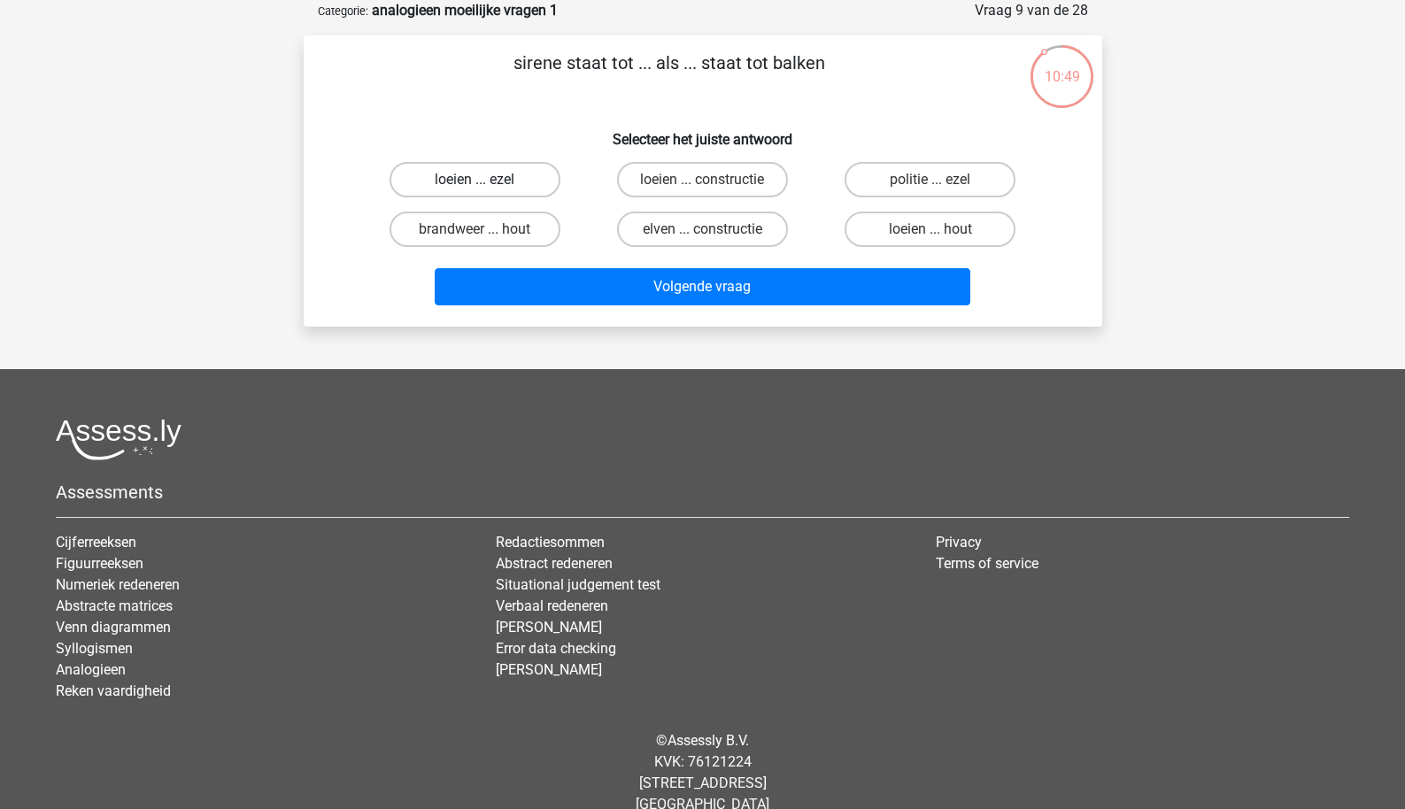
click at [529, 183] on label "loeien ... ezel" at bounding box center [475, 179] width 171 height 35
click at [486, 183] on input "loeien ... ezel" at bounding box center [481, 186] width 12 height 12
radio input "true"
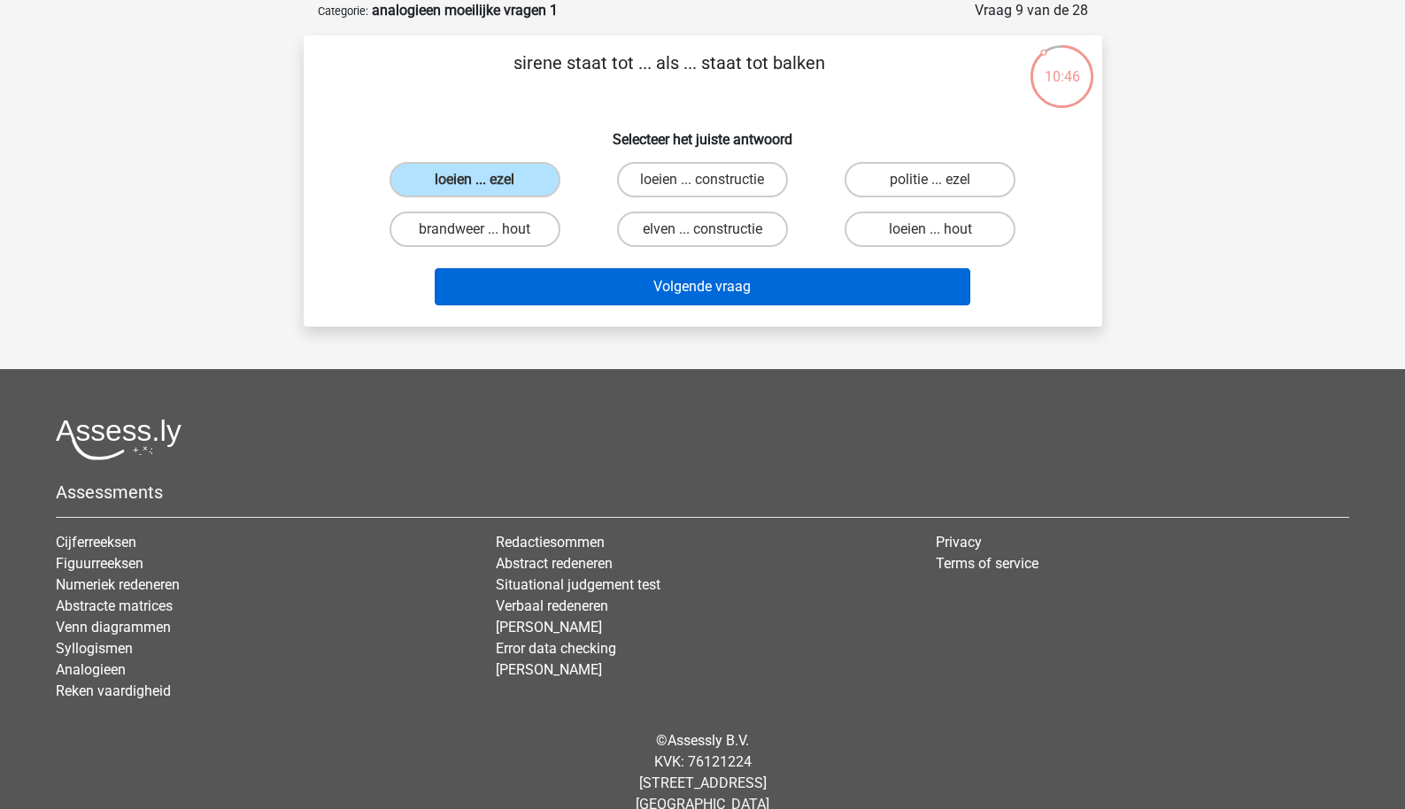
click at [571, 290] on button "Volgende vraag" at bounding box center [703, 286] width 536 height 37
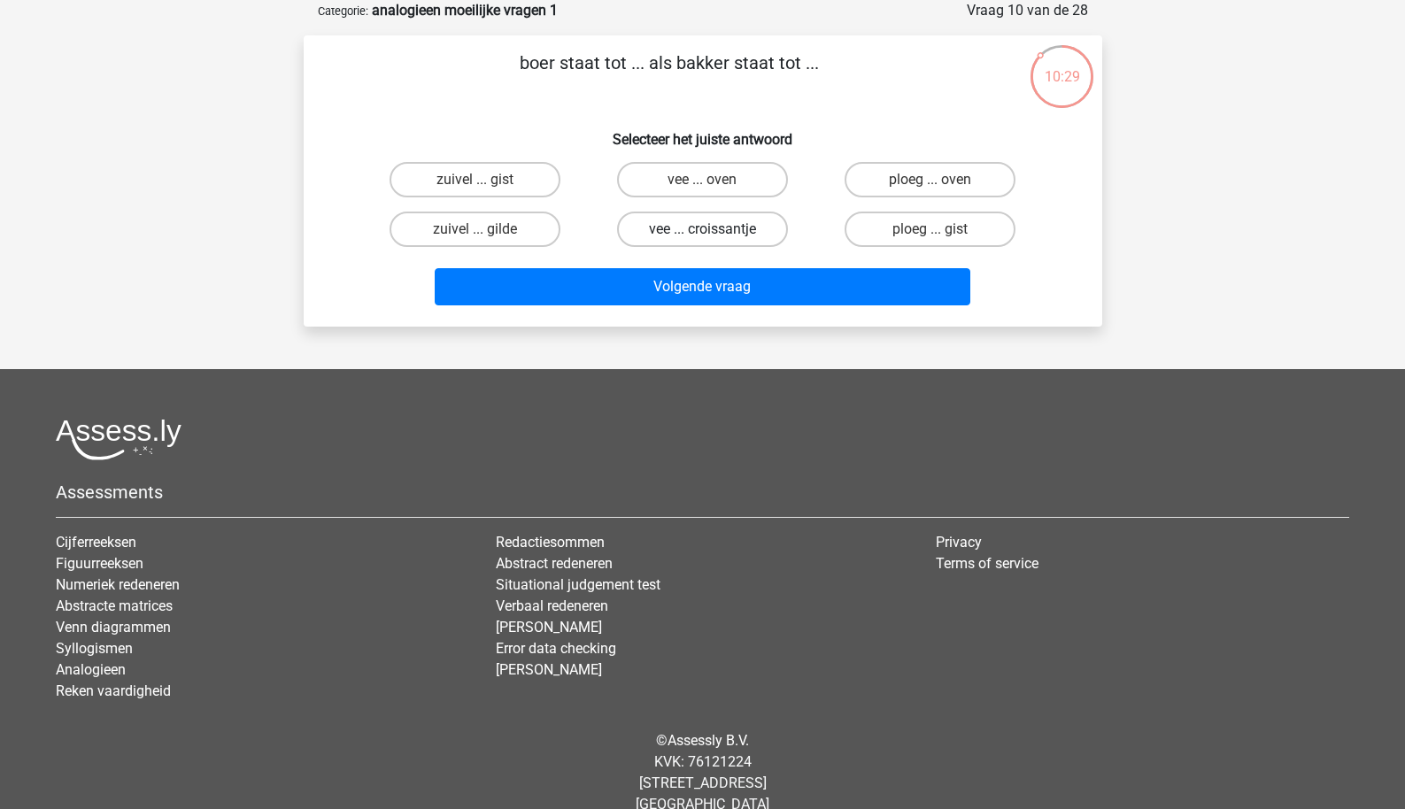
click at [651, 234] on label "vee ... croissantje" at bounding box center [702, 229] width 171 height 35
click at [702, 234] on input "vee ... croissantje" at bounding box center [708, 235] width 12 height 12
radio input "true"
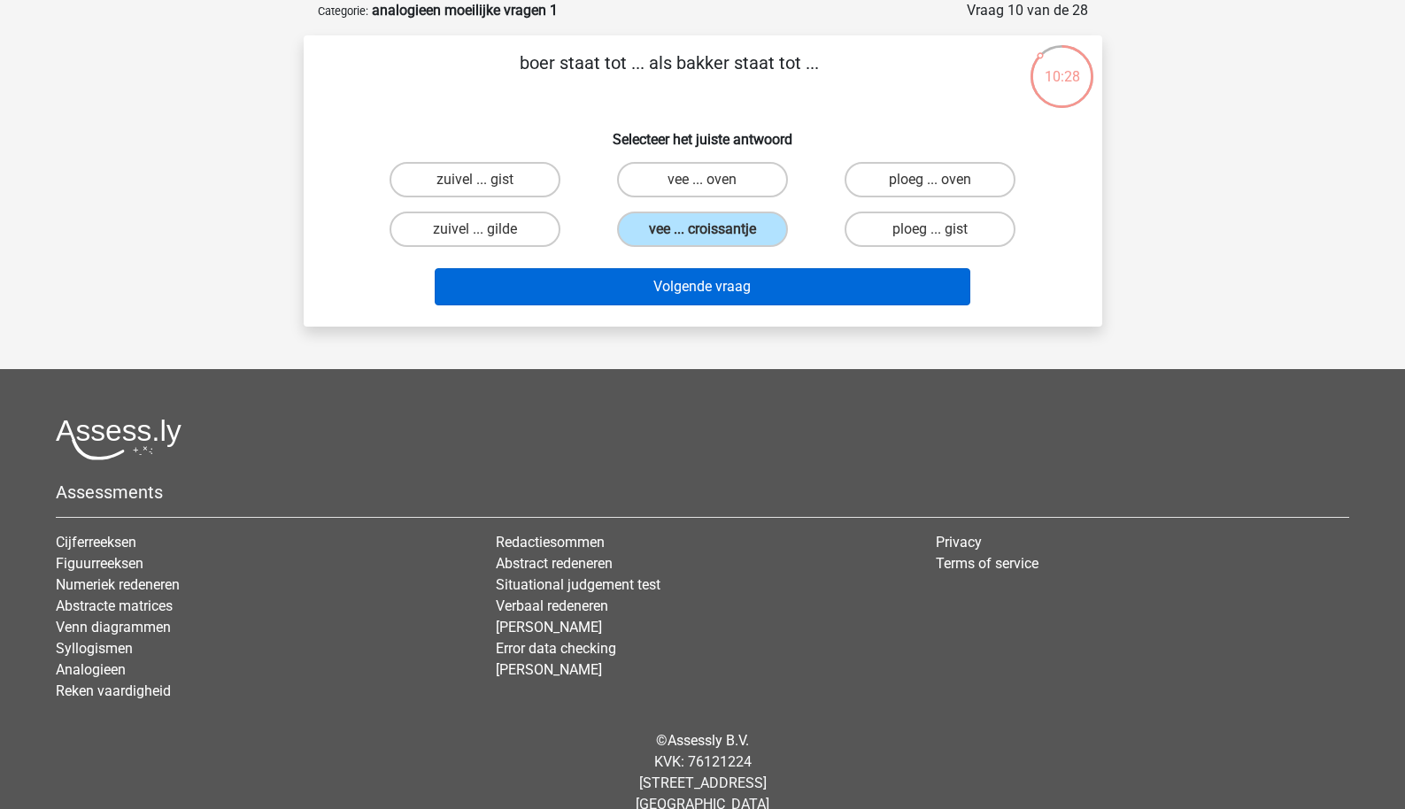
click at [657, 268] on button "Volgende vraag" at bounding box center [703, 286] width 536 height 37
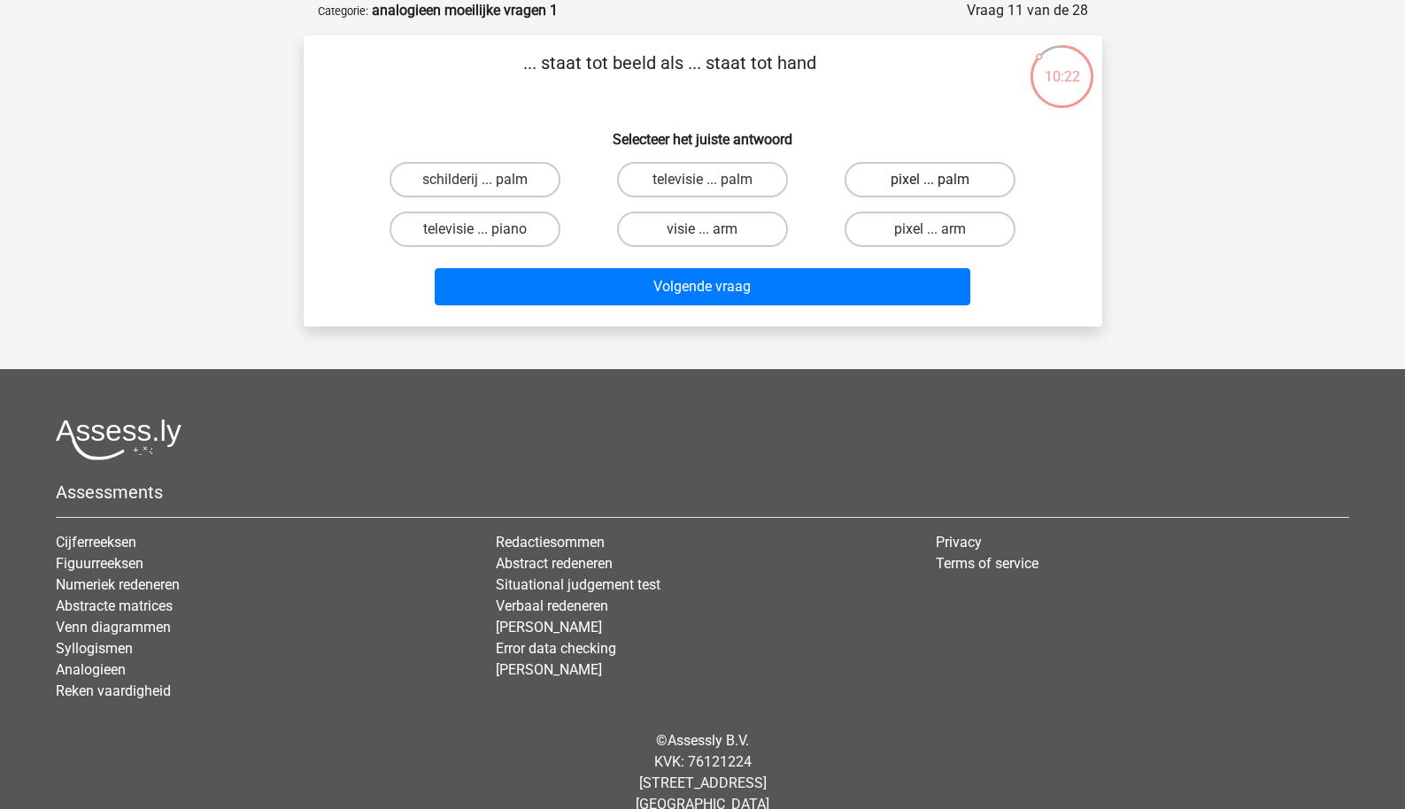
click at [907, 185] on label "pixel ... palm" at bounding box center [930, 179] width 171 height 35
click at [931, 185] on input "pixel ... palm" at bounding box center [937, 186] width 12 height 12
radio input "true"
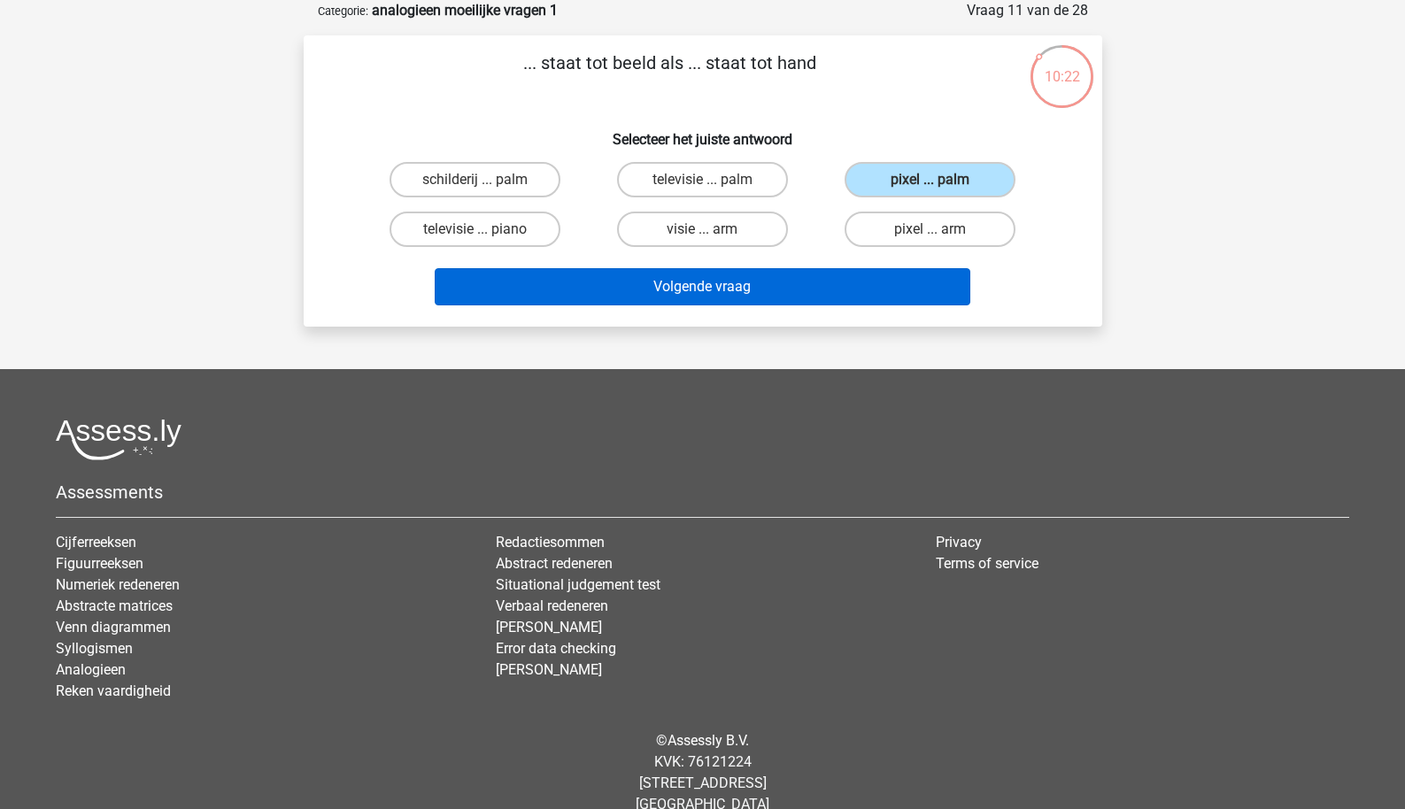
click at [769, 287] on button "Volgende vraag" at bounding box center [703, 286] width 536 height 37
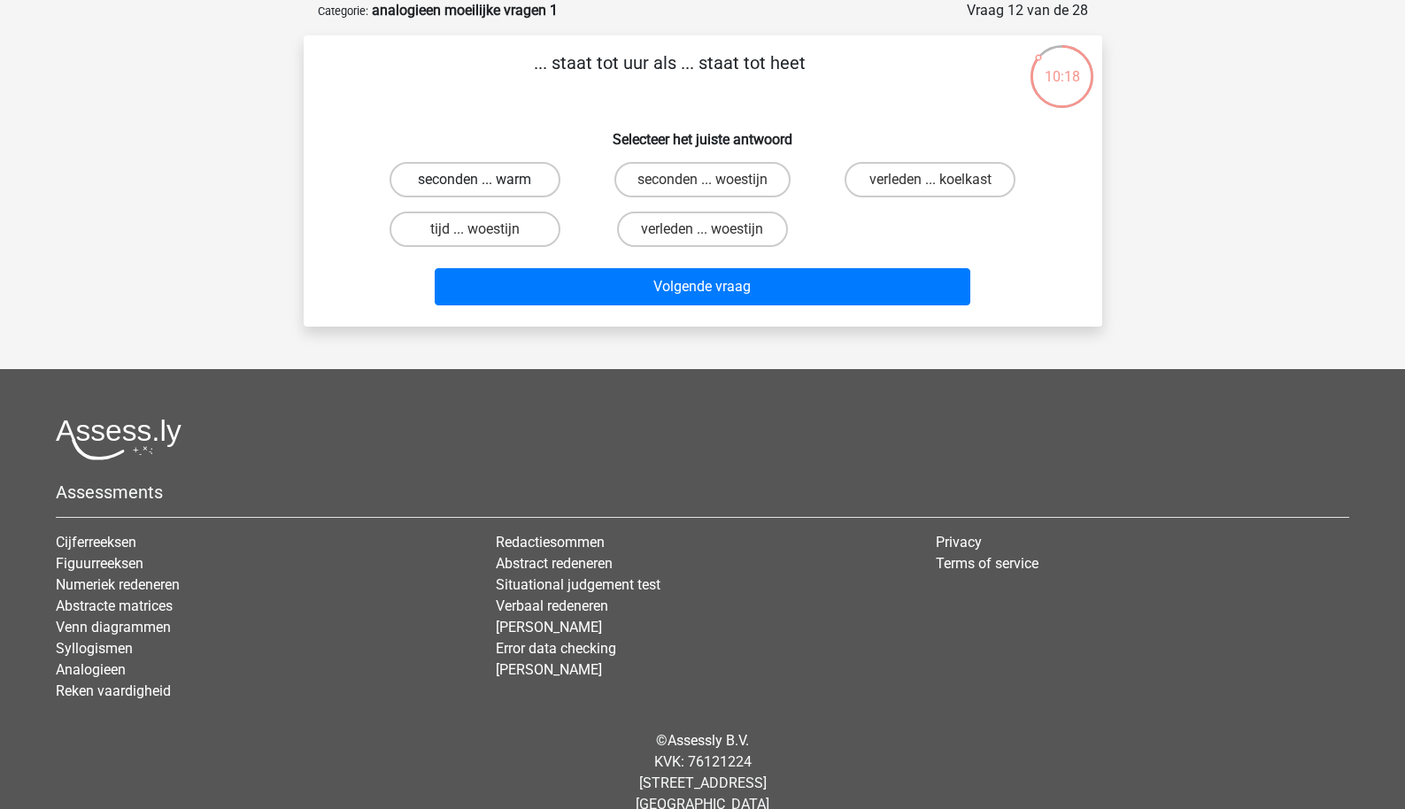
click at [535, 191] on label "seconden ... warm" at bounding box center [475, 179] width 171 height 35
click at [486, 191] on input "seconden ... warm" at bounding box center [481, 186] width 12 height 12
radio input "true"
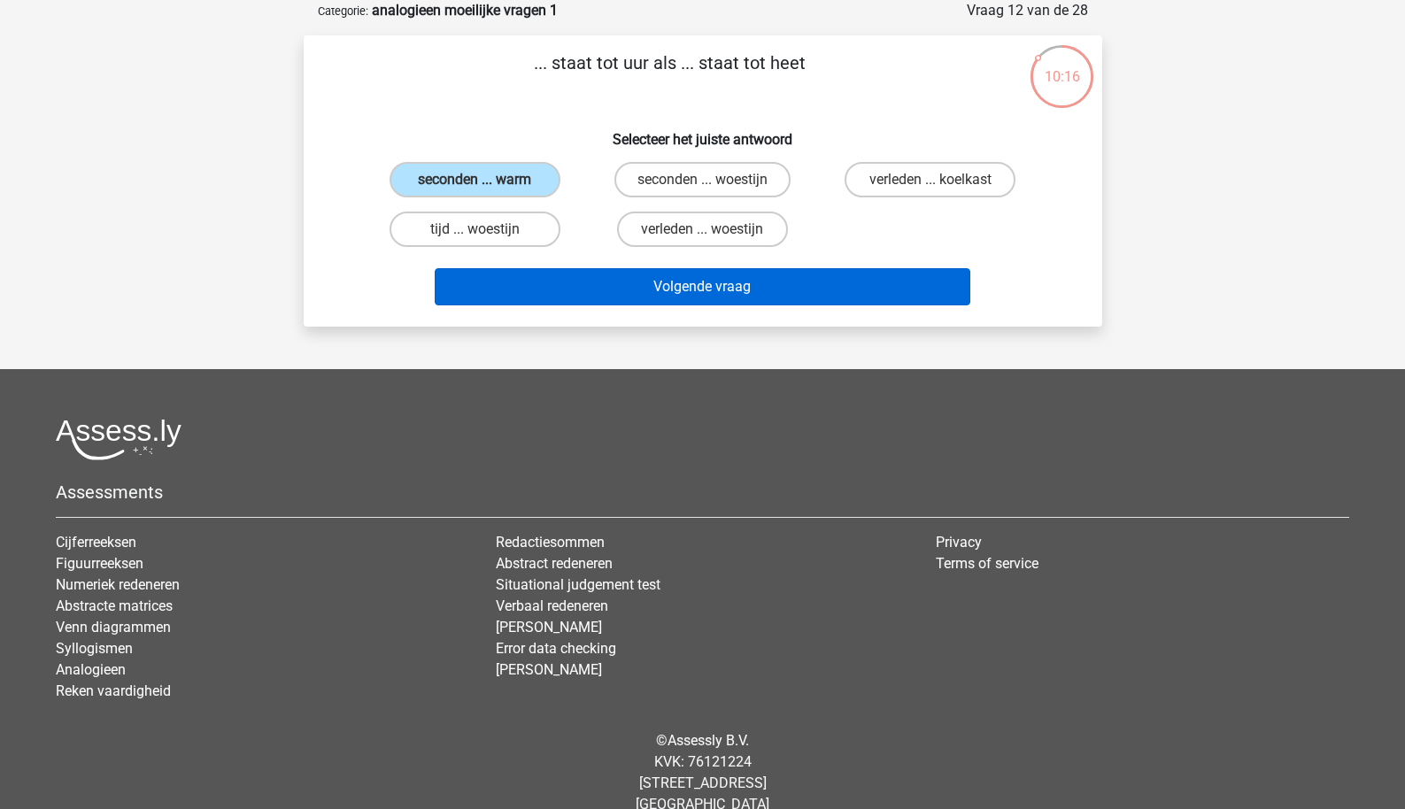
click at [584, 290] on button "Volgende vraag" at bounding box center [703, 286] width 536 height 37
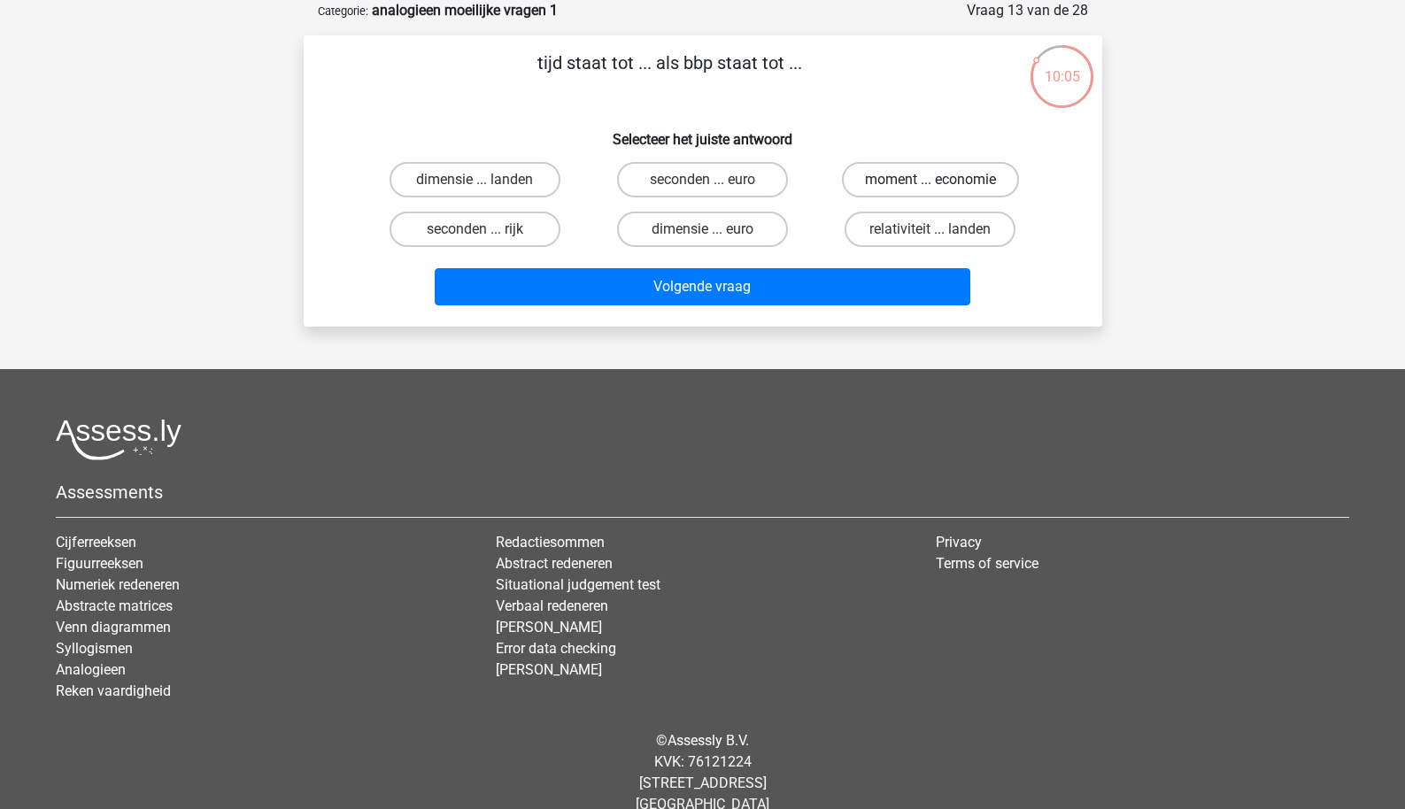
click at [909, 187] on label "moment ... economie" at bounding box center [930, 179] width 177 height 35
click at [931, 187] on input "moment ... economie" at bounding box center [937, 186] width 12 height 12
radio input "true"
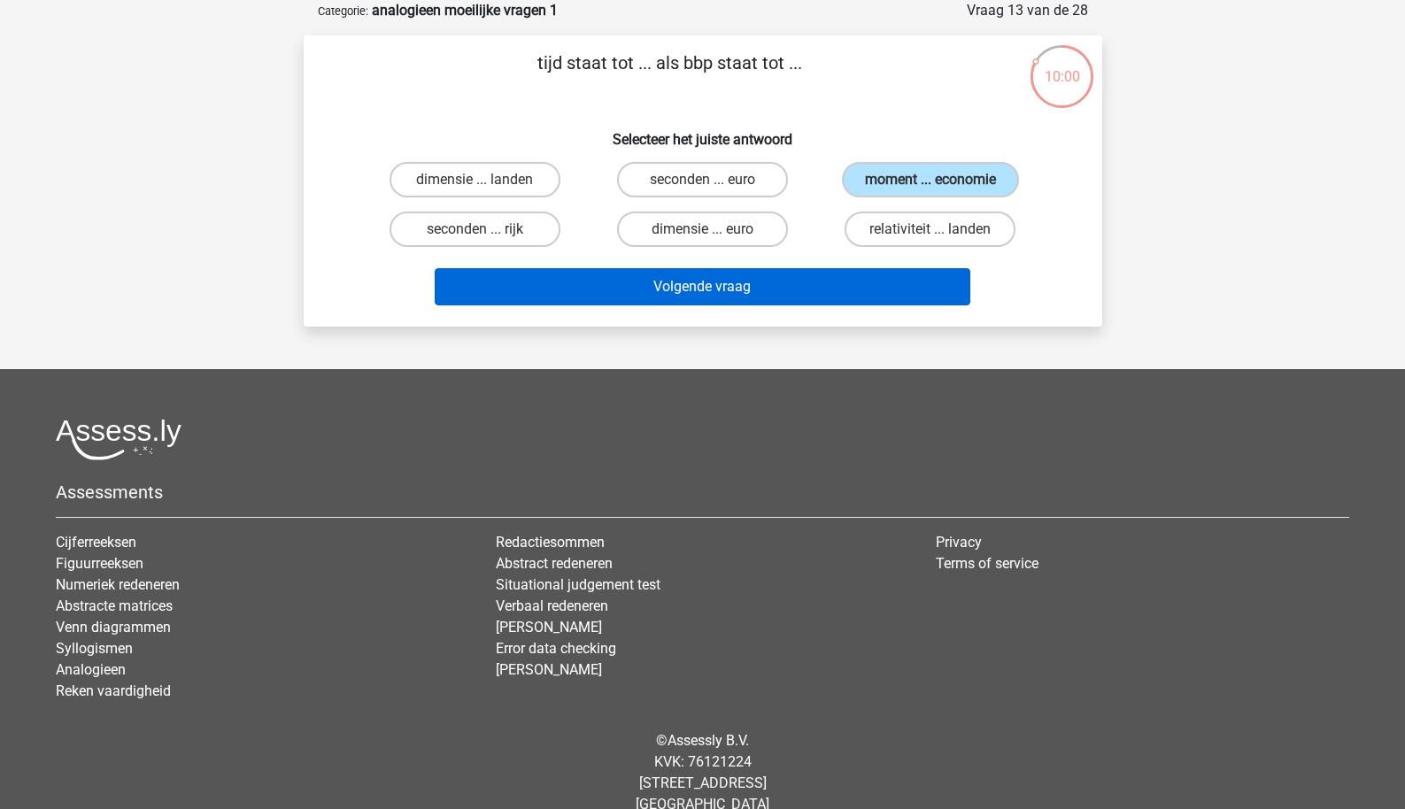
click at [838, 288] on button "Volgende vraag" at bounding box center [703, 286] width 536 height 37
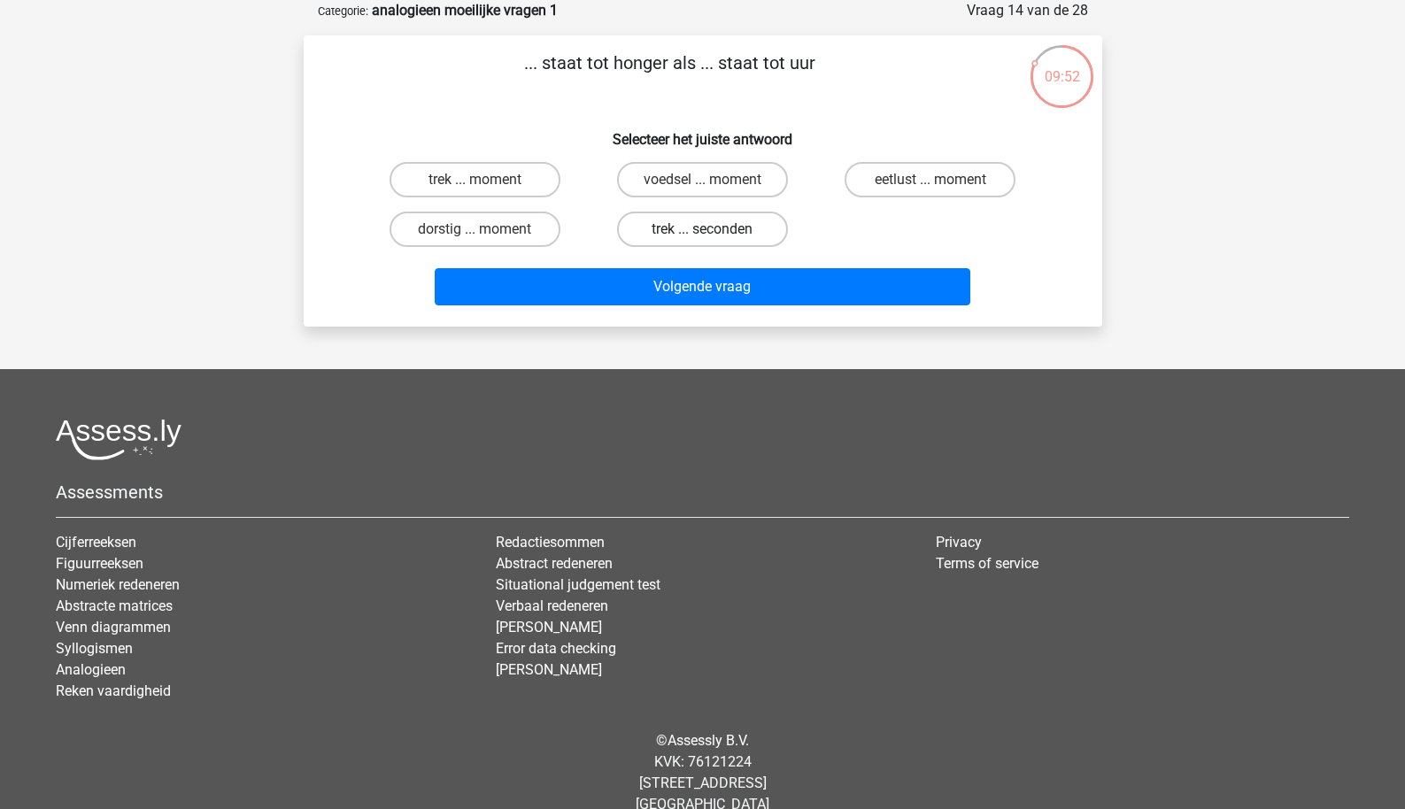
click at [728, 228] on label "trek ... seconden" at bounding box center [702, 229] width 171 height 35
click at [714, 229] on input "trek ... seconden" at bounding box center [708, 235] width 12 height 12
radio input "true"
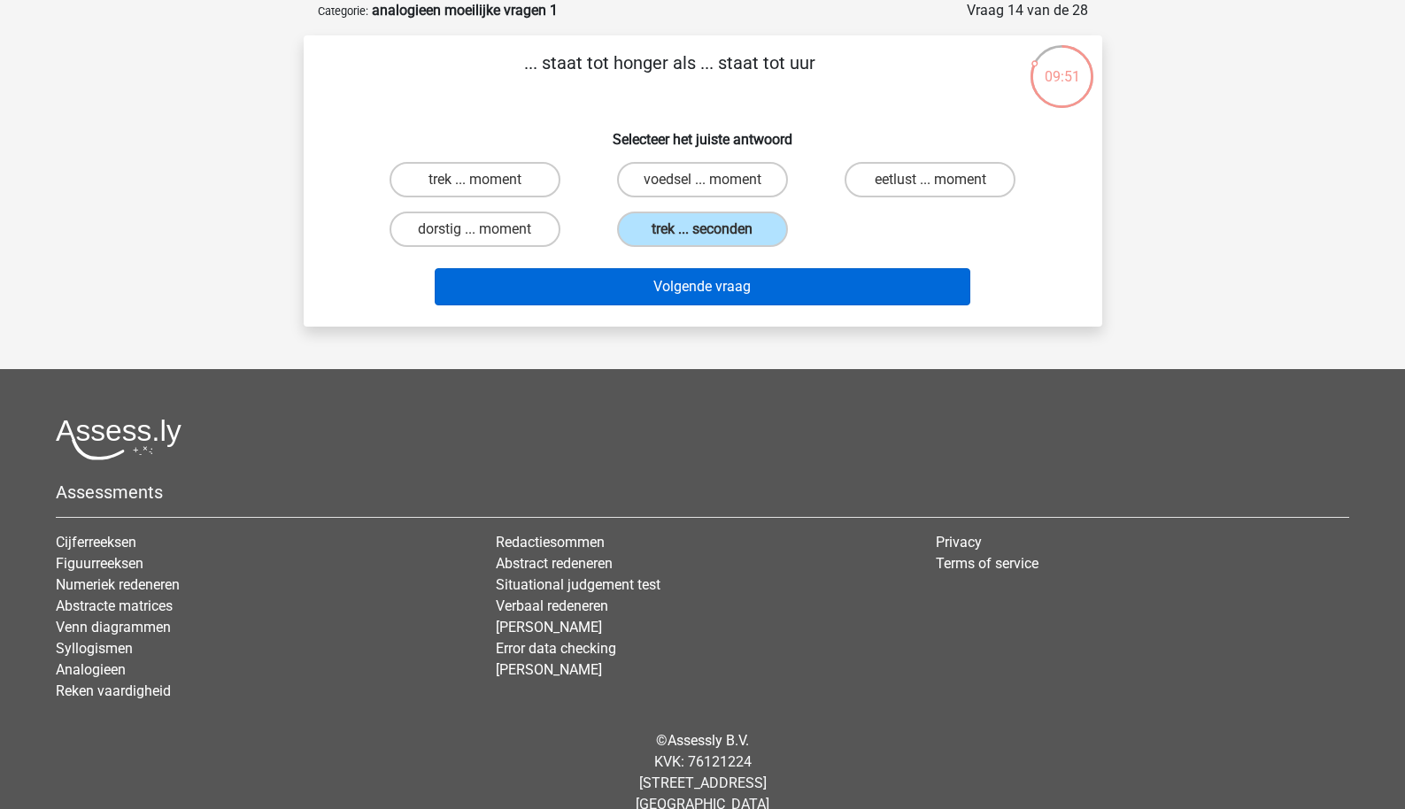
click at [737, 288] on button "Volgende vraag" at bounding box center [703, 286] width 536 height 37
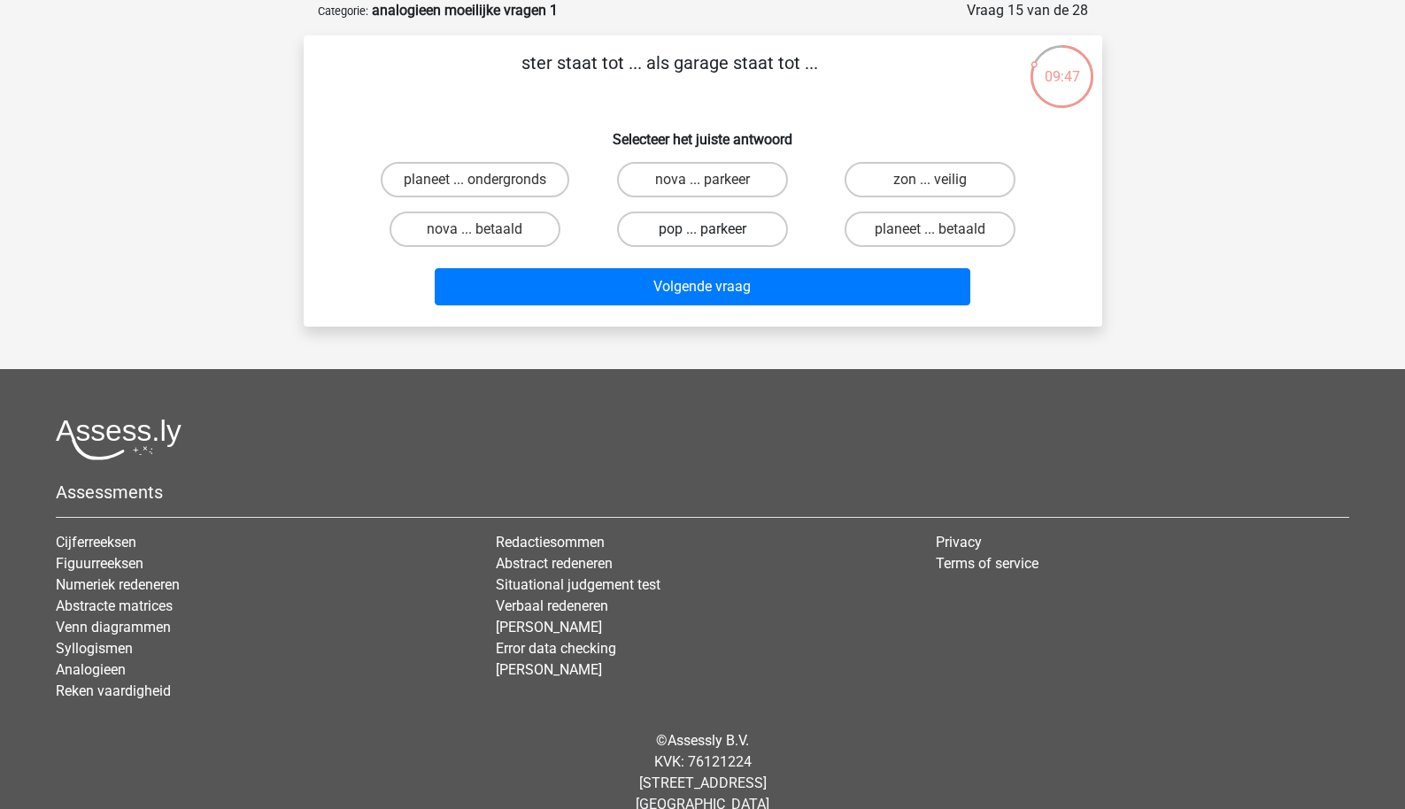
click at [745, 214] on label "pop ... parkeer" at bounding box center [702, 229] width 171 height 35
click at [714, 229] on input "pop ... parkeer" at bounding box center [708, 235] width 12 height 12
radio input "true"
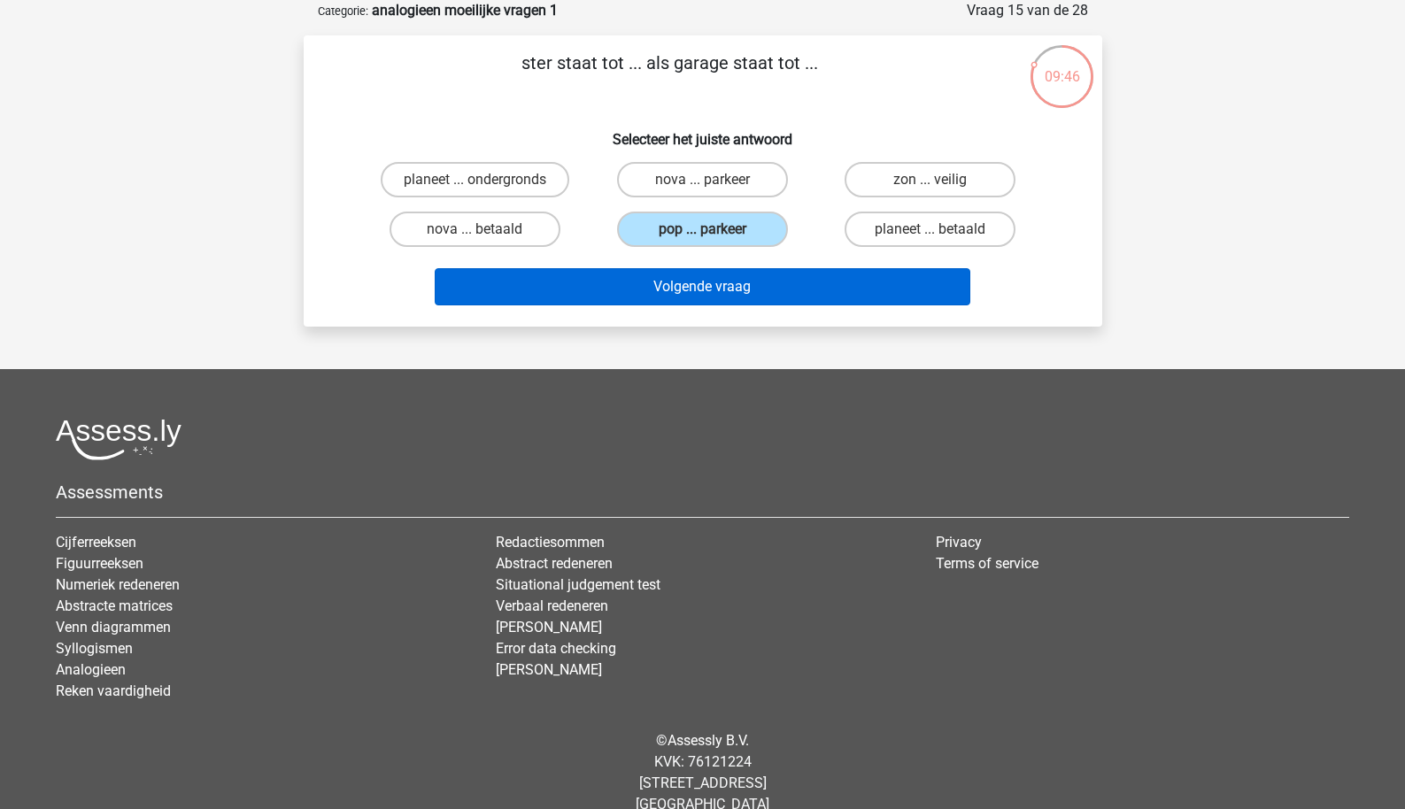
click at [733, 280] on button "Volgende vraag" at bounding box center [703, 286] width 536 height 37
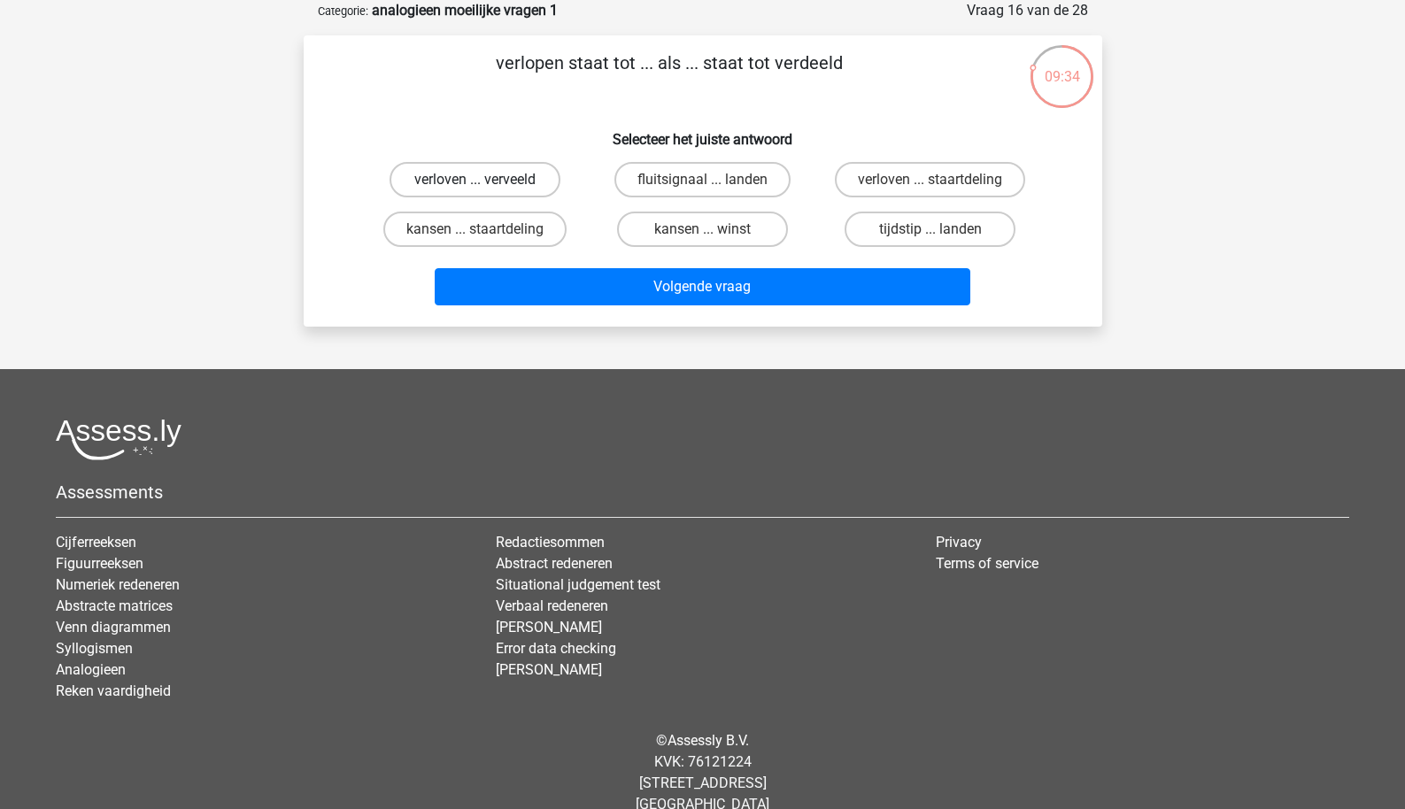
click at [525, 184] on label "verloven ... verveeld" at bounding box center [475, 179] width 171 height 35
click at [486, 184] on input "verloven ... verveeld" at bounding box center [481, 186] width 12 height 12
radio input "true"
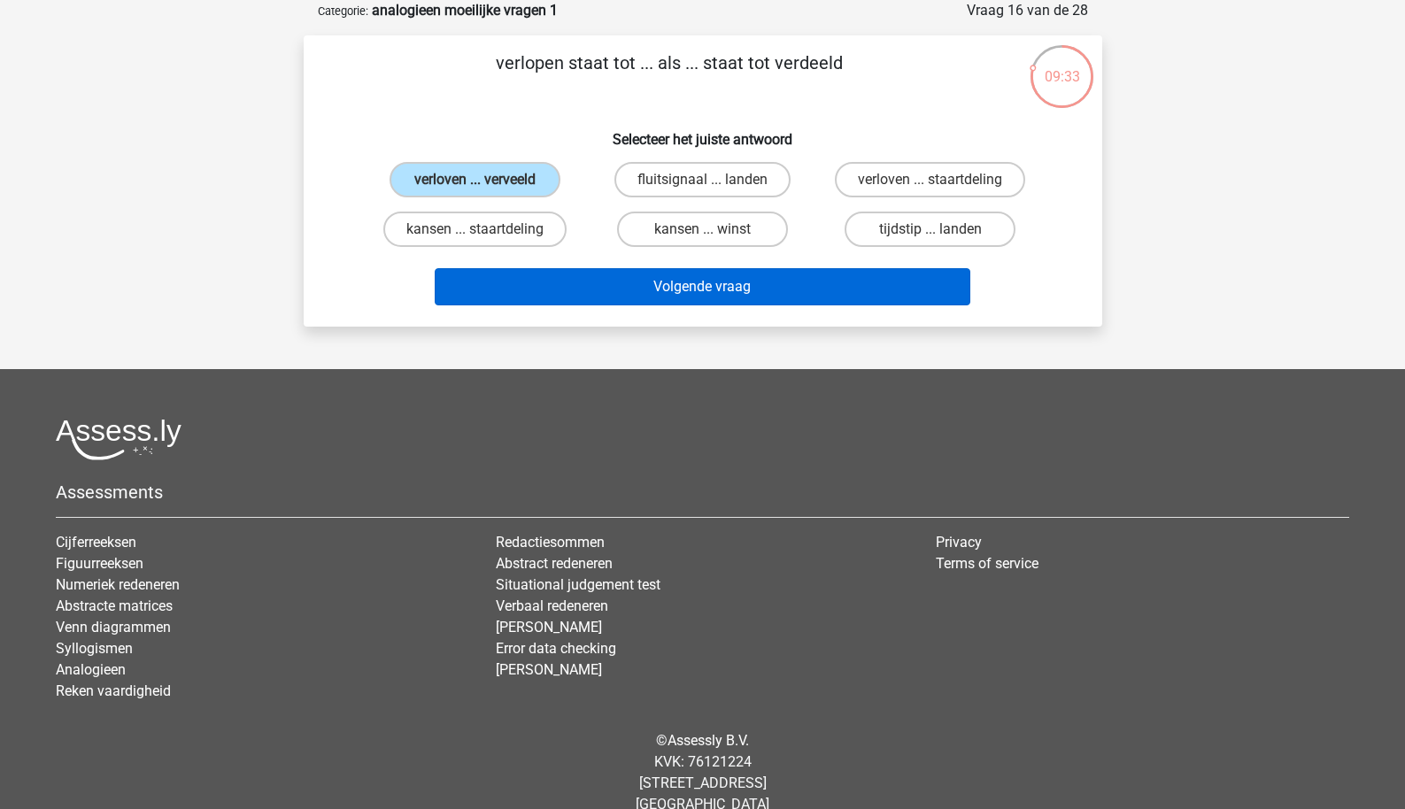
click at [670, 283] on button "Volgende vraag" at bounding box center [703, 286] width 536 height 37
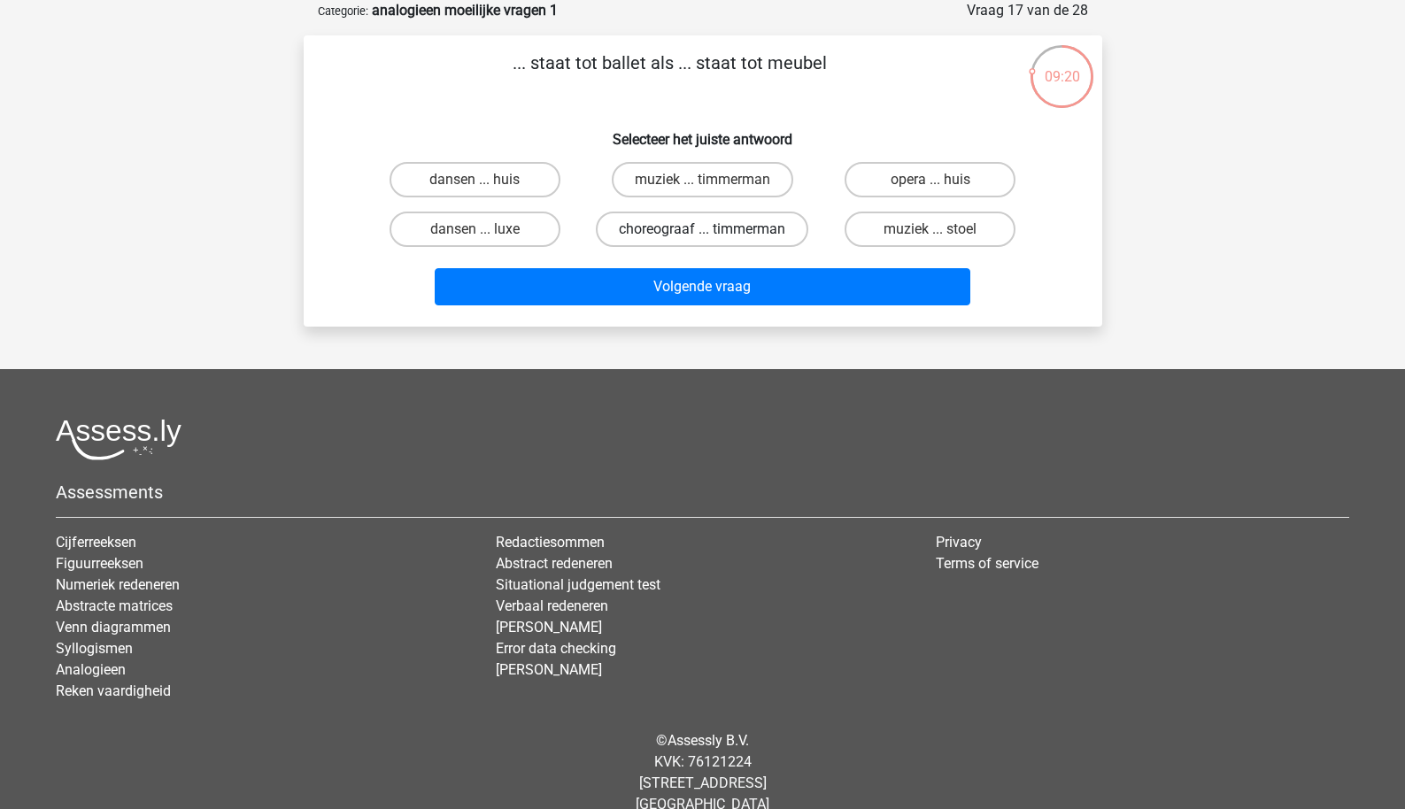
click at [682, 247] on label "choreograaf ... timmerman" at bounding box center [702, 229] width 213 height 35
click at [702, 241] on input "choreograaf ... timmerman" at bounding box center [708, 235] width 12 height 12
radio input "true"
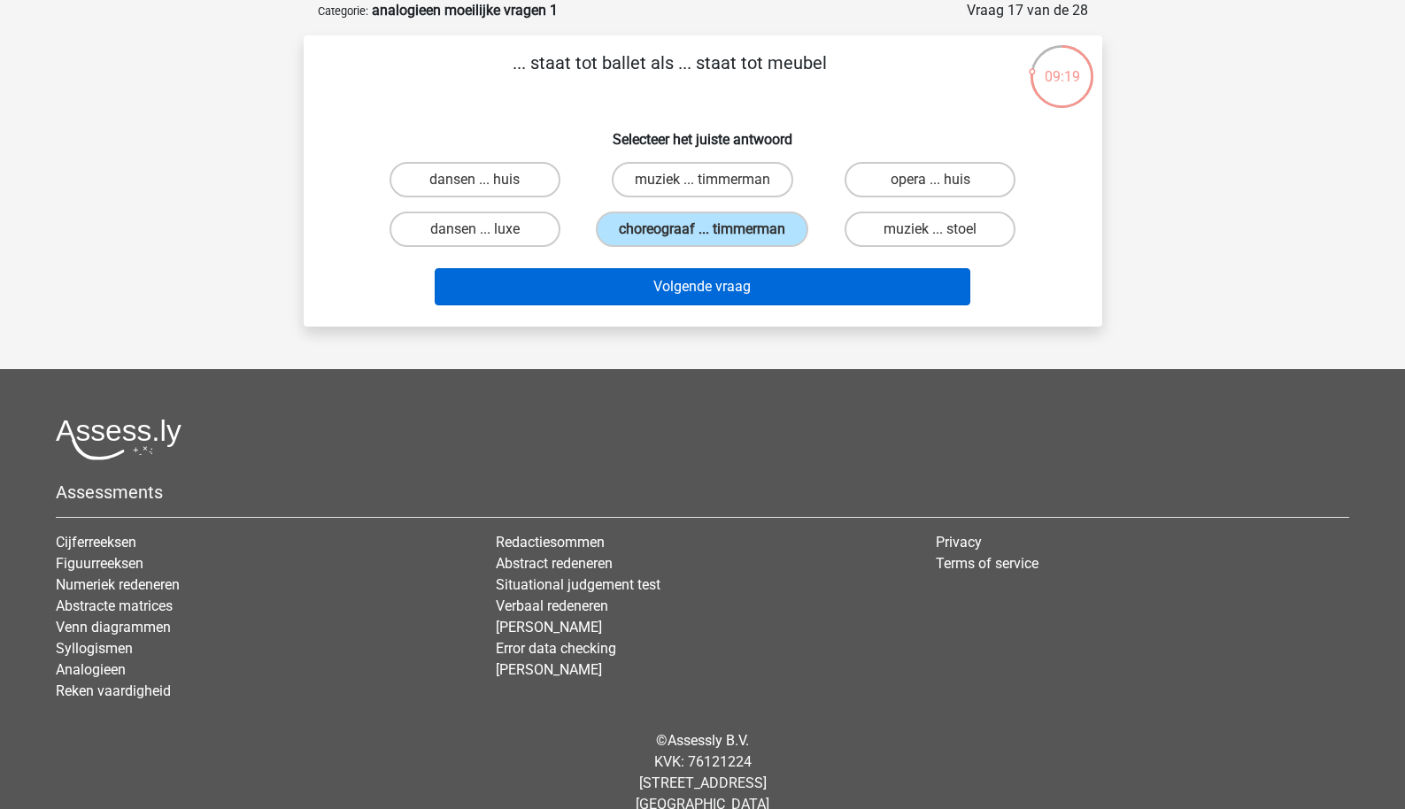
click at [702, 306] on button "Volgende vraag" at bounding box center [703, 286] width 536 height 37
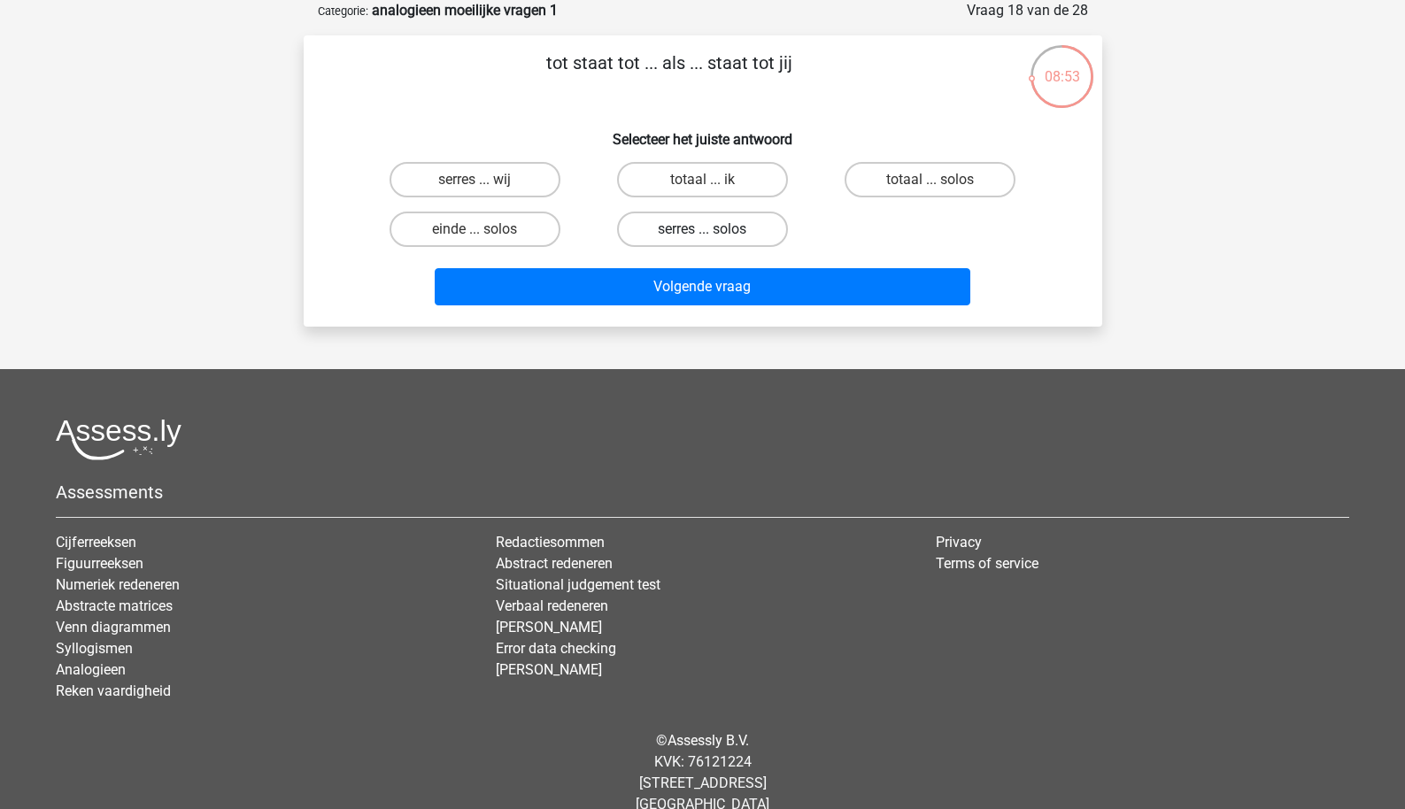
click at [669, 229] on label "serres ... solos" at bounding box center [702, 229] width 171 height 35
click at [702, 229] on input "serres ... solos" at bounding box center [708, 235] width 12 height 12
radio input "true"
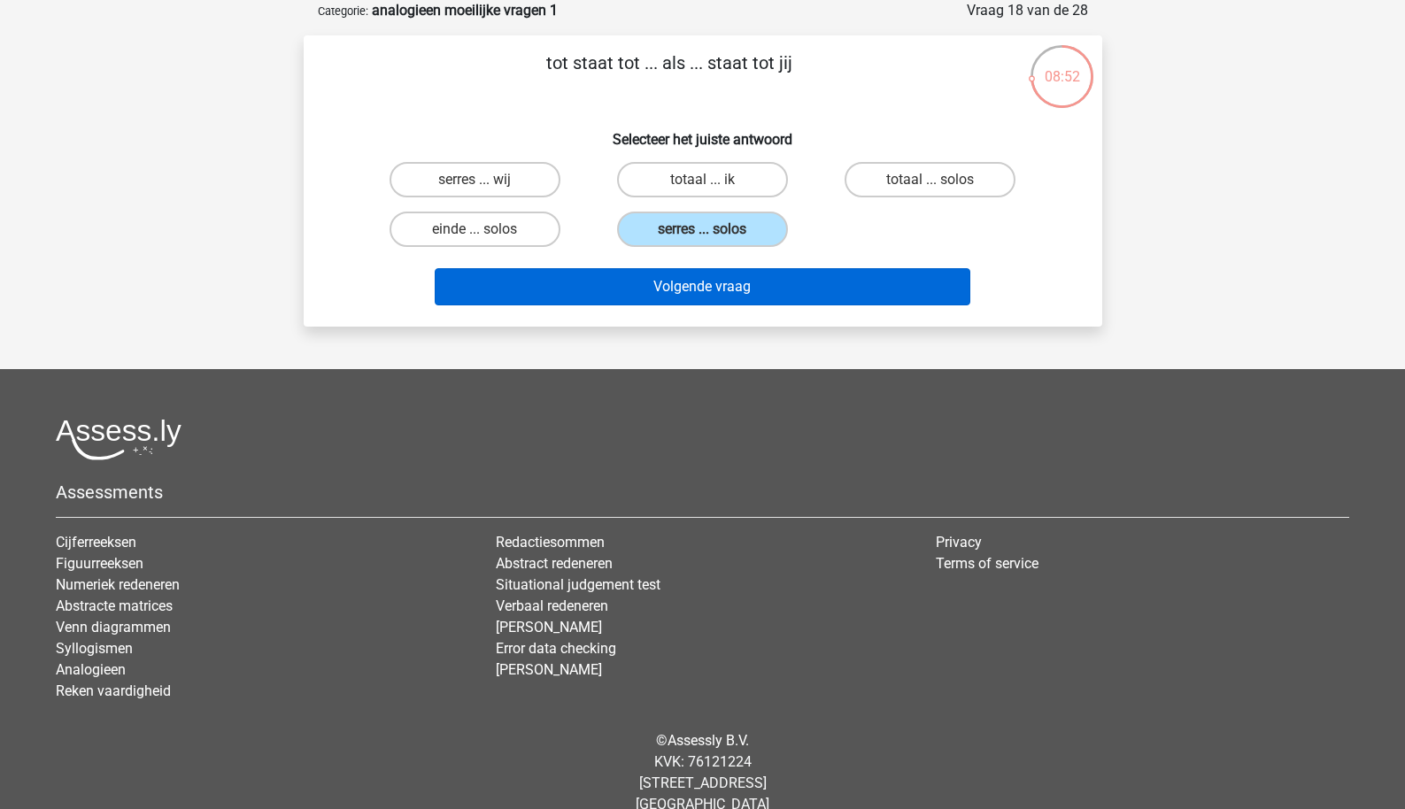
click at [673, 269] on button "Volgende vraag" at bounding box center [703, 286] width 536 height 37
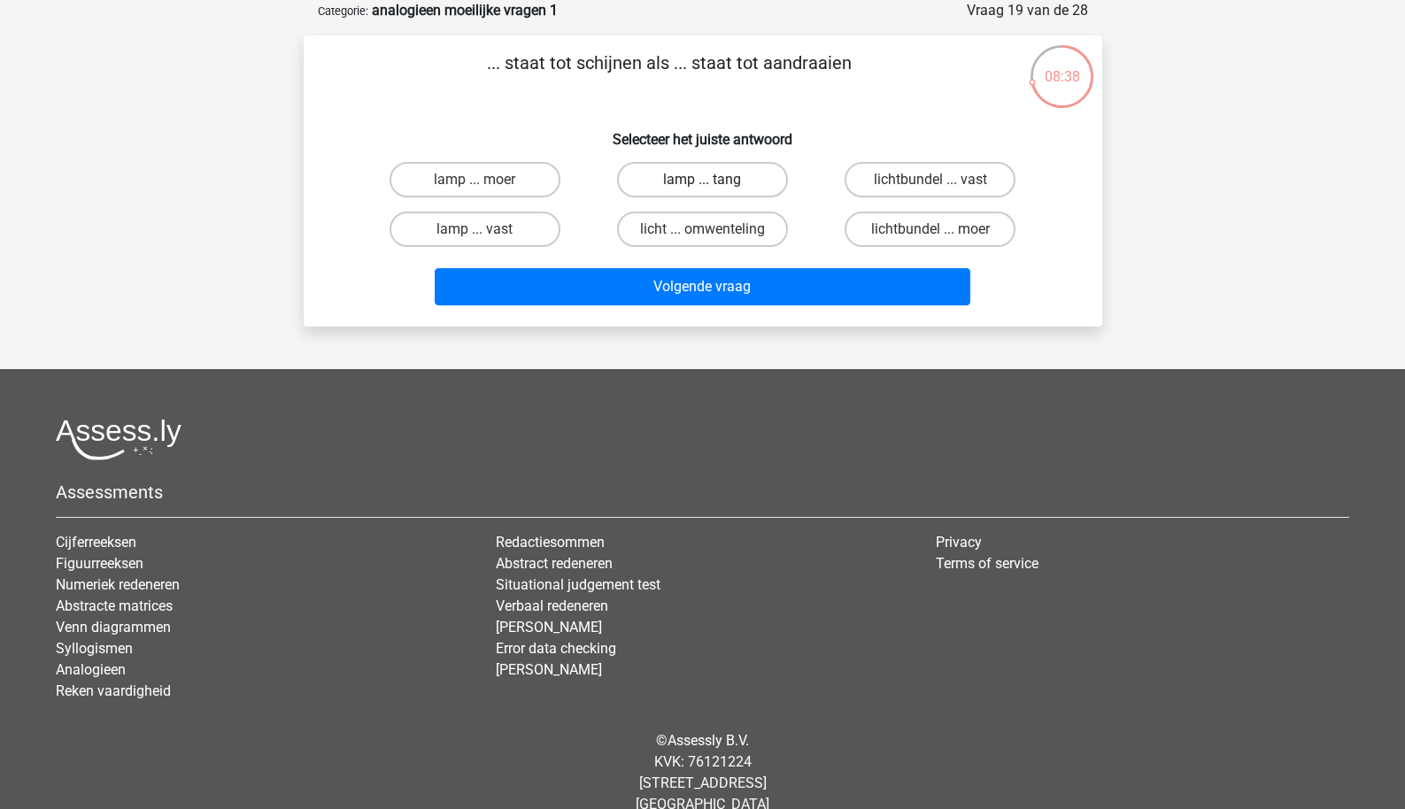
click at [698, 185] on label "lamp ... tang" at bounding box center [702, 179] width 171 height 35
click at [702, 185] on input "lamp ... tang" at bounding box center [708, 186] width 12 height 12
radio input "true"
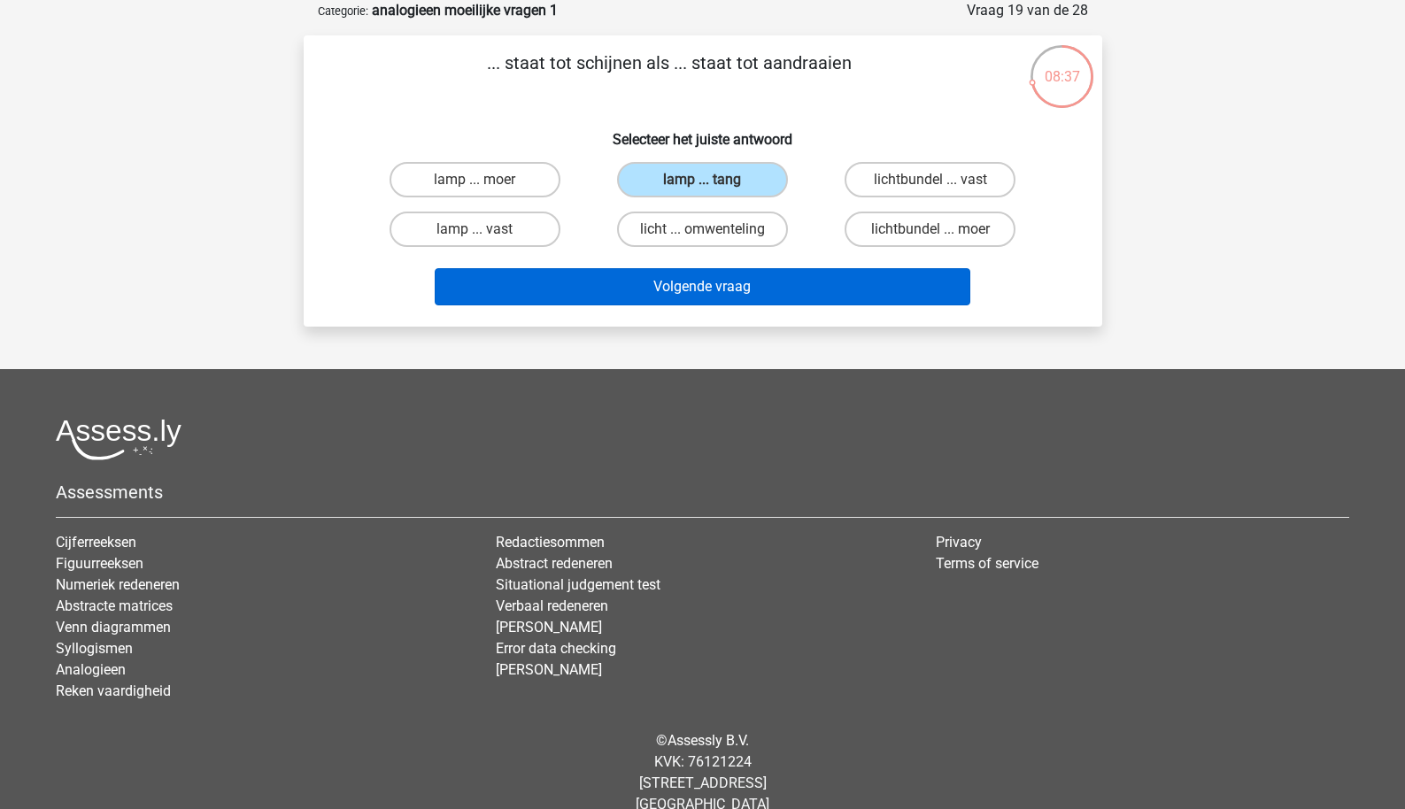
click at [677, 277] on button "Volgende vraag" at bounding box center [703, 286] width 536 height 37
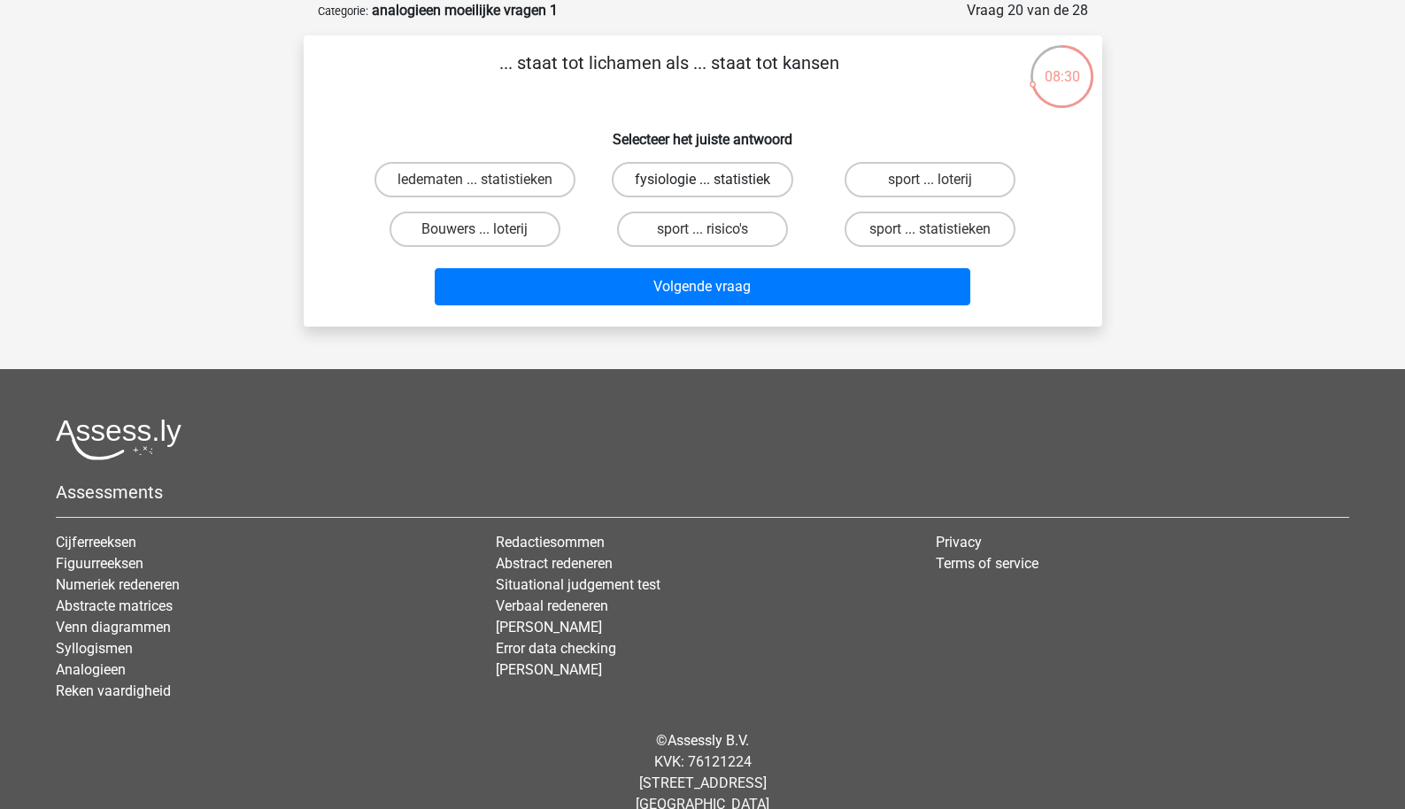
click at [714, 188] on label "fysiologie ... statistiek" at bounding box center [703, 179] width 182 height 35
click at [714, 188] on input "fysiologie ... statistiek" at bounding box center [708, 186] width 12 height 12
radio input "true"
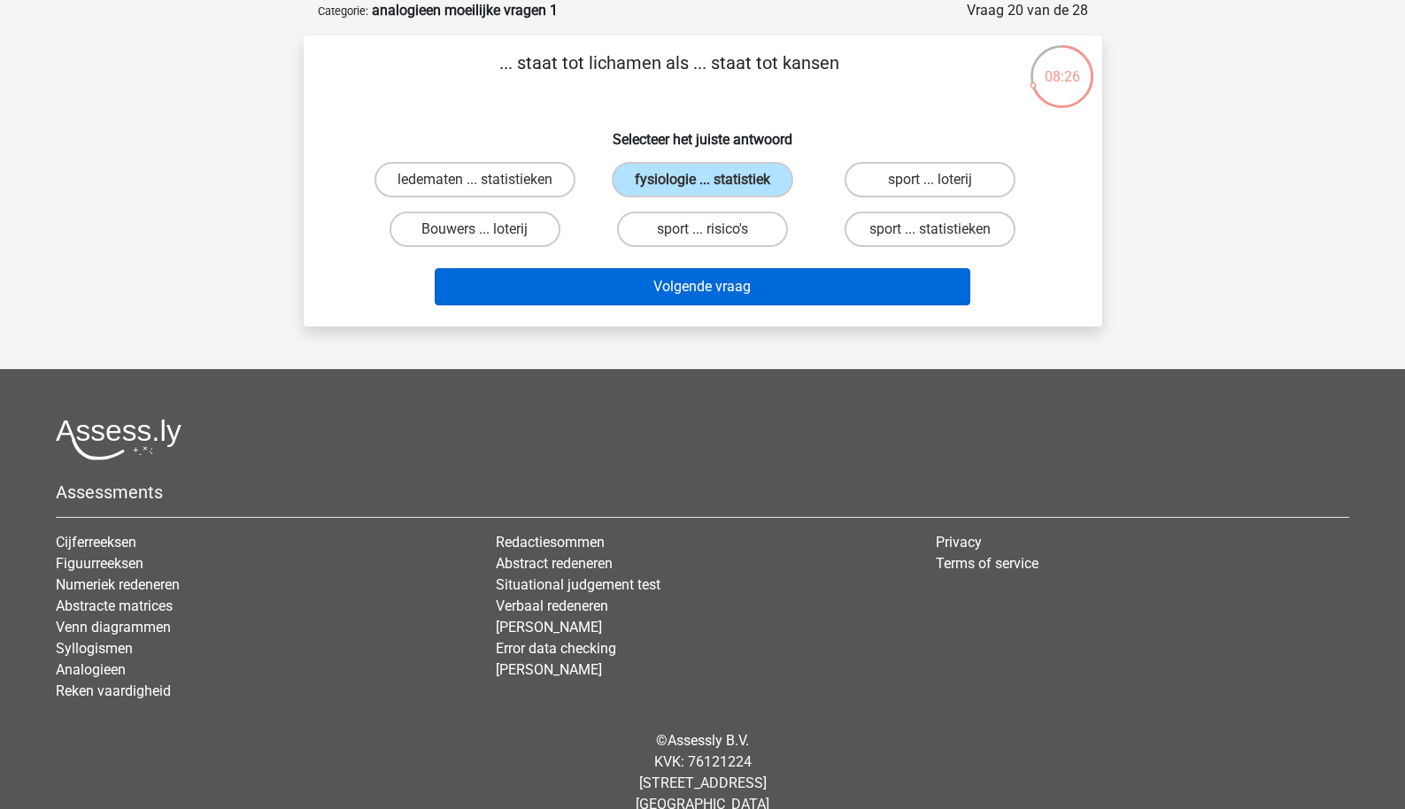
click at [718, 288] on button "Volgende vraag" at bounding box center [703, 286] width 536 height 37
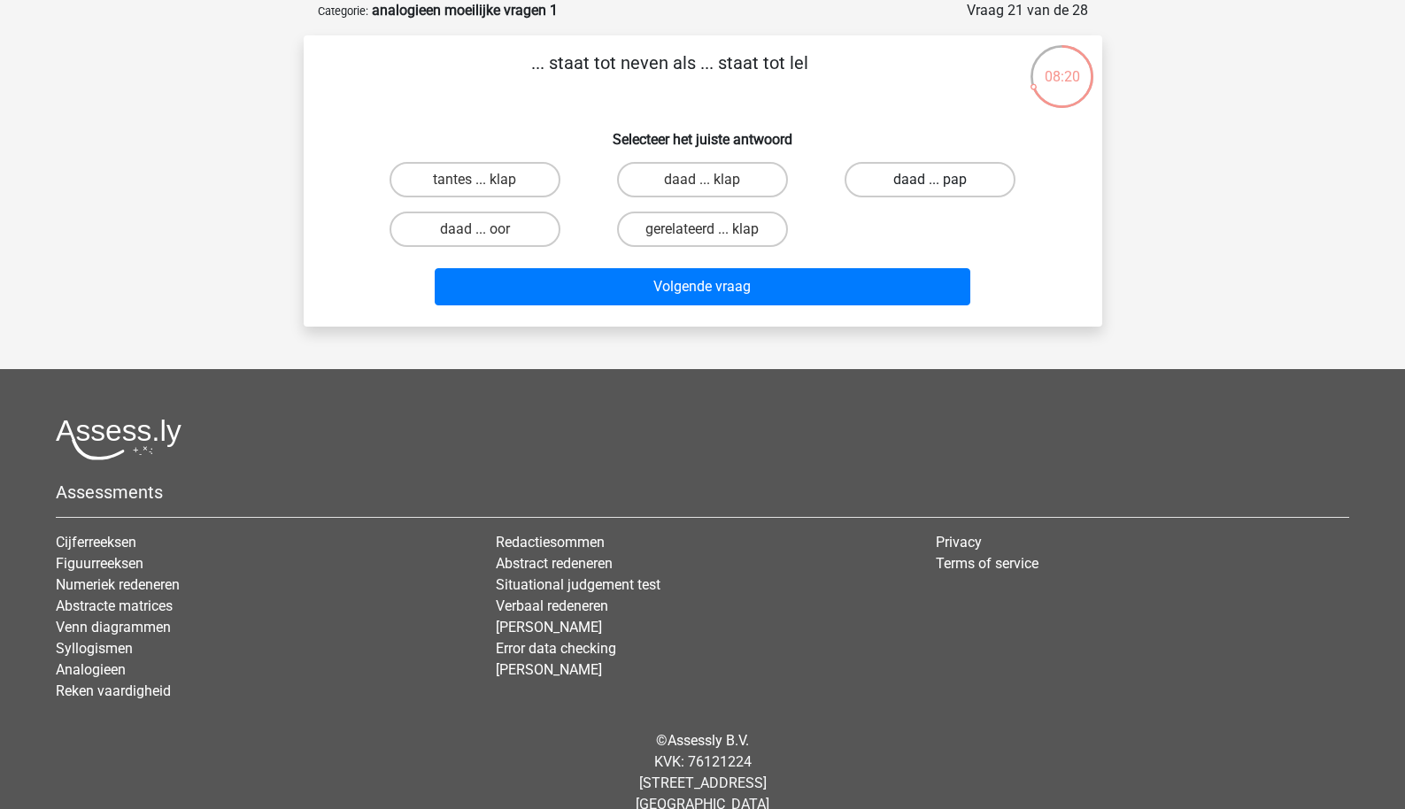
click at [904, 179] on label "daad ... pap" at bounding box center [930, 179] width 171 height 35
click at [931, 180] on input "daad ... pap" at bounding box center [937, 186] width 12 height 12
radio input "true"
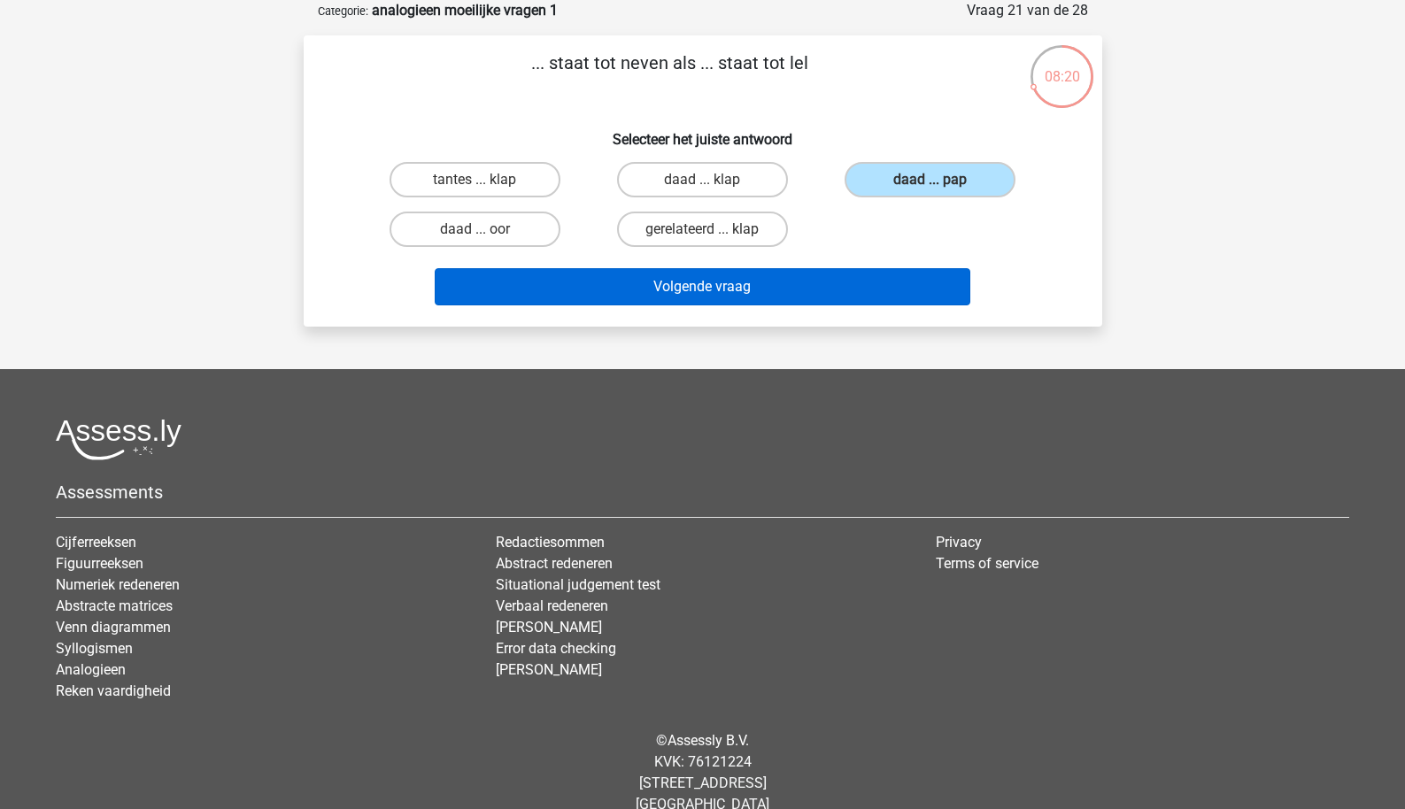
click at [793, 298] on button "Volgende vraag" at bounding box center [703, 286] width 536 height 37
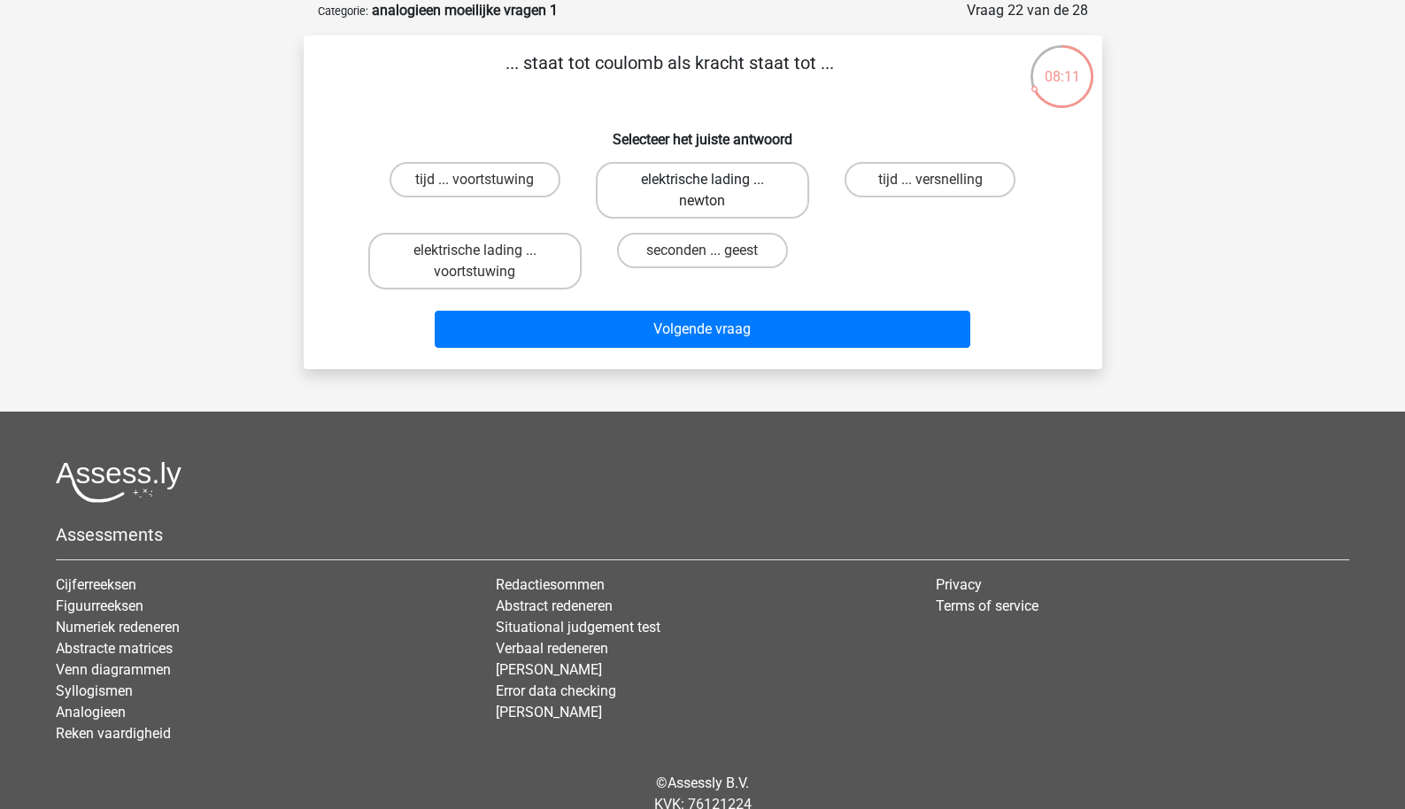
click at [677, 205] on label "elektrische lading ... newton" at bounding box center [702, 190] width 213 height 57
click at [702, 191] on input "elektrische lading ... newton" at bounding box center [708, 186] width 12 height 12
radio input "true"
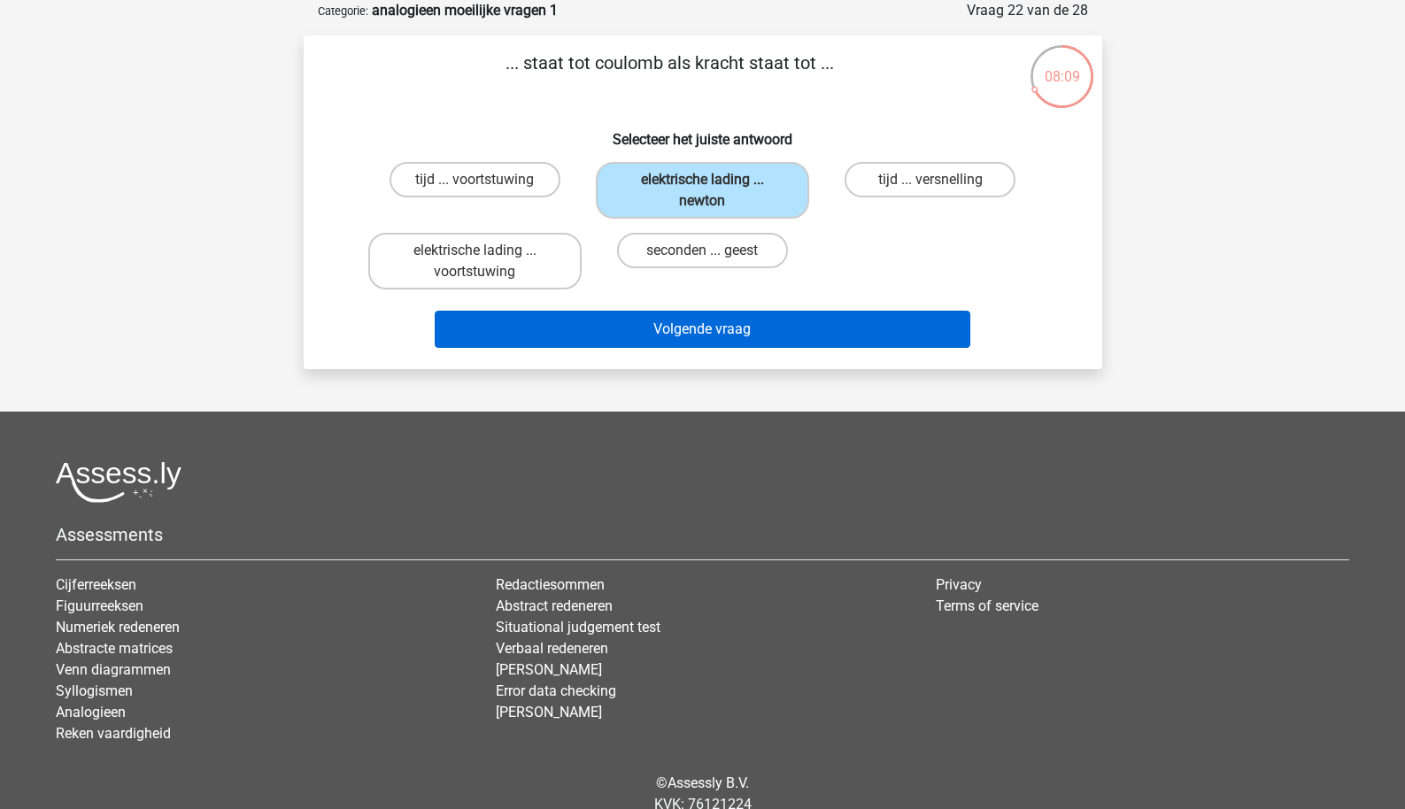
click at [651, 316] on button "Volgende vraag" at bounding box center [703, 329] width 536 height 37
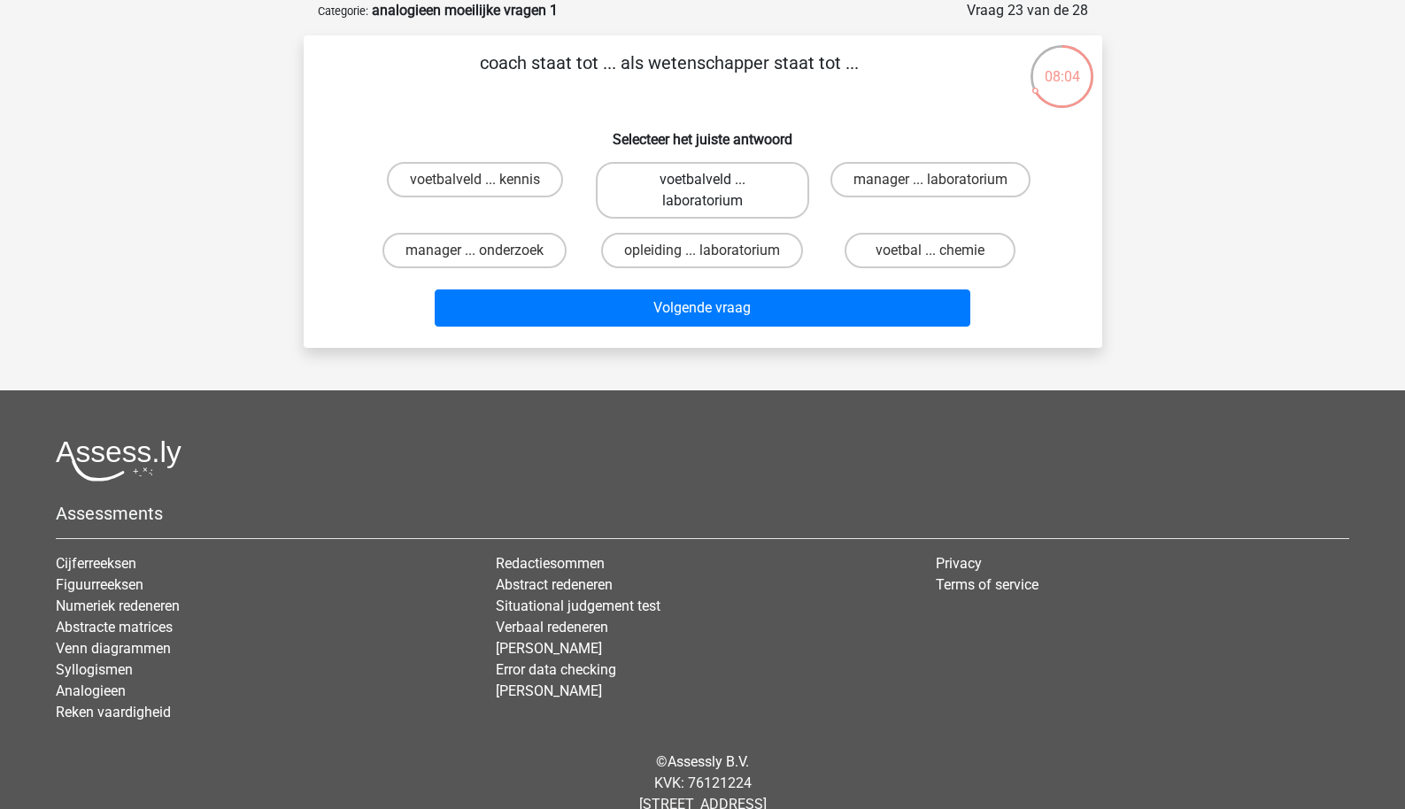
click at [651, 205] on label "voetbalveld ... laboratorium" at bounding box center [702, 190] width 213 height 57
click at [702, 191] on input "voetbalveld ... laboratorium" at bounding box center [708, 186] width 12 height 12
radio input "true"
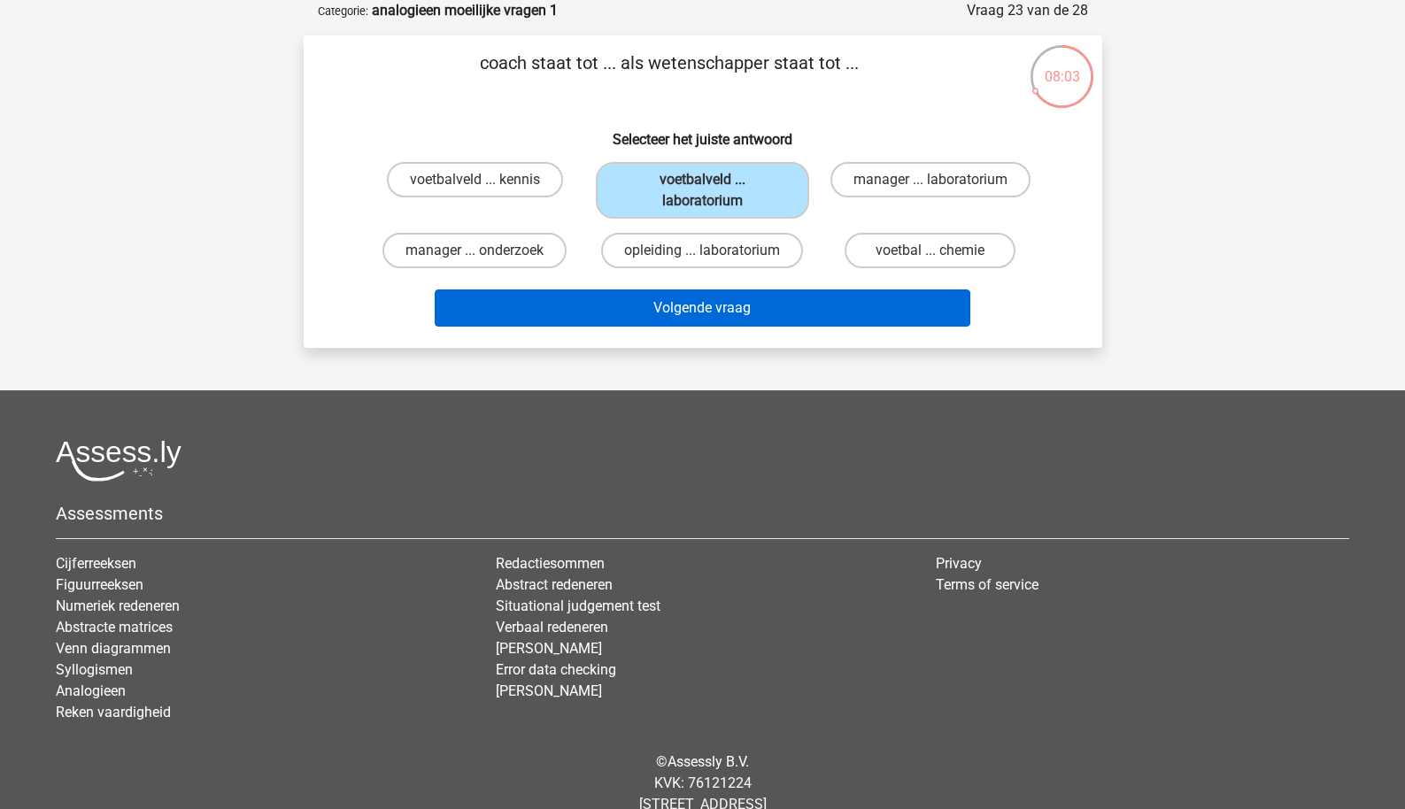
click at [708, 311] on button "Volgende vraag" at bounding box center [703, 308] width 536 height 37
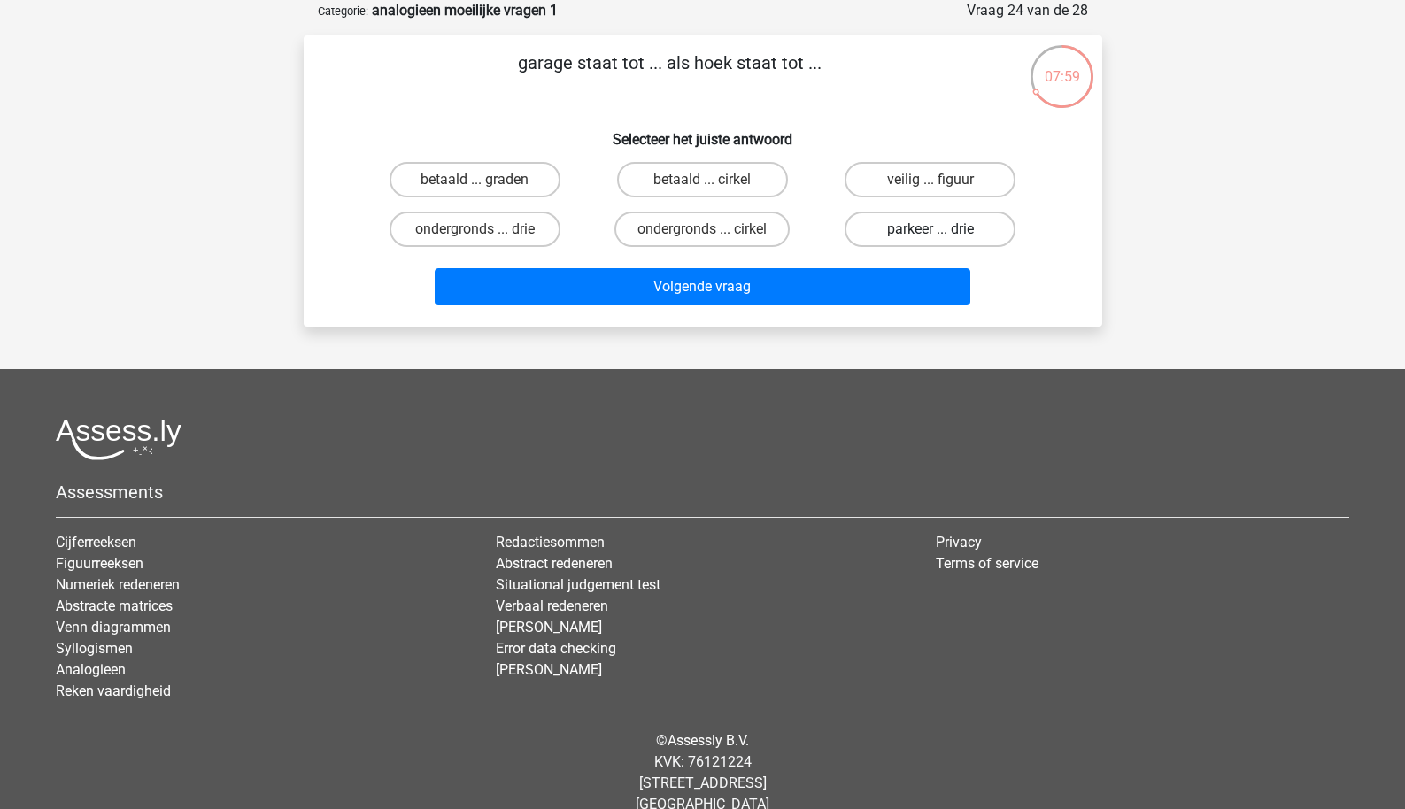
click at [902, 223] on label "parkeer ... drie" at bounding box center [930, 229] width 171 height 35
click at [931, 229] on input "parkeer ... drie" at bounding box center [937, 235] width 12 height 12
radio input "true"
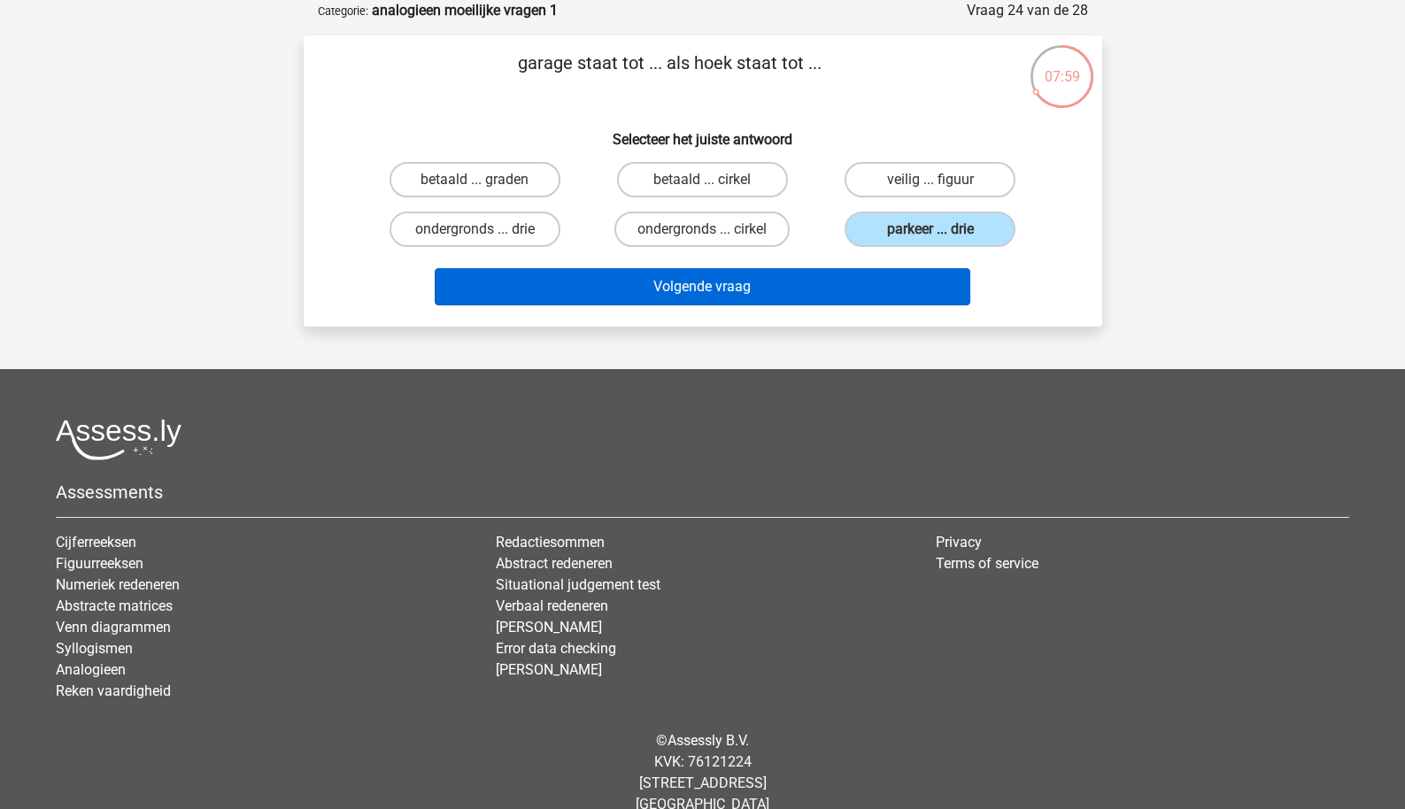
click at [831, 280] on button "Volgende vraag" at bounding box center [703, 286] width 536 height 37
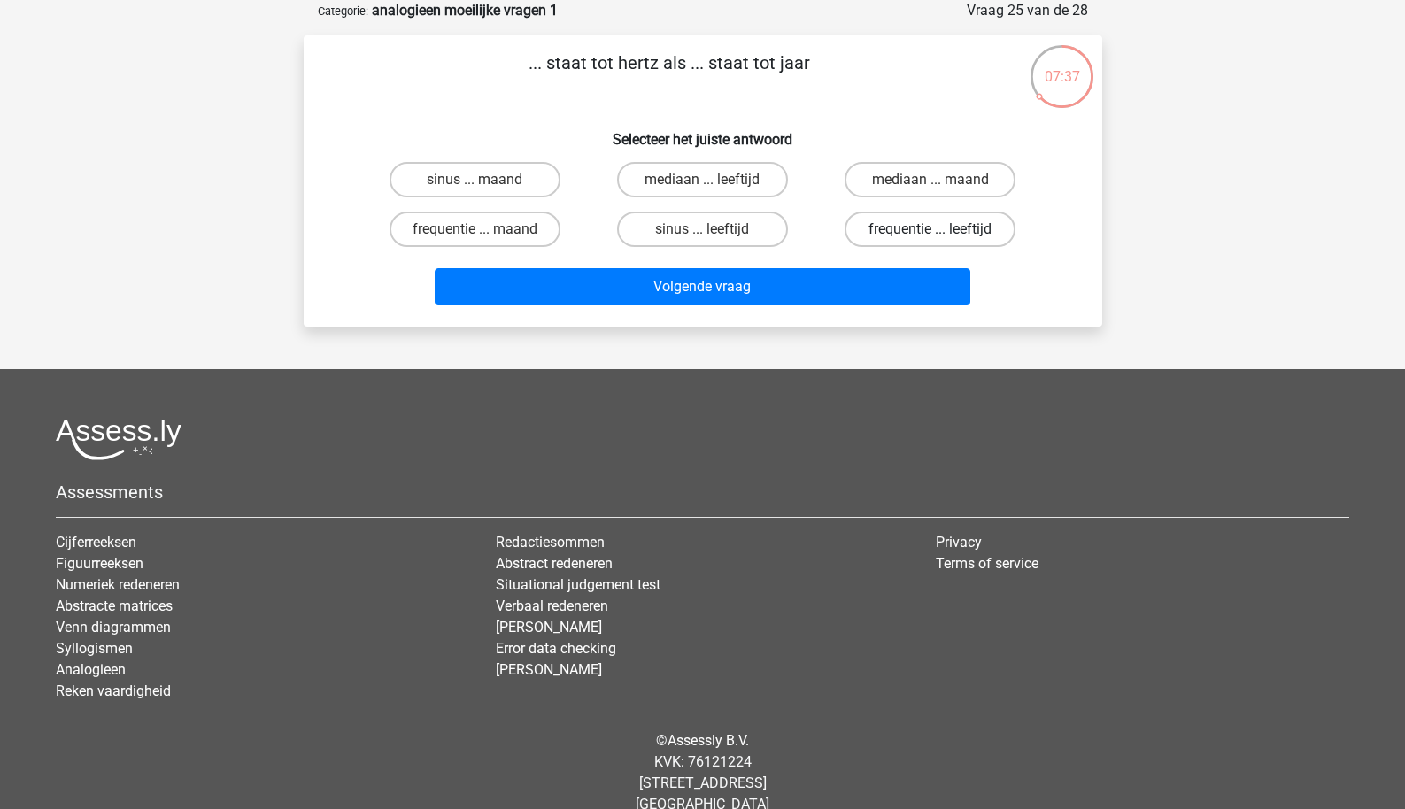
click at [872, 236] on label "frequentie ... leeftijd" at bounding box center [930, 229] width 171 height 35
click at [931, 236] on input "frequentie ... leeftijd" at bounding box center [937, 235] width 12 height 12
radio input "true"
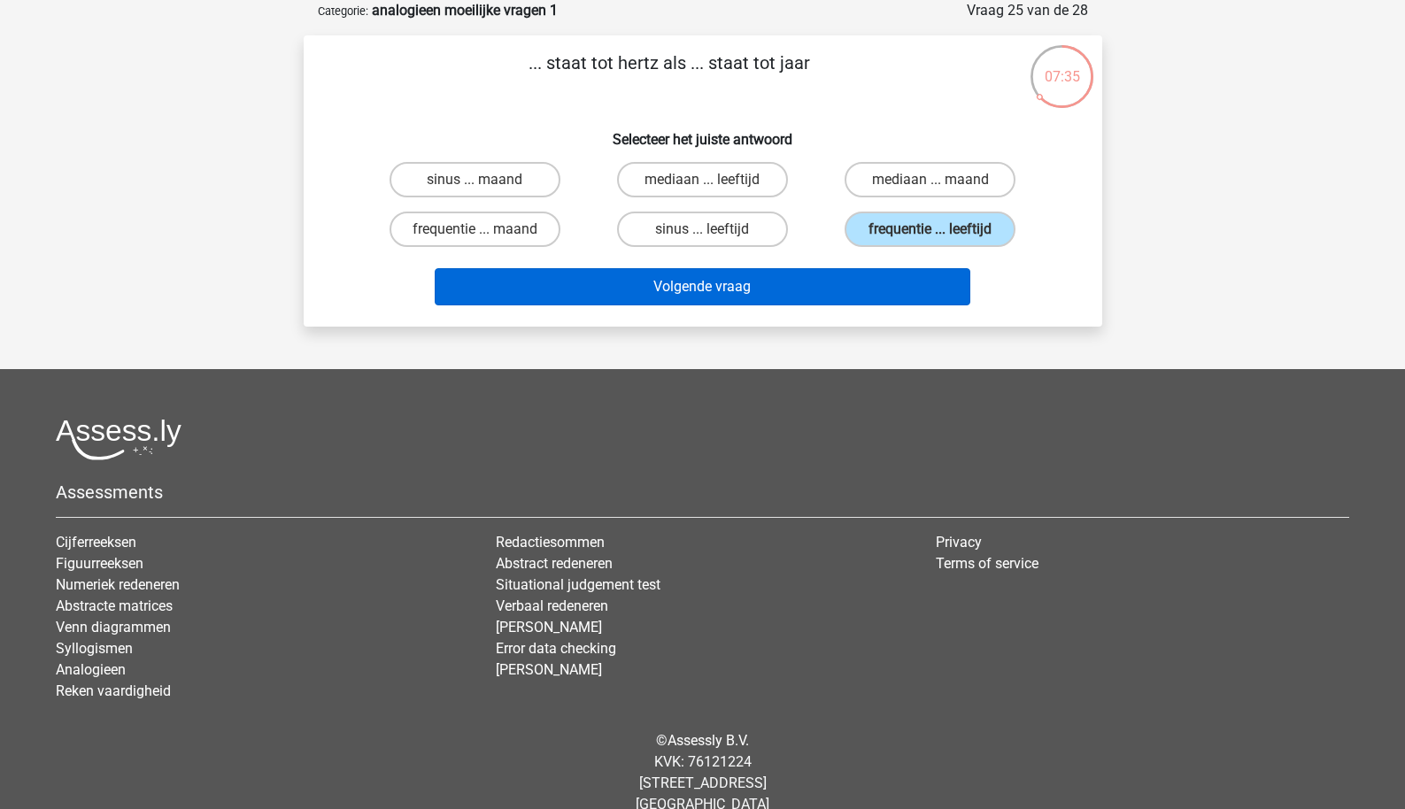
click at [858, 290] on button "Volgende vraag" at bounding box center [703, 286] width 536 height 37
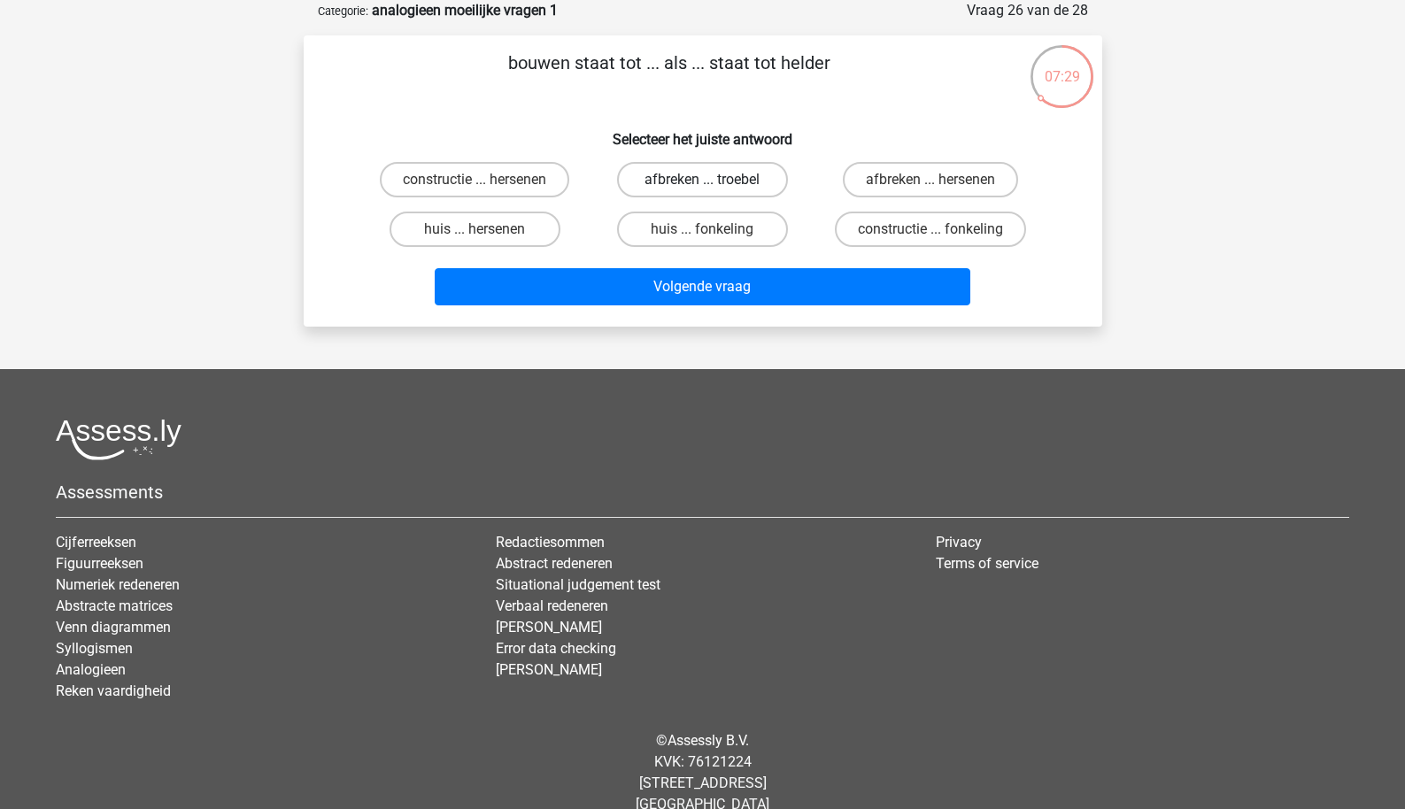
click at [699, 176] on label "afbreken ... troebel" at bounding box center [702, 179] width 171 height 35
click at [702, 180] on input "afbreken ... troebel" at bounding box center [708, 186] width 12 height 12
radio input "true"
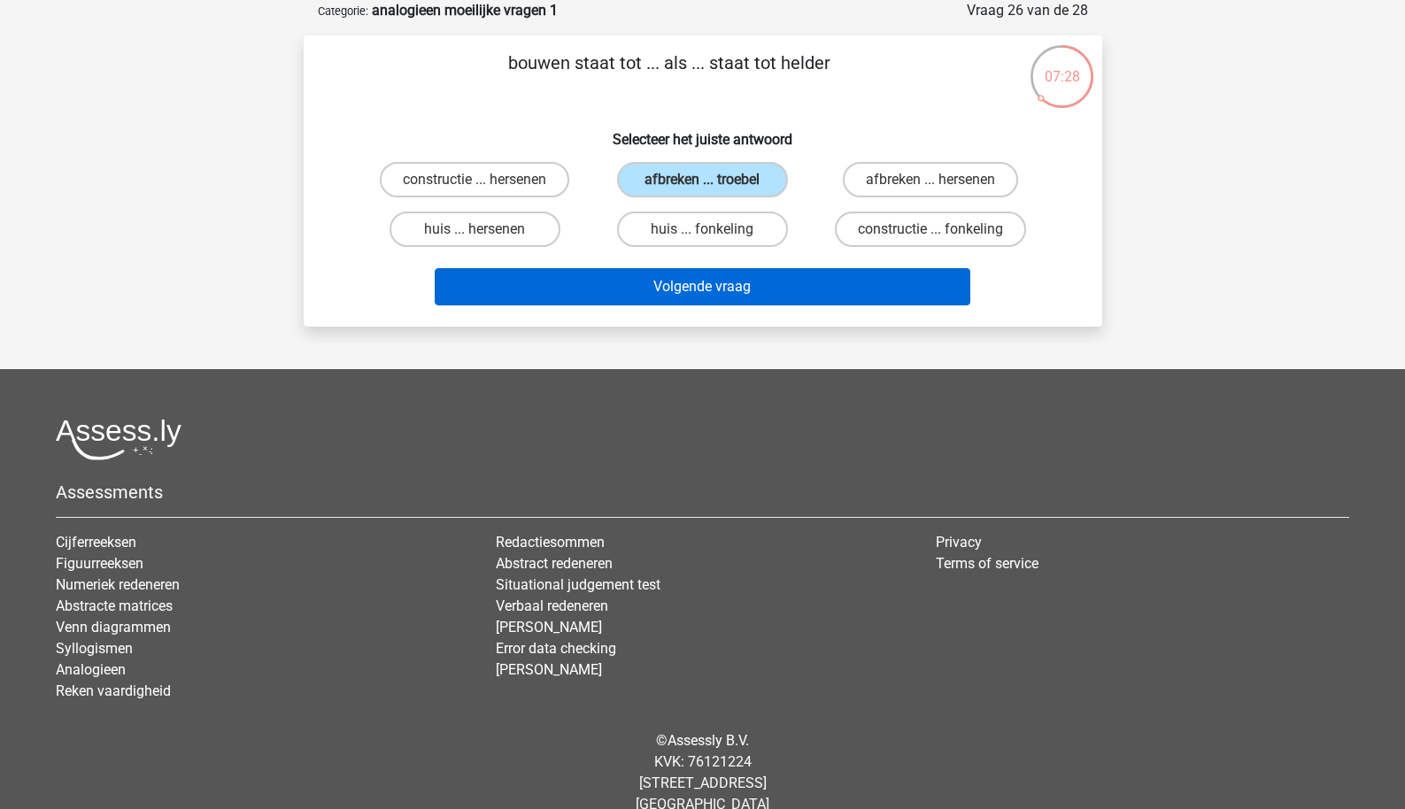
click at [699, 292] on button "Volgende vraag" at bounding box center [703, 286] width 536 height 37
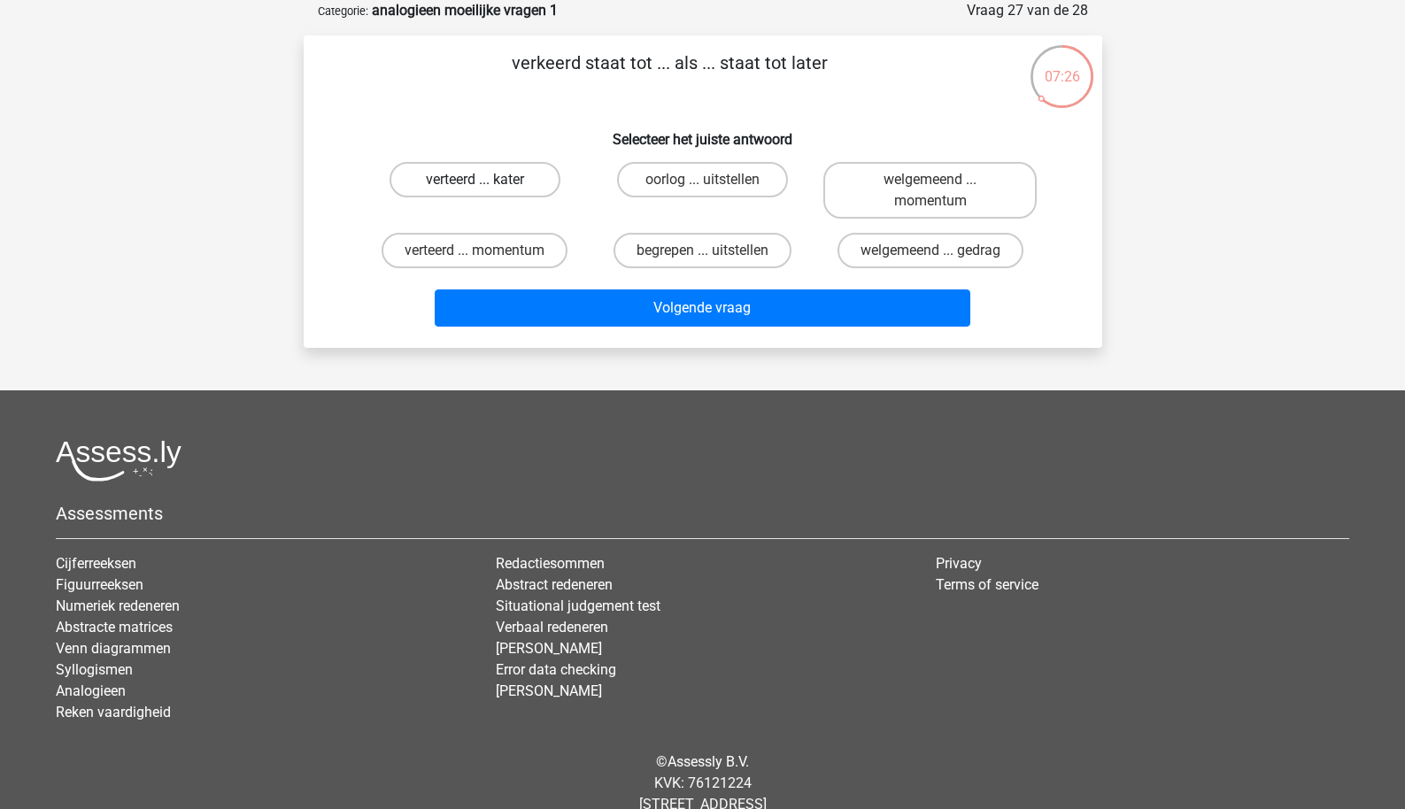
click at [499, 181] on label "verteerd ... kater" at bounding box center [475, 179] width 171 height 35
click at [486, 181] on input "verteerd ... kater" at bounding box center [481, 186] width 12 height 12
radio input "true"
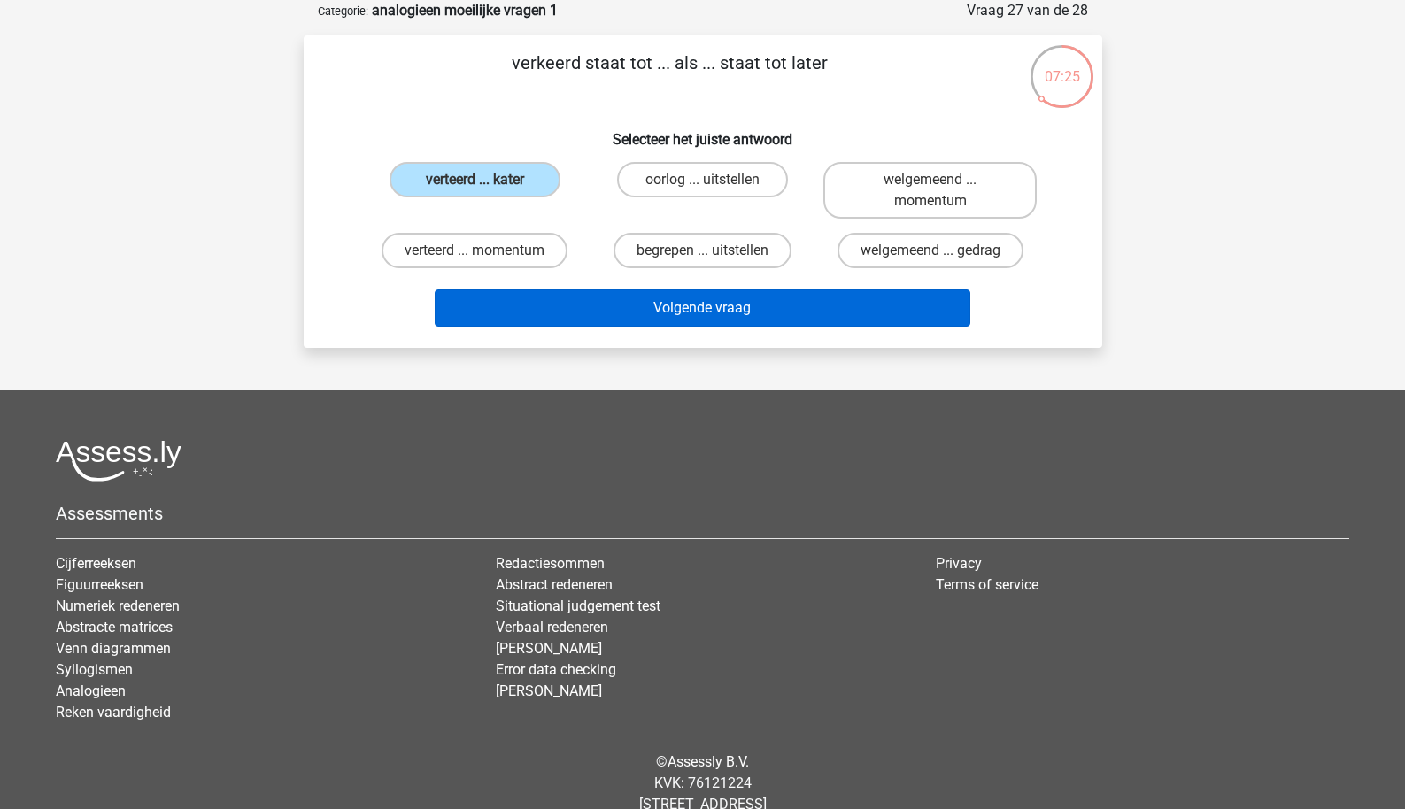
click at [549, 298] on button "Volgende vraag" at bounding box center [703, 308] width 536 height 37
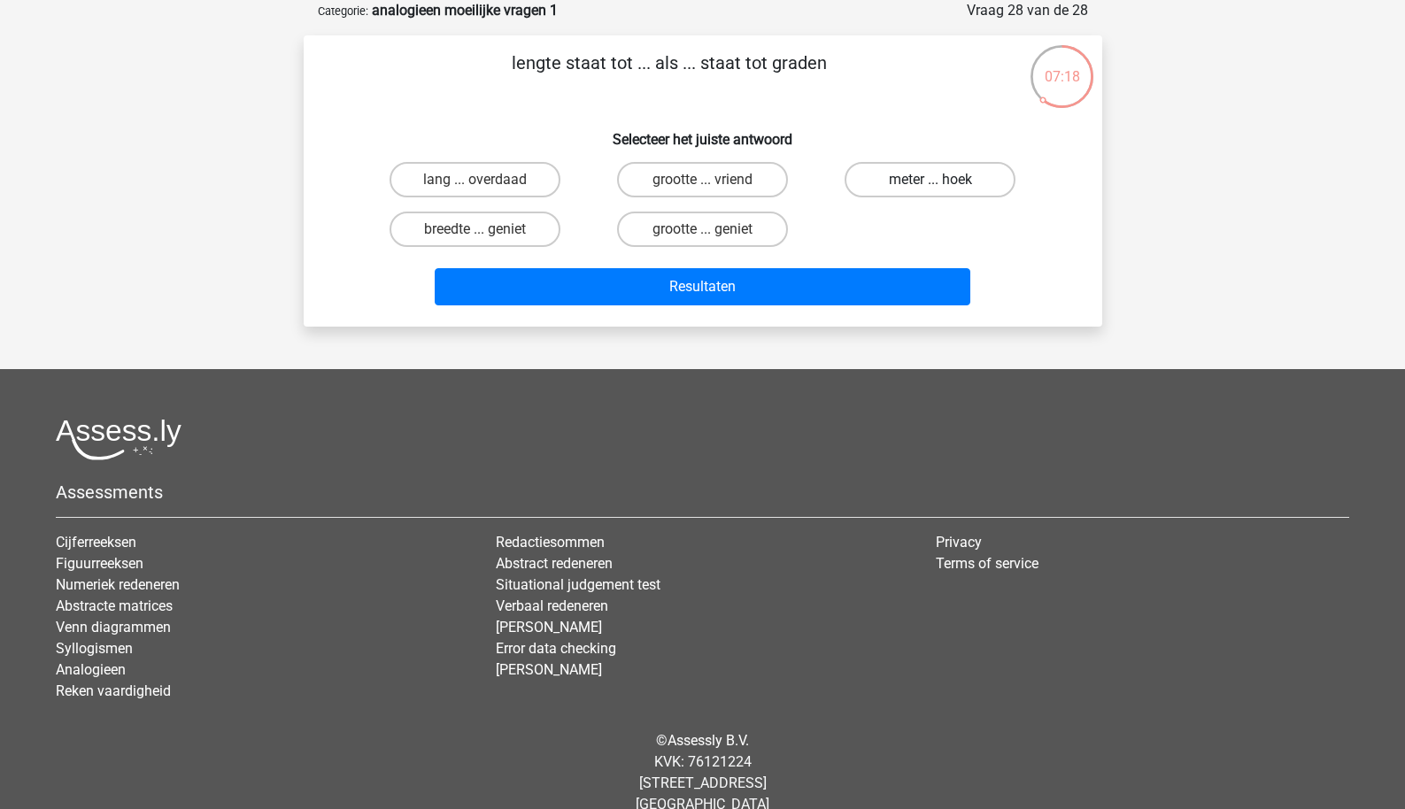
click at [886, 188] on label "meter ... hoek" at bounding box center [930, 179] width 171 height 35
click at [931, 188] on input "meter ... hoek" at bounding box center [937, 186] width 12 height 12
radio input "true"
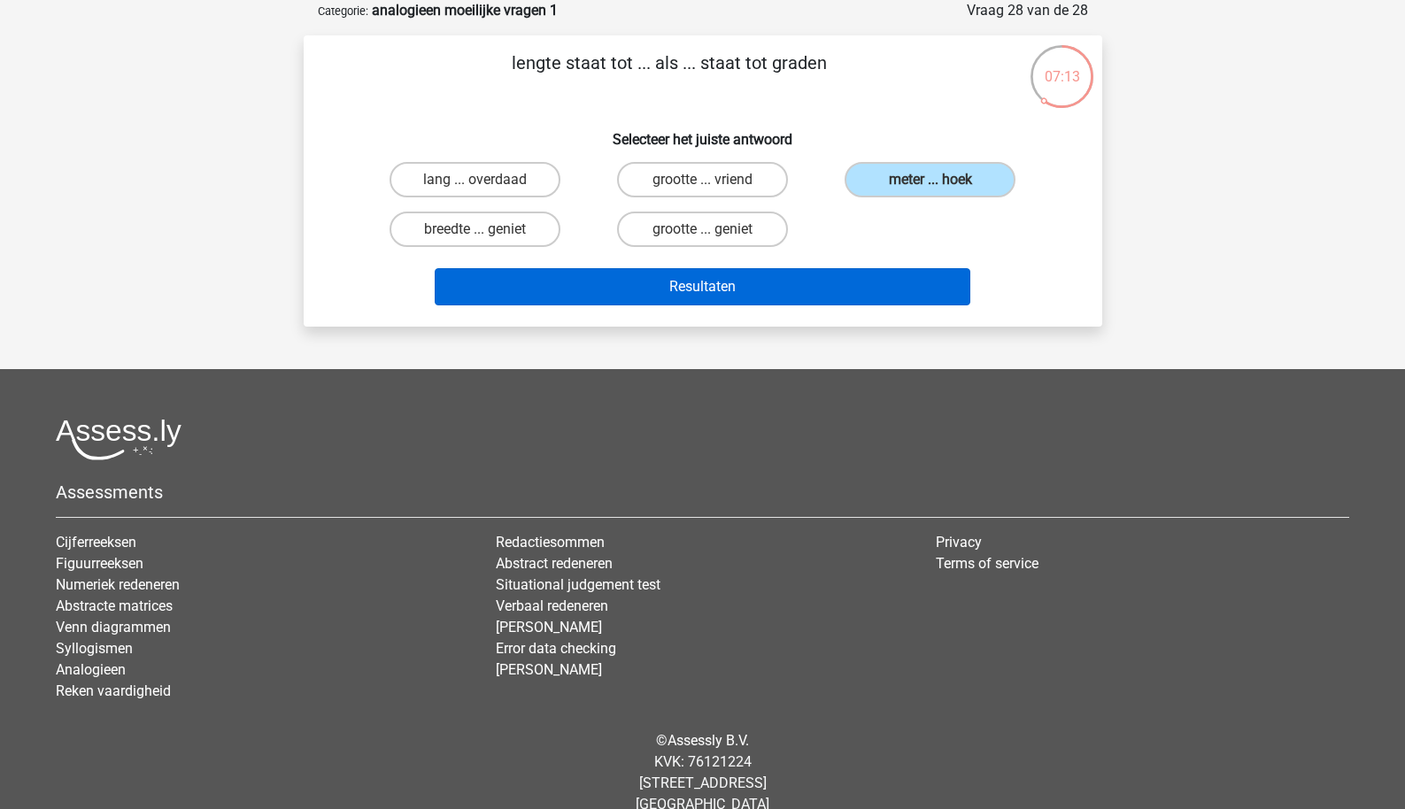
click at [786, 296] on button "Resultaten" at bounding box center [703, 286] width 536 height 37
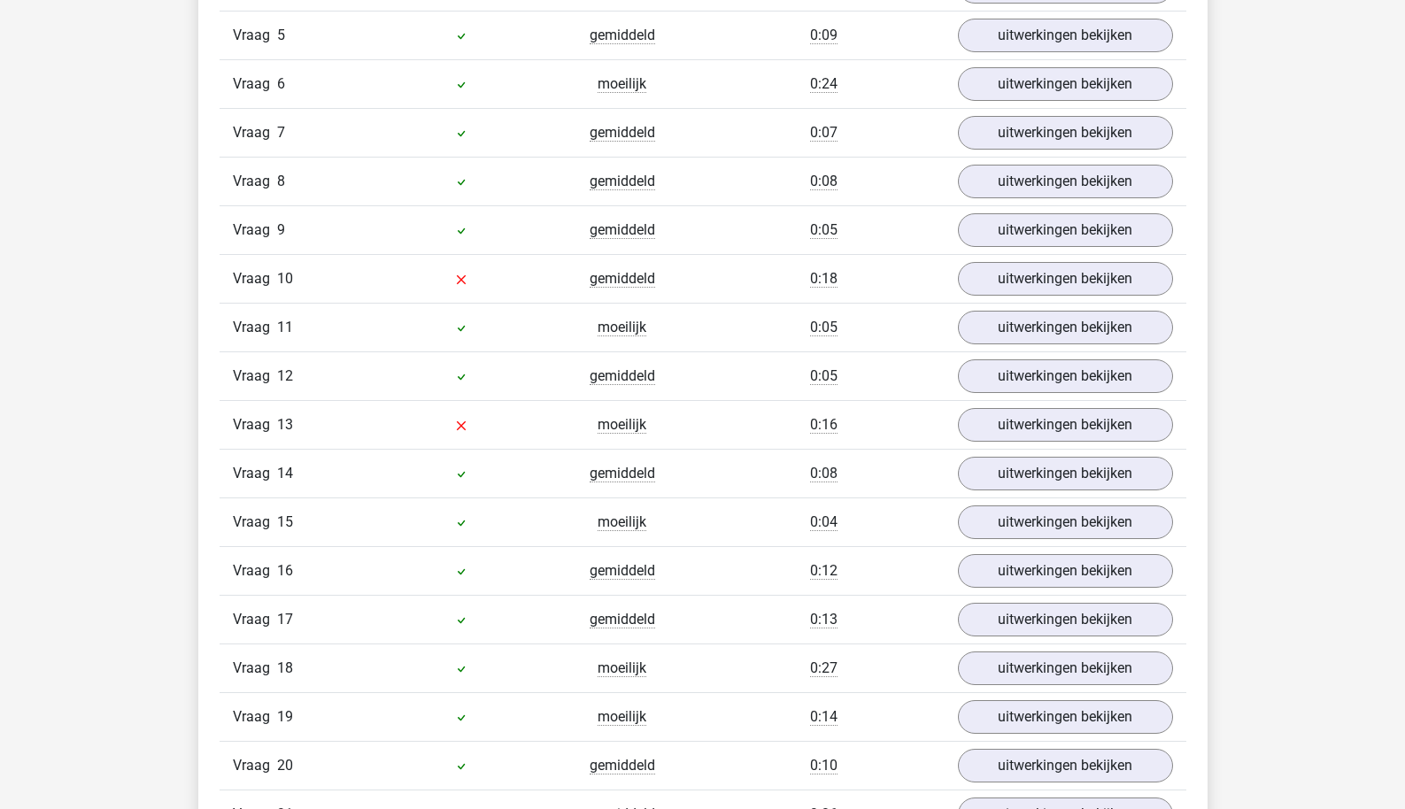
scroll to position [1715, 0]
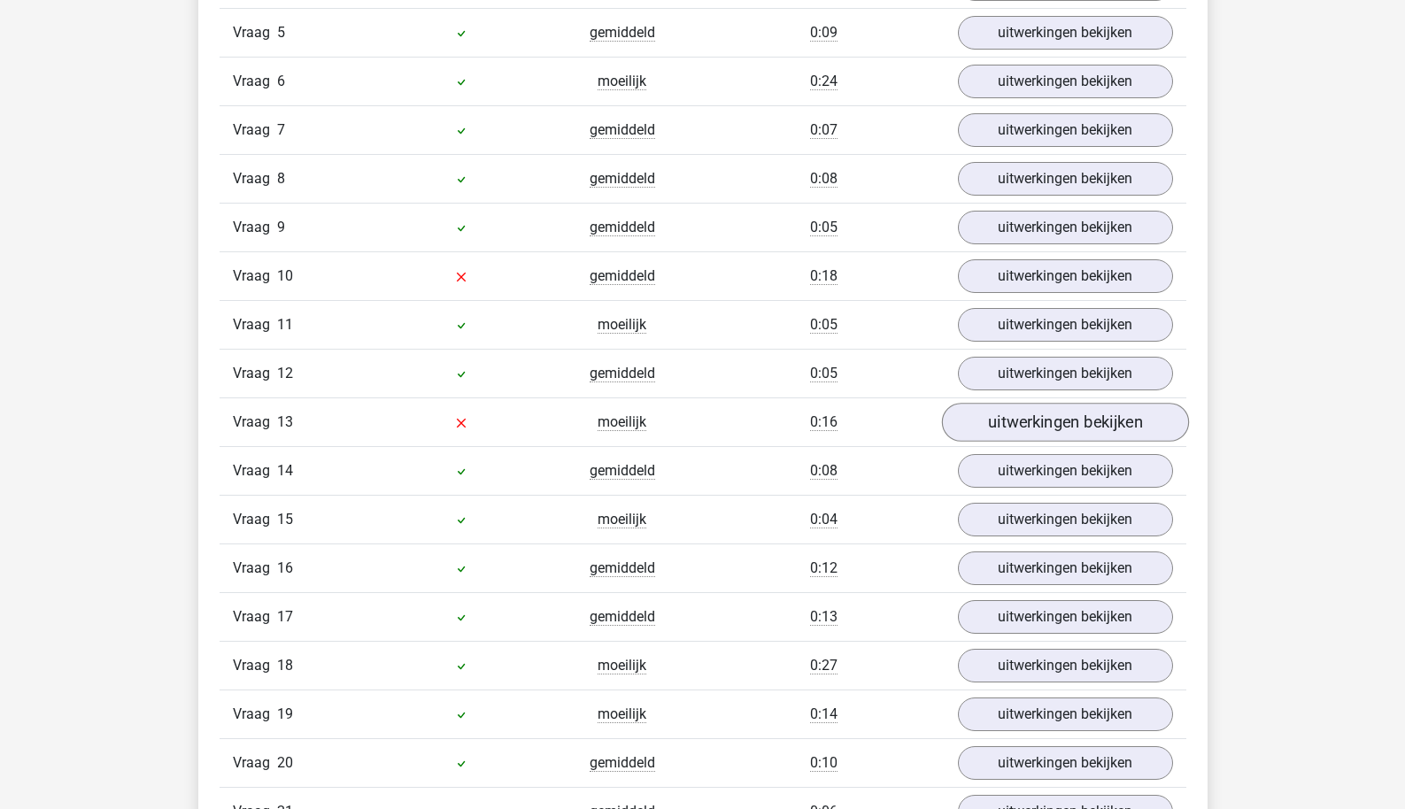
click at [981, 422] on link "uitwerkingen bekijken" at bounding box center [1064, 422] width 247 height 39
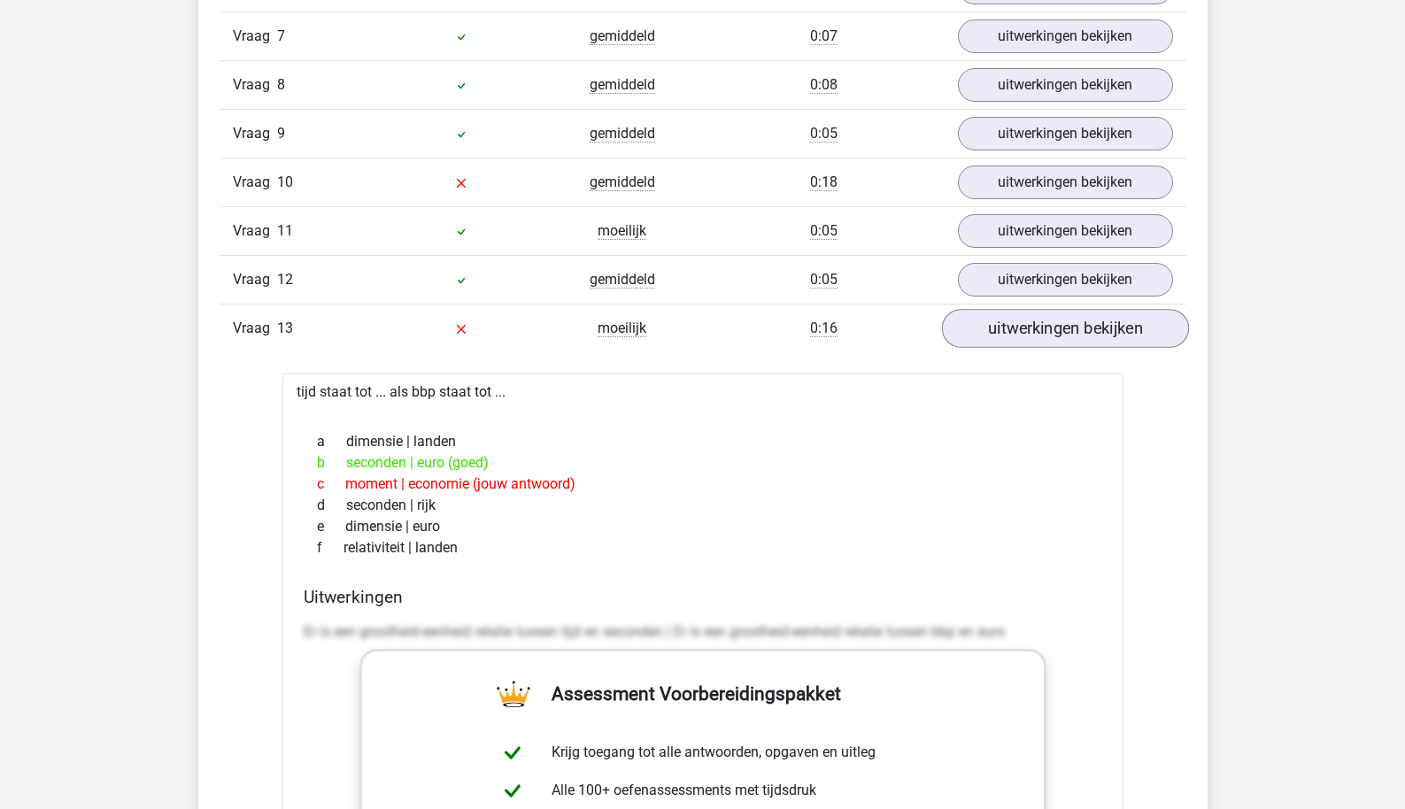
scroll to position [1816, 0]
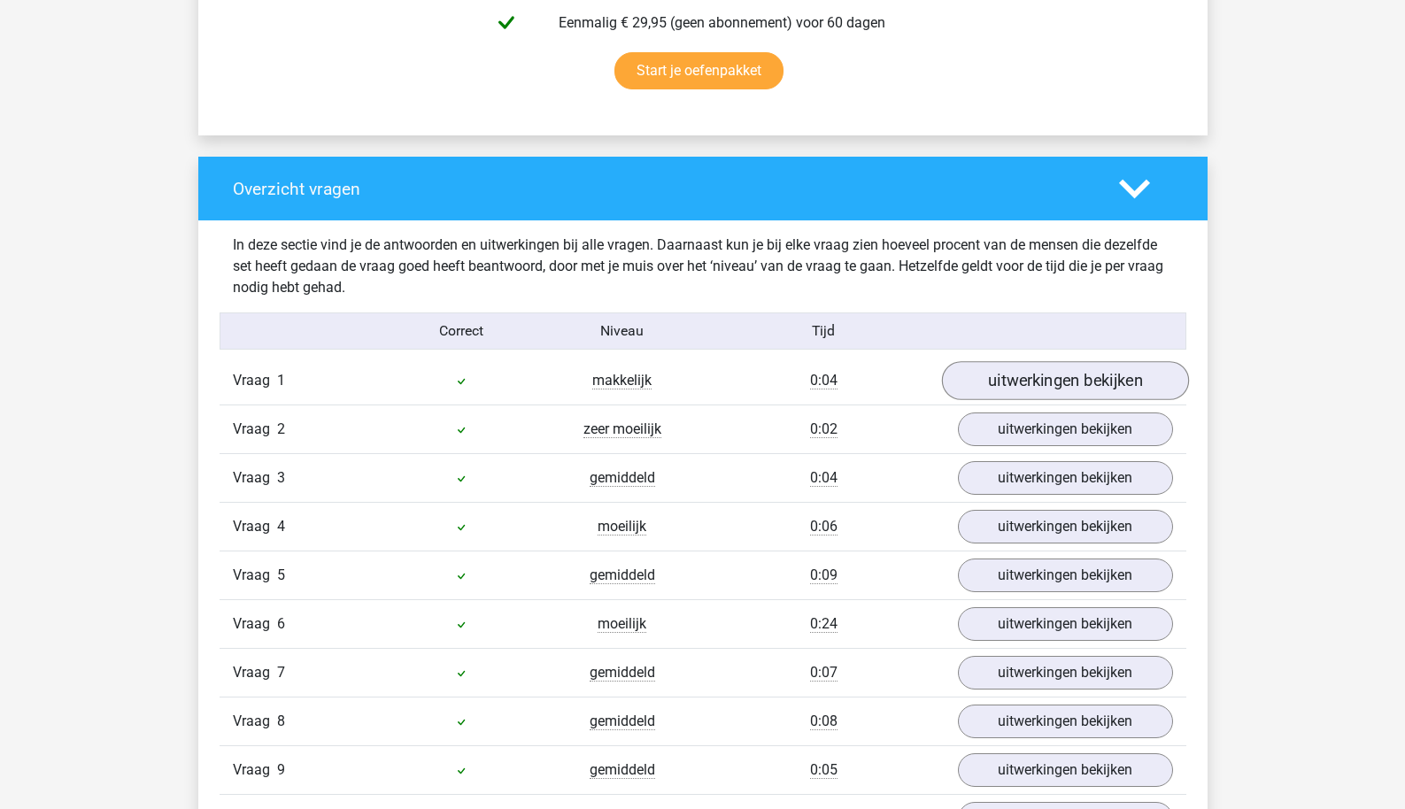
click at [997, 384] on link "uitwerkingen bekijken" at bounding box center [1064, 380] width 247 height 39
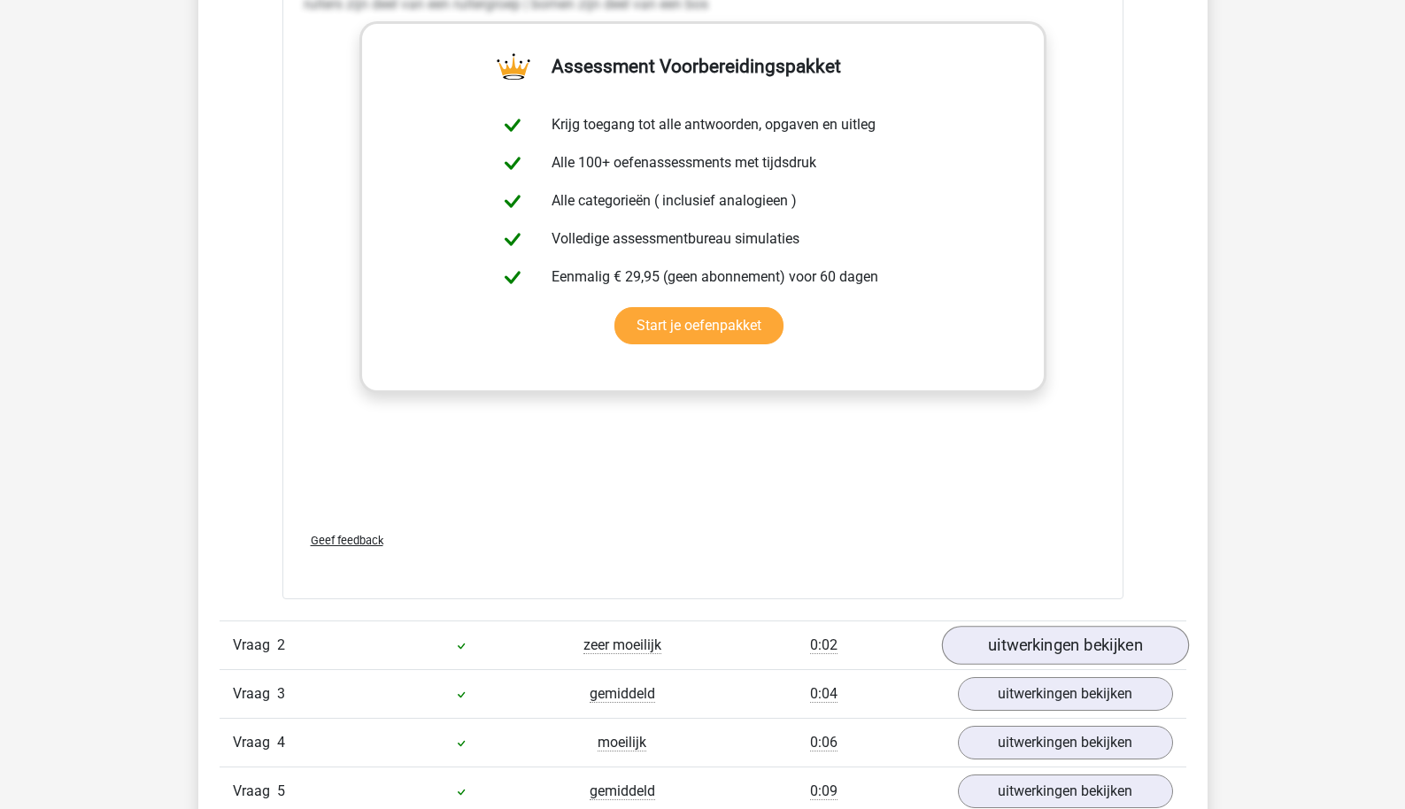
click at [1025, 650] on link "uitwerkingen bekijken" at bounding box center [1064, 645] width 247 height 39
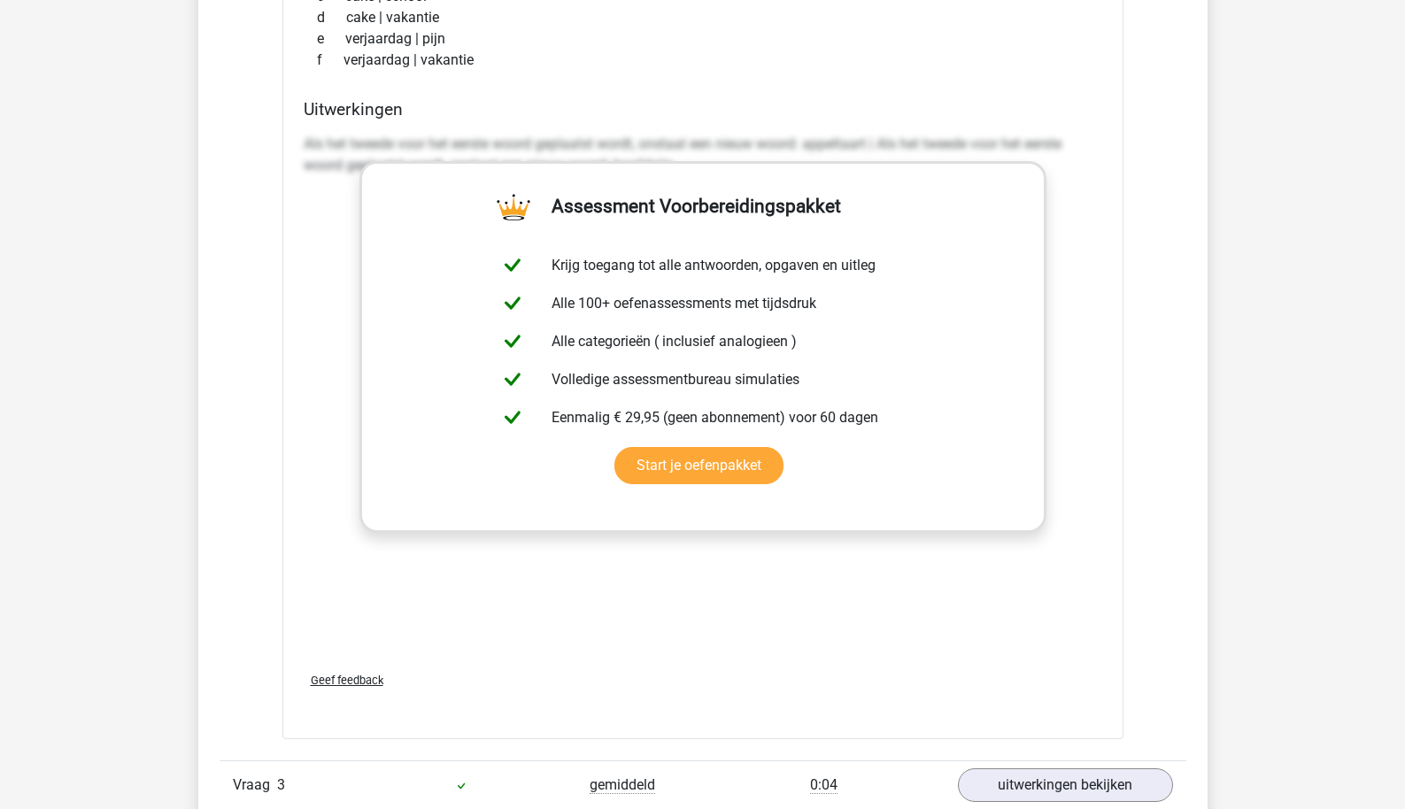
scroll to position [2914, 0]
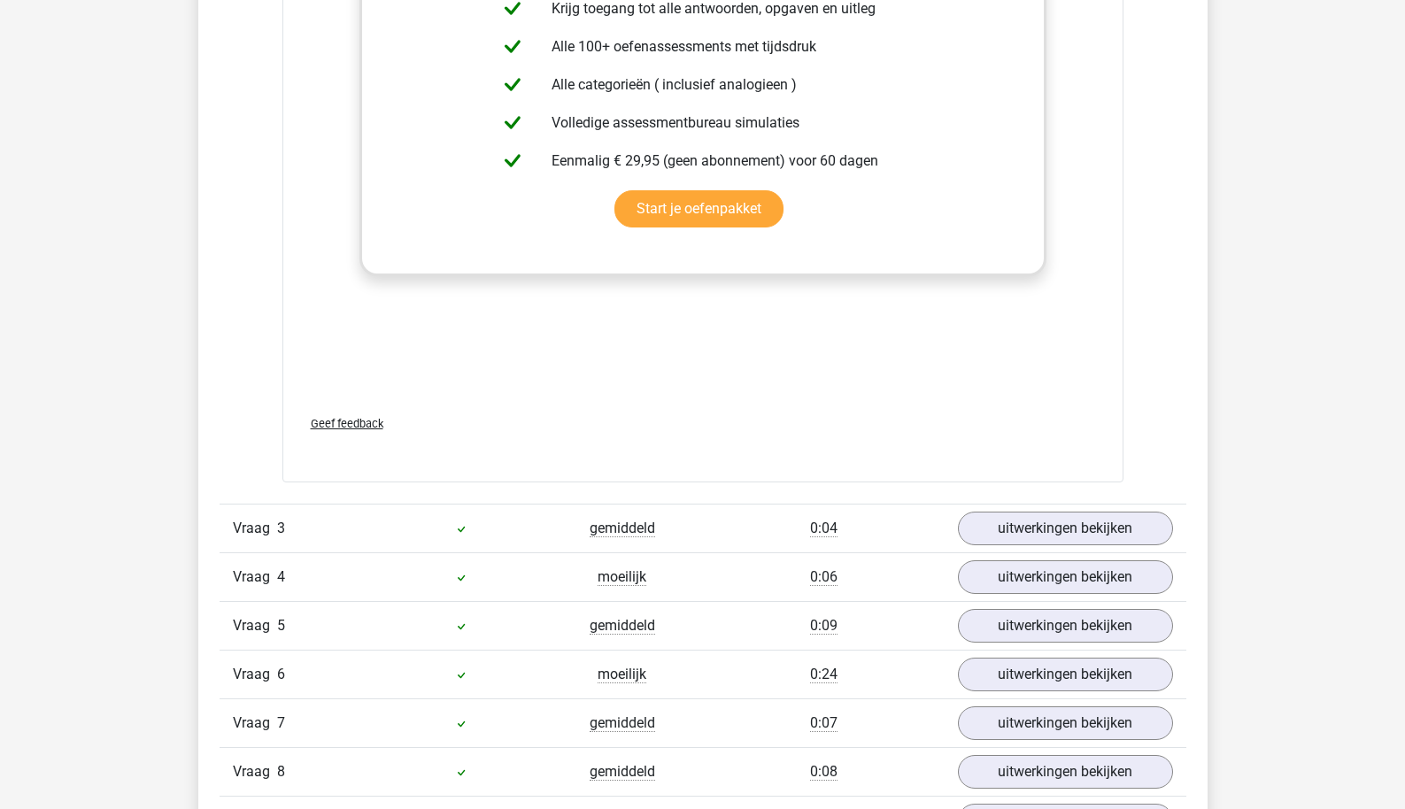
click at [1029, 546] on div "Vraag 3 gemiddeld 0:04 uitwerkingen bekijken" at bounding box center [703, 528] width 967 height 49
click at [1032, 531] on link "uitwerkingen bekijken" at bounding box center [1064, 528] width 247 height 39
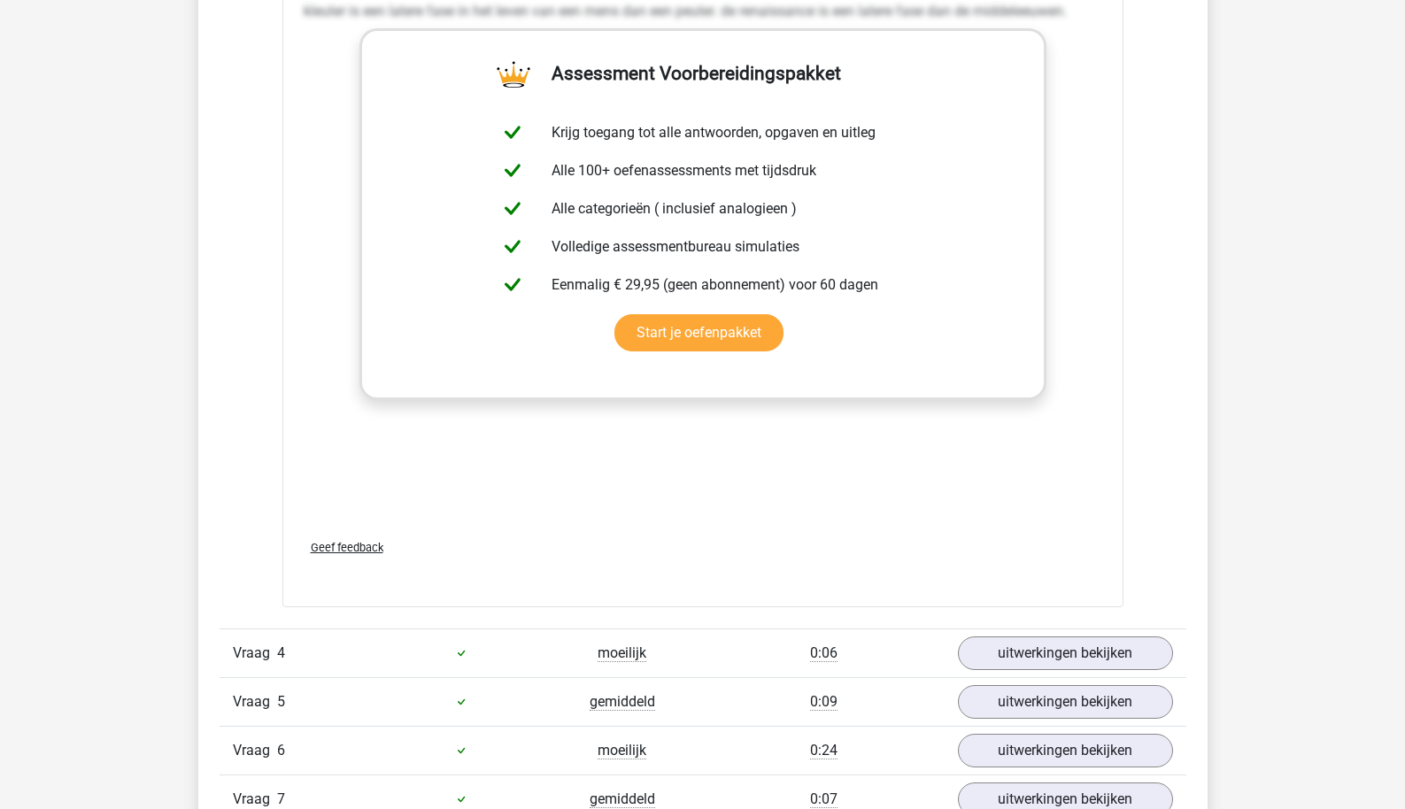
scroll to position [3919, 0]
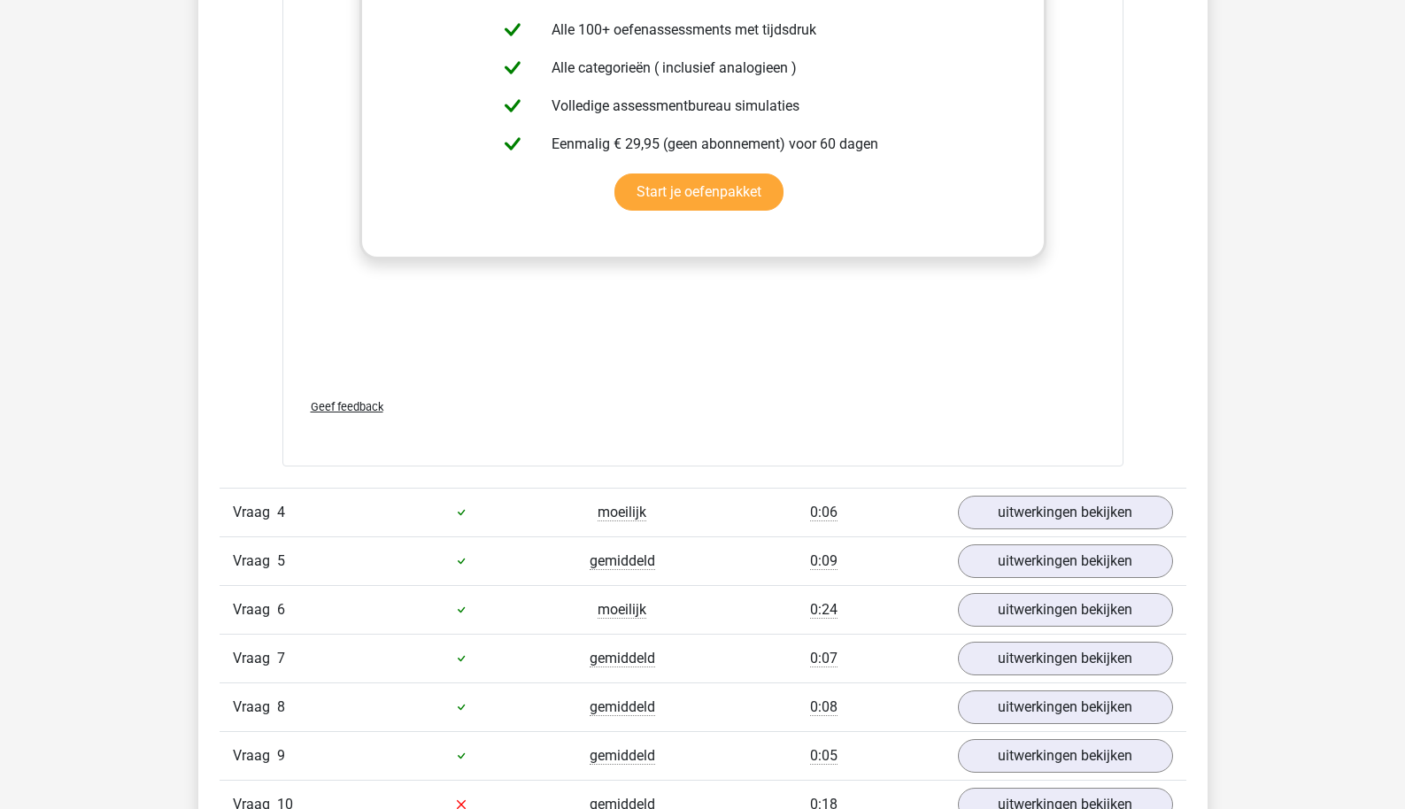
click at [1025, 482] on div "Vraag 1 makkelijk 0:04 uitwerkingen bekijken ruiters staat tot ... als bomen st…" at bounding box center [703, 106] width 940 height 4991
click at [1025, 488] on div "Vraag 4 moeilijk 0:06 uitwerkingen bekijken" at bounding box center [703, 512] width 967 height 49
click at [1025, 503] on link "uitwerkingen bekijken" at bounding box center [1064, 512] width 247 height 39
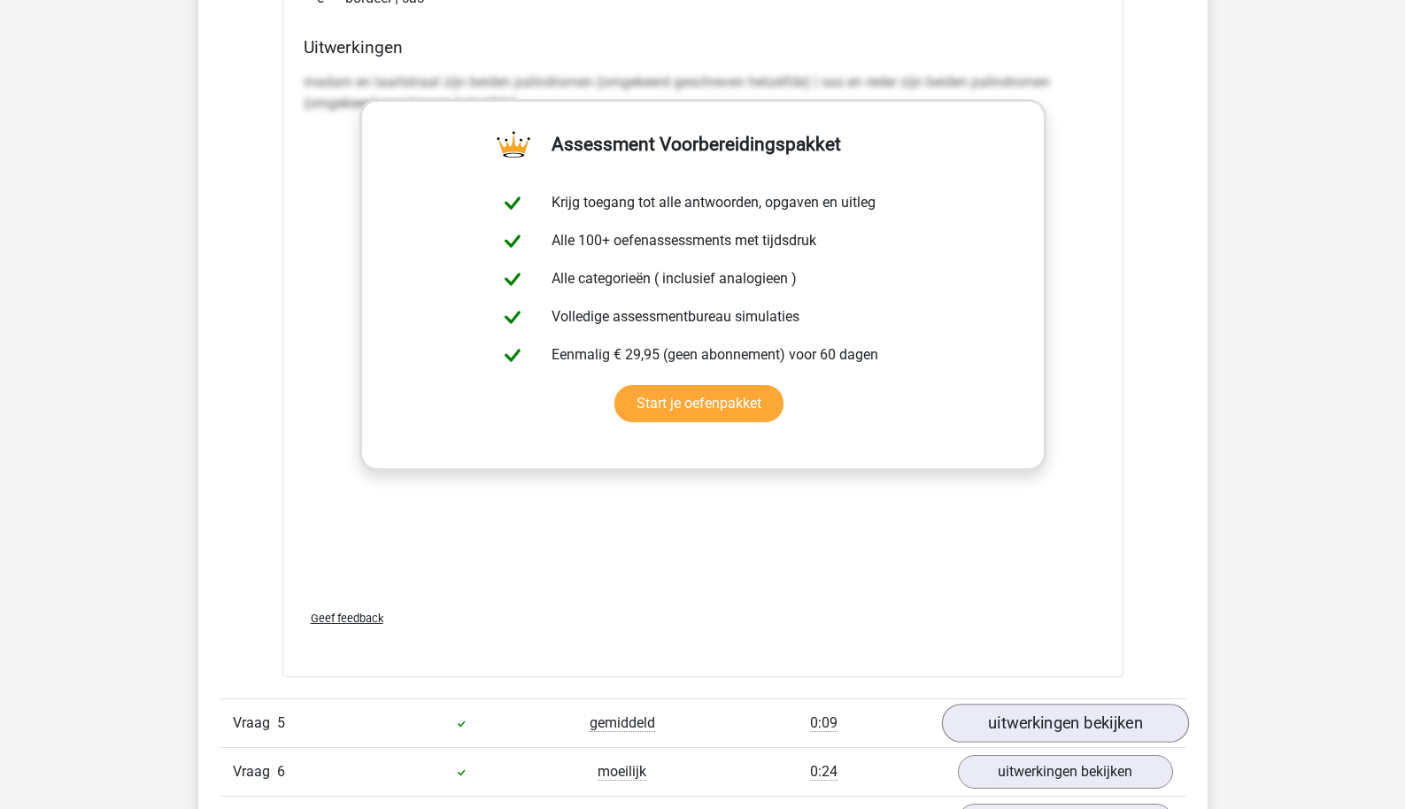
click at [998, 705] on link "uitwerkingen bekijken" at bounding box center [1064, 723] width 247 height 39
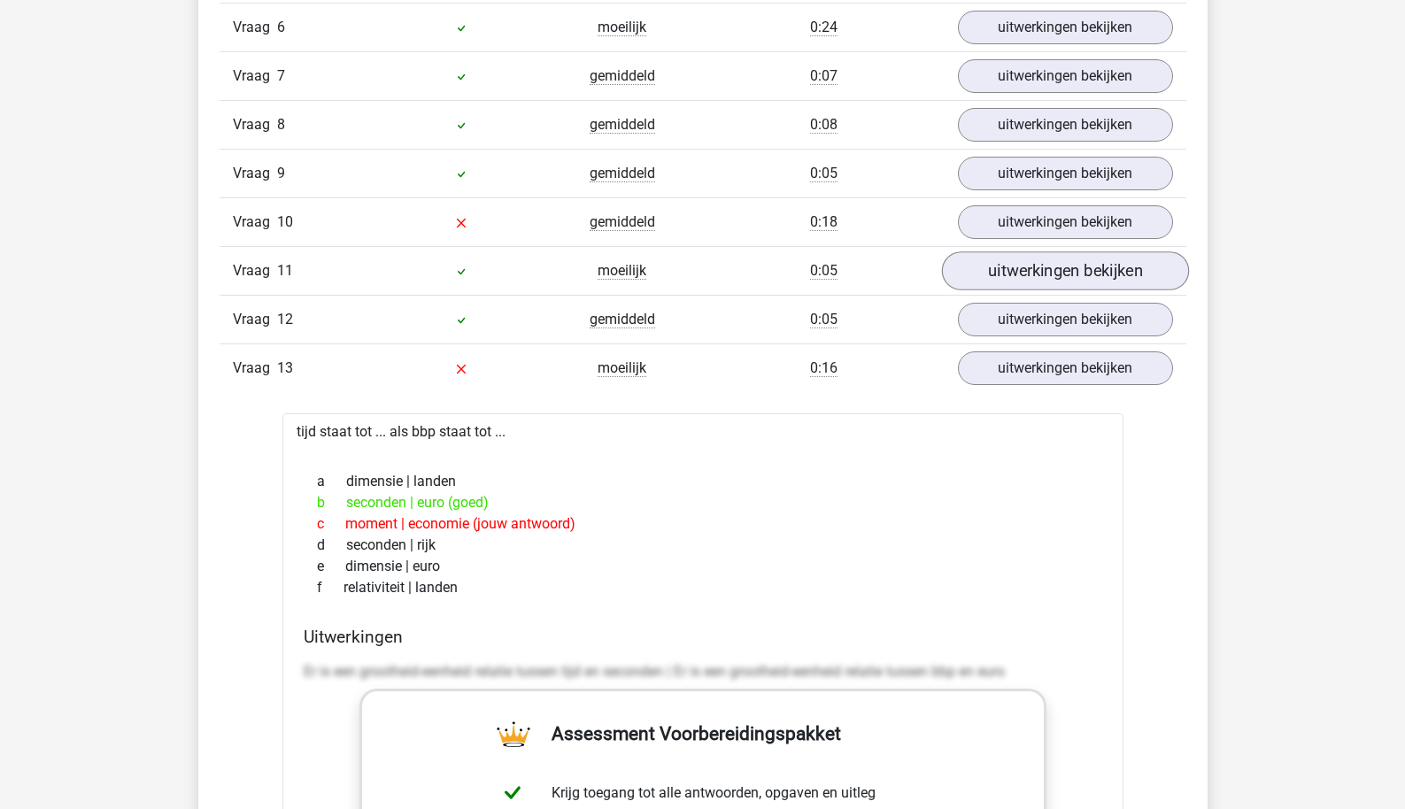
scroll to position [6087, 0]
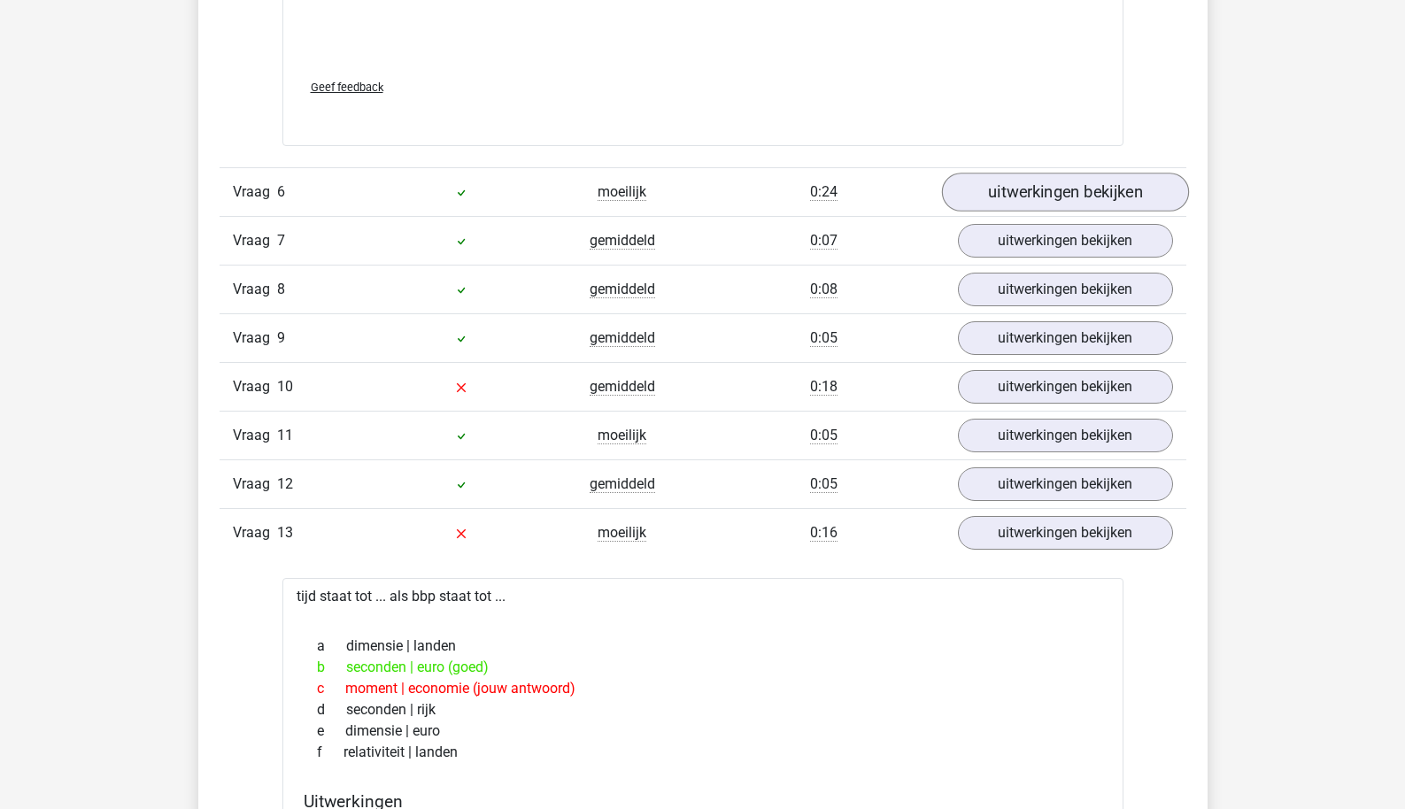
click at [1013, 203] on link "uitwerkingen bekijken" at bounding box center [1064, 192] width 247 height 39
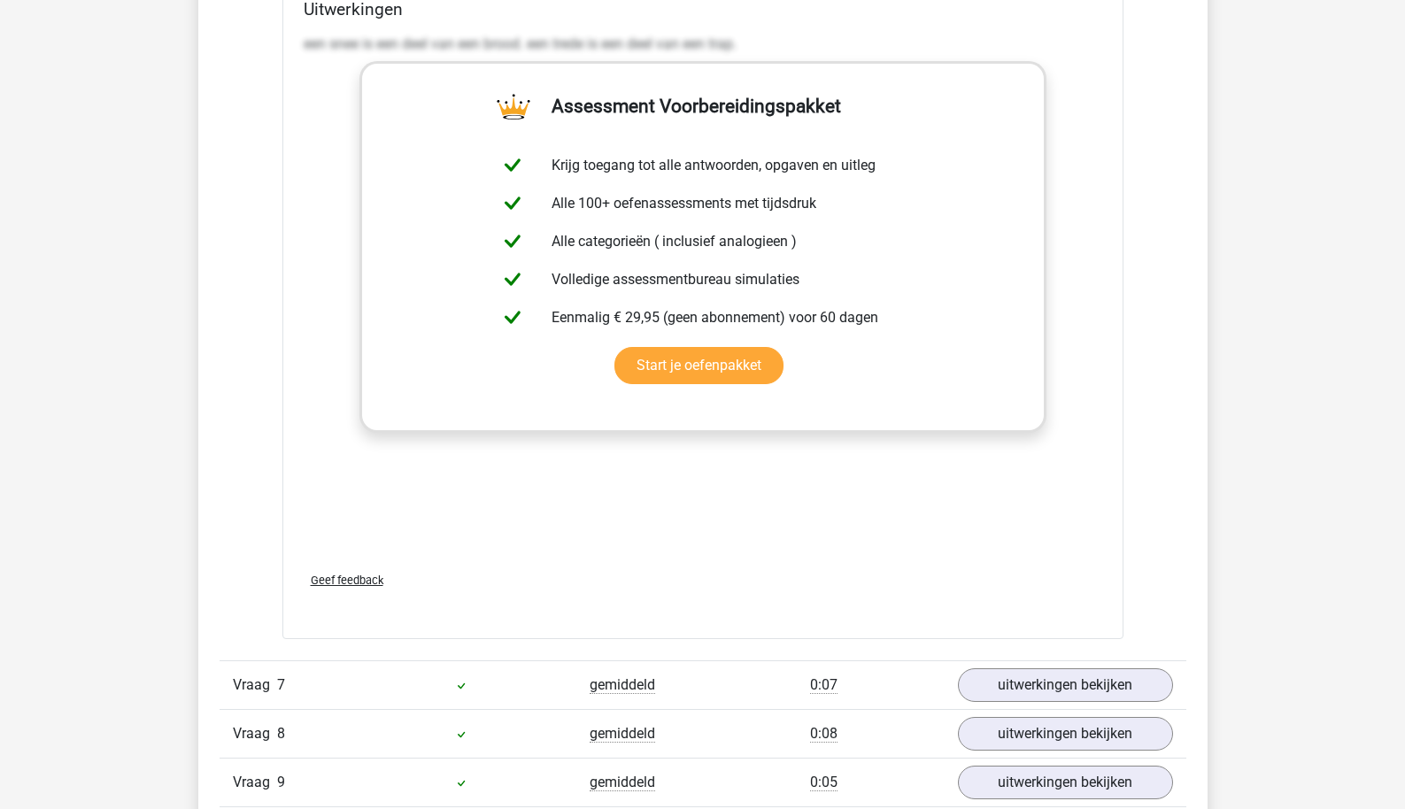
scroll to position [6829, 0]
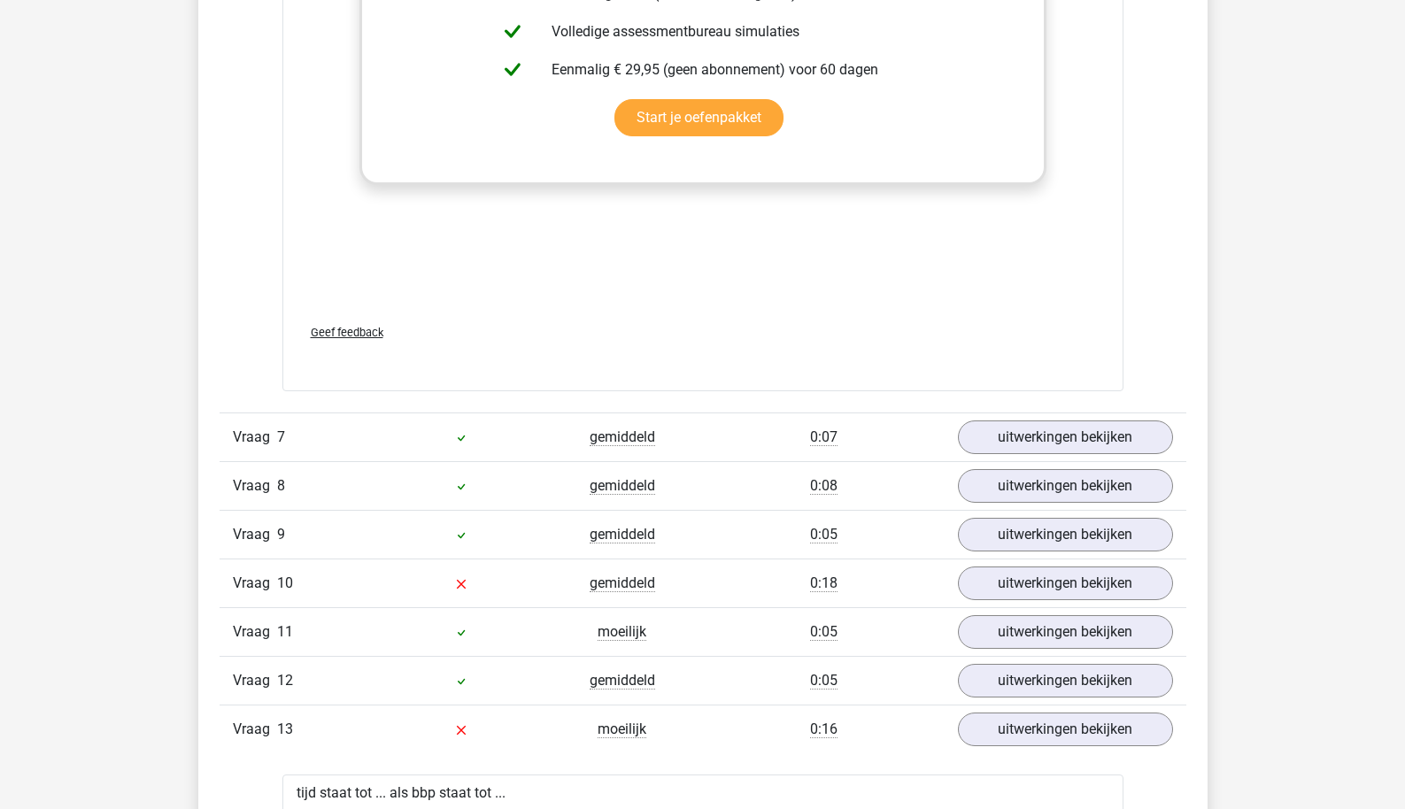
click at [1032, 413] on div "Vraag 7 gemiddeld 0:07 uitwerkingen bekijken" at bounding box center [703, 437] width 967 height 49
click at [1024, 430] on link "uitwerkingen bekijken" at bounding box center [1064, 437] width 247 height 39
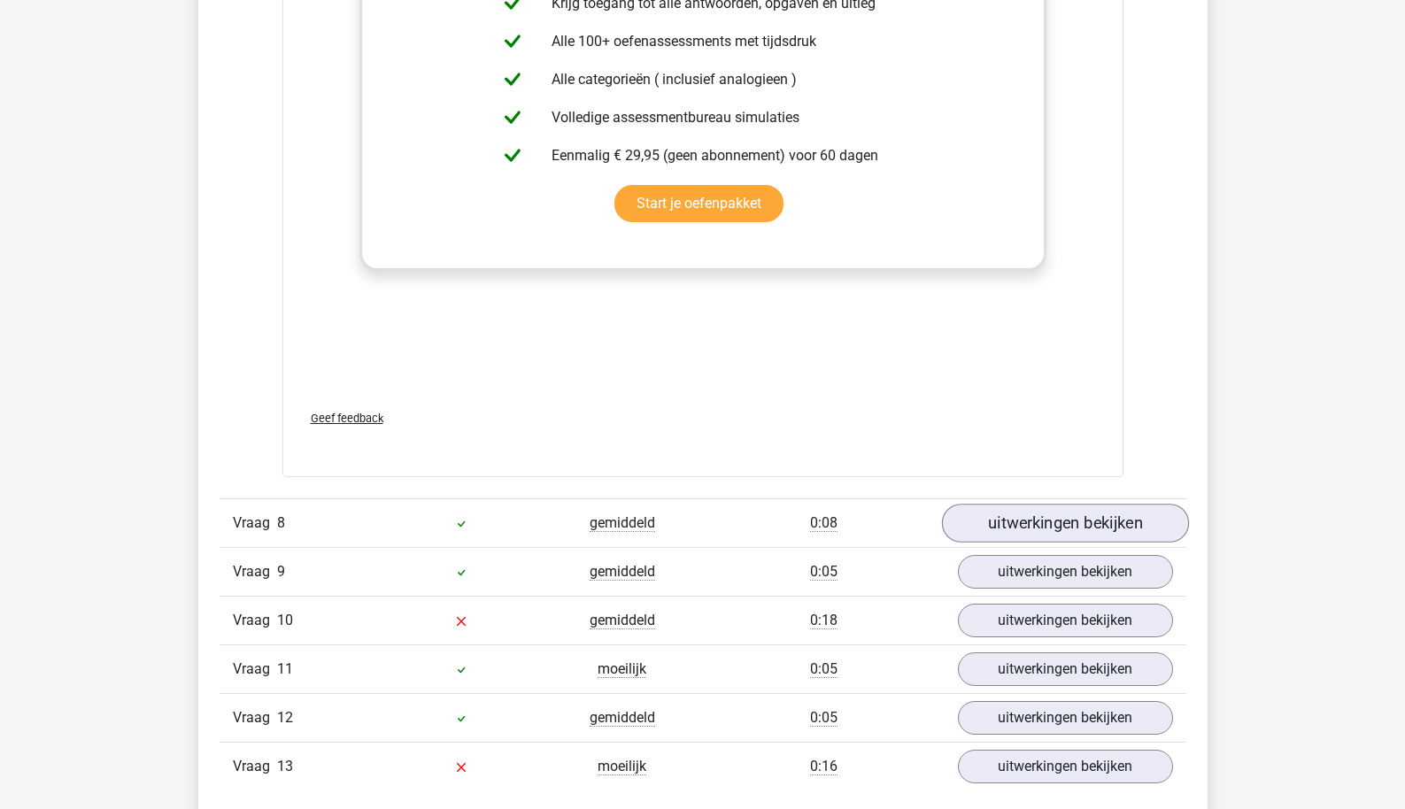
click at [1007, 519] on link "uitwerkingen bekijken" at bounding box center [1064, 524] width 247 height 39
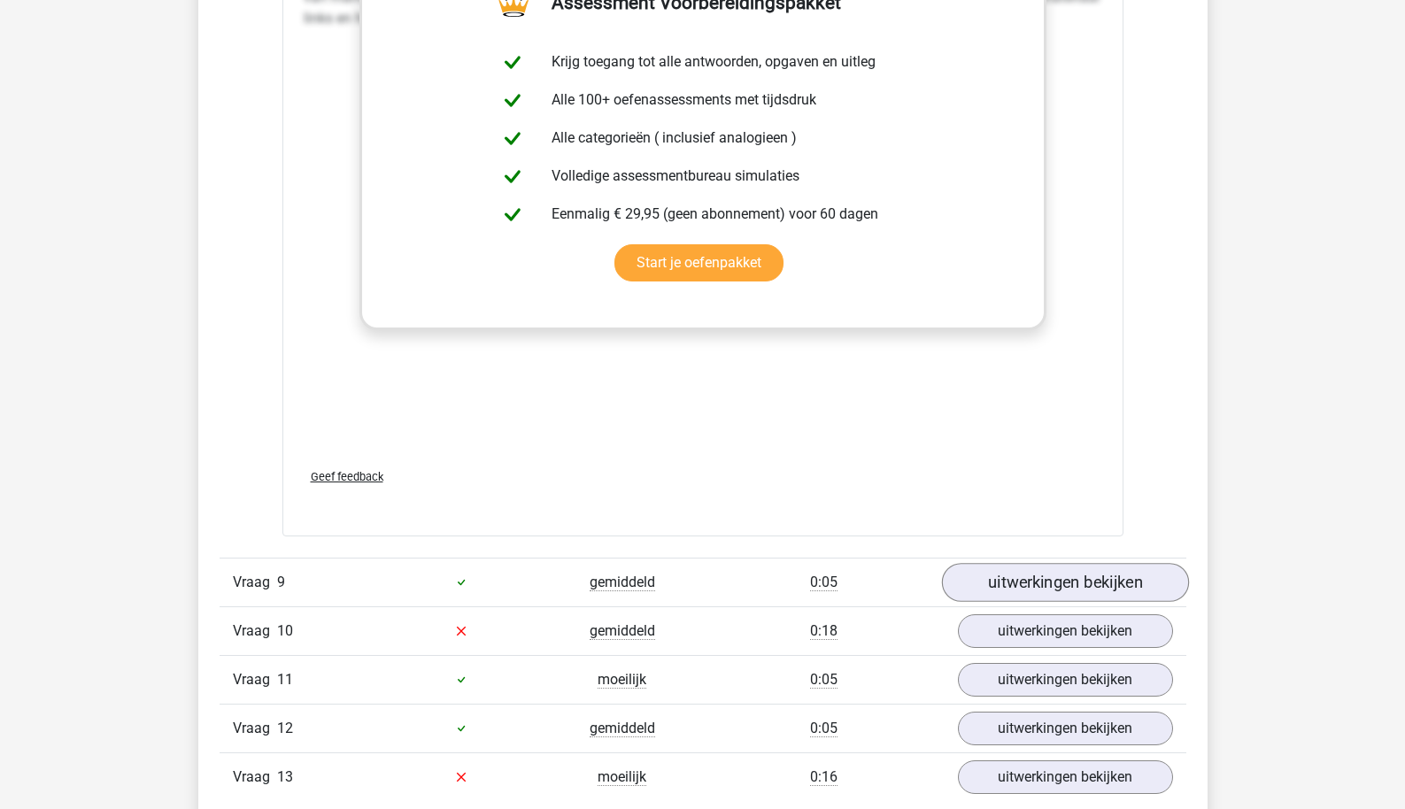
click at [1017, 570] on link "uitwerkingen bekijken" at bounding box center [1064, 582] width 247 height 39
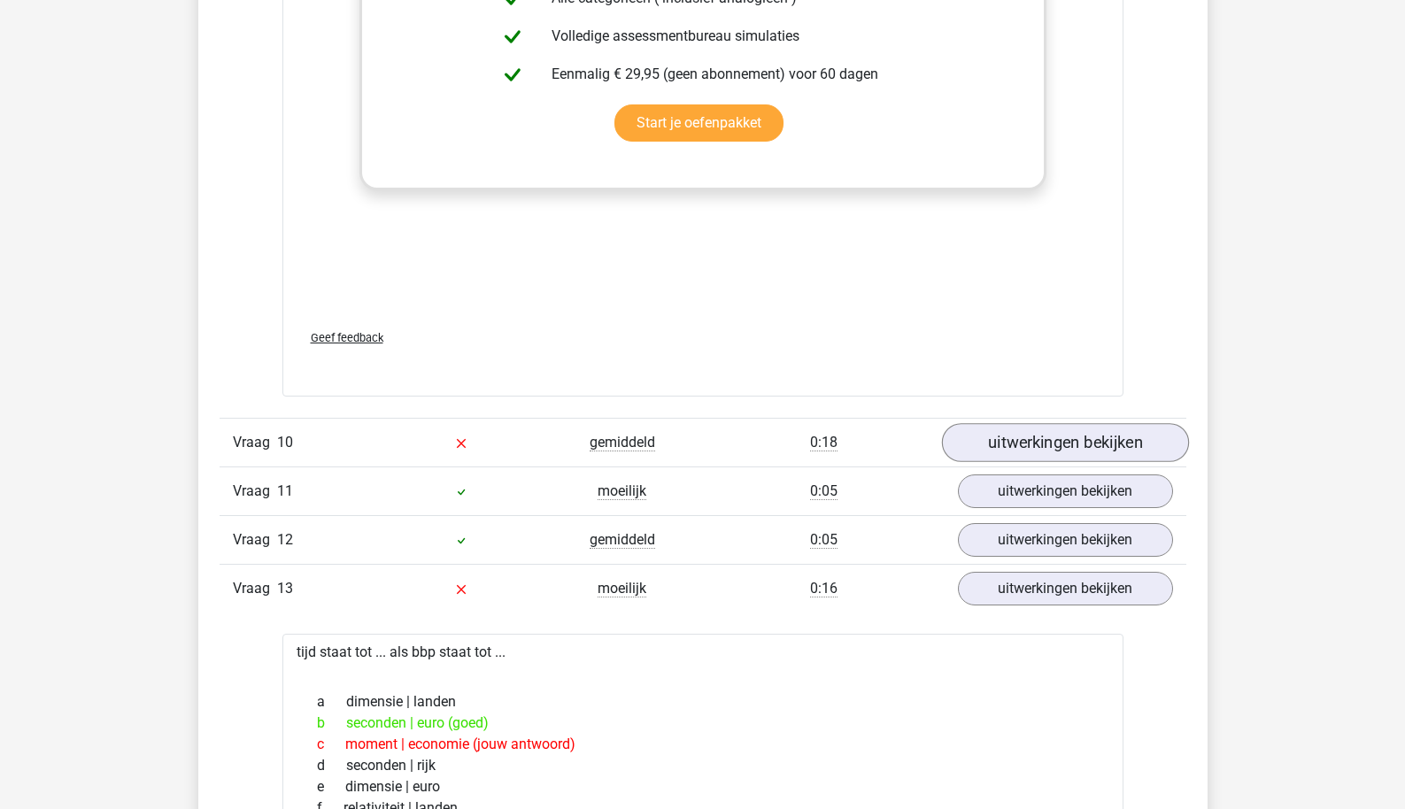
click at [1002, 439] on link "uitwerkingen bekijken" at bounding box center [1064, 442] width 247 height 39
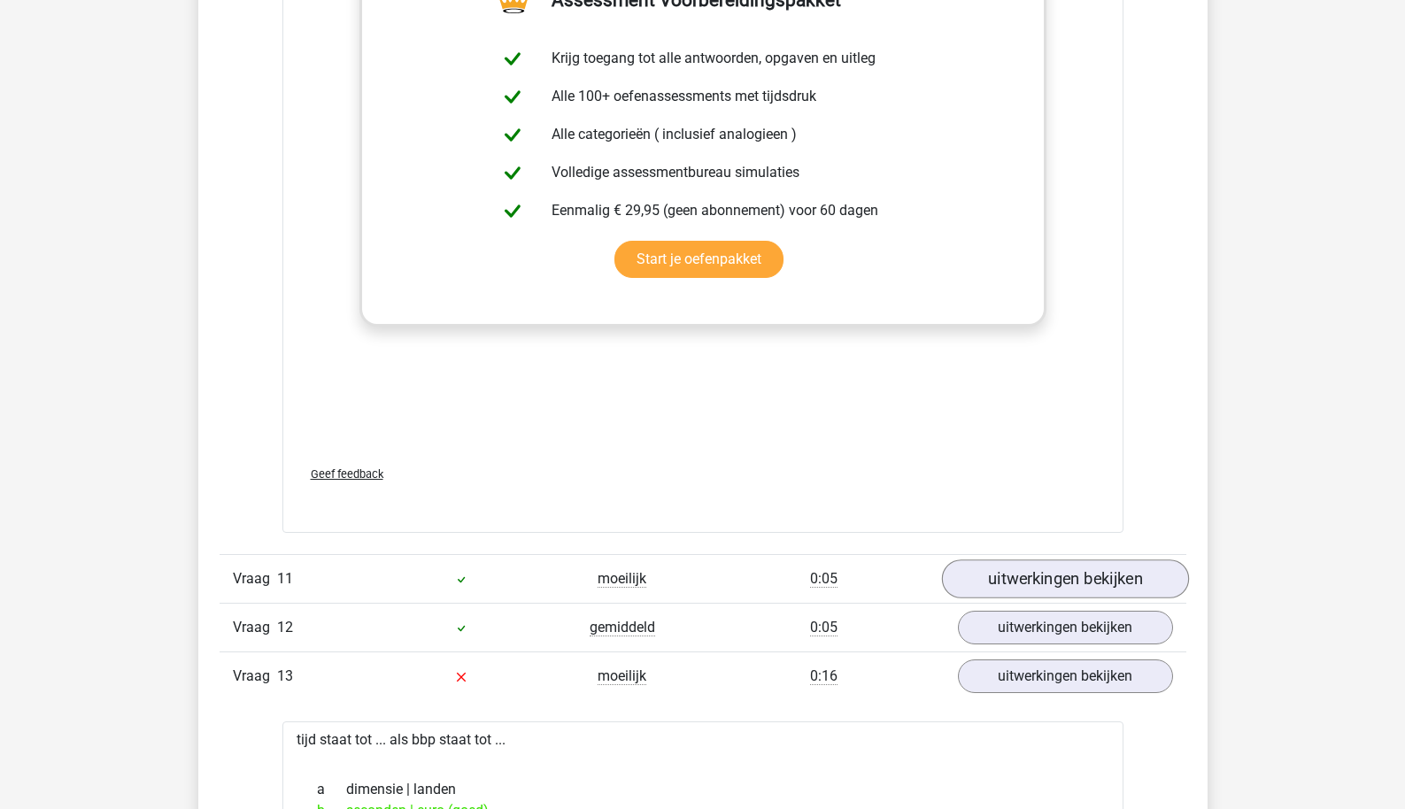
click at [984, 569] on link "uitwerkingen bekijken" at bounding box center [1064, 579] width 247 height 39
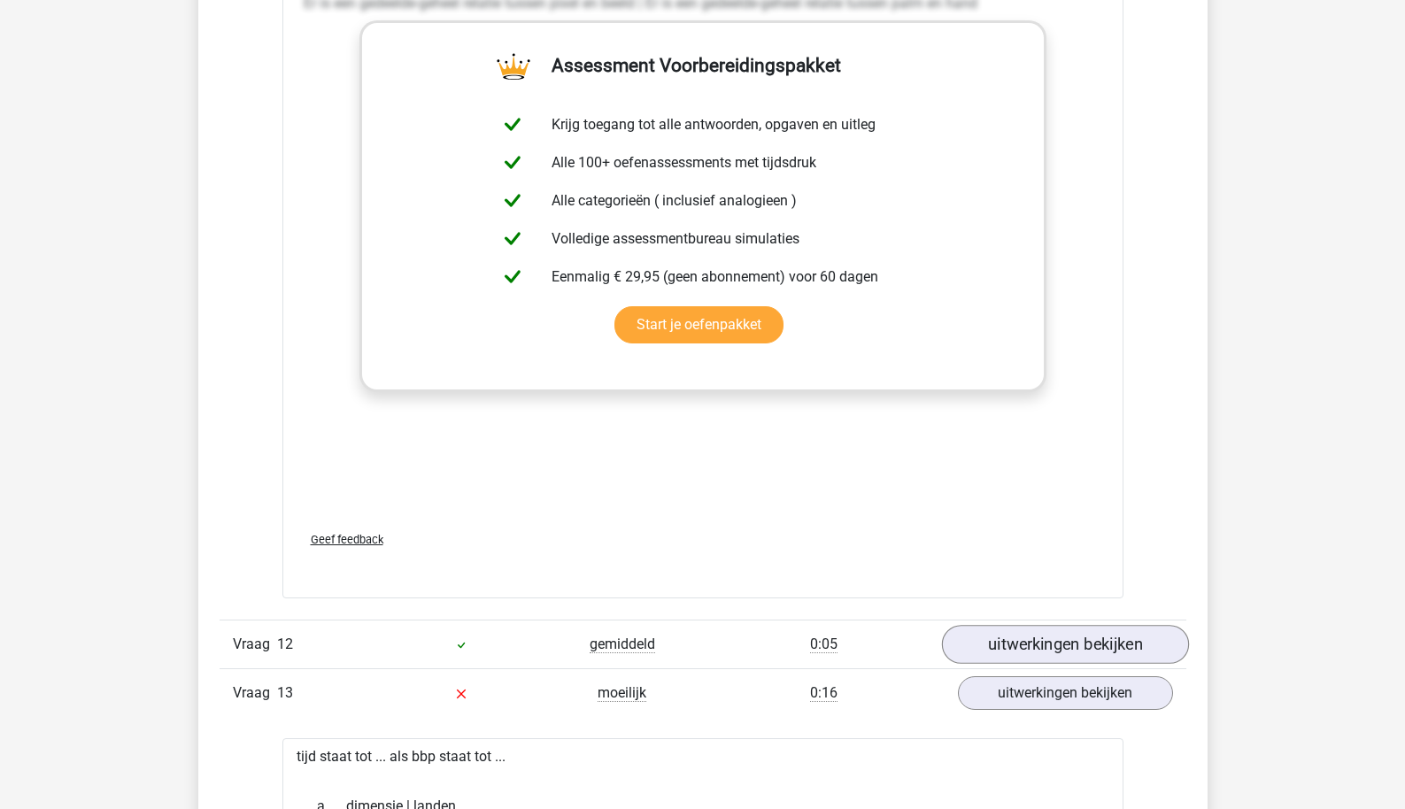
click at [1003, 625] on link "uitwerkingen bekijken" at bounding box center [1064, 644] width 247 height 39
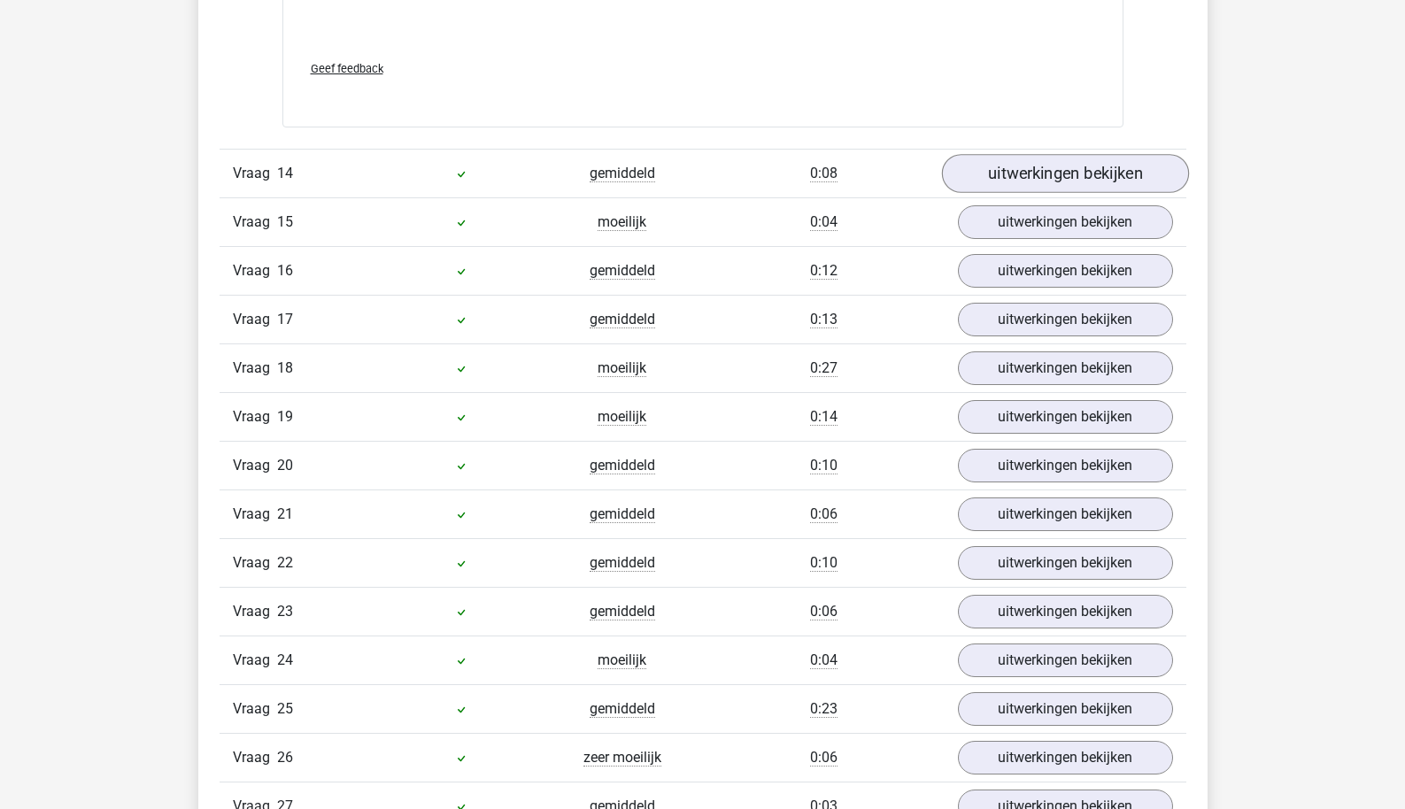
click at [977, 159] on link "uitwerkingen bekijken" at bounding box center [1064, 173] width 247 height 39
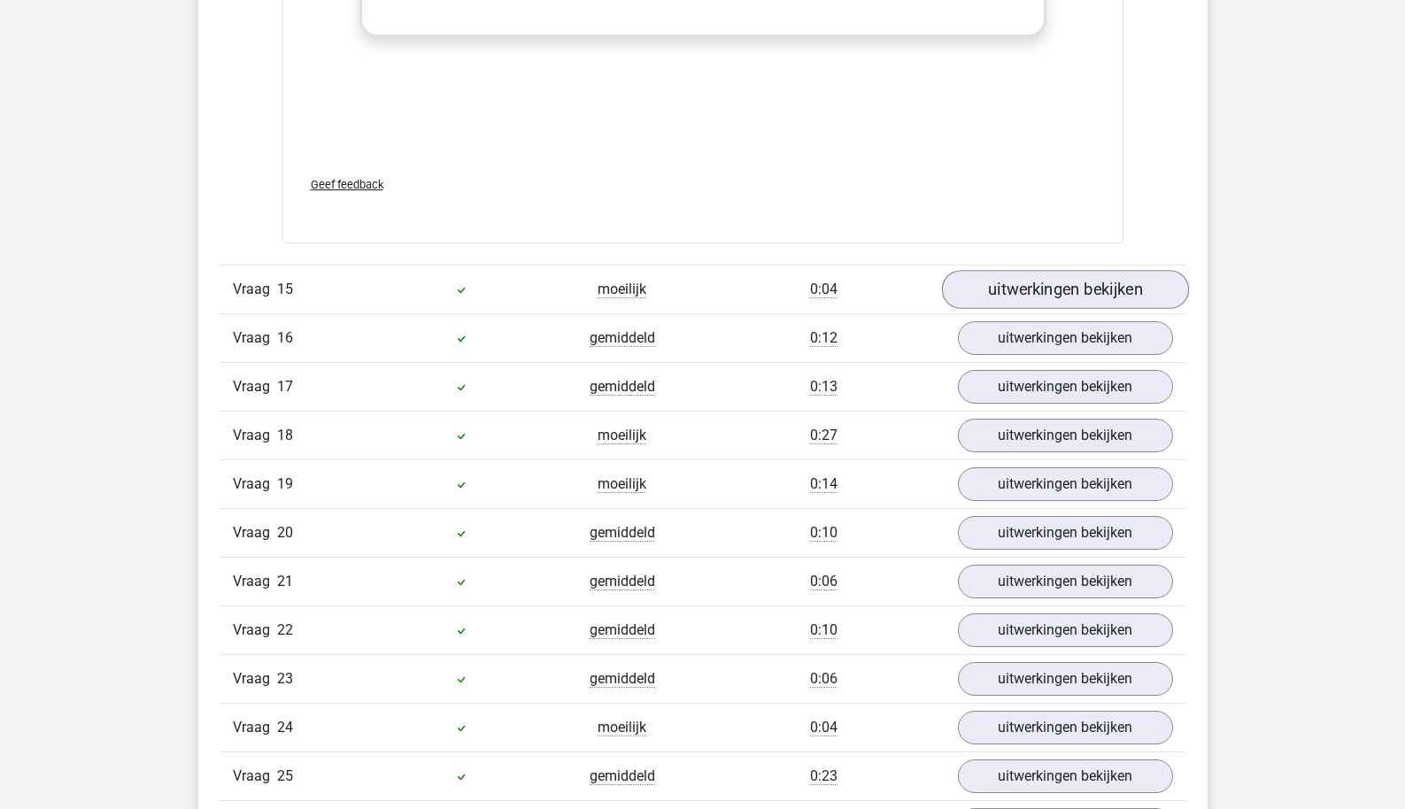
click at [985, 276] on link "uitwerkingen bekijken" at bounding box center [1064, 289] width 247 height 39
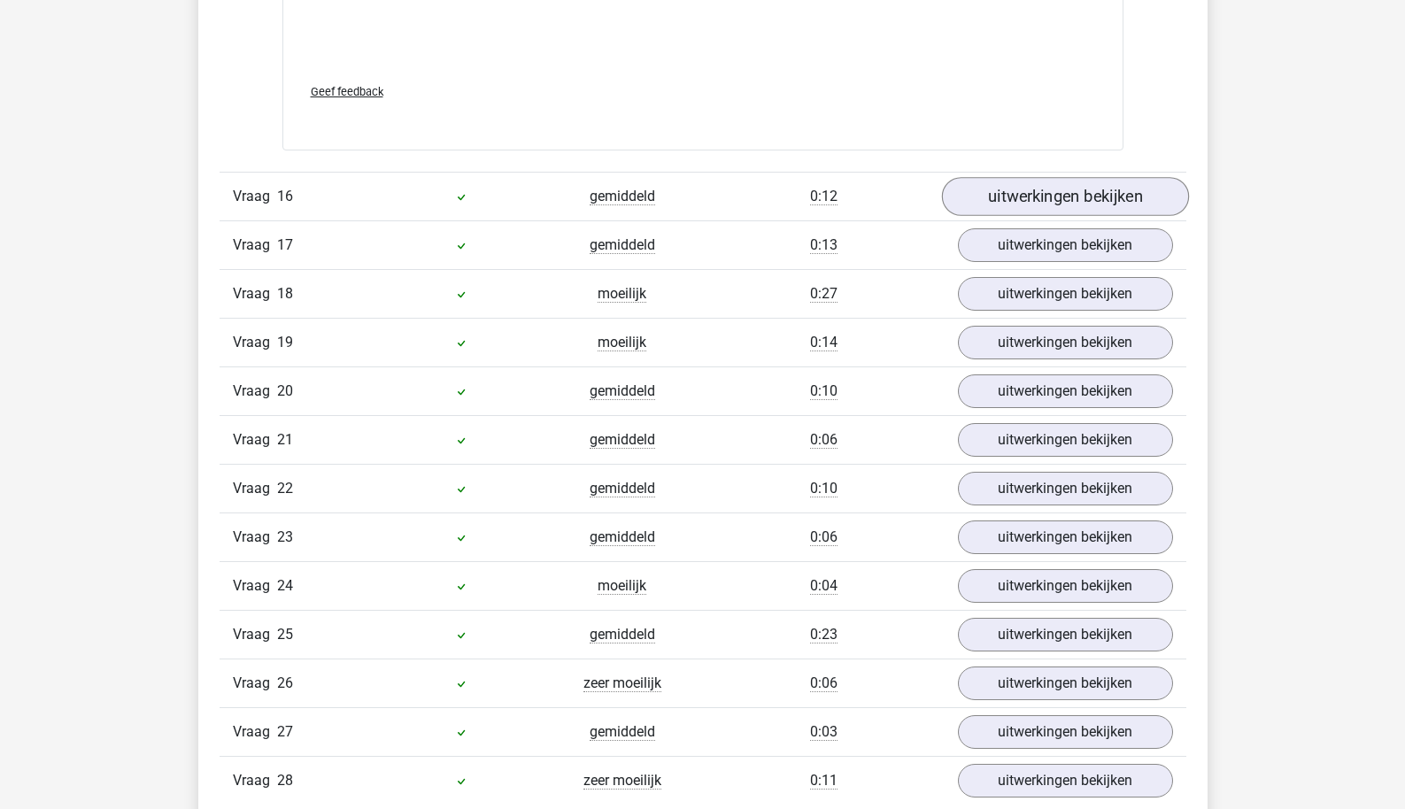
click at [1018, 188] on link "uitwerkingen bekijken" at bounding box center [1064, 196] width 247 height 39
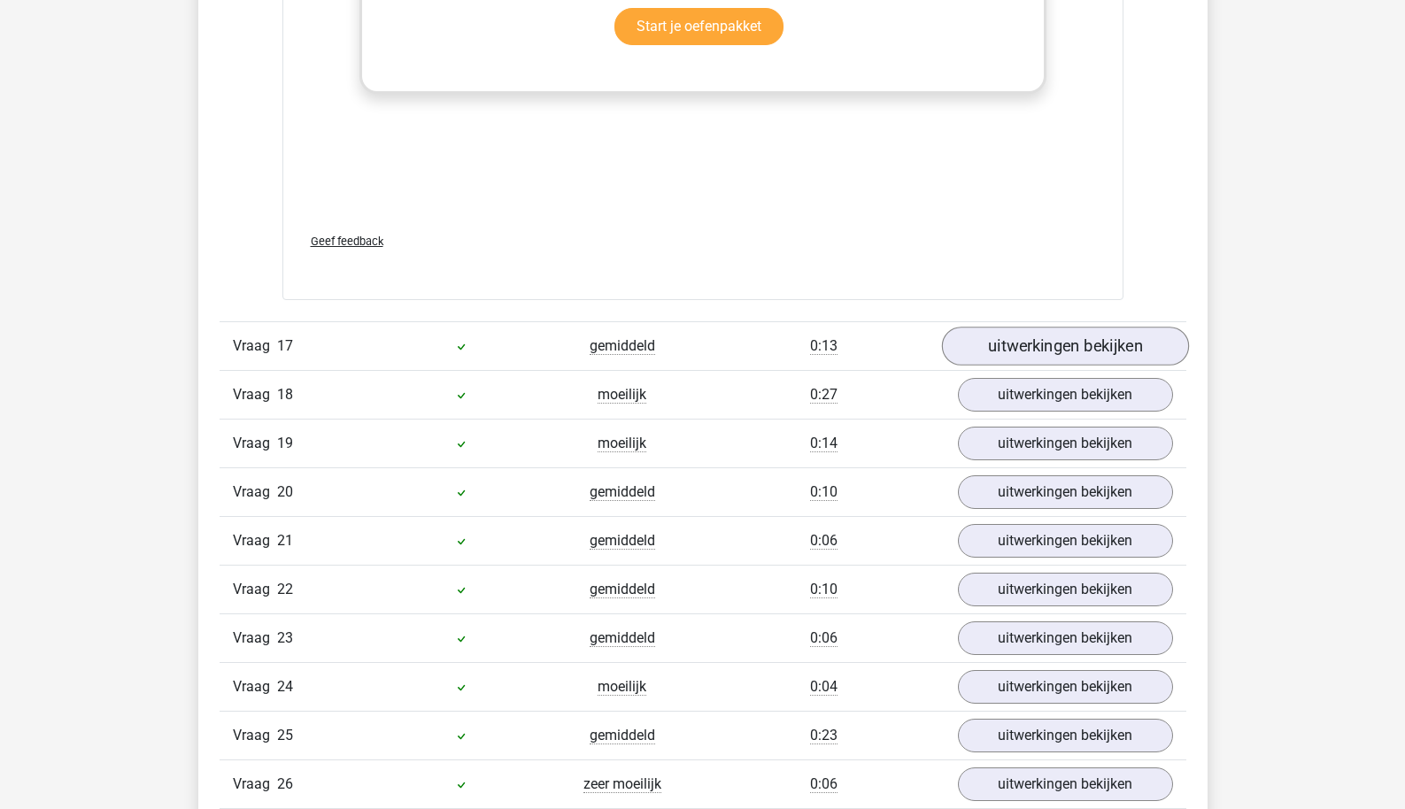
click at [1015, 328] on link "uitwerkingen bekijken" at bounding box center [1064, 347] width 247 height 39
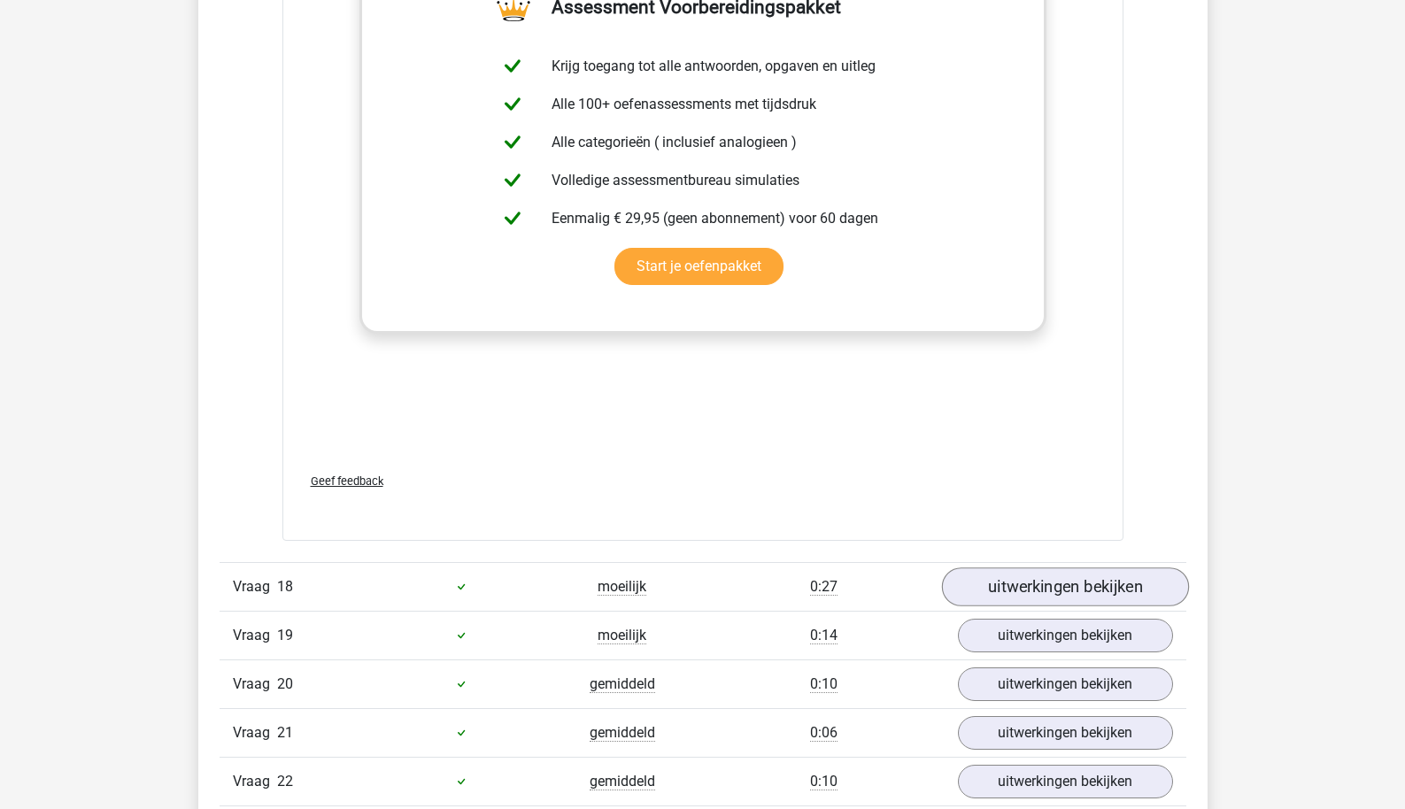
click at [1010, 581] on link "uitwerkingen bekijken" at bounding box center [1064, 587] width 247 height 39
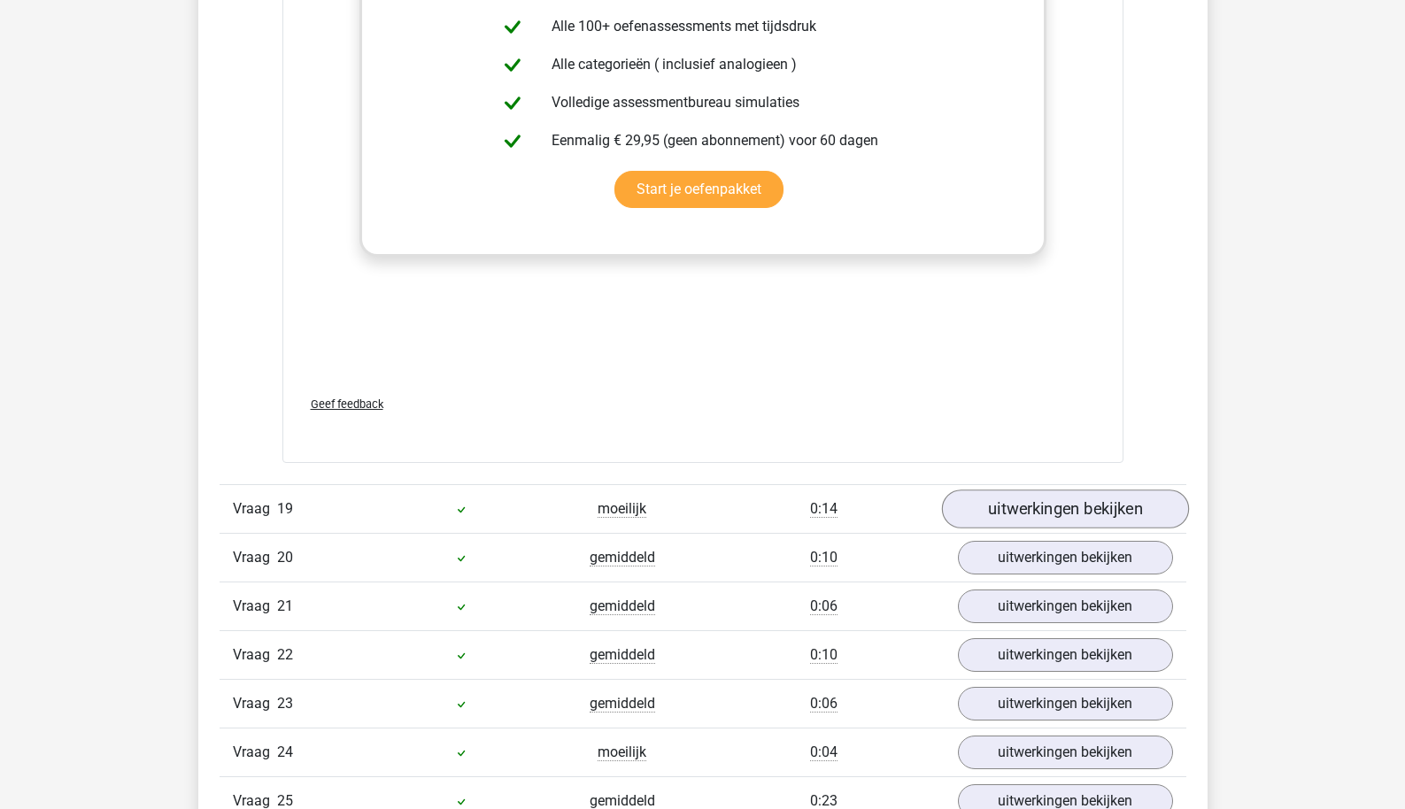
click at [1016, 504] on link "uitwerkingen bekijken" at bounding box center [1064, 509] width 247 height 39
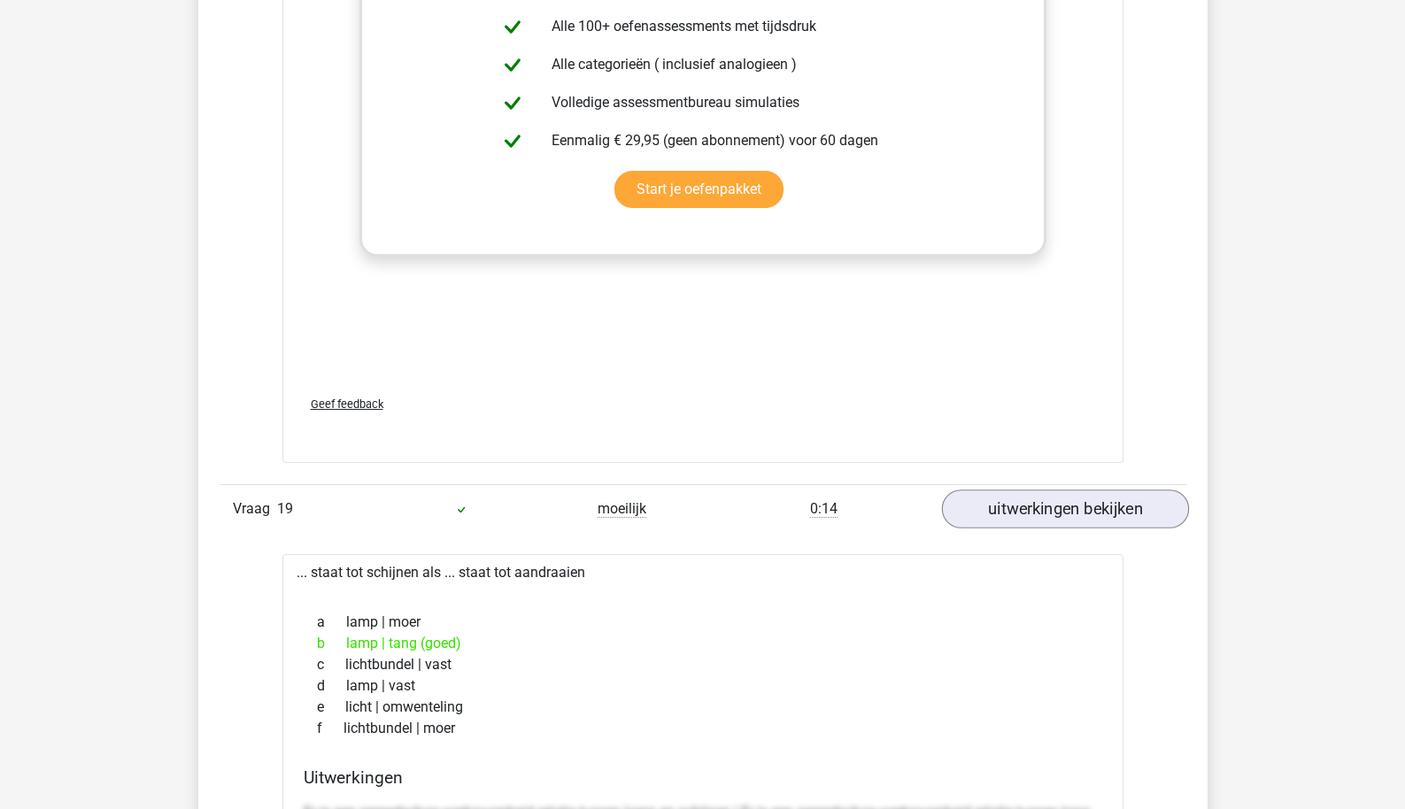
scroll to position [18927, 0]
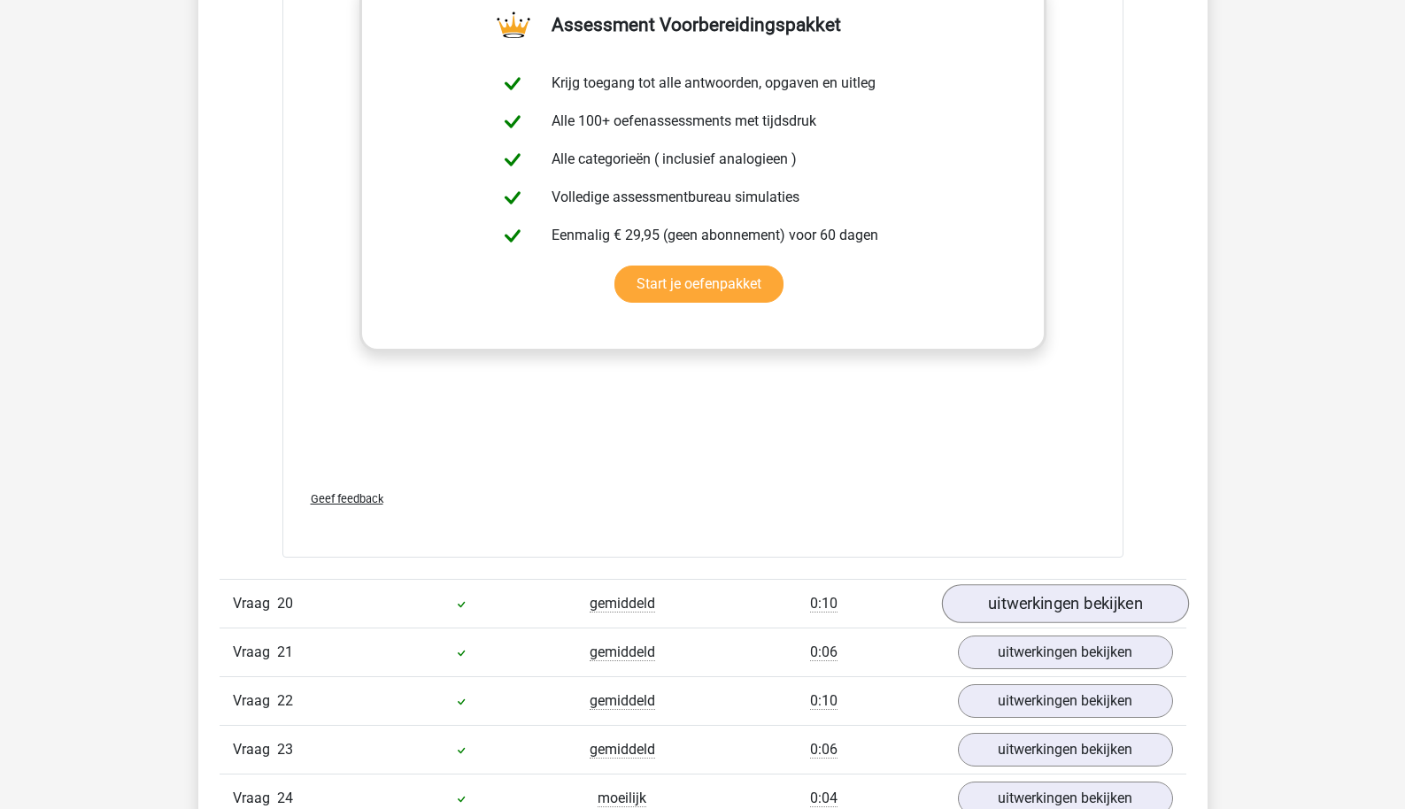
click at [984, 591] on link "uitwerkingen bekijken" at bounding box center [1064, 603] width 247 height 39
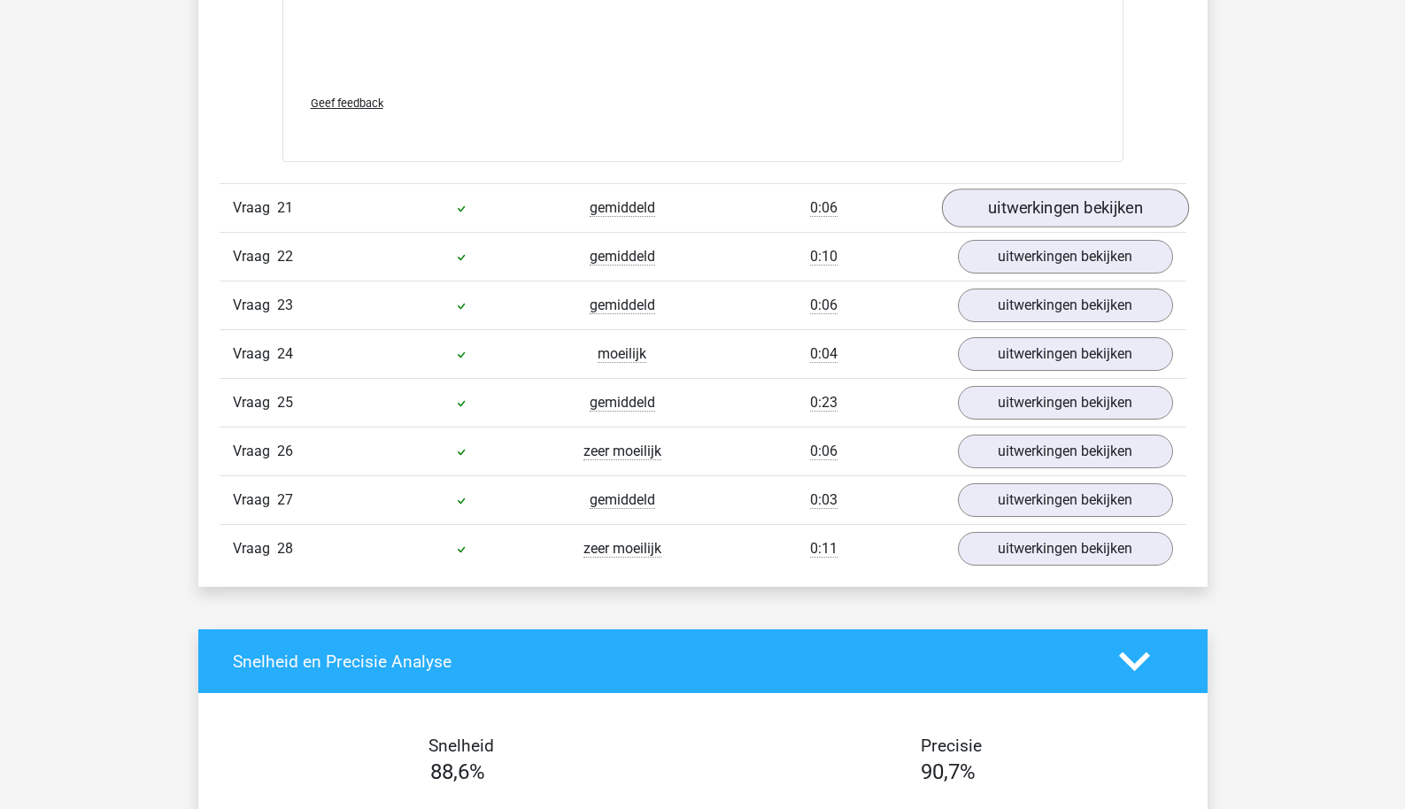
click at [1020, 189] on link "uitwerkingen bekijken" at bounding box center [1064, 208] width 247 height 39
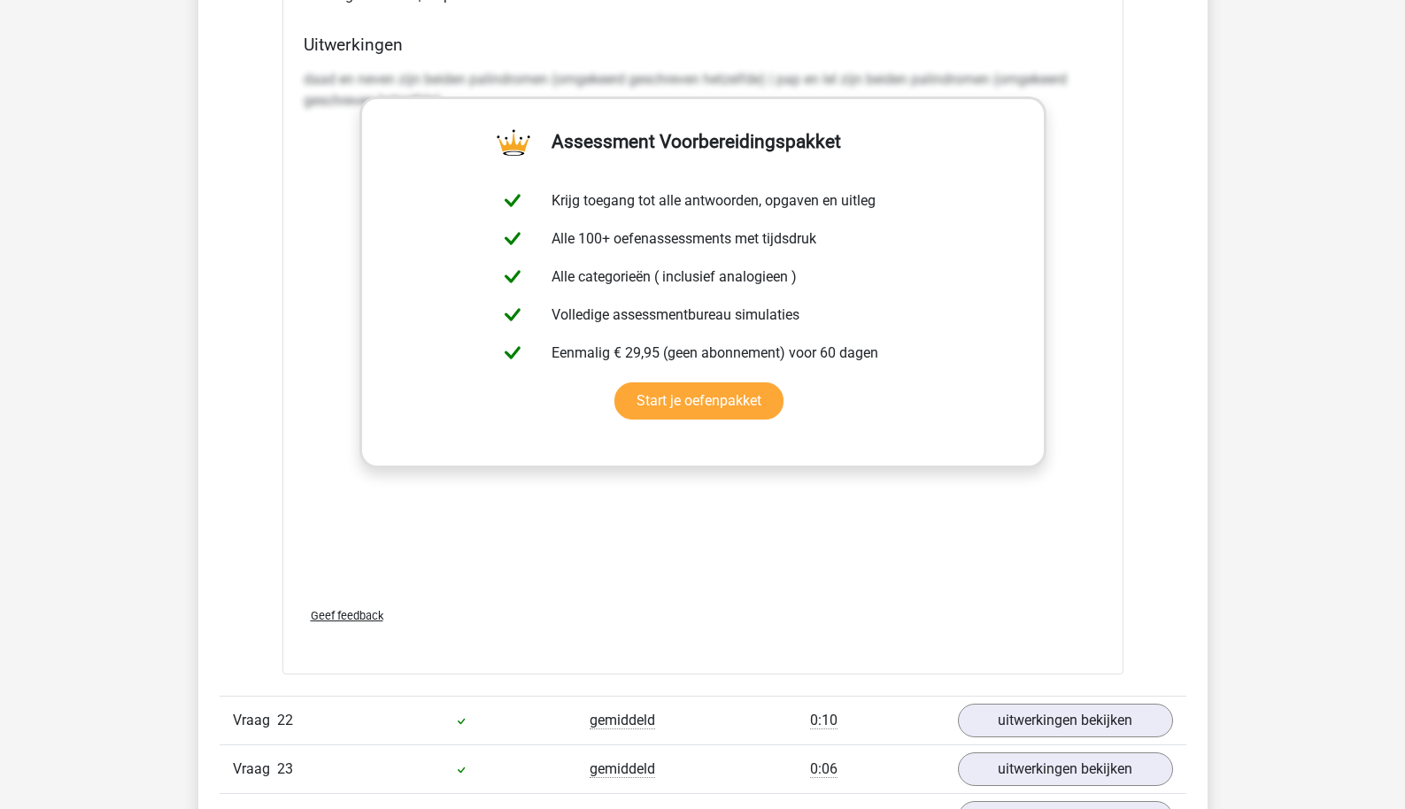
scroll to position [21007, 0]
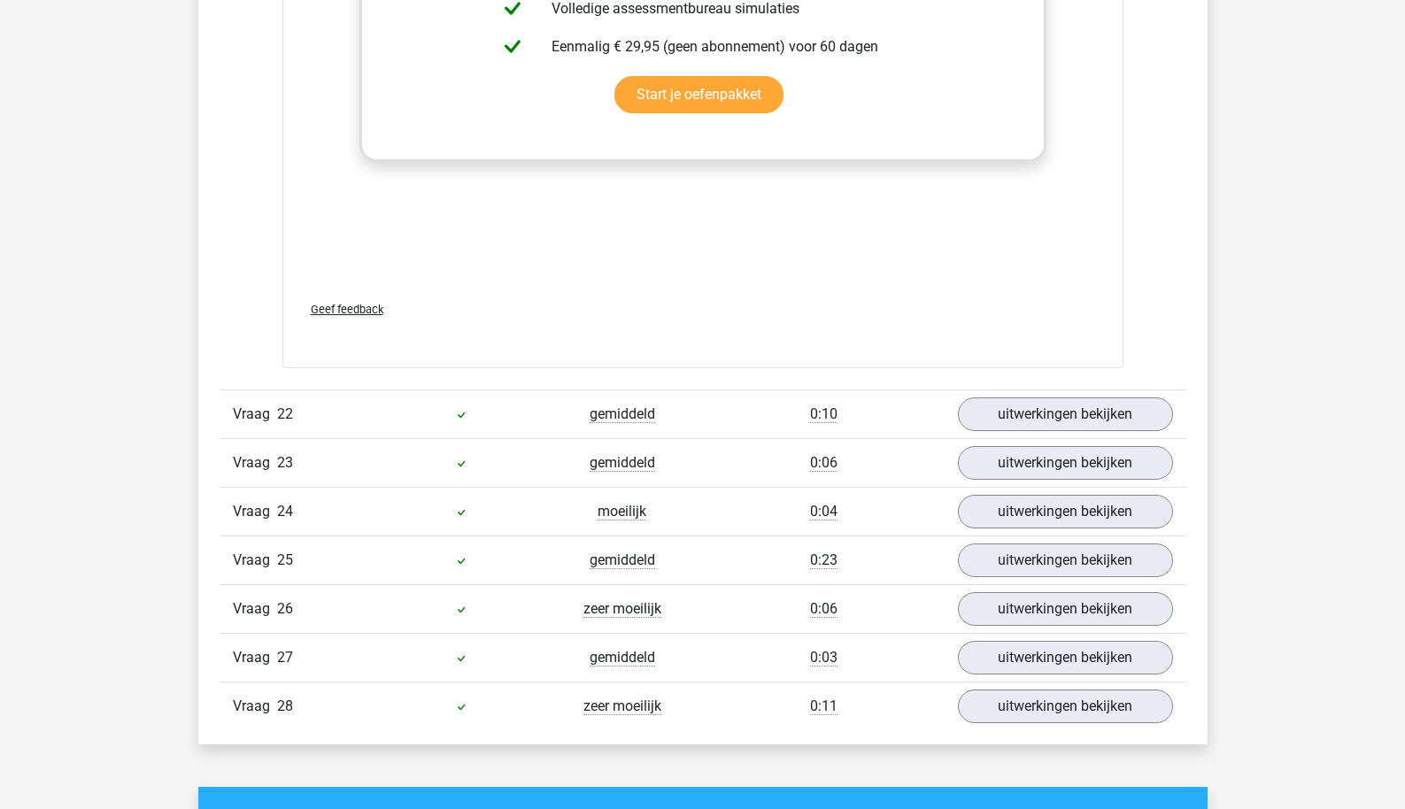
click at [1021, 396] on link "uitwerkingen bekijken" at bounding box center [1064, 415] width 247 height 39
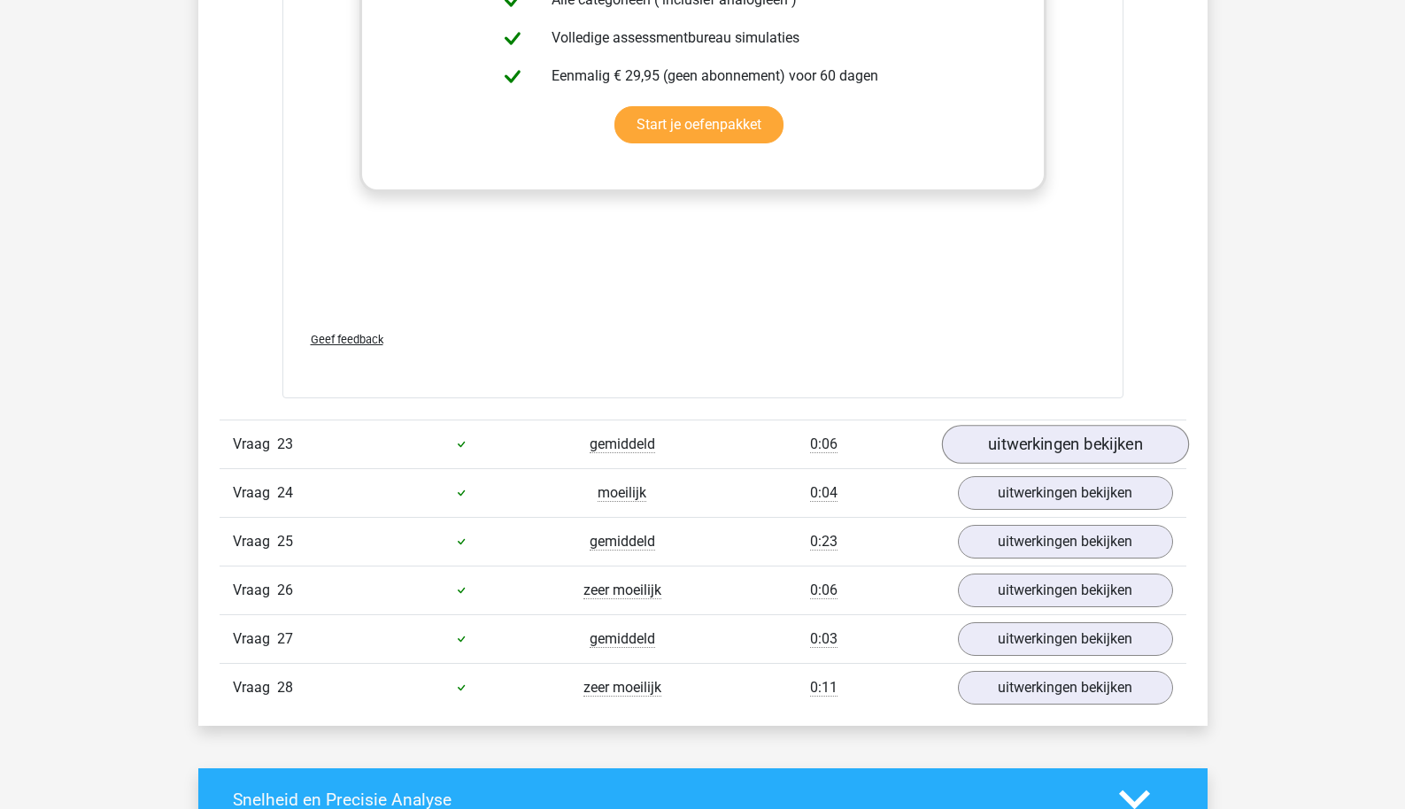
click at [1019, 436] on link "uitwerkingen bekijken" at bounding box center [1064, 444] width 247 height 39
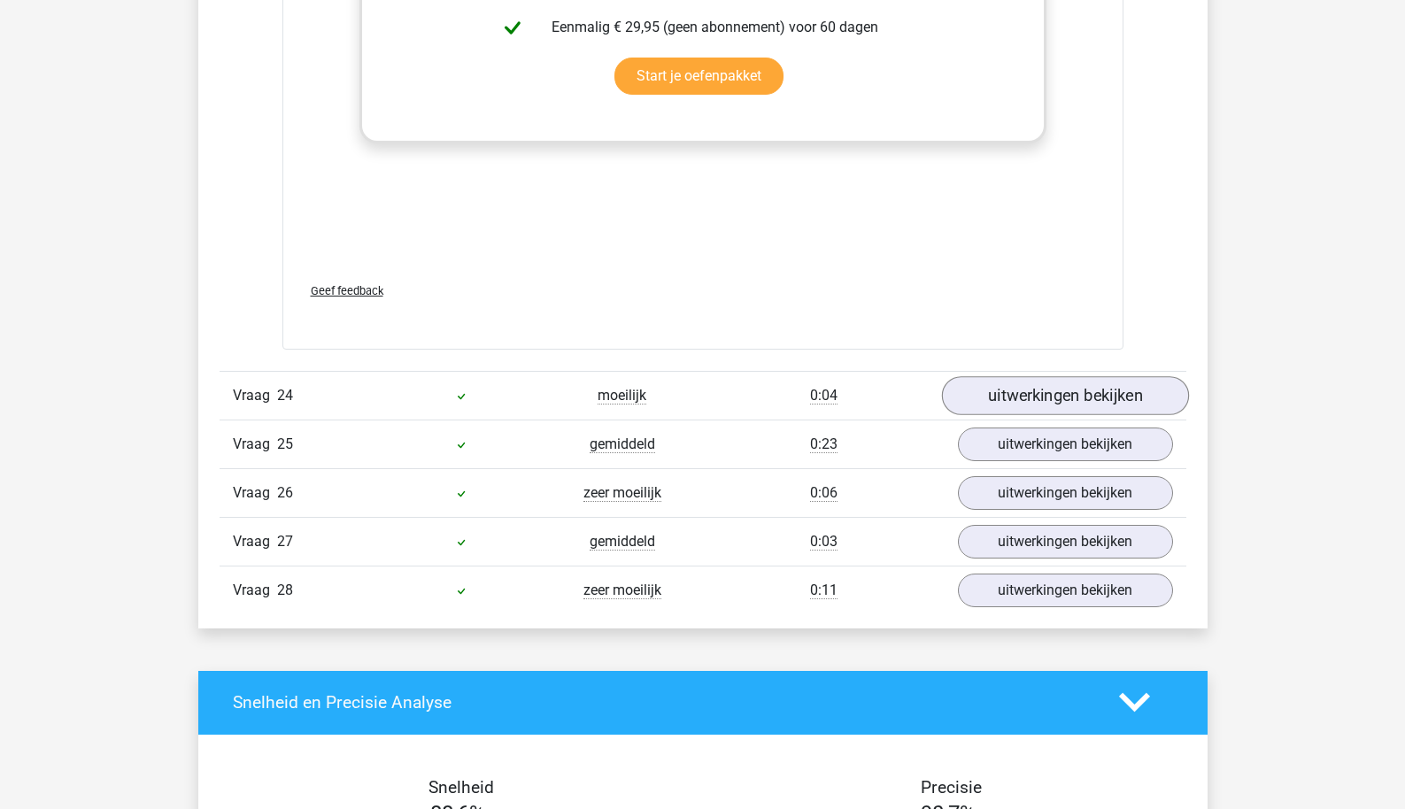
click at [1037, 382] on link "uitwerkingen bekijken" at bounding box center [1064, 395] width 247 height 39
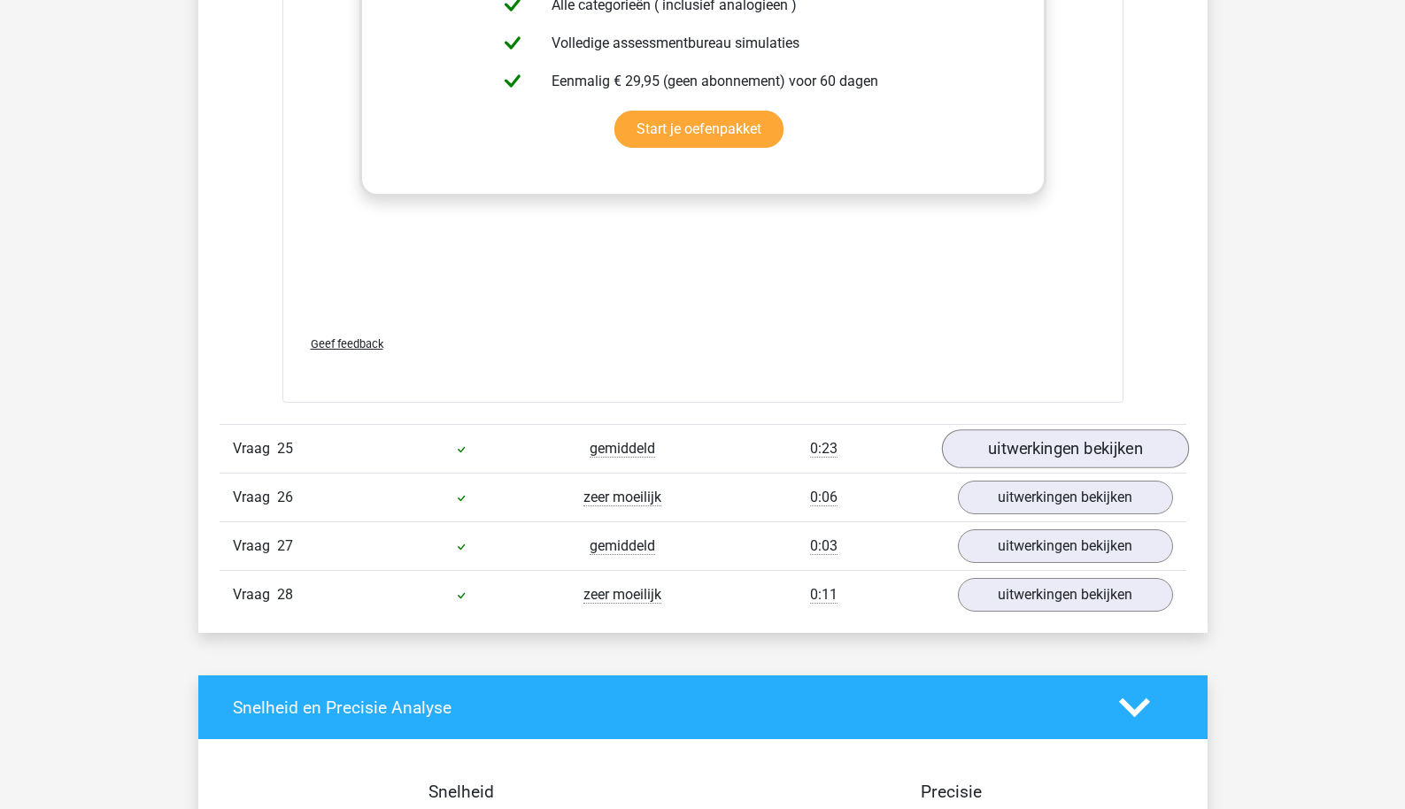
click at [1027, 430] on link "uitwerkingen bekijken" at bounding box center [1064, 449] width 247 height 39
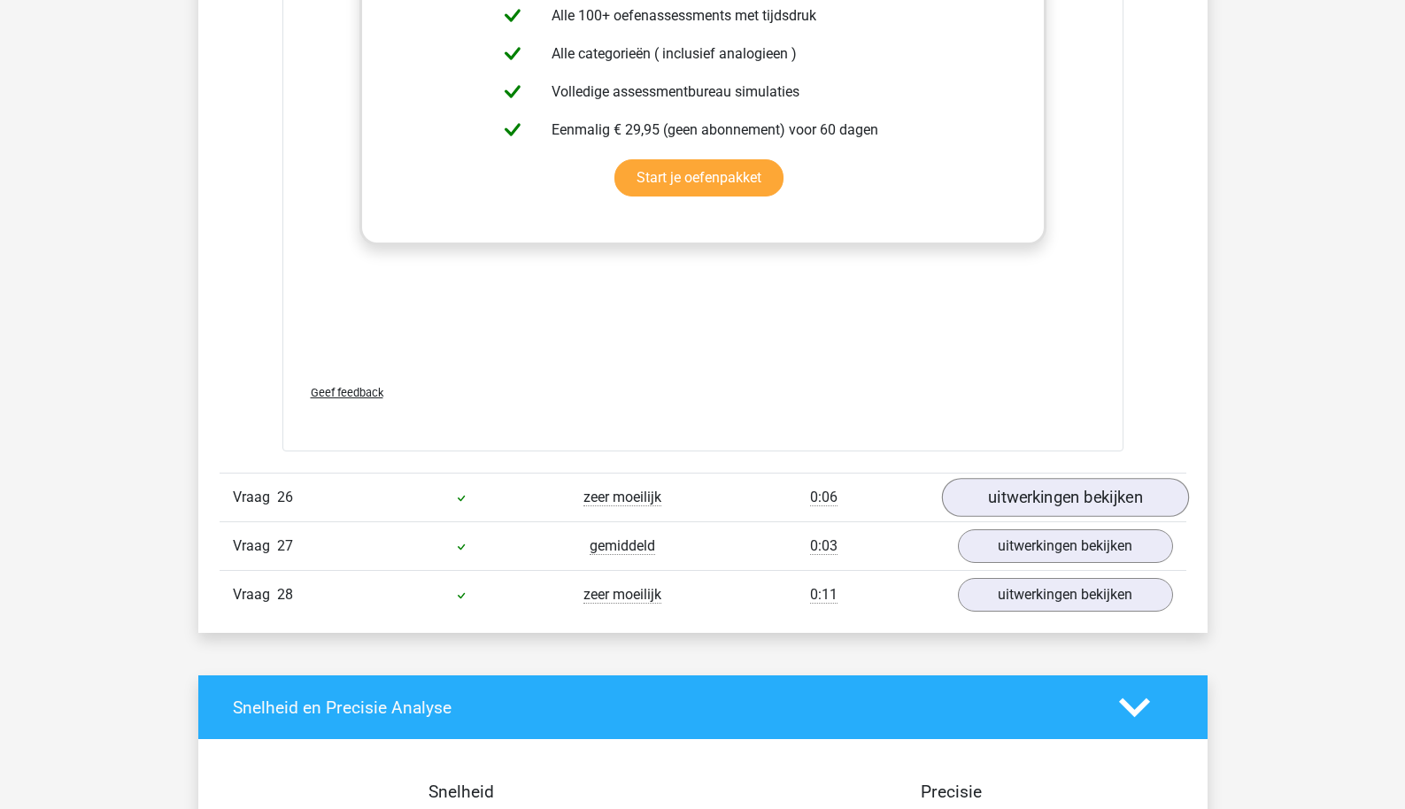
click at [1033, 484] on link "uitwerkingen bekijken" at bounding box center [1064, 498] width 247 height 39
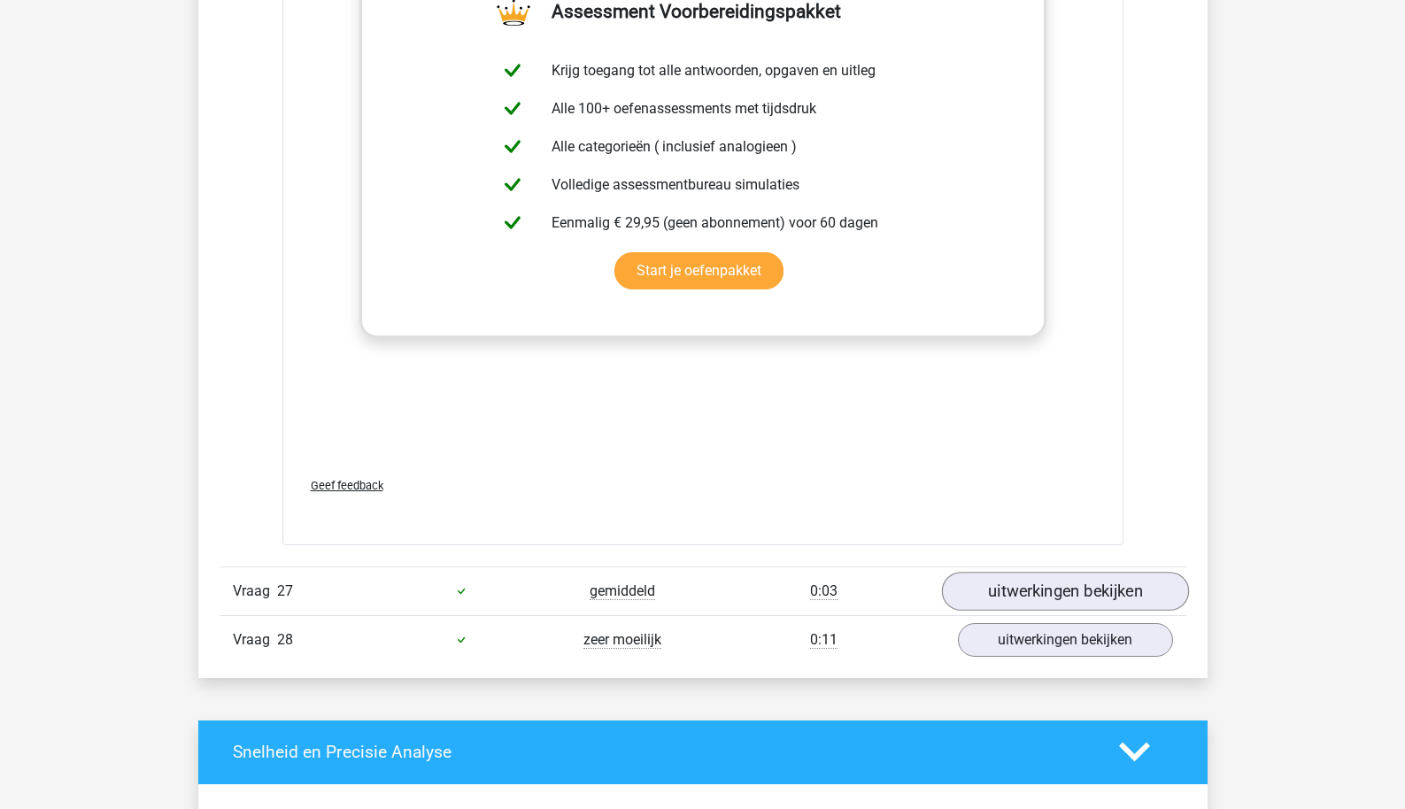
click at [1025, 572] on link "uitwerkingen bekijken" at bounding box center [1064, 591] width 247 height 39
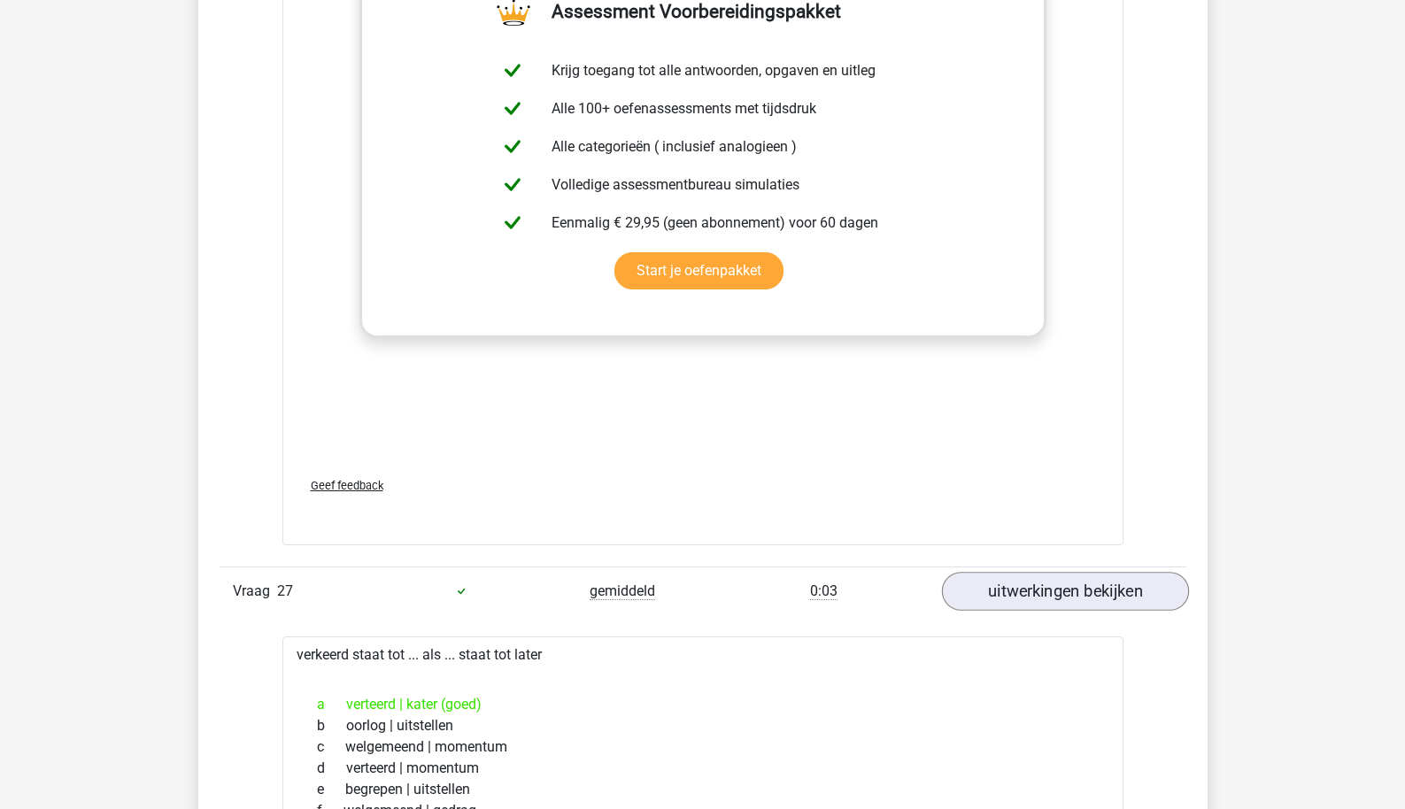
scroll to position [26285, 0]
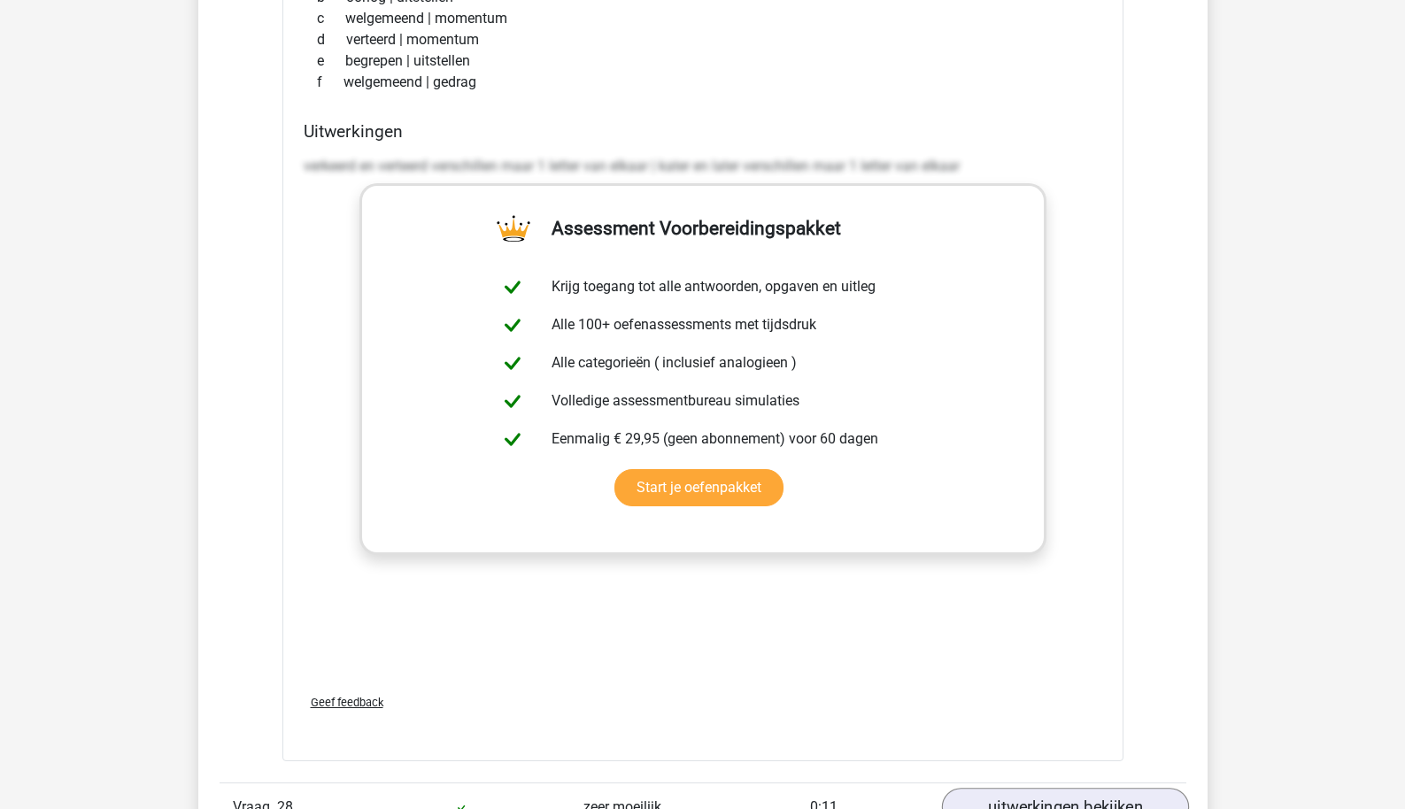
click at [1018, 788] on link "uitwerkingen bekijken" at bounding box center [1064, 807] width 247 height 39
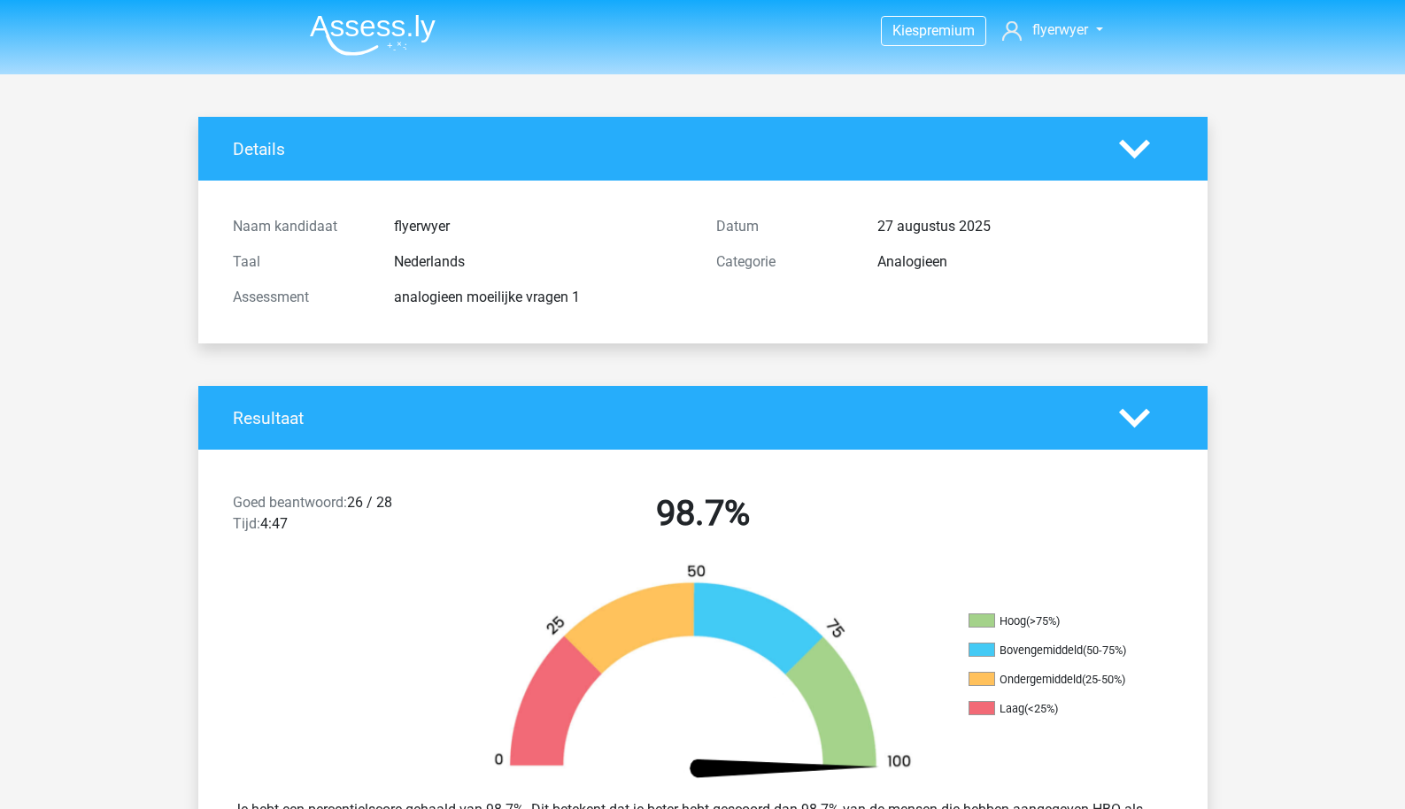
scroll to position [0, 0]
click at [447, 29] on nav "Kies premium flyerwyer flywhy@gmail.com" at bounding box center [703, 32] width 815 height 58
click at [415, 29] on img at bounding box center [373, 35] width 126 height 42
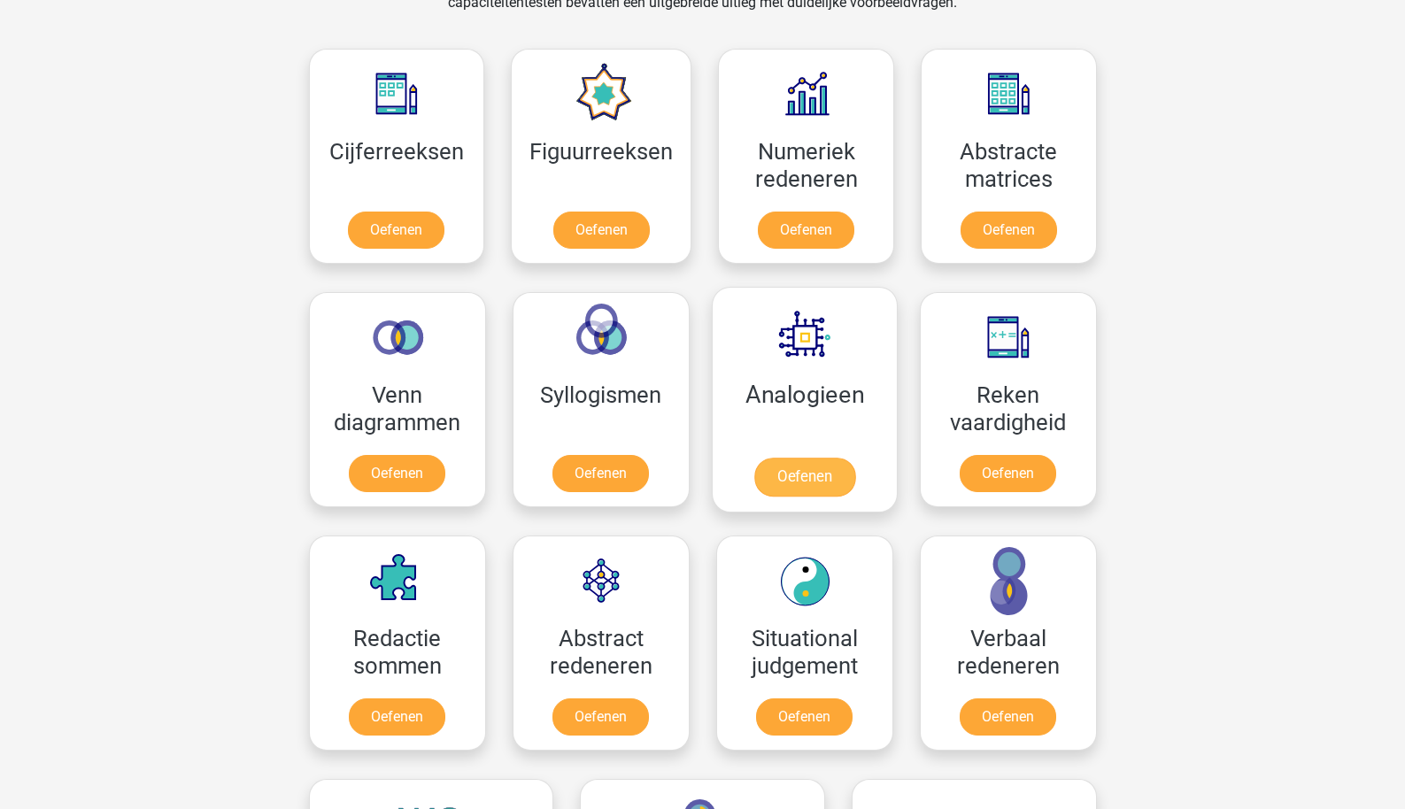
scroll to position [701, 0]
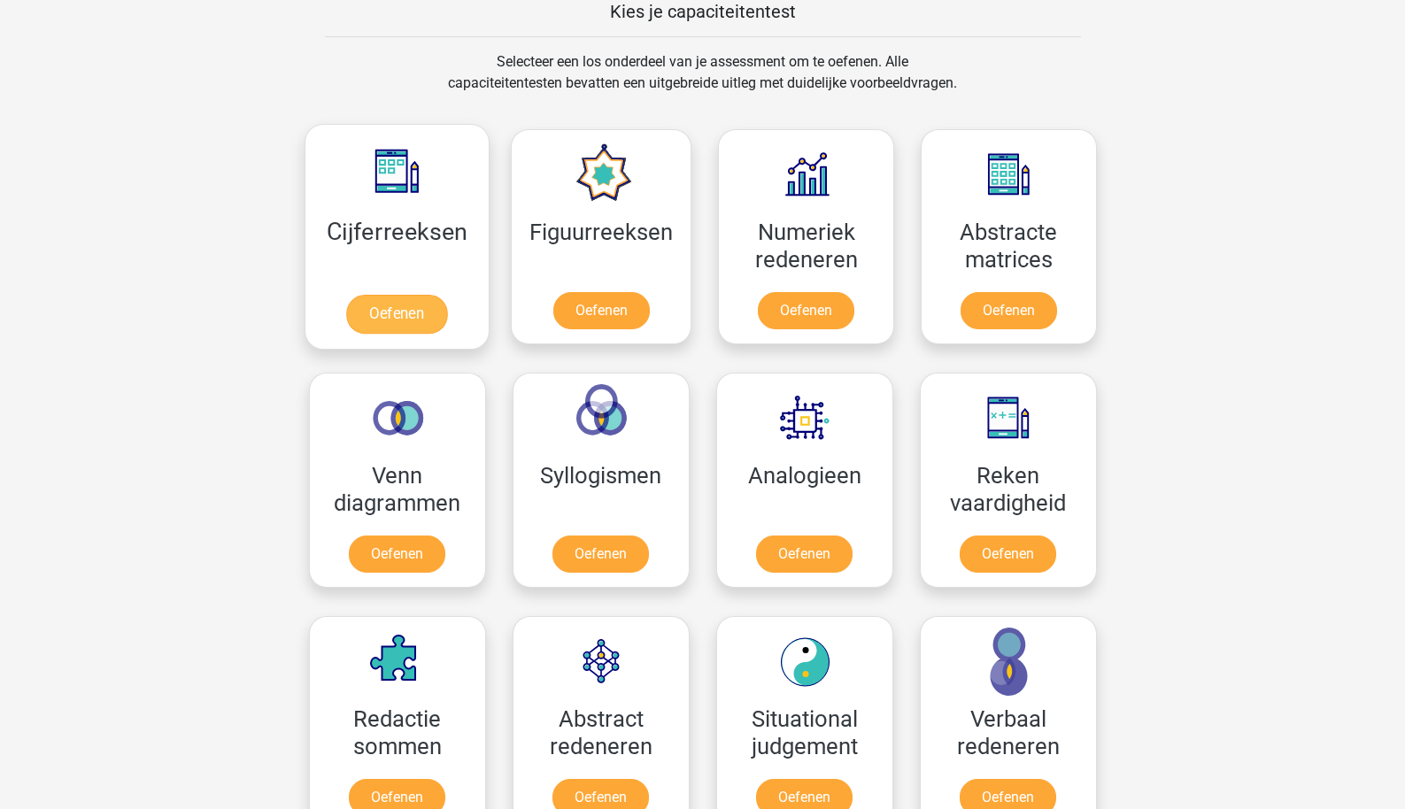
click at [402, 295] on link "Oefenen" at bounding box center [396, 314] width 101 height 39
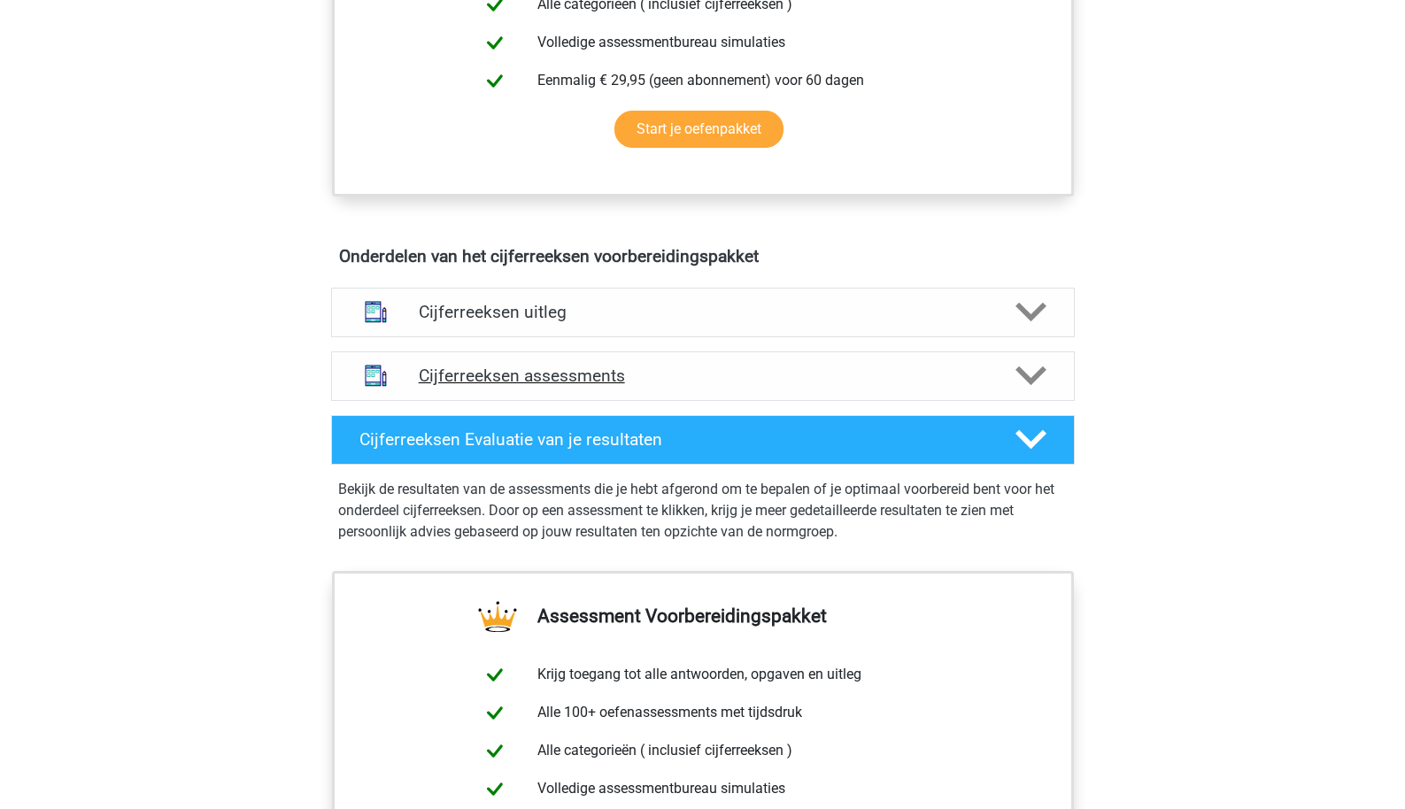
click at [541, 386] on h4 "Cijferreeksen assessments" at bounding box center [703, 376] width 569 height 20
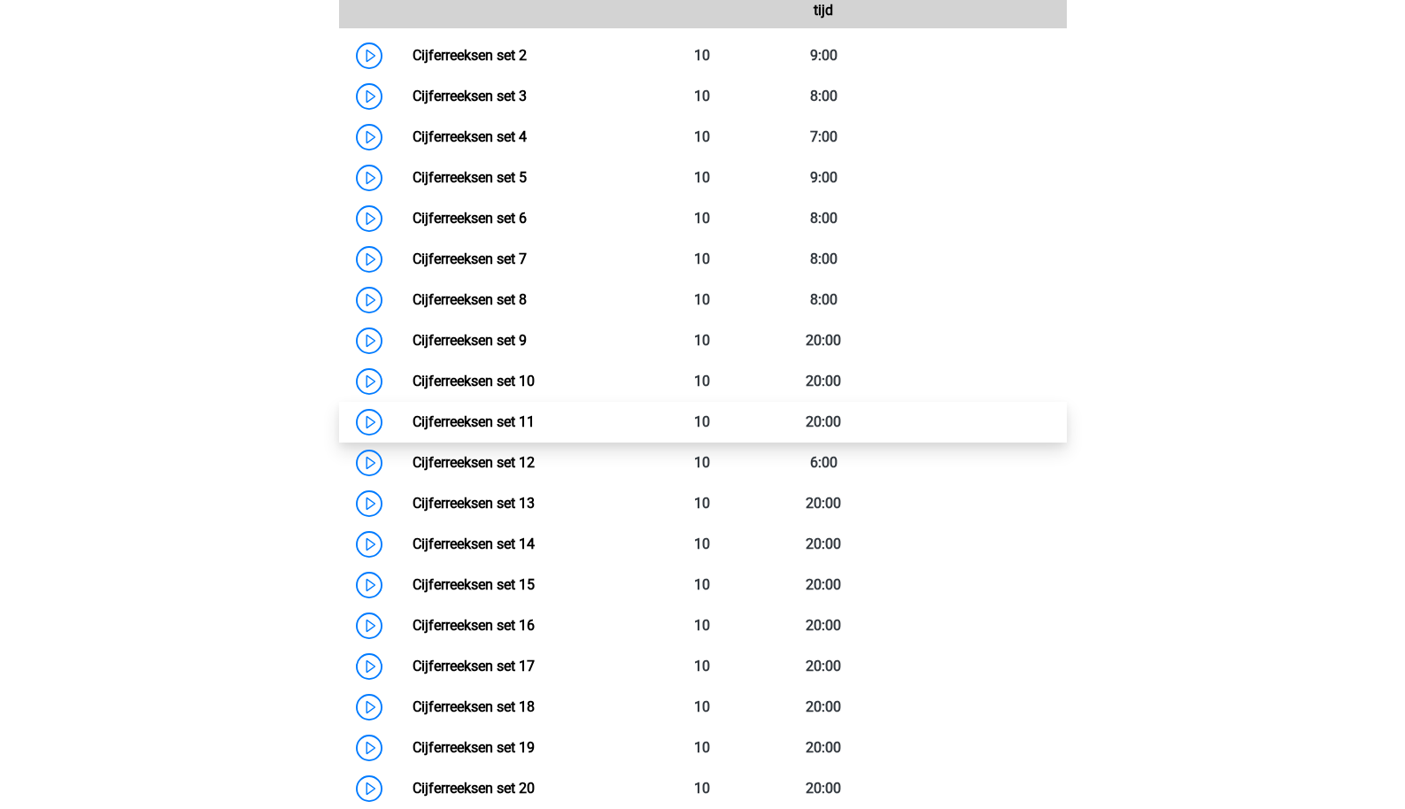
scroll to position [1406, 0]
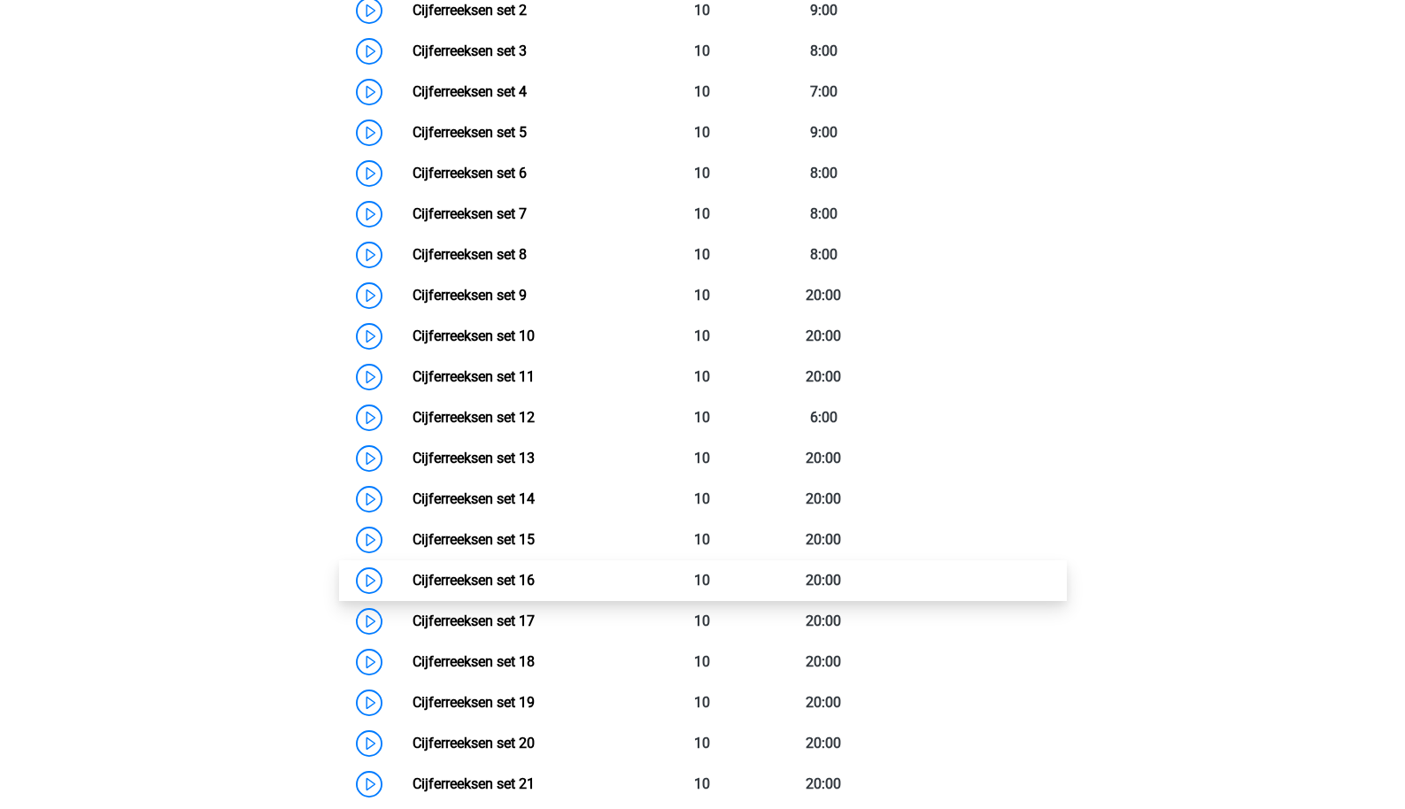
click at [508, 589] on link "Cijferreeksen set 16" at bounding box center [474, 580] width 122 height 17
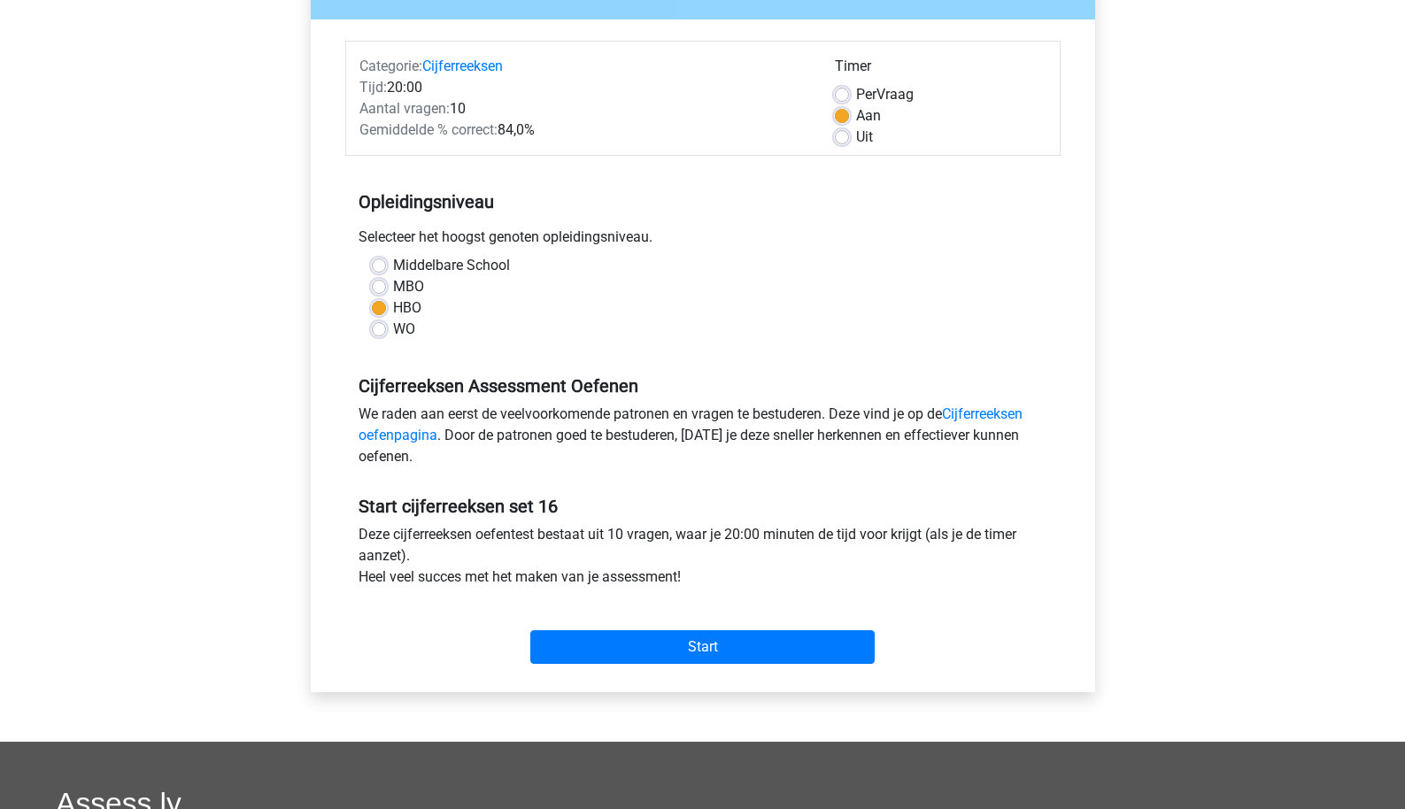
scroll to position [204, 0]
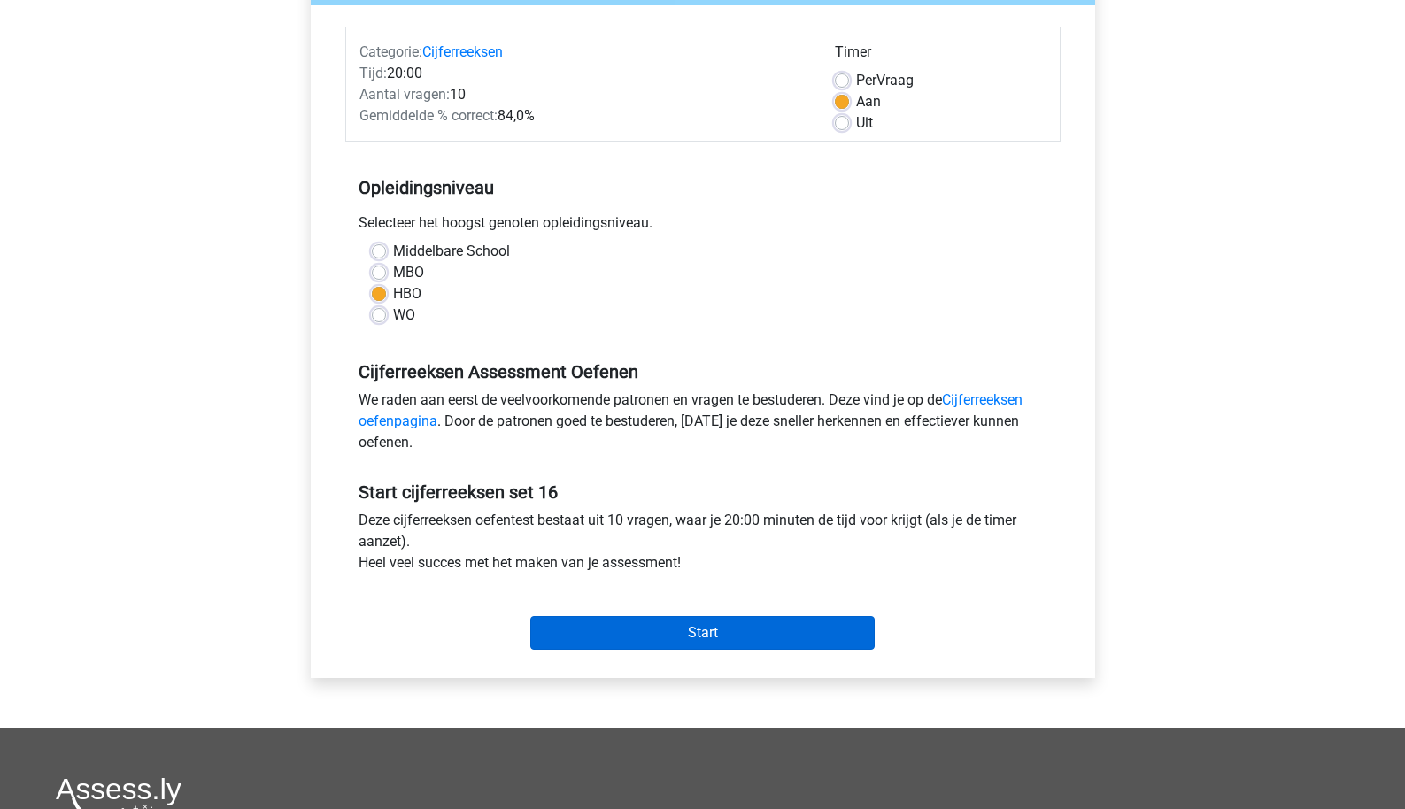
click at [563, 628] on input "Start" at bounding box center [702, 633] width 344 height 34
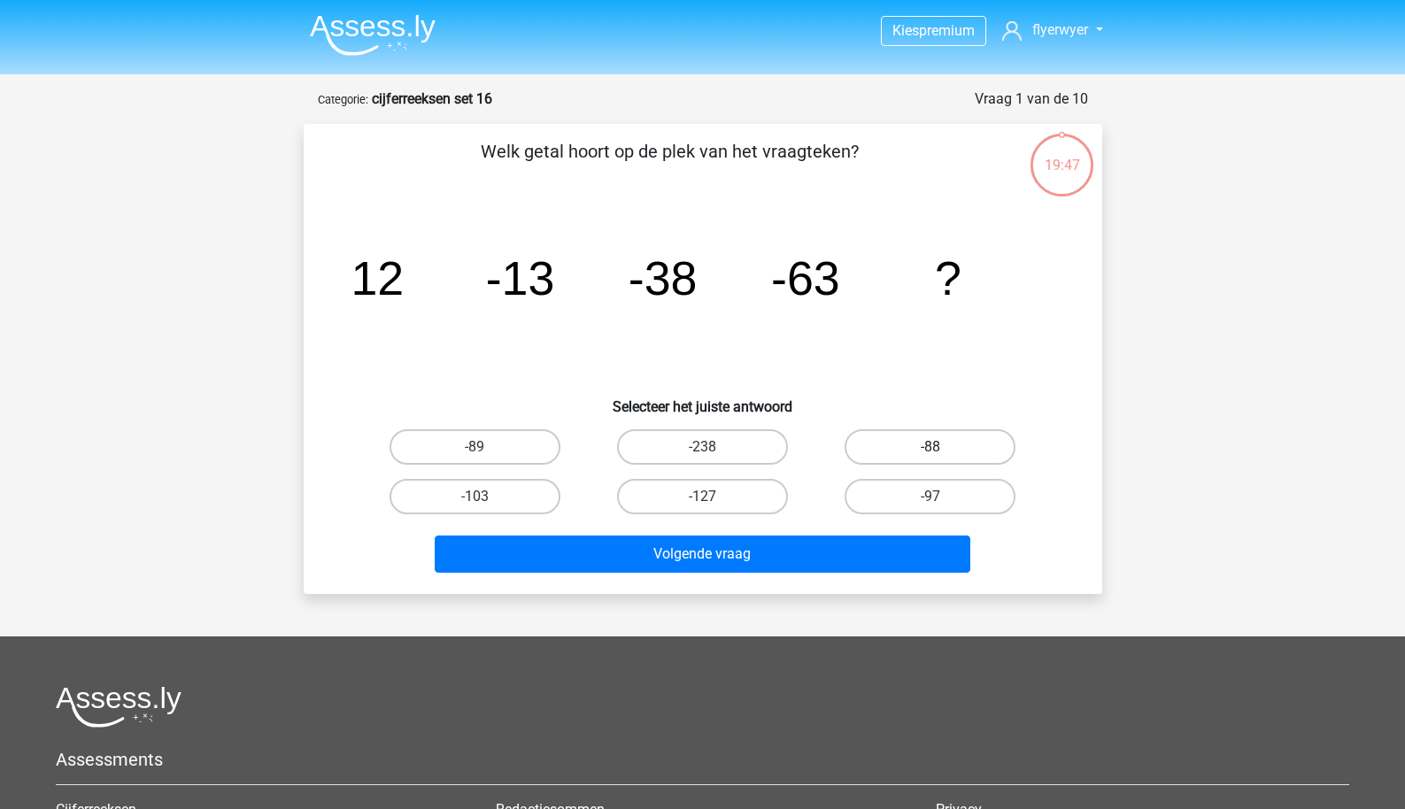
click at [876, 439] on label "-88" at bounding box center [930, 447] width 171 height 35
click at [931, 447] on input "-88" at bounding box center [937, 453] width 12 height 12
radio input "true"
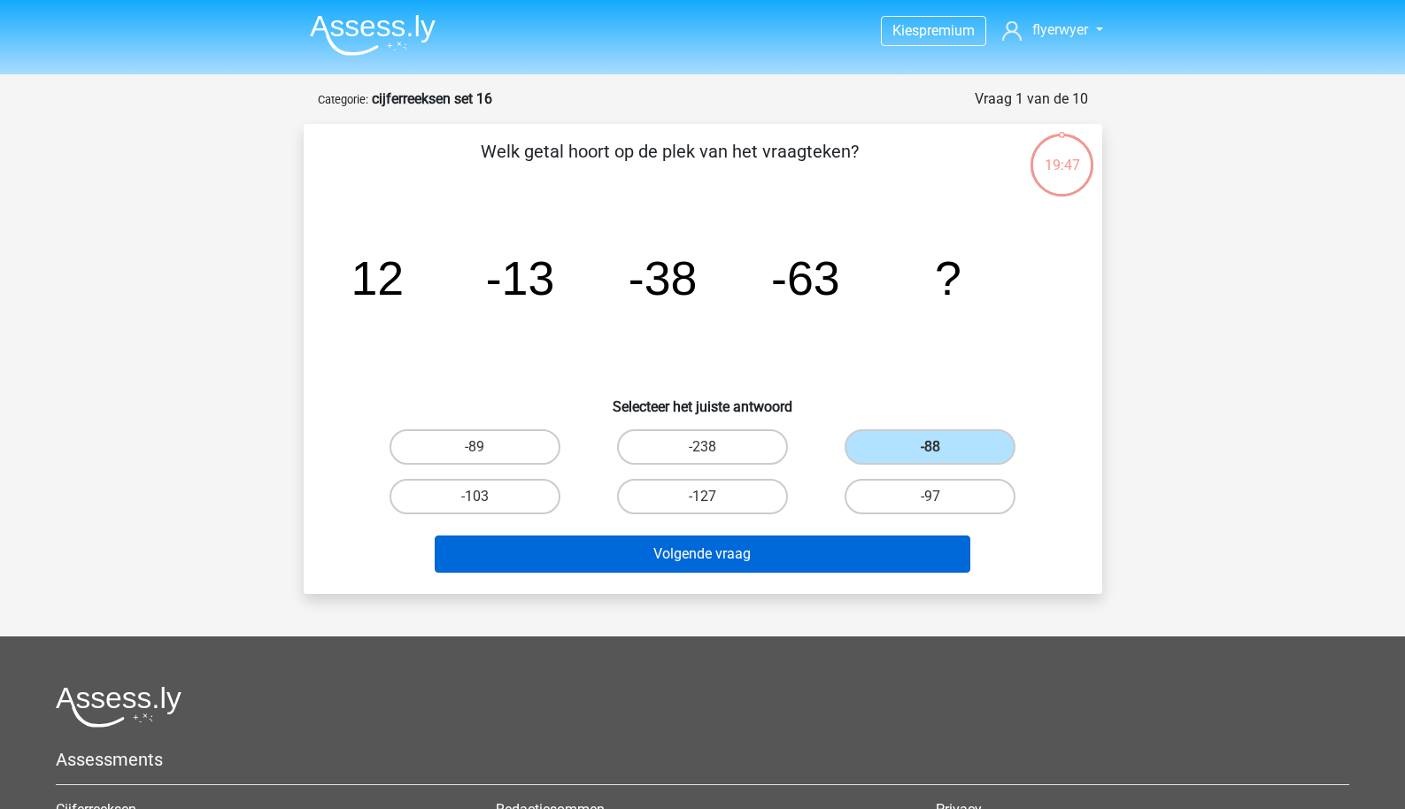
click at [796, 567] on button "Volgende vraag" at bounding box center [703, 554] width 536 height 37
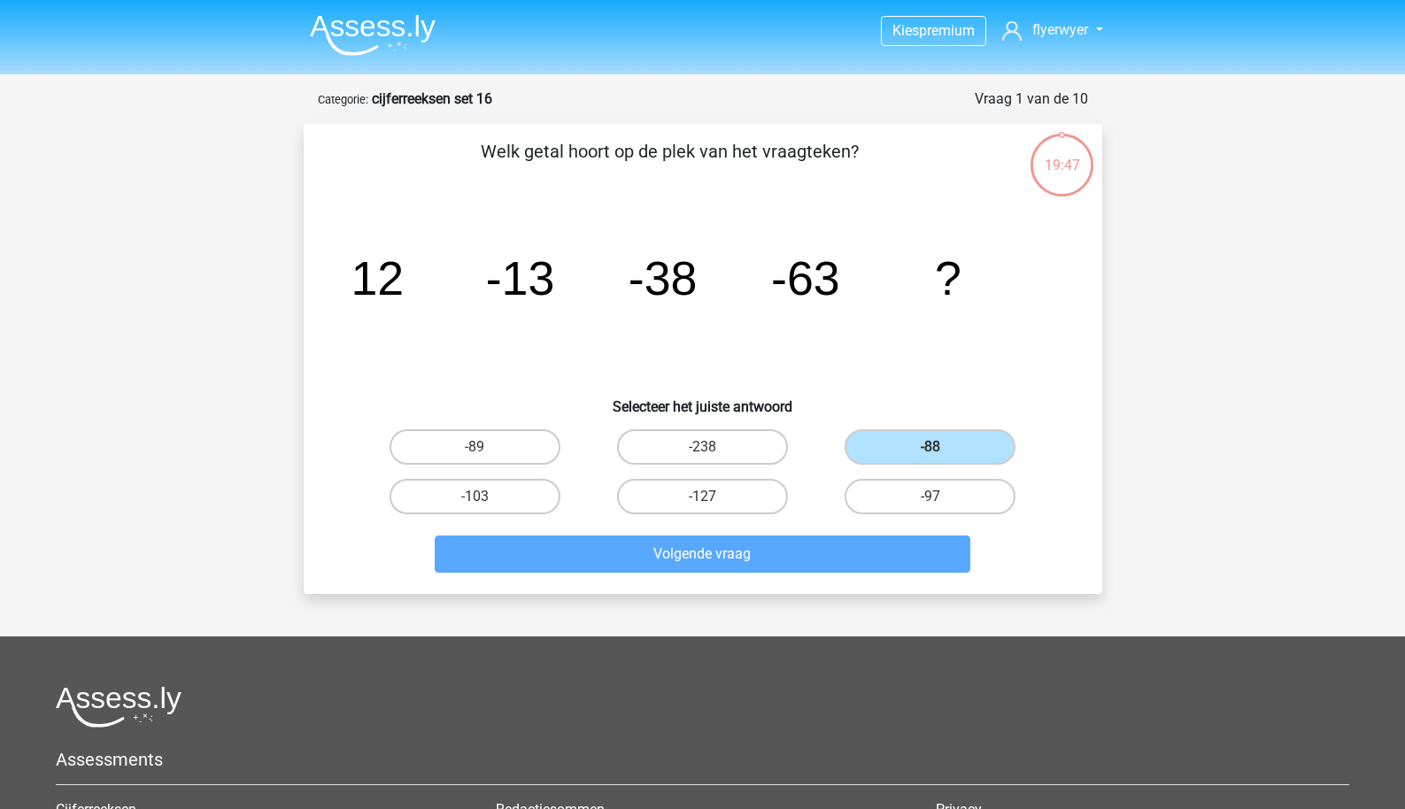
scroll to position [89, 0]
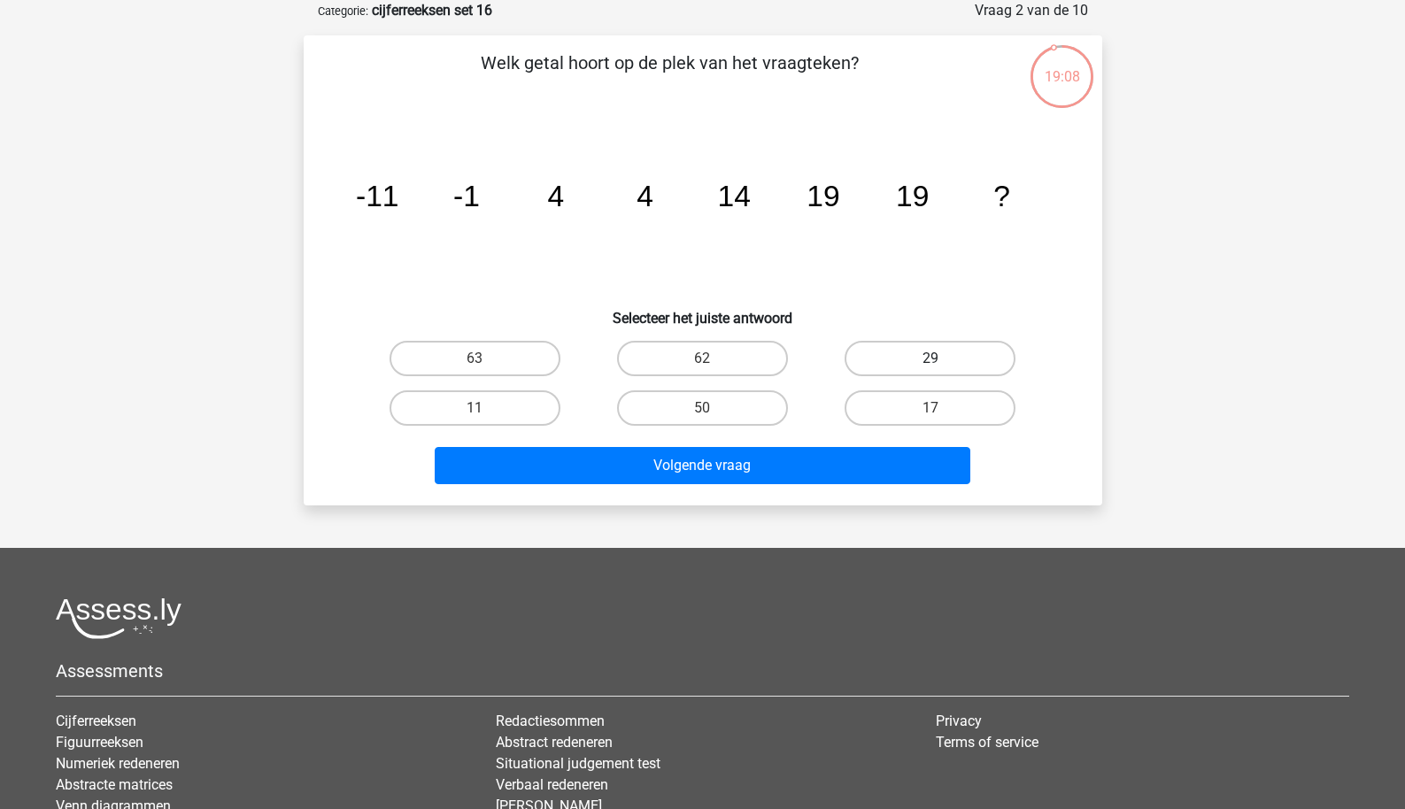
click at [875, 362] on label "29" at bounding box center [930, 358] width 171 height 35
click at [931, 362] on input "29" at bounding box center [937, 365] width 12 height 12
radio input "true"
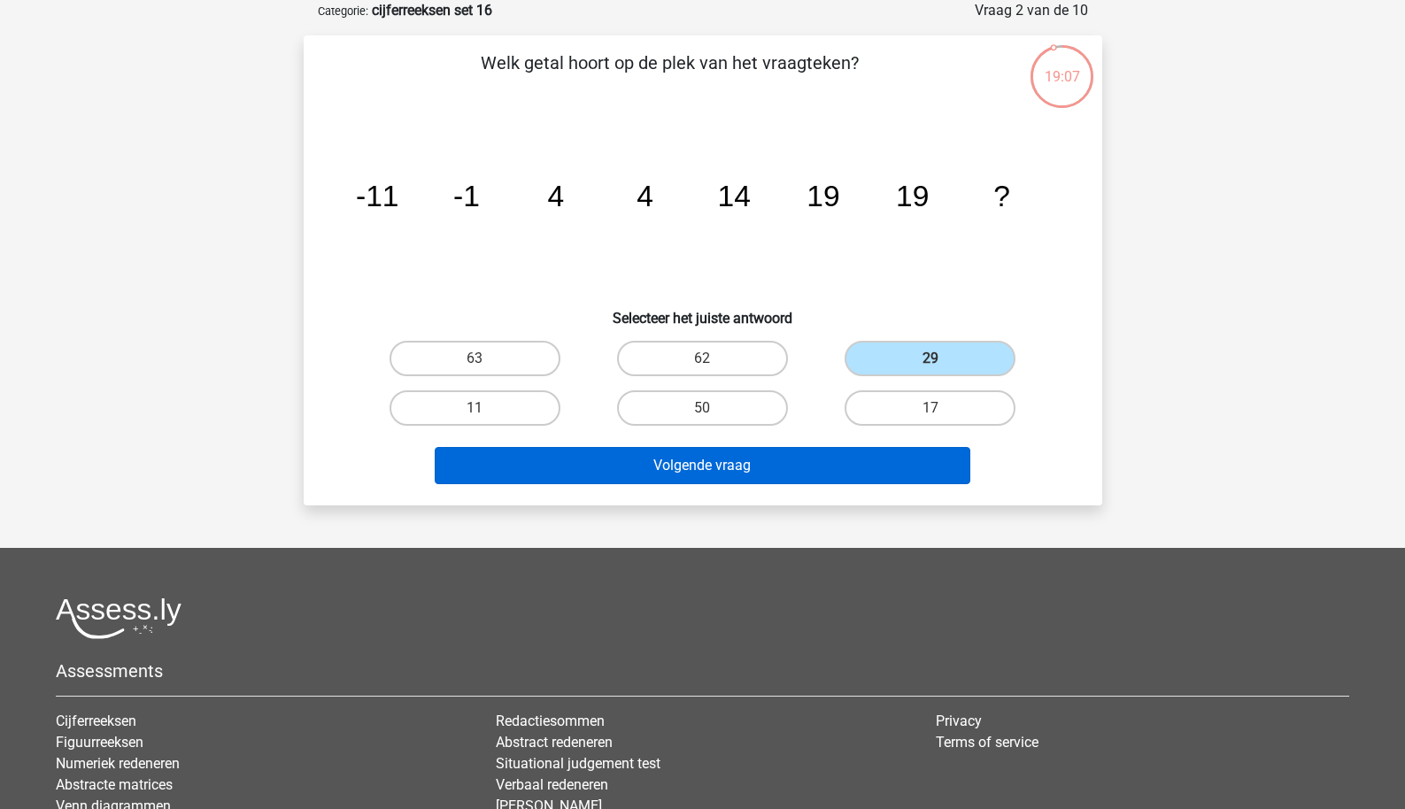
click at [754, 462] on button "Volgende vraag" at bounding box center [703, 465] width 536 height 37
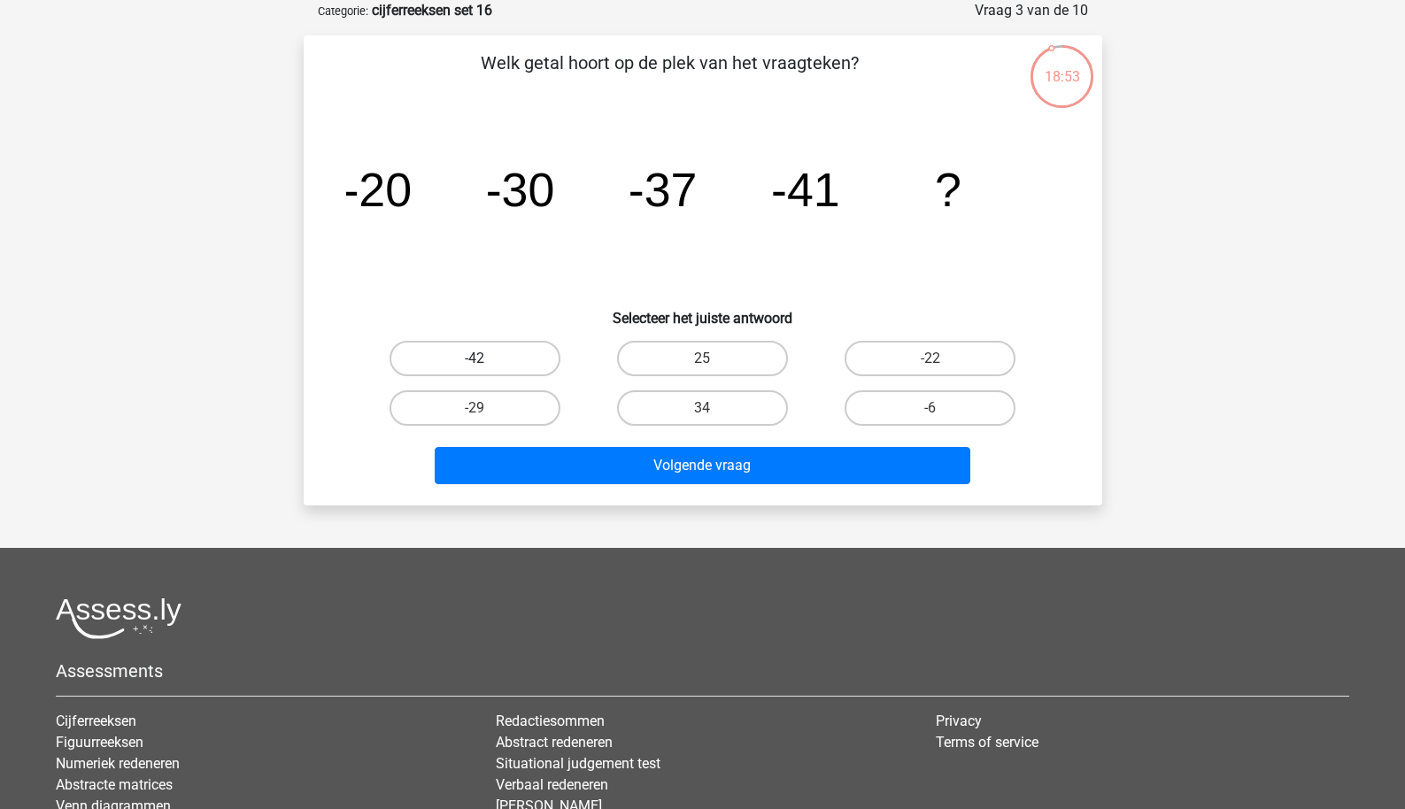
click at [527, 349] on label "-42" at bounding box center [475, 358] width 171 height 35
click at [486, 359] on input "-42" at bounding box center [481, 365] width 12 height 12
radio input "true"
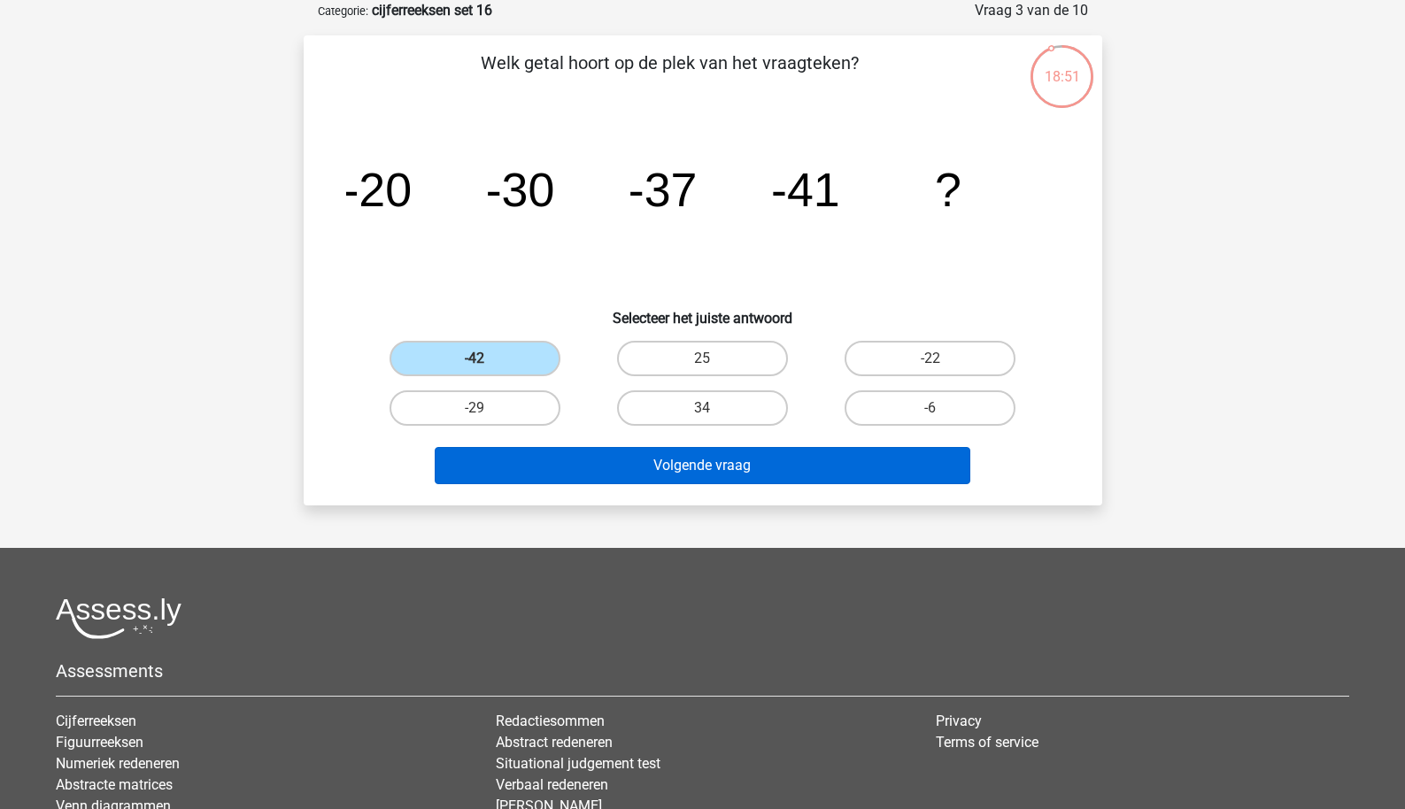
click at [564, 462] on button "Volgende vraag" at bounding box center [703, 465] width 536 height 37
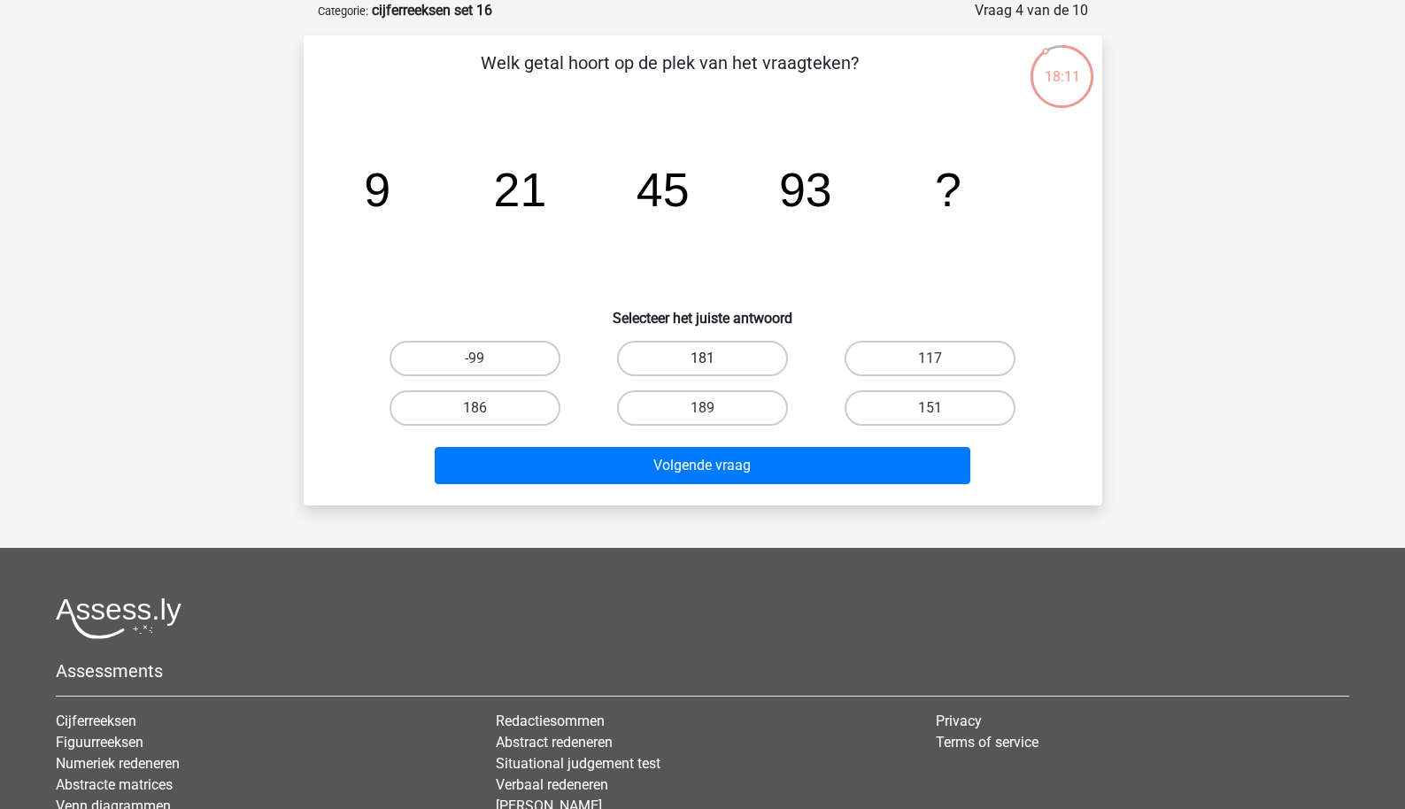
click at [737, 369] on label "181" at bounding box center [702, 358] width 171 height 35
click at [714, 369] on input "181" at bounding box center [708, 365] width 12 height 12
radio input "true"
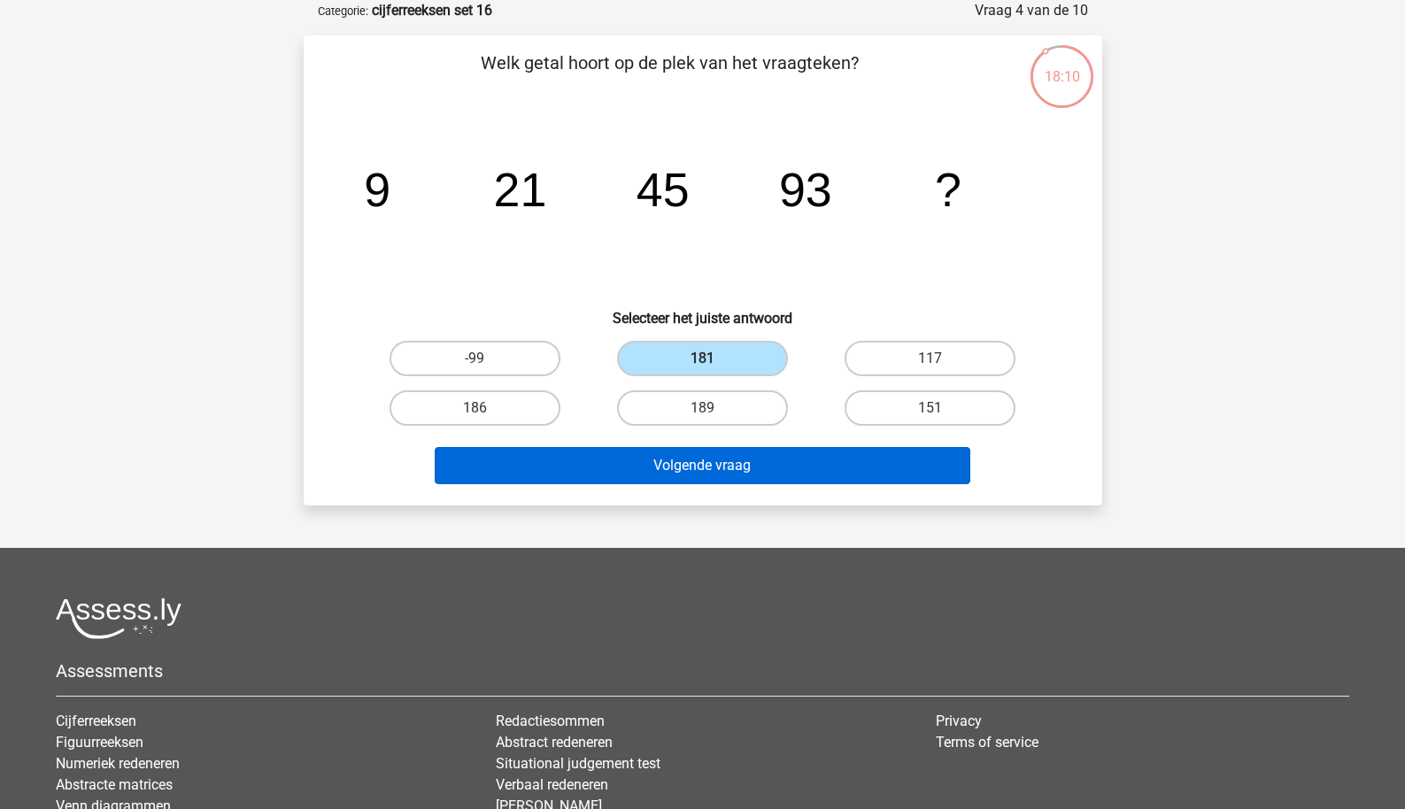
click at [714, 469] on button "Volgende vraag" at bounding box center [703, 465] width 536 height 37
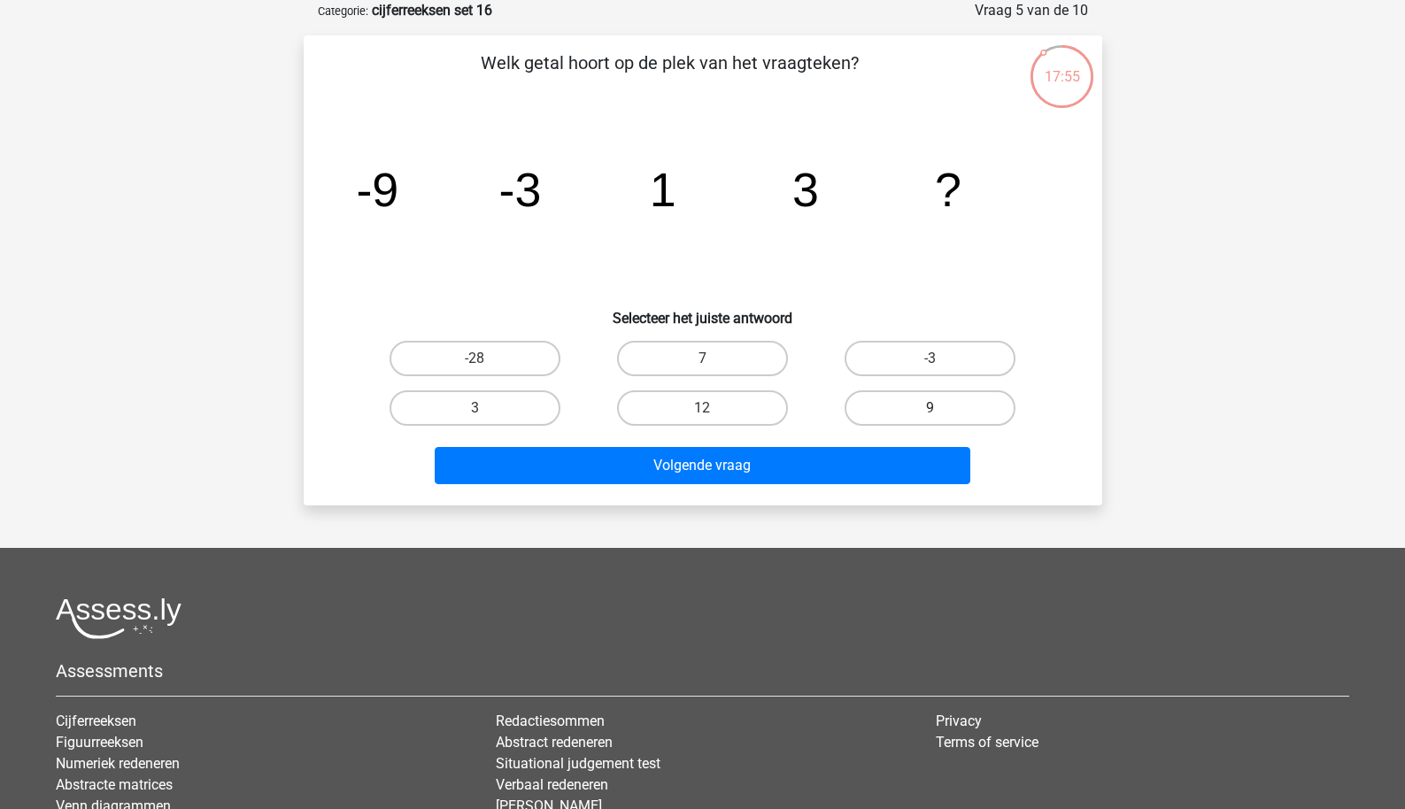
click at [887, 410] on label "9" at bounding box center [930, 408] width 171 height 35
click at [931, 410] on input "9" at bounding box center [937, 414] width 12 height 12
radio input "true"
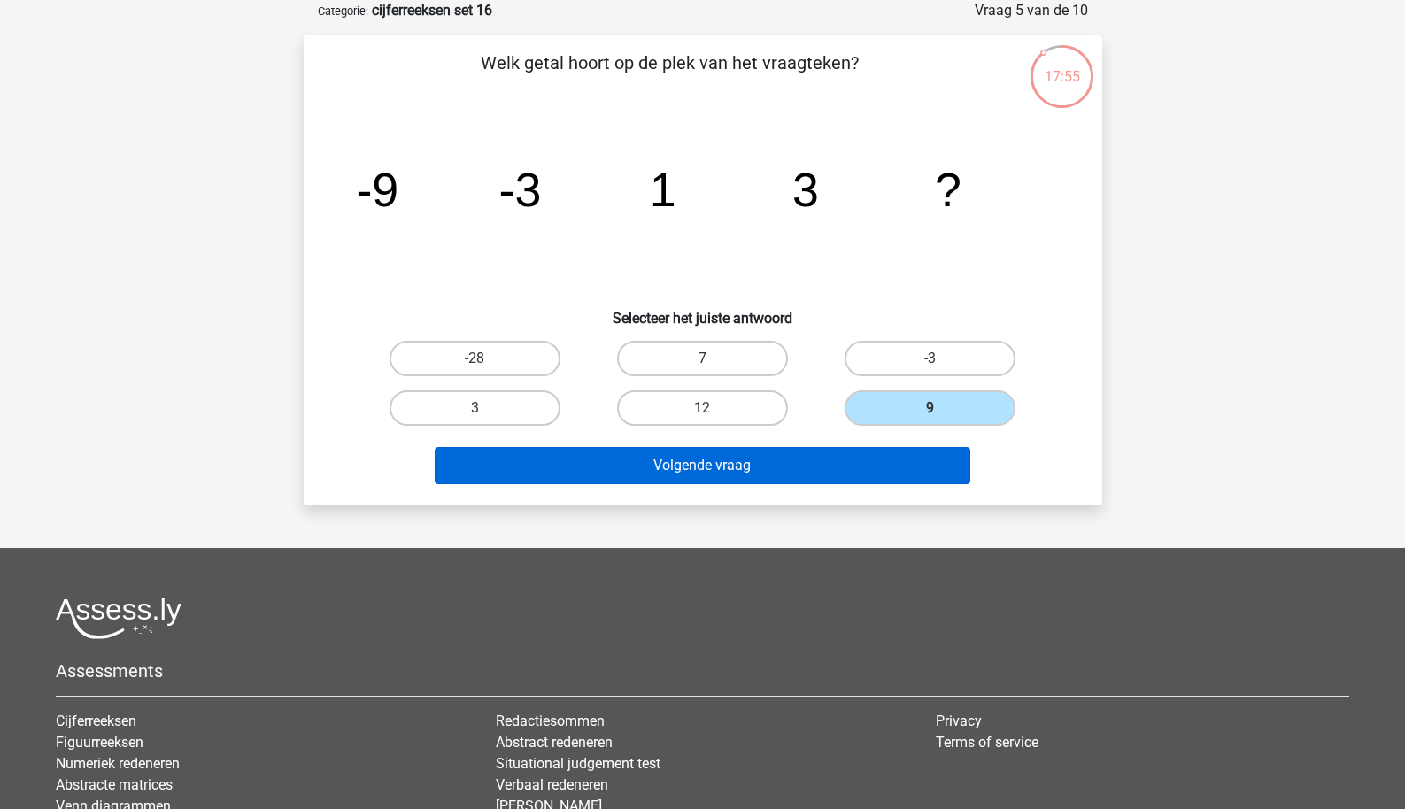
click at [731, 476] on button "Volgende vraag" at bounding box center [703, 465] width 536 height 37
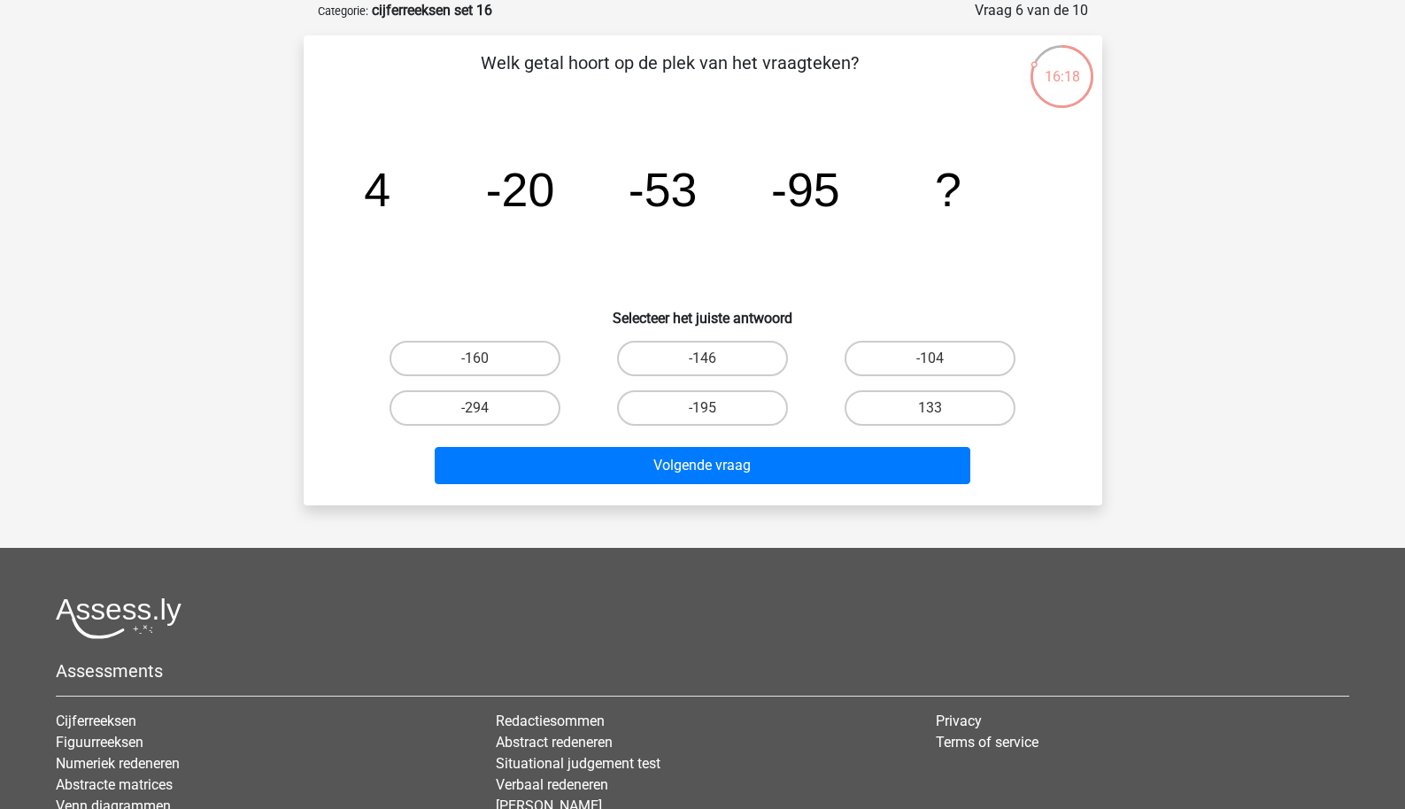
click at [654, 377] on div "-146" at bounding box center [703, 359] width 228 height 50
click at [676, 360] on label "-146" at bounding box center [702, 358] width 171 height 35
click at [702, 360] on input "-146" at bounding box center [708, 365] width 12 height 12
radio input "true"
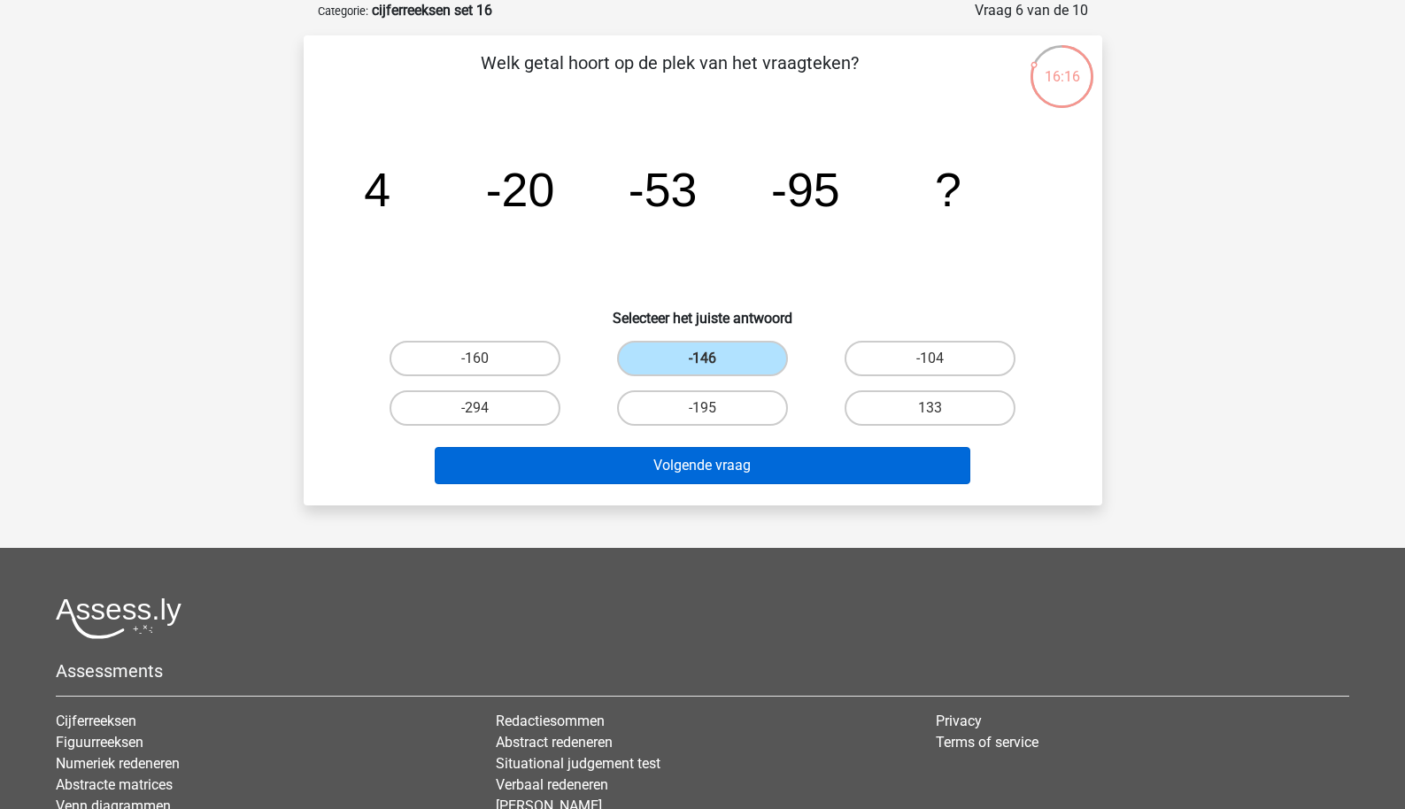
click at [712, 452] on button "Volgende vraag" at bounding box center [703, 465] width 536 height 37
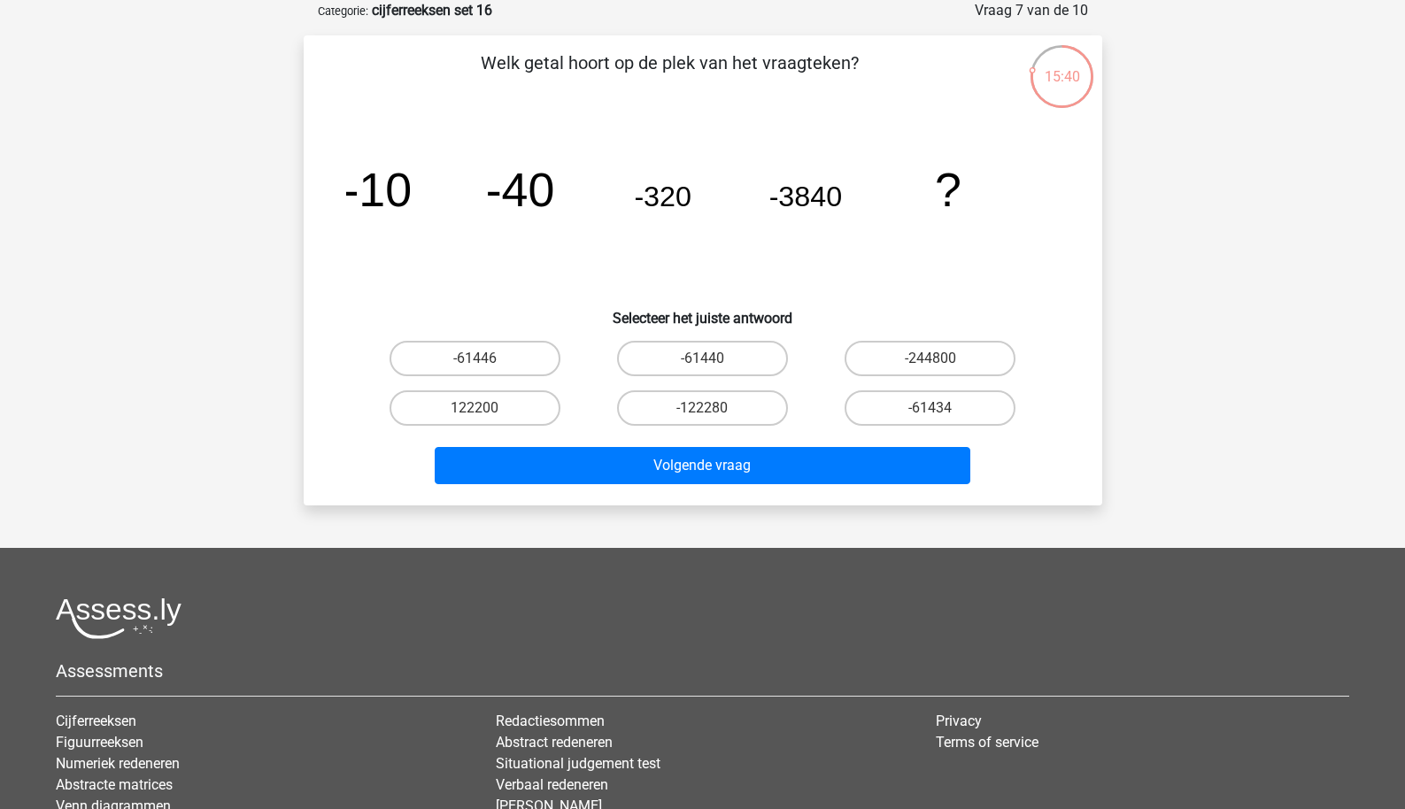
click at [704, 414] on input "-122280" at bounding box center [708, 414] width 12 height 12
radio input "true"
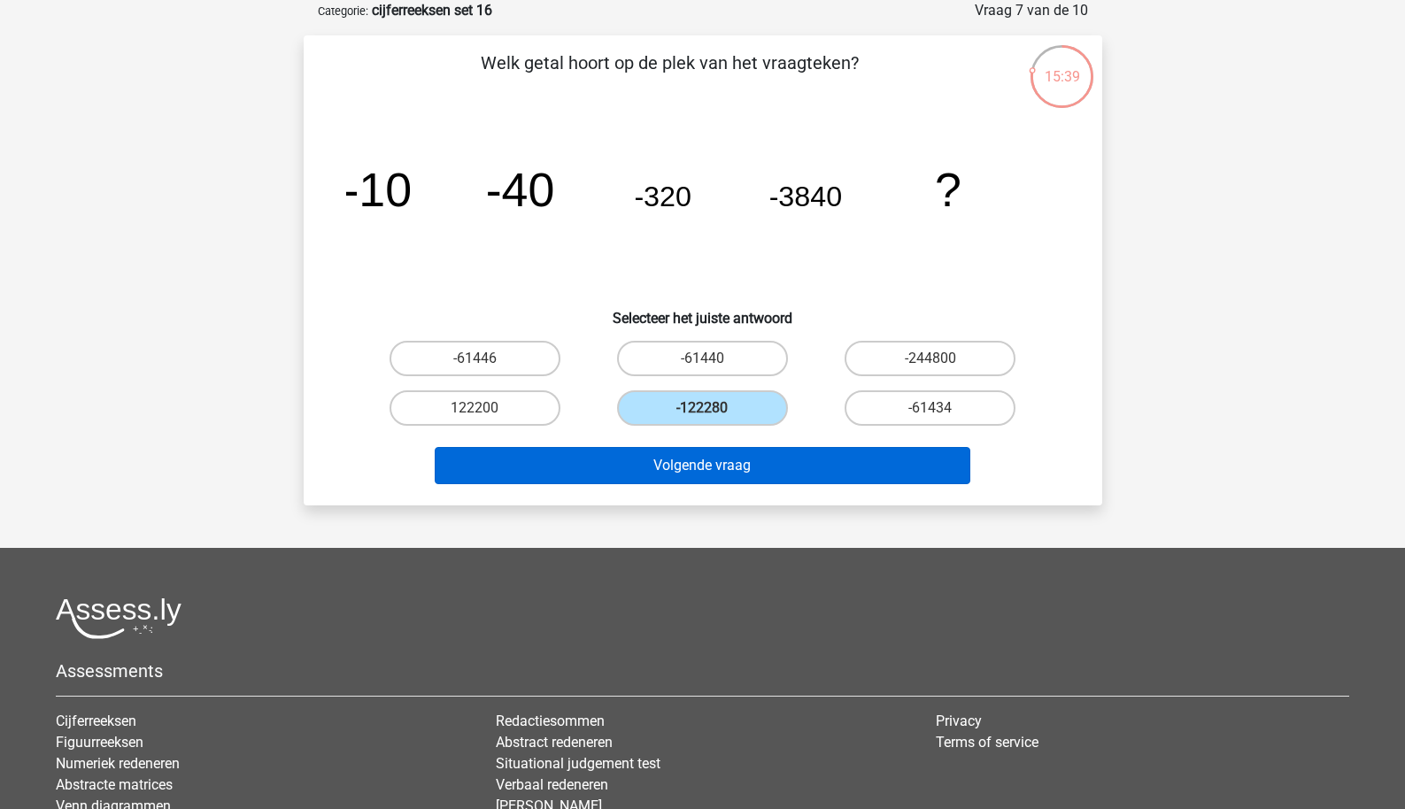
click at [687, 474] on button "Volgende vraag" at bounding box center [703, 465] width 536 height 37
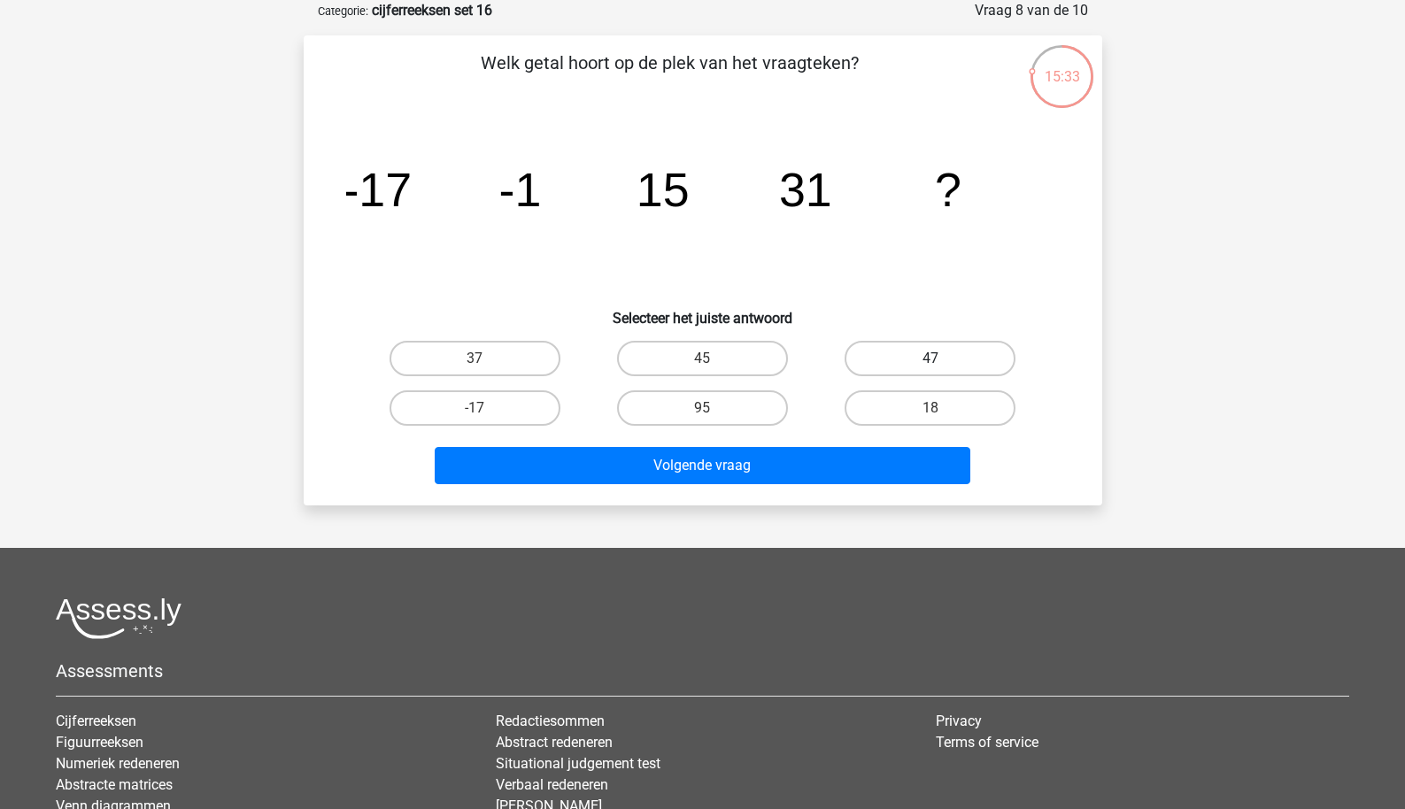
click at [945, 370] on label "47" at bounding box center [930, 358] width 171 height 35
click at [942, 370] on input "47" at bounding box center [937, 365] width 12 height 12
radio input "true"
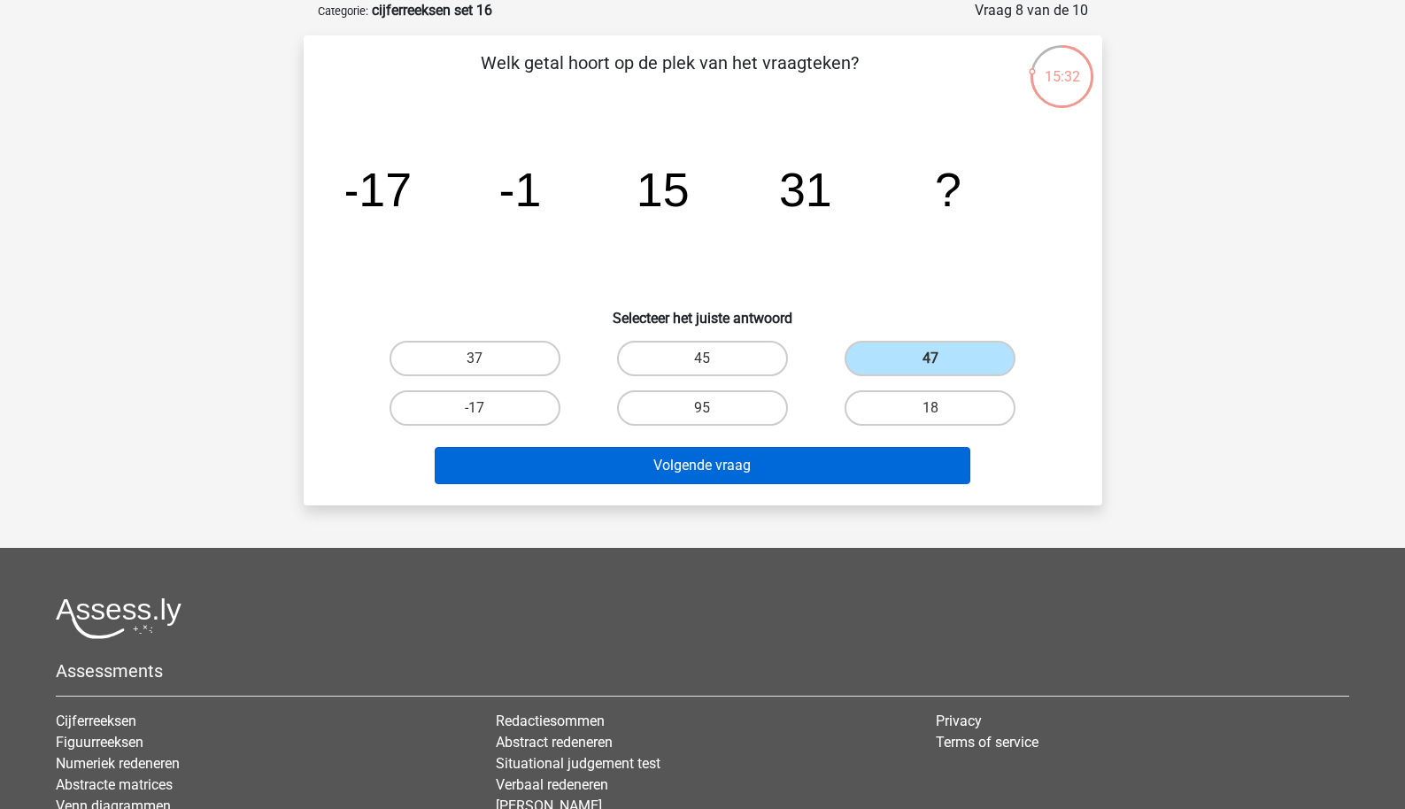
click at [828, 449] on button "Volgende vraag" at bounding box center [703, 465] width 536 height 37
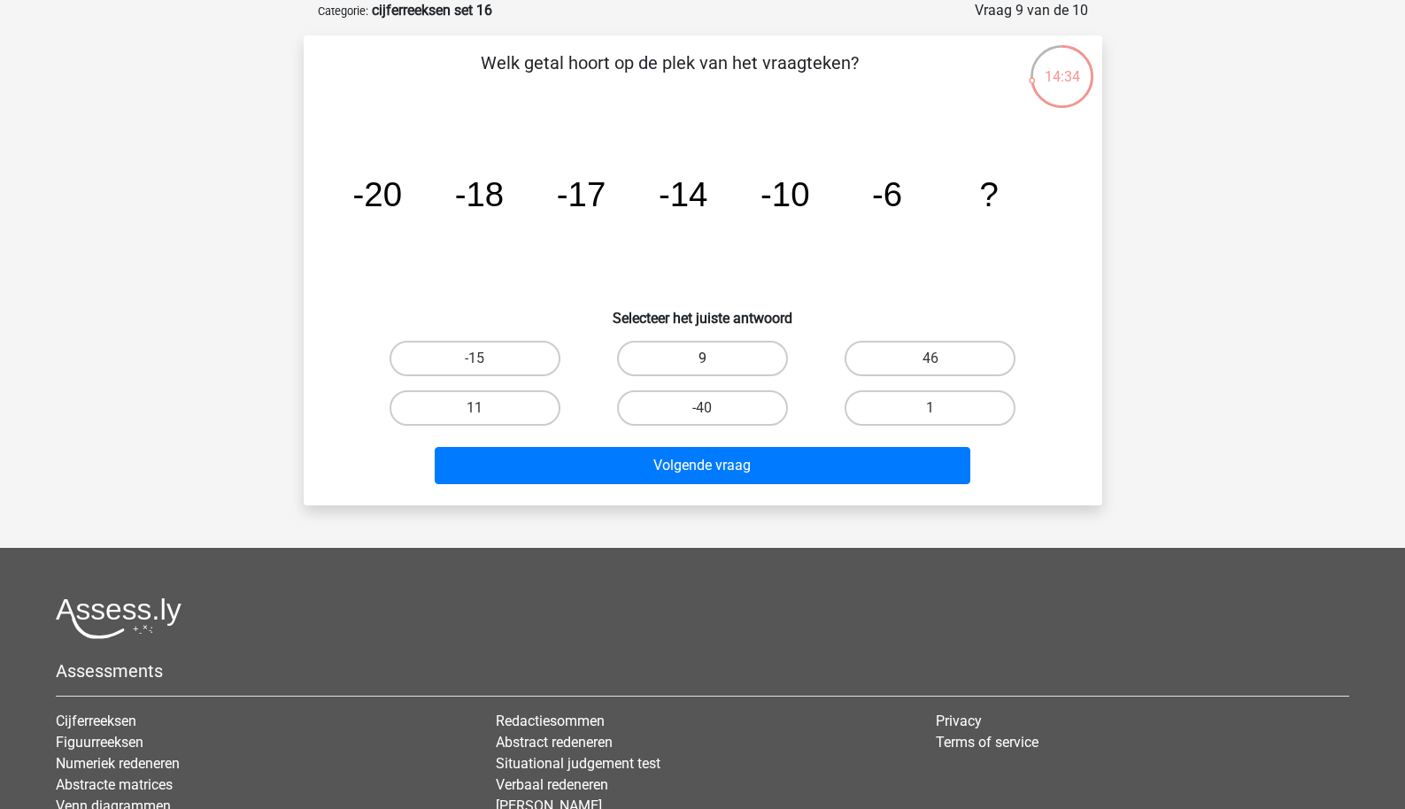
click at [697, 369] on label "9" at bounding box center [702, 358] width 171 height 35
click at [702, 369] on input "9" at bounding box center [708, 365] width 12 height 12
radio input "true"
click at [681, 499] on div "Welk getal hoort op de plek van het vraagteken? image/svg+xml -20 -18 -17 -14 -…" at bounding box center [703, 270] width 799 height 470
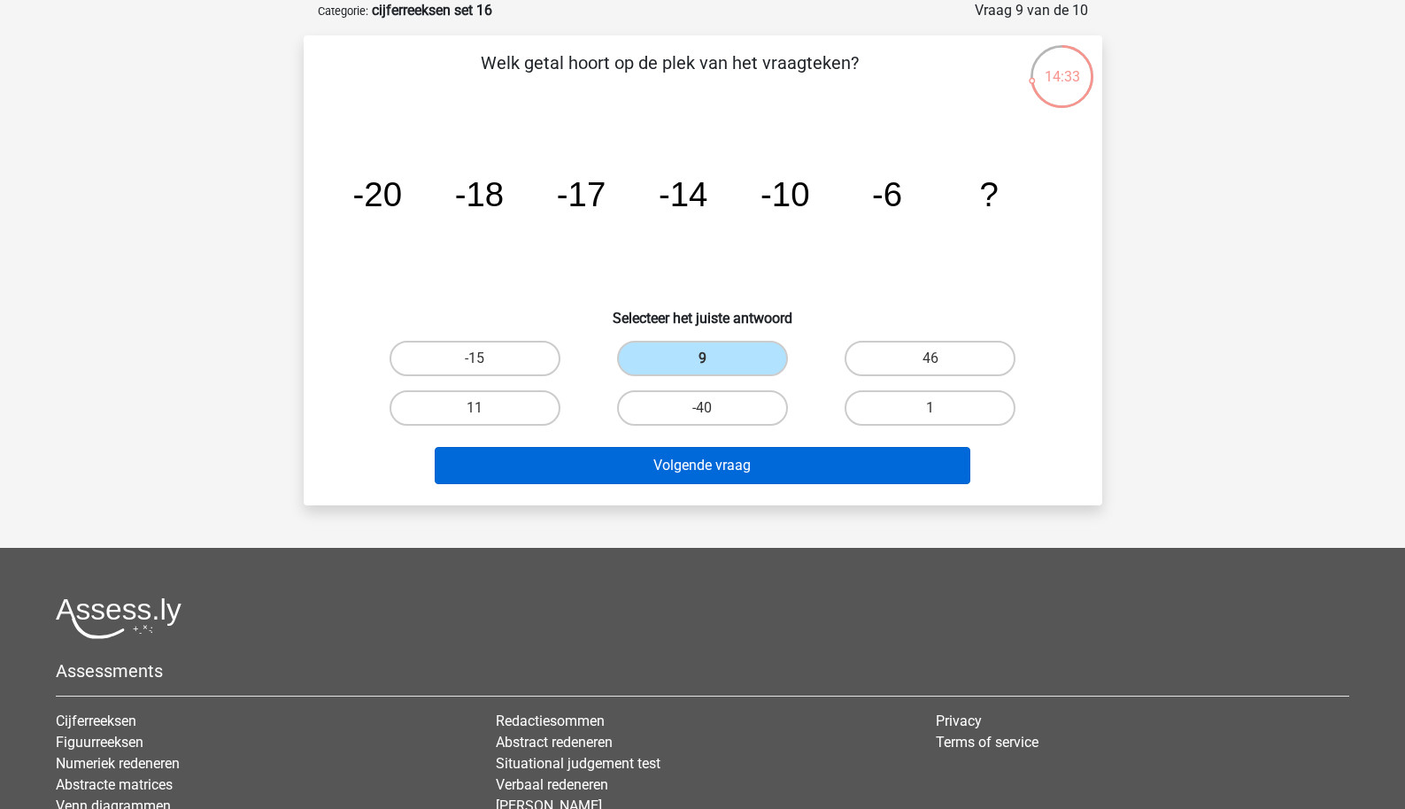
click at [685, 471] on button "Volgende vraag" at bounding box center [703, 465] width 536 height 37
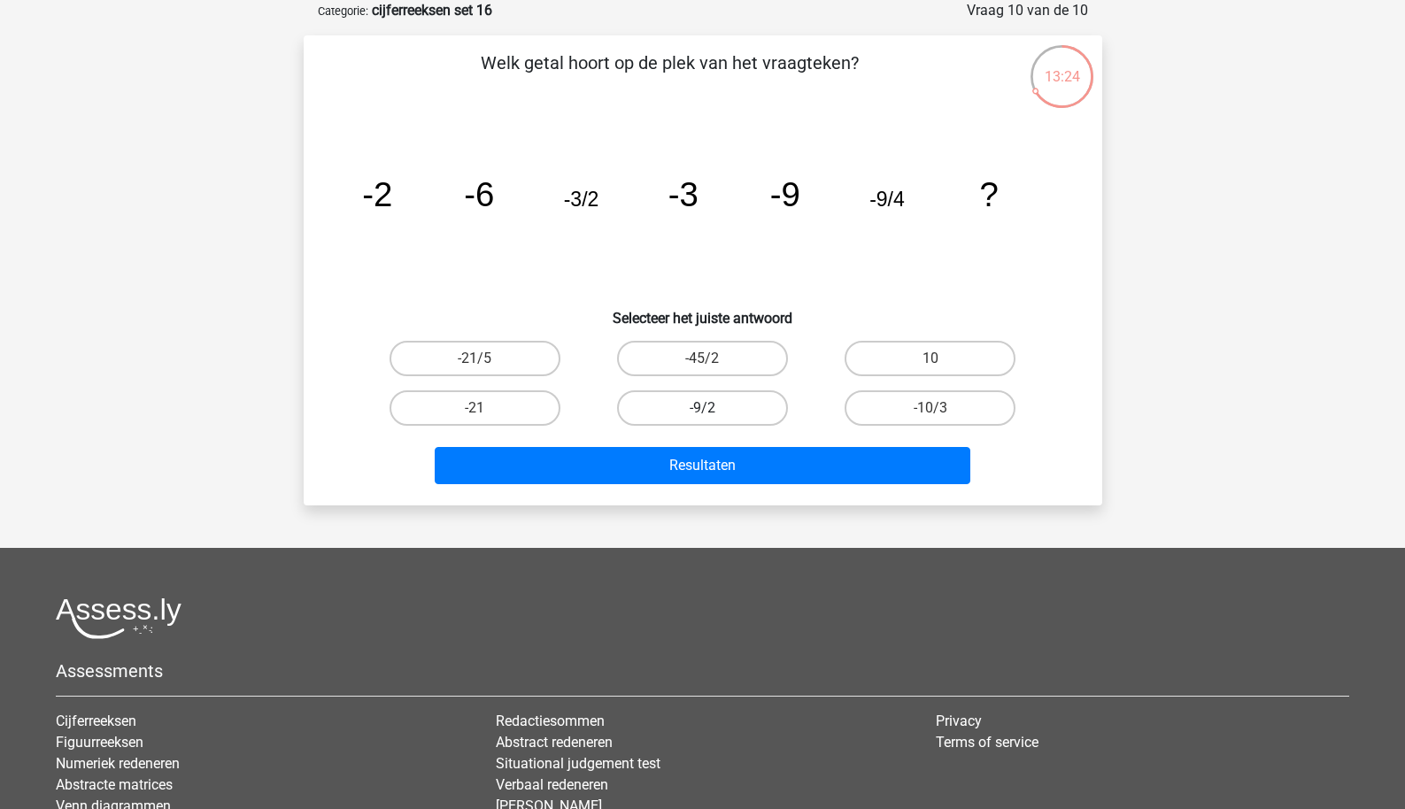
click at [698, 411] on label "-9/2" at bounding box center [702, 408] width 171 height 35
click at [702, 411] on input "-9/2" at bounding box center [708, 414] width 12 height 12
radio input "true"
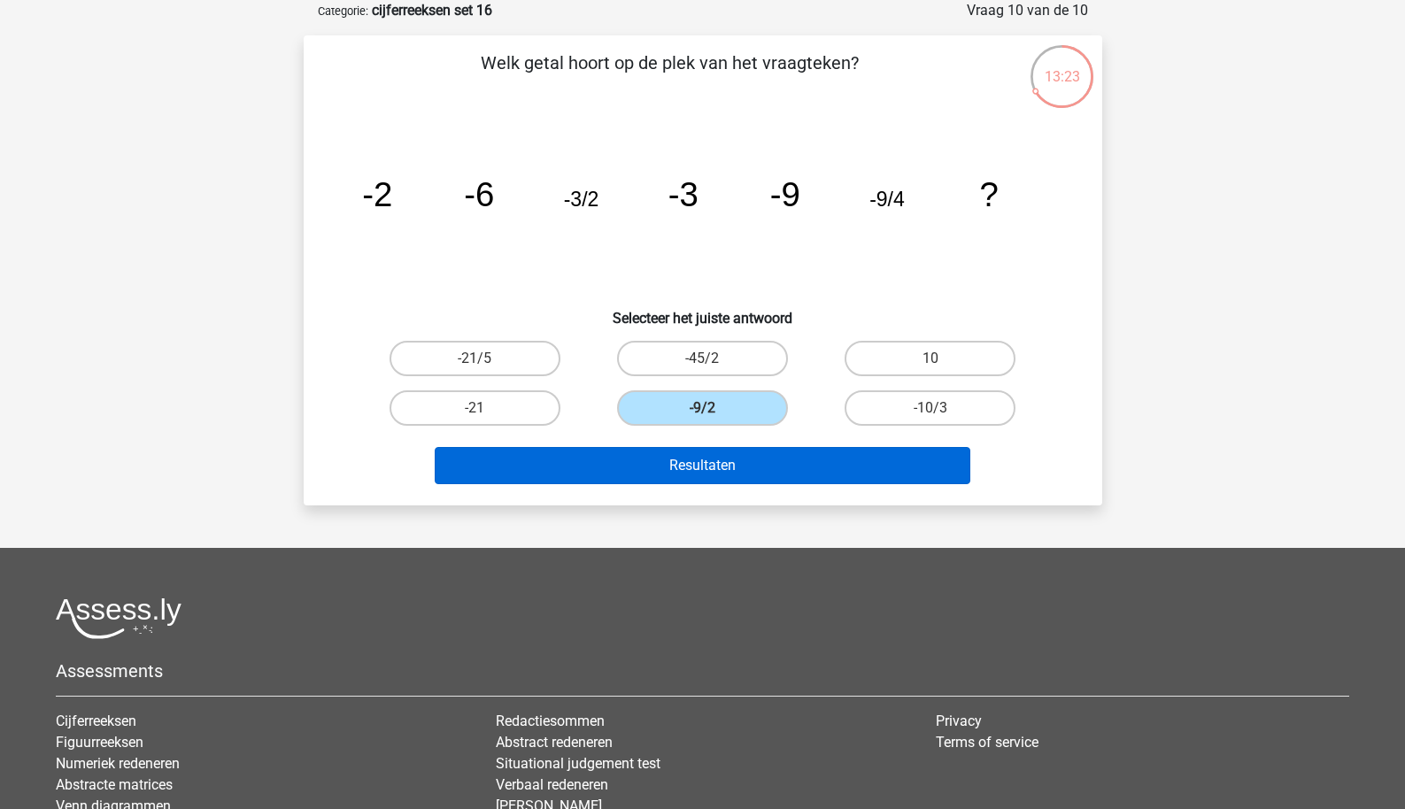
click at [708, 473] on button "Resultaten" at bounding box center [703, 465] width 536 height 37
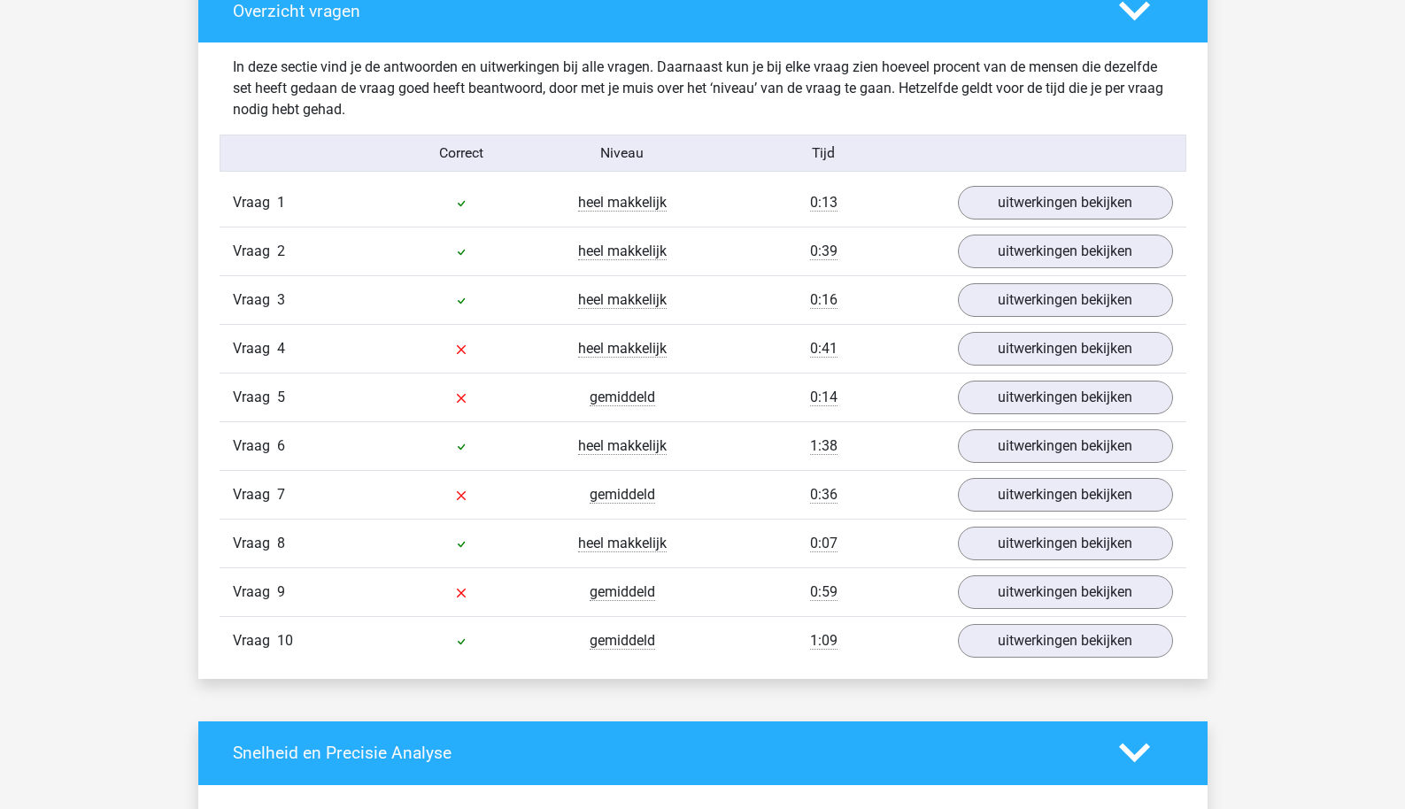
scroll to position [1352, 0]
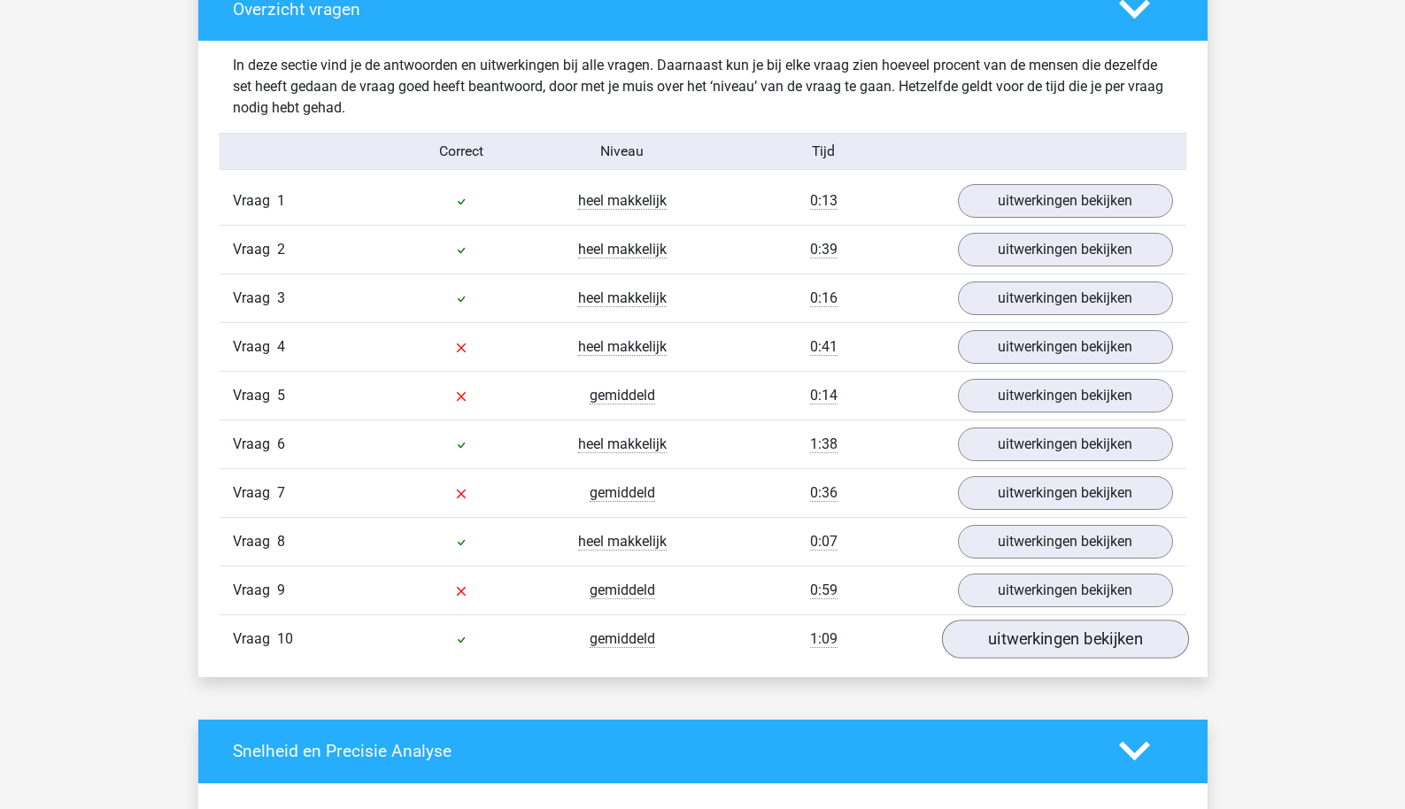
click at [1028, 645] on link "uitwerkingen bekijken" at bounding box center [1064, 639] width 247 height 39
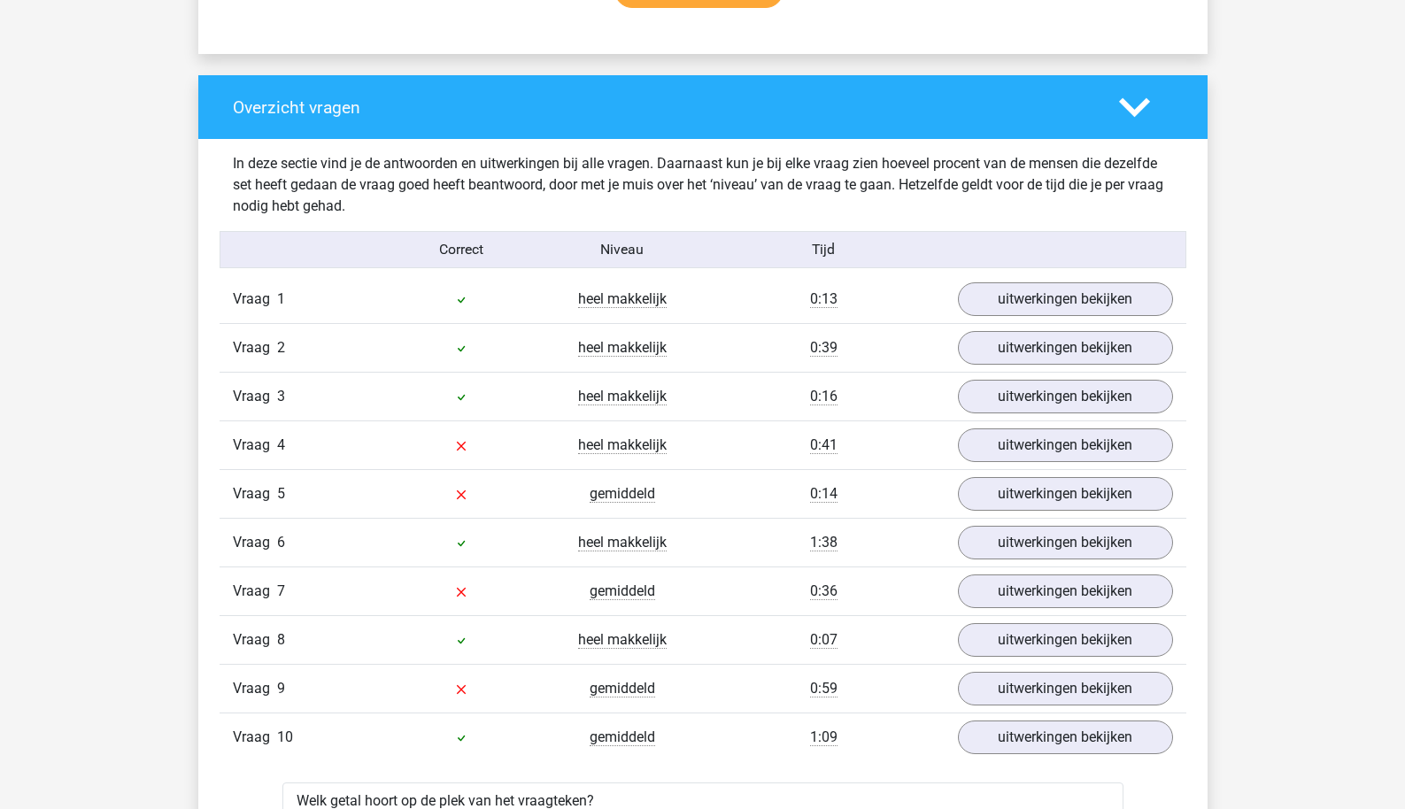
scroll to position [1260, 0]
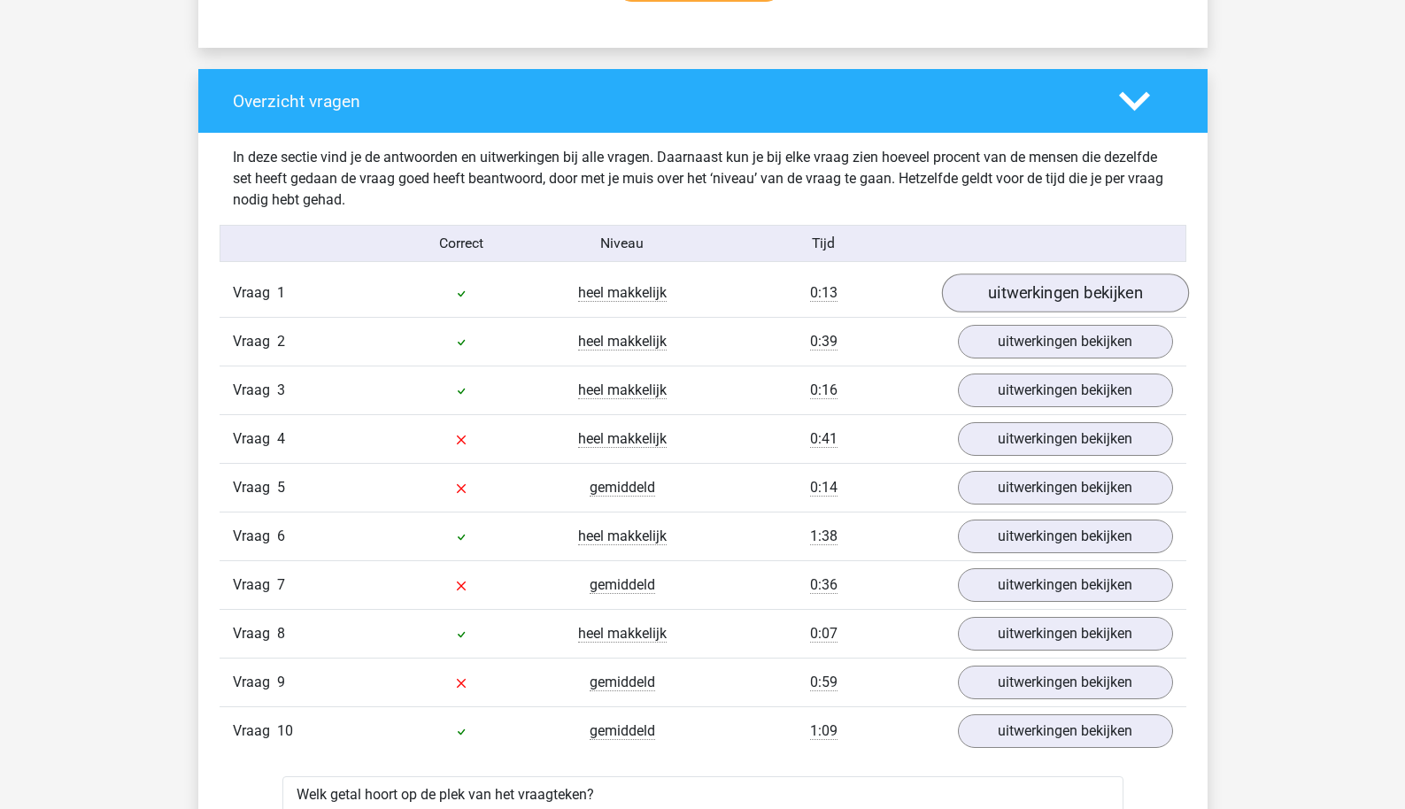
click at [1026, 303] on link "uitwerkingen bekijken" at bounding box center [1064, 293] width 247 height 39
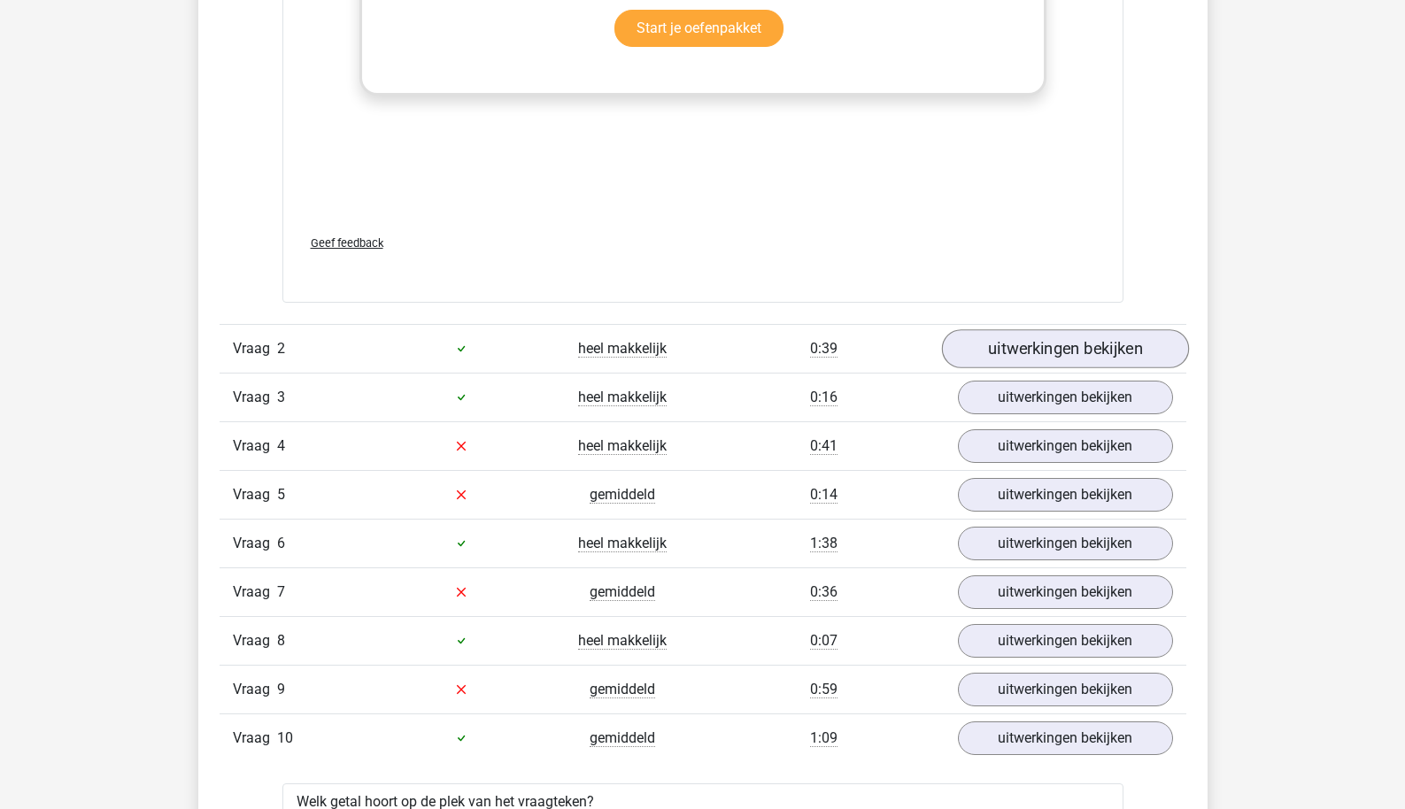
click at [1023, 355] on link "uitwerkingen bekijken" at bounding box center [1064, 348] width 247 height 39
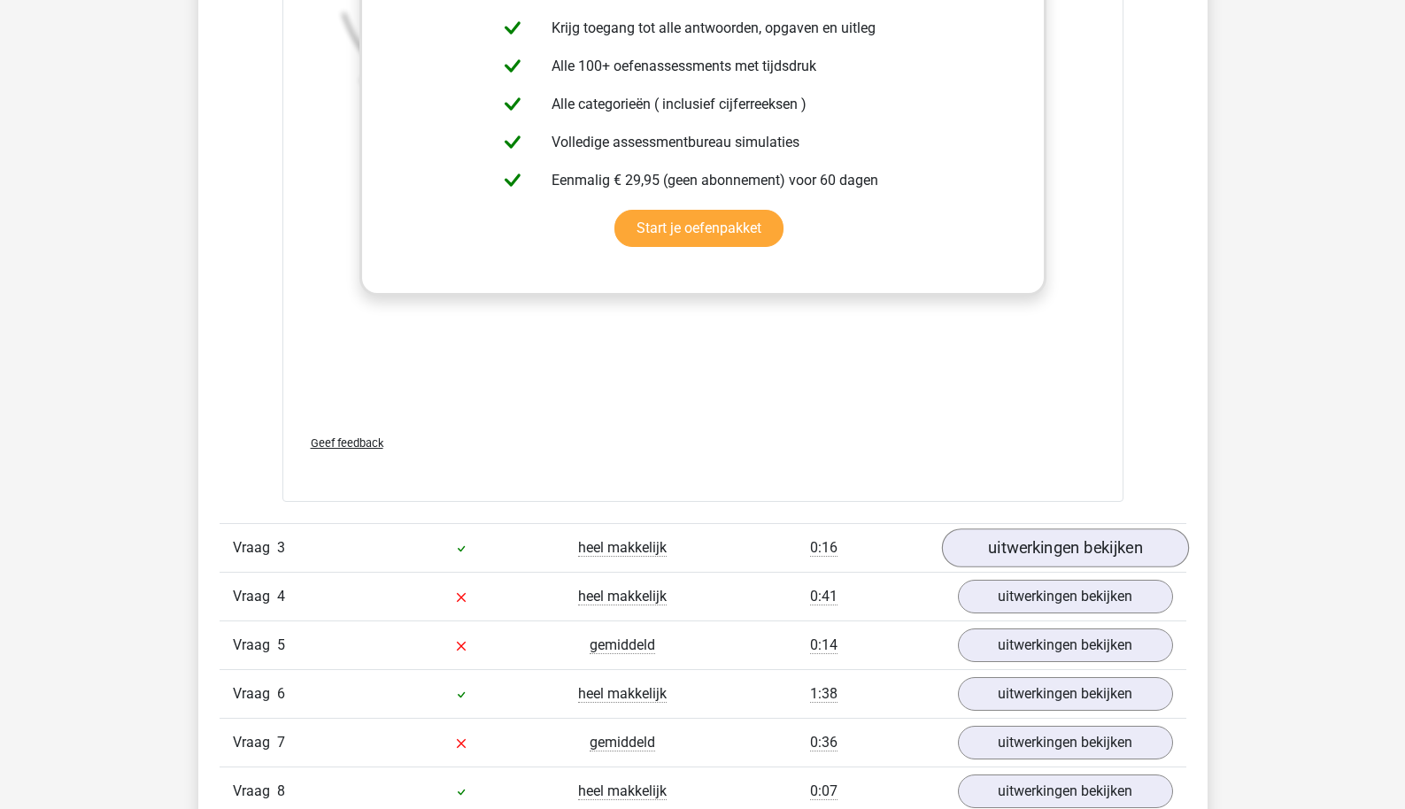
click at [1019, 543] on link "uitwerkingen bekijken" at bounding box center [1064, 548] width 247 height 39
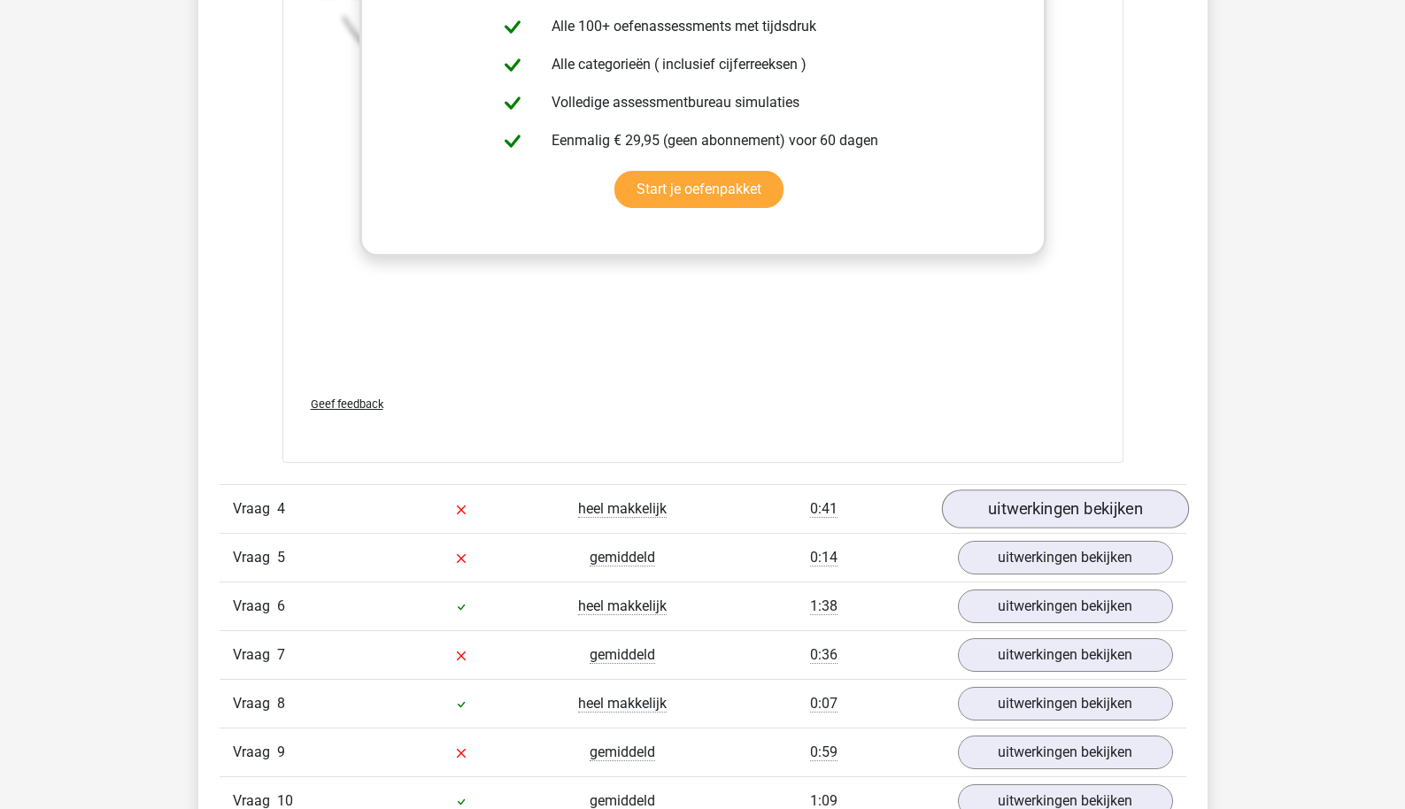
click at [1031, 499] on link "uitwerkingen bekijken" at bounding box center [1064, 509] width 247 height 39
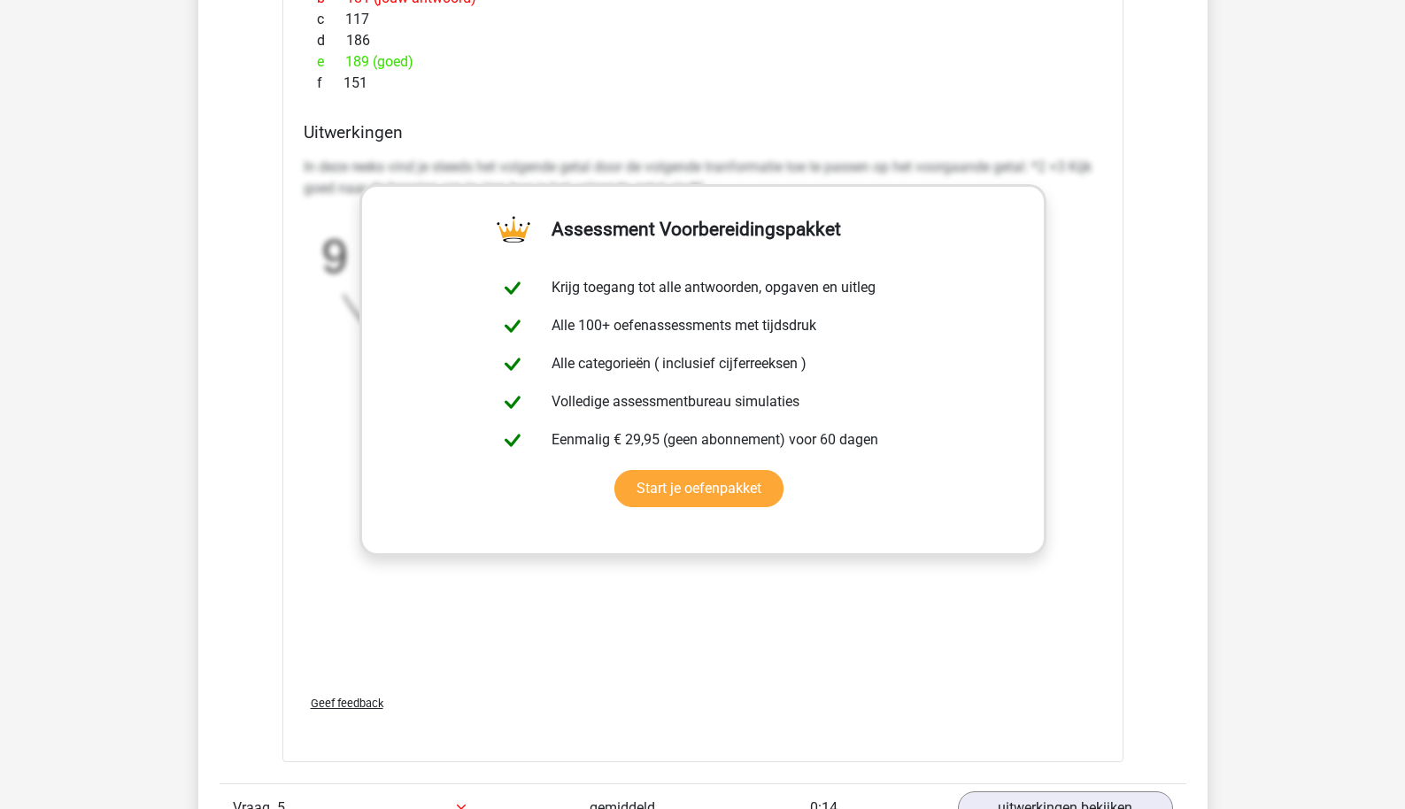
scroll to position [5754, 0]
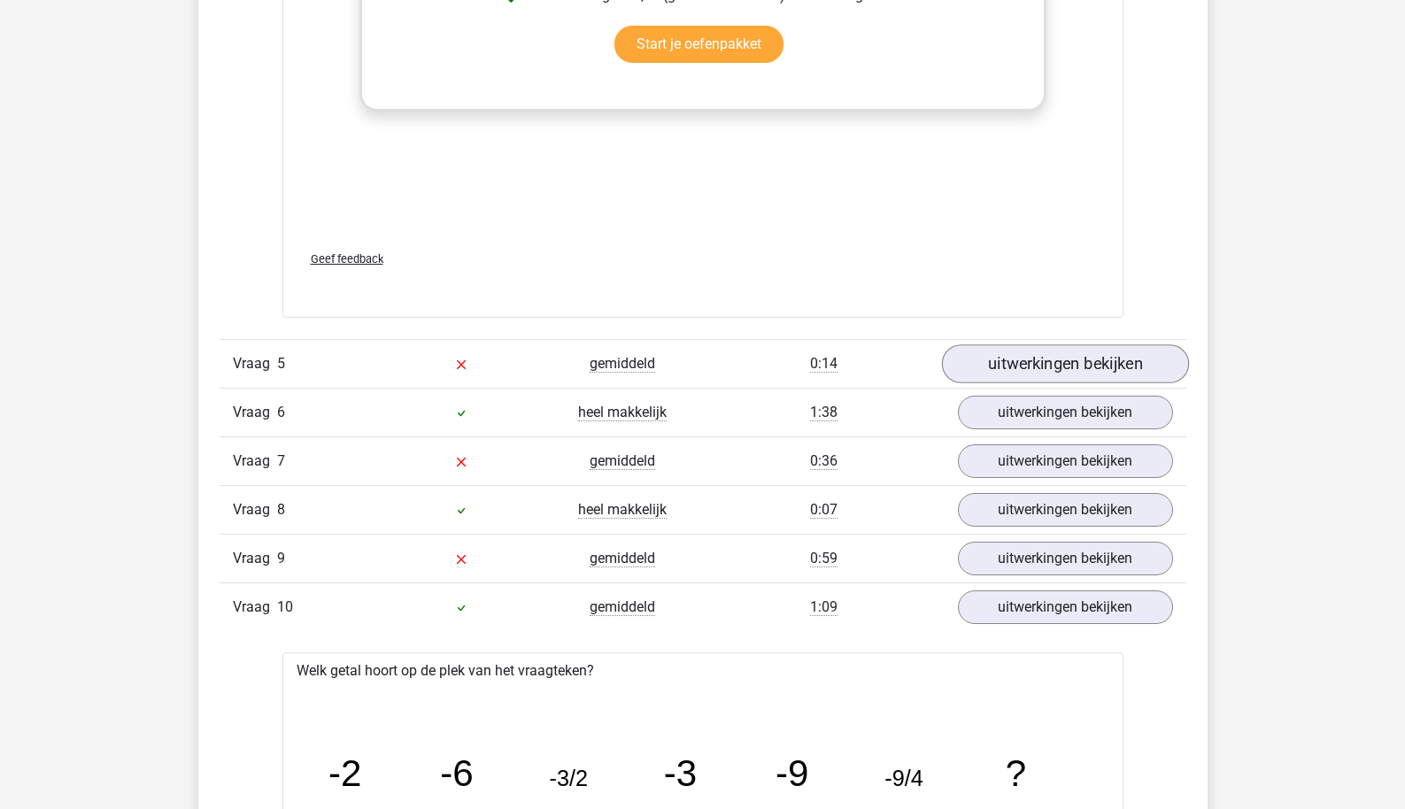
click at [1038, 352] on link "uitwerkingen bekijken" at bounding box center [1064, 363] width 247 height 39
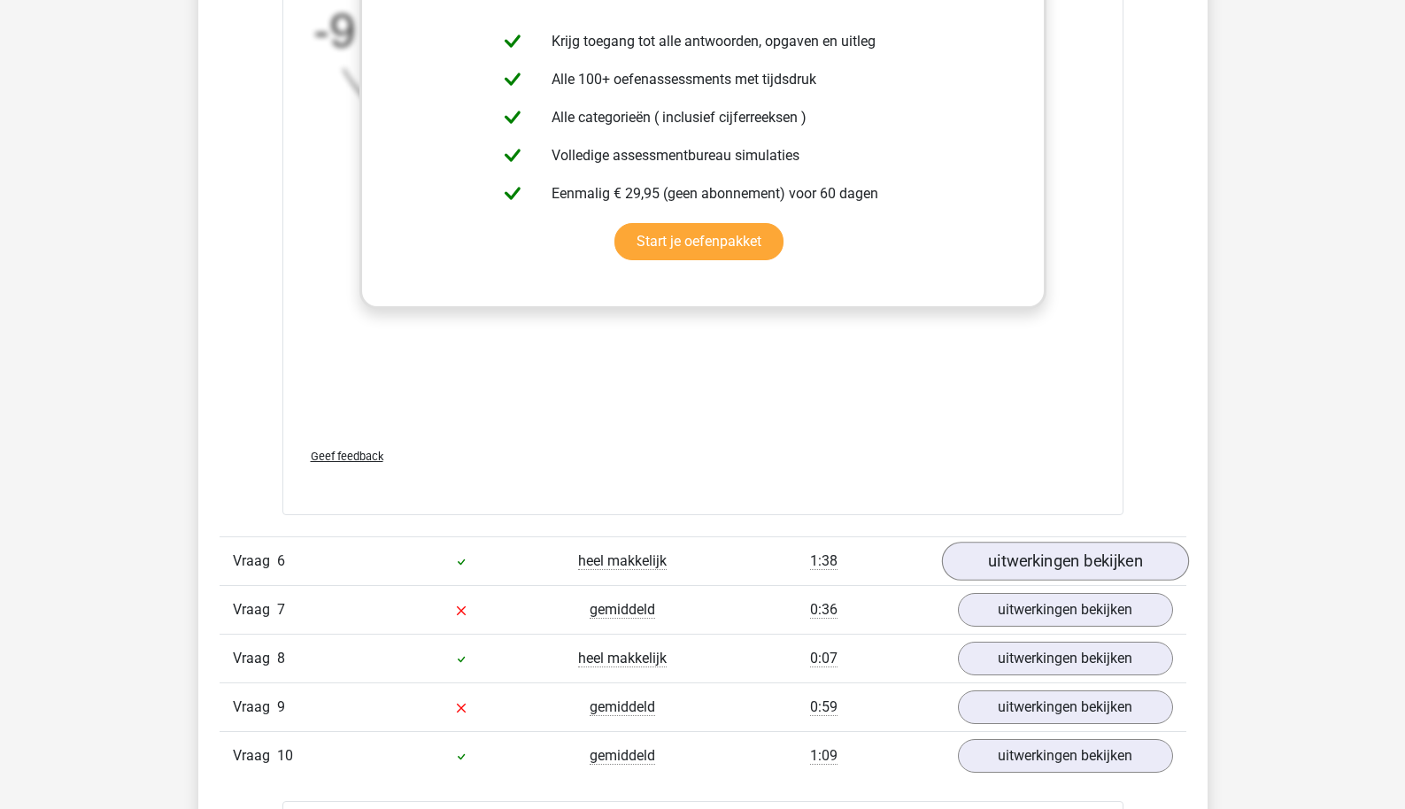
click at [999, 553] on link "uitwerkingen bekijken" at bounding box center [1064, 562] width 247 height 39
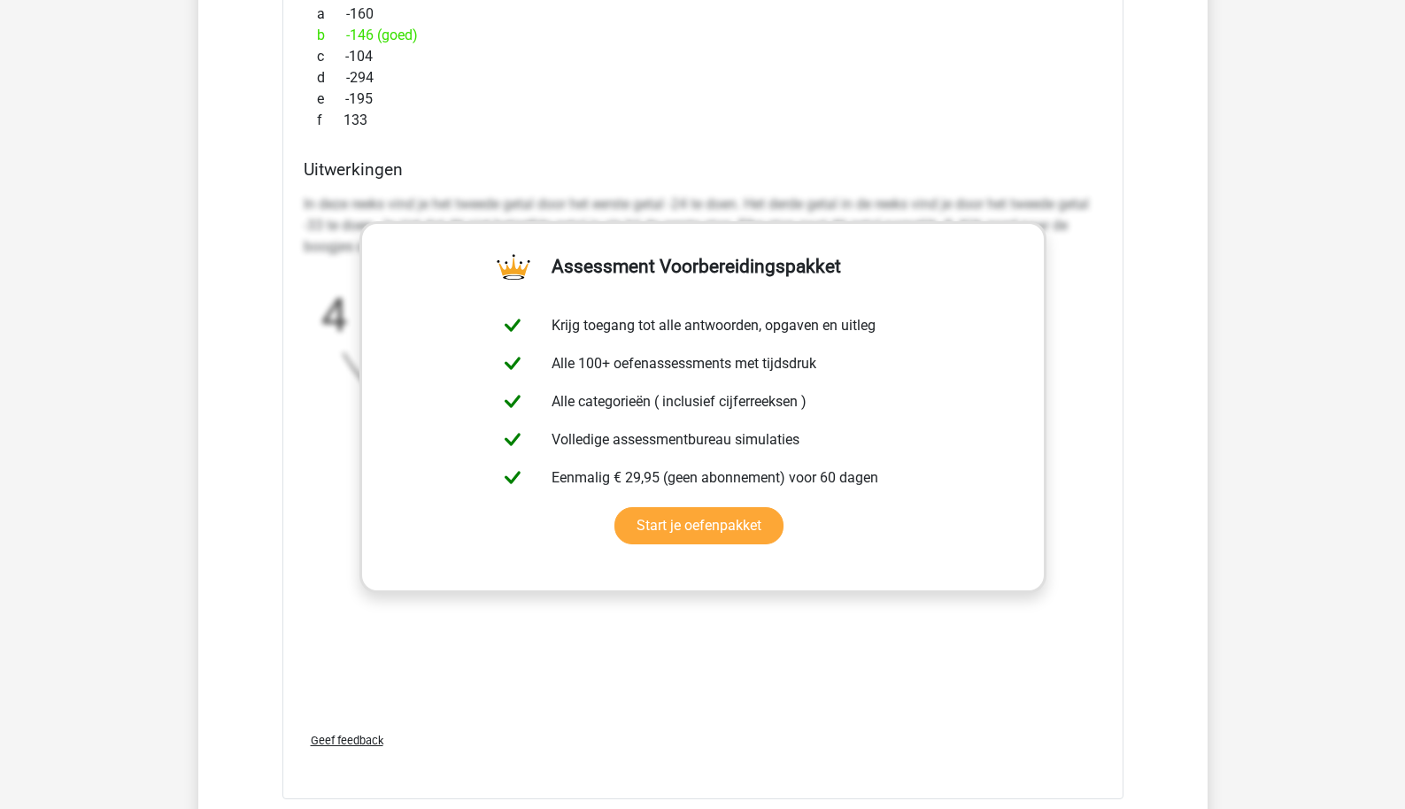
scroll to position [7690, 0]
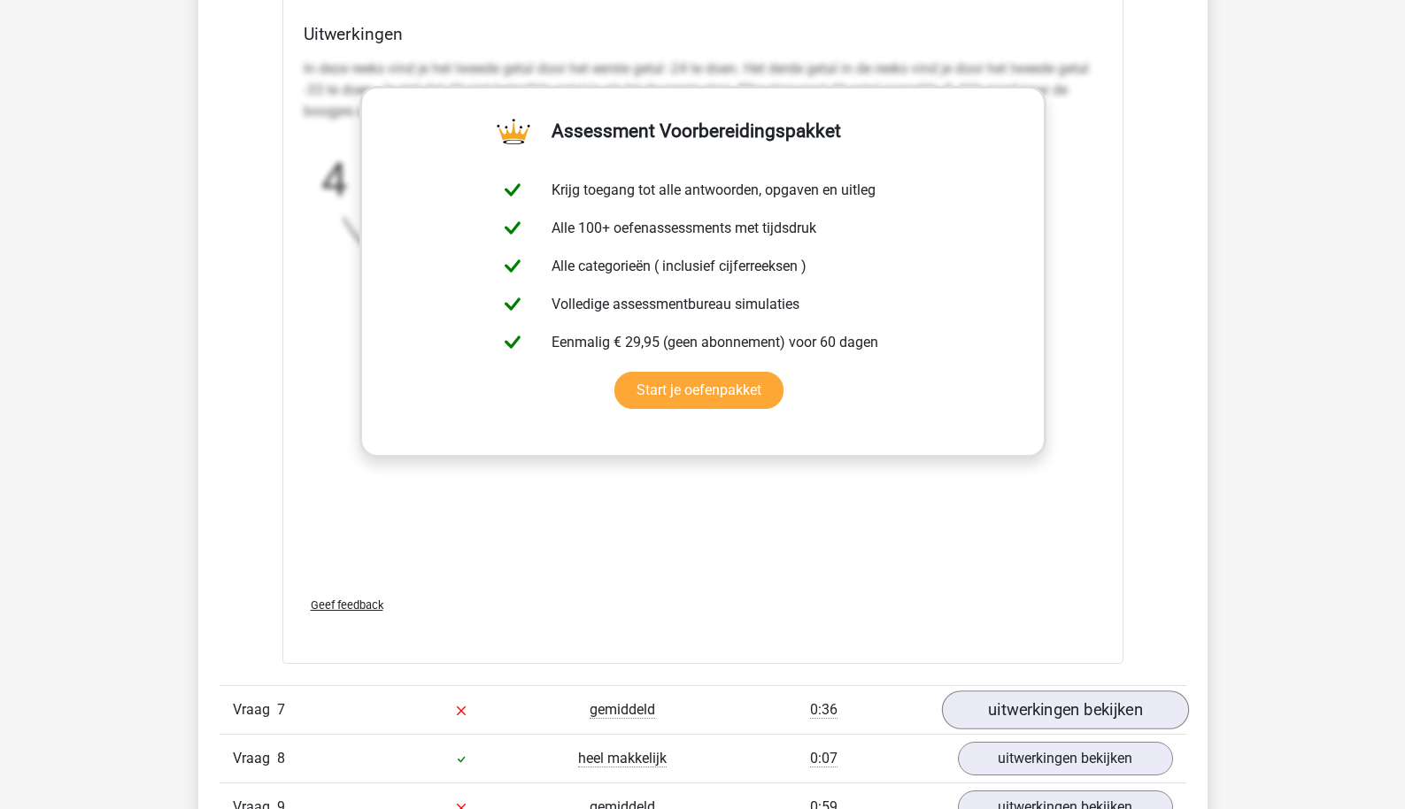
click at [996, 705] on link "uitwerkingen bekijken" at bounding box center [1064, 710] width 247 height 39
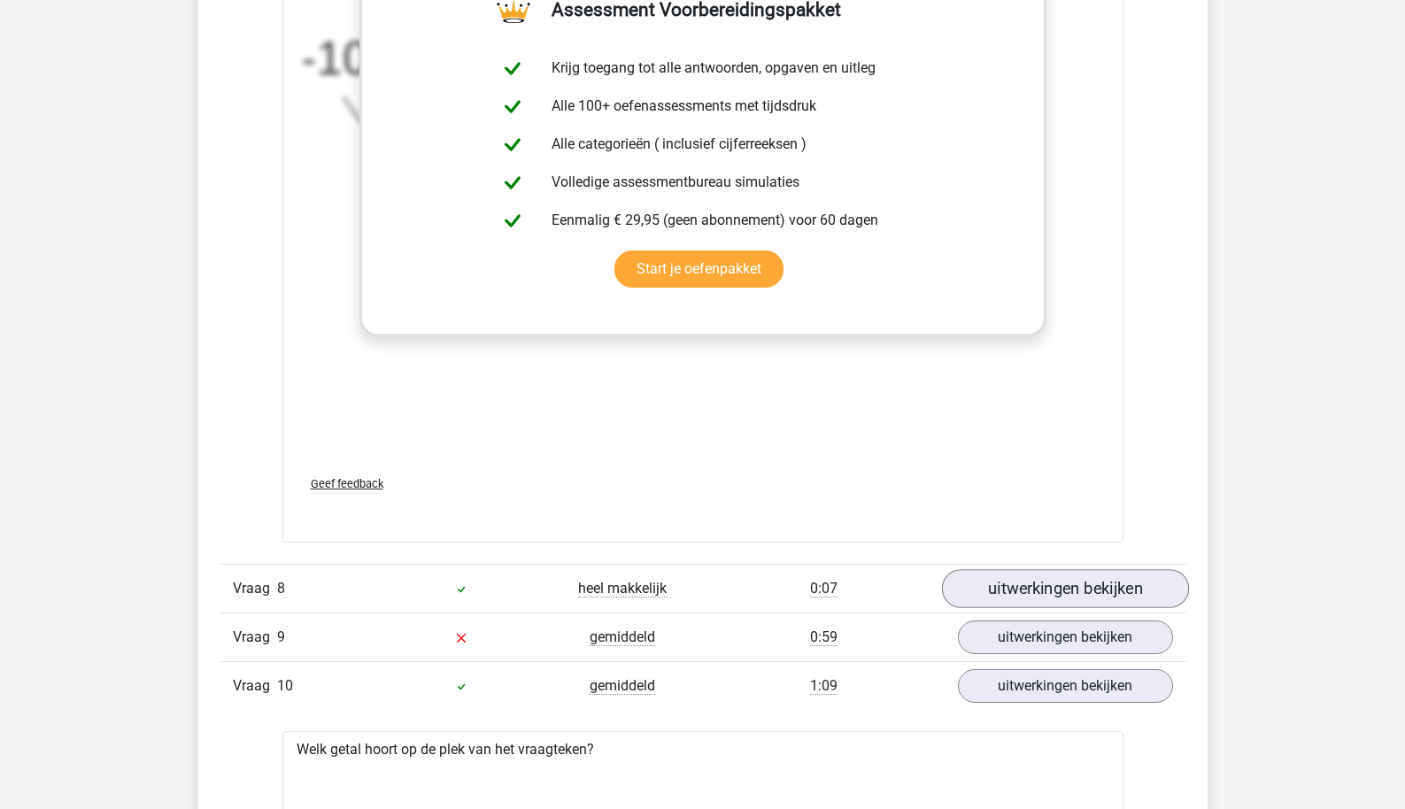
click at [1010, 576] on link "uitwerkingen bekijken" at bounding box center [1064, 588] width 247 height 39
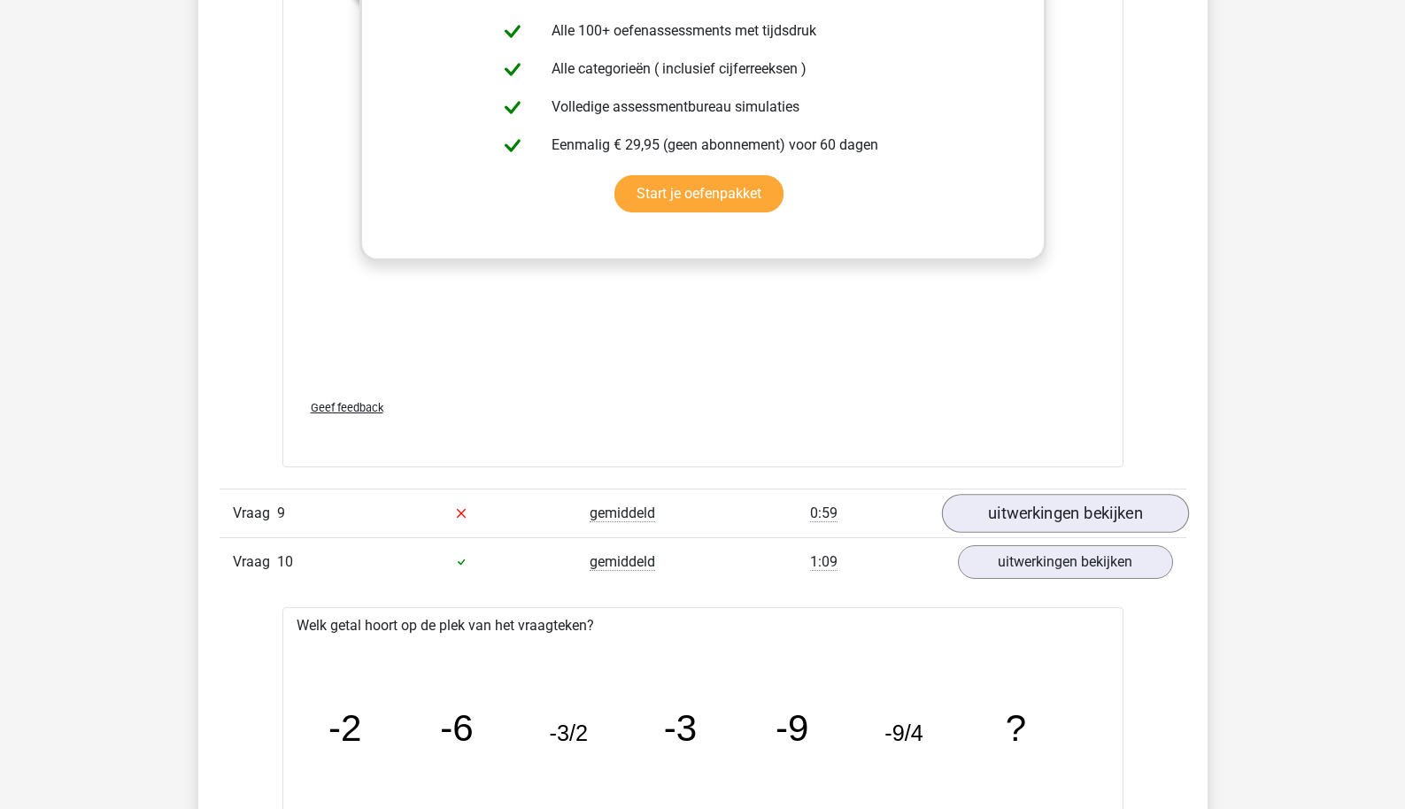
click at [1022, 515] on link "uitwerkingen bekijken" at bounding box center [1064, 513] width 247 height 39
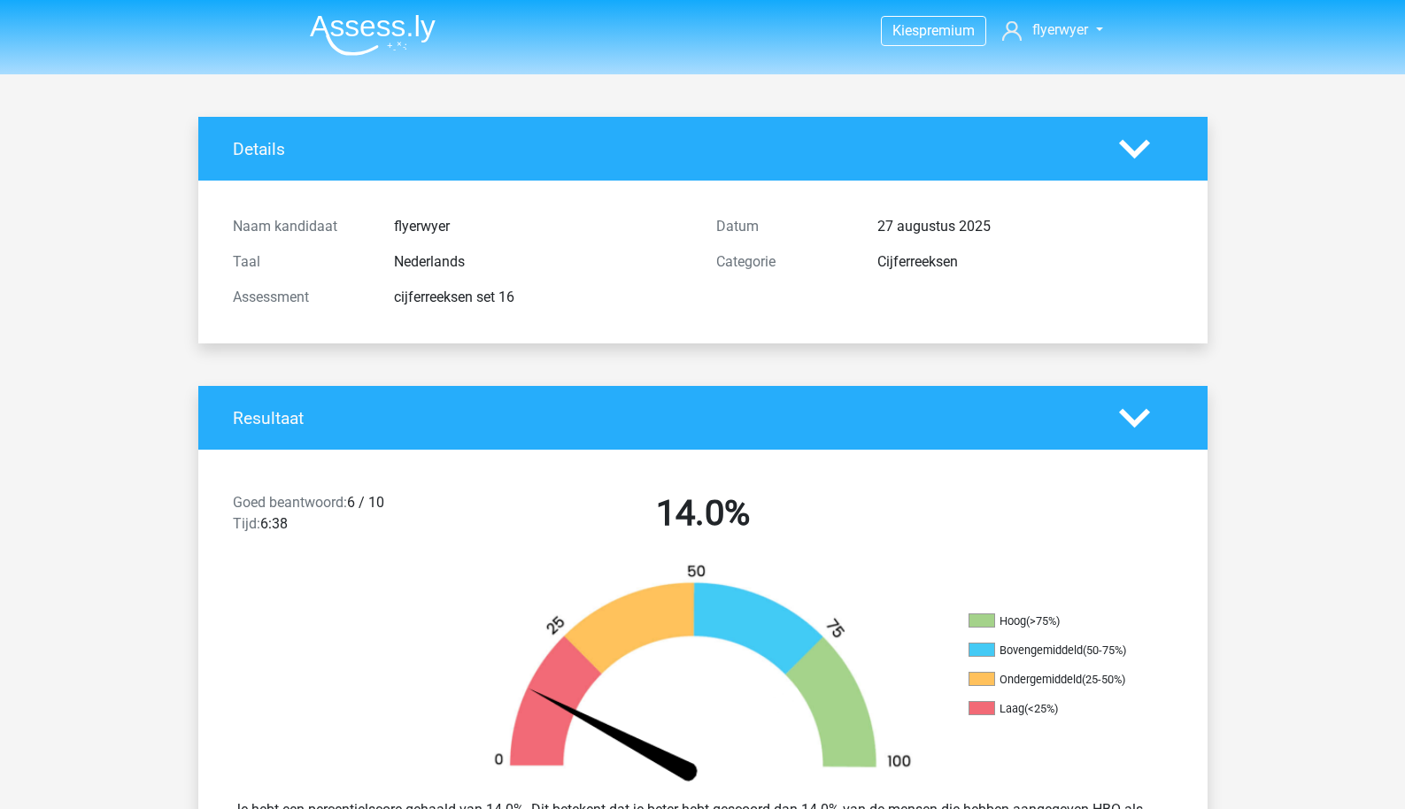
scroll to position [0, 0]
click at [422, 34] on img at bounding box center [373, 35] width 126 height 42
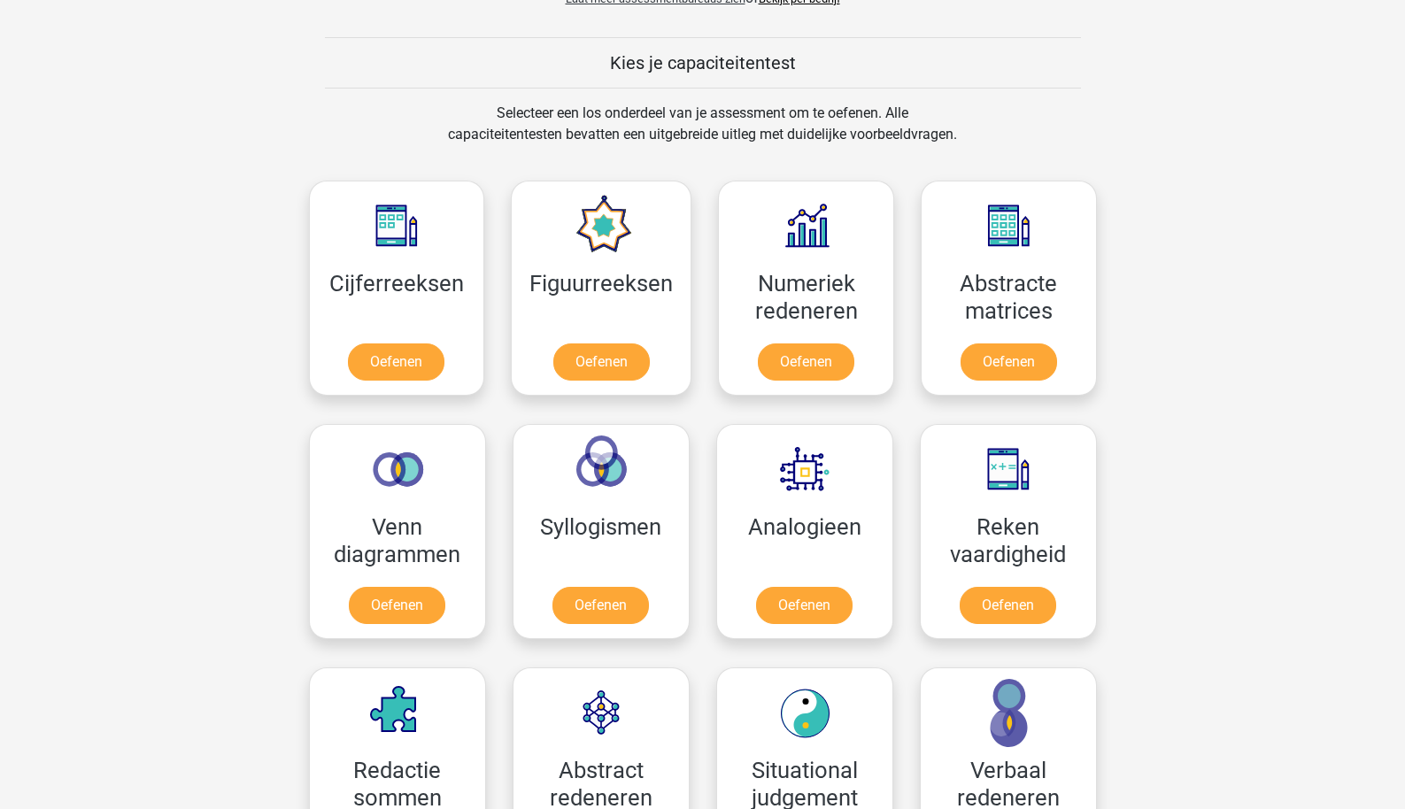
scroll to position [656, 0]
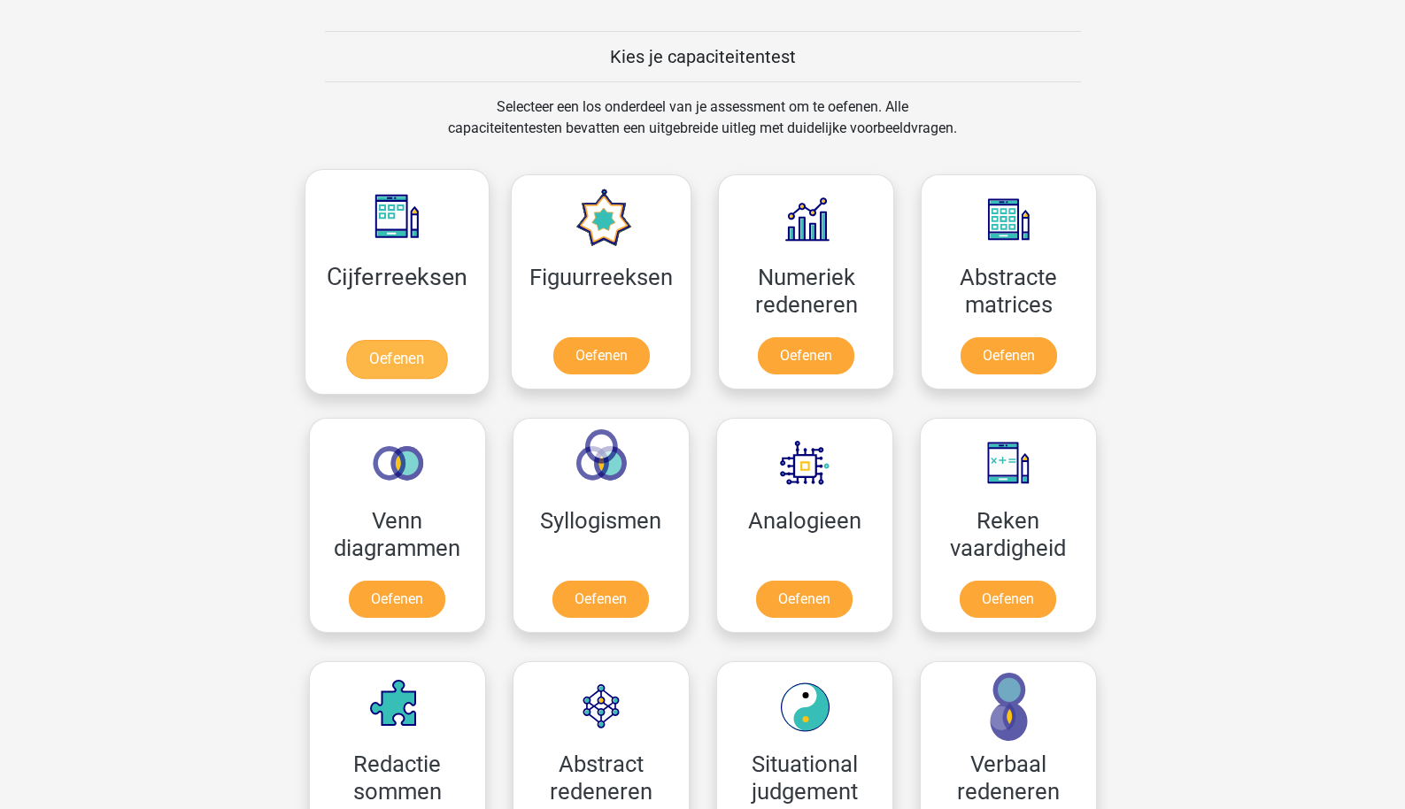
click at [447, 341] on link "Oefenen" at bounding box center [396, 359] width 101 height 39
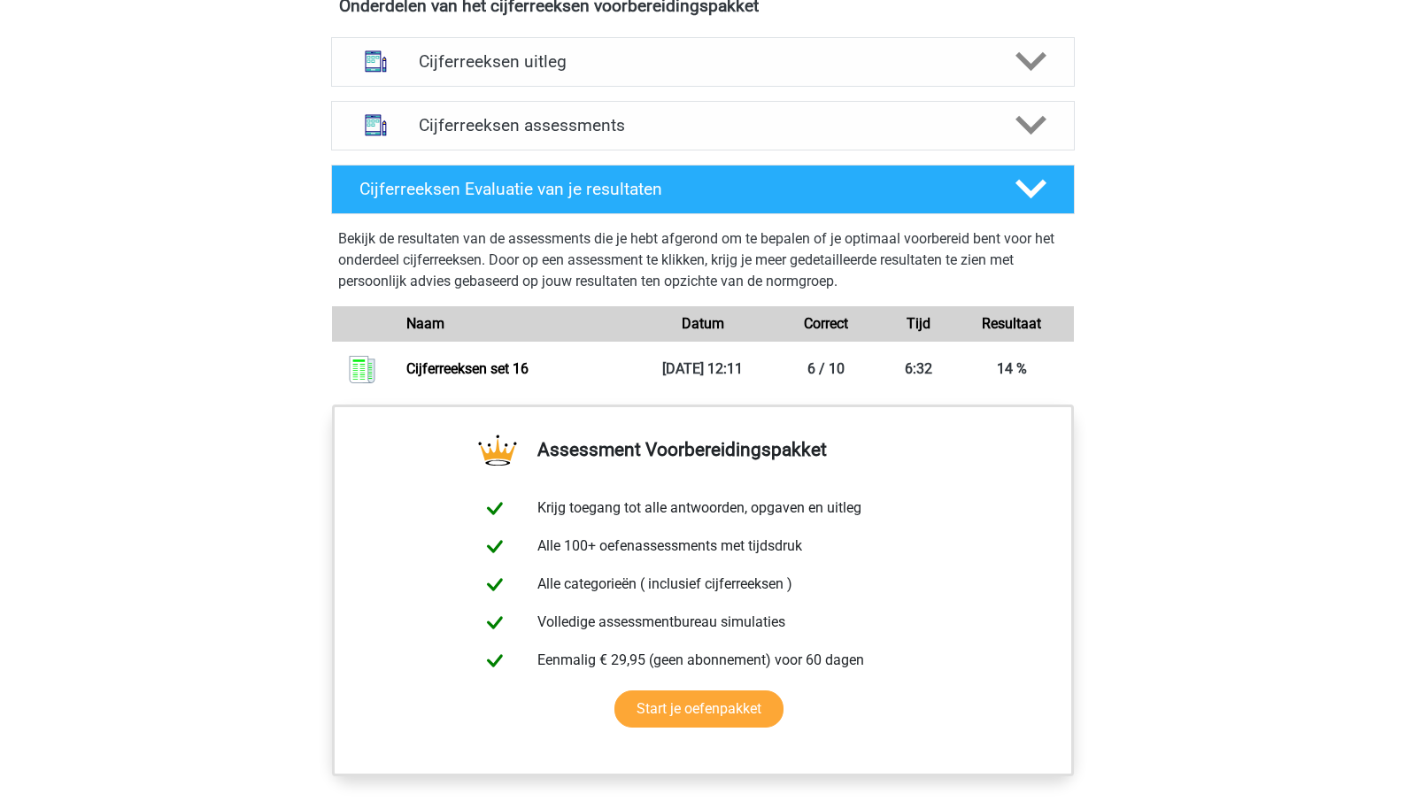
scroll to position [1125, 0]
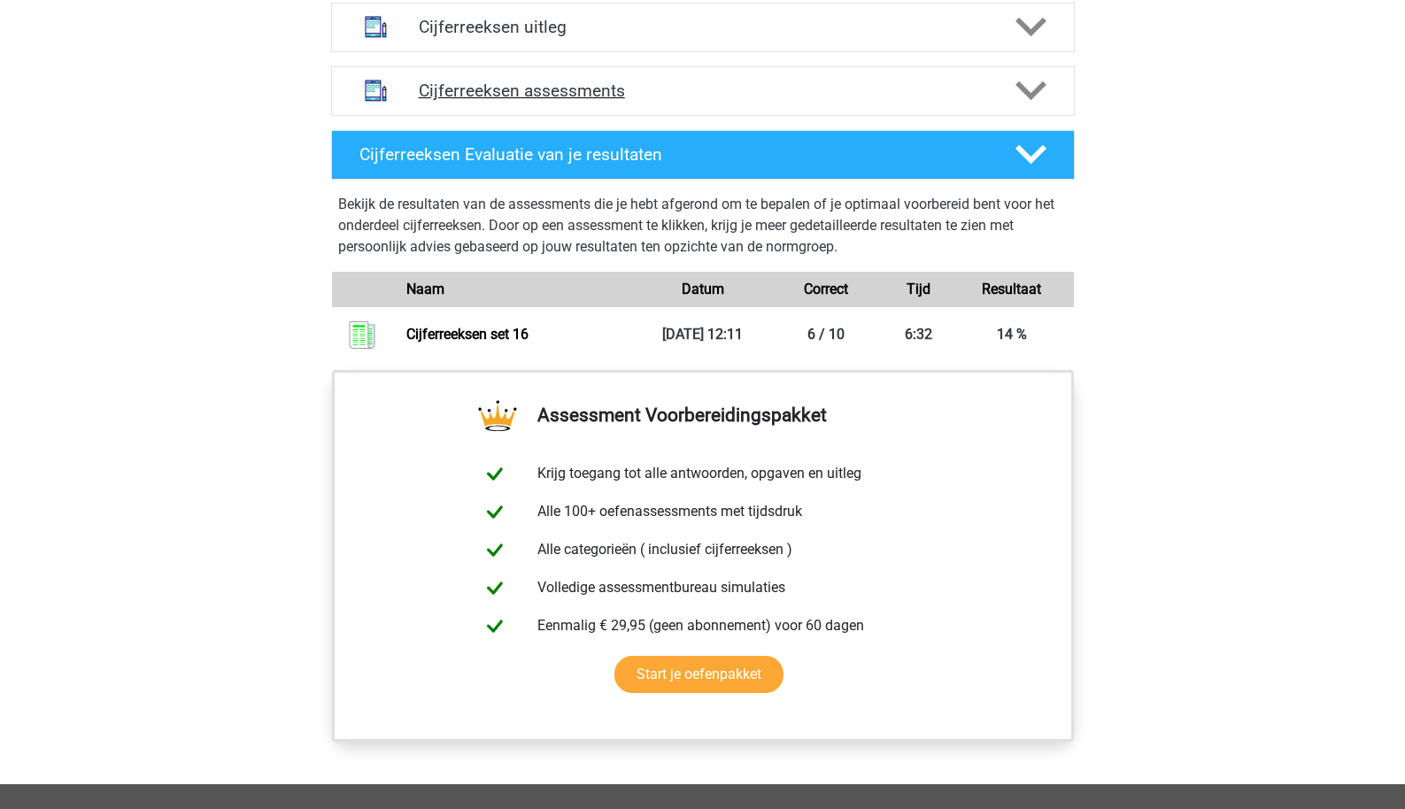
click at [577, 101] on h4 "Cijferreeksen assessments" at bounding box center [703, 91] width 569 height 20
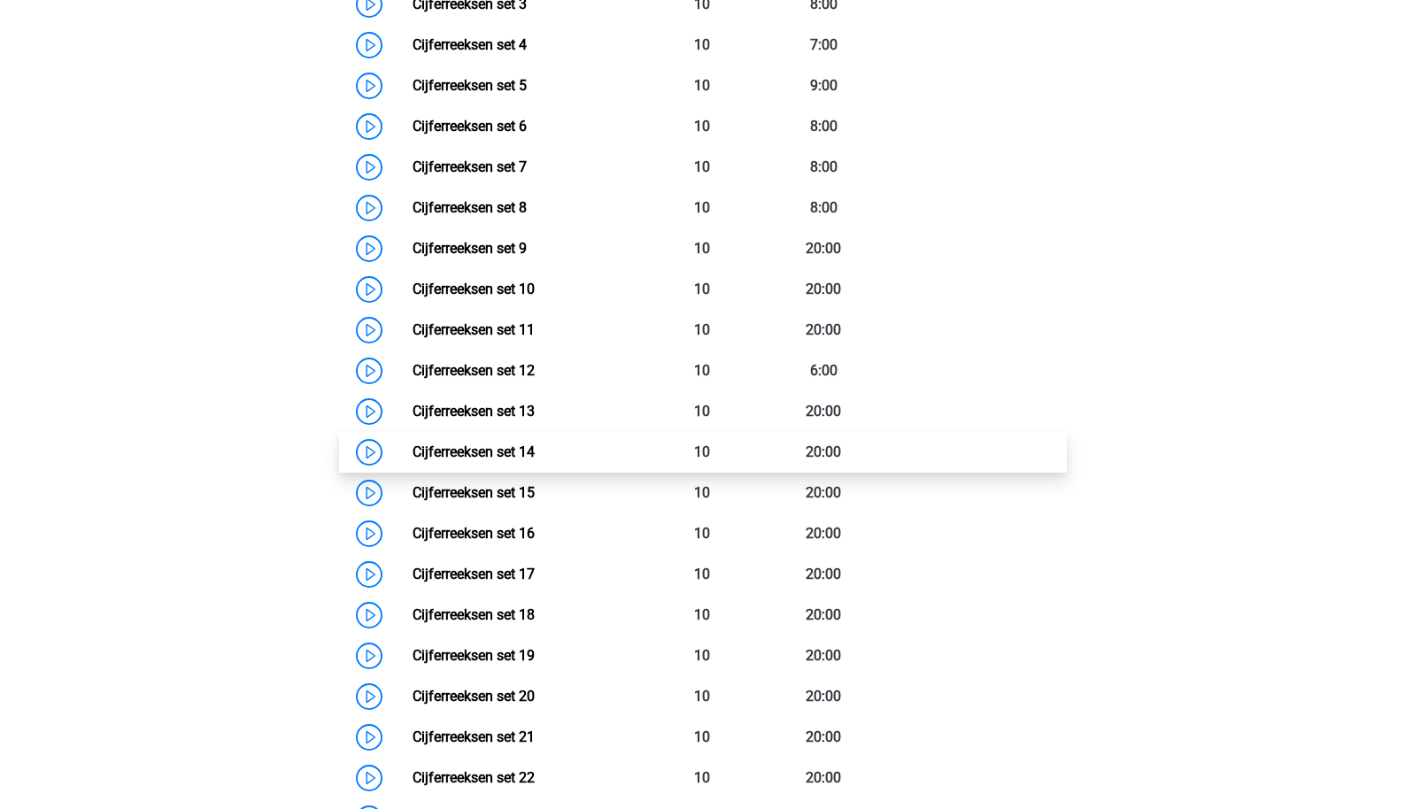
scroll to position [1458, 0]
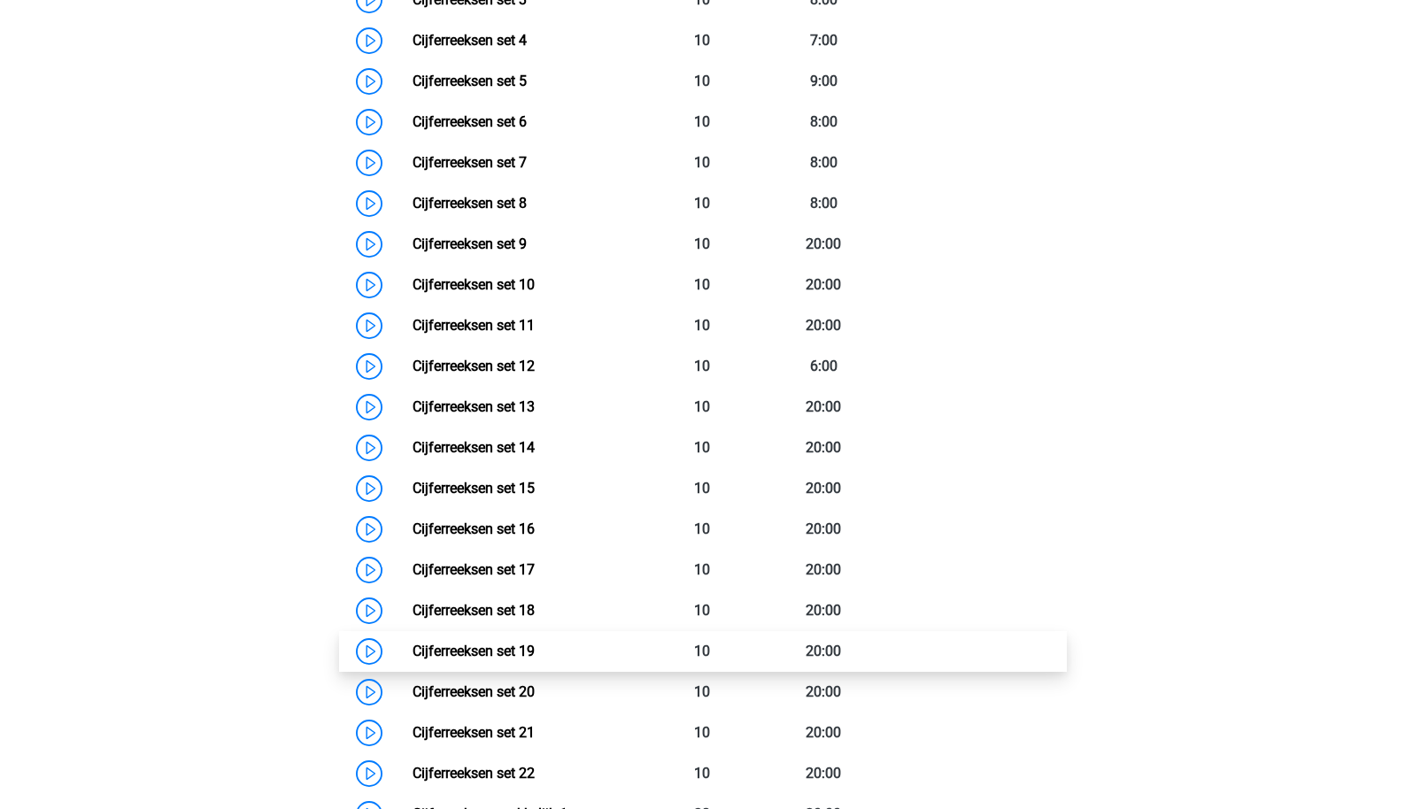
click at [510, 660] on link "Cijferreeksen set 19" at bounding box center [474, 651] width 122 height 17
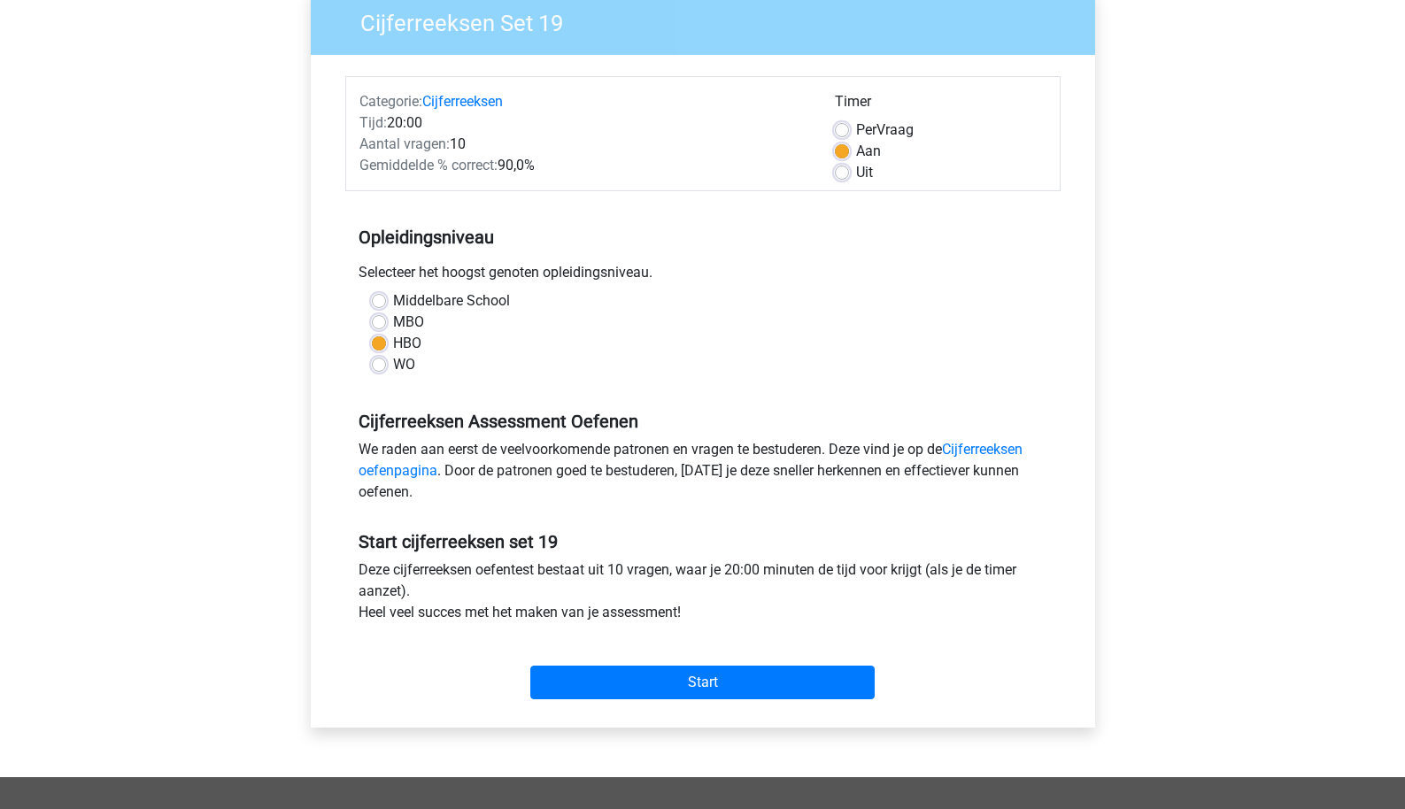
scroll to position [174, 0]
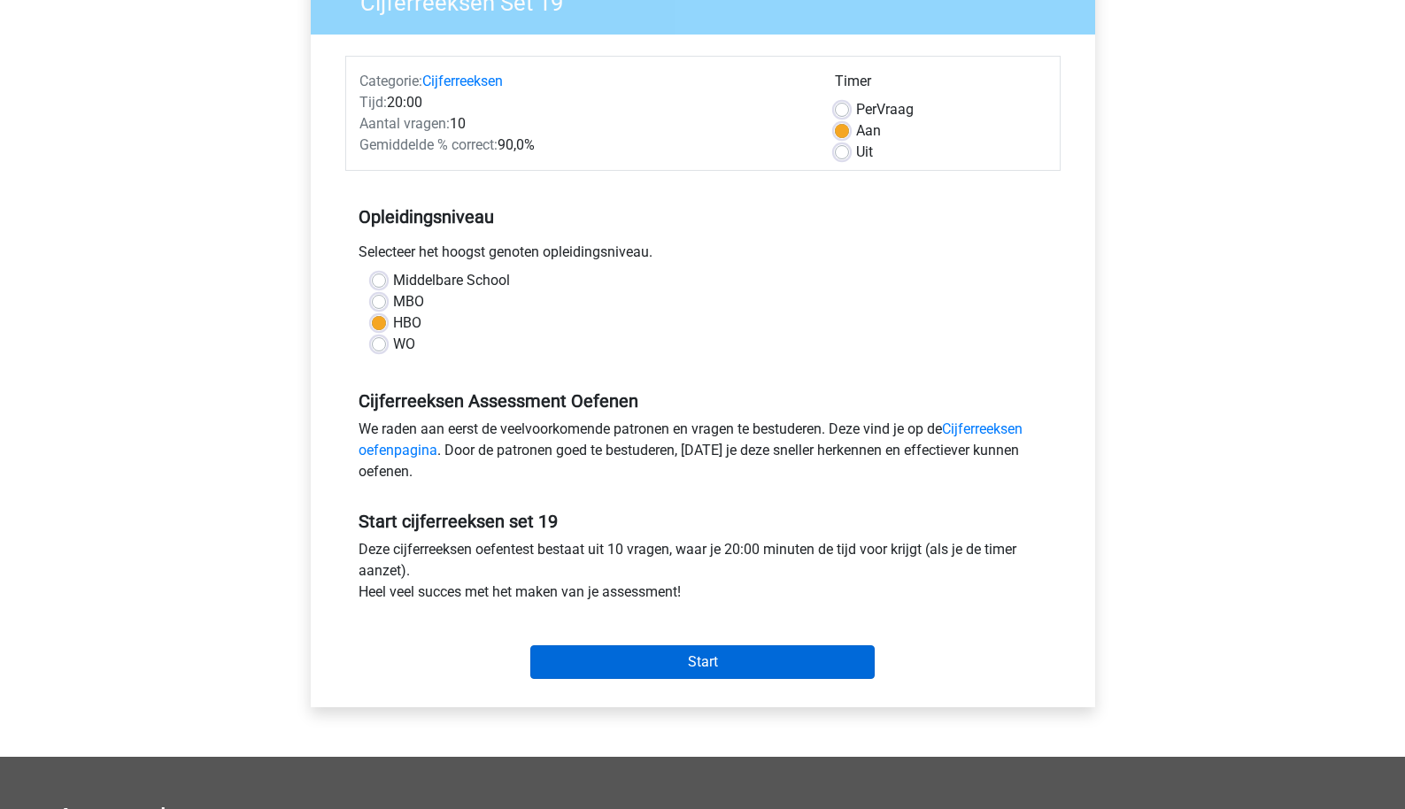
click at [639, 653] on input "Start" at bounding box center [702, 663] width 344 height 34
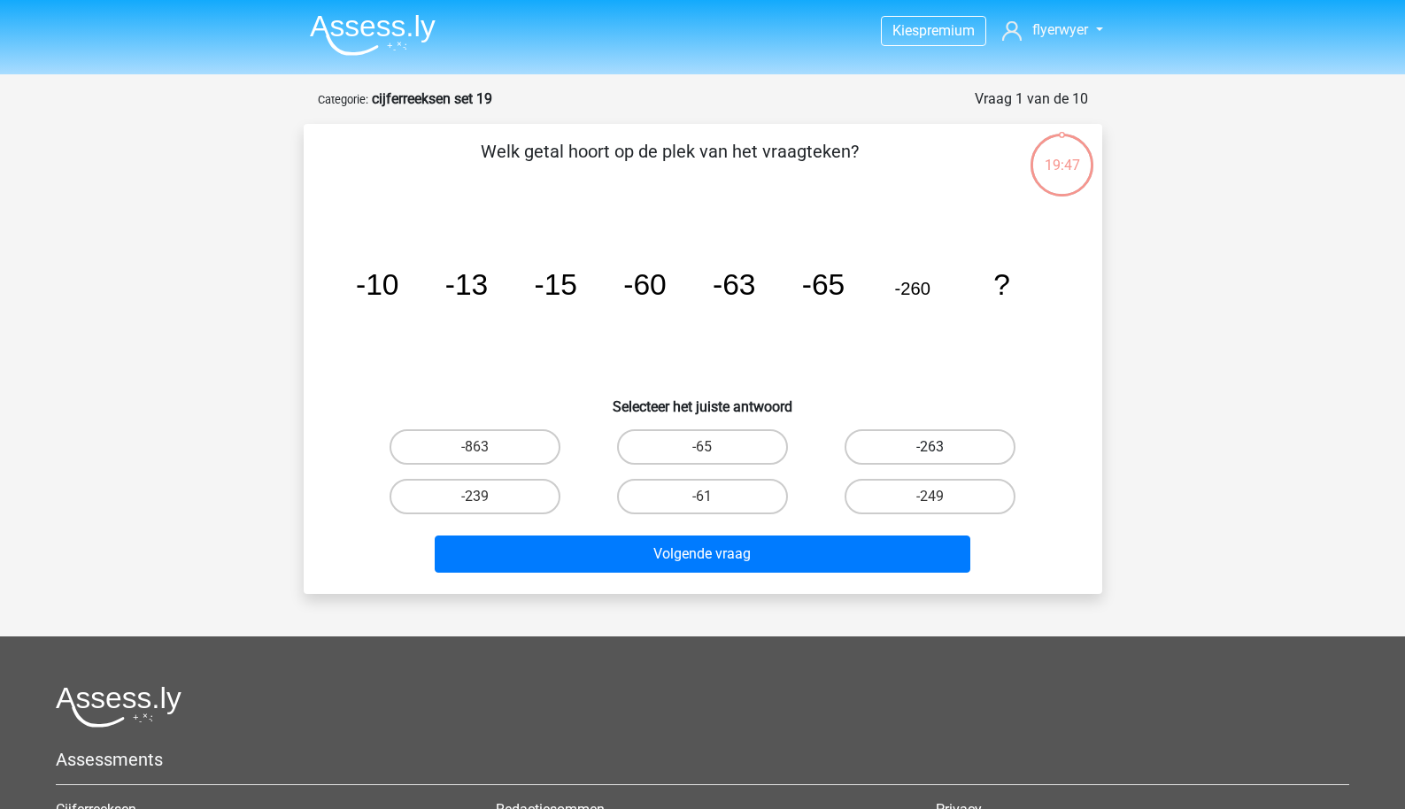
click at [881, 453] on label "-263" at bounding box center [930, 447] width 171 height 35
click at [931, 453] on input "-263" at bounding box center [937, 453] width 12 height 12
radio input "true"
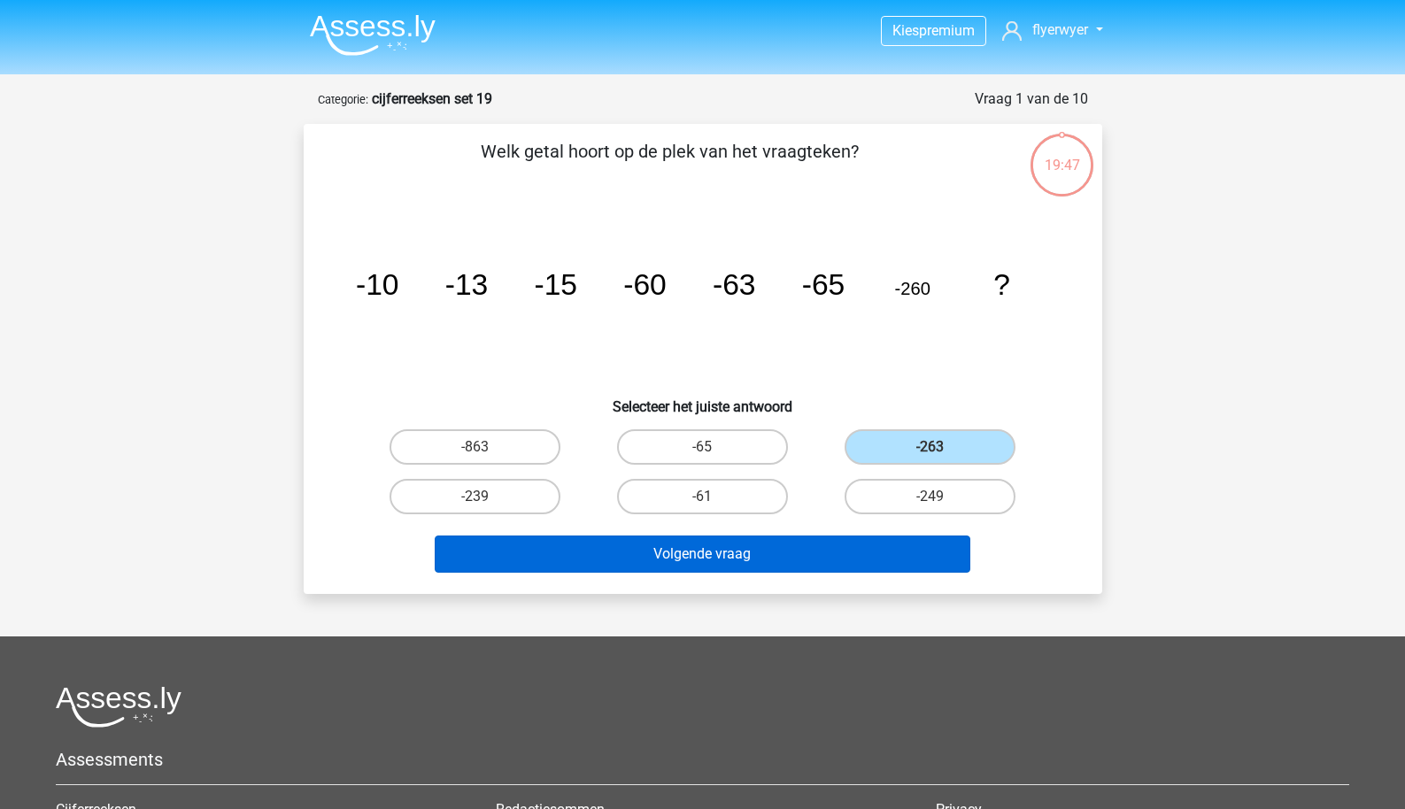
click at [757, 565] on button "Volgende vraag" at bounding box center [703, 554] width 536 height 37
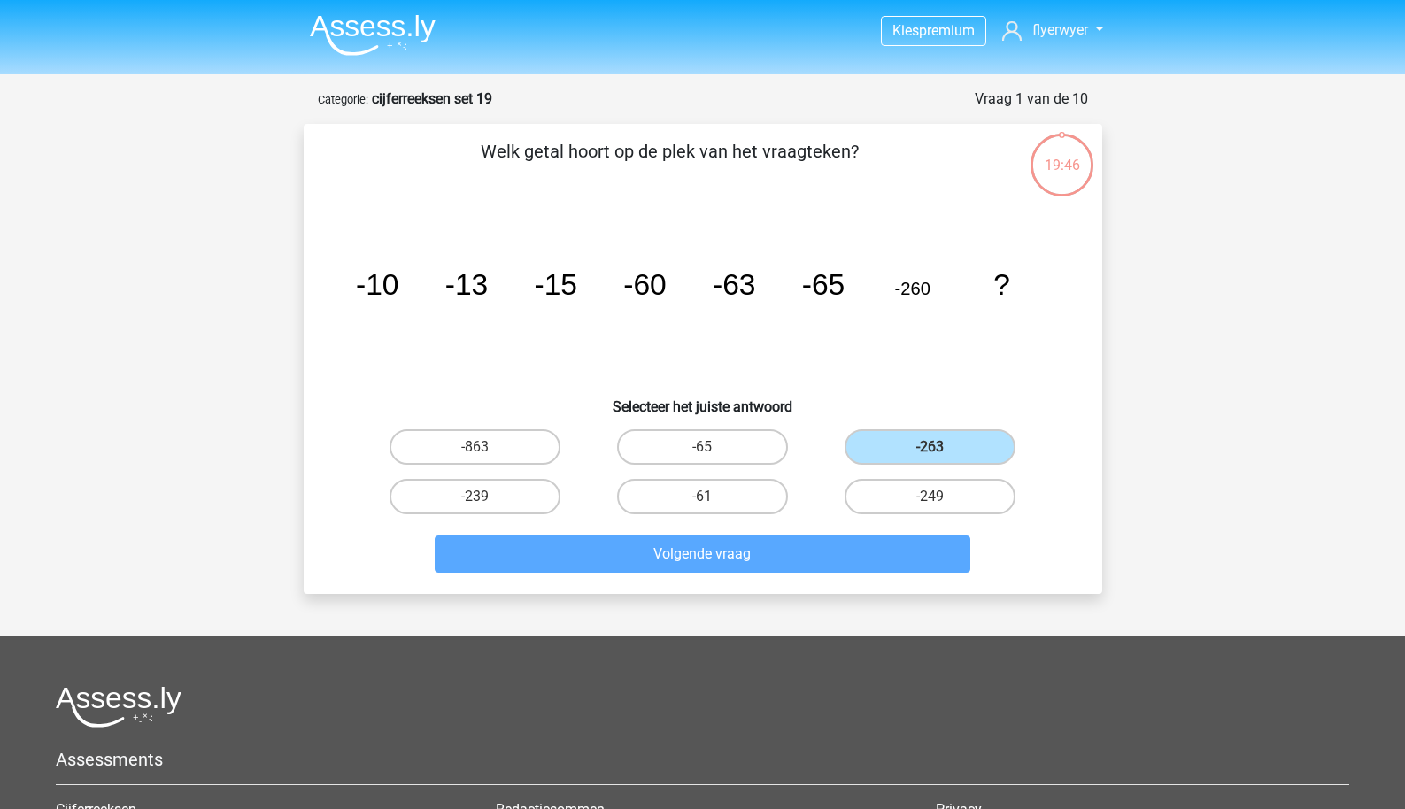
scroll to position [89, 0]
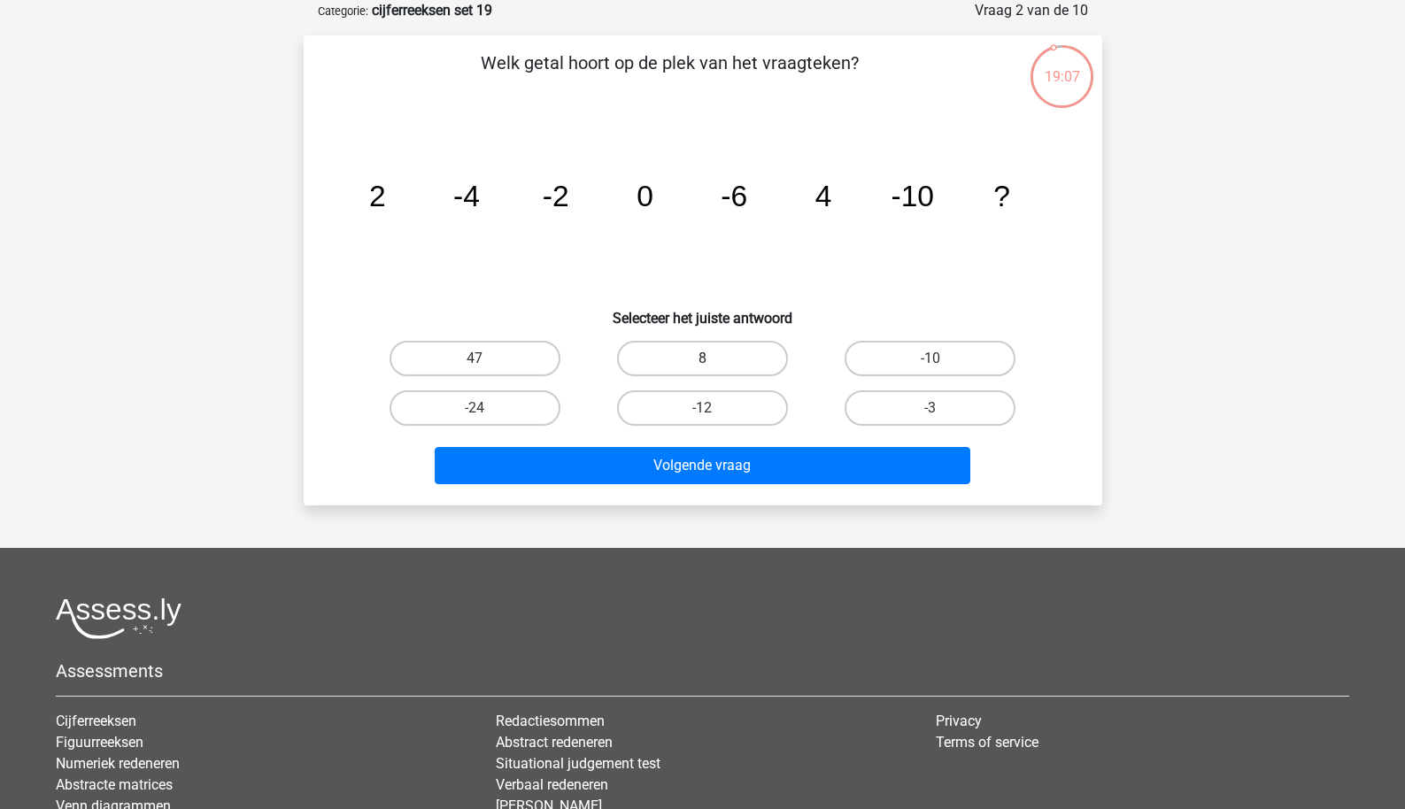
click at [678, 365] on label "8" at bounding box center [702, 358] width 171 height 35
click at [702, 365] on input "8" at bounding box center [708, 365] width 12 height 12
radio input "true"
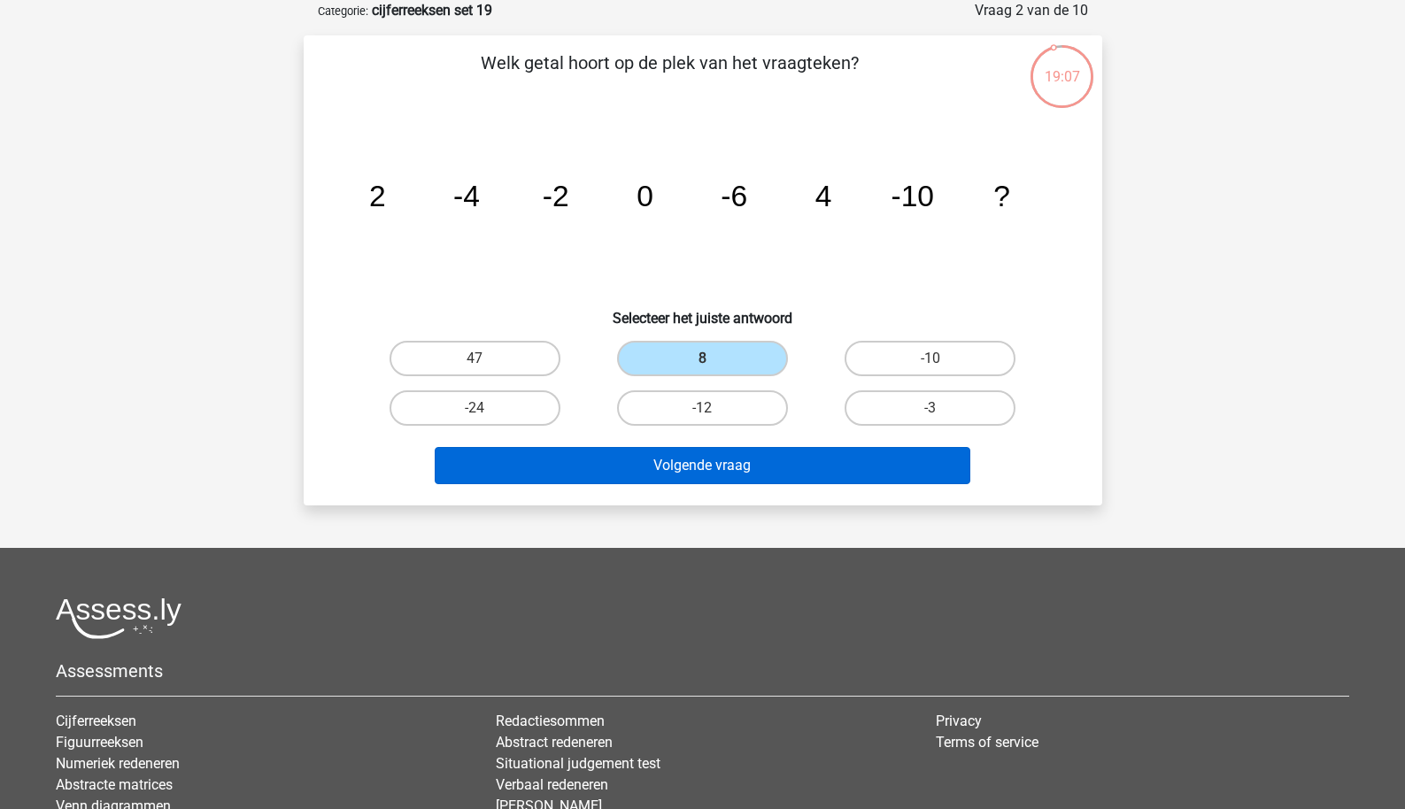
click at [694, 458] on button "Volgende vraag" at bounding box center [703, 465] width 536 height 37
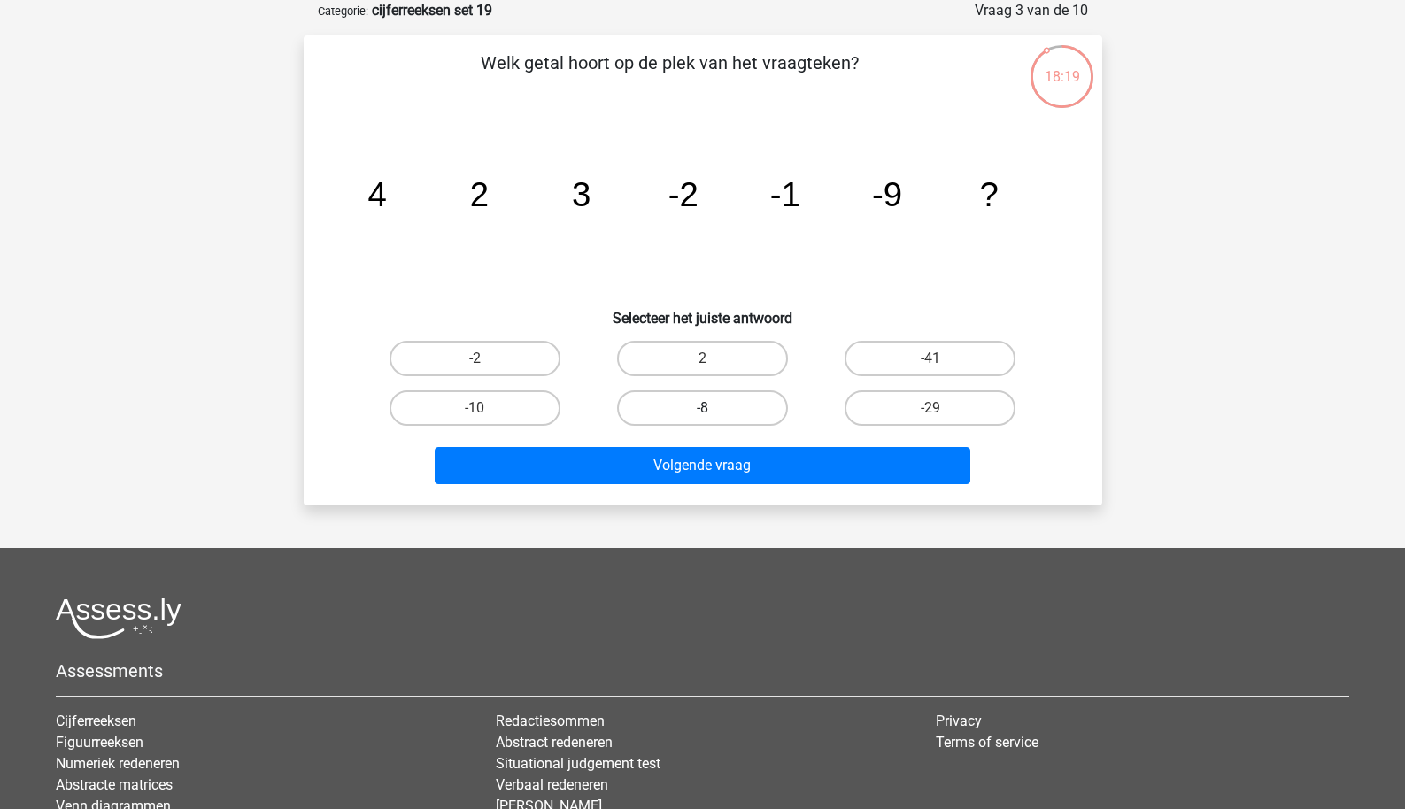
click at [706, 405] on label "-8" at bounding box center [702, 408] width 171 height 35
click at [706, 408] on input "-8" at bounding box center [708, 414] width 12 height 12
radio input "true"
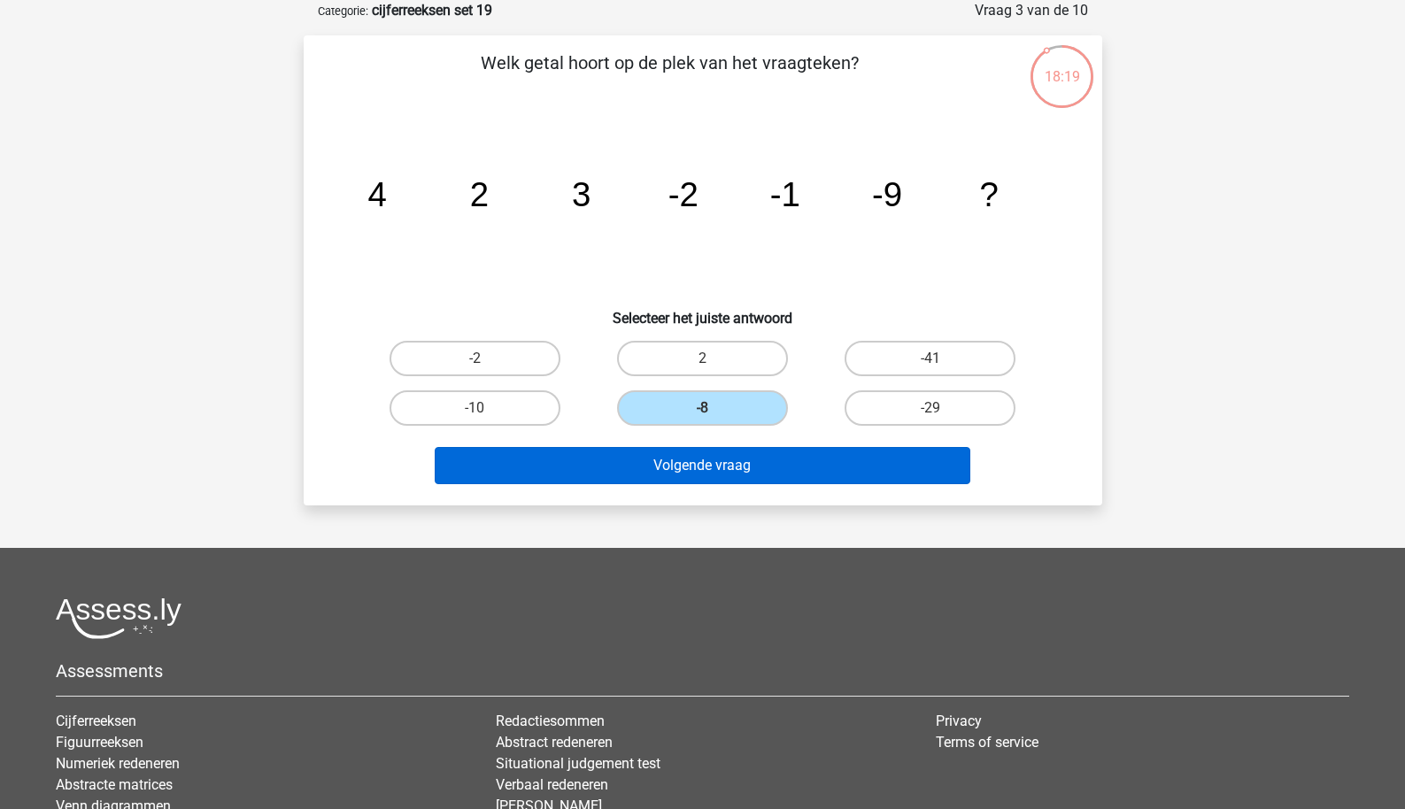
click at [680, 472] on button "Volgende vraag" at bounding box center [703, 465] width 536 height 37
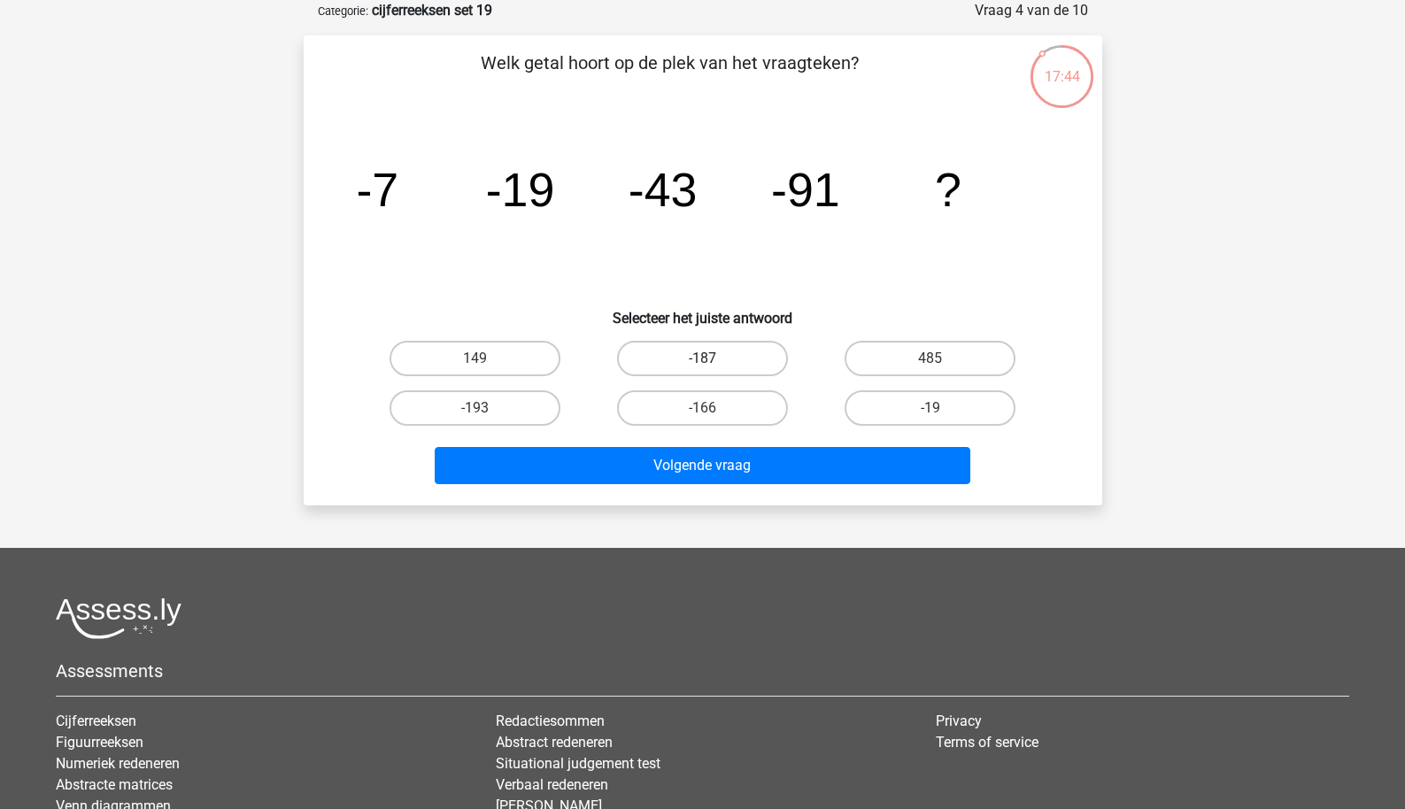
click at [747, 353] on label "-187" at bounding box center [702, 358] width 171 height 35
click at [714, 359] on input "-187" at bounding box center [708, 365] width 12 height 12
radio input "true"
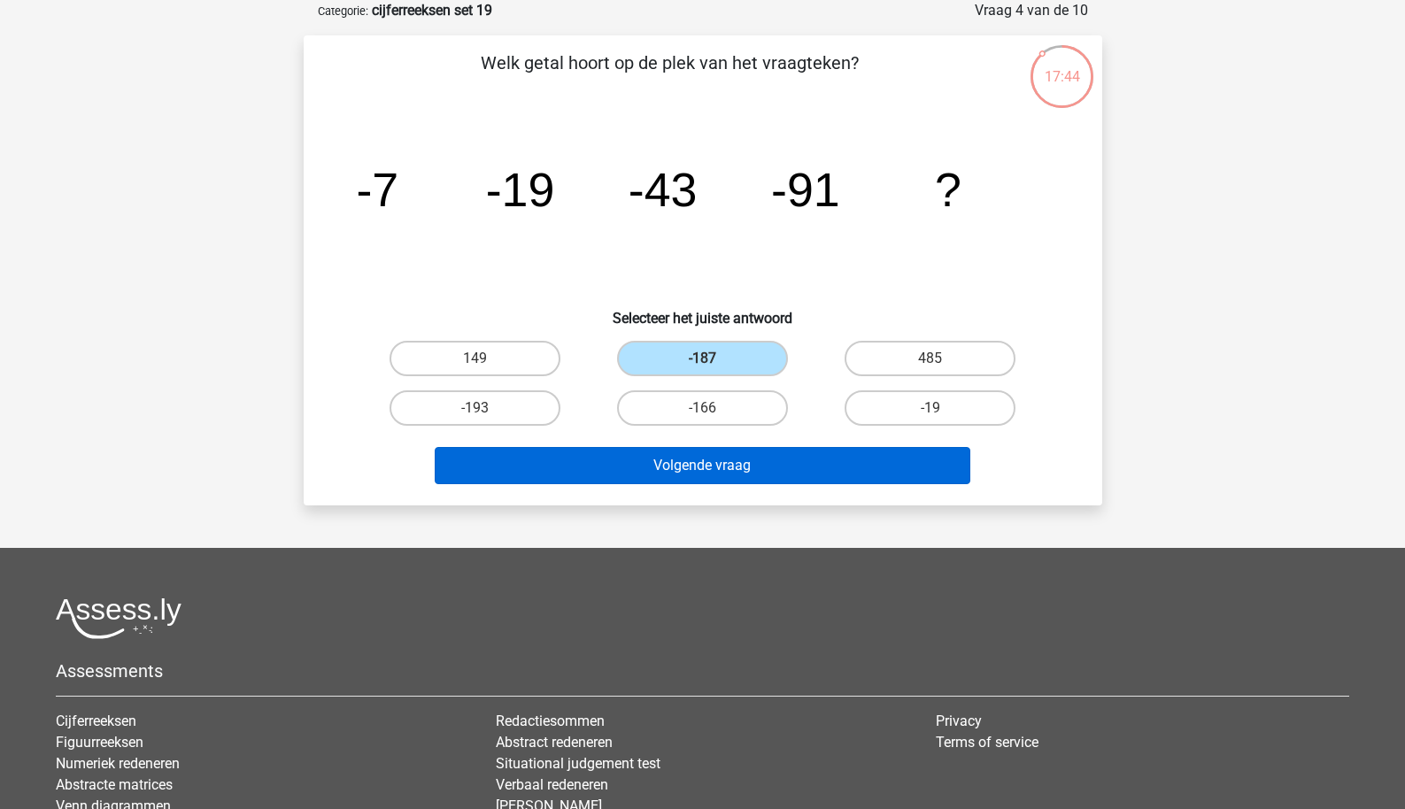
click at [727, 463] on button "Volgende vraag" at bounding box center [703, 465] width 536 height 37
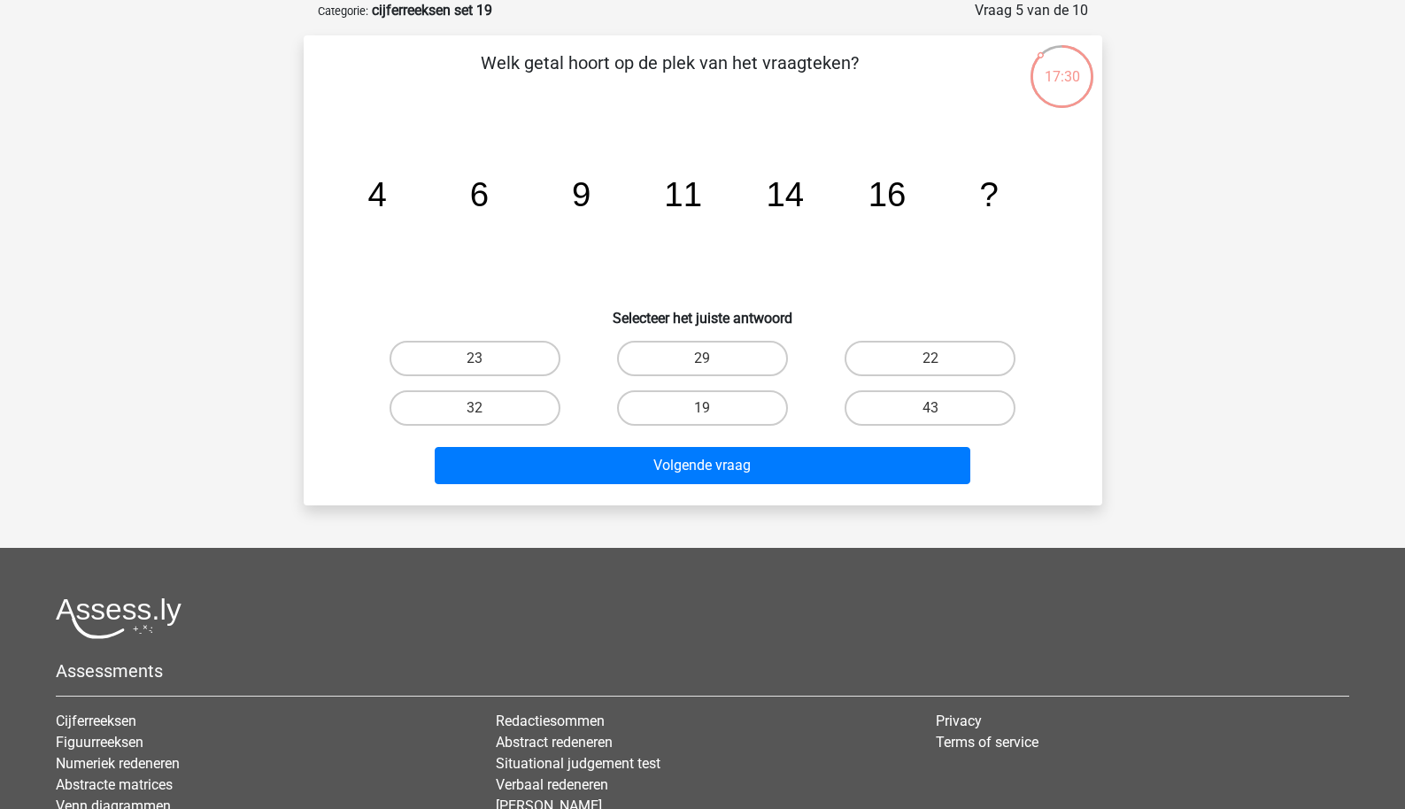
click at [739, 431] on div "19" at bounding box center [703, 408] width 228 height 50
click at [721, 422] on label "19" at bounding box center [702, 408] width 171 height 35
click at [714, 420] on input "19" at bounding box center [708, 414] width 12 height 12
radio input "true"
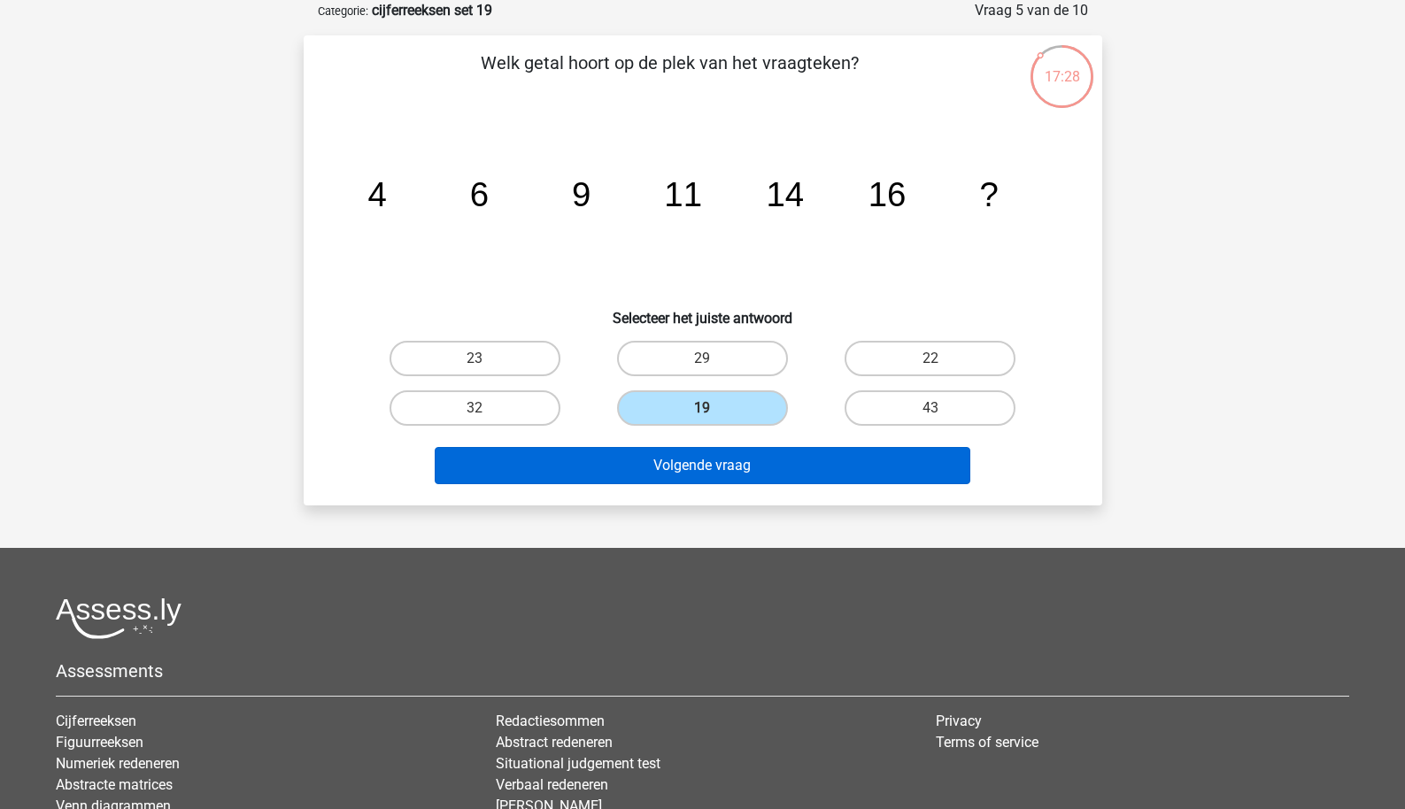
click at [719, 482] on button "Volgende vraag" at bounding box center [703, 465] width 536 height 37
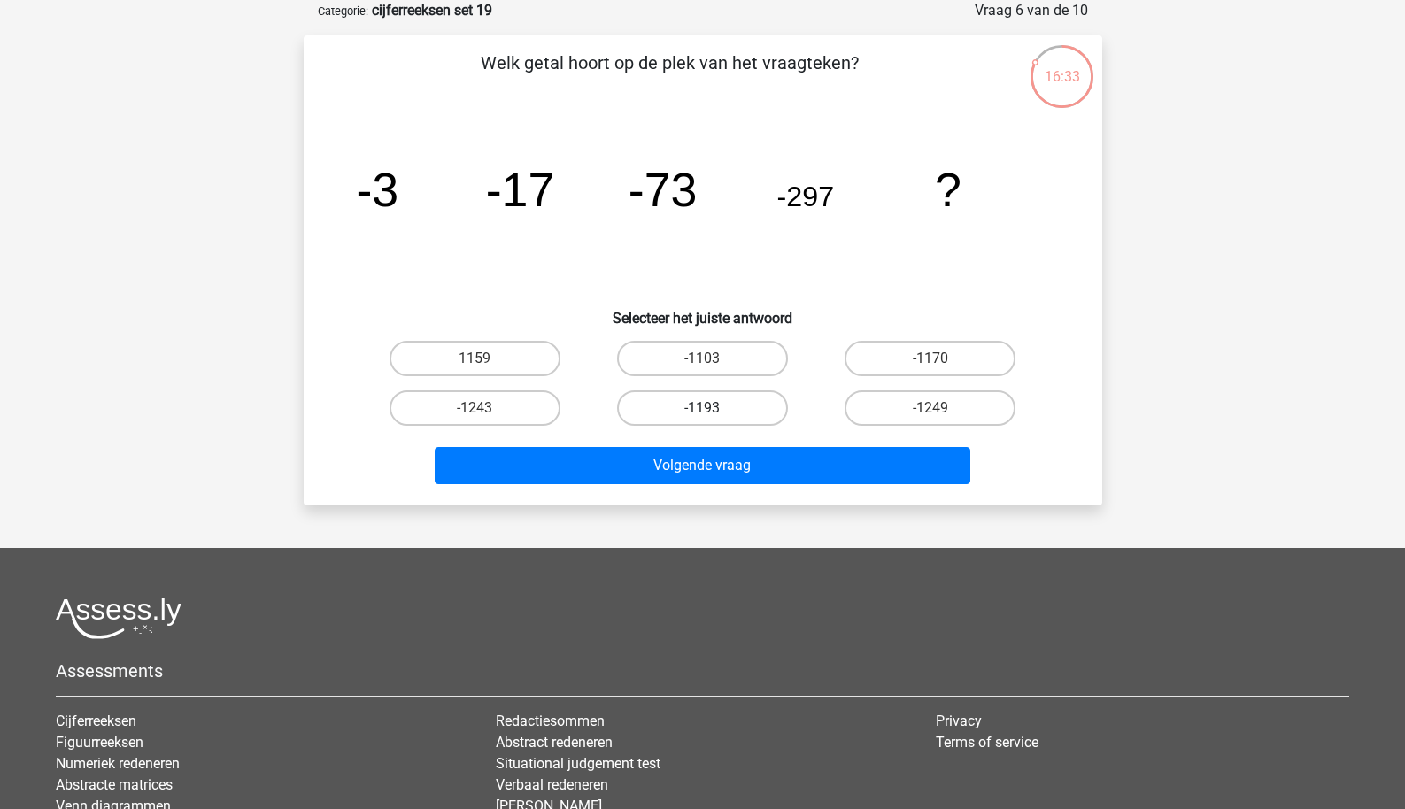
click at [733, 405] on label "-1193" at bounding box center [702, 408] width 171 height 35
click at [714, 408] on input "-1193" at bounding box center [708, 414] width 12 height 12
radio input "true"
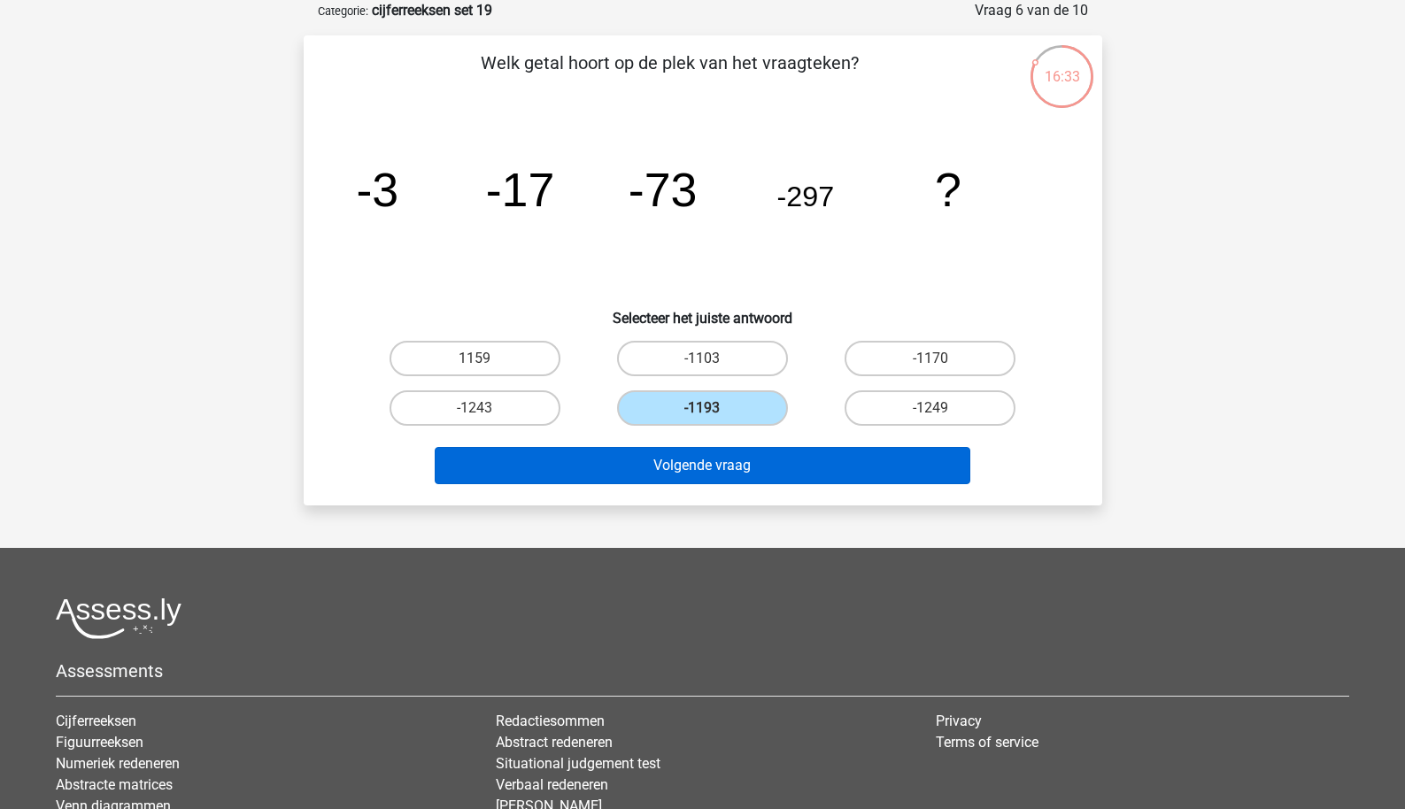
click at [744, 478] on button "Volgende vraag" at bounding box center [703, 465] width 536 height 37
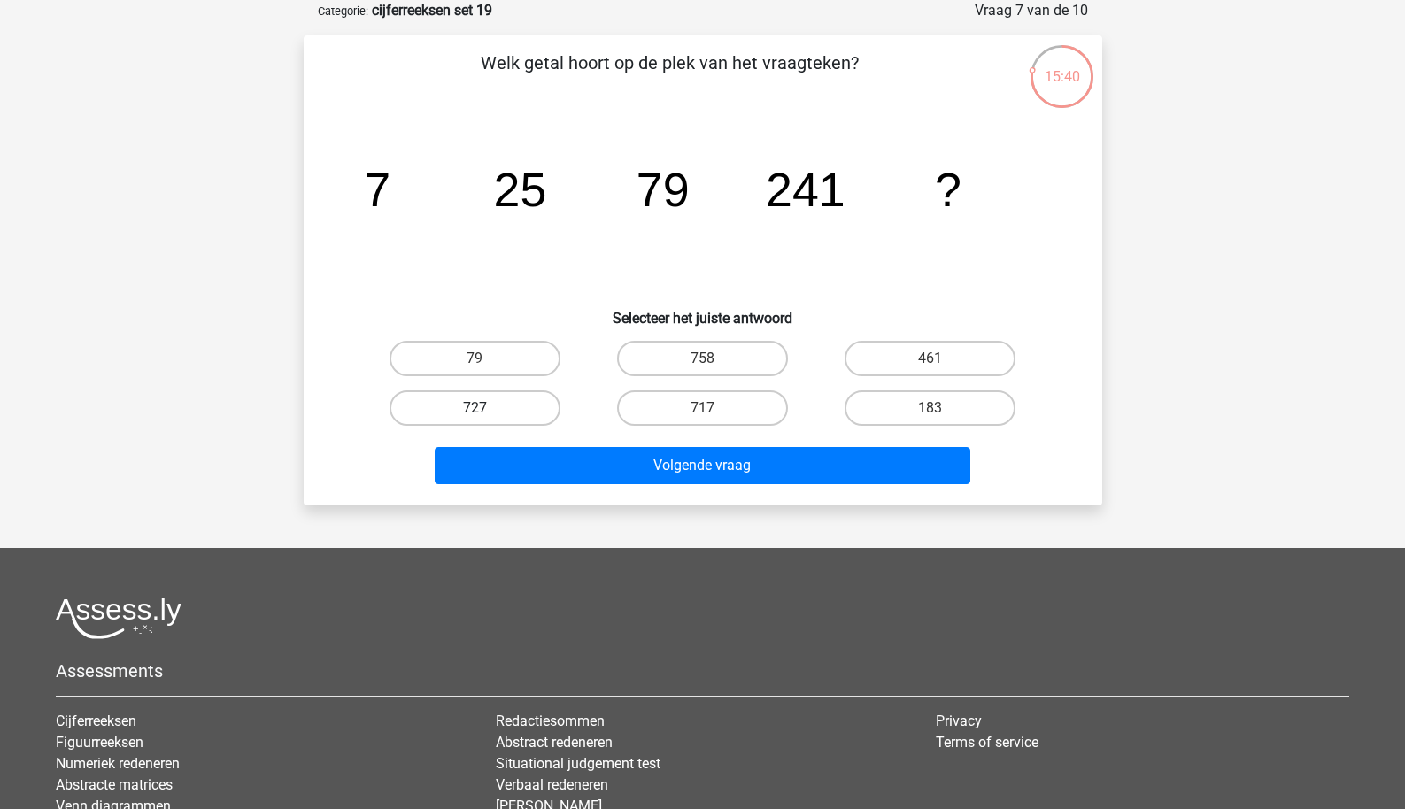
click at [471, 404] on label "727" at bounding box center [475, 408] width 171 height 35
click at [475, 408] on input "727" at bounding box center [481, 414] width 12 height 12
radio input "true"
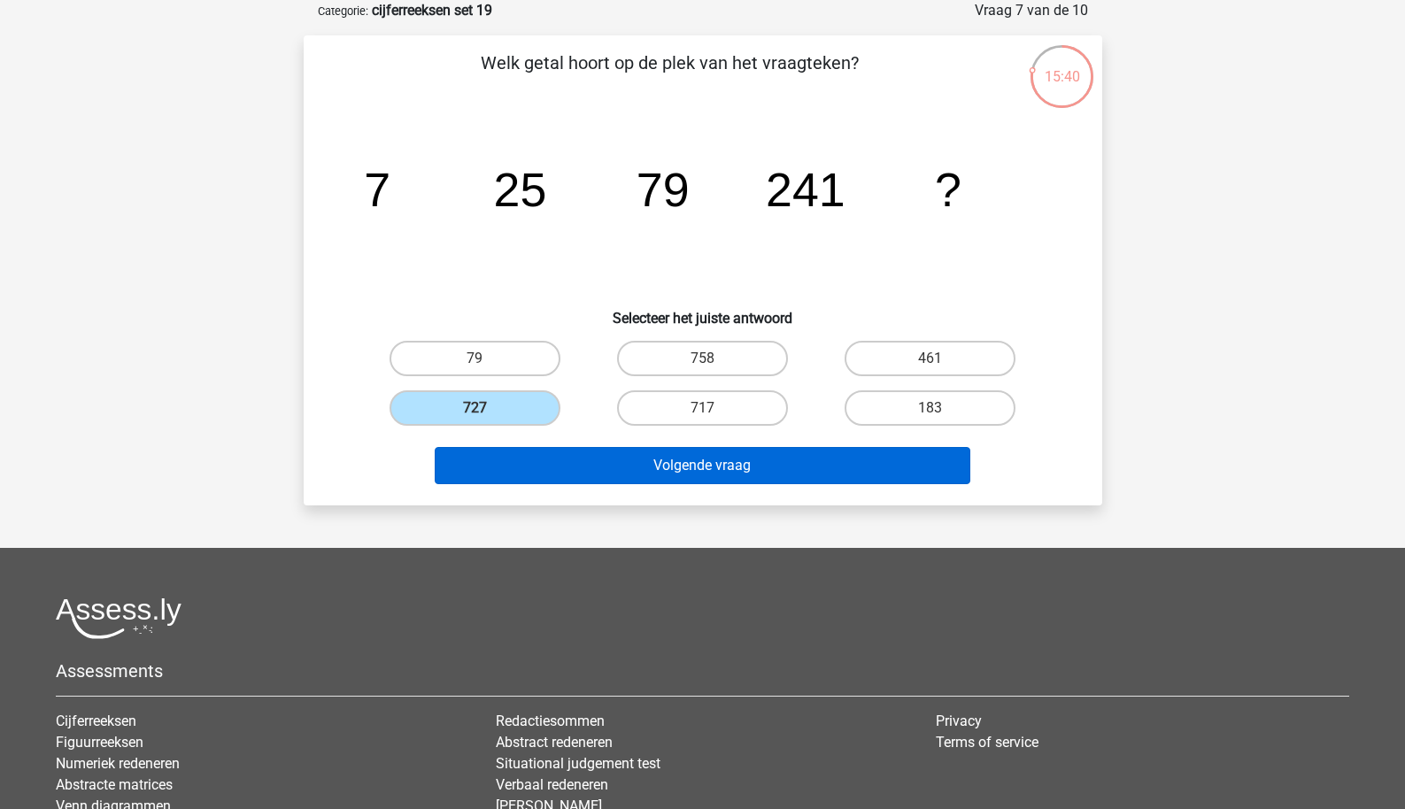
click at [548, 468] on button "Volgende vraag" at bounding box center [703, 465] width 536 height 37
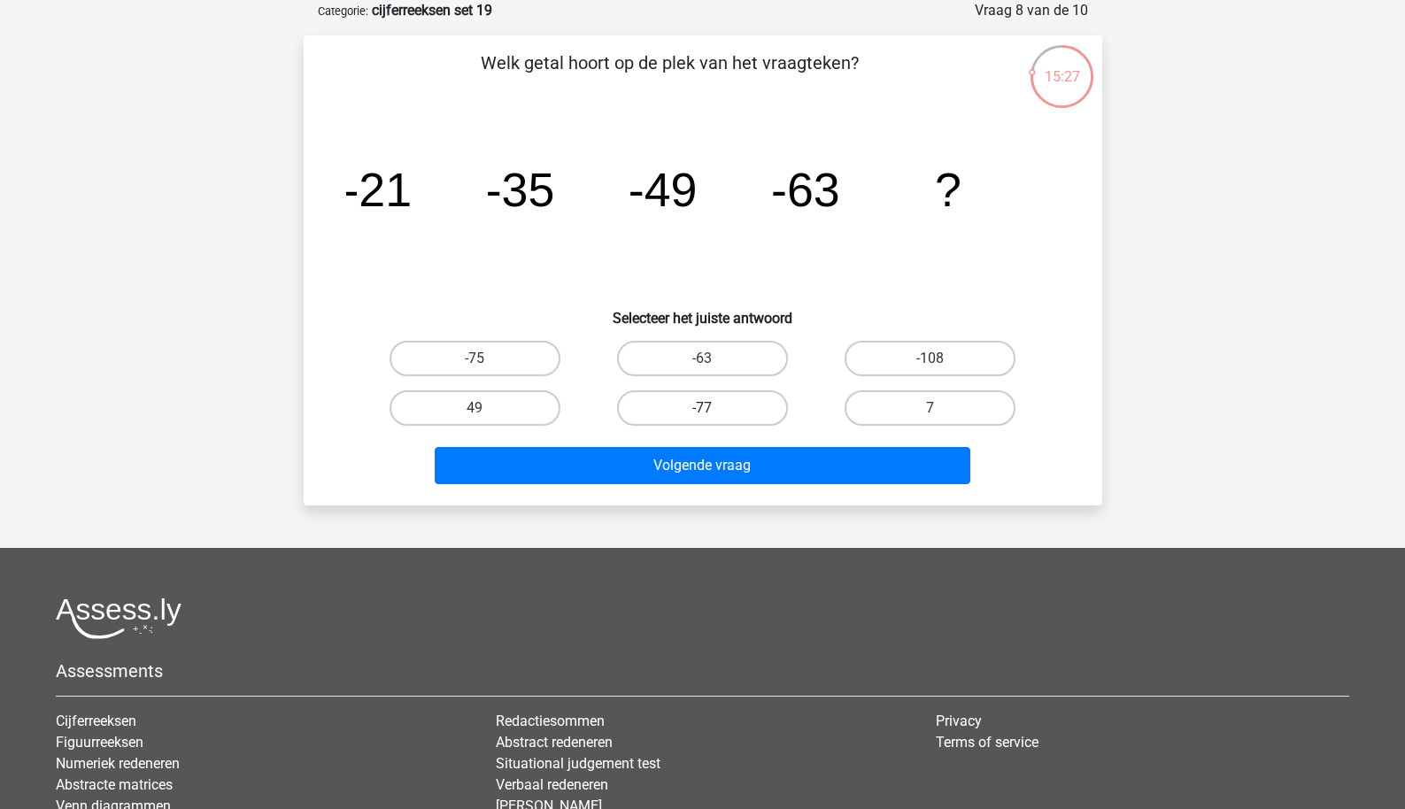
click at [741, 396] on label "-77" at bounding box center [702, 408] width 171 height 35
click at [714, 408] on input "-77" at bounding box center [708, 414] width 12 height 12
radio input "true"
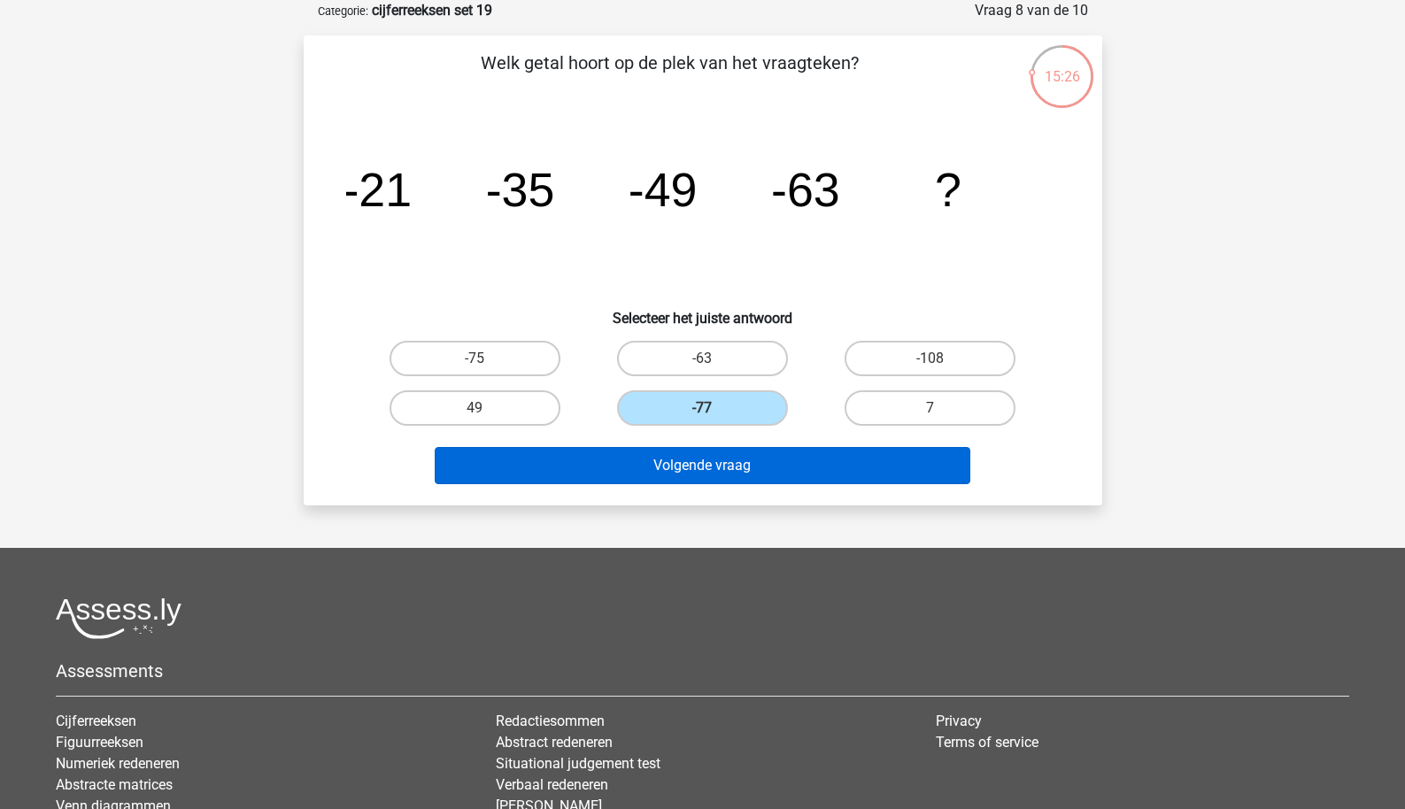
click at [731, 448] on button "Volgende vraag" at bounding box center [703, 465] width 536 height 37
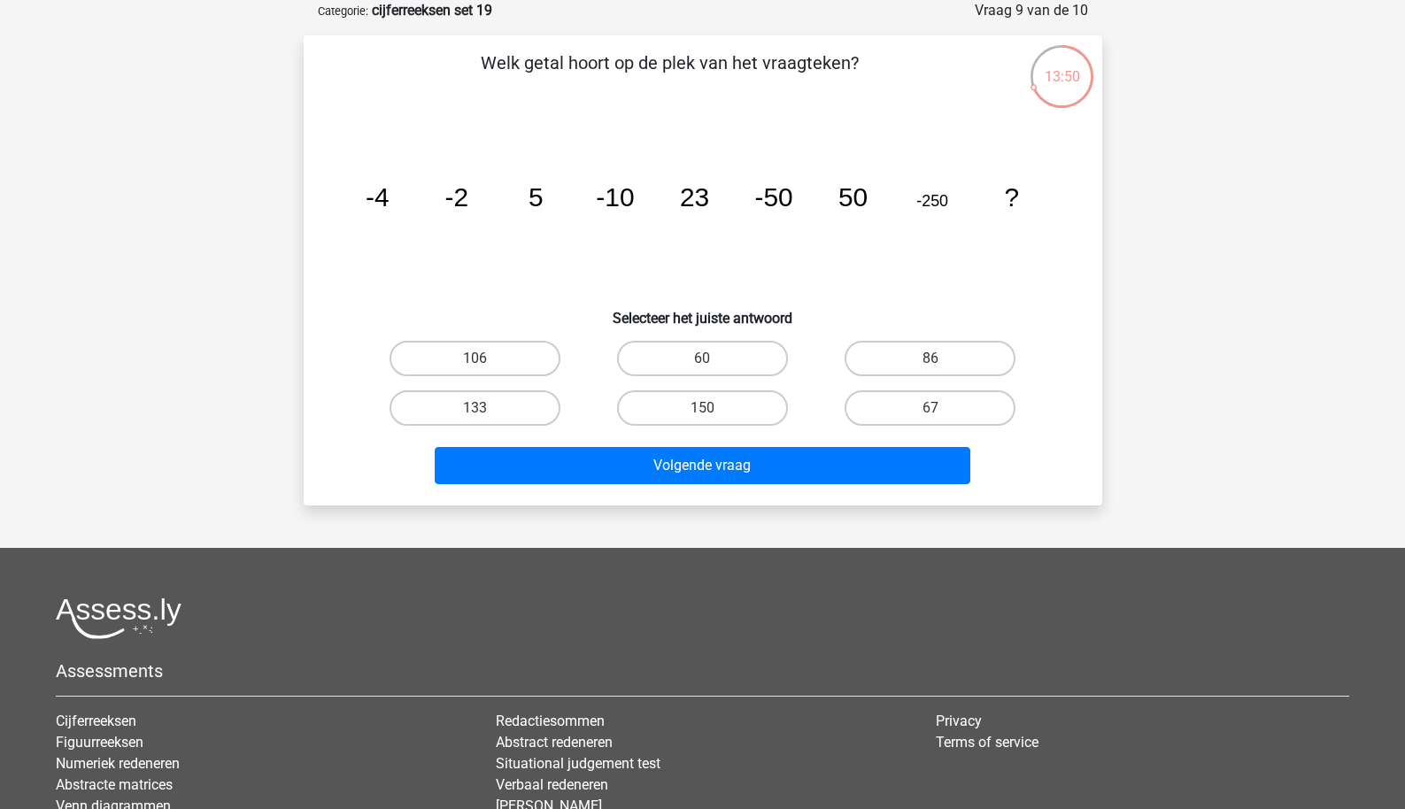
click at [674, 383] on div "60" at bounding box center [703, 359] width 228 height 50
click at [684, 402] on label "150" at bounding box center [702, 408] width 171 height 35
click at [702, 408] on input "150" at bounding box center [708, 414] width 12 height 12
radio input "true"
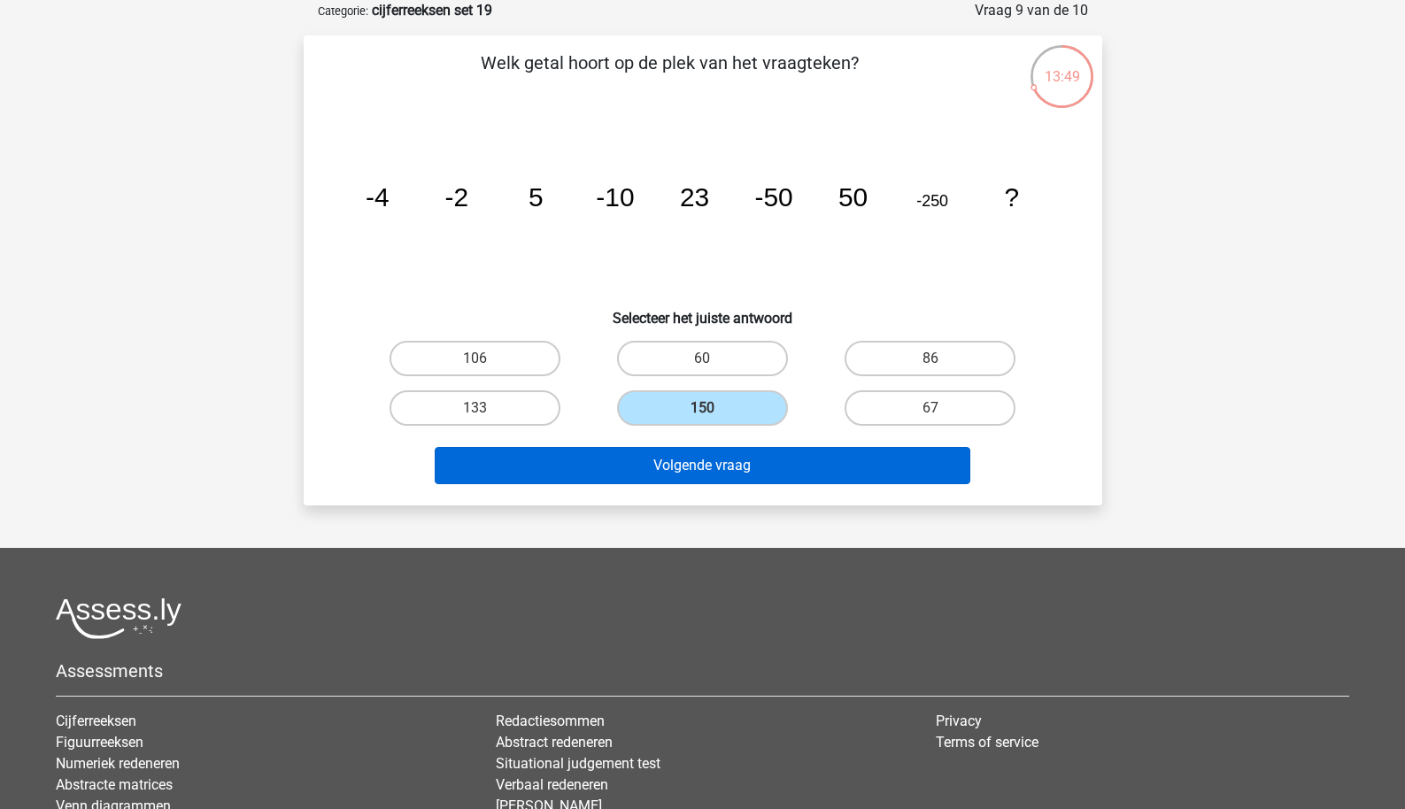
click at [681, 457] on button "Volgende vraag" at bounding box center [703, 465] width 536 height 37
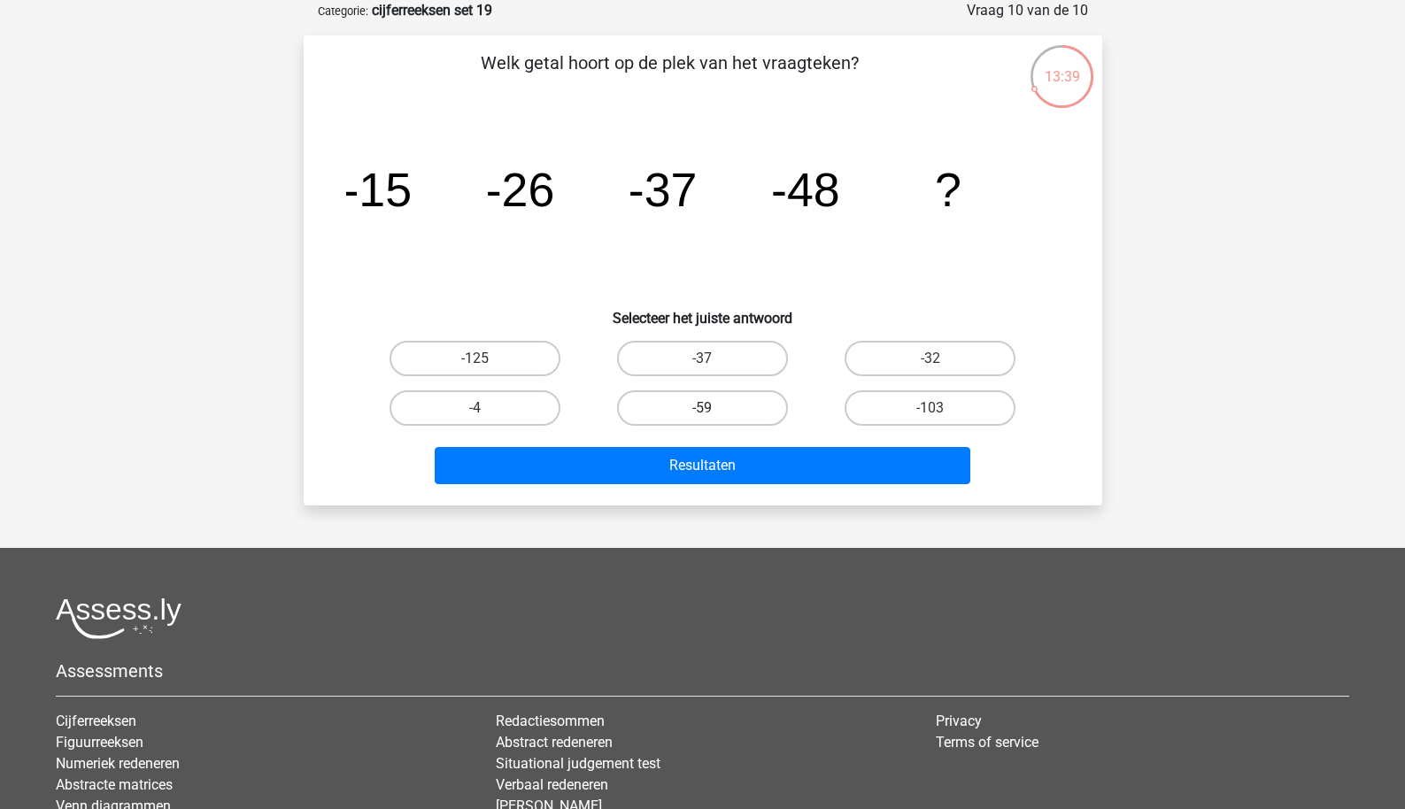
click at [731, 406] on label "-59" at bounding box center [702, 408] width 171 height 35
click at [714, 408] on input "-59" at bounding box center [708, 414] width 12 height 12
radio input "true"
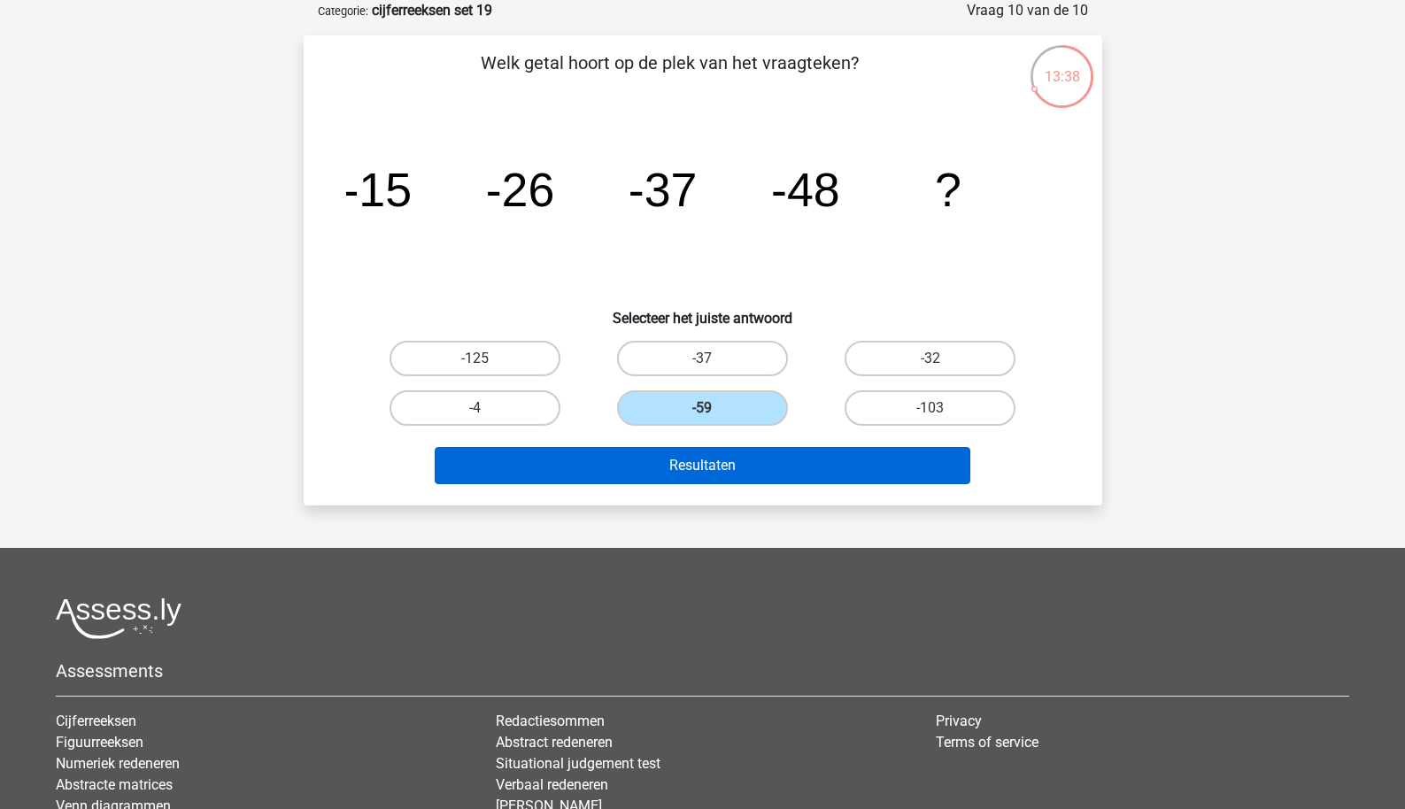
click at [735, 454] on button "Resultaten" at bounding box center [703, 465] width 536 height 37
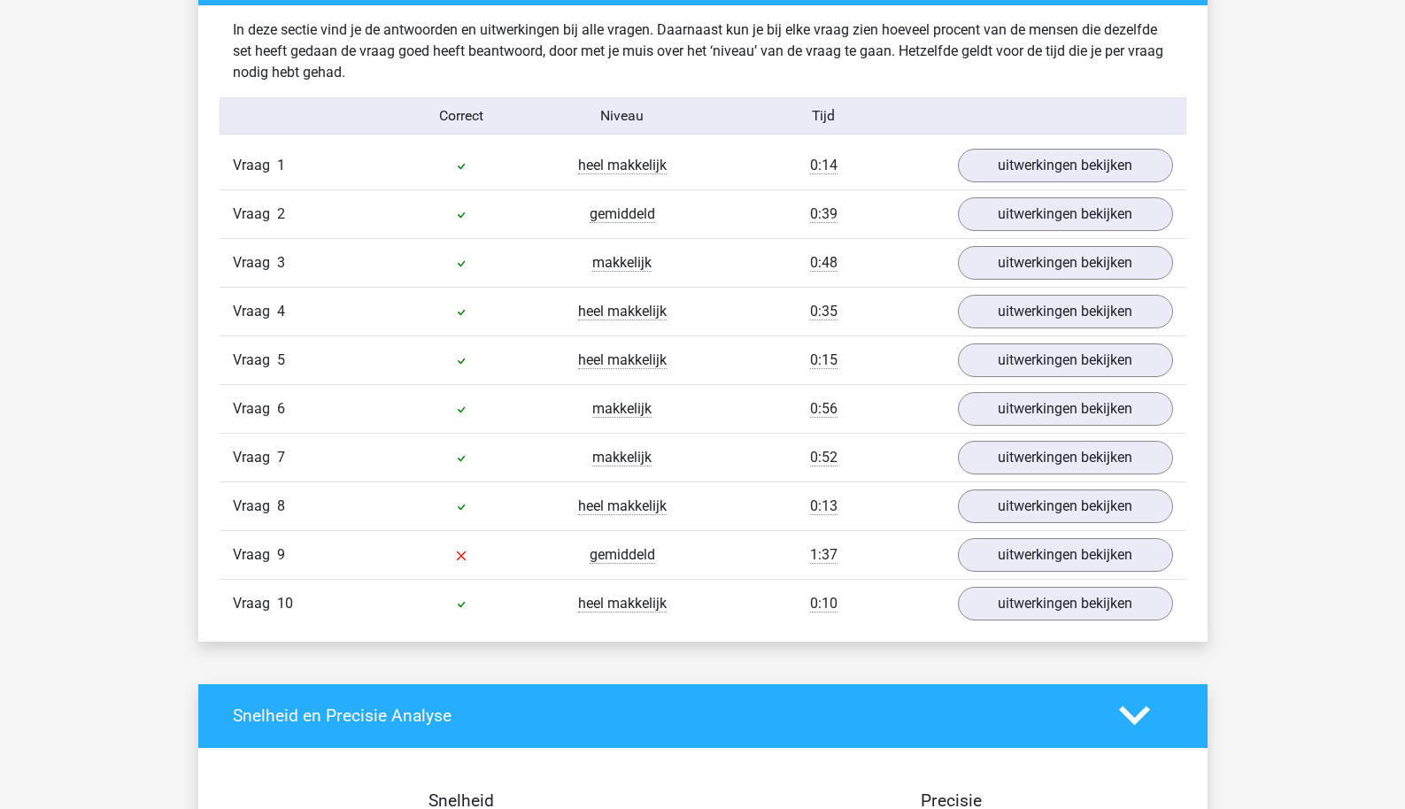
scroll to position [1402, 0]
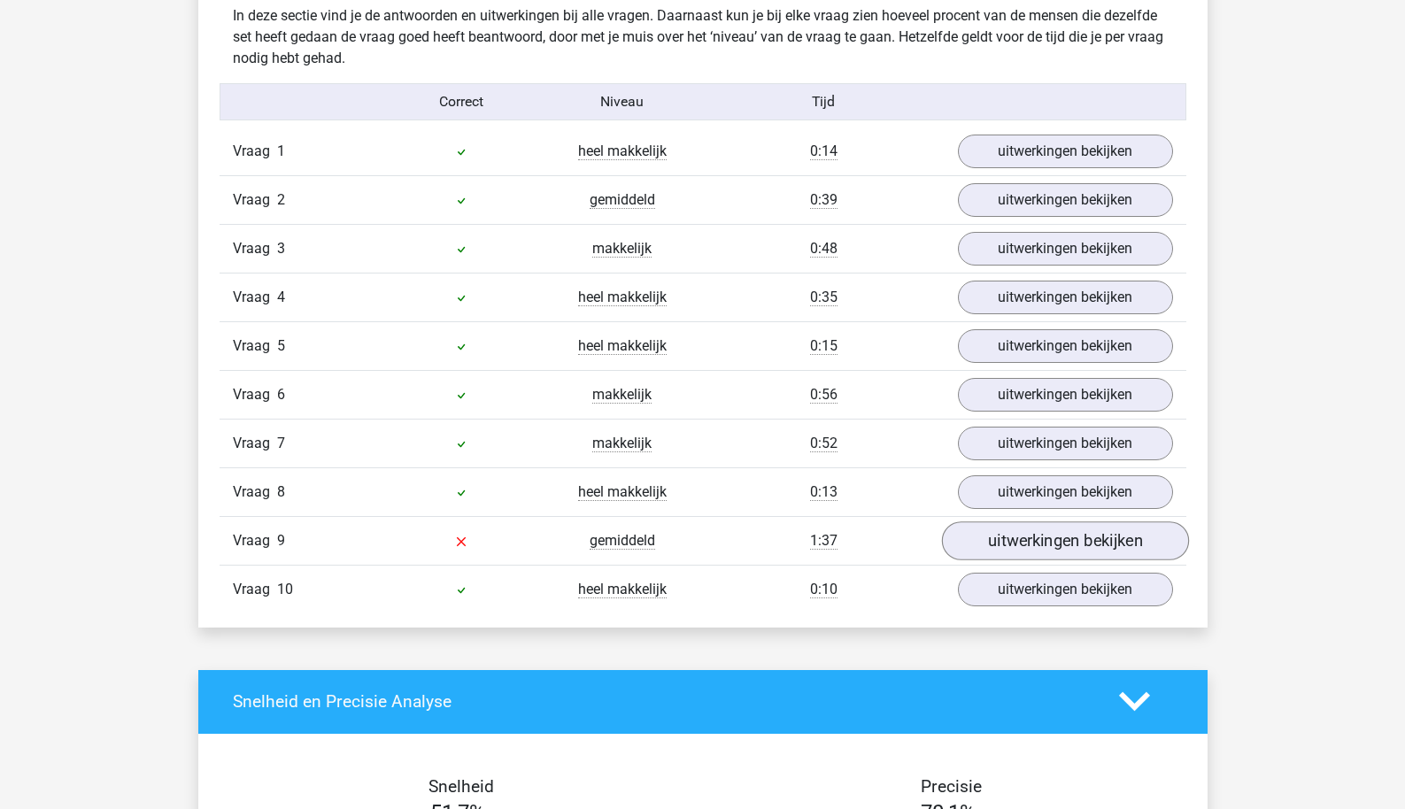
click at [976, 552] on link "uitwerkingen bekijken" at bounding box center [1064, 541] width 247 height 39
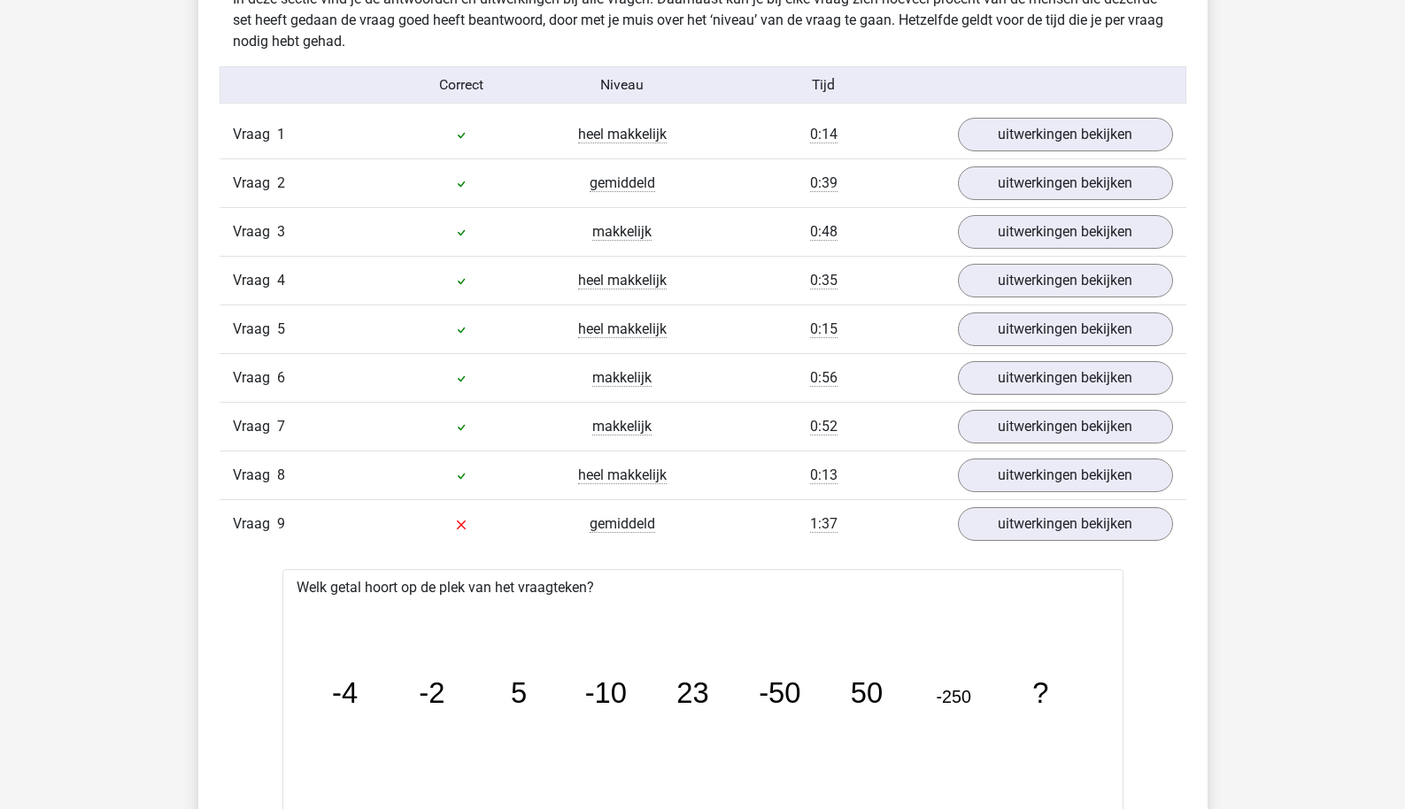
scroll to position [1335, 0]
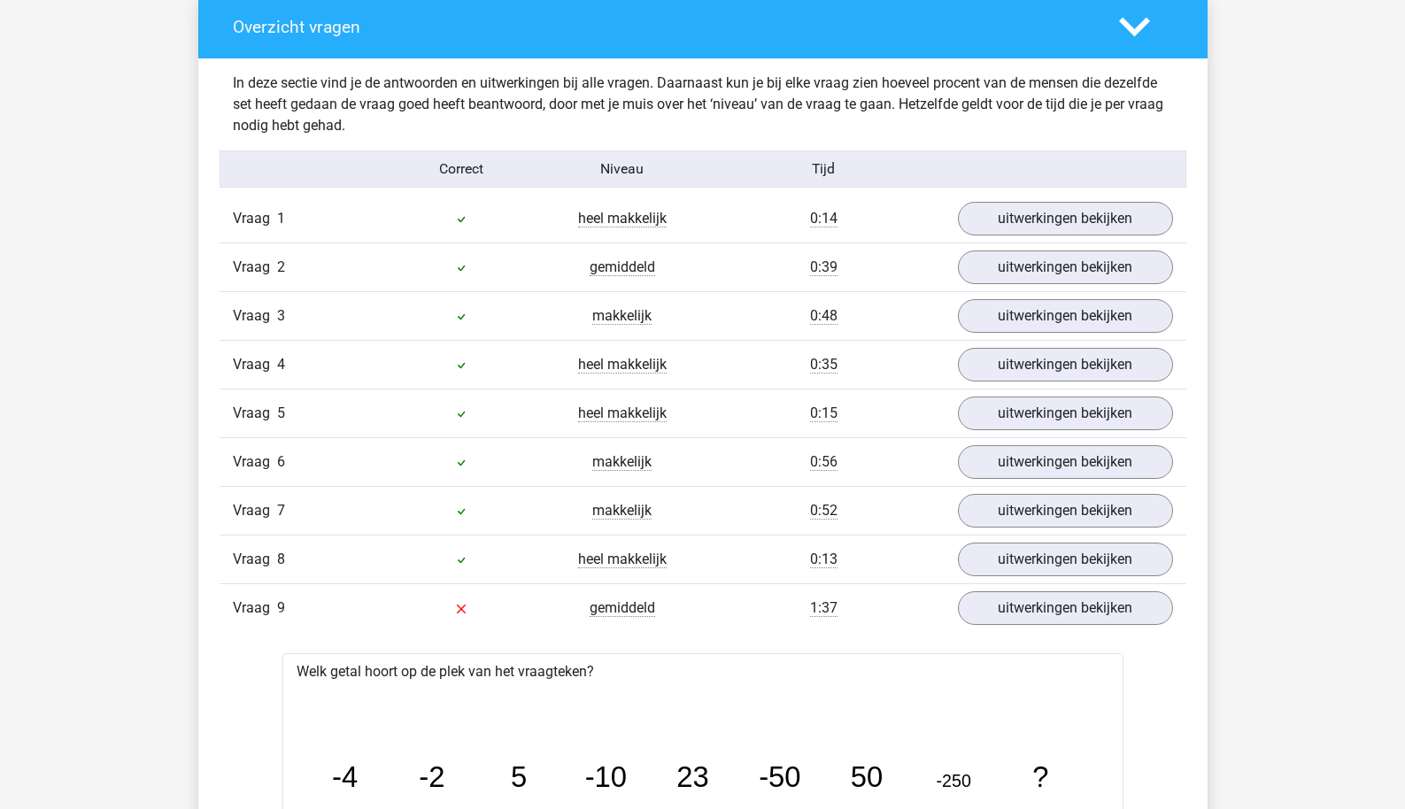
click at [1075, 240] on div "Vraag 1 heel makkelijk 0:14 uitwerkingen bekijken" at bounding box center [703, 219] width 967 height 48
click at [1092, 221] on link "uitwerkingen bekijken" at bounding box center [1064, 218] width 247 height 39
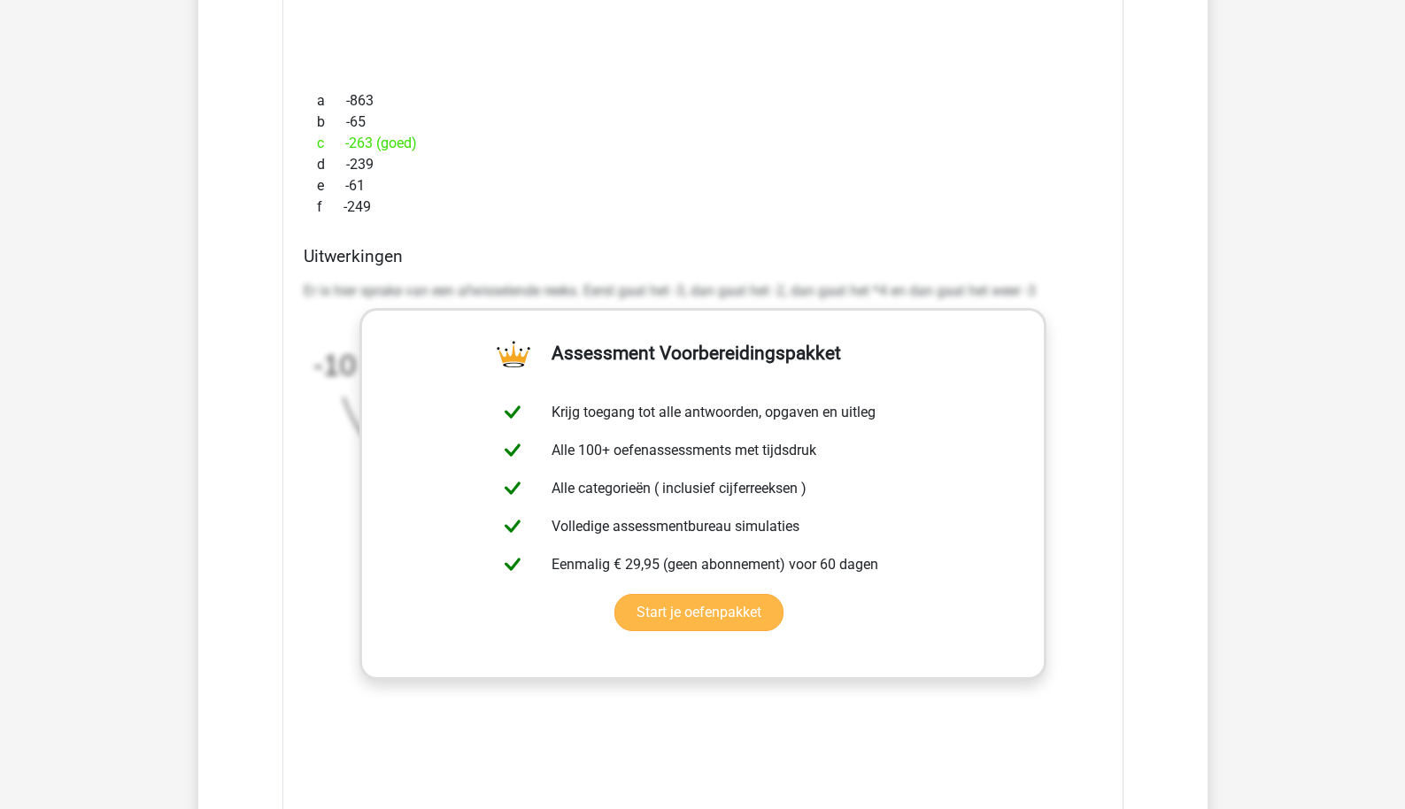
scroll to position [2280, 0]
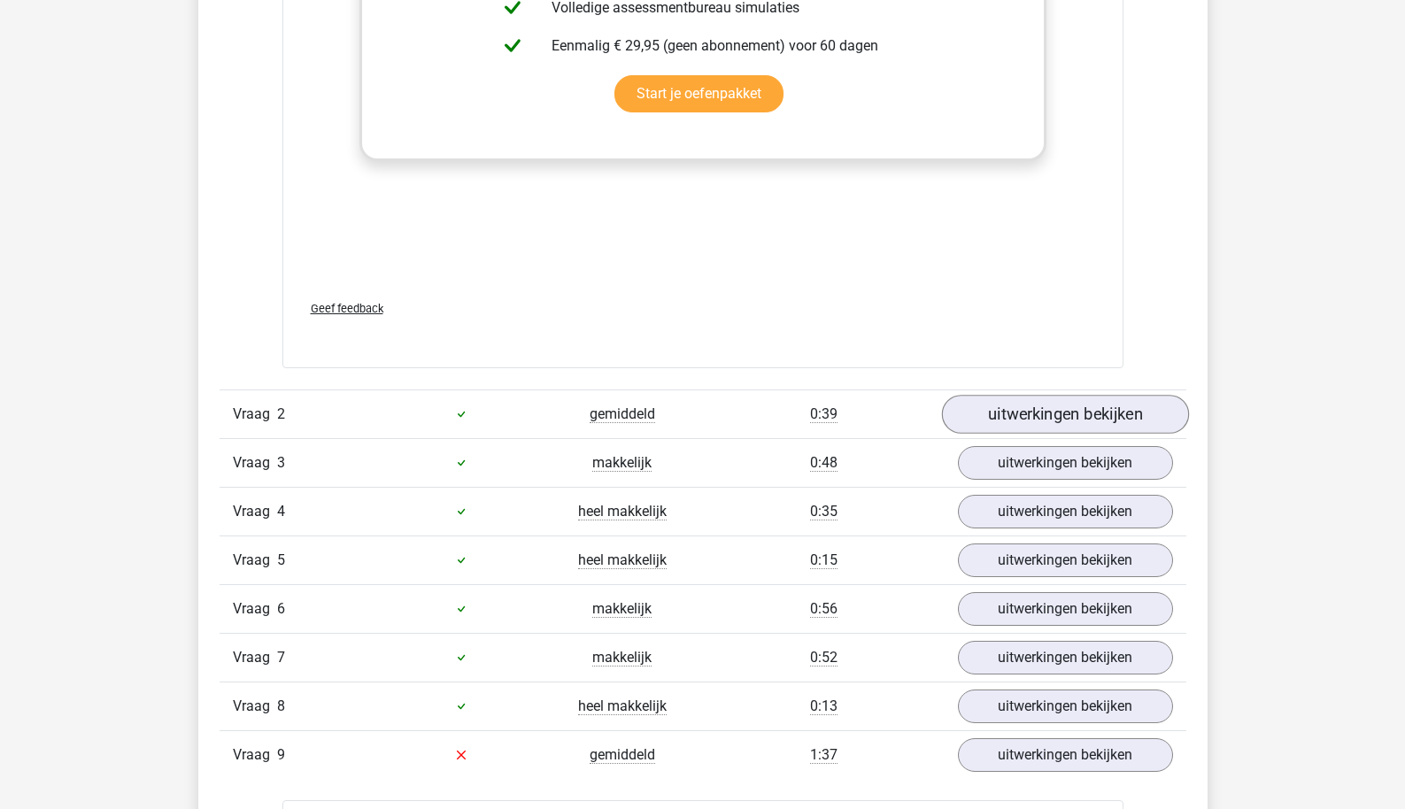
click at [1021, 422] on link "uitwerkingen bekijken" at bounding box center [1064, 414] width 247 height 39
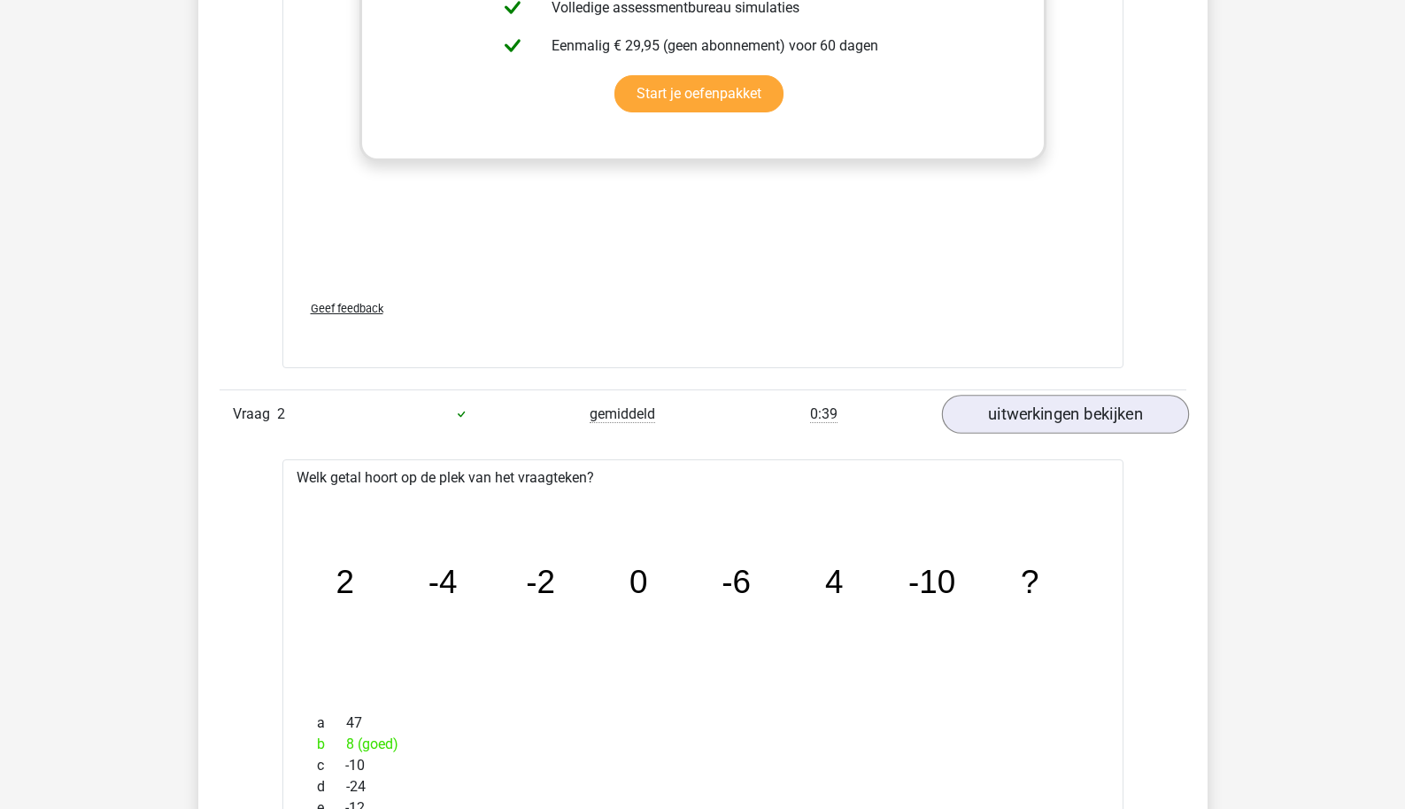
scroll to position [3213, 0]
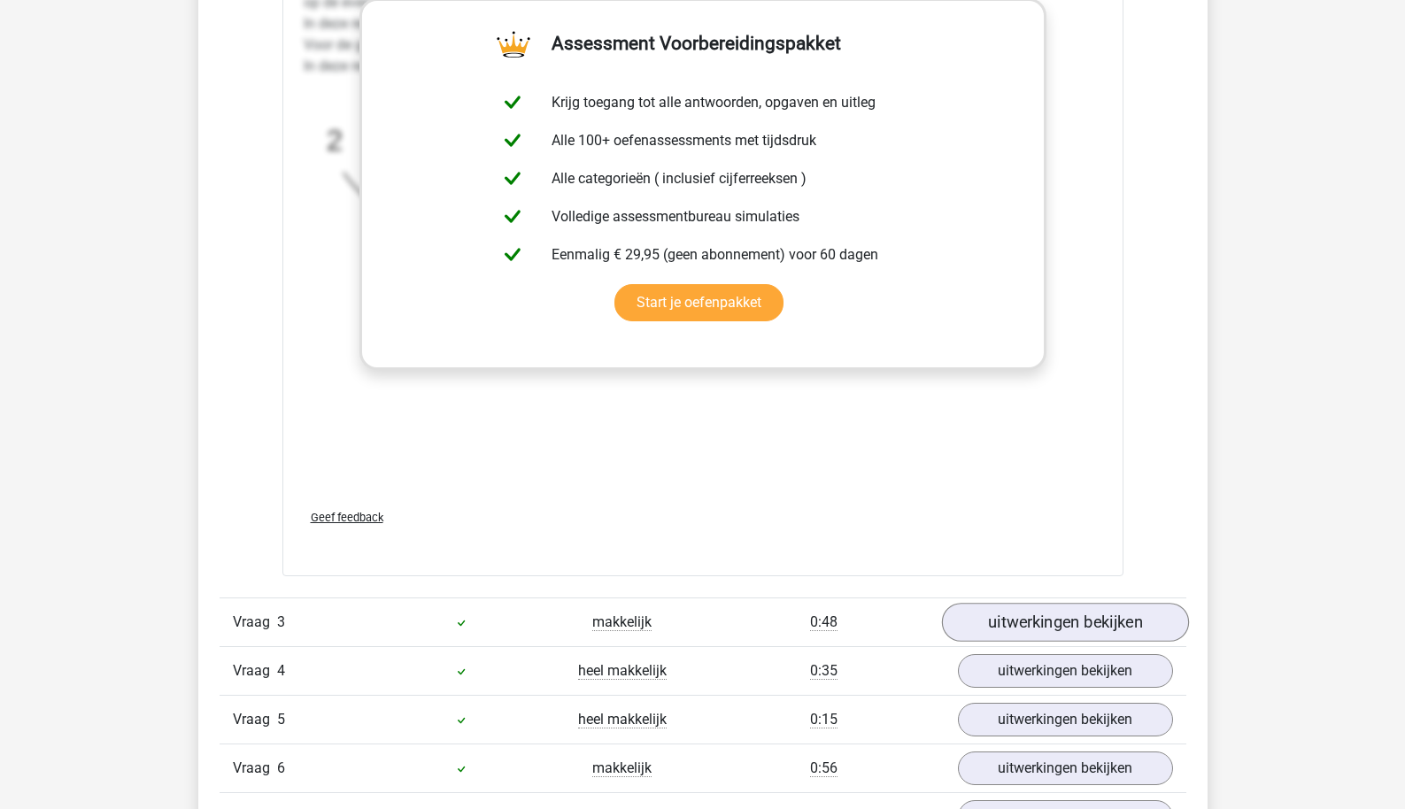
click at [973, 610] on link "uitwerkingen bekijken" at bounding box center [1064, 622] width 247 height 39
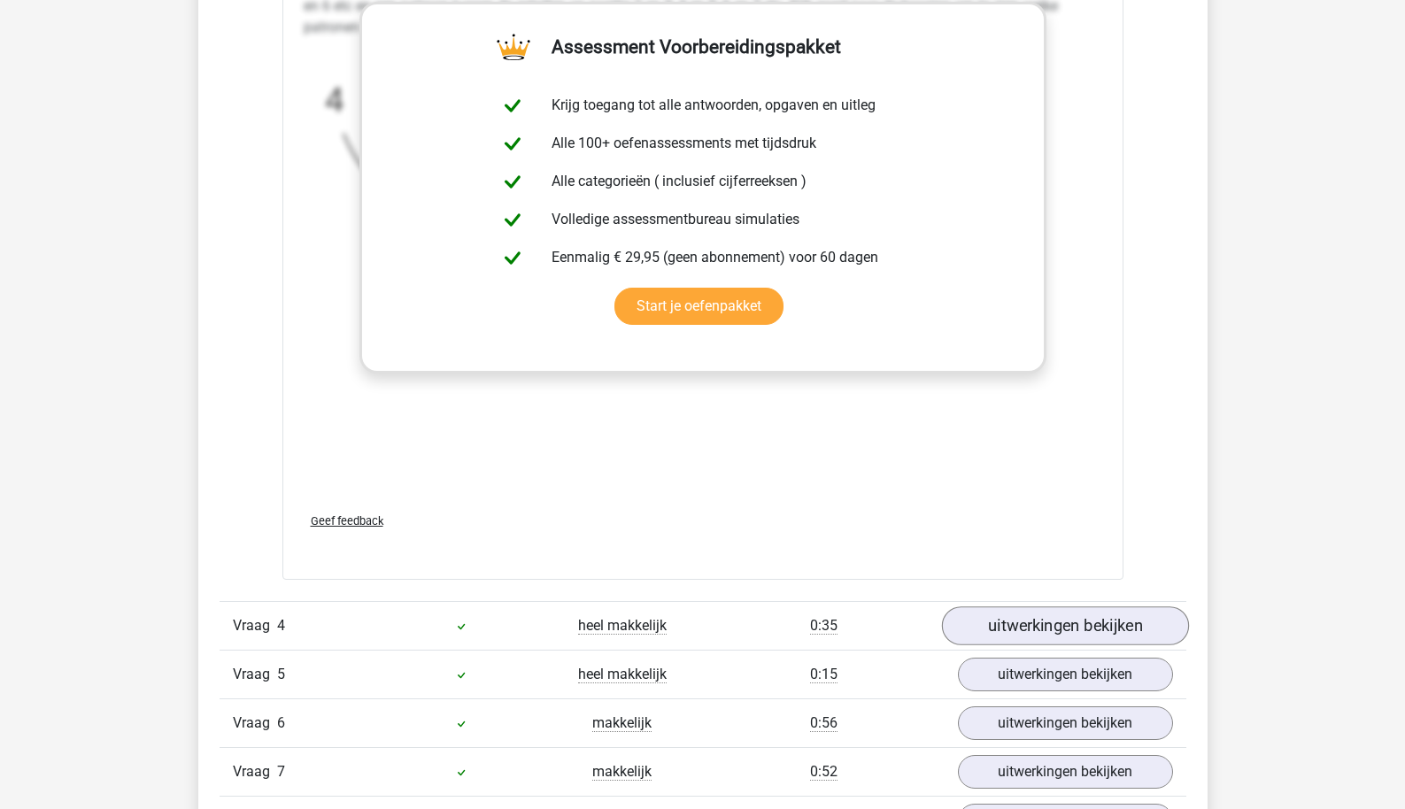
click at [1001, 636] on link "uitwerkingen bekijken" at bounding box center [1064, 626] width 247 height 39
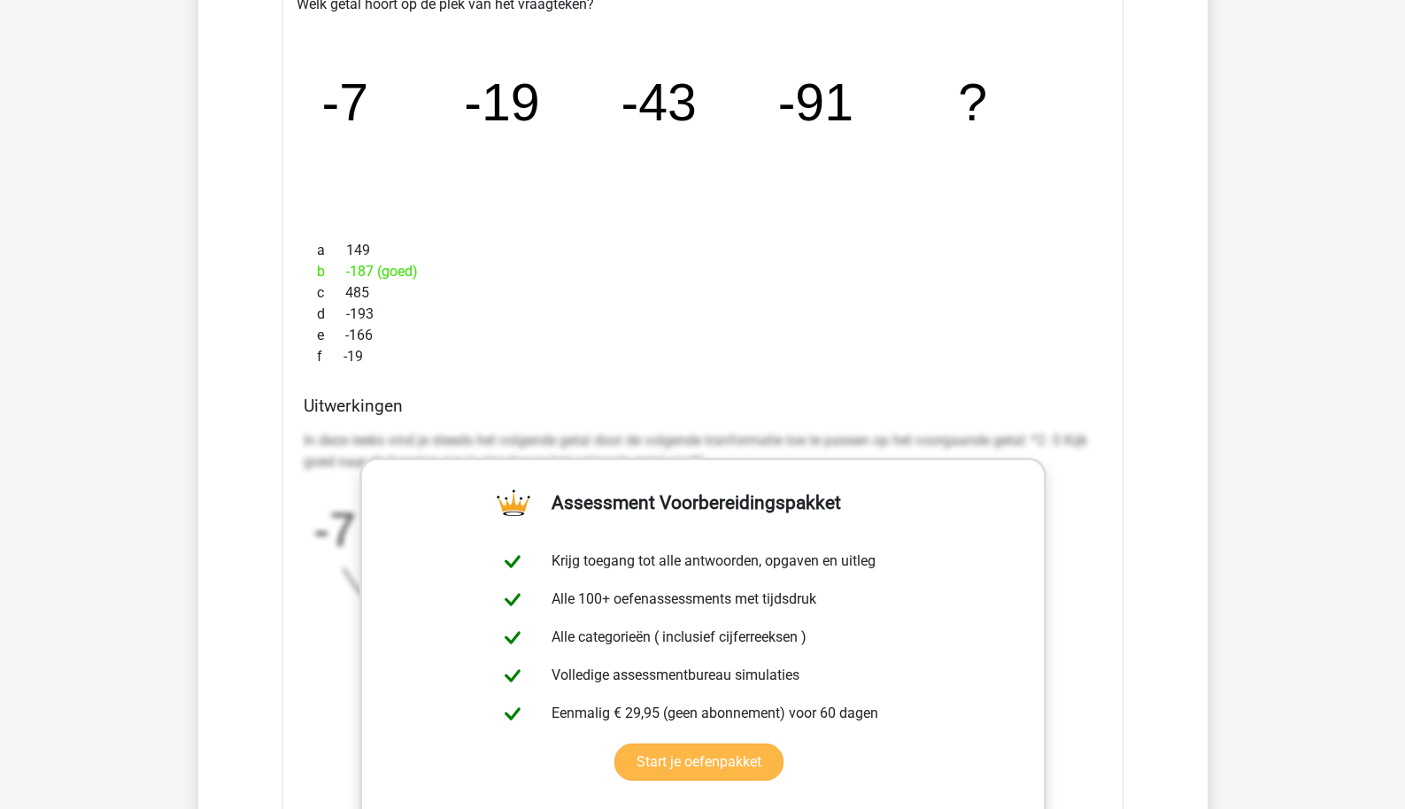
scroll to position [5630, 0]
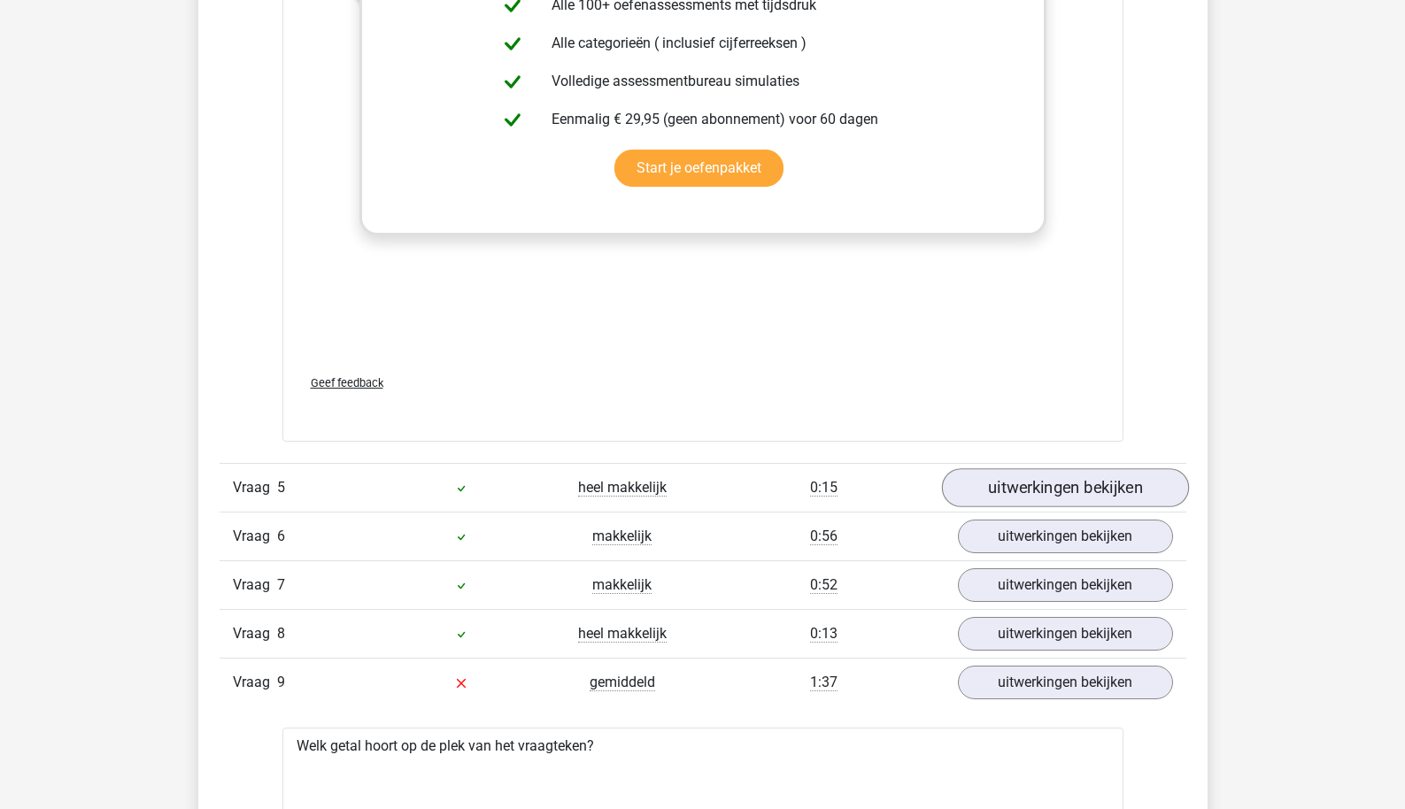
click at [1038, 494] on link "uitwerkingen bekijken" at bounding box center [1064, 487] width 247 height 39
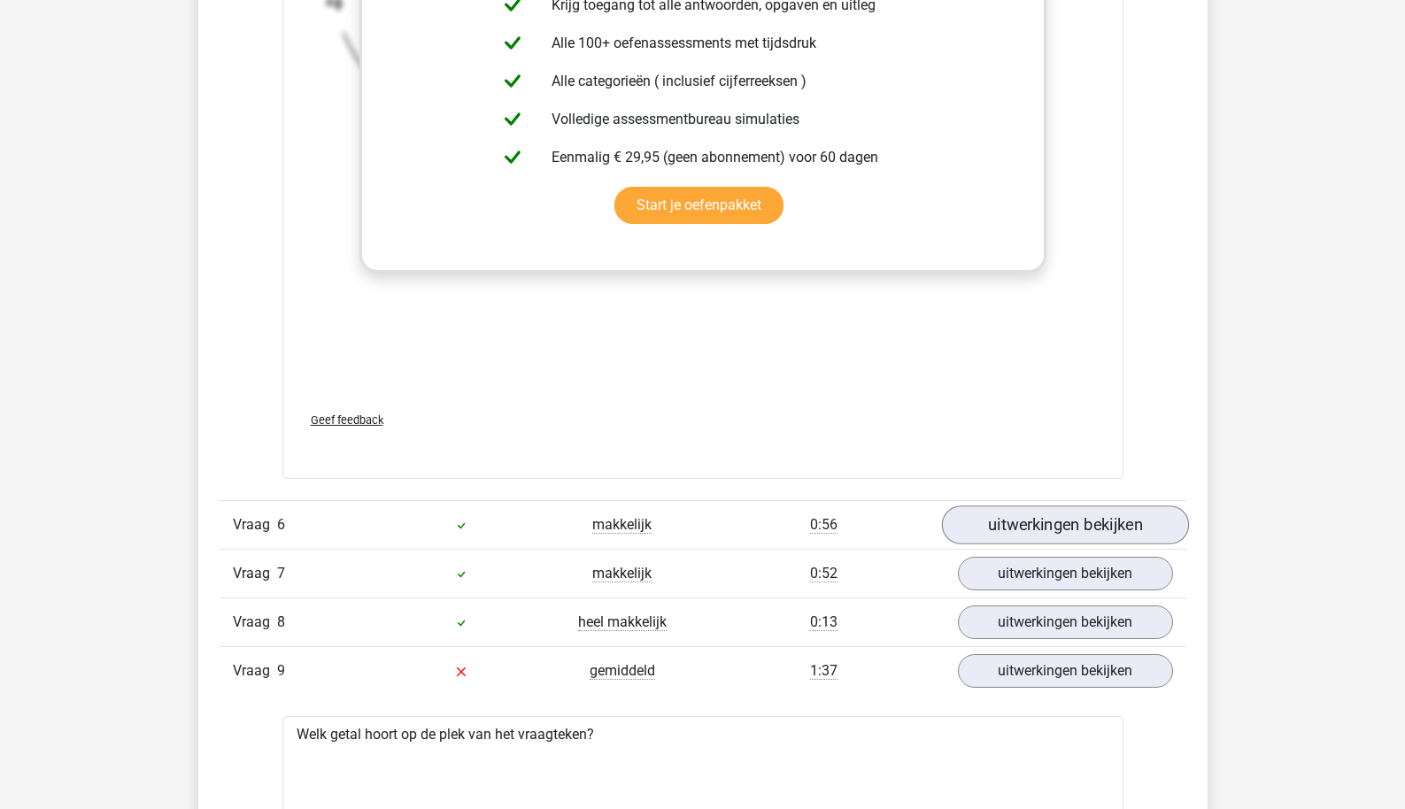
click at [1039, 530] on link "uitwerkingen bekijken" at bounding box center [1064, 526] width 247 height 39
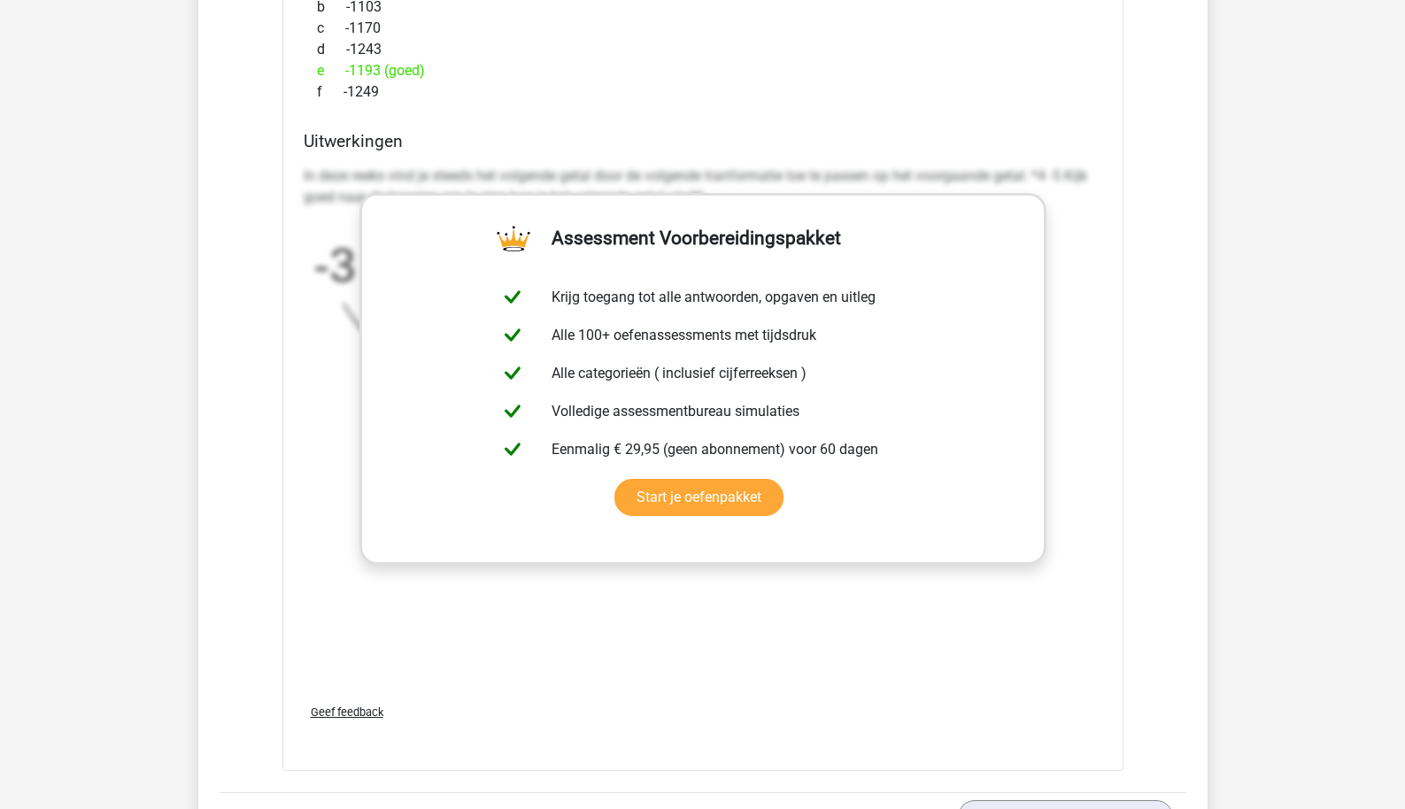
scroll to position [7936, 0]
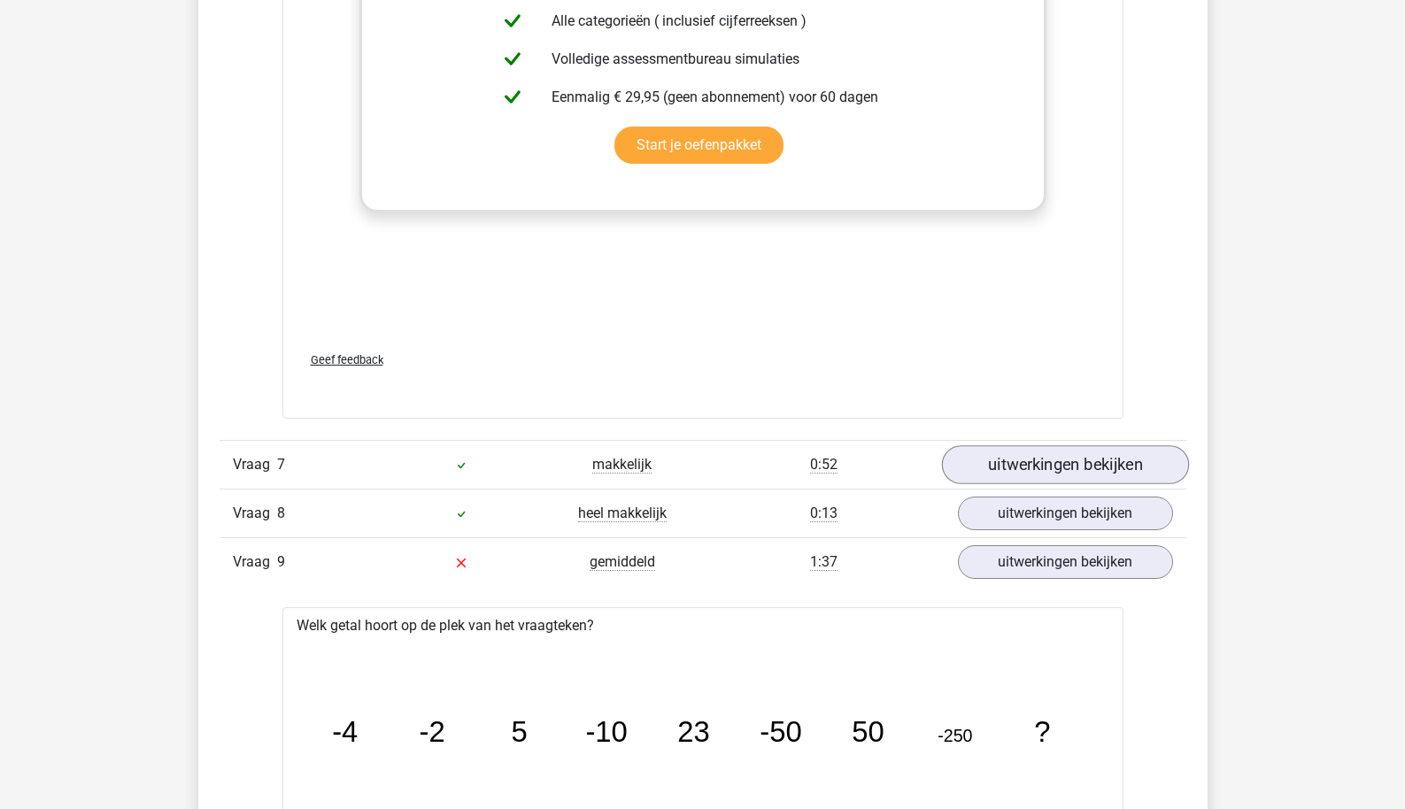
click at [1066, 470] on link "uitwerkingen bekijken" at bounding box center [1064, 464] width 247 height 39
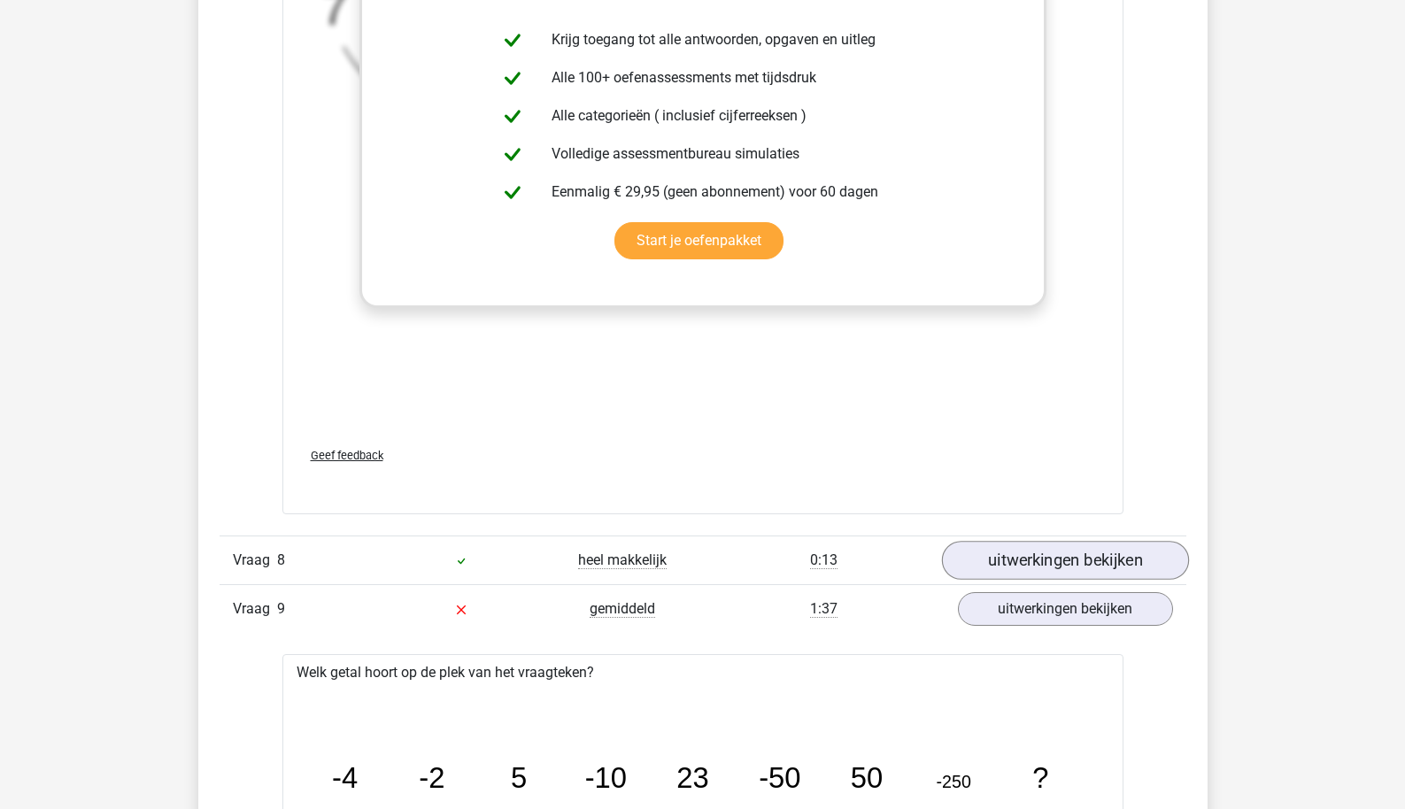
click at [1036, 555] on link "uitwerkingen bekijken" at bounding box center [1064, 560] width 247 height 39
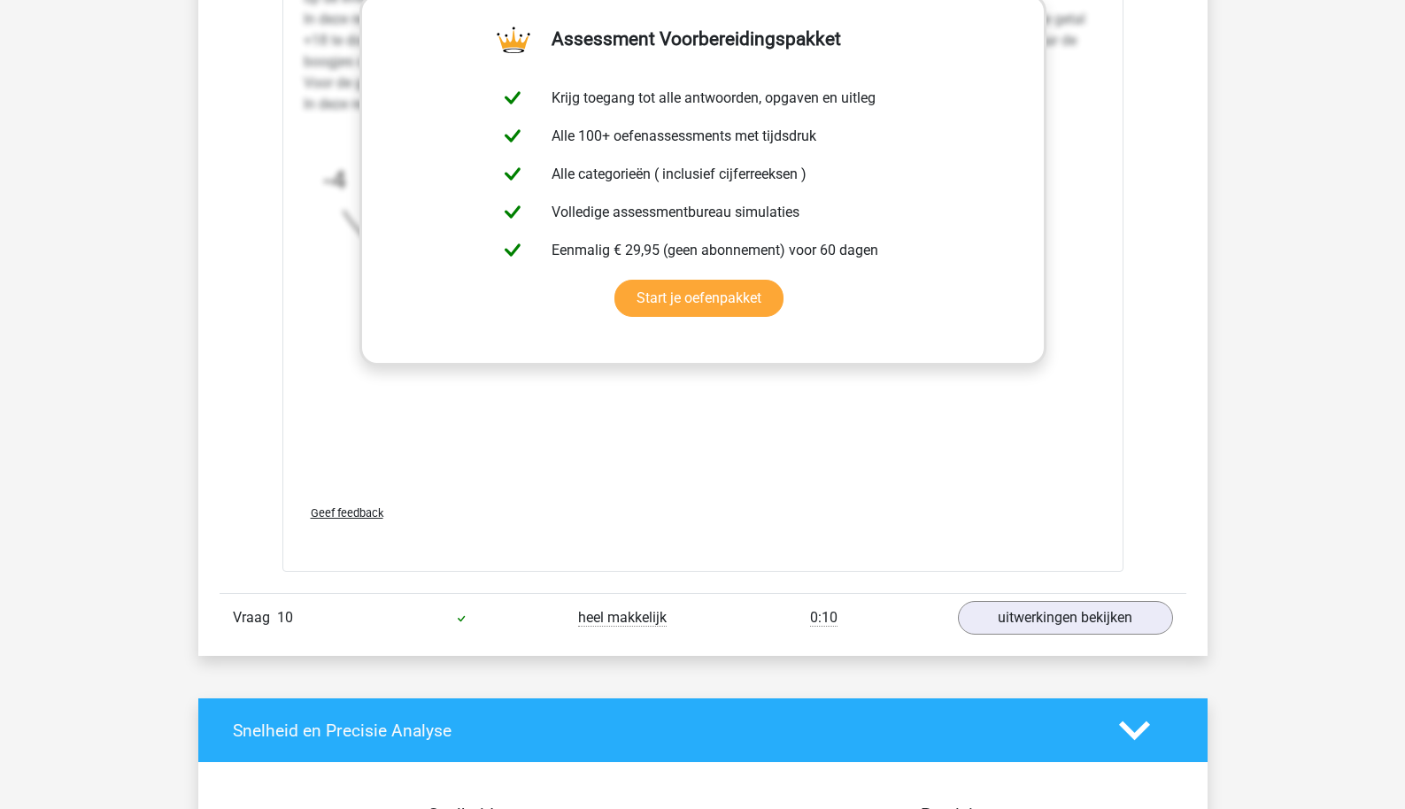
scroll to position [11242, 0]
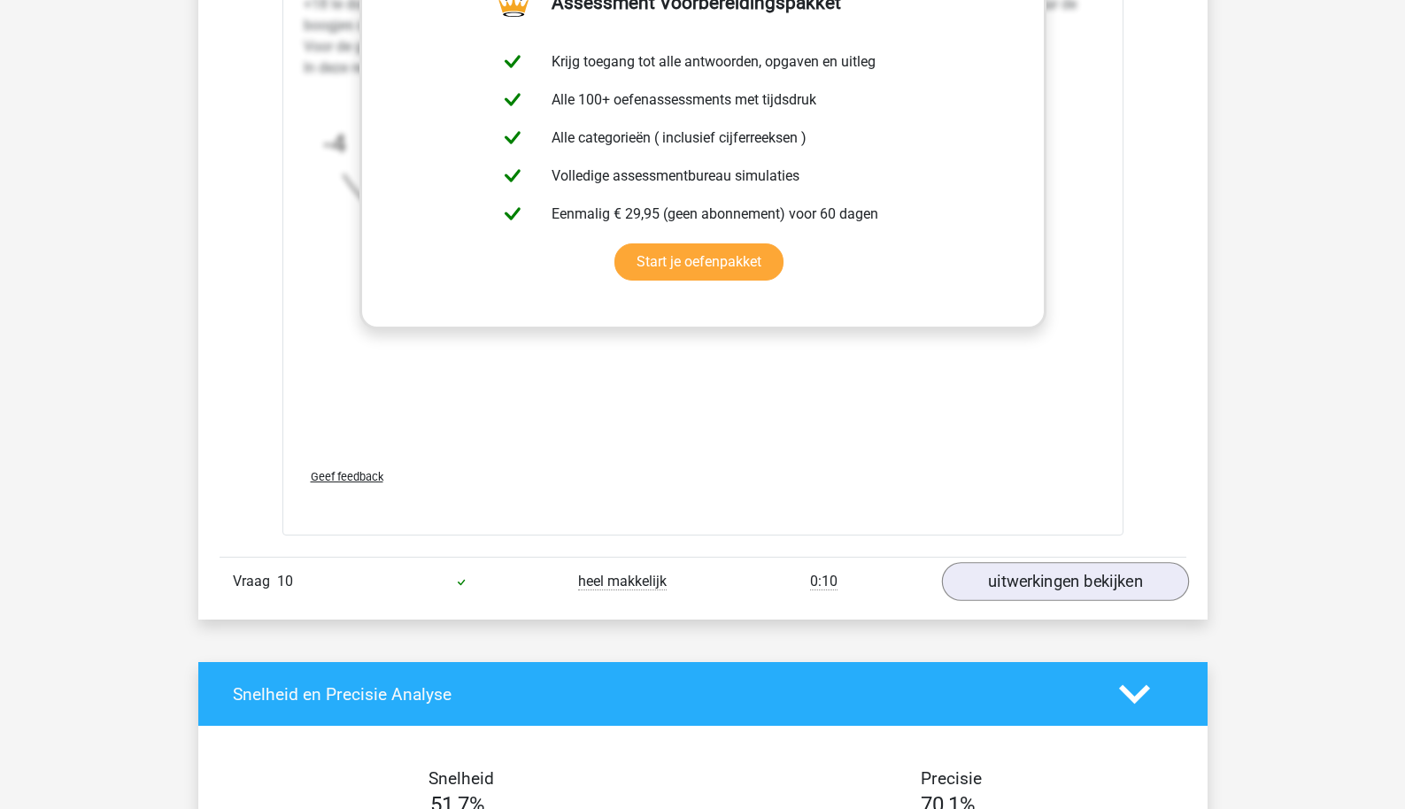
click at [1024, 571] on link "uitwerkingen bekijken" at bounding box center [1064, 582] width 247 height 39
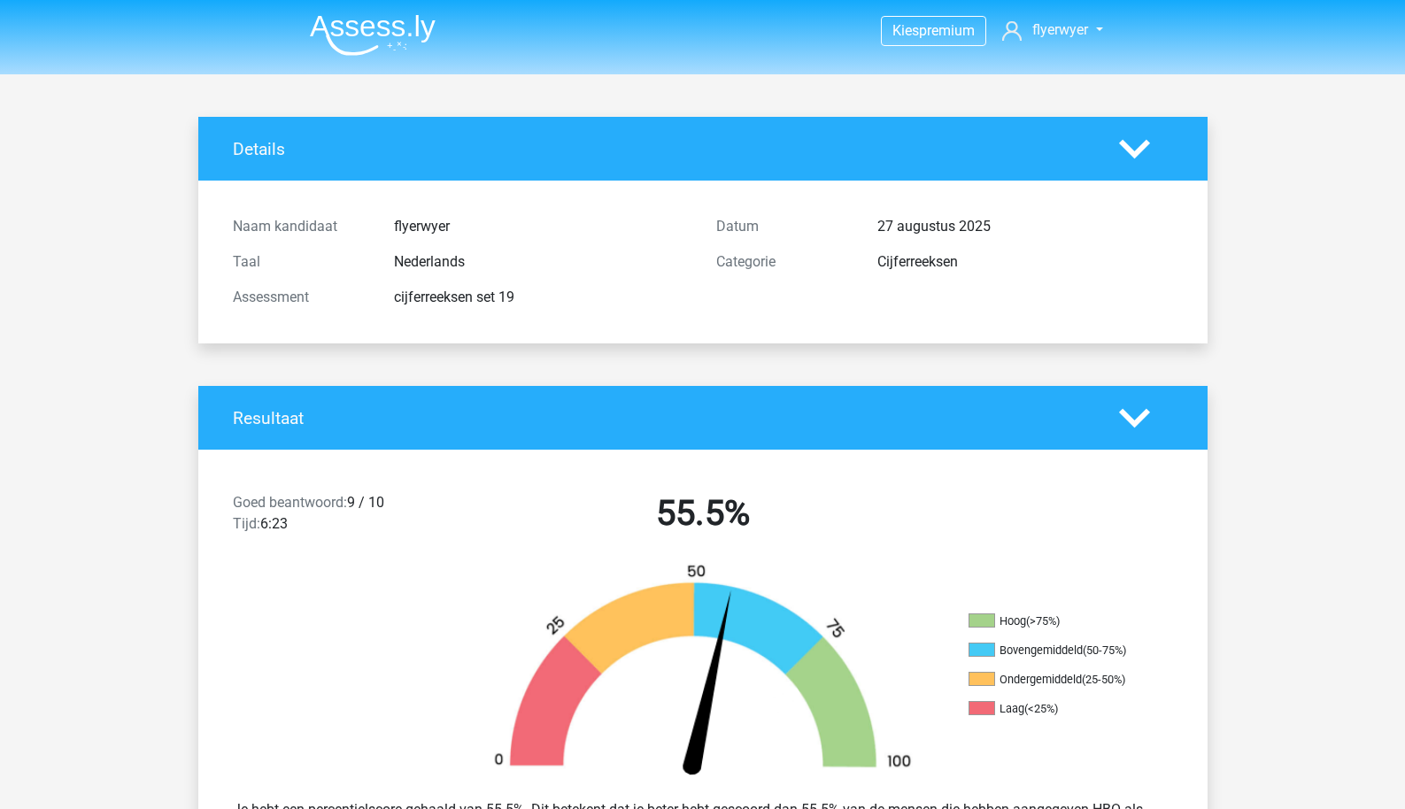
scroll to position [0, 0]
click at [406, 47] on img at bounding box center [373, 35] width 126 height 42
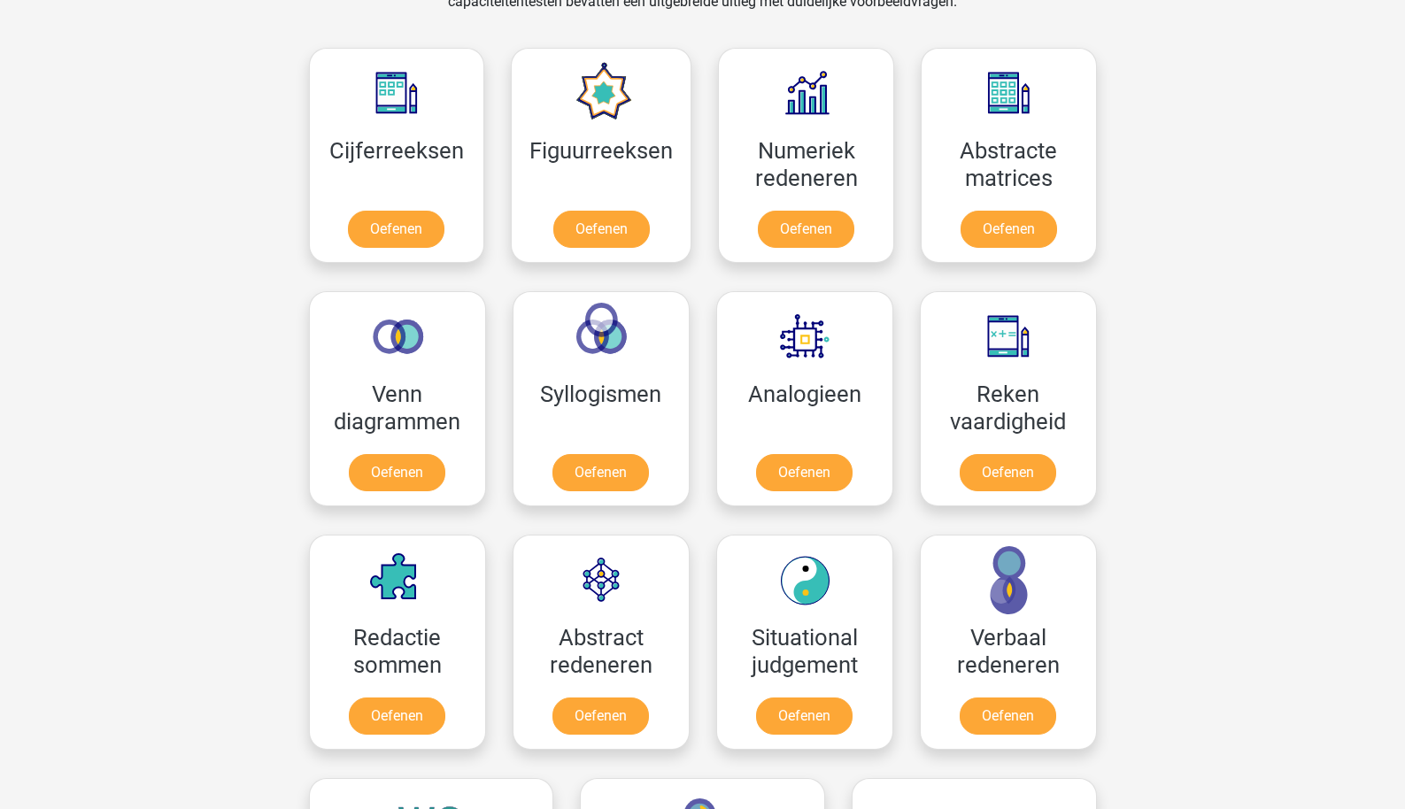
scroll to position [804, 0]
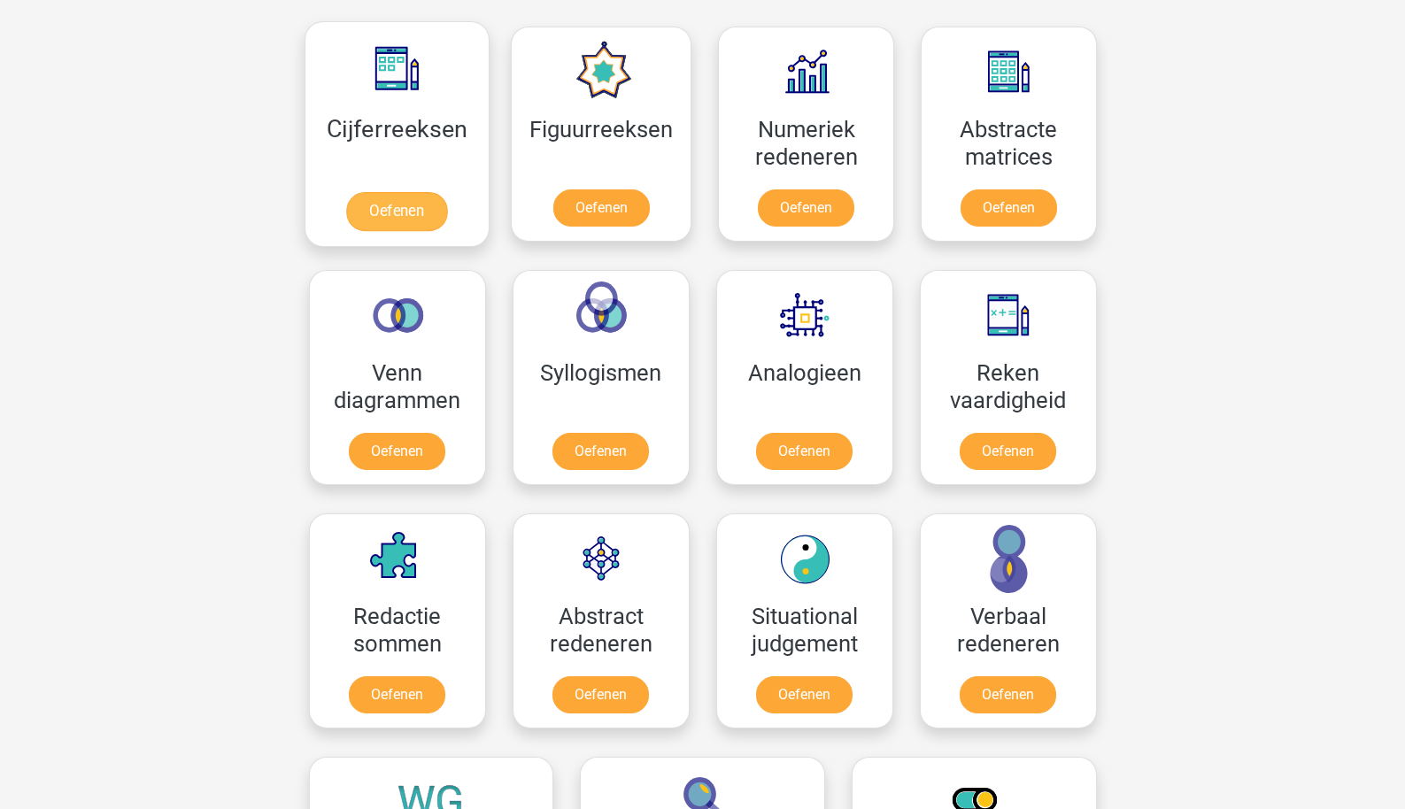
click at [443, 195] on link "Oefenen" at bounding box center [396, 211] width 101 height 39
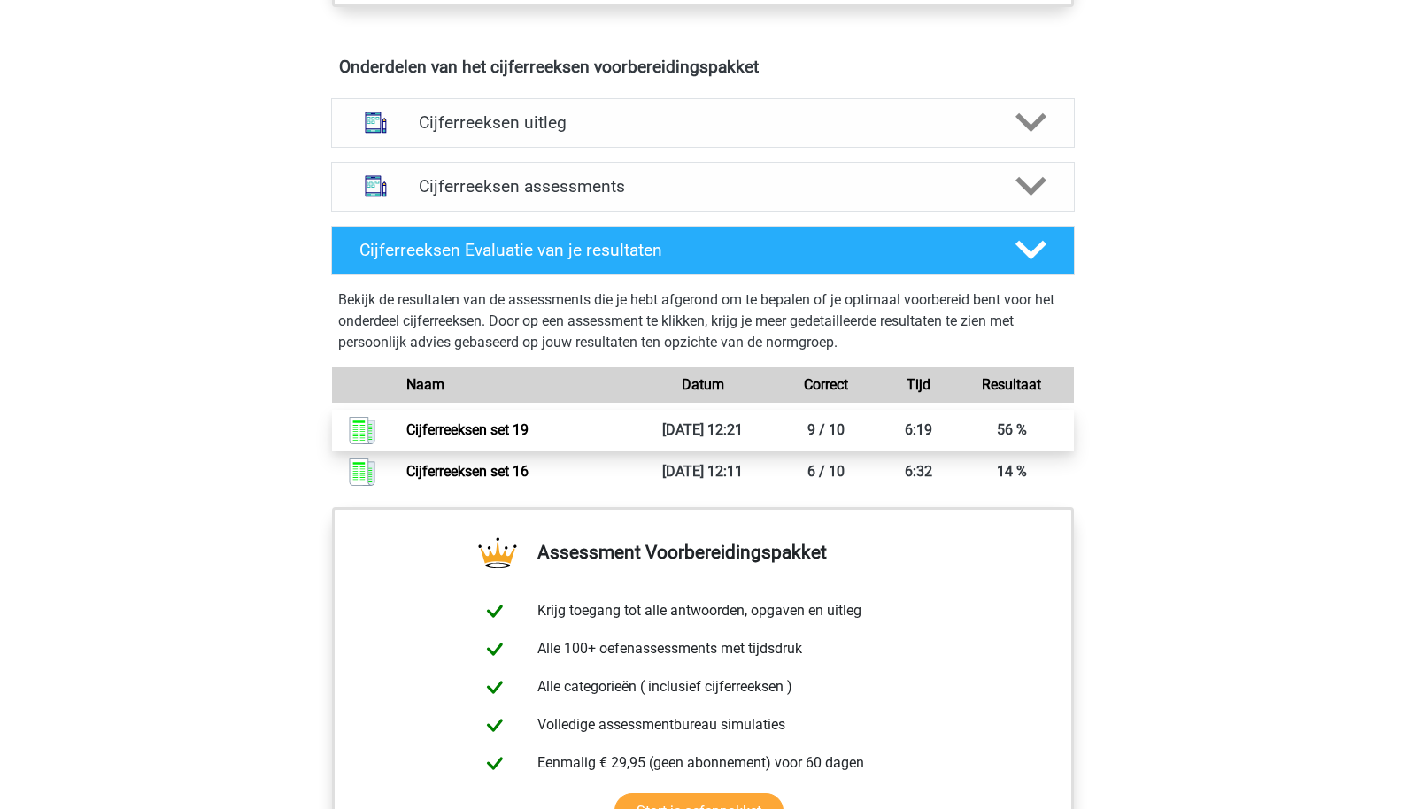
scroll to position [1049, 0]
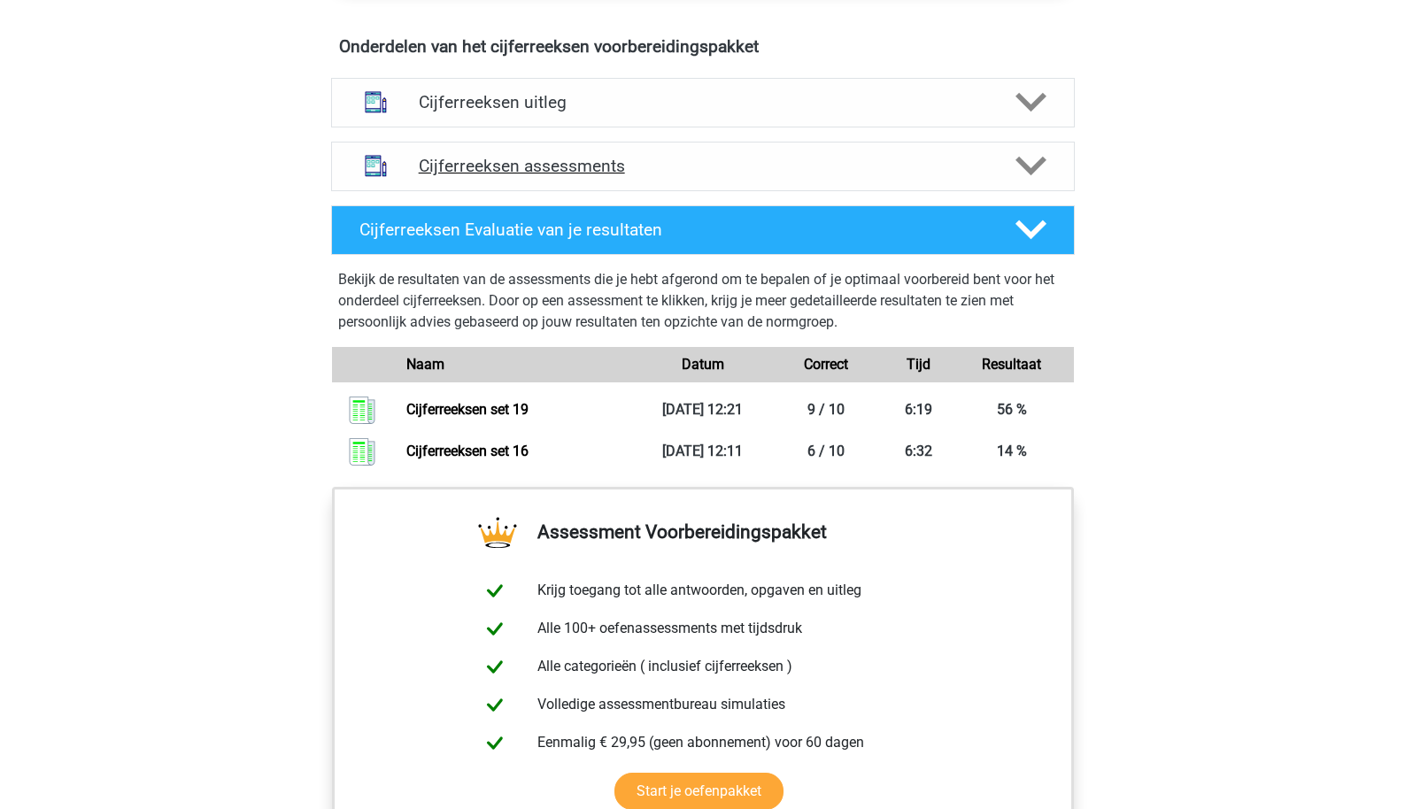
click at [546, 174] on div "Cijferreeksen assessments" at bounding box center [703, 167] width 744 height 50
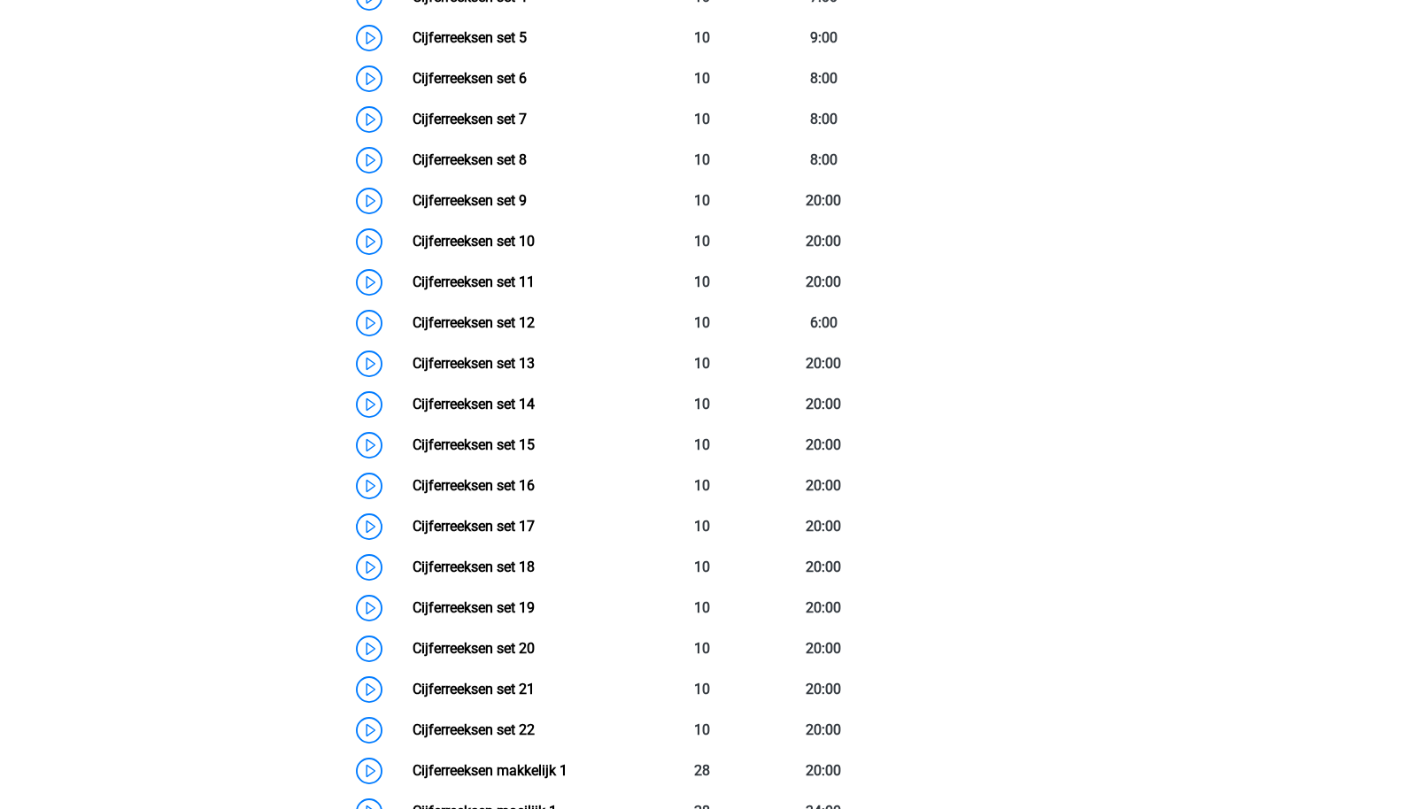
scroll to position [1520, 0]
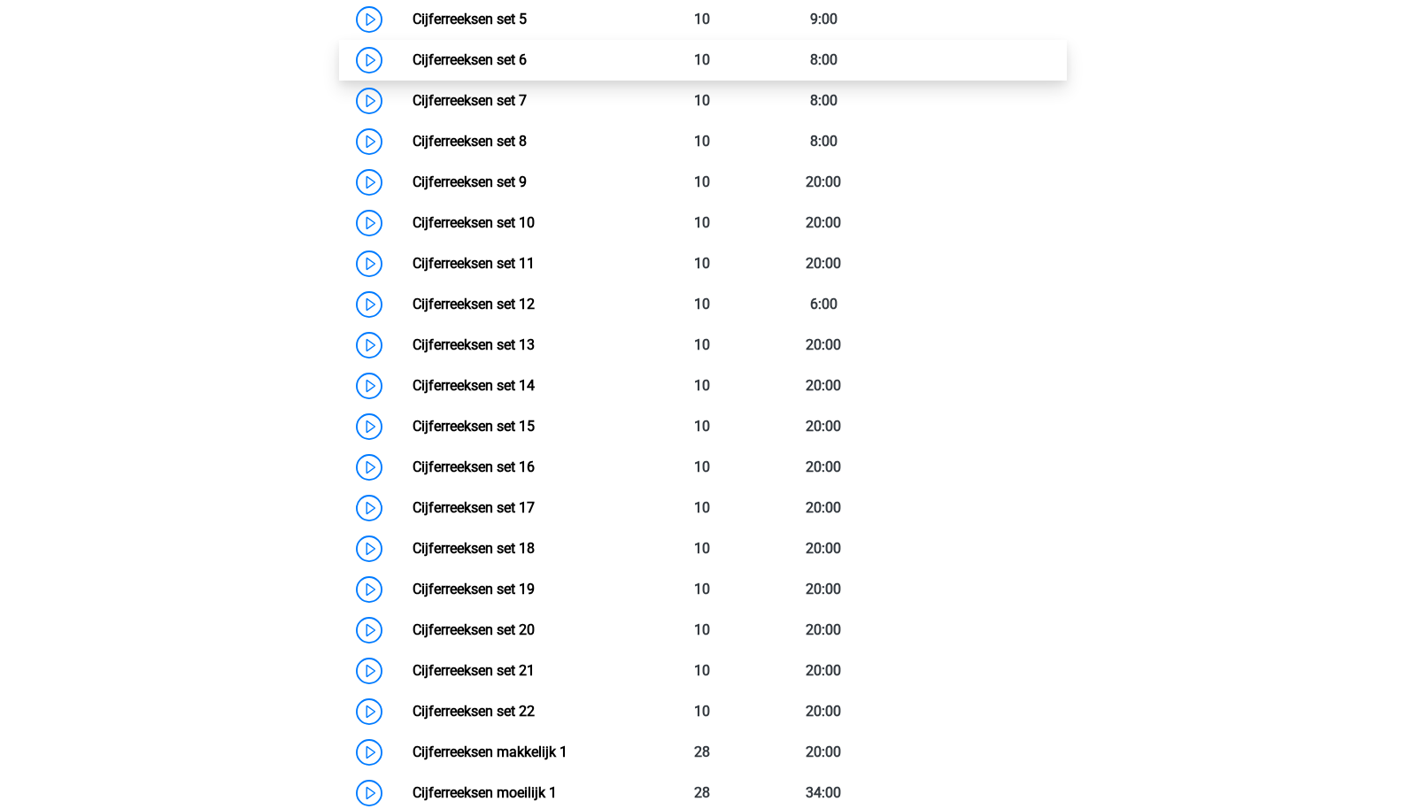
click at [527, 68] on link "Cijferreeksen set 6" at bounding box center [470, 59] width 114 height 17
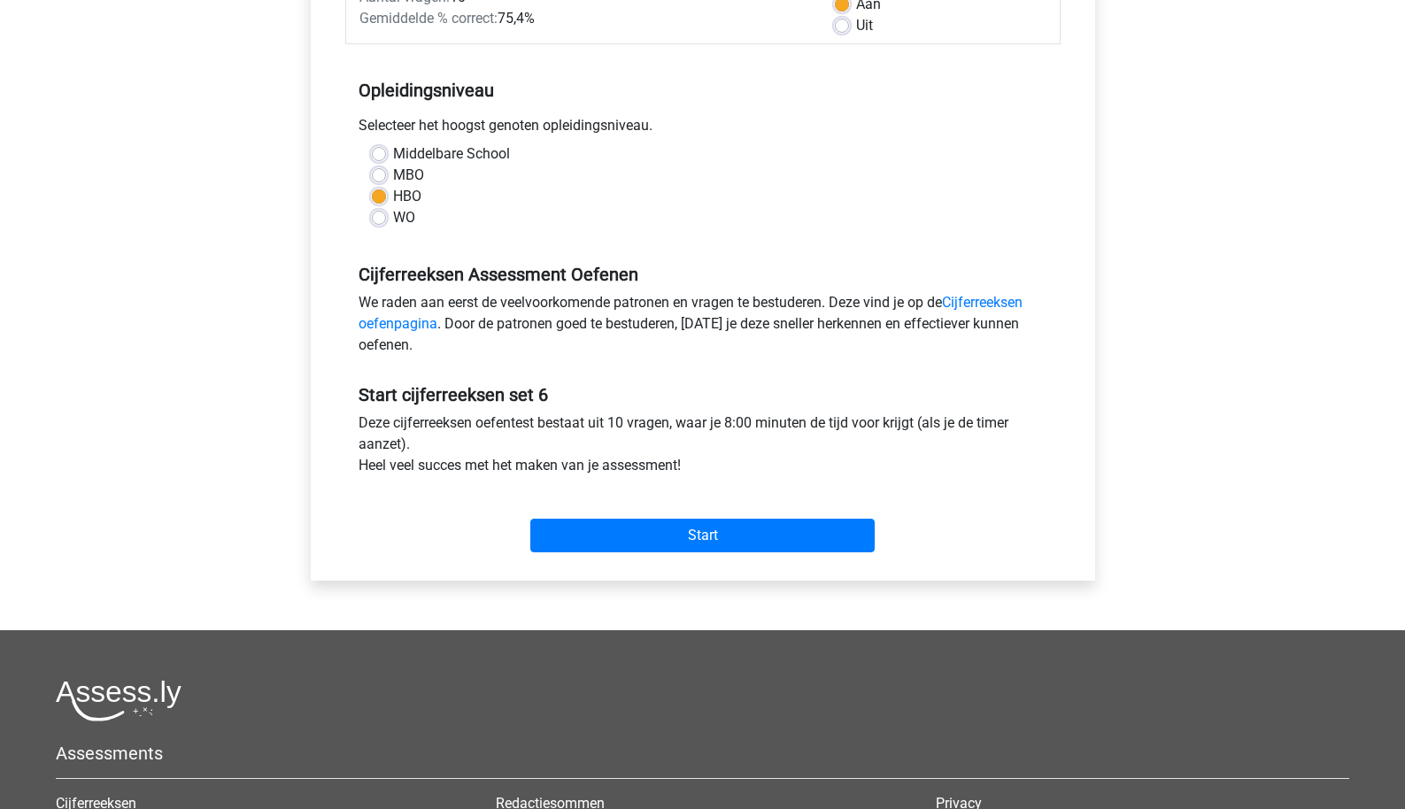
scroll to position [313, 0]
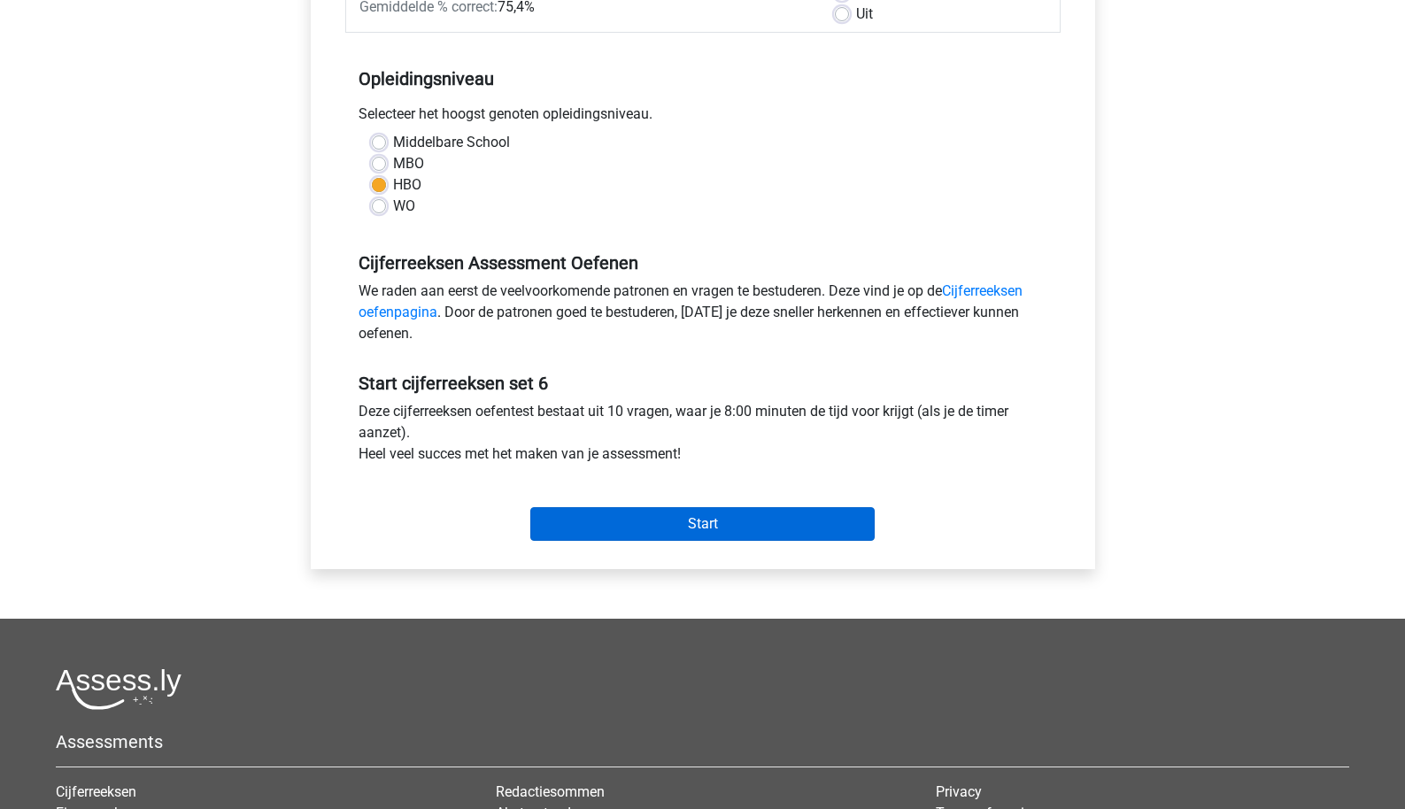
click at [615, 524] on input "Start" at bounding box center [702, 524] width 344 height 34
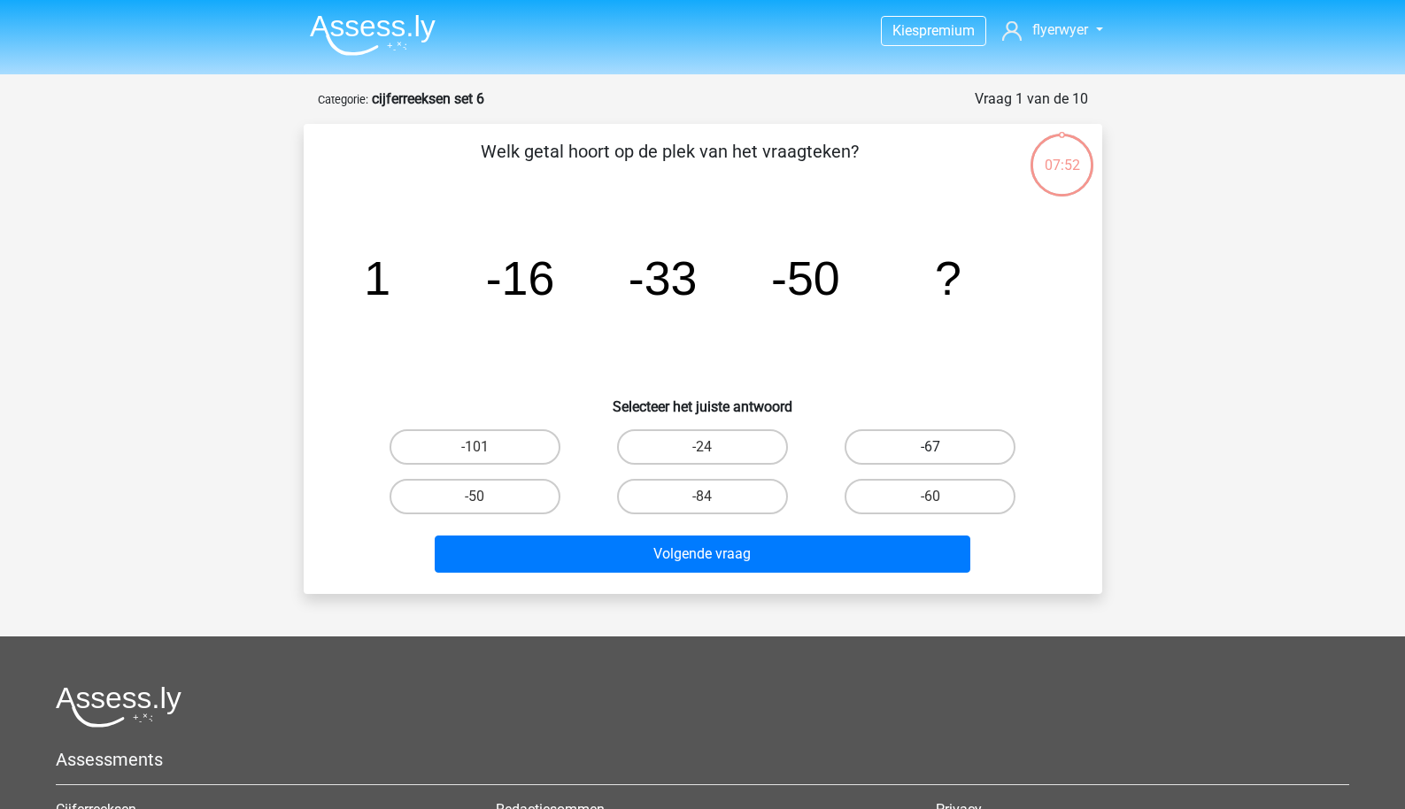
click at [863, 435] on label "-67" at bounding box center [930, 447] width 171 height 35
click at [931, 447] on input "-67" at bounding box center [937, 453] width 12 height 12
radio input "true"
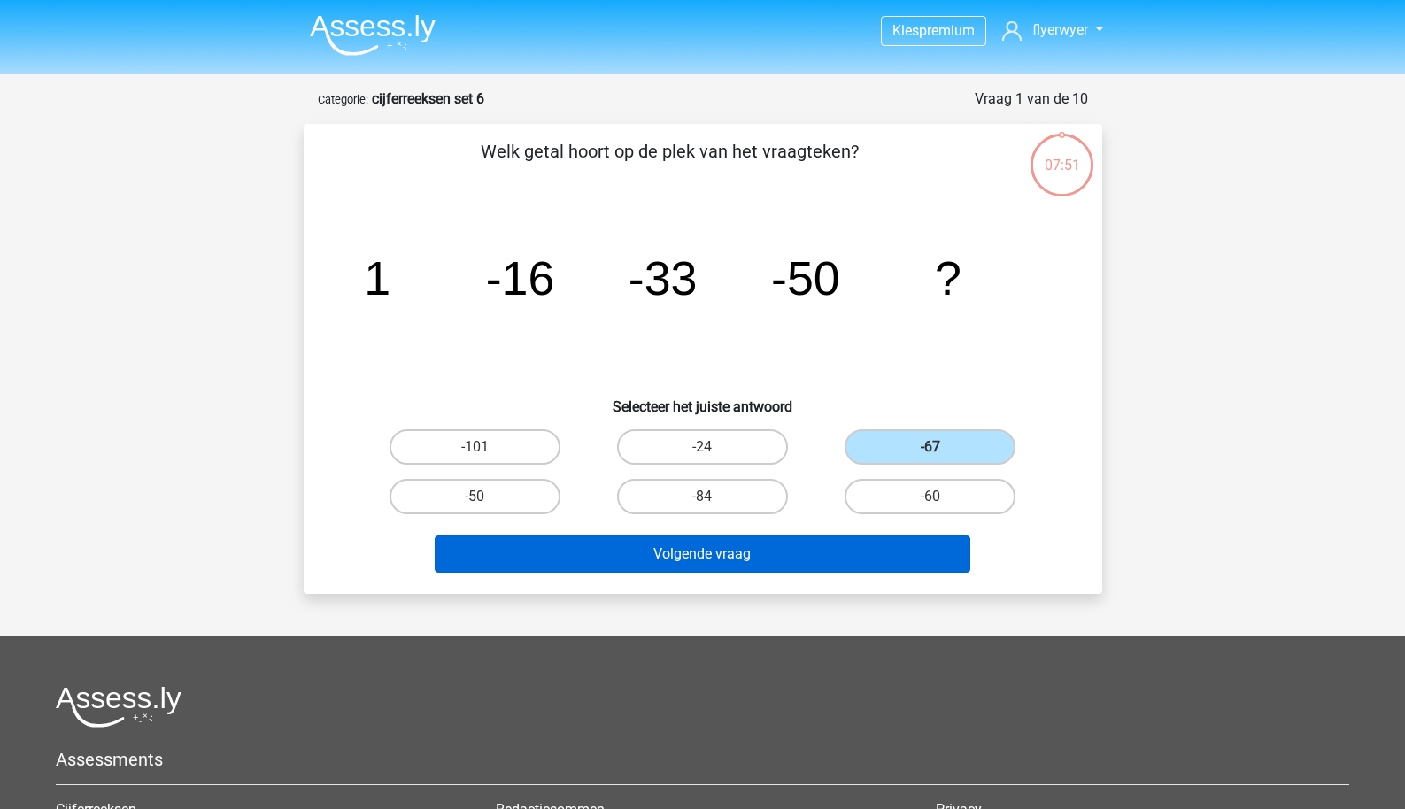
click at [784, 558] on button "Volgende vraag" at bounding box center [703, 554] width 536 height 37
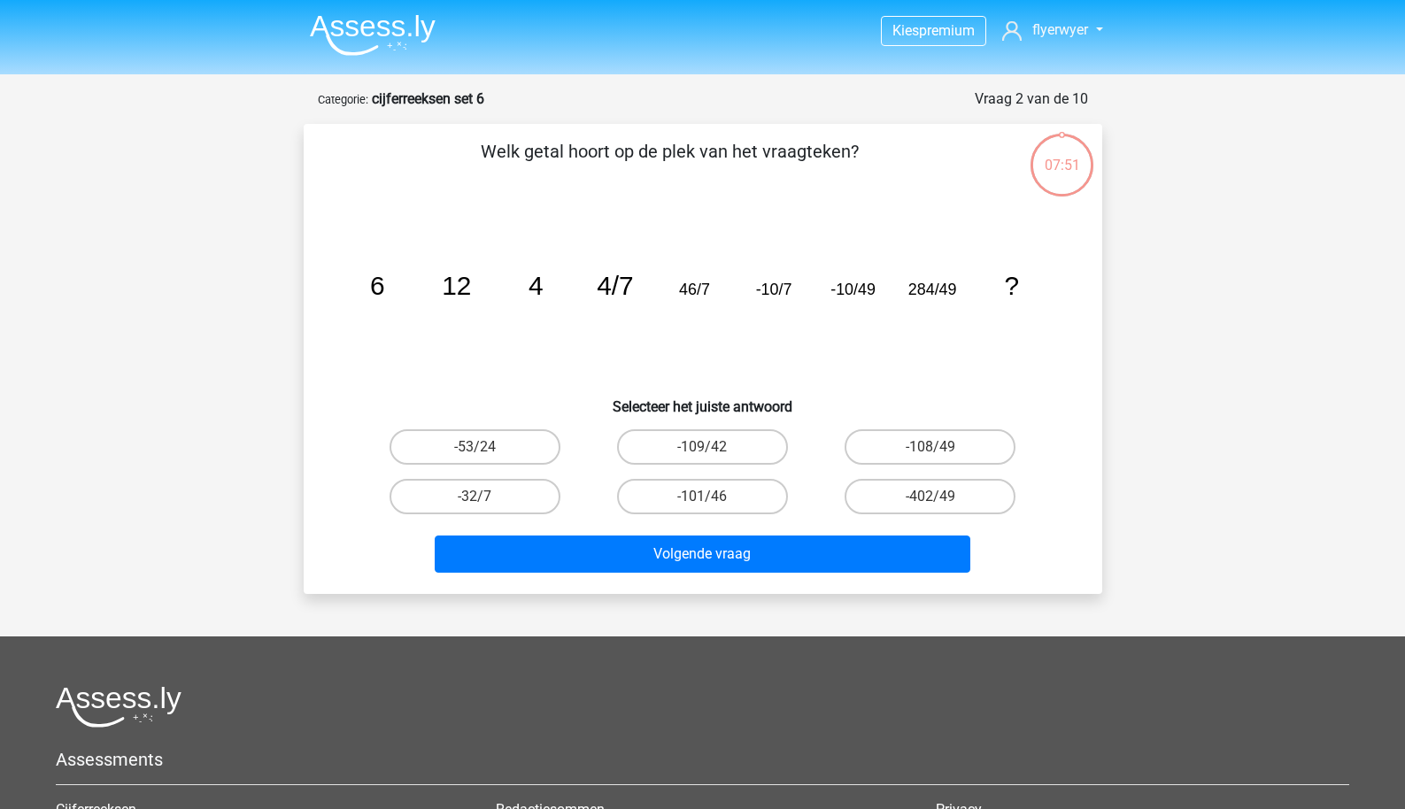
scroll to position [89, 0]
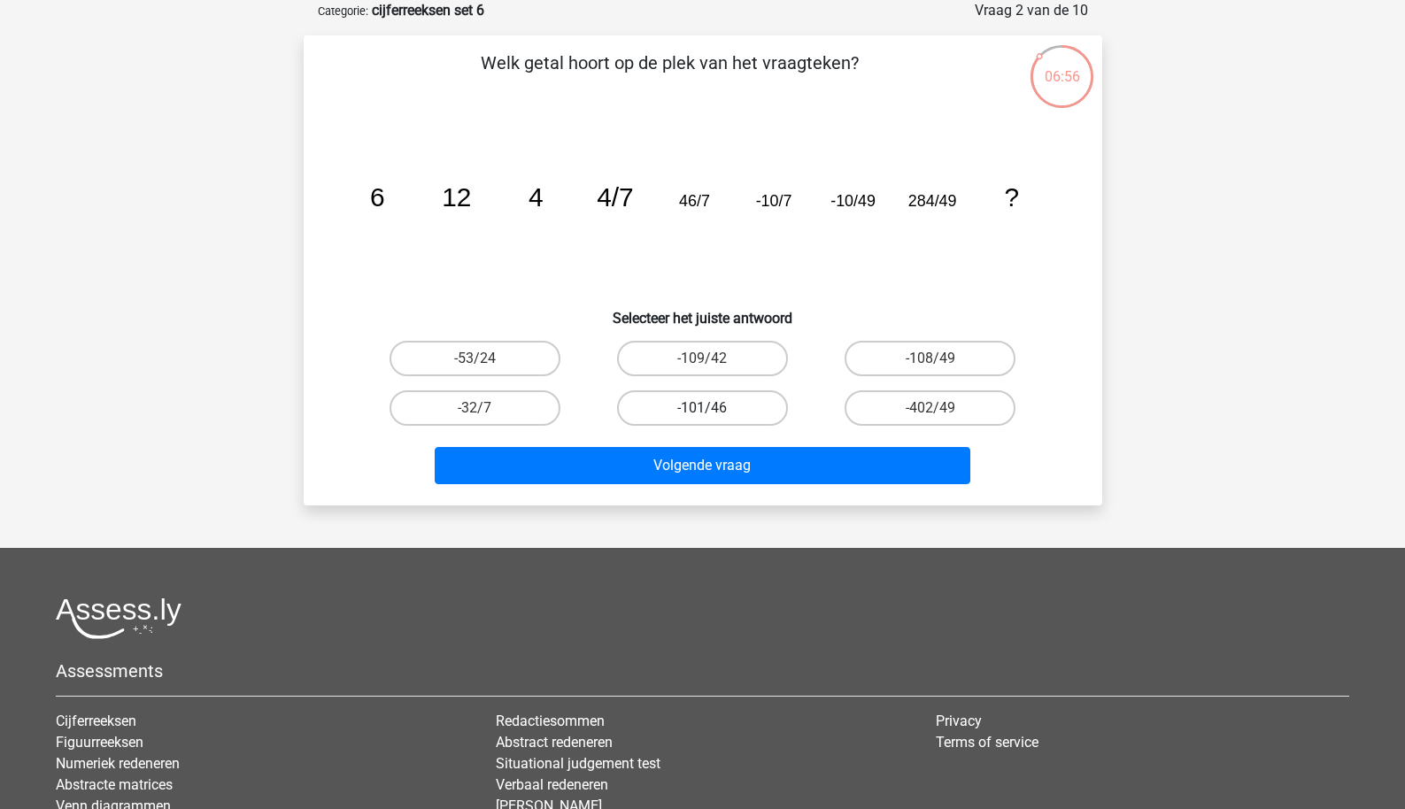
click at [730, 405] on label "-101/46" at bounding box center [702, 408] width 171 height 35
click at [714, 408] on input "-101/46" at bounding box center [708, 414] width 12 height 12
radio input "true"
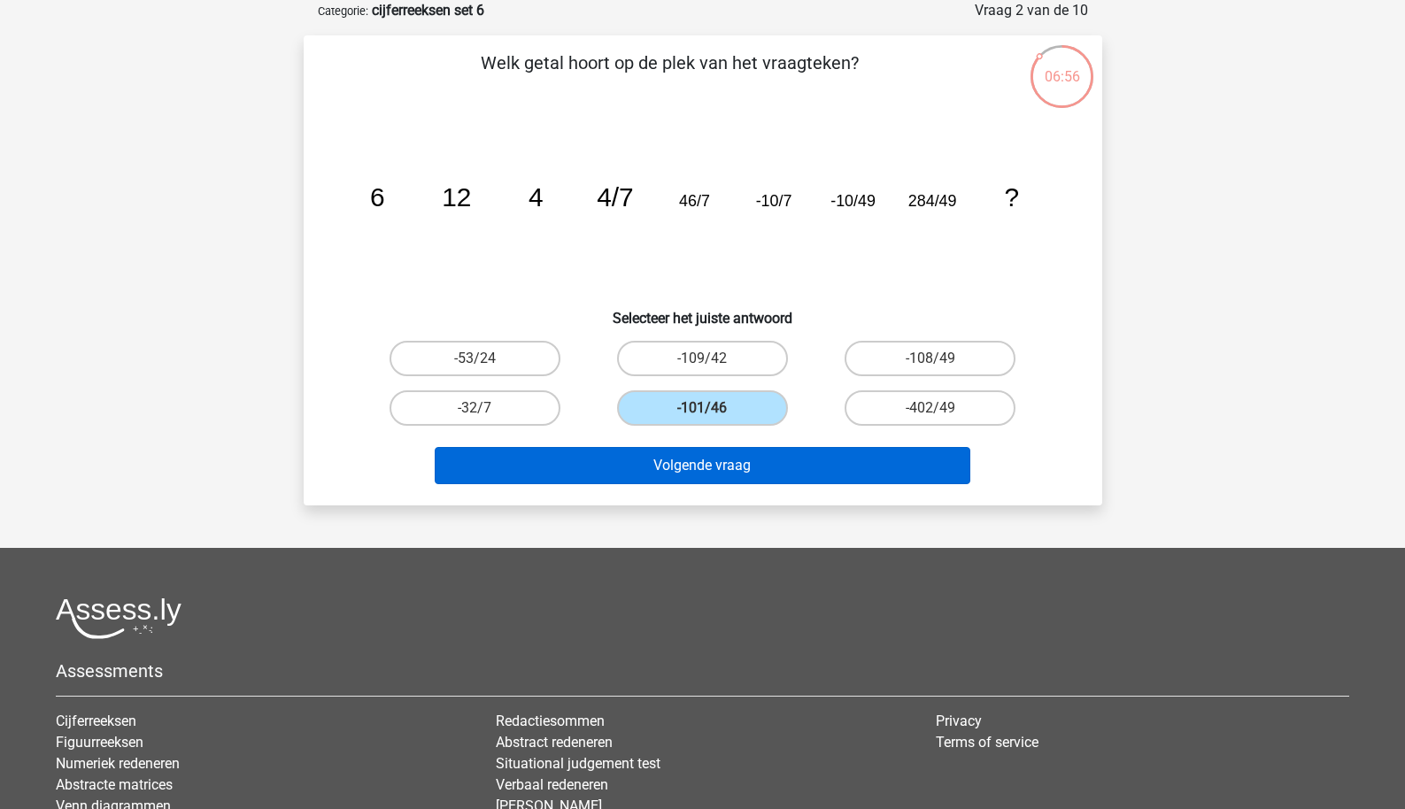
click at [711, 471] on button "Volgende vraag" at bounding box center [703, 465] width 536 height 37
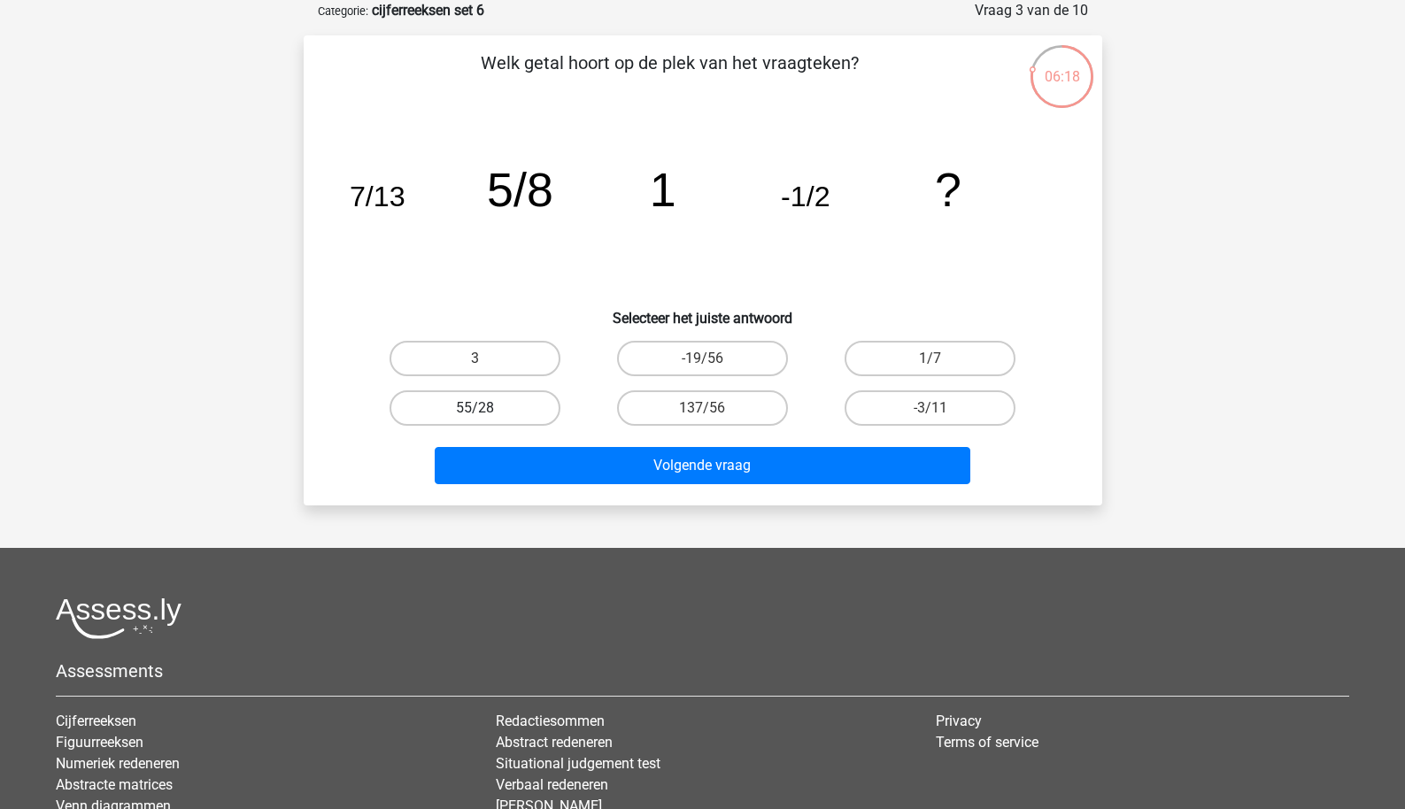
click at [488, 416] on label "55/28" at bounding box center [475, 408] width 171 height 35
click at [486, 416] on input "55/28" at bounding box center [481, 414] width 12 height 12
radio input "true"
click at [509, 368] on label "3" at bounding box center [475, 358] width 171 height 35
click at [486, 368] on input "3" at bounding box center [481, 365] width 12 height 12
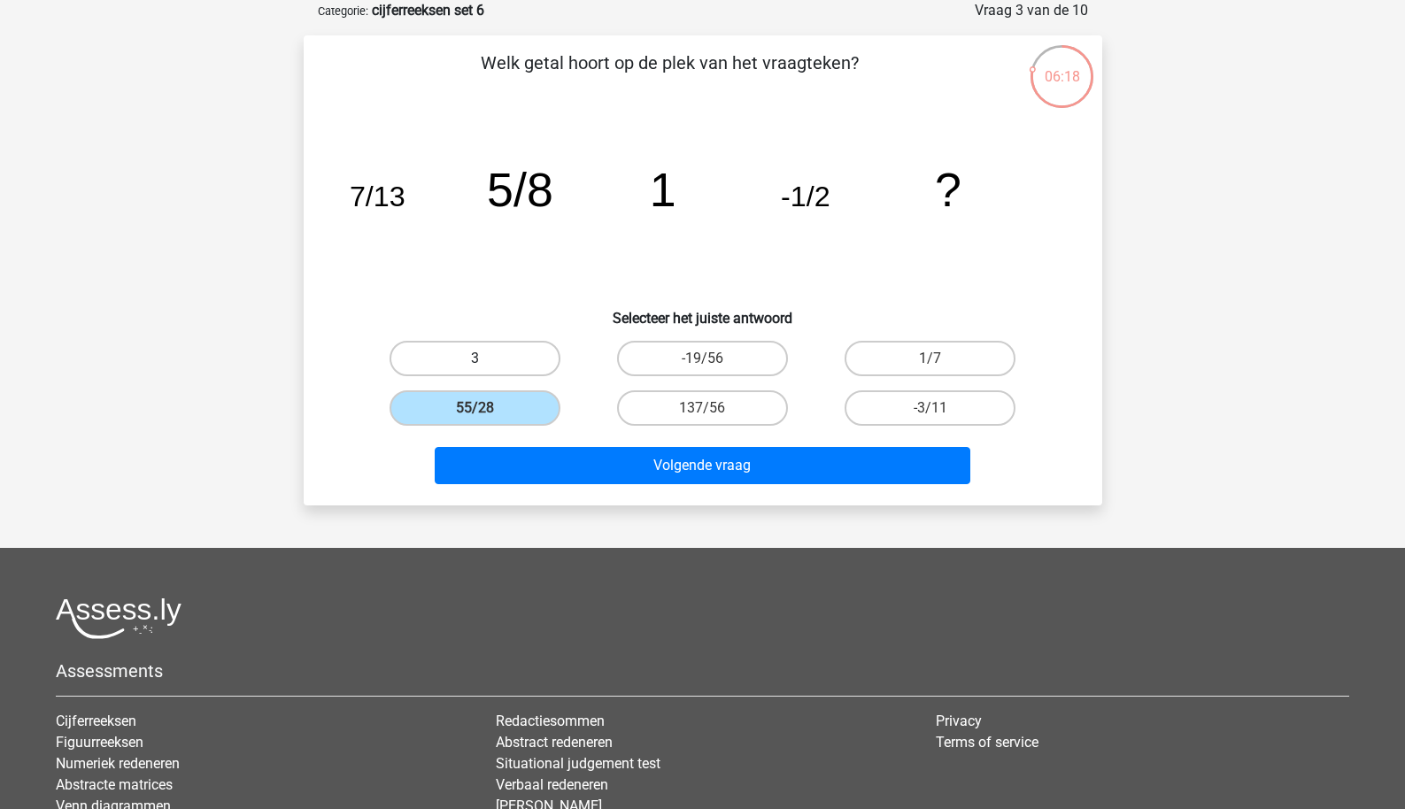
radio input "true"
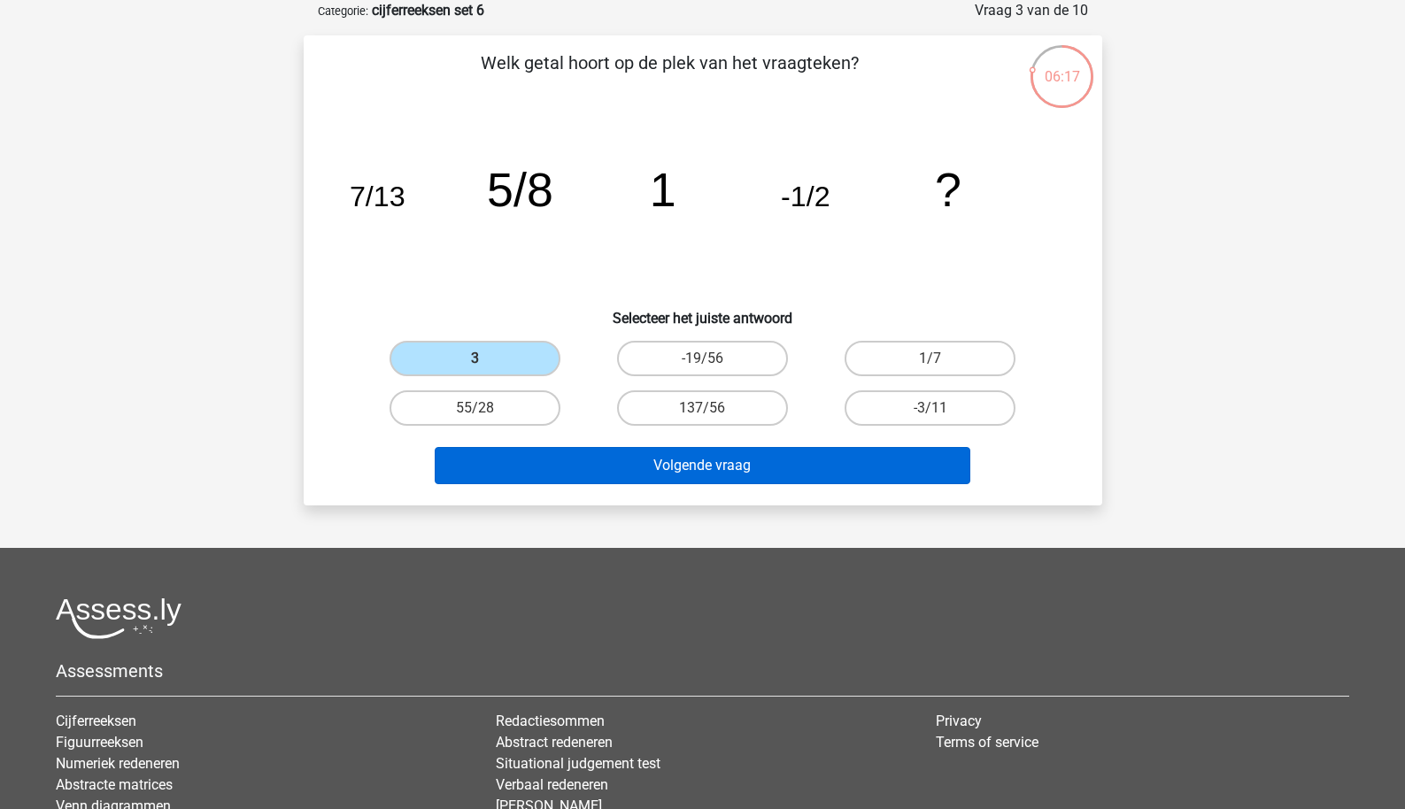
click at [539, 447] on div "Volgende vraag" at bounding box center [703, 462] width 742 height 58
click at [553, 456] on button "Volgende vraag" at bounding box center [703, 465] width 536 height 37
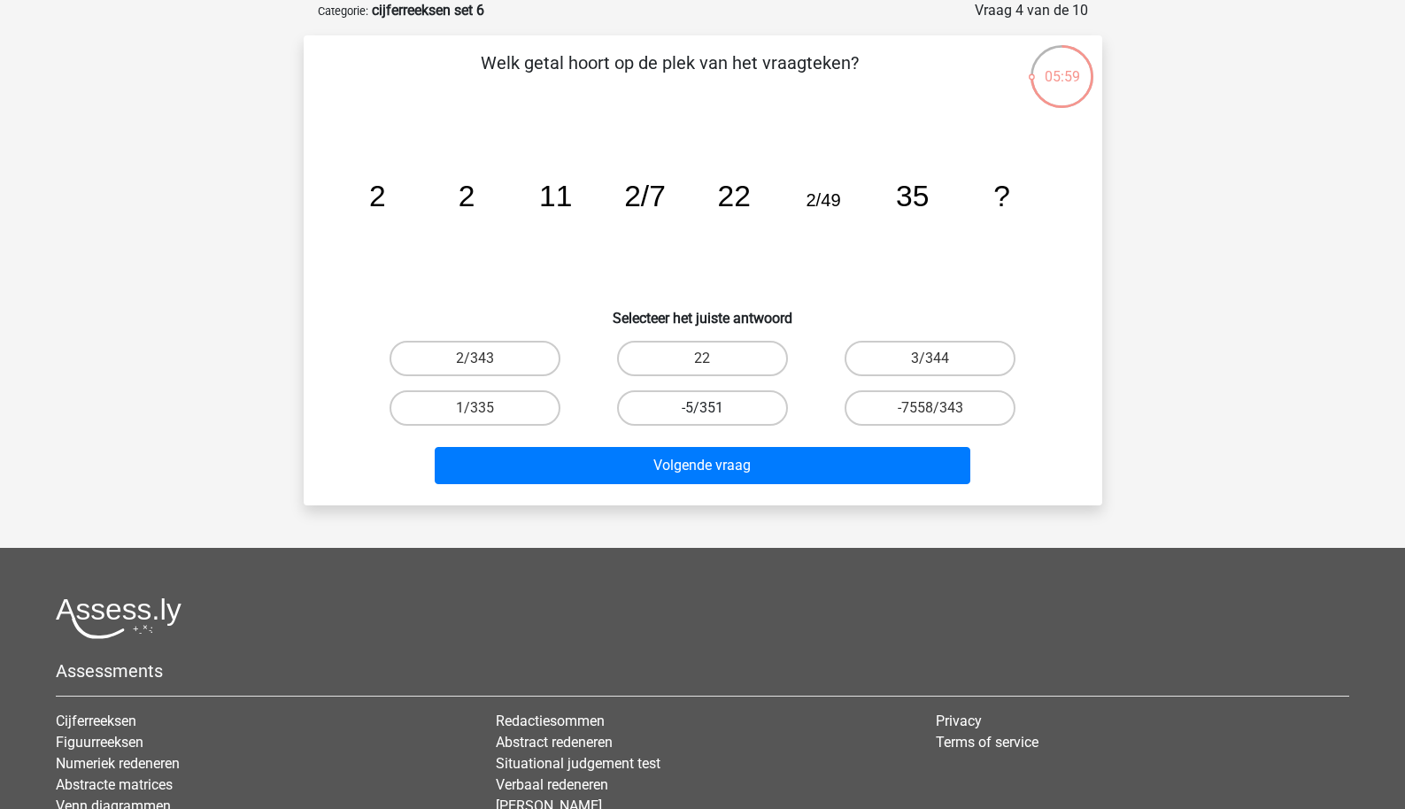
click at [691, 392] on label "-5/351" at bounding box center [702, 408] width 171 height 35
click at [702, 408] on input "-5/351" at bounding box center [708, 414] width 12 height 12
radio input "true"
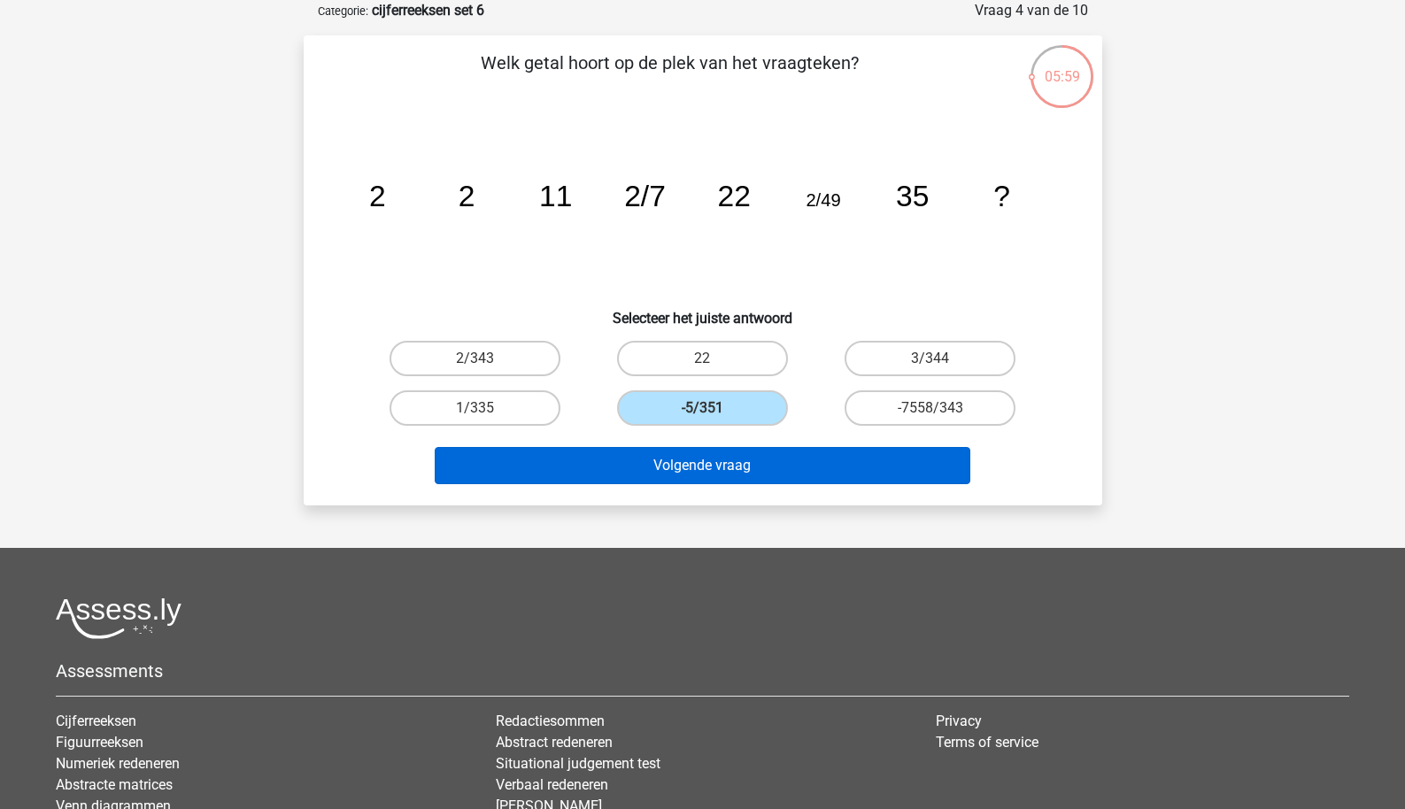
click at [675, 460] on button "Volgende vraag" at bounding box center [703, 465] width 536 height 37
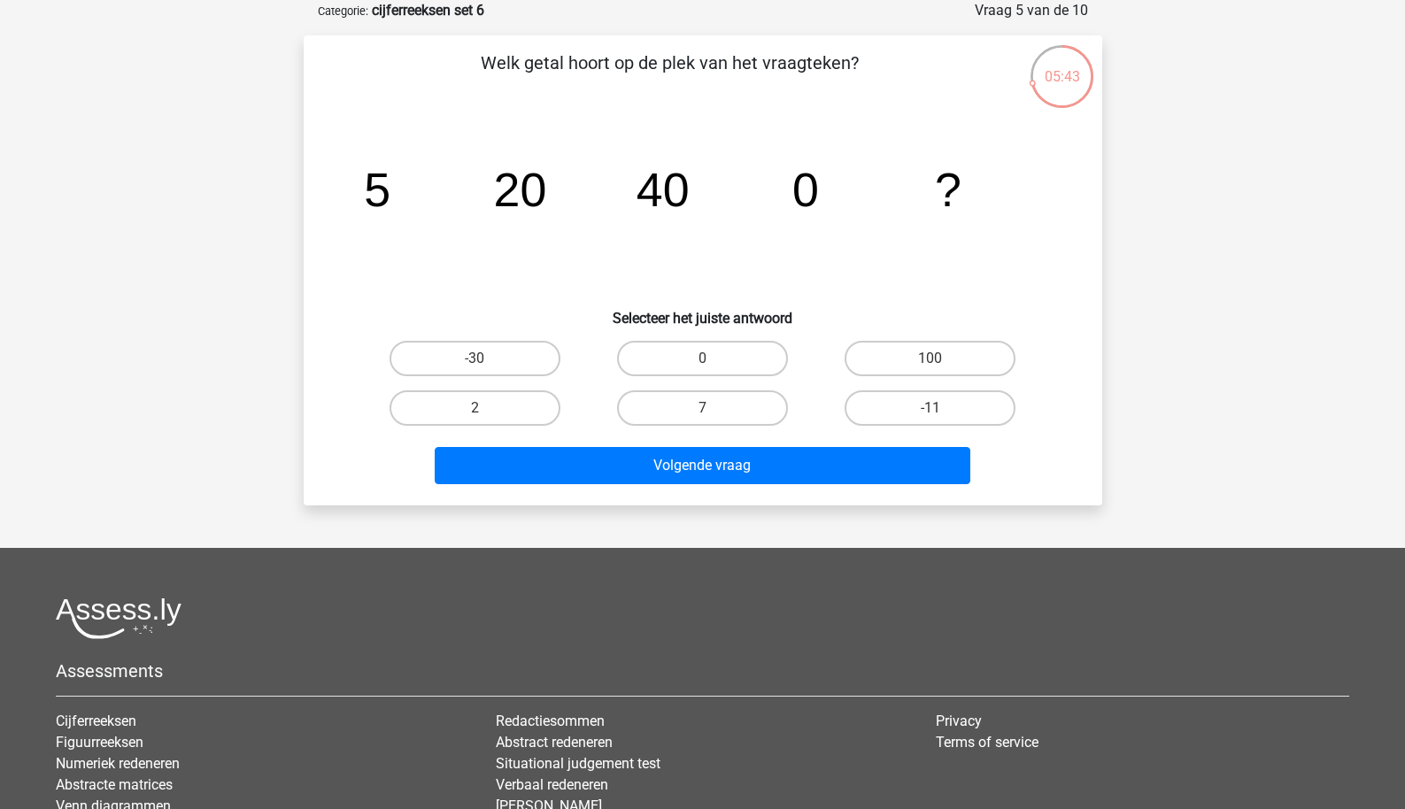
click at [582, 342] on div "0" at bounding box center [474, 358] width 213 height 35
click at [665, 367] on label "0" at bounding box center [702, 358] width 171 height 35
click at [702, 367] on input "0" at bounding box center [708, 365] width 12 height 12
radio input "true"
click at [667, 446] on div "Volgende vraag" at bounding box center [703, 462] width 742 height 58
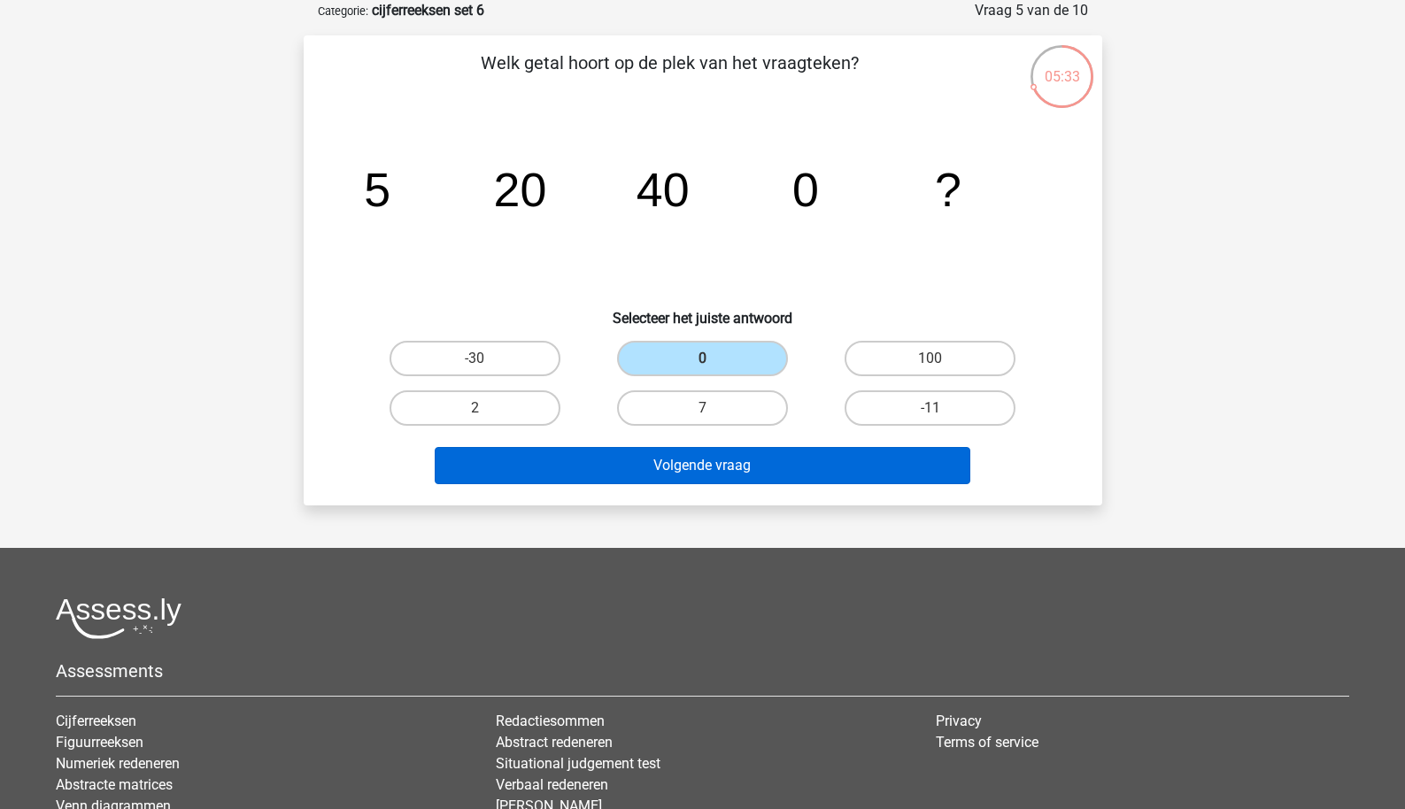
click at [653, 466] on button "Volgende vraag" at bounding box center [703, 465] width 536 height 37
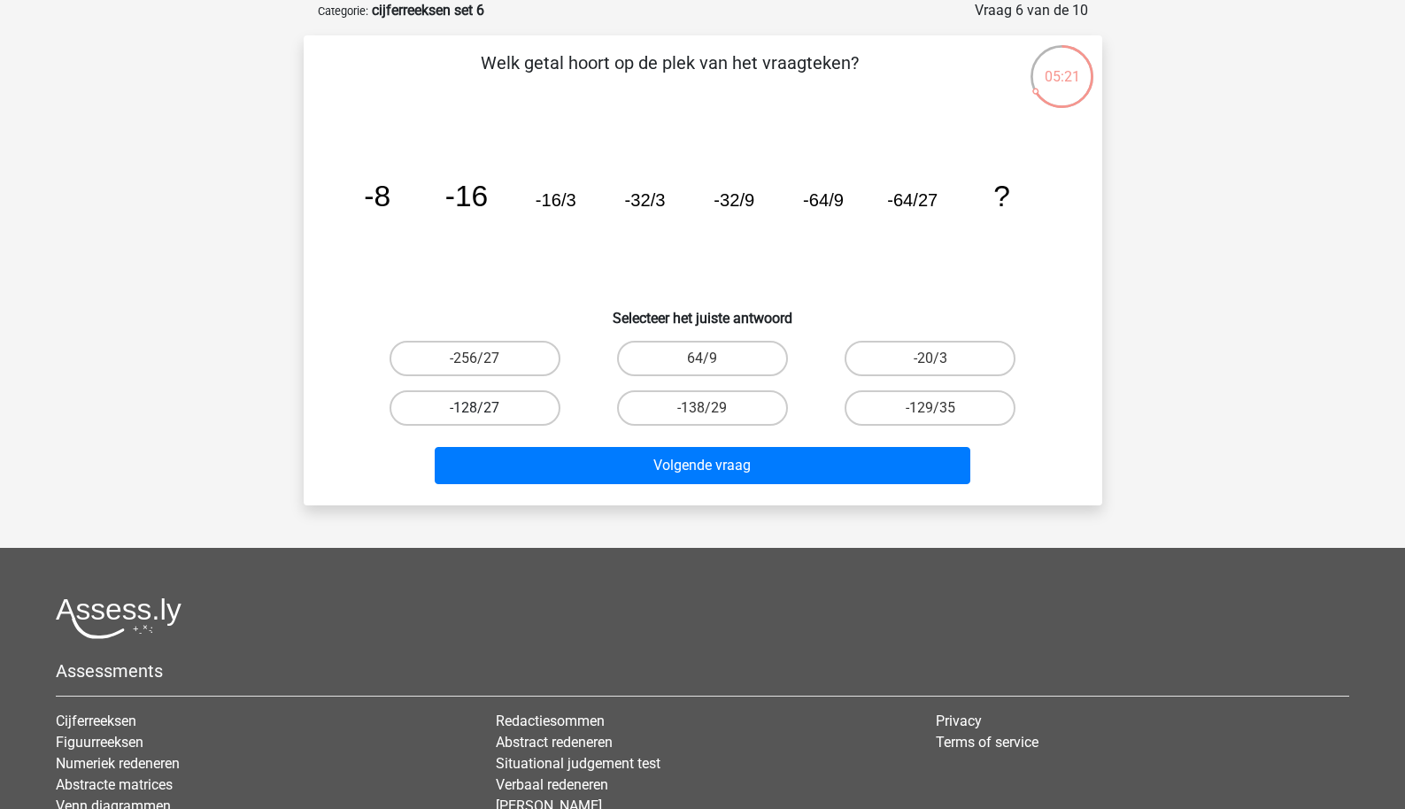
click at [538, 403] on label "-128/27" at bounding box center [475, 408] width 171 height 35
click at [486, 408] on input "-128/27" at bounding box center [481, 414] width 12 height 12
radio input "true"
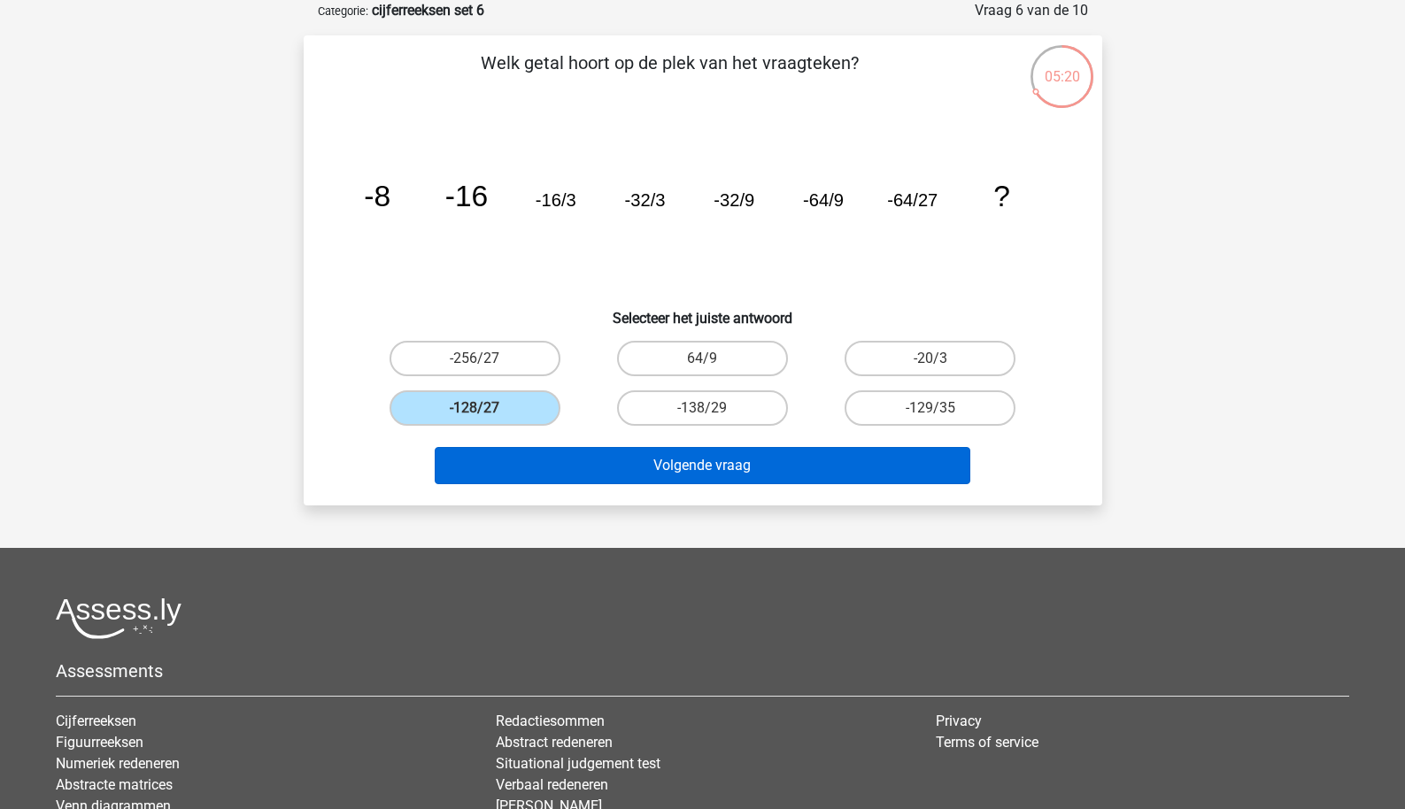
click at [602, 468] on button "Volgende vraag" at bounding box center [703, 465] width 536 height 37
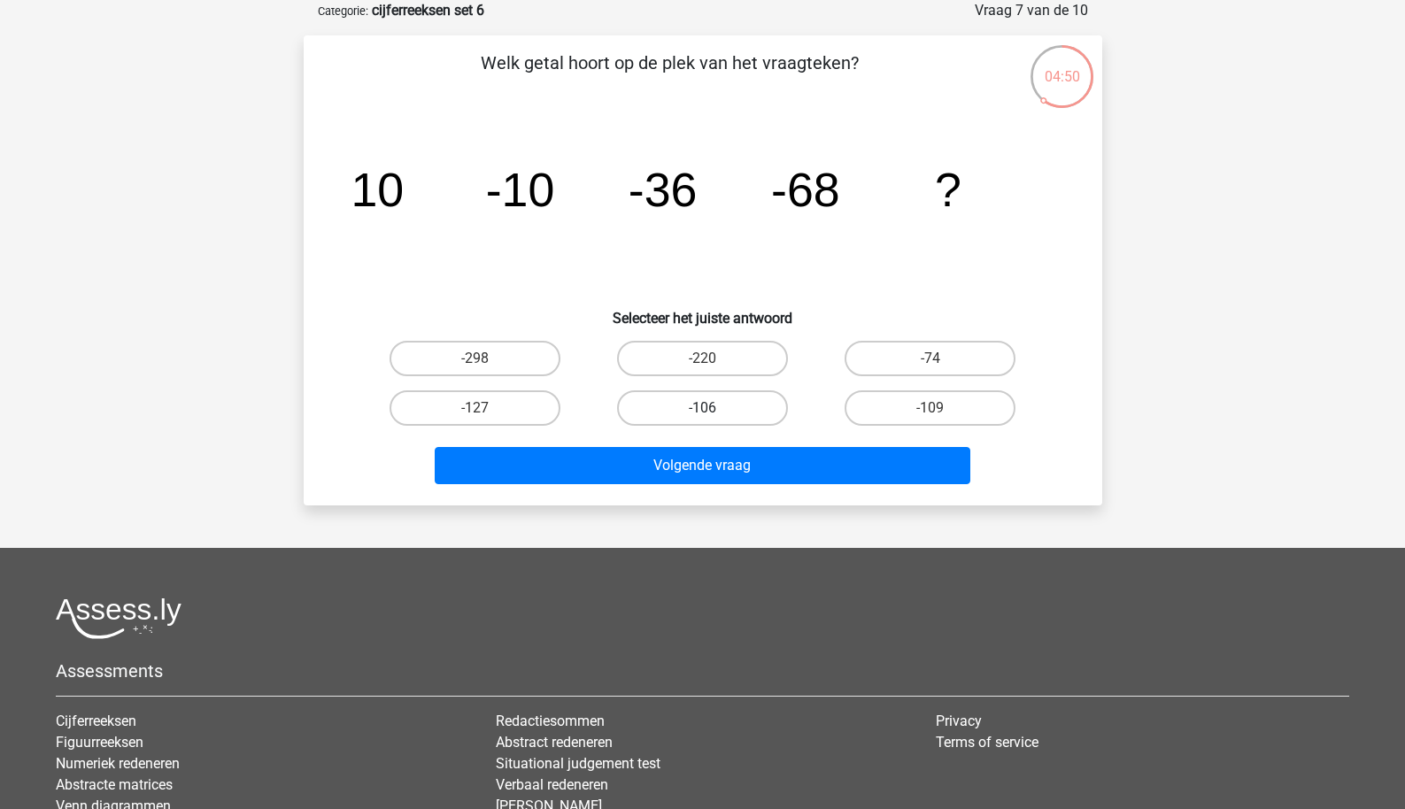
click at [704, 422] on label "-106" at bounding box center [702, 408] width 171 height 35
click at [704, 420] on input "-106" at bounding box center [708, 414] width 12 height 12
radio input "true"
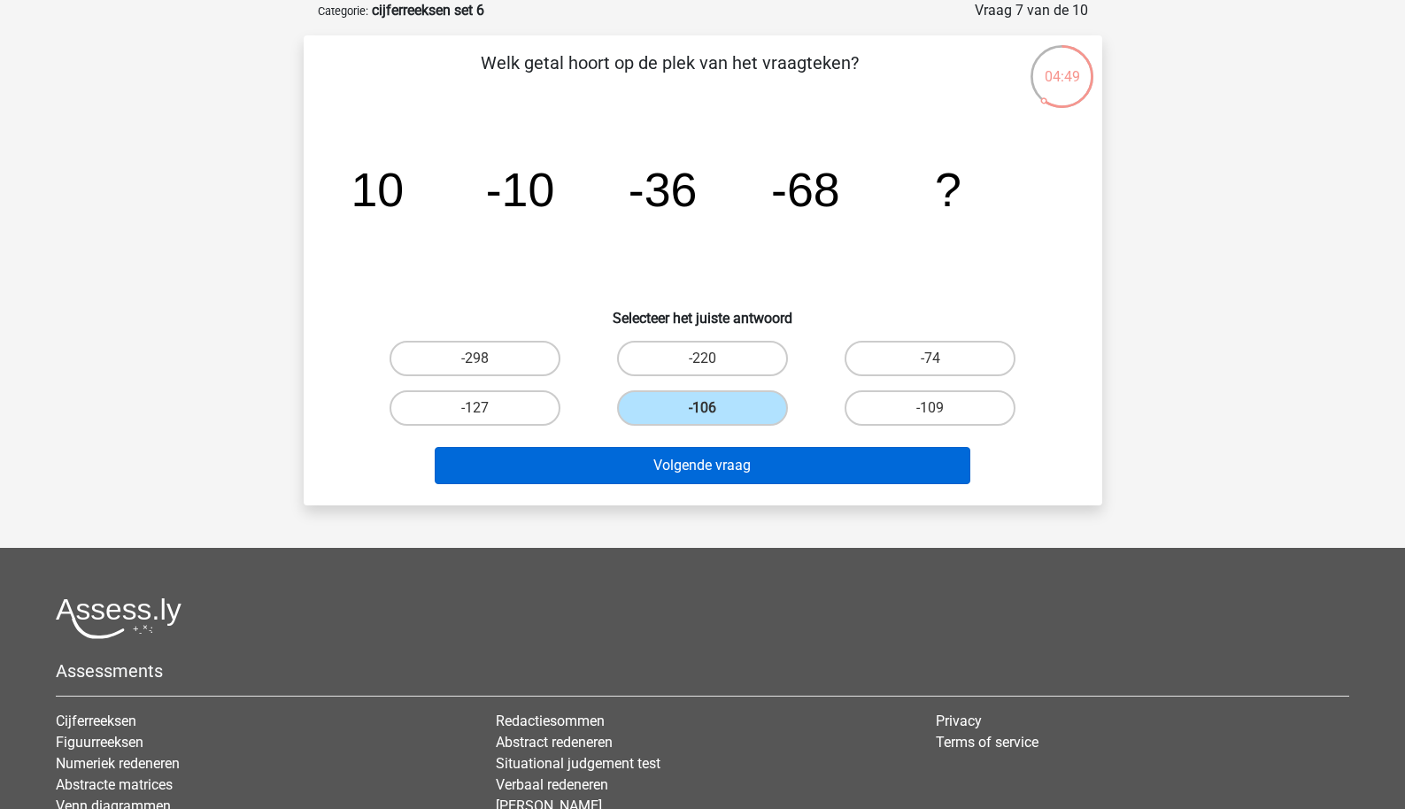
click at [698, 461] on button "Volgende vraag" at bounding box center [703, 465] width 536 height 37
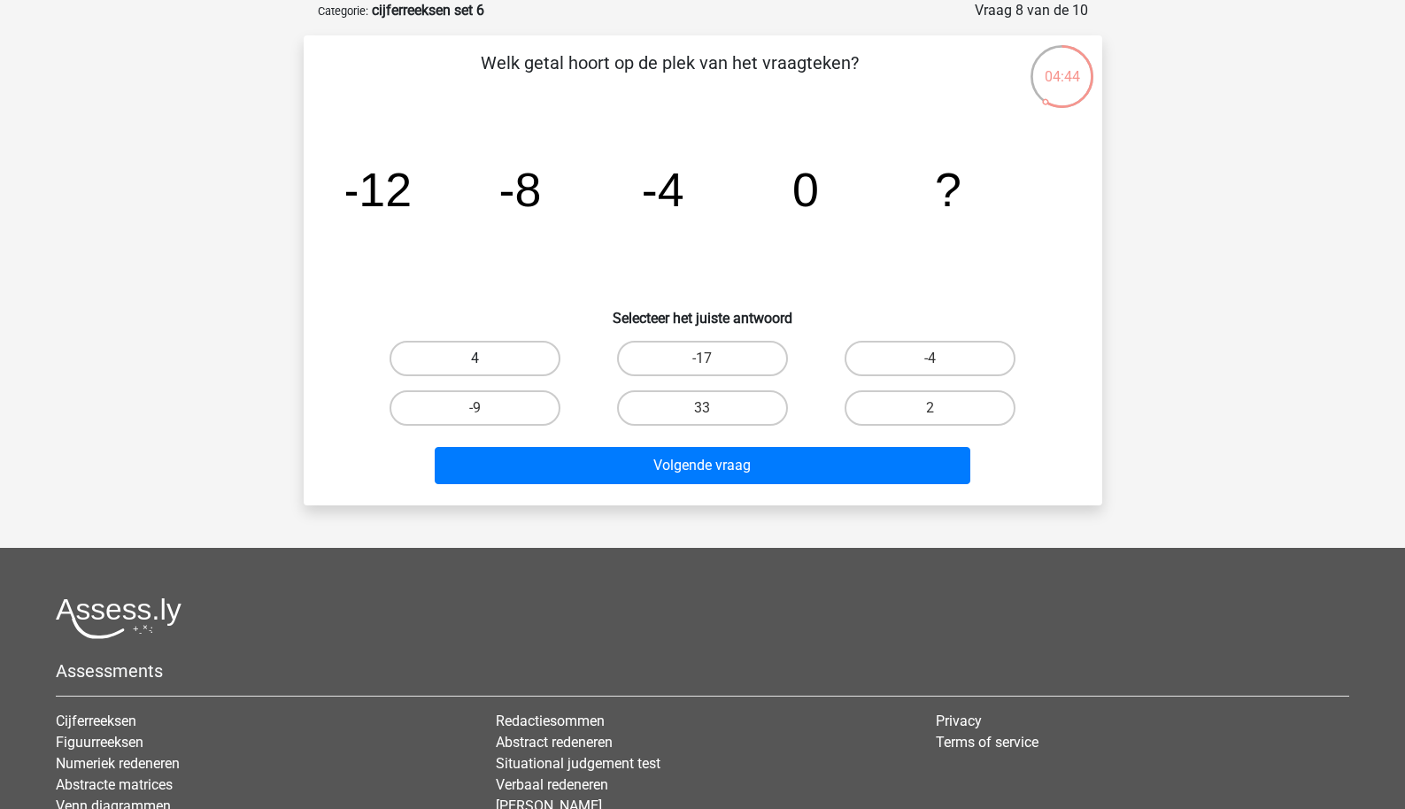
click at [522, 362] on label "4" at bounding box center [475, 358] width 171 height 35
click at [486, 362] on input "4" at bounding box center [481, 365] width 12 height 12
radio input "true"
click at [584, 445] on div "Volgende vraag" at bounding box center [703, 462] width 742 height 58
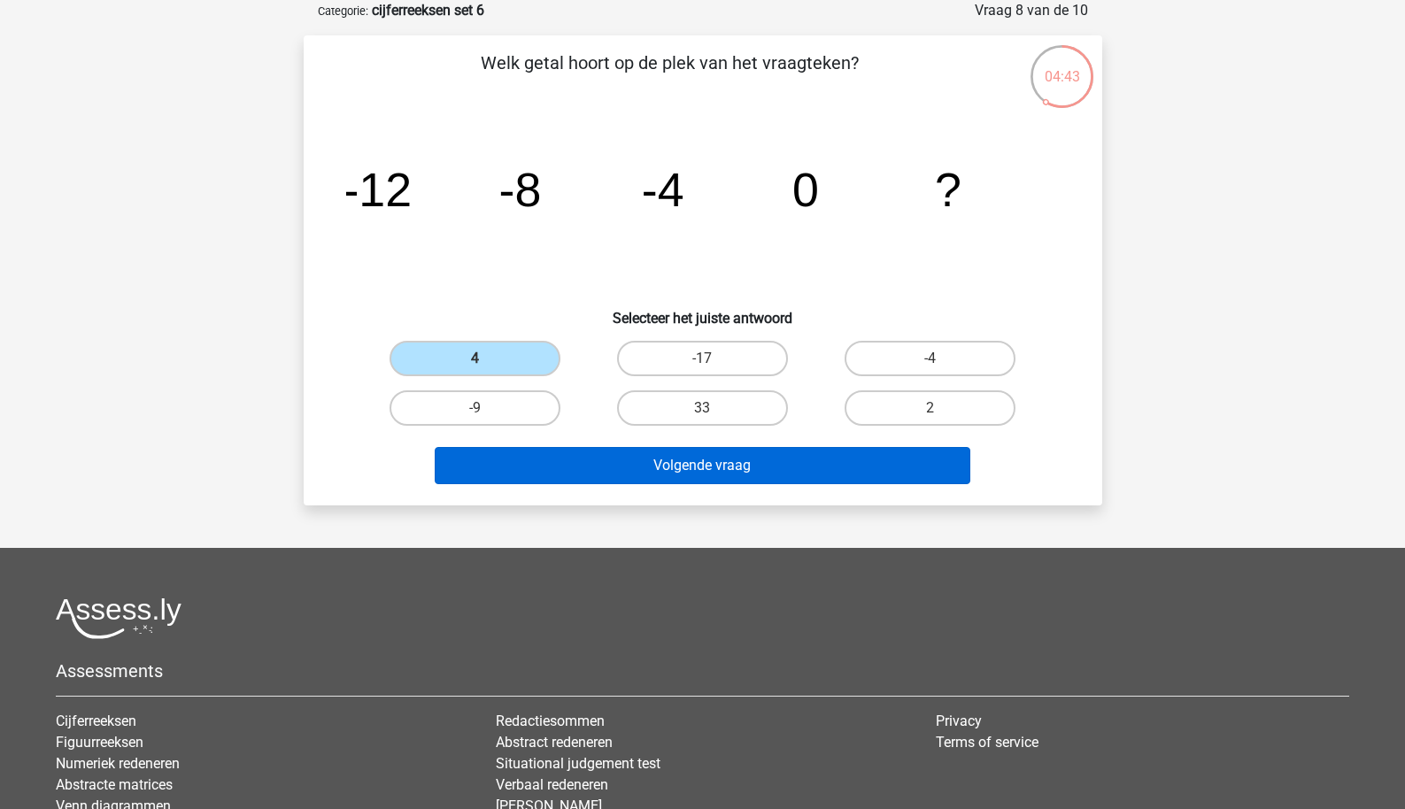
click at [585, 466] on button "Volgende vraag" at bounding box center [703, 465] width 536 height 37
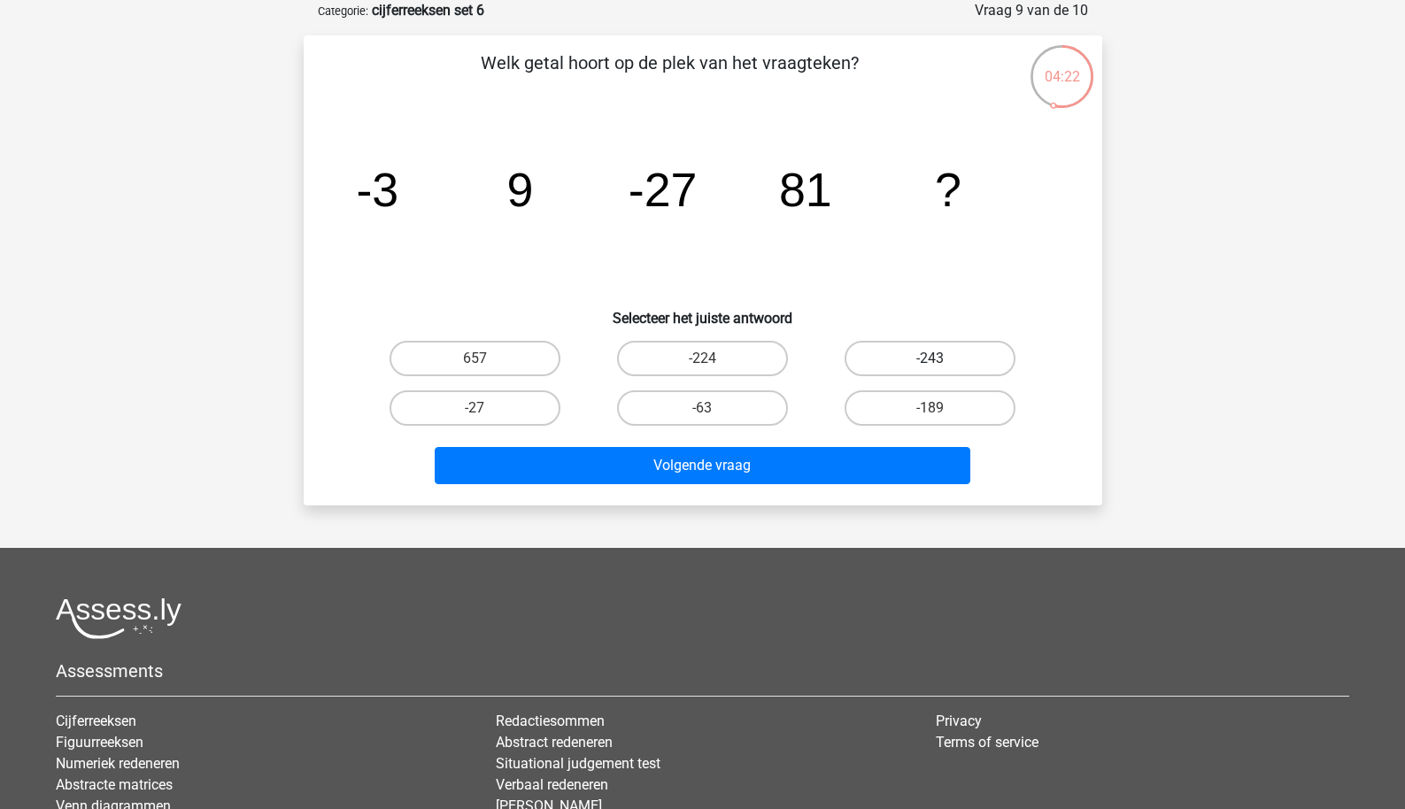
click at [867, 344] on label "-243" at bounding box center [930, 358] width 171 height 35
click at [931, 359] on input "-243" at bounding box center [937, 365] width 12 height 12
radio input "true"
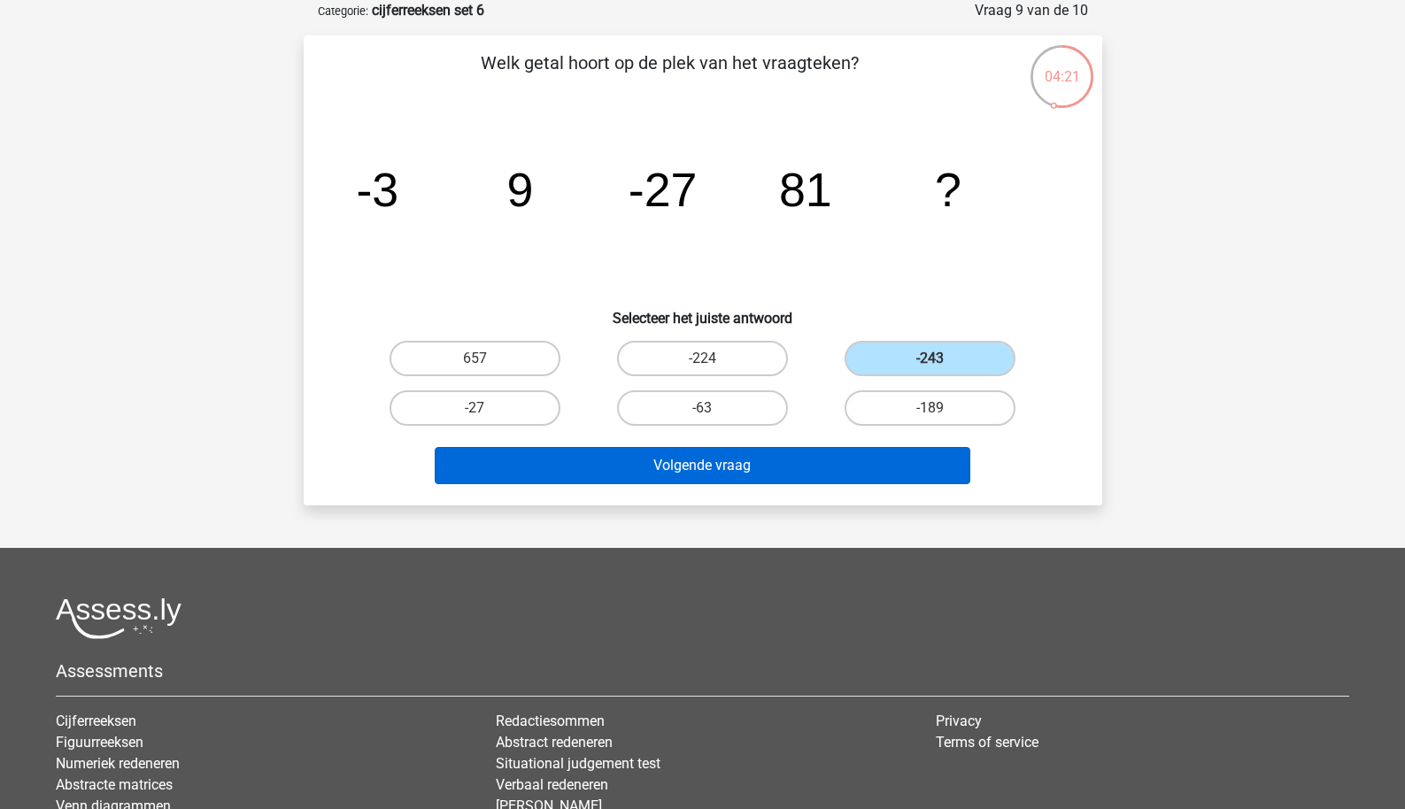
click at [789, 484] on button "Volgende vraag" at bounding box center [703, 465] width 536 height 37
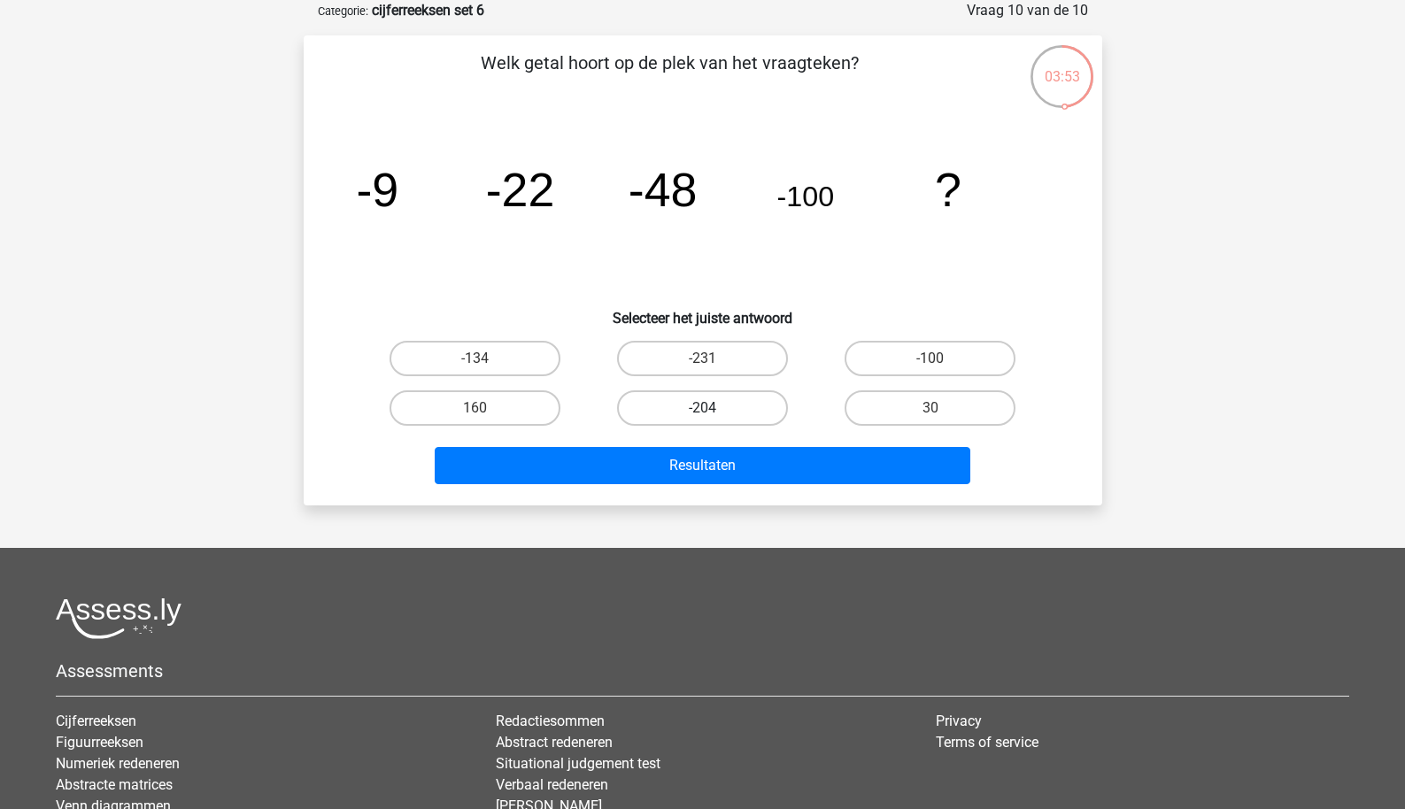
click at [705, 401] on label "-204" at bounding box center [702, 408] width 171 height 35
click at [705, 408] on input "-204" at bounding box center [708, 414] width 12 height 12
radio input "true"
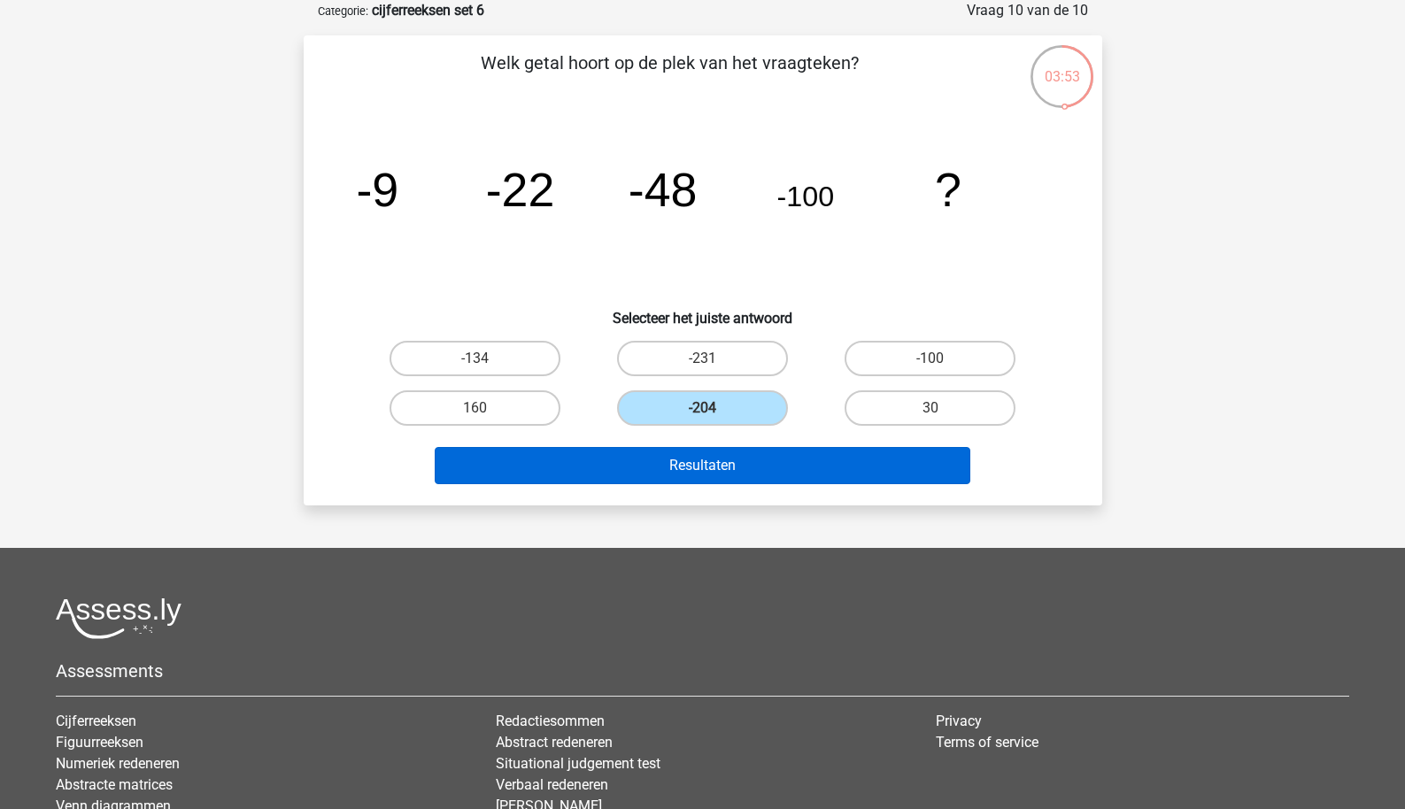
click at [704, 453] on button "Resultaten" at bounding box center [703, 465] width 536 height 37
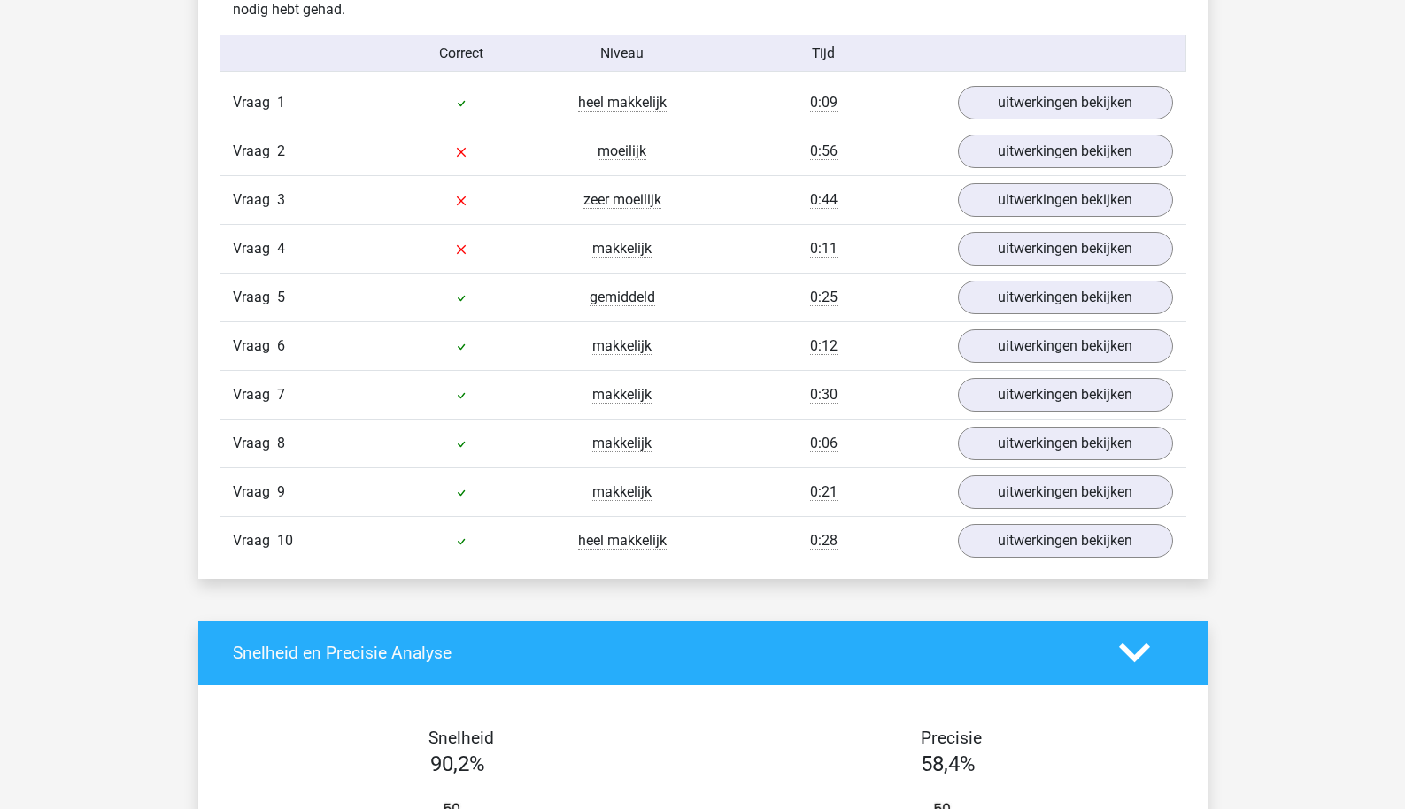
scroll to position [1452, 0]
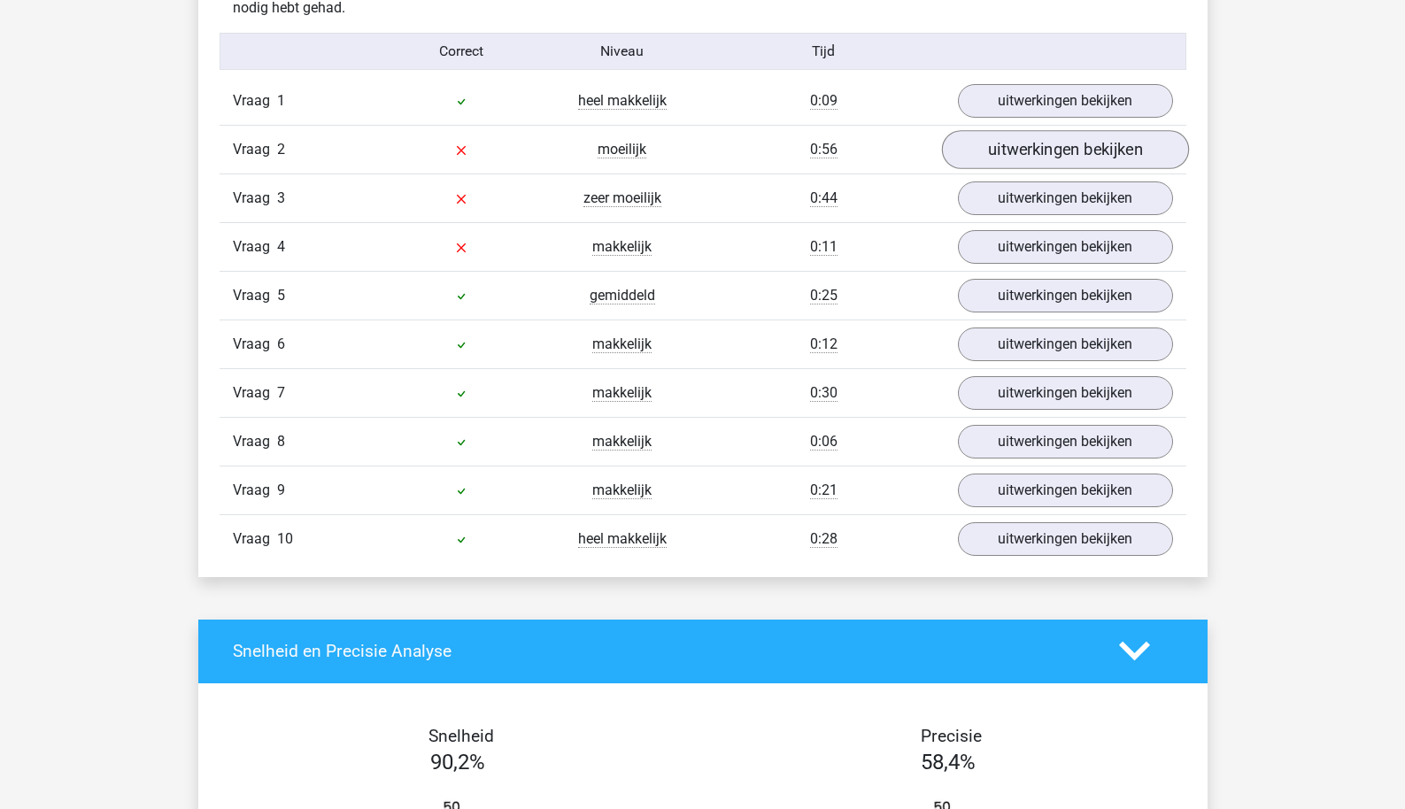
click at [1018, 149] on link "uitwerkingen bekijken" at bounding box center [1064, 149] width 247 height 39
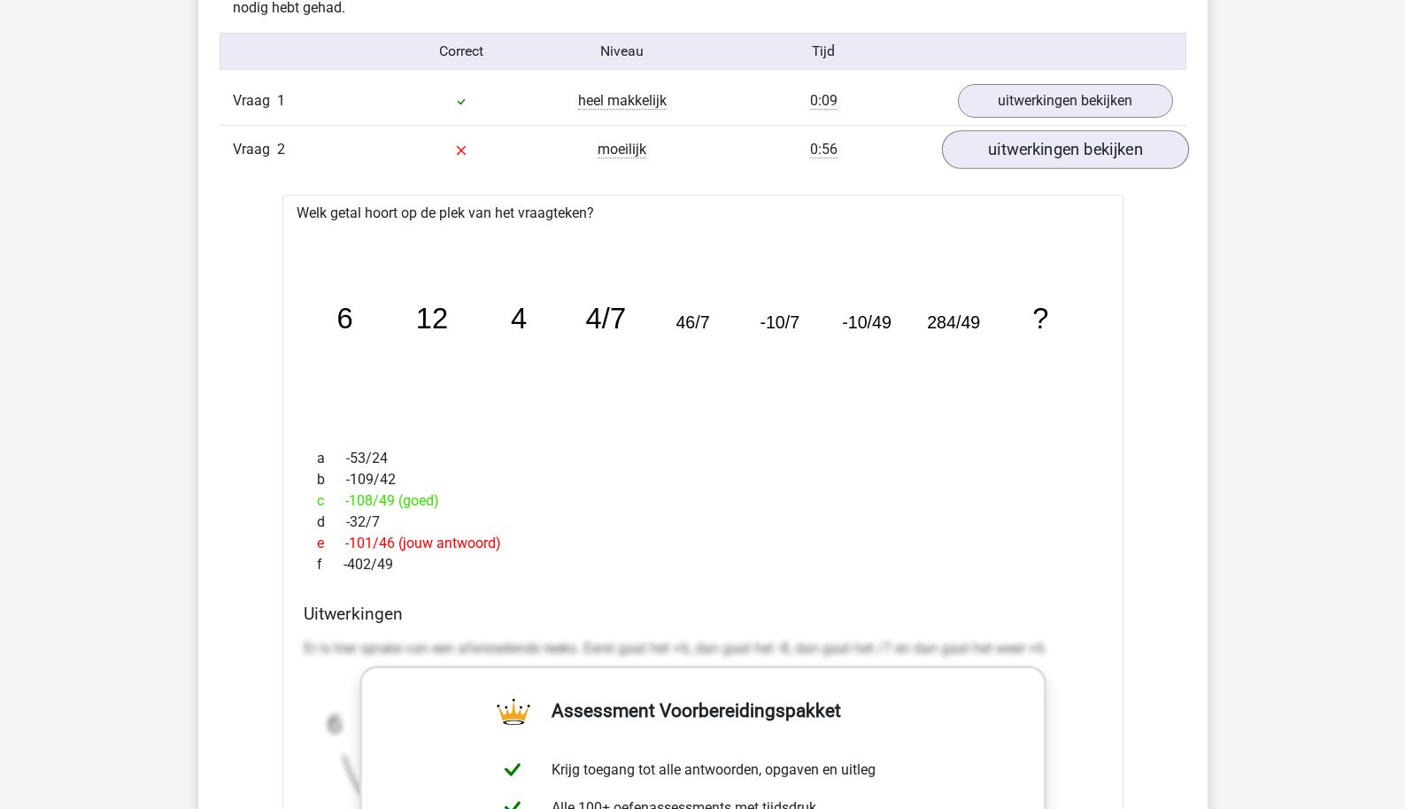
click at [1018, 149] on link "uitwerkingen bekijken" at bounding box center [1064, 149] width 247 height 39
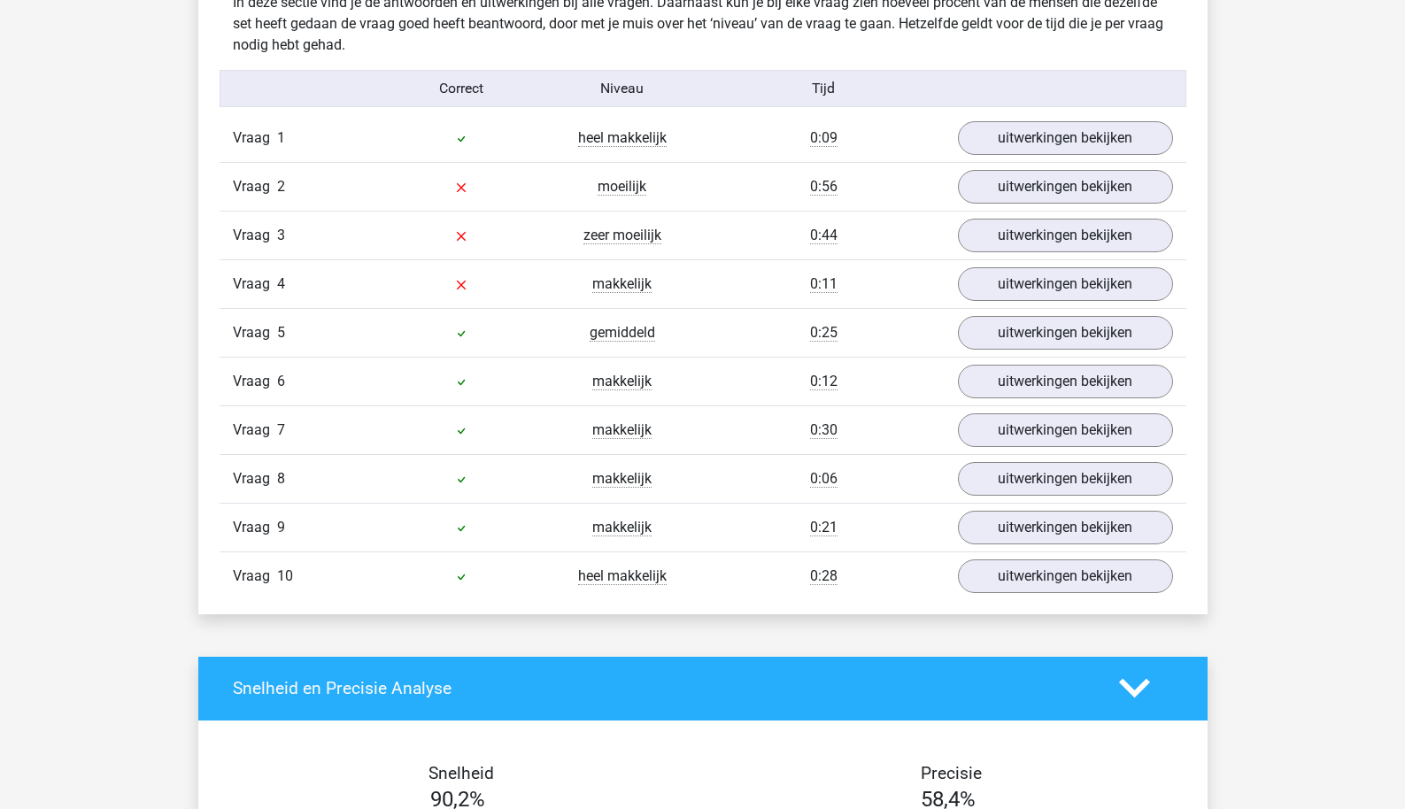
scroll to position [1393, 0]
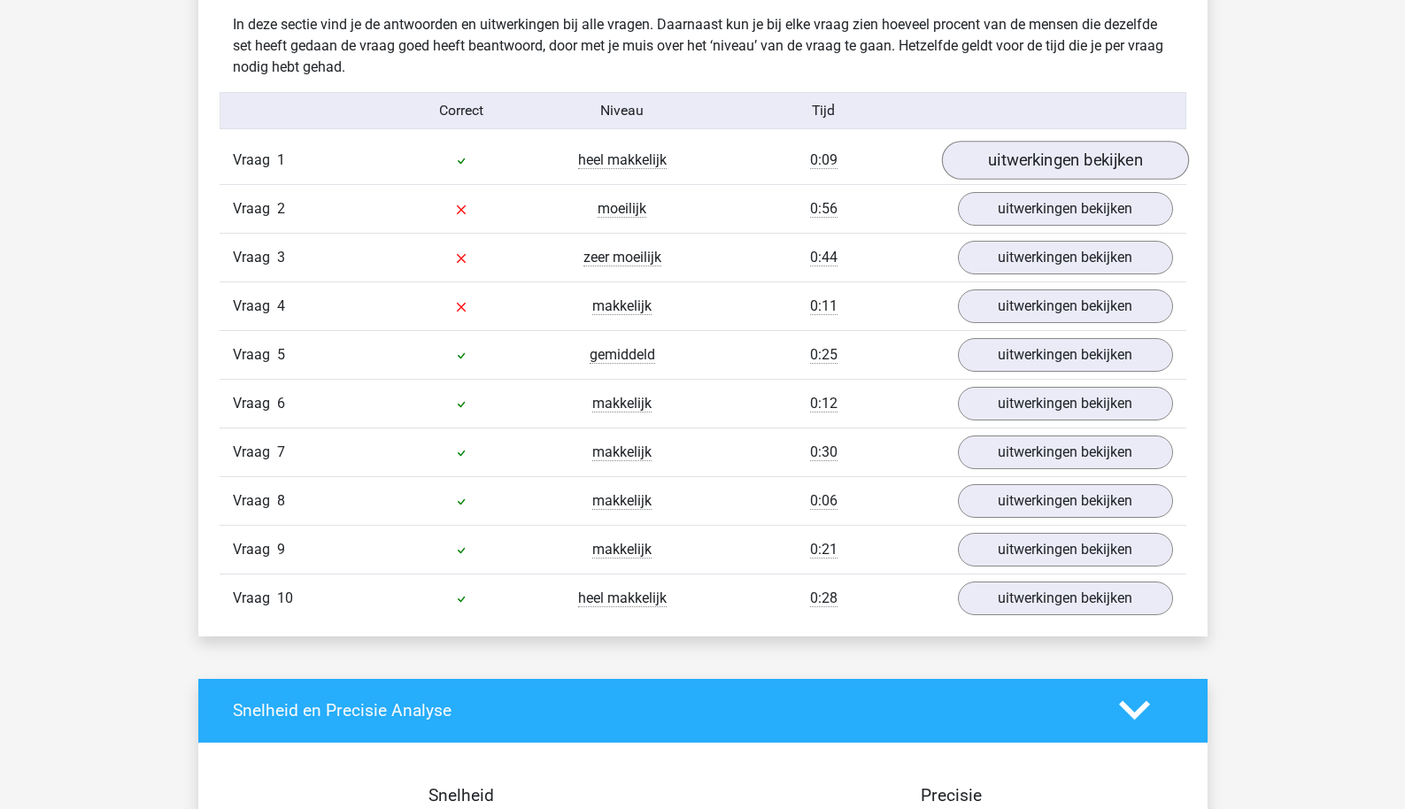
click at [1091, 155] on link "uitwerkingen bekijken" at bounding box center [1064, 160] width 247 height 39
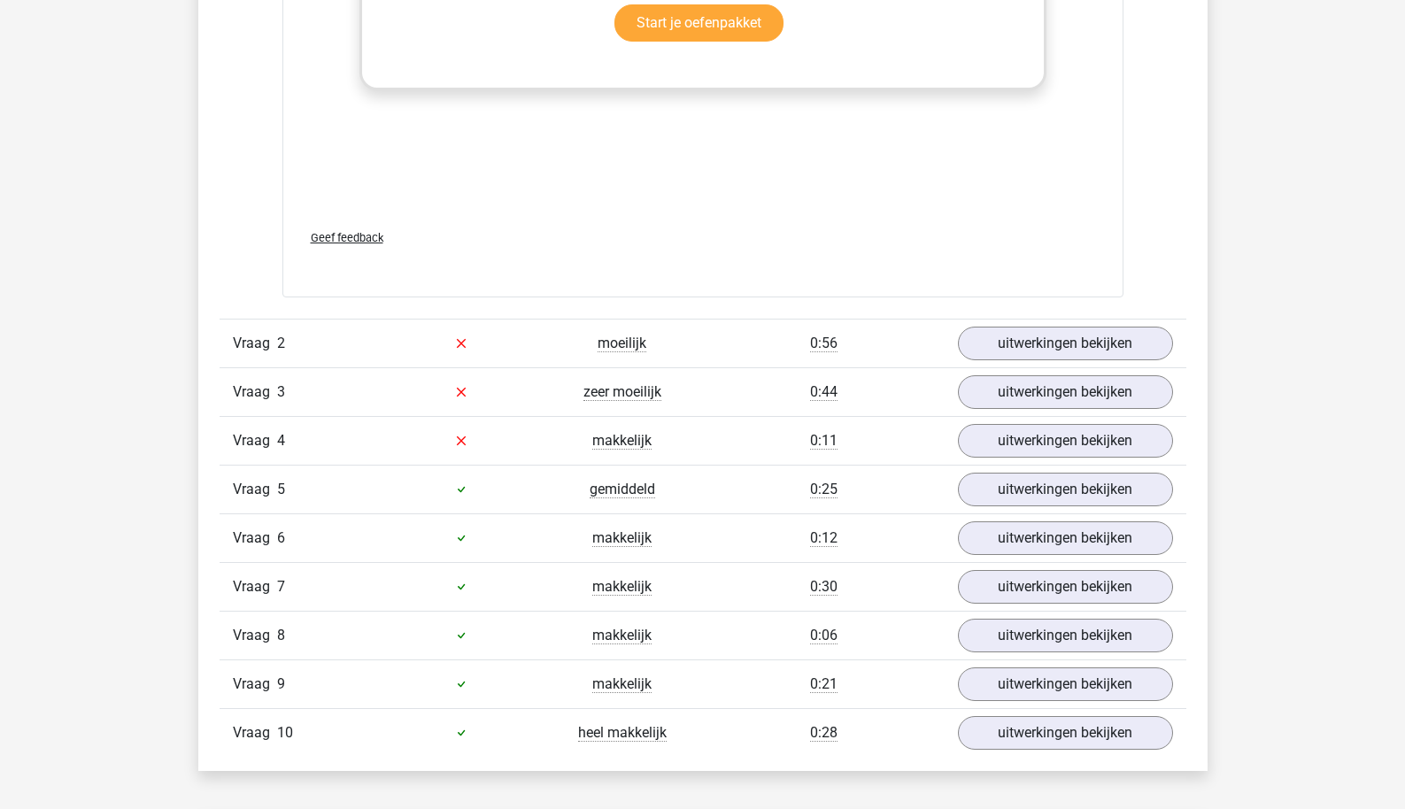
scroll to position [2391, 0]
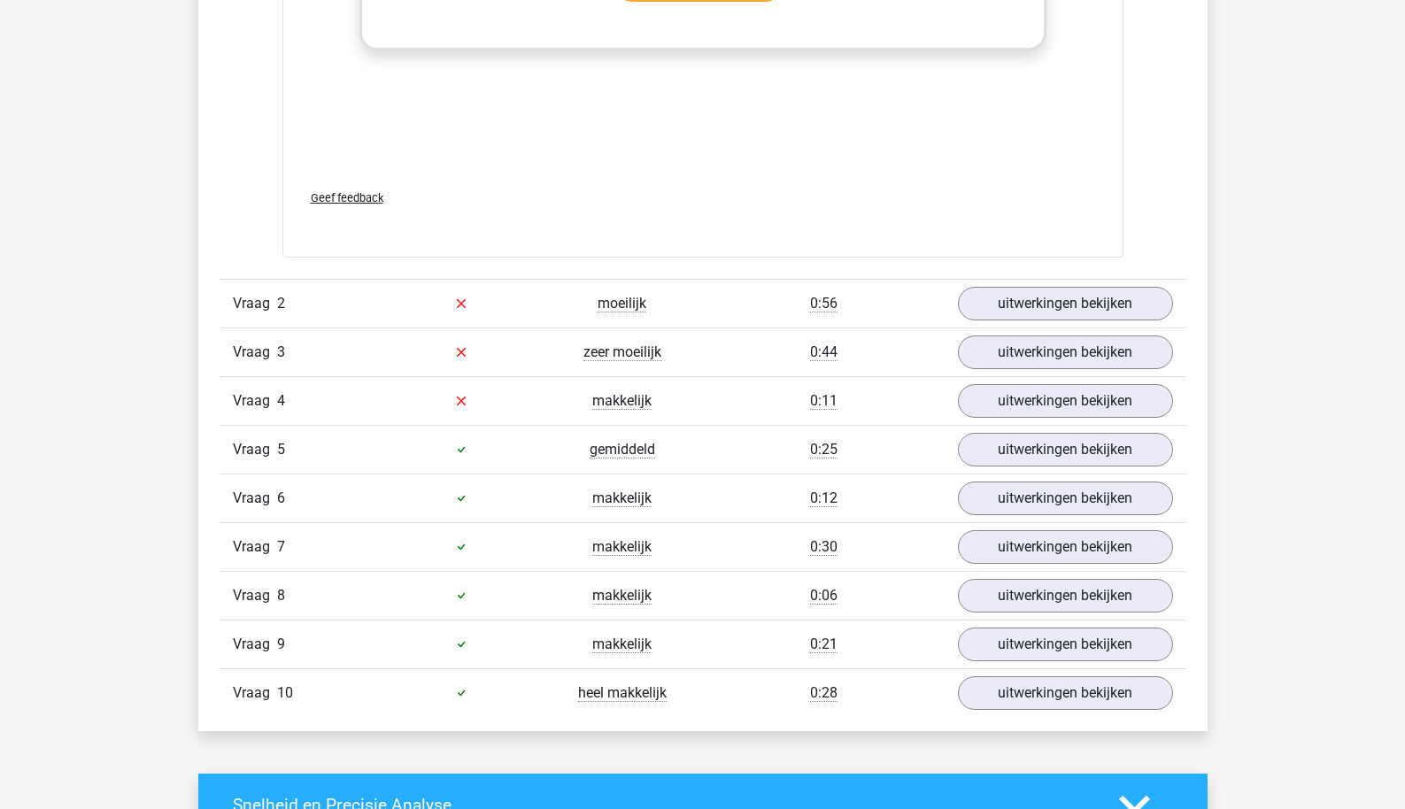
click at [1046, 284] on div "Vraag 2 moeilijk 0:56 uitwerkingen bekijken" at bounding box center [703, 303] width 967 height 49
click at [1031, 321] on link "uitwerkingen bekijken" at bounding box center [1064, 303] width 247 height 39
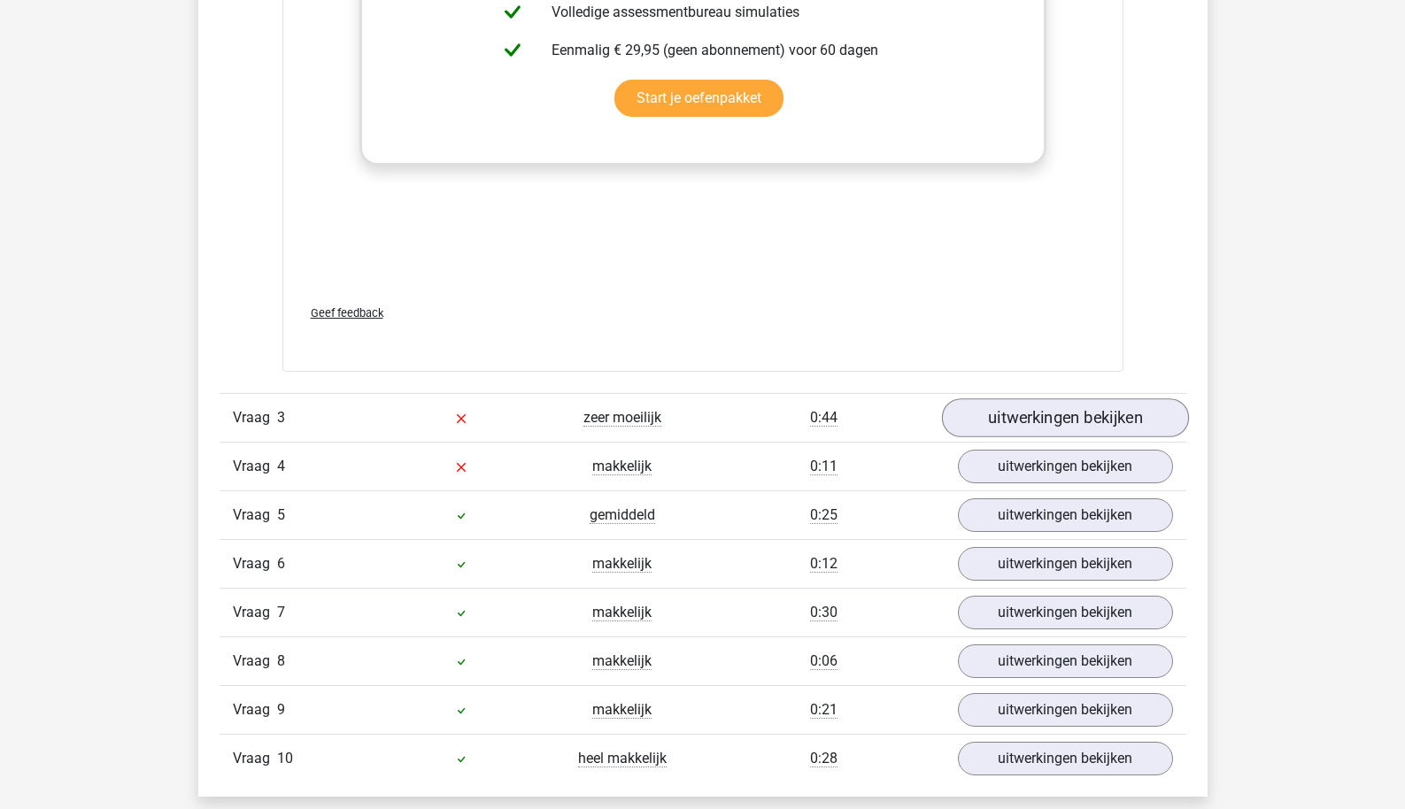
click at [1024, 423] on link "uitwerkingen bekijken" at bounding box center [1064, 418] width 247 height 39
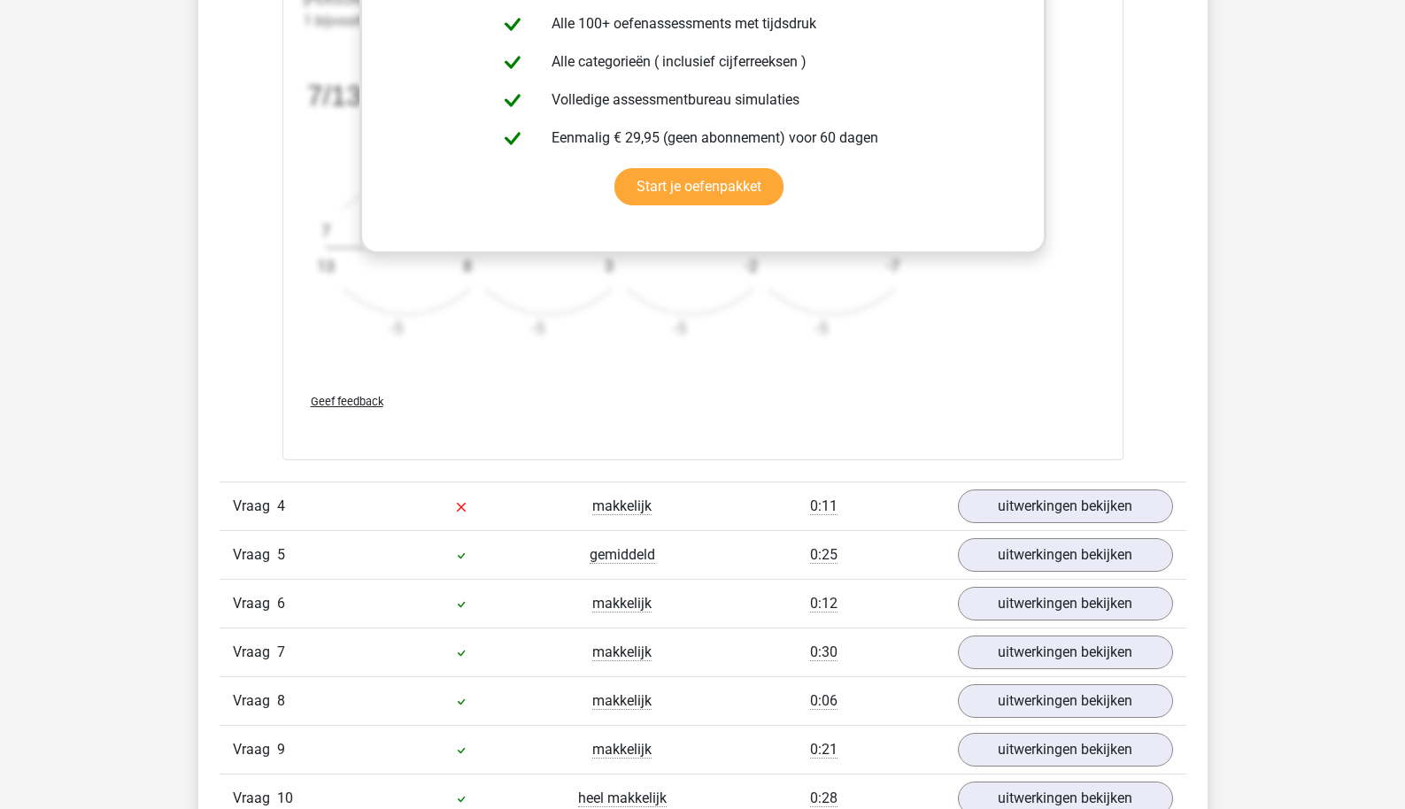
scroll to position [4637, 0]
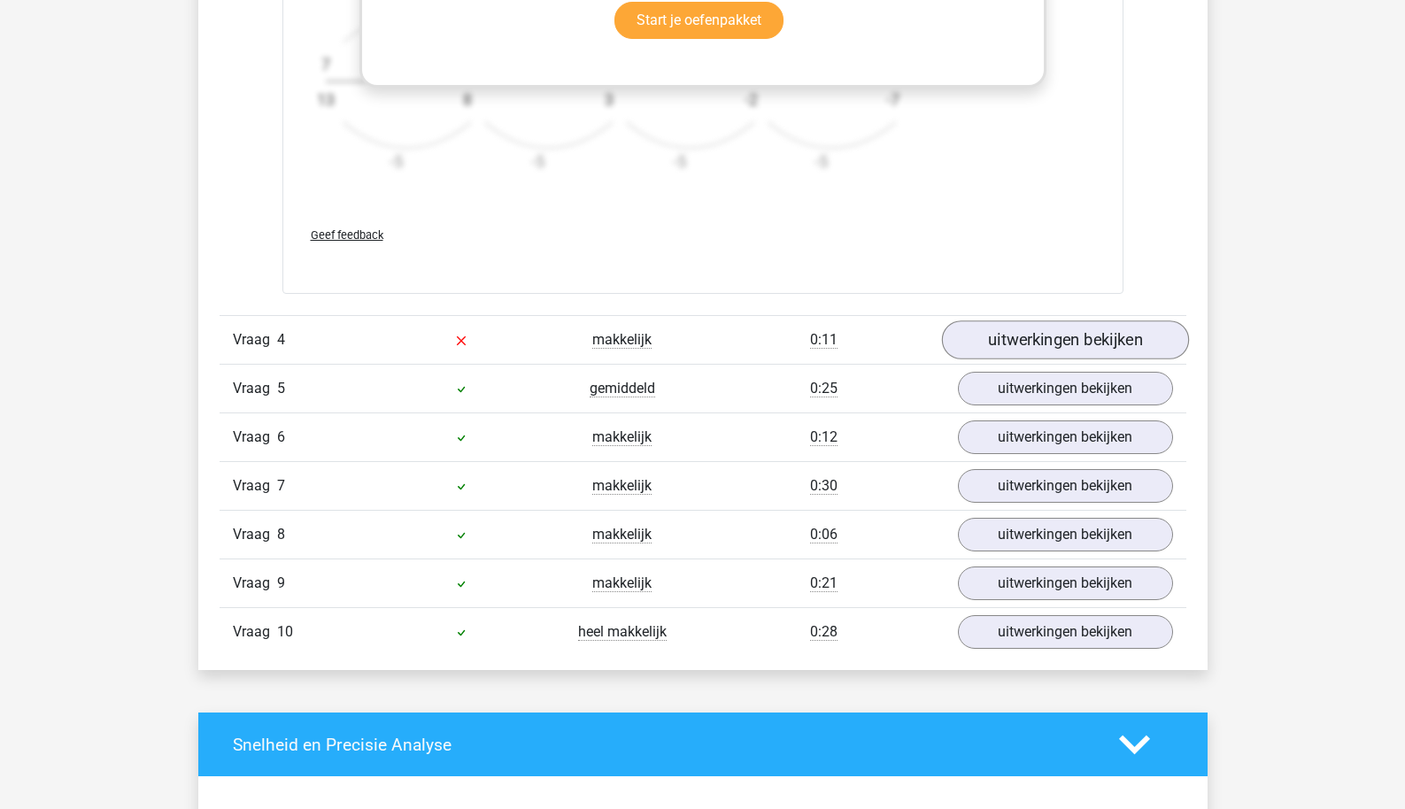
click at [1050, 349] on link "uitwerkingen bekijken" at bounding box center [1064, 340] width 247 height 39
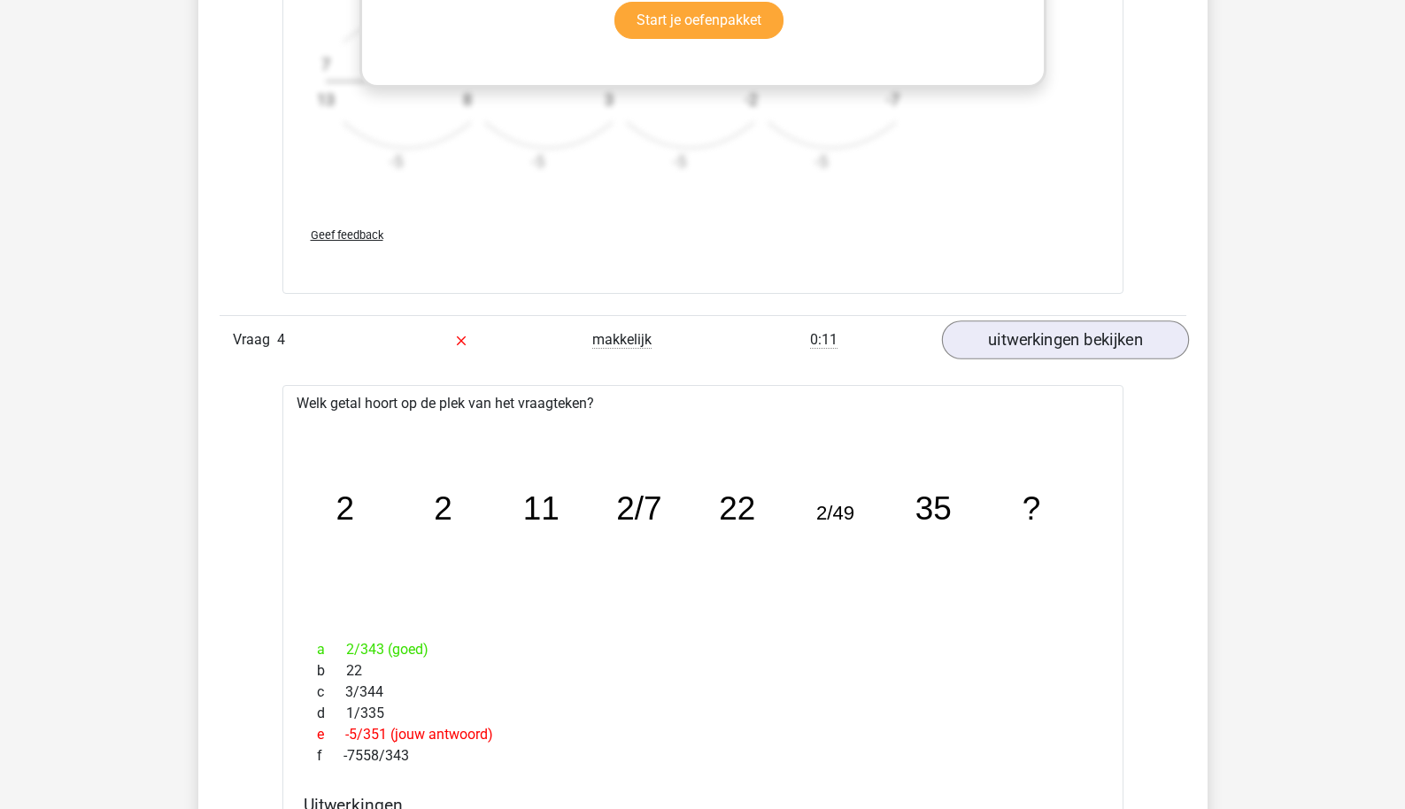
scroll to position [5799, 0]
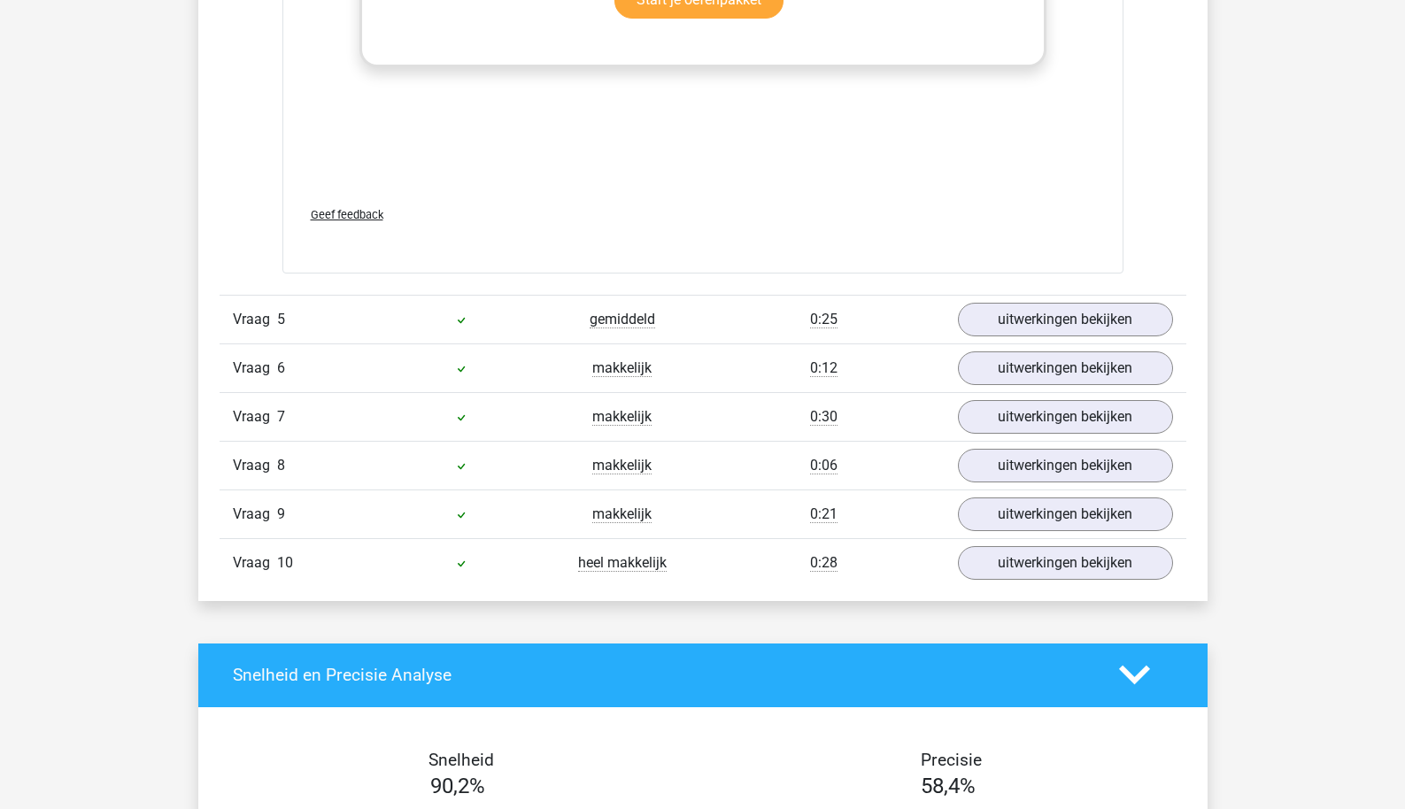
click at [1055, 297] on div "Vraag 5 gemiddeld 0:25 uitwerkingen bekijken" at bounding box center [703, 319] width 967 height 49
click at [1051, 316] on link "uitwerkingen bekijken" at bounding box center [1064, 319] width 247 height 39
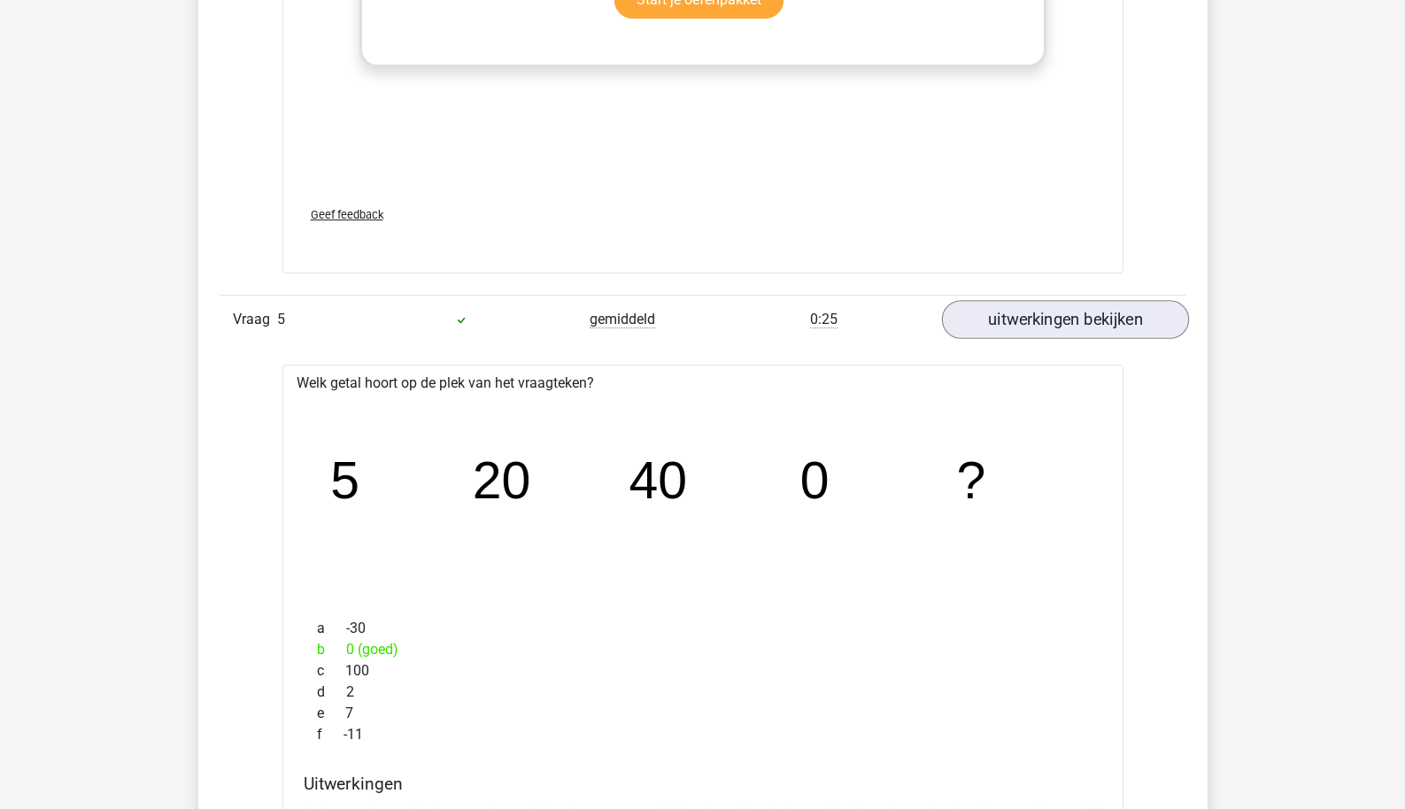
scroll to position [6762, 0]
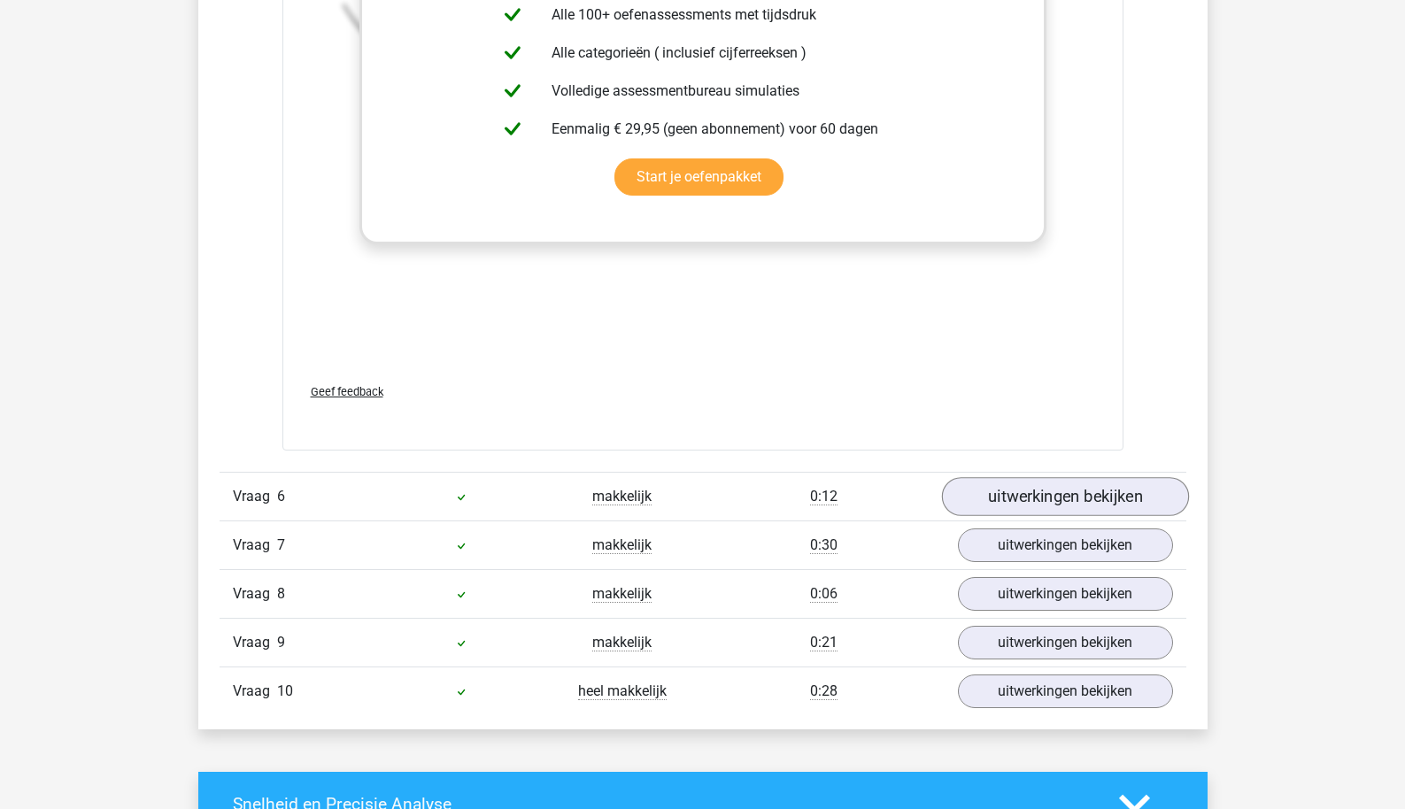
click at [1012, 508] on link "uitwerkingen bekijken" at bounding box center [1064, 497] width 247 height 39
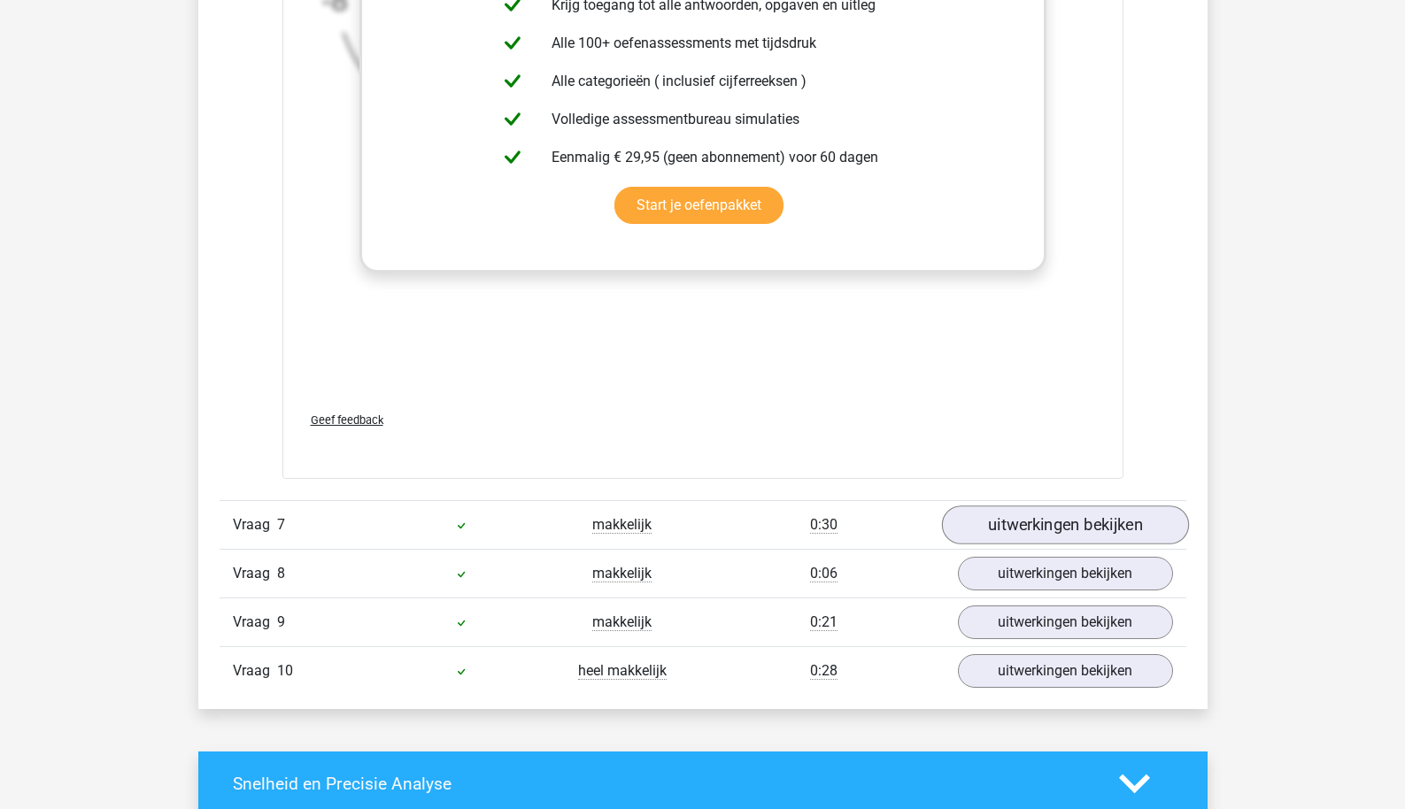
click at [1015, 514] on link "uitwerkingen bekijken" at bounding box center [1064, 525] width 247 height 39
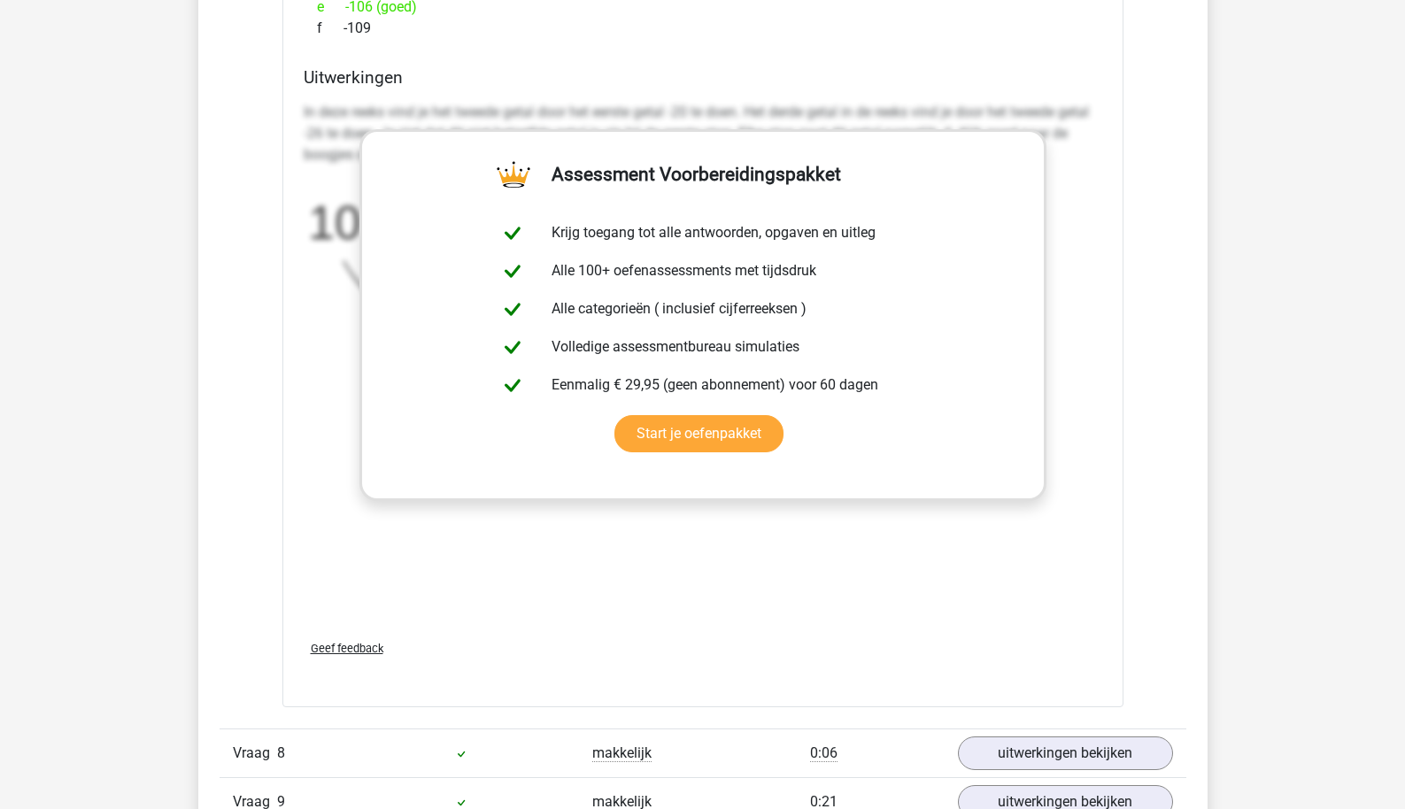
scroll to position [8850, 0]
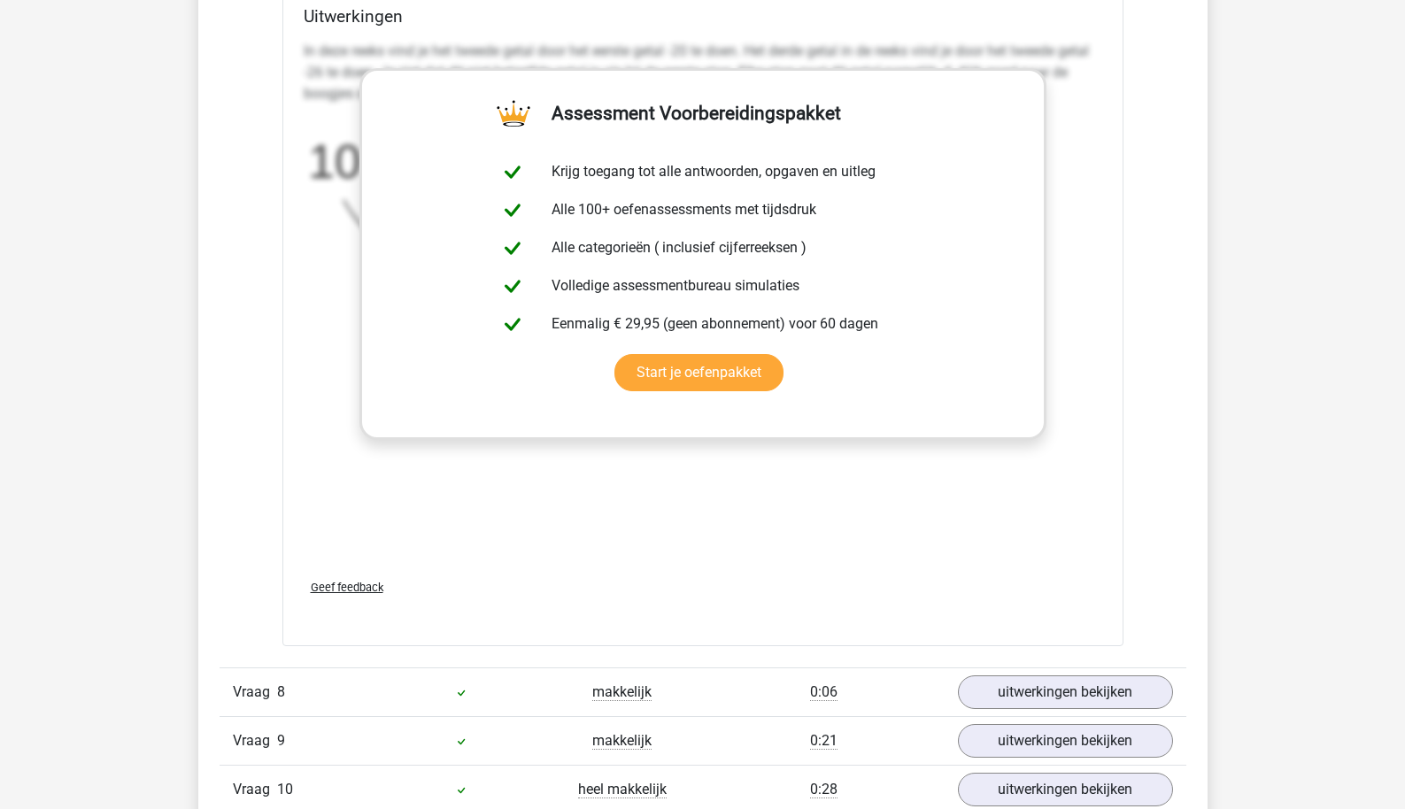
click at [994, 668] on div "Vraag 8 makkelijk 0:06 uitwerkingen bekijken" at bounding box center [703, 692] width 967 height 49
click at [993, 677] on link "uitwerkingen bekijken" at bounding box center [1064, 692] width 247 height 39
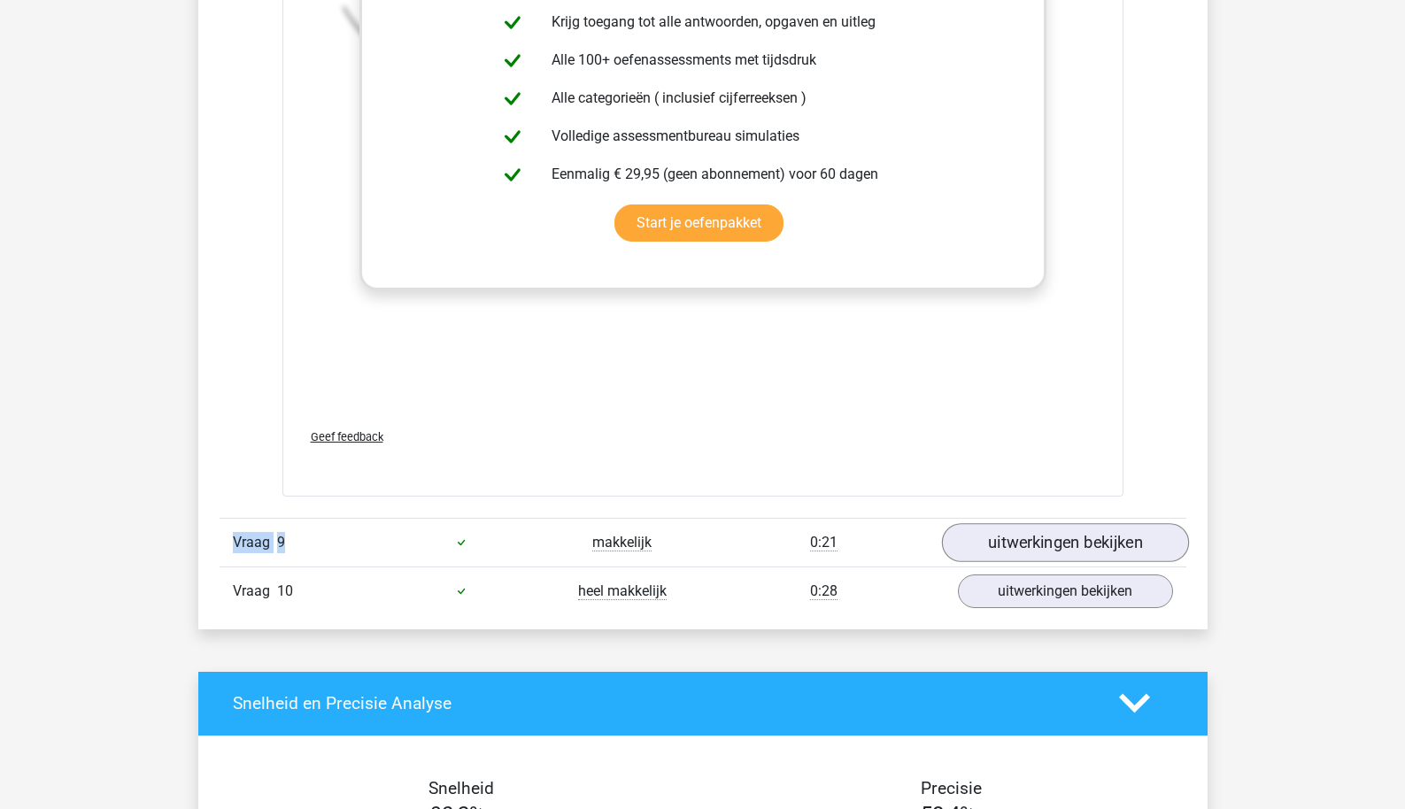
click at [1027, 532] on link "uitwerkingen bekijken" at bounding box center [1064, 542] width 247 height 39
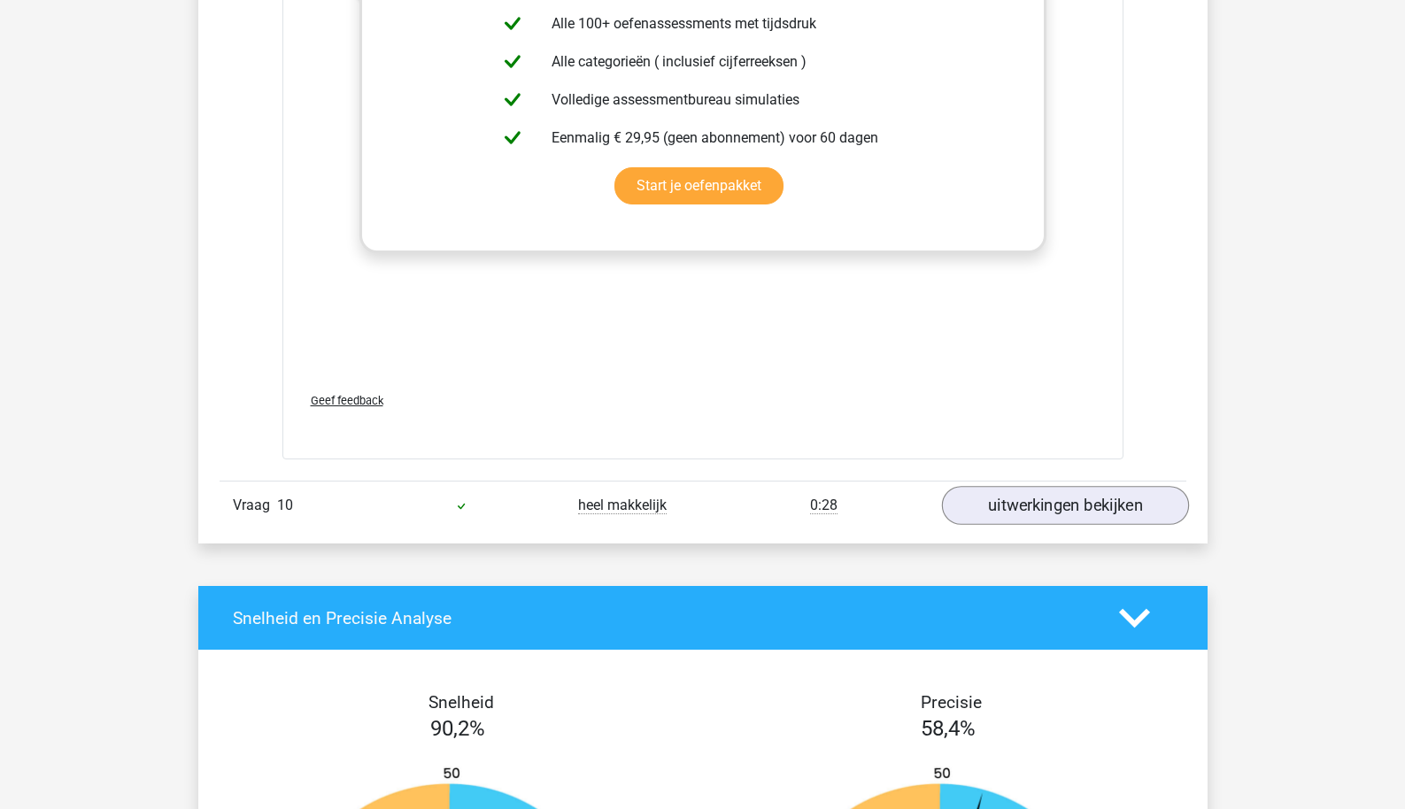
click at [1030, 514] on link "uitwerkingen bekijken" at bounding box center [1064, 506] width 247 height 39
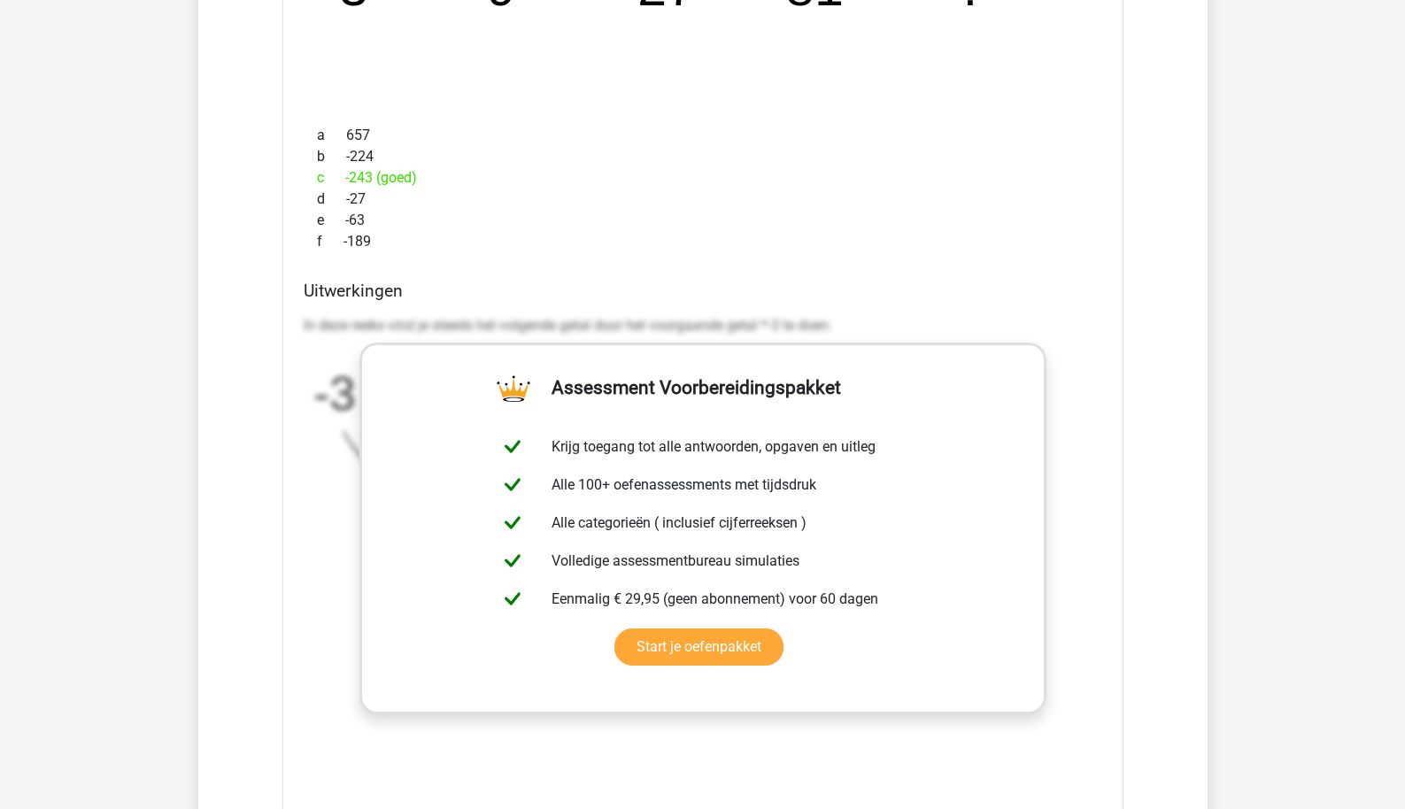
scroll to position [10701, 0]
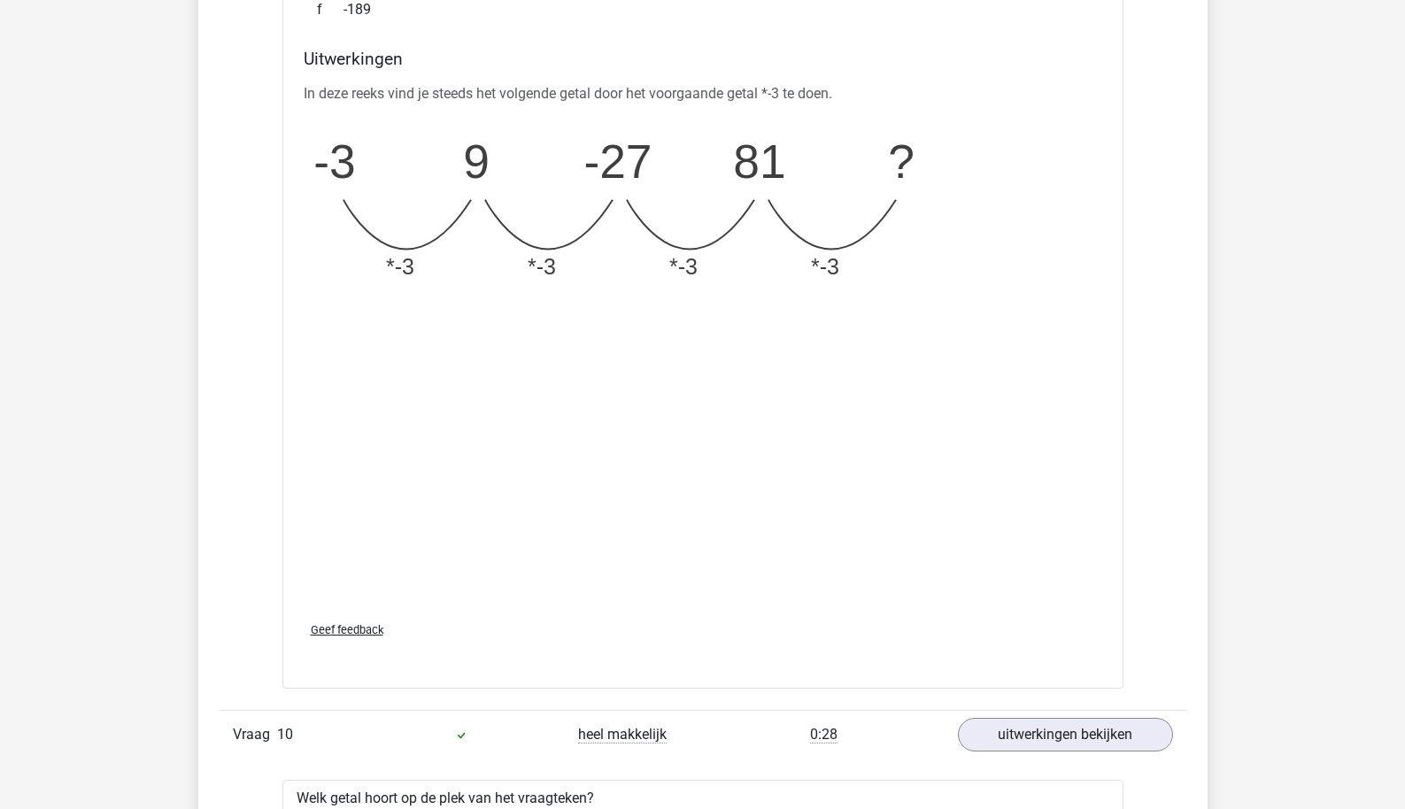
click at [435, 174] on icon "image/svg+xml -3 9 -27 81 ? *-3 *-3 *-3 *-3" at bounding box center [658, 207] width 708 height 177
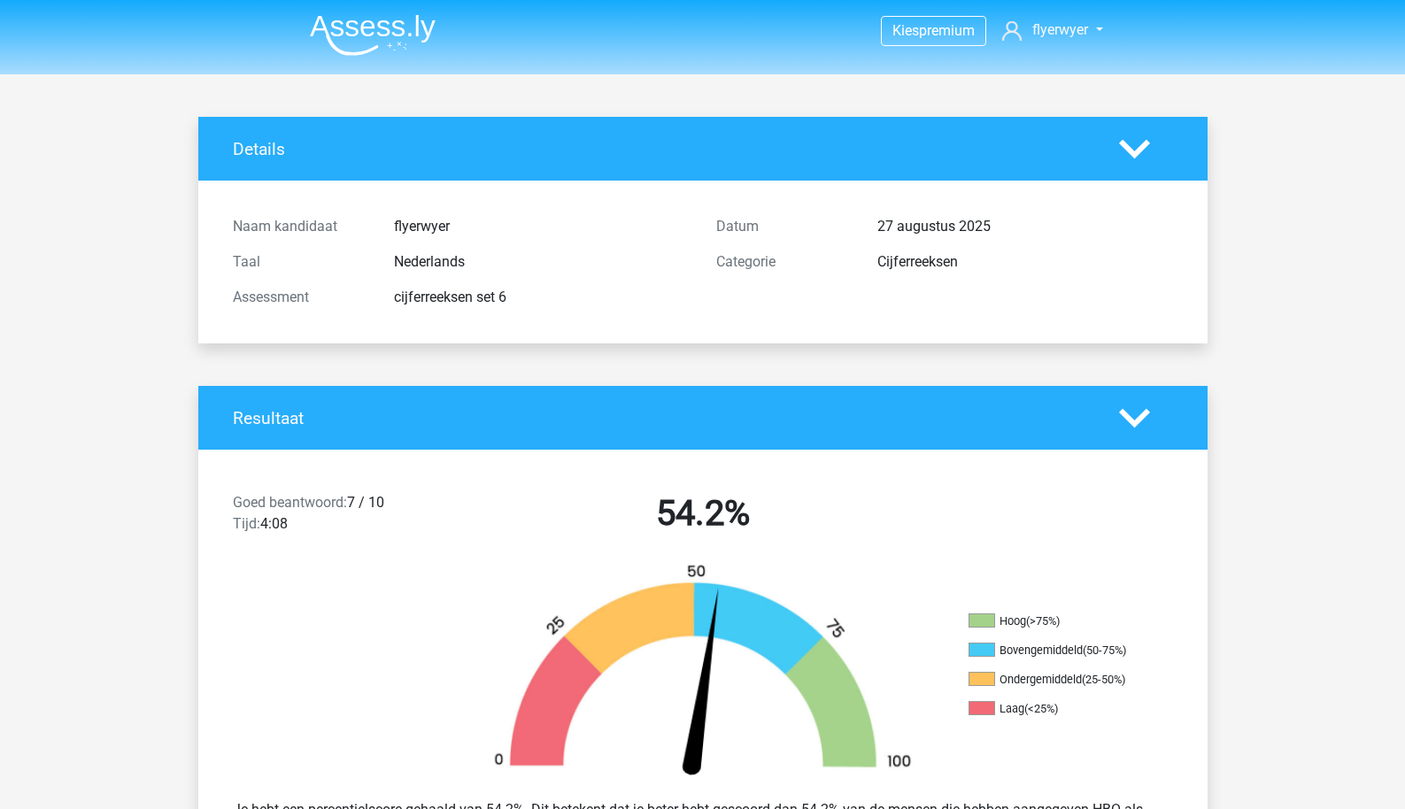
scroll to position [0, 0]
click at [399, 46] on img at bounding box center [373, 35] width 126 height 42
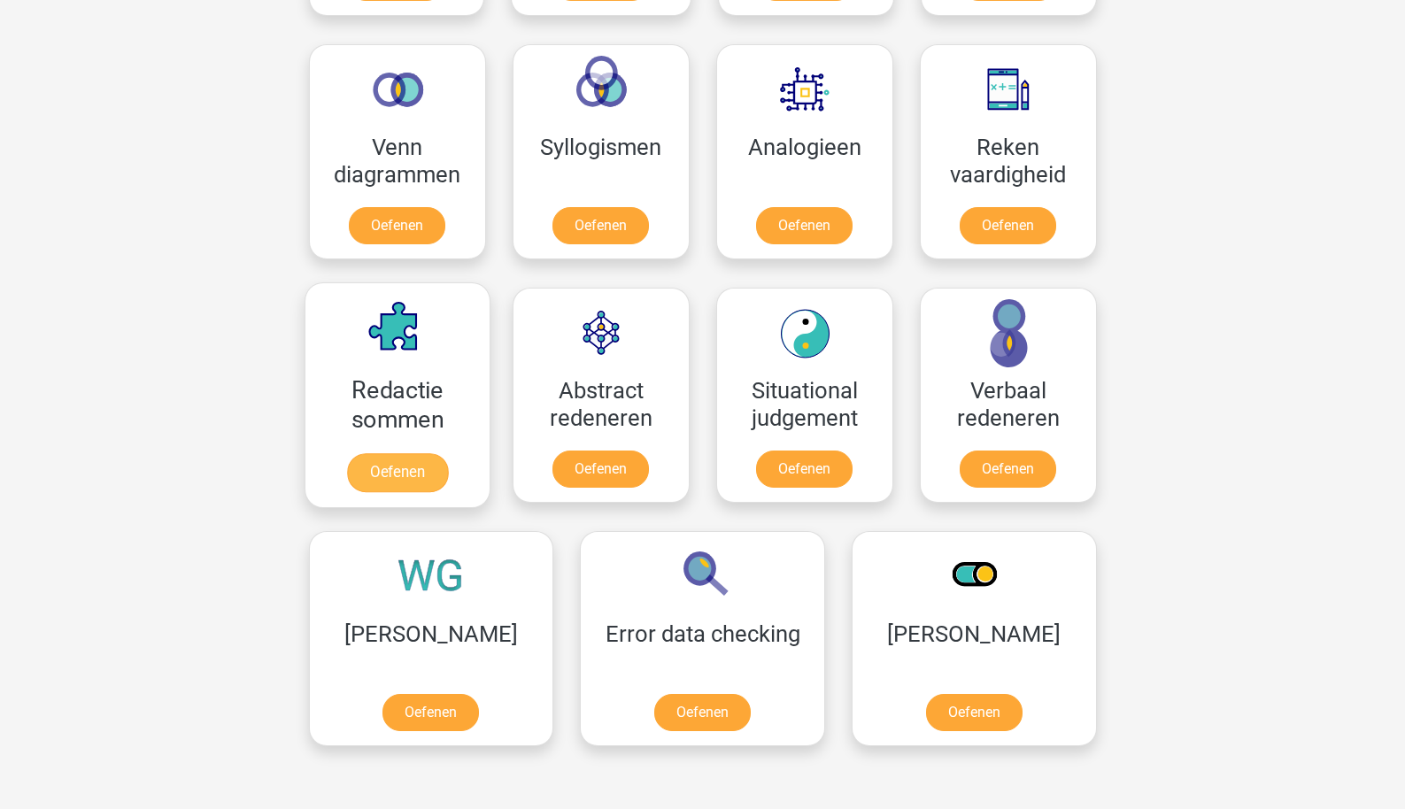
scroll to position [507, 0]
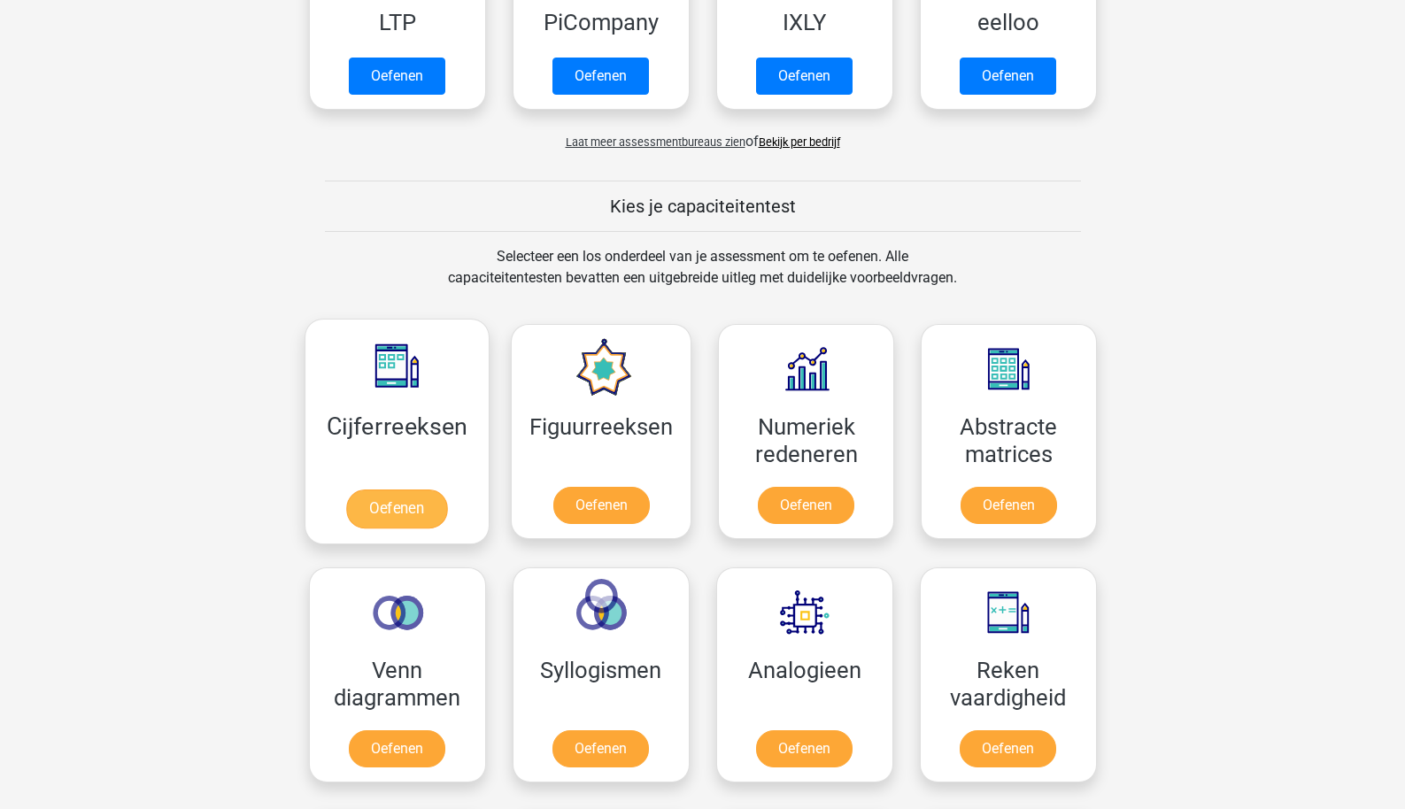
click at [399, 496] on link "Oefenen" at bounding box center [396, 509] width 101 height 39
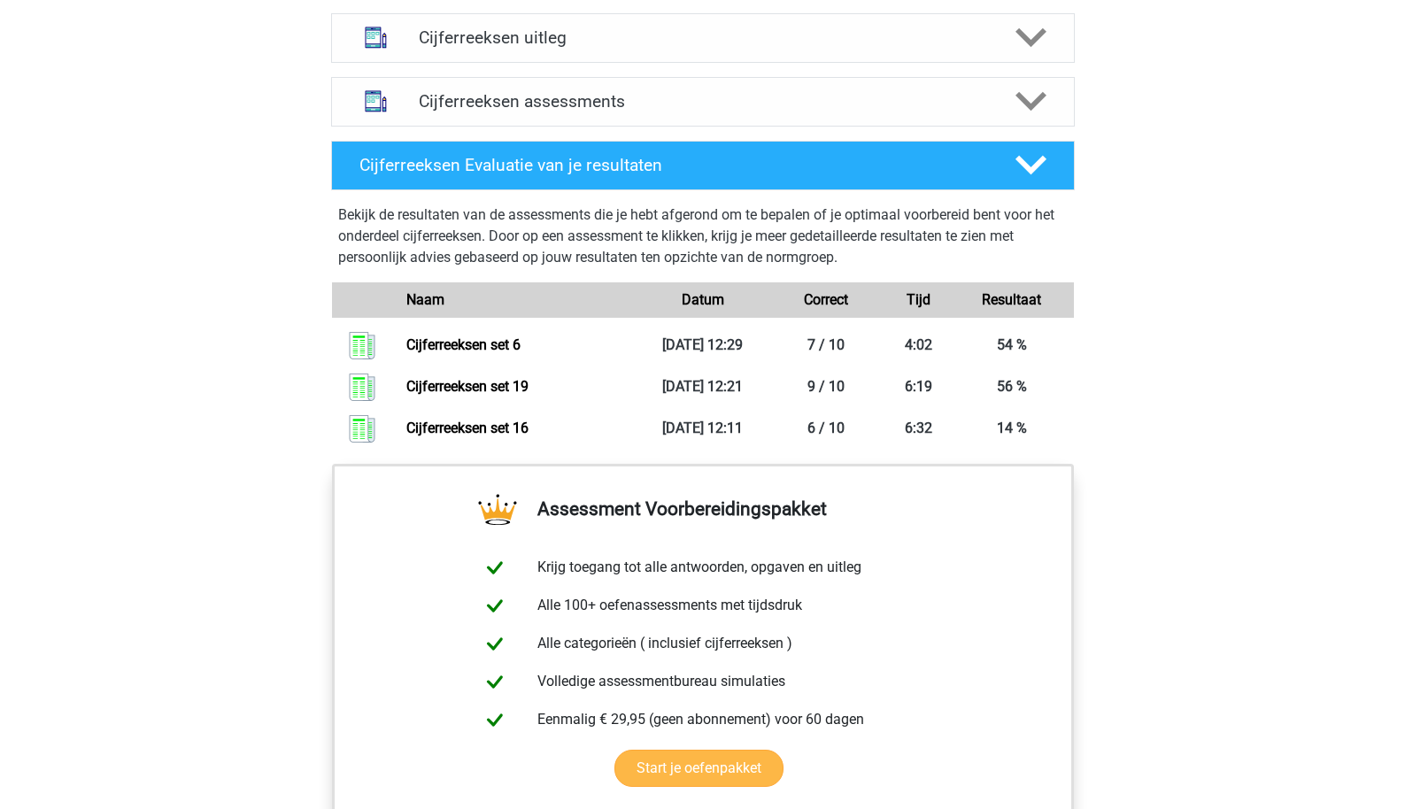
scroll to position [1140, 0]
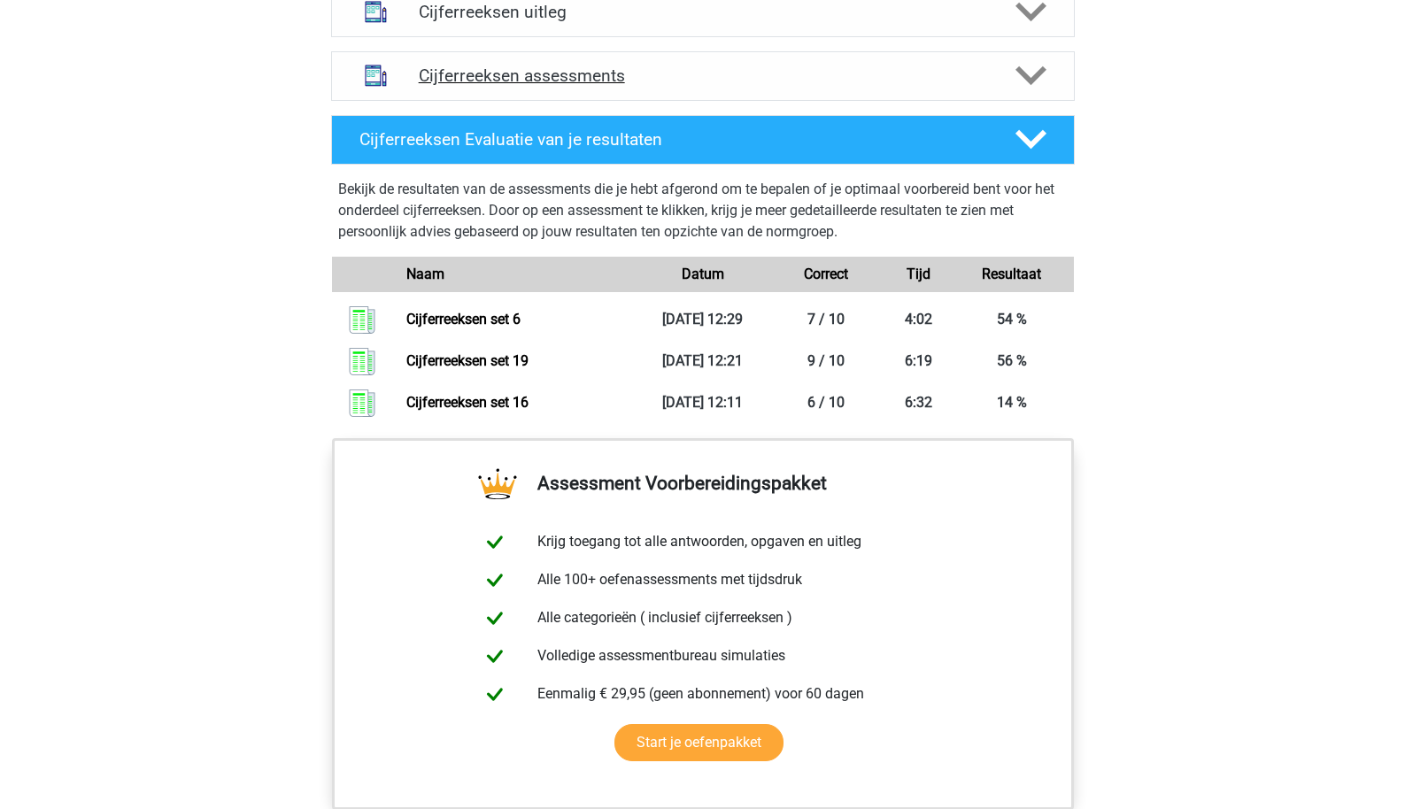
click at [490, 84] on div "Cijferreeksen assessments" at bounding box center [703, 76] width 744 height 50
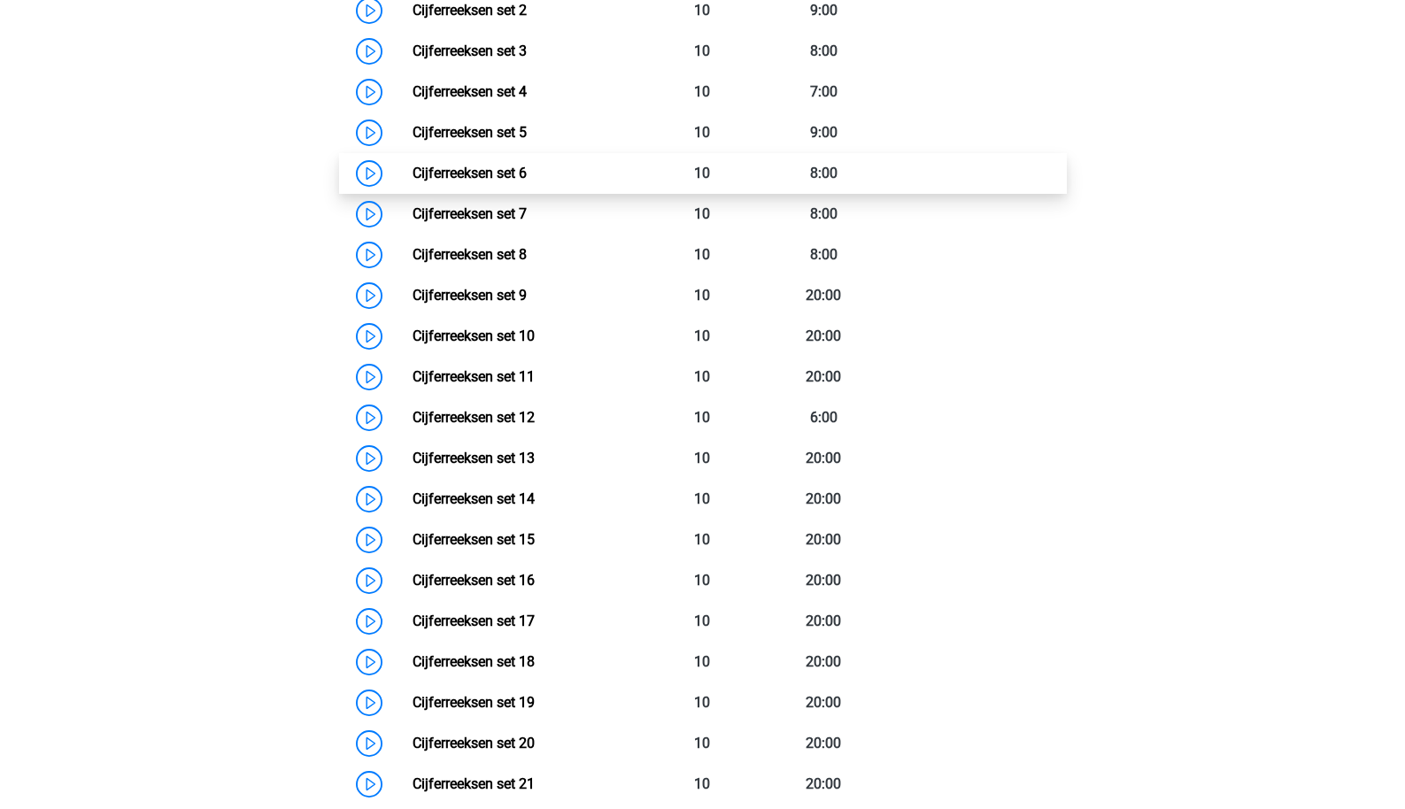
scroll to position [1656, 0]
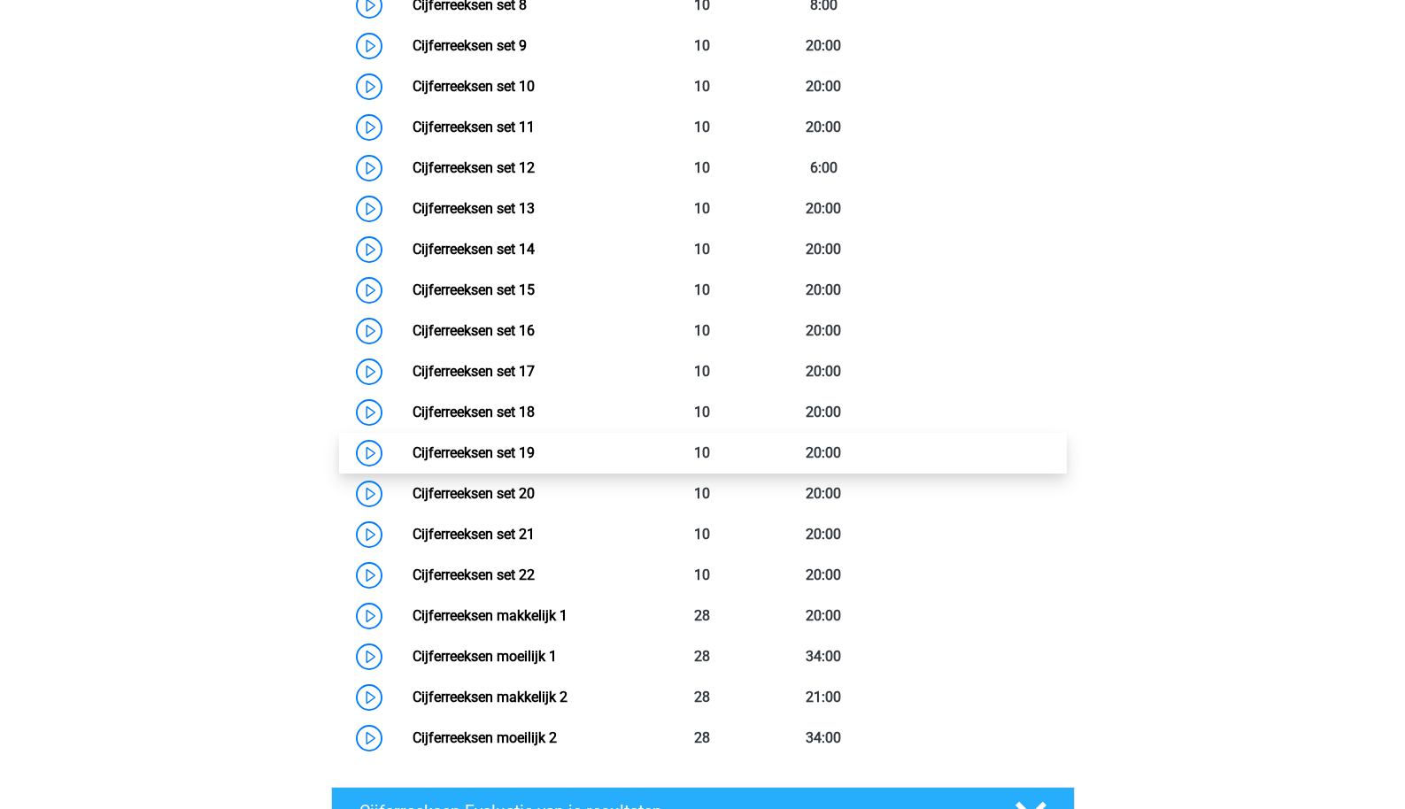
click at [475, 461] on link "Cijferreeksen set 19" at bounding box center [474, 453] width 122 height 17
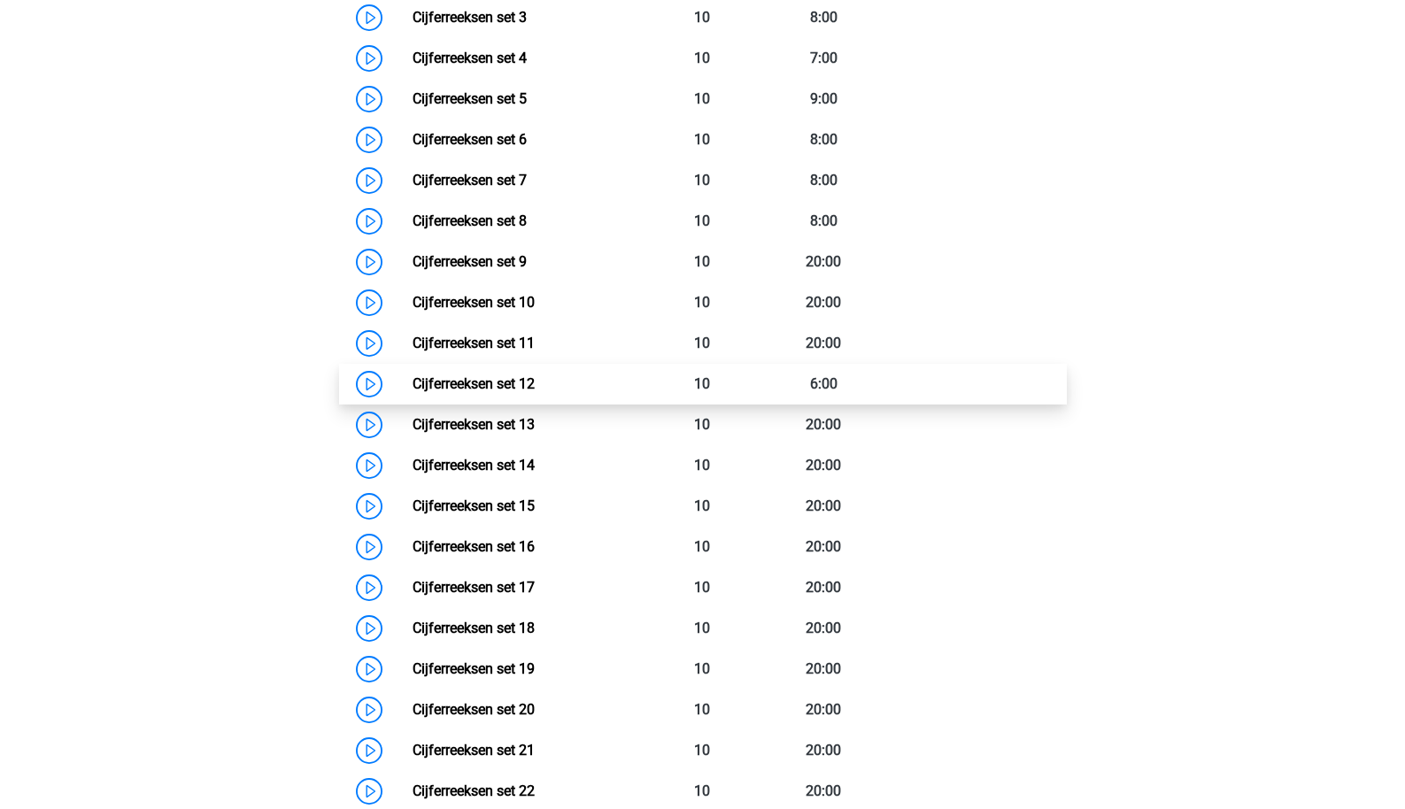
scroll to position [1350, 0]
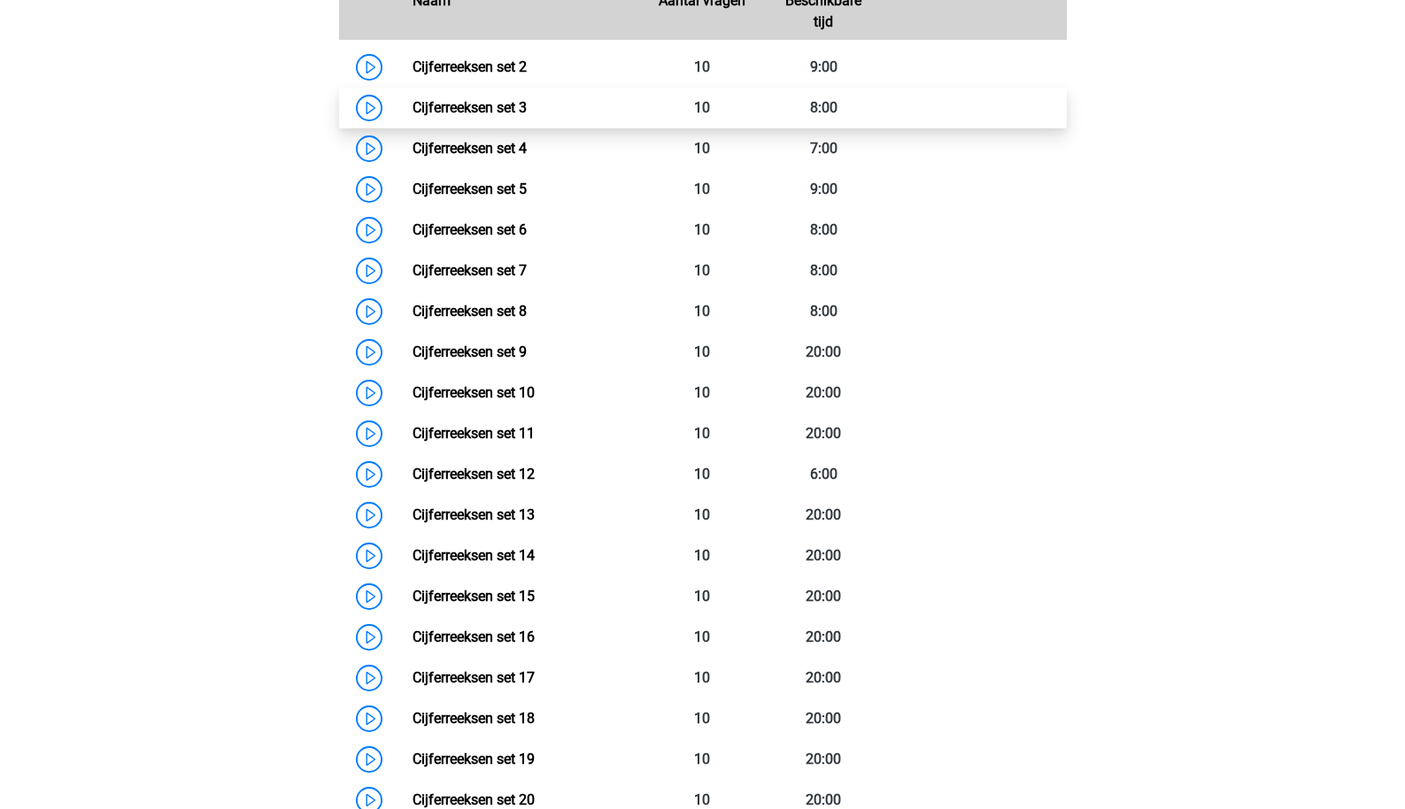
click at [527, 116] on link "Cijferreeksen set 3" at bounding box center [470, 107] width 114 height 17
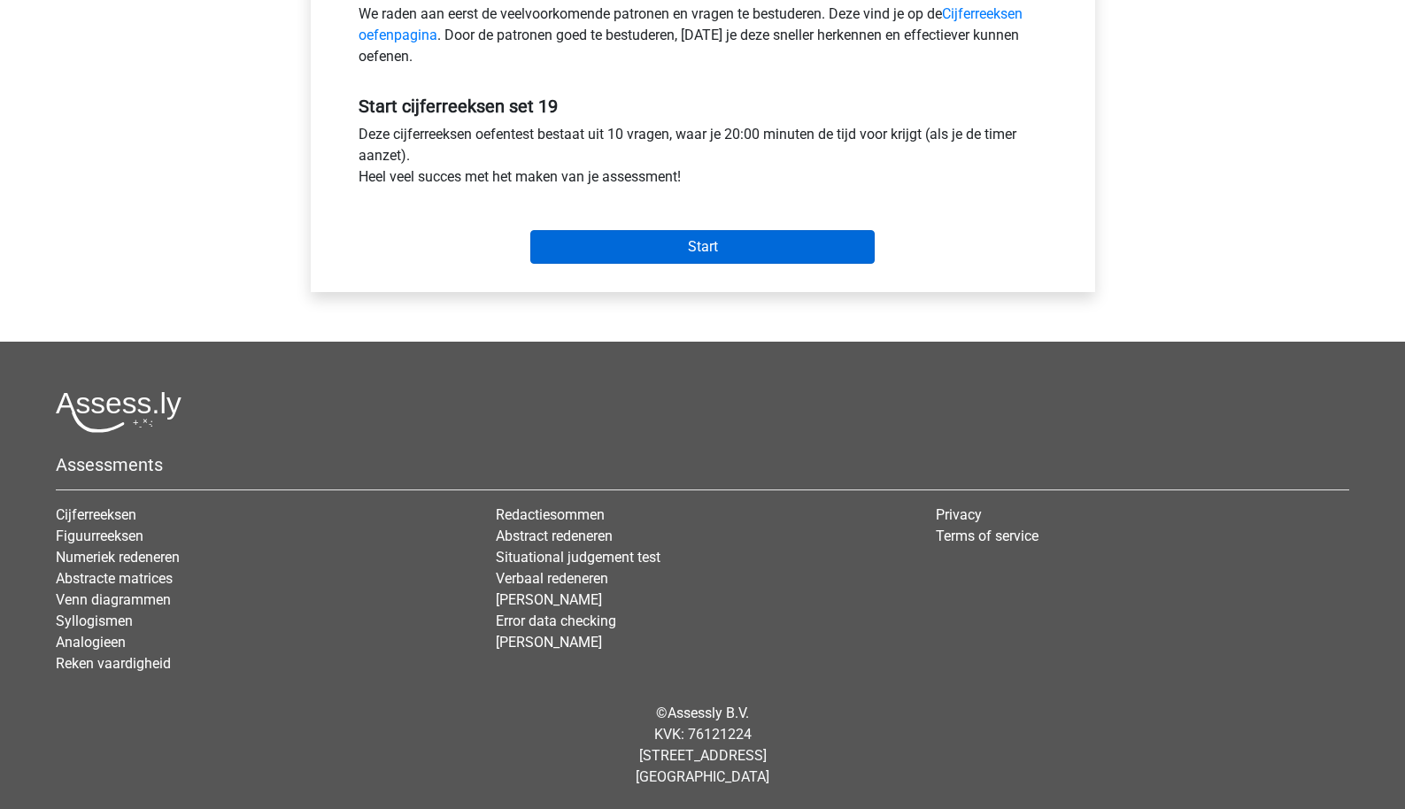
scroll to position [590, 0]
click at [619, 261] on input "Start" at bounding box center [702, 247] width 344 height 34
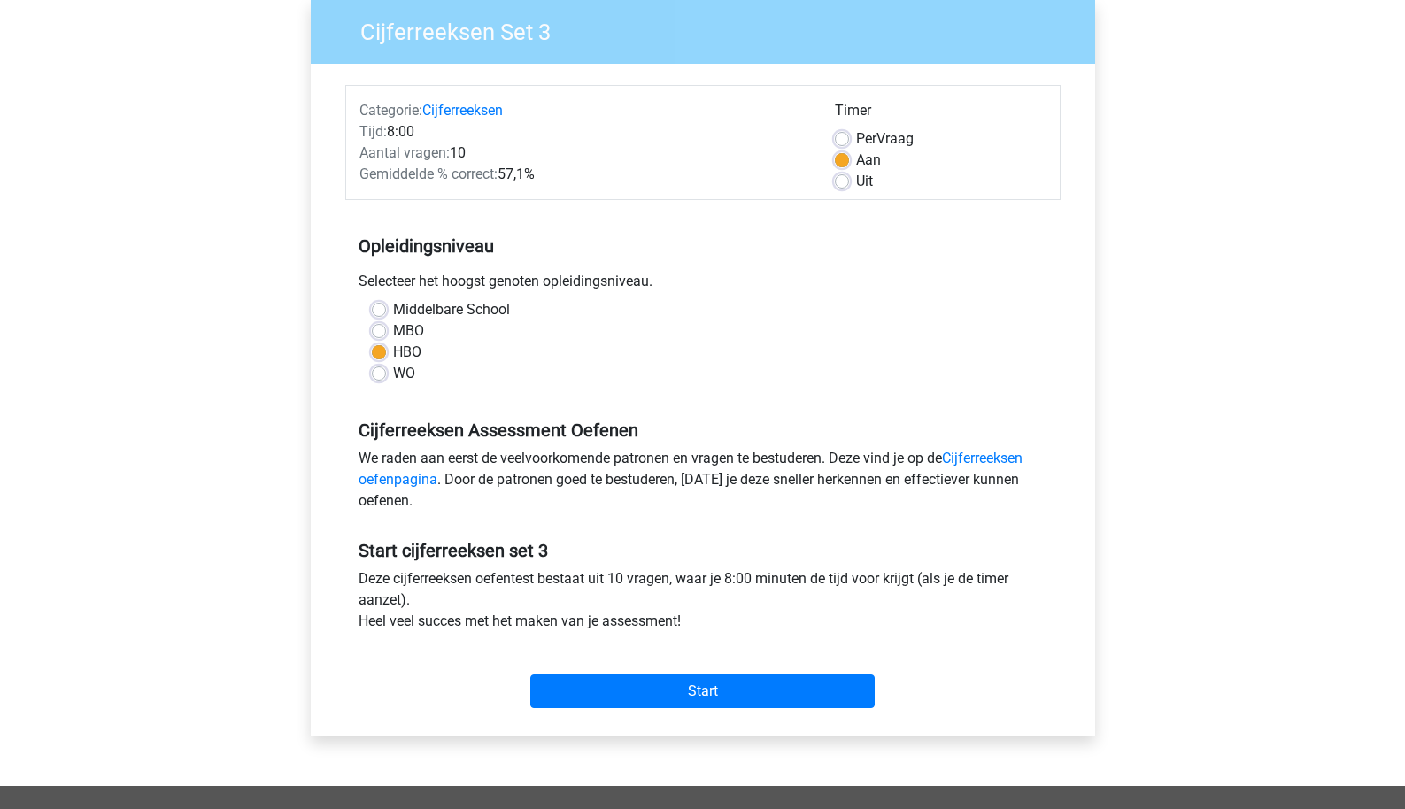
scroll to position [351, 0]
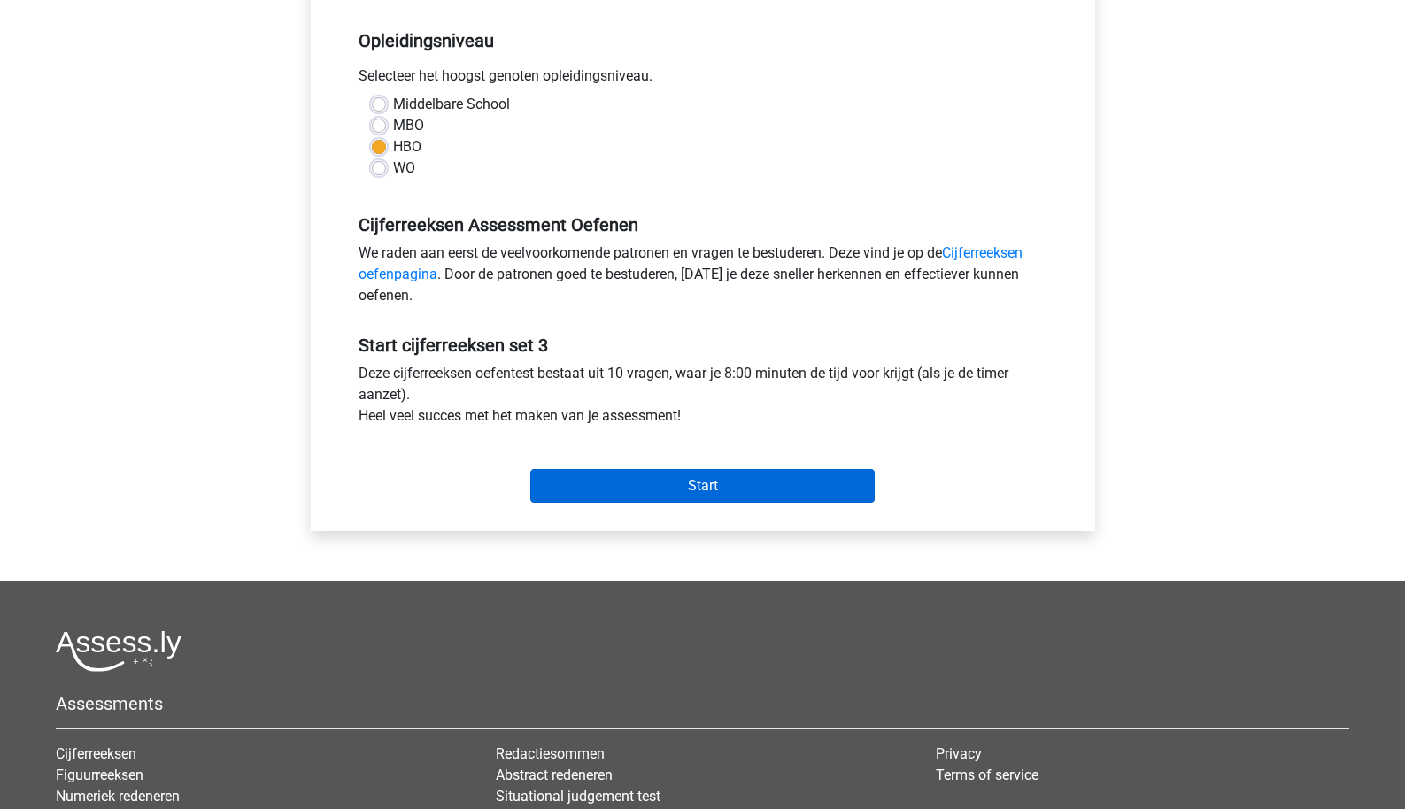
click at [546, 482] on input "Start" at bounding box center [702, 486] width 344 height 34
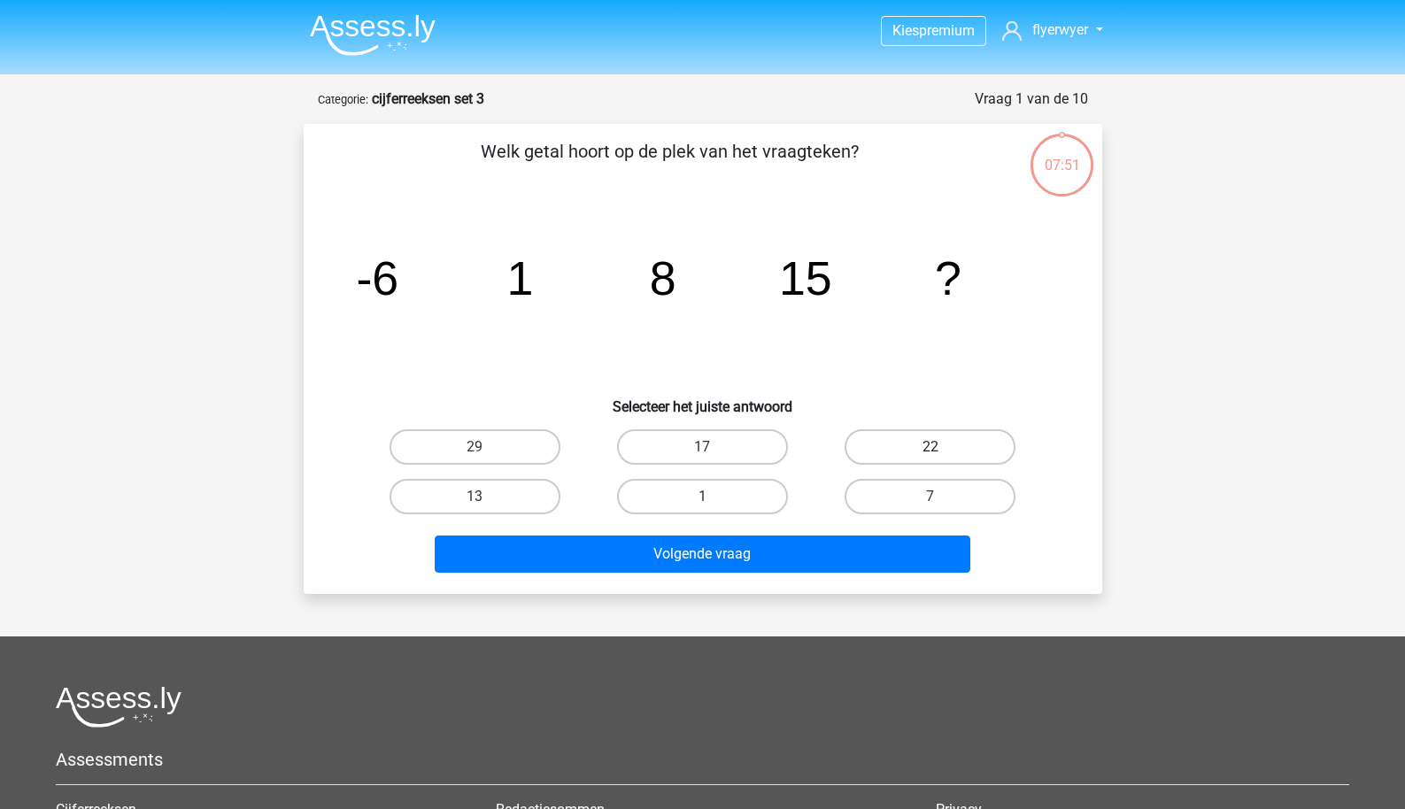
click at [921, 462] on label "22" at bounding box center [930, 447] width 171 height 35
click at [931, 459] on input "22" at bounding box center [937, 453] width 12 height 12
radio input "true"
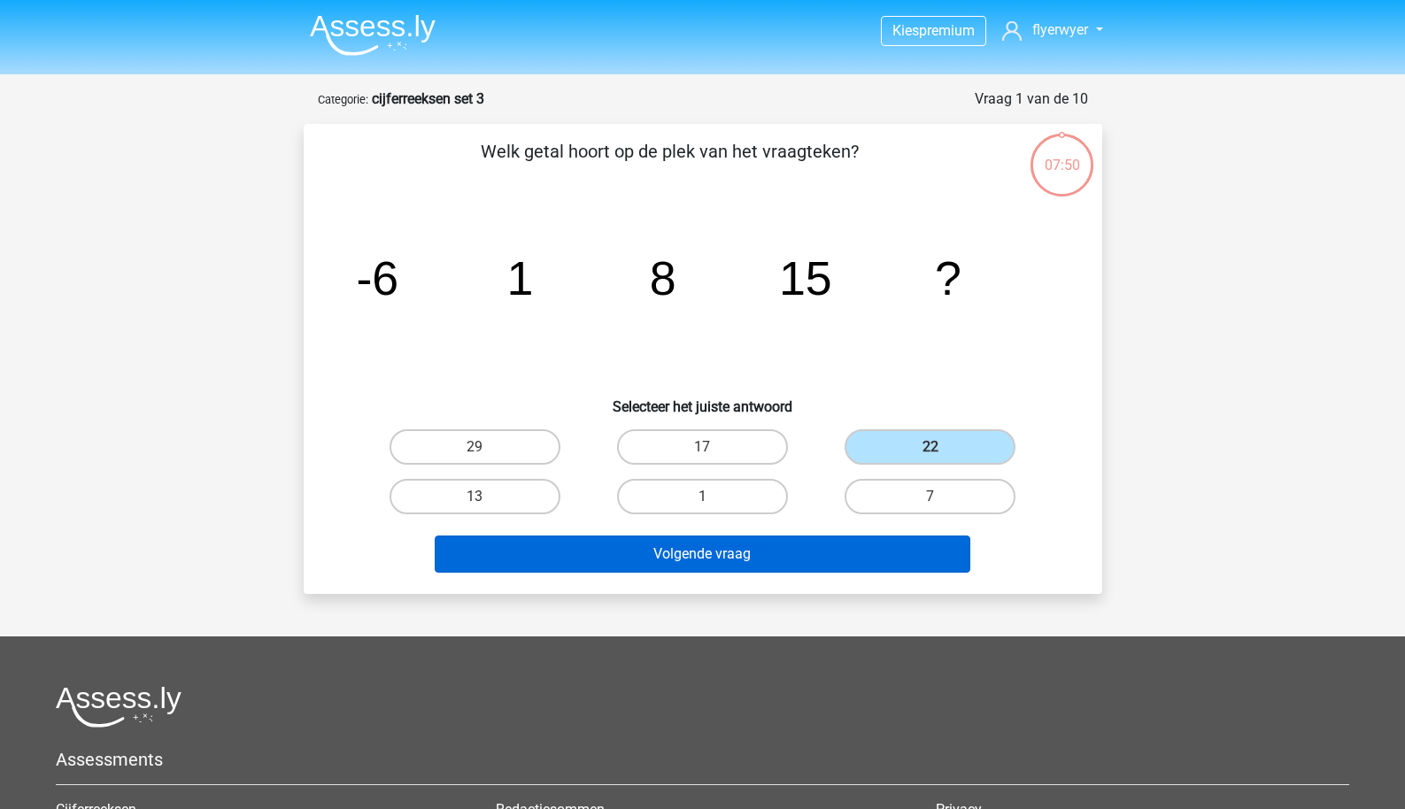
click at [806, 551] on button "Volgende vraag" at bounding box center [703, 554] width 536 height 37
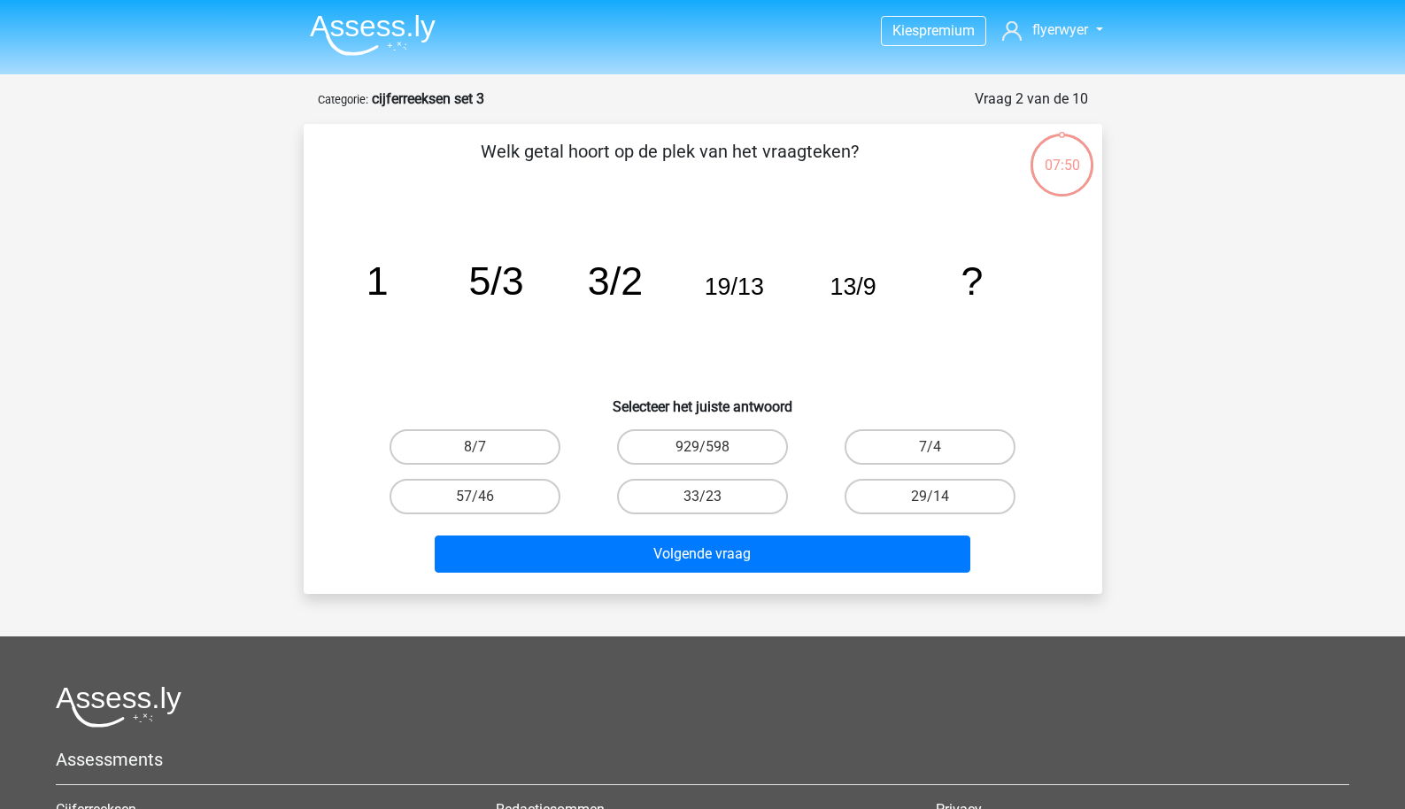
scroll to position [89, 0]
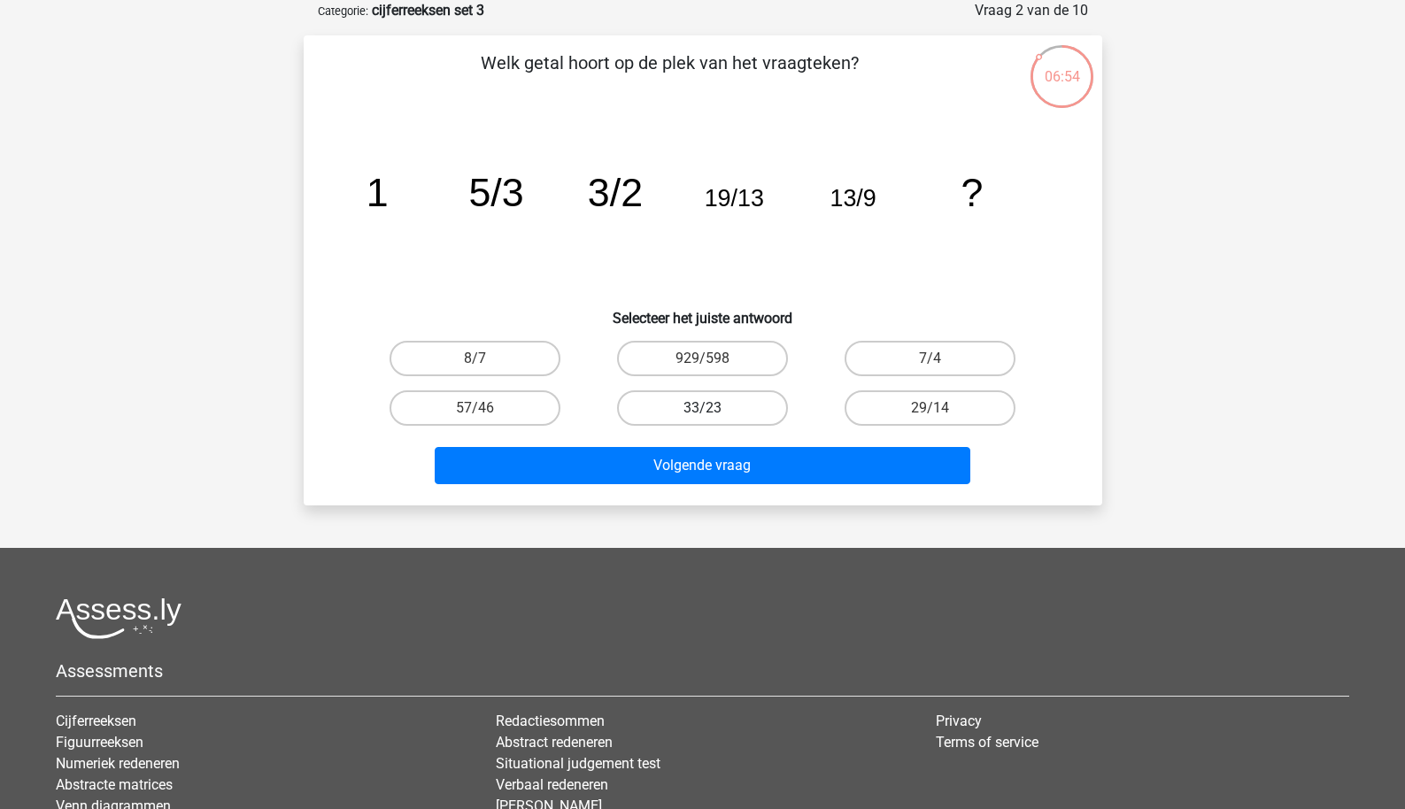
click at [704, 406] on label "33/23" at bounding box center [702, 408] width 171 height 35
click at [704, 408] on input "33/23" at bounding box center [708, 414] width 12 height 12
radio input "true"
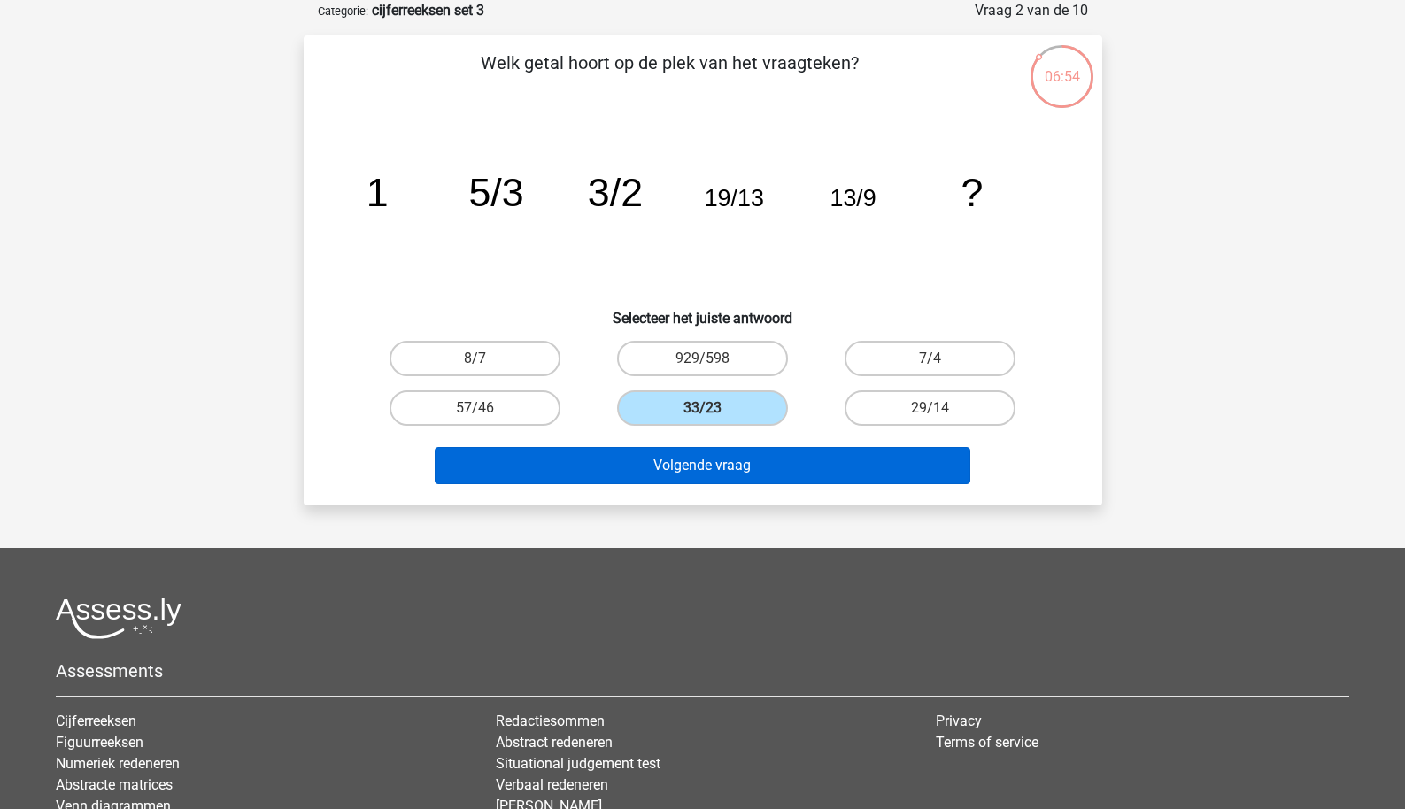
click at [697, 484] on button "Volgende vraag" at bounding box center [703, 465] width 536 height 37
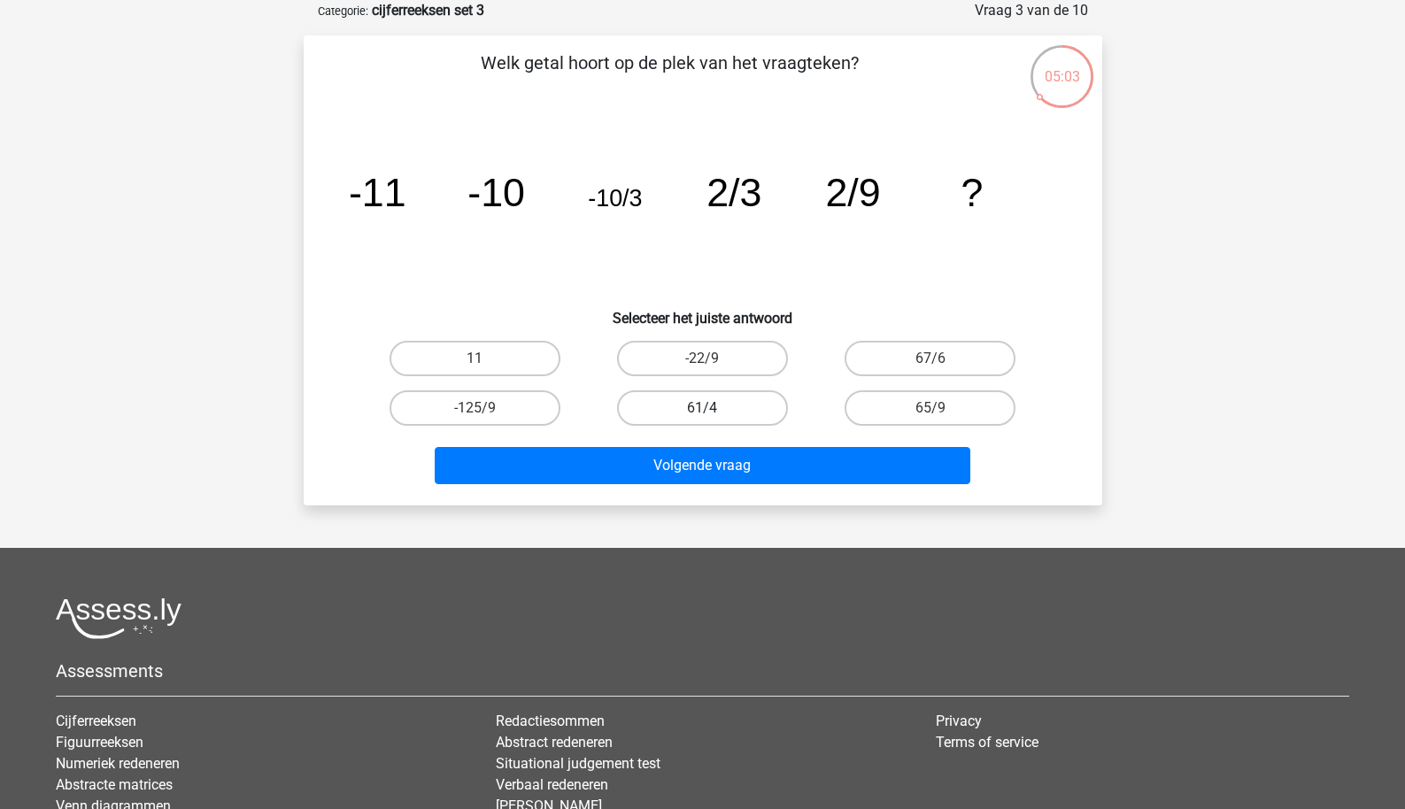
click at [687, 400] on label "61/4" at bounding box center [702, 408] width 171 height 35
click at [702, 408] on input "61/4" at bounding box center [708, 414] width 12 height 12
radio input "true"
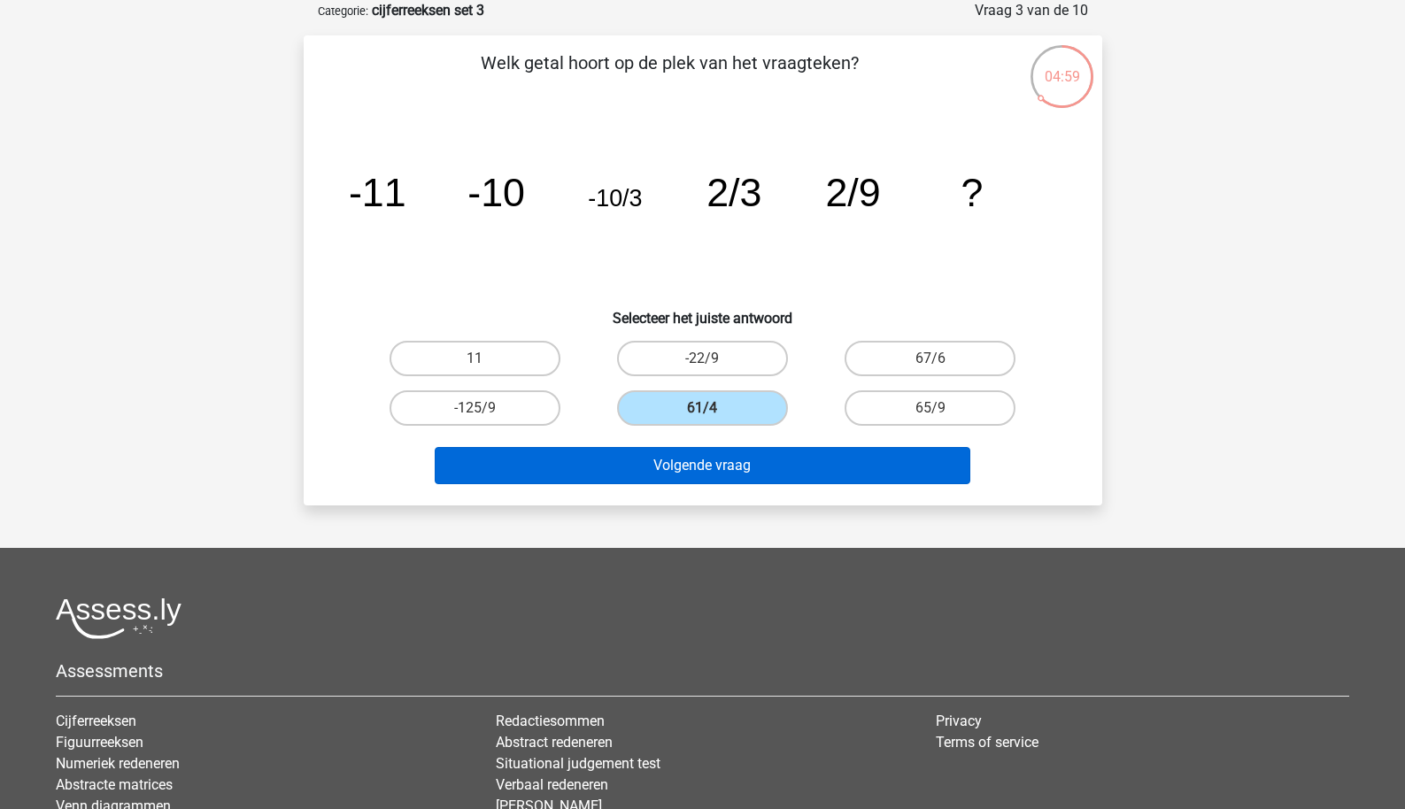
click at [763, 457] on button "Volgende vraag" at bounding box center [703, 465] width 536 height 37
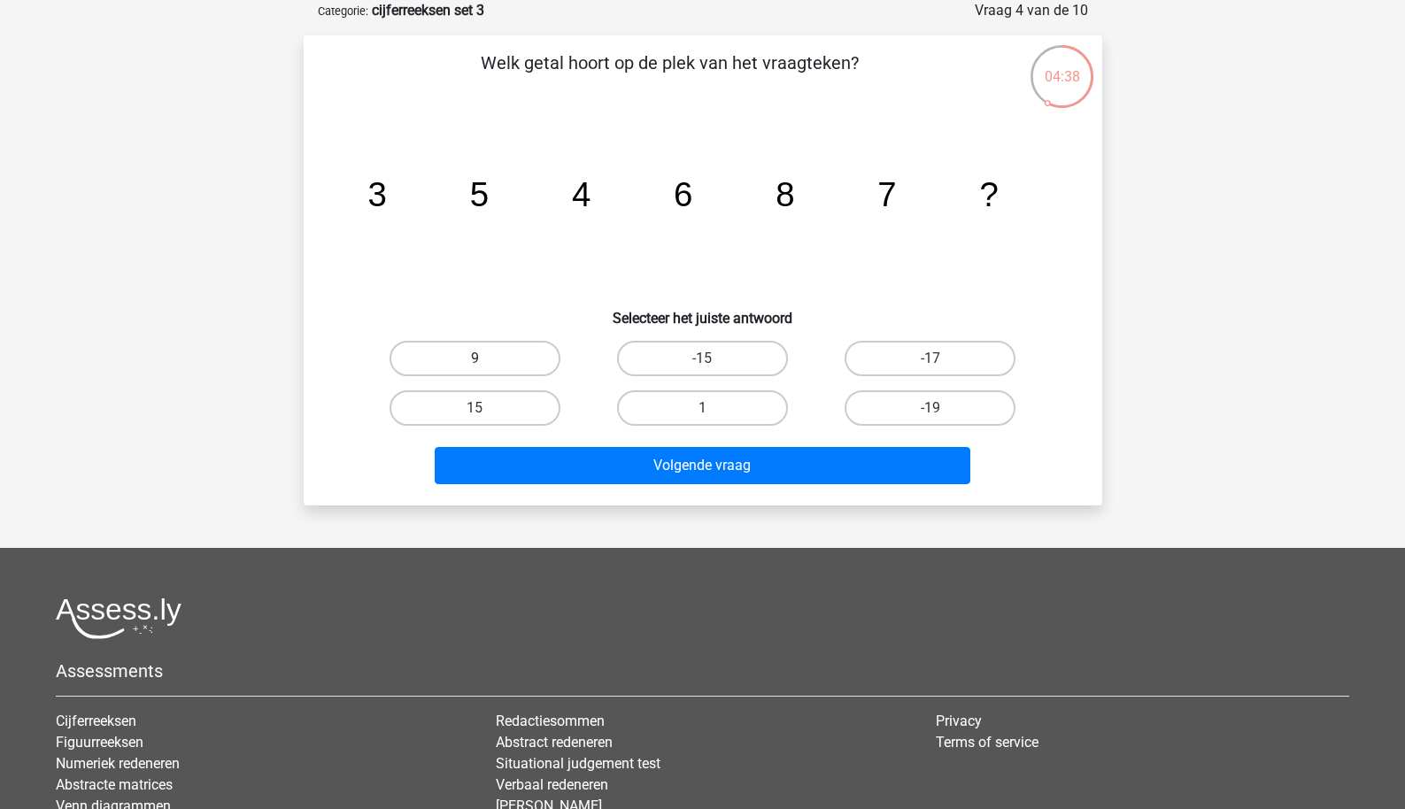
click at [515, 366] on label "9" at bounding box center [475, 358] width 171 height 35
click at [486, 366] on input "9" at bounding box center [481, 365] width 12 height 12
radio input "true"
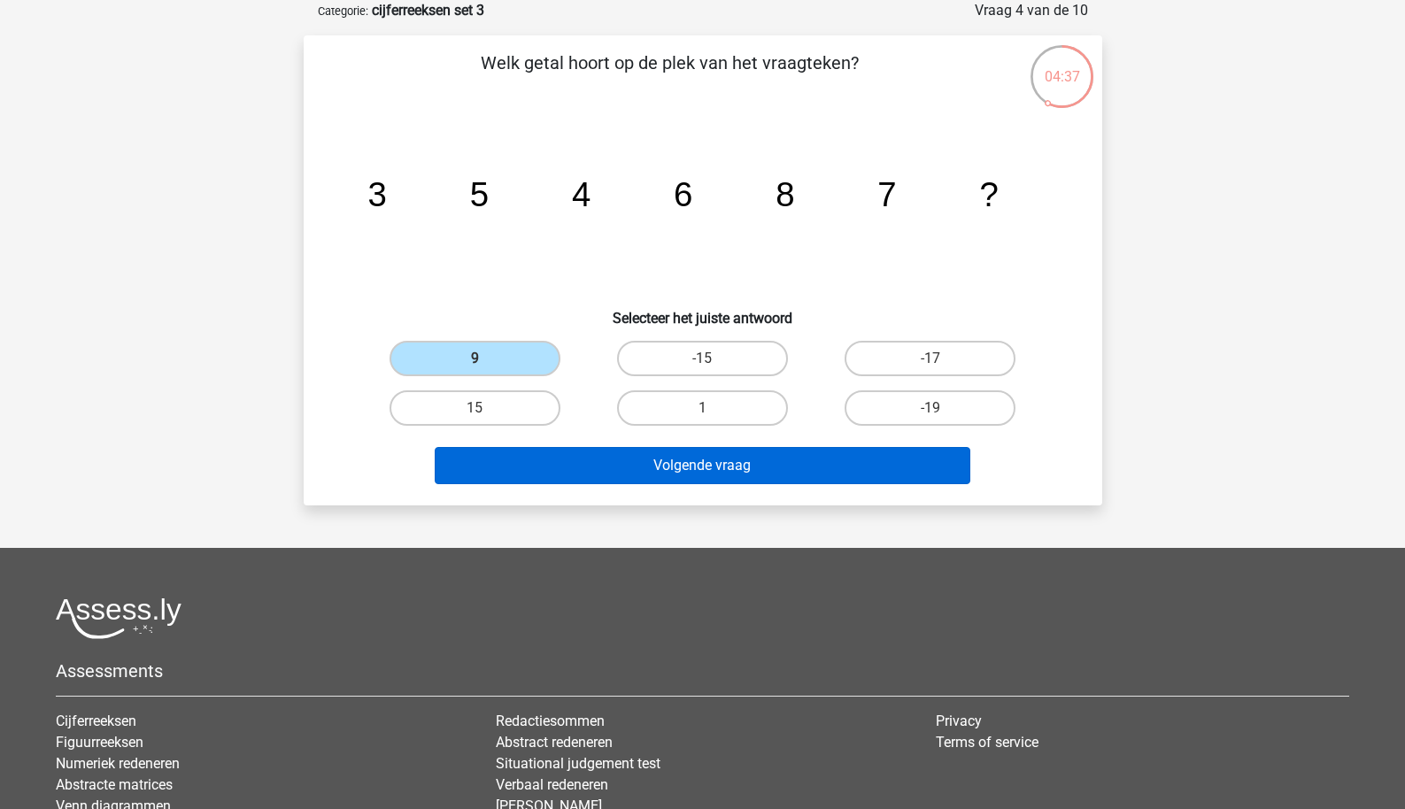
click at [542, 461] on button "Volgende vraag" at bounding box center [703, 465] width 536 height 37
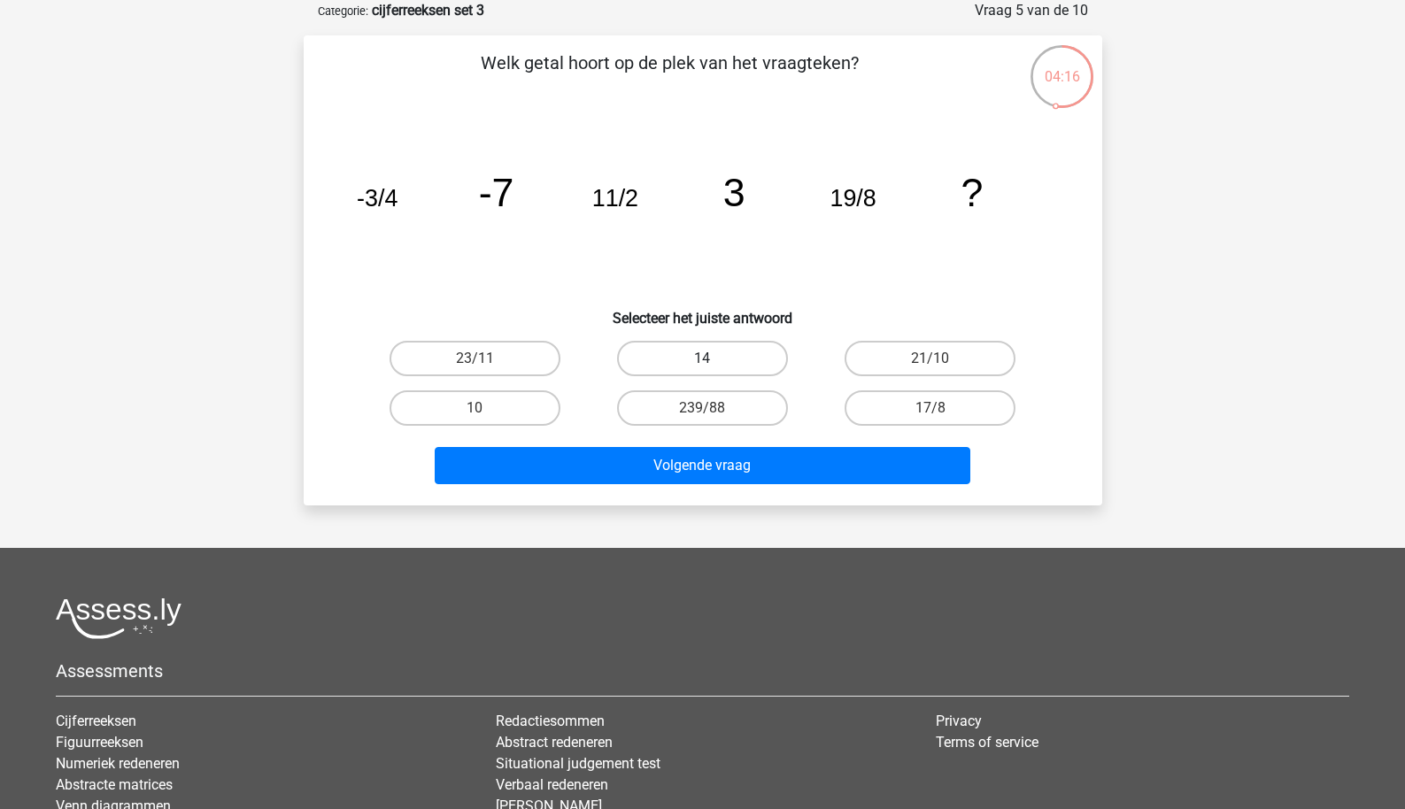
click at [662, 365] on label "14" at bounding box center [702, 358] width 171 height 35
click at [702, 365] on input "14" at bounding box center [708, 365] width 12 height 12
radio input "true"
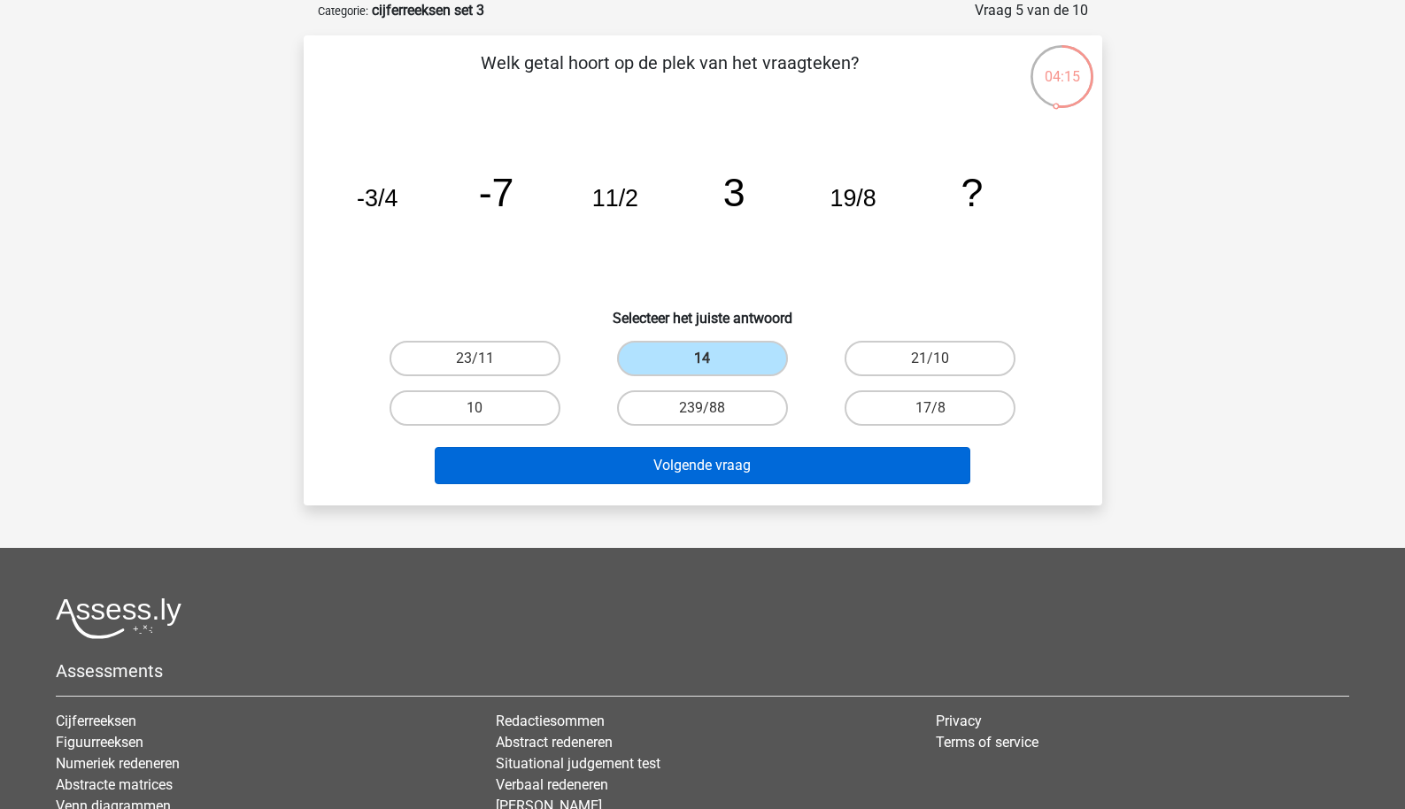
click at [655, 447] on button "Volgende vraag" at bounding box center [703, 465] width 536 height 37
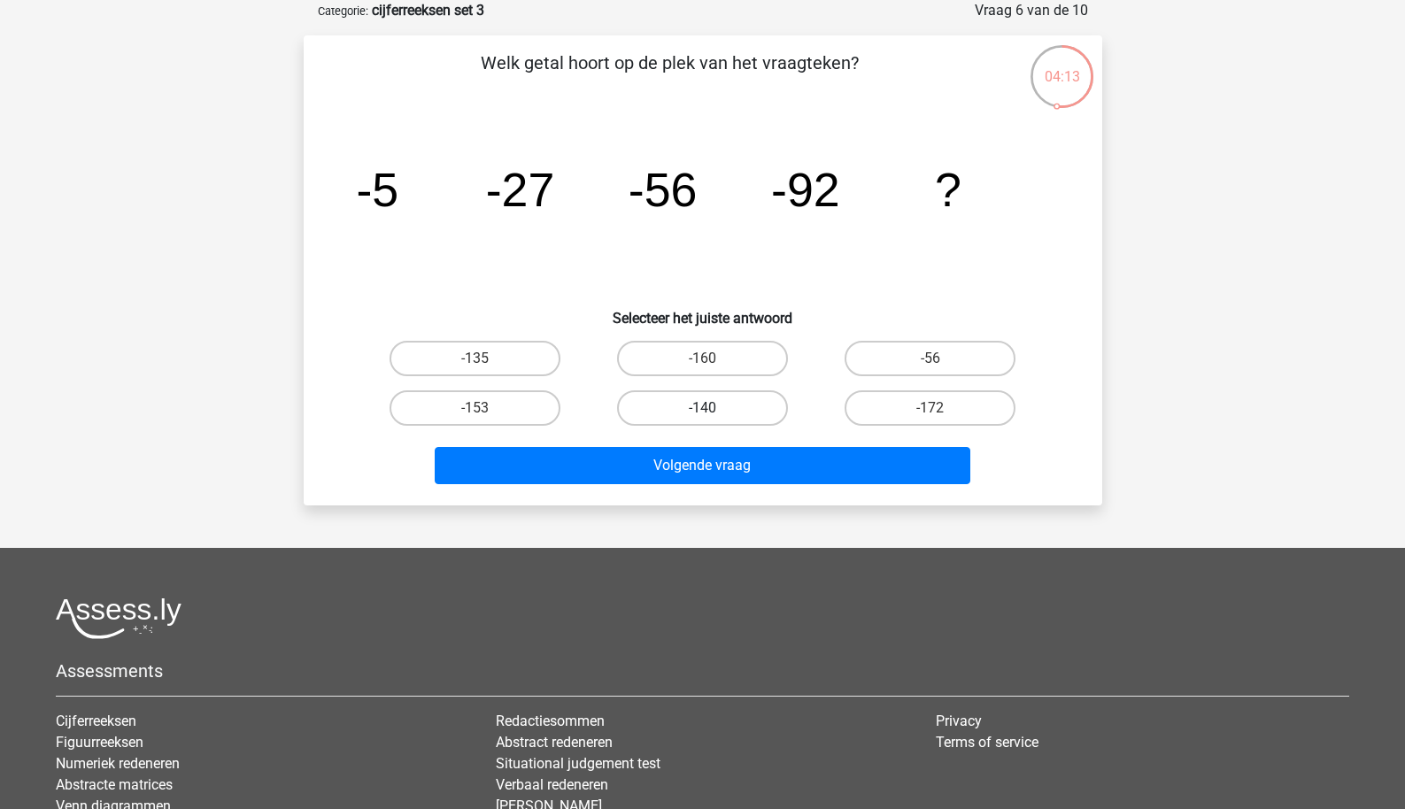
click at [690, 420] on label "-140" at bounding box center [702, 408] width 171 height 35
click at [702, 420] on input "-140" at bounding box center [708, 414] width 12 height 12
radio input "true"
click at [689, 445] on div "Volgende vraag" at bounding box center [703, 462] width 742 height 58
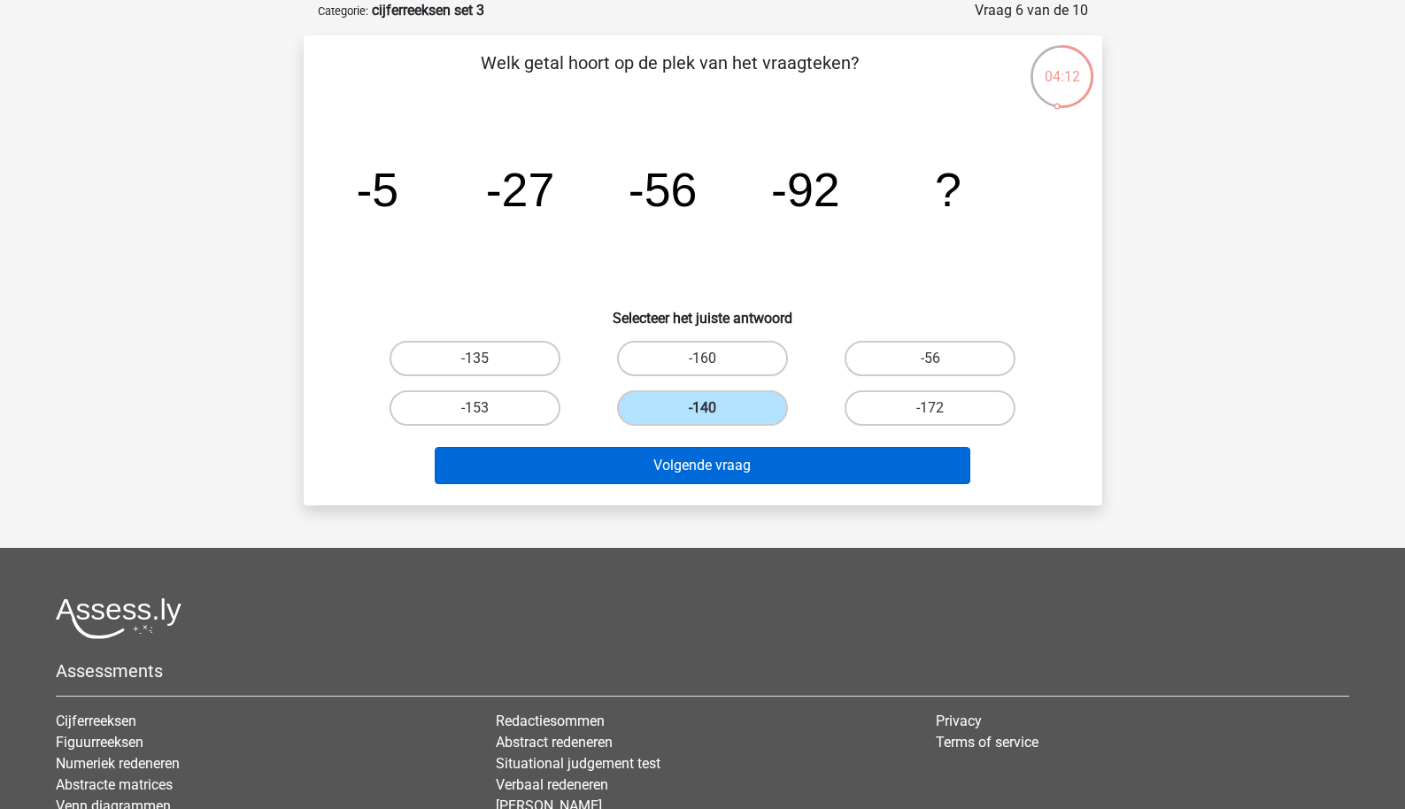
click at [689, 468] on button "Volgende vraag" at bounding box center [703, 465] width 536 height 37
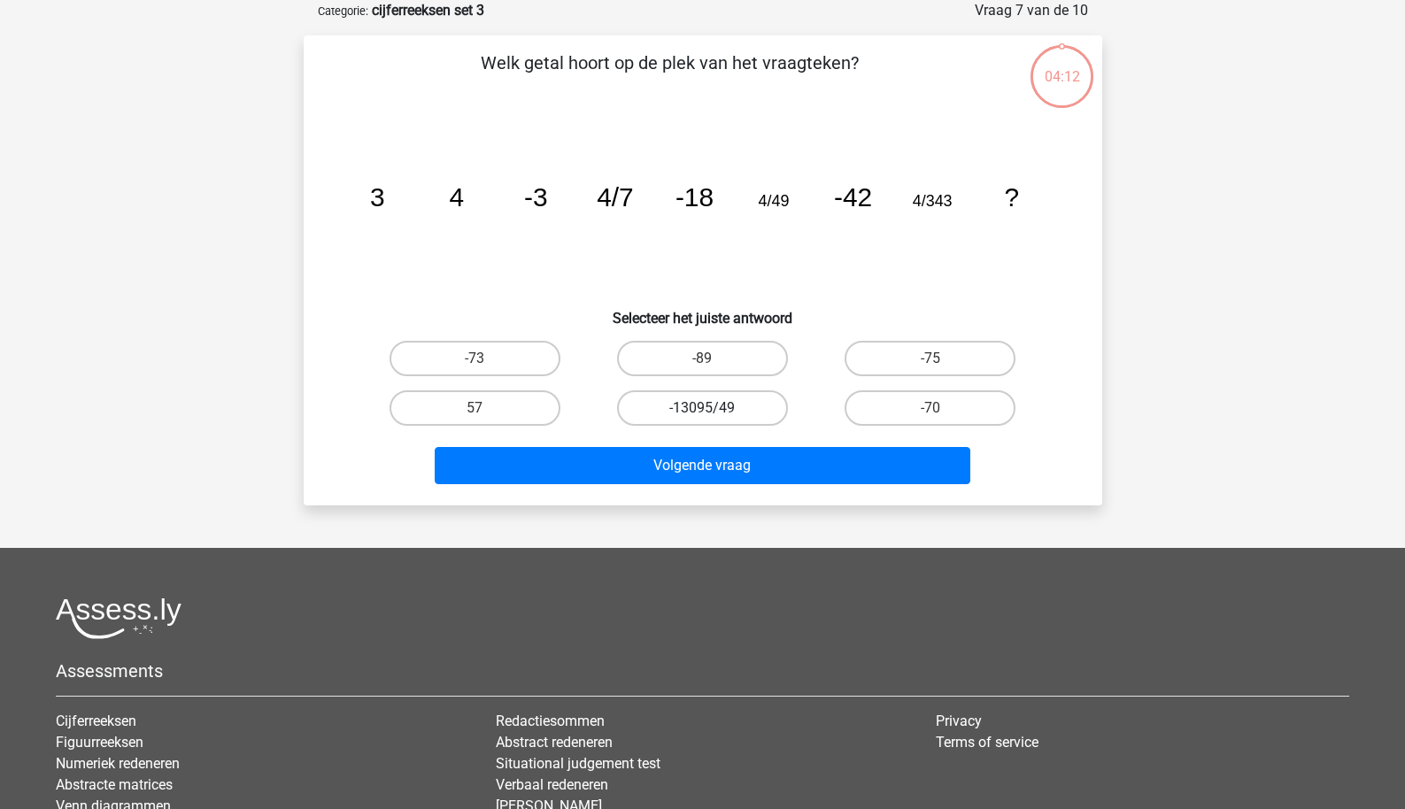
click at [700, 408] on label "-13095/49" at bounding box center [702, 408] width 171 height 35
click at [702, 408] on input "-13095/49" at bounding box center [708, 414] width 12 height 12
radio input "true"
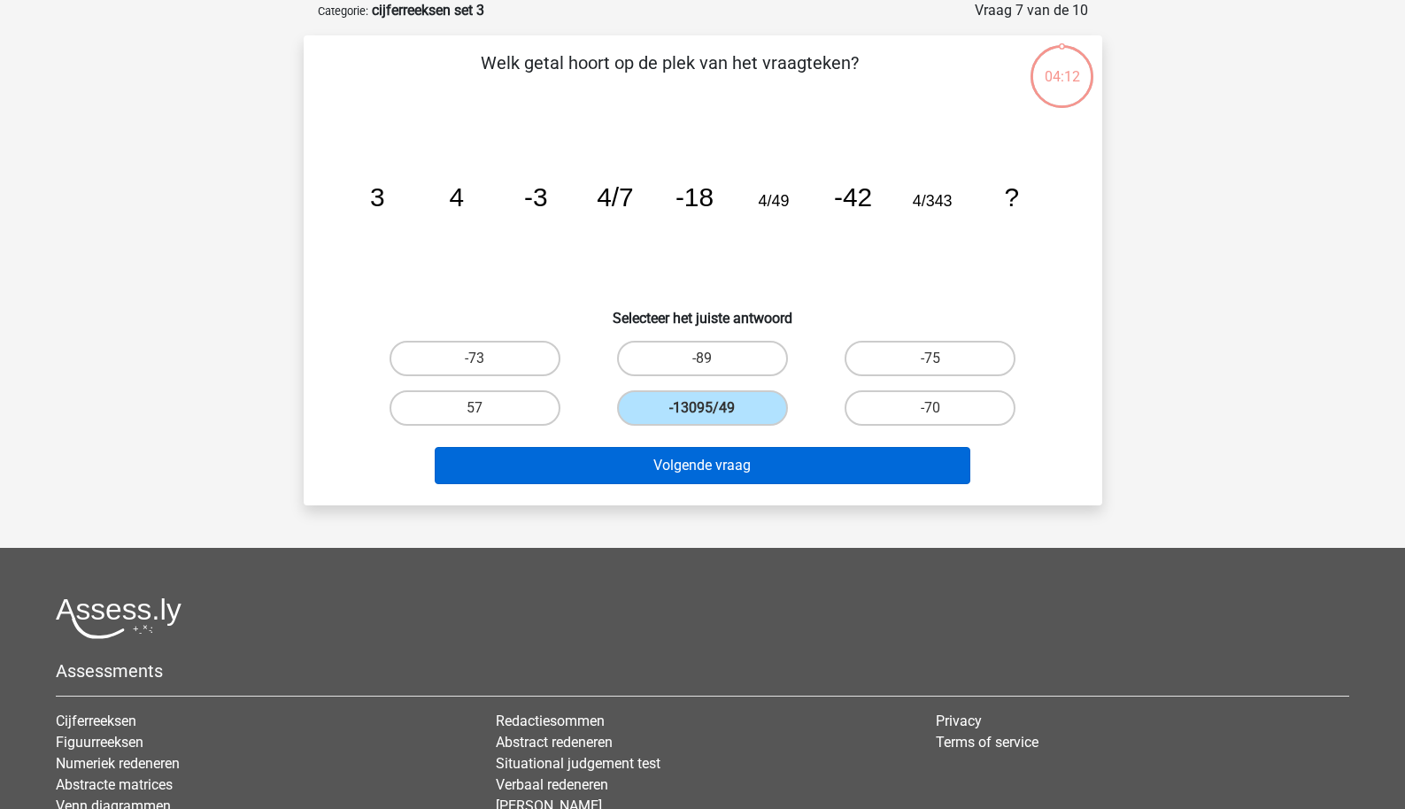
click at [700, 473] on button "Volgende vraag" at bounding box center [703, 465] width 536 height 37
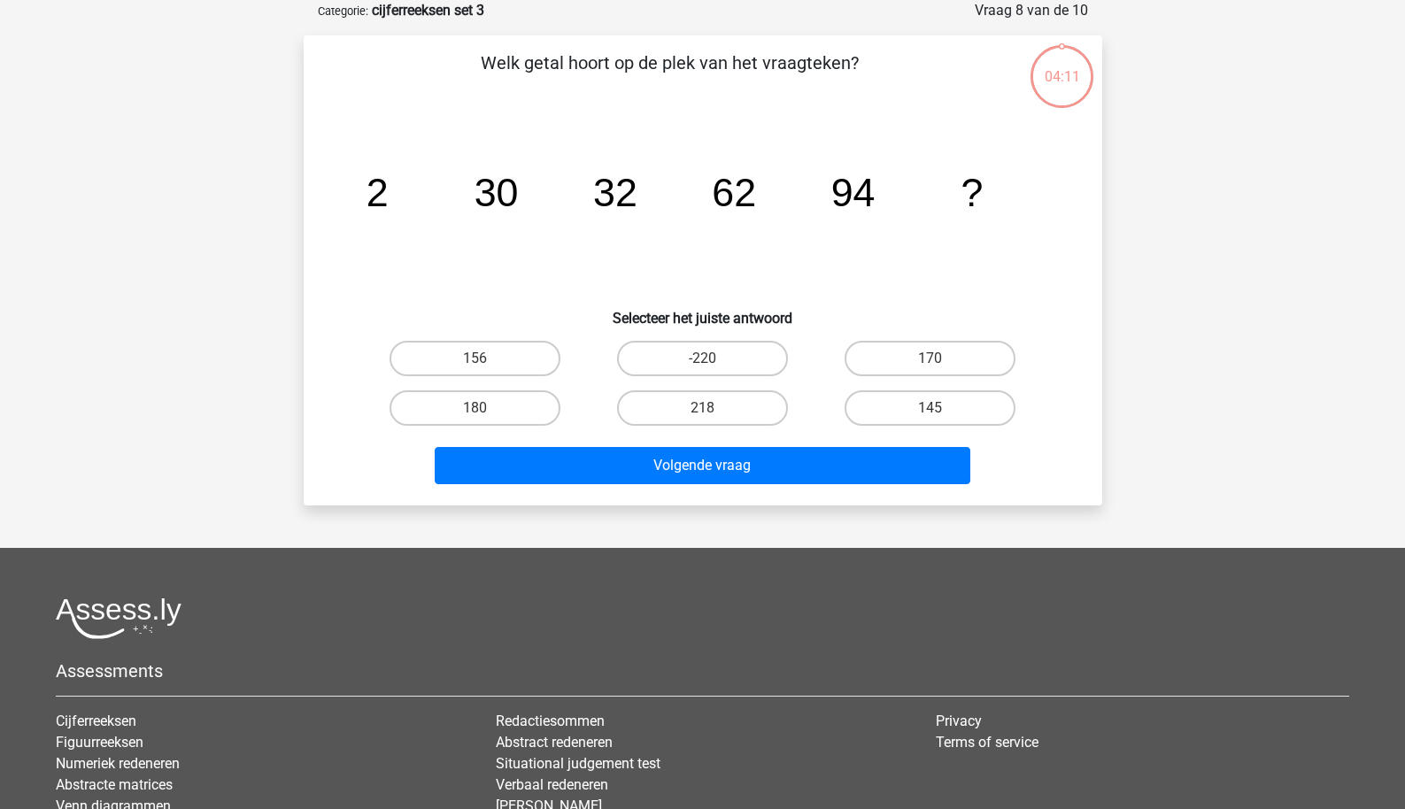
click at [708, 414] on input "218" at bounding box center [708, 414] width 12 height 12
radio input "true"
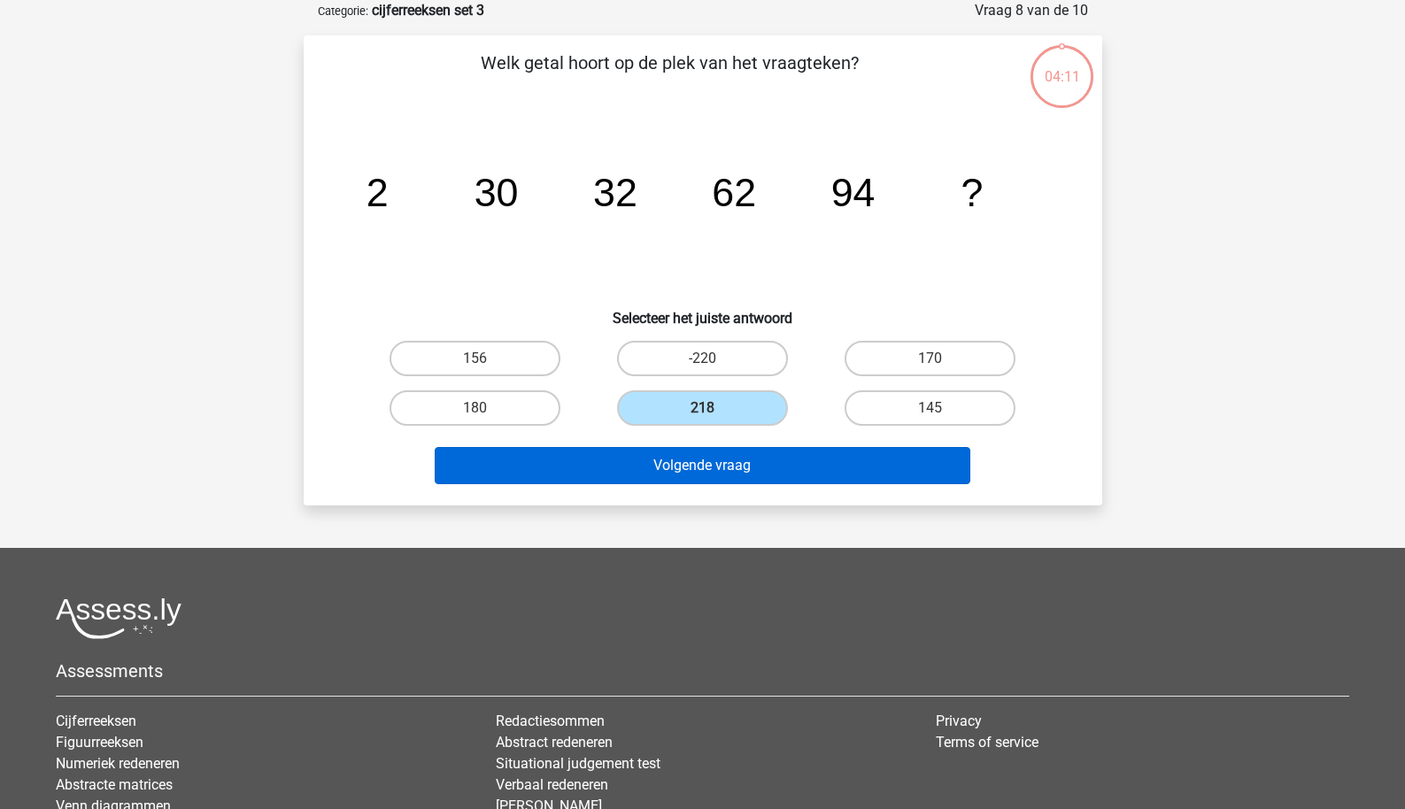
click at [708, 468] on button "Volgende vraag" at bounding box center [703, 465] width 536 height 37
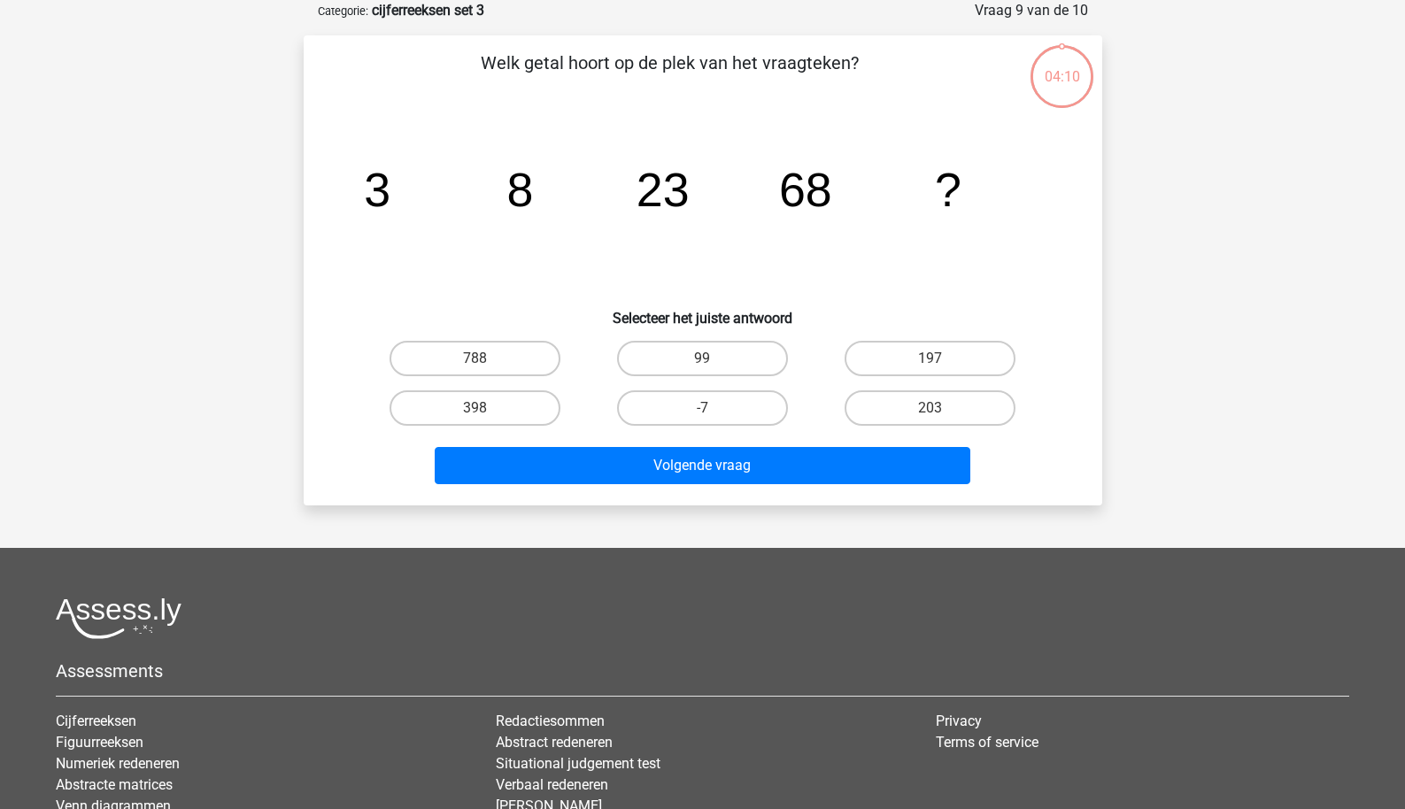
click at [707, 409] on input "-7" at bounding box center [708, 414] width 12 height 12
radio input "true"
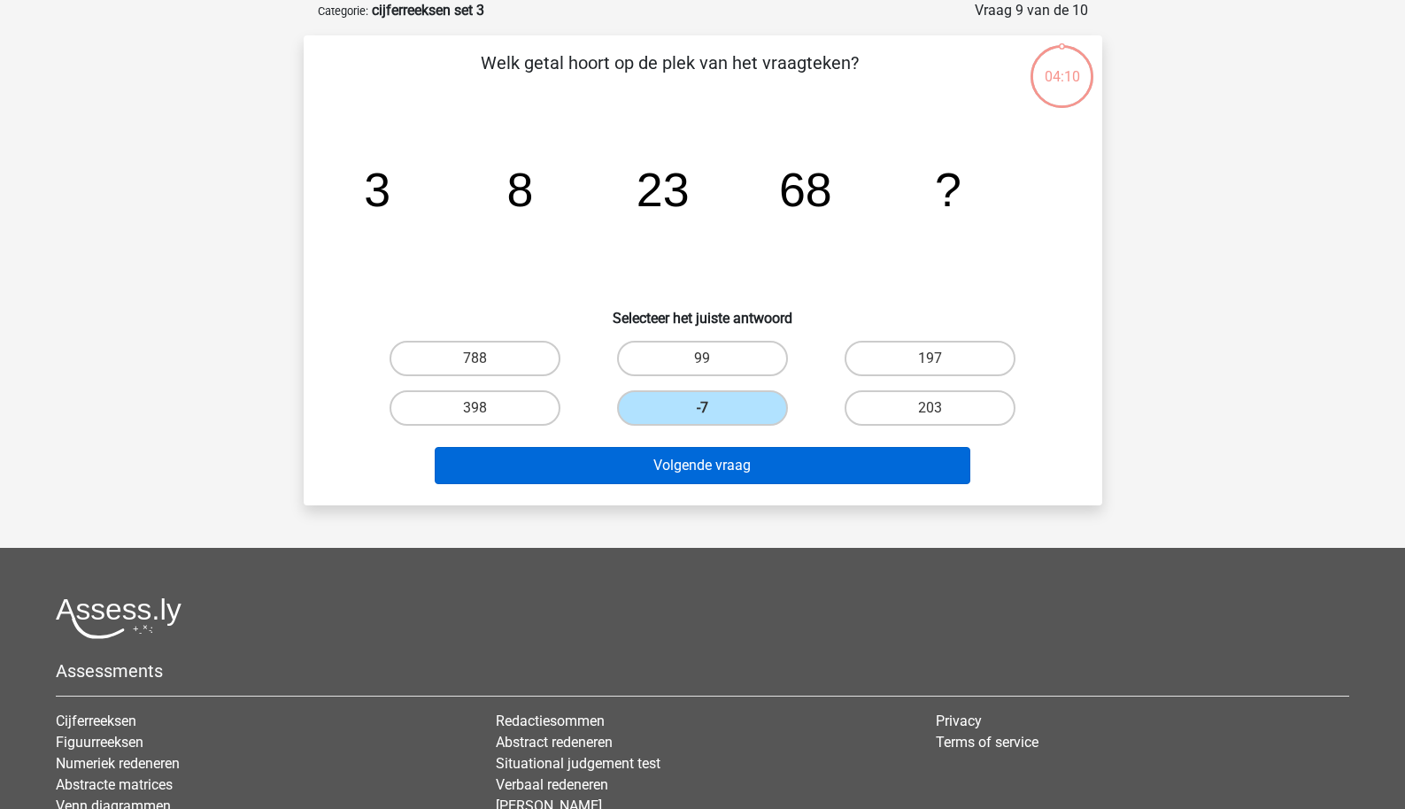
click at [707, 457] on button "Volgende vraag" at bounding box center [703, 465] width 536 height 37
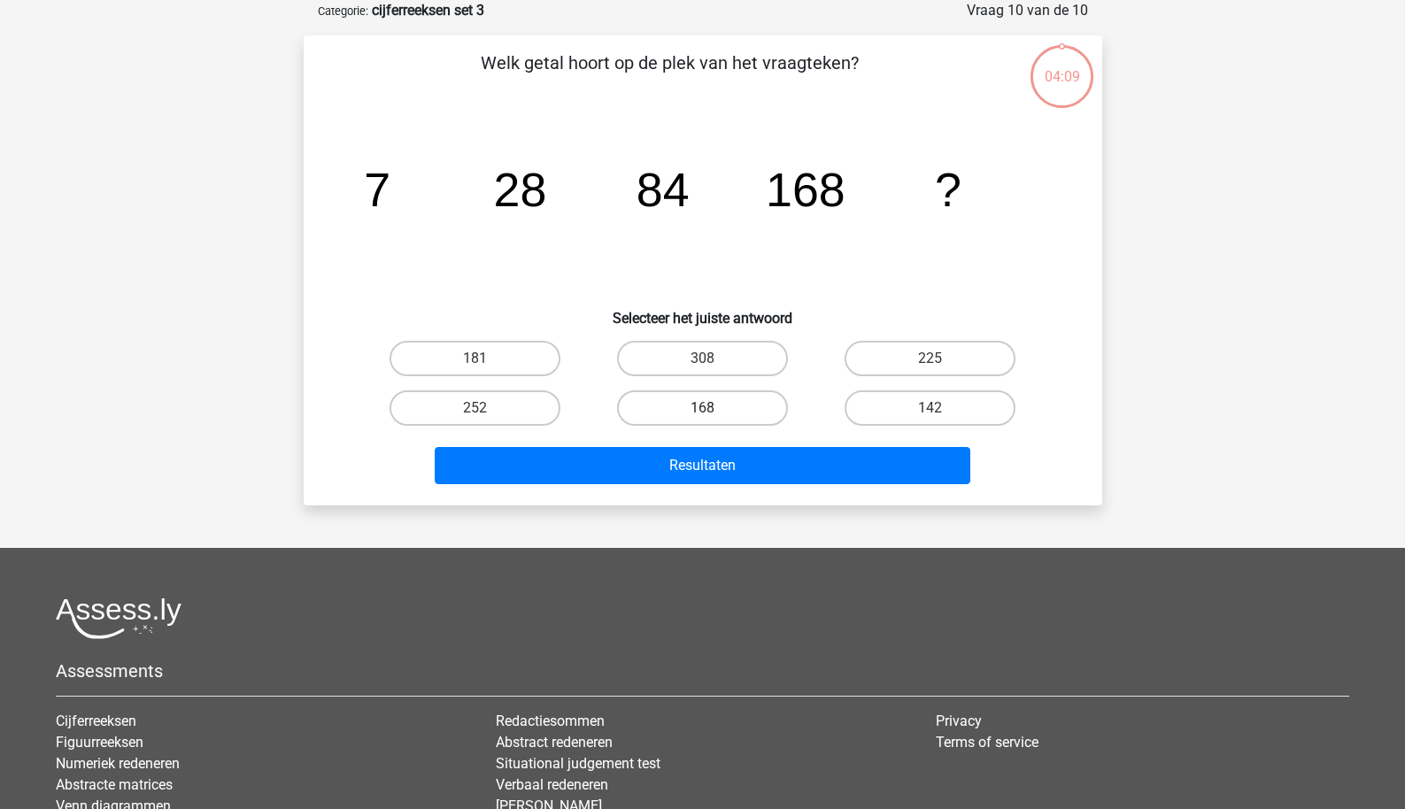
click at [699, 418] on label "168" at bounding box center [702, 408] width 171 height 35
click at [702, 418] on input "168" at bounding box center [708, 414] width 12 height 12
radio input "true"
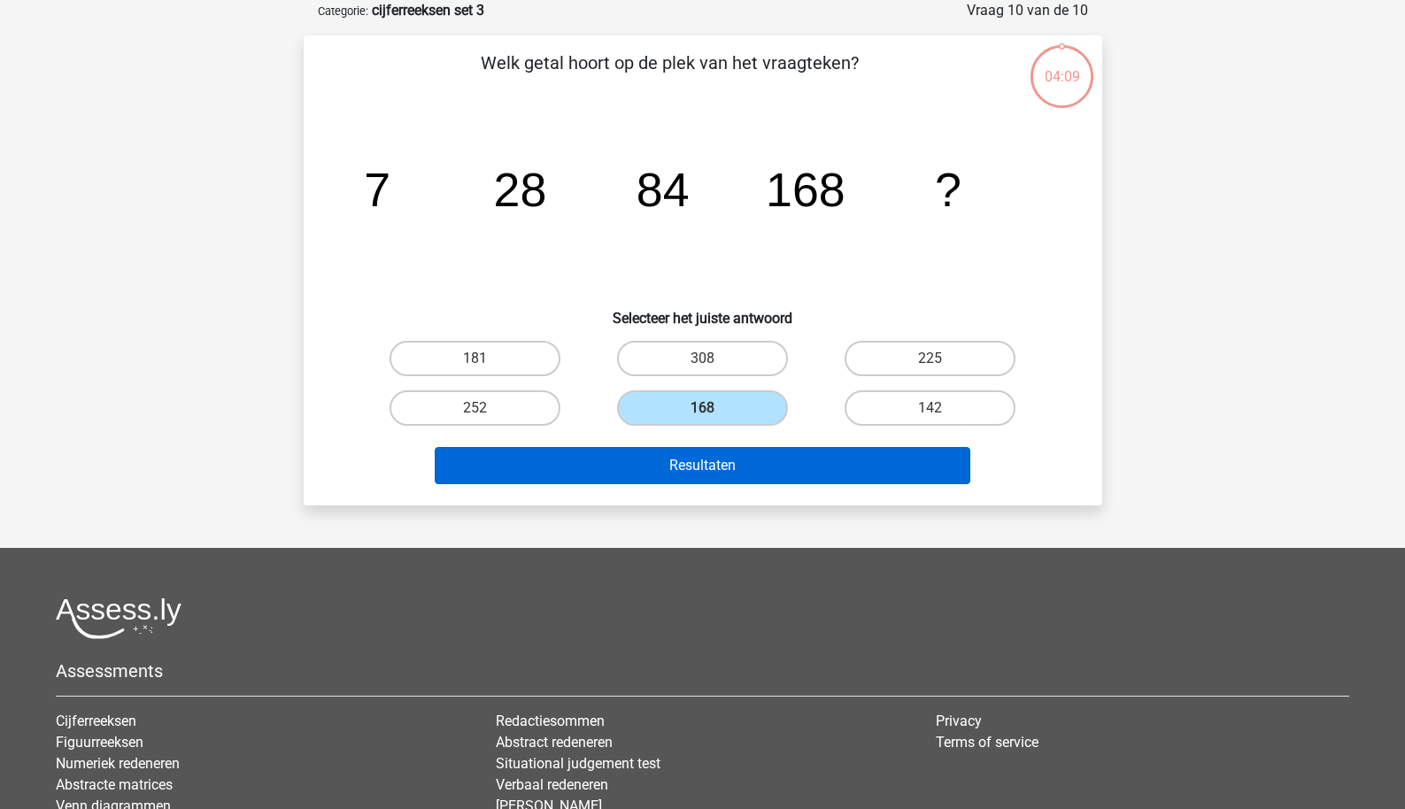
click at [699, 460] on button "Resultaten" at bounding box center [703, 465] width 536 height 37
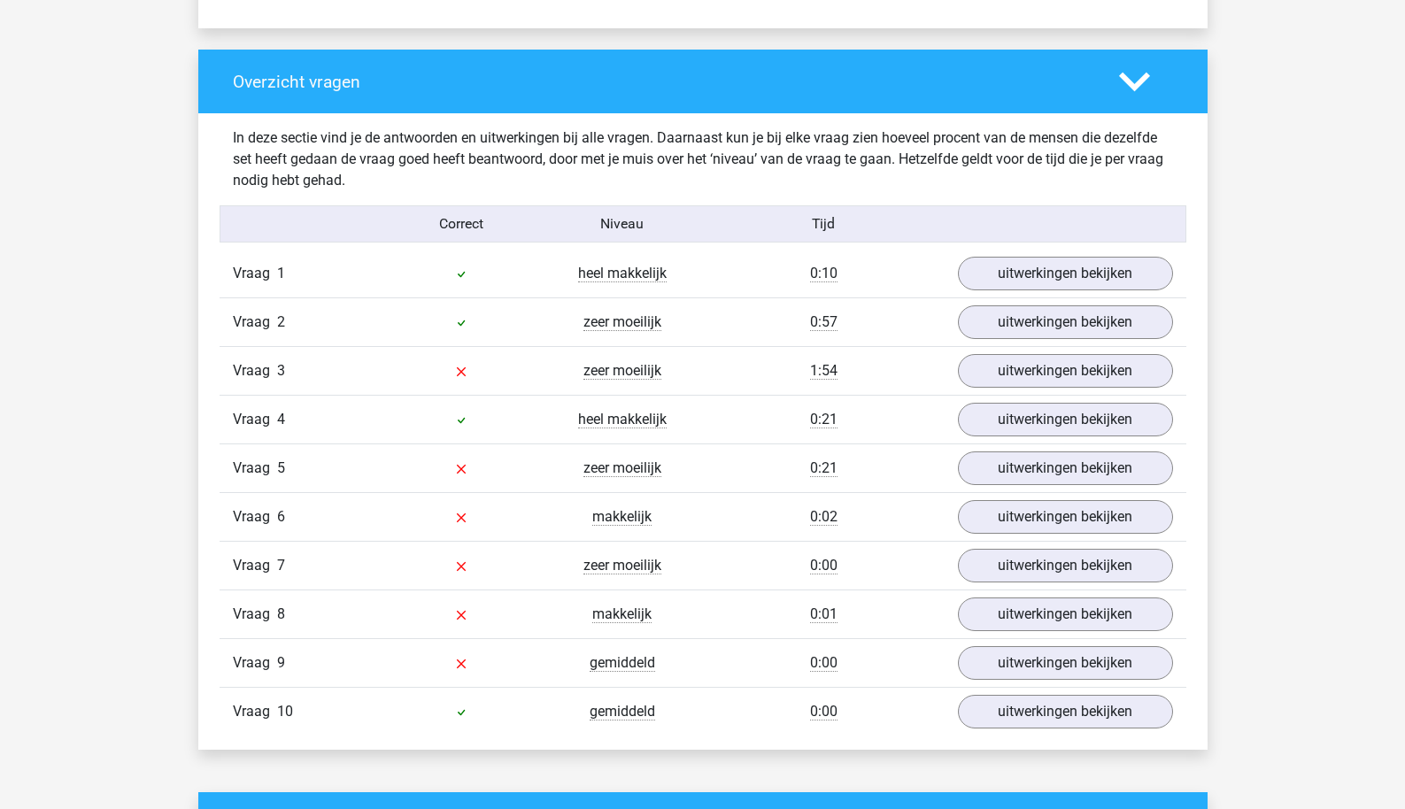
scroll to position [1288, 0]
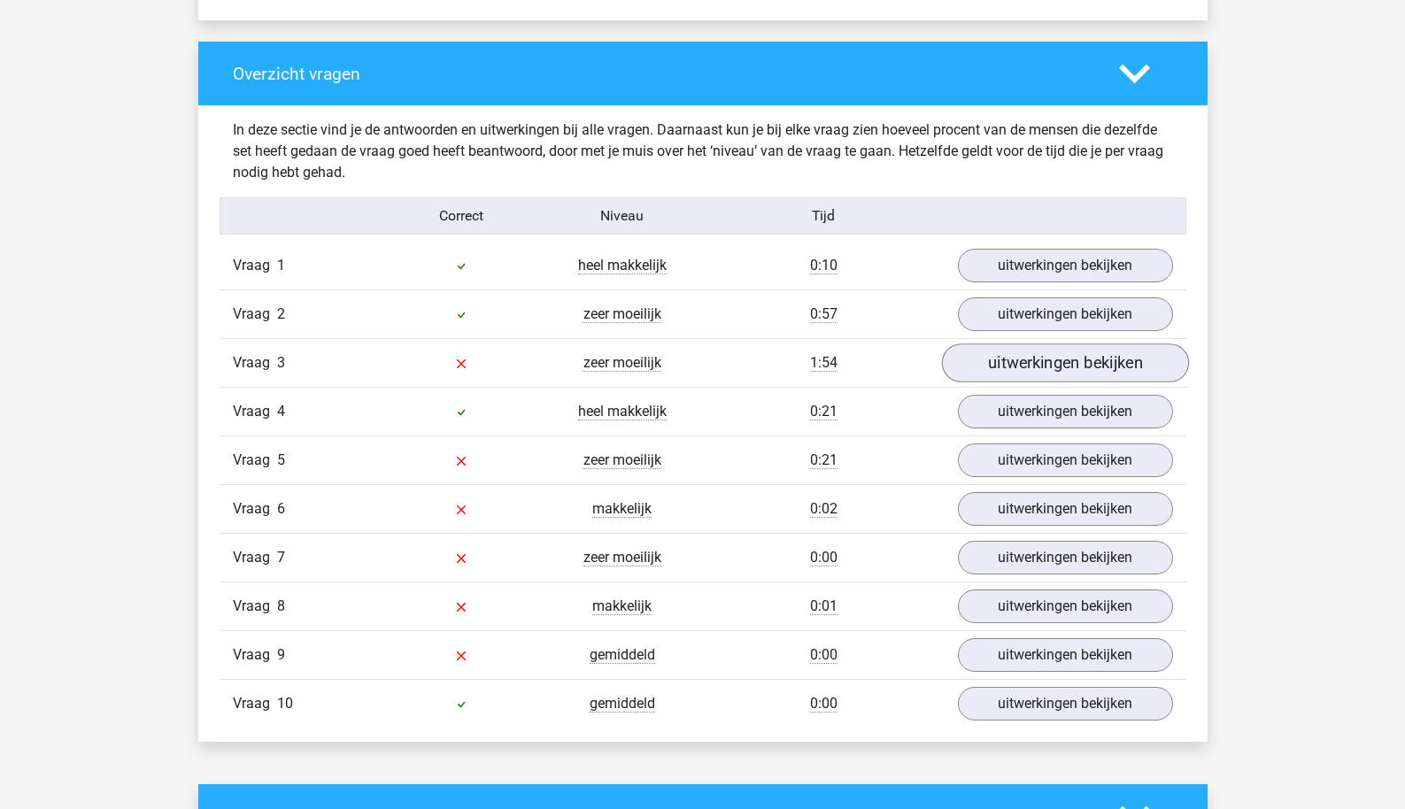
click at [987, 366] on link "uitwerkingen bekijken" at bounding box center [1064, 363] width 247 height 39
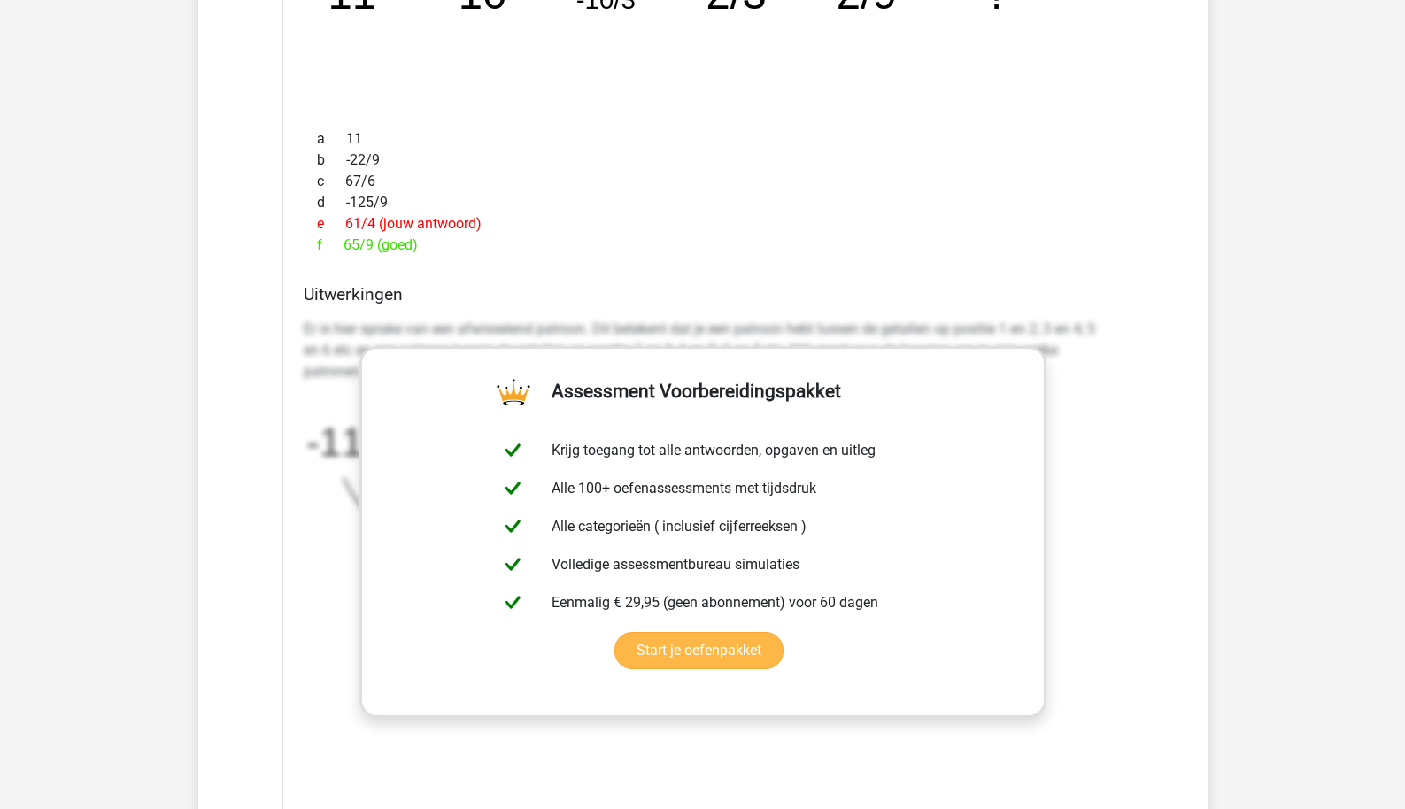
scroll to position [1168, 0]
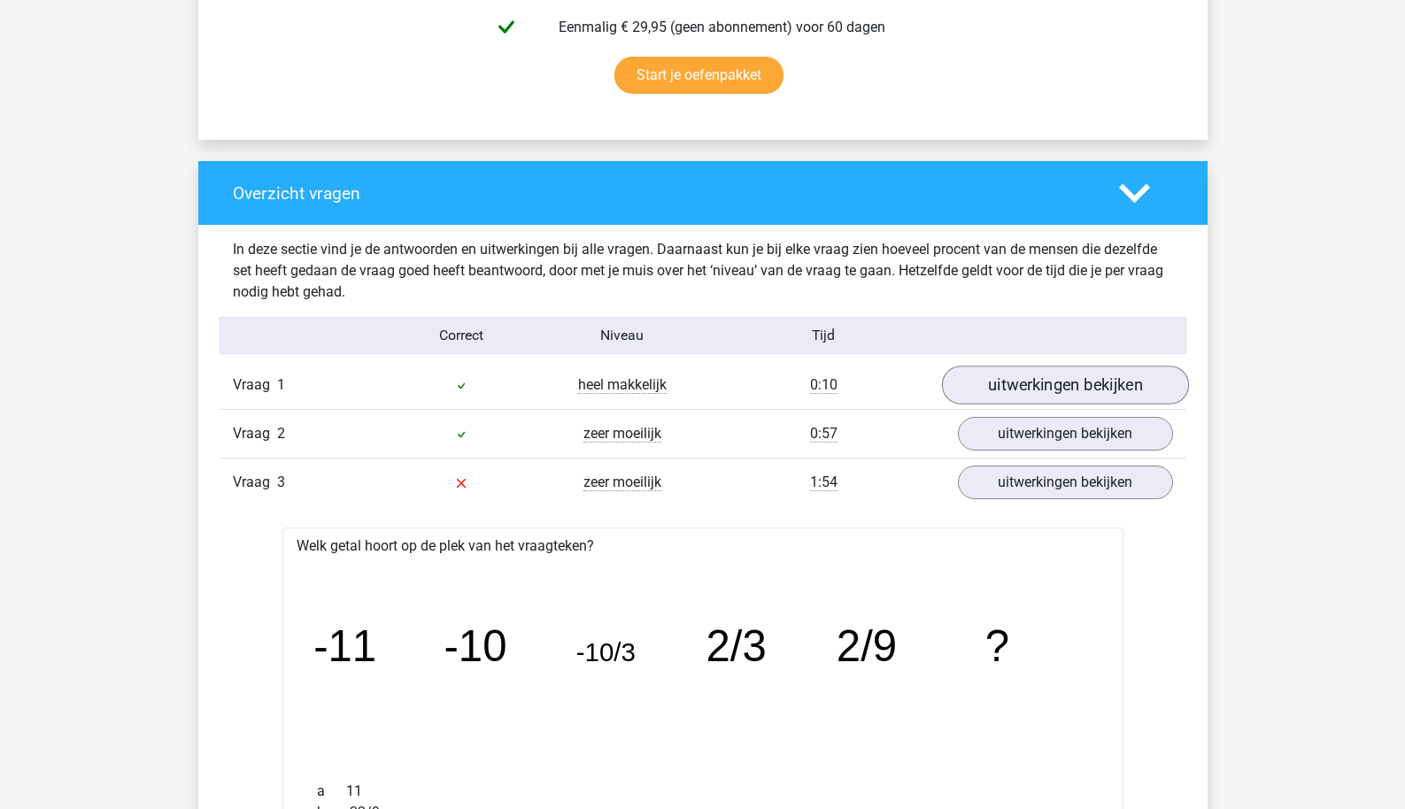
click at [1034, 370] on link "uitwerkingen bekijken" at bounding box center [1064, 385] width 247 height 39
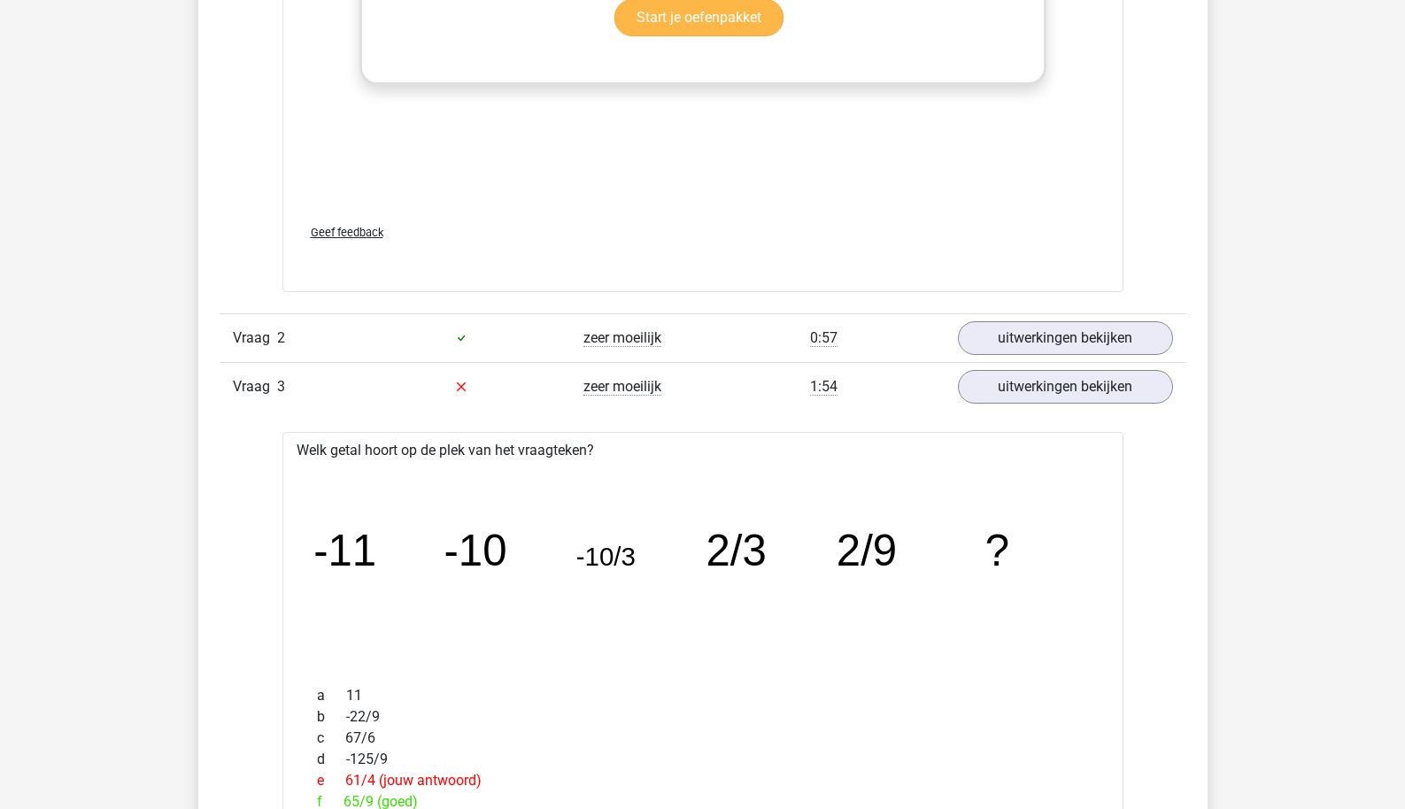
scroll to position [2417, 0]
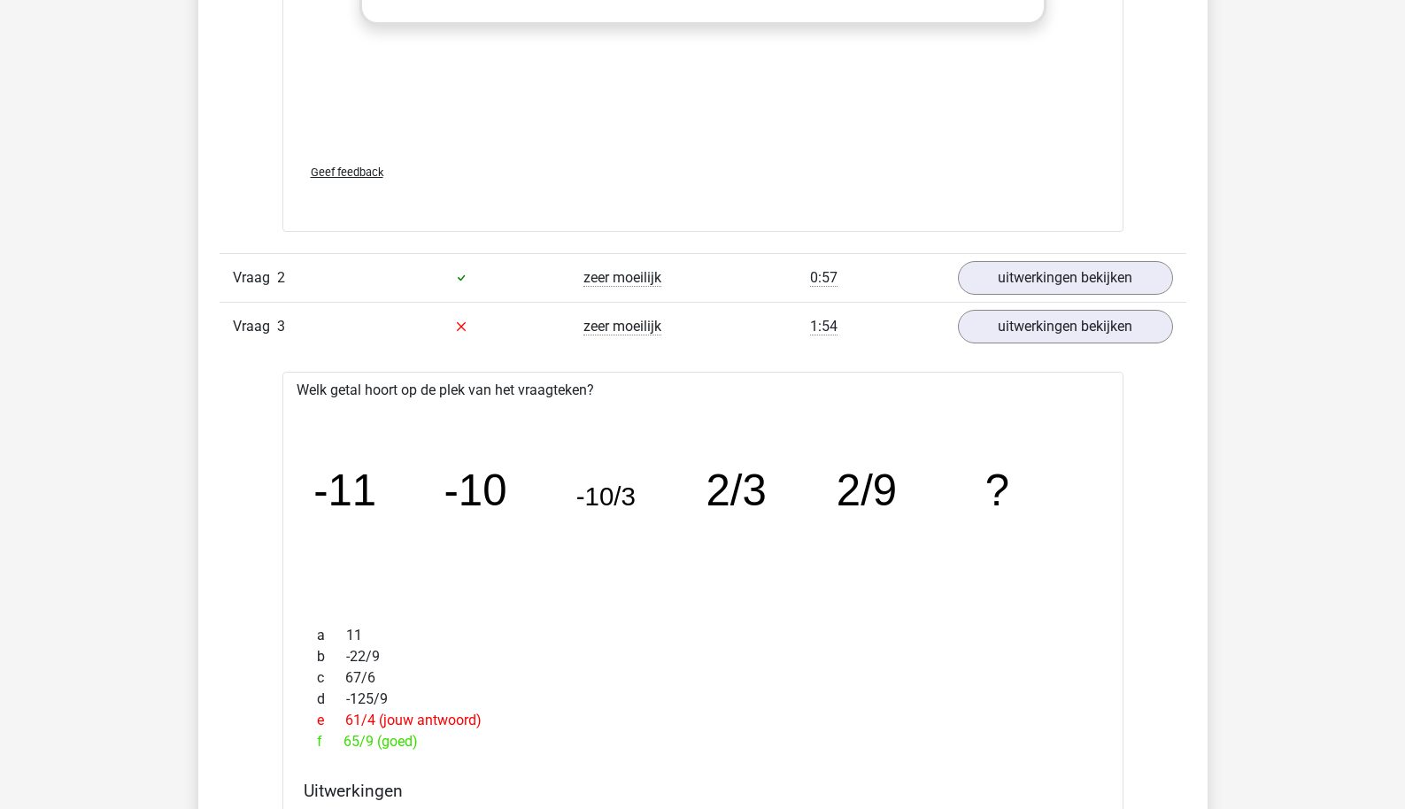
click at [1035, 297] on div "Vraag 2 zeer moeilijk 0:57 uitwerkingen bekijken" at bounding box center [703, 277] width 967 height 49
click at [1048, 276] on link "uitwerkingen bekijken" at bounding box center [1064, 278] width 247 height 39
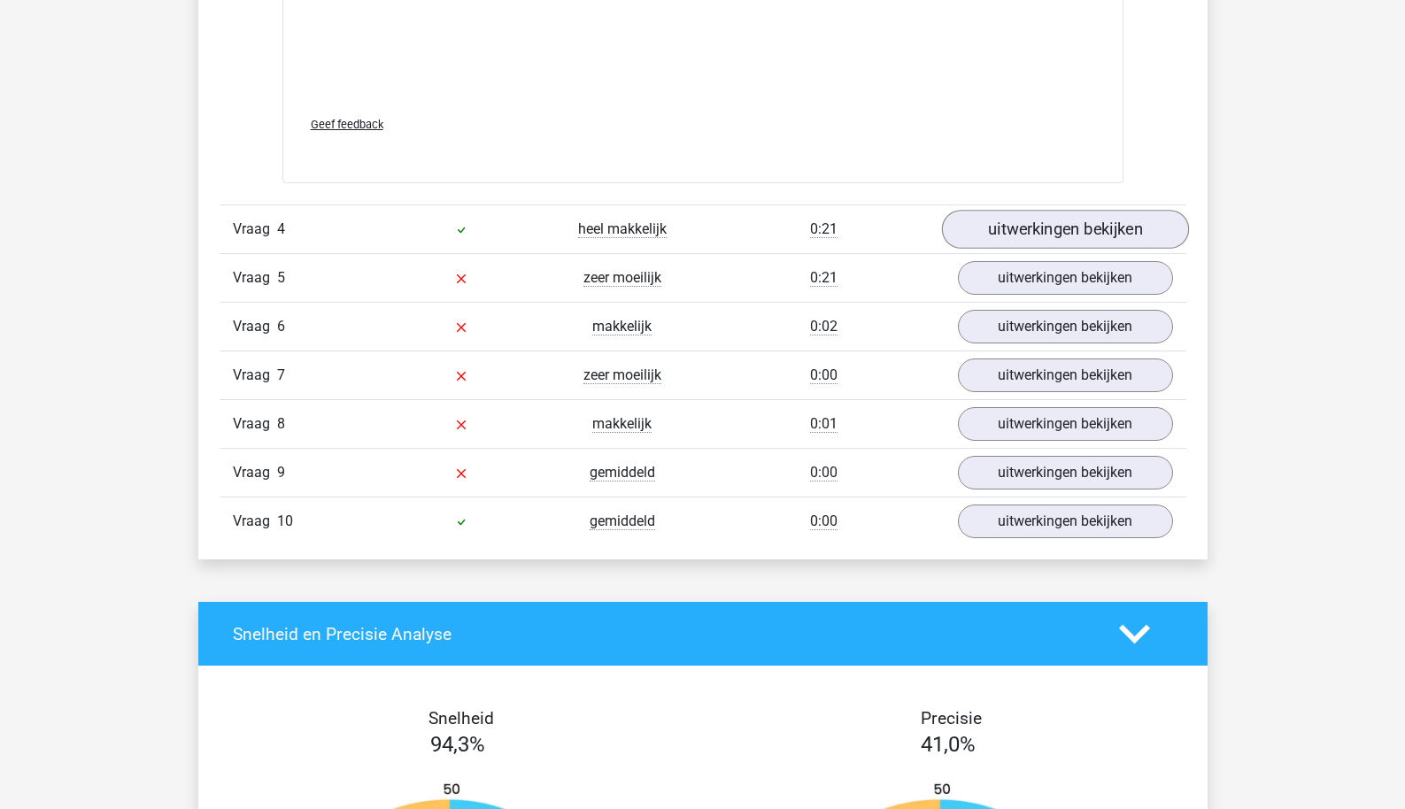
click at [1018, 233] on link "uitwerkingen bekijken" at bounding box center [1064, 229] width 247 height 39
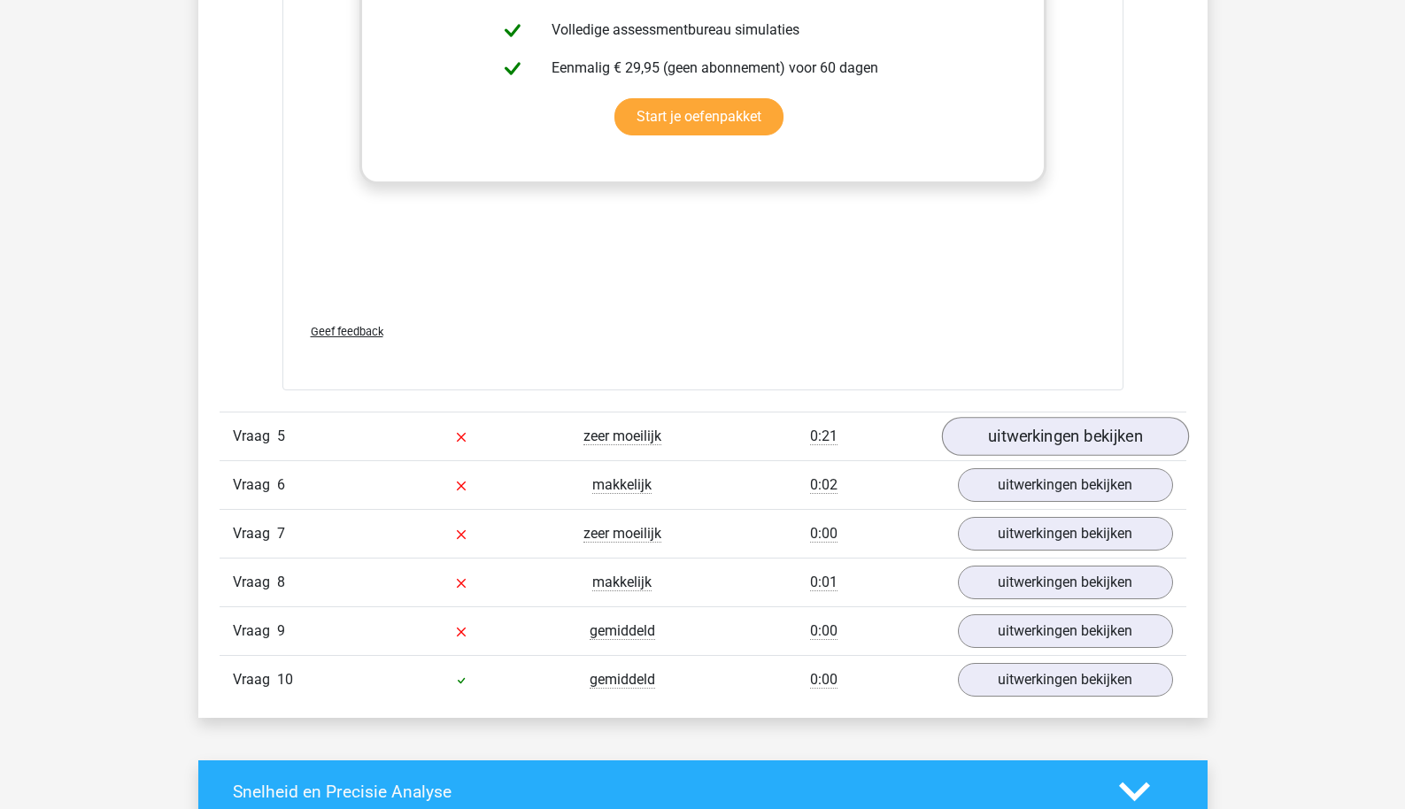
click at [1010, 438] on link "uitwerkingen bekijken" at bounding box center [1064, 436] width 247 height 39
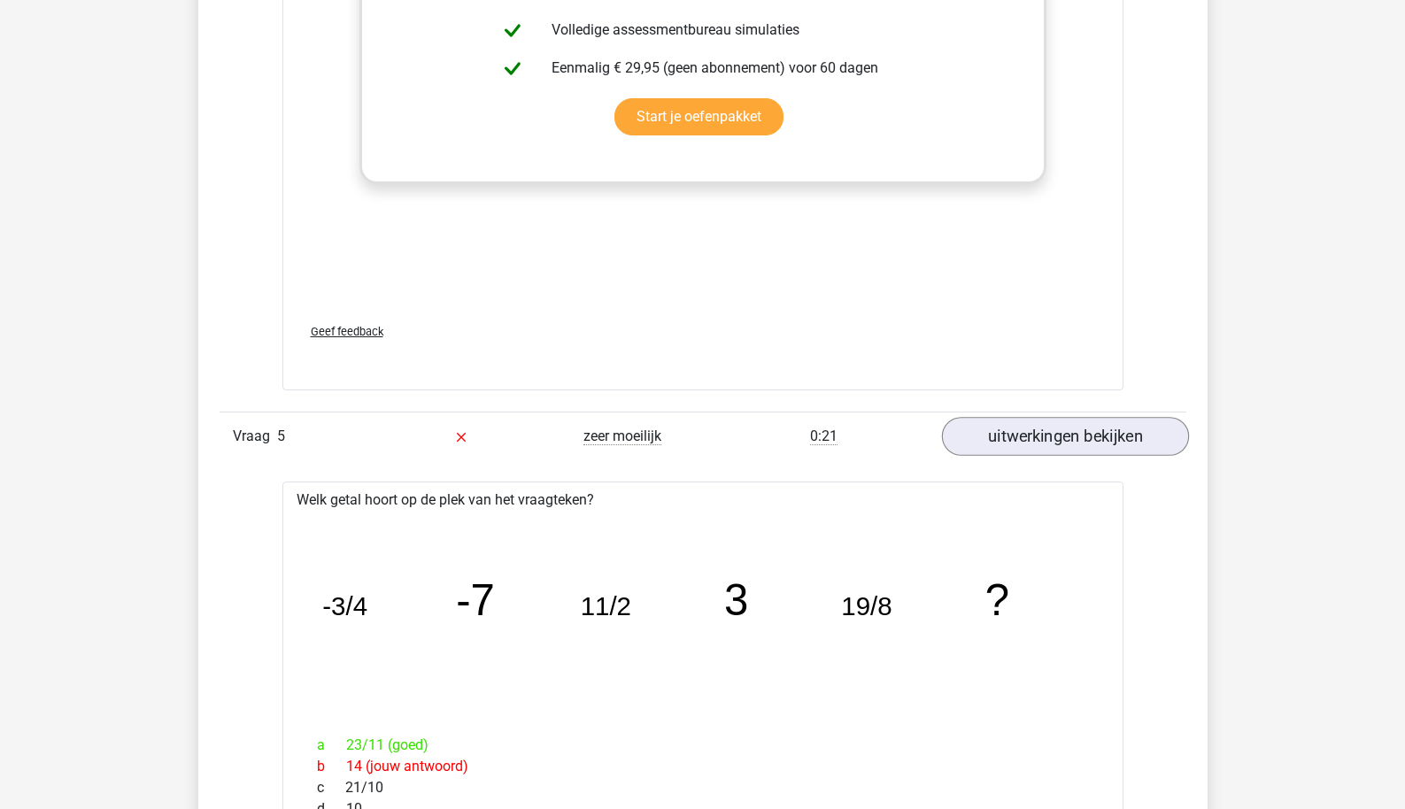
scroll to position [6590, 0]
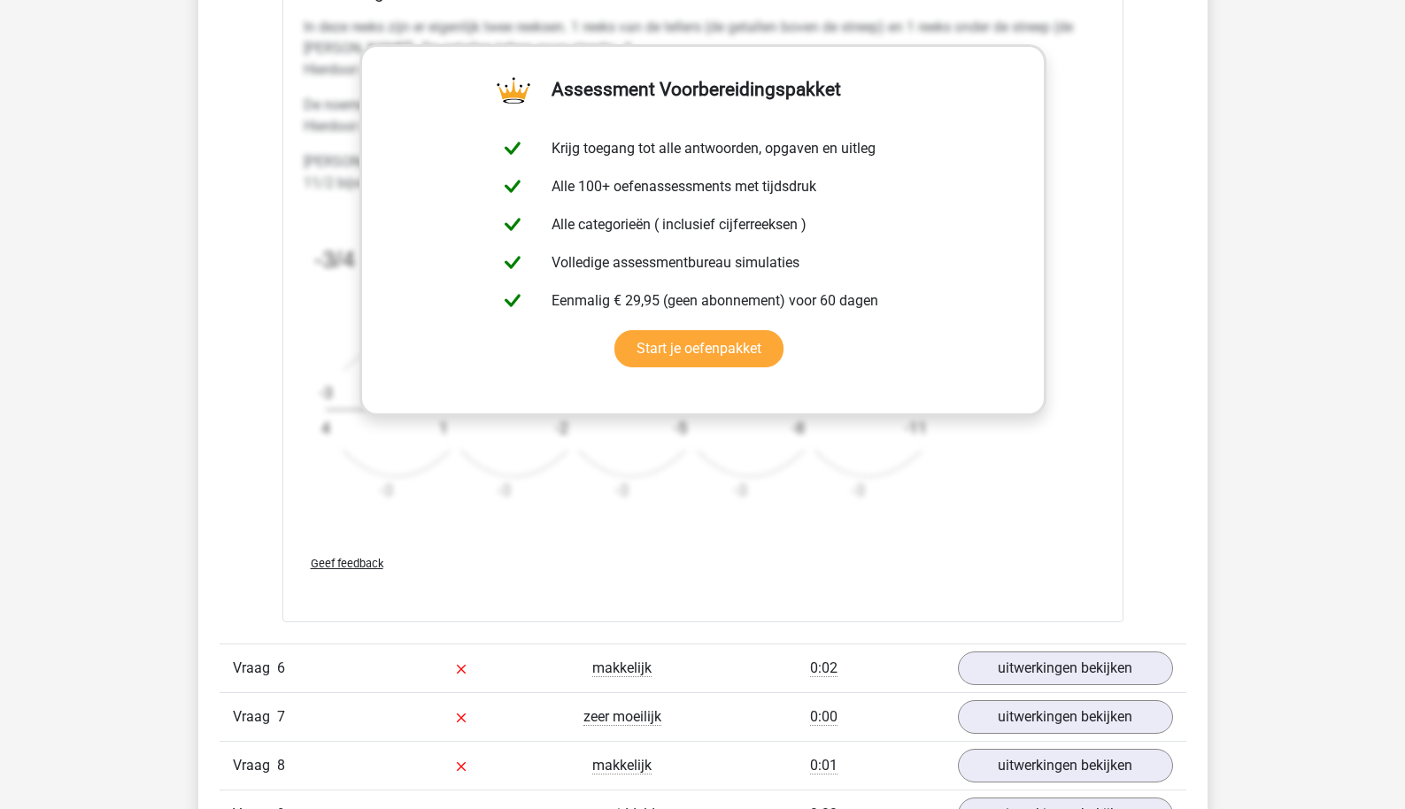
click at [990, 648] on div "Vraag 6 makkelijk 0:02 uitwerkingen bekijken" at bounding box center [703, 668] width 967 height 49
click at [998, 657] on link "uitwerkingen bekijken" at bounding box center [1064, 669] width 247 height 39
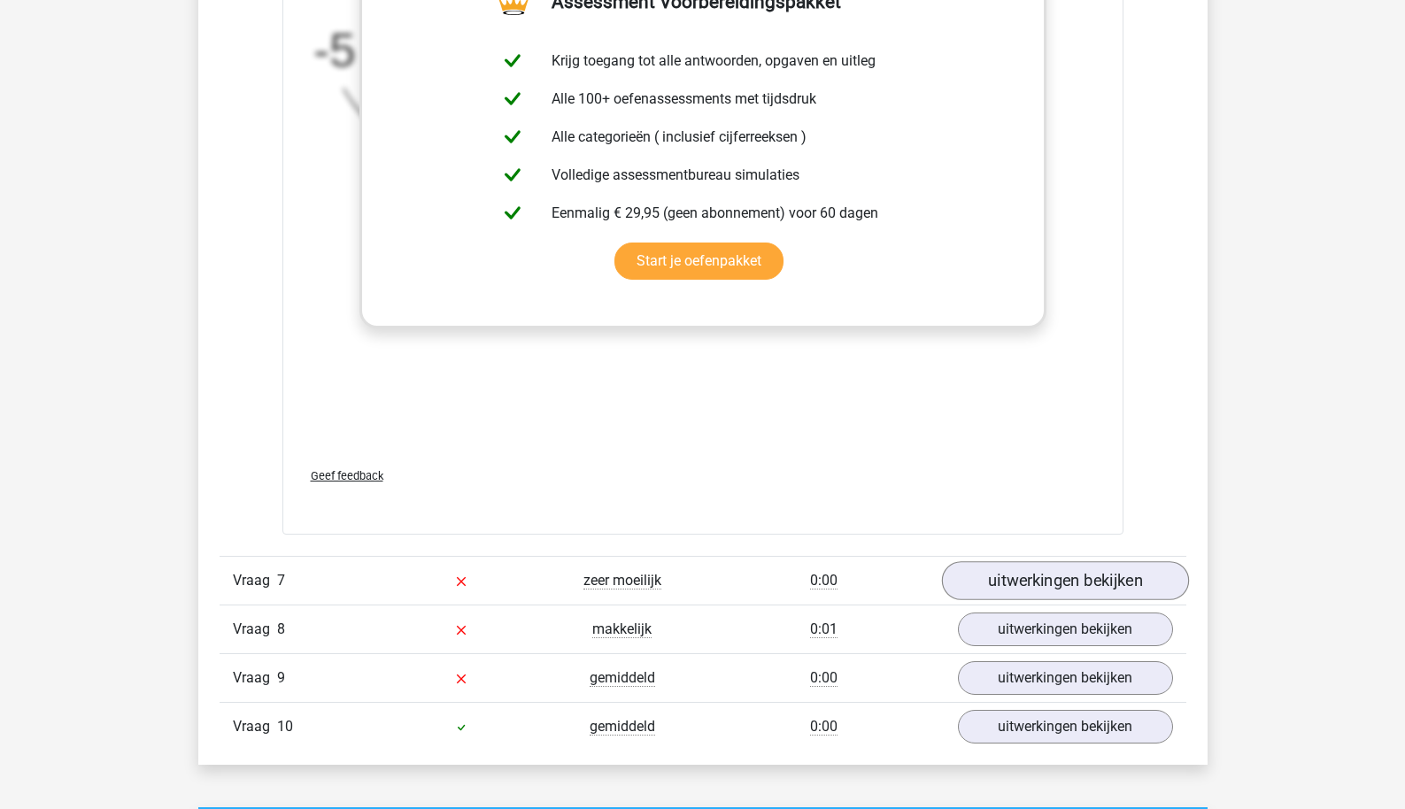
click at [1027, 565] on link "uitwerkingen bekijken" at bounding box center [1064, 580] width 247 height 39
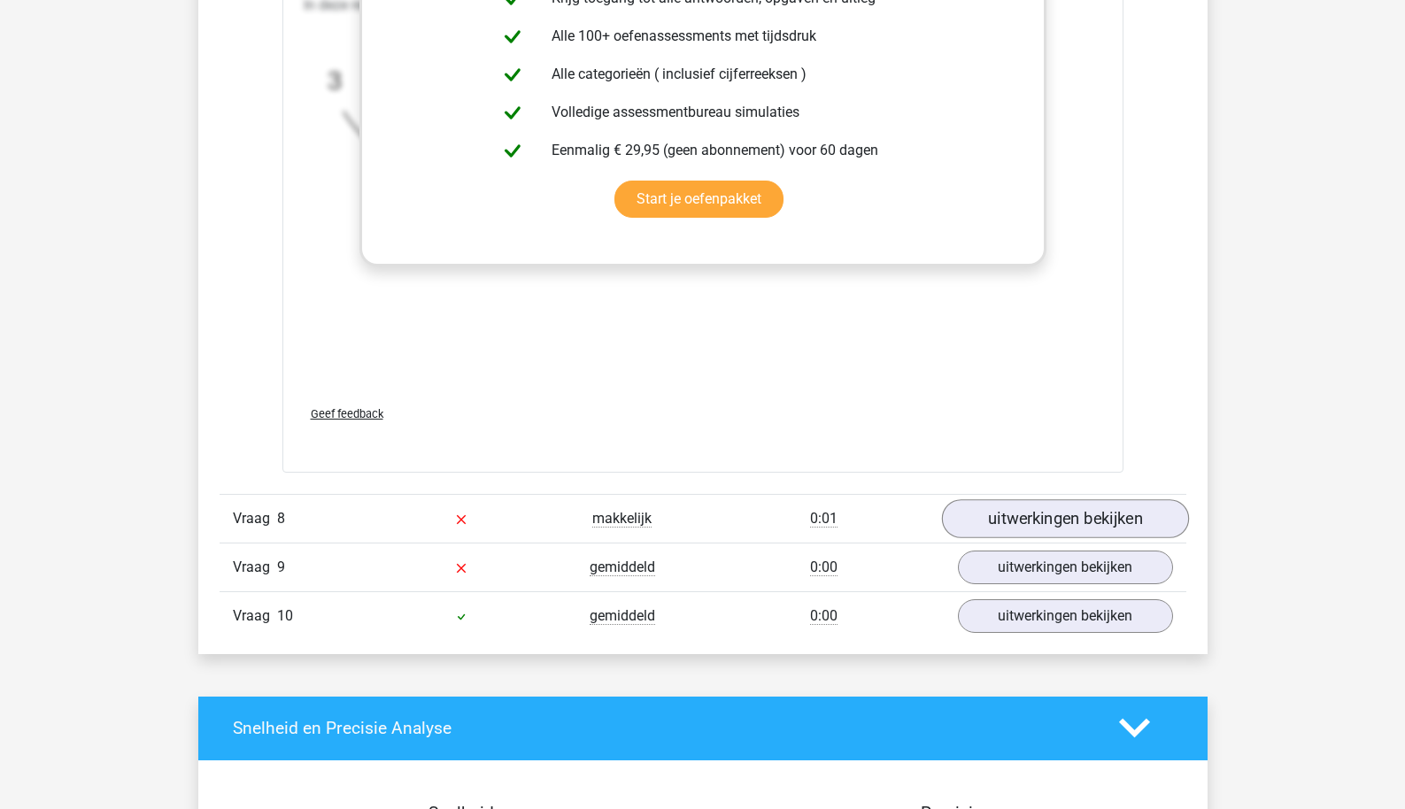
click at [1028, 527] on link "uitwerkingen bekijken" at bounding box center [1064, 518] width 247 height 39
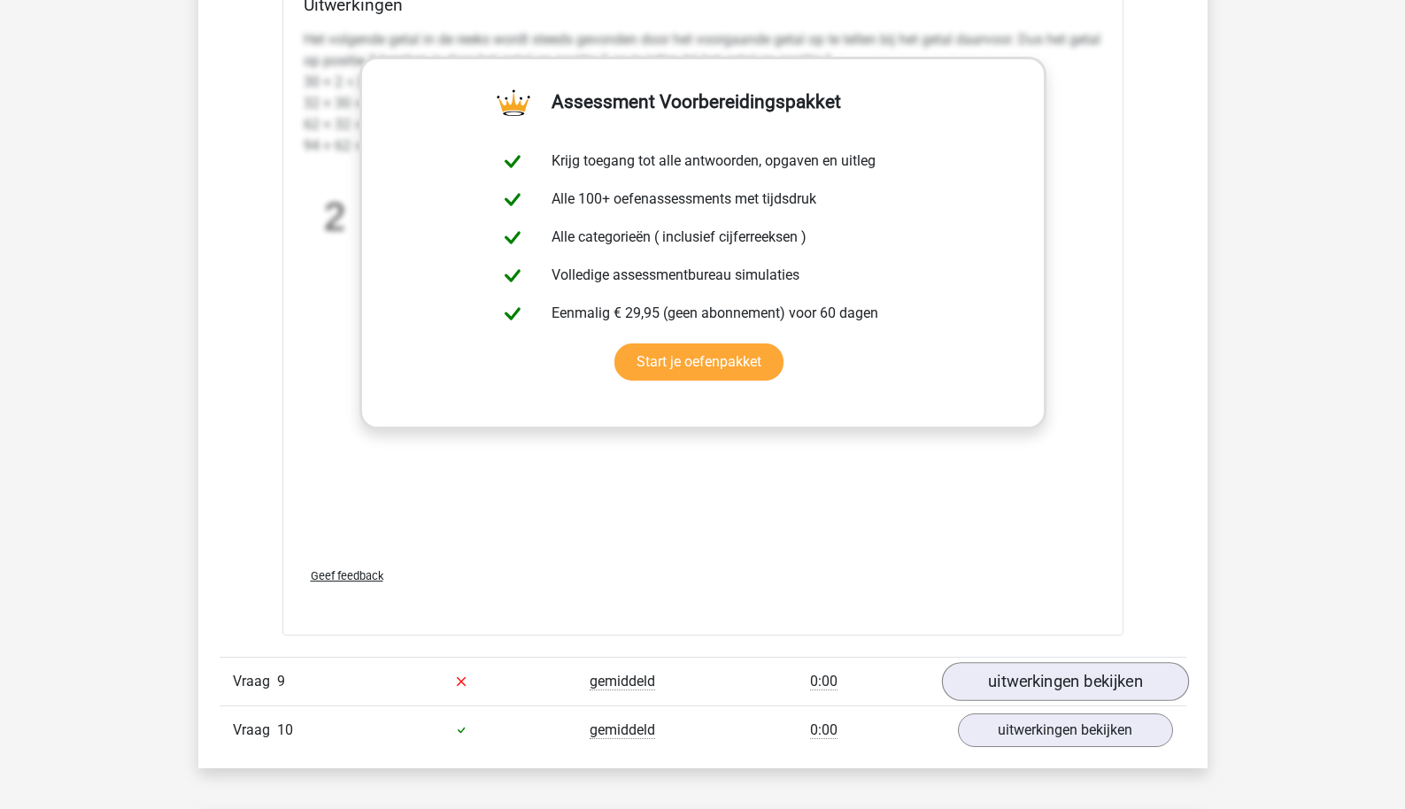
click at [1024, 682] on link "uitwerkingen bekijken" at bounding box center [1064, 681] width 247 height 39
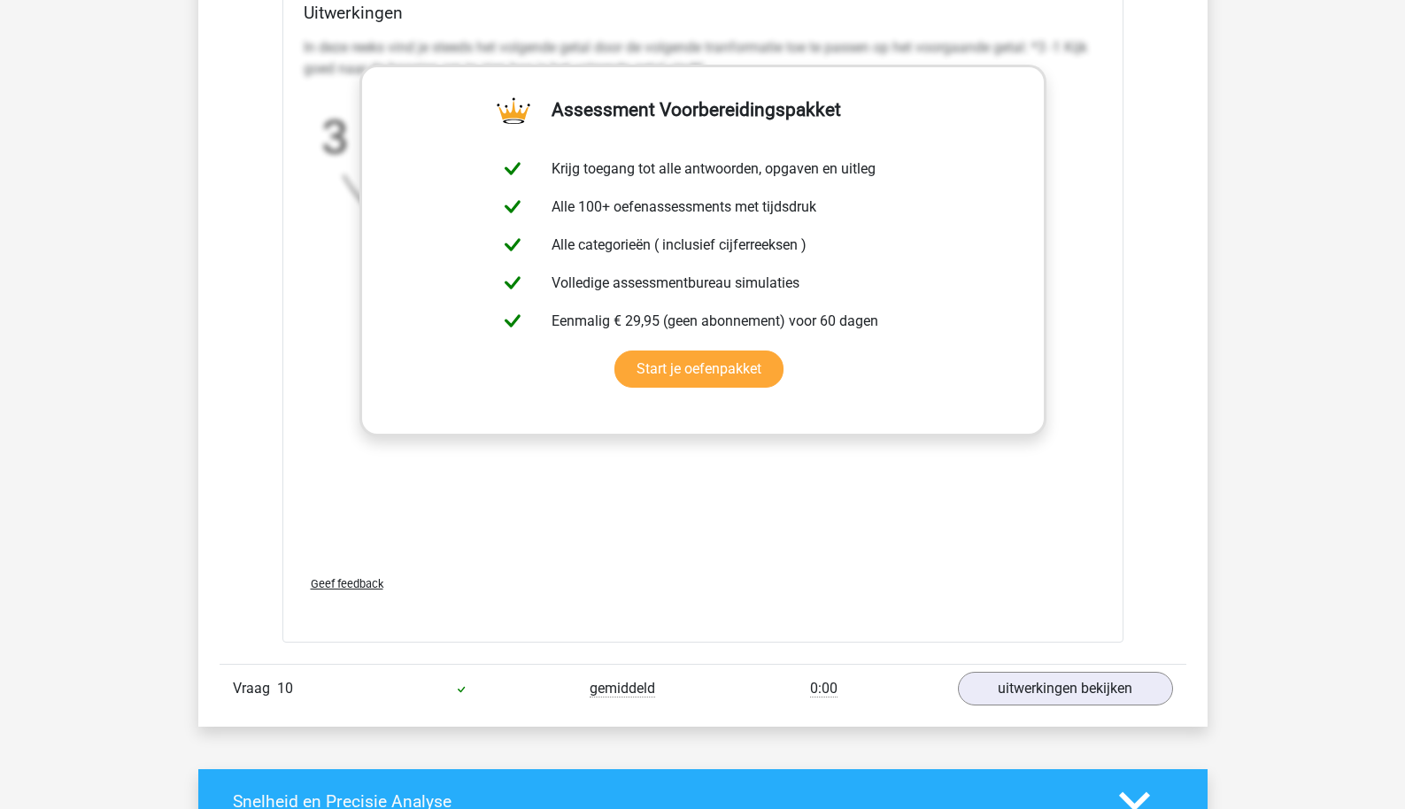
scroll to position [11308, 0]
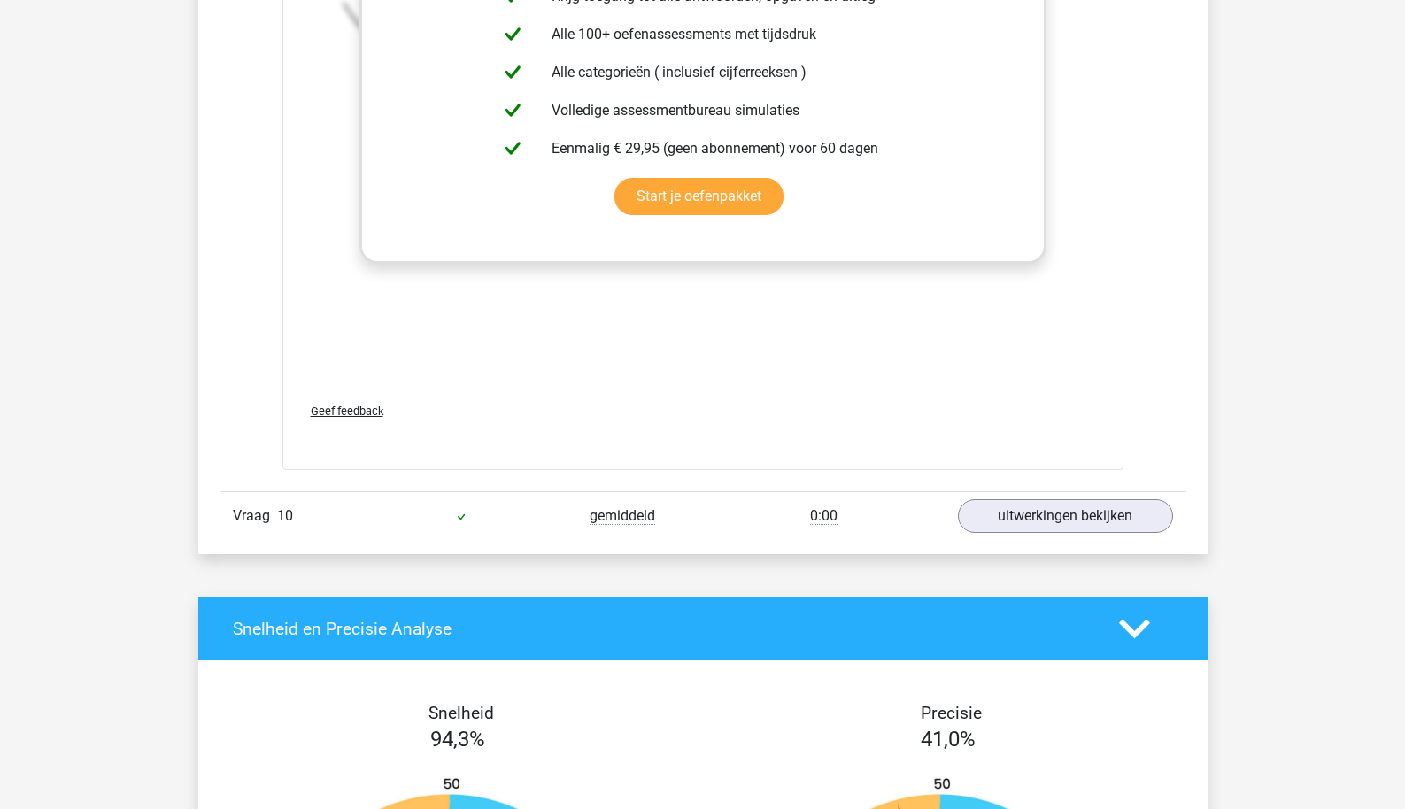
click at [1054, 529] on div "Vraag 10 gemiddeld 0:00 uitwerkingen bekijken" at bounding box center [703, 515] width 967 height 49
click at [1046, 523] on link "uitwerkingen bekijken" at bounding box center [1064, 517] width 247 height 39
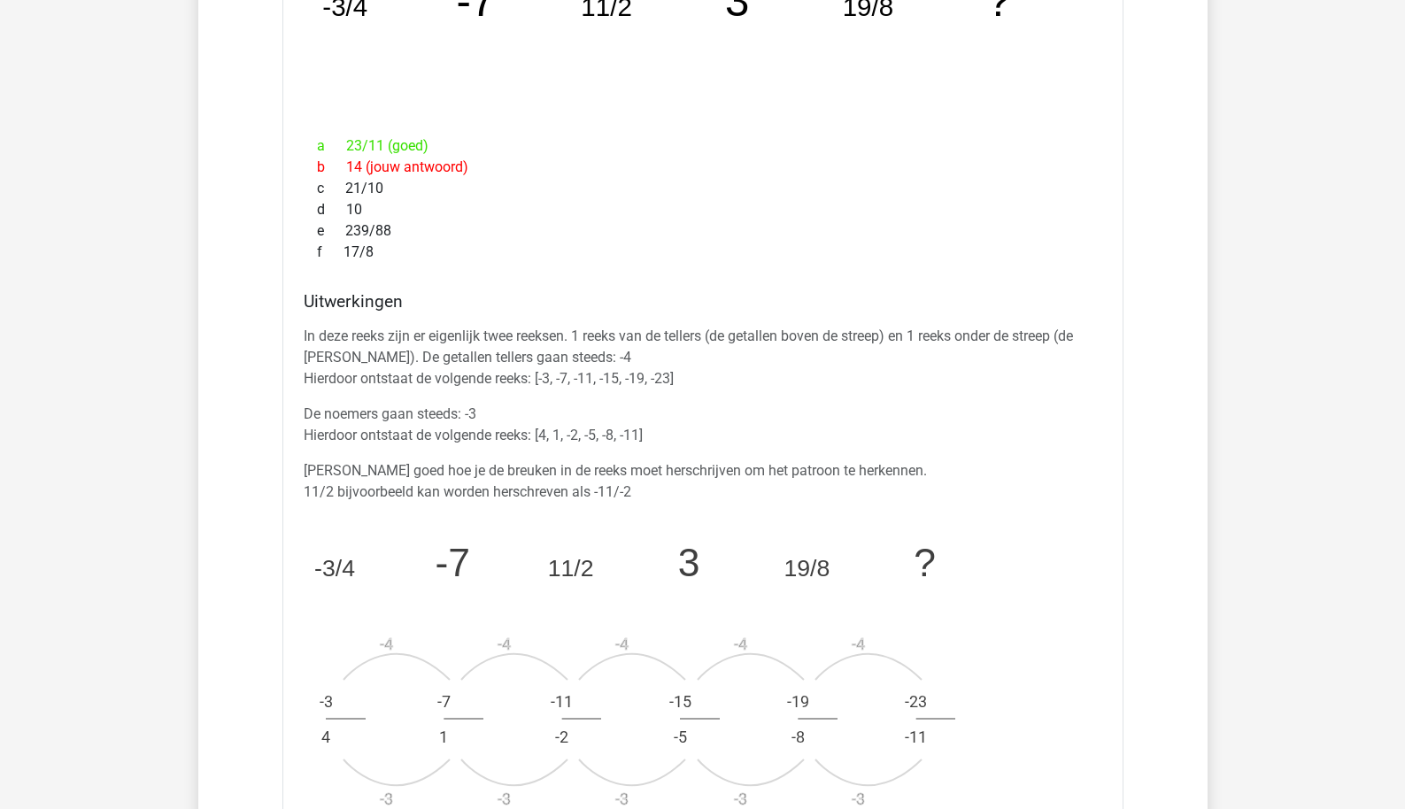
scroll to position [5282, 0]
